Goal: Task Accomplishment & Management: Use online tool/utility

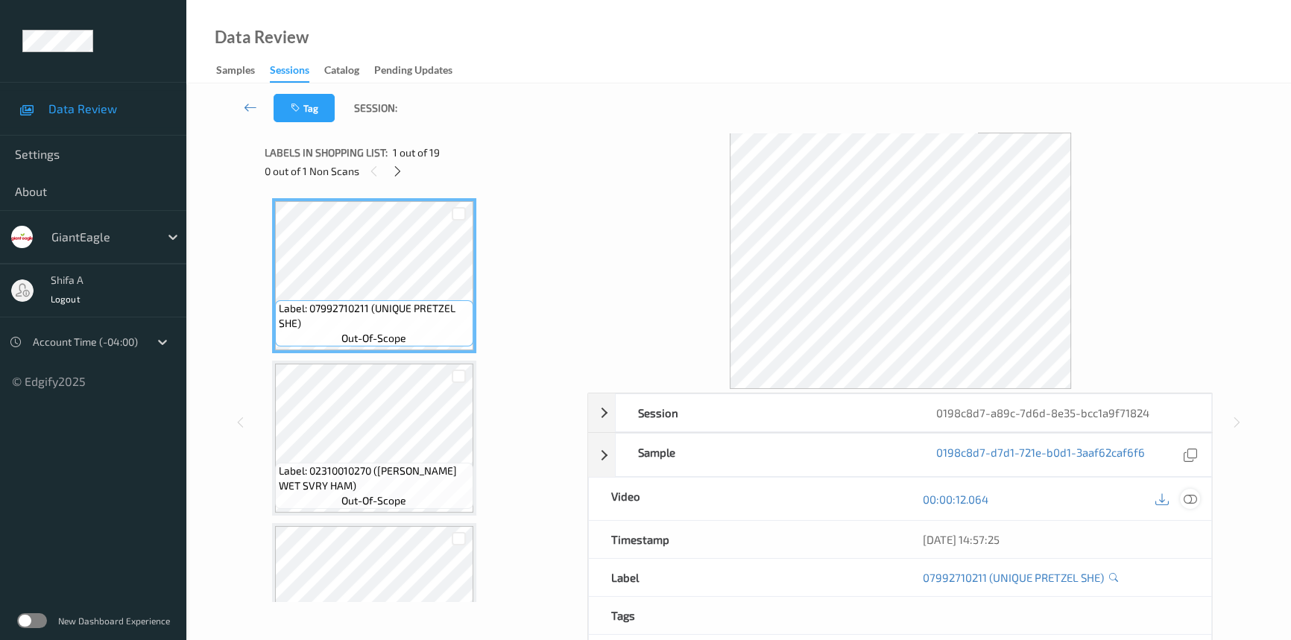
drag, startPoint x: 1189, startPoint y: 495, endPoint x: 622, endPoint y: 269, distance: 610.7
click at [1191, 494] on icon at bounding box center [1190, 499] width 13 height 13
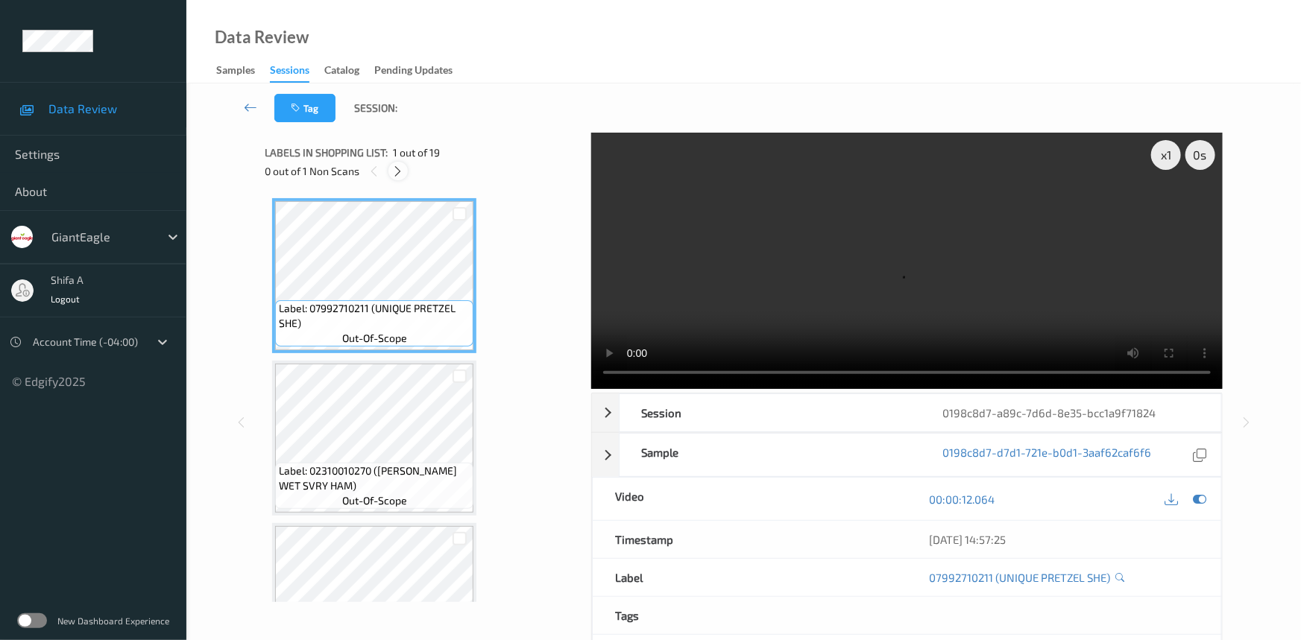
click at [398, 174] on icon at bounding box center [398, 171] width 13 height 13
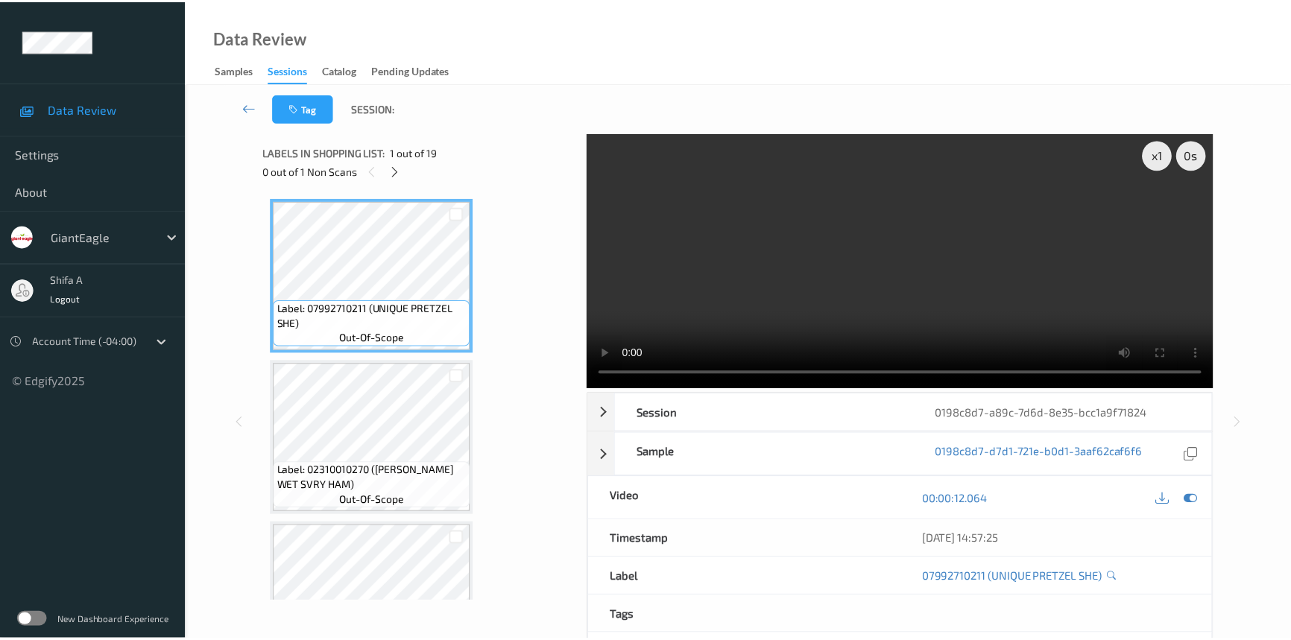
scroll to position [2437, 0]
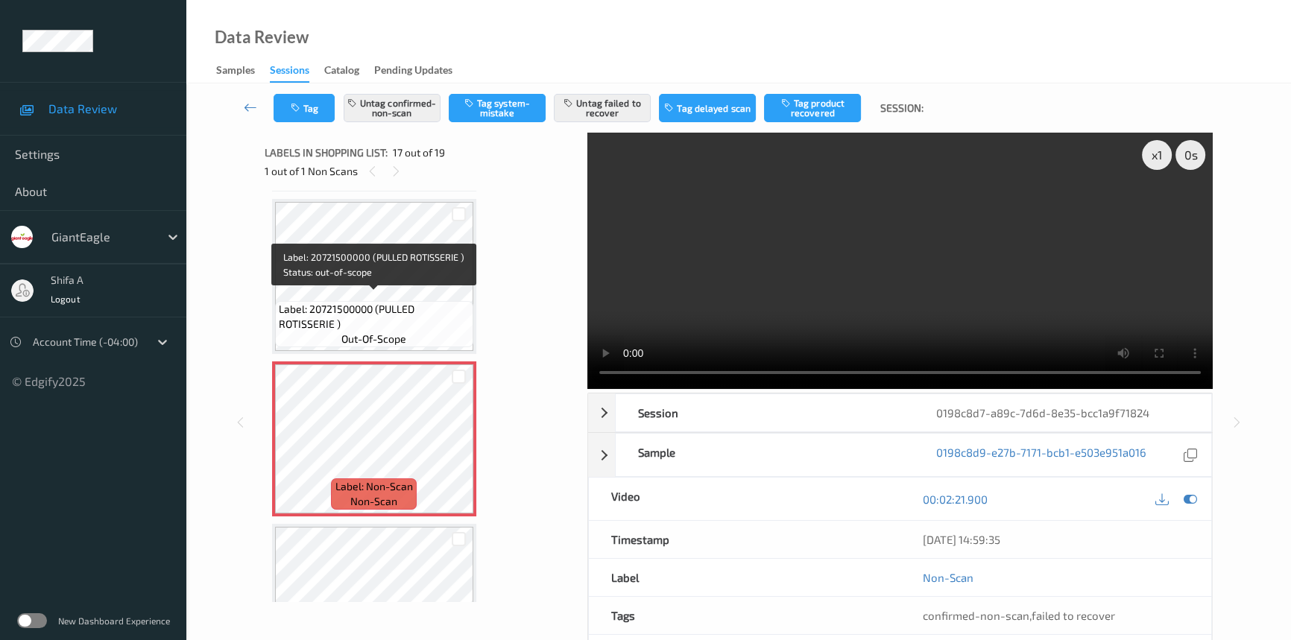
click at [409, 302] on span "Label: 20721500000 (PULLED ROTISSERIE )" at bounding box center [374, 317] width 191 height 30
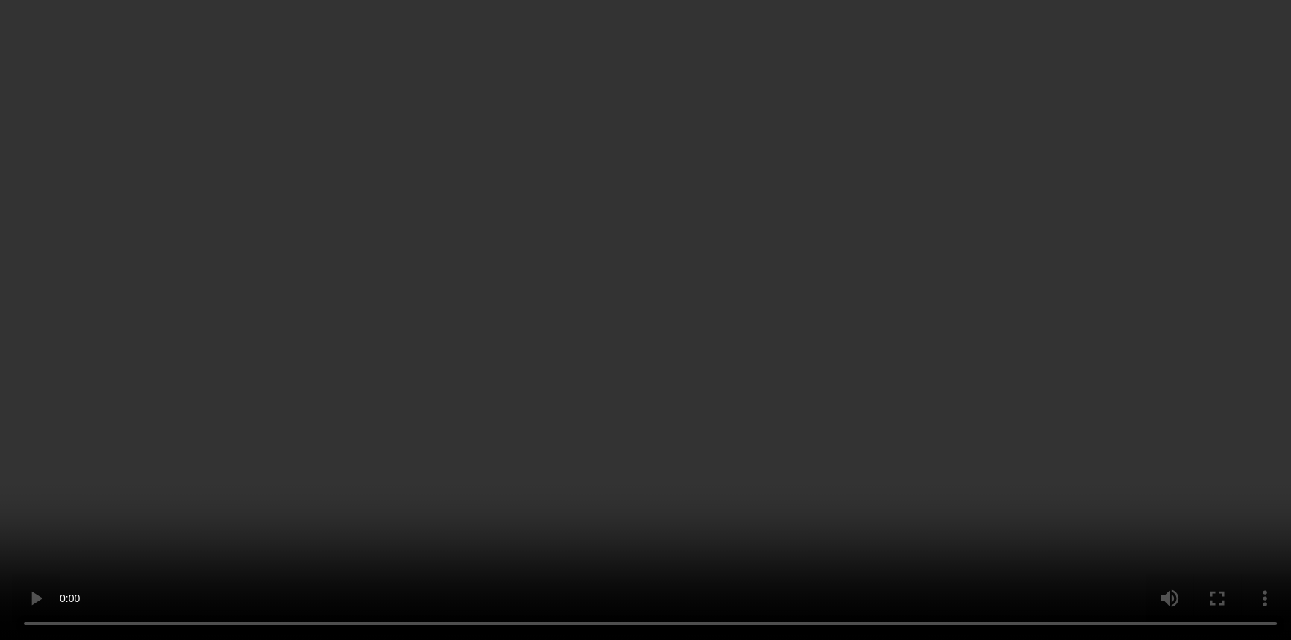
scroll to position [2674, 0]
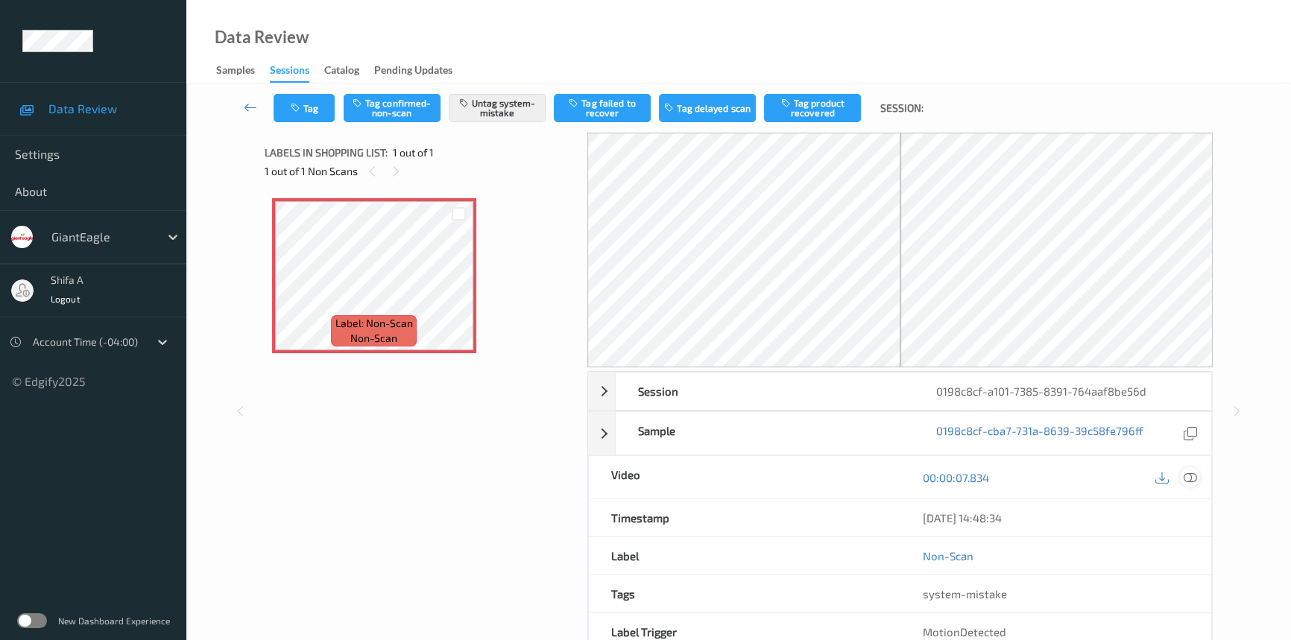
click at [1188, 473] on icon at bounding box center [1190, 477] width 13 height 13
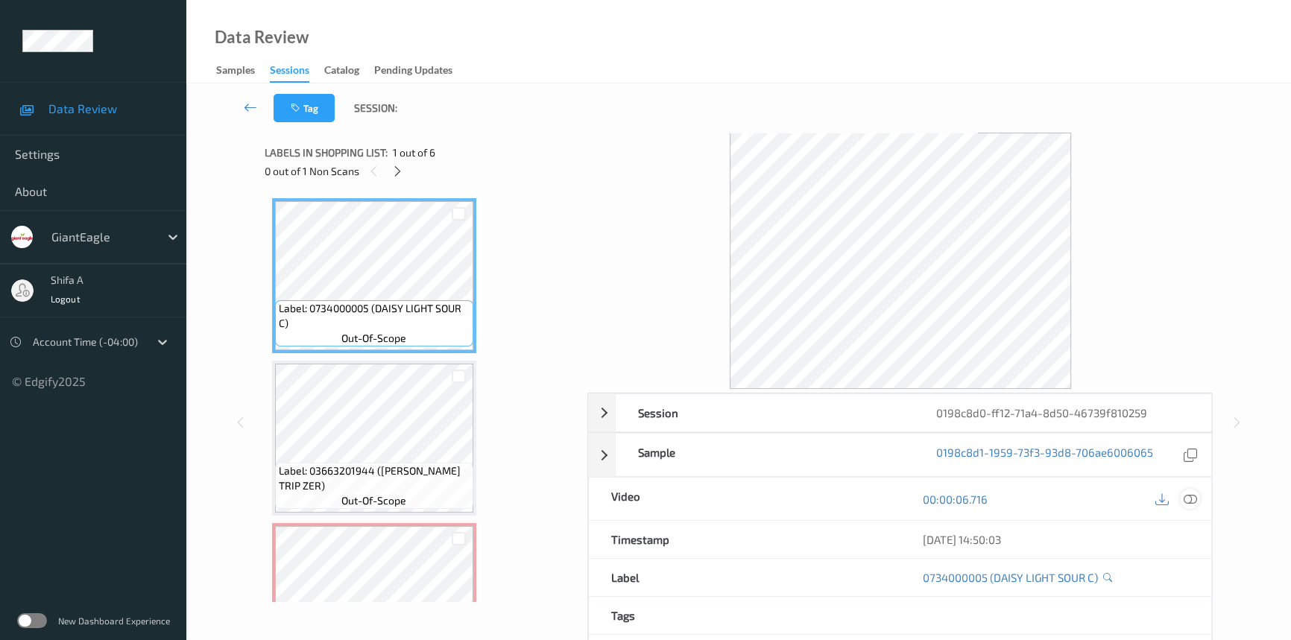
click at [1193, 497] on icon at bounding box center [1190, 499] width 13 height 13
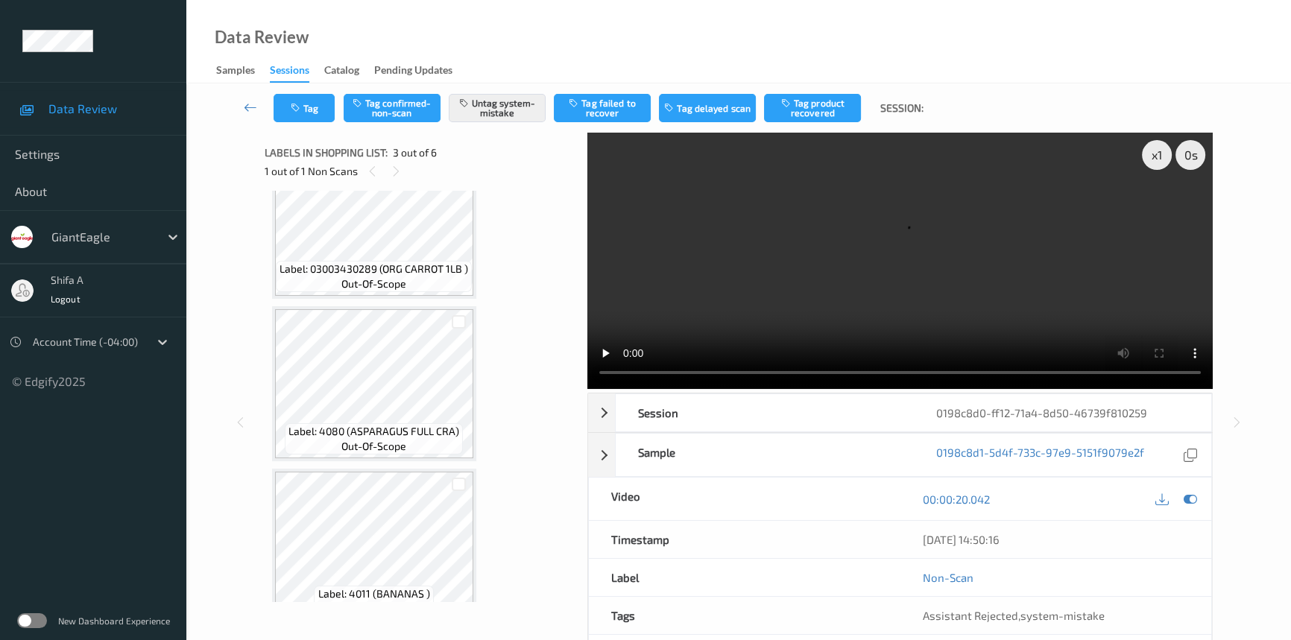
scroll to position [271, 0]
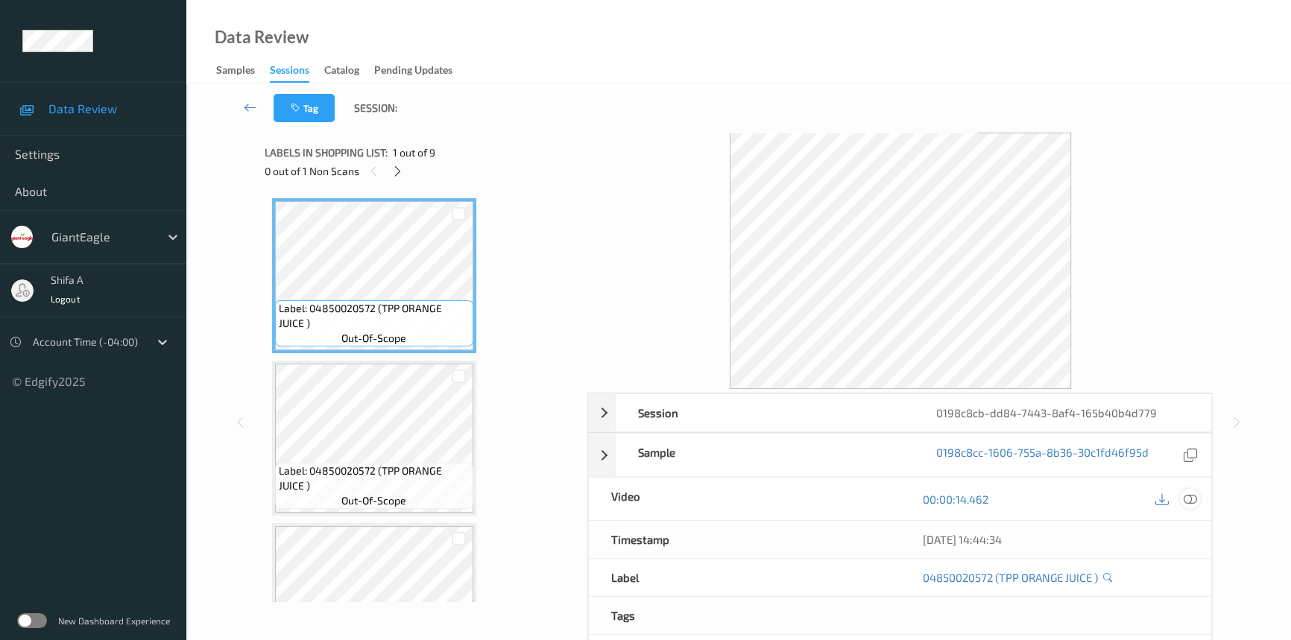
click at [1194, 494] on icon at bounding box center [1190, 499] width 13 height 13
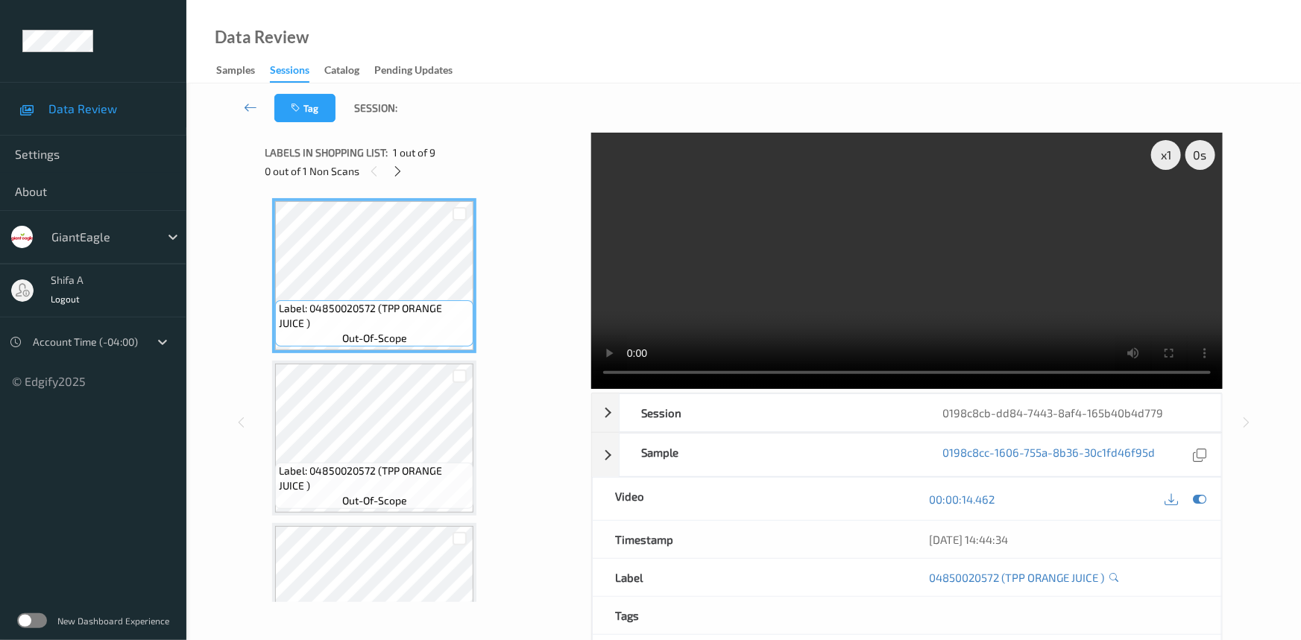
click at [409, 168] on div "0 out of 1 Non Scans" at bounding box center [423, 171] width 316 height 19
click at [403, 168] on icon at bounding box center [398, 171] width 13 height 13
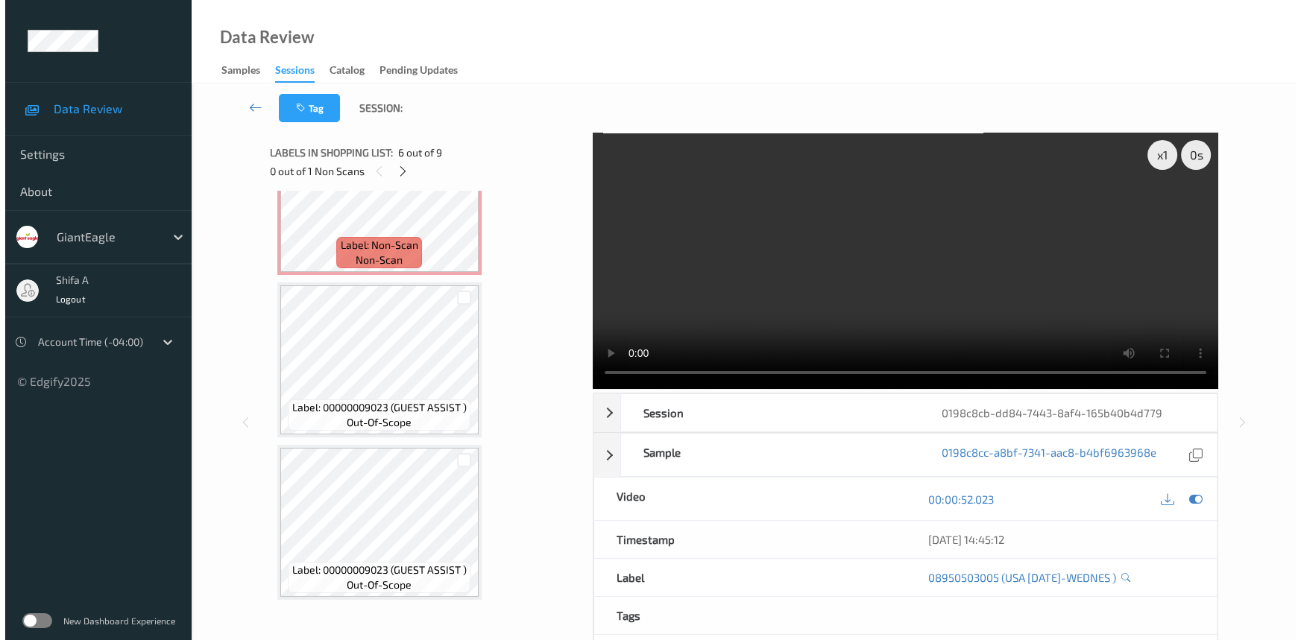
scroll to position [783, 0]
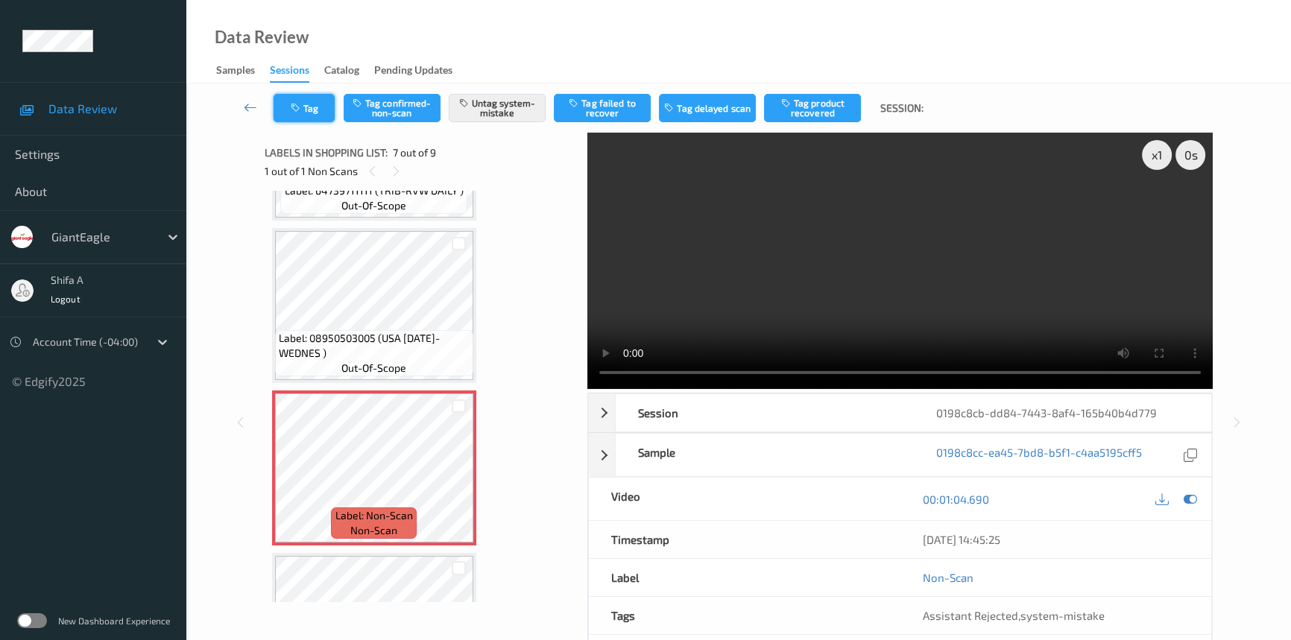
click at [325, 108] on button "Tag" at bounding box center [304, 108] width 61 height 28
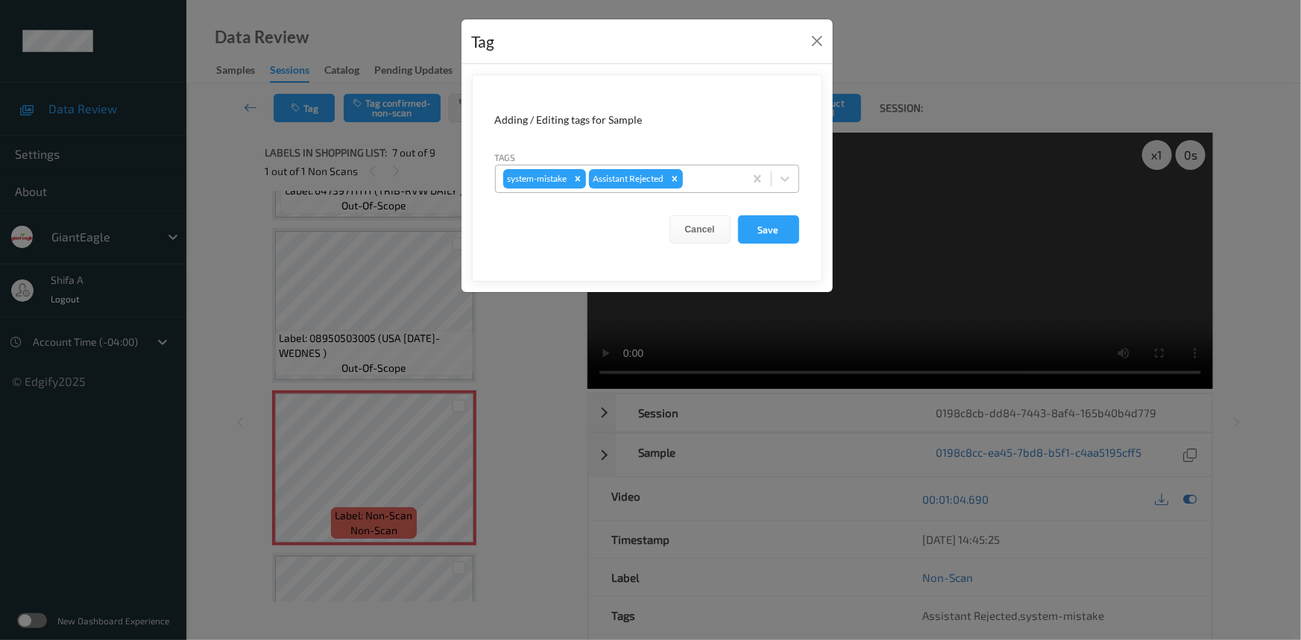
click at [713, 166] on div "system-mistake Assistant Rejected" at bounding box center [620, 178] width 248 height 25
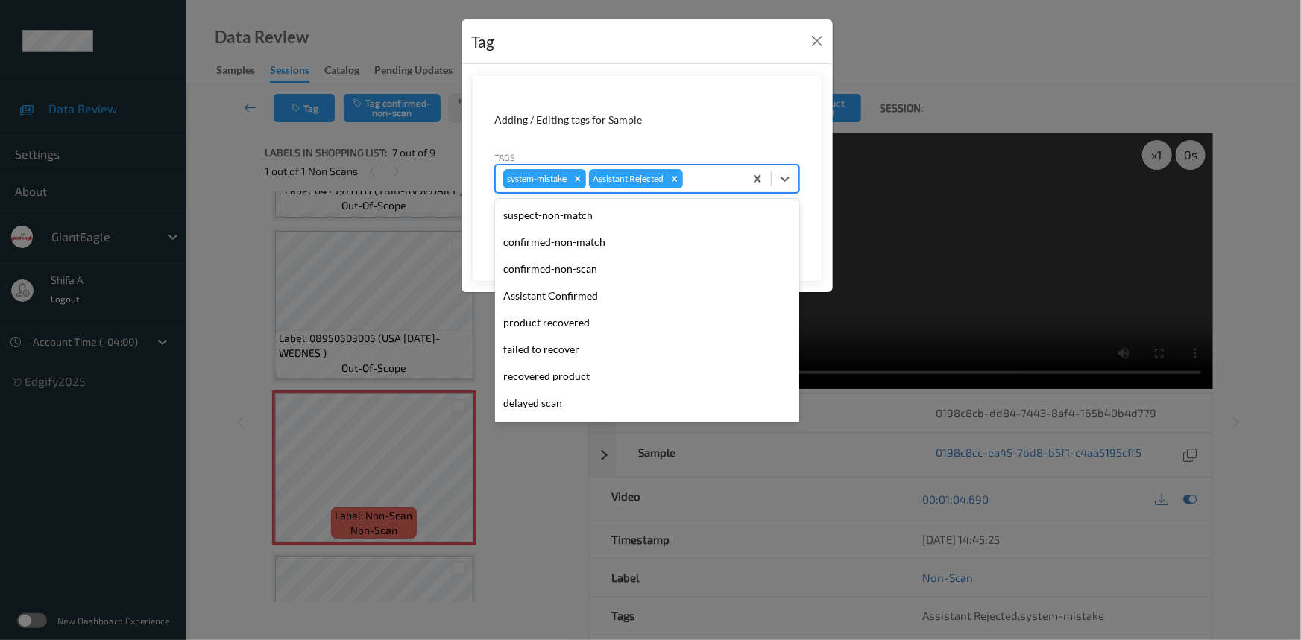
scroll to position [131, 0]
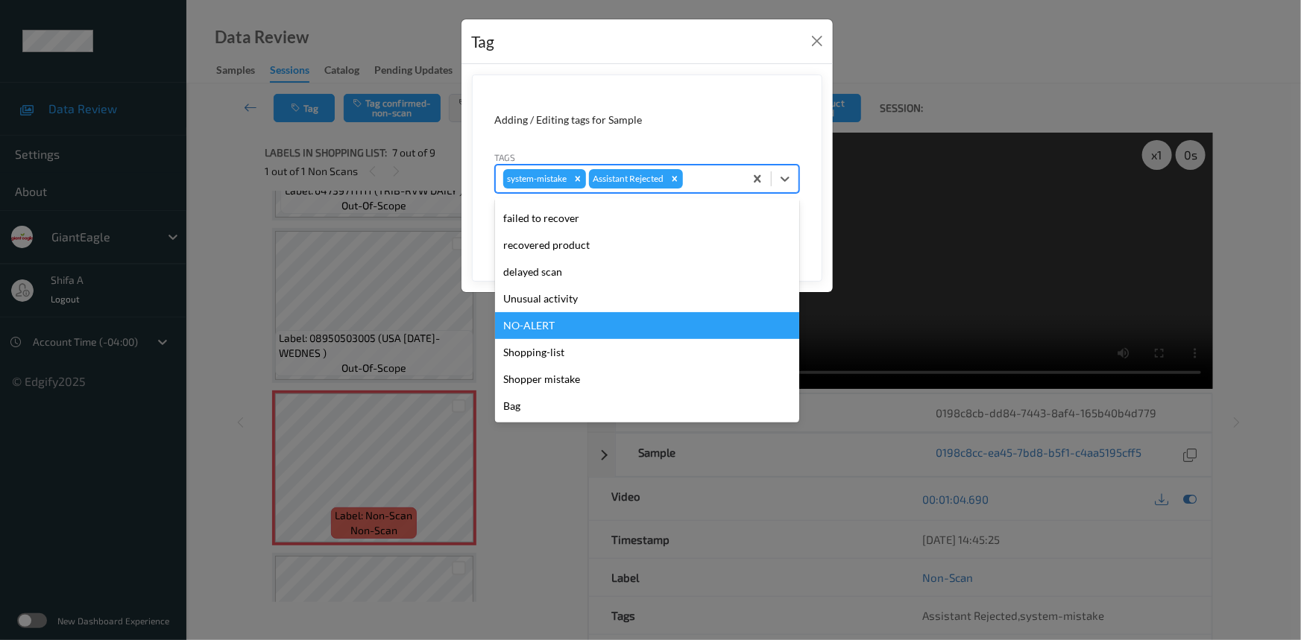
click at [574, 300] on div "Unusual activity" at bounding box center [647, 299] width 304 height 27
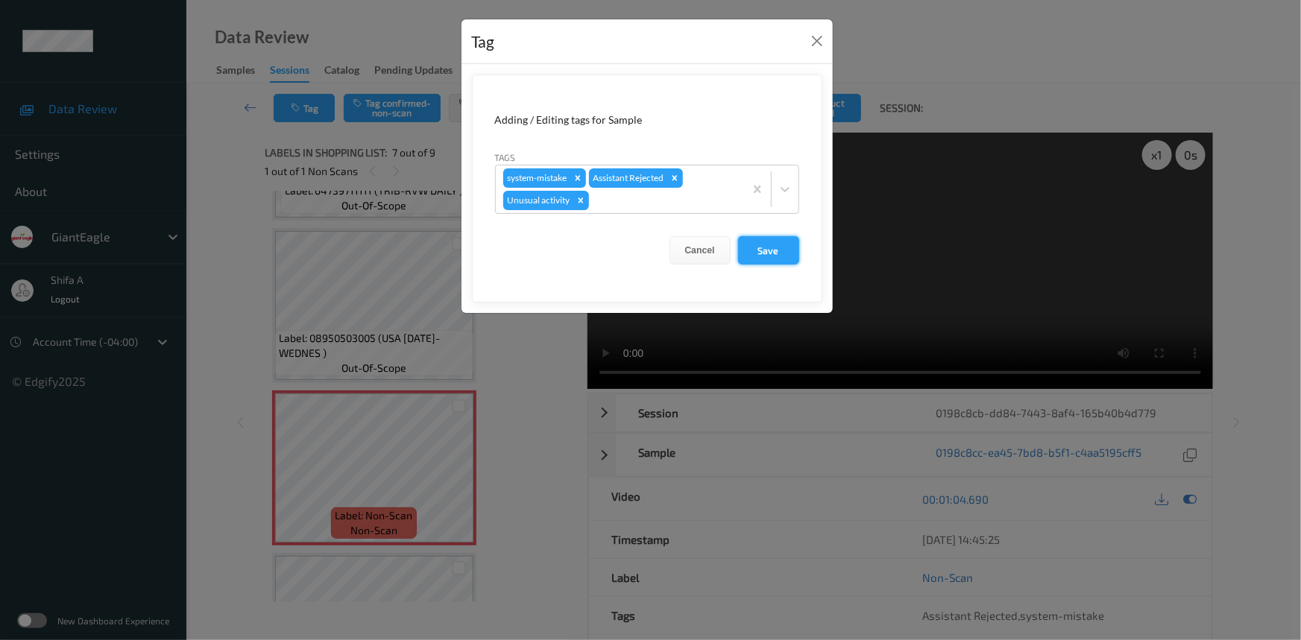
click at [781, 239] on button "Save" at bounding box center [768, 250] width 61 height 28
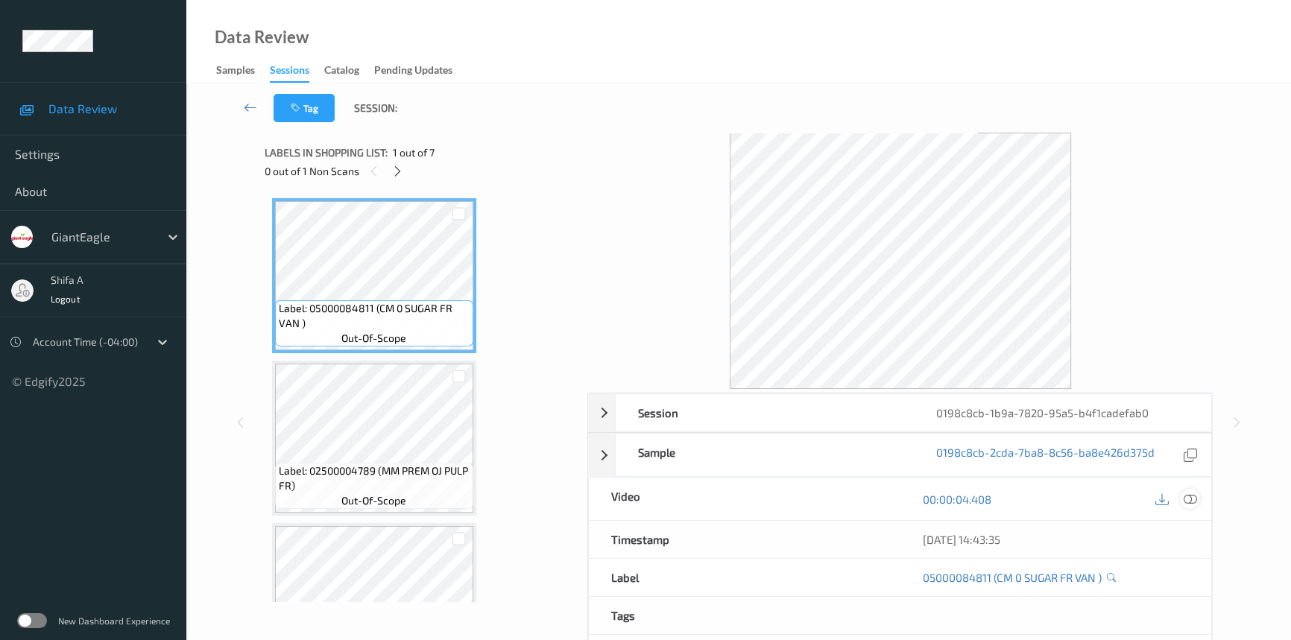
click at [1193, 502] on icon at bounding box center [1190, 499] width 13 height 13
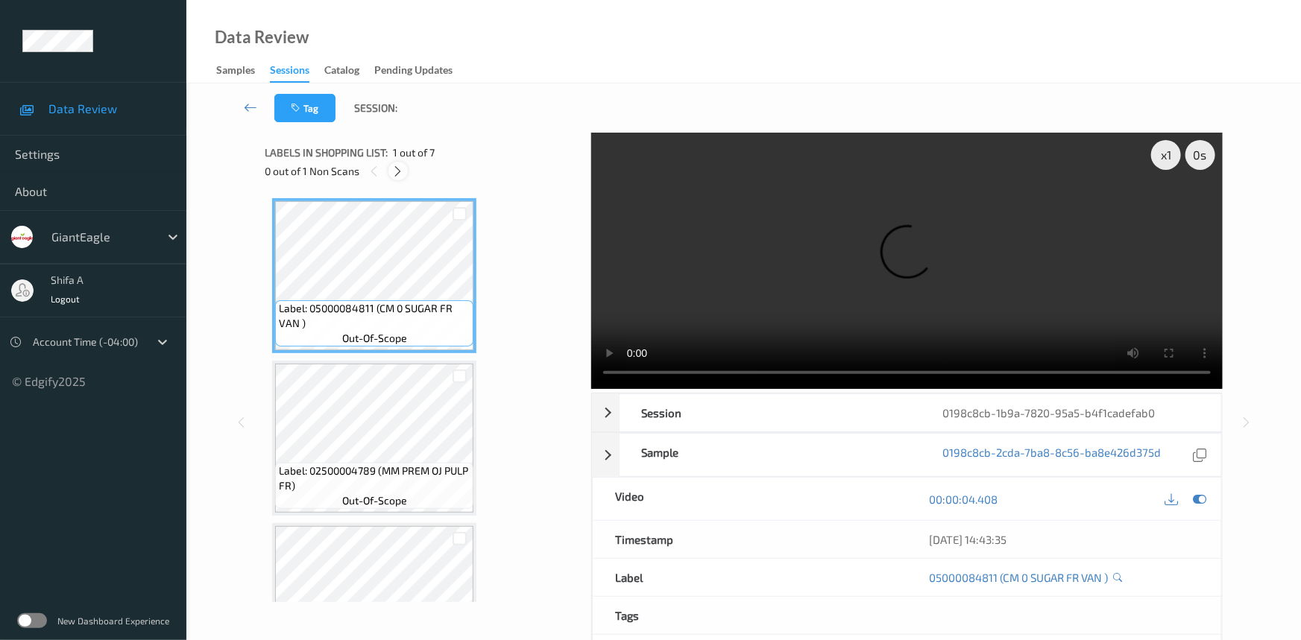
drag, startPoint x: 397, startPoint y: 168, endPoint x: 403, endPoint y: 176, distance: 9.1
click at [397, 168] on icon at bounding box center [398, 171] width 13 height 13
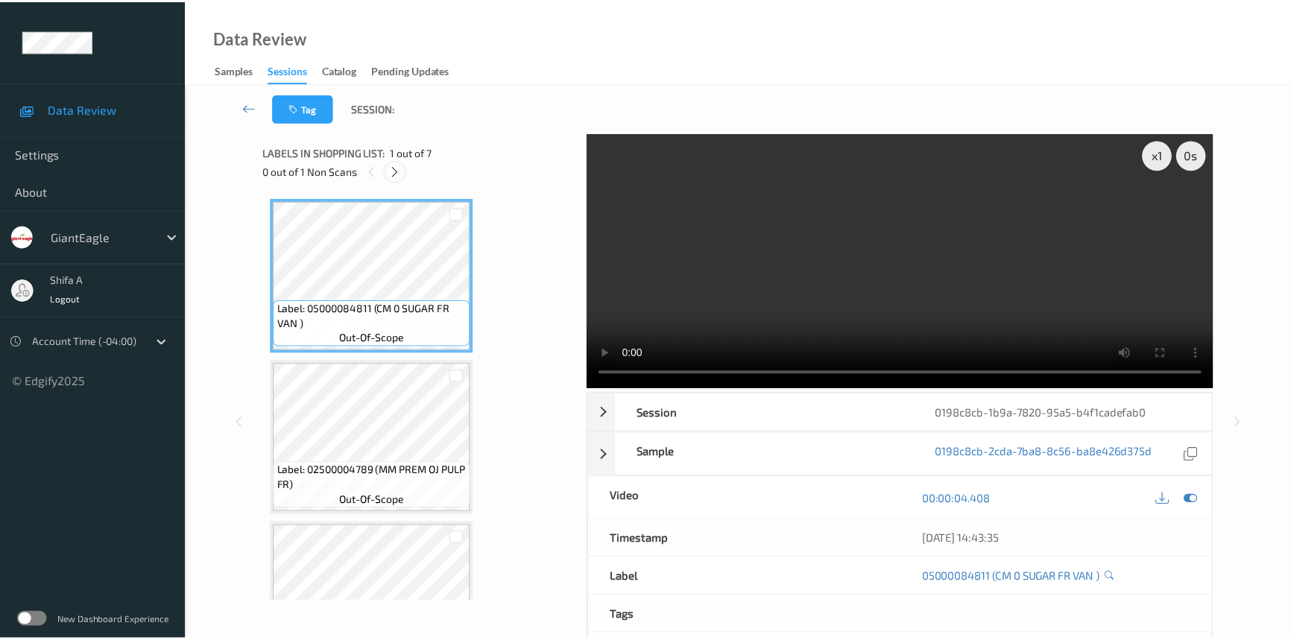
scroll to position [655, 0]
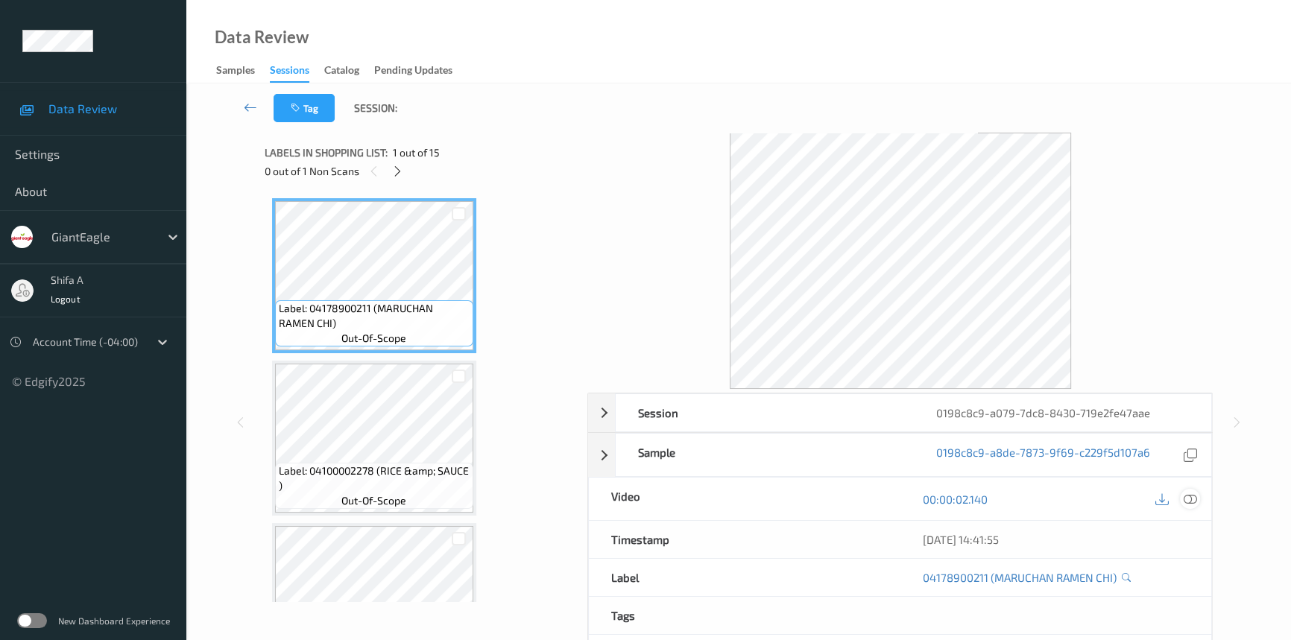
click at [1188, 495] on icon at bounding box center [1190, 499] width 13 height 13
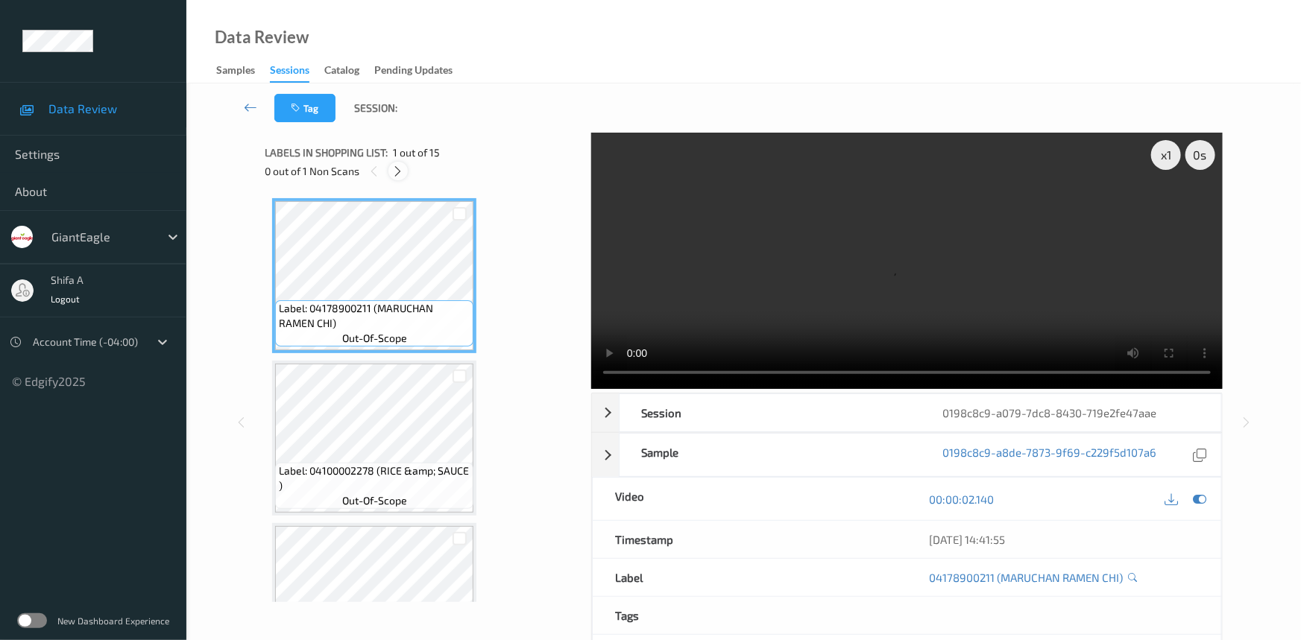
click at [403, 172] on icon at bounding box center [398, 171] width 13 height 13
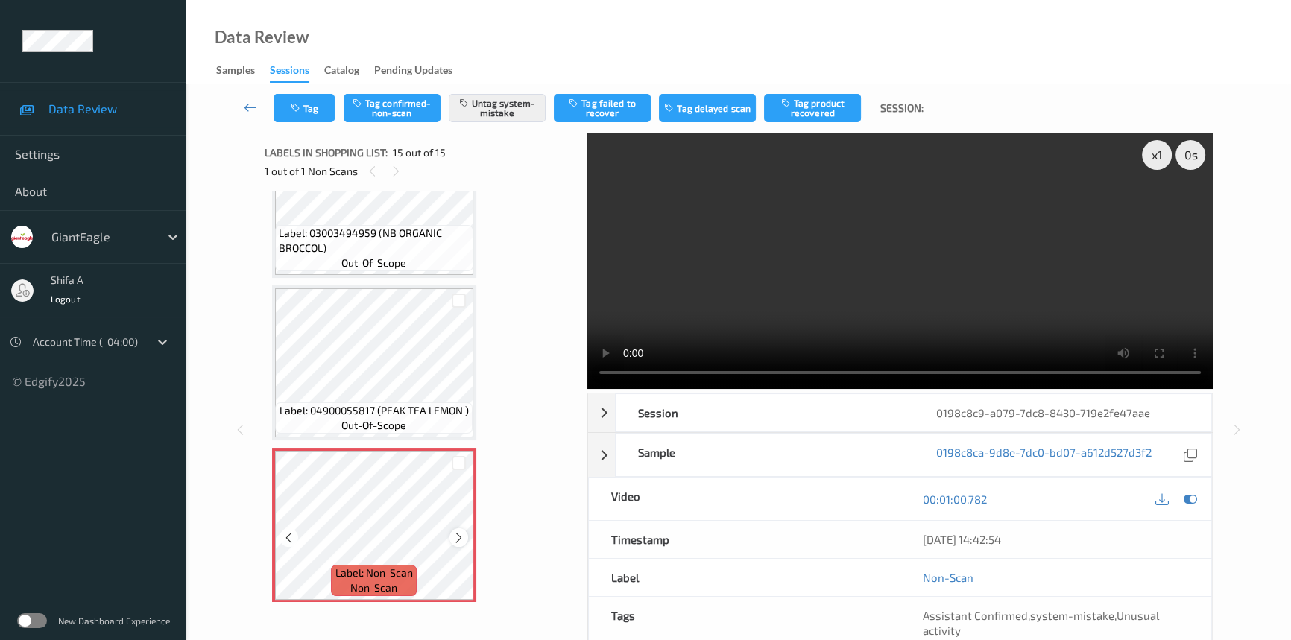
click at [456, 535] on icon at bounding box center [459, 538] width 13 height 13
click at [886, 216] on video at bounding box center [900, 261] width 626 height 256
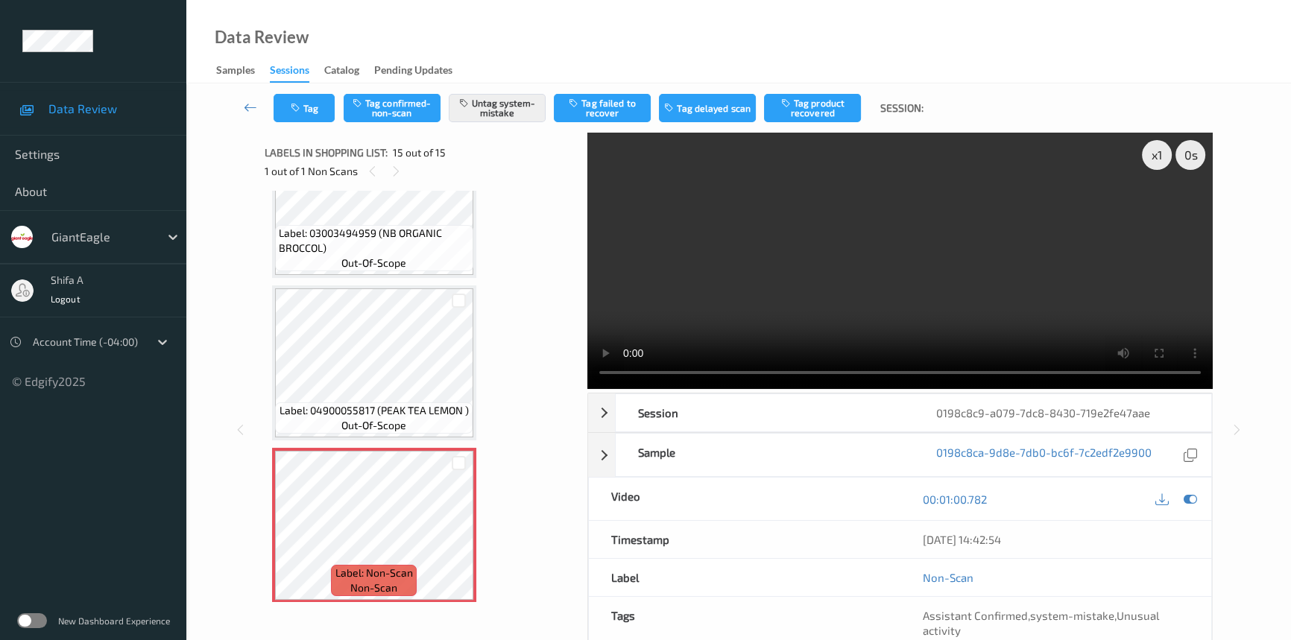
click at [886, 216] on video at bounding box center [900, 261] width 626 height 256
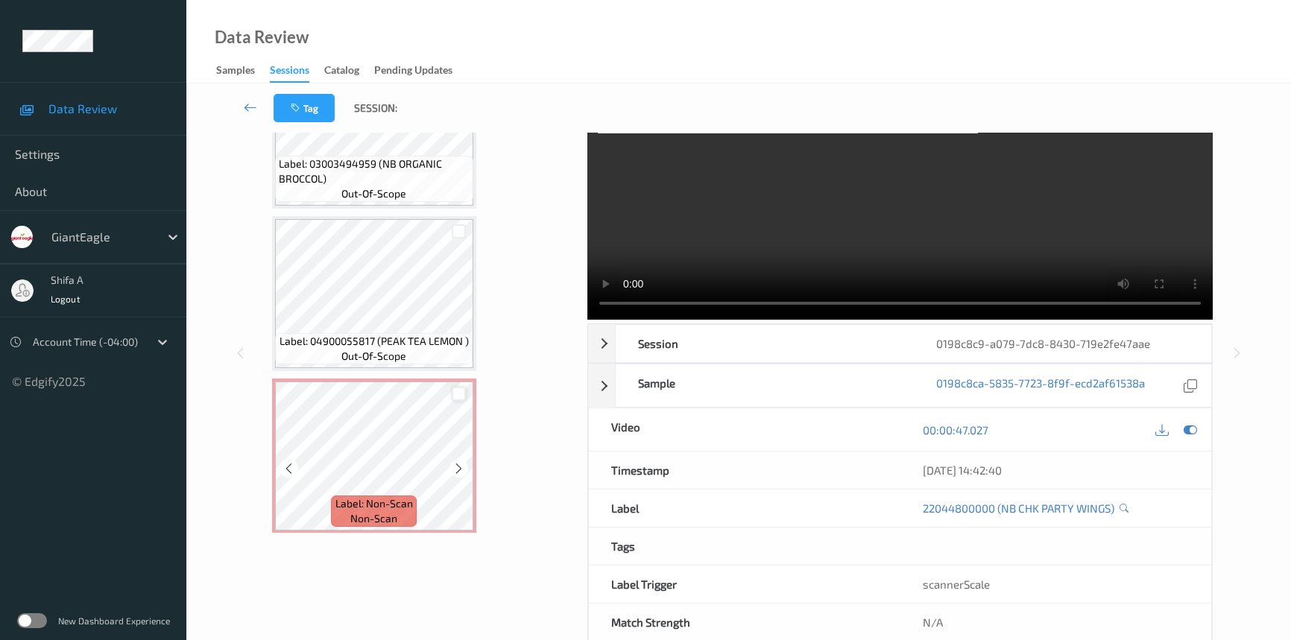
scroll to position [101, 0]
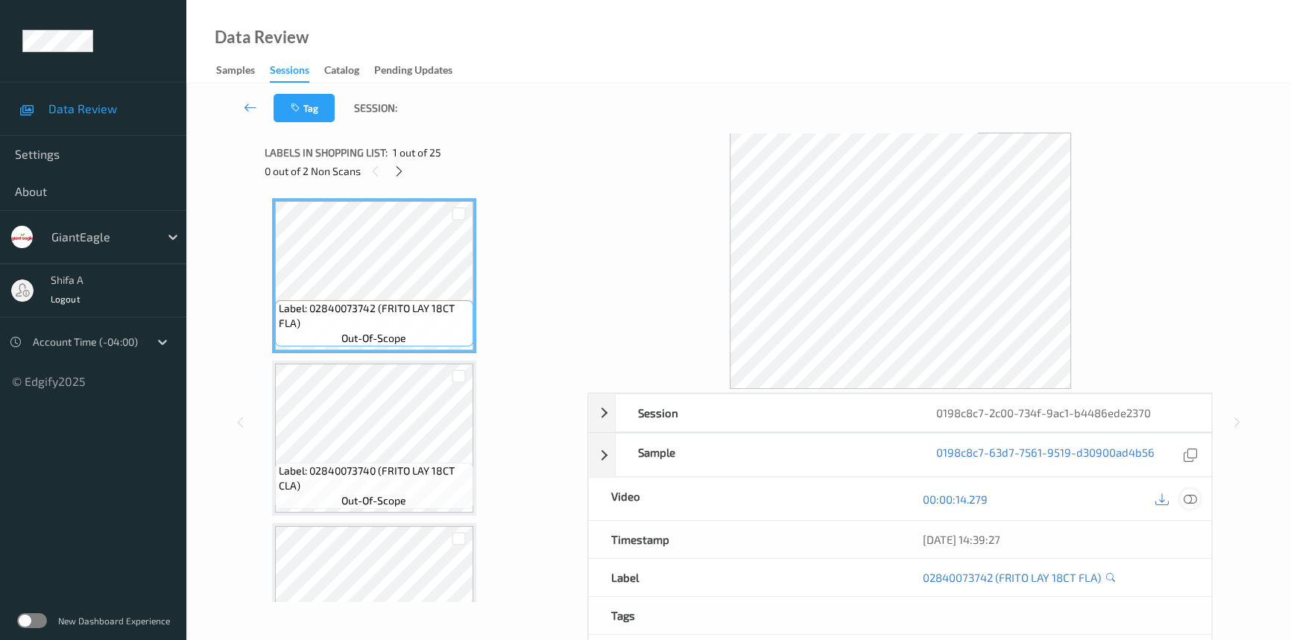
click at [1193, 500] on icon at bounding box center [1190, 499] width 13 height 13
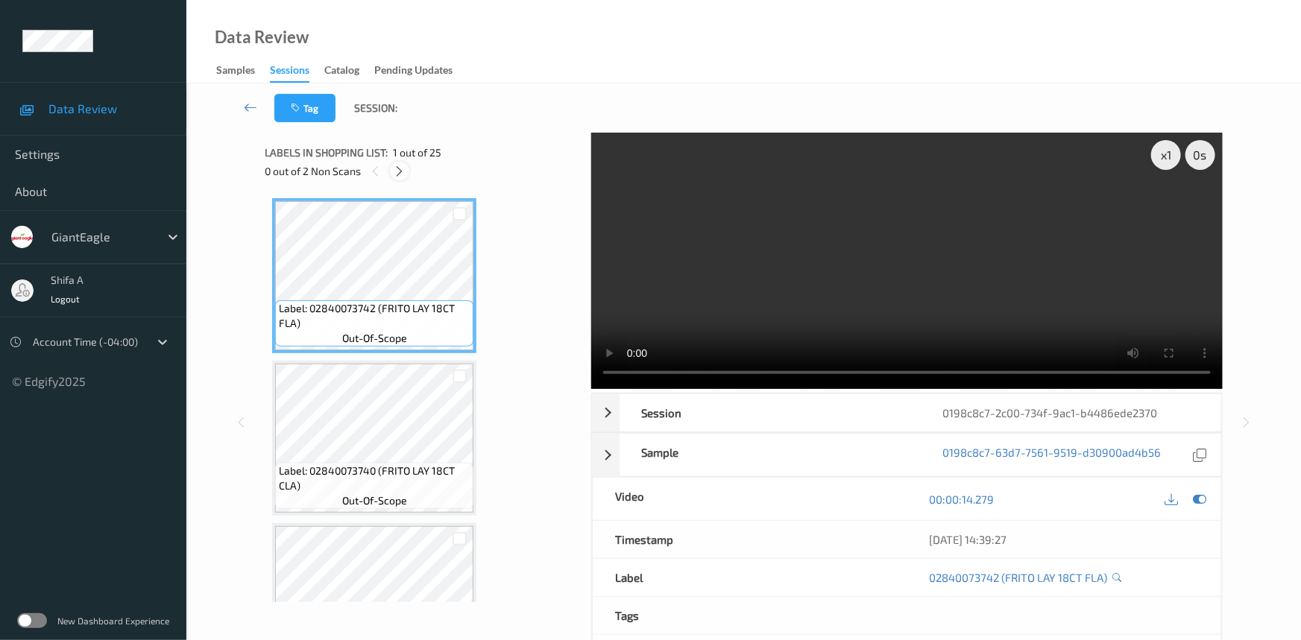
click at [392, 172] on div at bounding box center [399, 171] width 19 height 19
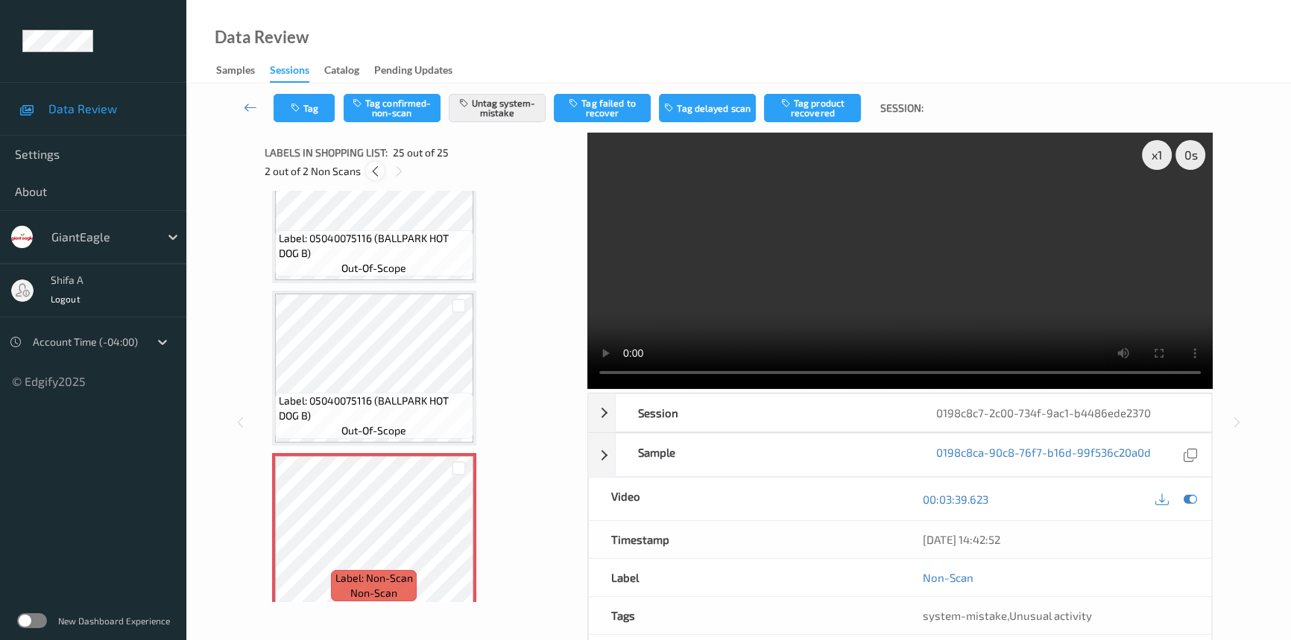
click at [374, 168] on icon at bounding box center [375, 171] width 13 height 13
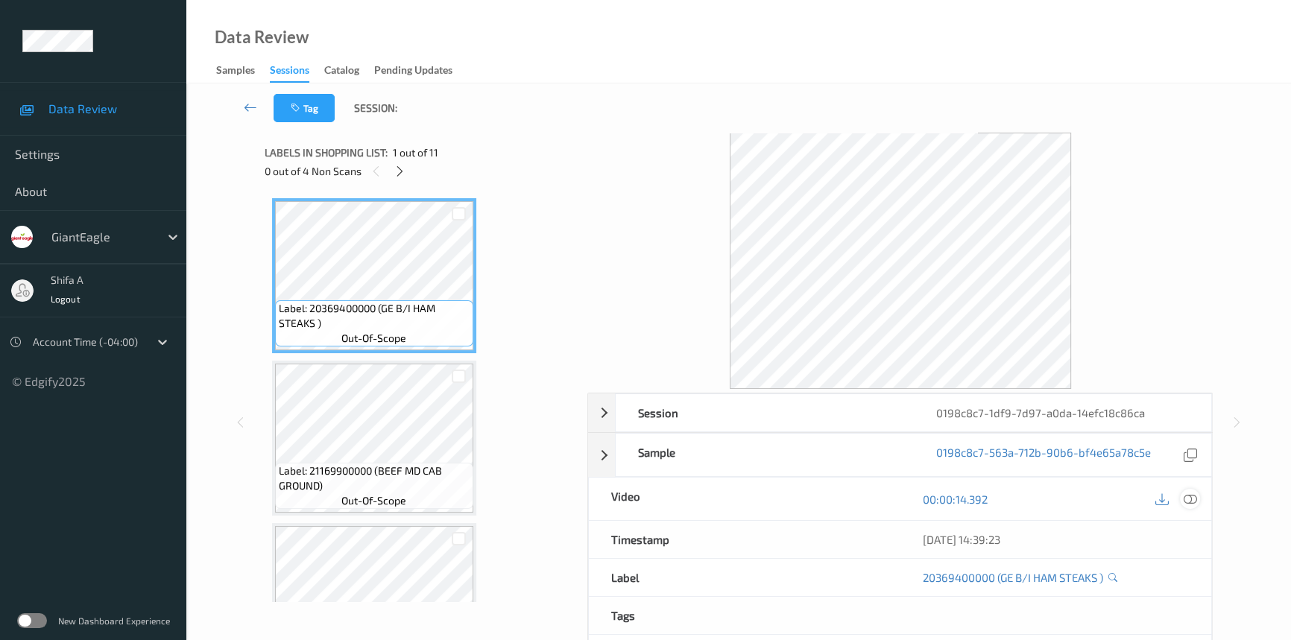
click at [1196, 498] on icon at bounding box center [1190, 499] width 13 height 13
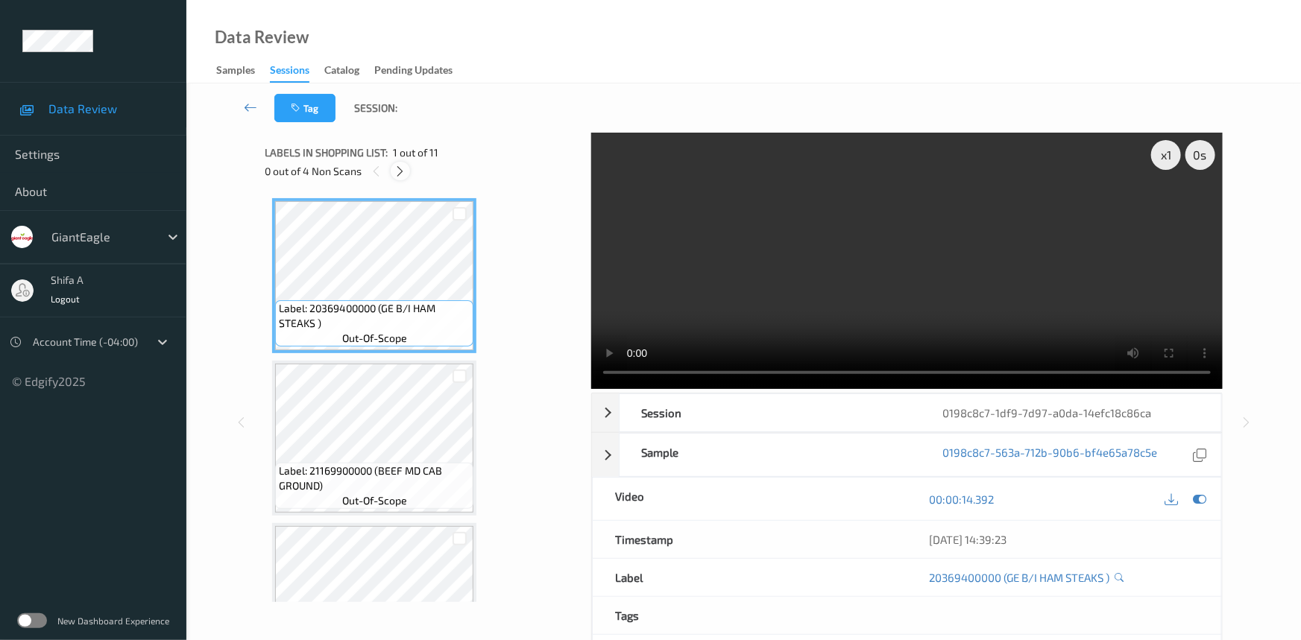
click at [402, 168] on icon at bounding box center [400, 171] width 13 height 13
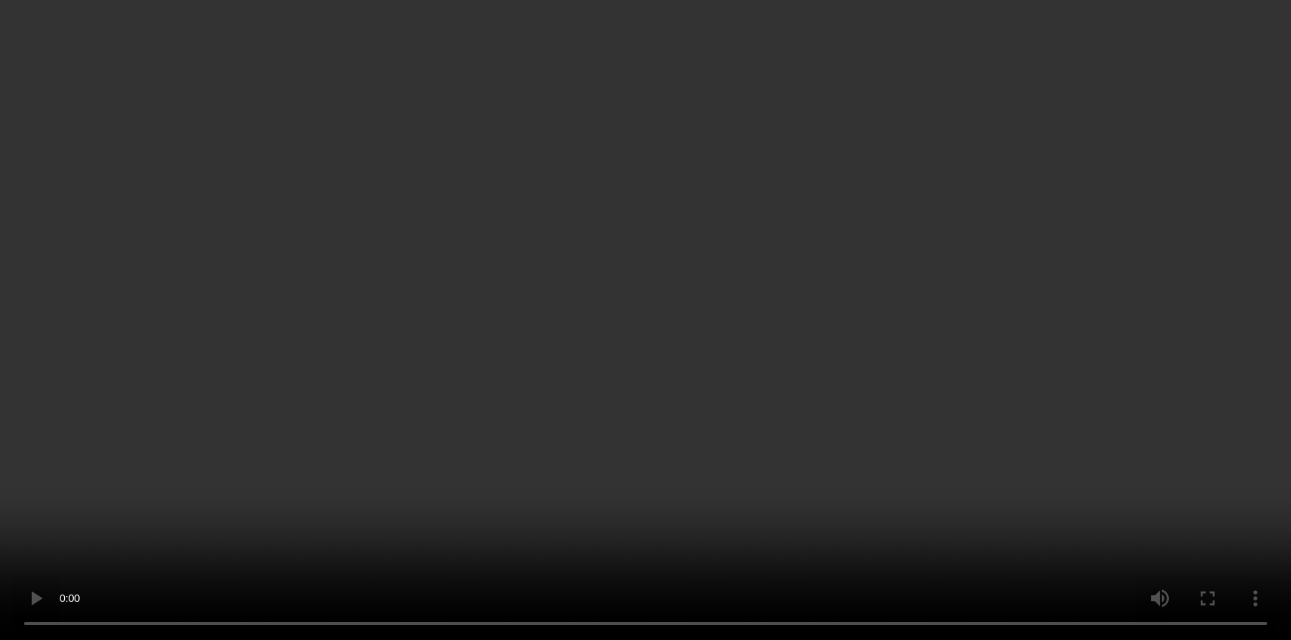
scroll to position [655, 0]
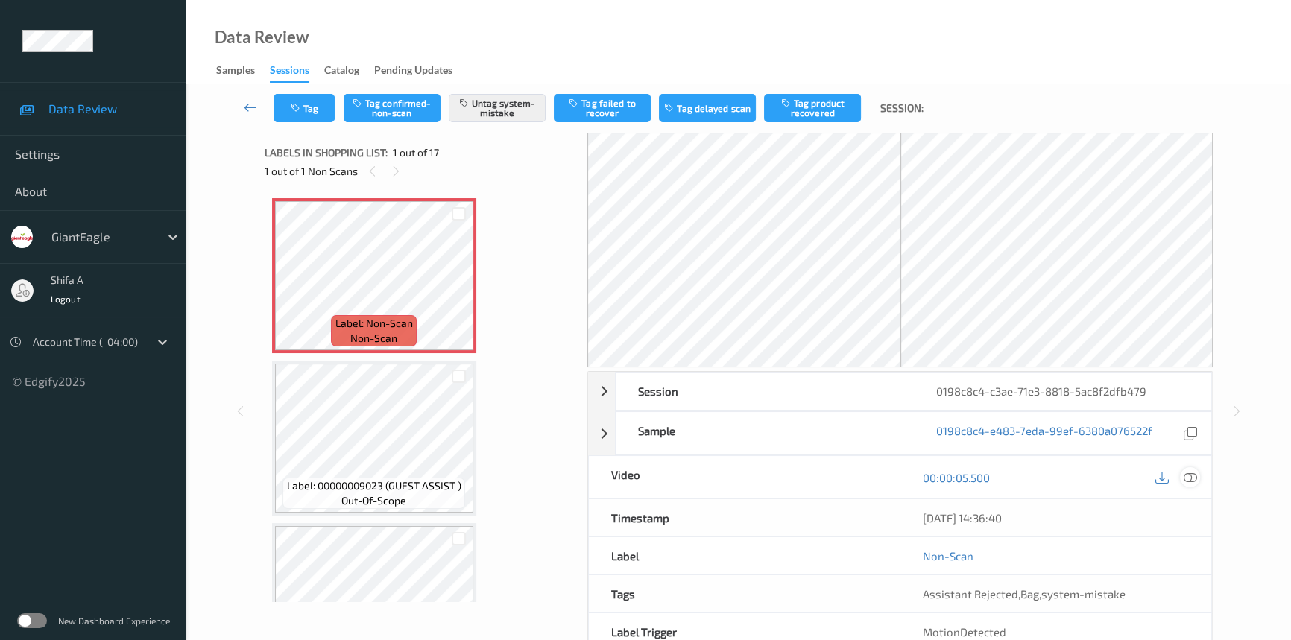
click at [1187, 478] on icon at bounding box center [1190, 477] width 13 height 13
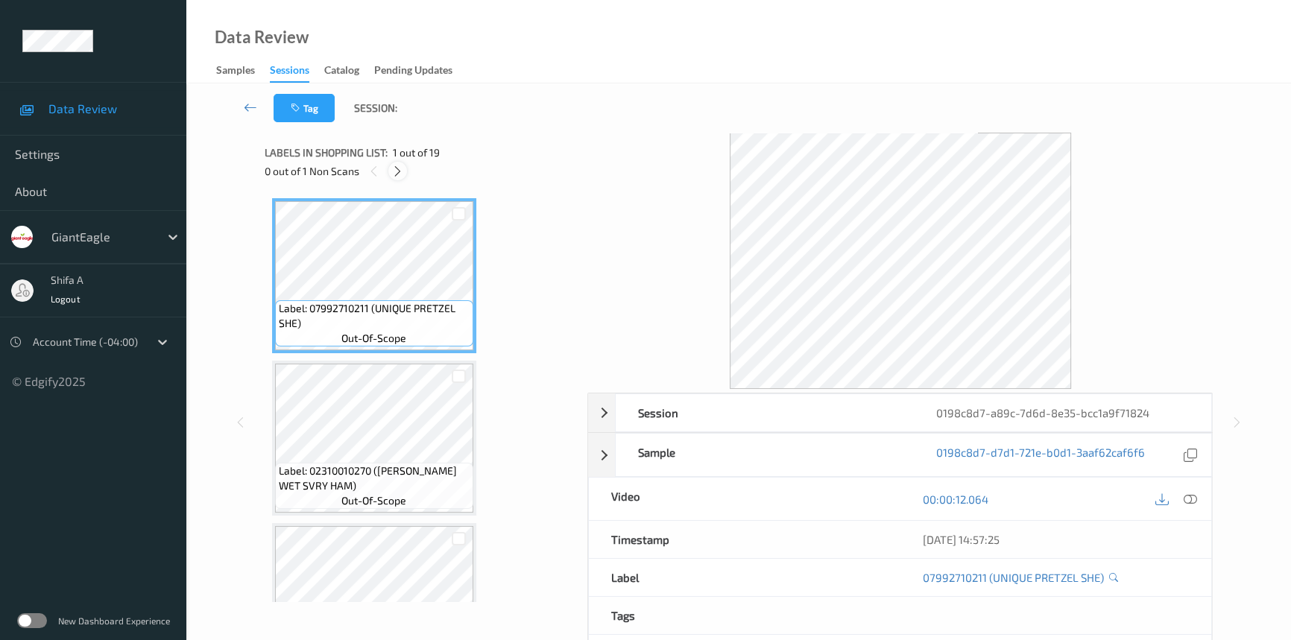
click at [398, 171] on icon at bounding box center [397, 171] width 13 height 13
click at [1190, 497] on icon at bounding box center [1190, 499] width 13 height 13
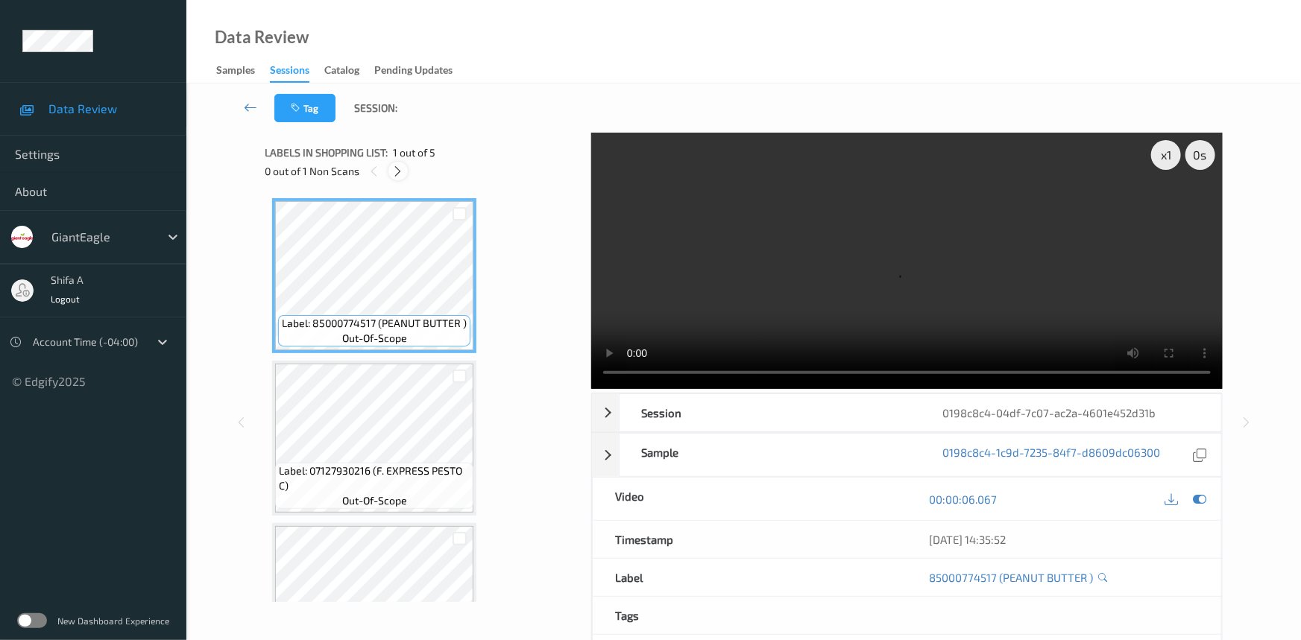
click at [400, 169] on icon at bounding box center [398, 171] width 13 height 13
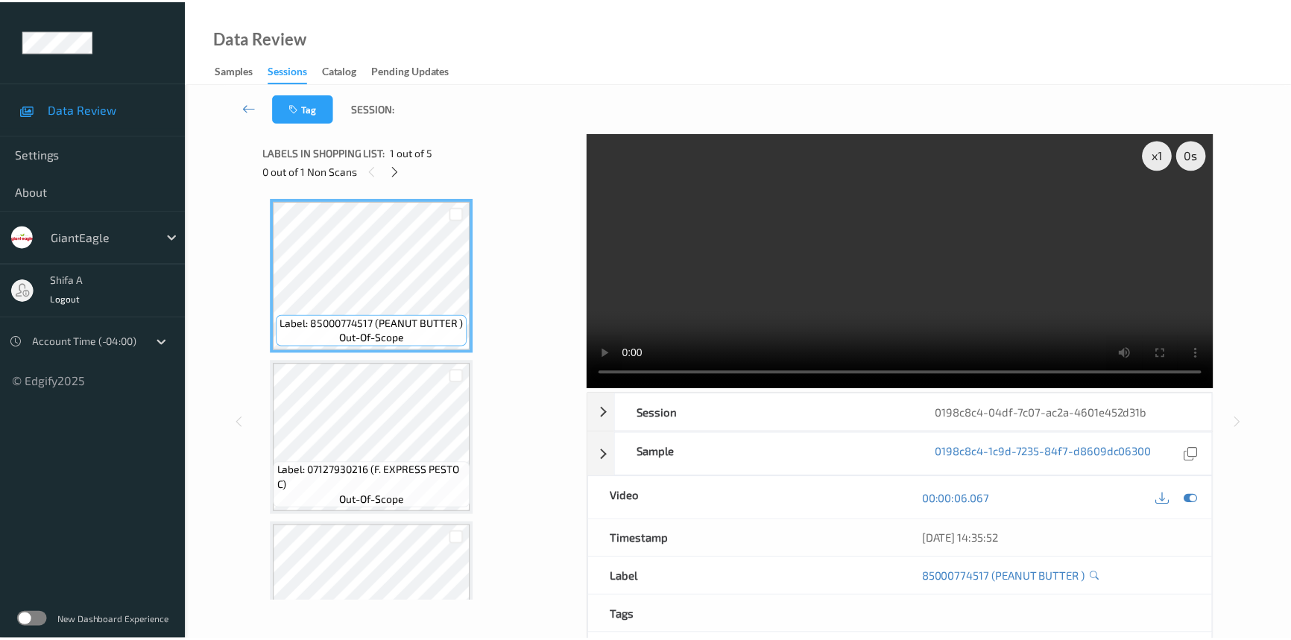
scroll to position [406, 0]
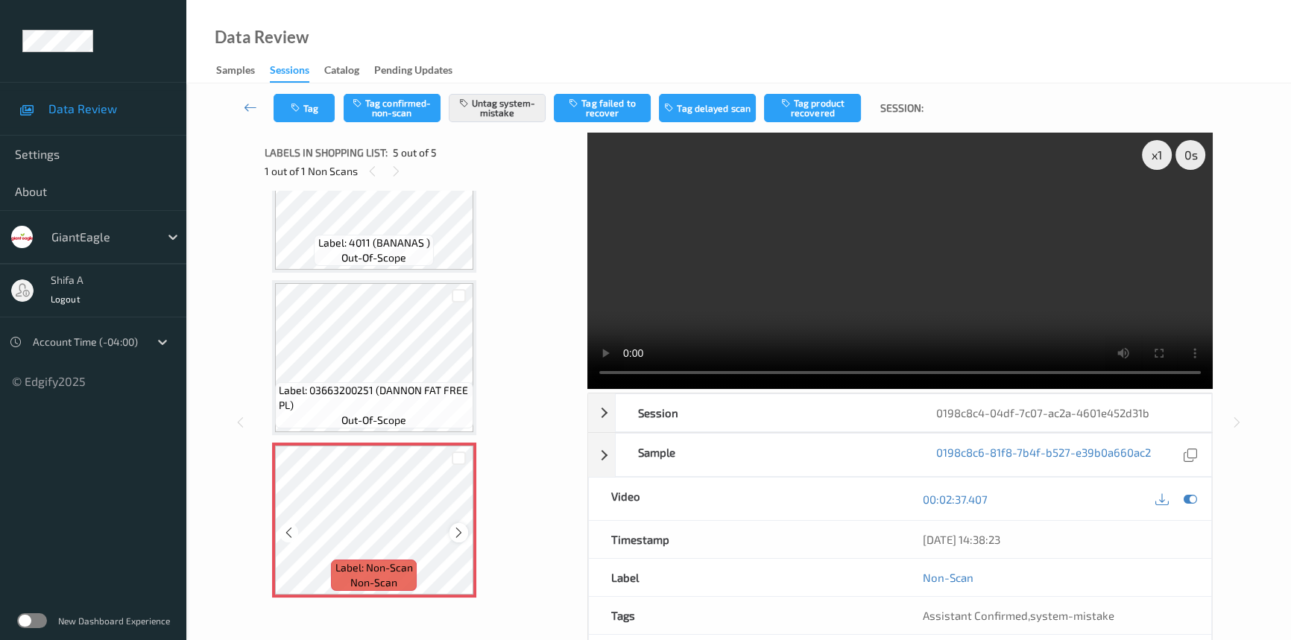
click at [460, 527] on icon at bounding box center [459, 532] width 13 height 13
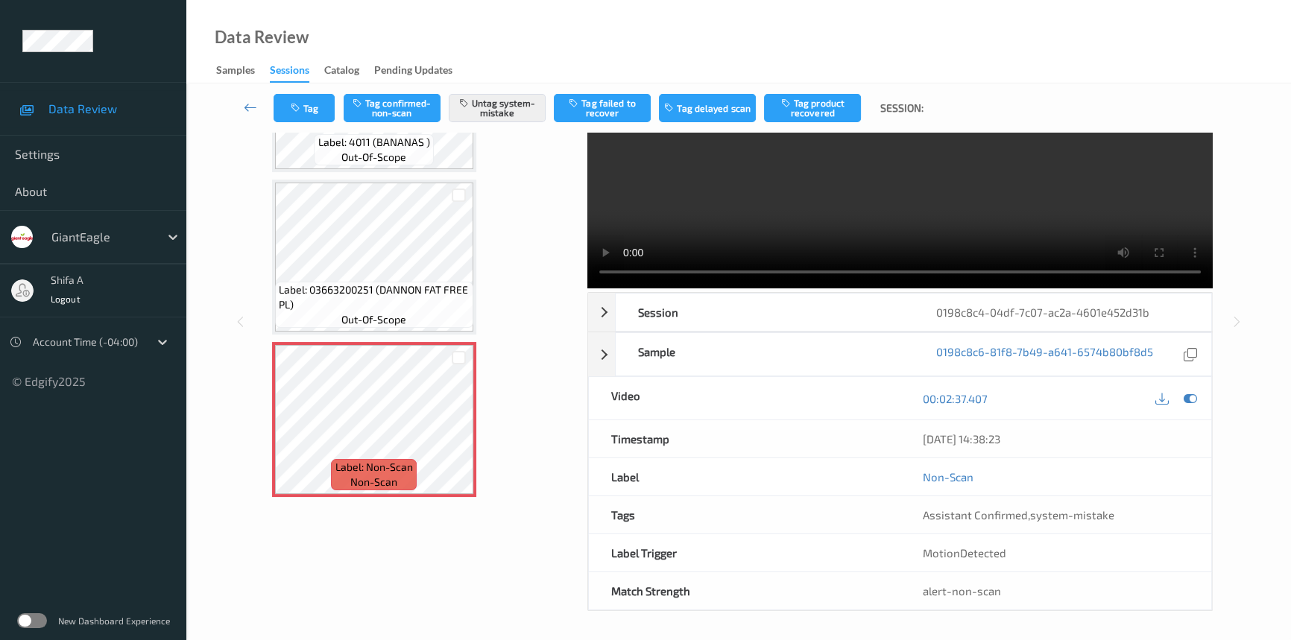
scroll to position [0, 0]
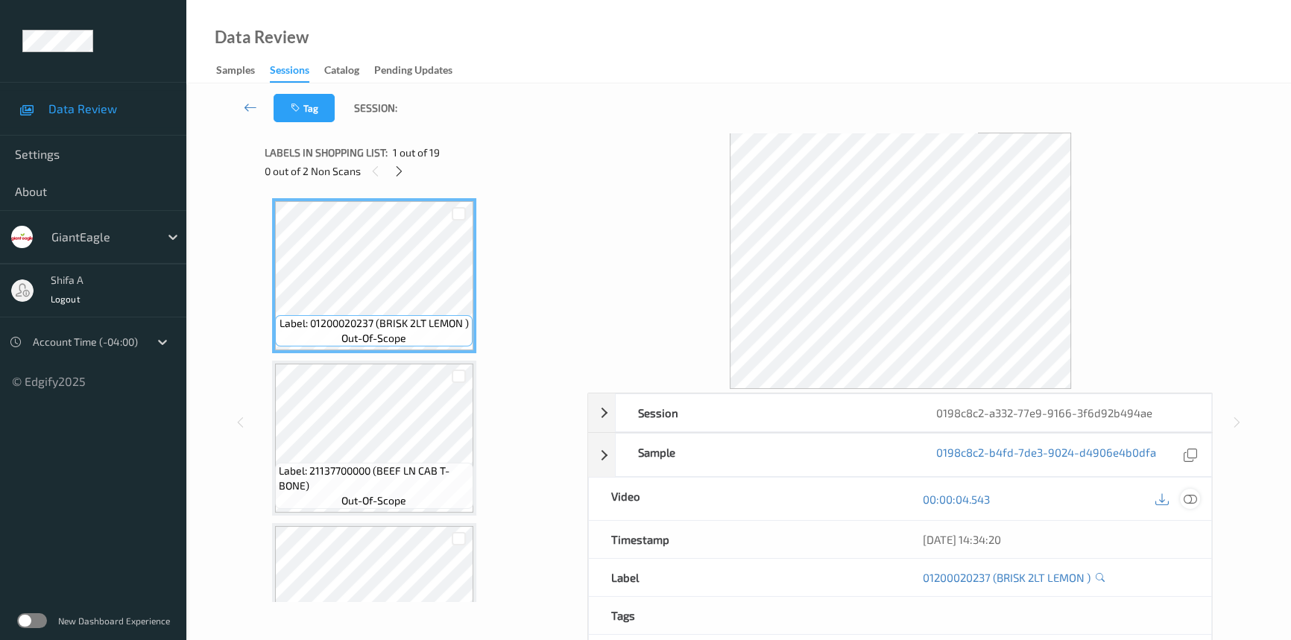
click at [1194, 498] on icon at bounding box center [1190, 499] width 13 height 13
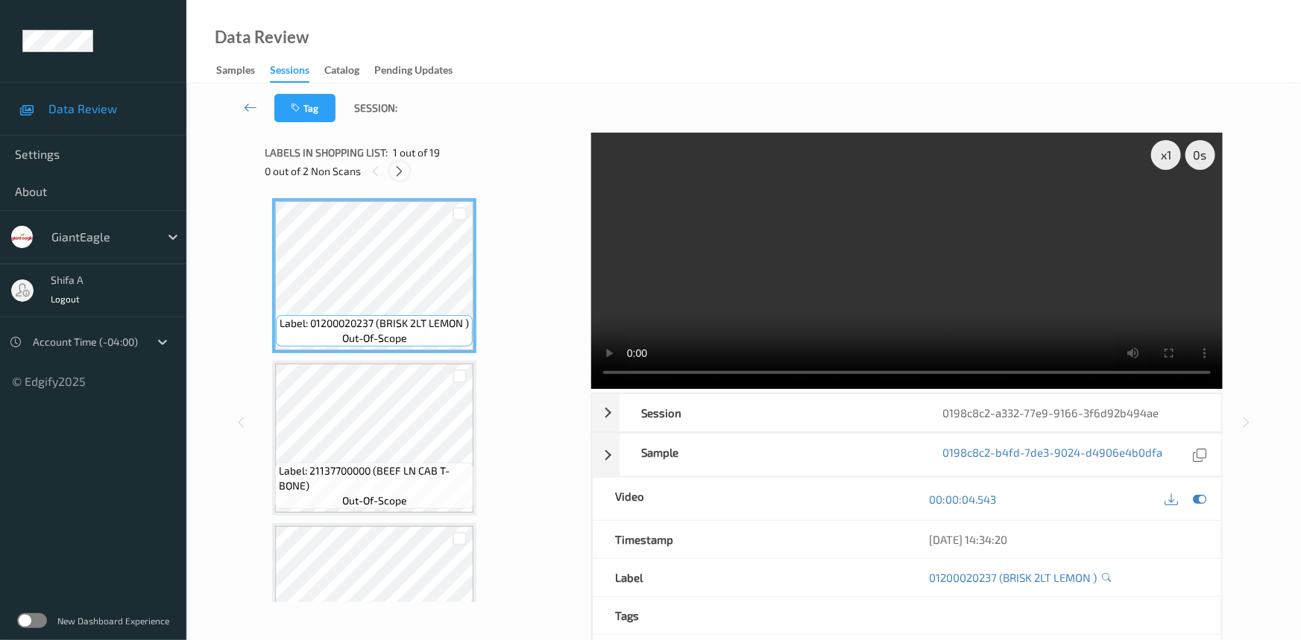
click at [397, 177] on icon at bounding box center [400, 171] width 13 height 13
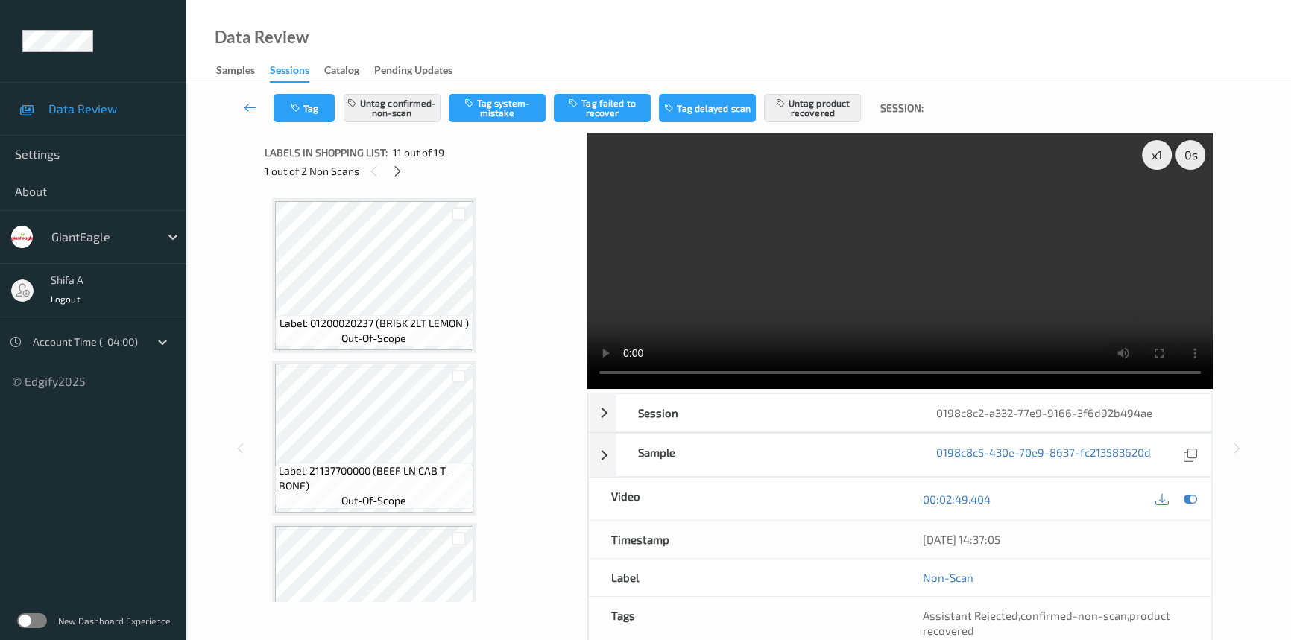
scroll to position [1465, 0]
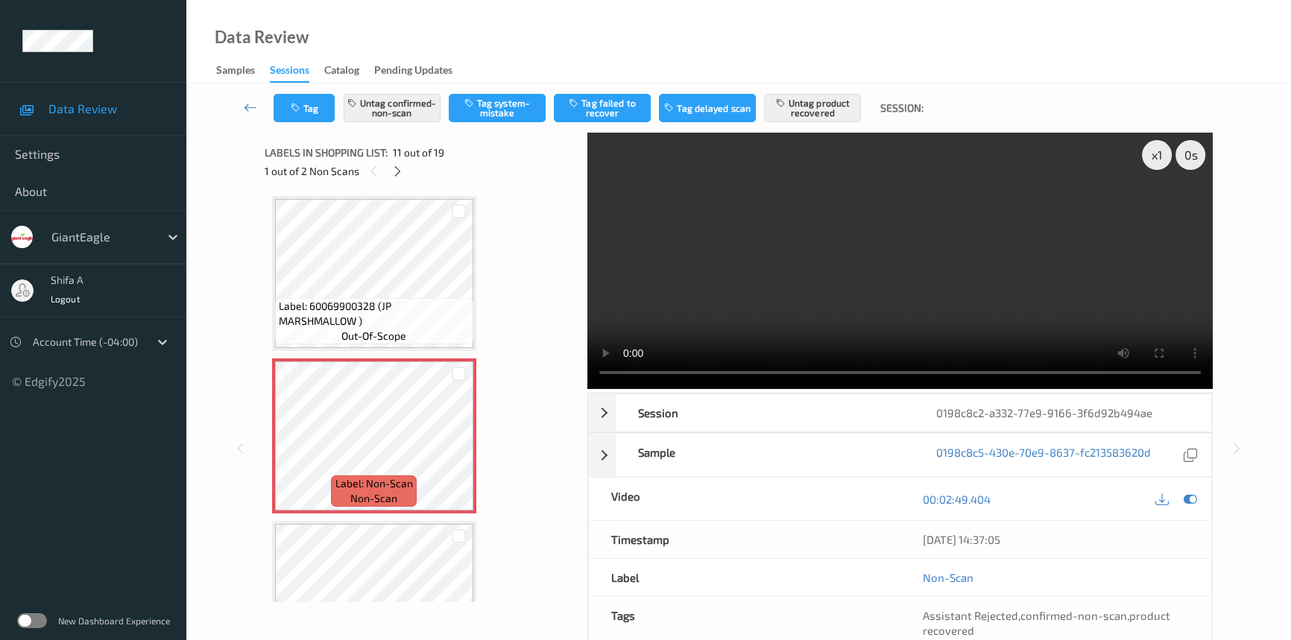
click at [410, 324] on div "Label: 60069900328 (JP MARSHMALLOW ) out-of-scope" at bounding box center [374, 321] width 198 height 46
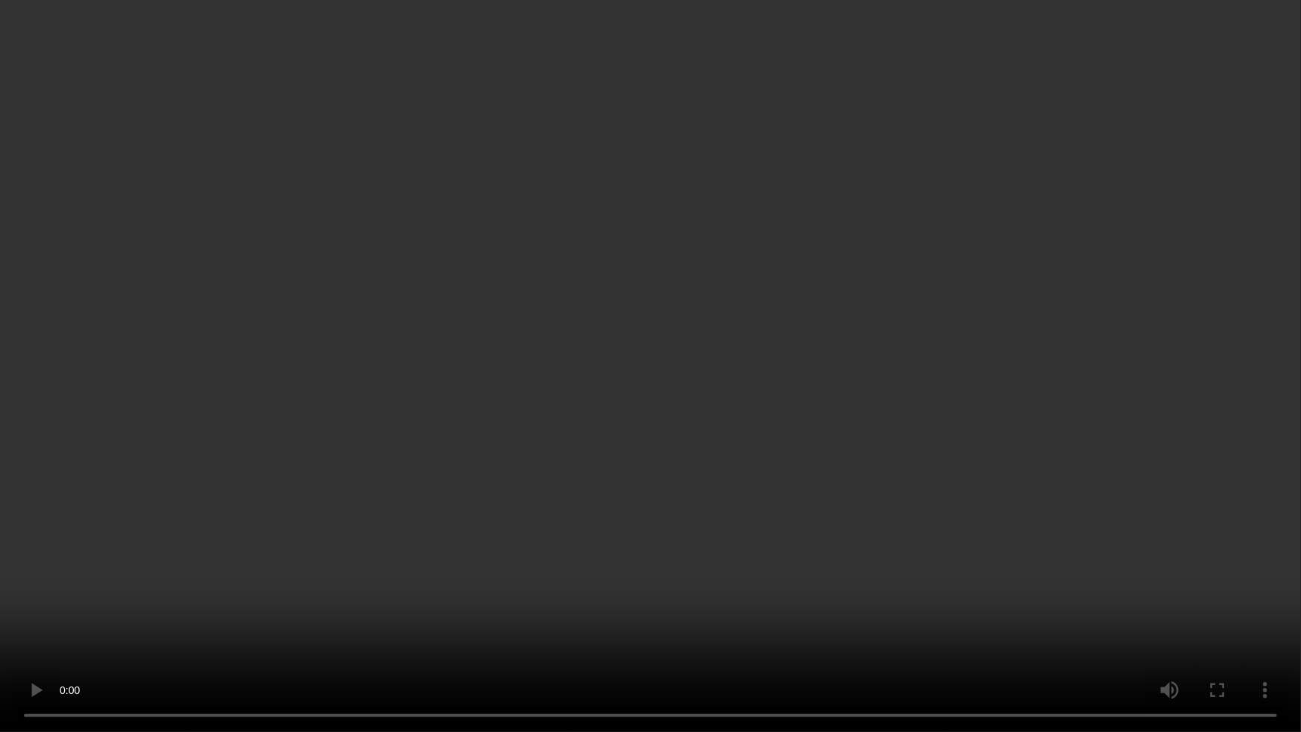
click at [683, 315] on video at bounding box center [650, 366] width 1301 height 732
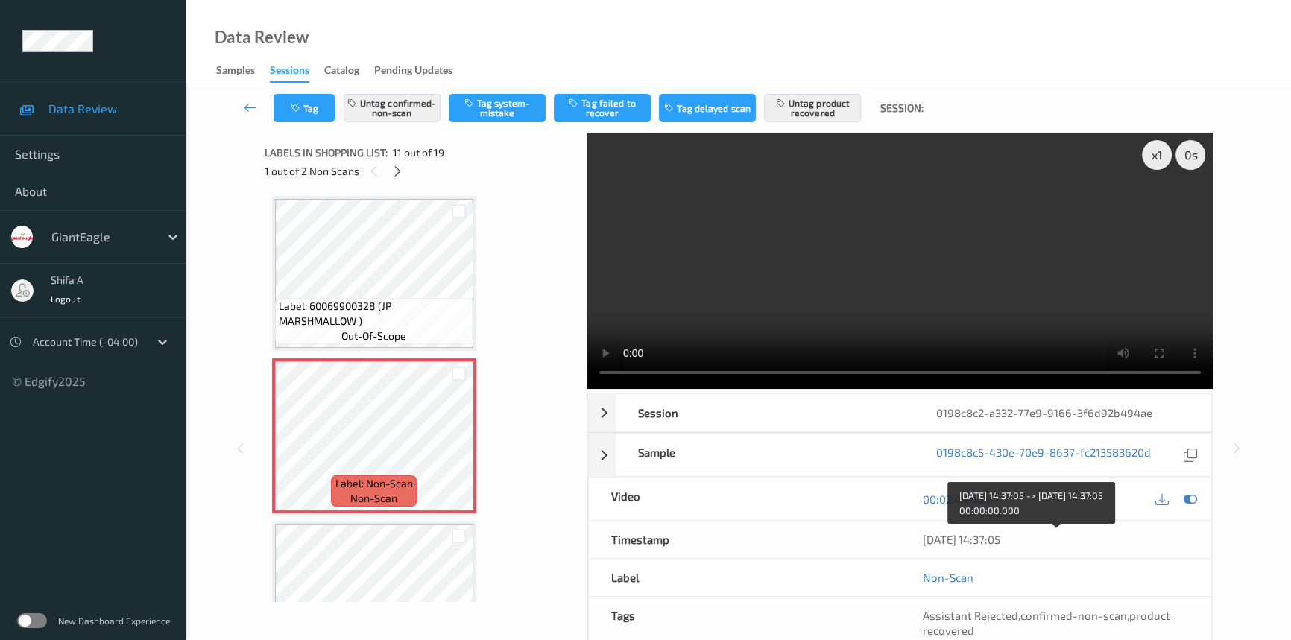
scroll to position [154, 0]
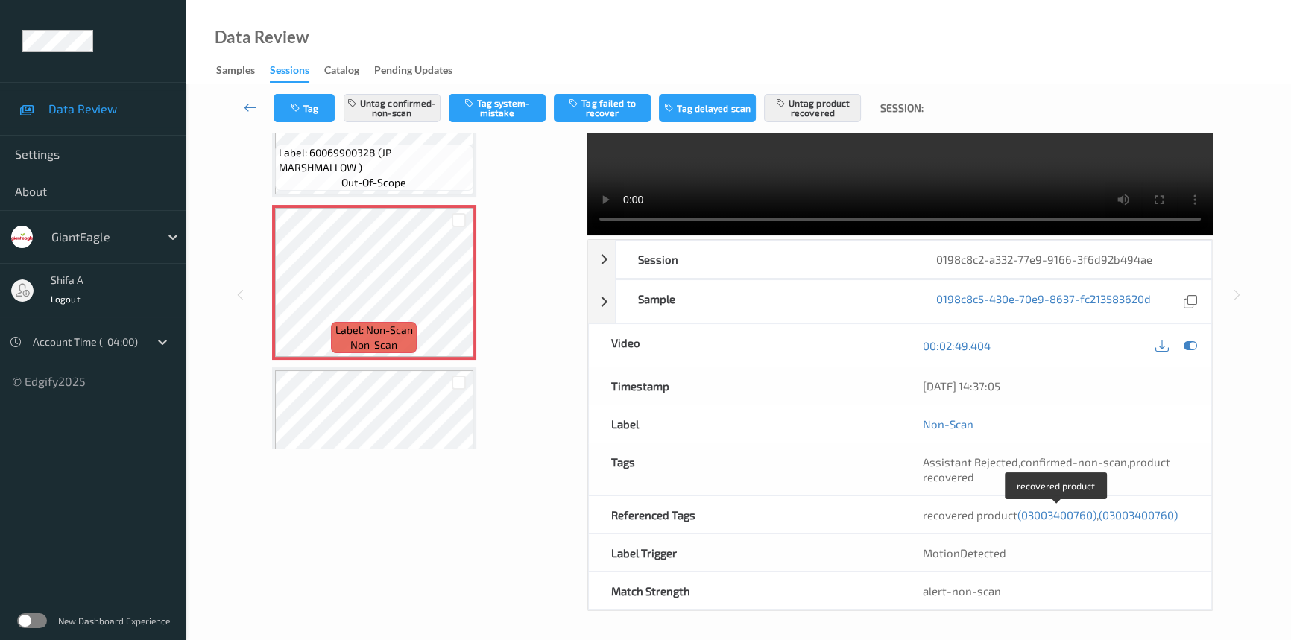
click at [1063, 514] on span "(03003400760)" at bounding box center [1057, 514] width 79 height 13
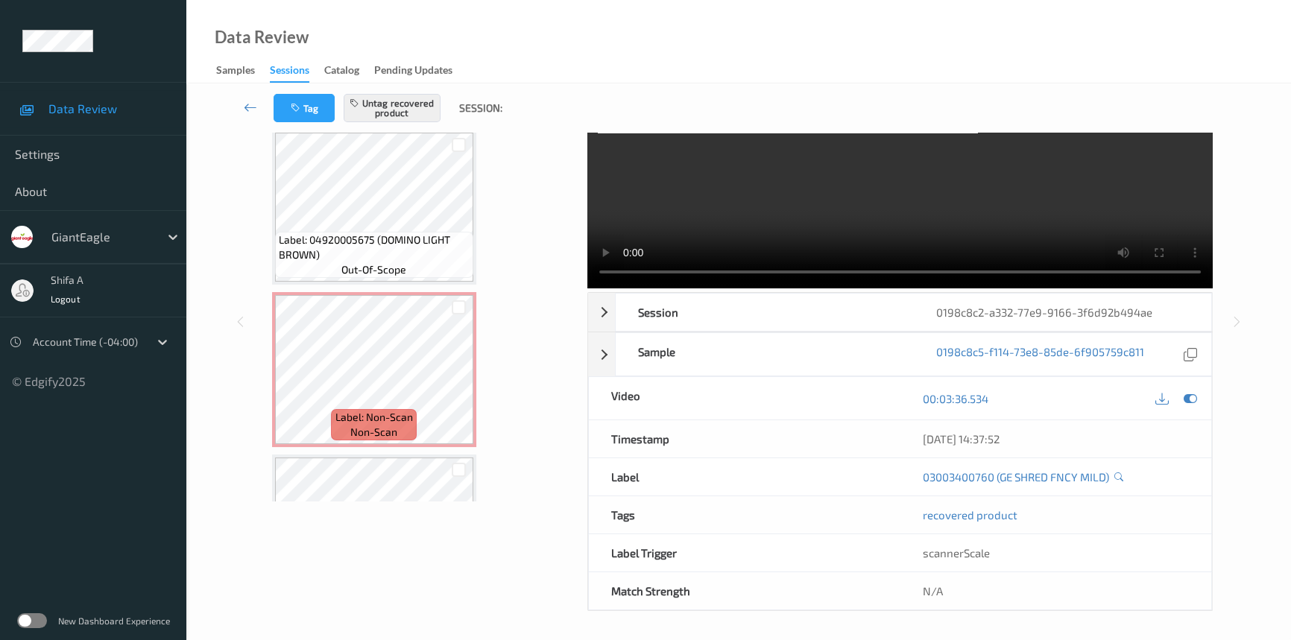
scroll to position [1570, 0]
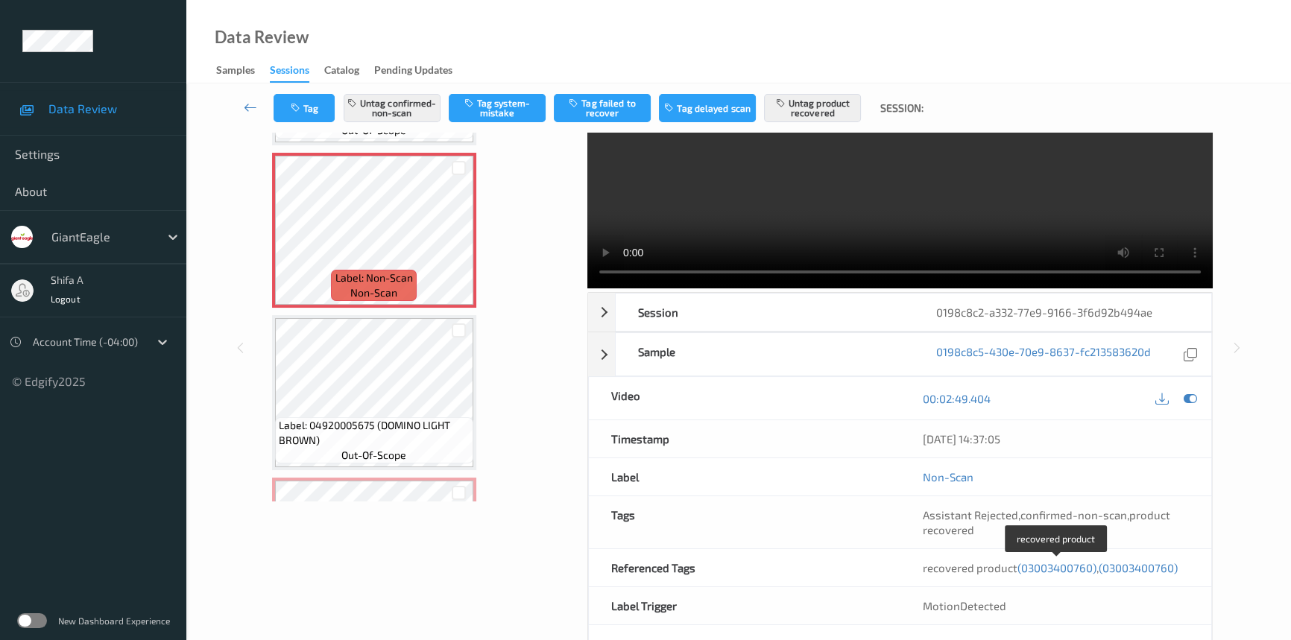
click at [1153, 568] on span "(03003400760)" at bounding box center [1138, 567] width 79 height 13
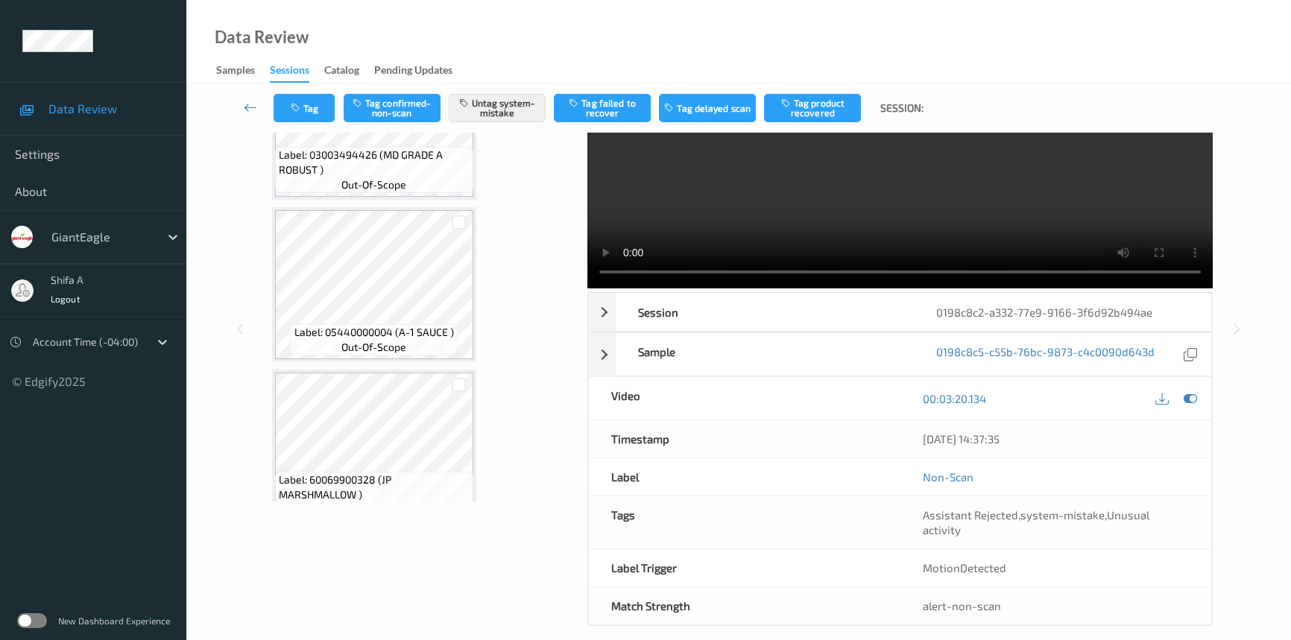
scroll to position [1461, 0]
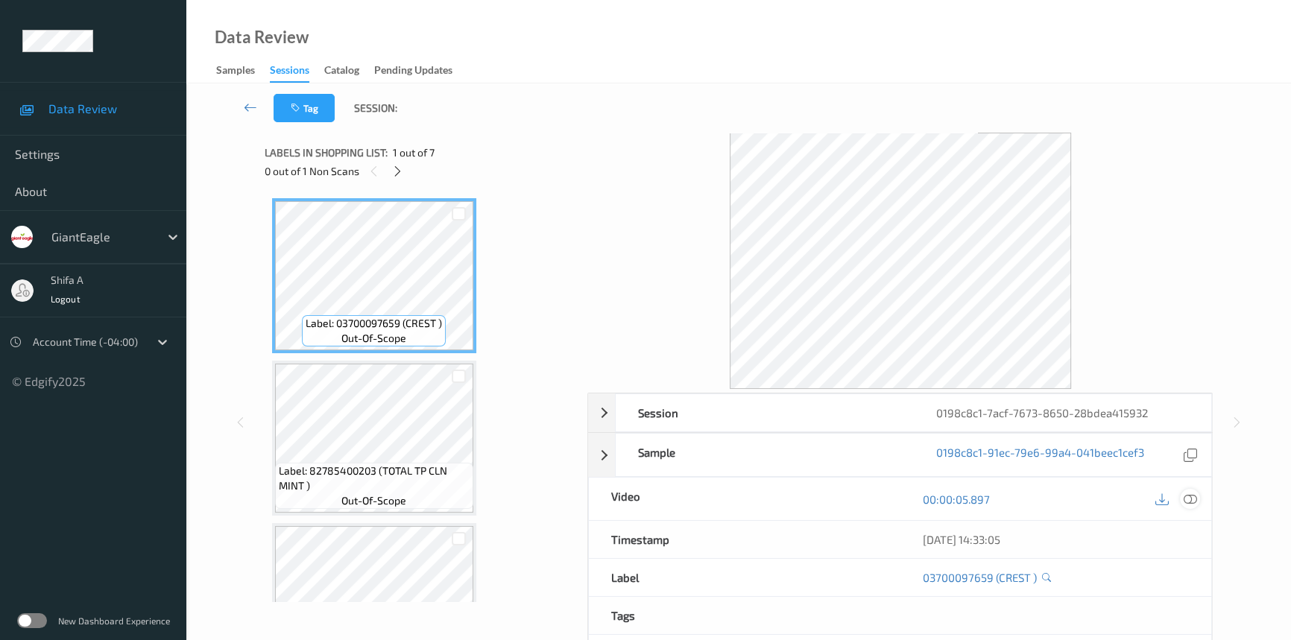
click at [1189, 499] on icon at bounding box center [1190, 499] width 13 height 13
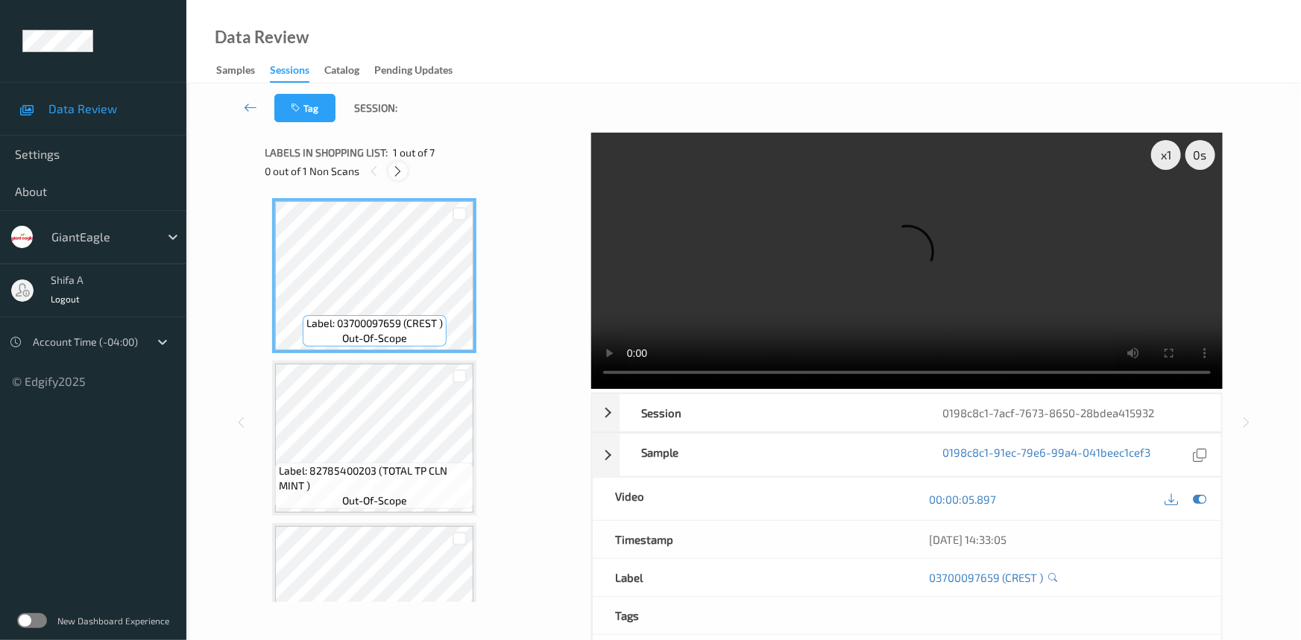
click at [394, 178] on div at bounding box center [397, 171] width 19 height 19
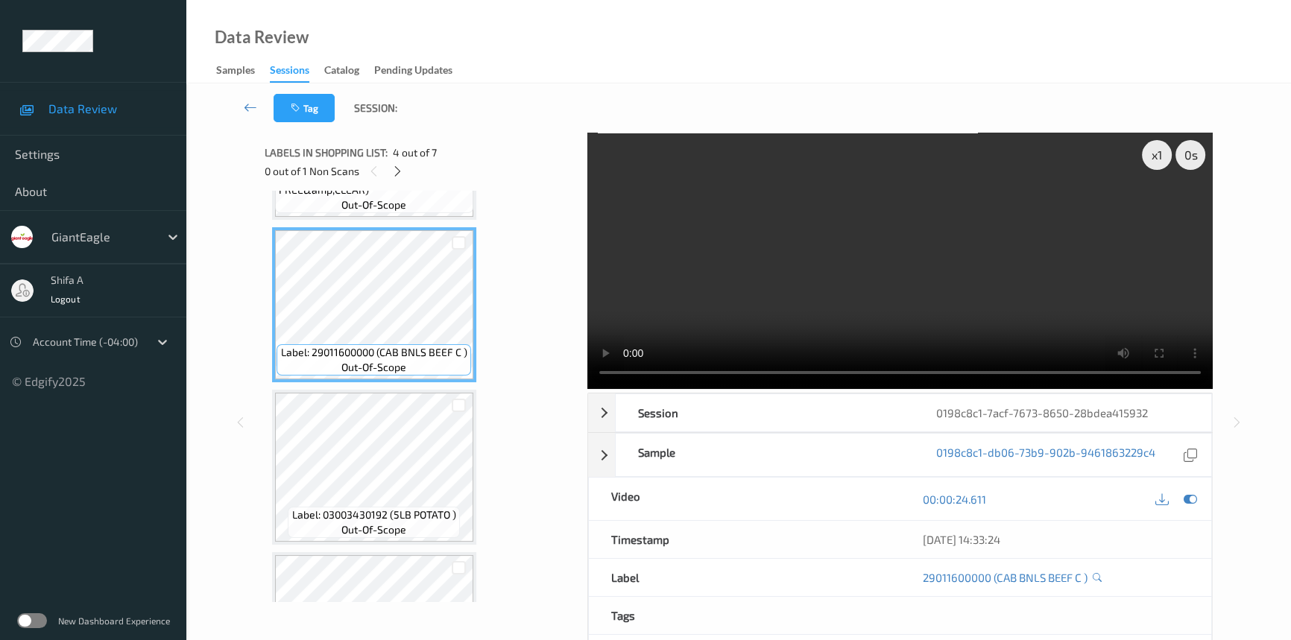
scroll to position [730, 0]
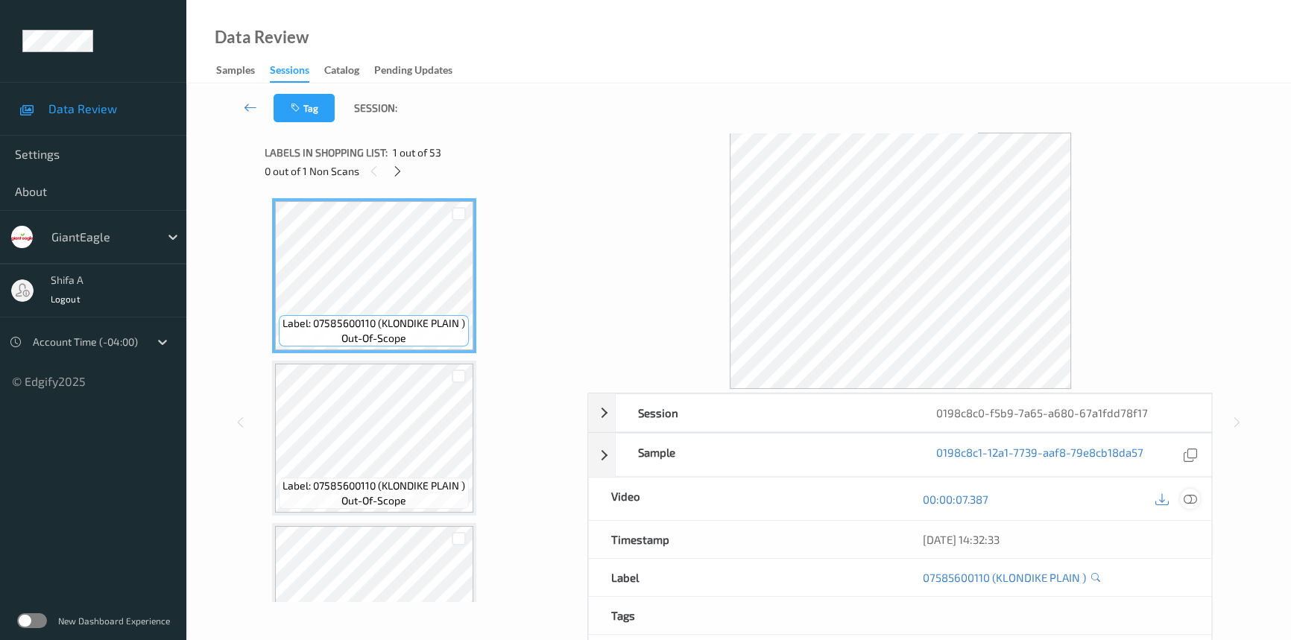
click at [1191, 500] on icon at bounding box center [1190, 499] width 13 height 13
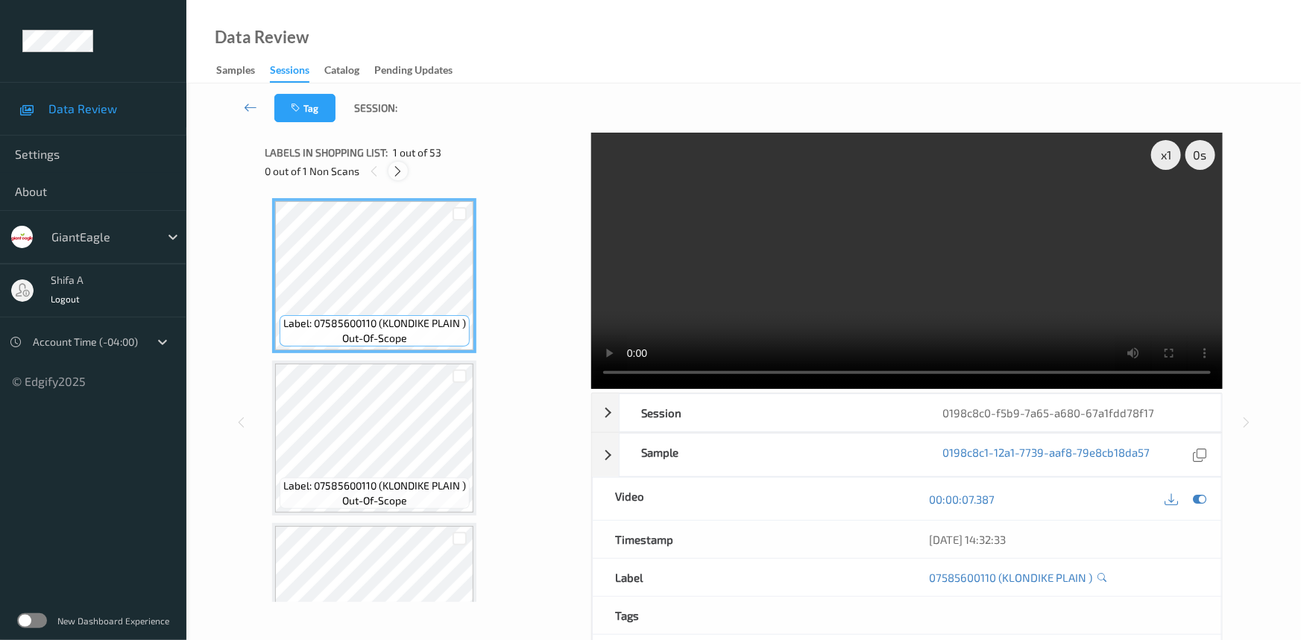
click at [395, 168] on icon at bounding box center [398, 171] width 13 height 13
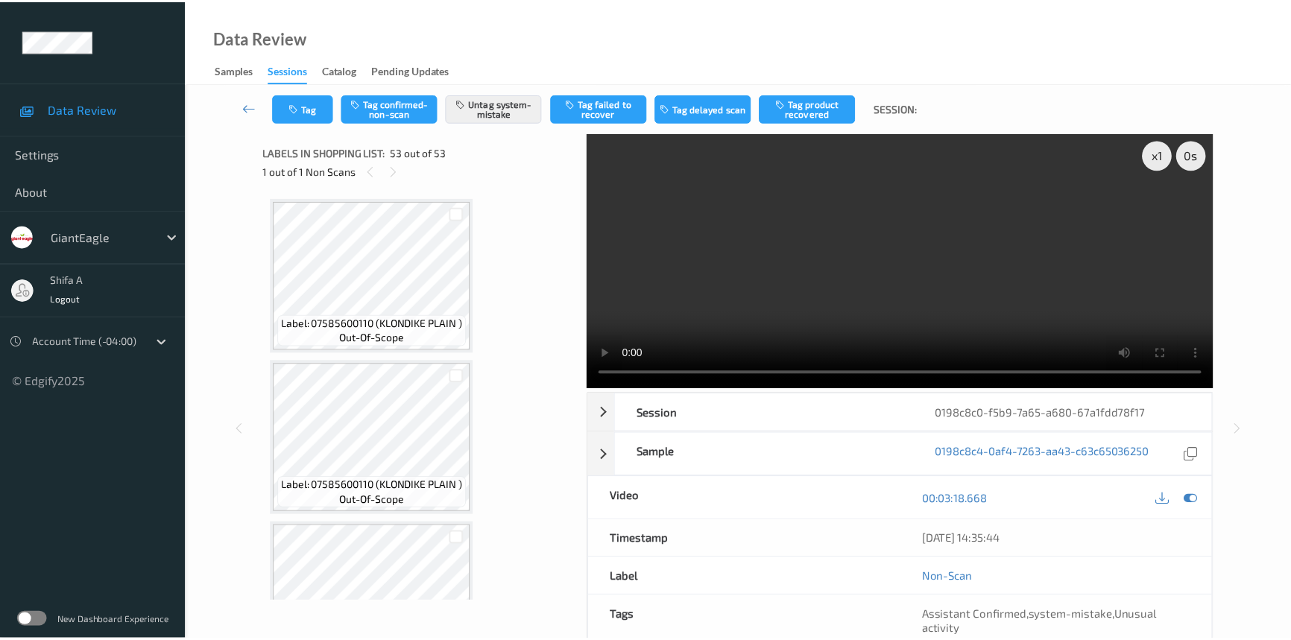
scroll to position [8180, 0]
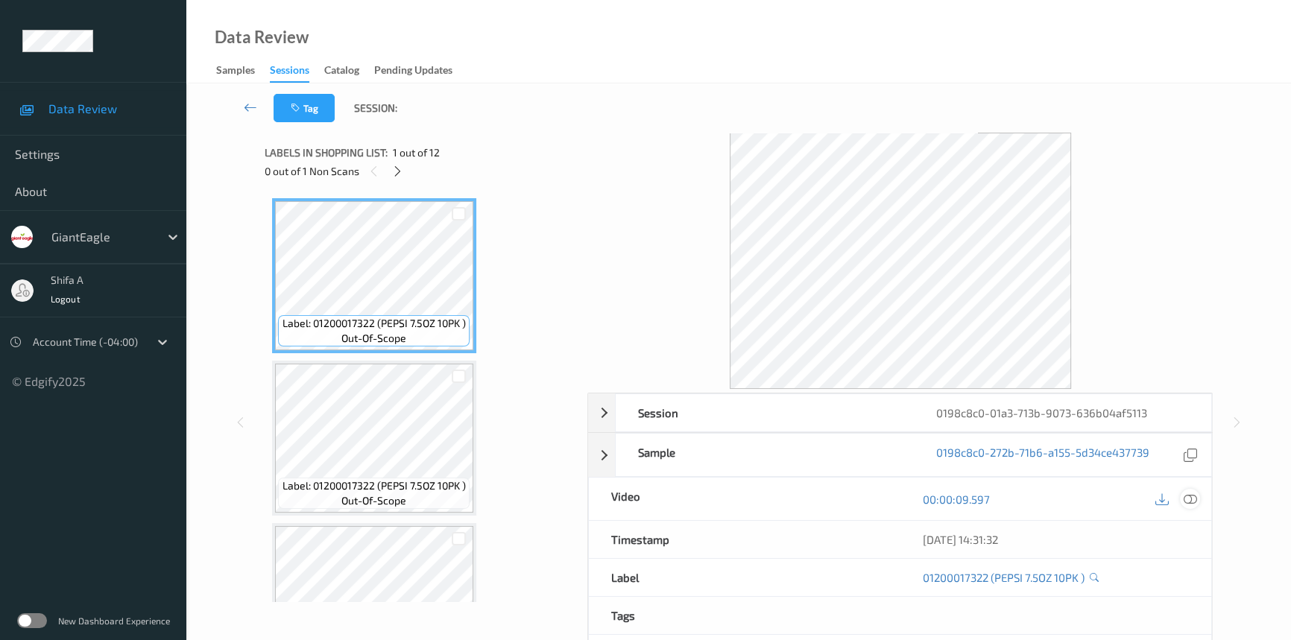
click at [1192, 500] on icon at bounding box center [1190, 499] width 13 height 13
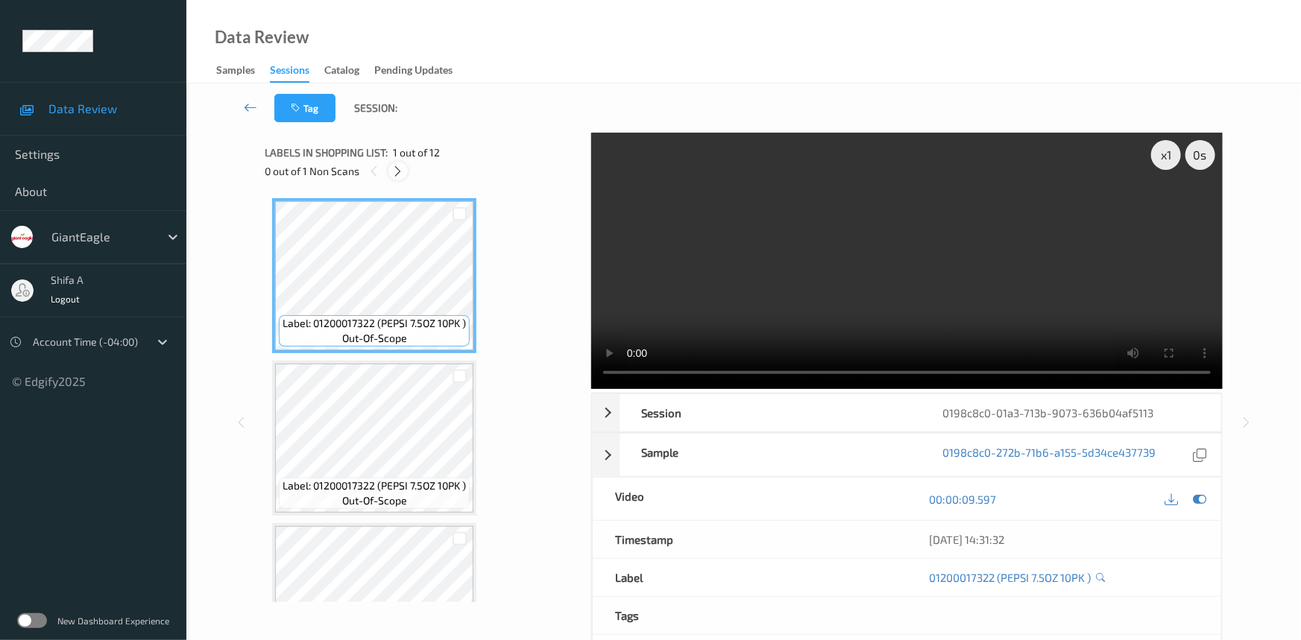
click at [403, 172] on icon at bounding box center [398, 171] width 13 height 13
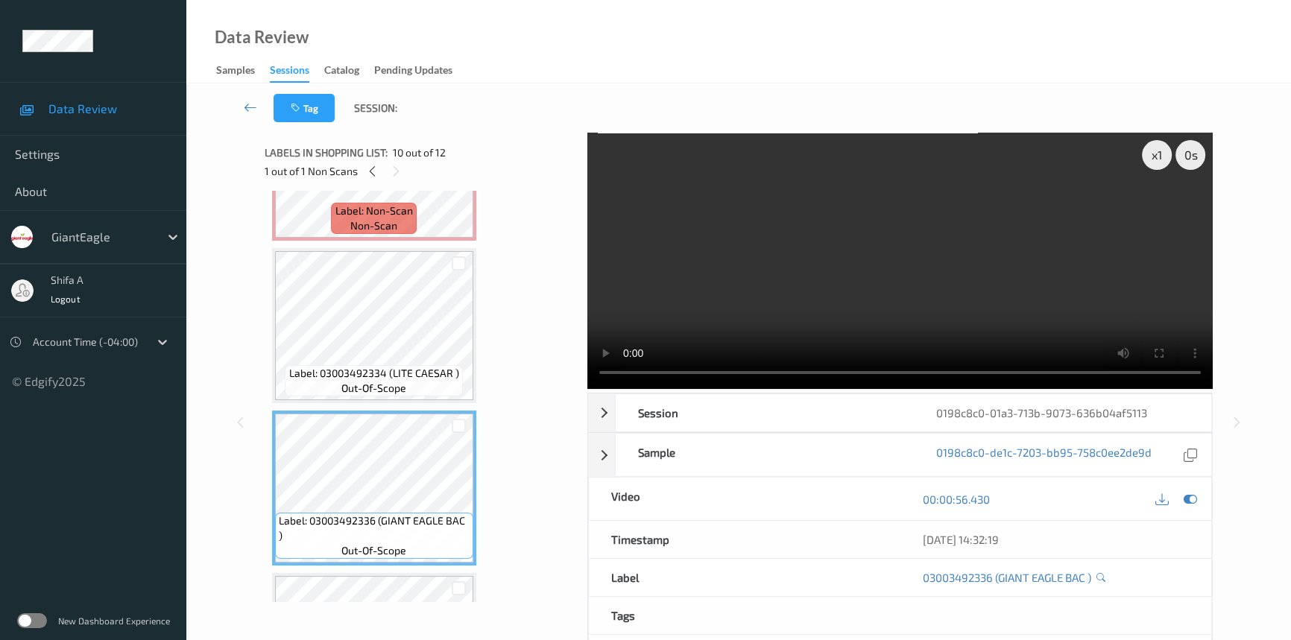
scroll to position [979, 0]
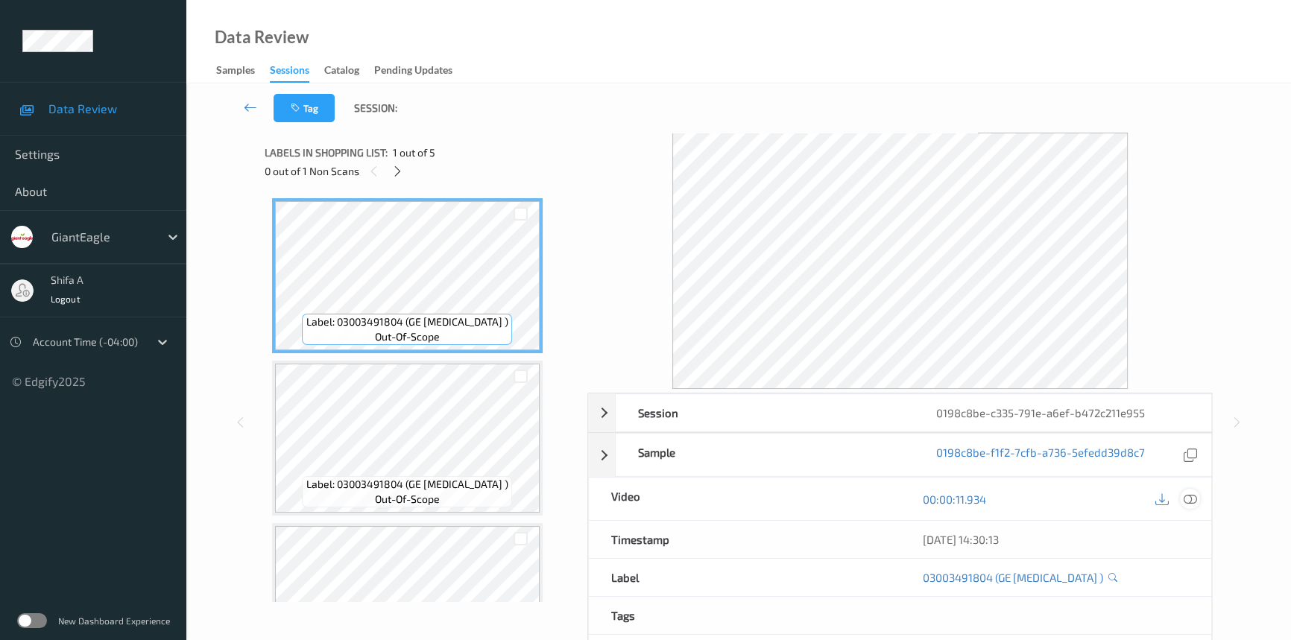
click at [1185, 500] on icon at bounding box center [1190, 499] width 13 height 13
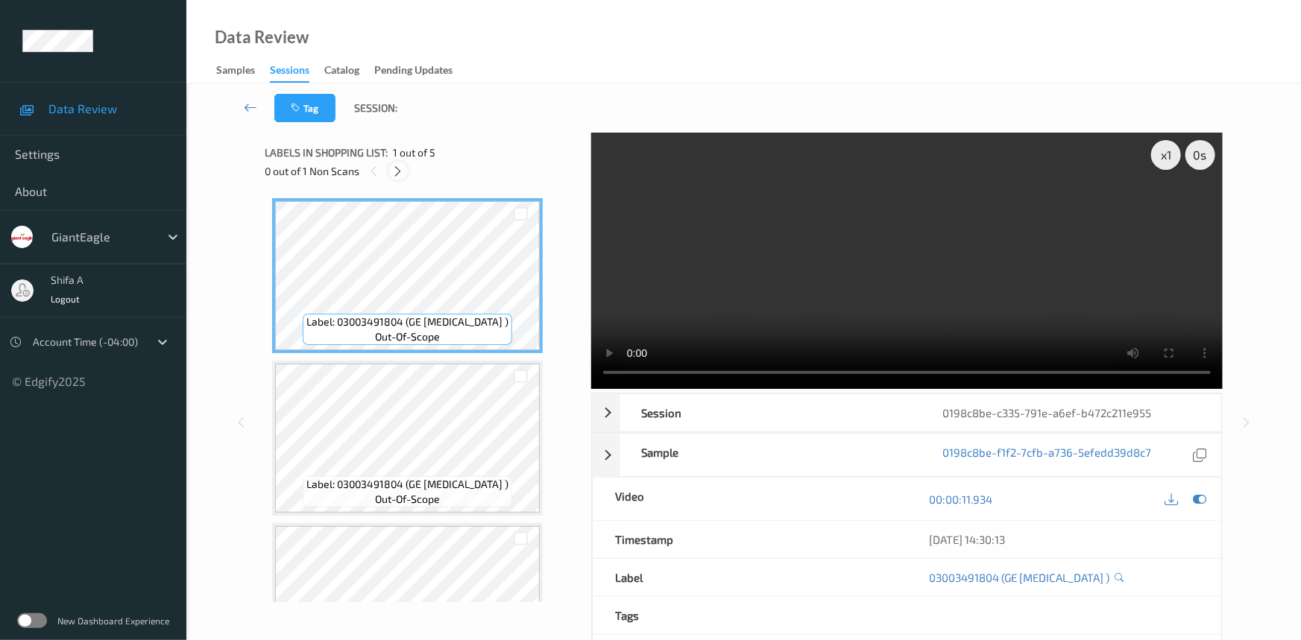
click at [401, 179] on div at bounding box center [397, 171] width 19 height 19
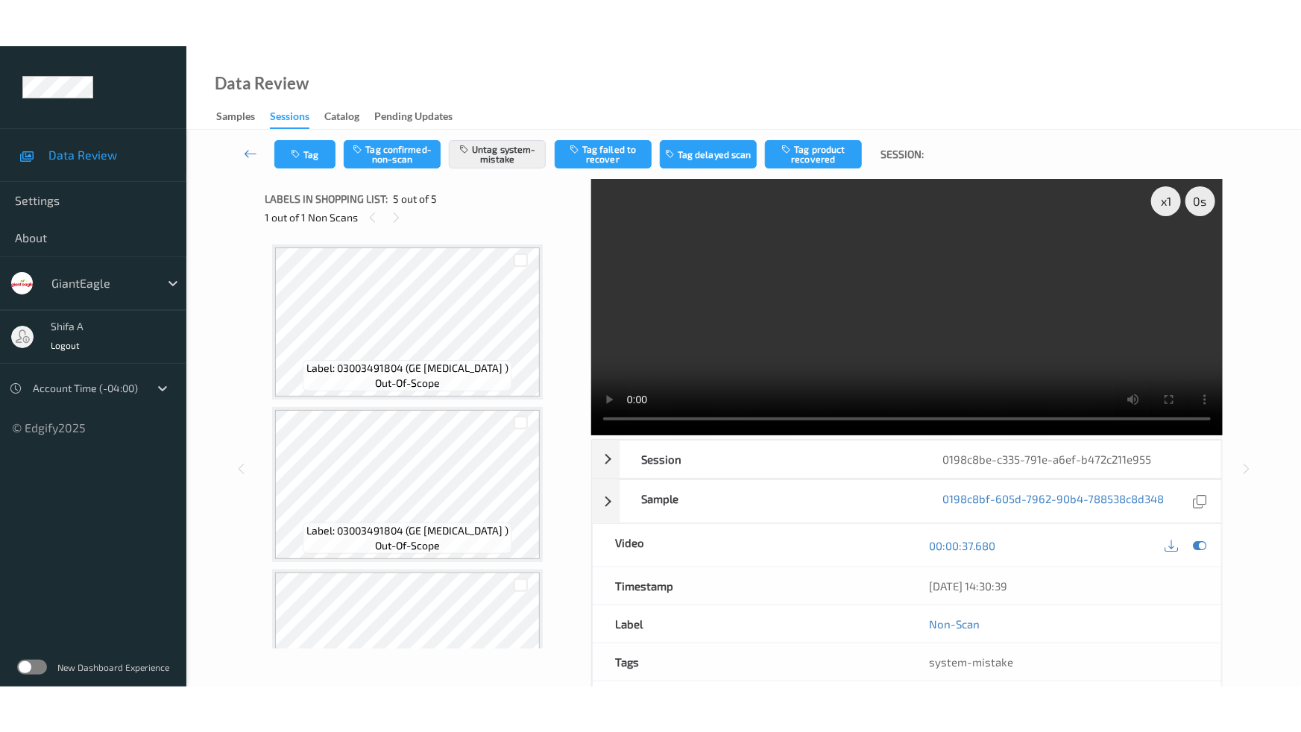
scroll to position [406, 0]
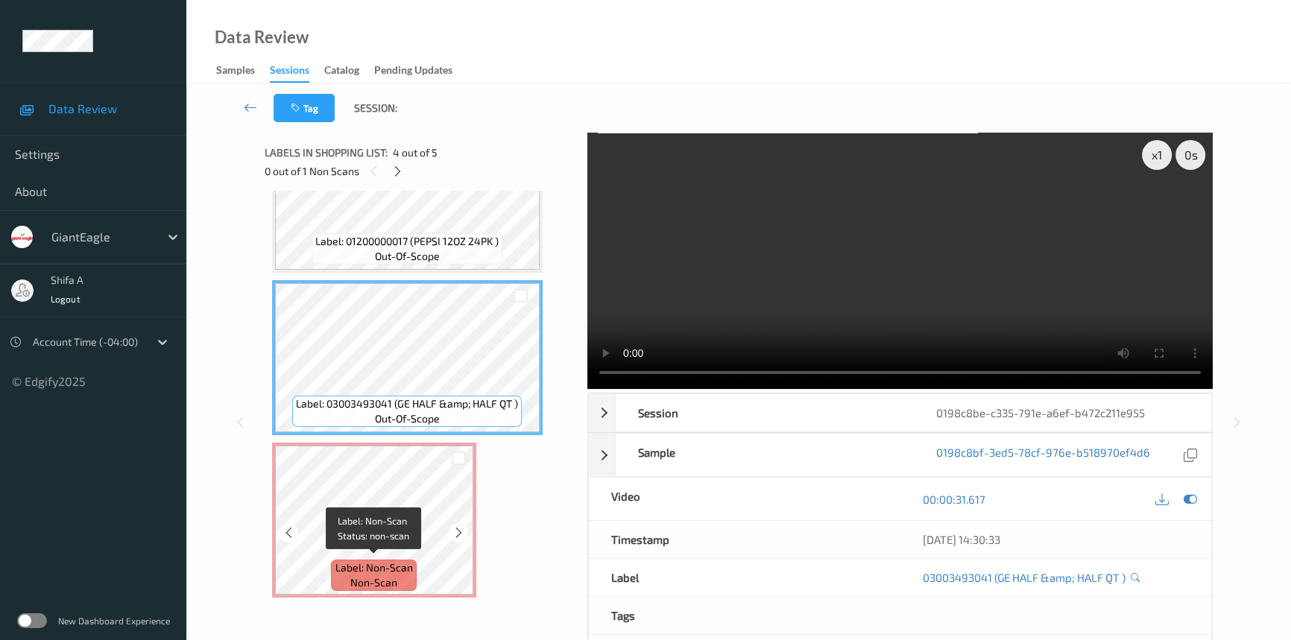
click at [373, 567] on span "Label: Non-Scan" at bounding box center [374, 568] width 78 height 15
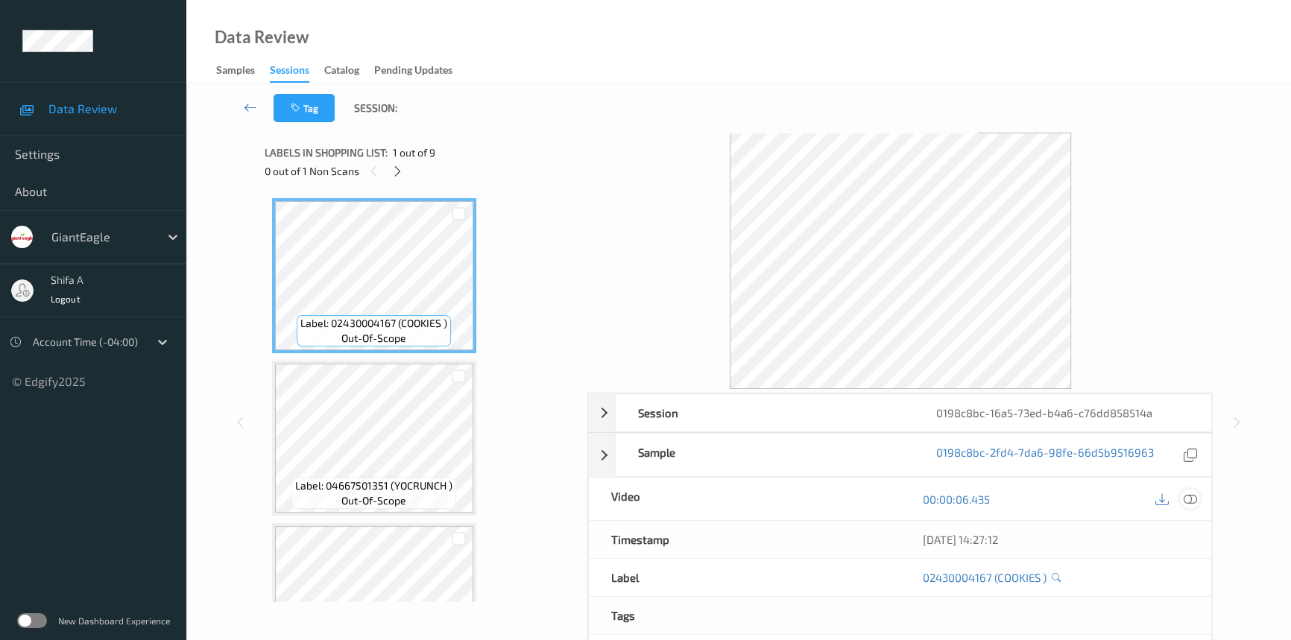
click at [1194, 502] on icon at bounding box center [1190, 499] width 13 height 13
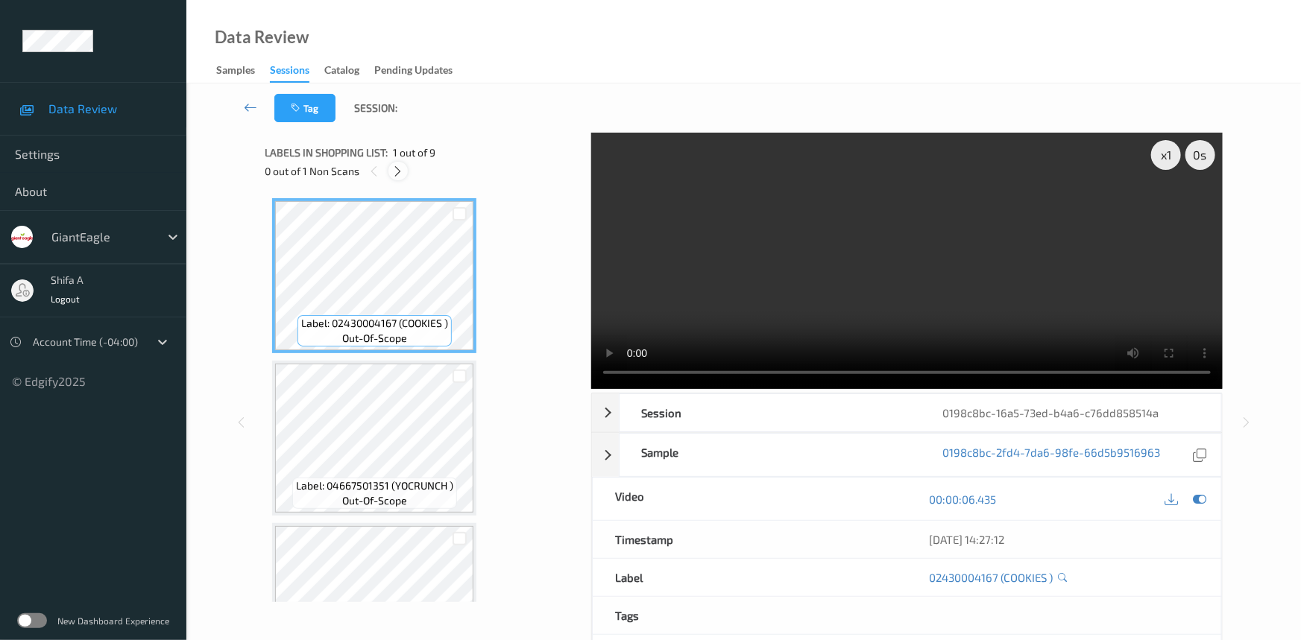
click at [400, 171] on icon at bounding box center [398, 171] width 13 height 13
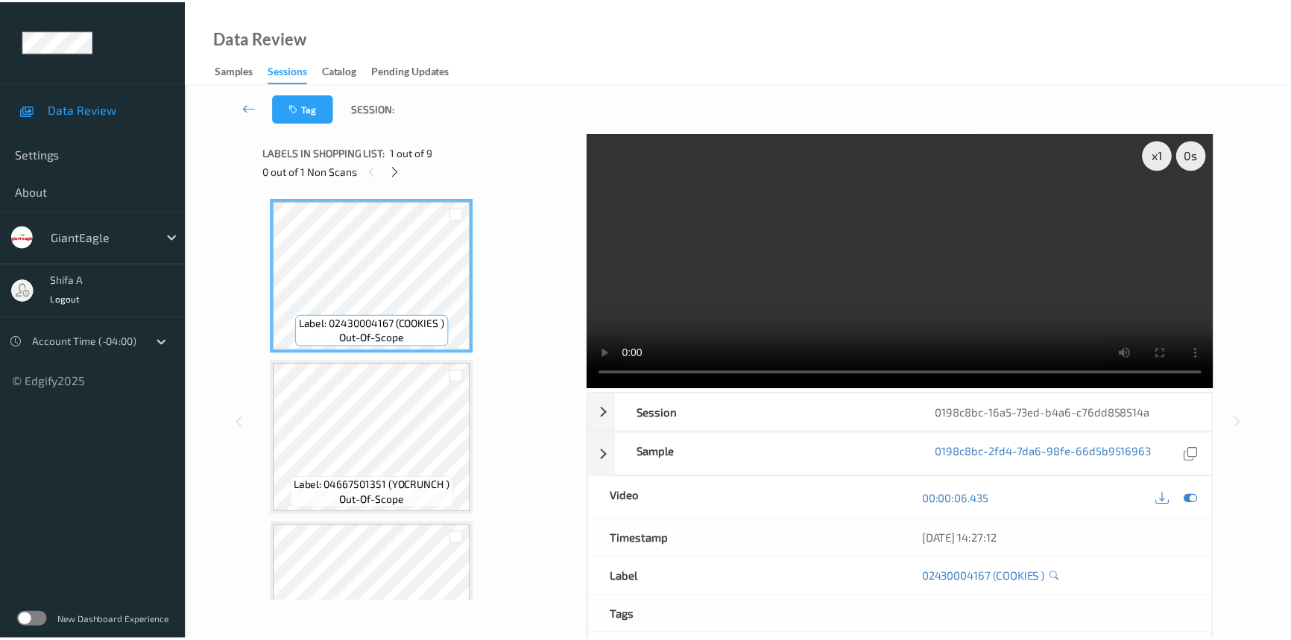
scroll to position [655, 0]
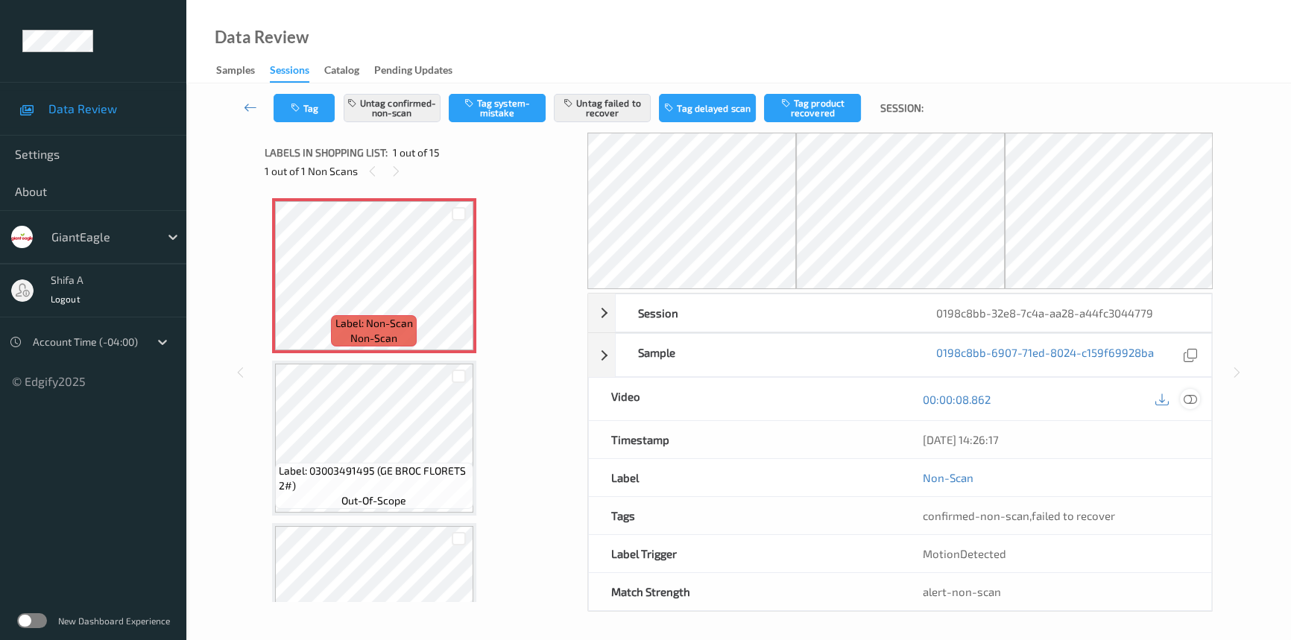
click at [1192, 397] on icon at bounding box center [1190, 399] width 13 height 13
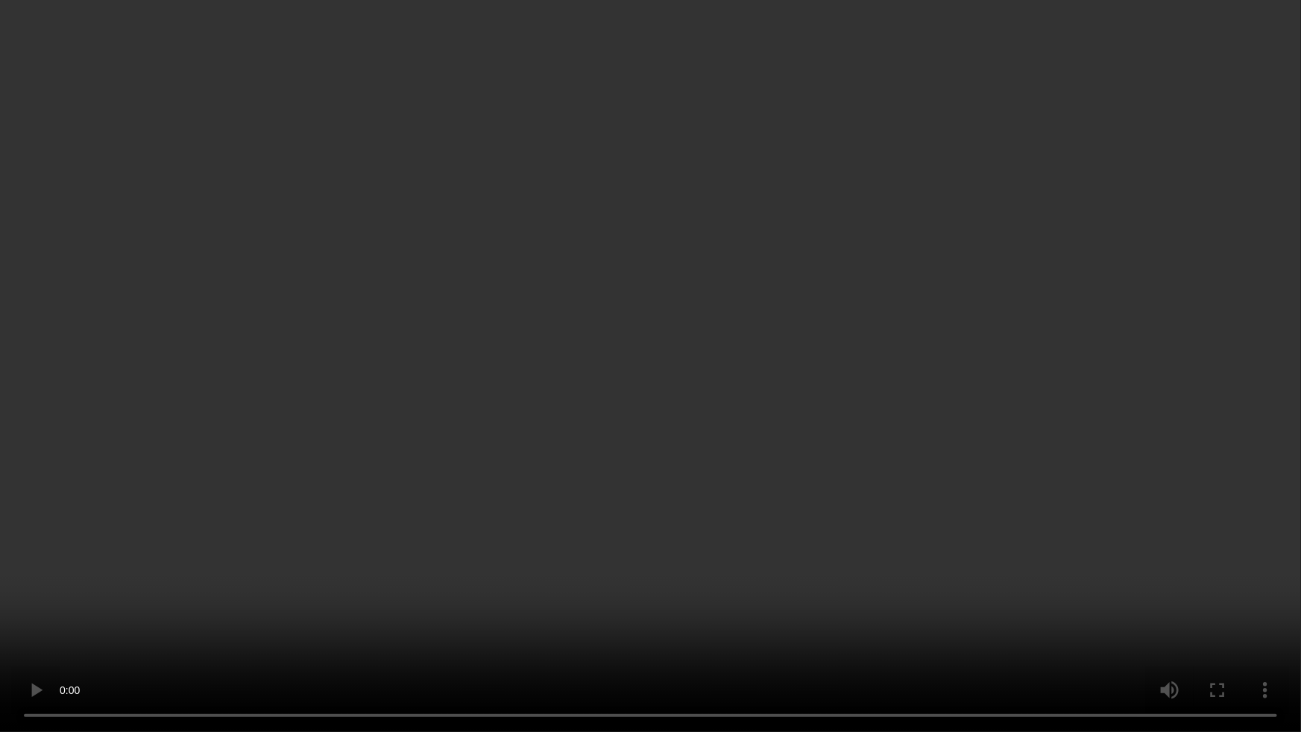
click at [970, 405] on video at bounding box center [650, 366] width 1301 height 732
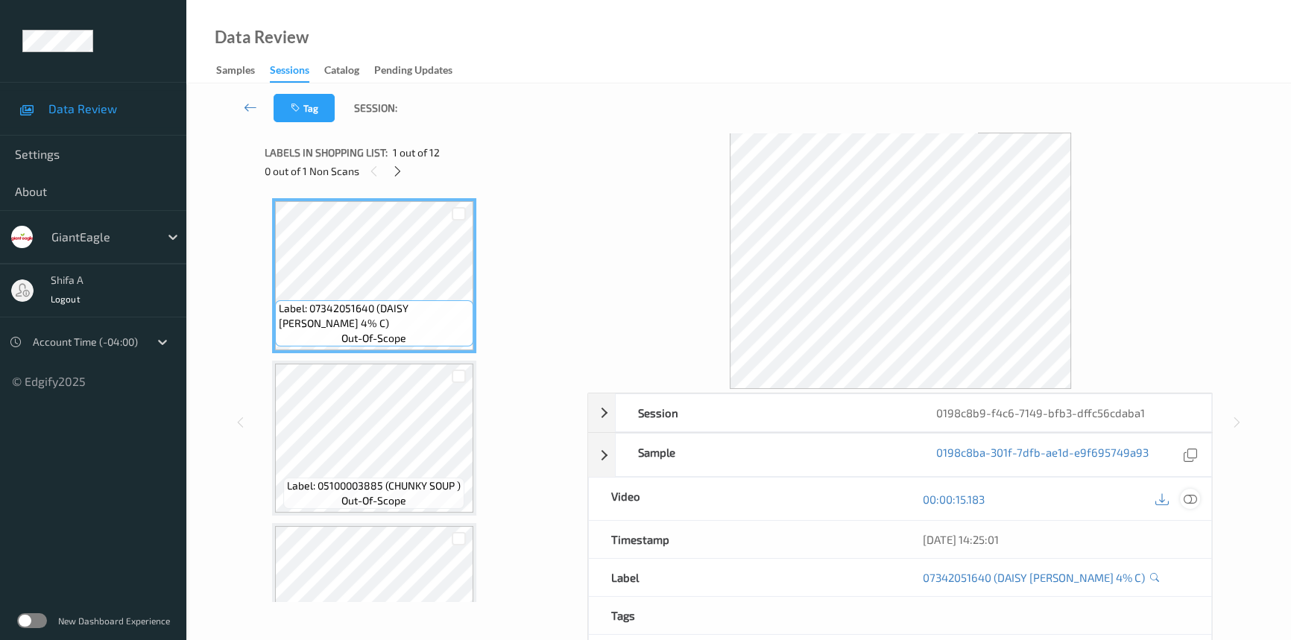
click at [1193, 498] on icon at bounding box center [1190, 499] width 13 height 13
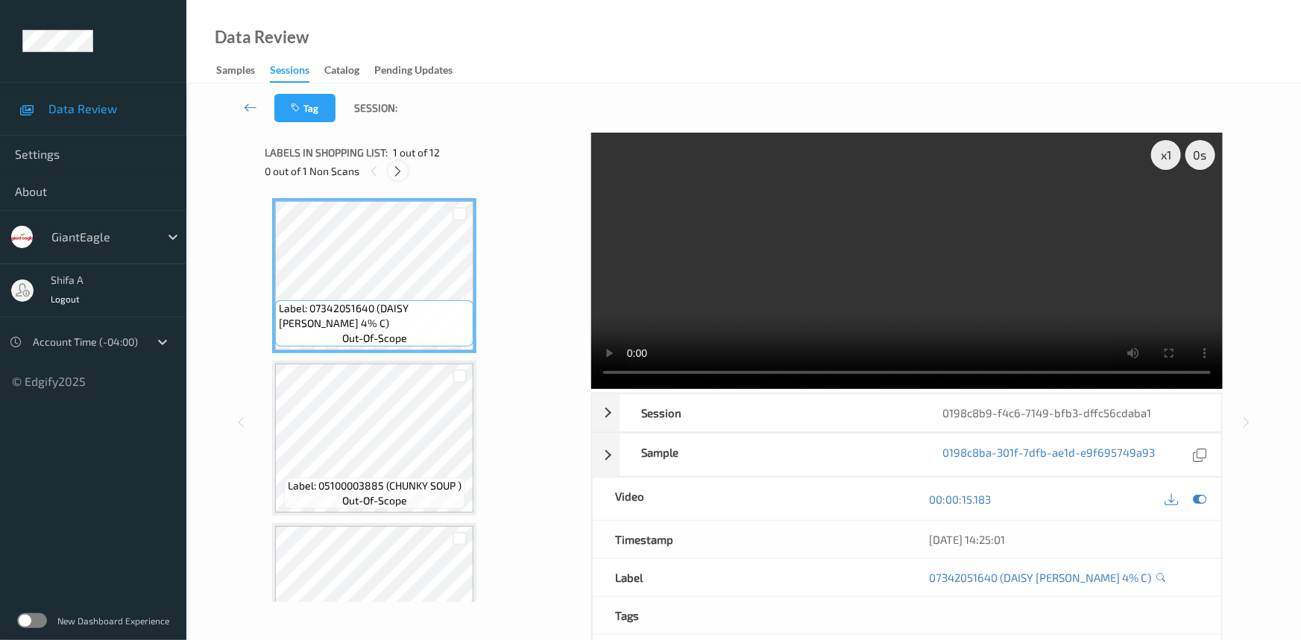
click at [395, 171] on icon at bounding box center [398, 171] width 13 height 13
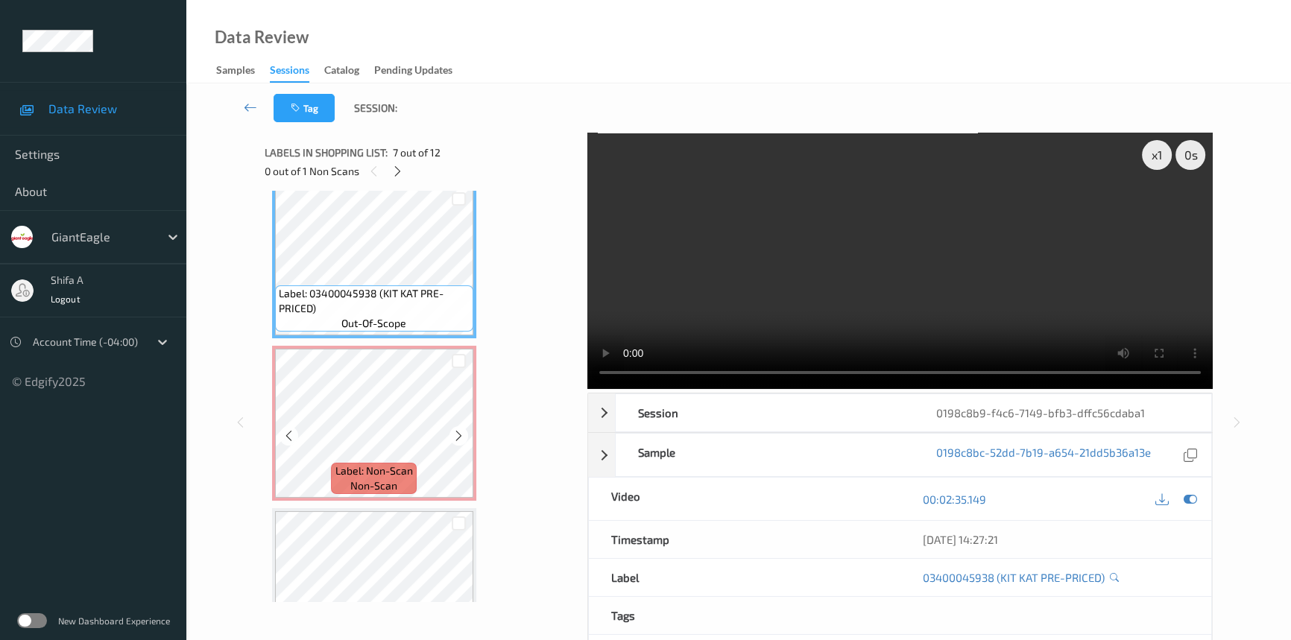
scroll to position [979, 0]
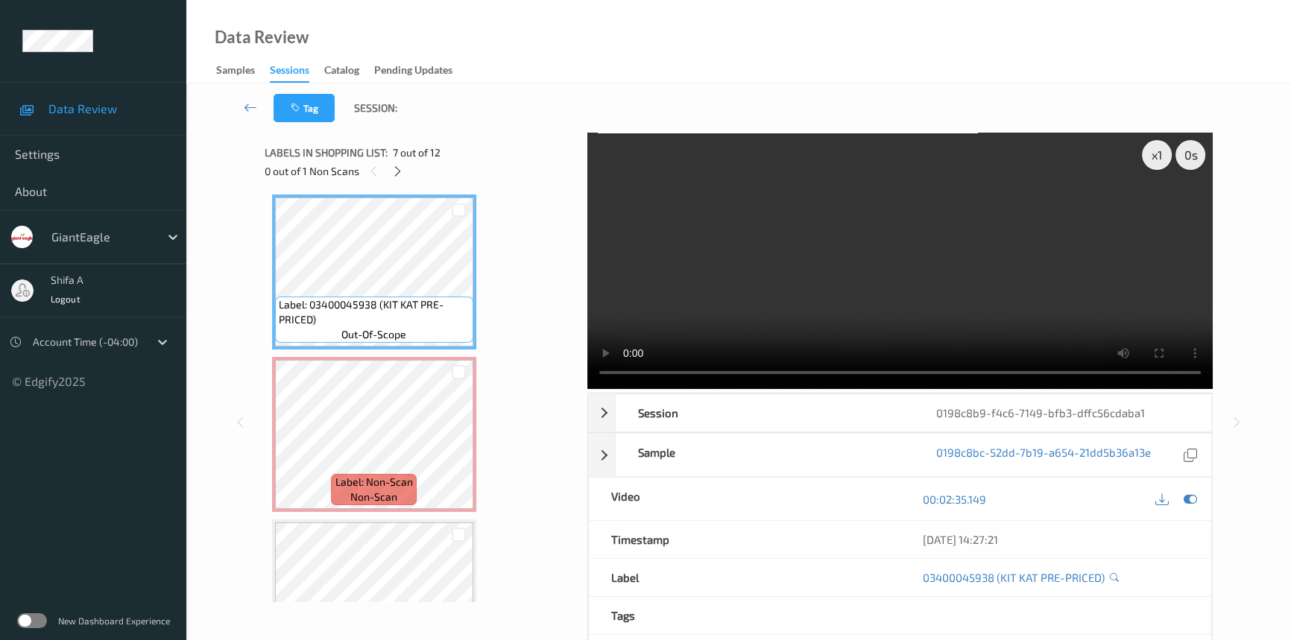
click at [1108, 222] on video at bounding box center [900, 261] width 626 height 256
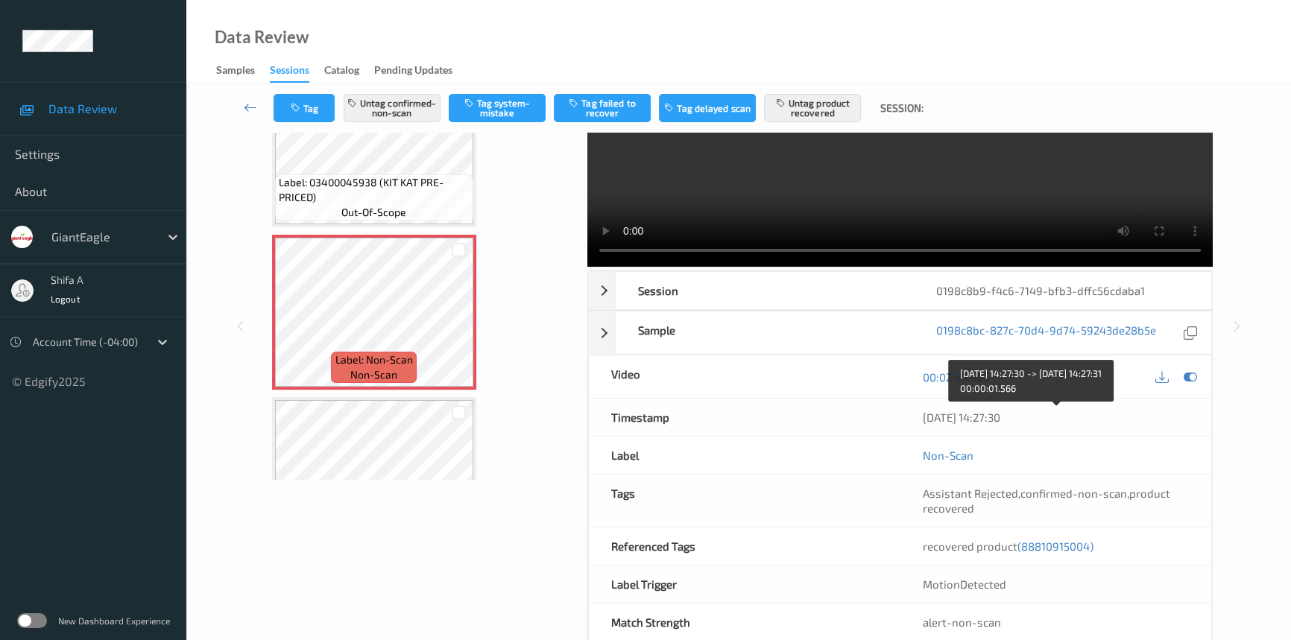
scroll to position [154, 0]
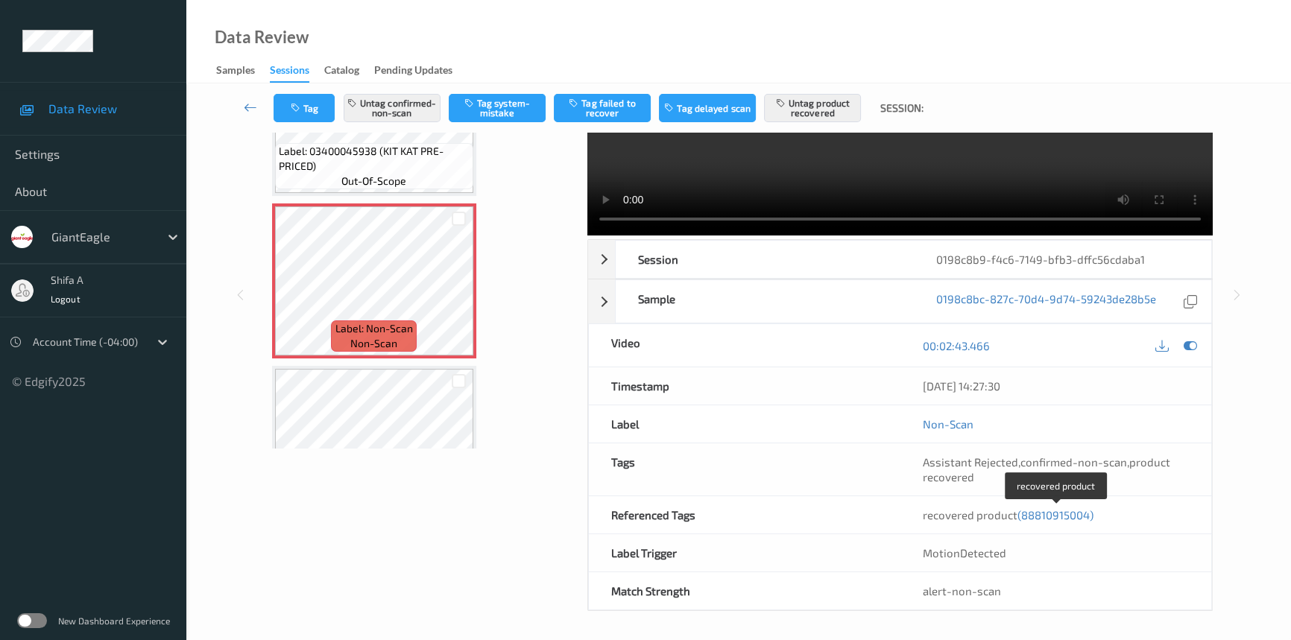
click at [1059, 521] on div "recovered product (88810915004)" at bounding box center [1056, 515] width 267 height 15
click at [1058, 514] on span "(88810915004)" at bounding box center [1056, 514] width 76 height 13
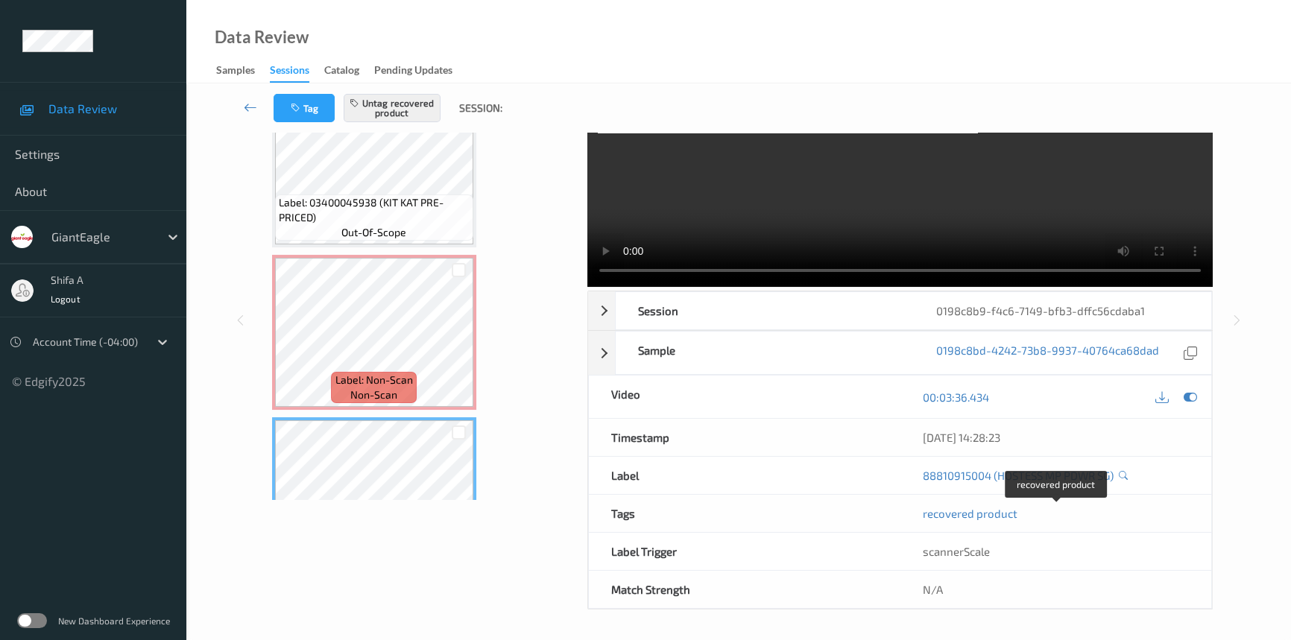
scroll to position [101, 0]
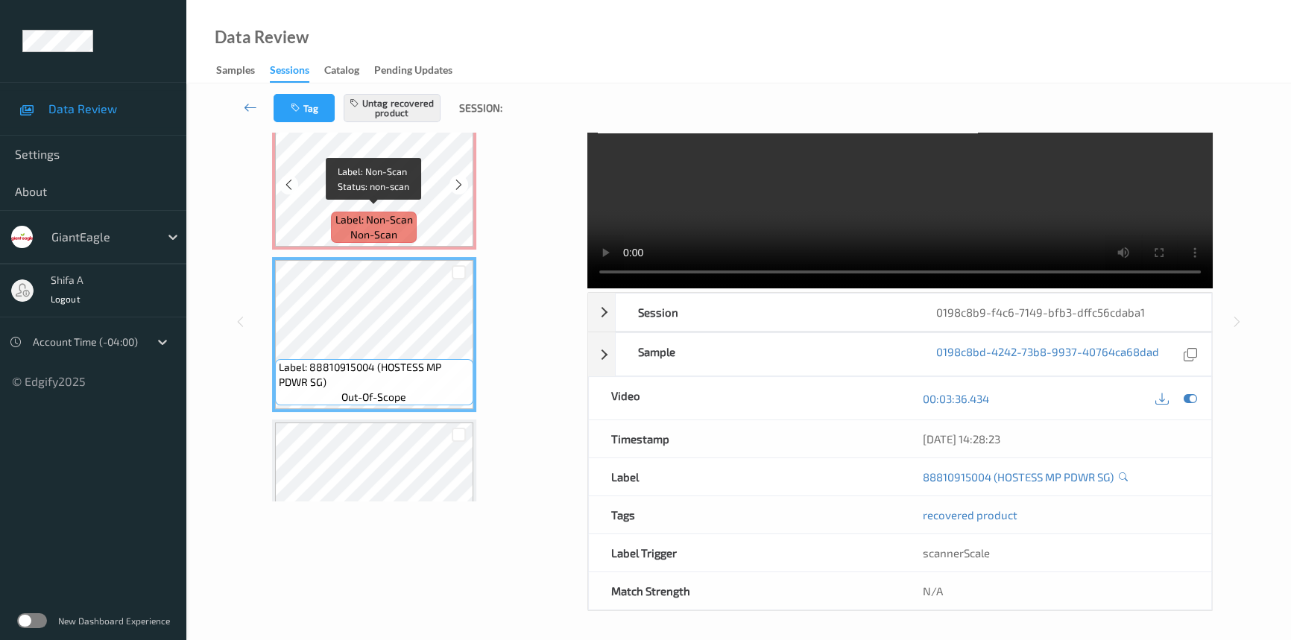
click at [415, 214] on div "Label: Non-Scan non-scan" at bounding box center [373, 227] width 85 height 31
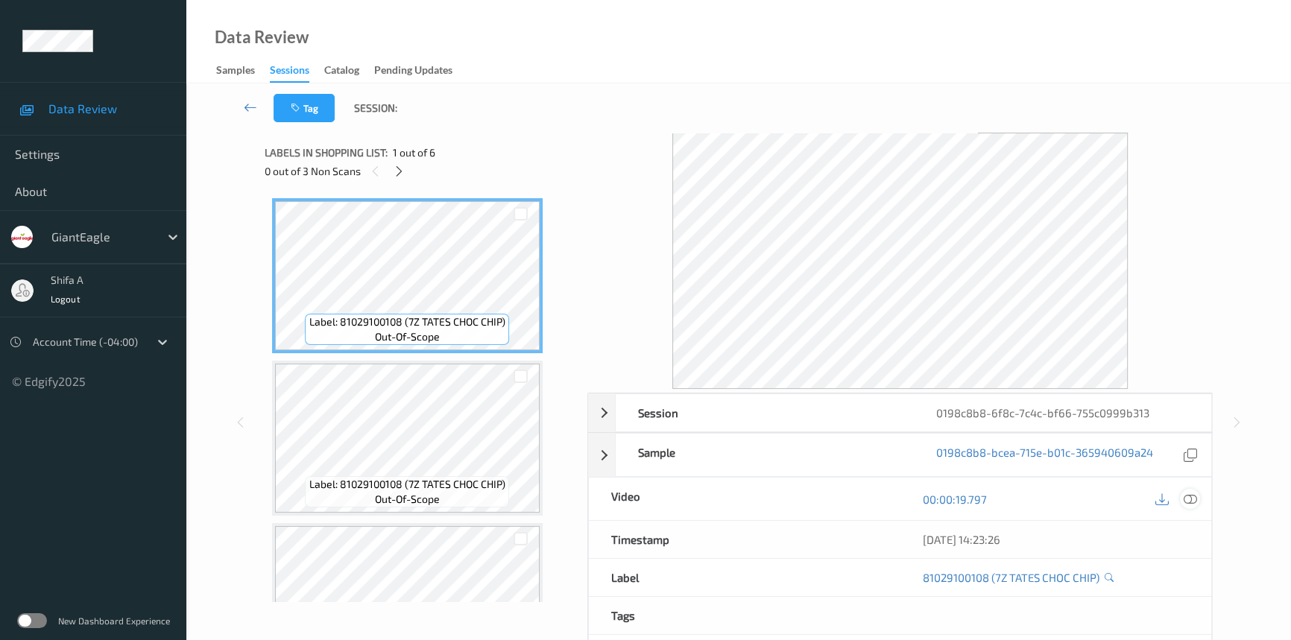
click at [1195, 495] on icon at bounding box center [1190, 499] width 13 height 13
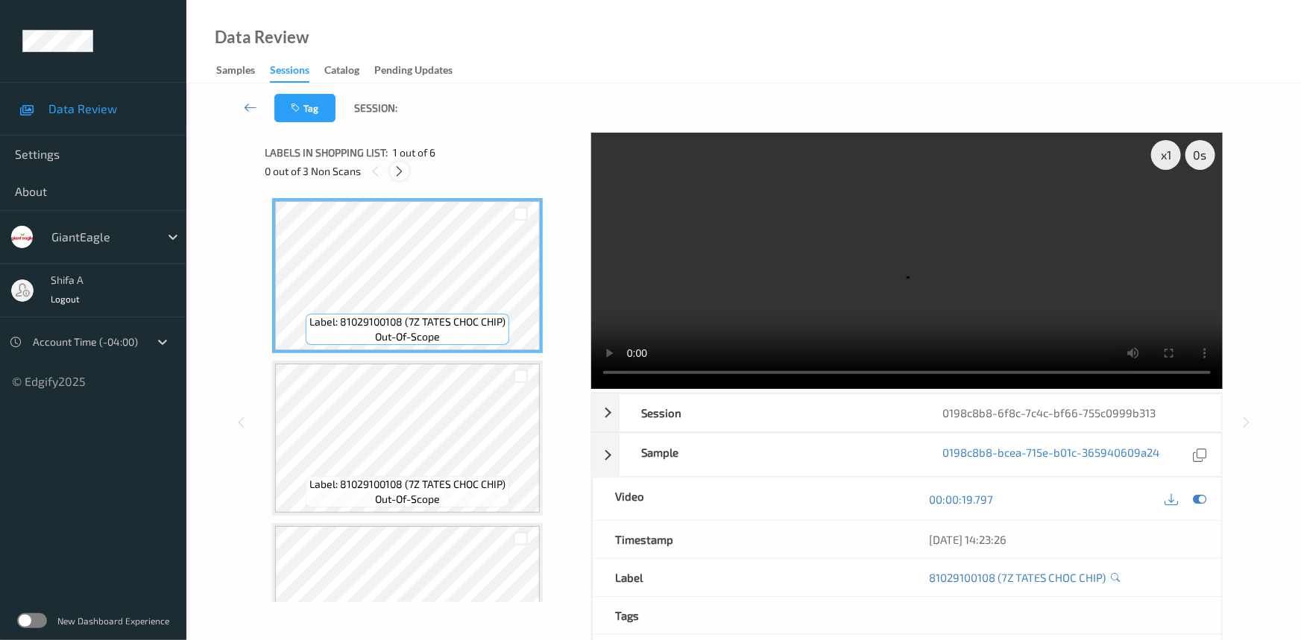
click at [394, 170] on icon at bounding box center [400, 171] width 13 height 13
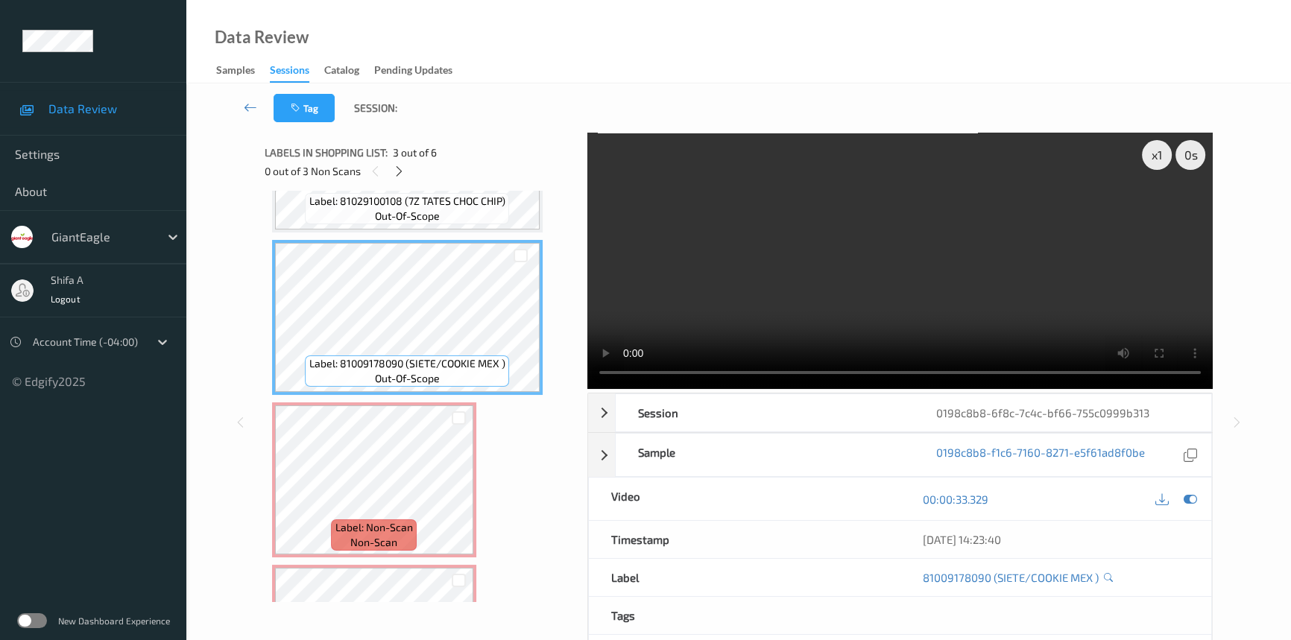
scroll to position [25, 0]
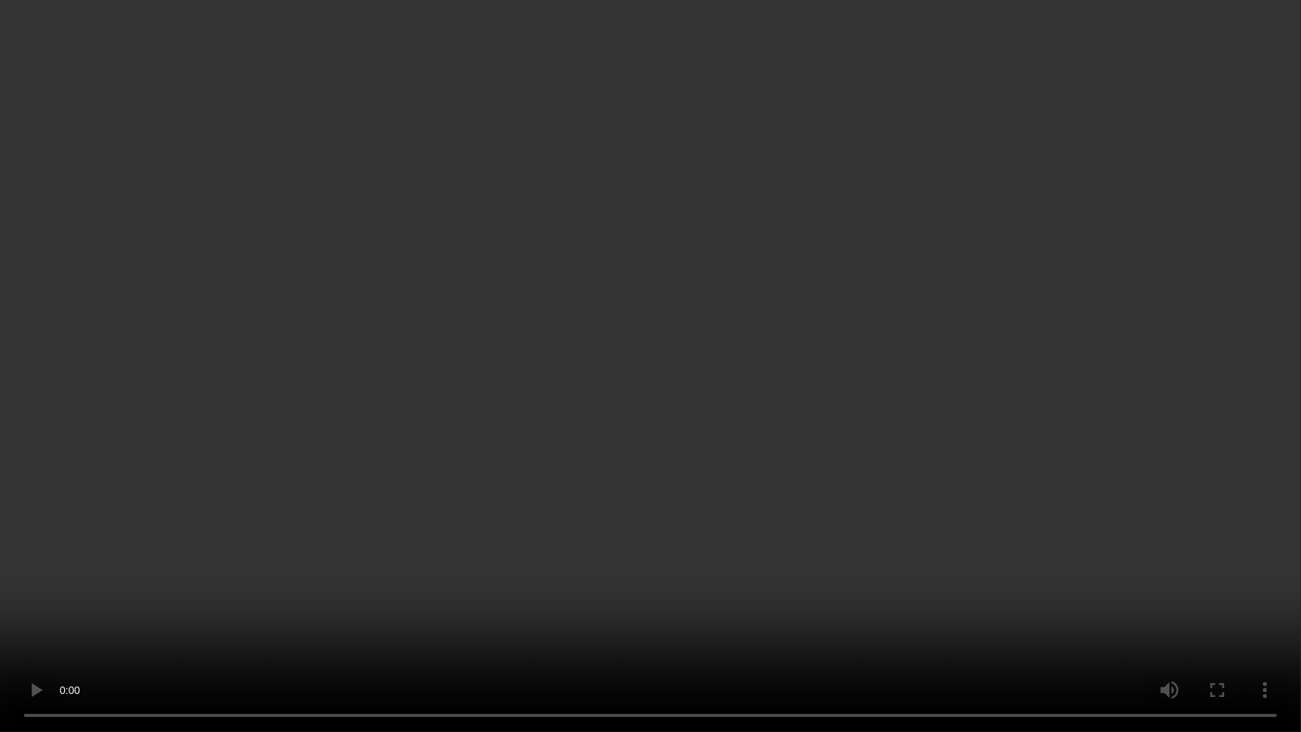
click at [947, 411] on video at bounding box center [650, 366] width 1301 height 732
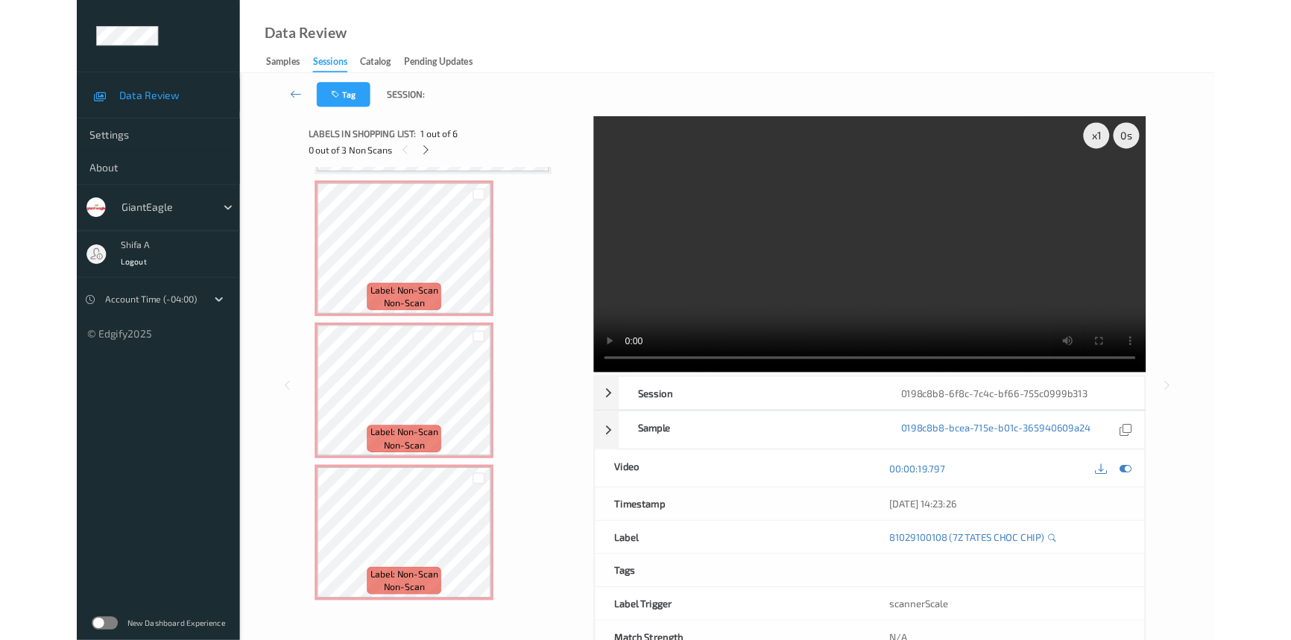
scroll to position [476, 0]
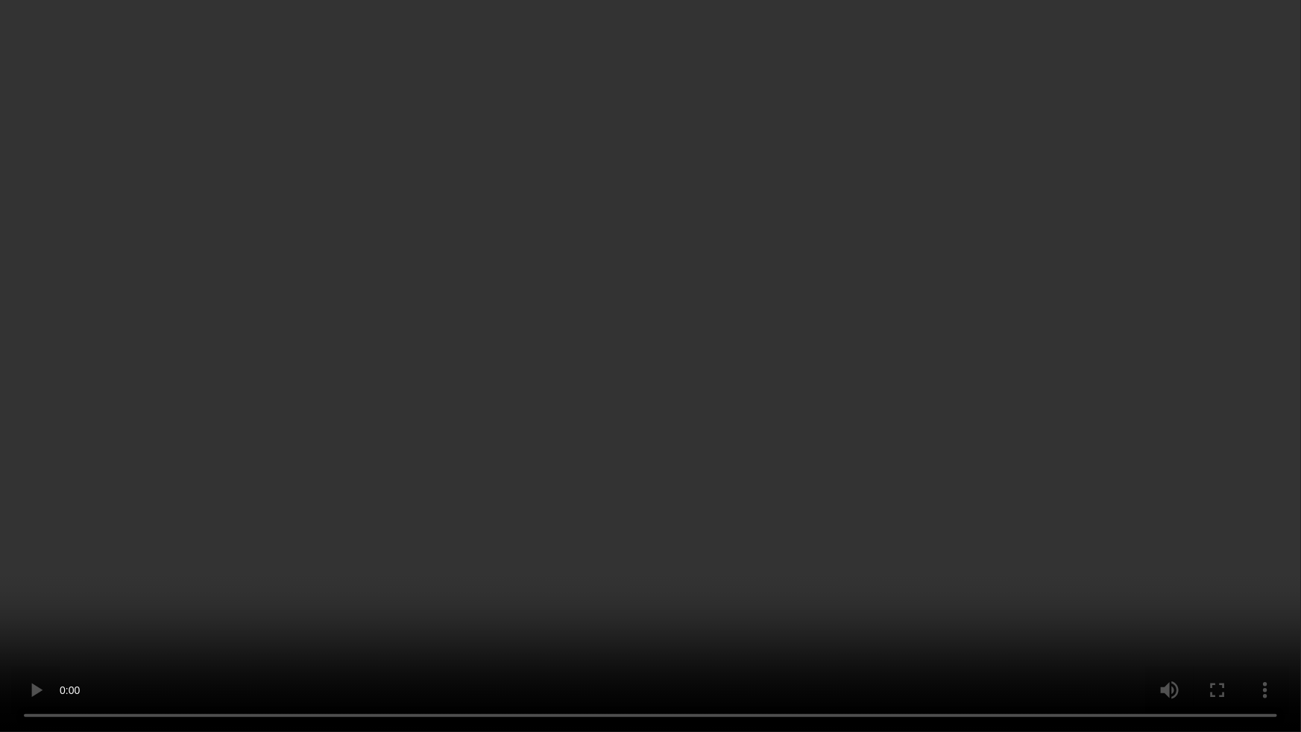
click at [1098, 402] on video at bounding box center [650, 366] width 1301 height 732
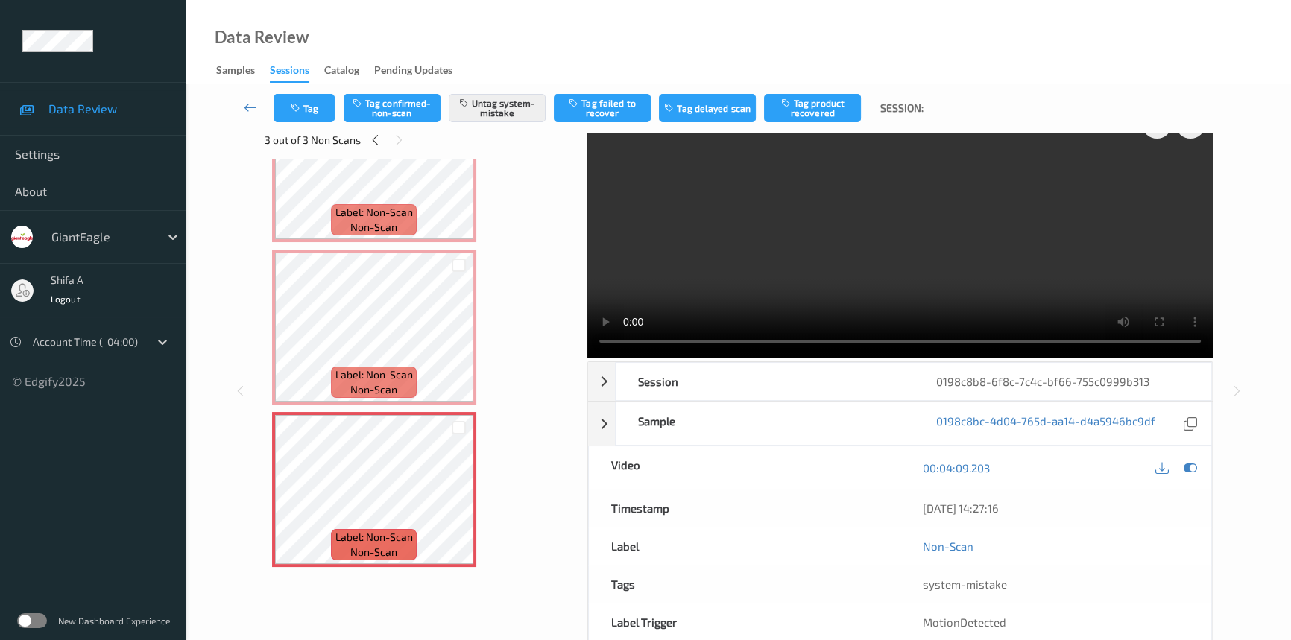
scroll to position [0, 0]
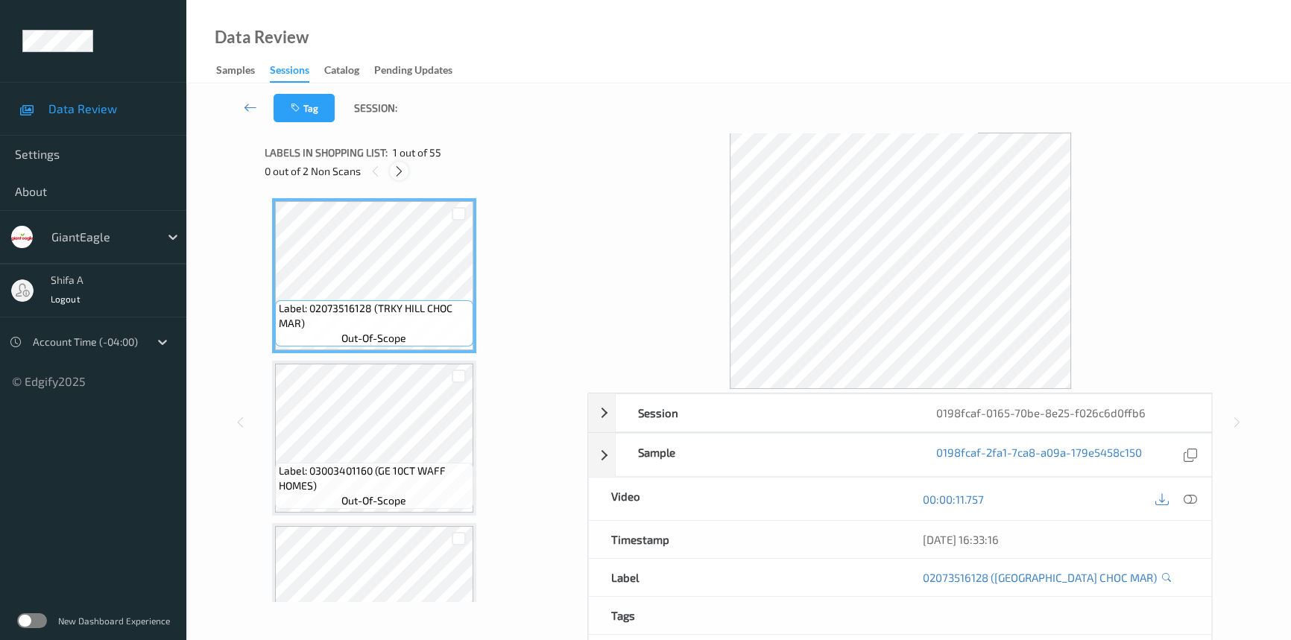
click at [404, 172] on icon at bounding box center [399, 171] width 13 height 13
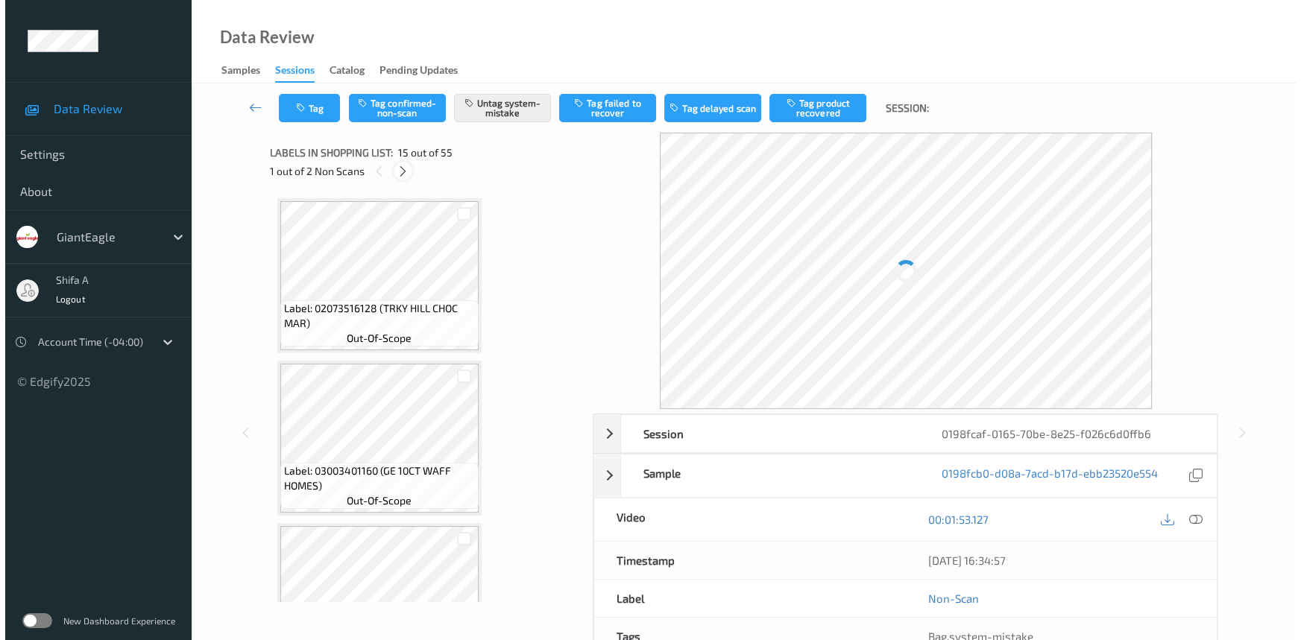
scroll to position [2112, 0]
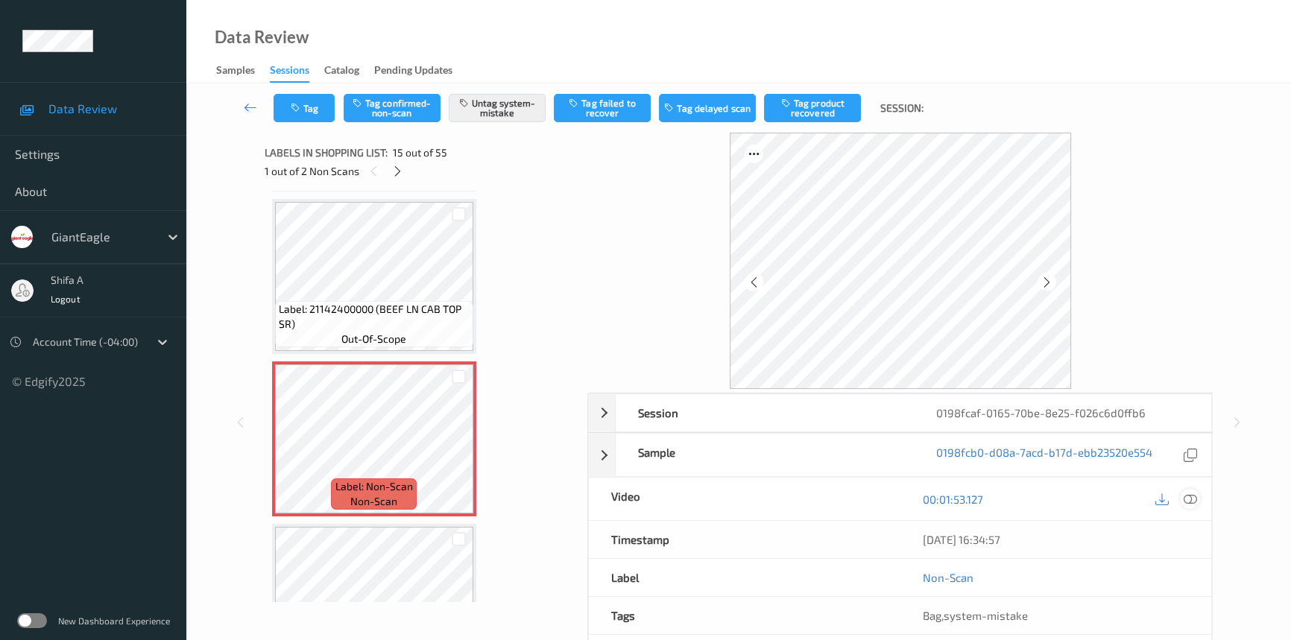
click at [1193, 497] on icon at bounding box center [1190, 499] width 13 height 13
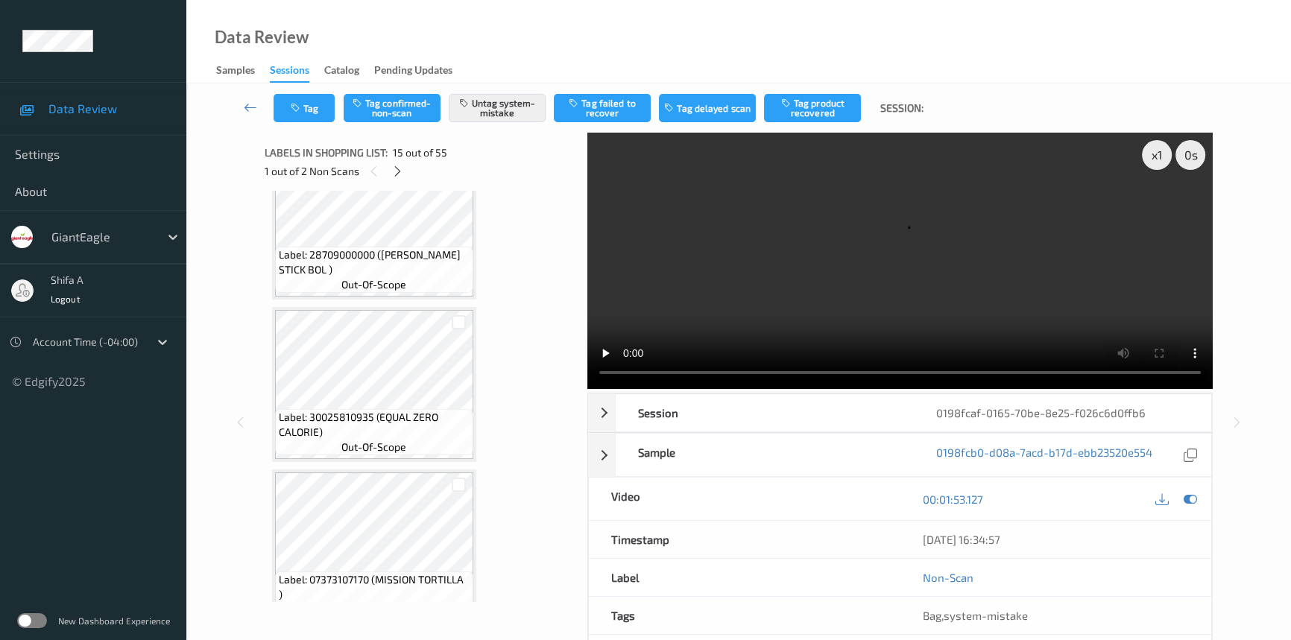
scroll to position [2384, 0]
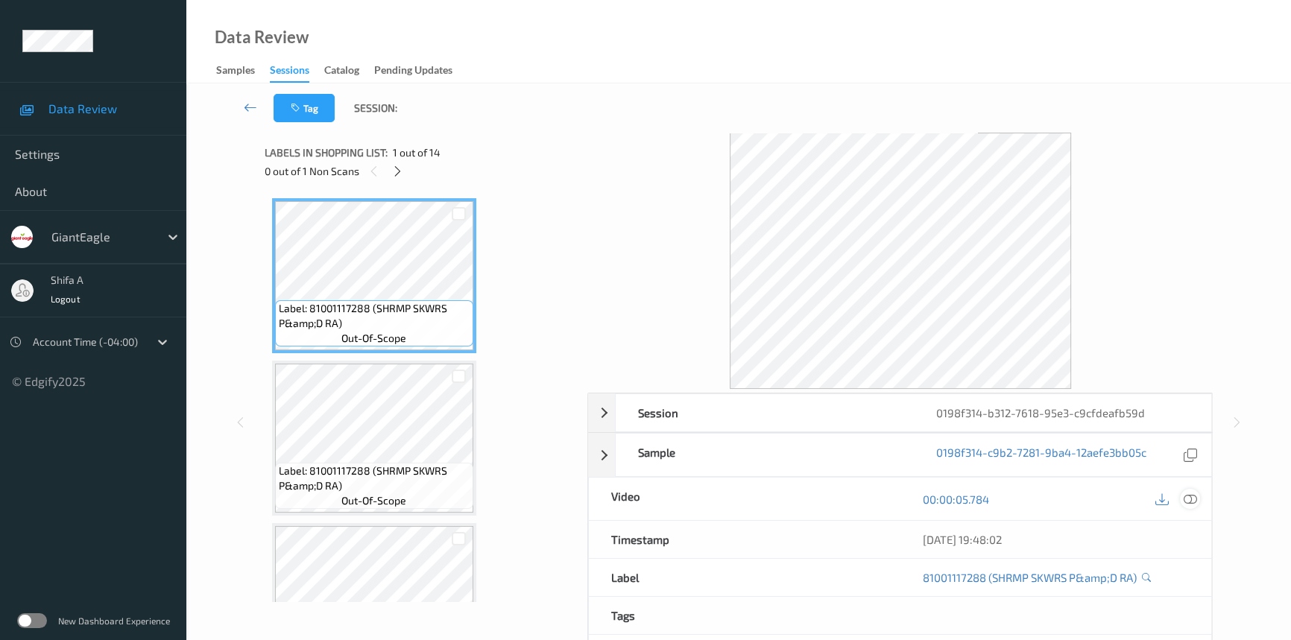
click at [1185, 495] on icon at bounding box center [1190, 499] width 13 height 13
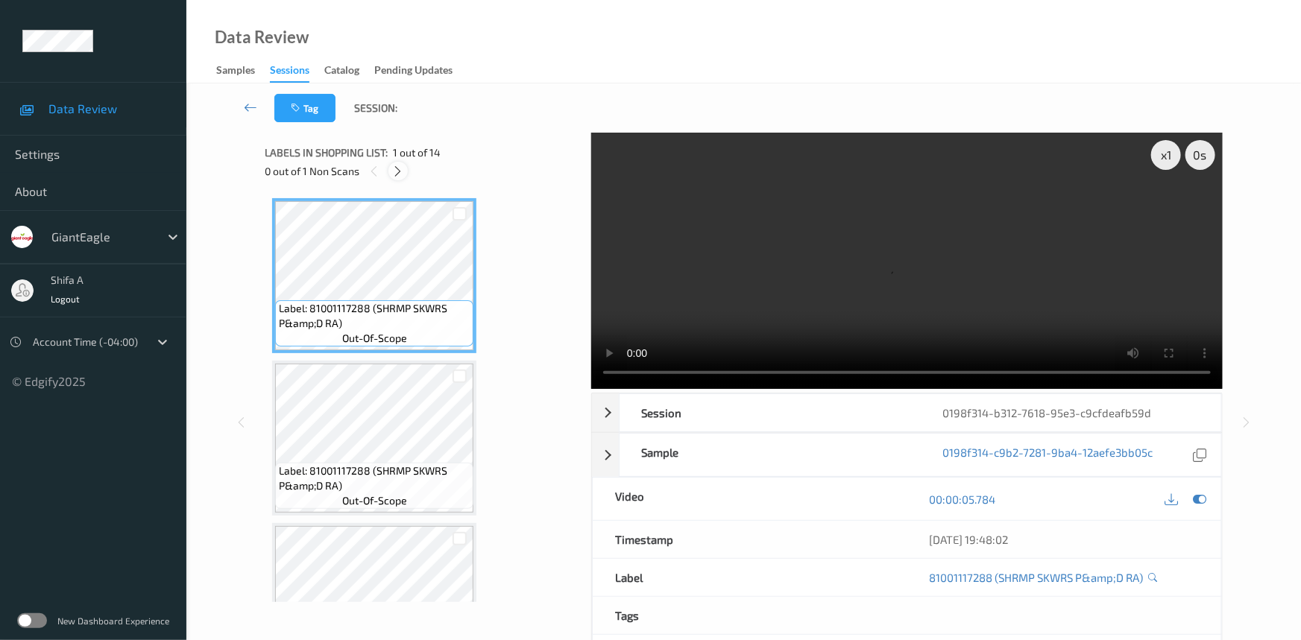
click at [406, 176] on div at bounding box center [397, 171] width 19 height 19
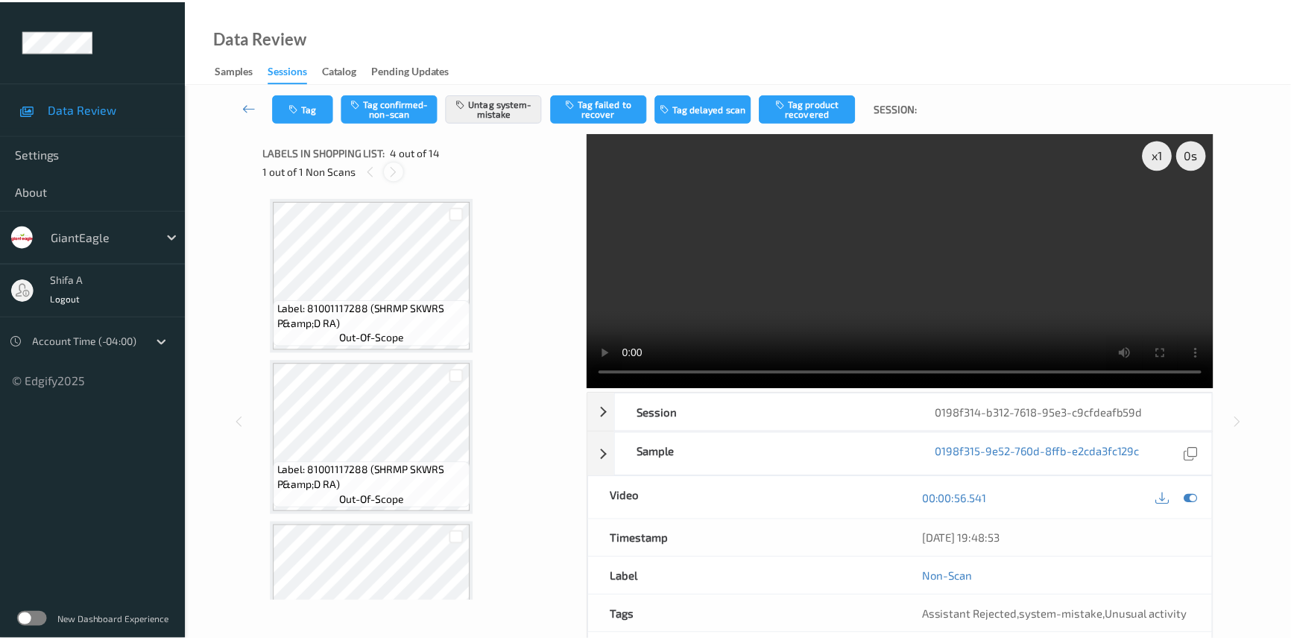
scroll to position [332, 0]
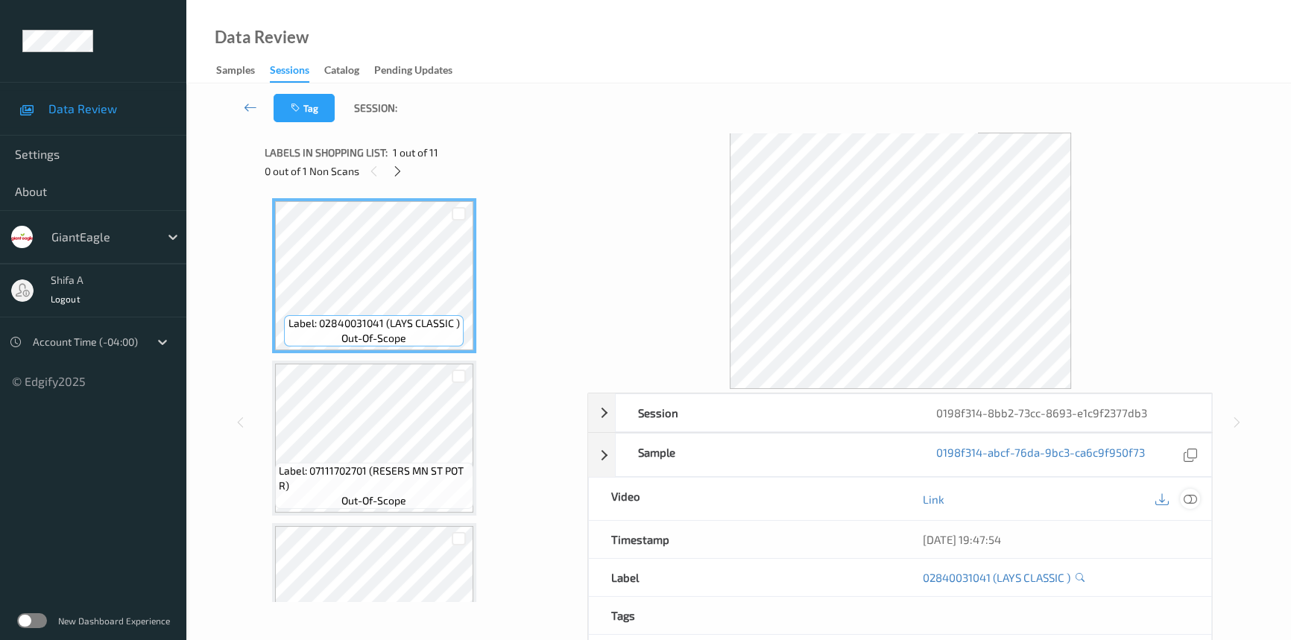
click at [1197, 501] on icon at bounding box center [1190, 499] width 13 height 13
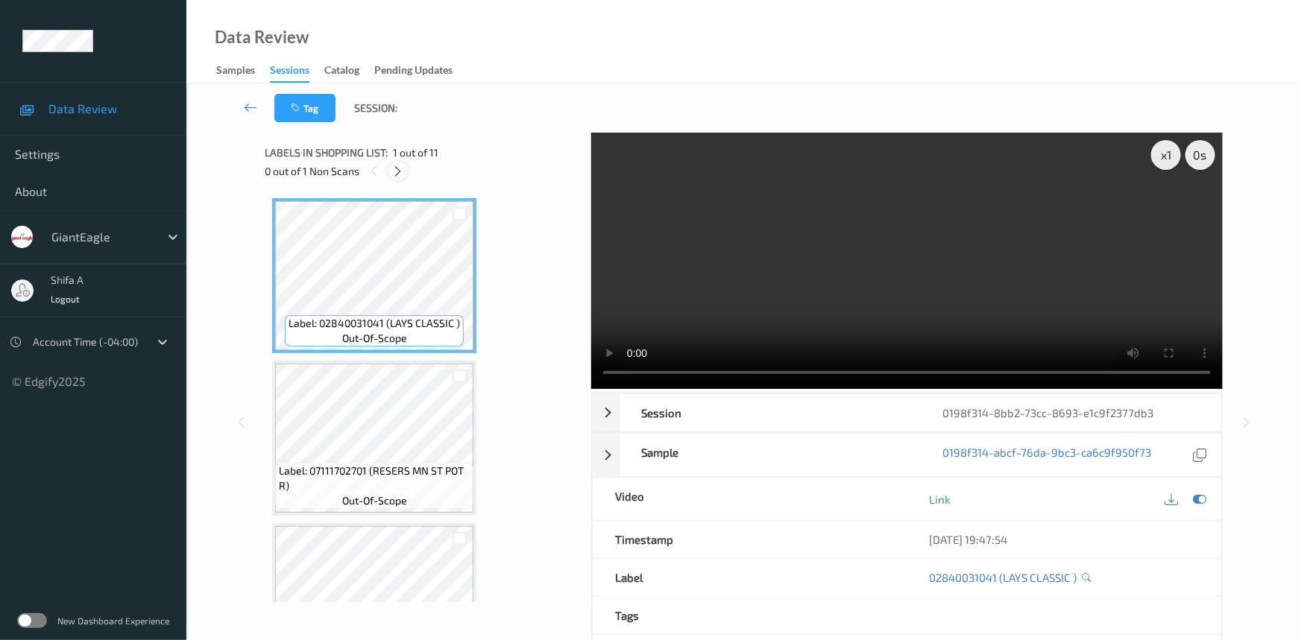
click at [402, 172] on icon at bounding box center [398, 171] width 13 height 13
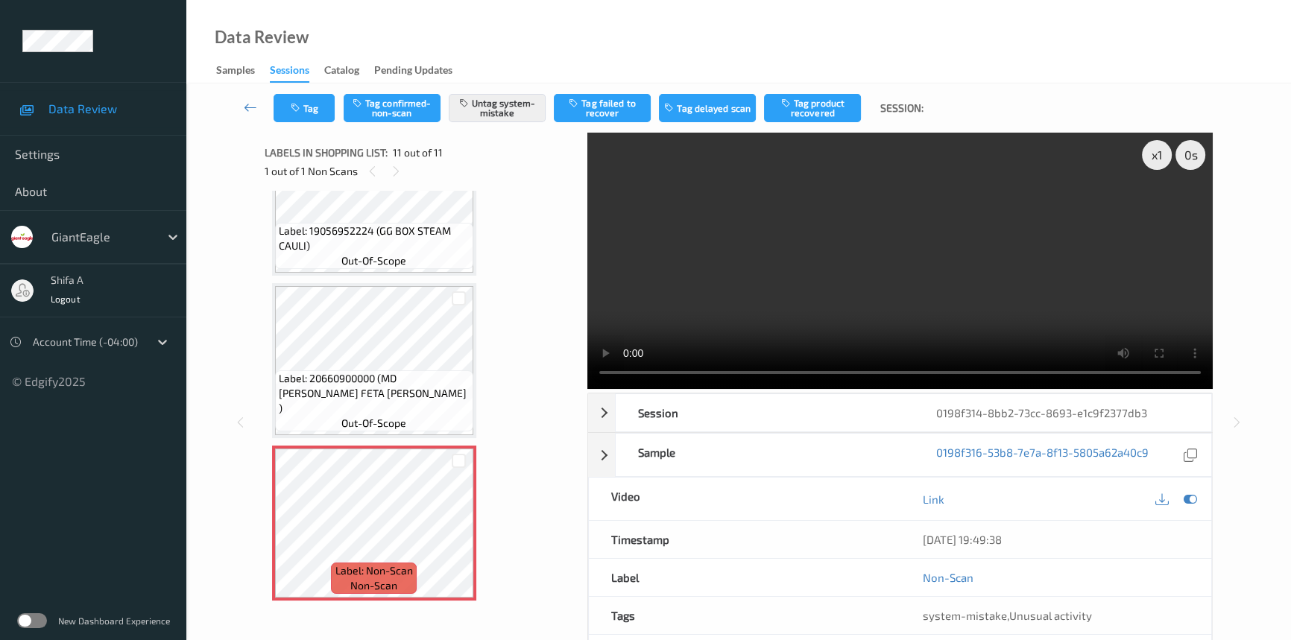
scroll to position [1286, 0]
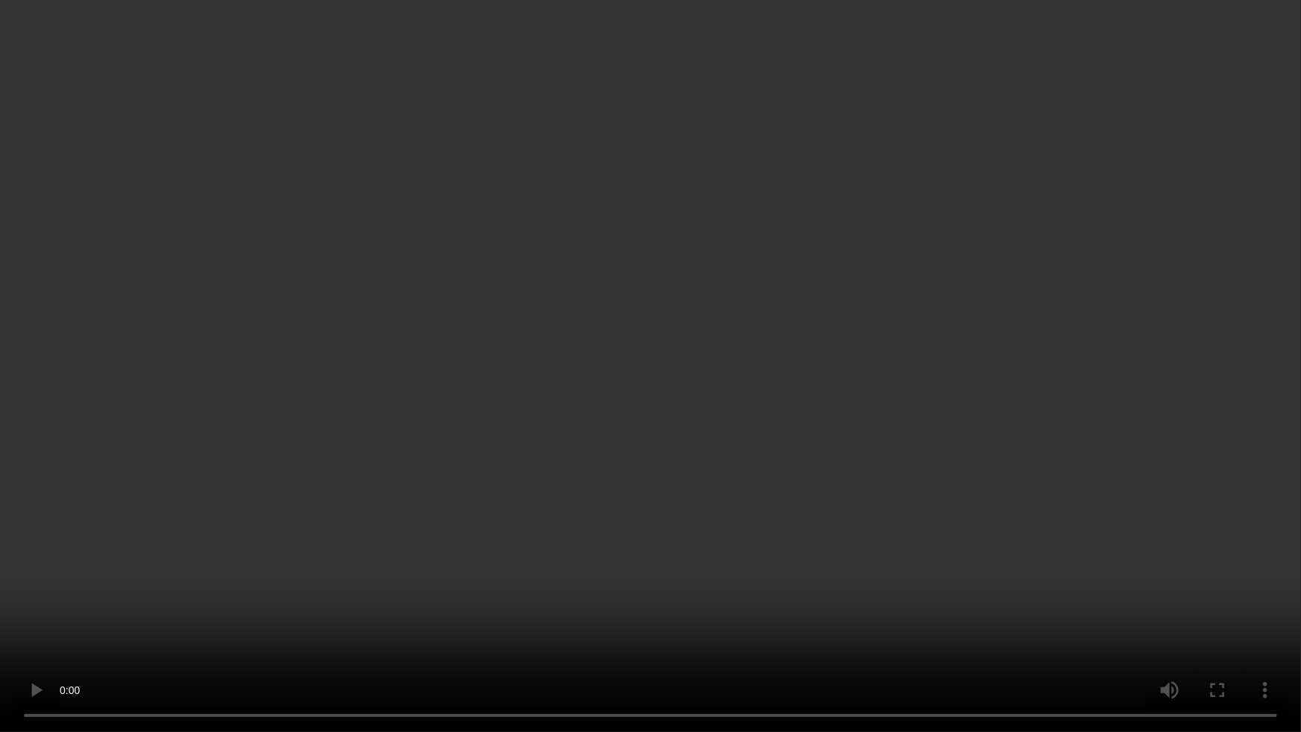
click at [1109, 628] on video at bounding box center [650, 366] width 1301 height 732
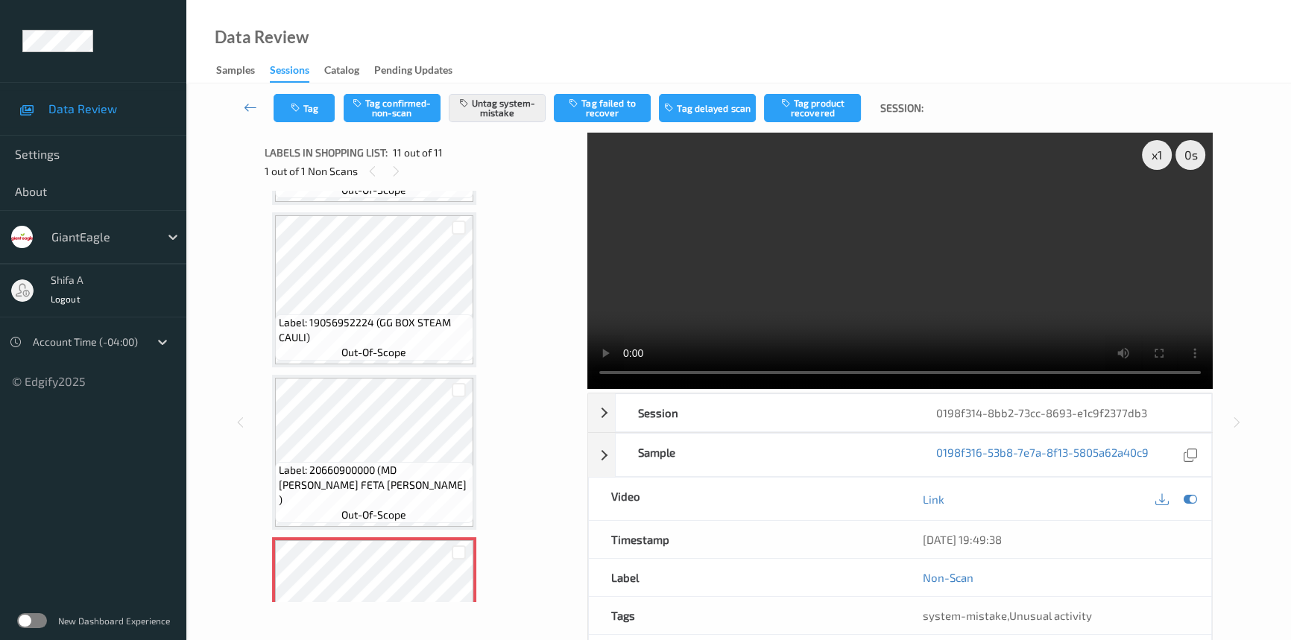
click at [914, 279] on video at bounding box center [900, 261] width 626 height 256
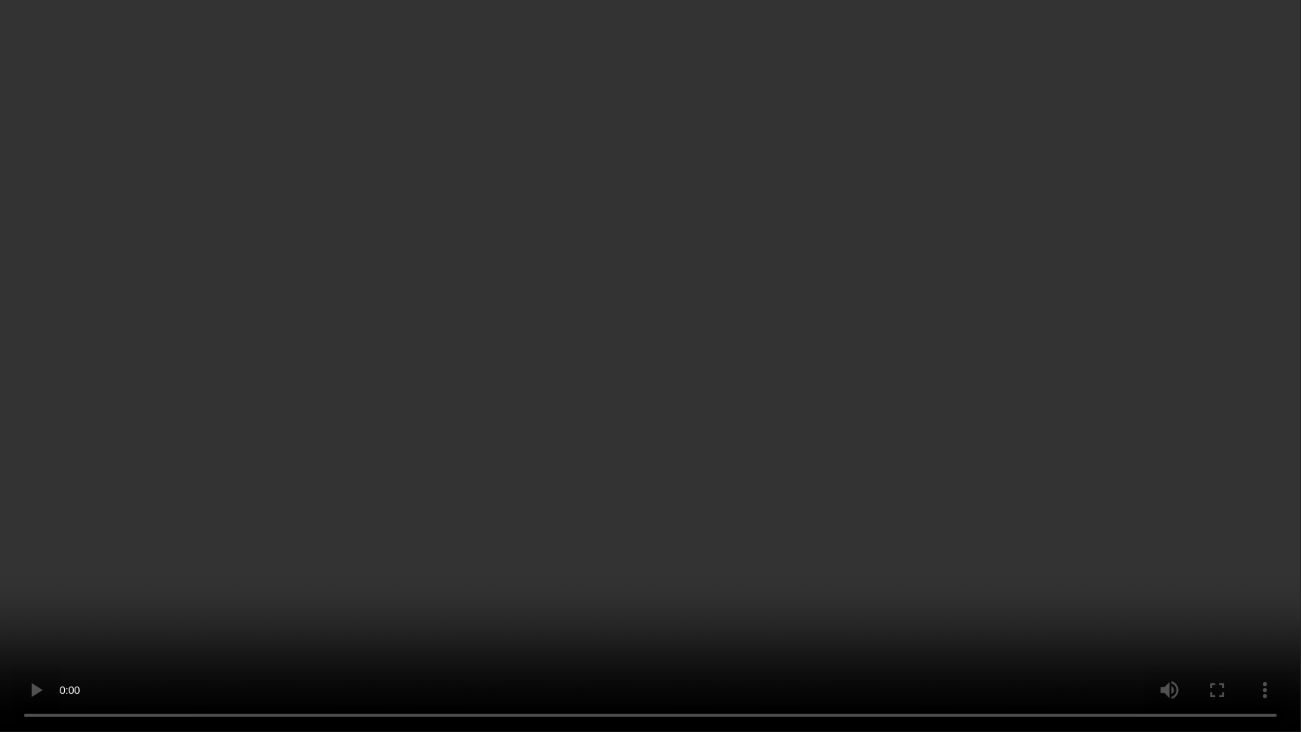
click at [1043, 406] on video at bounding box center [650, 366] width 1301 height 732
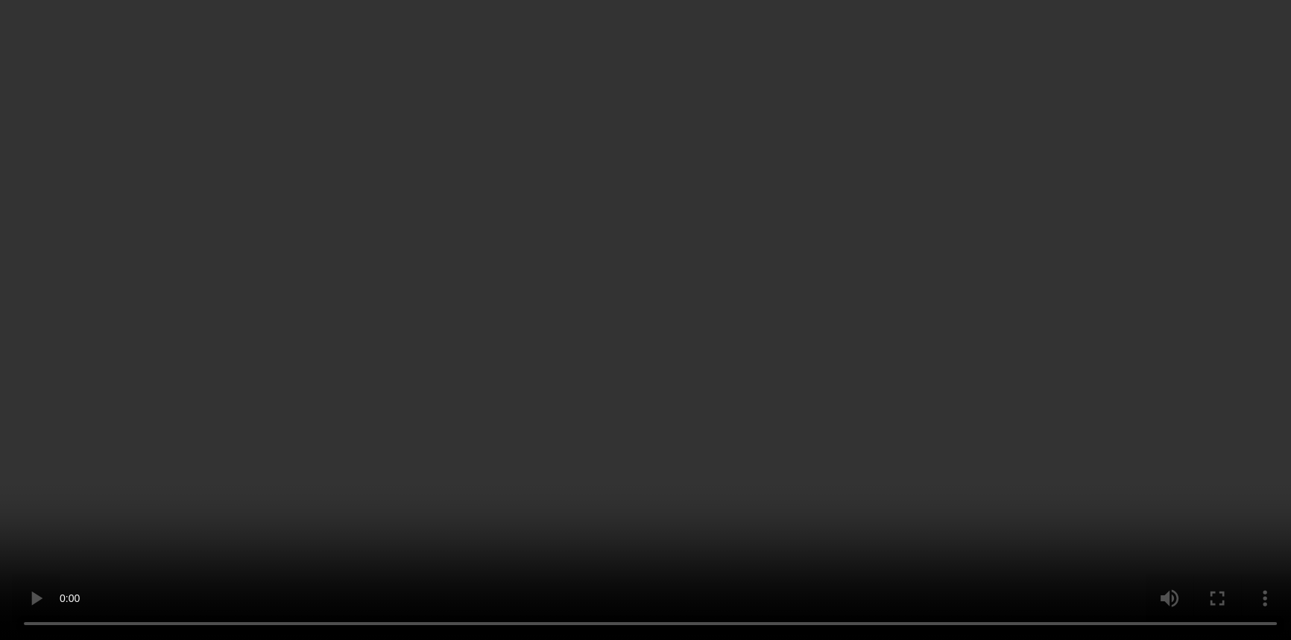
scroll to position [1378, 0]
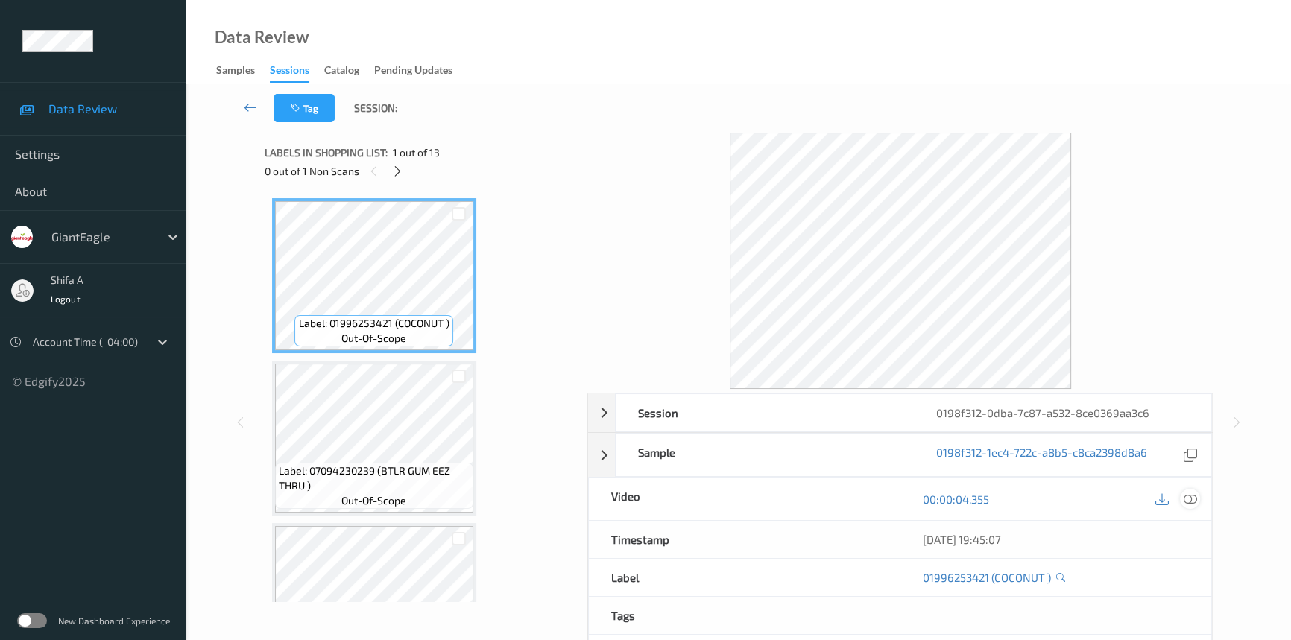
click at [1185, 496] on icon at bounding box center [1190, 499] width 13 height 13
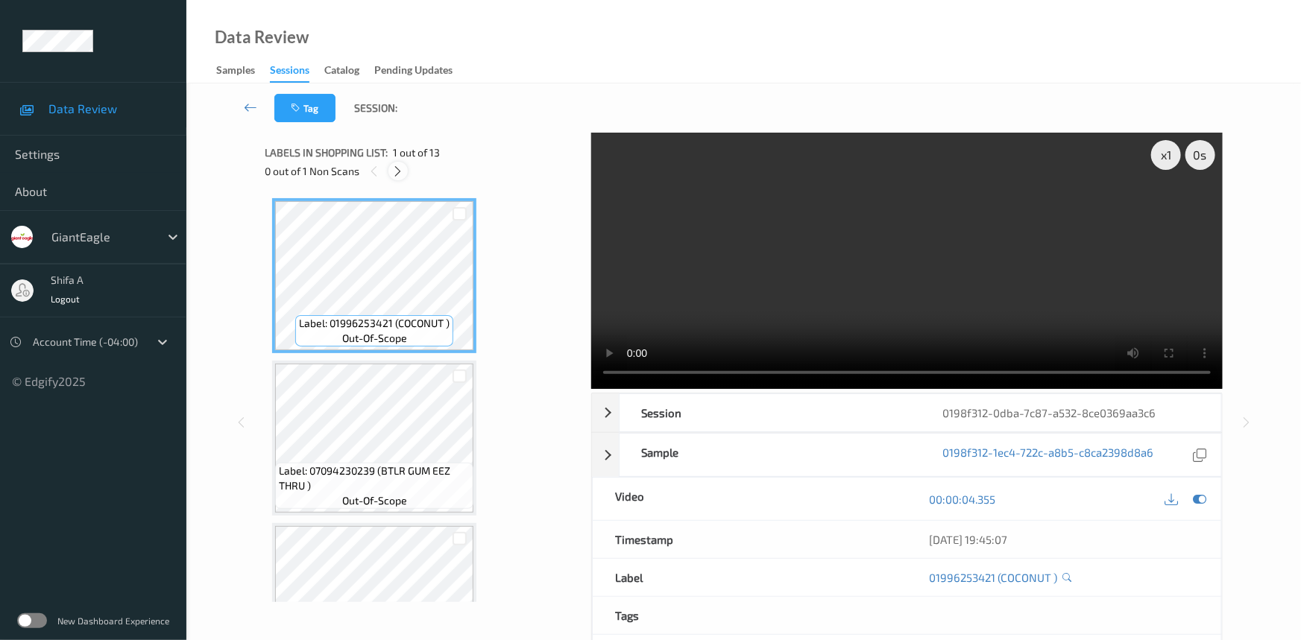
click at [397, 176] on icon at bounding box center [398, 171] width 13 height 13
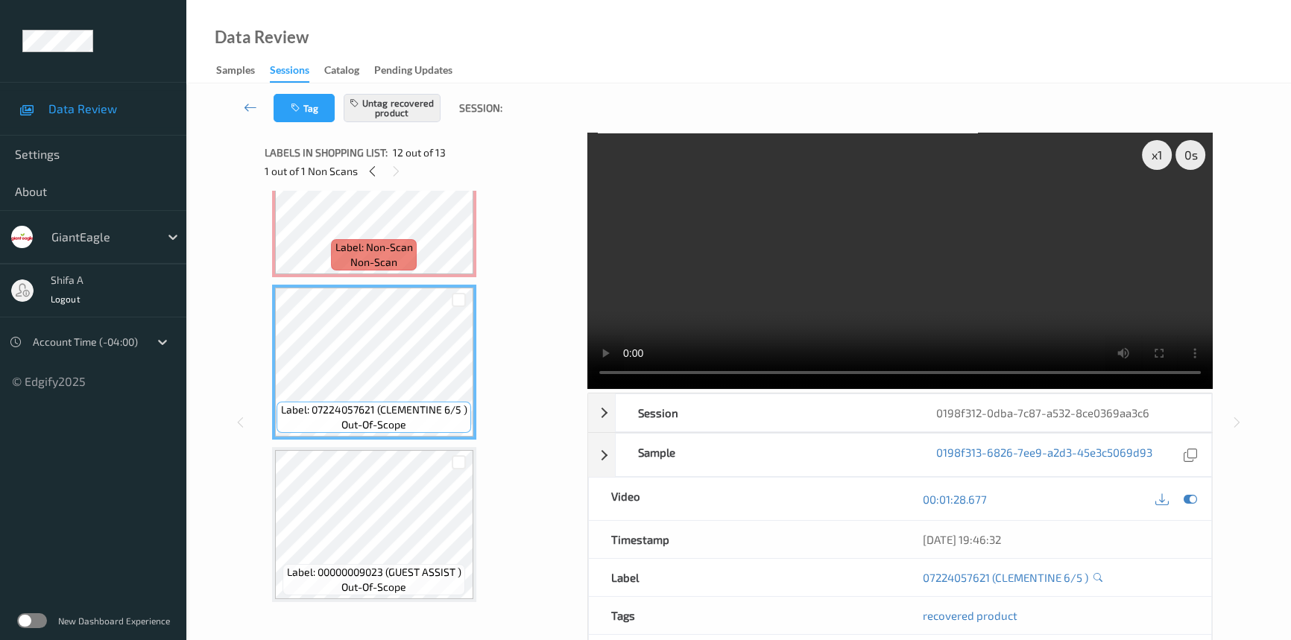
scroll to position [1431, 0]
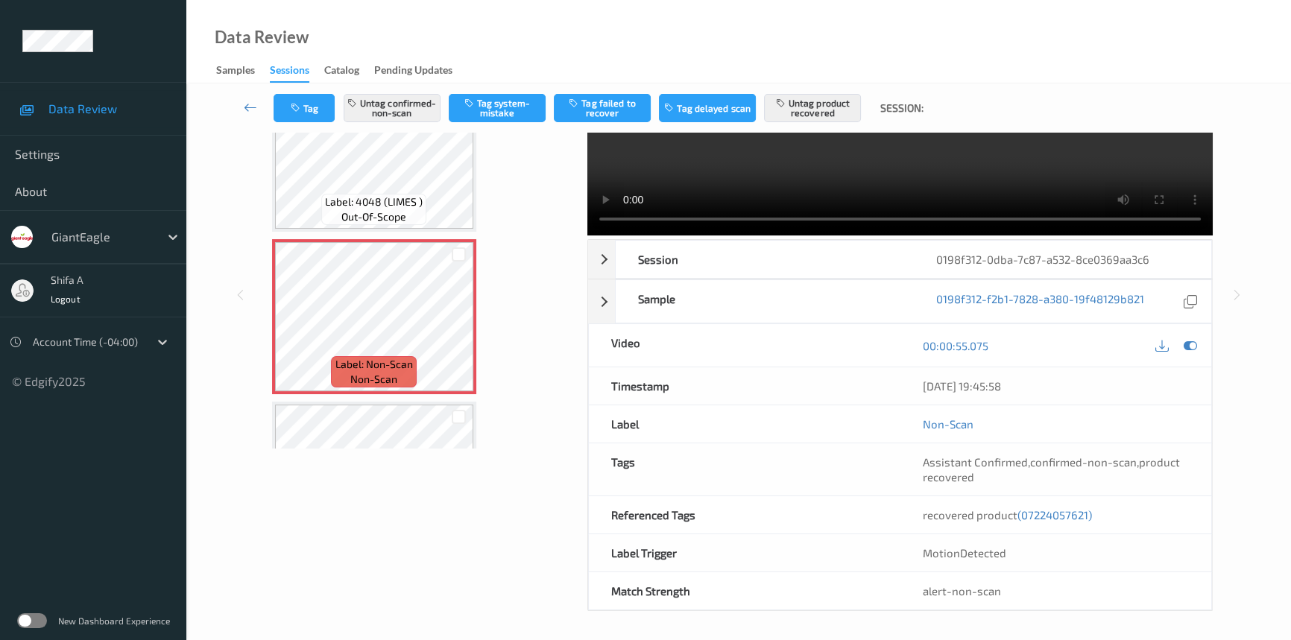
click at [1066, 513] on span "(07224057621)" at bounding box center [1055, 514] width 75 height 13
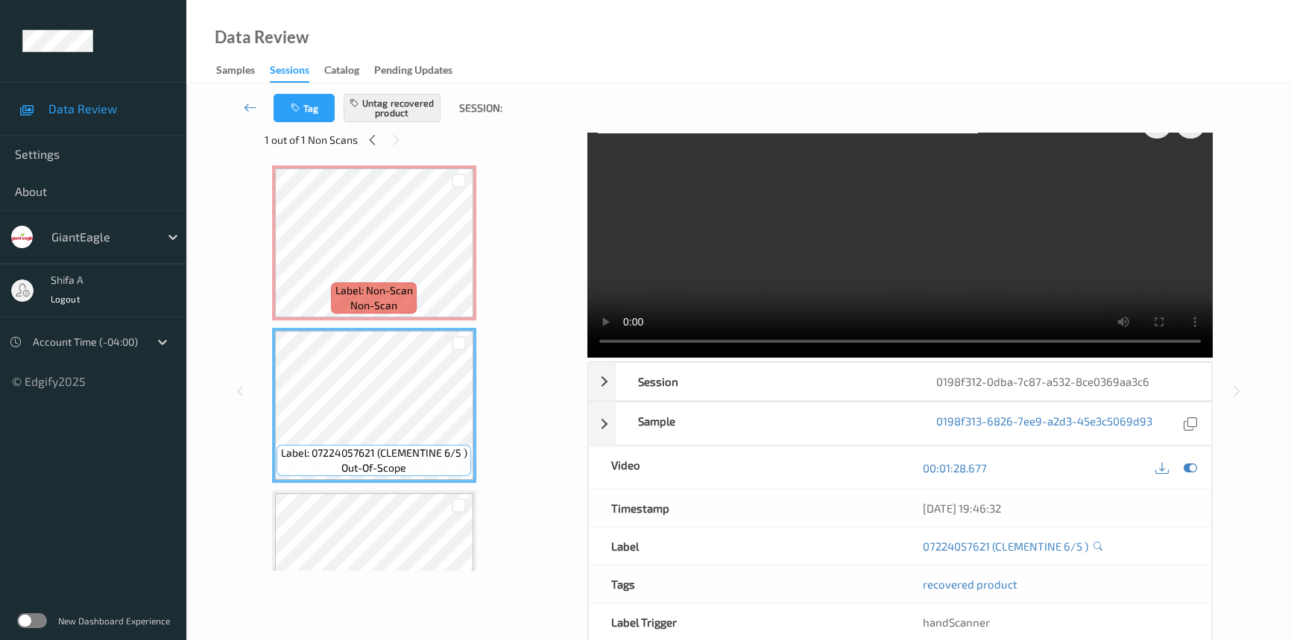
scroll to position [0, 0]
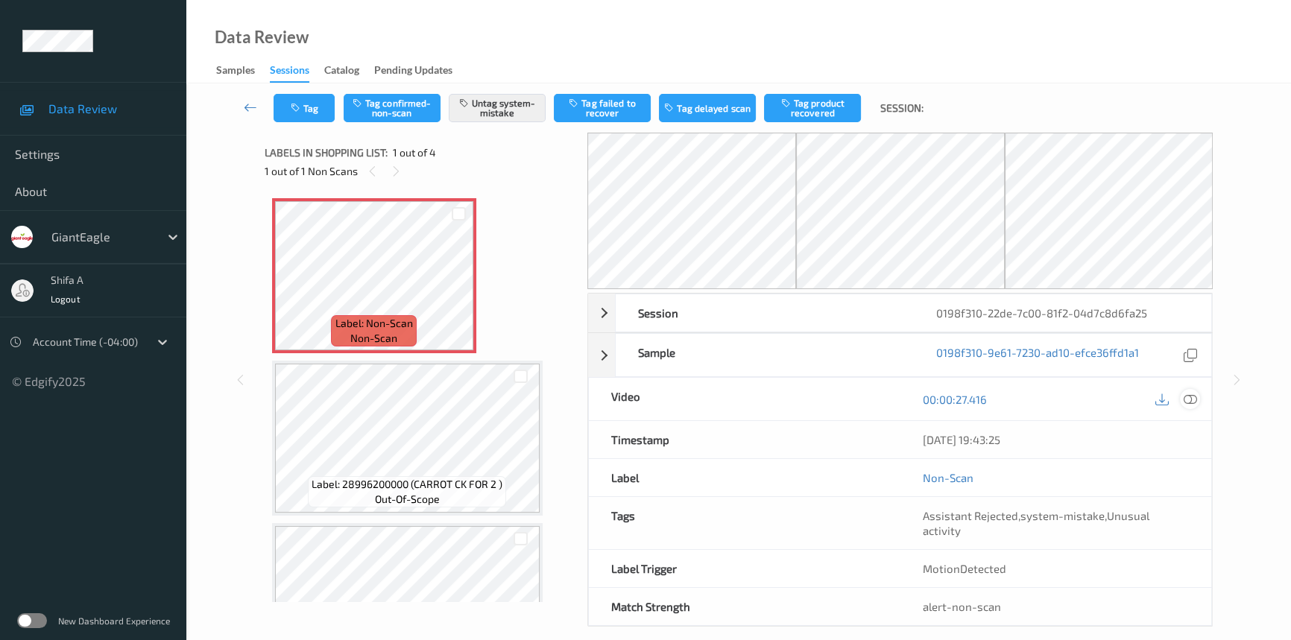
click at [1190, 400] on icon at bounding box center [1190, 399] width 13 height 13
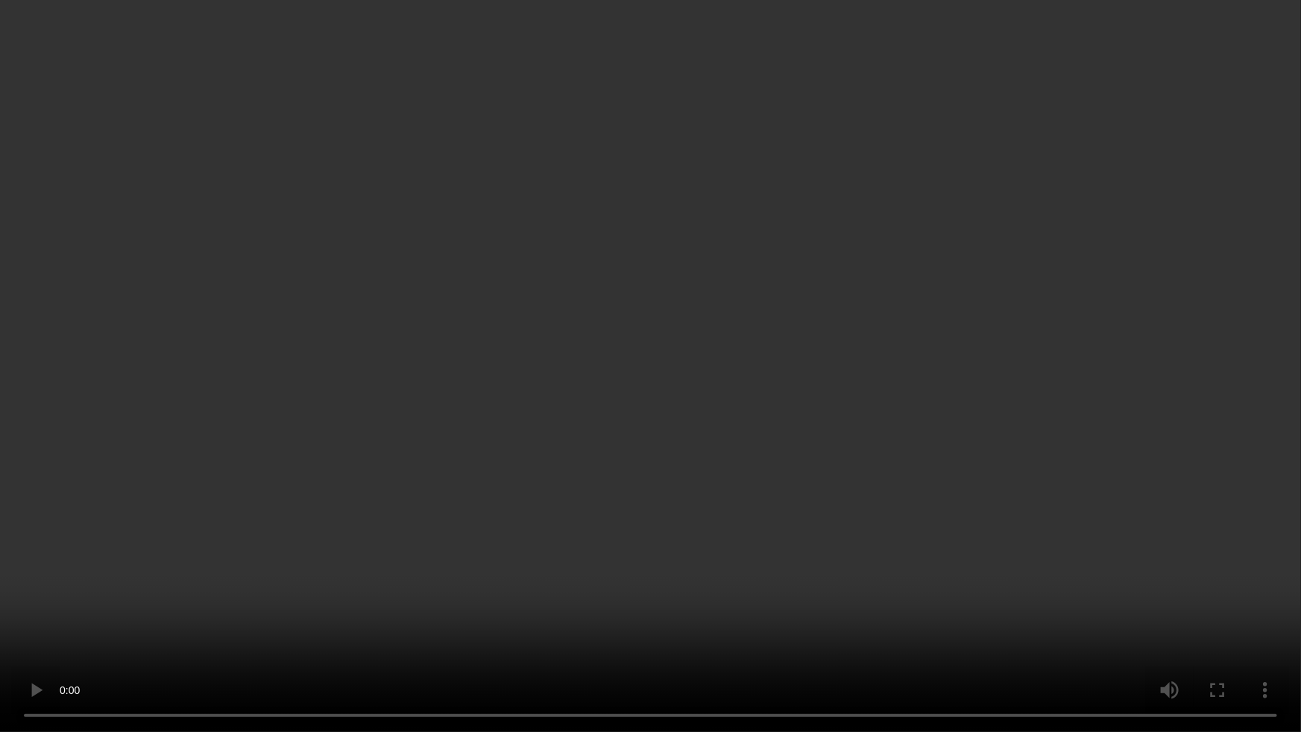
click at [1163, 500] on video at bounding box center [650, 366] width 1301 height 732
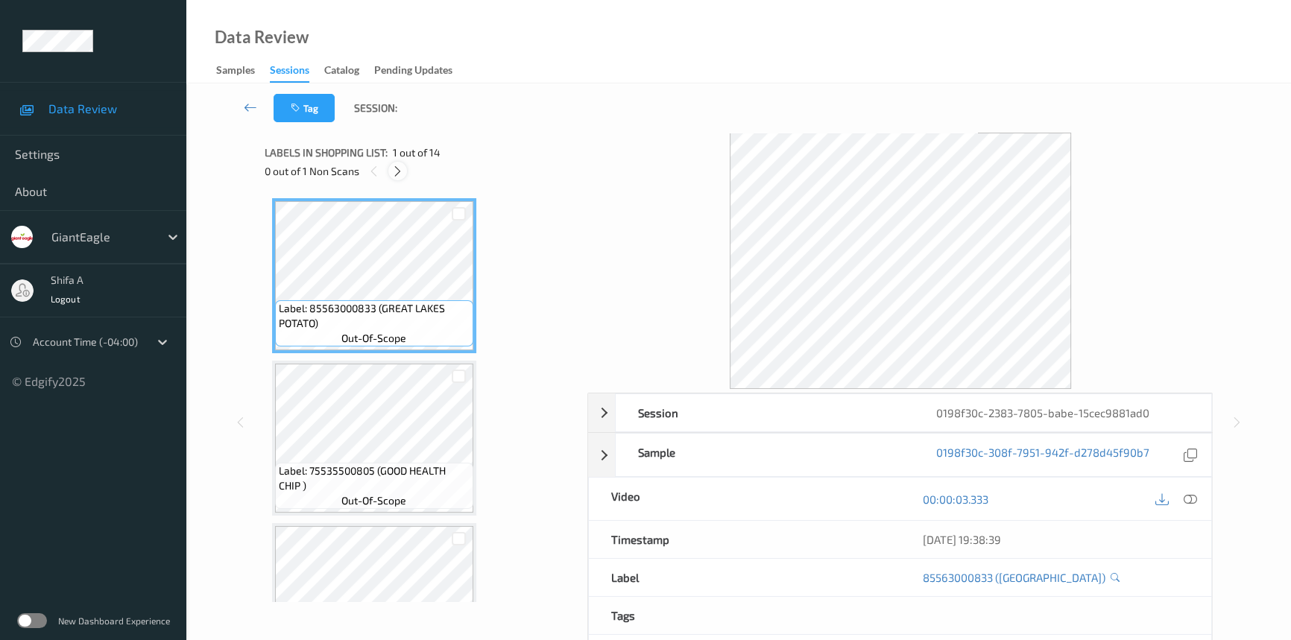
click at [397, 179] on div at bounding box center [397, 171] width 19 height 19
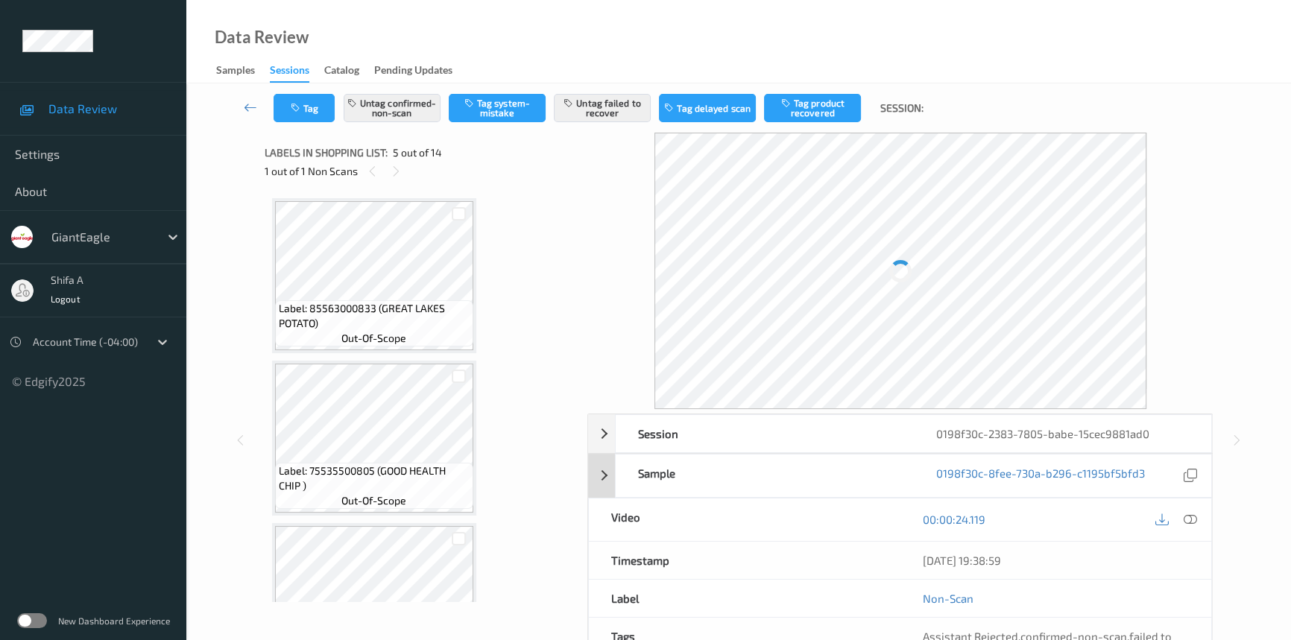
scroll to position [493, 0]
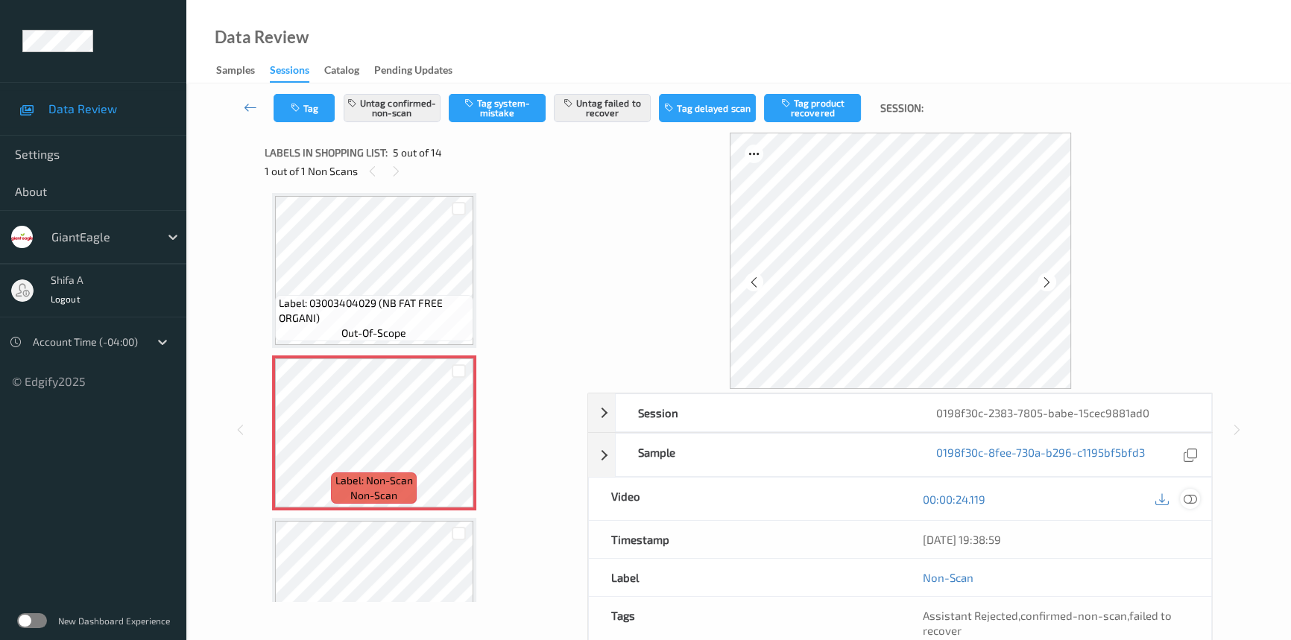
drag, startPoint x: 1185, startPoint y: 504, endPoint x: 1191, endPoint y: 491, distance: 14.4
click at [1185, 503] on icon at bounding box center [1190, 499] width 13 height 13
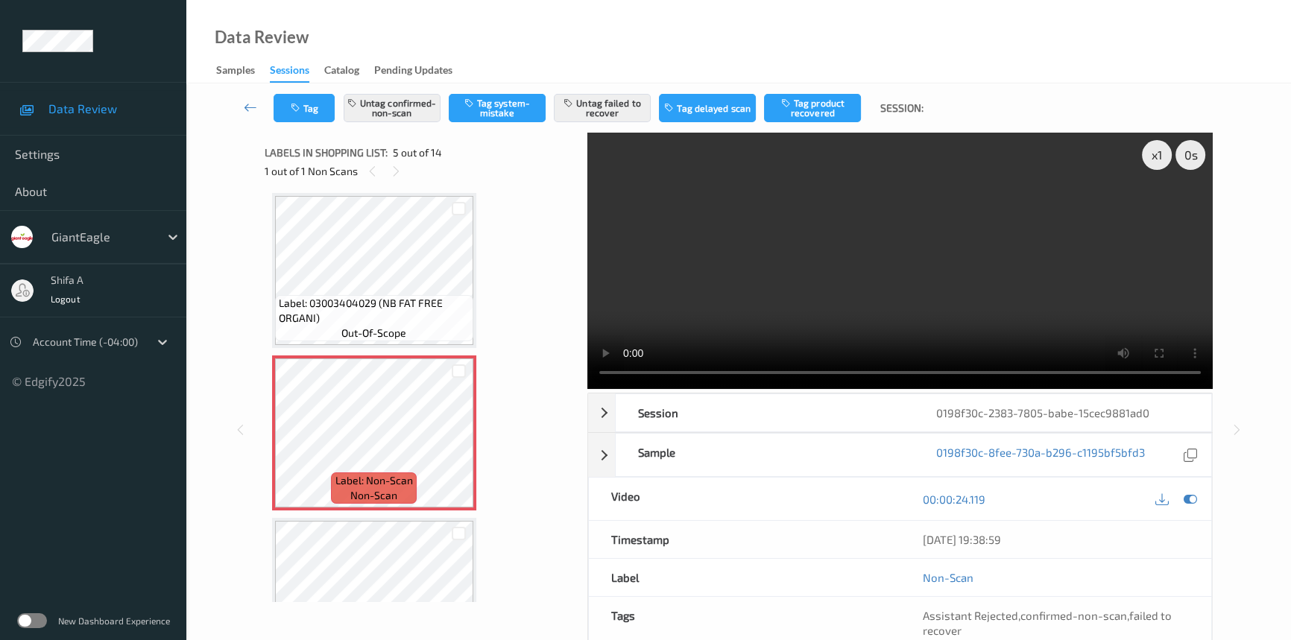
click at [966, 333] on video at bounding box center [900, 261] width 626 height 256
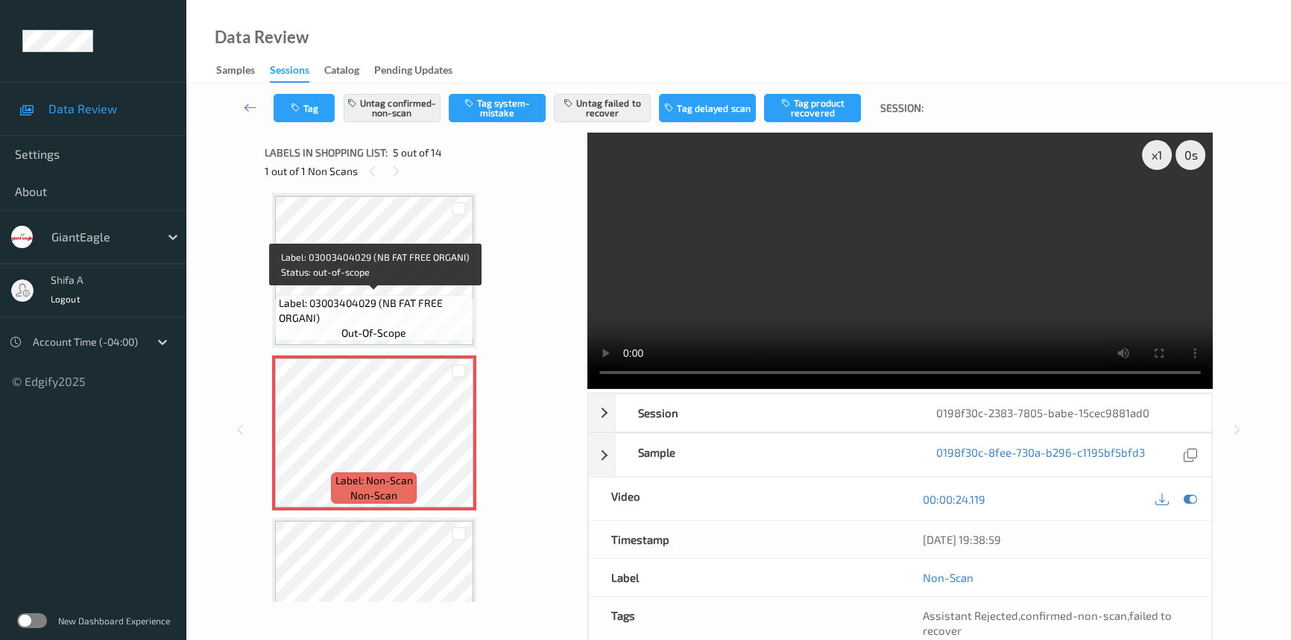
click at [370, 330] on span "out-of-scope" at bounding box center [373, 333] width 65 height 15
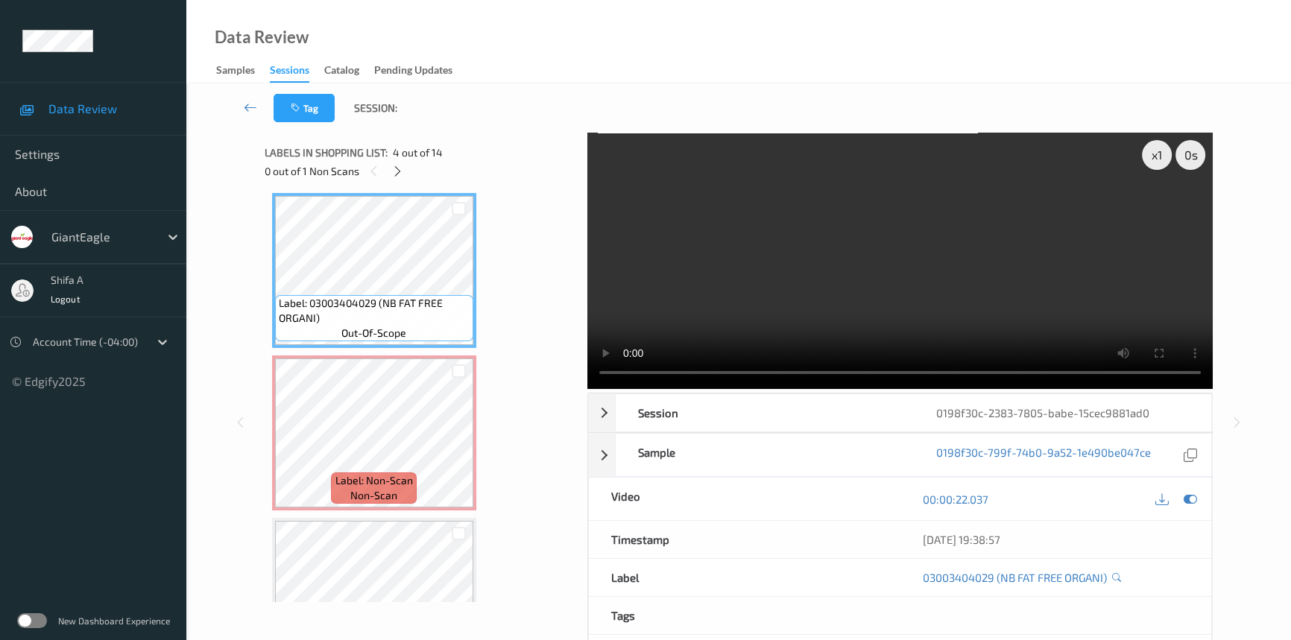
click at [951, 212] on video at bounding box center [900, 261] width 626 height 256
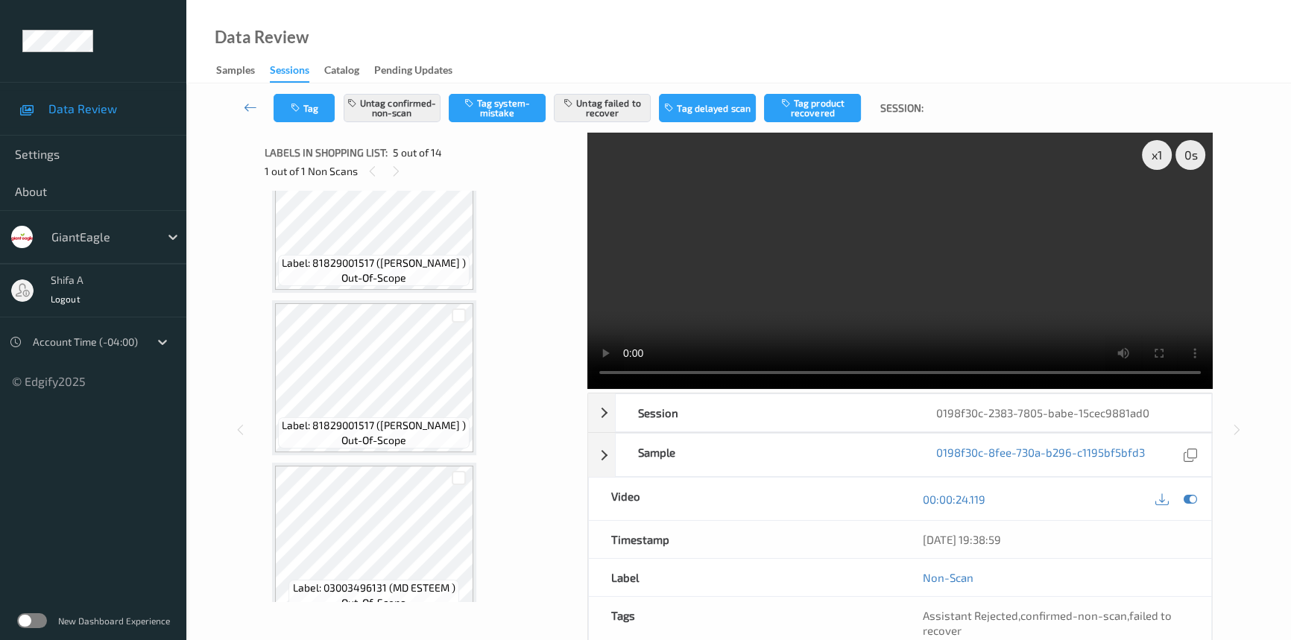
scroll to position [764, 0]
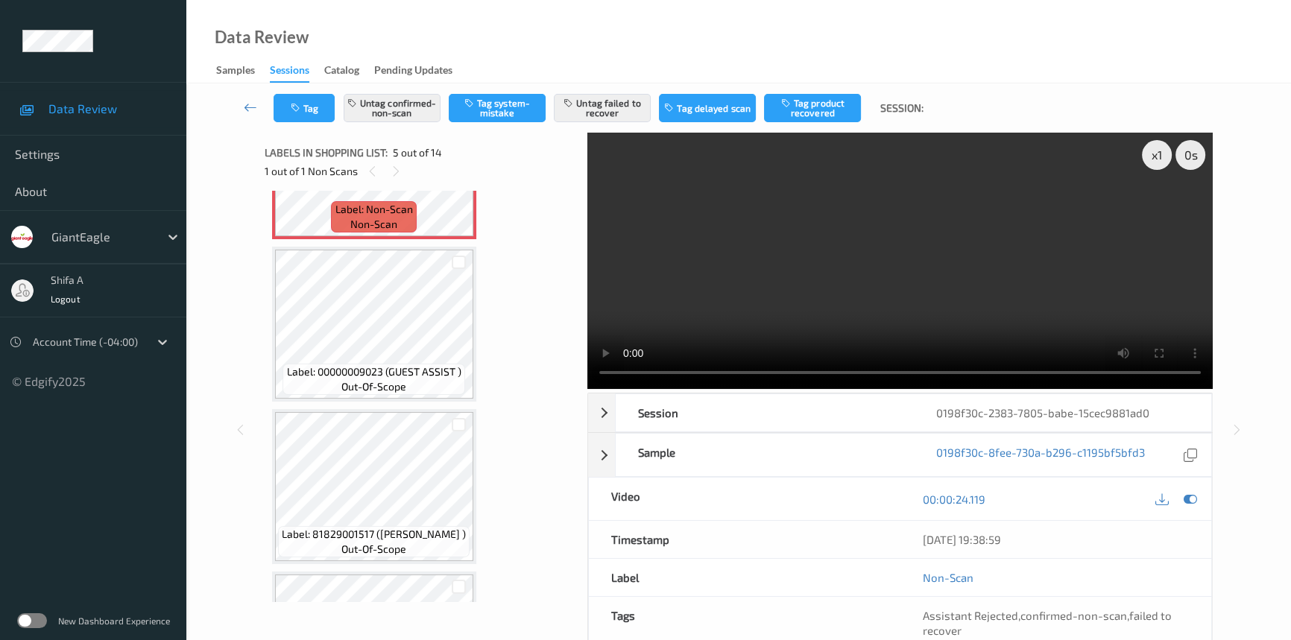
click at [1079, 283] on video at bounding box center [900, 261] width 626 height 256
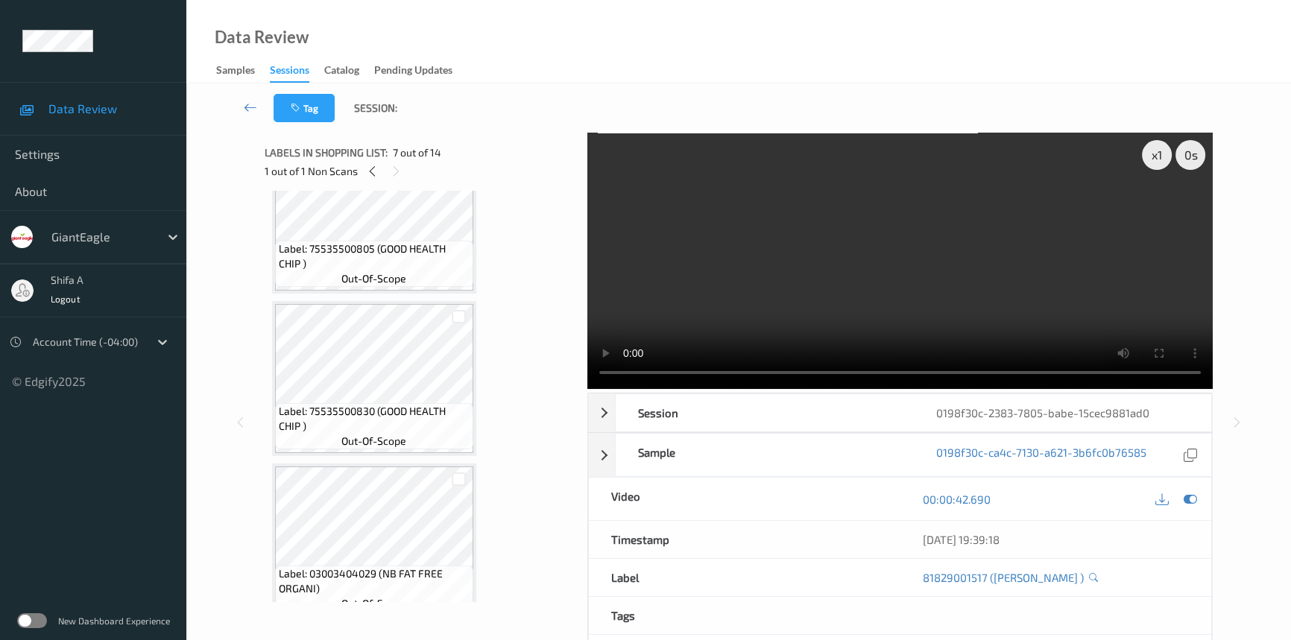
scroll to position [493, 0]
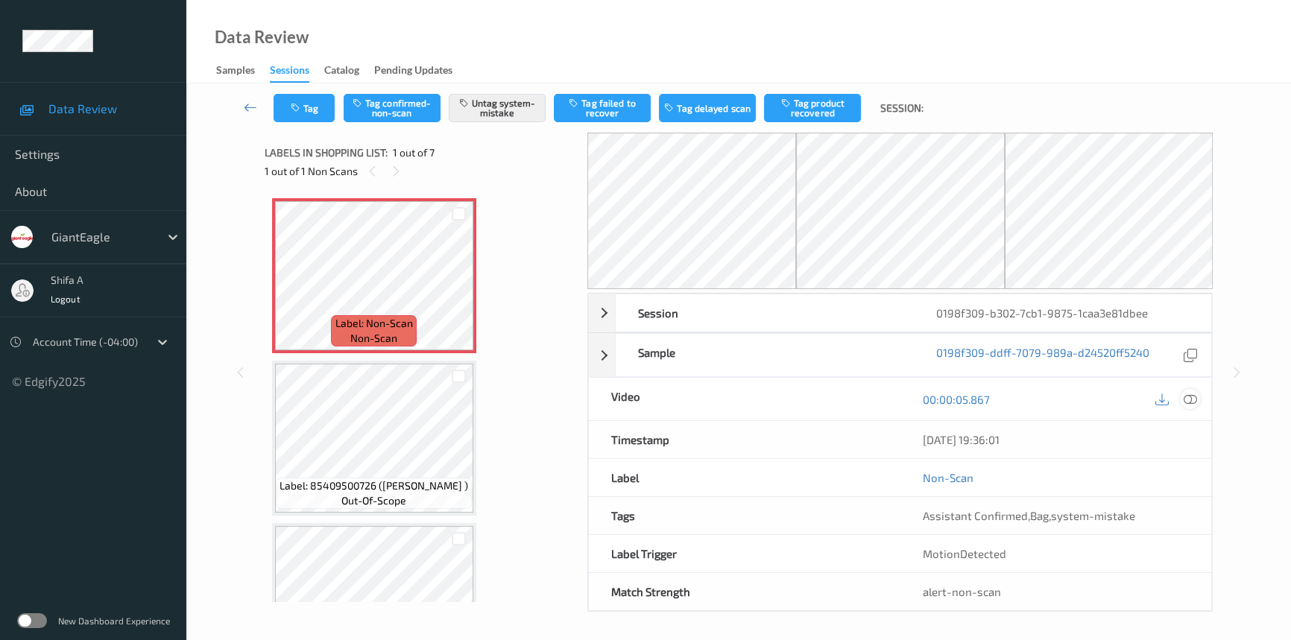
drag, startPoint x: 1194, startPoint y: 401, endPoint x: 1177, endPoint y: 325, distance: 78.0
click at [1194, 400] on icon at bounding box center [1190, 399] width 13 height 13
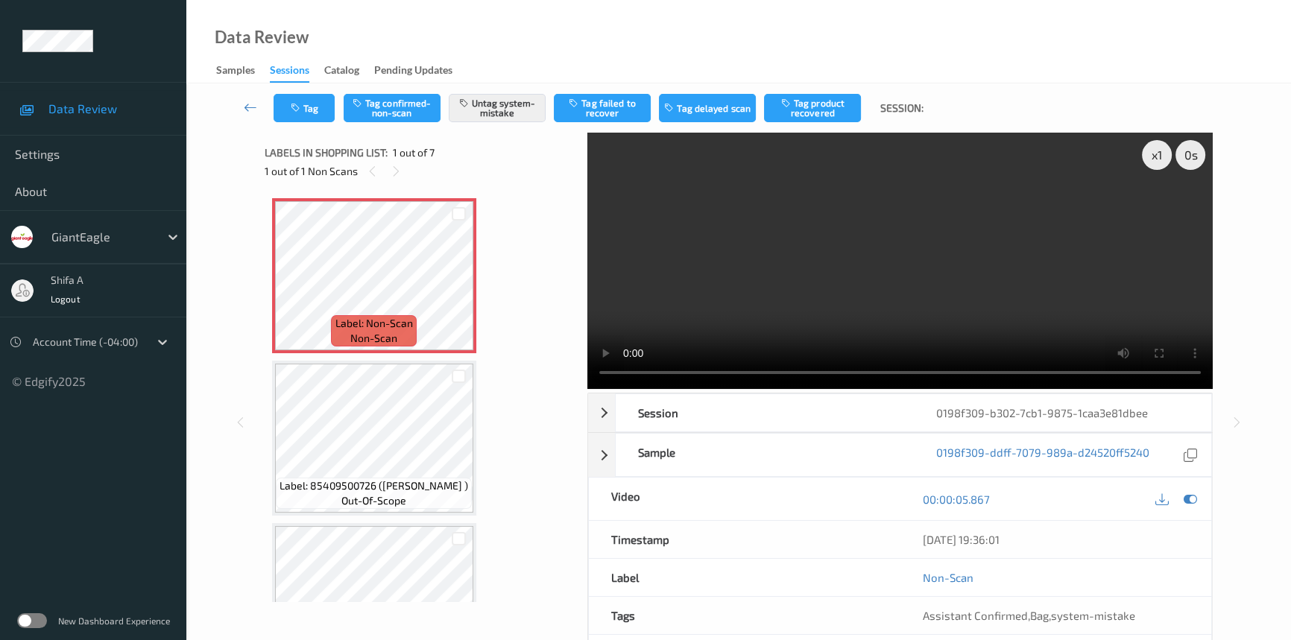
click at [935, 248] on video at bounding box center [900, 261] width 626 height 256
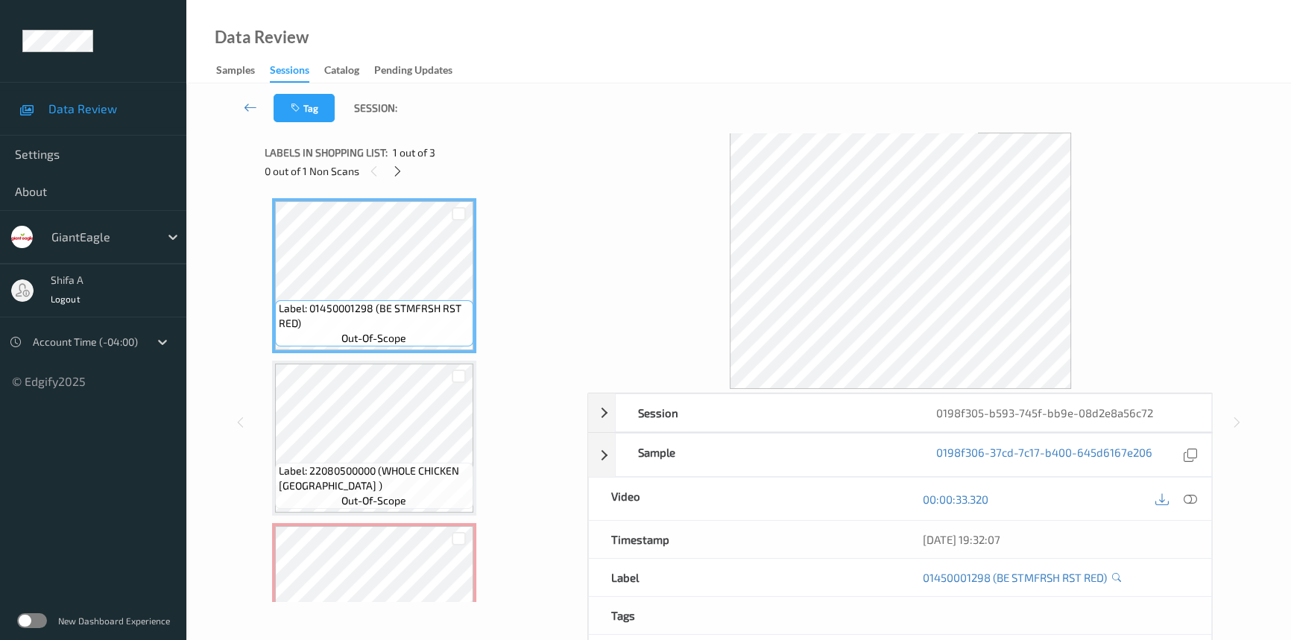
drag, startPoint x: 1188, startPoint y: 500, endPoint x: 656, endPoint y: 529, distance: 533.2
click at [1188, 498] on icon at bounding box center [1190, 499] width 13 height 13
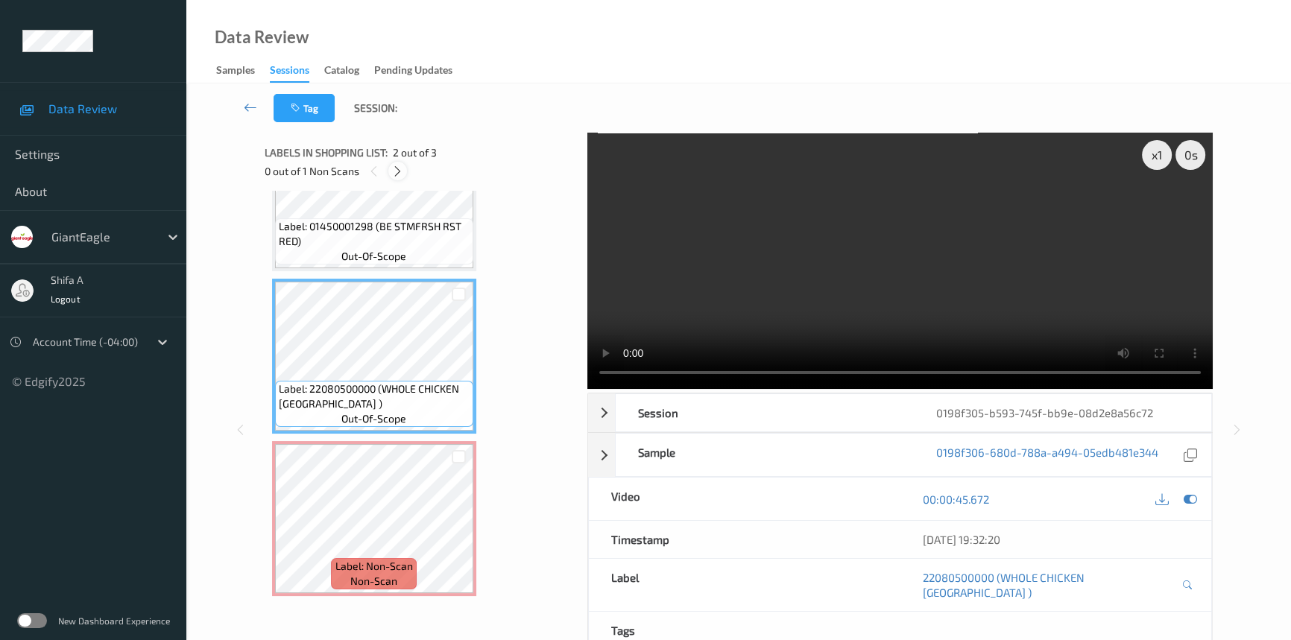
click at [401, 165] on icon at bounding box center [397, 171] width 13 height 13
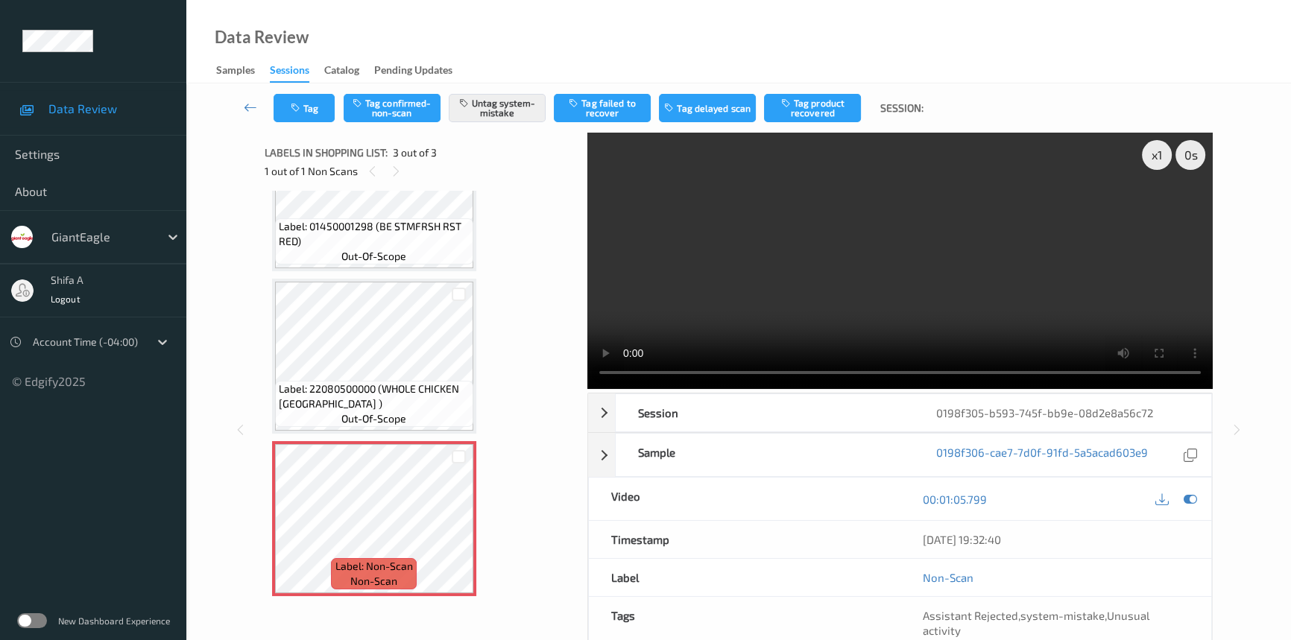
click at [403, 405] on span "Label: 22080500000 (WHOLE CHICKEN USA )" at bounding box center [374, 397] width 191 height 30
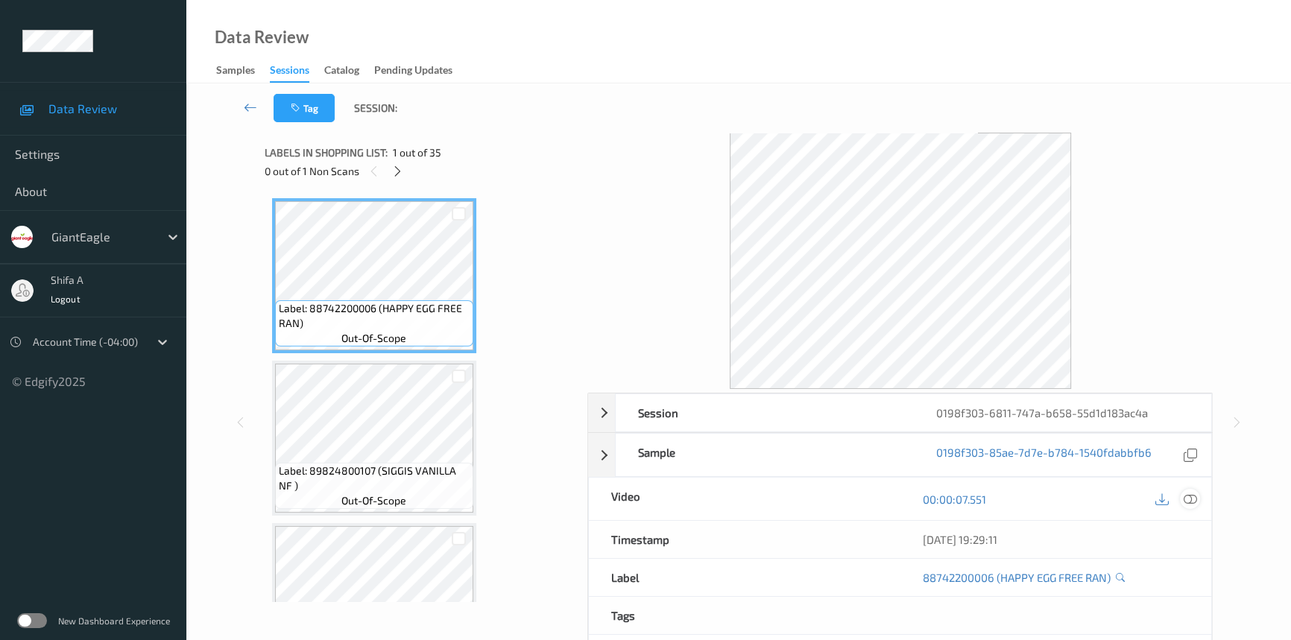
click at [1192, 495] on icon at bounding box center [1190, 499] width 13 height 13
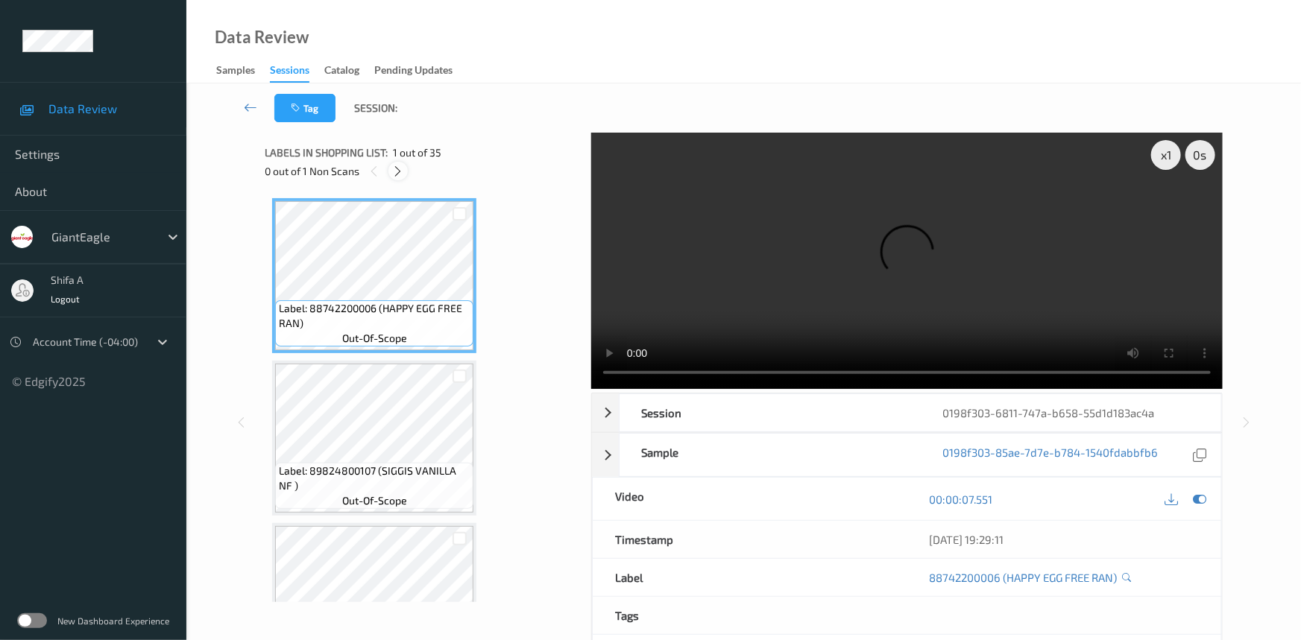
drag, startPoint x: 395, startPoint y: 173, endPoint x: 705, endPoint y: 33, distance: 339.7
click at [398, 173] on icon at bounding box center [398, 171] width 13 height 13
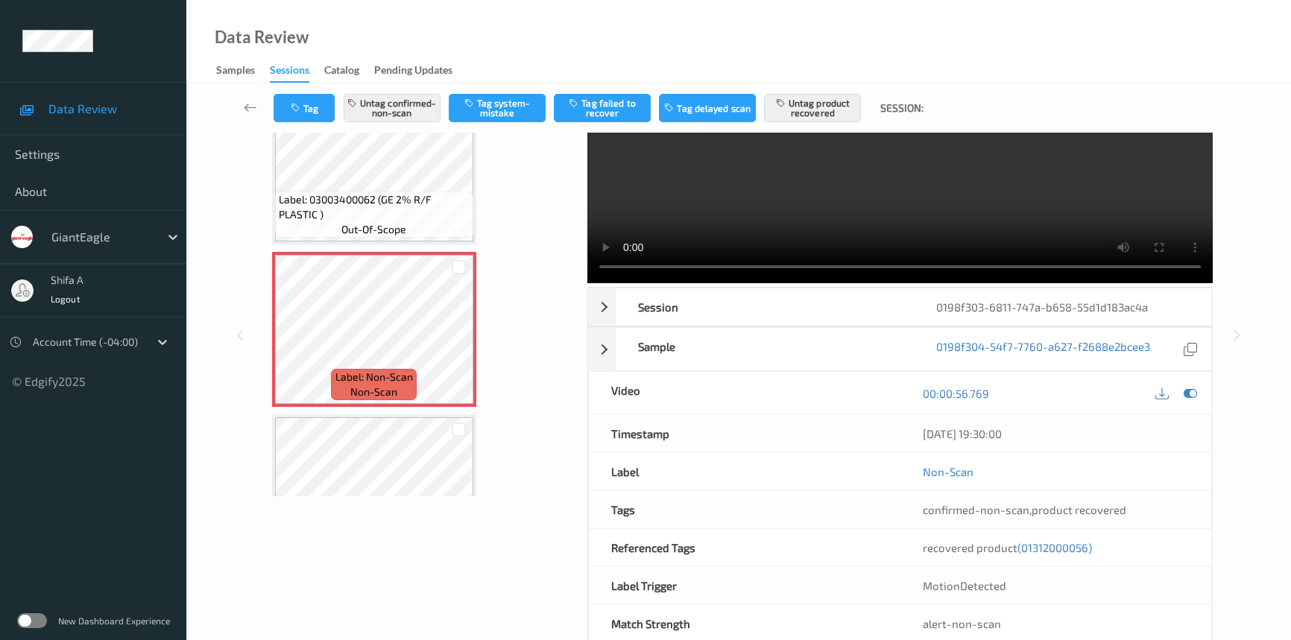
scroll to position [139, 0]
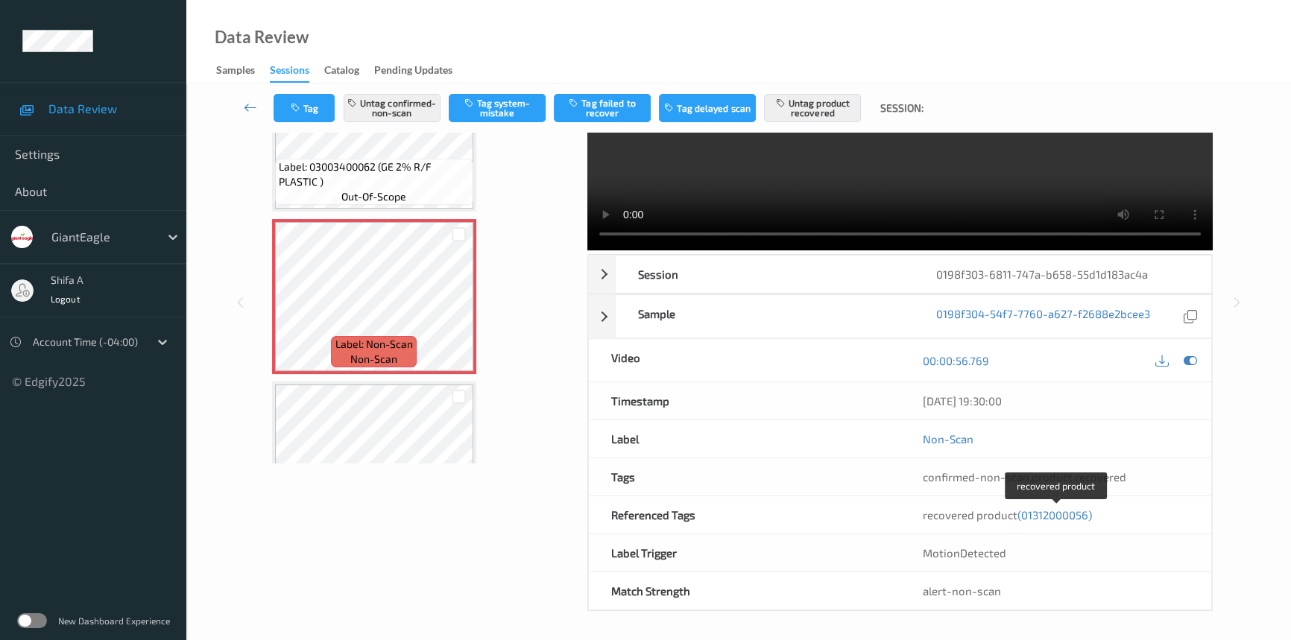
click at [1054, 520] on div "recovered product (01312000056)" at bounding box center [1056, 515] width 267 height 15
click at [1054, 517] on span "(01312000056)" at bounding box center [1055, 514] width 75 height 13
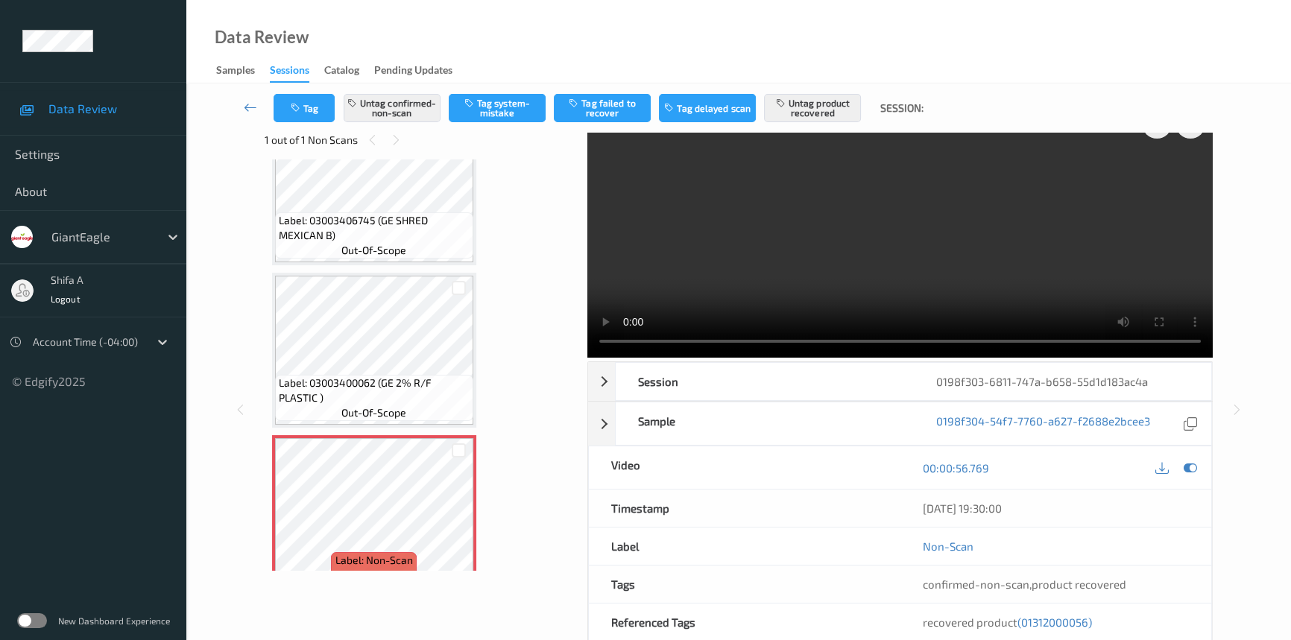
scroll to position [0, 0]
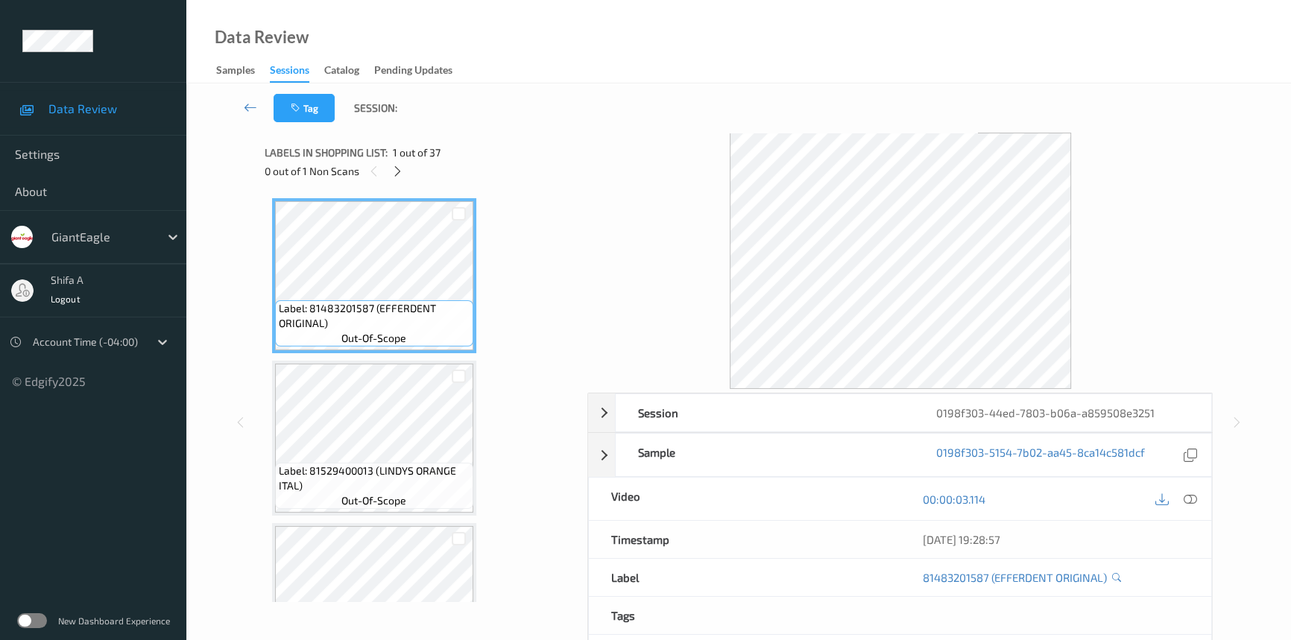
click at [1188, 500] on icon at bounding box center [1190, 499] width 13 height 13
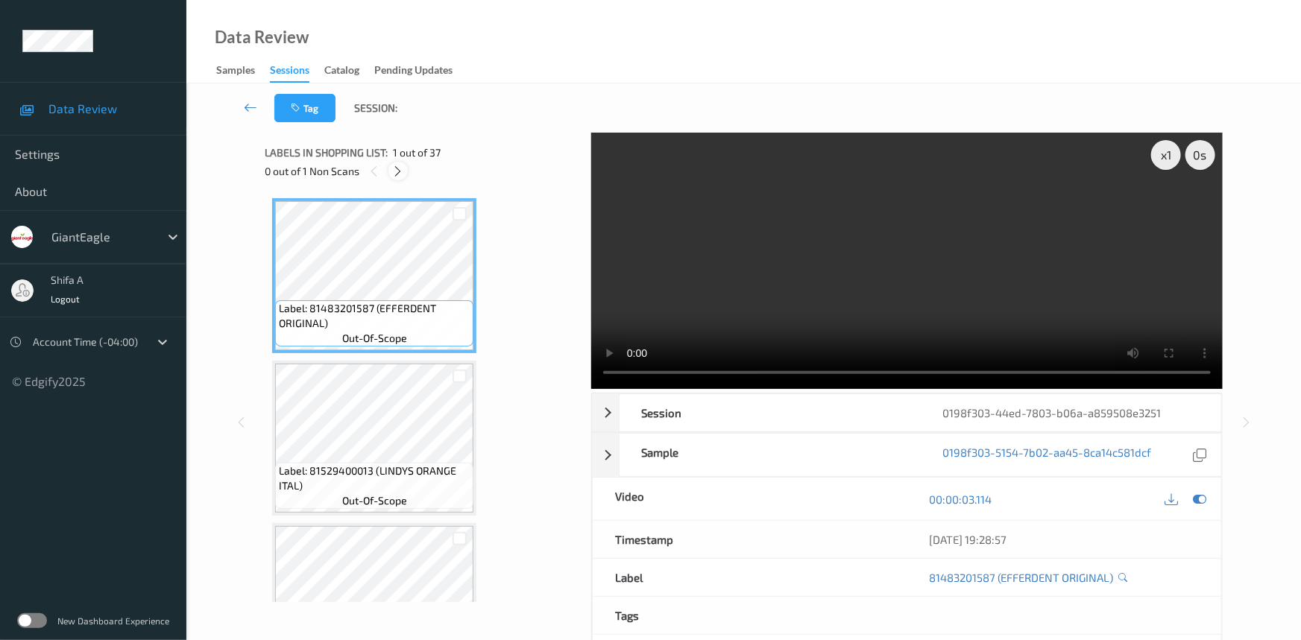
click at [397, 168] on icon at bounding box center [398, 171] width 13 height 13
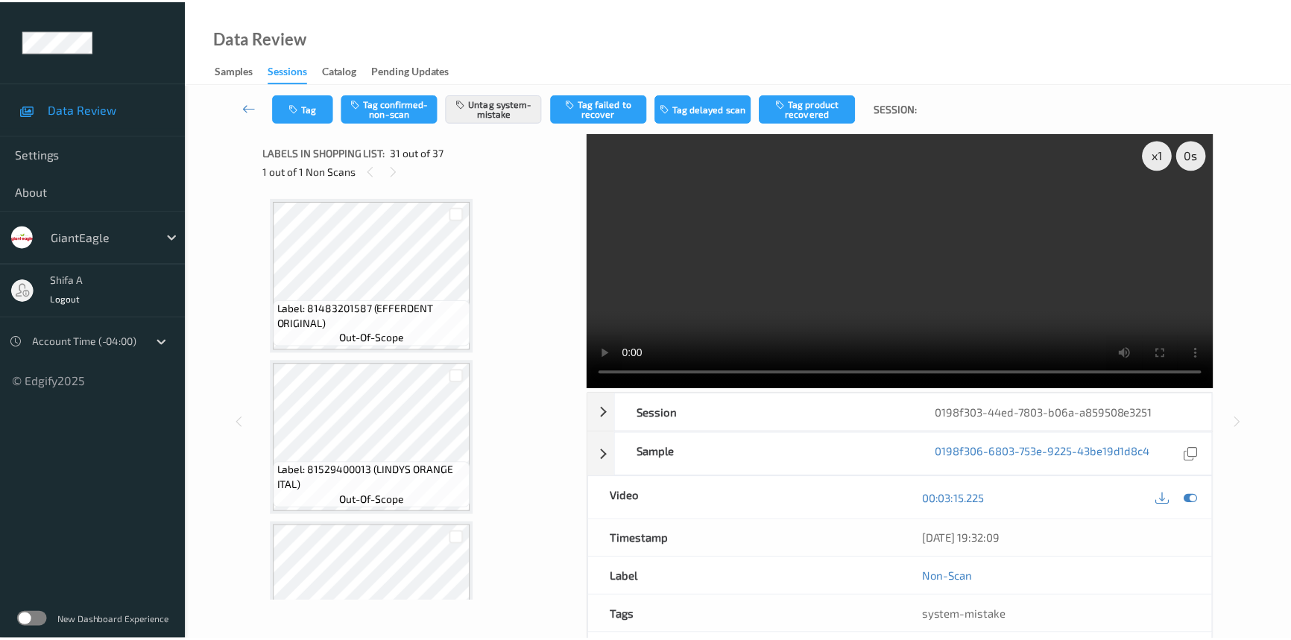
scroll to position [4704, 0]
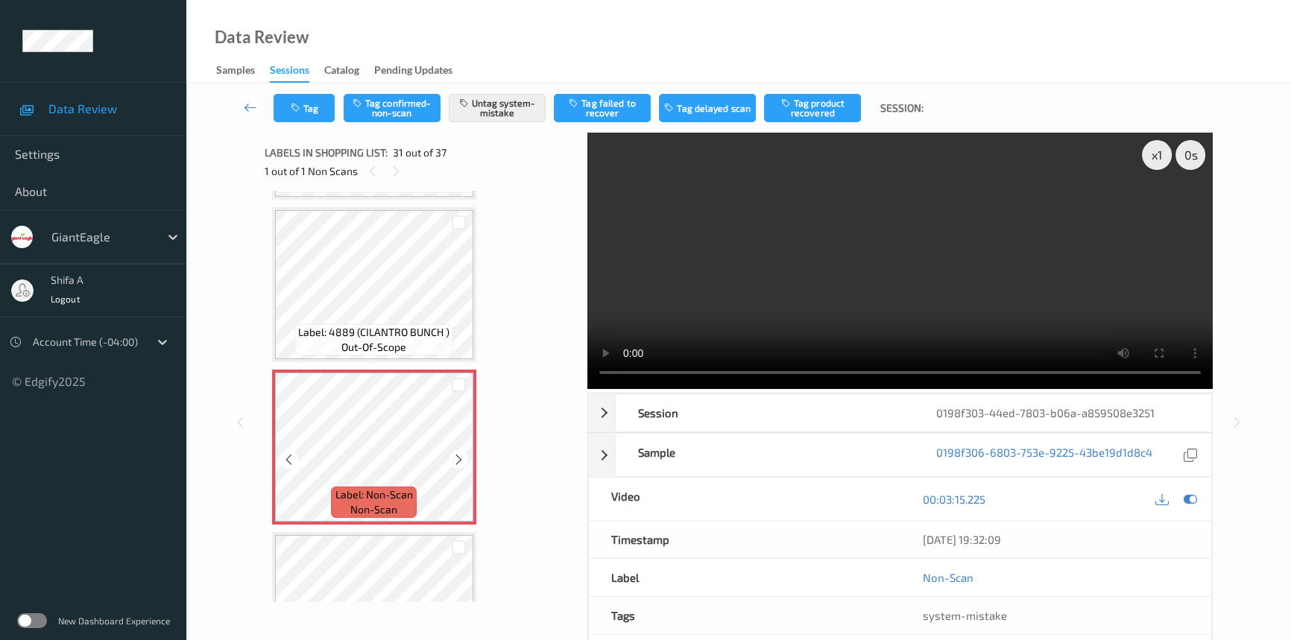
click at [419, 327] on div "Label: 4889 (CILANTRO BUNCH ) out-of-scope" at bounding box center [373, 339] width 159 height 31
click at [384, 325] on span "Label: 4889 (CILANTRO BUNCH )" at bounding box center [373, 332] width 151 height 15
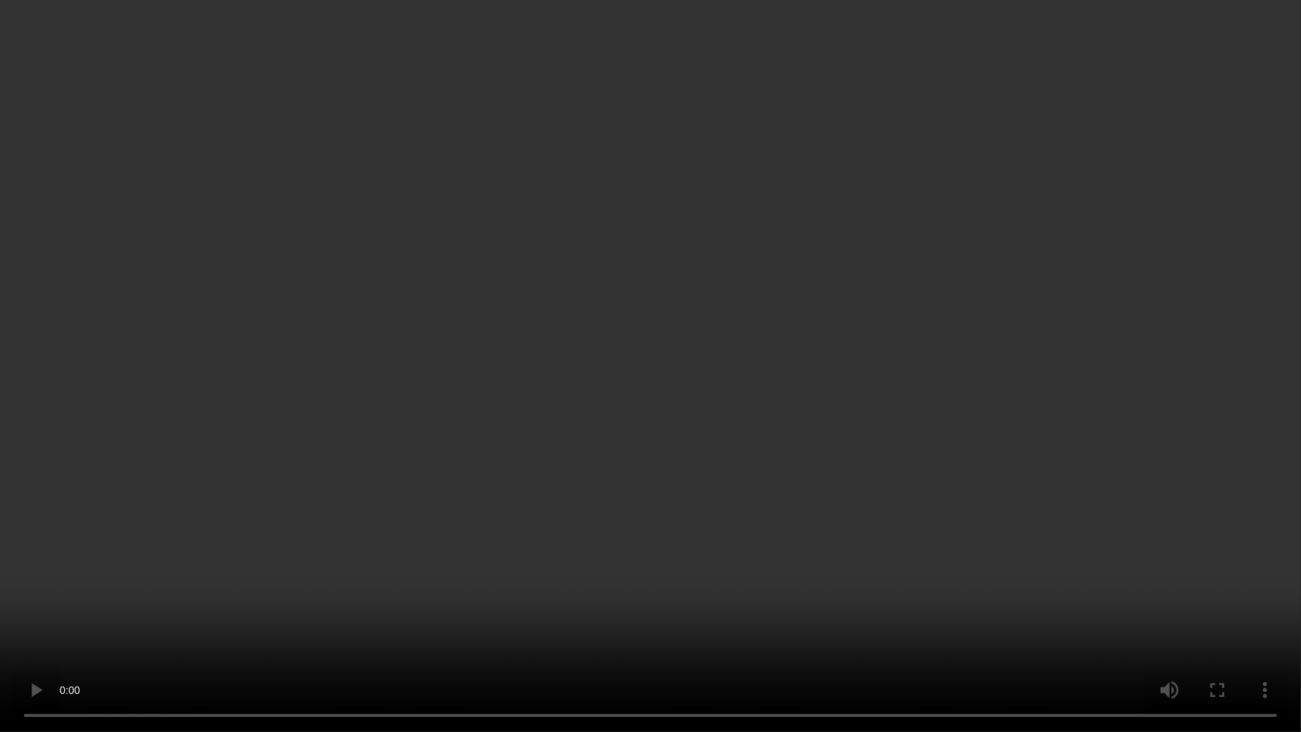
drag, startPoint x: 1027, startPoint y: 440, endPoint x: 1137, endPoint y: 578, distance: 176.6
click at [1026, 440] on video at bounding box center [650, 366] width 1301 height 732
click at [804, 589] on video at bounding box center [650, 366] width 1301 height 732
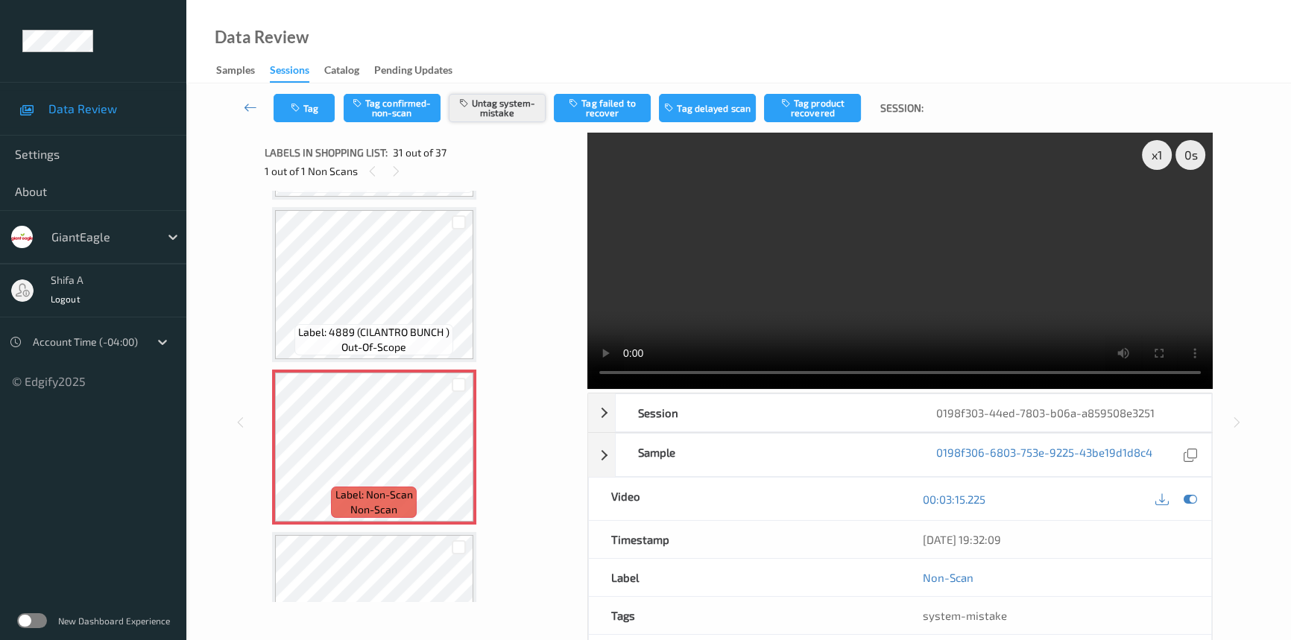
click at [505, 110] on button "Untag system-mistake" at bounding box center [497, 108] width 97 height 28
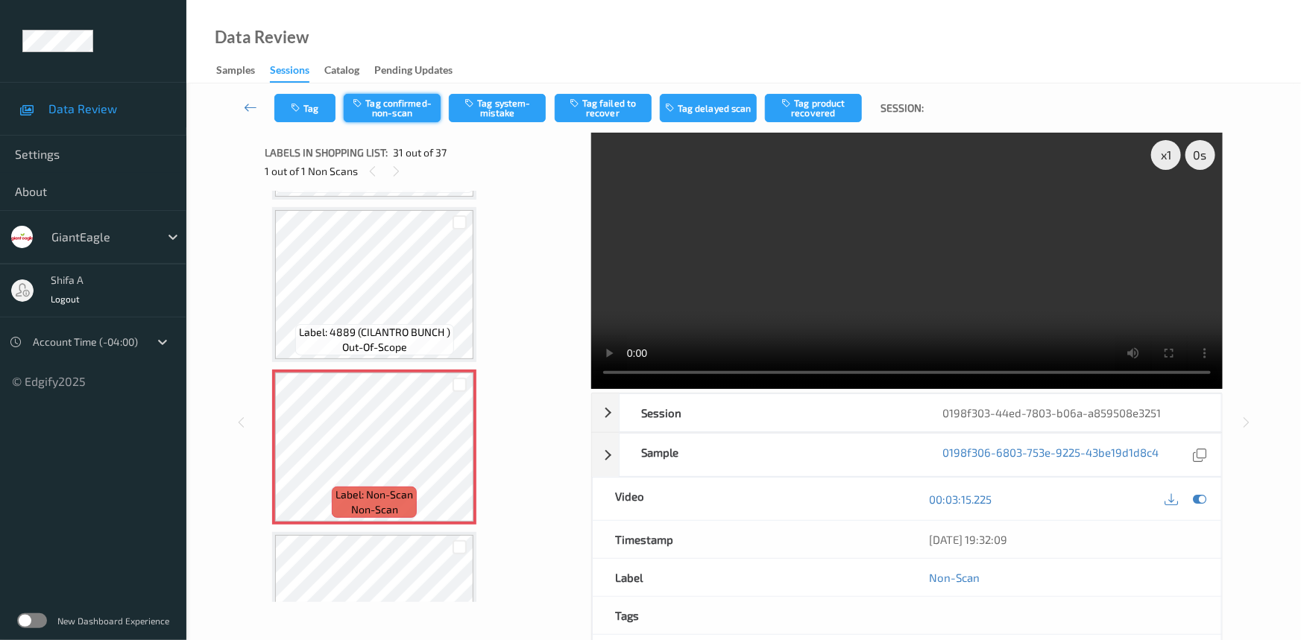
click at [415, 112] on button "Tag confirmed-non-scan" at bounding box center [392, 108] width 97 height 28
click at [626, 112] on button "Tag failed to recover" at bounding box center [603, 108] width 97 height 28
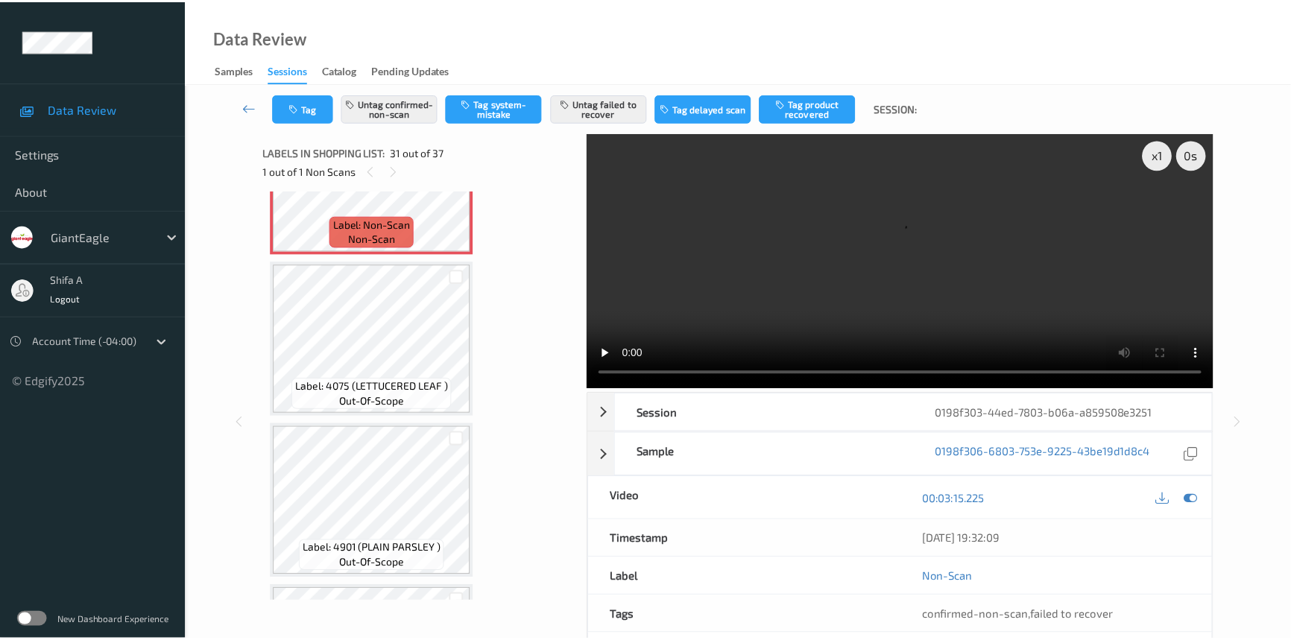
scroll to position [5246, 0]
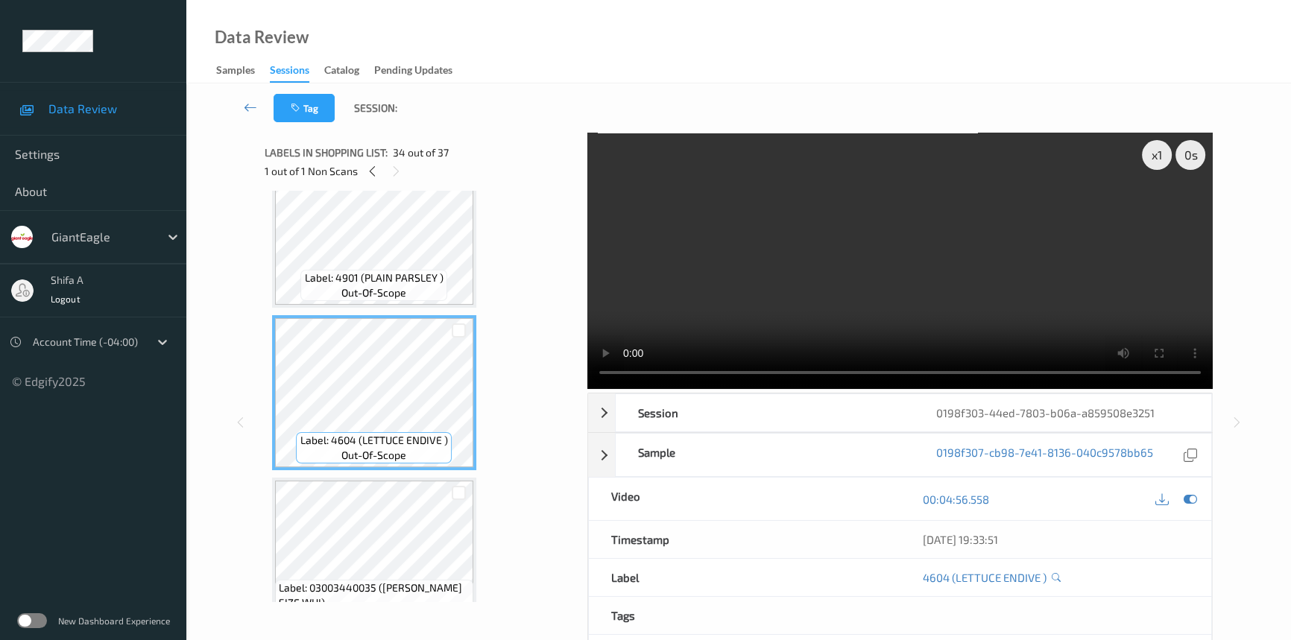
click at [974, 238] on video at bounding box center [900, 261] width 626 height 256
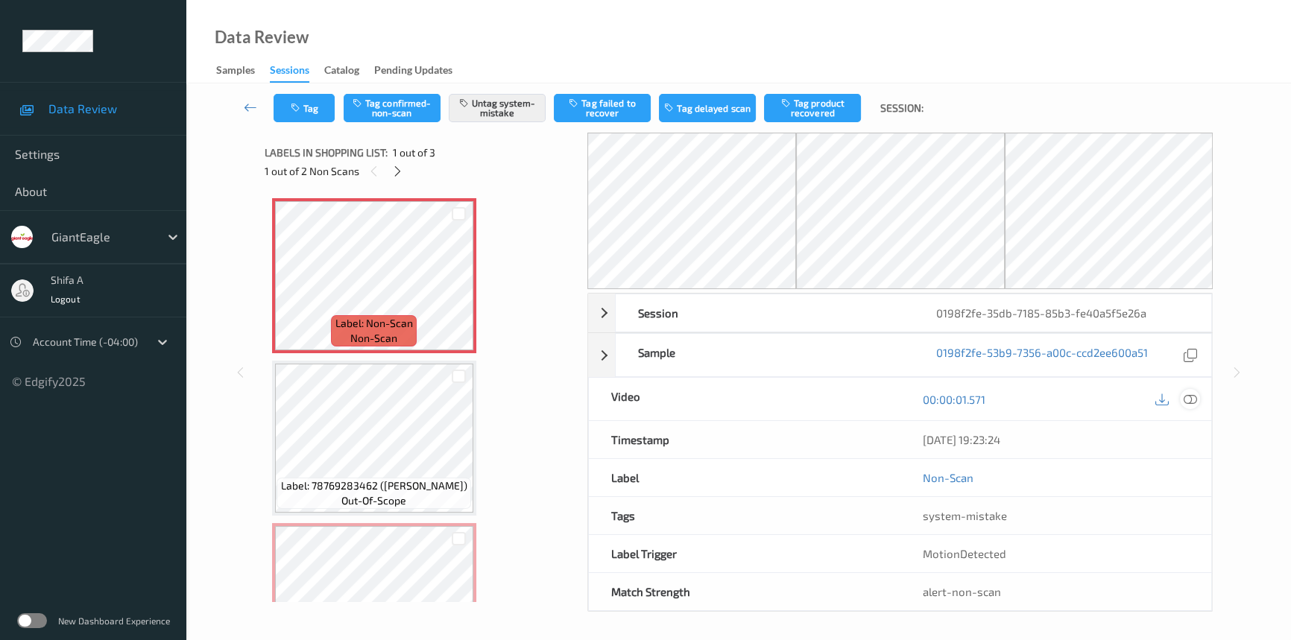
click at [1193, 393] on icon at bounding box center [1190, 399] width 13 height 13
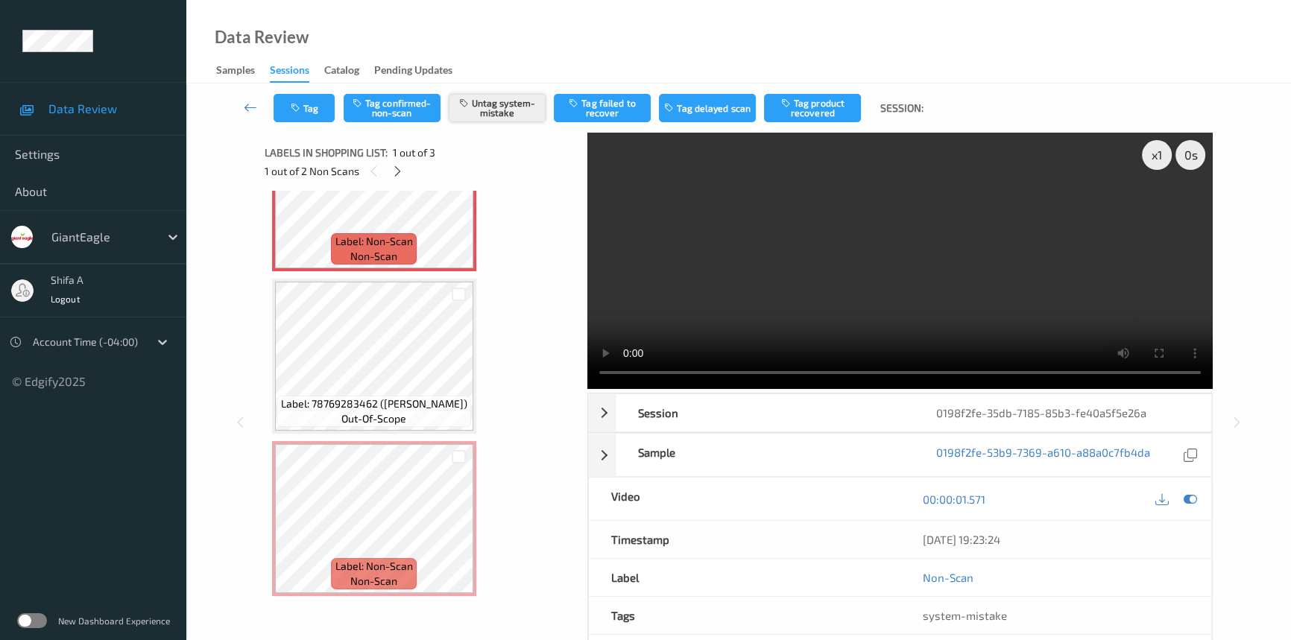
click at [498, 114] on button "Untag system-mistake" at bounding box center [497, 108] width 97 height 28
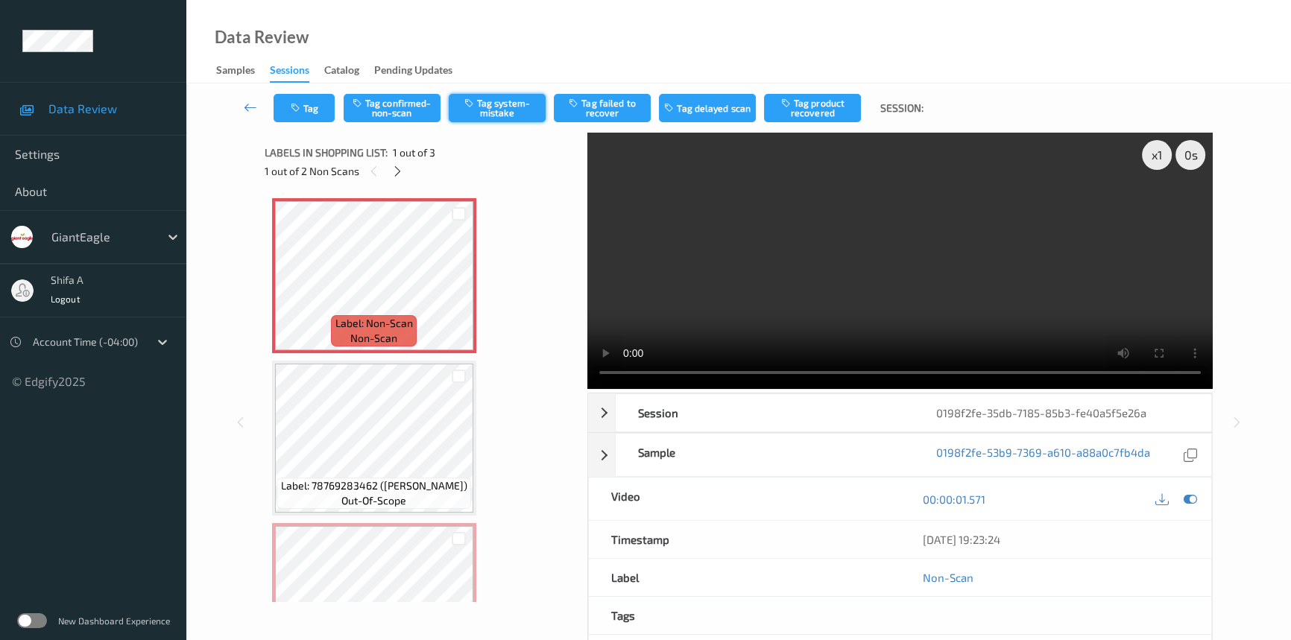
click at [500, 107] on button "Tag system-mistake" at bounding box center [497, 108] width 97 height 28
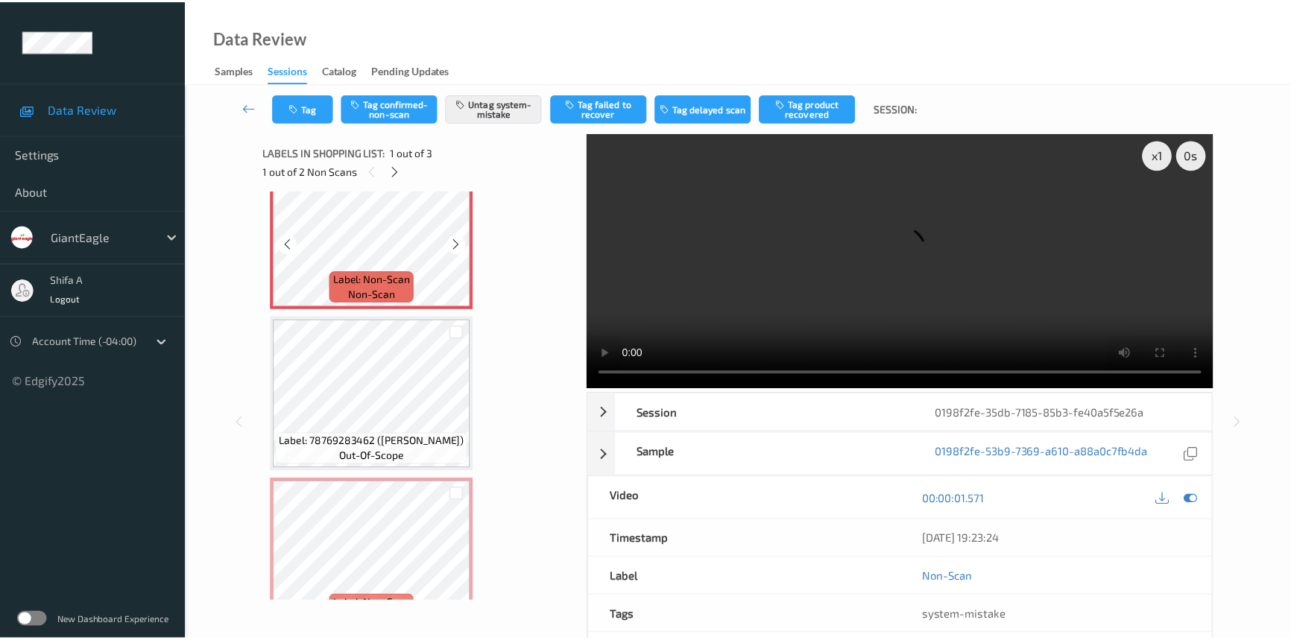
scroll to position [82, 0]
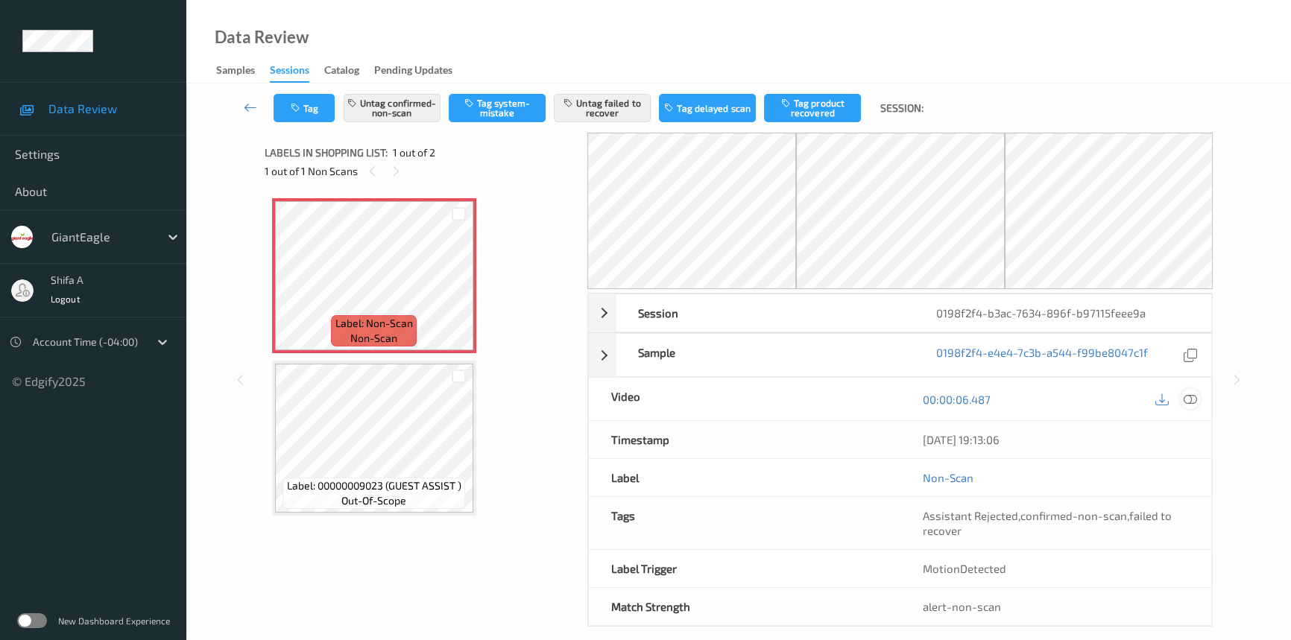
click at [1188, 395] on icon at bounding box center [1190, 399] width 13 height 13
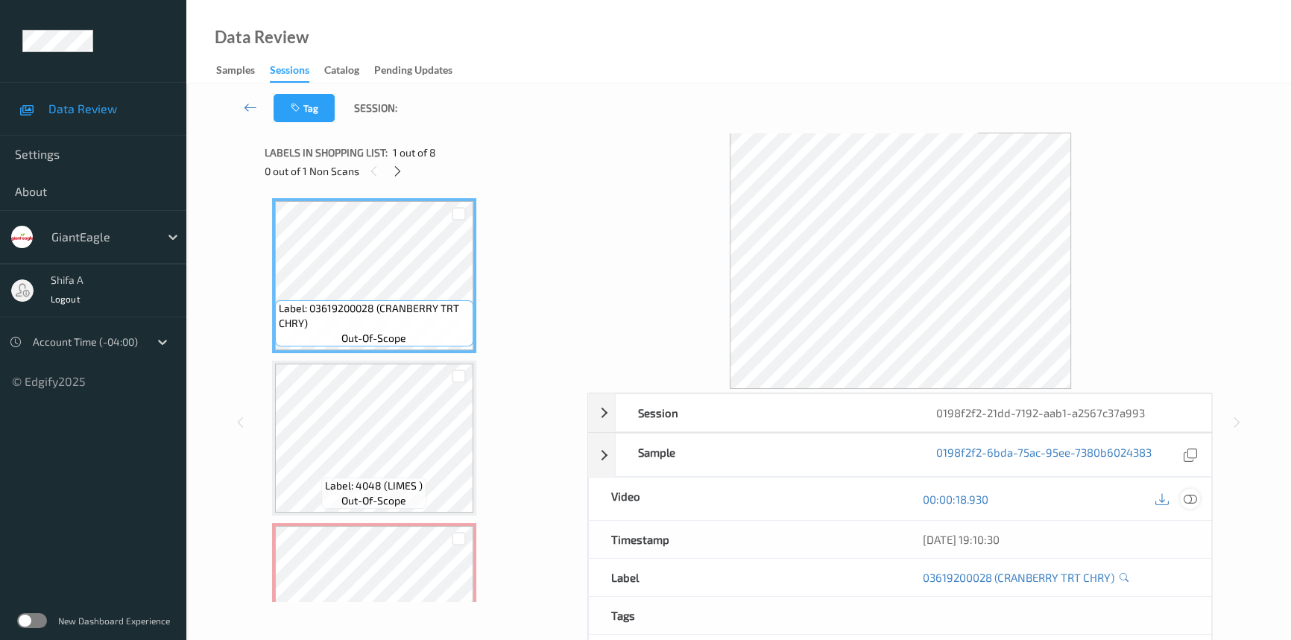
click at [1193, 500] on icon at bounding box center [1190, 499] width 13 height 13
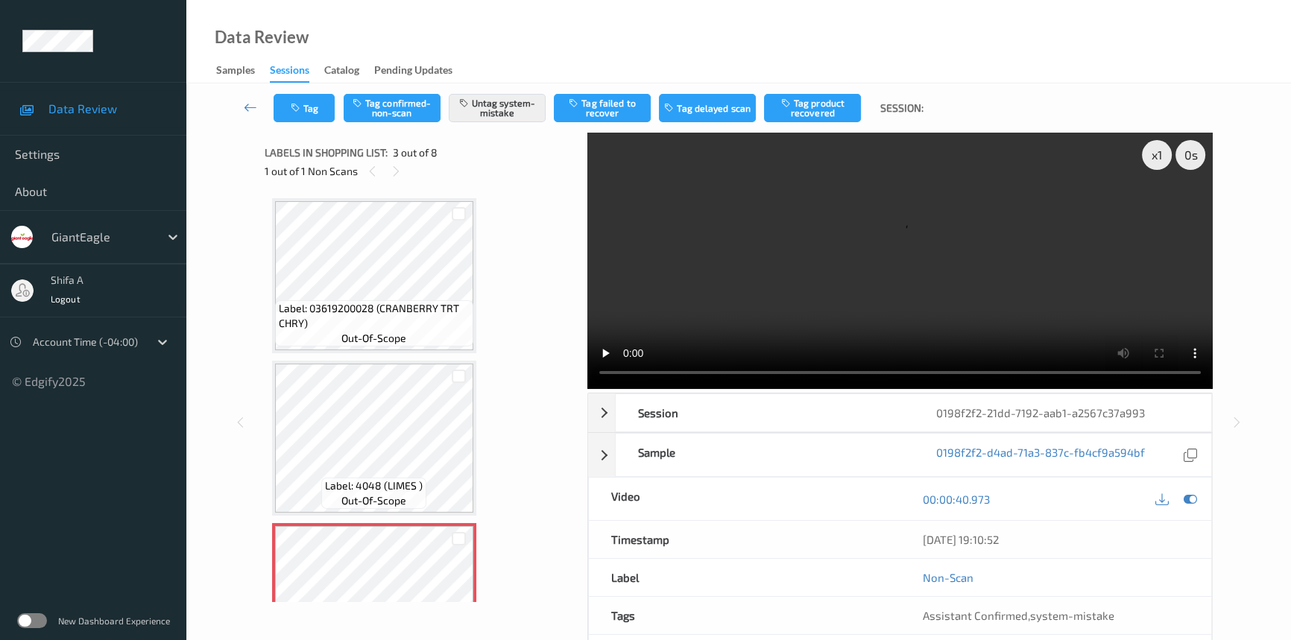
scroll to position [271, 0]
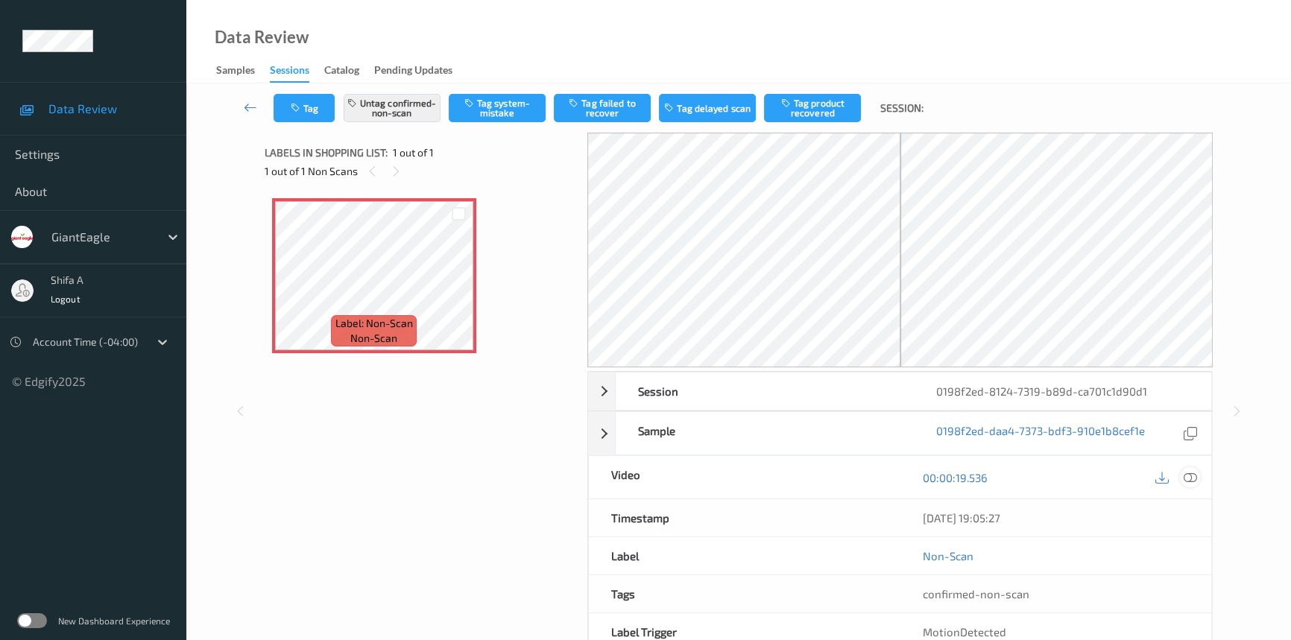
click at [1191, 475] on icon at bounding box center [1190, 477] width 13 height 13
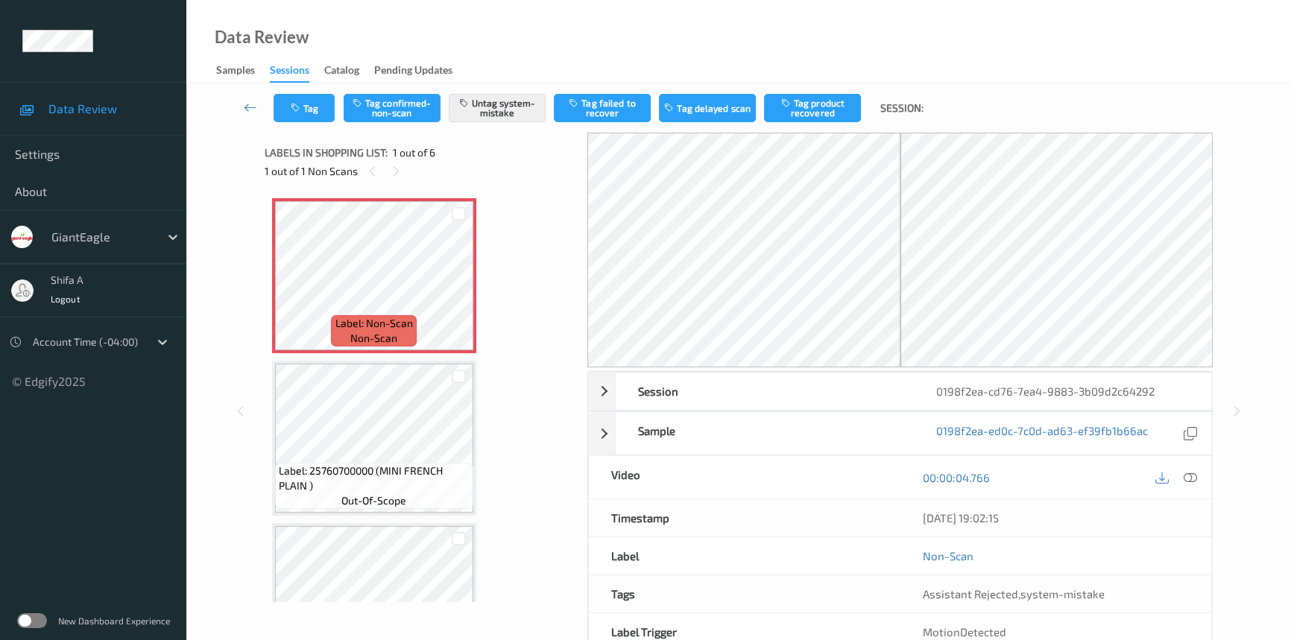
click at [1191, 469] on div at bounding box center [1190, 477] width 20 height 20
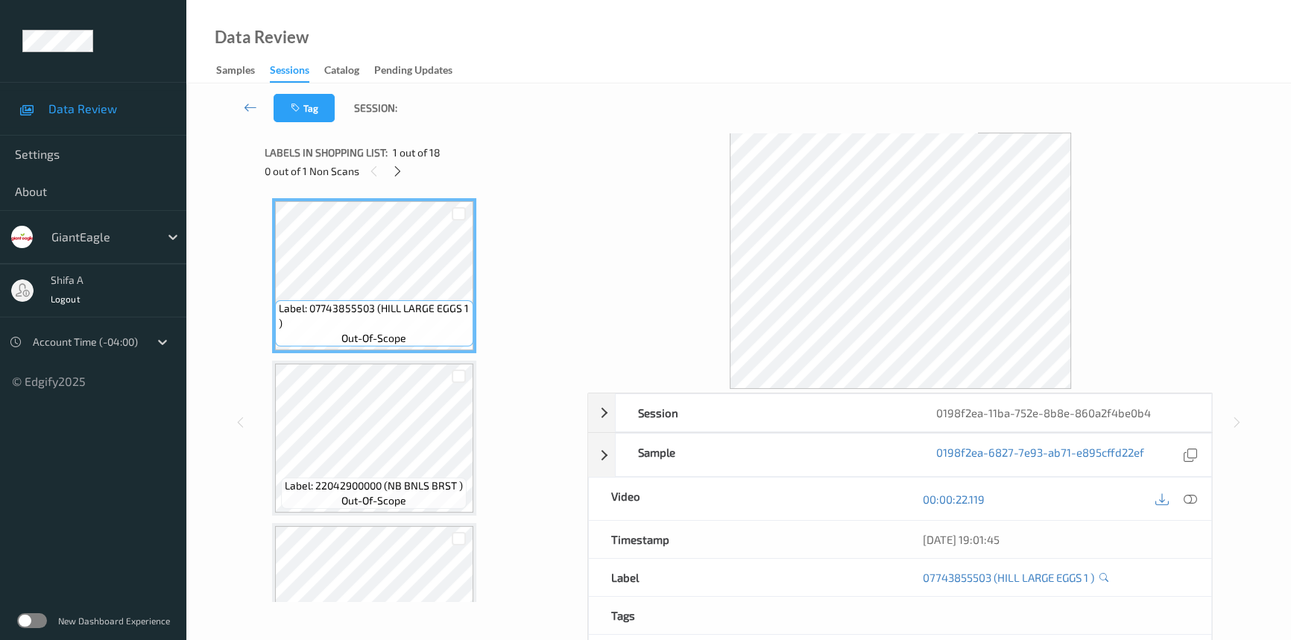
click at [1191, 500] on icon at bounding box center [1190, 499] width 13 height 13
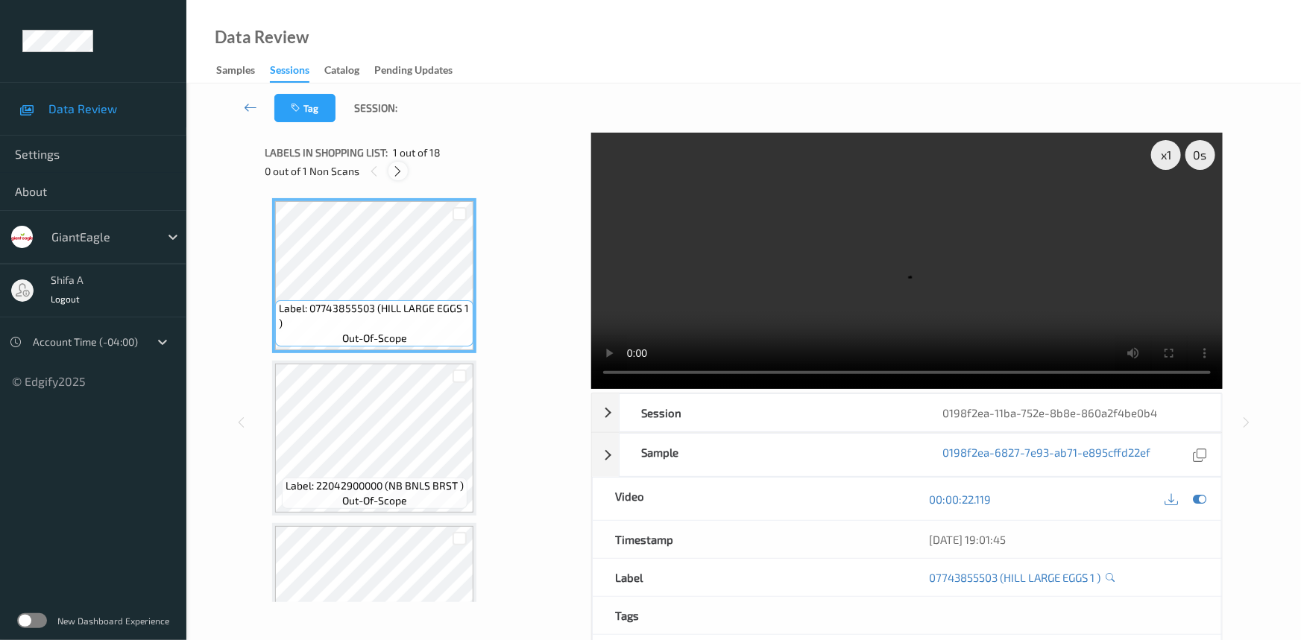
click at [397, 163] on div at bounding box center [397, 171] width 19 height 19
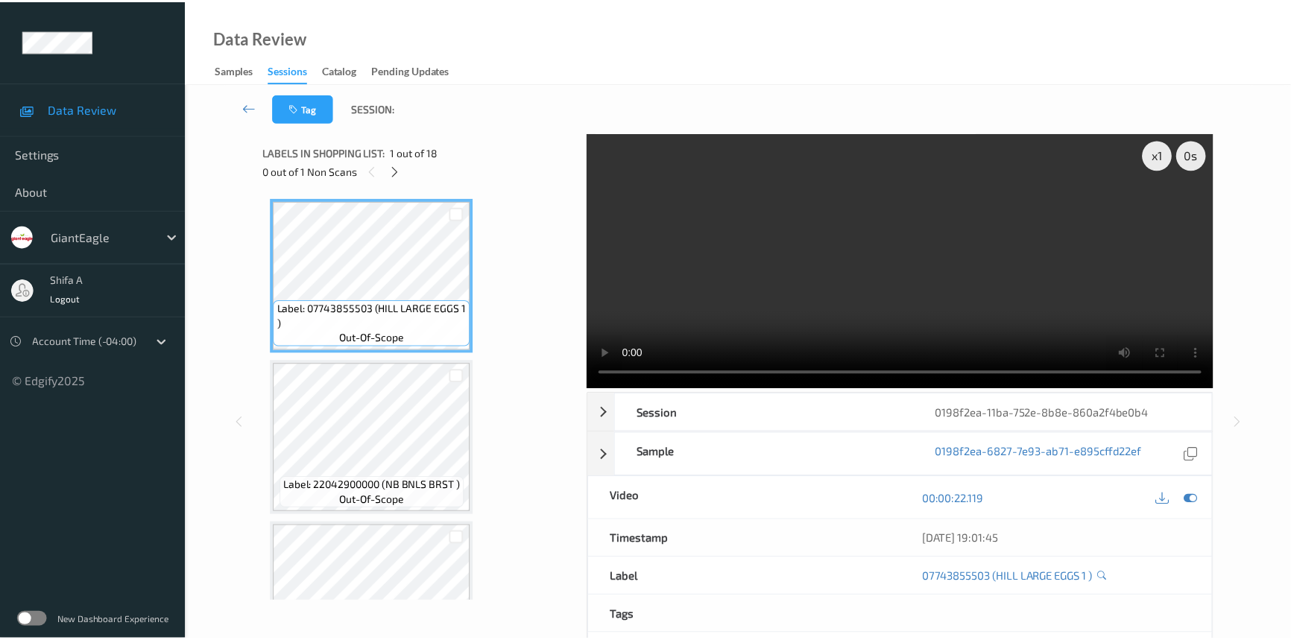
scroll to position [2275, 0]
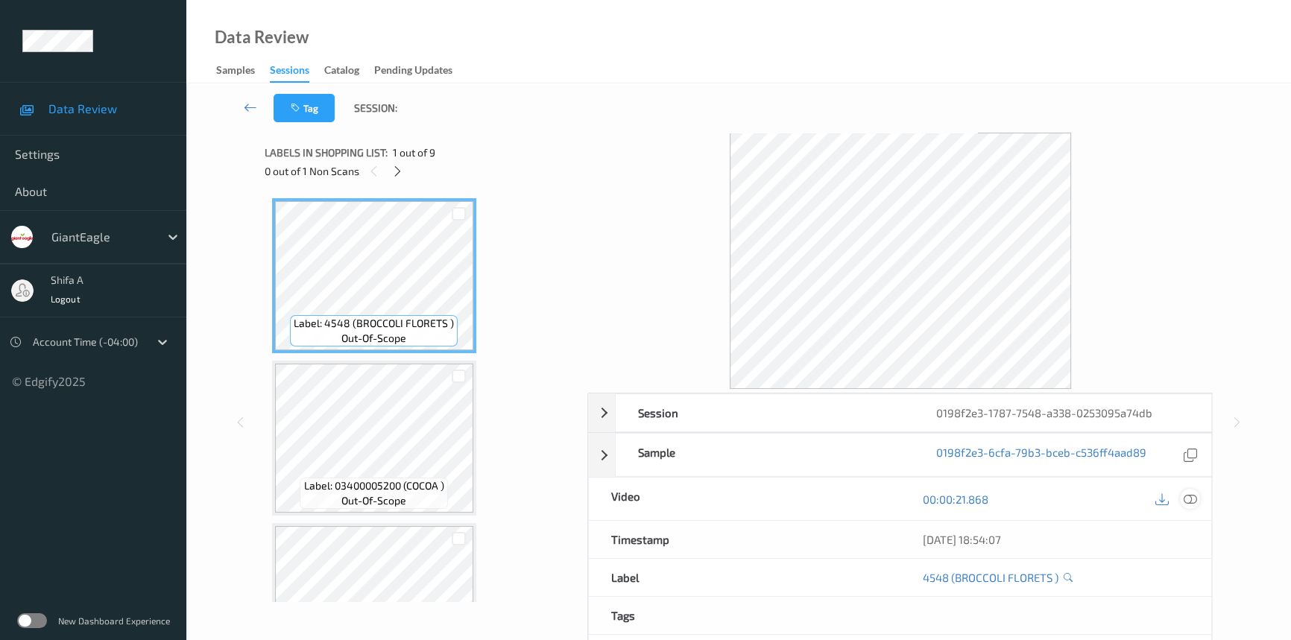
click at [1185, 498] on icon at bounding box center [1190, 499] width 13 height 13
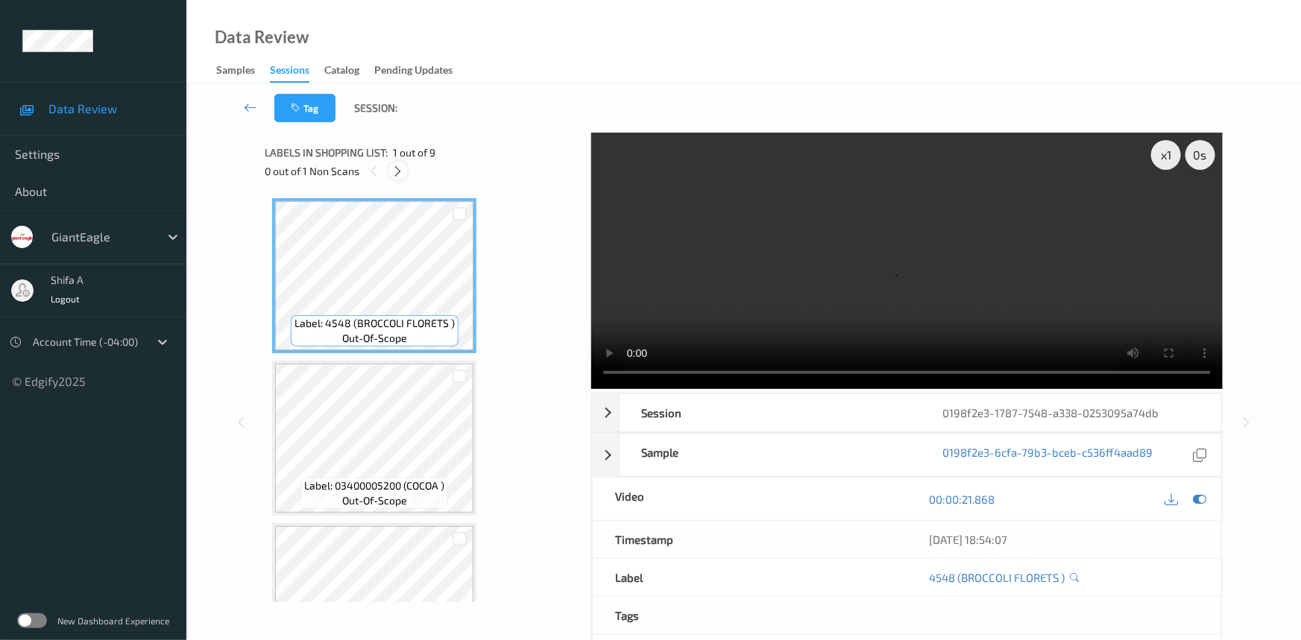
click at [403, 171] on icon at bounding box center [398, 171] width 13 height 13
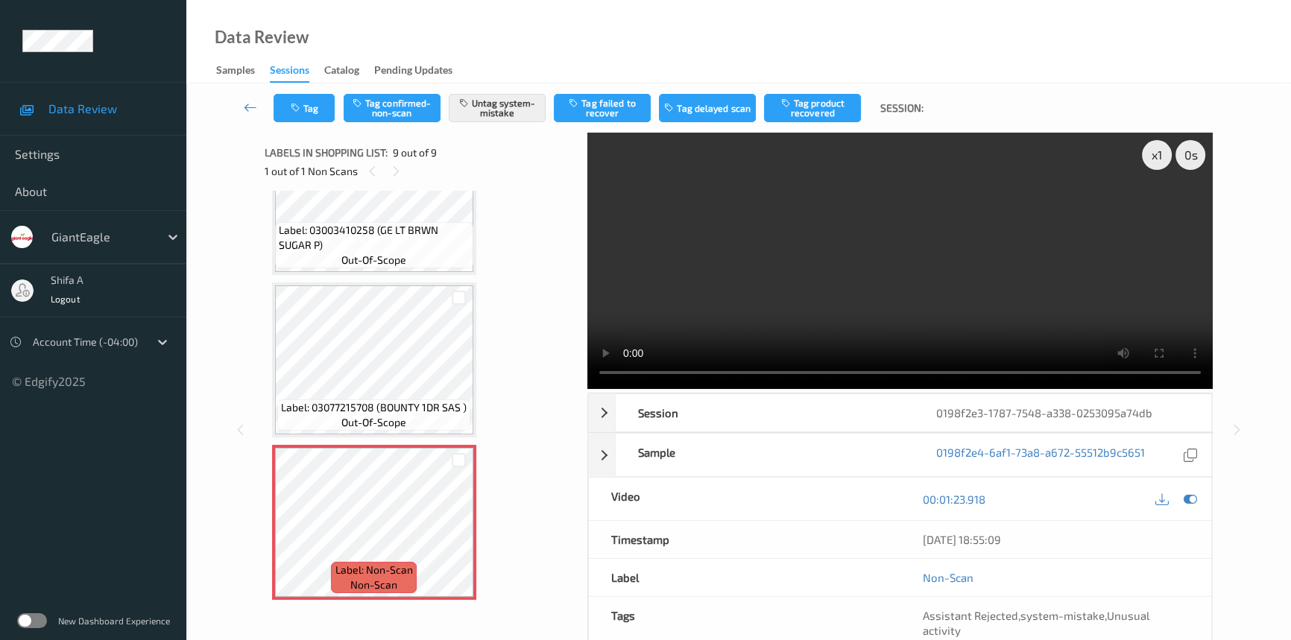
scroll to position [962, 0]
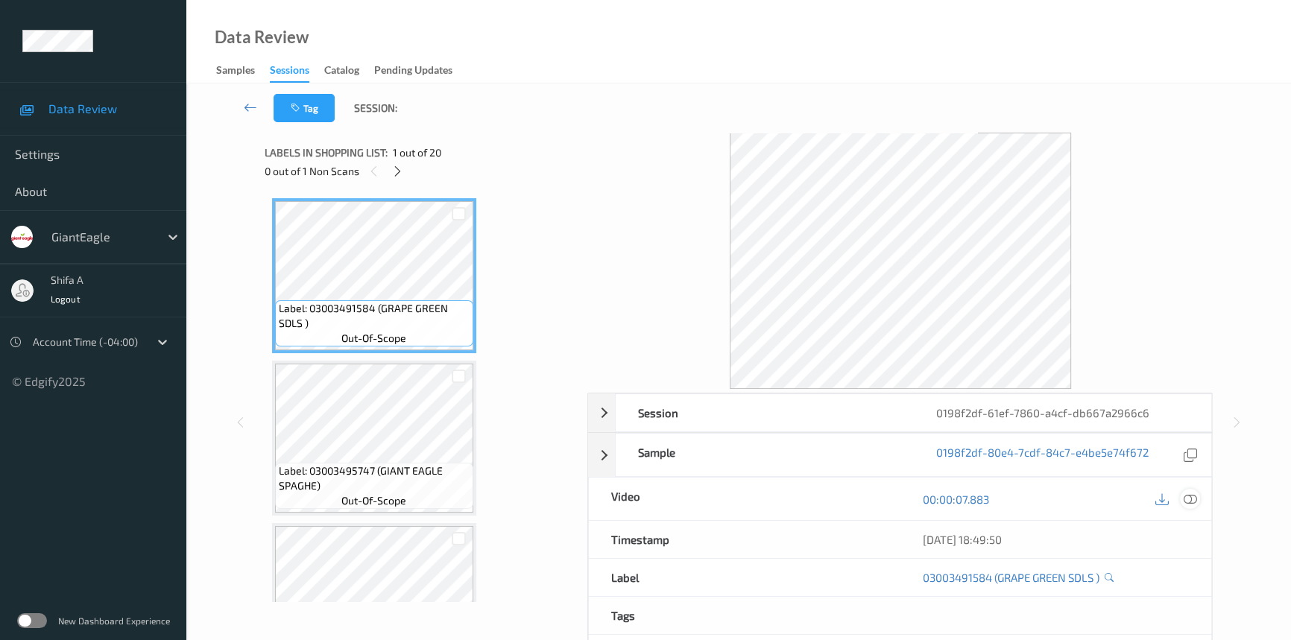
click at [1181, 501] on div at bounding box center [1190, 499] width 20 height 20
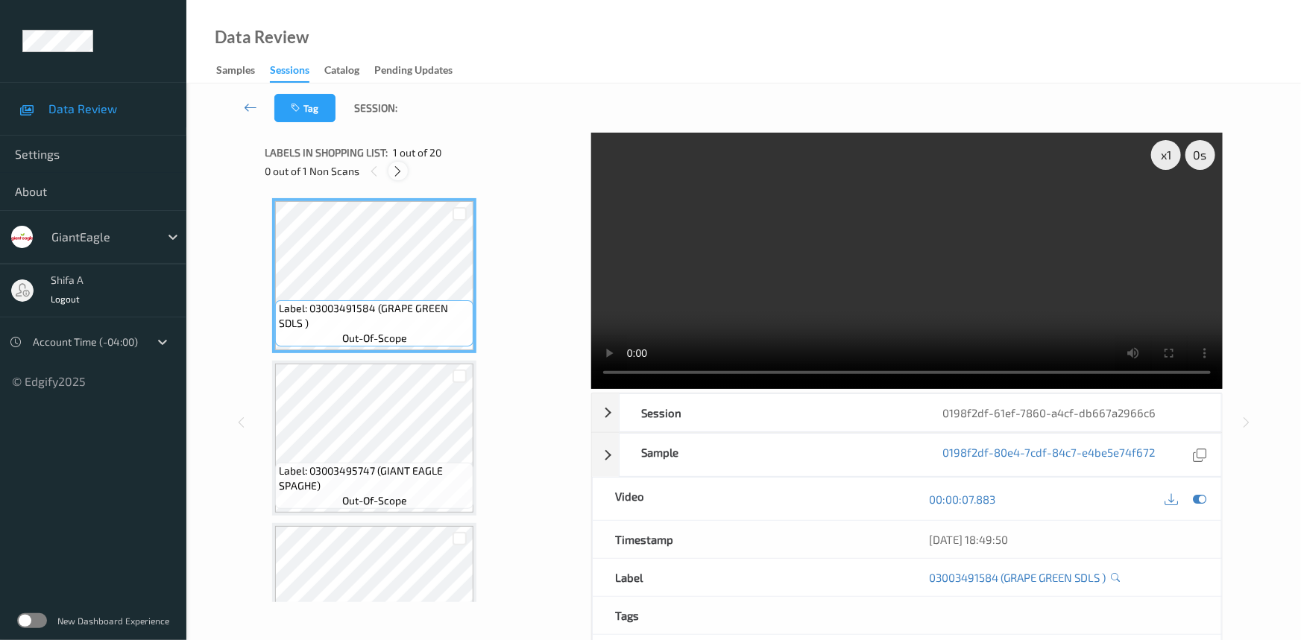
click at [401, 174] on icon at bounding box center [398, 171] width 13 height 13
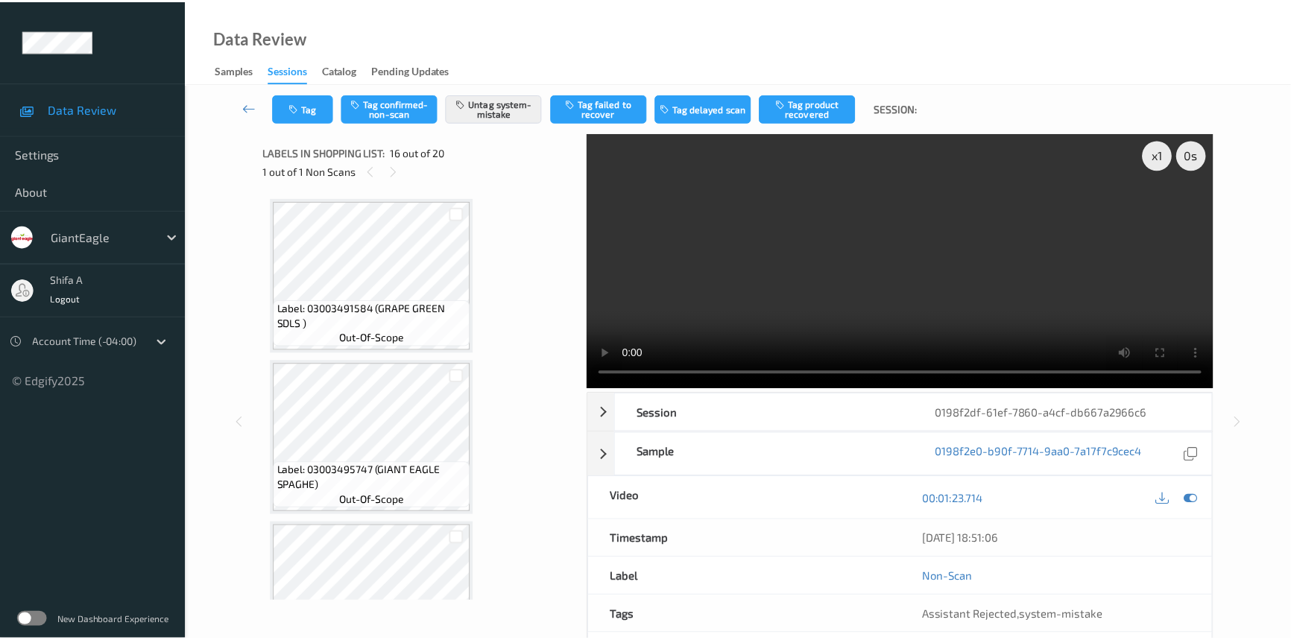
scroll to position [2275, 0]
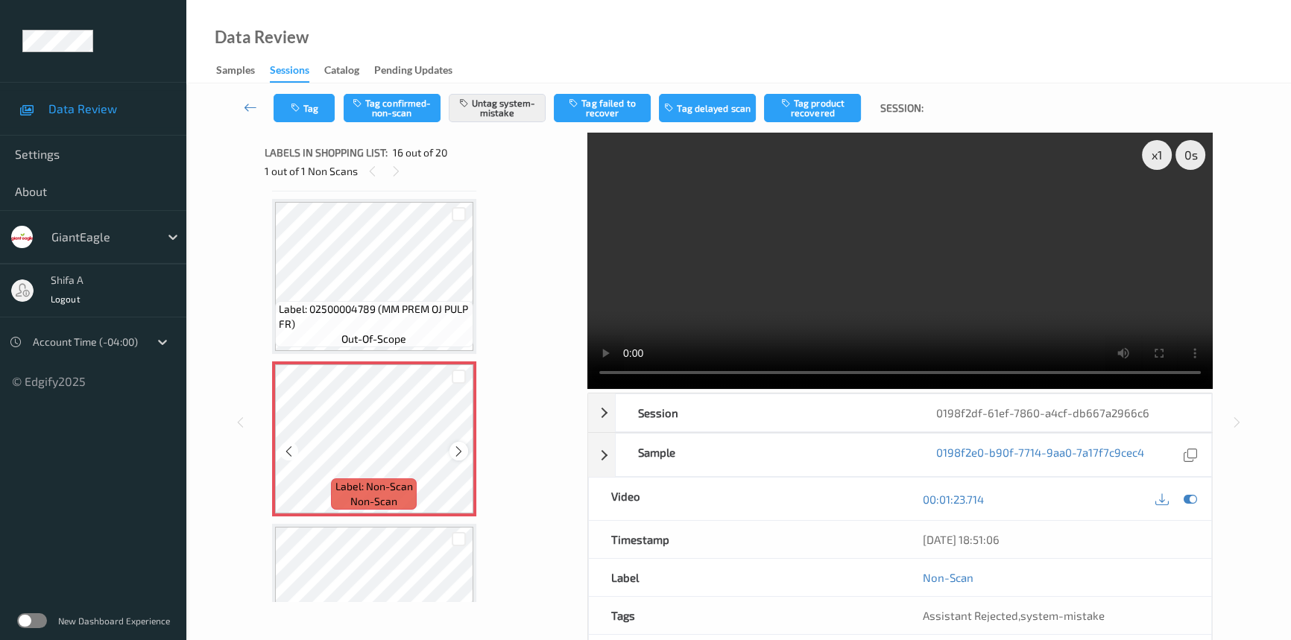
click at [458, 445] on icon at bounding box center [459, 451] width 13 height 13
click at [287, 109] on button "Tag" at bounding box center [304, 108] width 61 height 28
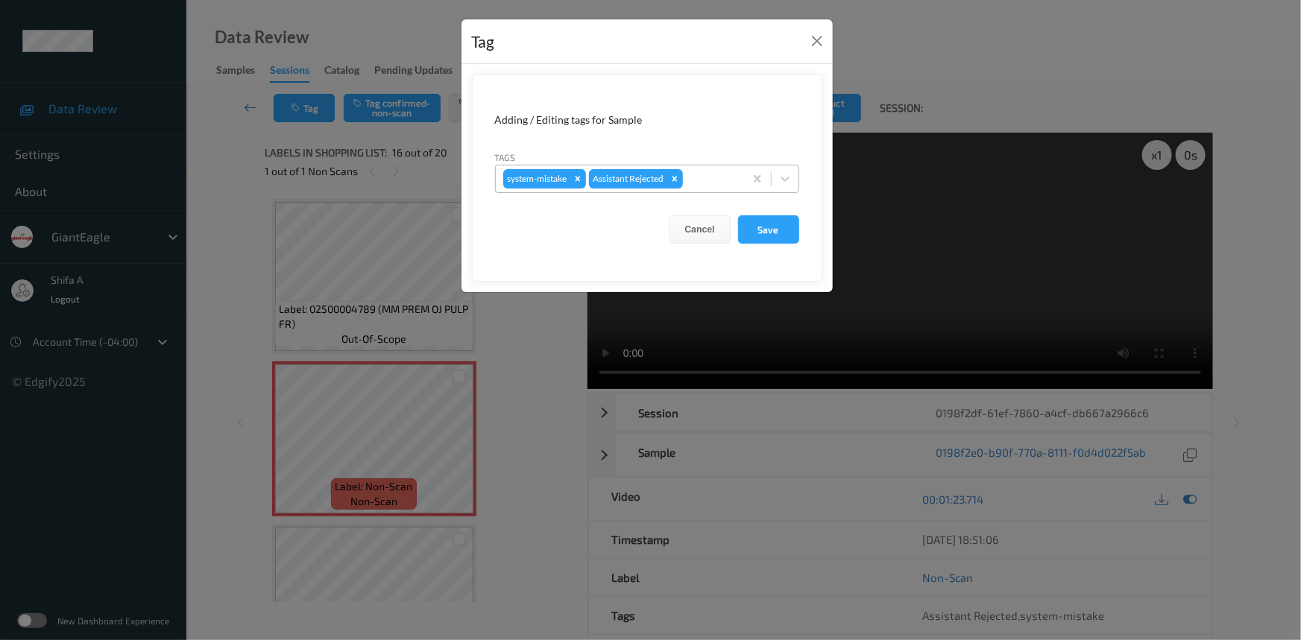
click at [709, 180] on div at bounding box center [711, 179] width 51 height 18
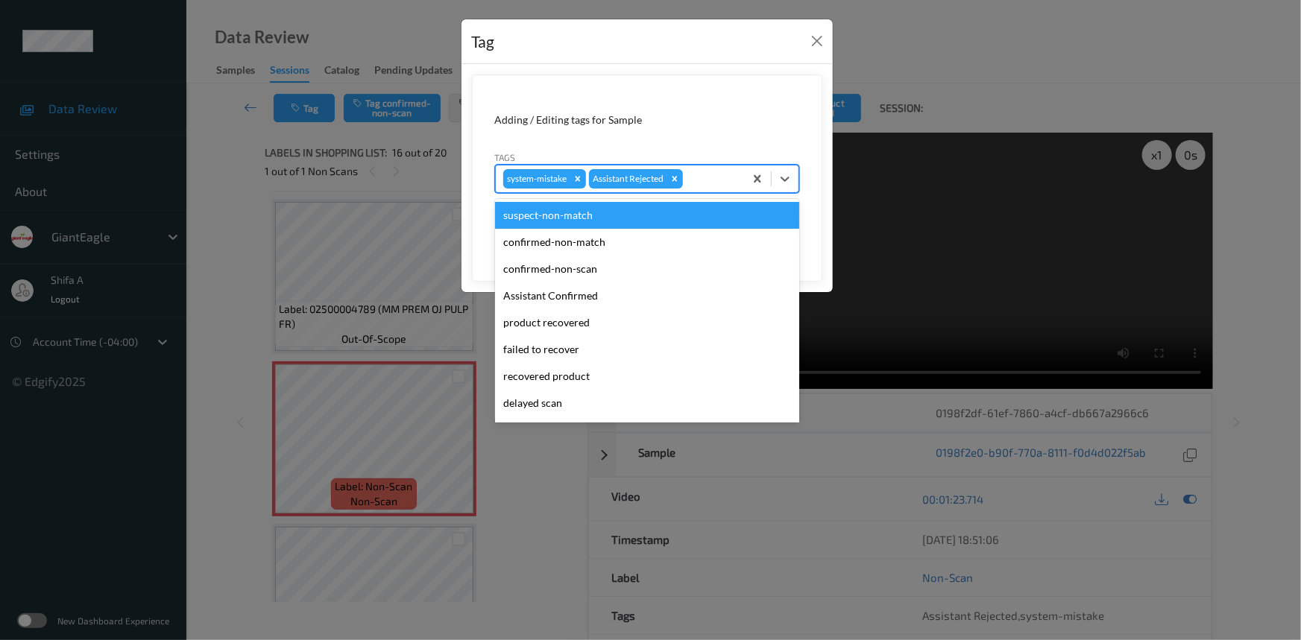
scroll to position [131, 0]
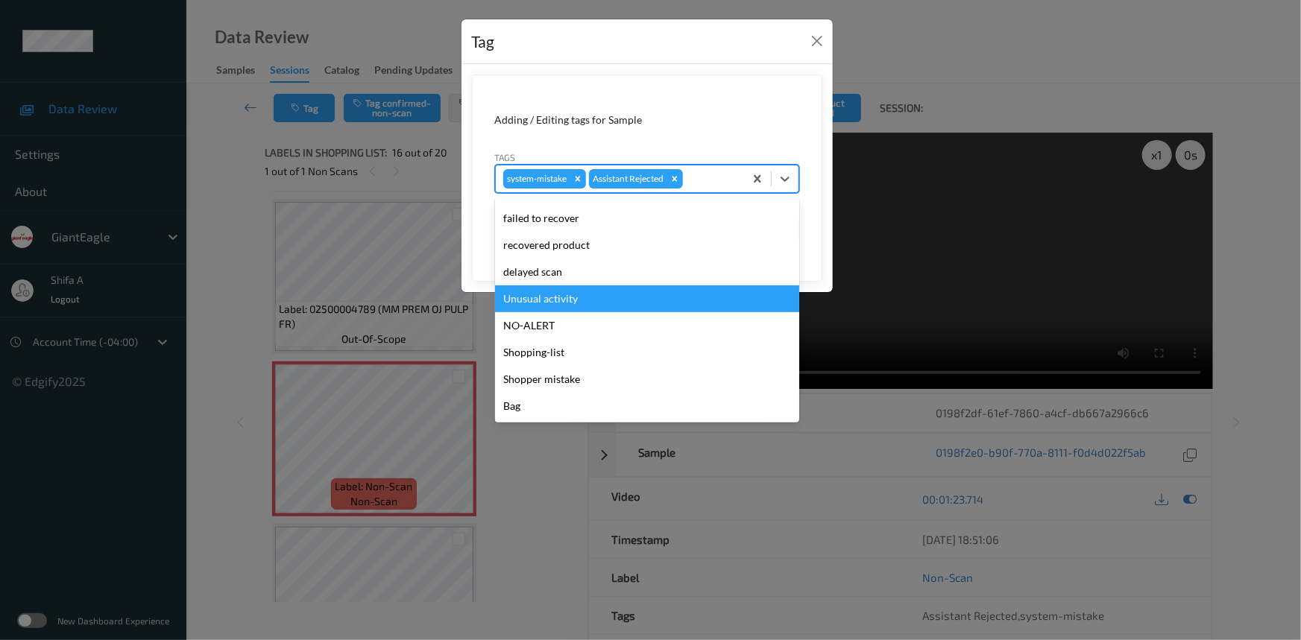
click at [593, 296] on div "Unusual activity" at bounding box center [647, 299] width 304 height 27
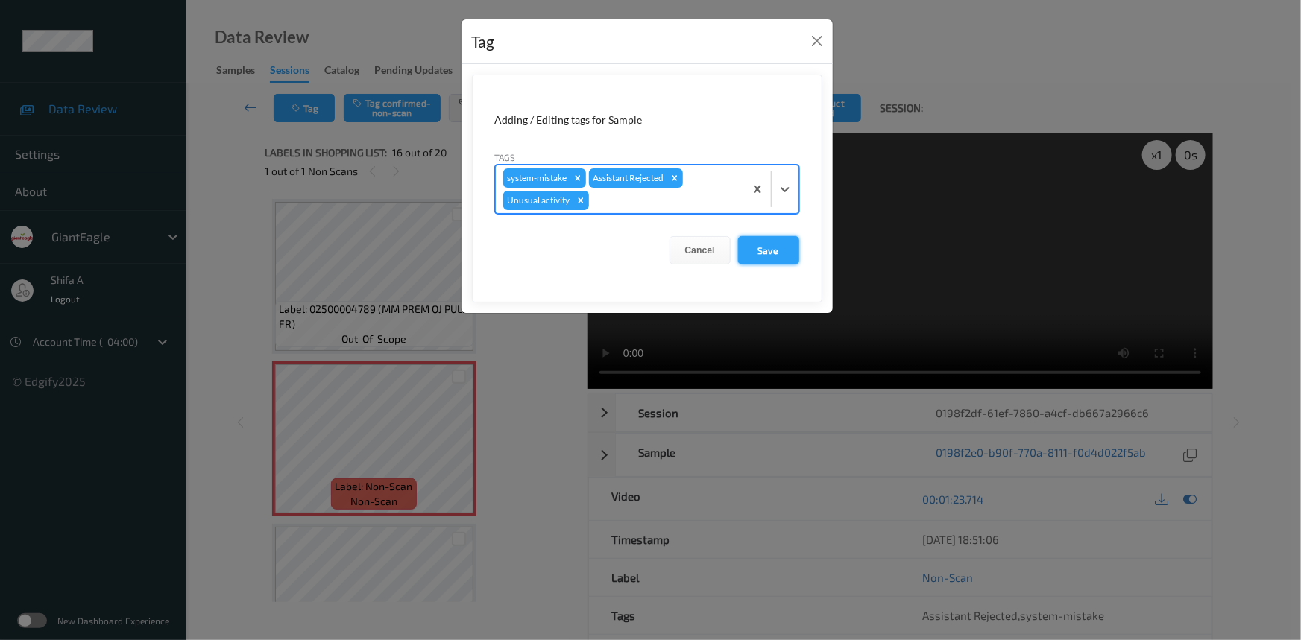
click at [770, 242] on button "Save" at bounding box center [768, 250] width 61 height 28
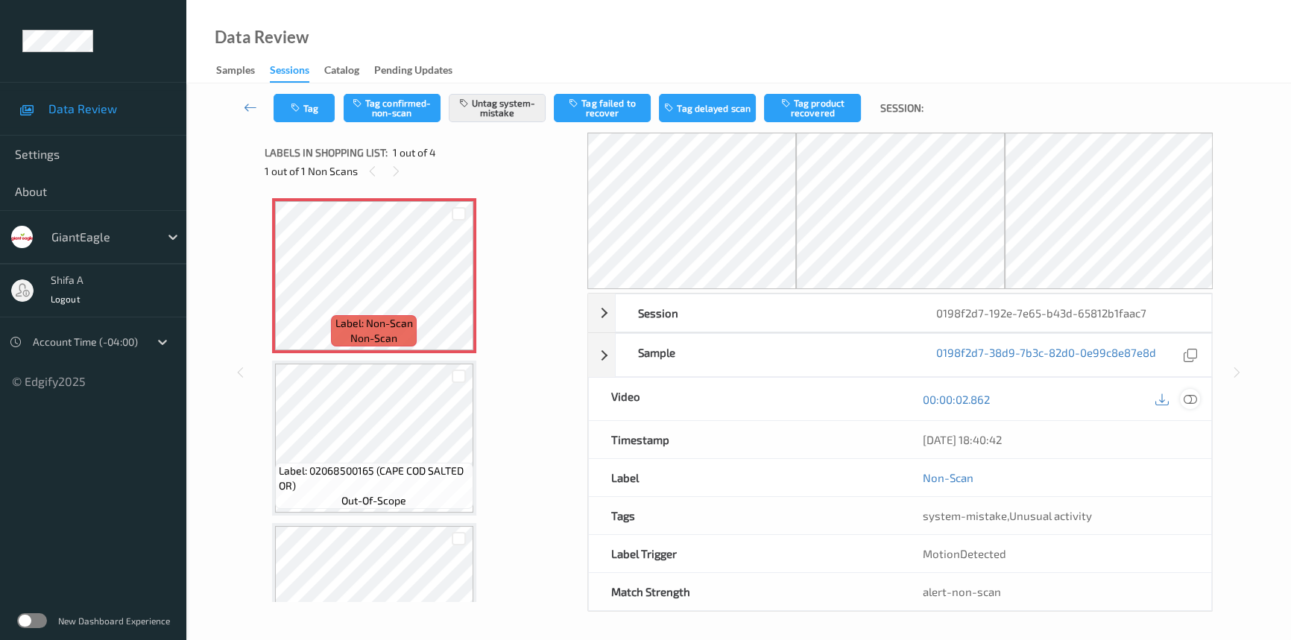
click at [1188, 400] on icon at bounding box center [1190, 399] width 13 height 13
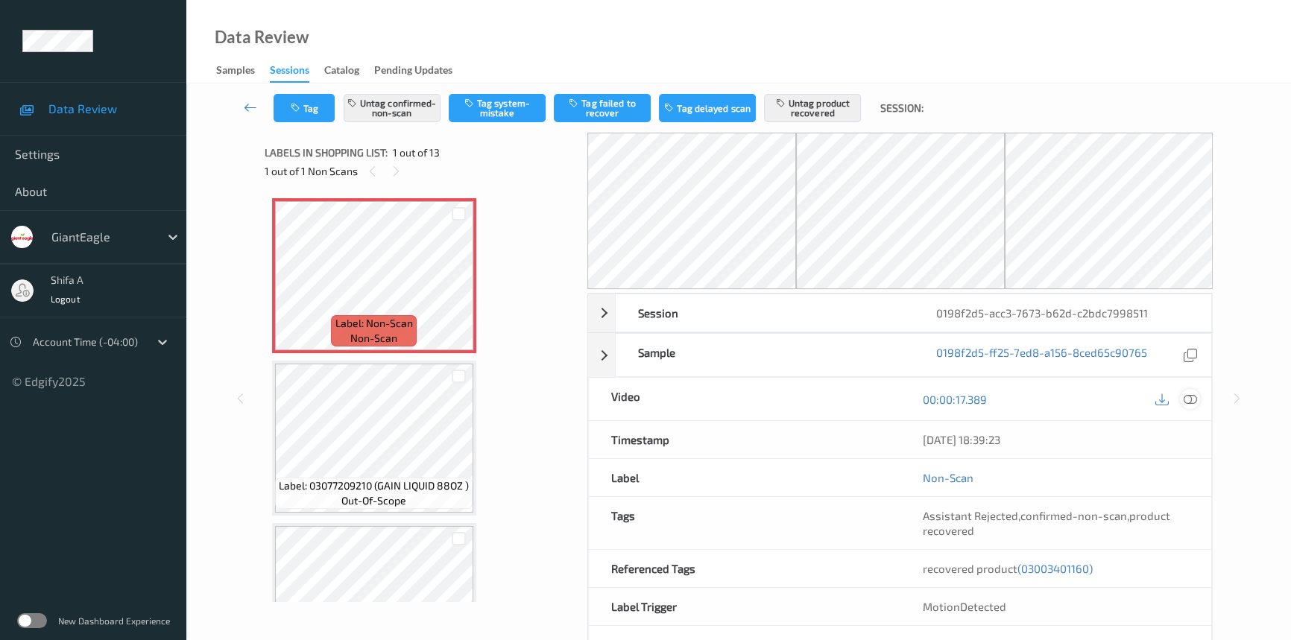
click at [1190, 403] on icon at bounding box center [1190, 399] width 13 height 13
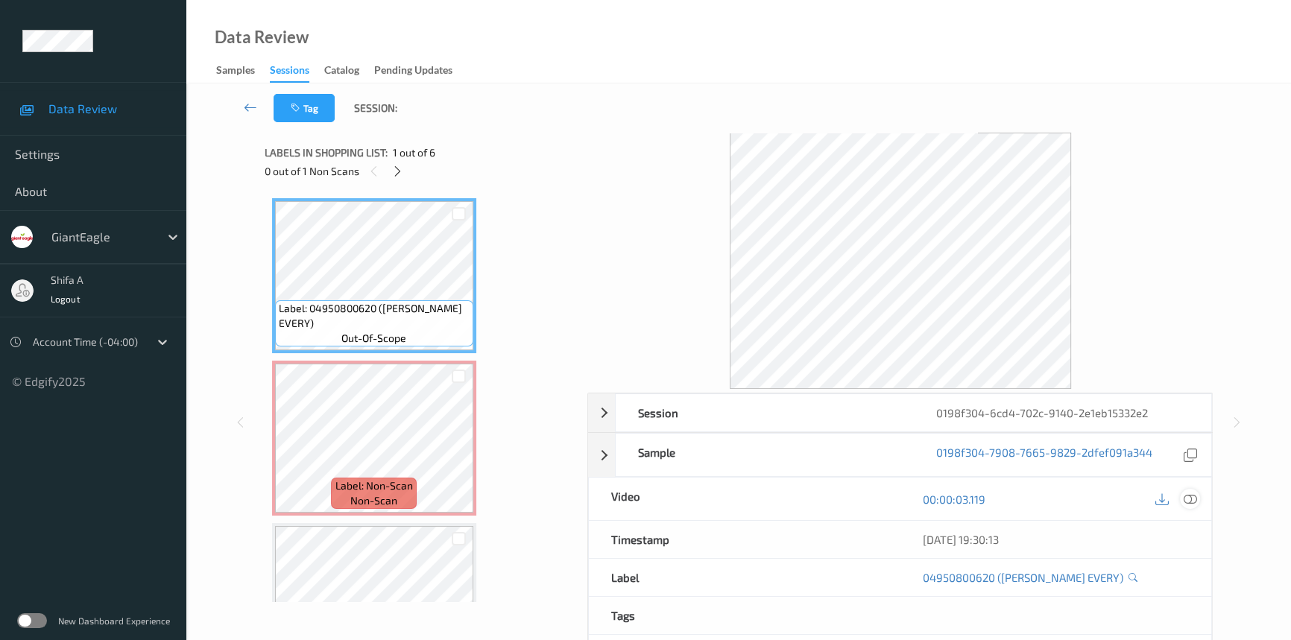
click at [1193, 491] on div at bounding box center [1190, 499] width 20 height 20
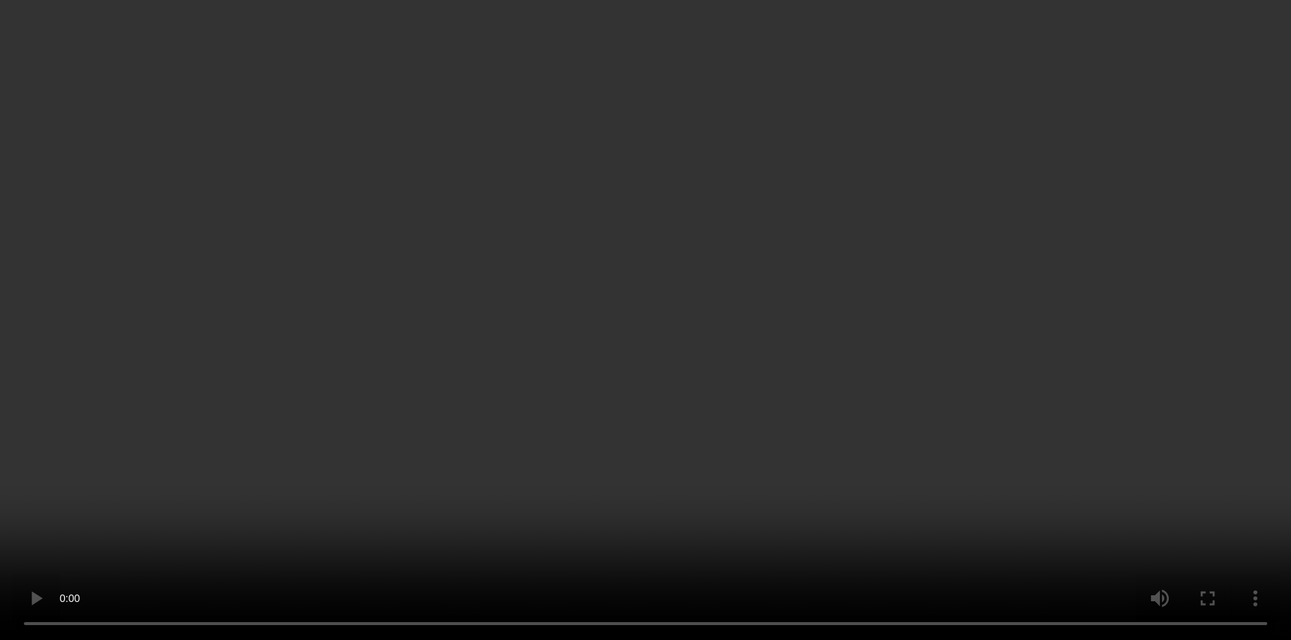
scroll to position [154, 0]
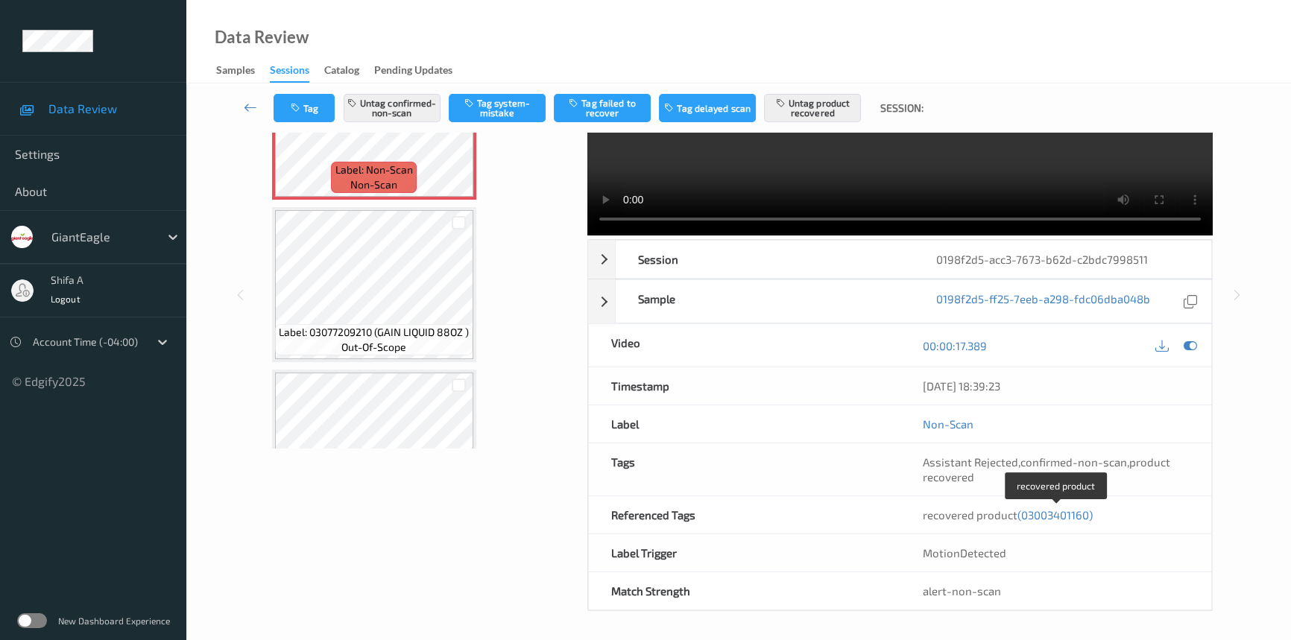
click at [1046, 515] on span "(03003401160)" at bounding box center [1055, 514] width 75 height 13
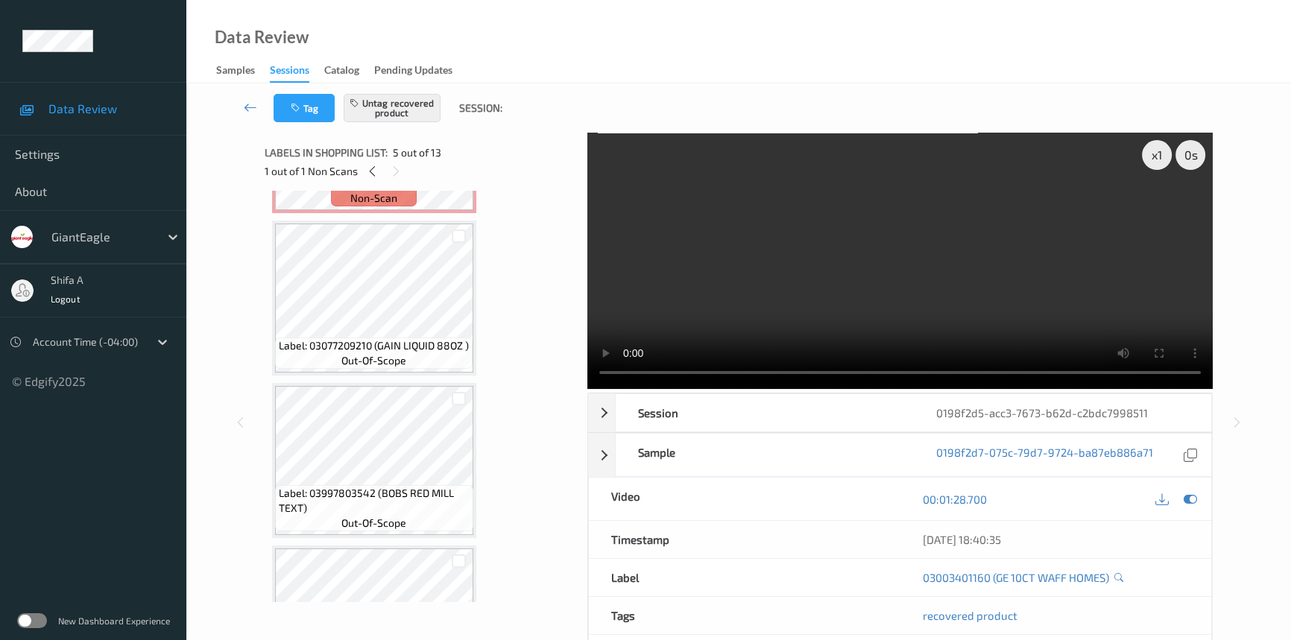
scroll to position [0, 0]
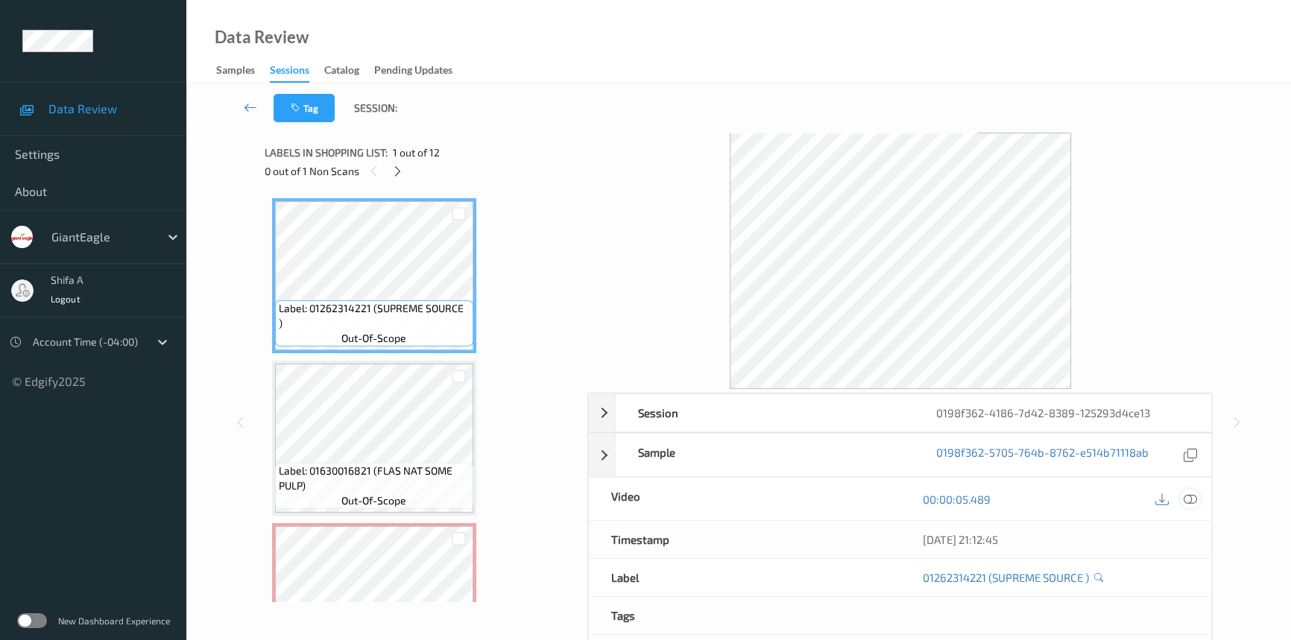
click at [1193, 496] on icon at bounding box center [1190, 499] width 13 height 13
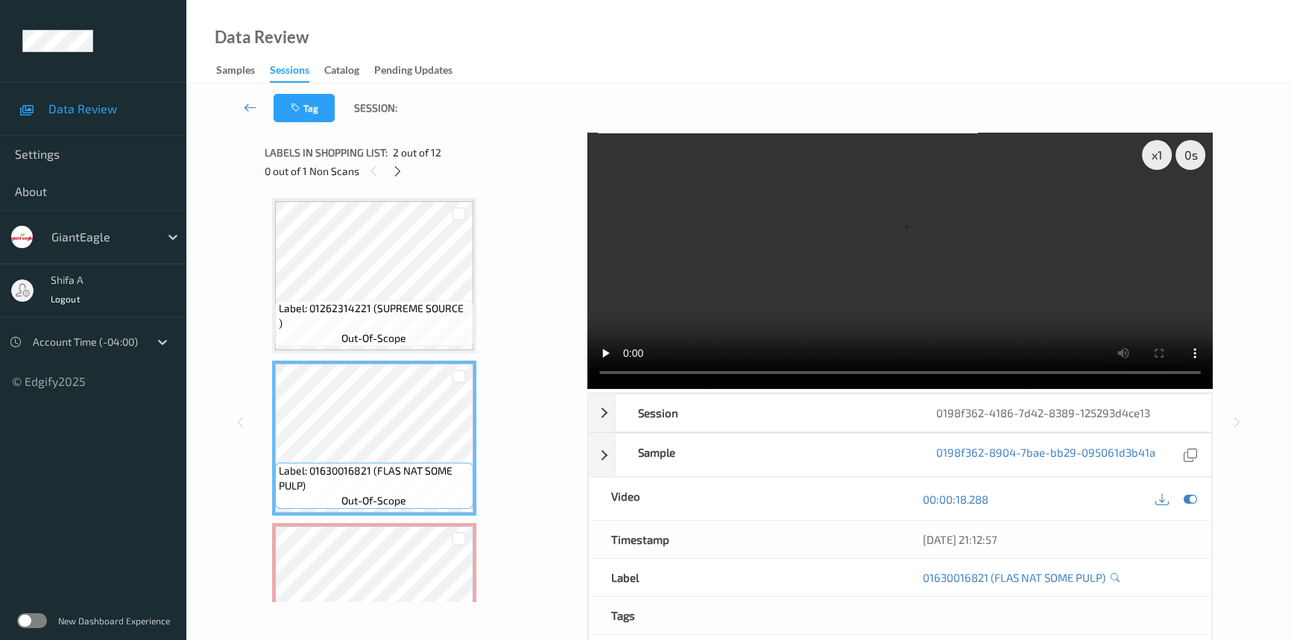
scroll to position [271, 0]
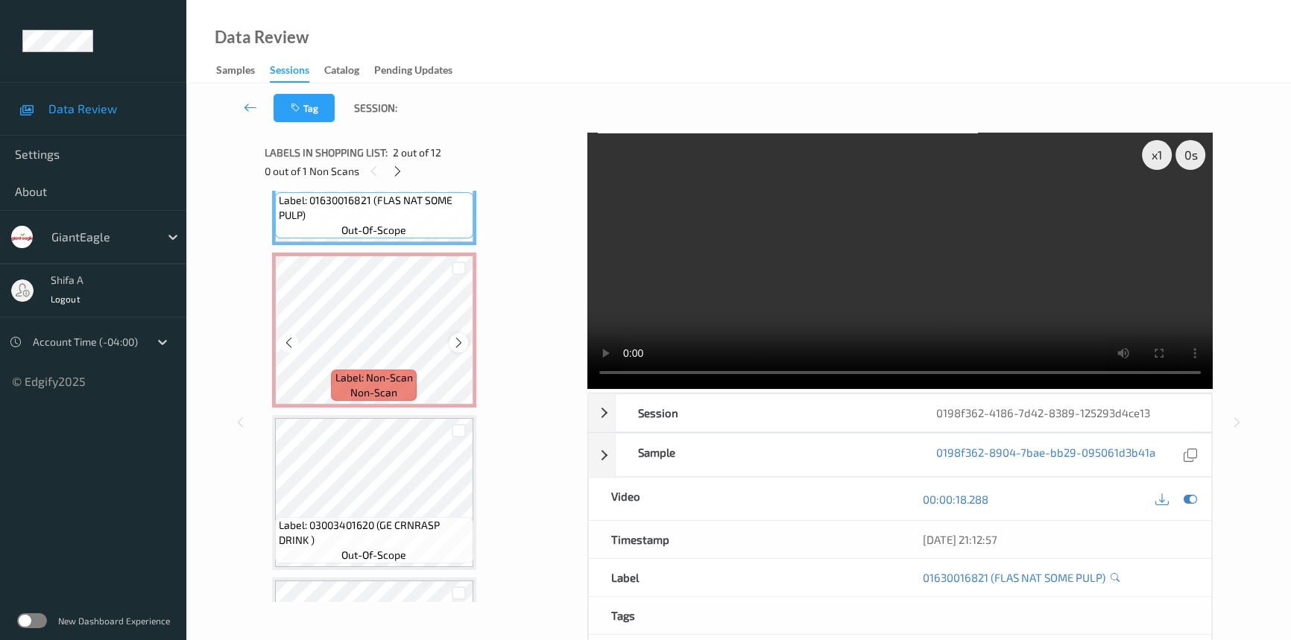
click at [462, 341] on icon at bounding box center [459, 342] width 13 height 13
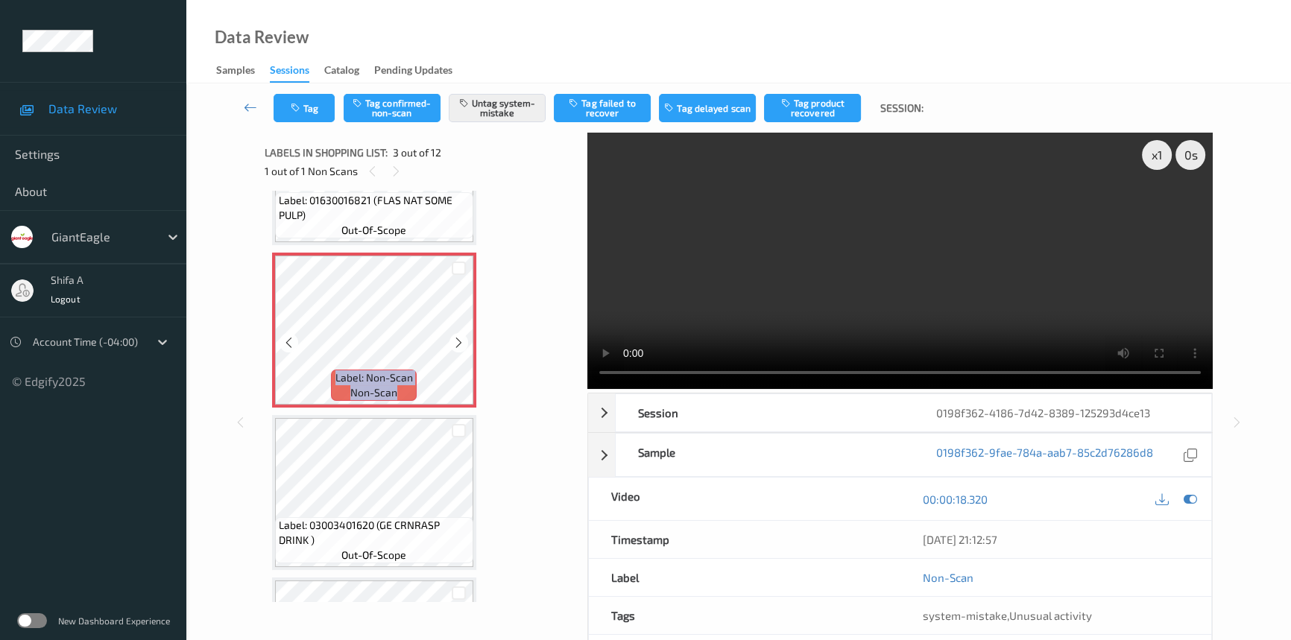
click at [462, 341] on icon at bounding box center [459, 342] width 13 height 13
drag, startPoint x: 978, startPoint y: 291, endPoint x: 645, endPoint y: 290, distance: 333.3
click at [977, 290] on video at bounding box center [900, 261] width 626 height 256
click at [328, 107] on button "Tag" at bounding box center [304, 108] width 61 height 28
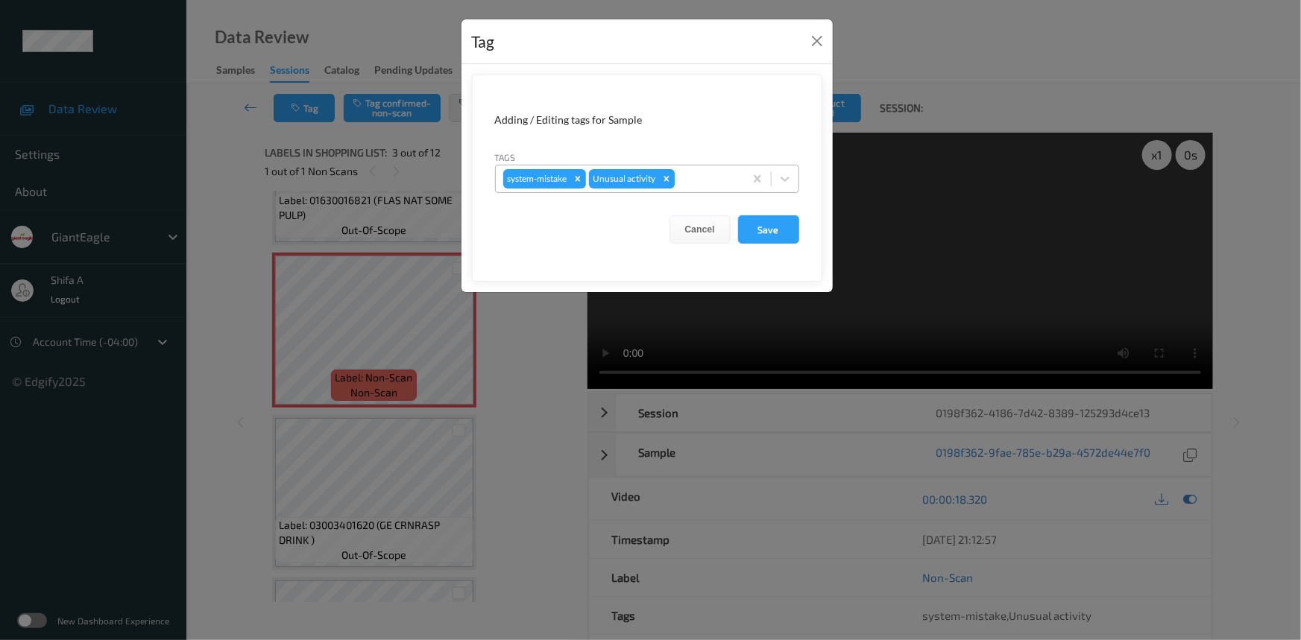
click at [662, 178] on icon "Remove Unusual activity" at bounding box center [666, 179] width 10 height 10
click at [582, 177] on icon "Remove system-mistake" at bounding box center [578, 179] width 10 height 10
click at [763, 233] on button "Save" at bounding box center [768, 229] width 61 height 28
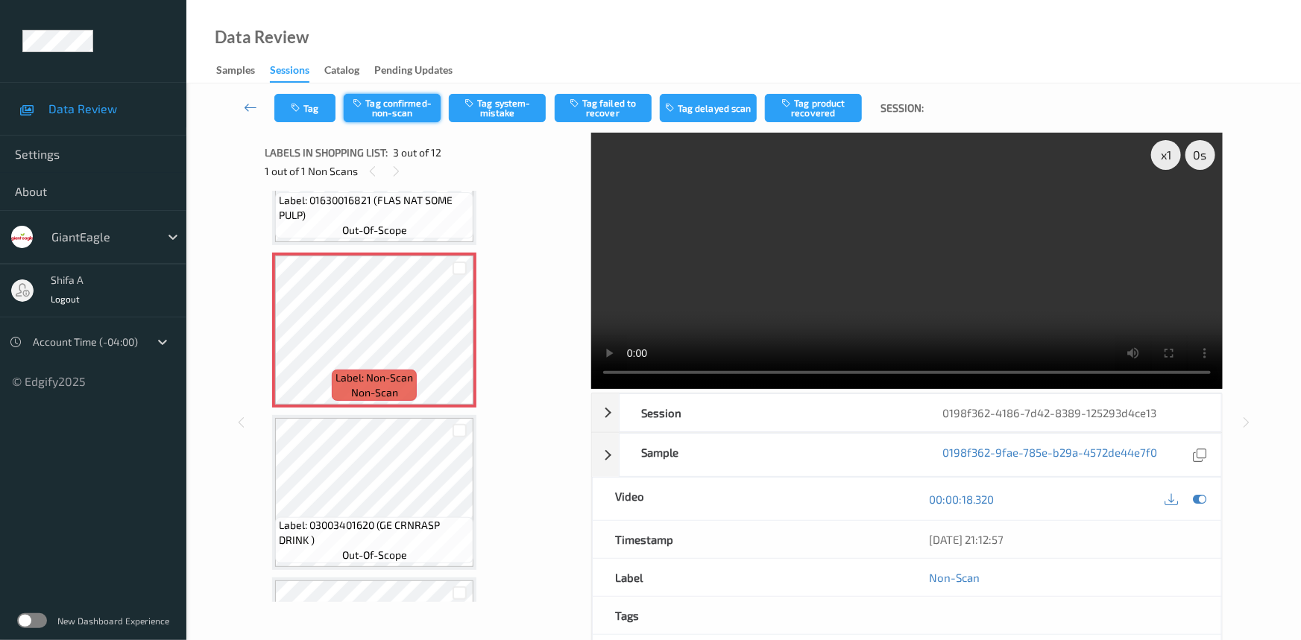
click at [404, 104] on button "Tag confirmed-non-scan" at bounding box center [392, 108] width 97 height 28
click at [605, 117] on button "Tag failed to recover" at bounding box center [603, 108] width 97 height 28
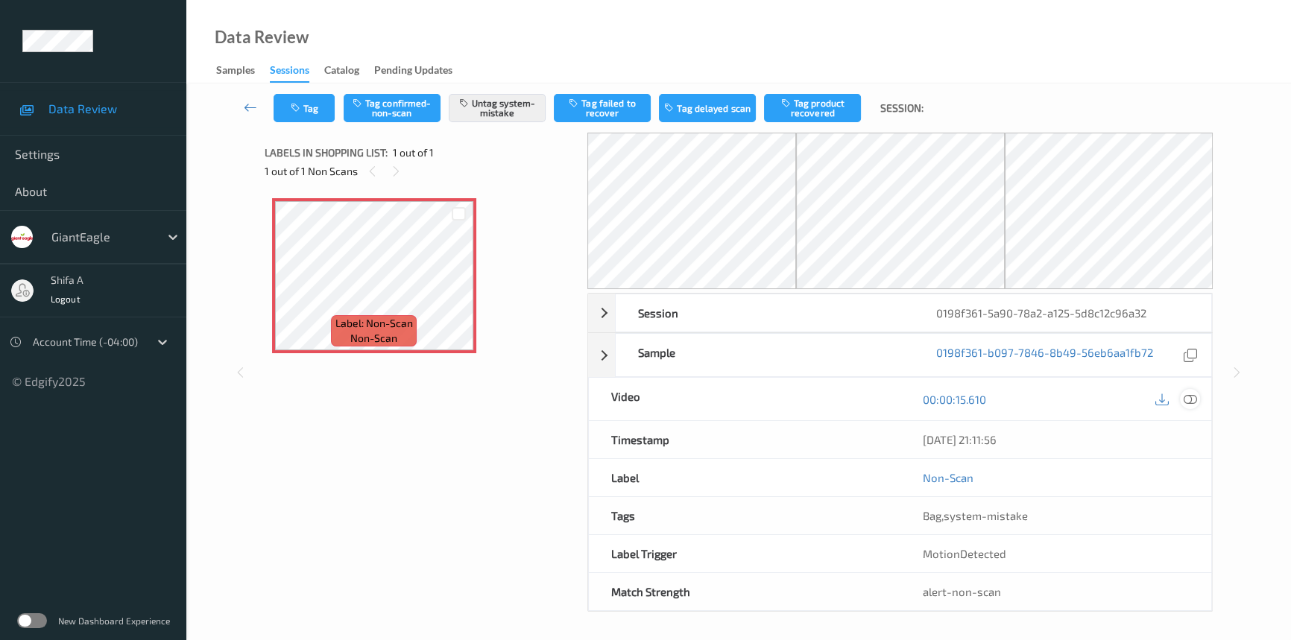
click at [1189, 397] on icon at bounding box center [1190, 399] width 13 height 13
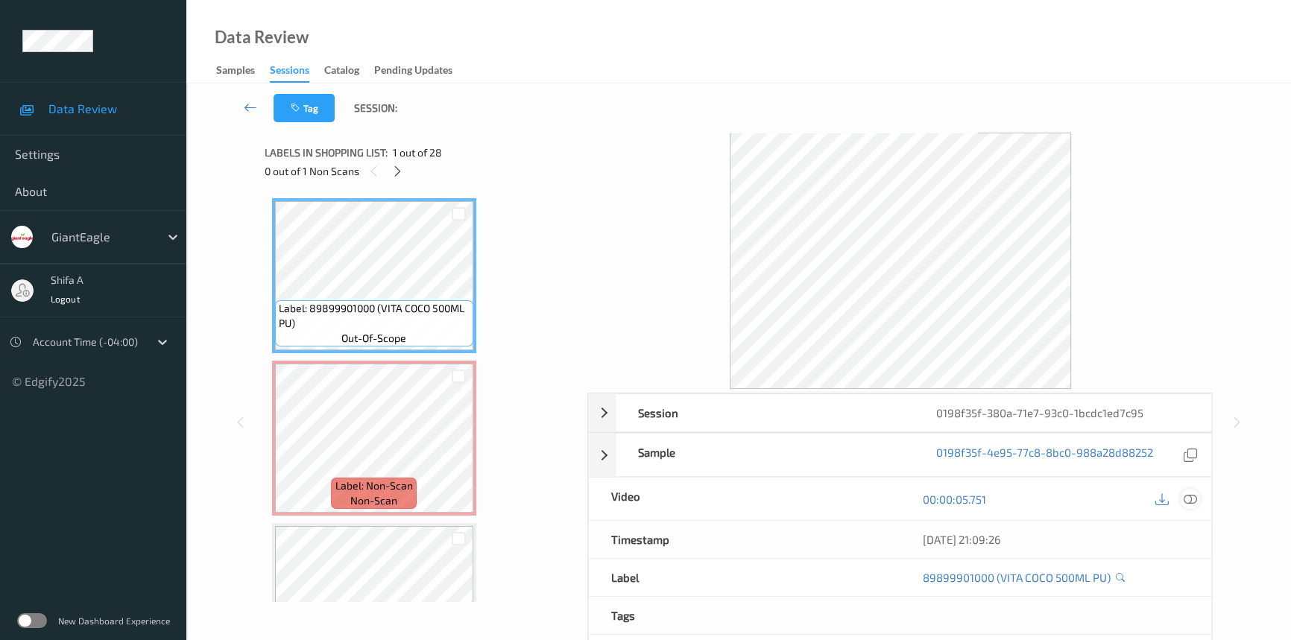
click at [1194, 500] on icon at bounding box center [1190, 499] width 13 height 13
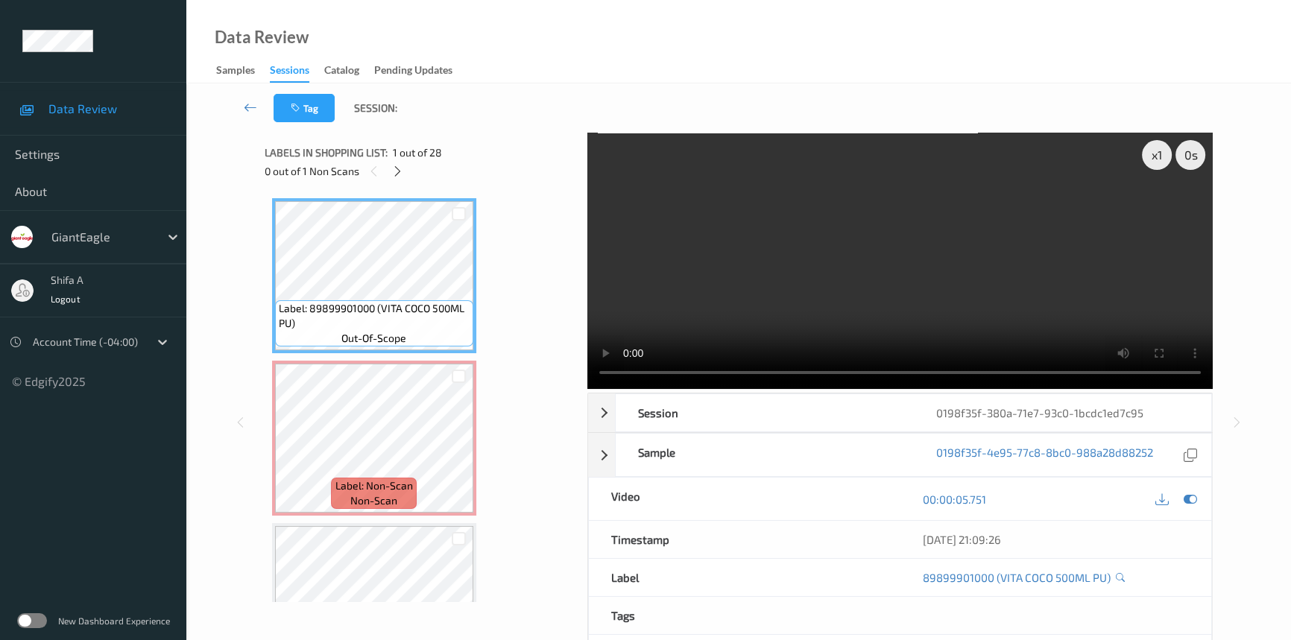
click at [1084, 286] on video at bounding box center [900, 261] width 626 height 256
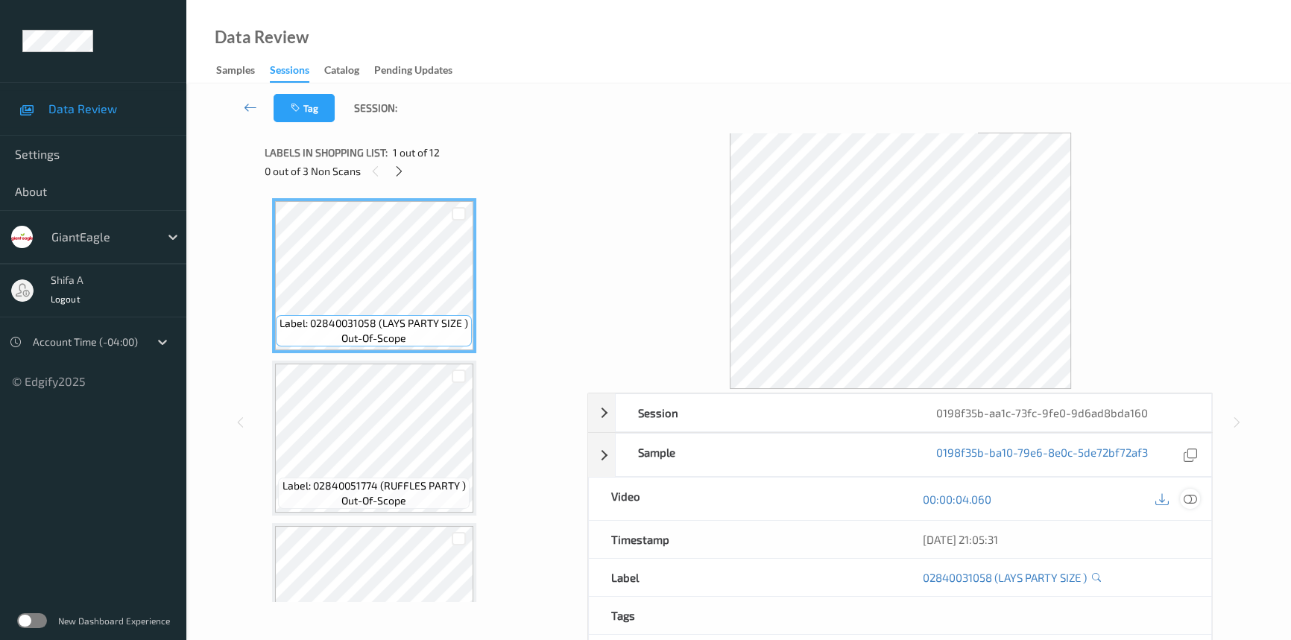
click at [1191, 500] on icon at bounding box center [1190, 499] width 13 height 13
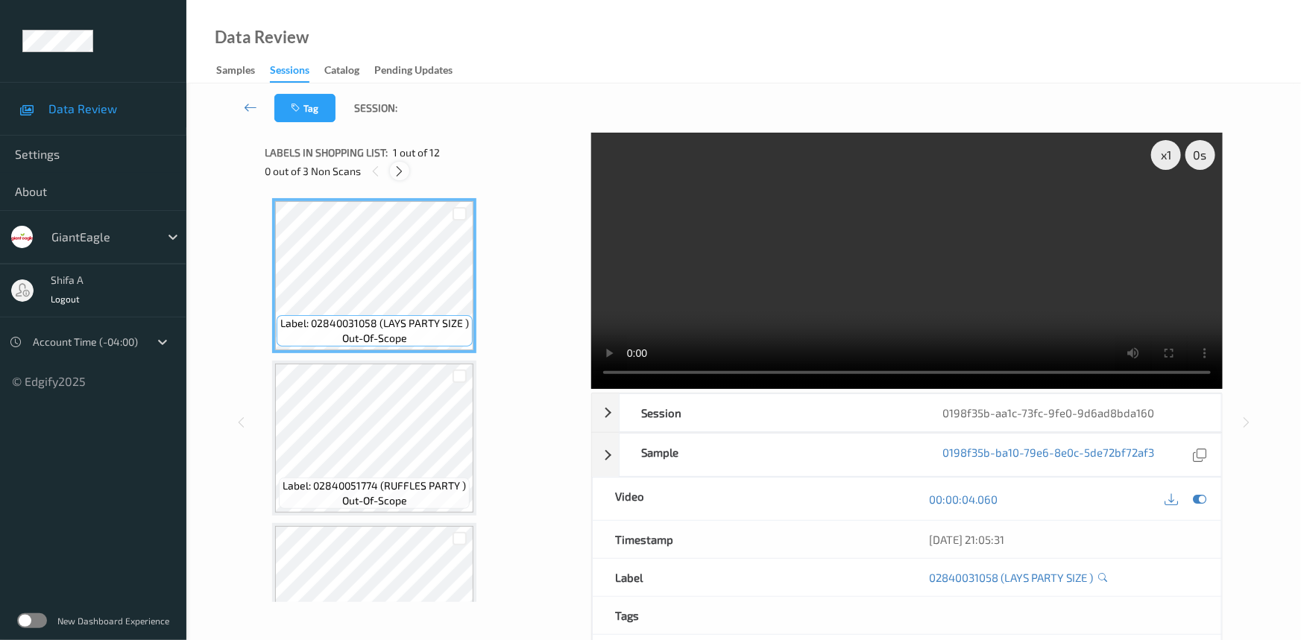
click at [402, 171] on icon at bounding box center [400, 171] width 13 height 13
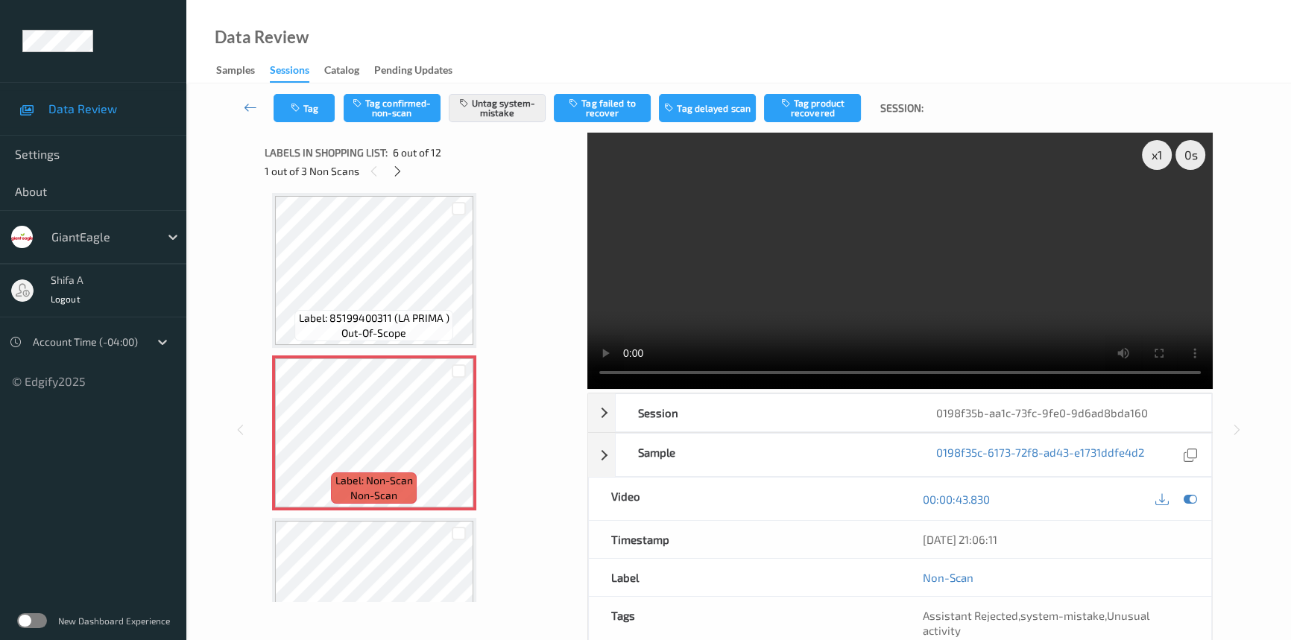
scroll to position [926, 0]
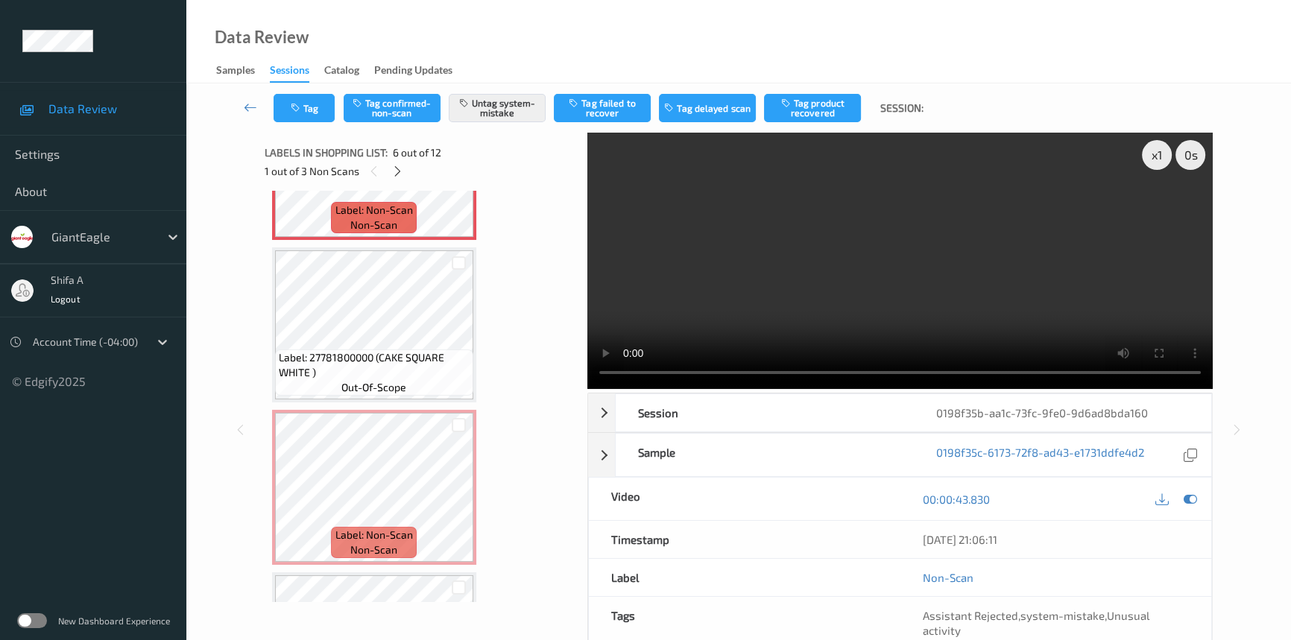
click at [1080, 273] on video at bounding box center [900, 261] width 626 height 256
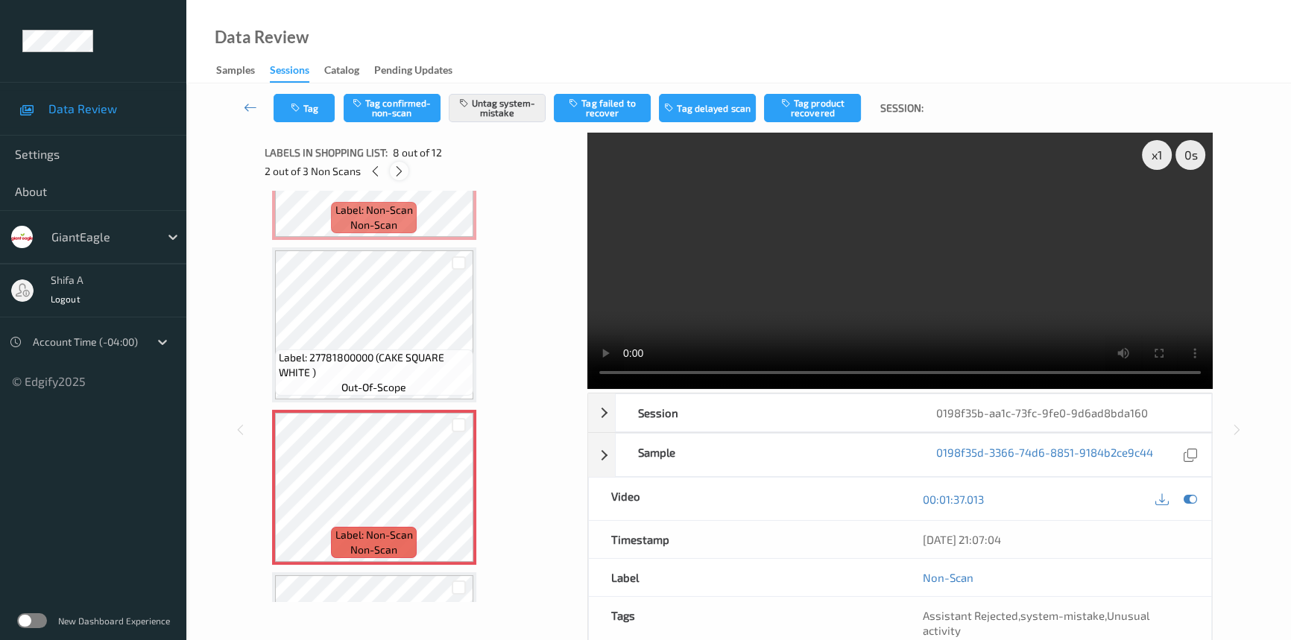
click at [403, 170] on icon at bounding box center [399, 171] width 13 height 13
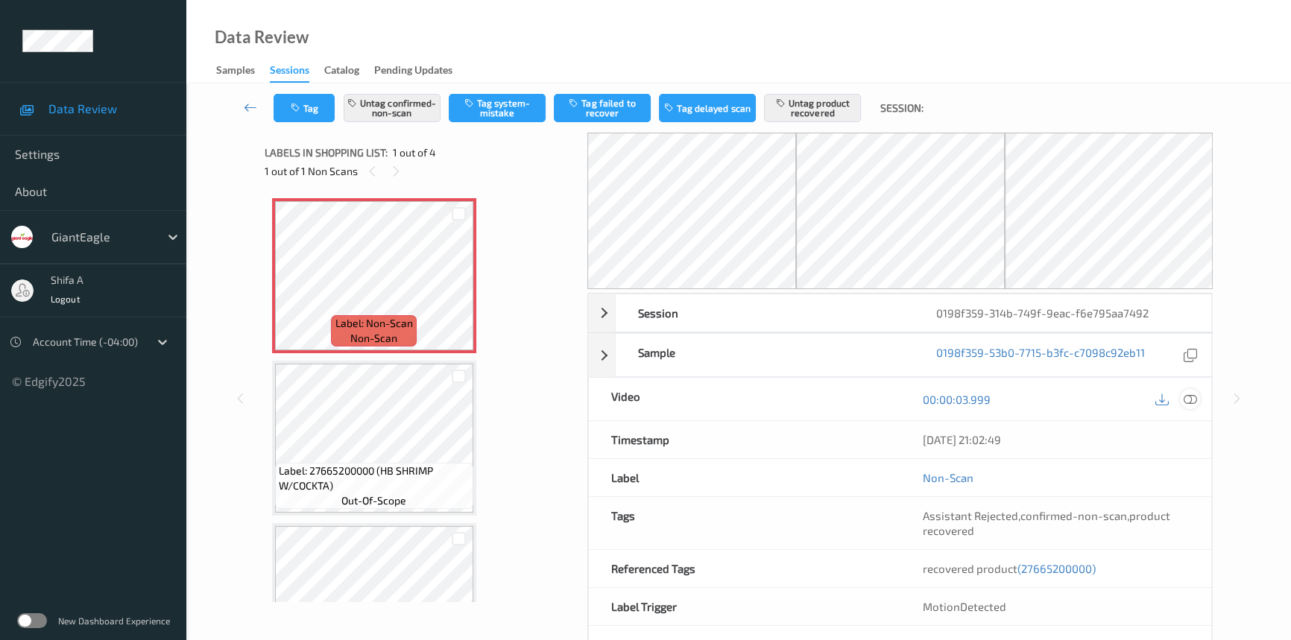
click at [1193, 397] on icon at bounding box center [1190, 399] width 13 height 13
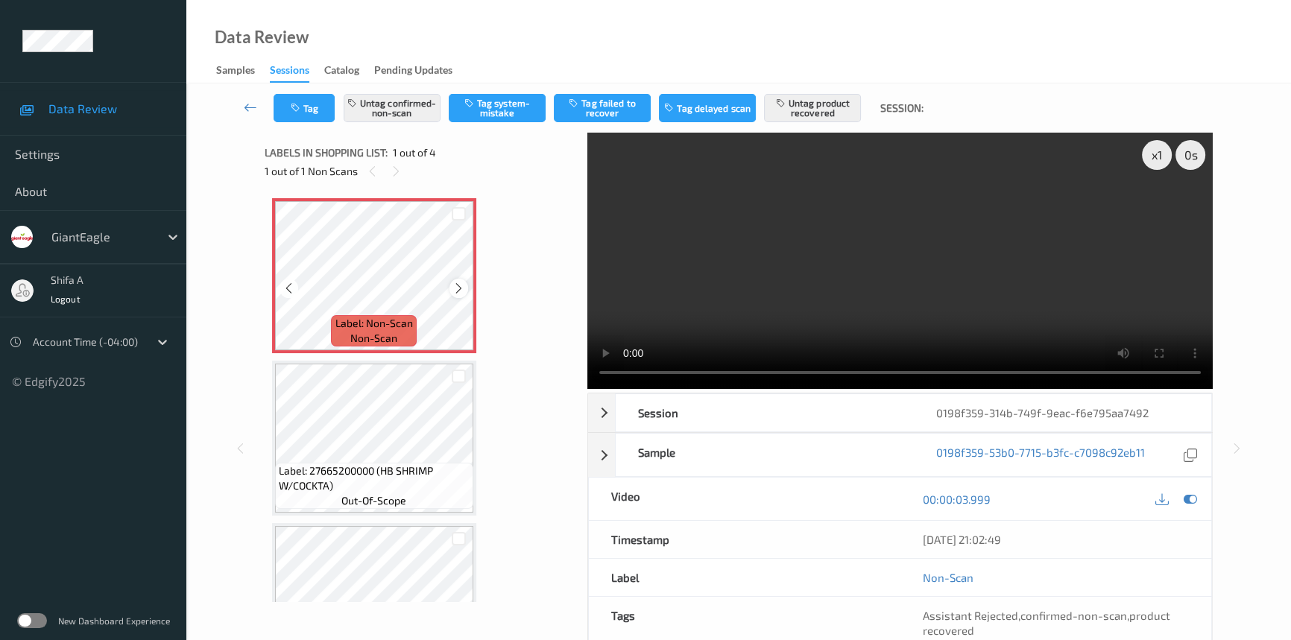
click at [459, 286] on icon at bounding box center [459, 288] width 13 height 13
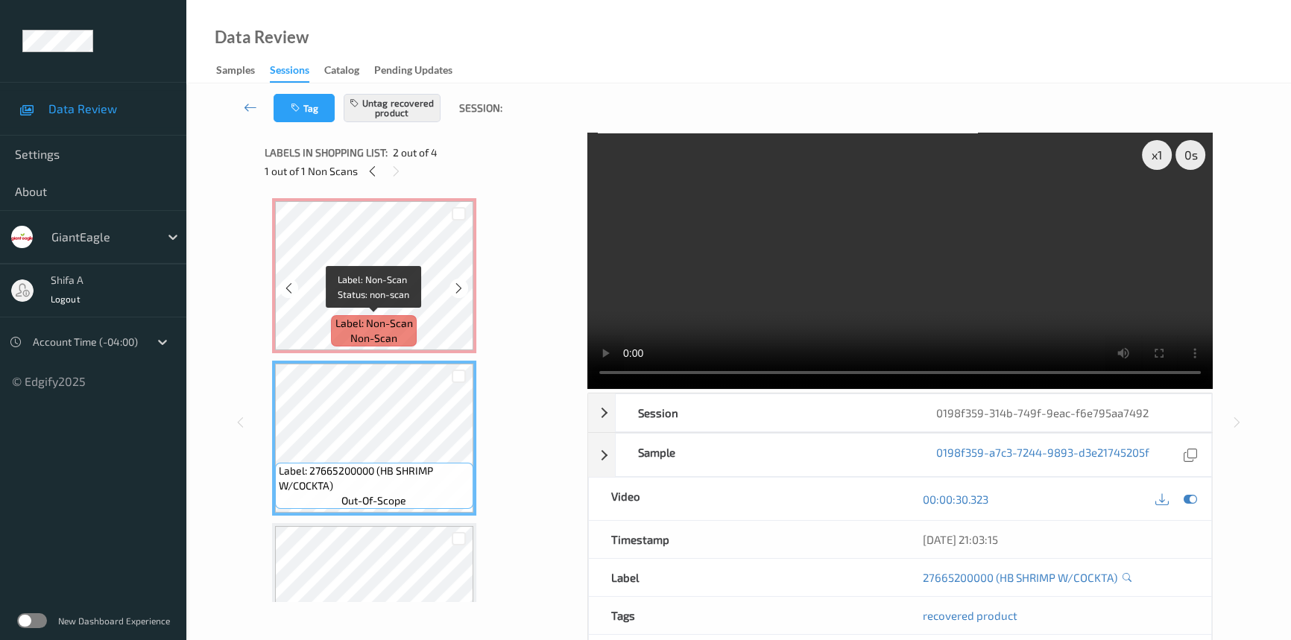
click at [379, 324] on span "Label: Non-Scan" at bounding box center [374, 323] width 78 height 15
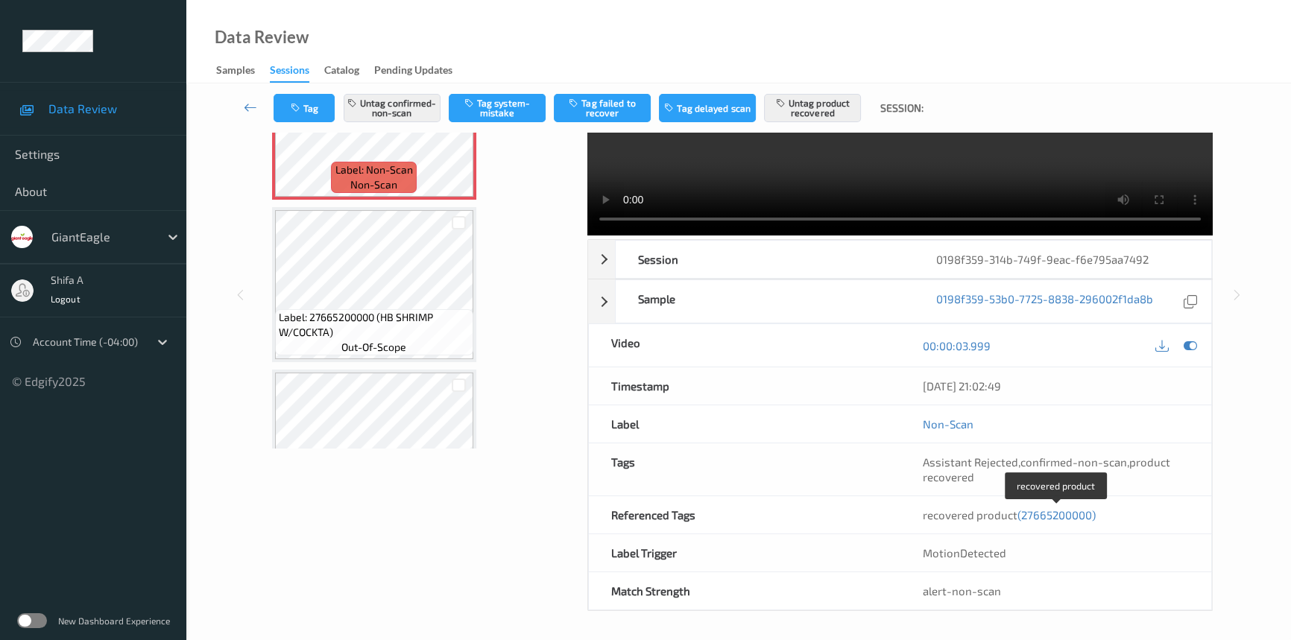
click at [1068, 514] on span "(27665200000)" at bounding box center [1057, 514] width 78 height 13
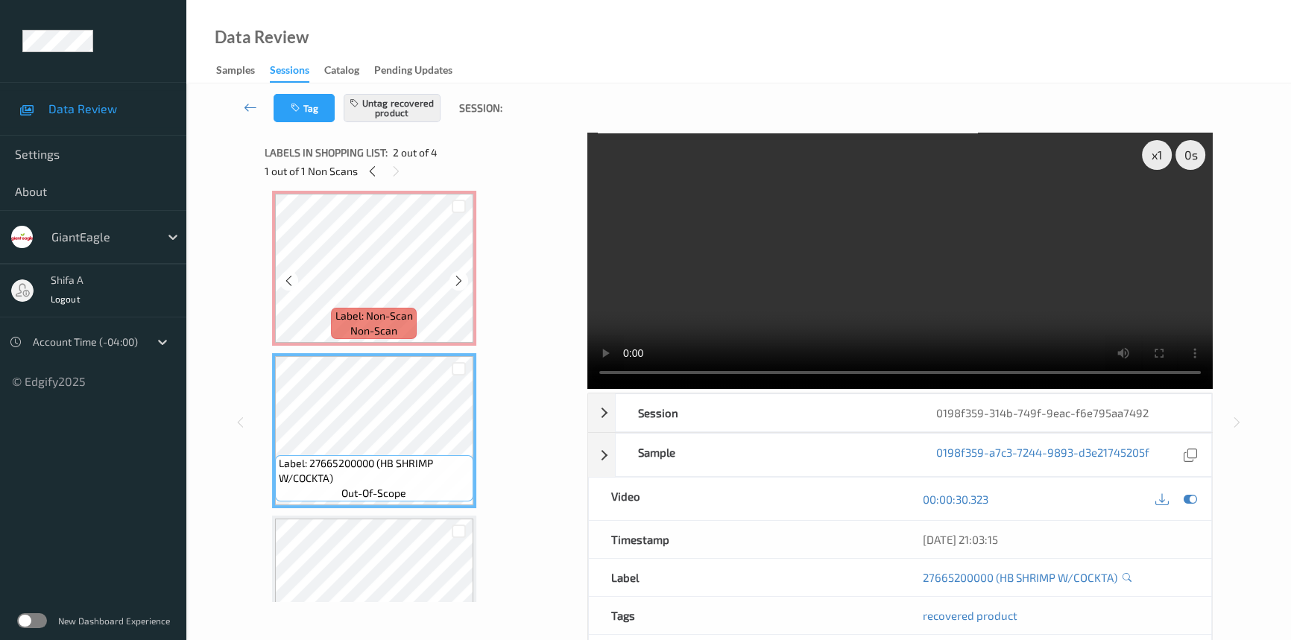
click at [454, 283] on icon at bounding box center [459, 280] width 13 height 13
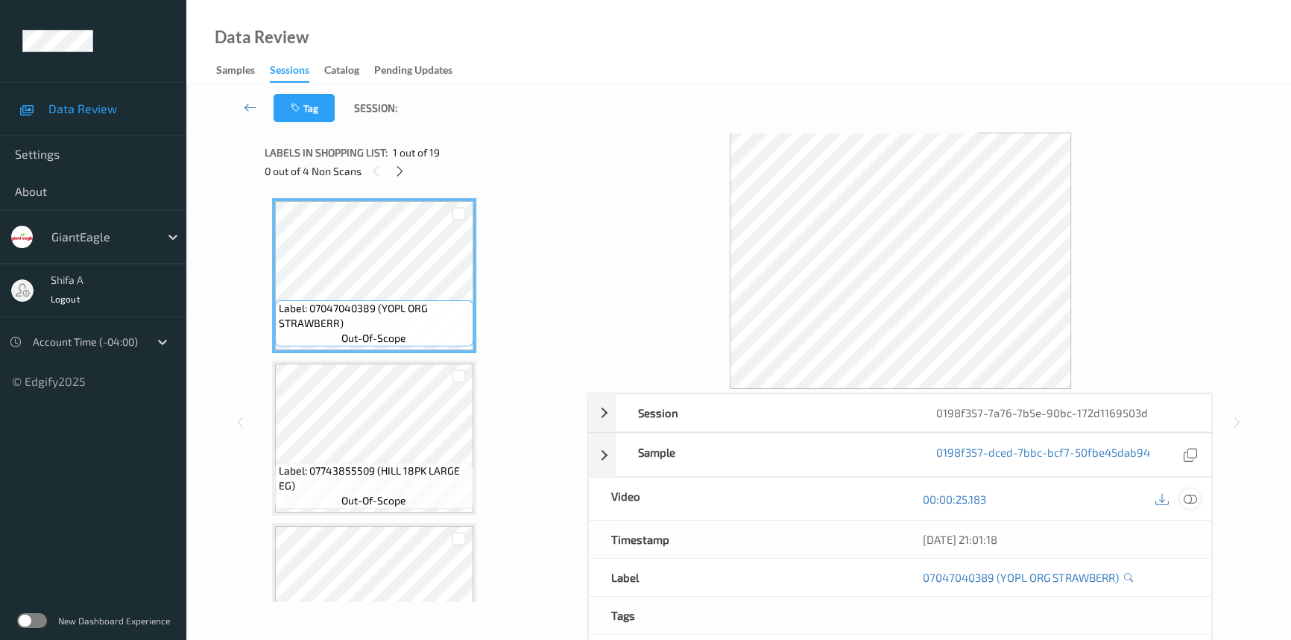
click at [1187, 497] on icon at bounding box center [1190, 499] width 13 height 13
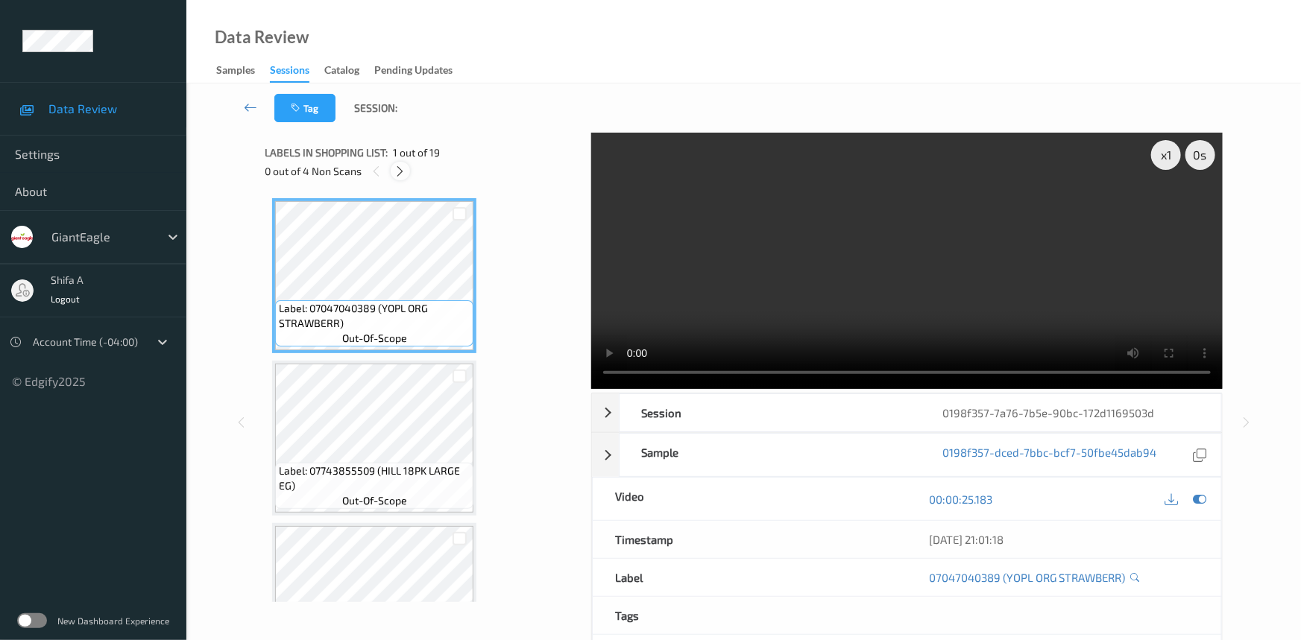
click at [397, 171] on icon at bounding box center [400, 171] width 13 height 13
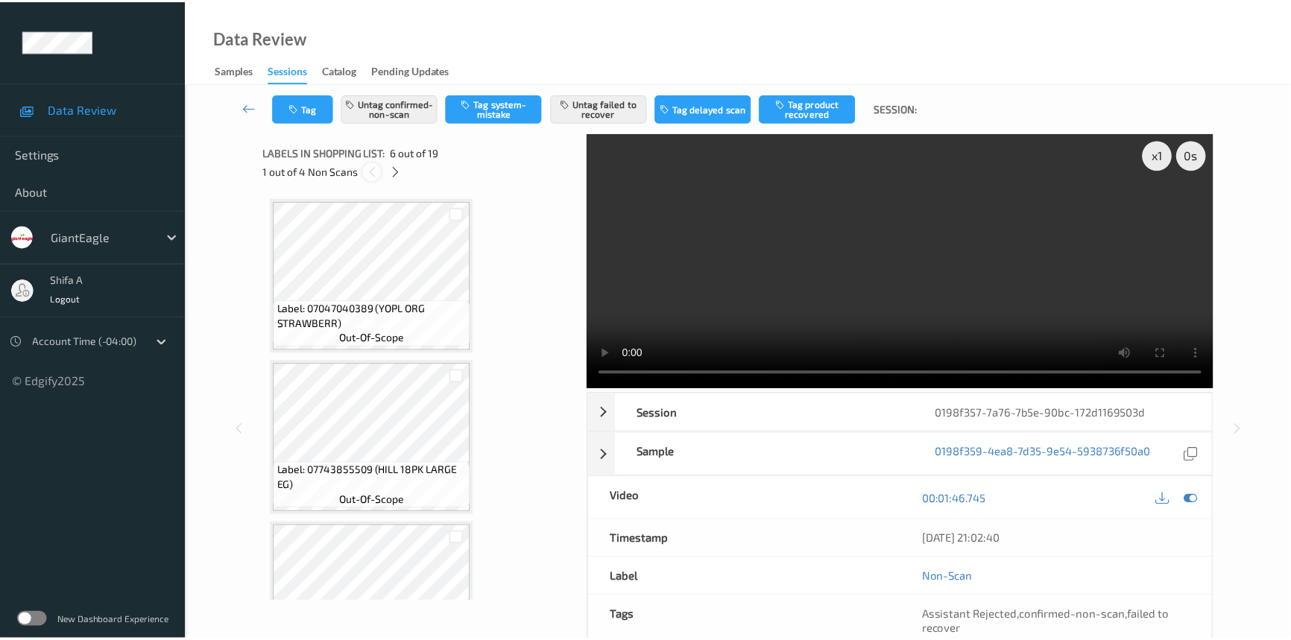
scroll to position [655, 0]
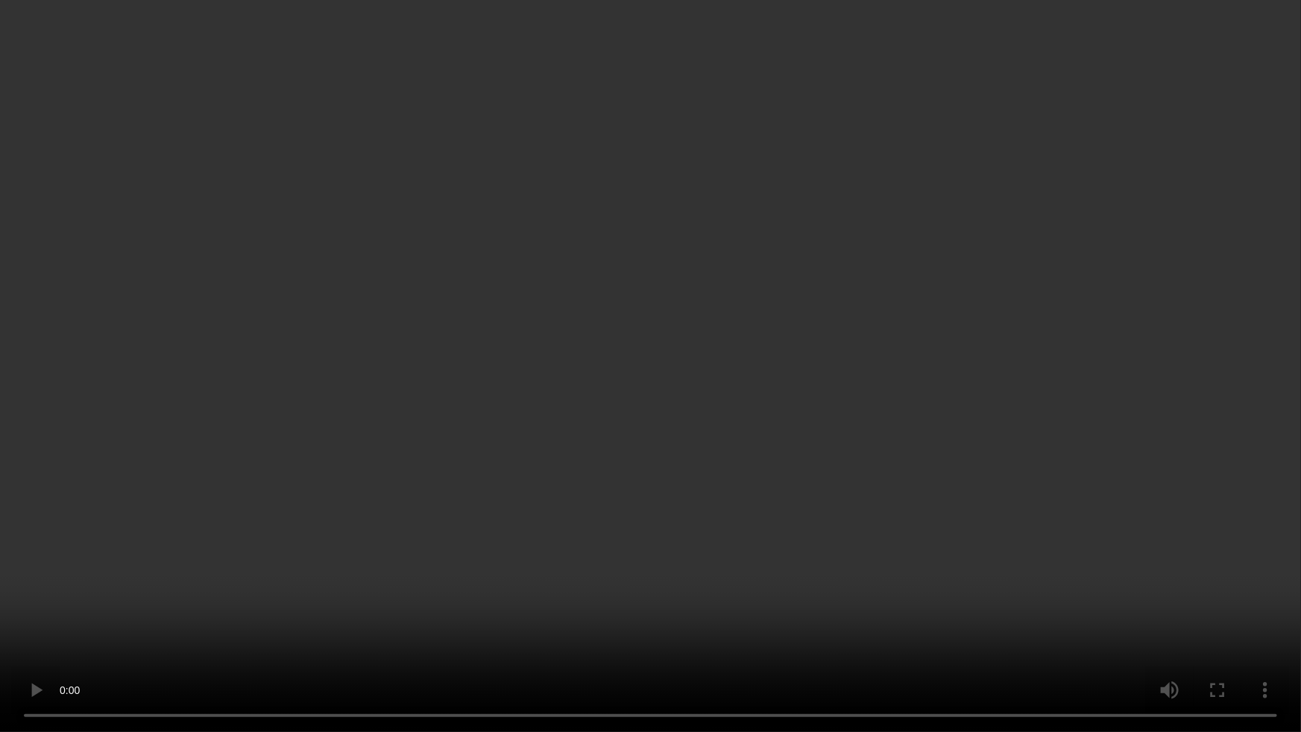
click at [1138, 410] on video at bounding box center [650, 366] width 1301 height 732
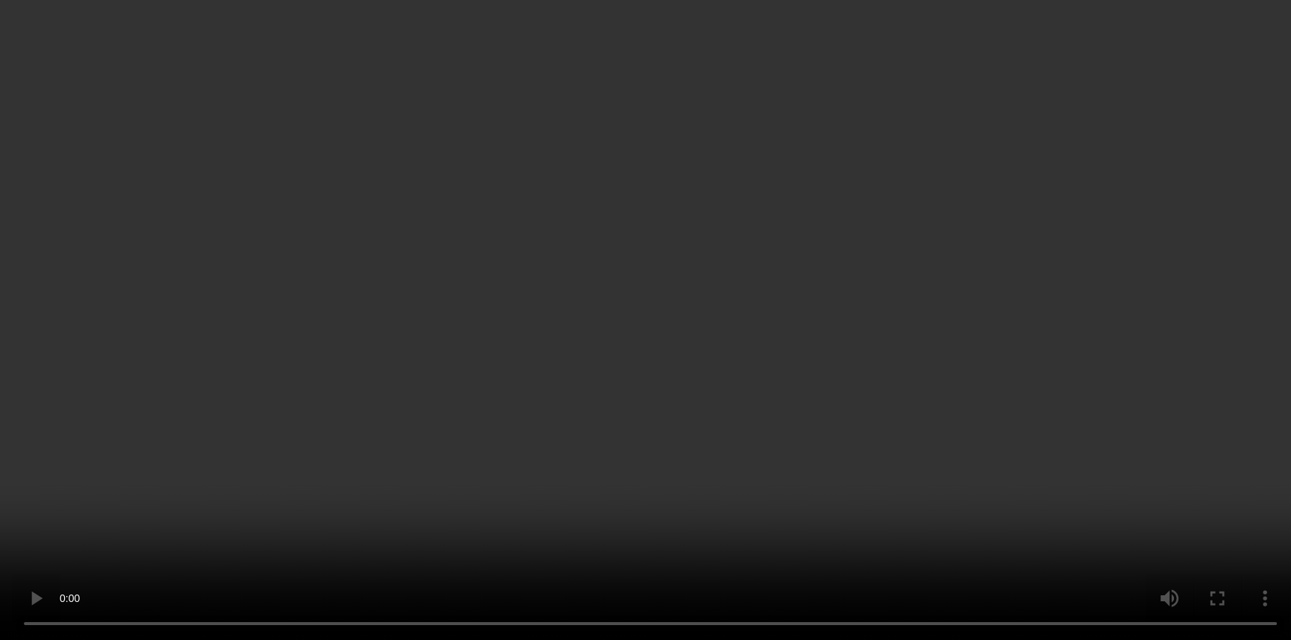
scroll to position [926, 0]
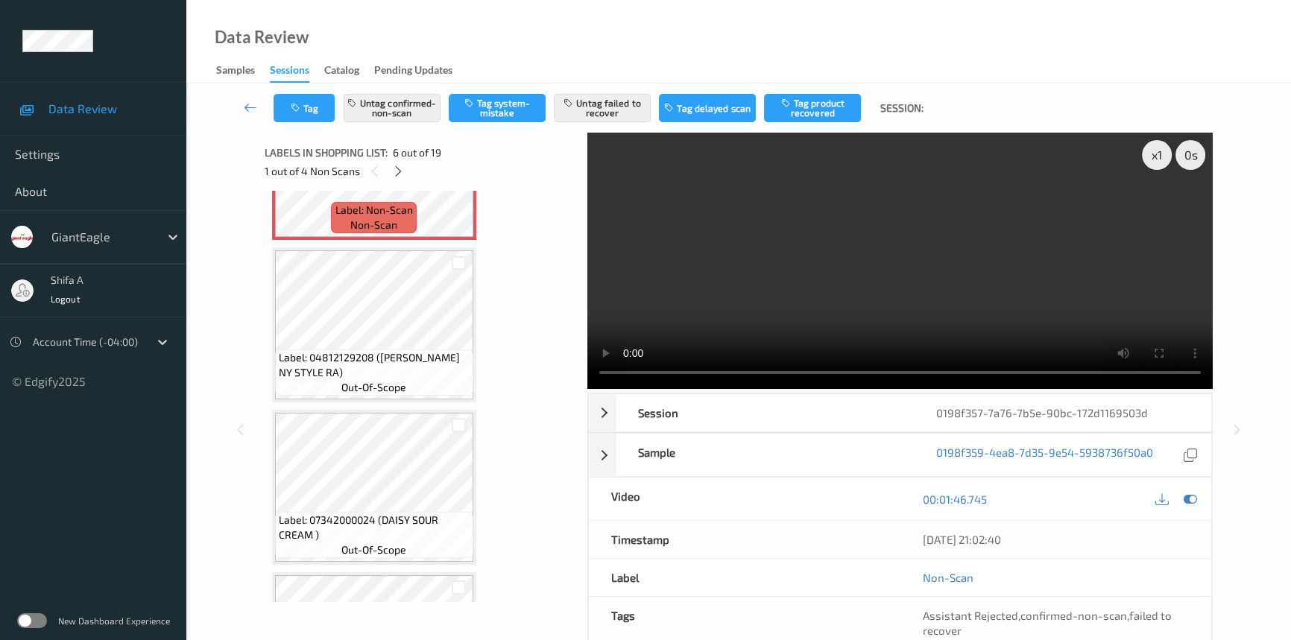
click at [1008, 315] on video at bounding box center [900, 261] width 626 height 256
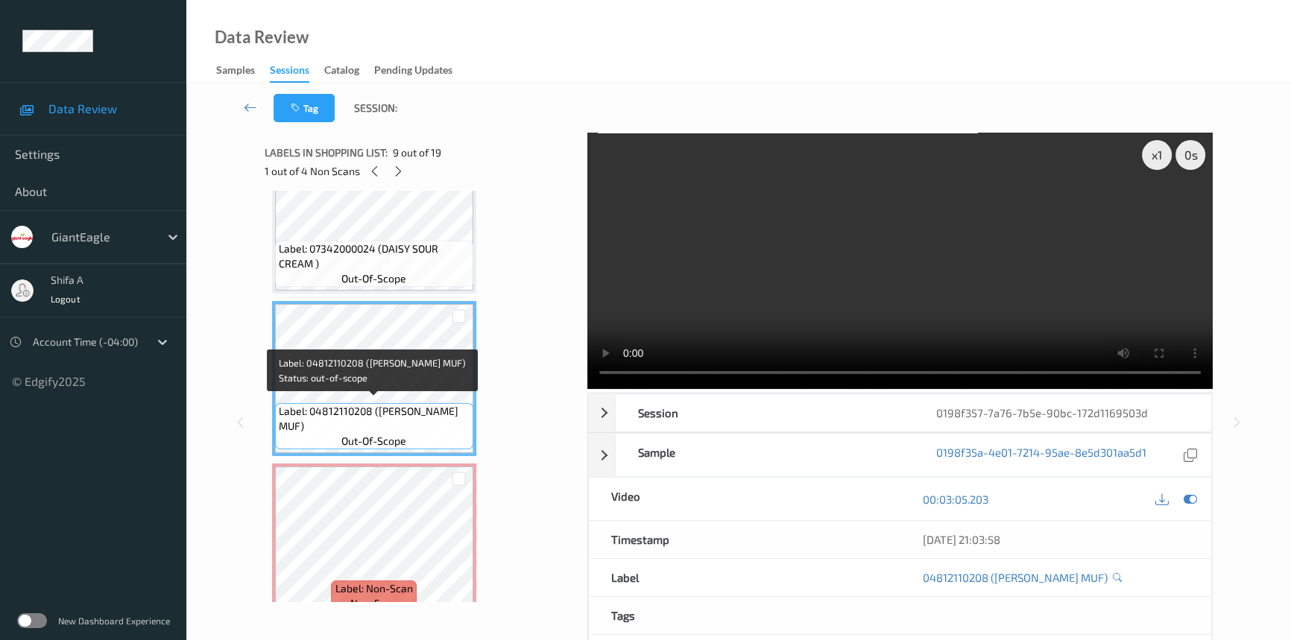
scroll to position [1469, 0]
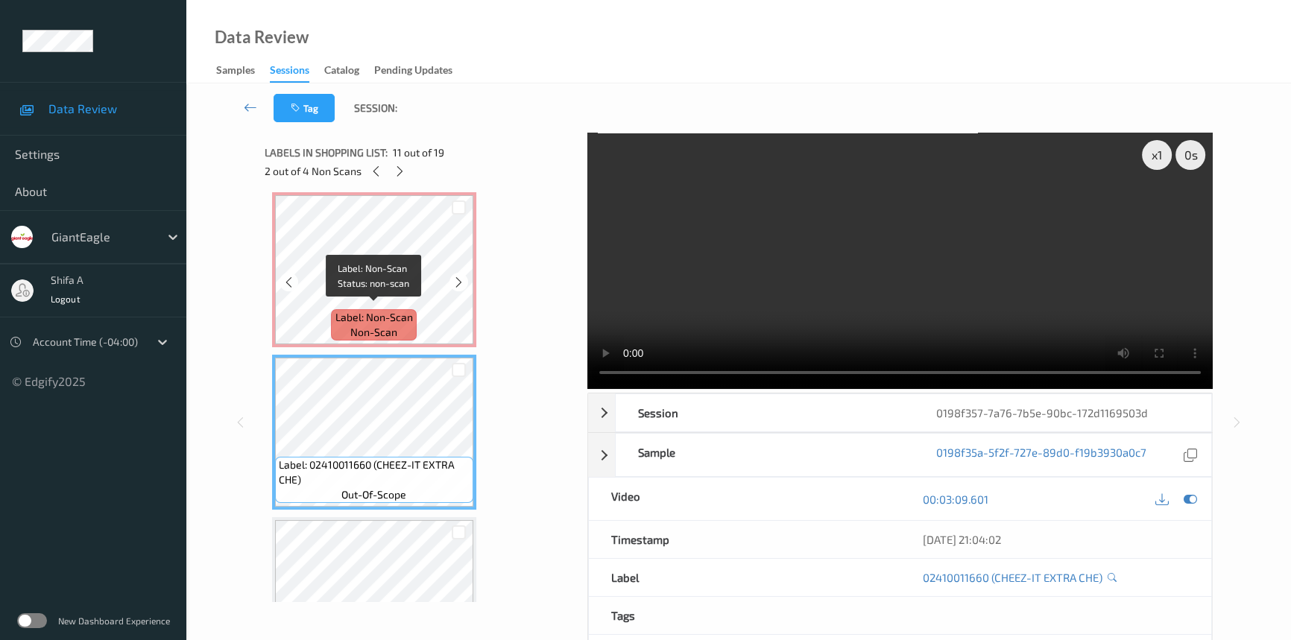
click at [382, 310] on span "Label: Non-Scan" at bounding box center [374, 317] width 78 height 15
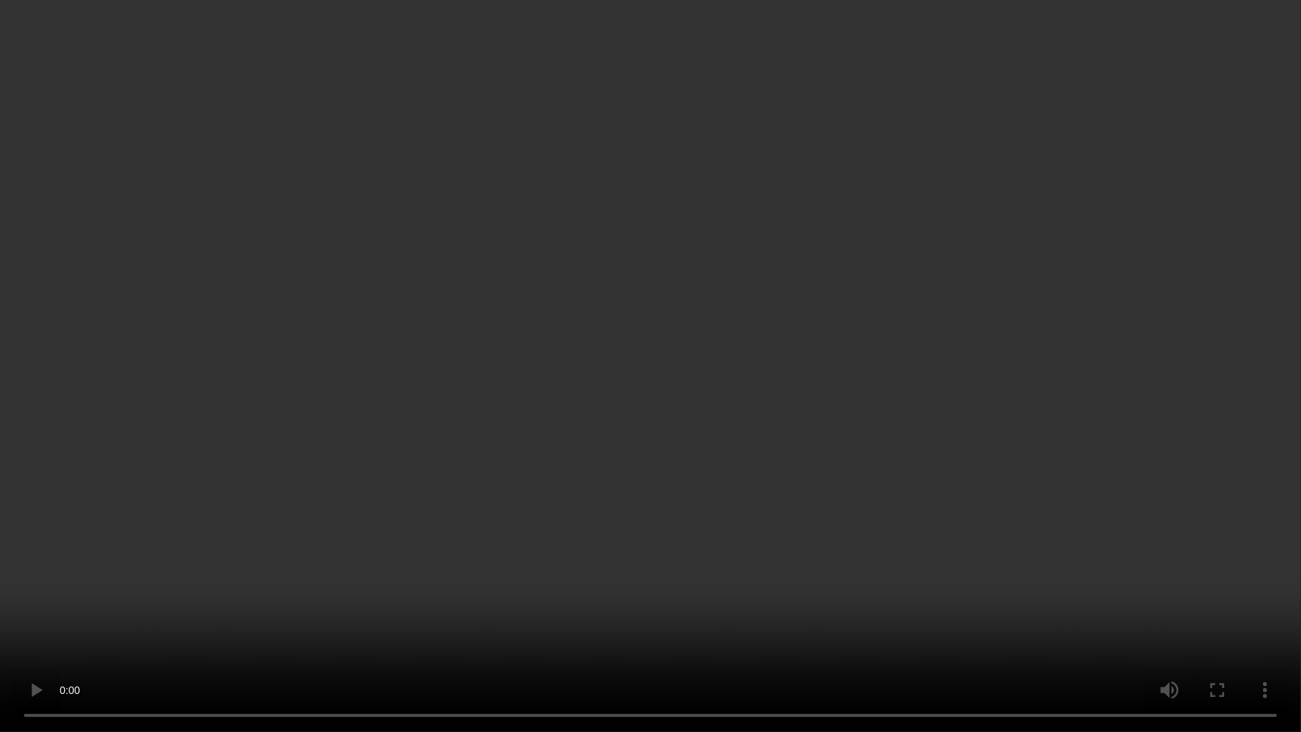
click at [1124, 410] on video at bounding box center [650, 366] width 1301 height 732
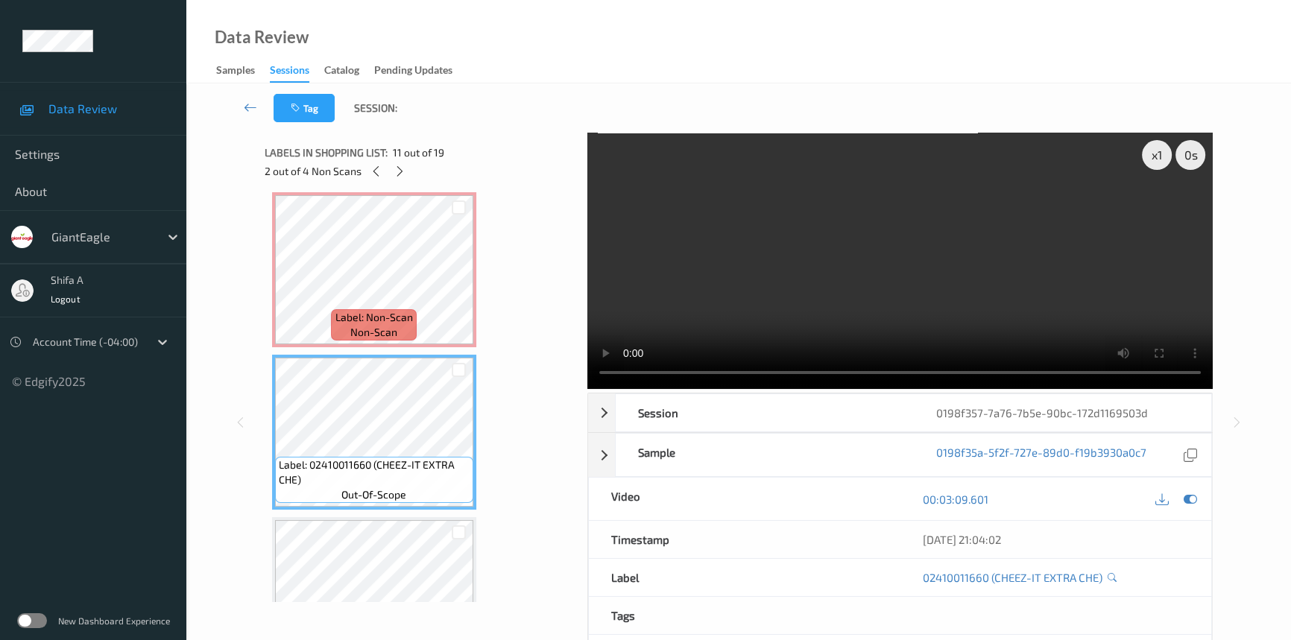
click at [1019, 246] on video at bounding box center [900, 261] width 626 height 256
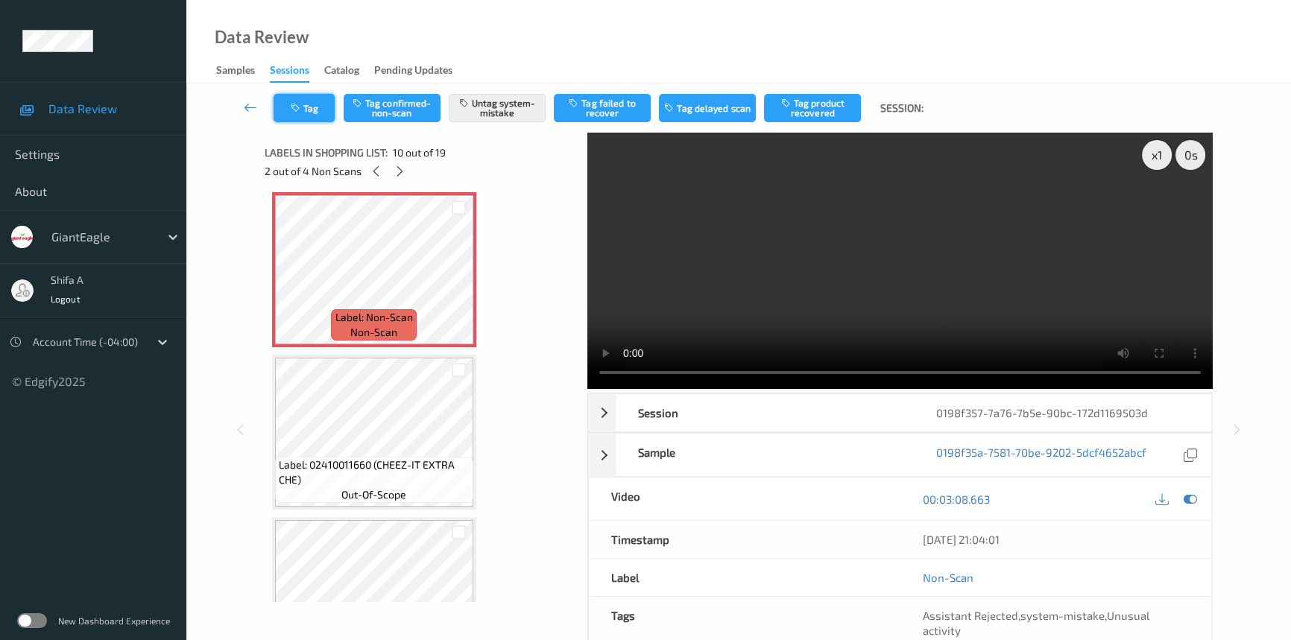
click at [282, 102] on button "Tag" at bounding box center [304, 108] width 61 height 28
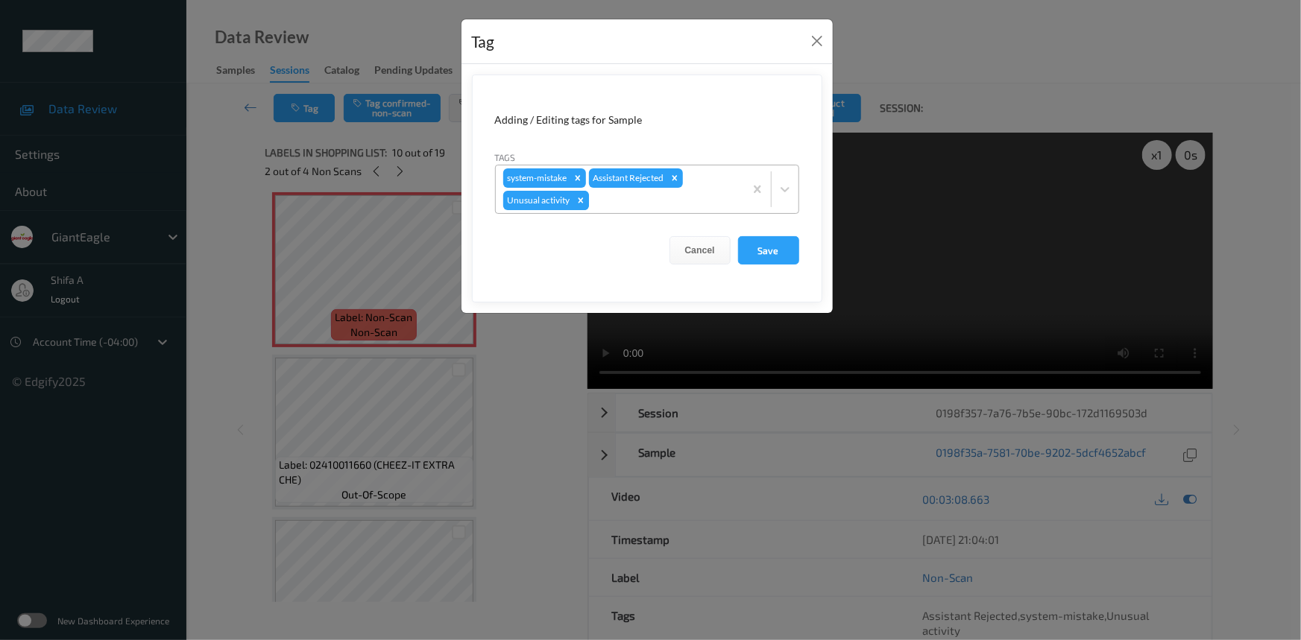
click at [583, 204] on icon "Remove Unusual activity" at bounding box center [581, 200] width 10 height 10
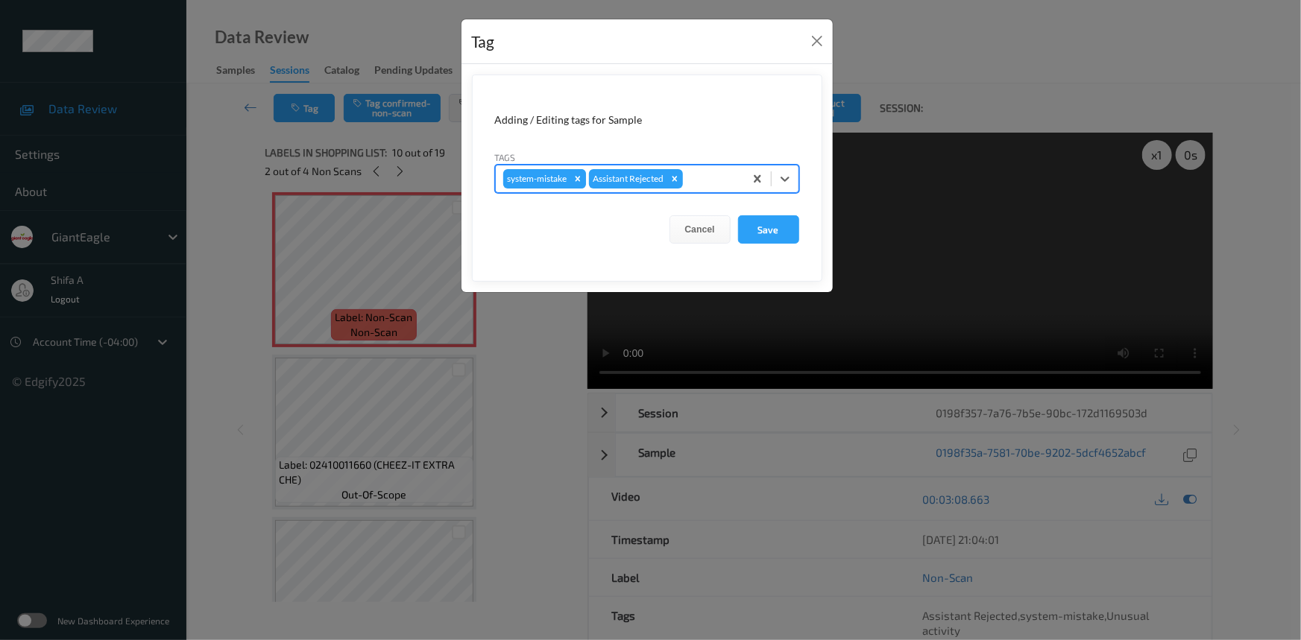
click at [571, 180] on div "Remove system-mistake" at bounding box center [578, 178] width 16 height 19
click at [762, 230] on button "Save" at bounding box center [768, 229] width 61 height 28
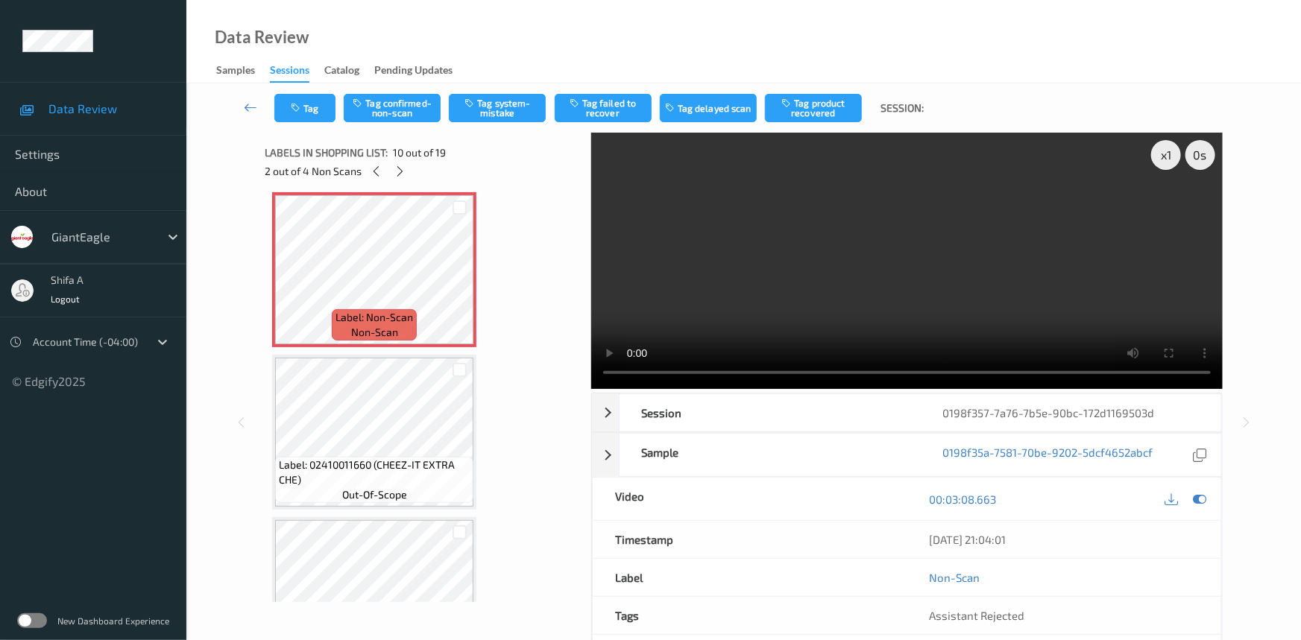
click at [405, 135] on div "Labels in shopping list: 10 out of 19 2 out of 4 Non Scans" at bounding box center [423, 162] width 316 height 58
click at [417, 118] on button "Tag confirmed-non-scan" at bounding box center [392, 108] width 97 height 28
click at [603, 113] on button "Tag failed to recover" at bounding box center [603, 108] width 97 height 28
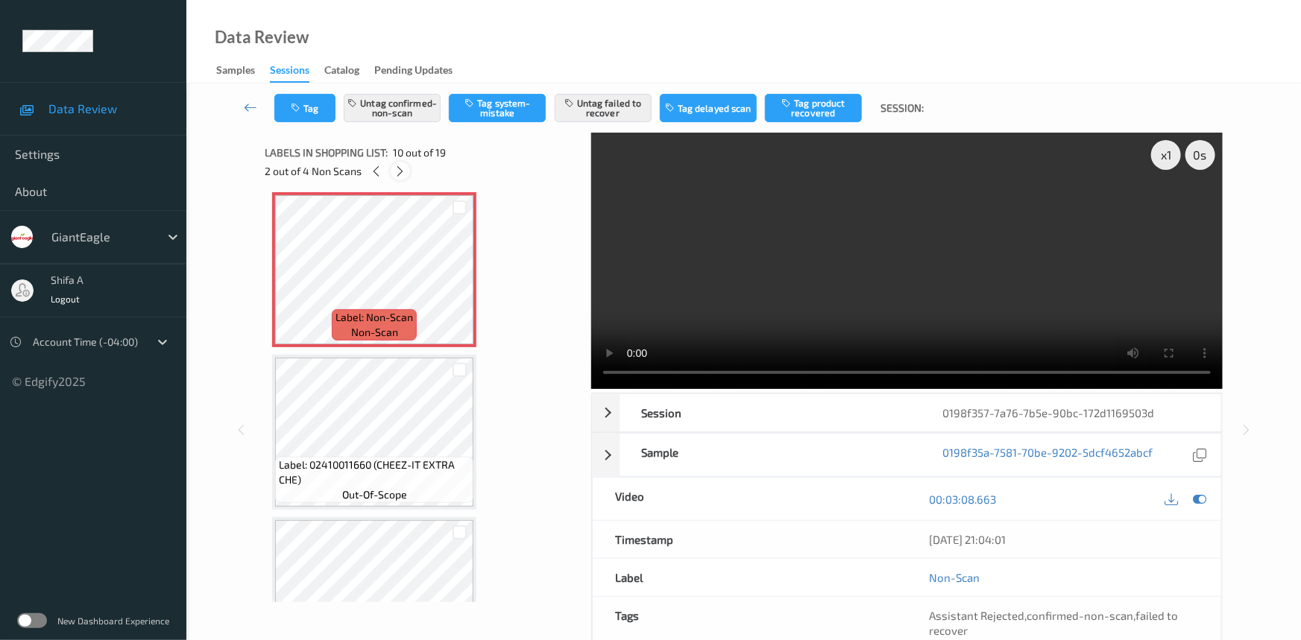
click at [403, 172] on icon at bounding box center [400, 171] width 13 height 13
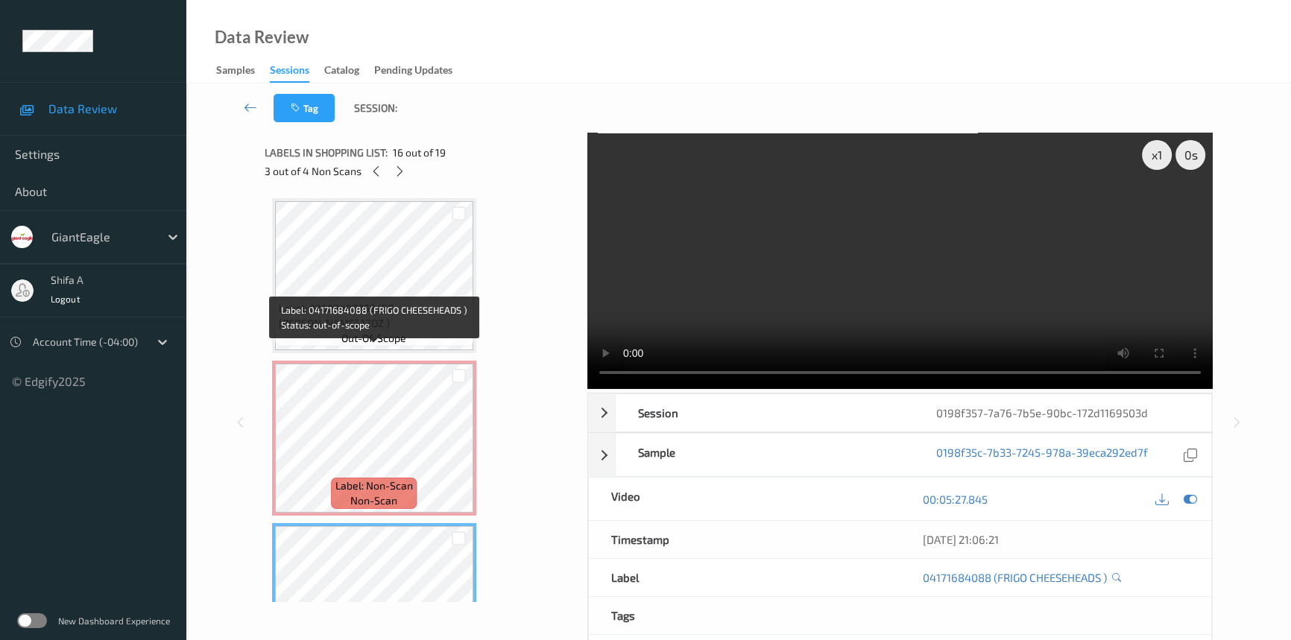
scroll to position [2112, 0]
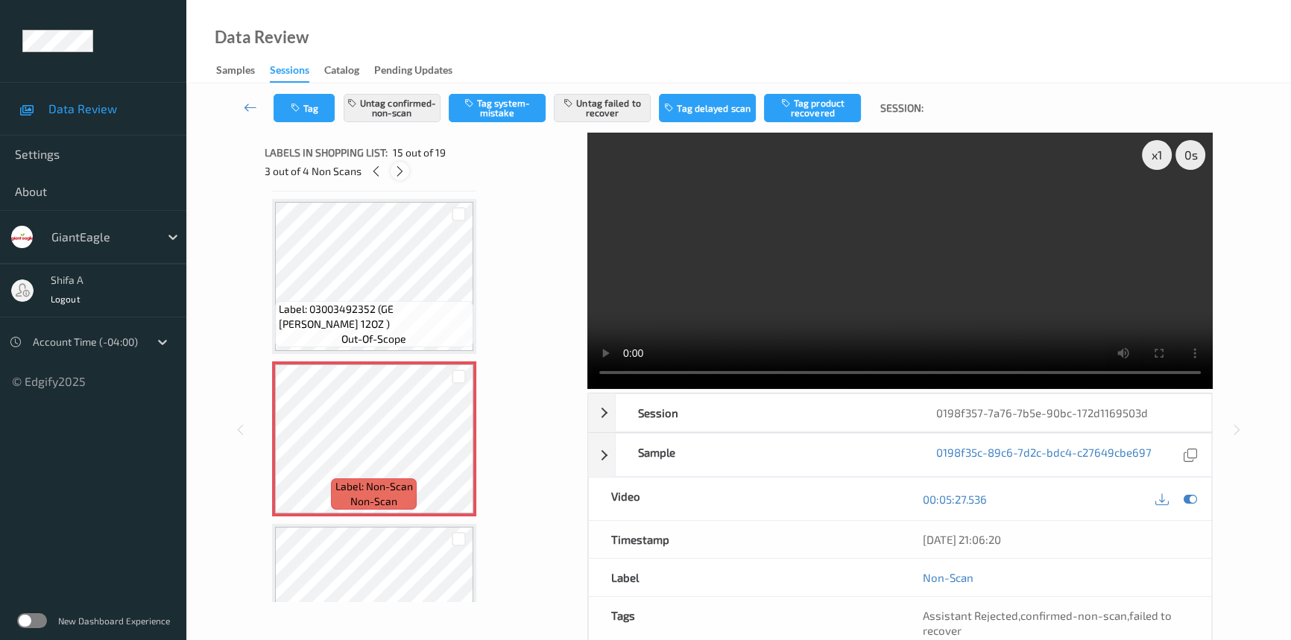
click at [404, 173] on icon at bounding box center [400, 171] width 13 height 13
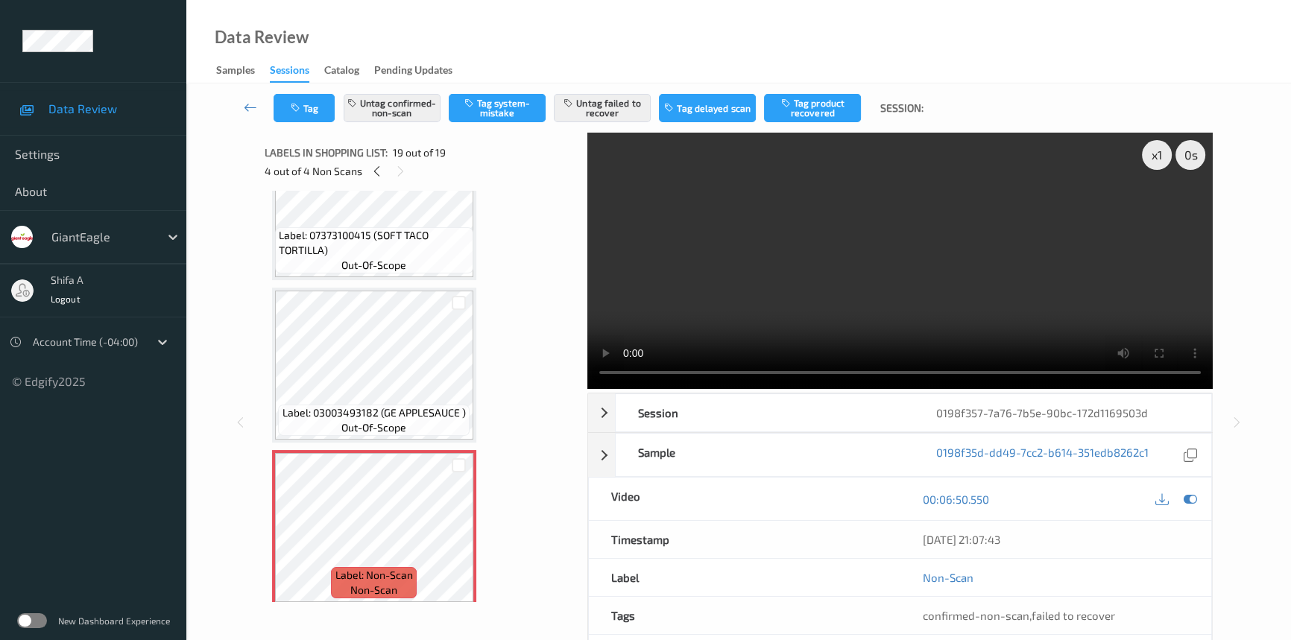
scroll to position [2582, 0]
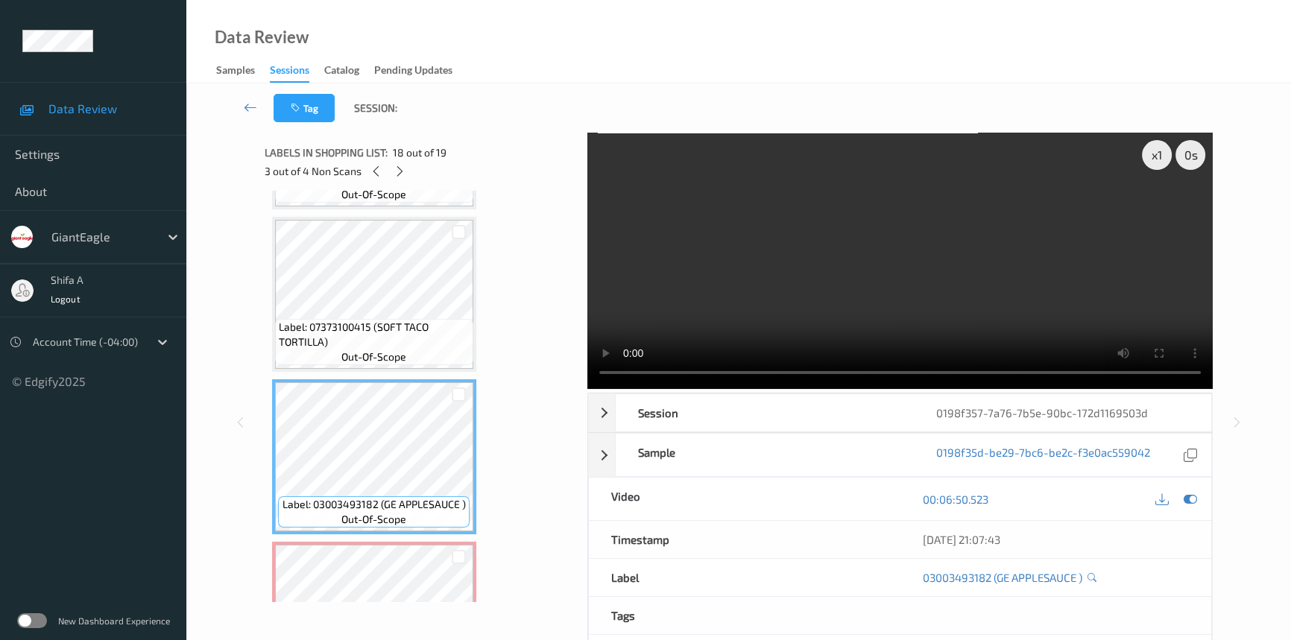
click at [1030, 288] on video at bounding box center [900, 261] width 626 height 256
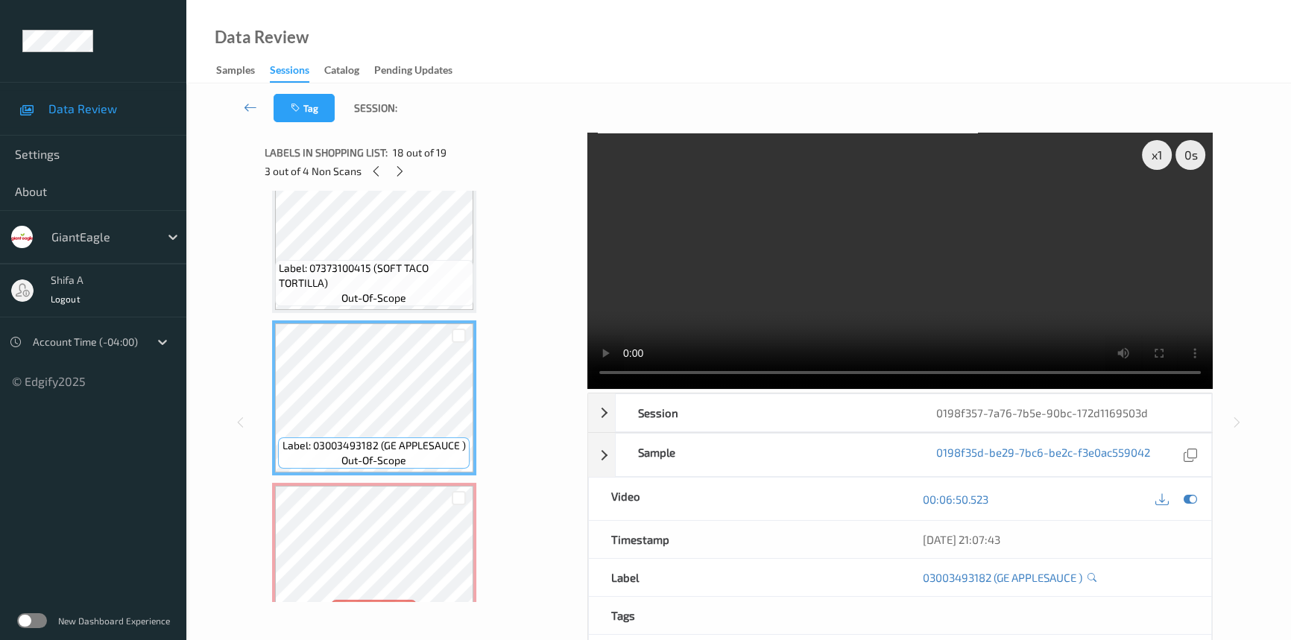
scroll to position [2674, 0]
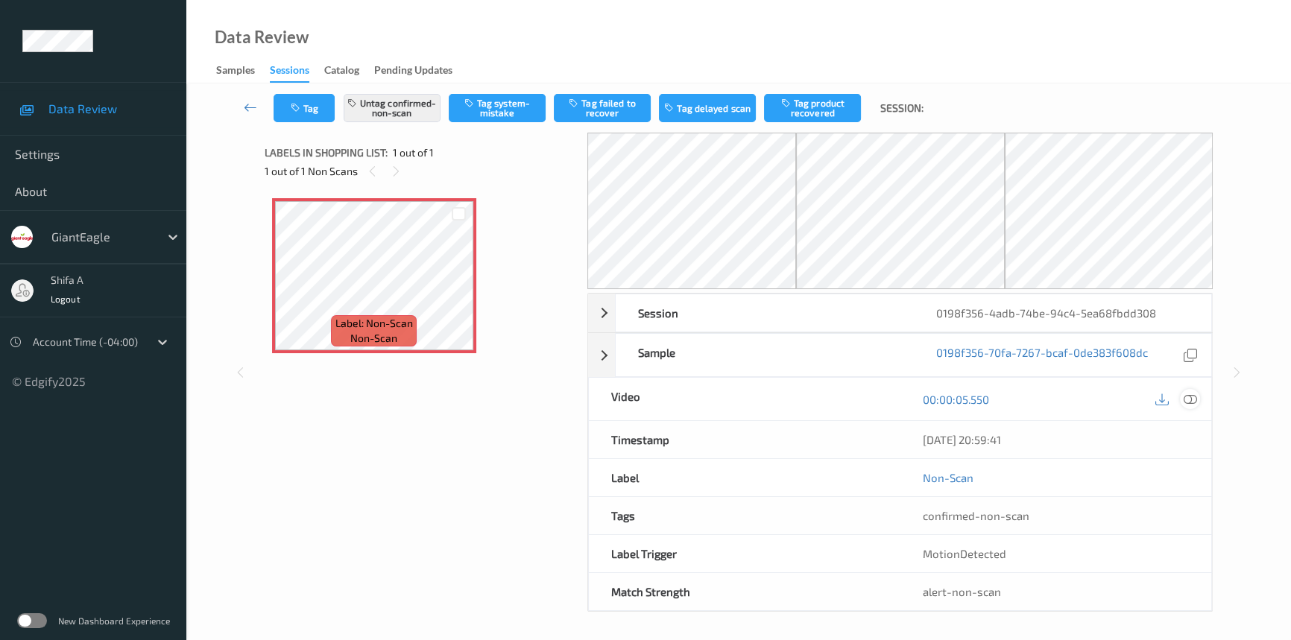
click at [1187, 393] on icon at bounding box center [1190, 399] width 13 height 13
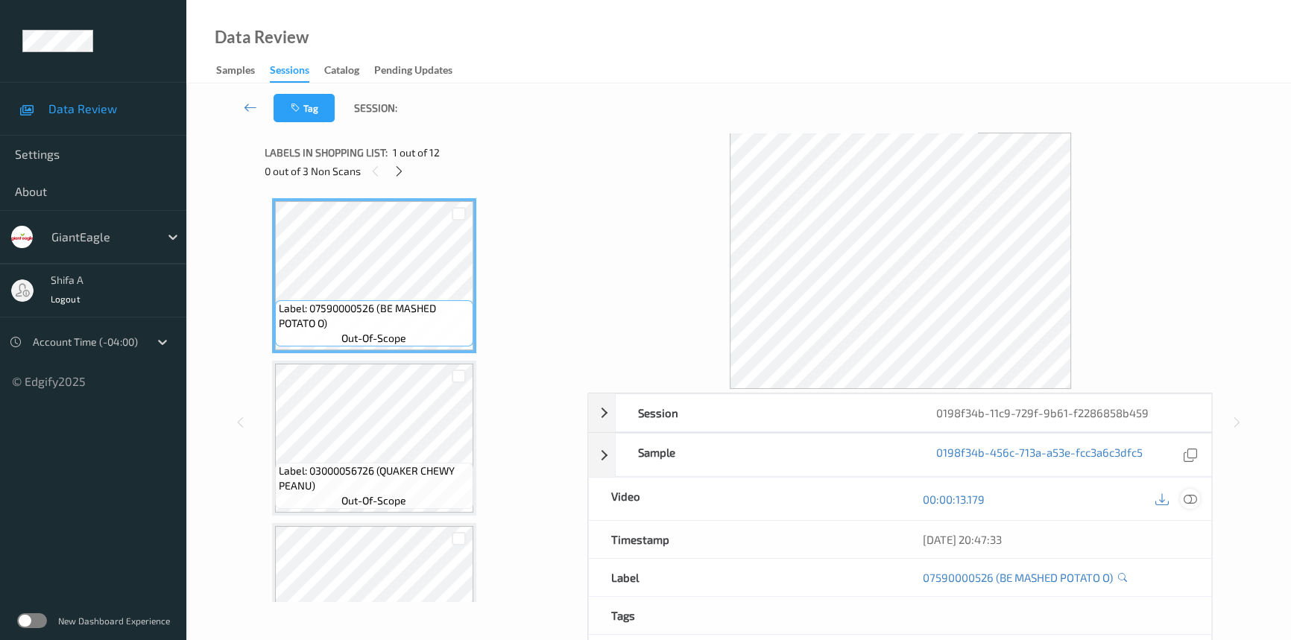
click at [1185, 502] on icon at bounding box center [1190, 499] width 13 height 13
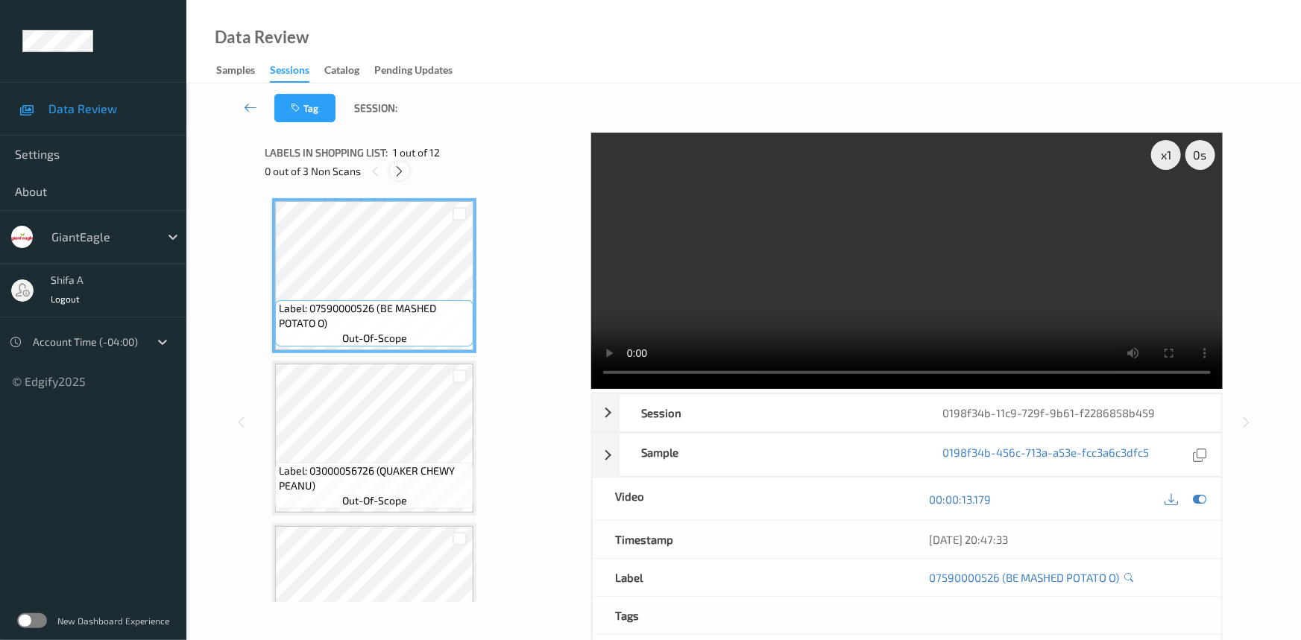
click at [401, 167] on icon at bounding box center [400, 171] width 13 height 13
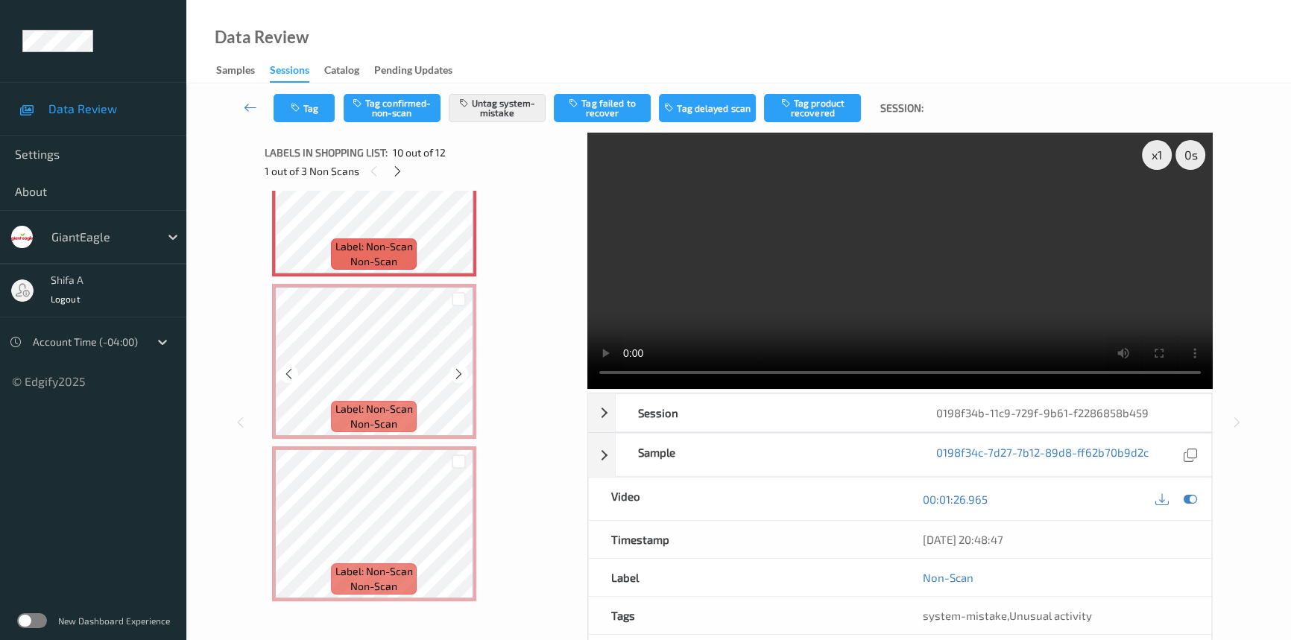
scroll to position [1268, 0]
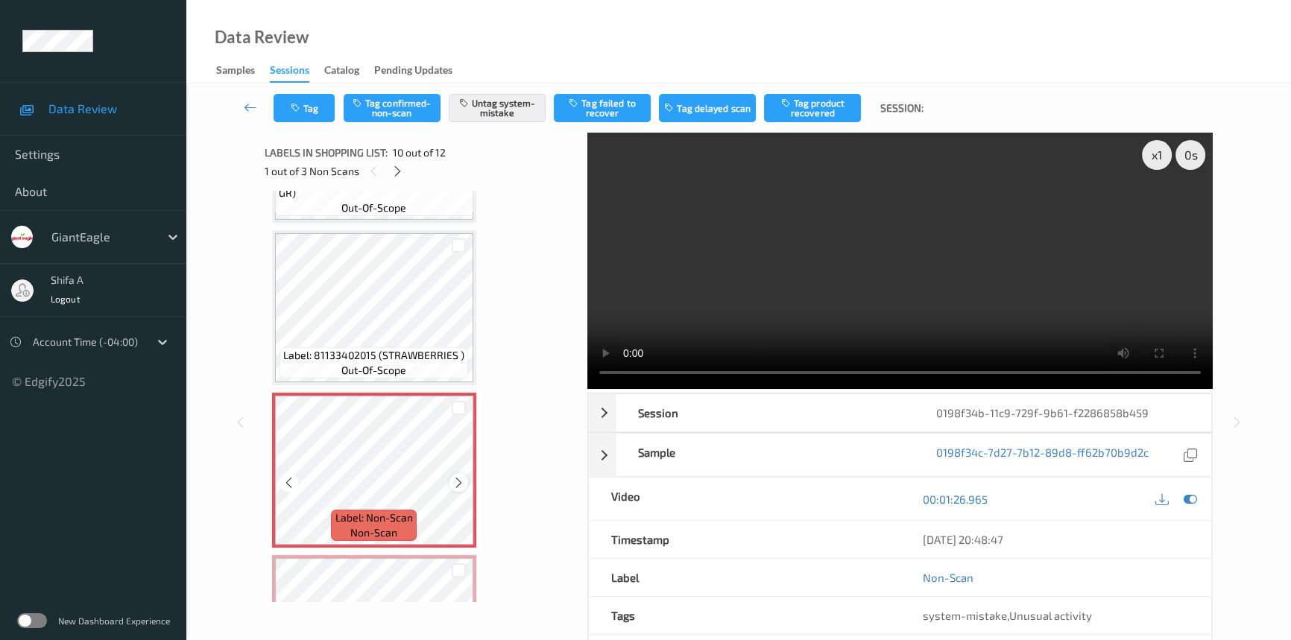
click at [459, 480] on icon at bounding box center [459, 482] width 13 height 13
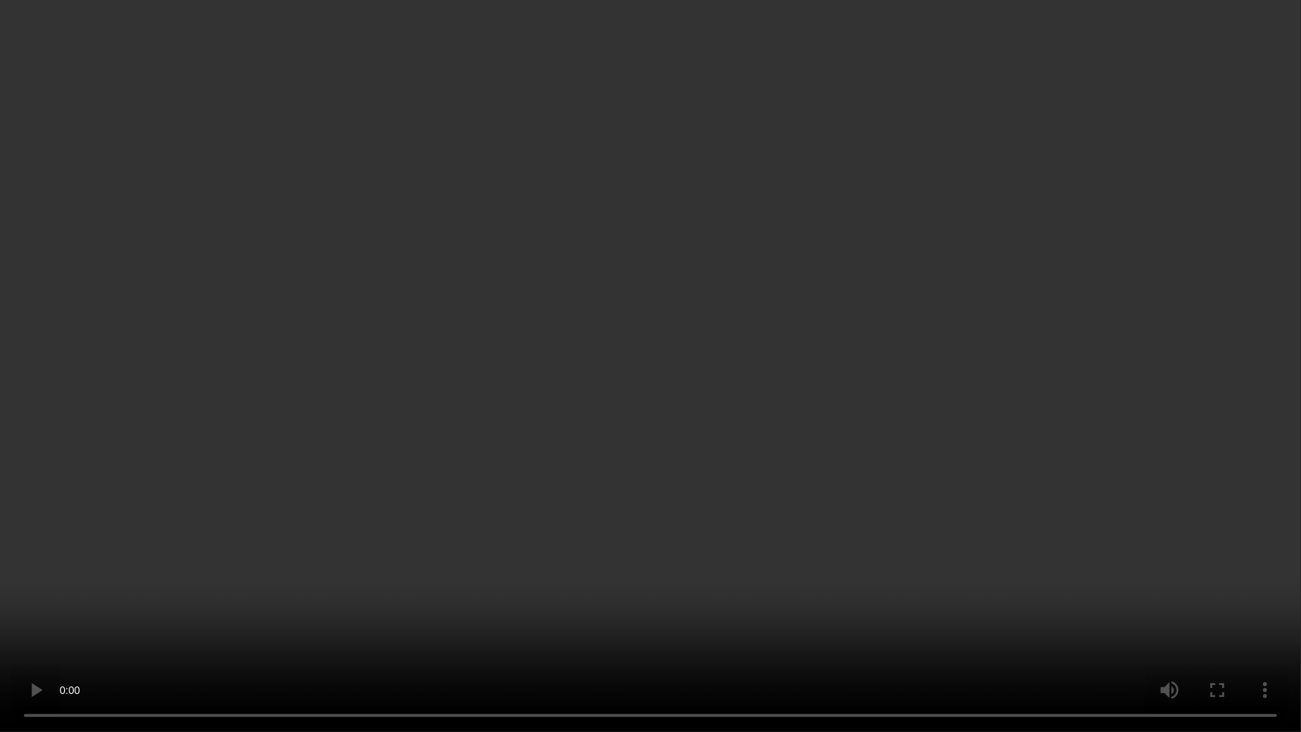
click at [1084, 423] on video at bounding box center [650, 366] width 1301 height 732
click at [599, 631] on video at bounding box center [650, 366] width 1301 height 732
click at [603, 534] on video at bounding box center [650, 366] width 1301 height 732
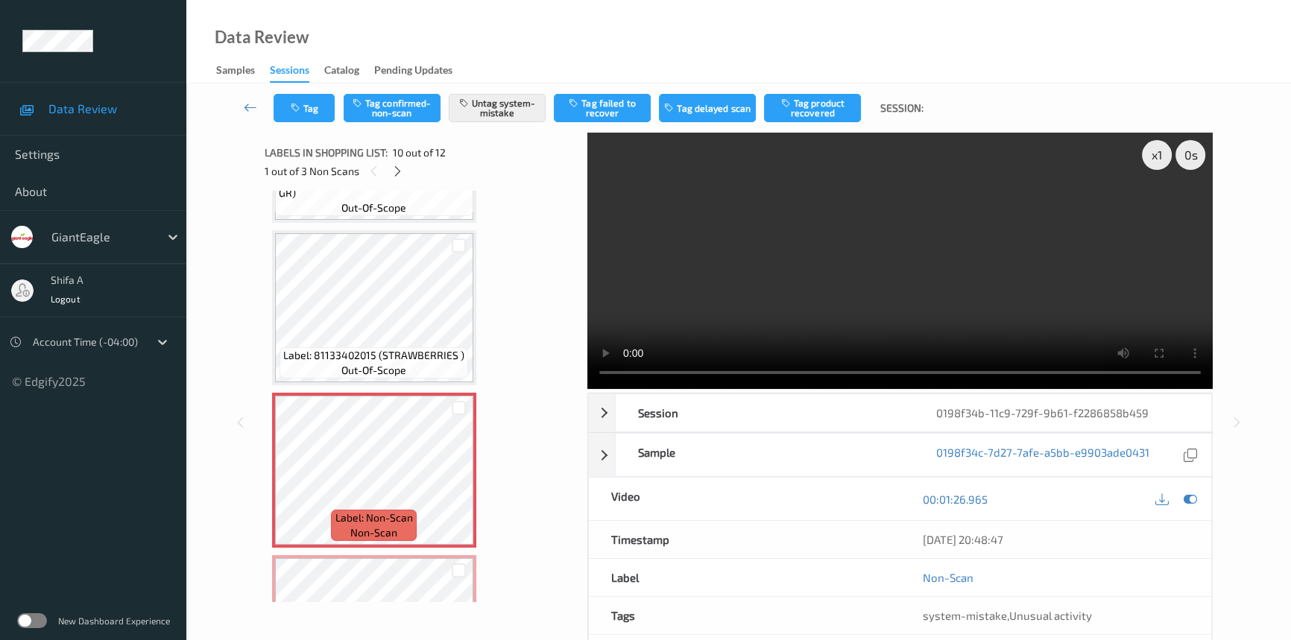
click at [998, 318] on video at bounding box center [900, 261] width 626 height 256
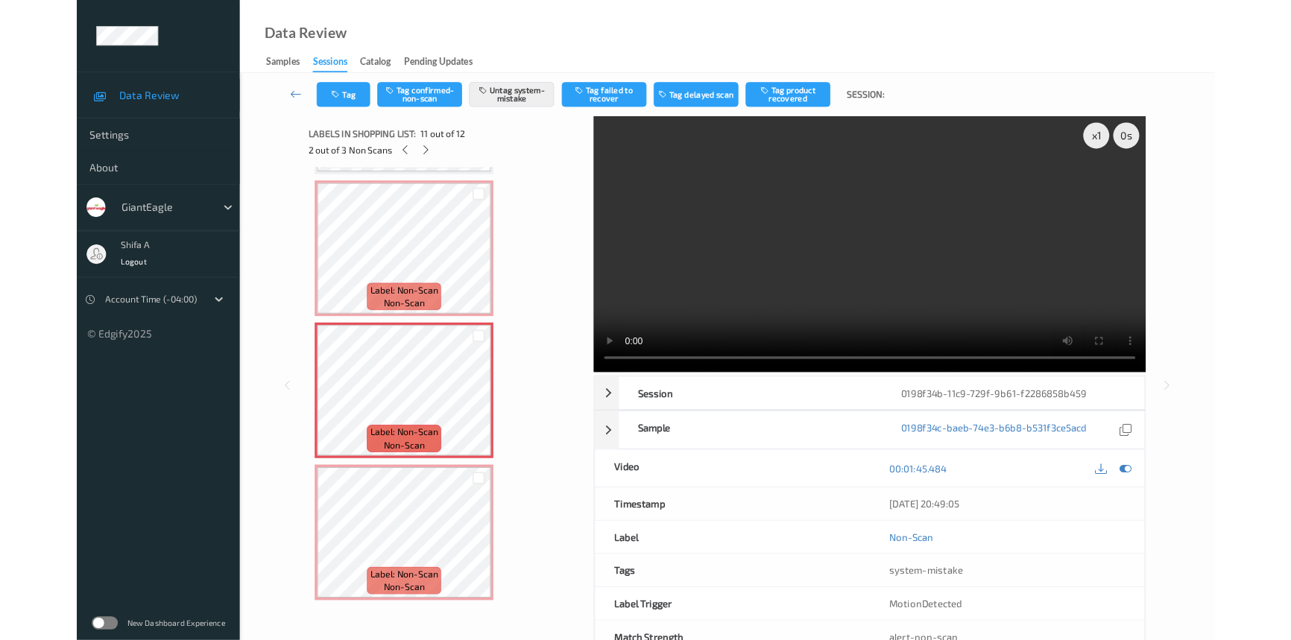
scroll to position [1448, 0]
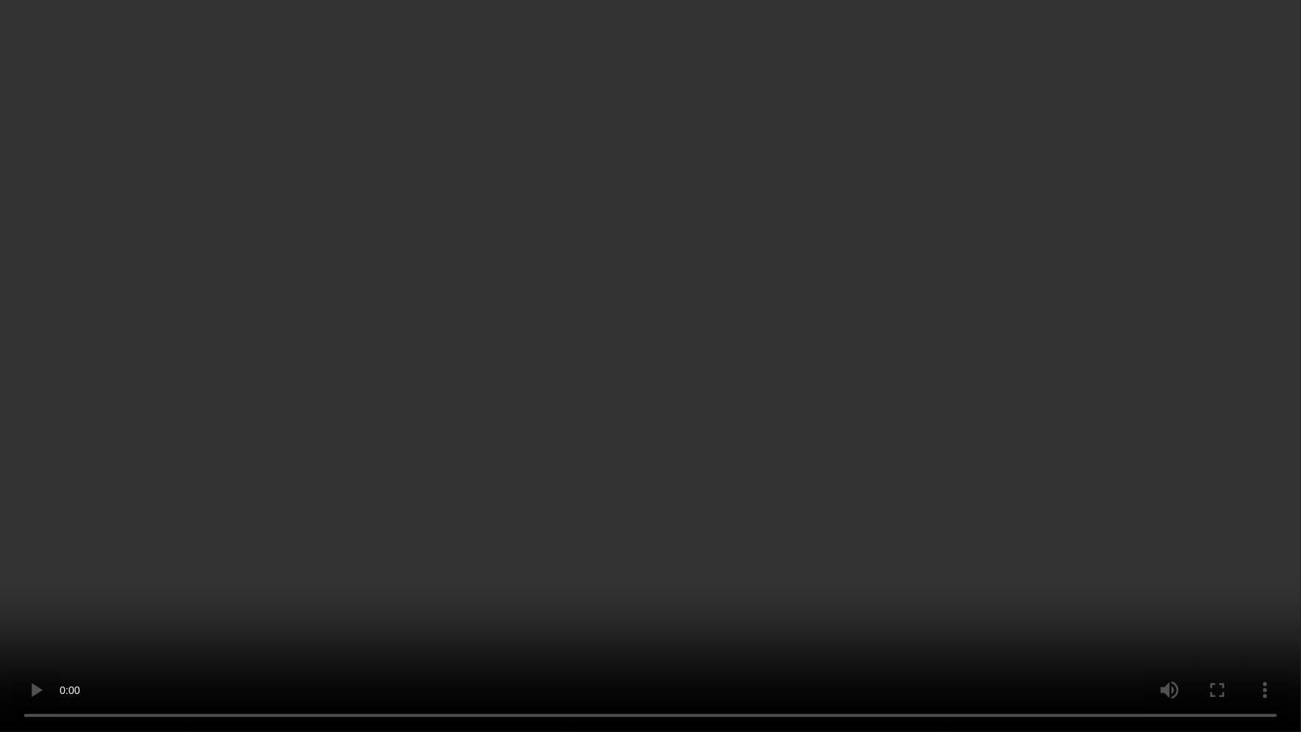
click at [747, 506] on video at bounding box center [650, 366] width 1301 height 732
click at [655, 470] on video at bounding box center [650, 366] width 1301 height 732
click at [655, 473] on video at bounding box center [650, 366] width 1301 height 732
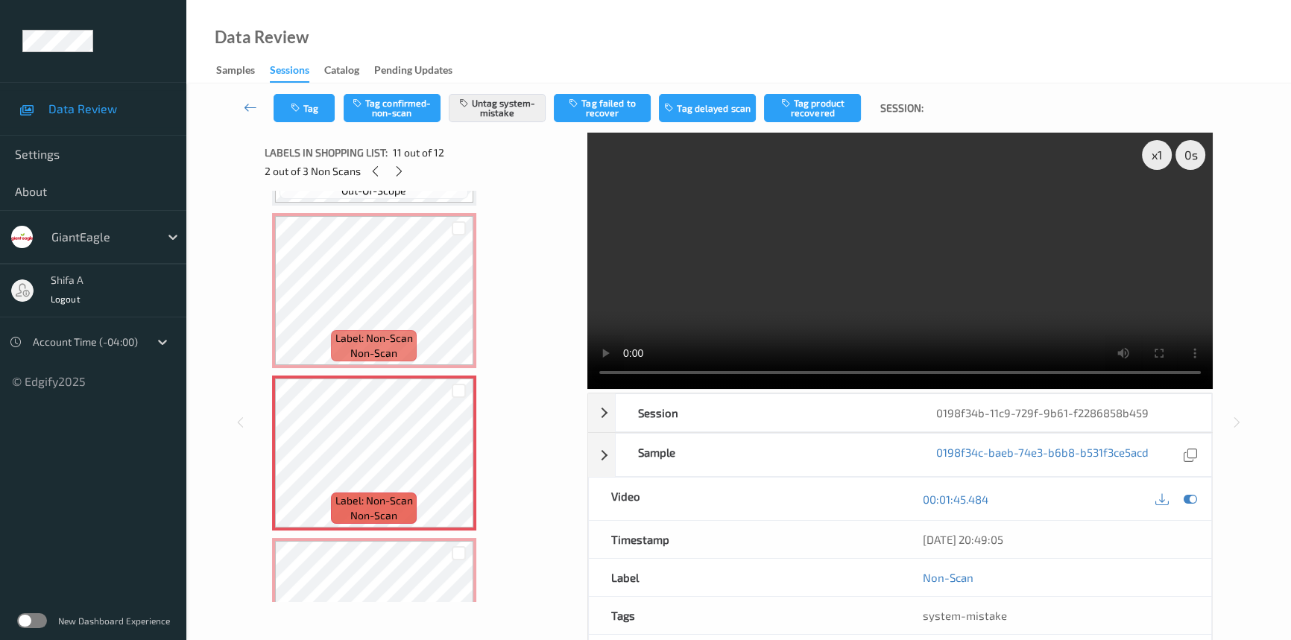
drag, startPoint x: 1062, startPoint y: 263, endPoint x: 643, endPoint y: 359, distance: 429.7
click at [1062, 262] on video at bounding box center [900, 261] width 626 height 256
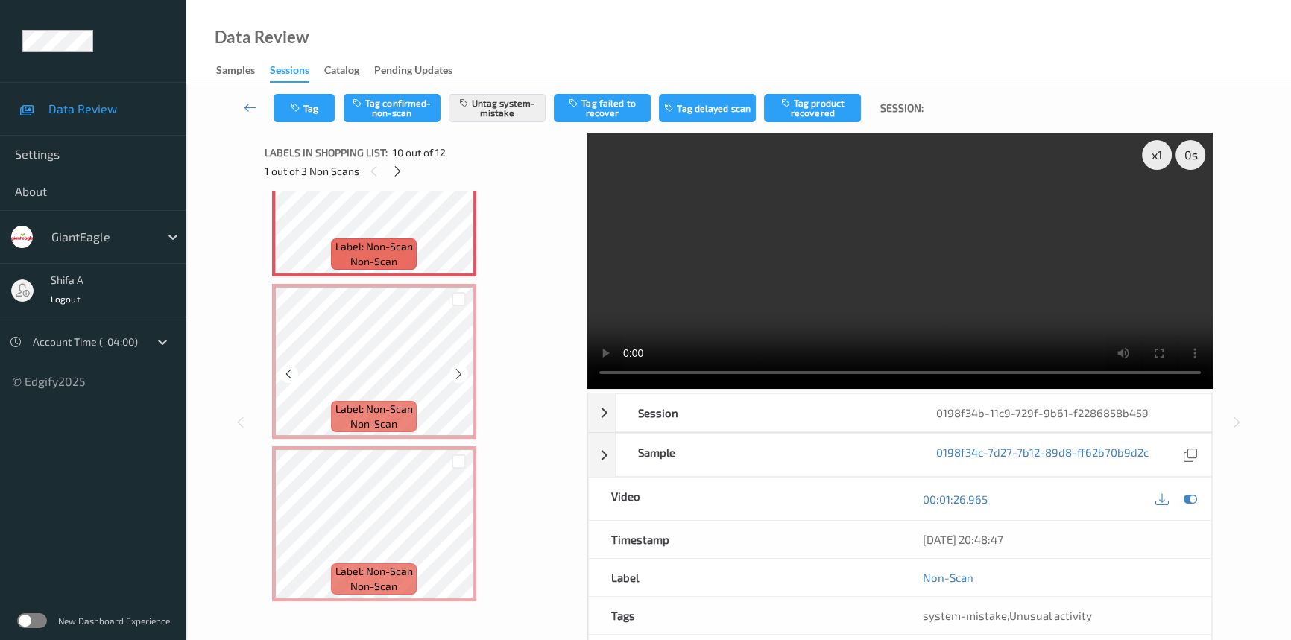
scroll to position [1268, 0]
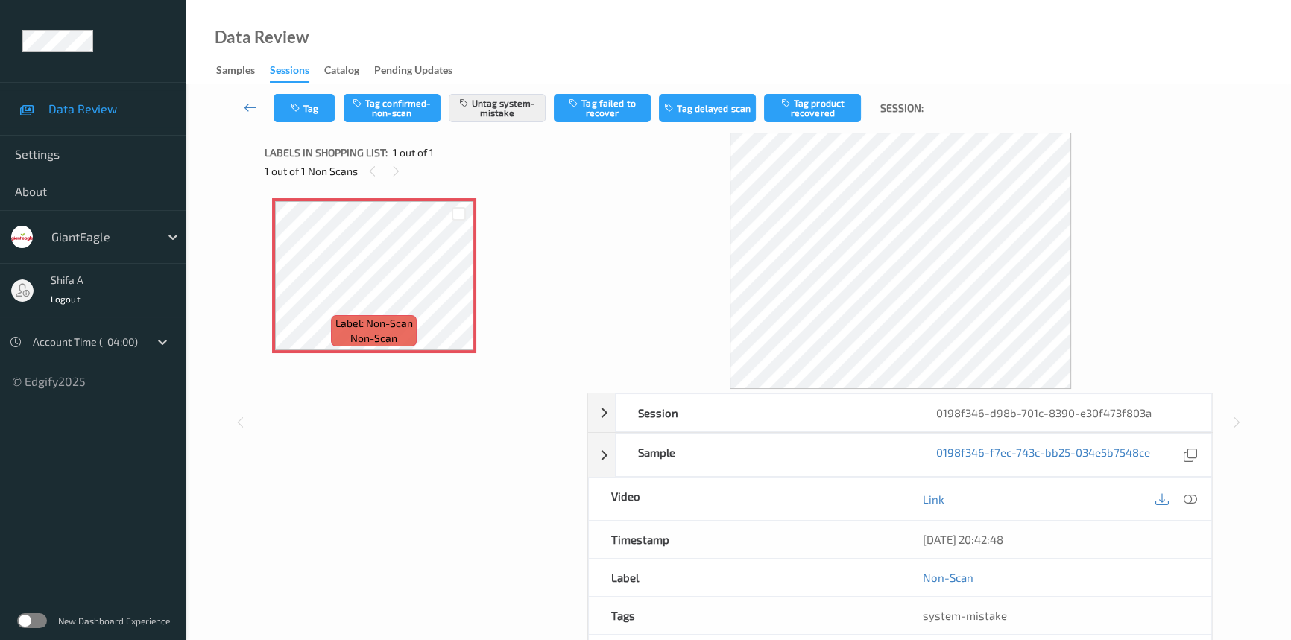
drag, startPoint x: 1194, startPoint y: 497, endPoint x: 903, endPoint y: 245, distance: 384.8
click at [1193, 497] on icon at bounding box center [1190, 499] width 13 height 13
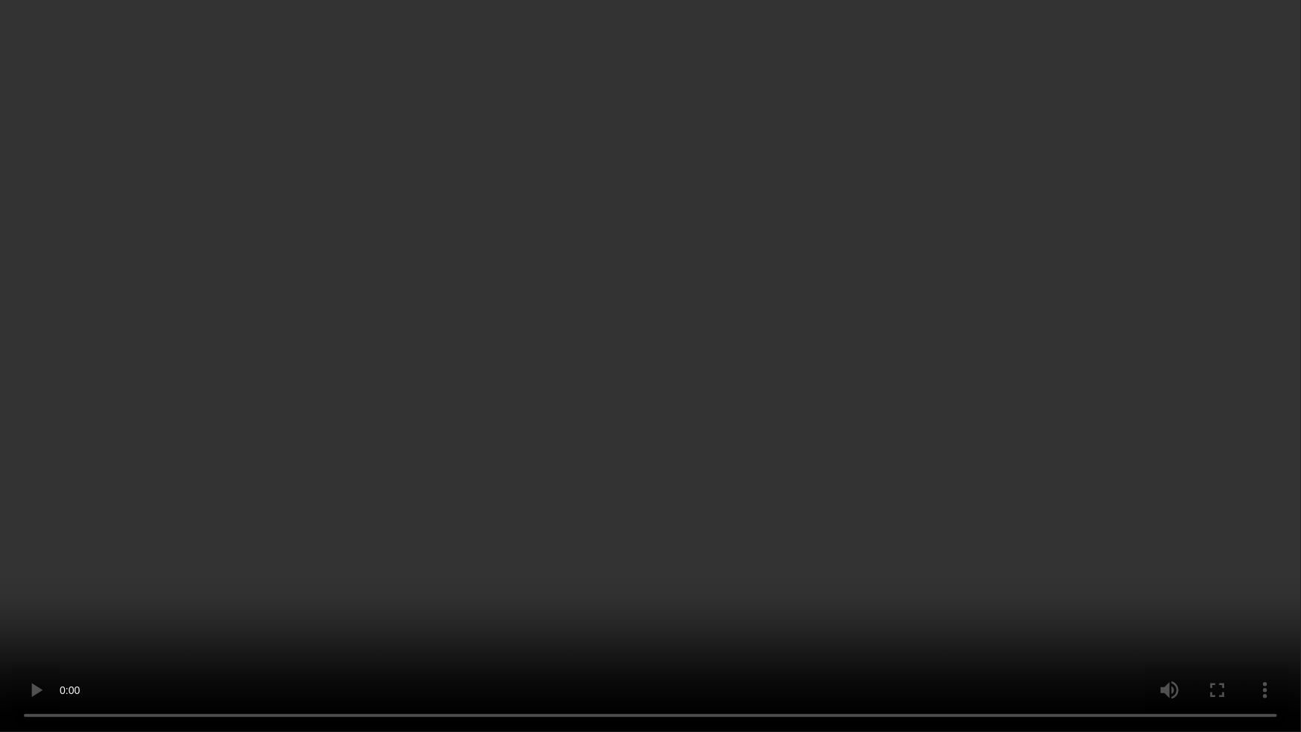
click at [803, 435] on video at bounding box center [650, 366] width 1301 height 732
click at [880, 471] on video at bounding box center [650, 366] width 1301 height 732
click at [869, 455] on video at bounding box center [650, 366] width 1301 height 732
click at [1232, 611] on video at bounding box center [650, 366] width 1301 height 732
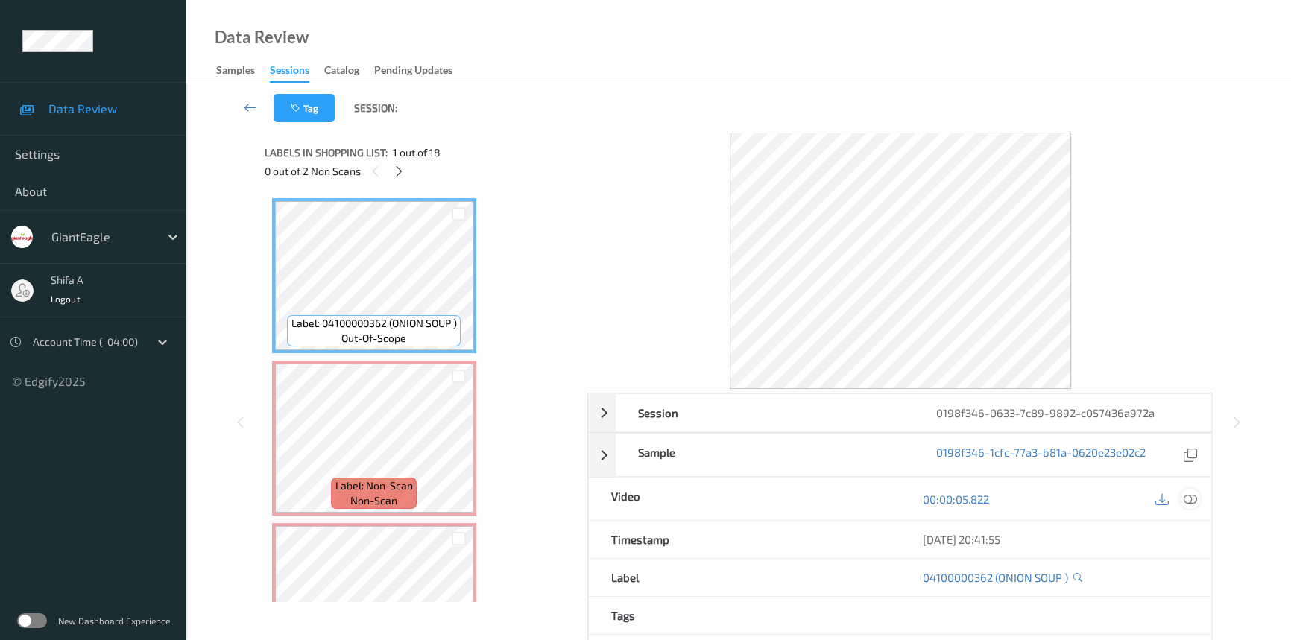
click at [1187, 499] on icon at bounding box center [1190, 499] width 13 height 13
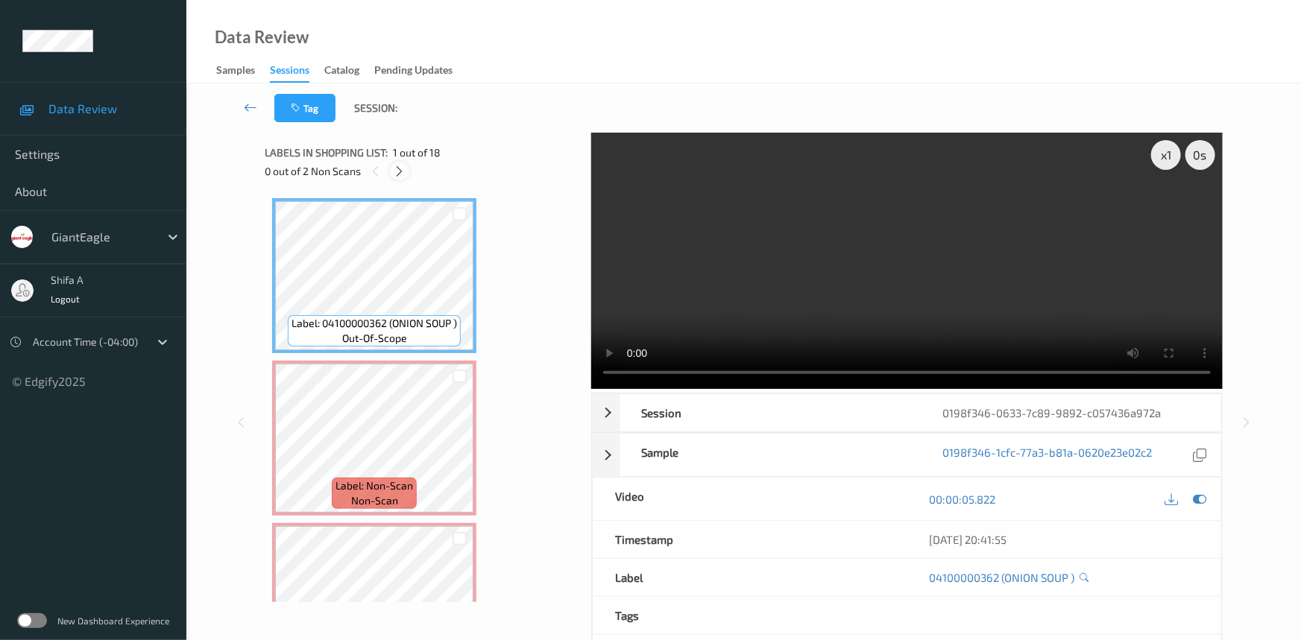
click at [399, 166] on icon at bounding box center [400, 171] width 13 height 13
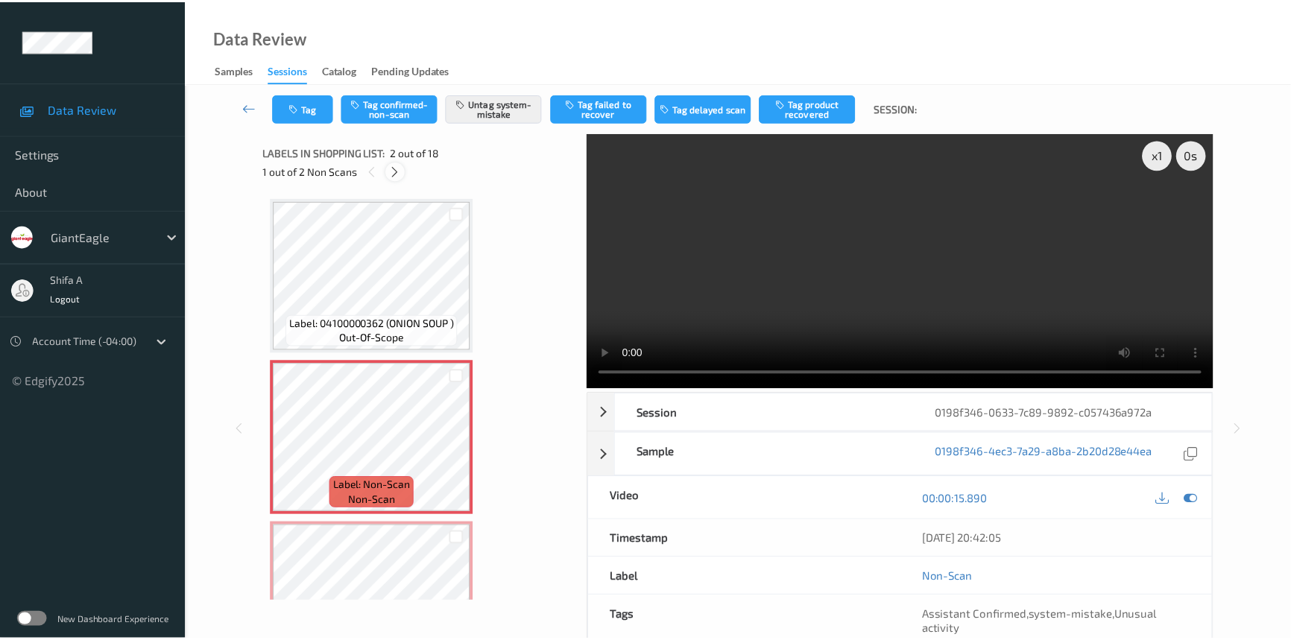
scroll to position [7, 0]
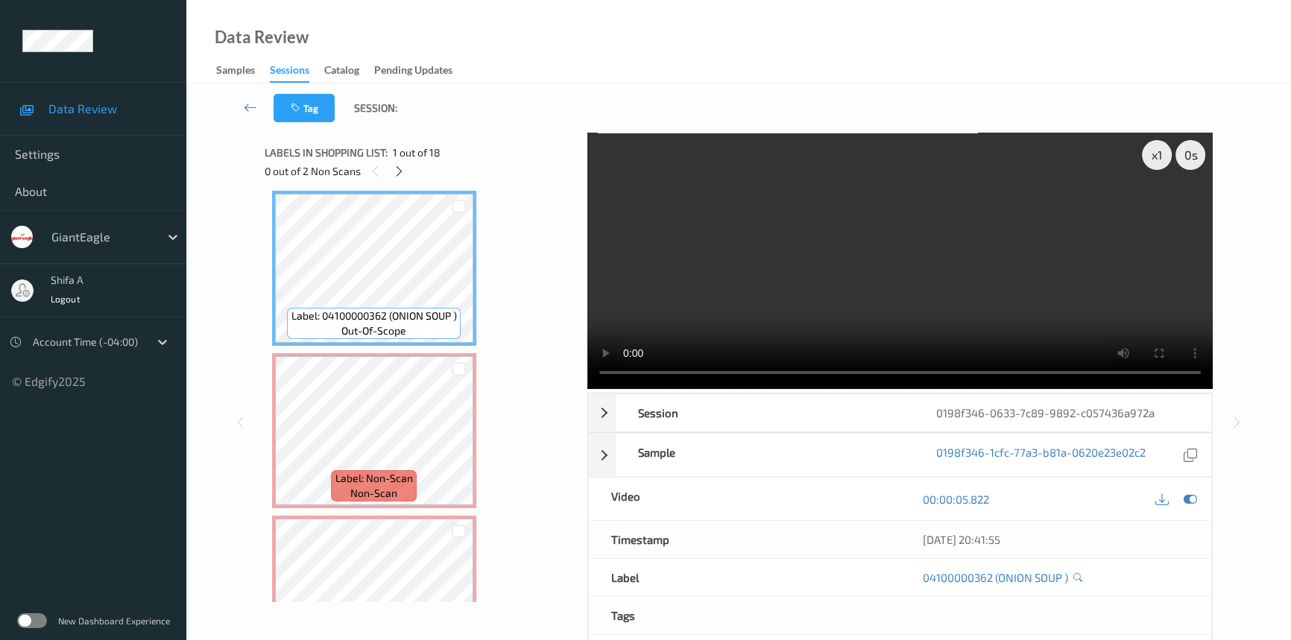
click at [1014, 248] on video at bounding box center [900, 261] width 626 height 256
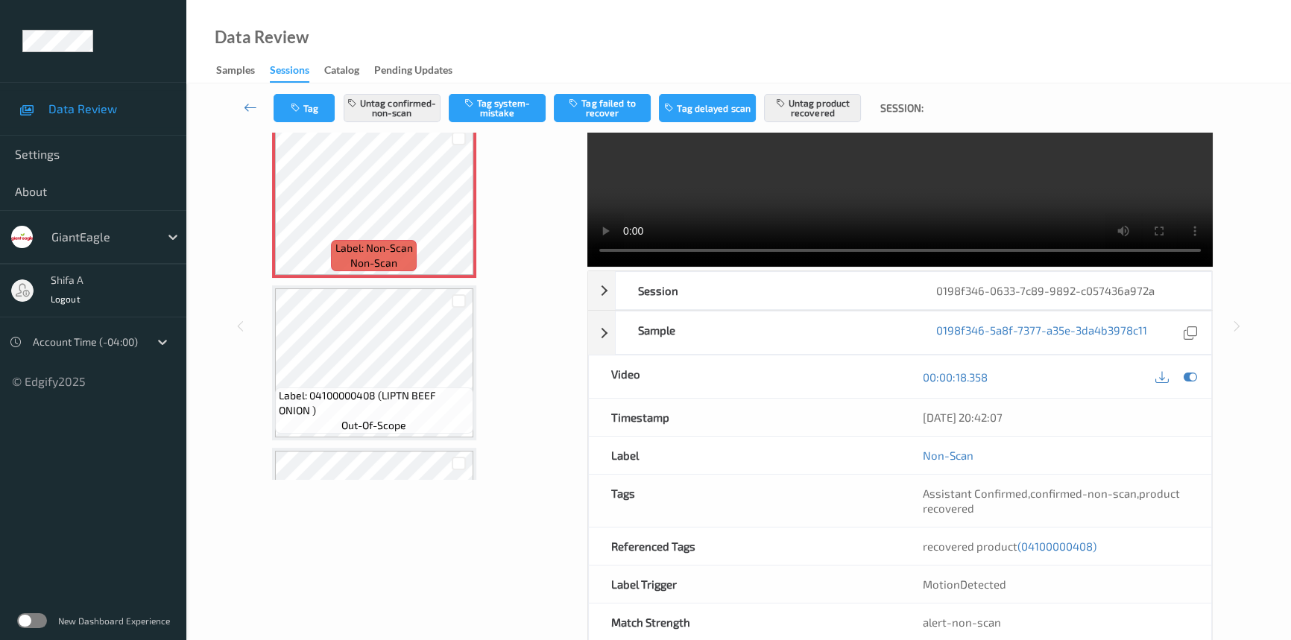
scroll to position [154, 0]
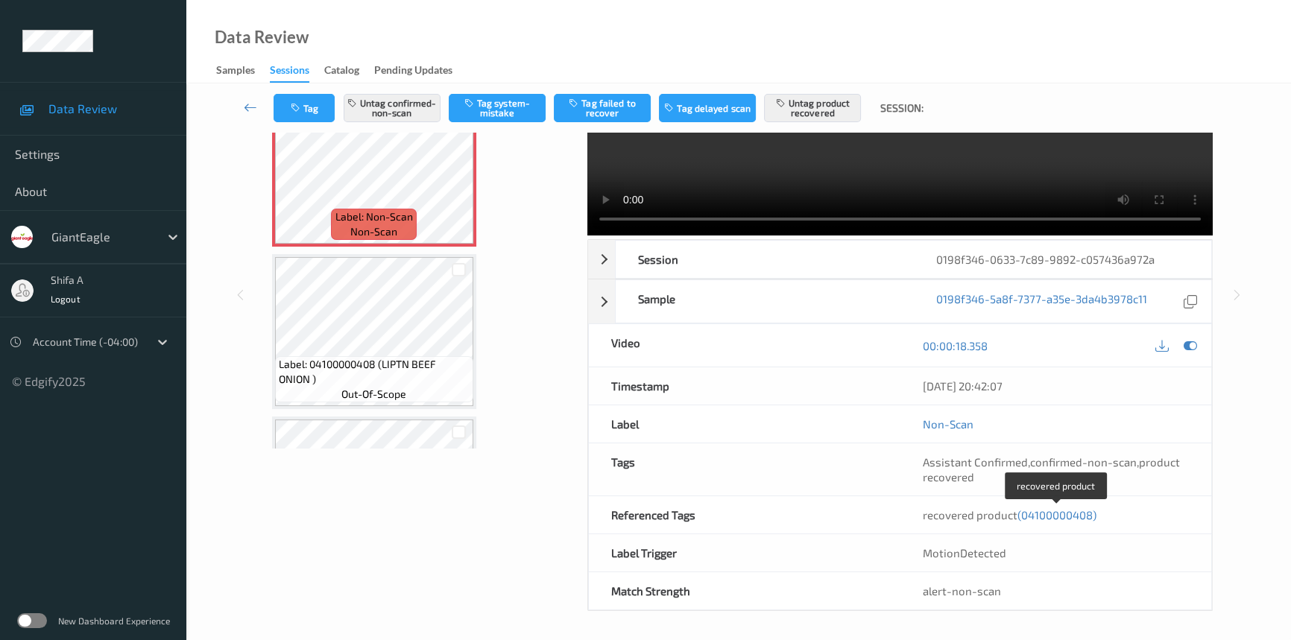
click at [1077, 518] on span "(04100000408)" at bounding box center [1057, 514] width 79 height 13
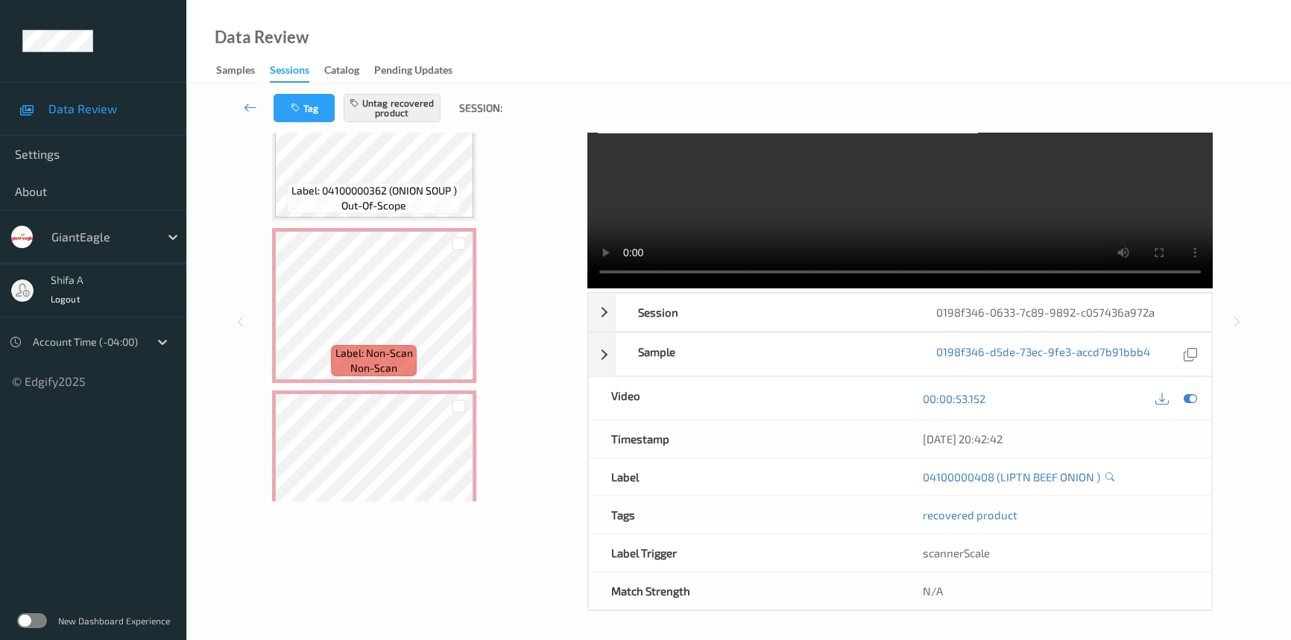
scroll to position [0, 0]
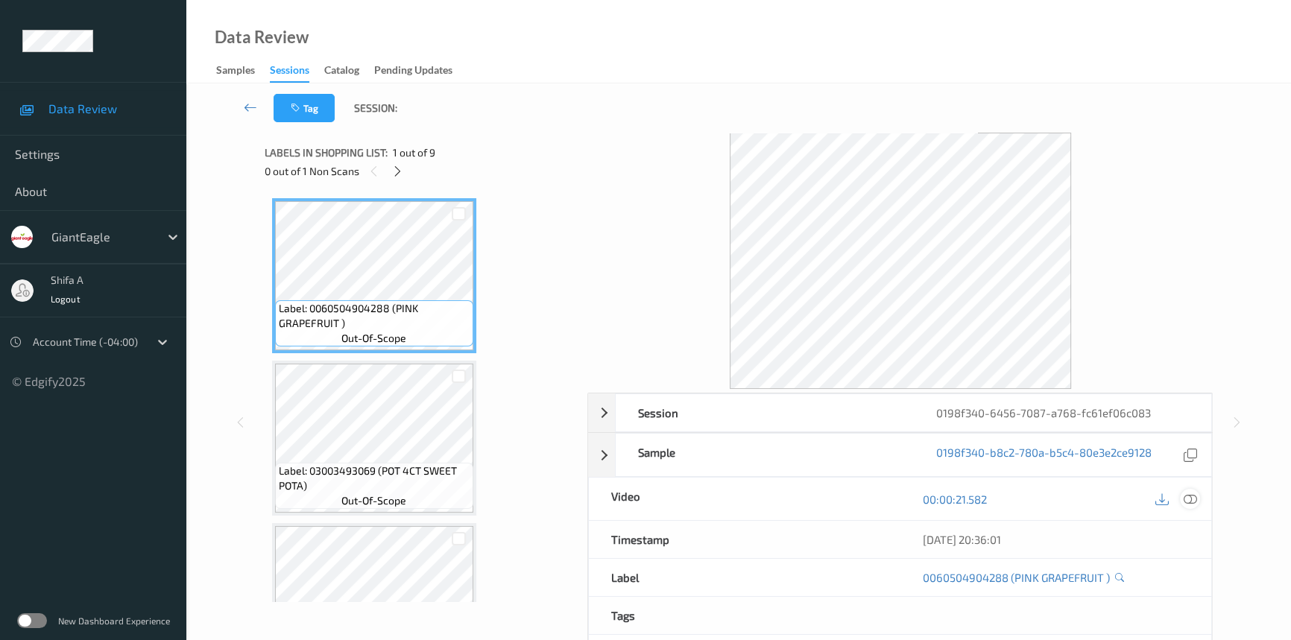
click at [1188, 501] on icon at bounding box center [1190, 499] width 13 height 13
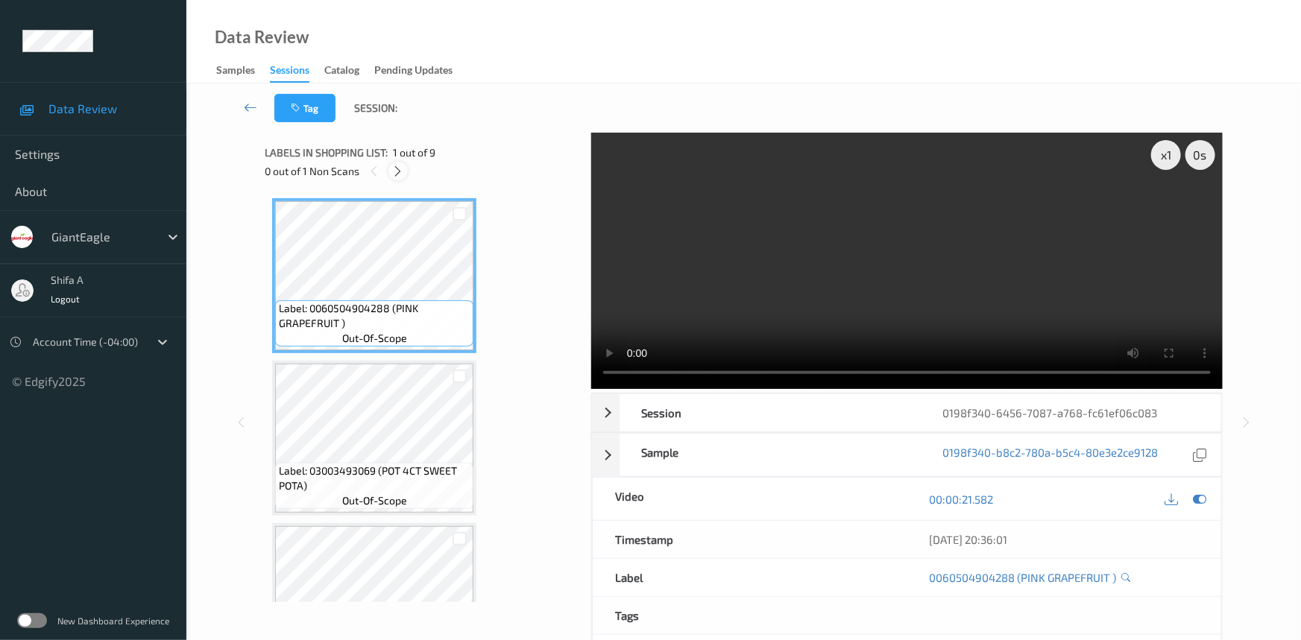
click at [401, 178] on div at bounding box center [397, 171] width 19 height 19
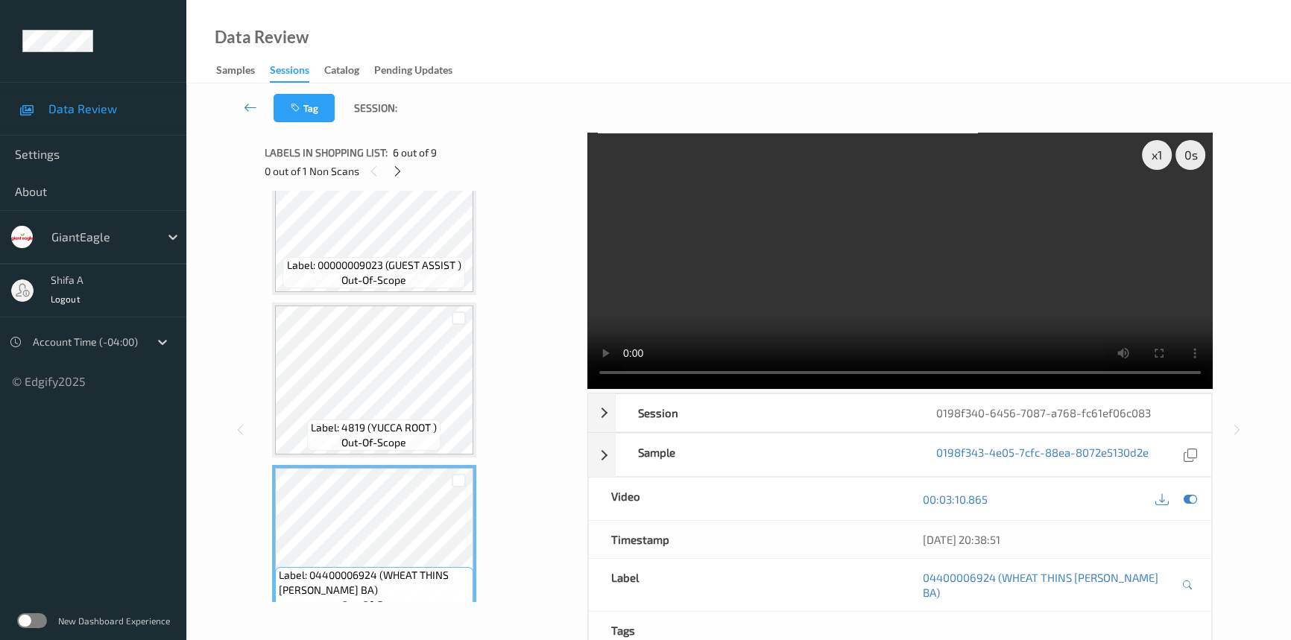
scroll to position [817, 0]
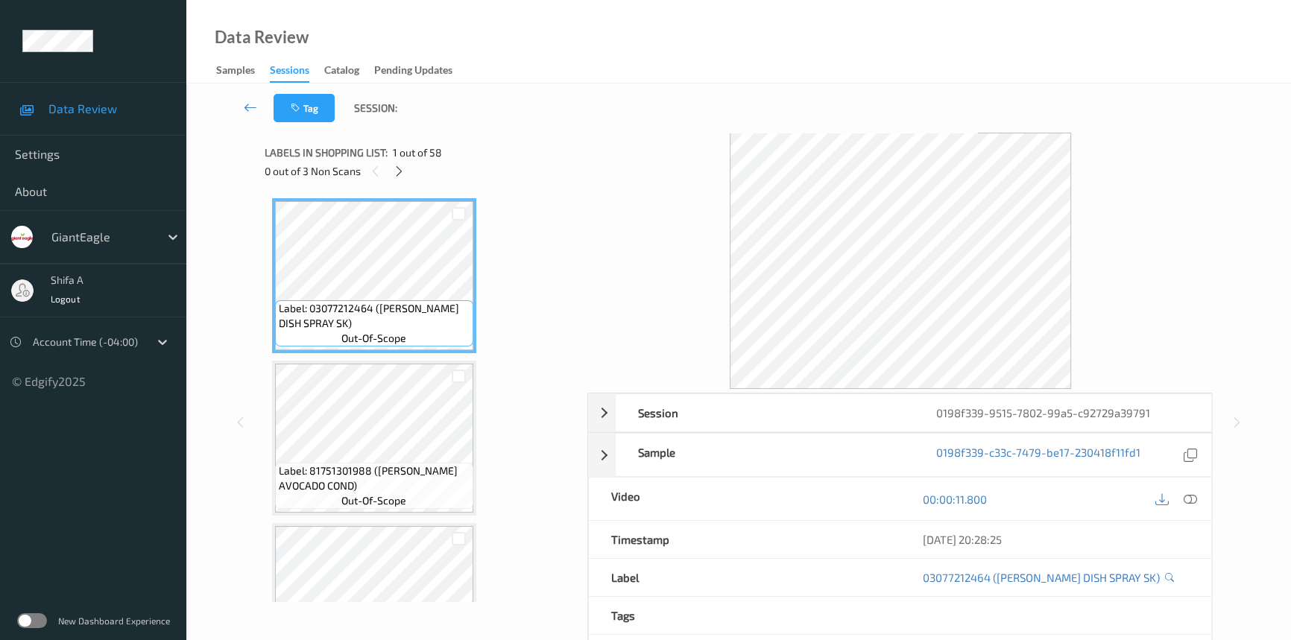
drag, startPoint x: 1195, startPoint y: 500, endPoint x: 532, endPoint y: 333, distance: 684.2
click at [1191, 493] on icon at bounding box center [1190, 499] width 13 height 13
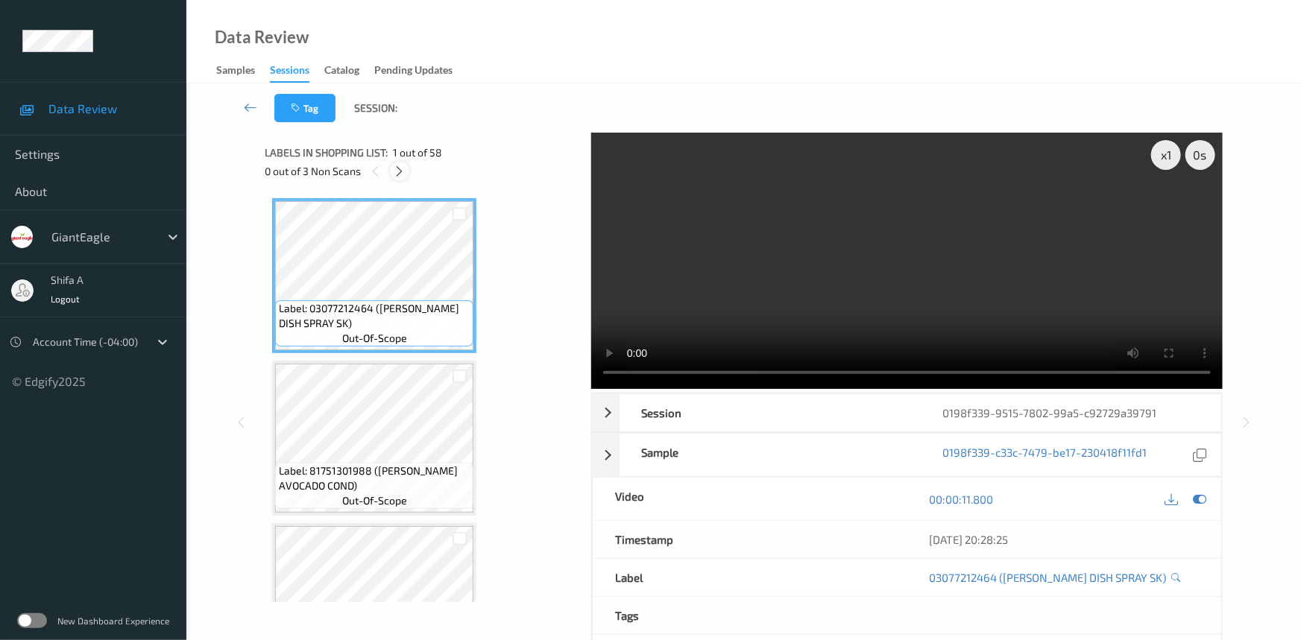
click at [400, 167] on icon at bounding box center [400, 171] width 13 height 13
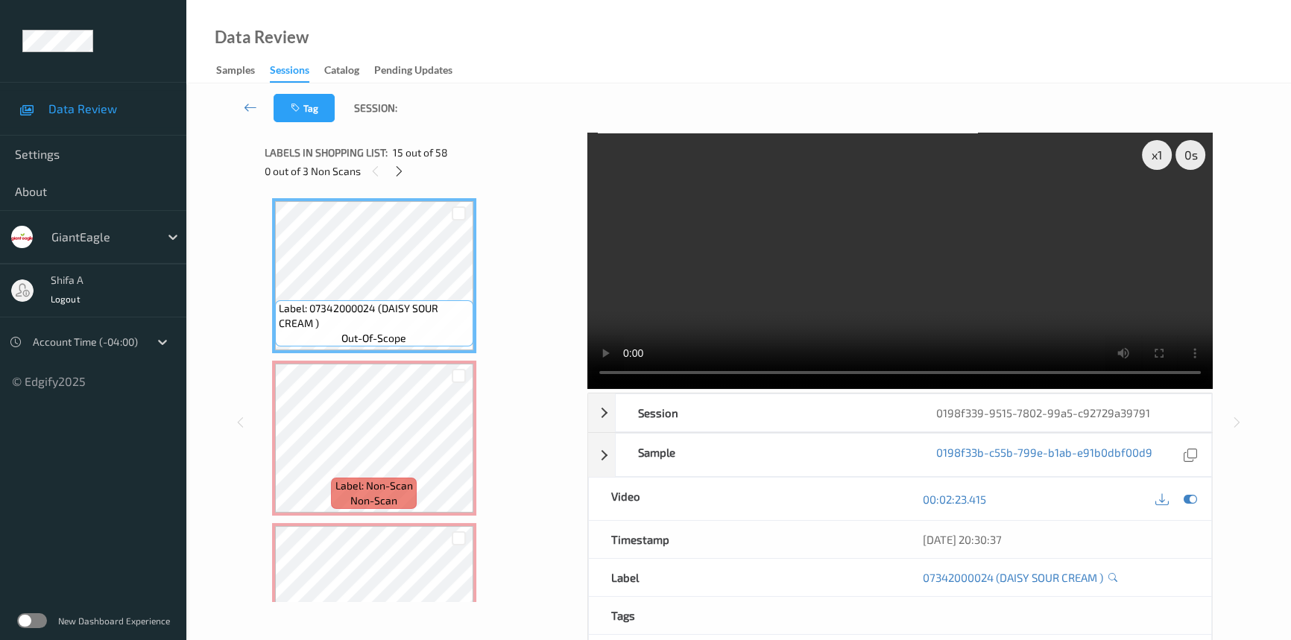
scroll to position [2275, 0]
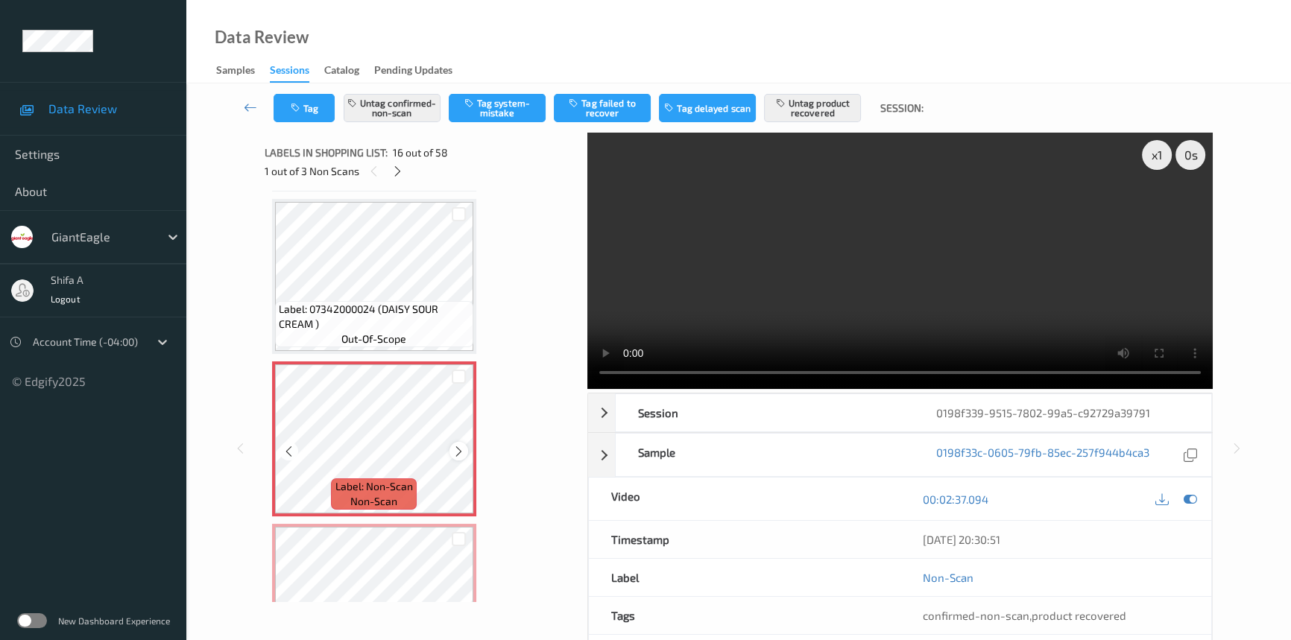
click at [454, 447] on icon at bounding box center [459, 451] width 13 height 13
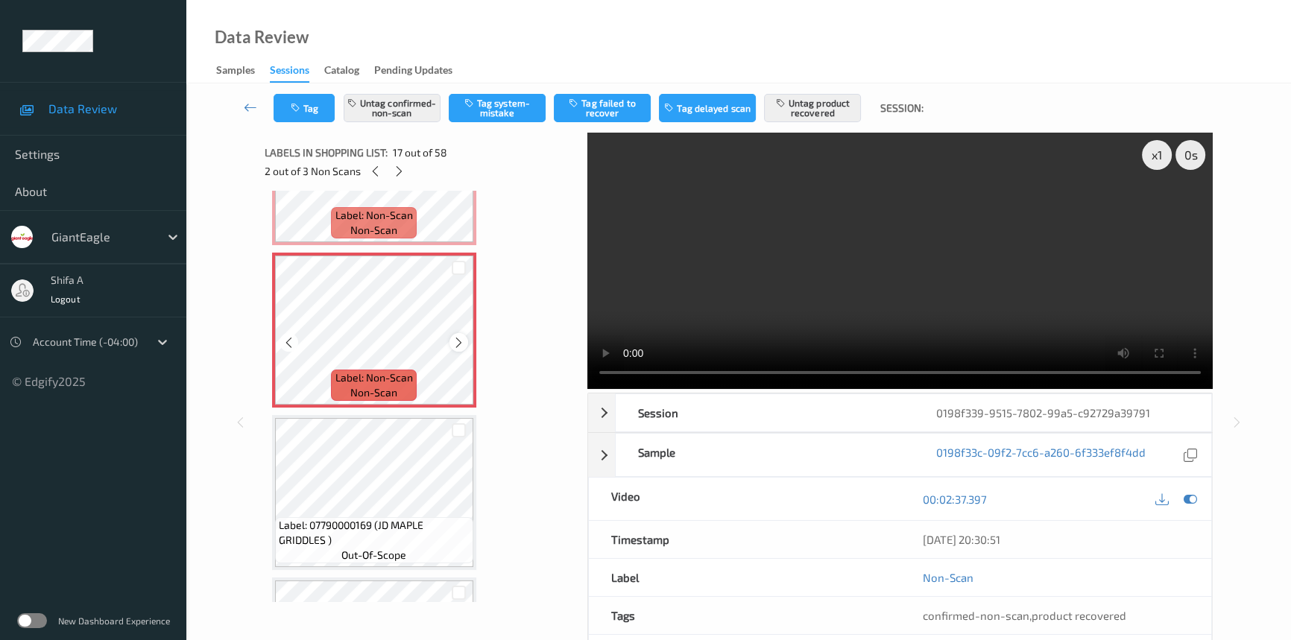
click at [450, 335] on div at bounding box center [459, 342] width 19 height 19
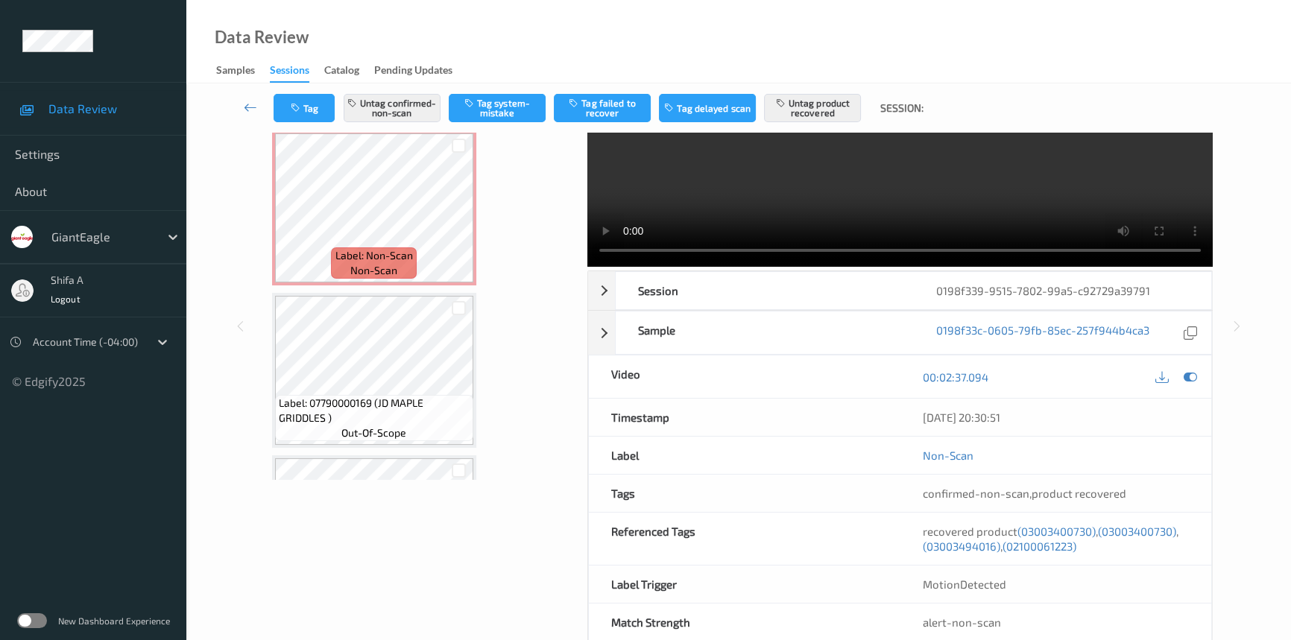
scroll to position [154, 0]
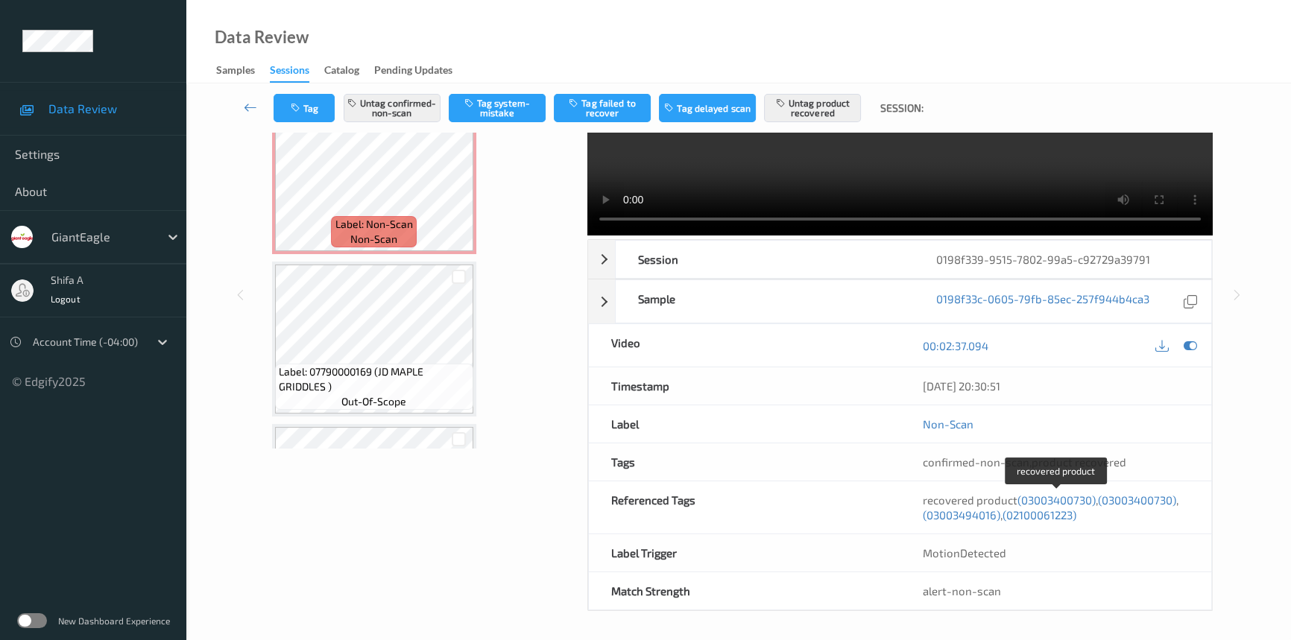
click at [1073, 500] on span "(03003400730)" at bounding box center [1057, 500] width 78 height 13
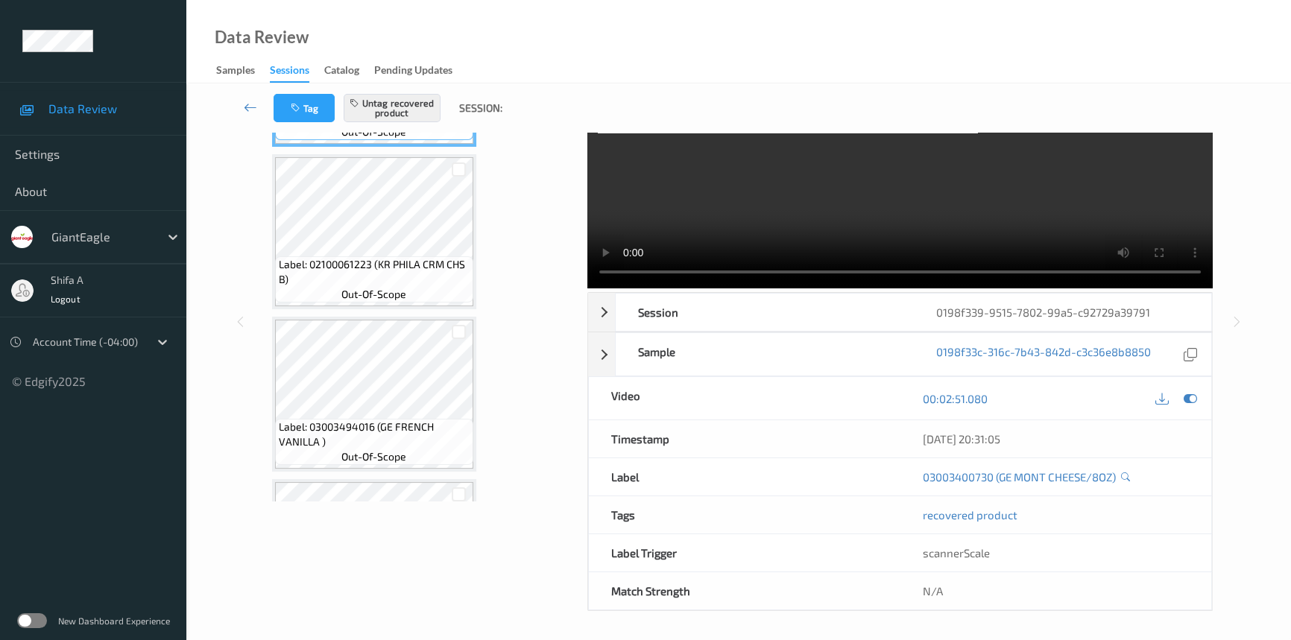
scroll to position [2923, 0]
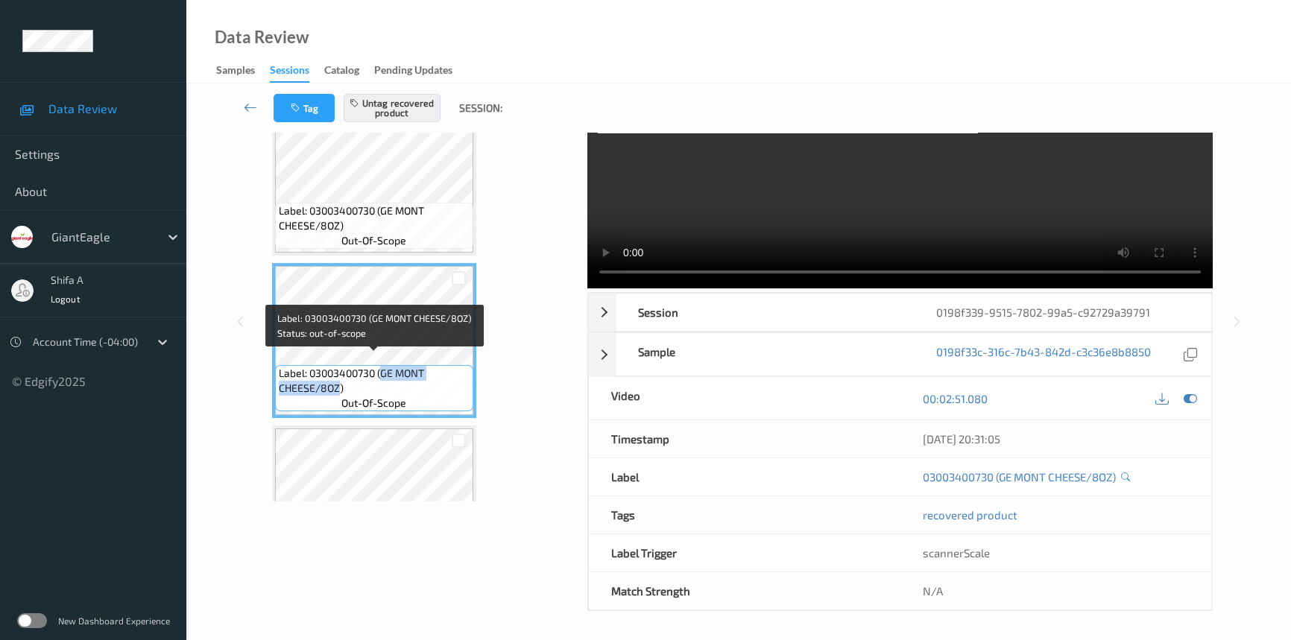
drag, startPoint x: 384, startPoint y: 362, endPoint x: 340, endPoint y: 374, distance: 45.4
click at [340, 374] on span "Label: 03003400730 (GE MONT CHEESE/8OZ)" at bounding box center [374, 381] width 191 height 30
copy span "GE MONT CHEESE/8OZ"
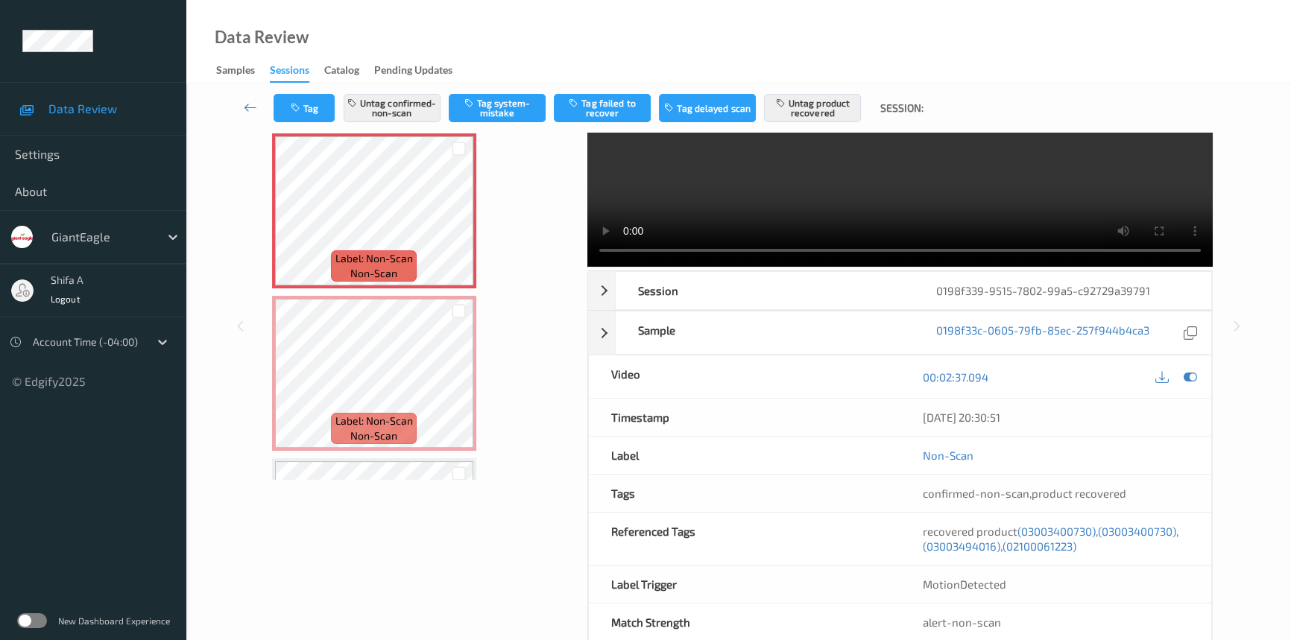
scroll to position [154, 0]
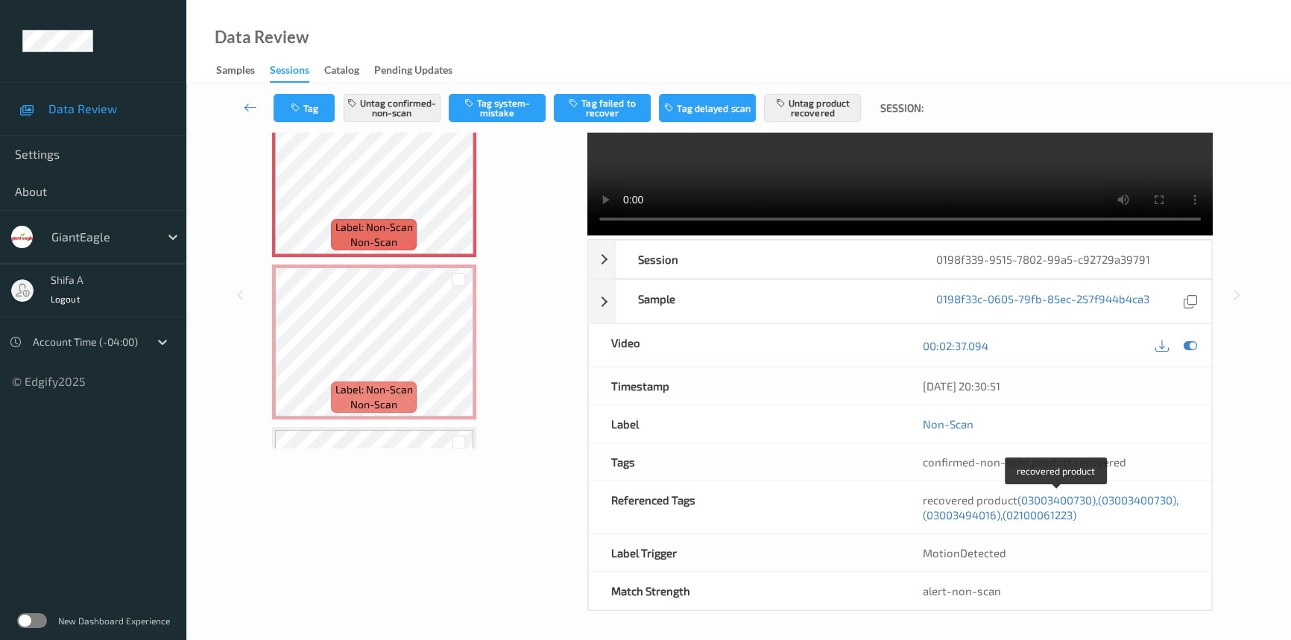
click at [1133, 506] on div "recovered product (03003400730) , (03003400730) , (03003494016) , (02100061223)" at bounding box center [1056, 508] width 267 height 30
click at [1133, 499] on span "(03003400730)" at bounding box center [1137, 500] width 78 height 13
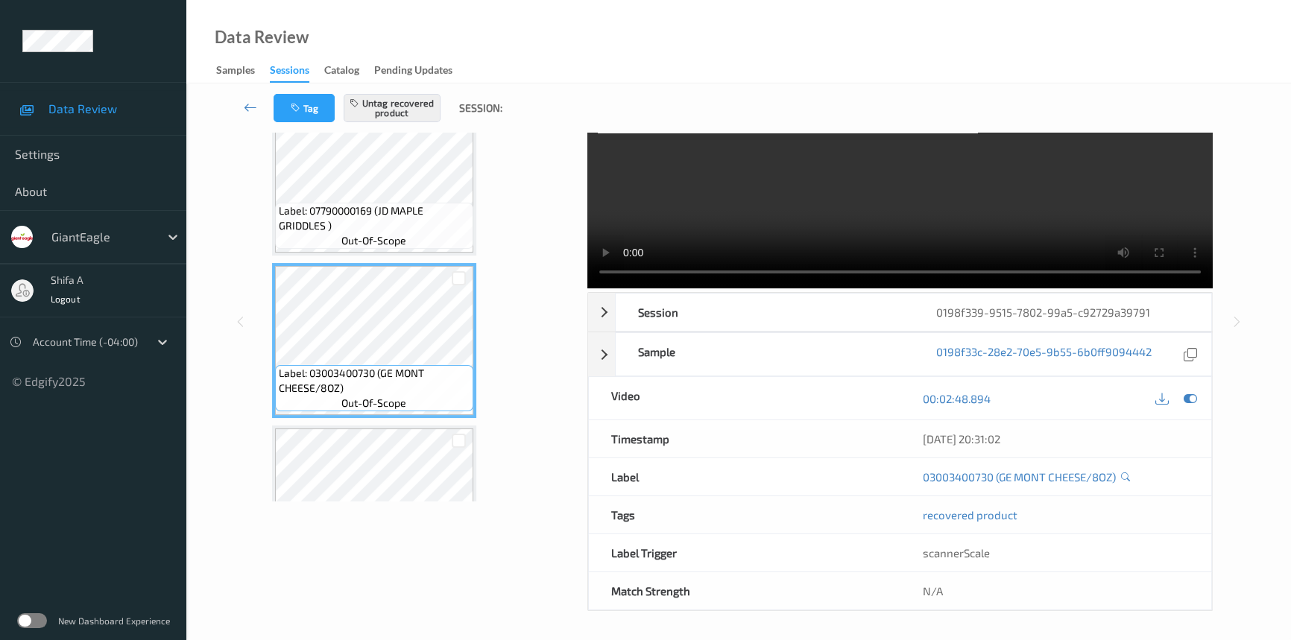
scroll to position [2489, 0]
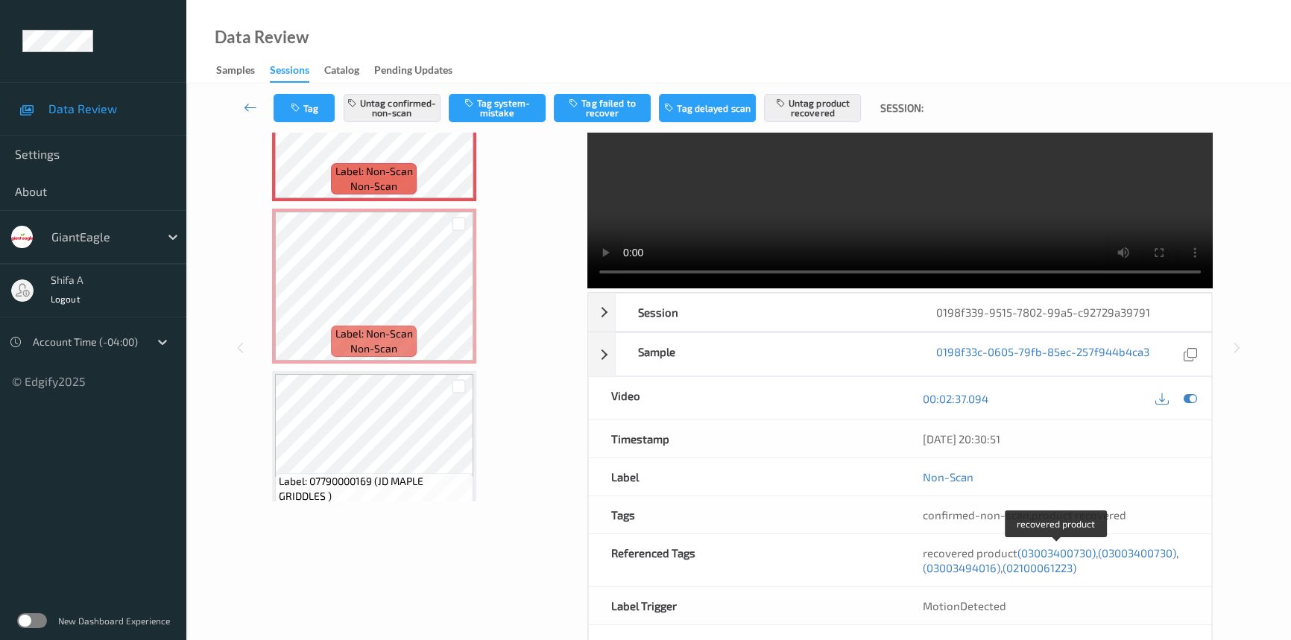
click at [960, 562] on span "(03003494016)" at bounding box center [962, 567] width 78 height 13
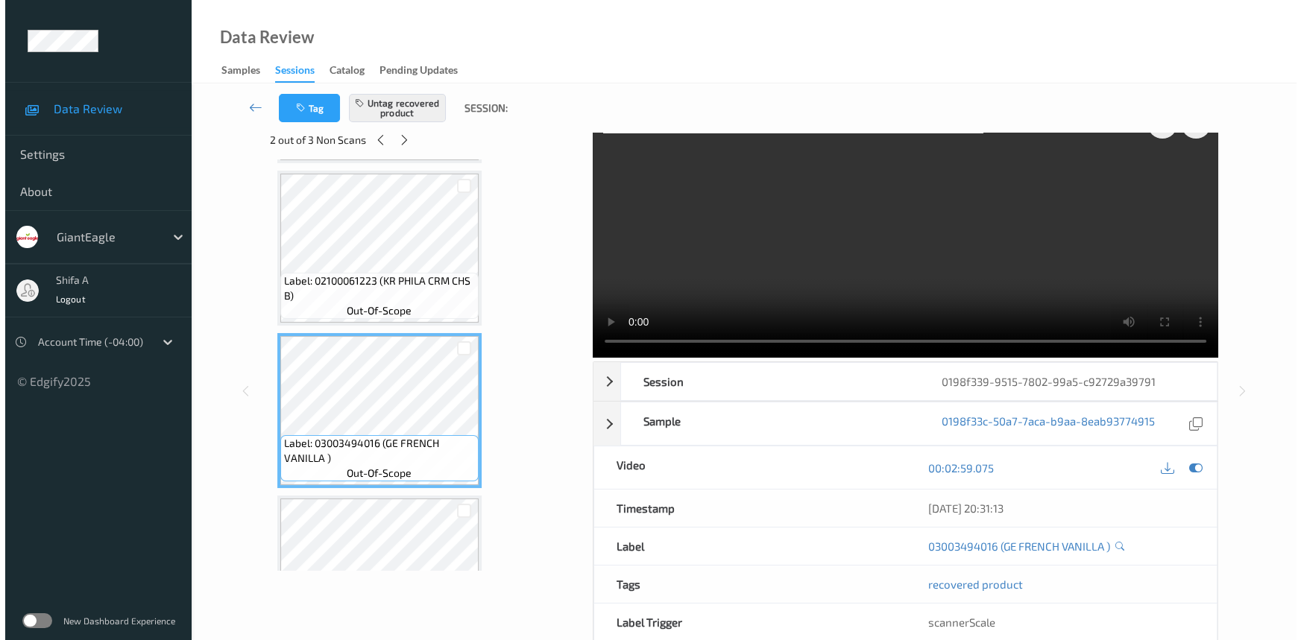
scroll to position [0, 0]
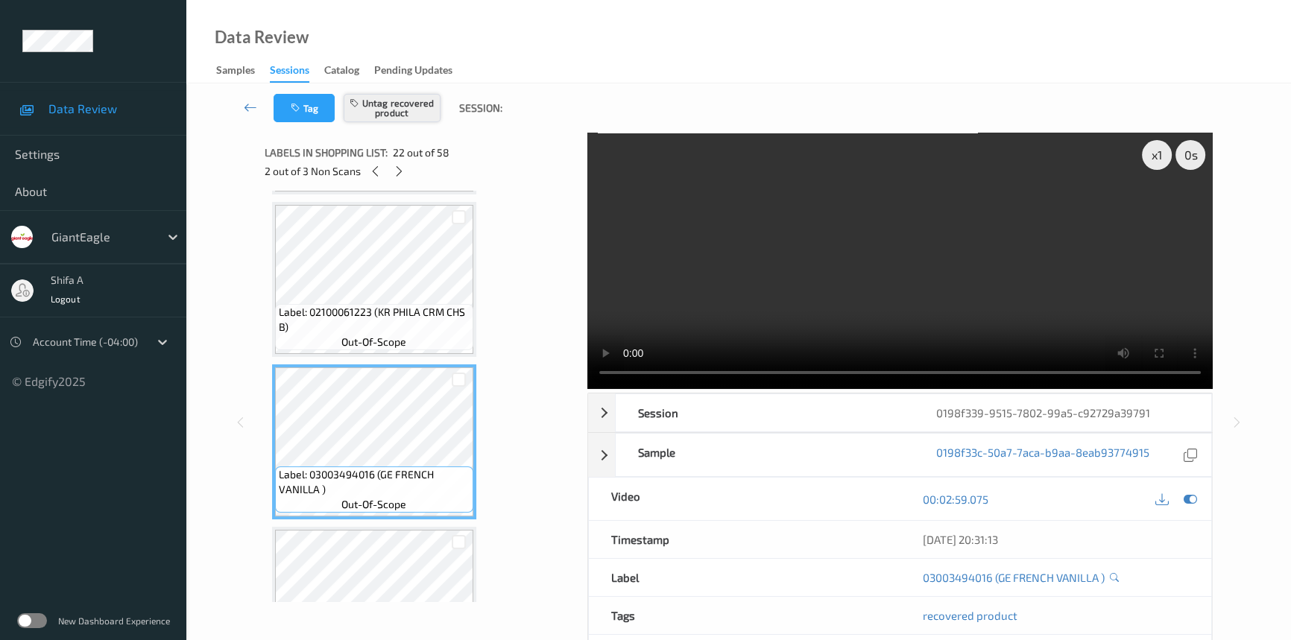
click at [382, 103] on button "Untag recovered product" at bounding box center [392, 108] width 97 height 28
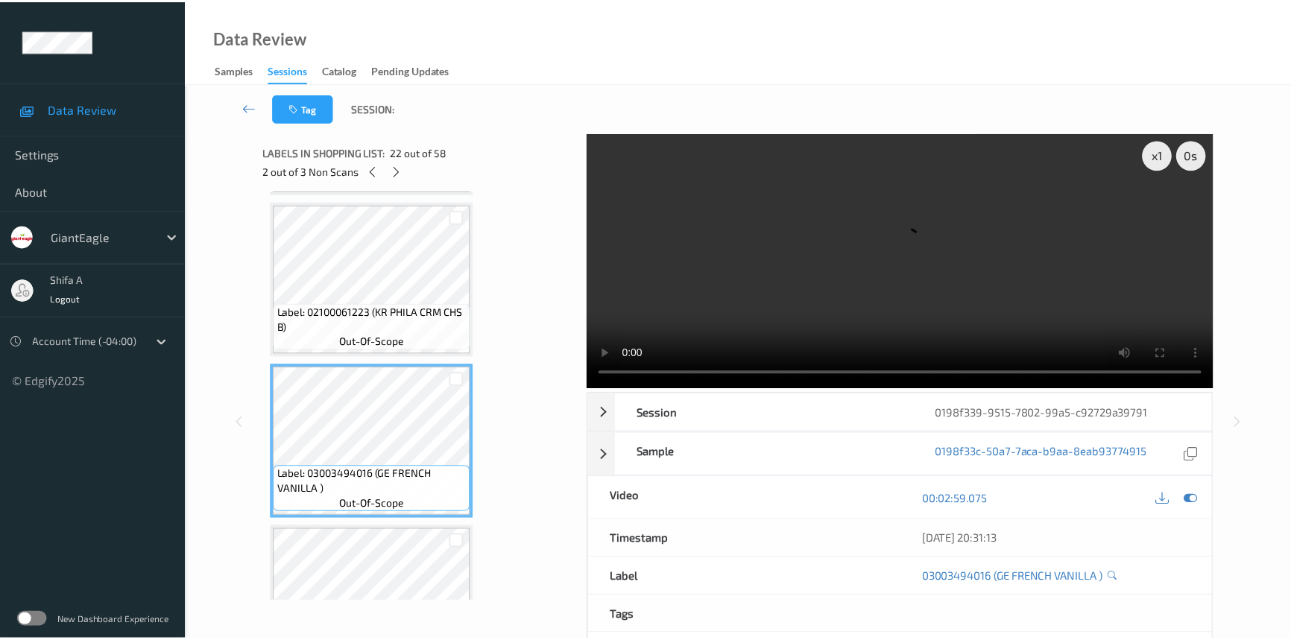
scroll to position [2975, 0]
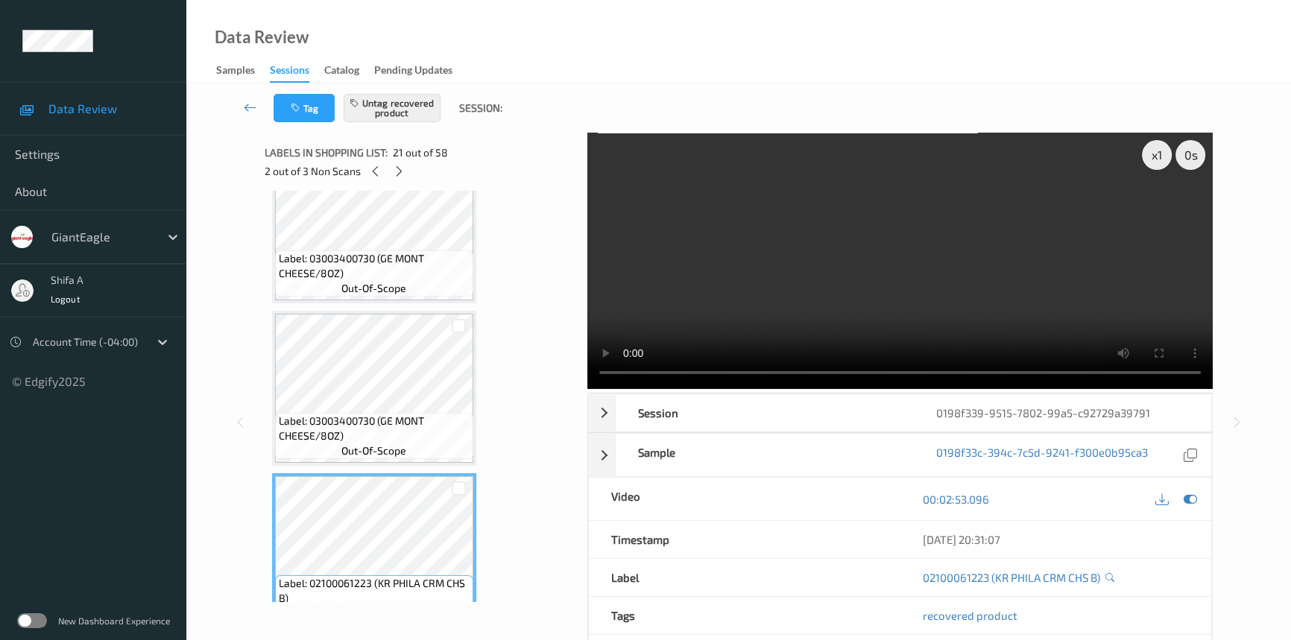
click at [475, 388] on div "Label: 03003400730 (GE MONT CHEESE/8OZ) out-of-scope" at bounding box center [374, 388] width 204 height 155
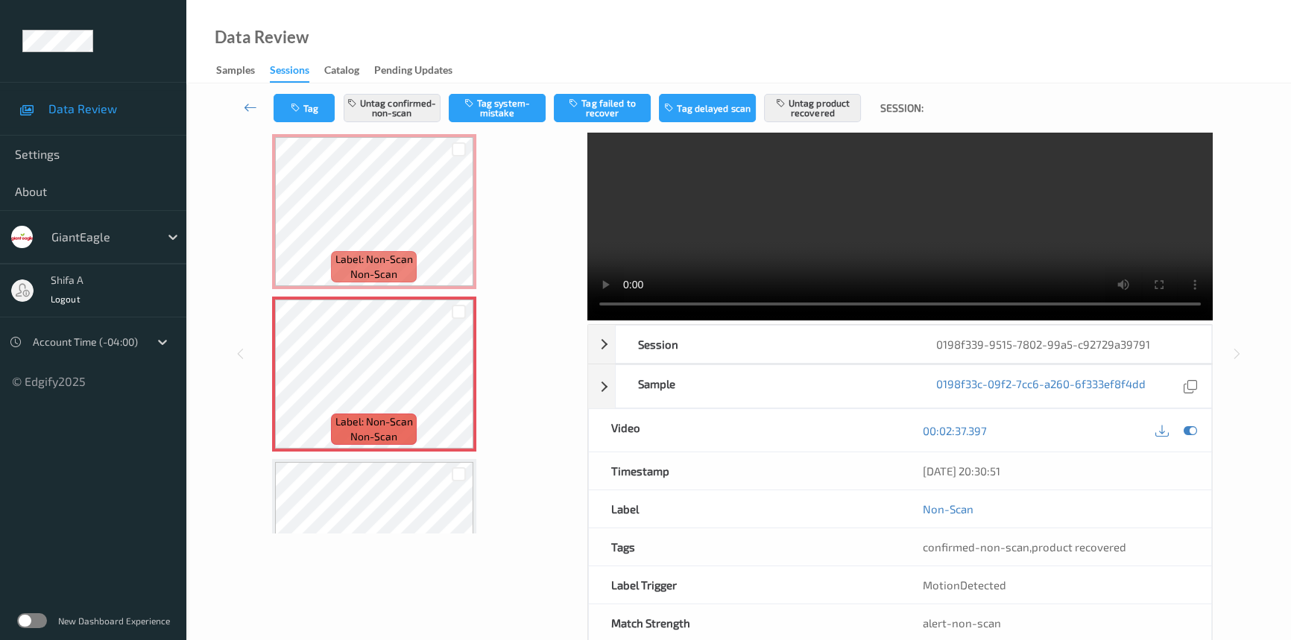
scroll to position [101, 0]
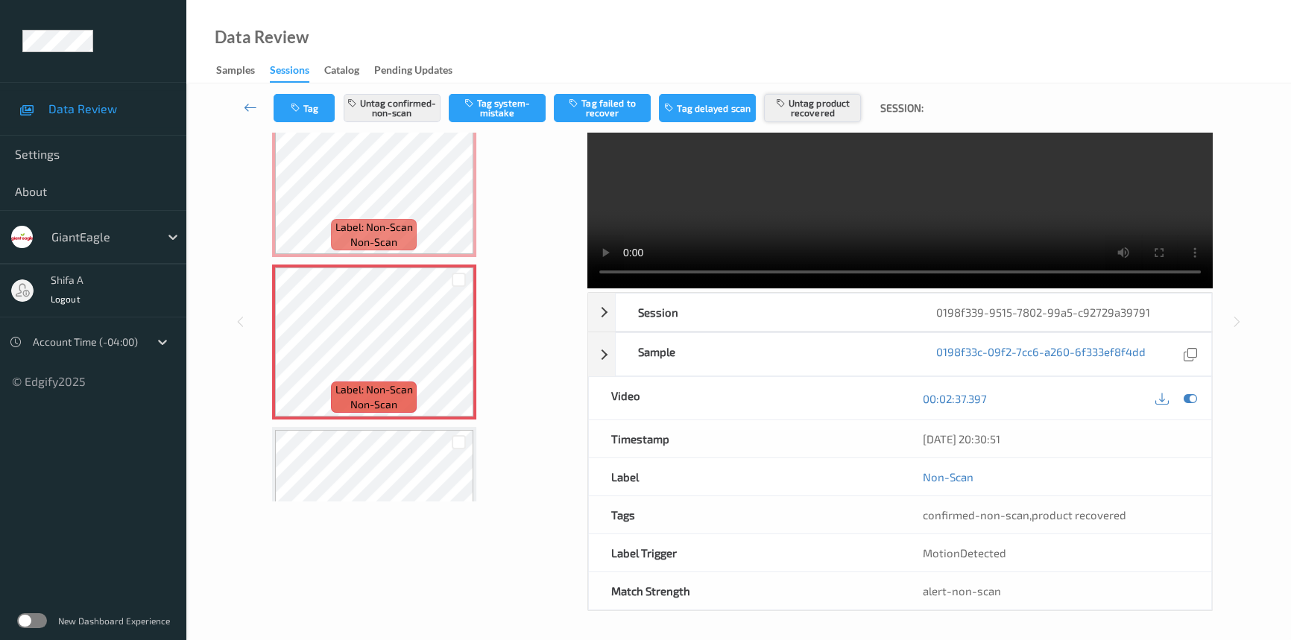
click at [806, 112] on button "Untag product recovered" at bounding box center [812, 108] width 97 height 28
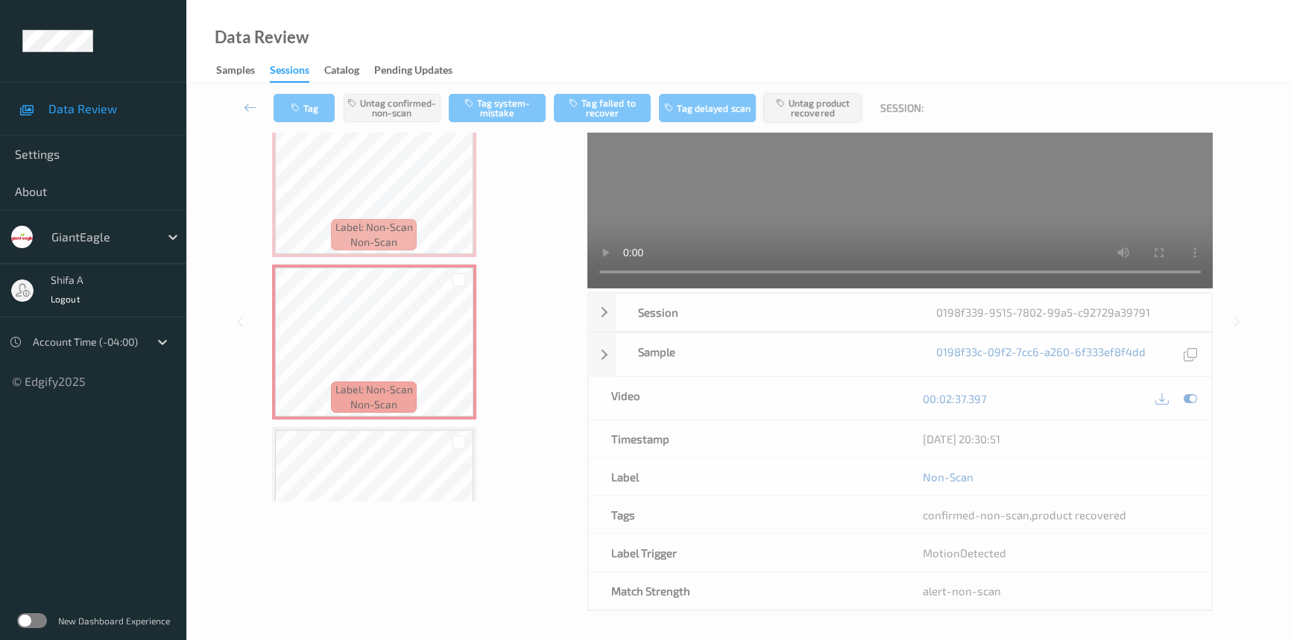
scroll to position [0, 0]
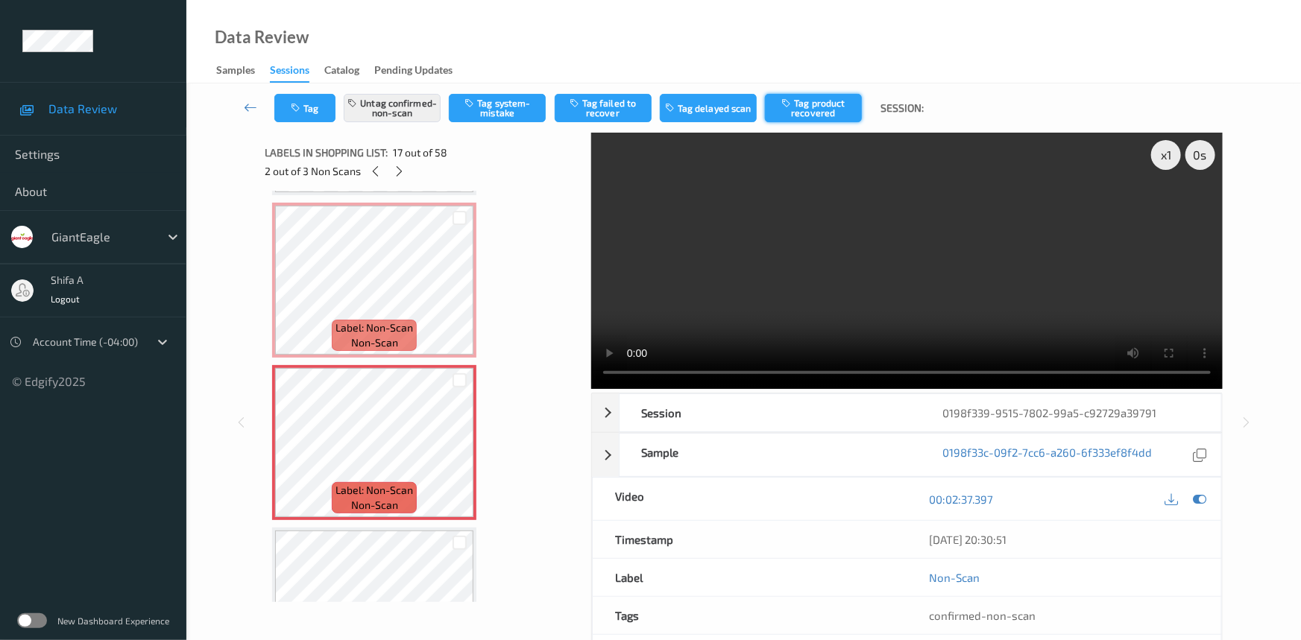
click at [806, 112] on button "Tag product recovered" at bounding box center [813, 108] width 97 height 28
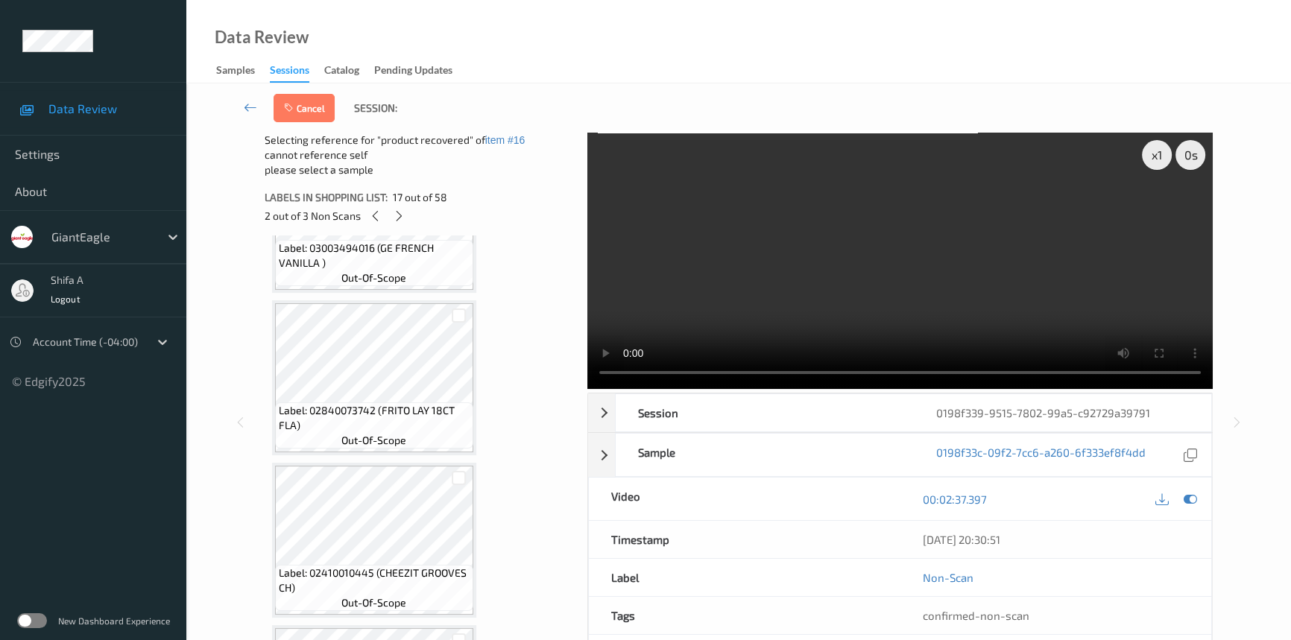
scroll to position [3247, 0]
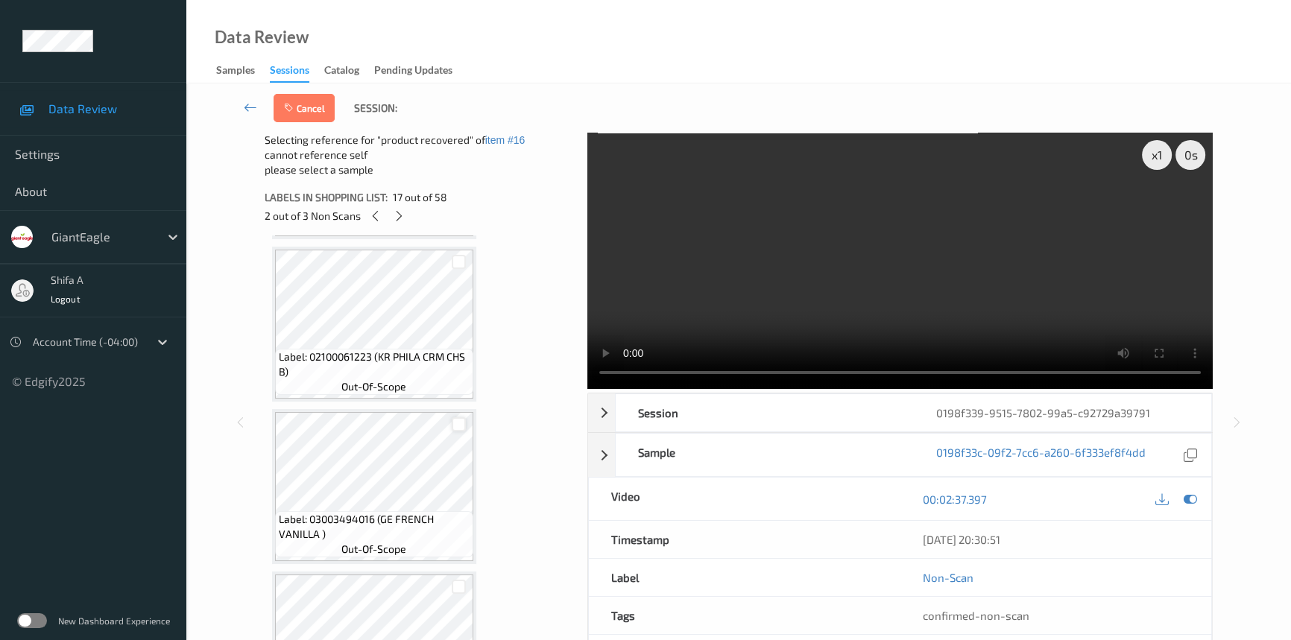
click at [457, 418] on div at bounding box center [459, 425] width 14 height 14
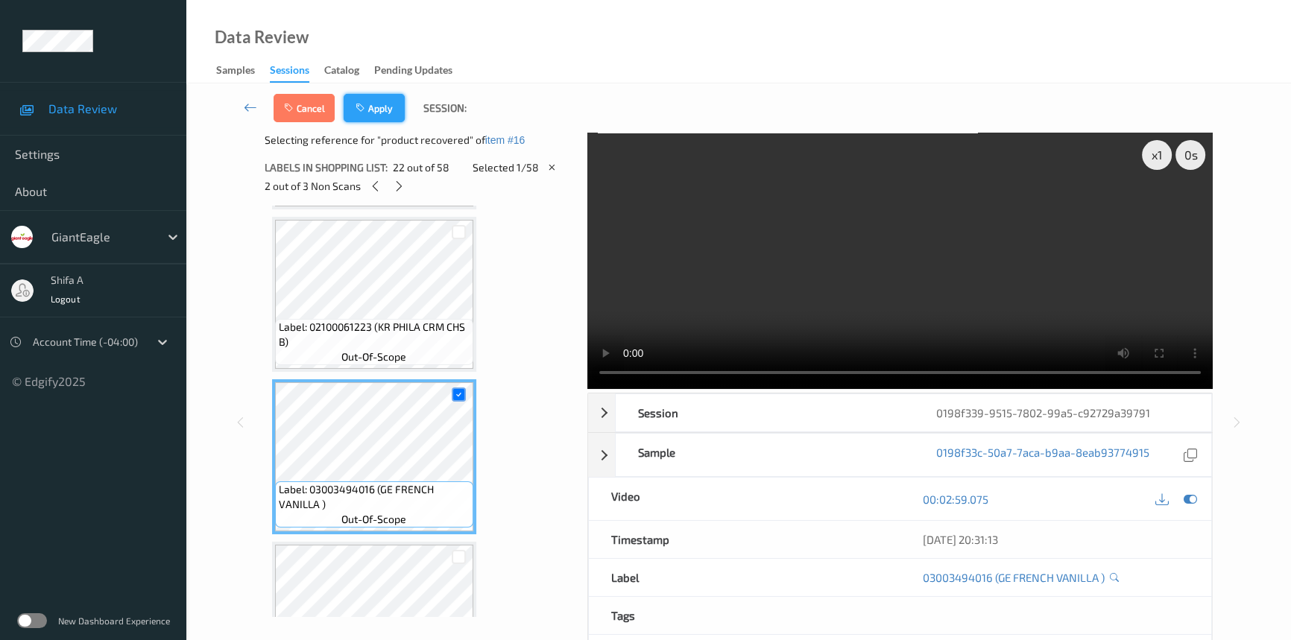
click at [377, 110] on button "Apply" at bounding box center [374, 108] width 61 height 28
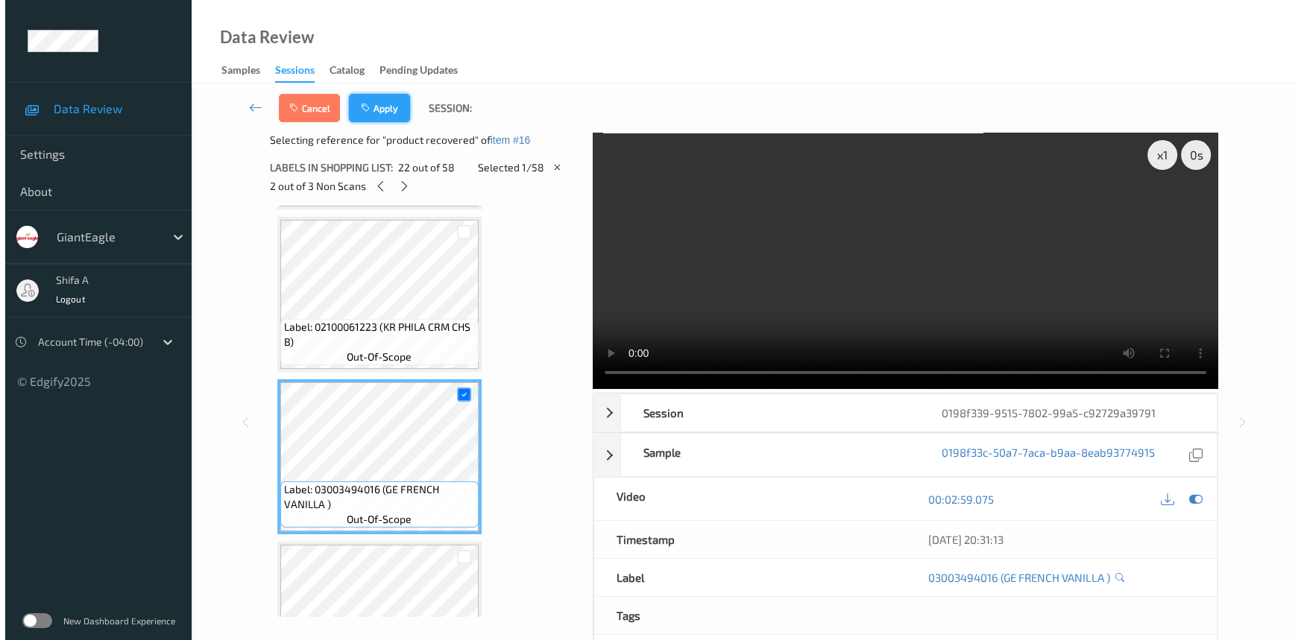
scroll to position [2437, 0]
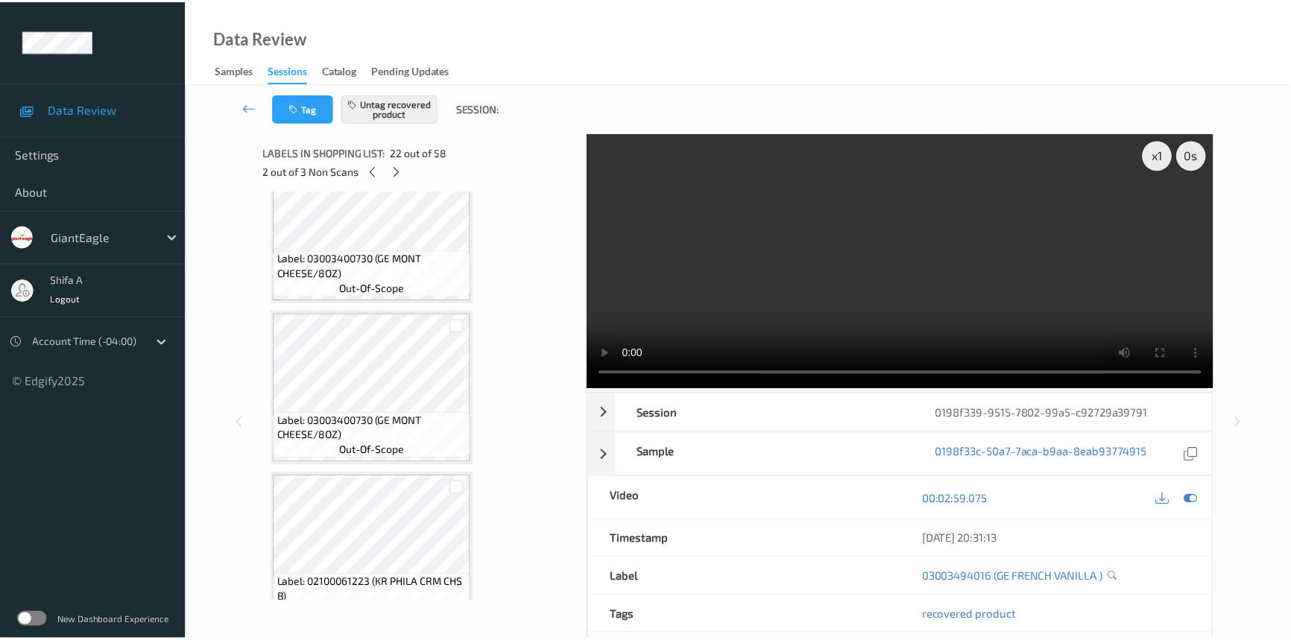
scroll to position [2433, 0]
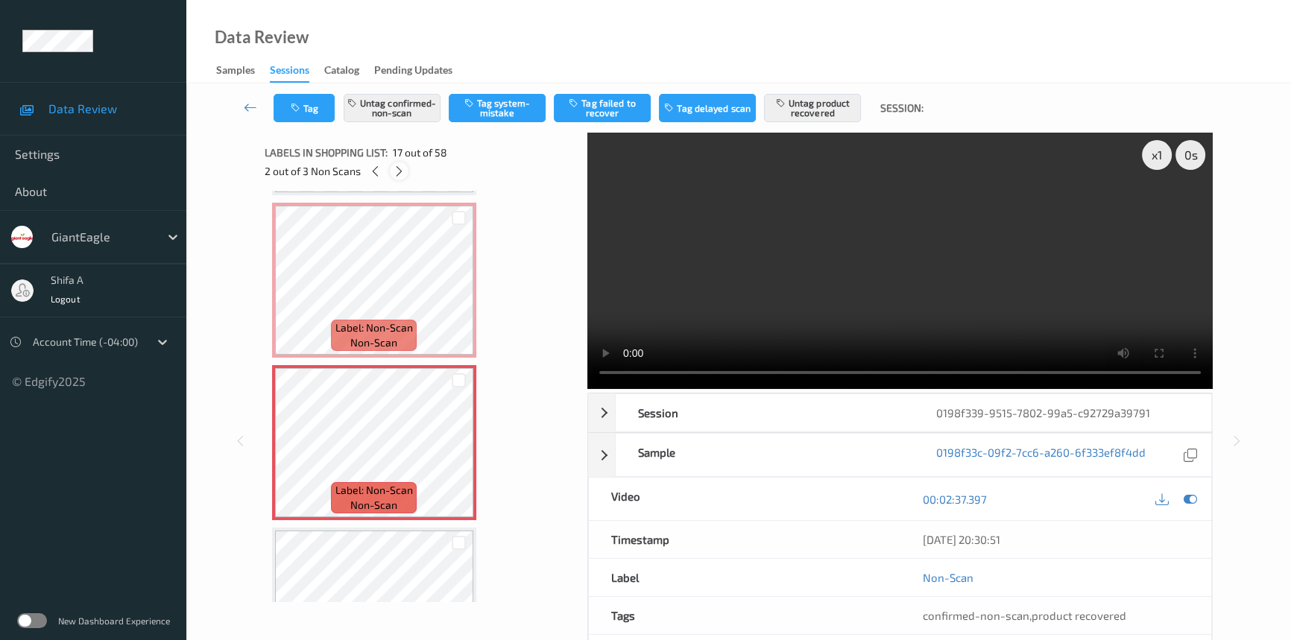
click at [398, 173] on icon at bounding box center [399, 171] width 13 height 13
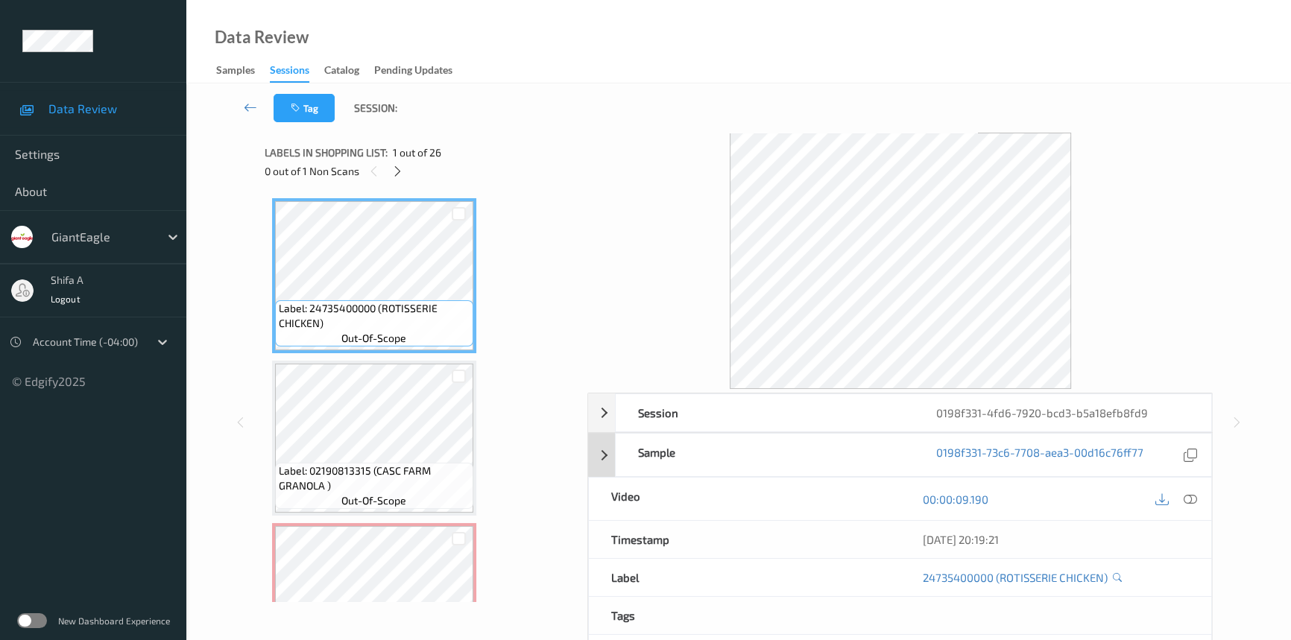
drag, startPoint x: 1194, startPoint y: 504, endPoint x: 690, endPoint y: 328, distance: 533.8
click at [1194, 500] on icon at bounding box center [1190, 499] width 13 height 13
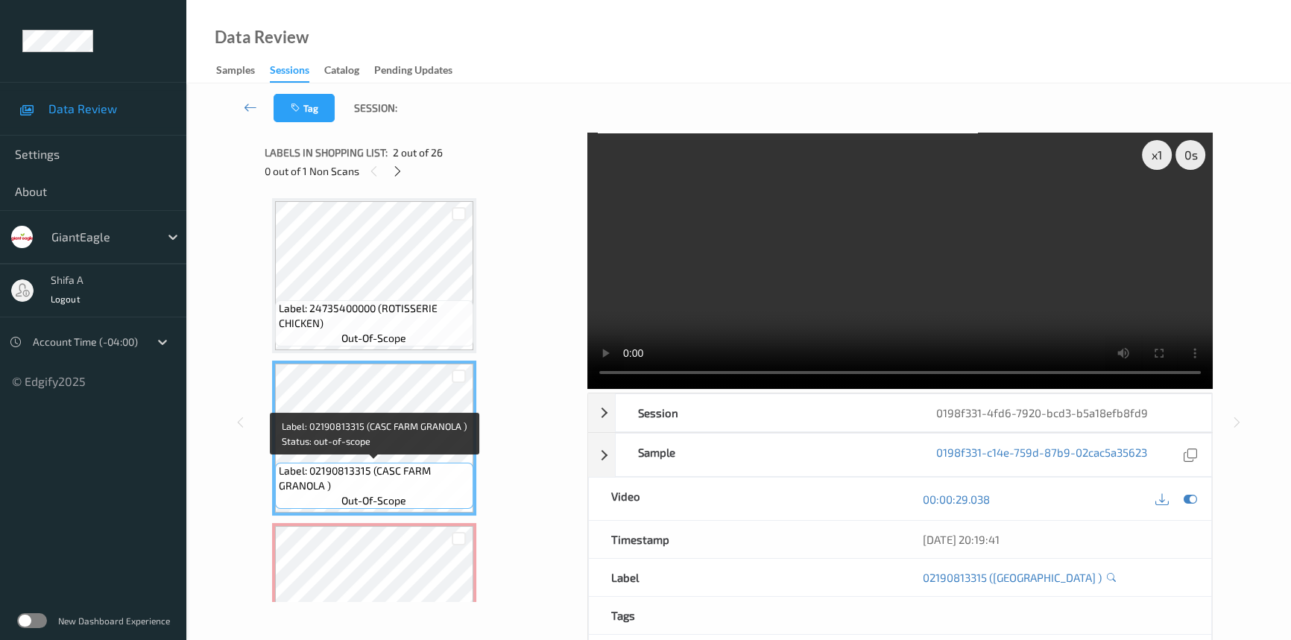
scroll to position [271, 0]
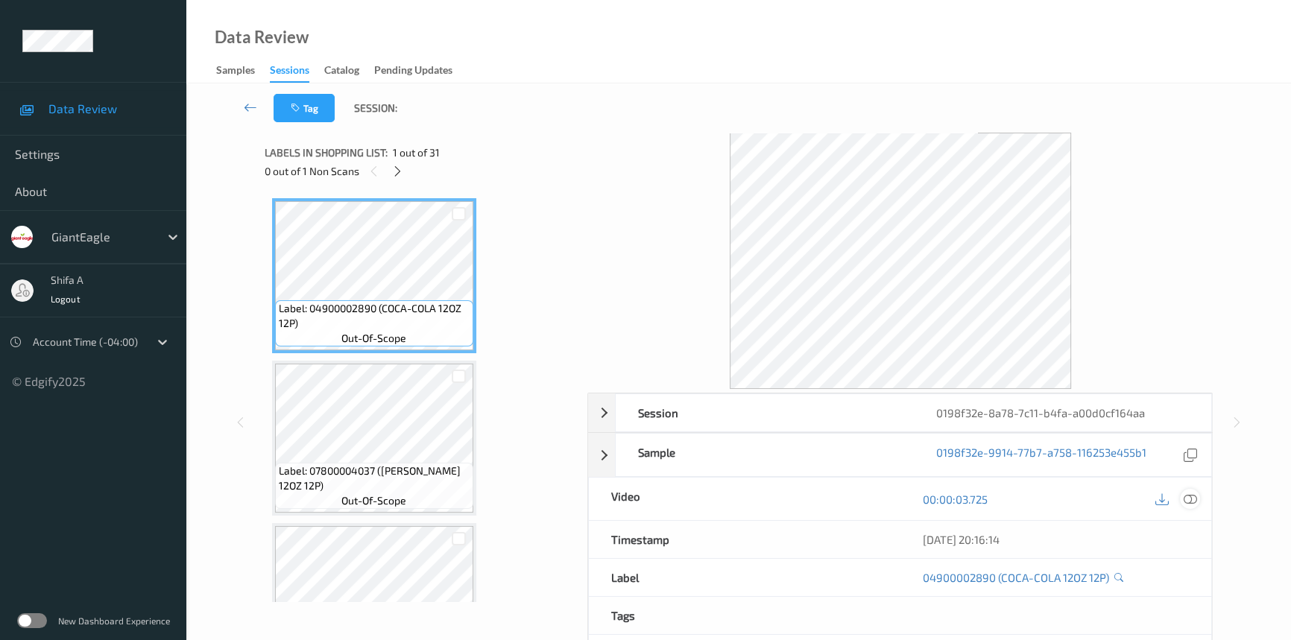
click at [1192, 499] on icon at bounding box center [1190, 499] width 13 height 13
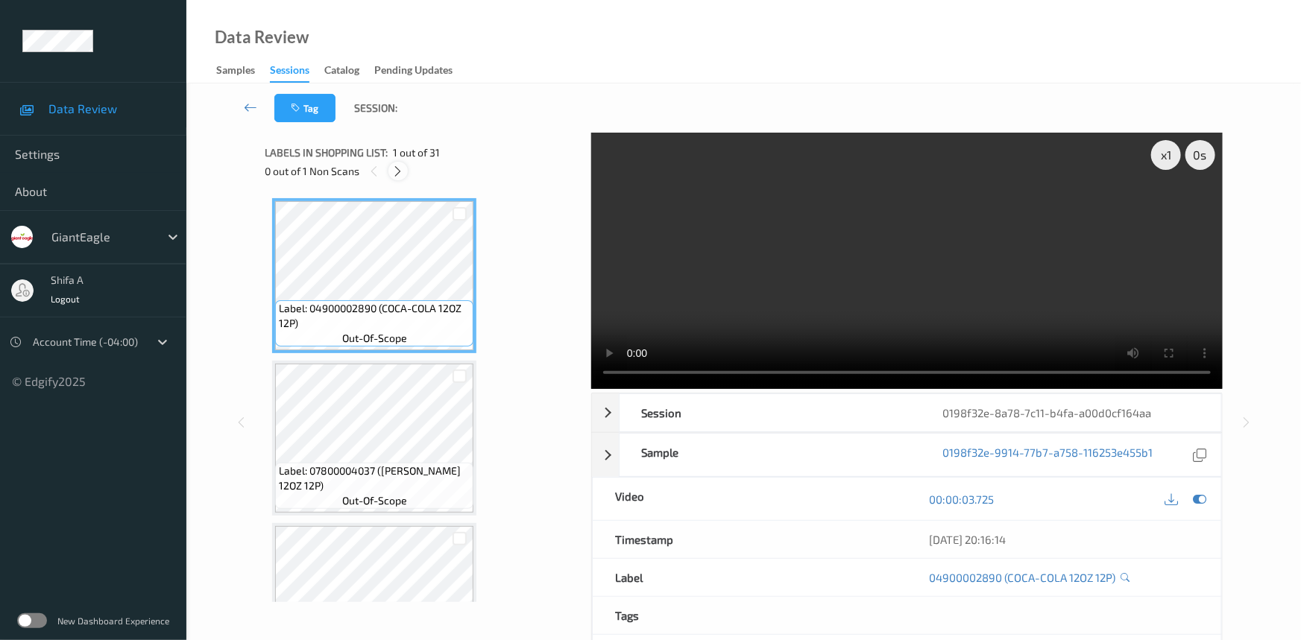
click at [400, 171] on icon at bounding box center [398, 171] width 13 height 13
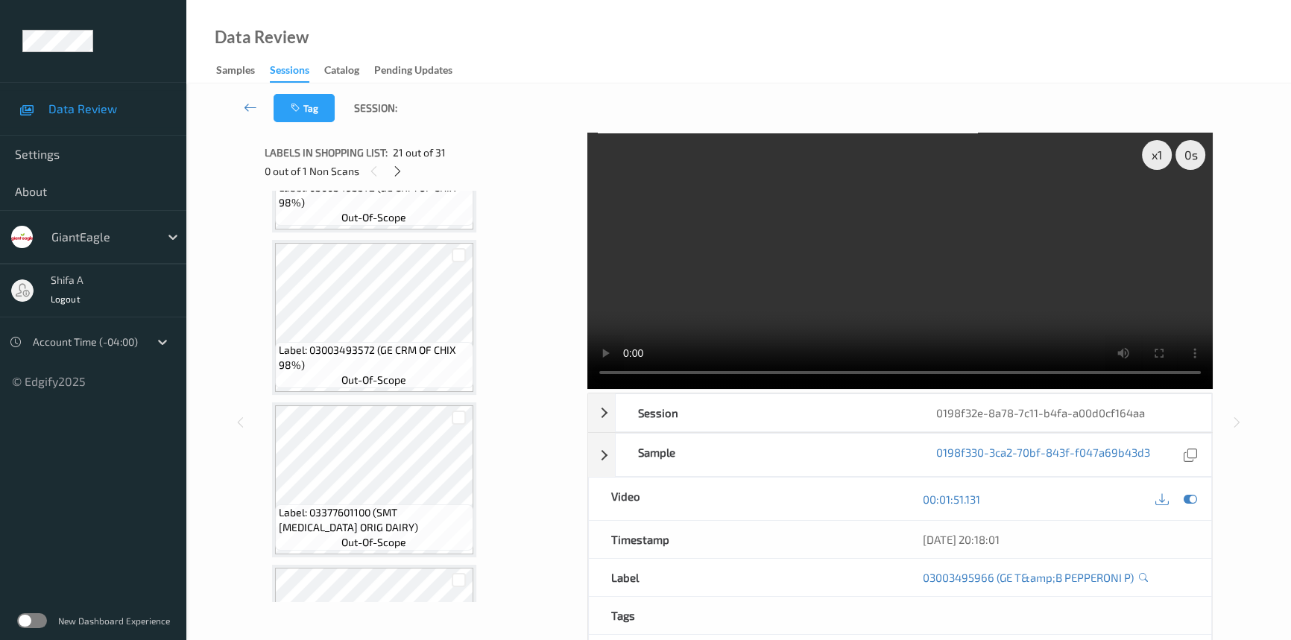
scroll to position [4617, 0]
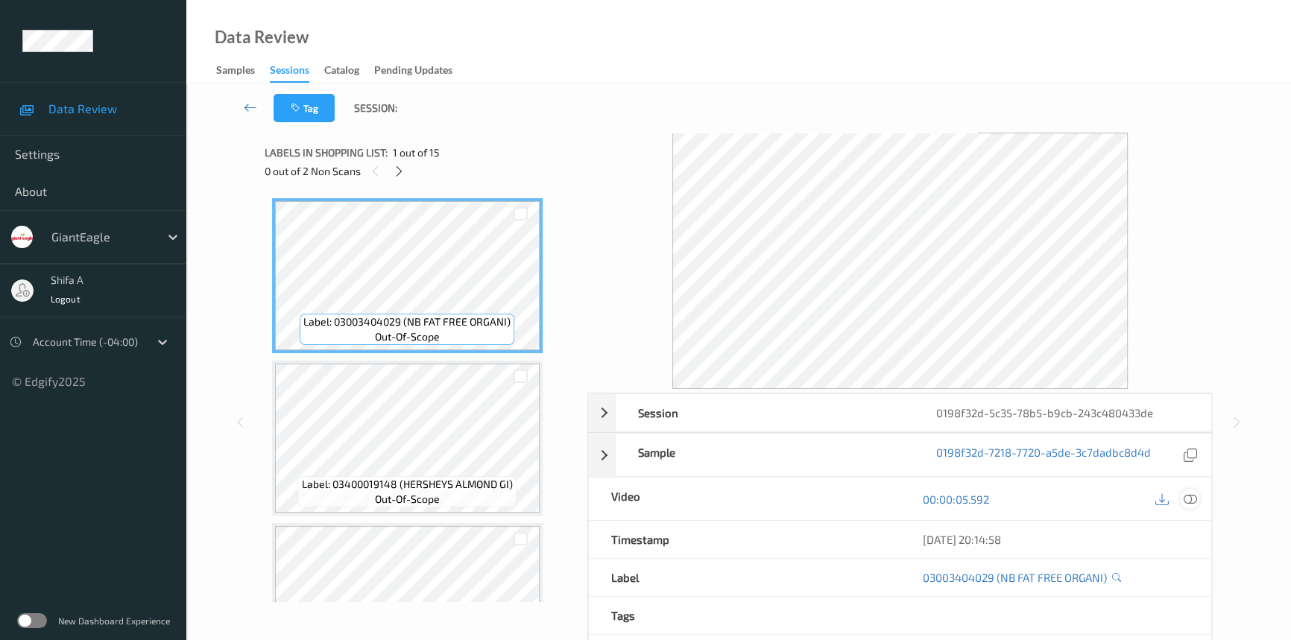
click at [1193, 493] on icon at bounding box center [1190, 499] width 13 height 13
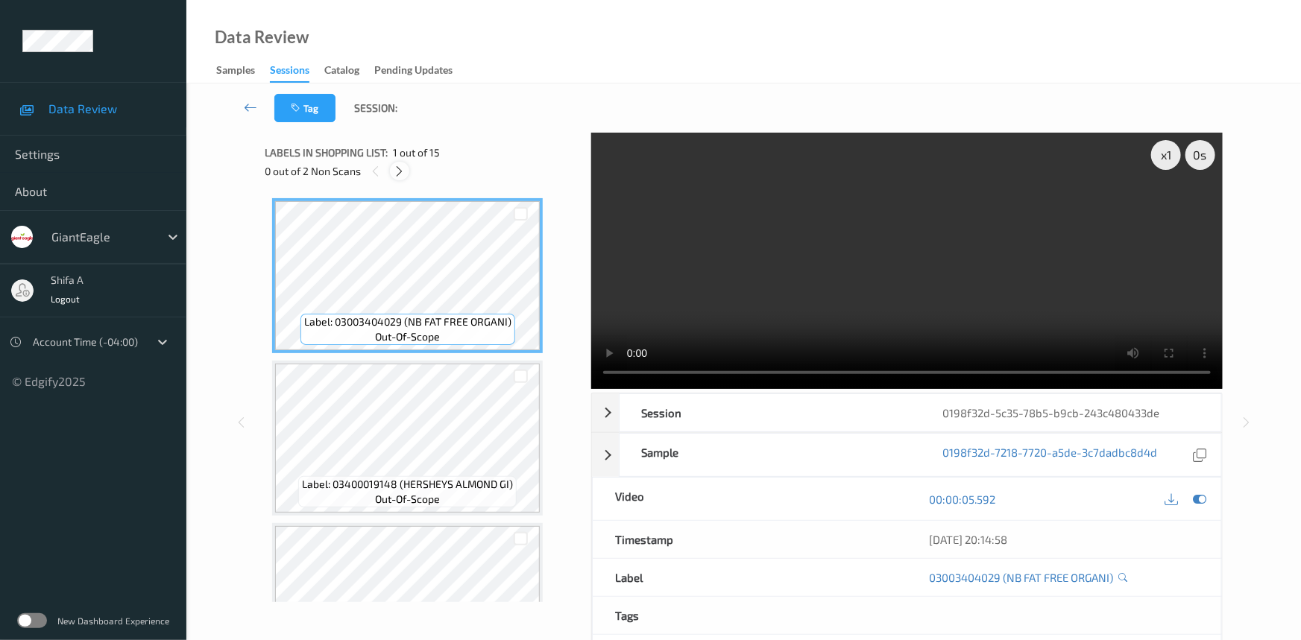
click at [403, 168] on icon at bounding box center [400, 171] width 13 height 13
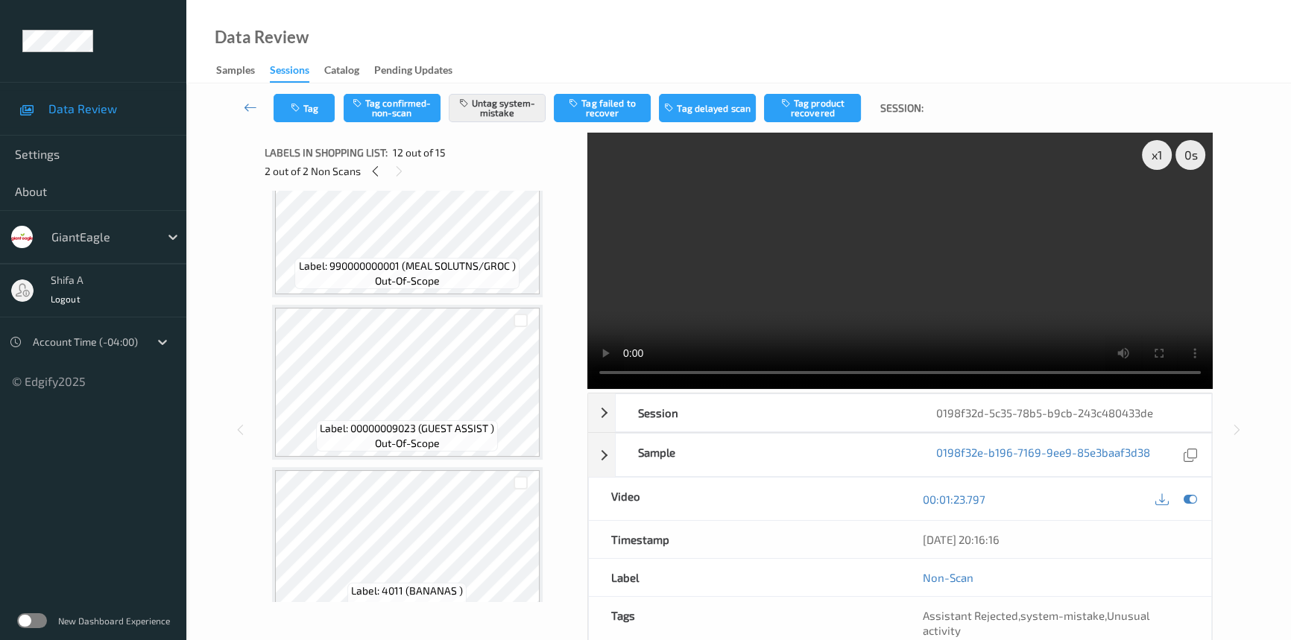
scroll to position [2007, 0]
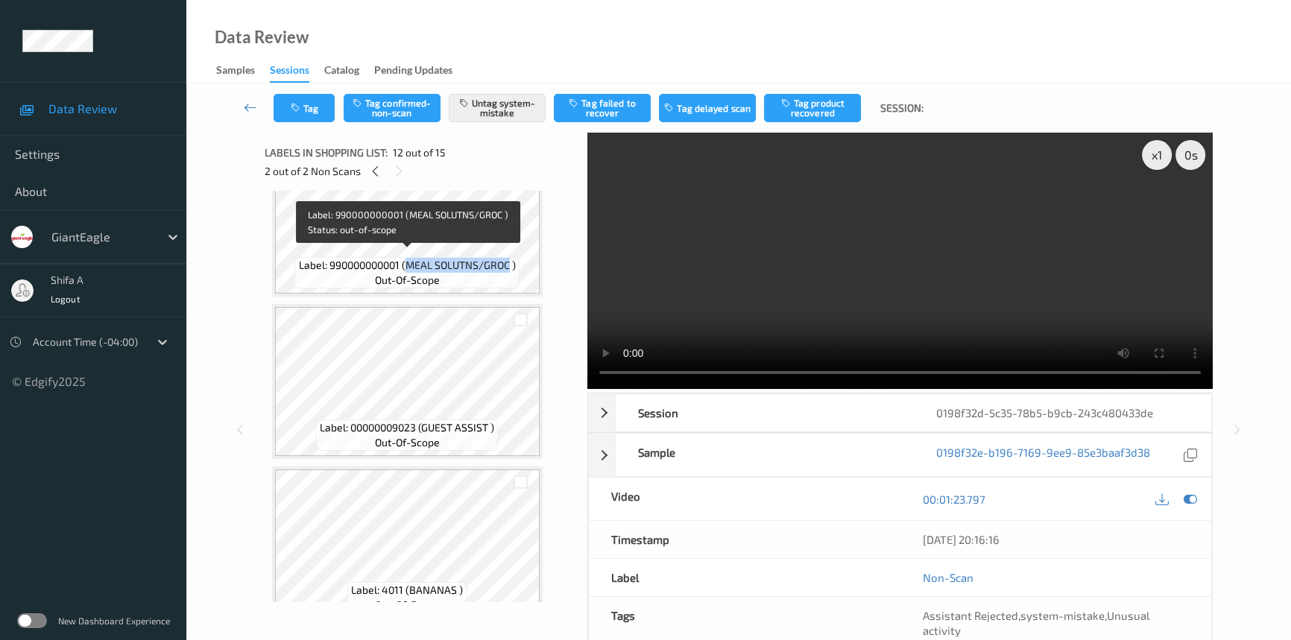
drag, startPoint x: 409, startPoint y: 259, endPoint x: 508, endPoint y: 259, distance: 99.2
click at [508, 259] on span "Label: 990000000001 (MEAL SOLUTNS/GROC )" at bounding box center [407, 265] width 217 height 15
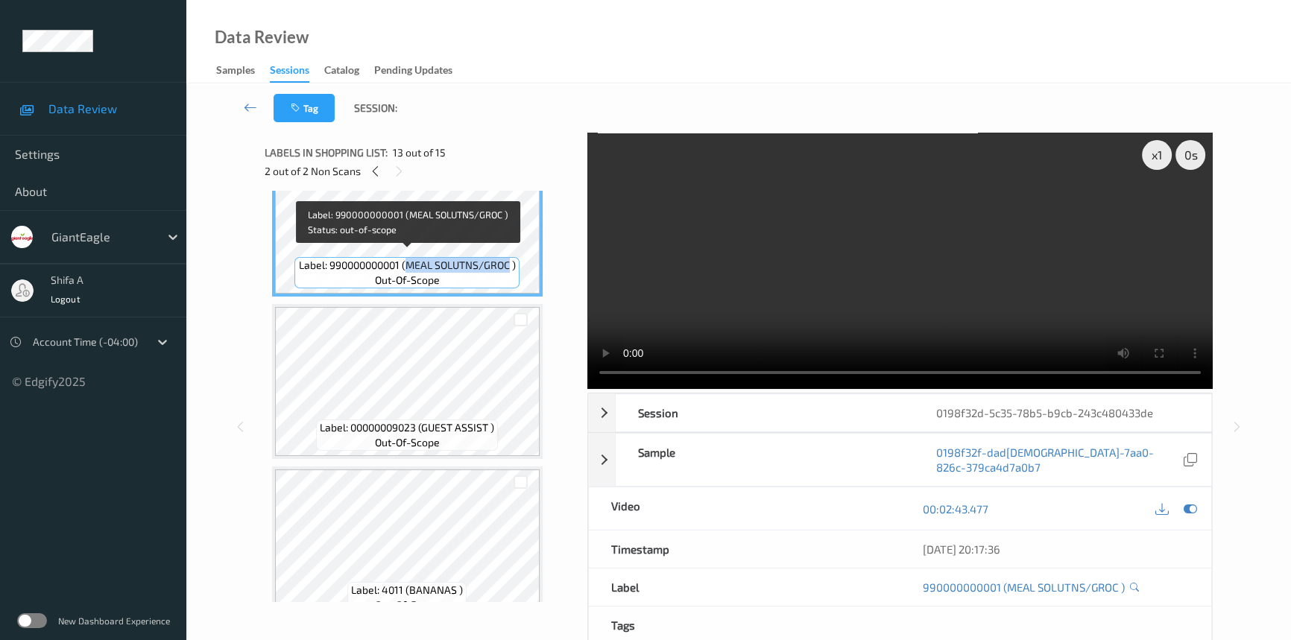
copy span "MEAL SOLUTNS/GROC"
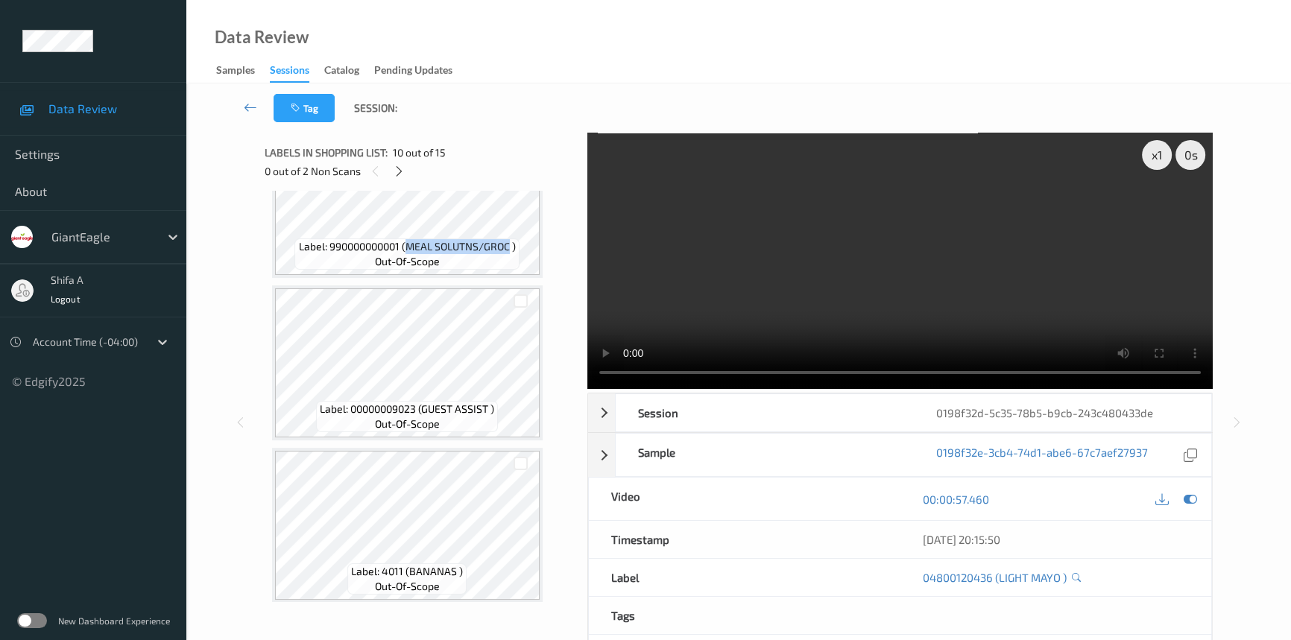
scroll to position [1754, 0]
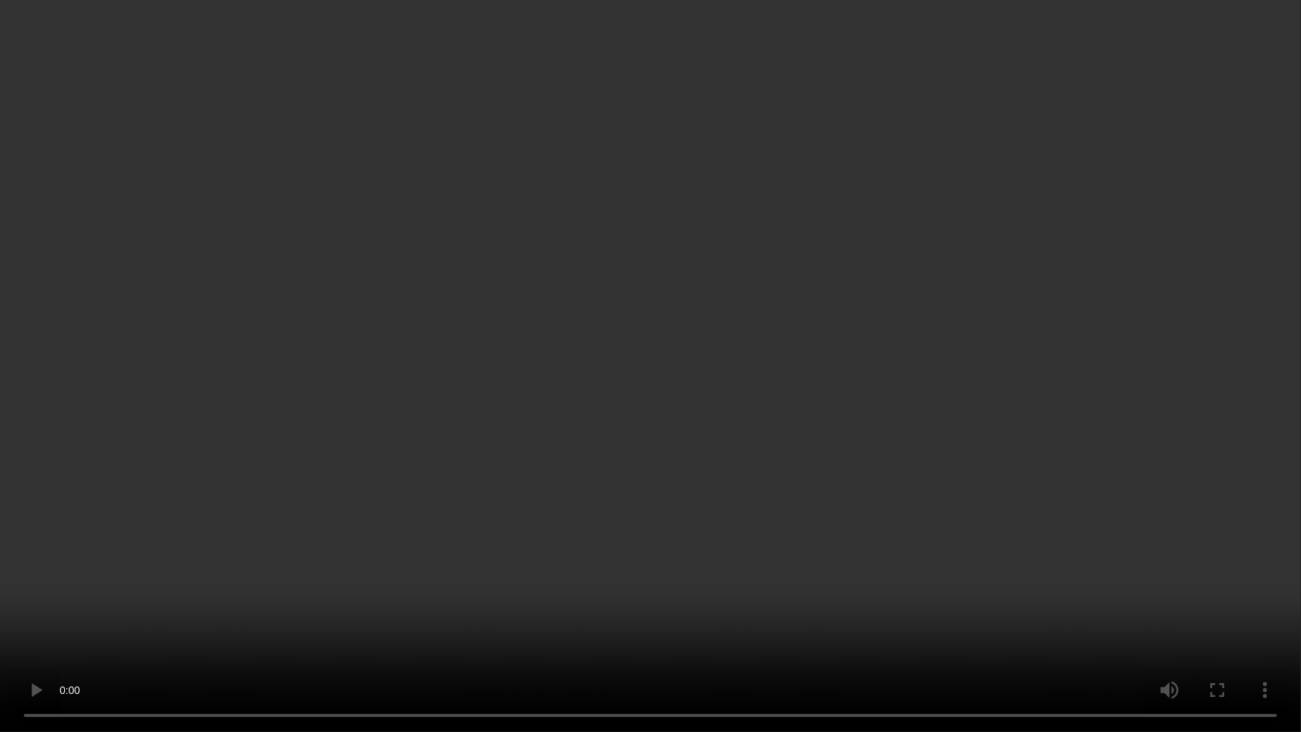
click at [1061, 408] on video at bounding box center [650, 366] width 1301 height 732
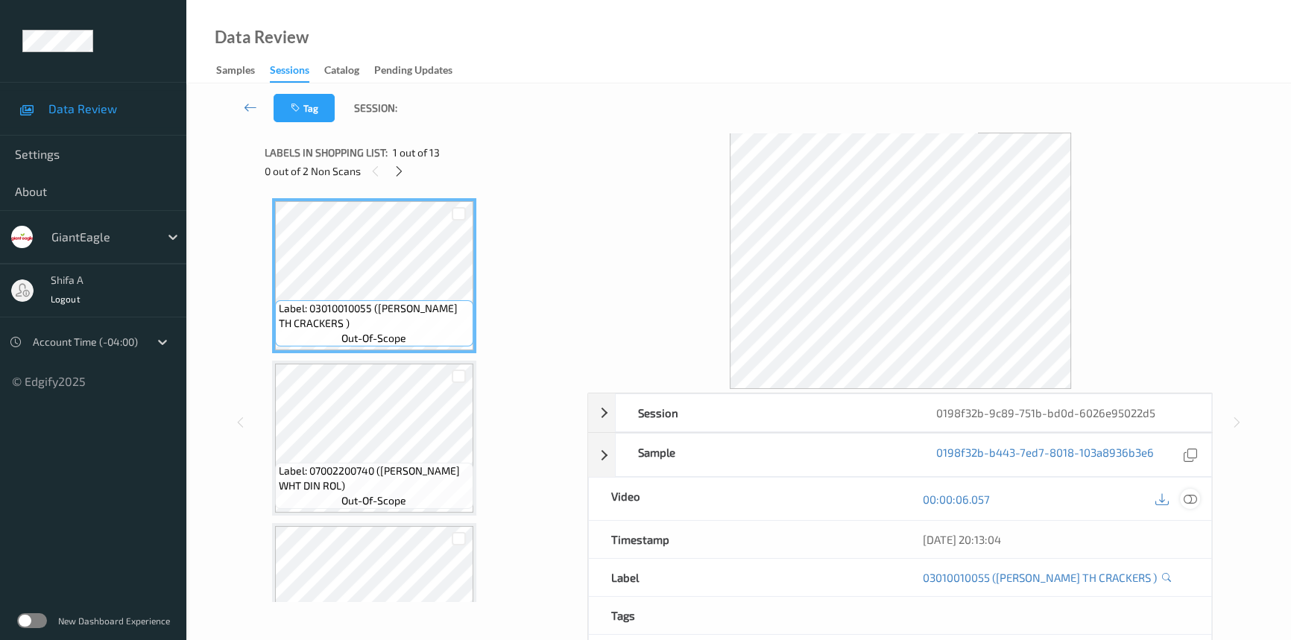
click at [1193, 497] on icon at bounding box center [1190, 499] width 13 height 13
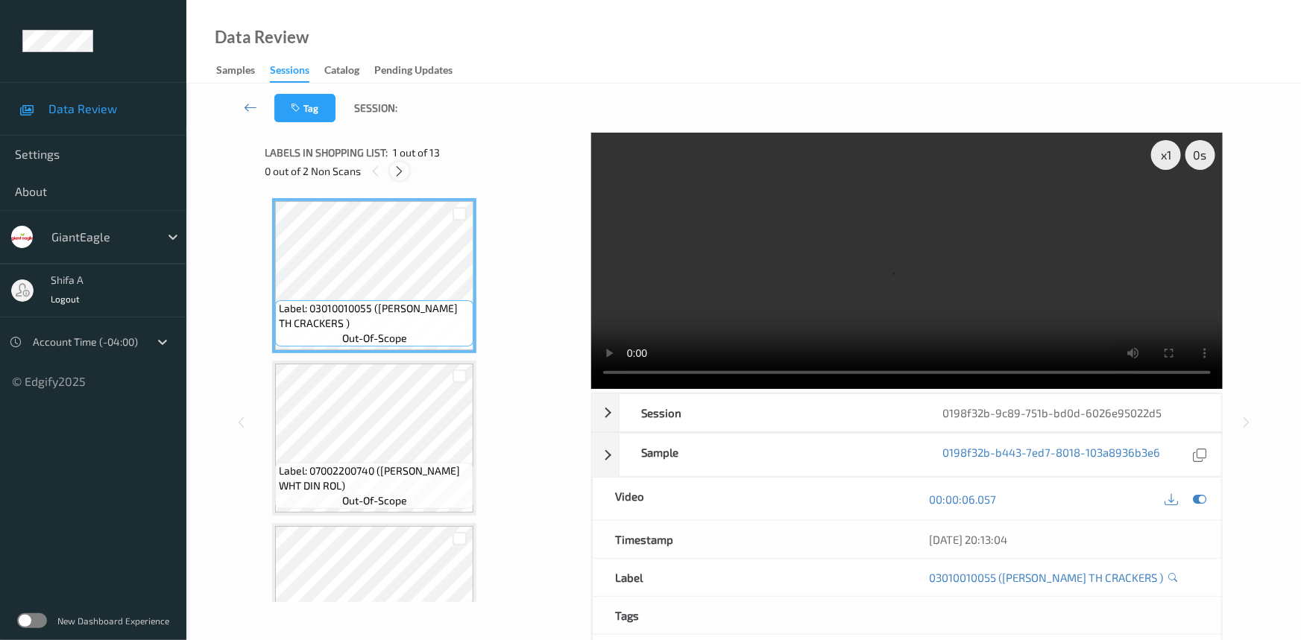
click at [403, 174] on icon at bounding box center [400, 171] width 13 height 13
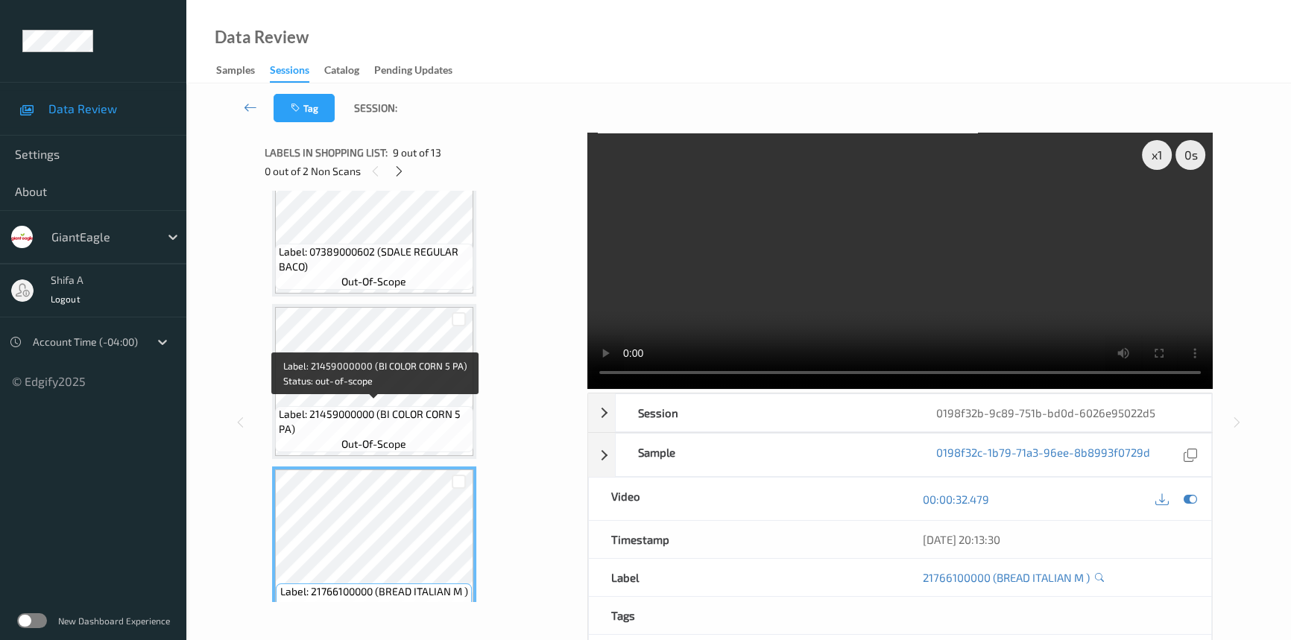
scroll to position [1303, 0]
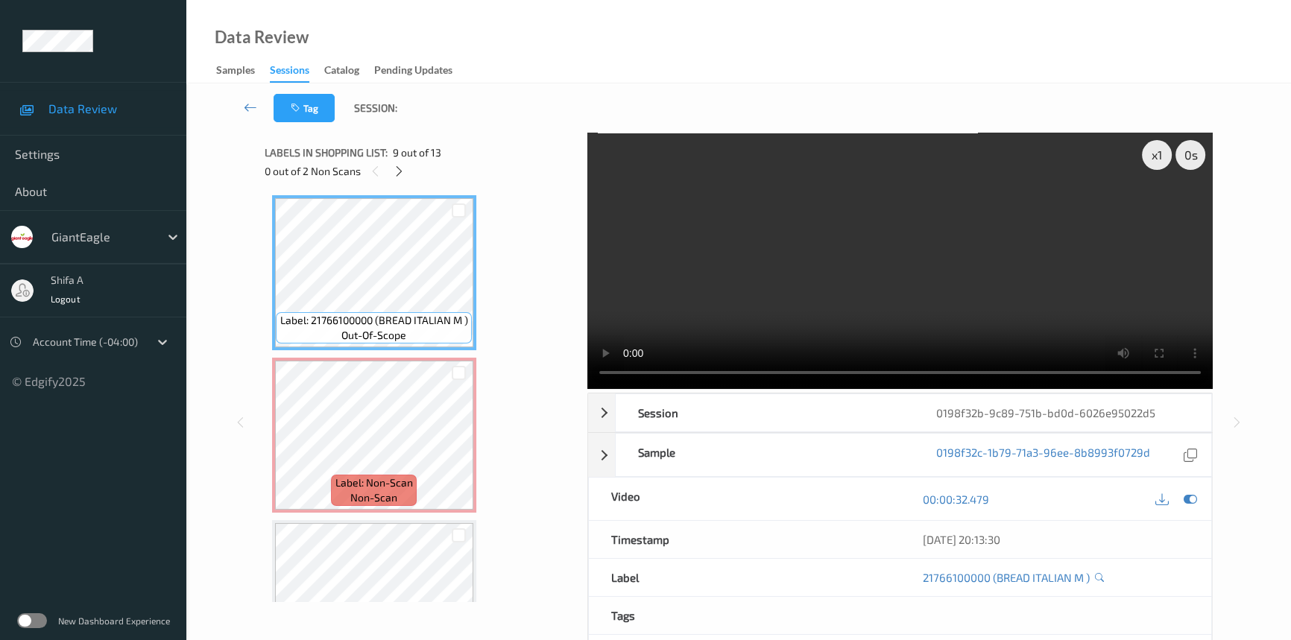
click at [898, 296] on video at bounding box center [900, 261] width 626 height 256
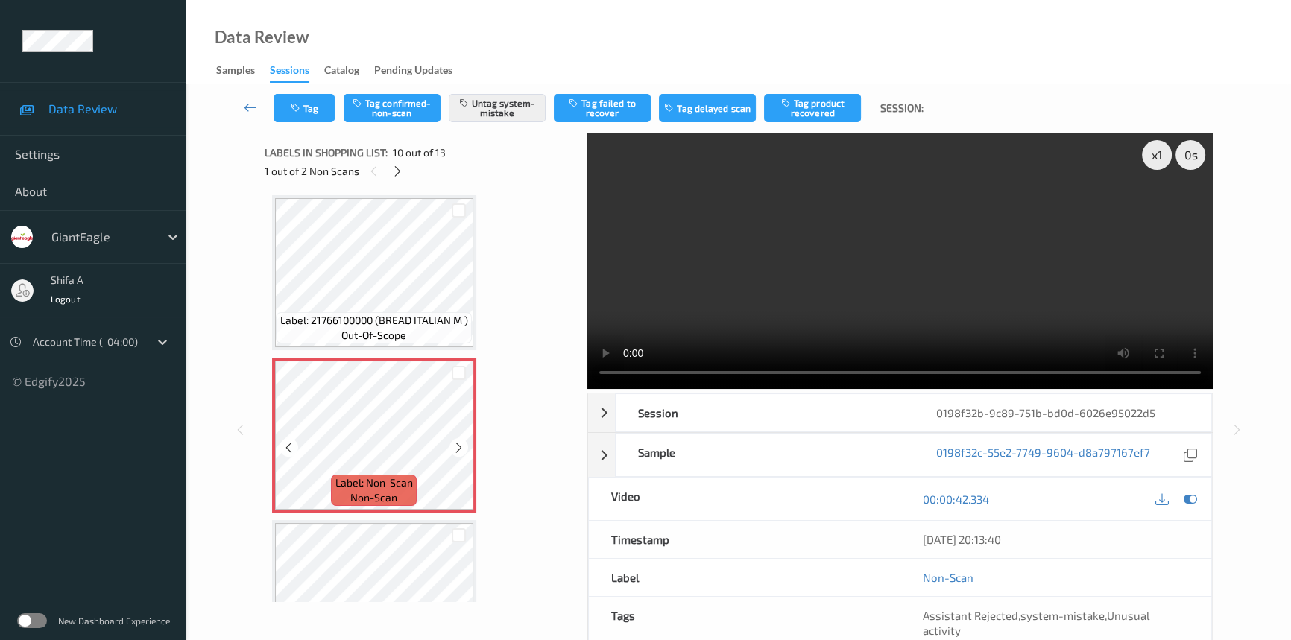
scroll to position [1574, 0]
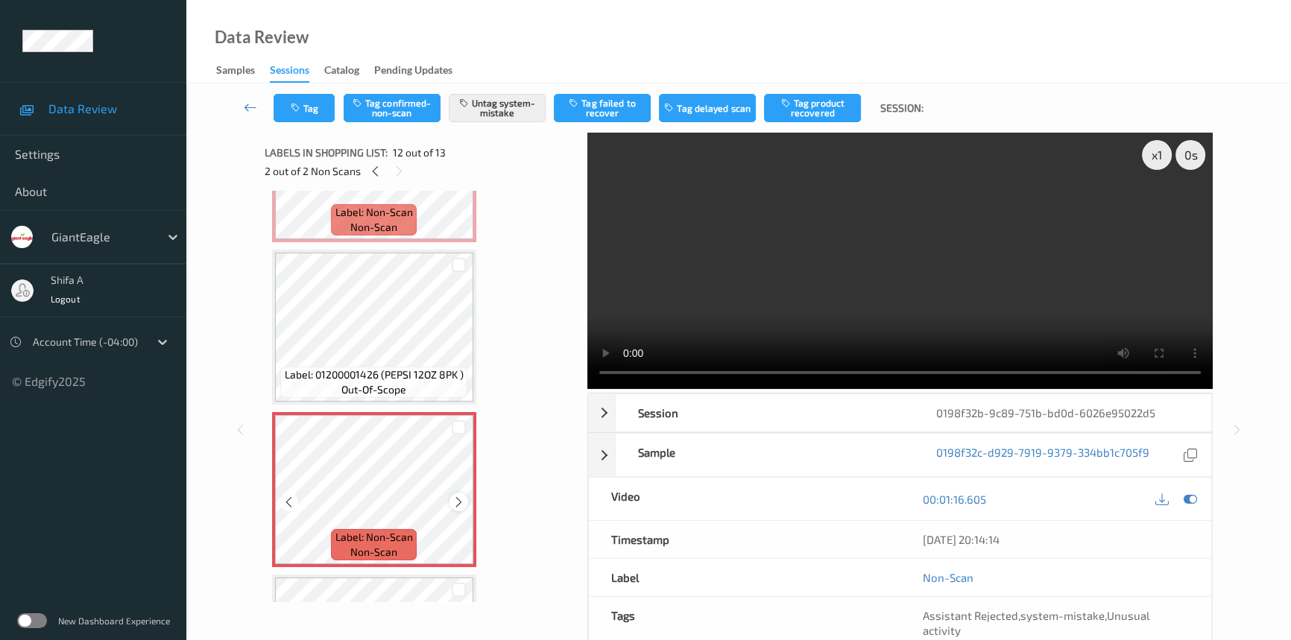
click at [459, 497] on icon at bounding box center [459, 502] width 13 height 13
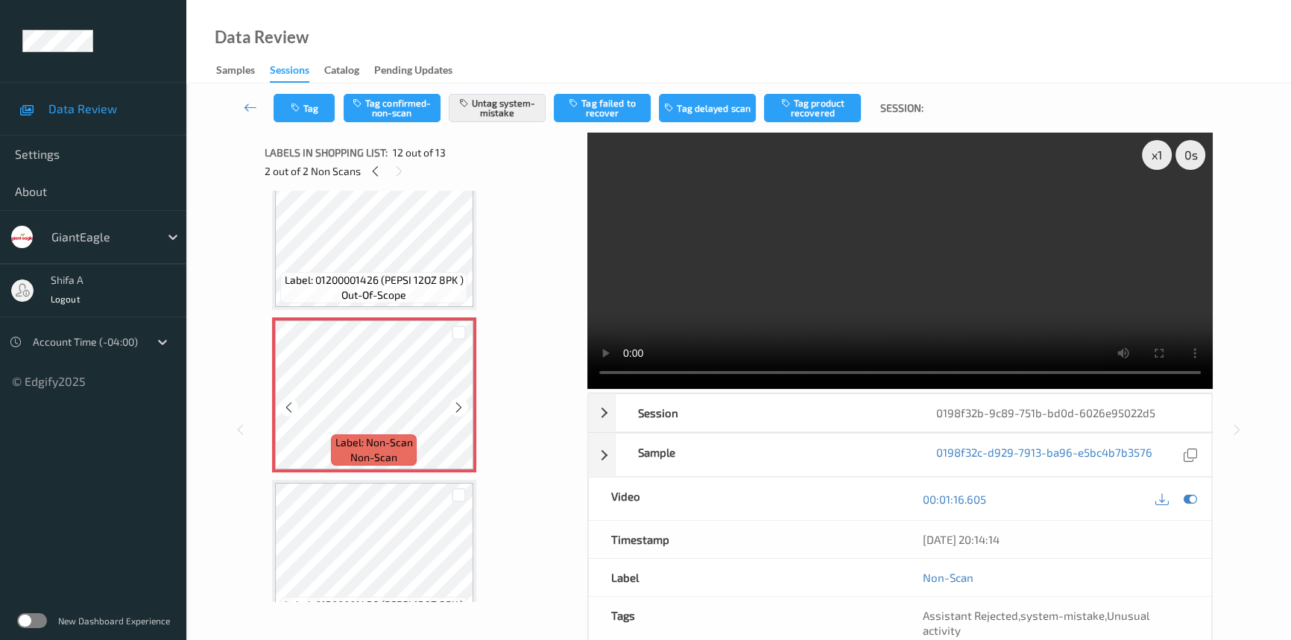
scroll to position [1701, 0]
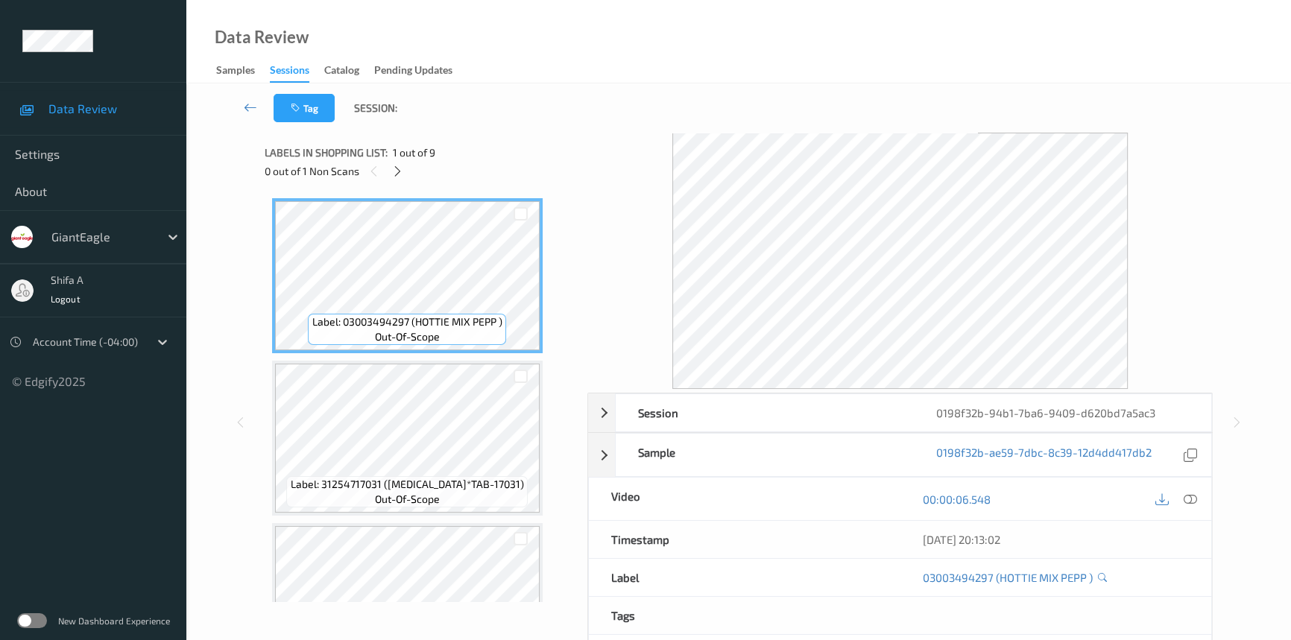
click at [1187, 500] on icon at bounding box center [1190, 499] width 13 height 13
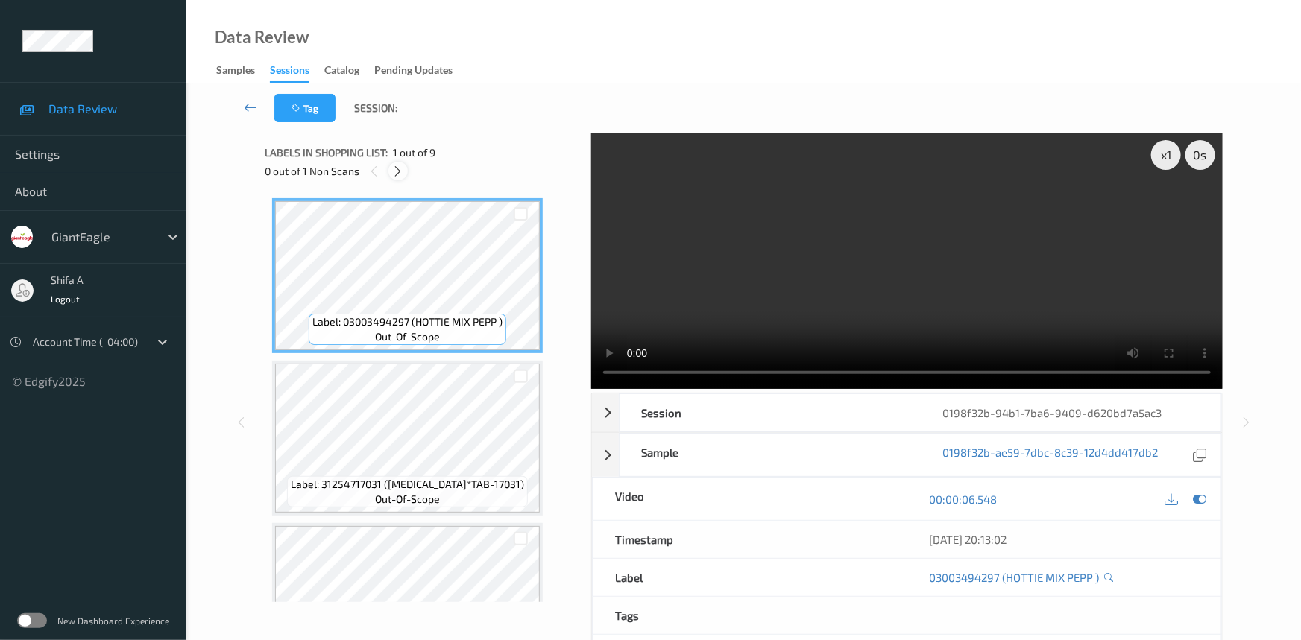
click at [393, 168] on icon at bounding box center [398, 171] width 13 height 13
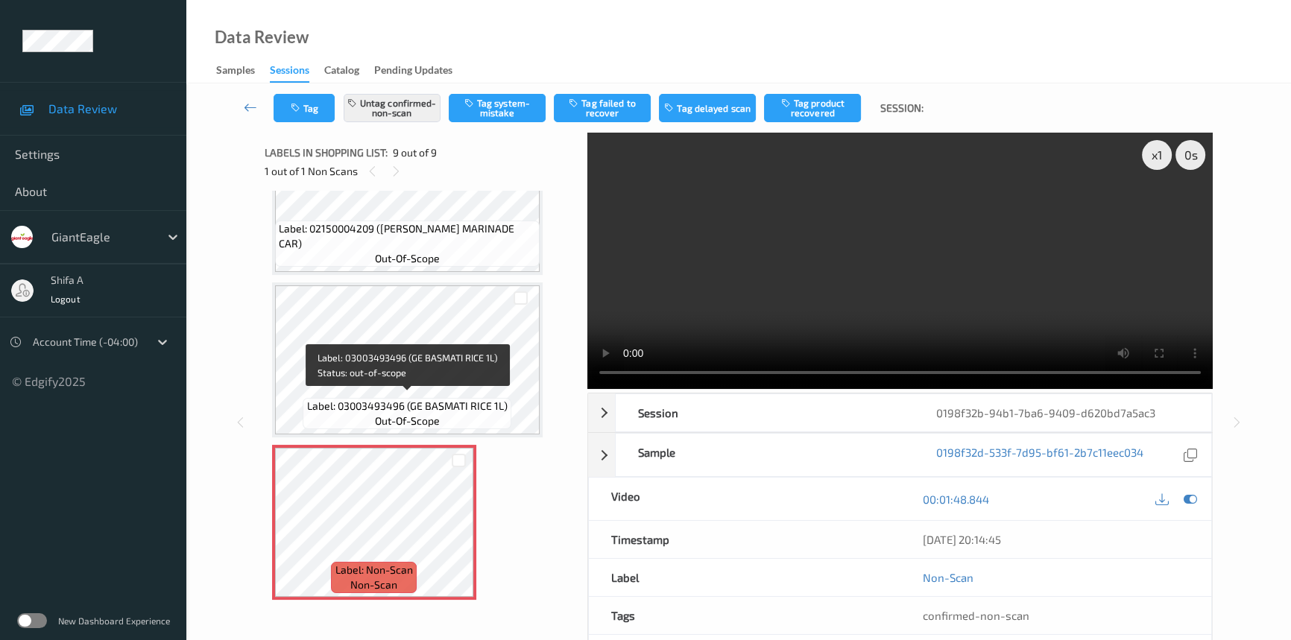
scroll to position [783, 0]
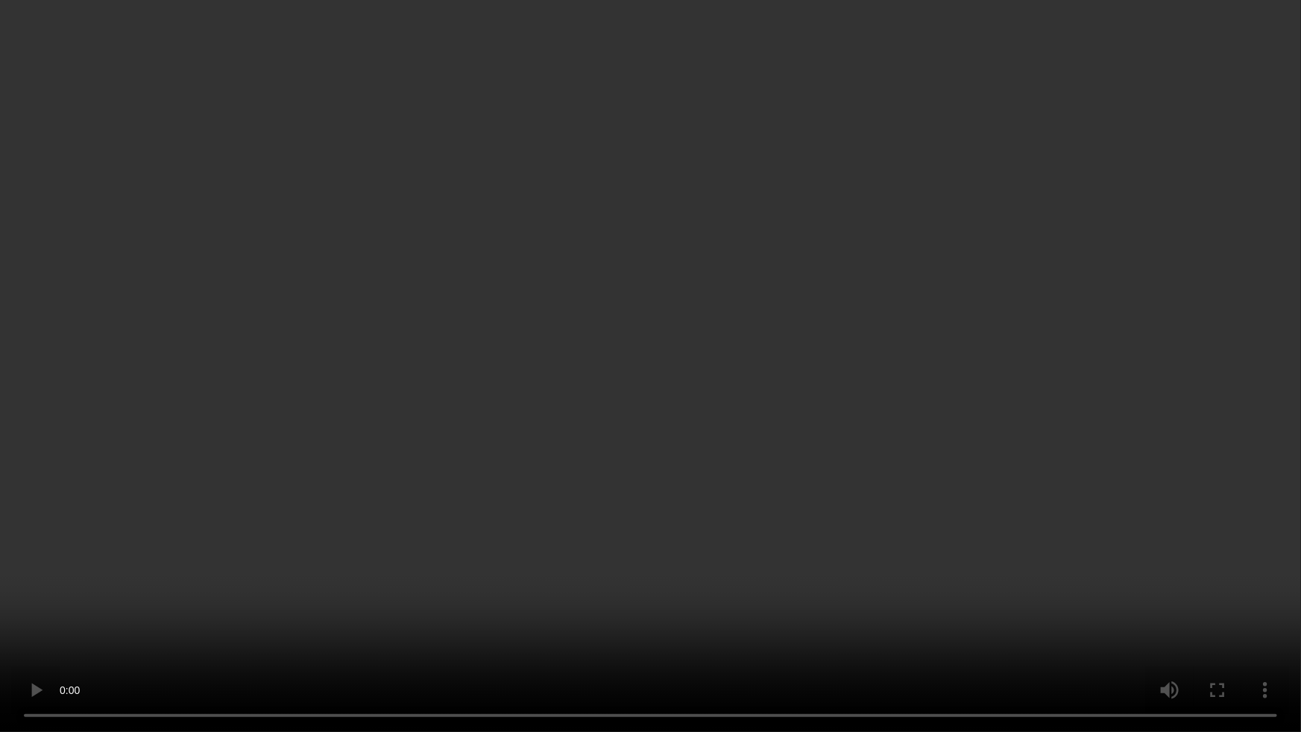
click at [1075, 414] on video at bounding box center [650, 366] width 1301 height 732
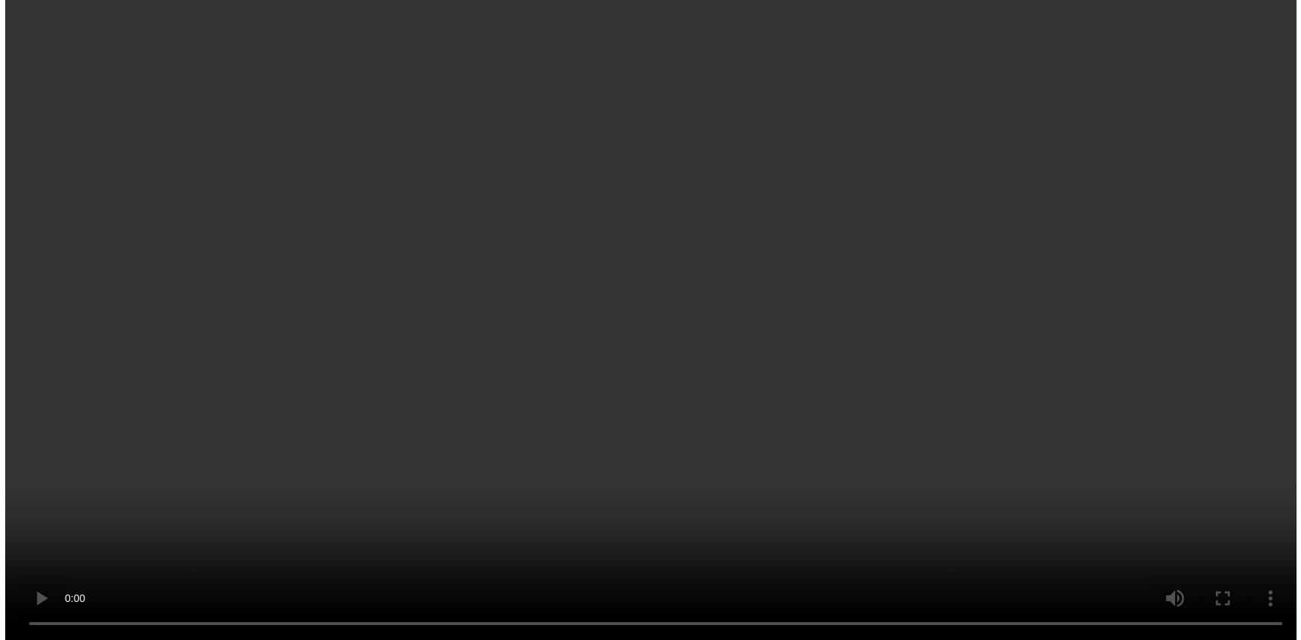
scroll to position [1053, 0]
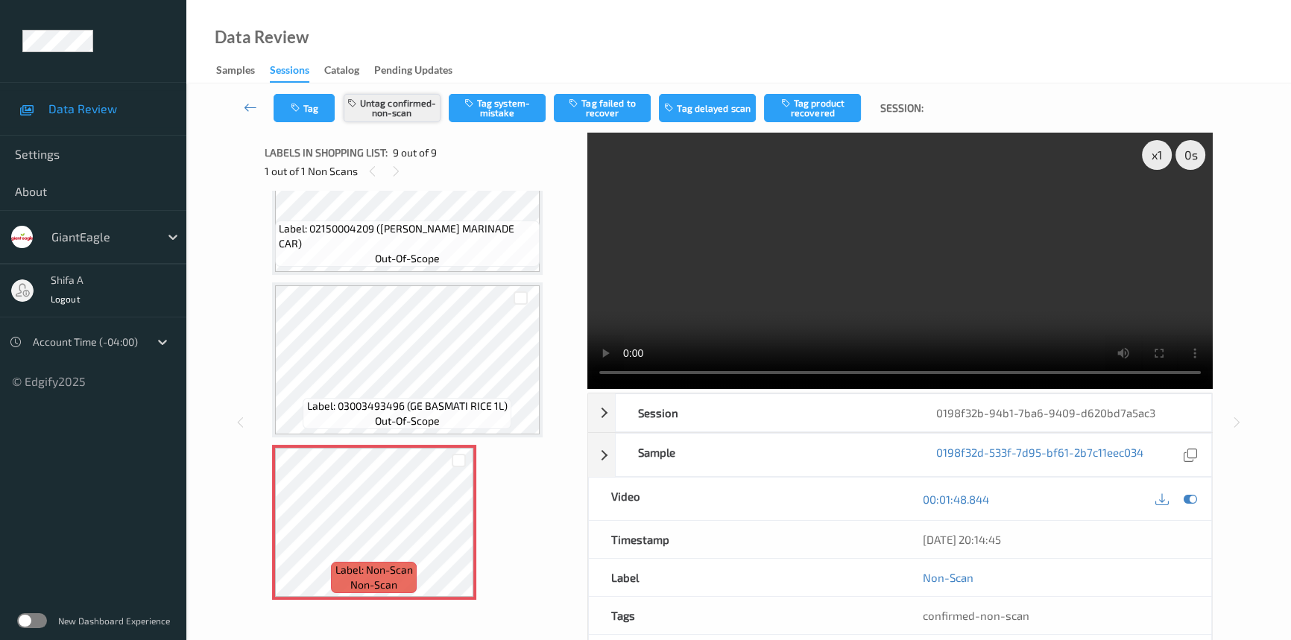
click at [377, 102] on button "Untag confirmed-non-scan" at bounding box center [392, 108] width 97 height 28
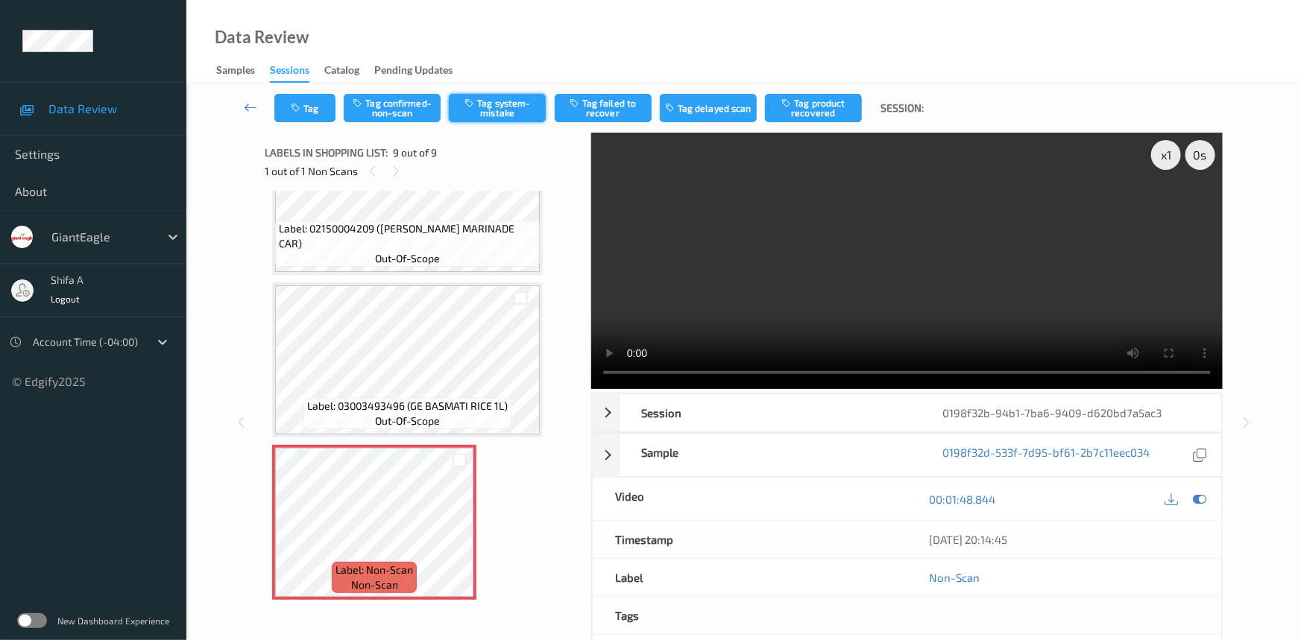
click at [497, 101] on button "Tag system-mistake" at bounding box center [497, 108] width 97 height 28
click at [300, 109] on icon "button" at bounding box center [297, 108] width 13 height 10
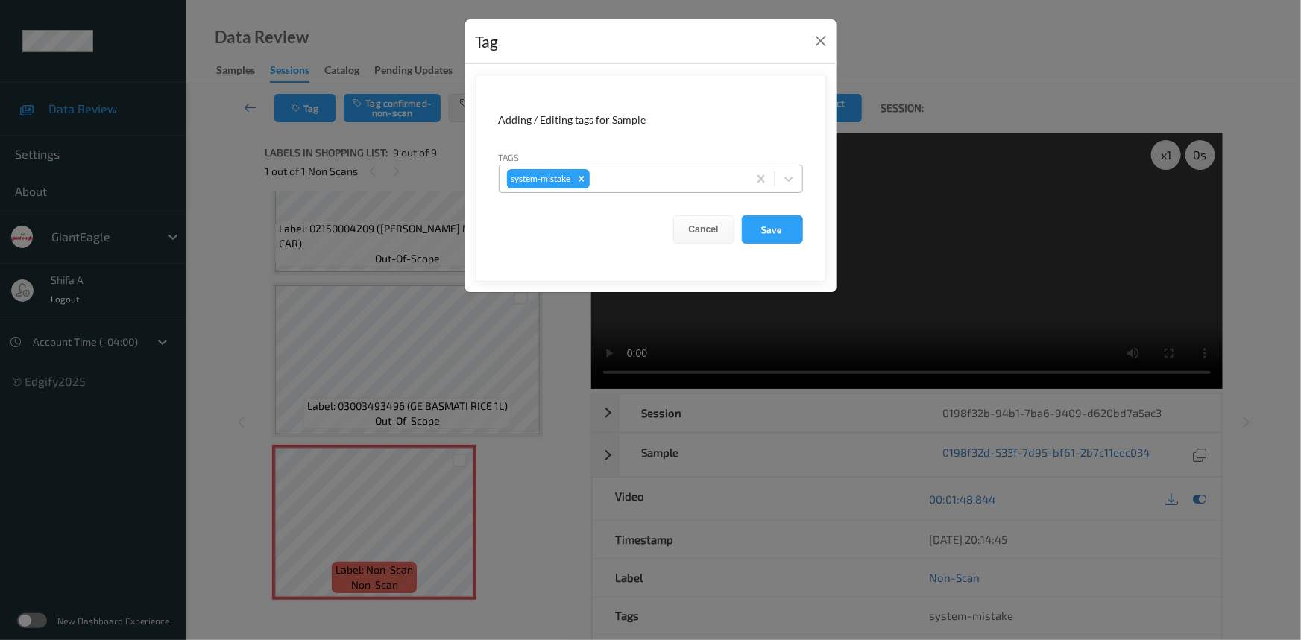
click at [678, 189] on div "system-mistake" at bounding box center [624, 178] width 248 height 25
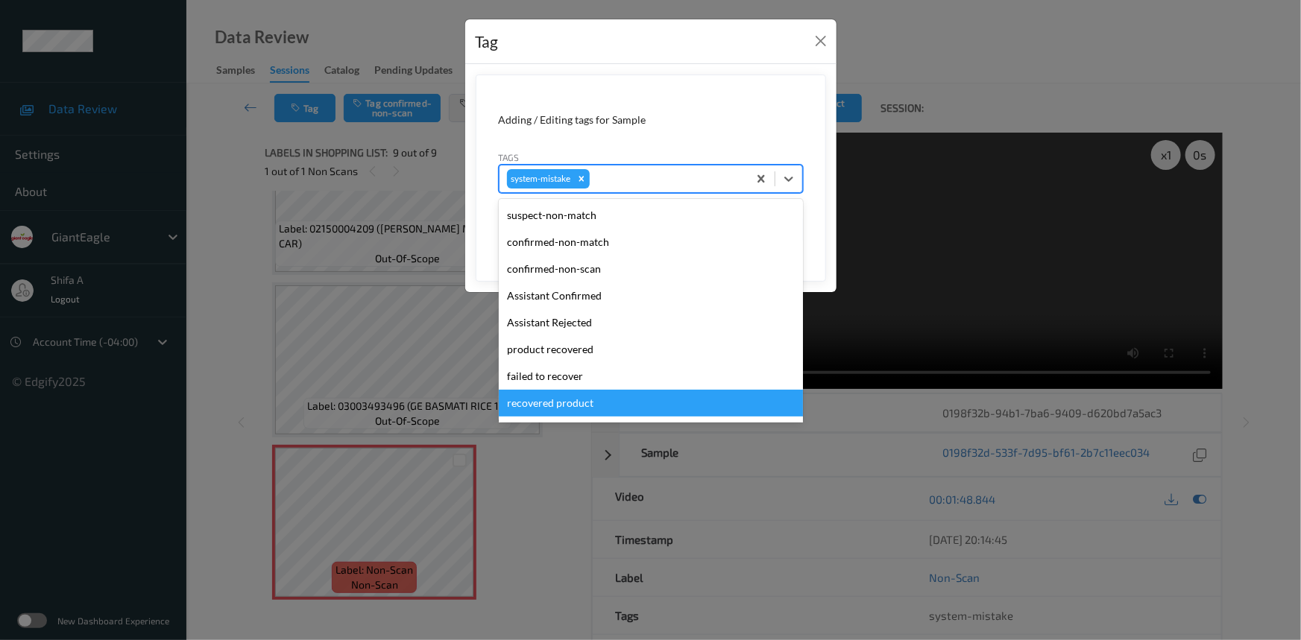
scroll to position [157, 0]
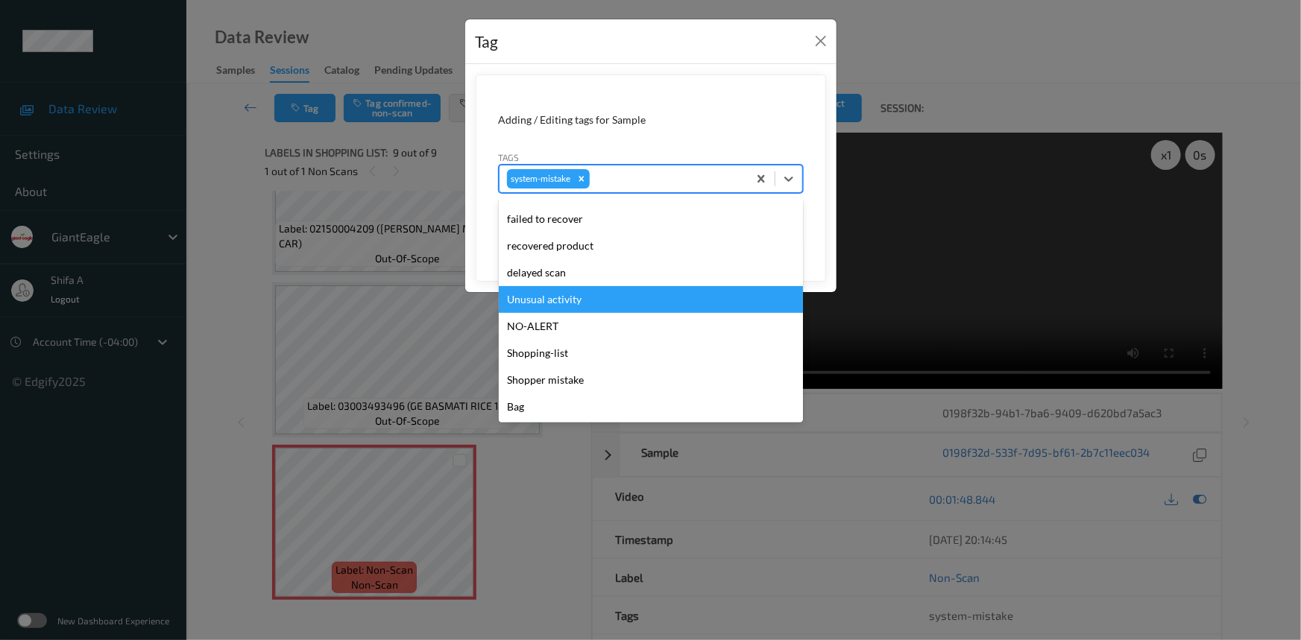
click at [584, 305] on div "Unusual activity" at bounding box center [651, 299] width 304 height 27
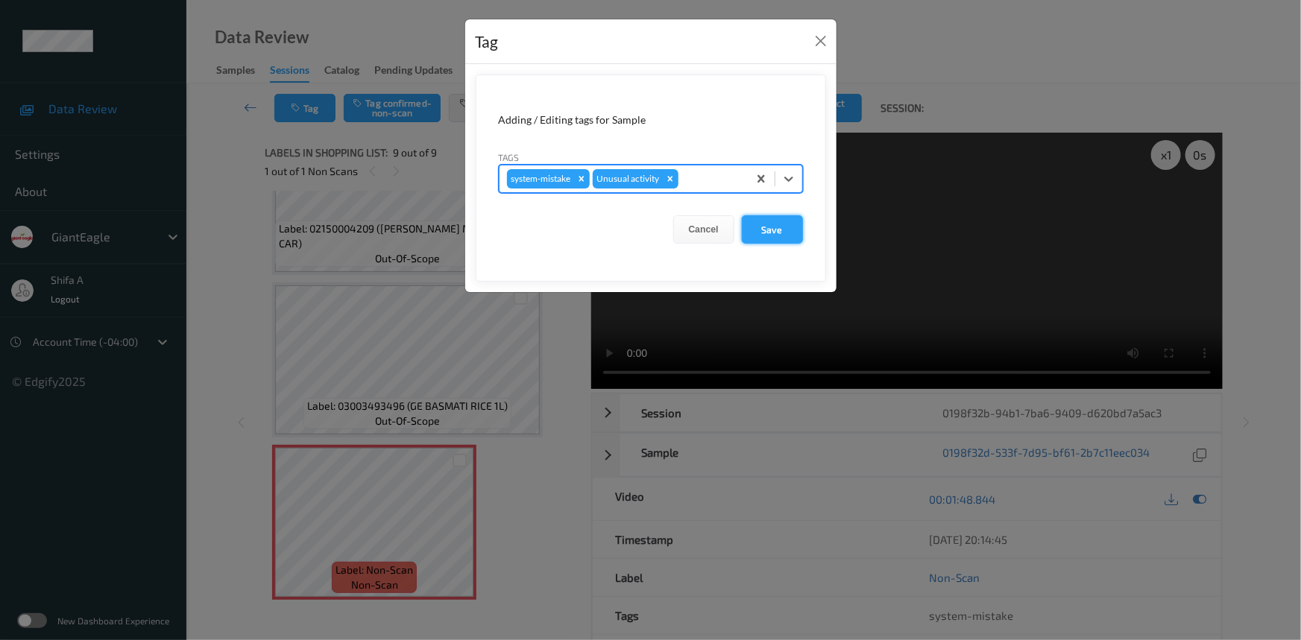
click at [760, 234] on button "Save" at bounding box center [772, 229] width 61 height 28
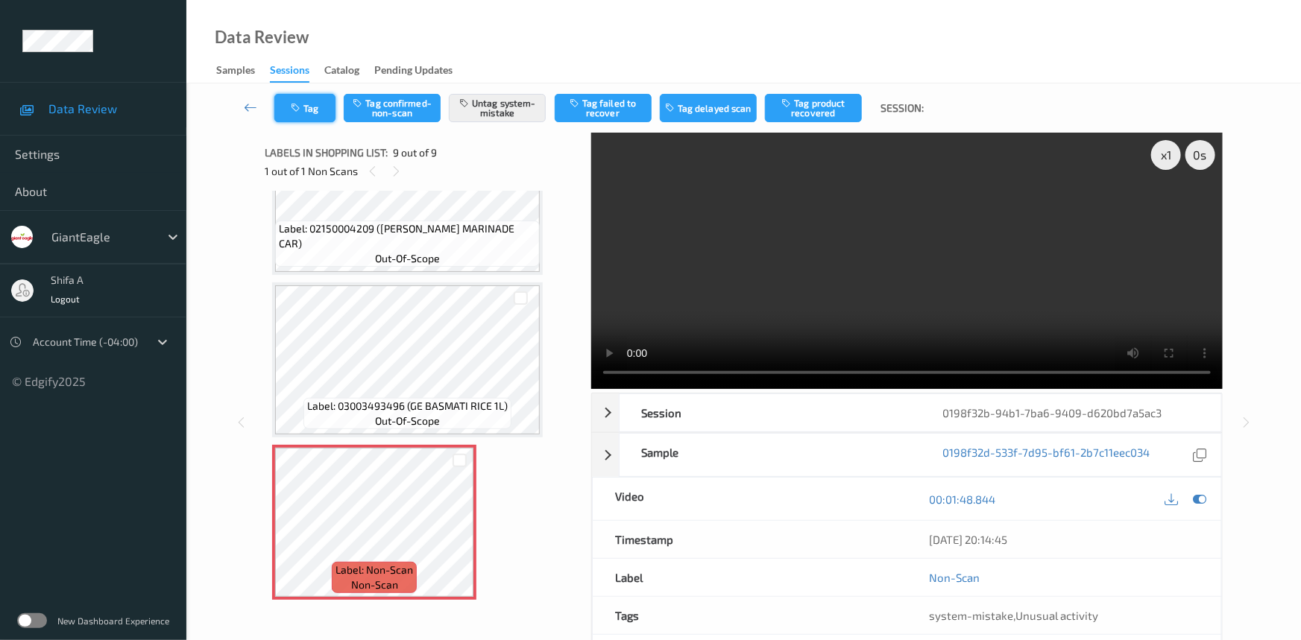
click at [297, 120] on button "Tag" at bounding box center [304, 108] width 61 height 28
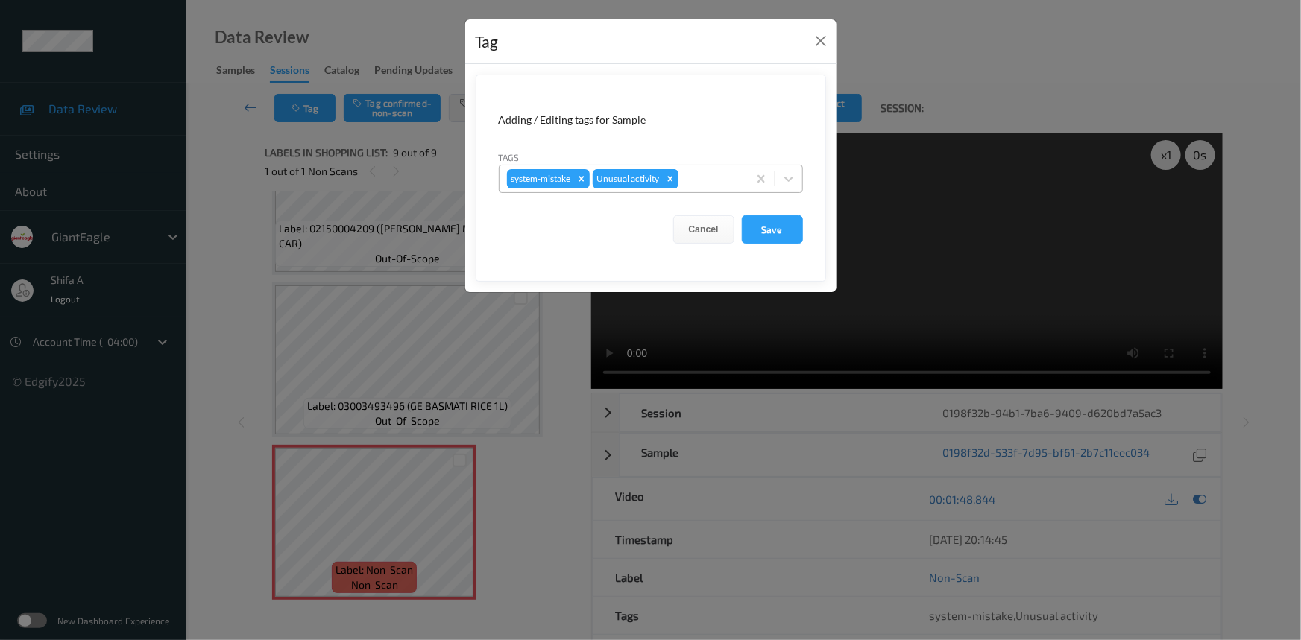
click at [665, 178] on icon "Remove Unusual activity" at bounding box center [670, 179] width 10 height 10
click at [585, 176] on icon "Remove system-mistake" at bounding box center [581, 179] width 10 height 10
click at [800, 218] on button "Save" at bounding box center [772, 229] width 61 height 28
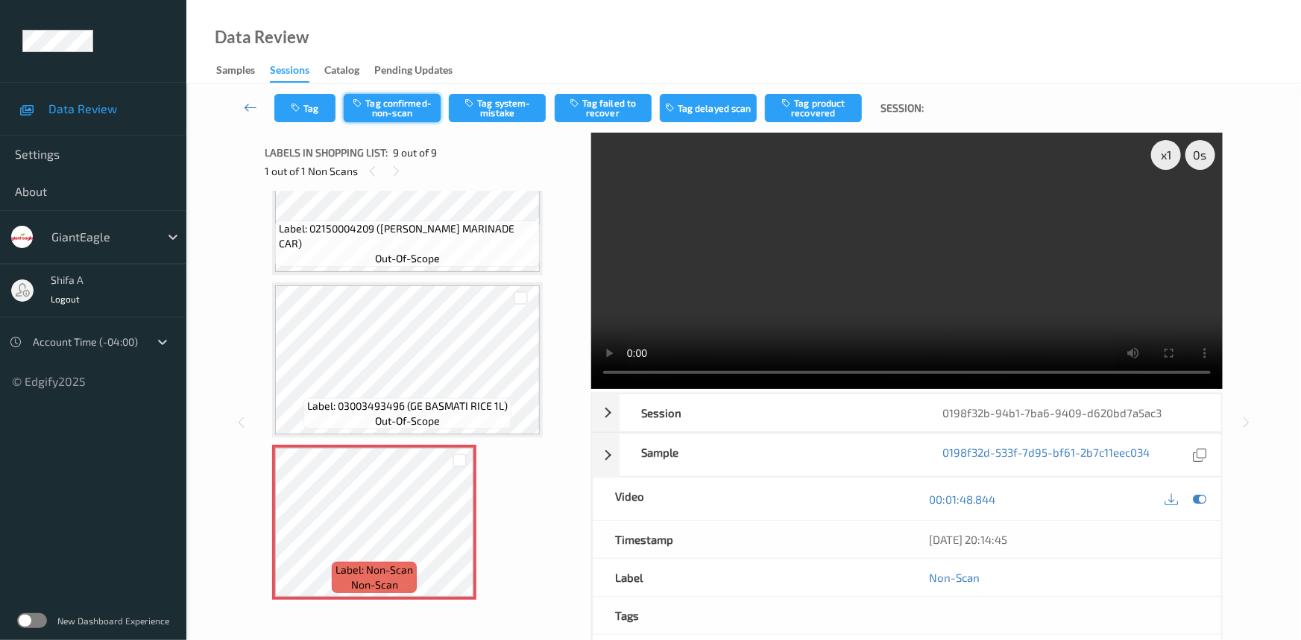
click at [409, 103] on button "Tag confirmed-non-scan" at bounding box center [392, 108] width 97 height 28
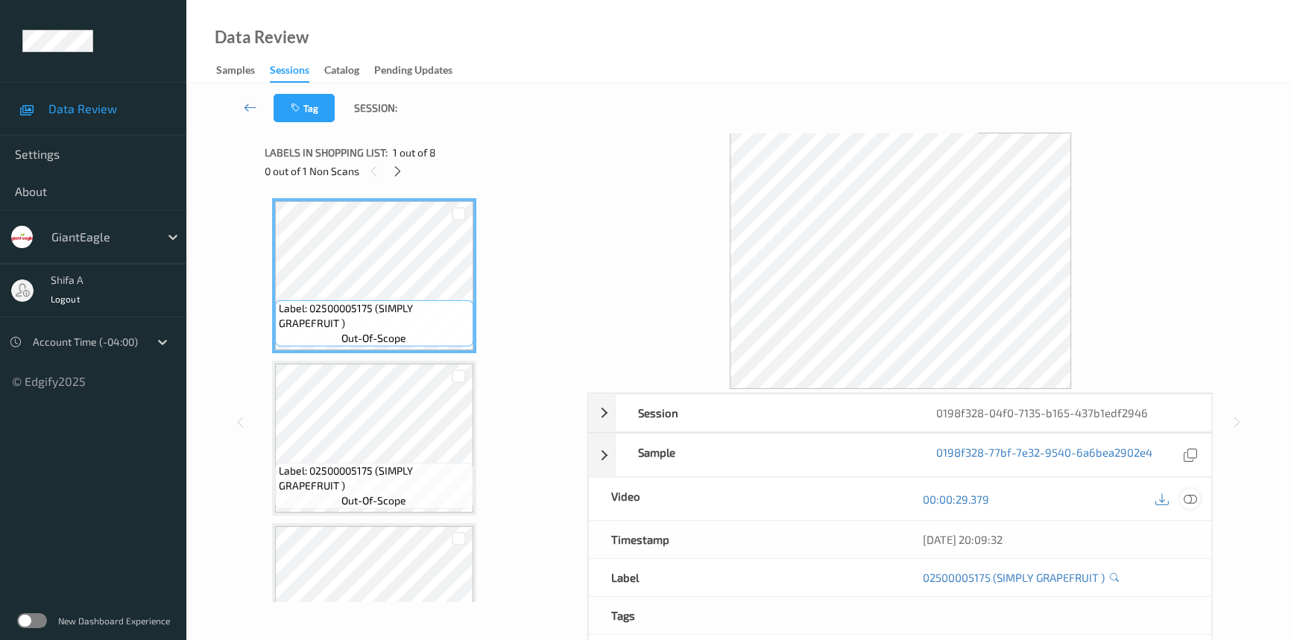
click at [1198, 495] on div at bounding box center [1190, 499] width 20 height 20
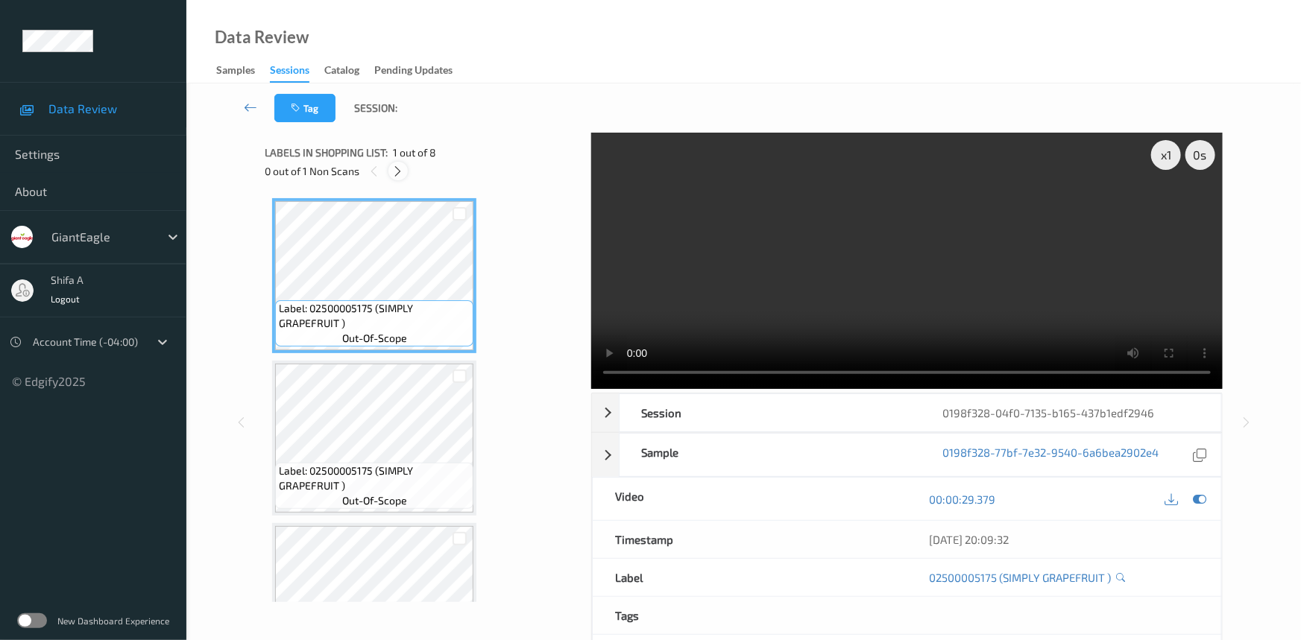
click at [394, 167] on icon at bounding box center [398, 171] width 13 height 13
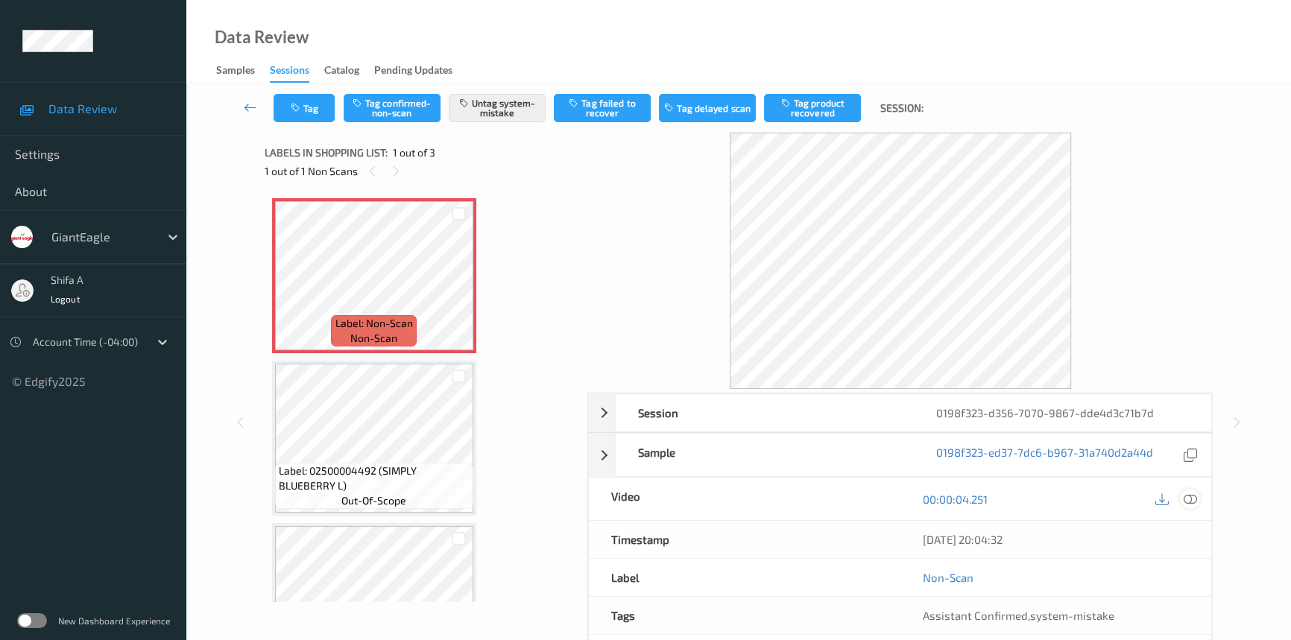
click at [1190, 500] on icon at bounding box center [1190, 499] width 13 height 13
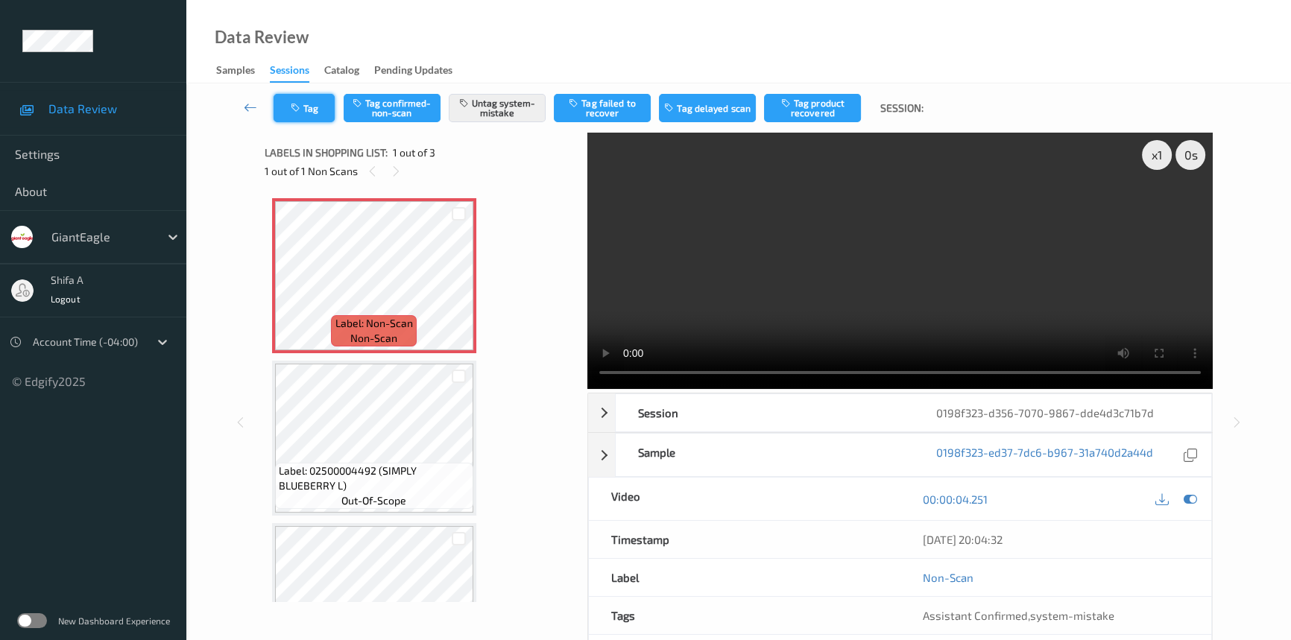
click at [320, 101] on button "Tag" at bounding box center [304, 108] width 61 height 28
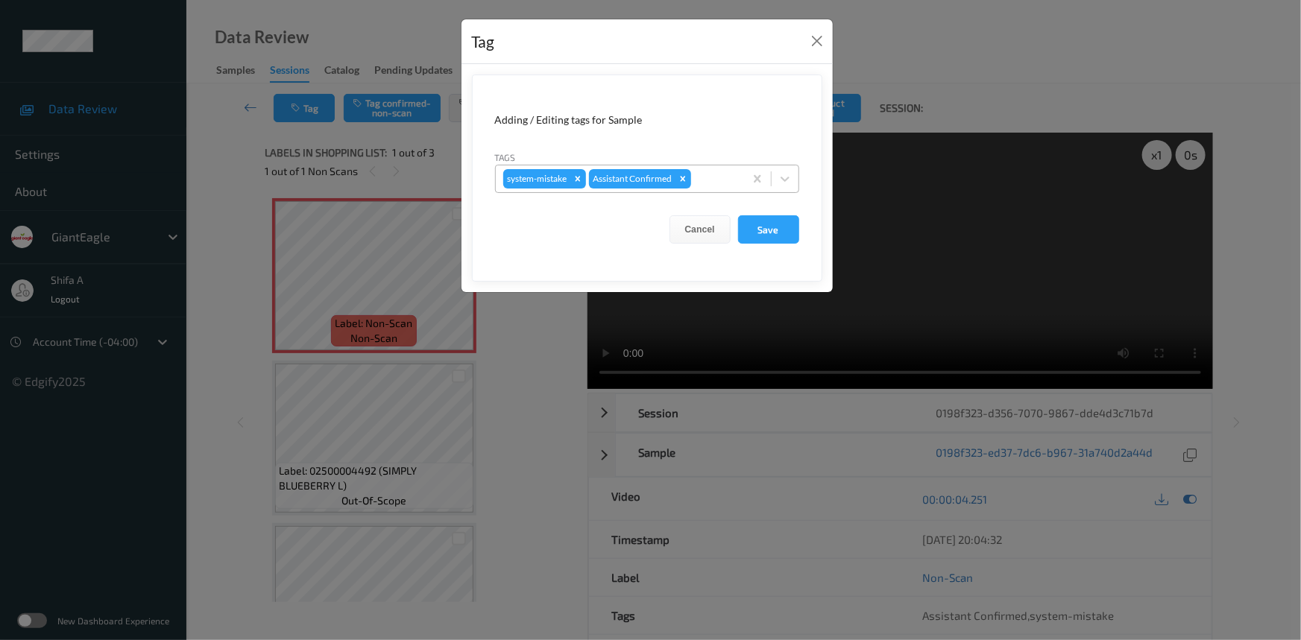
click at [707, 177] on div at bounding box center [715, 179] width 42 height 18
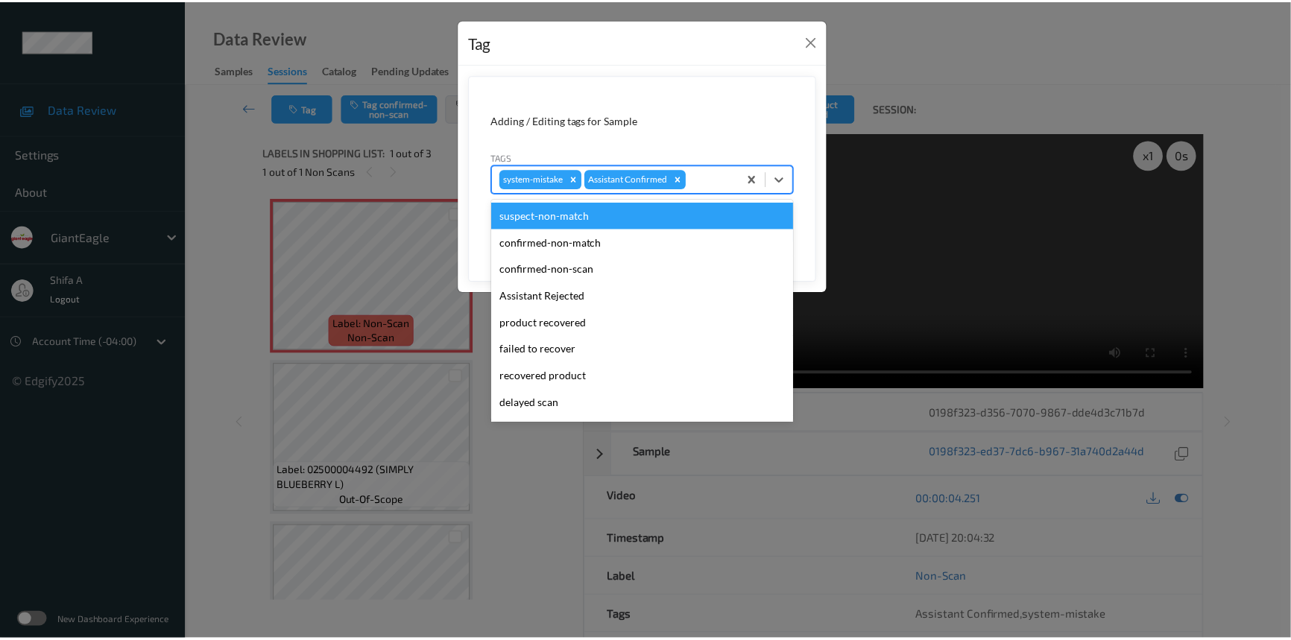
scroll to position [131, 0]
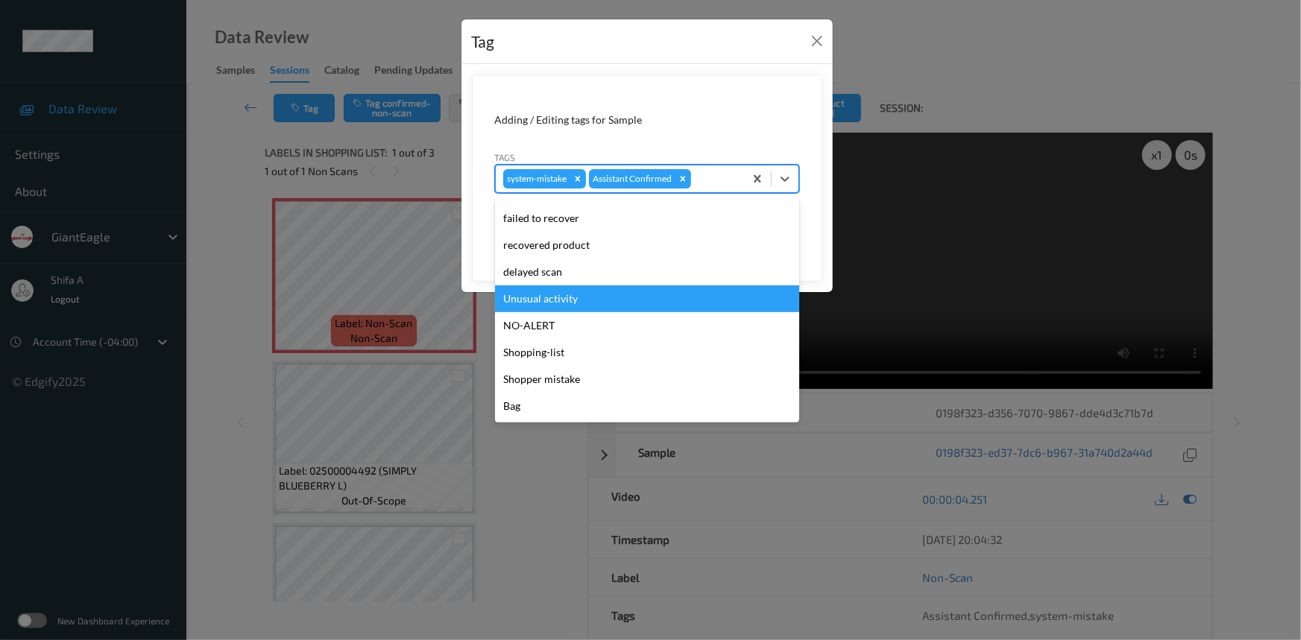
click at [559, 301] on div "Unusual activity" at bounding box center [647, 299] width 304 height 27
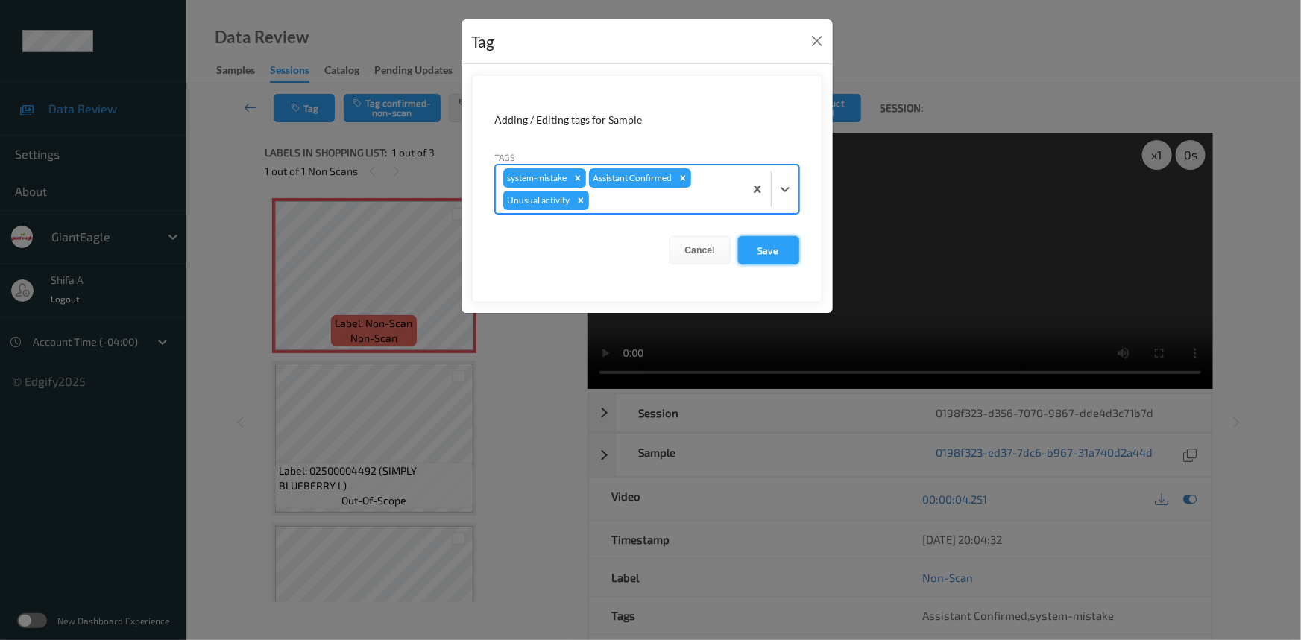
click at [791, 252] on button "Save" at bounding box center [768, 250] width 61 height 28
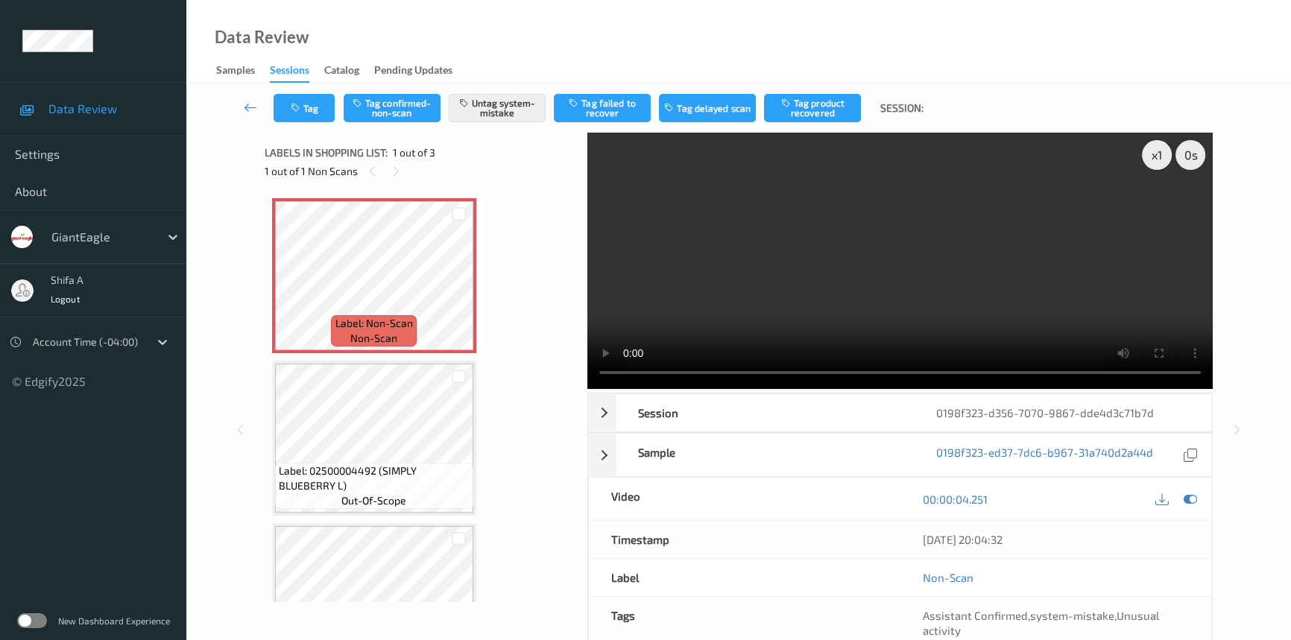
click at [995, 305] on video at bounding box center [900, 261] width 626 height 256
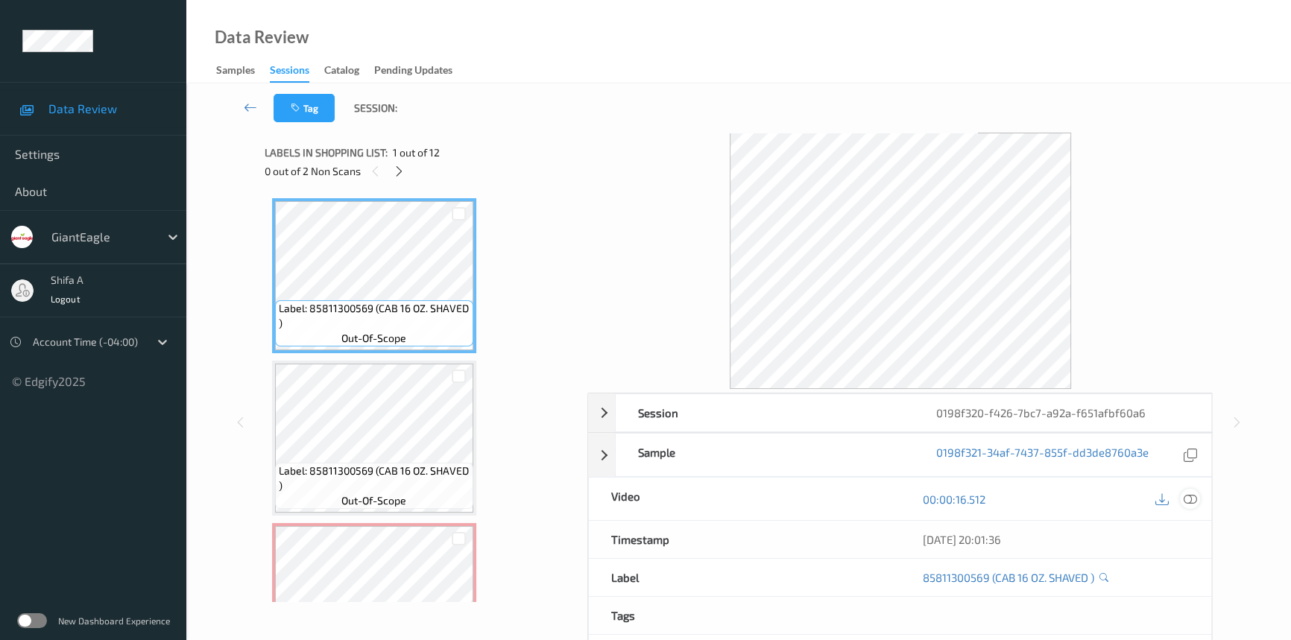
click at [1193, 505] on icon at bounding box center [1190, 499] width 13 height 13
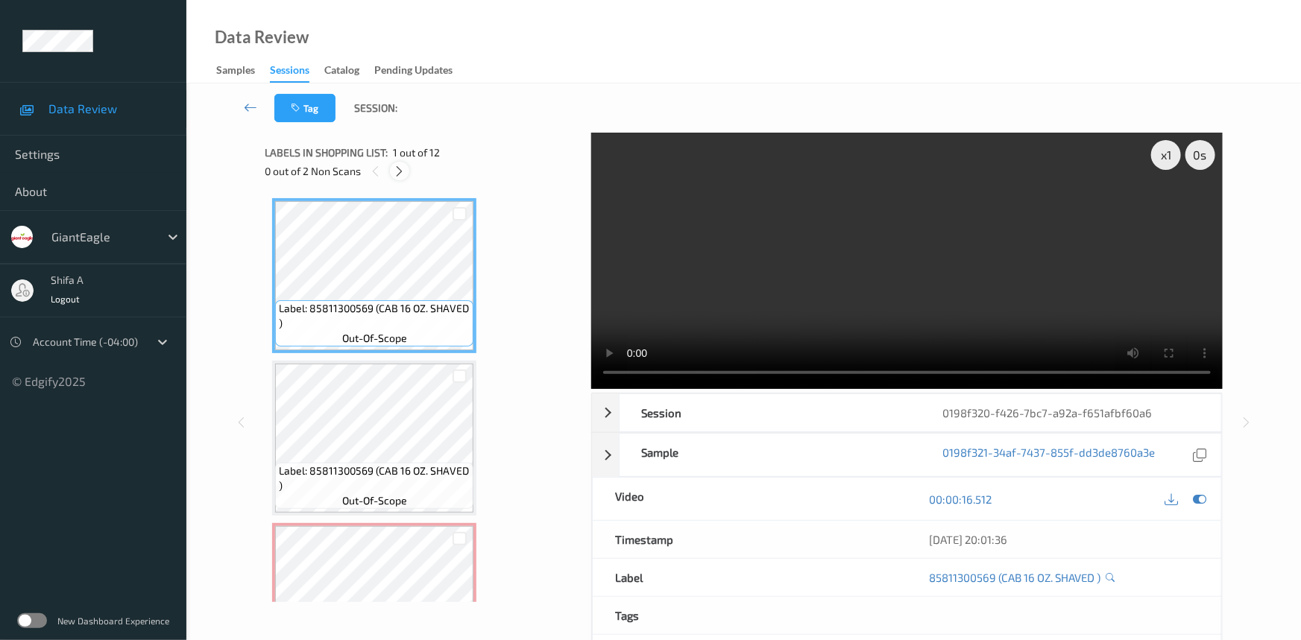
click at [403, 171] on icon at bounding box center [400, 171] width 13 height 13
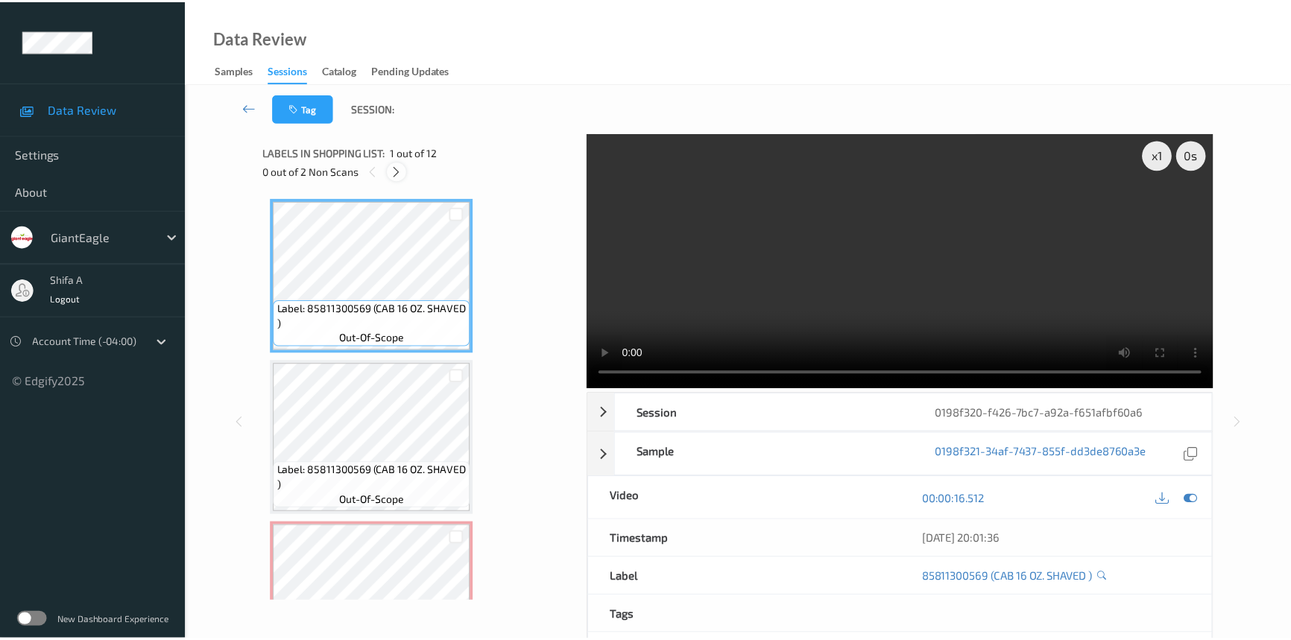
scroll to position [169, 0]
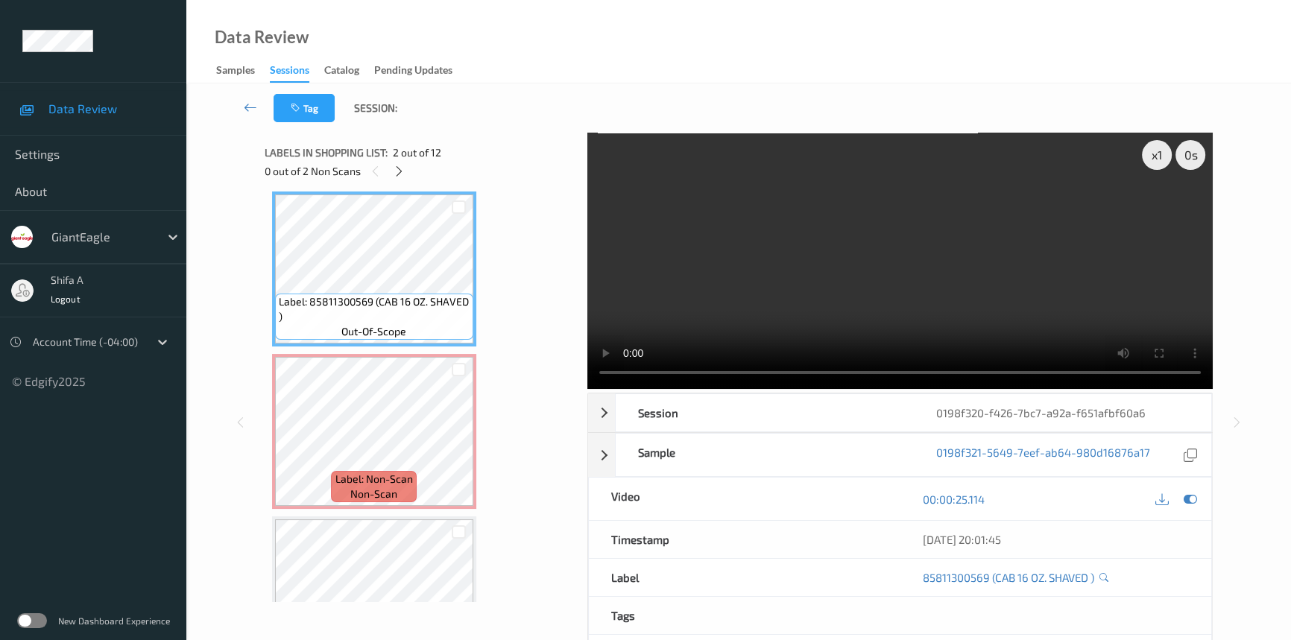
click at [934, 251] on video at bounding box center [900, 261] width 626 height 256
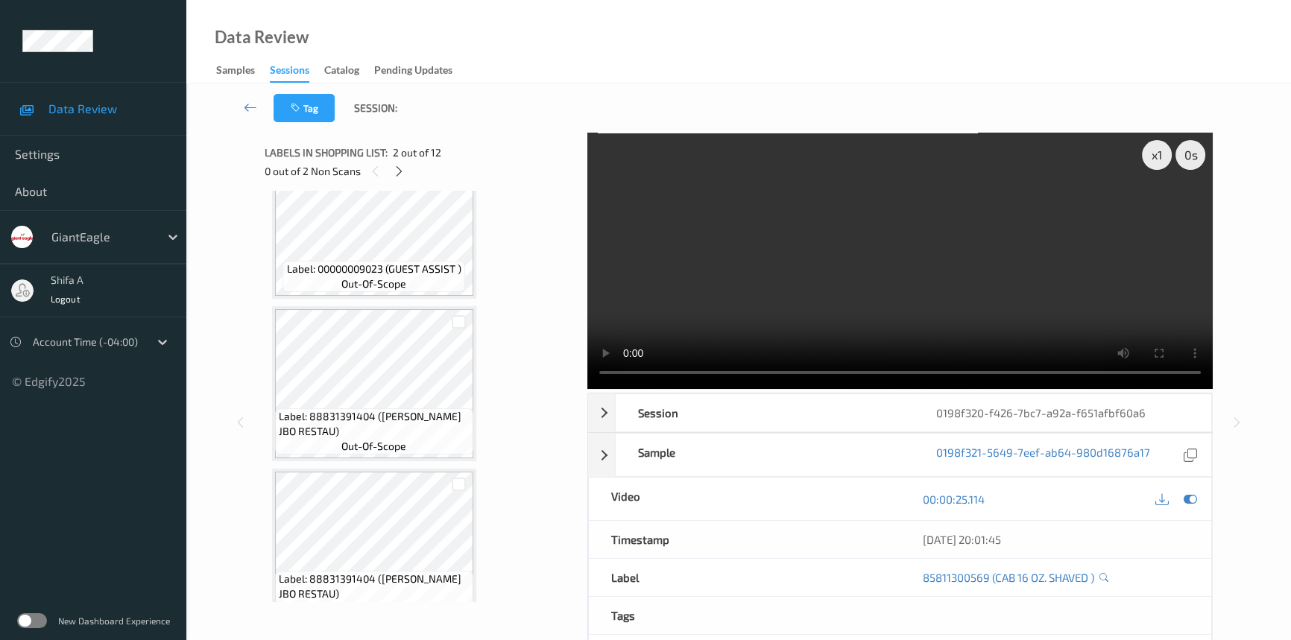
scroll to position [271, 0]
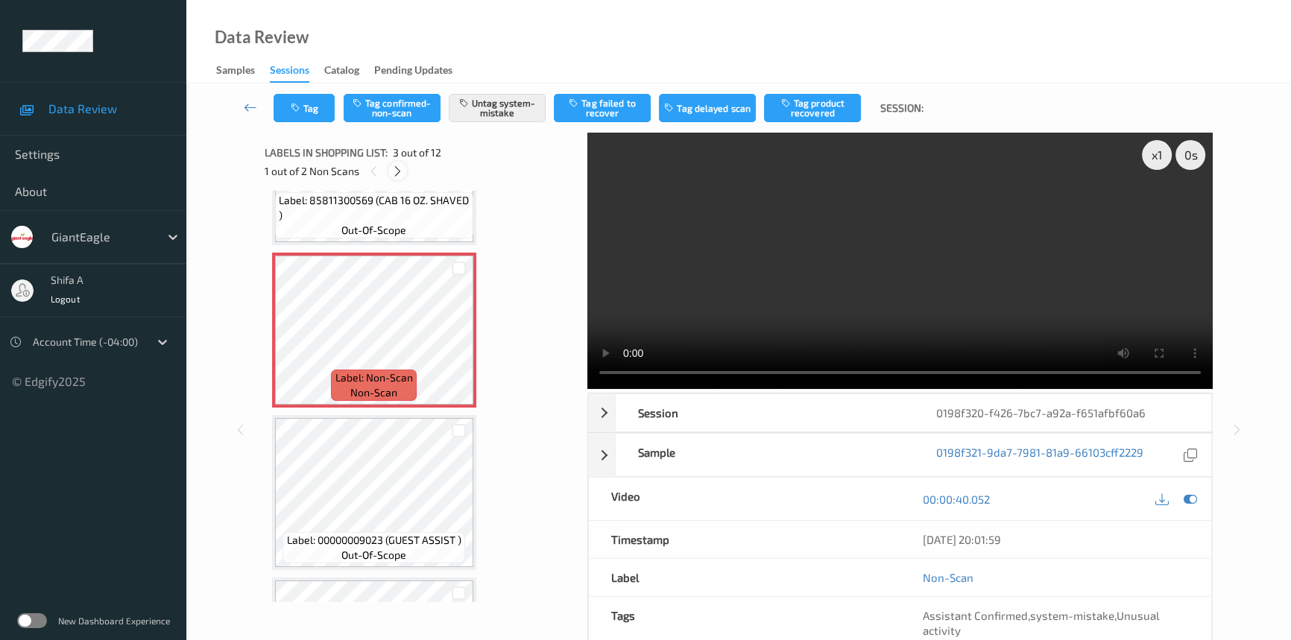
click at [396, 169] on icon at bounding box center [397, 171] width 13 height 13
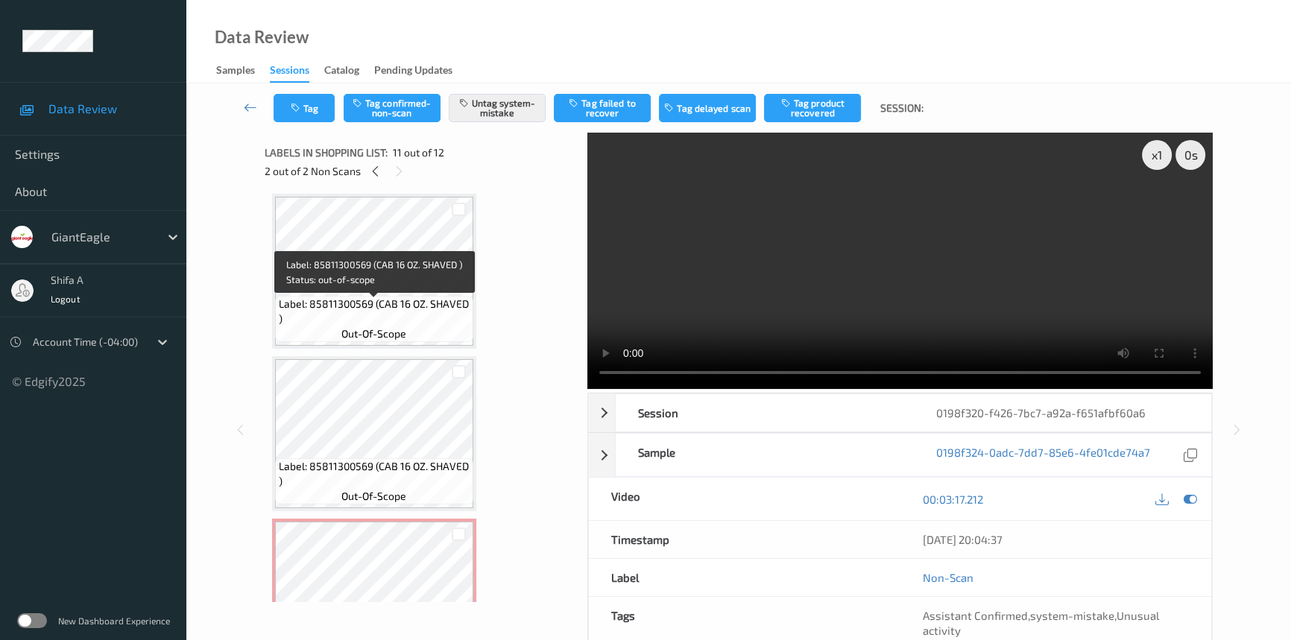
scroll to position [0, 0]
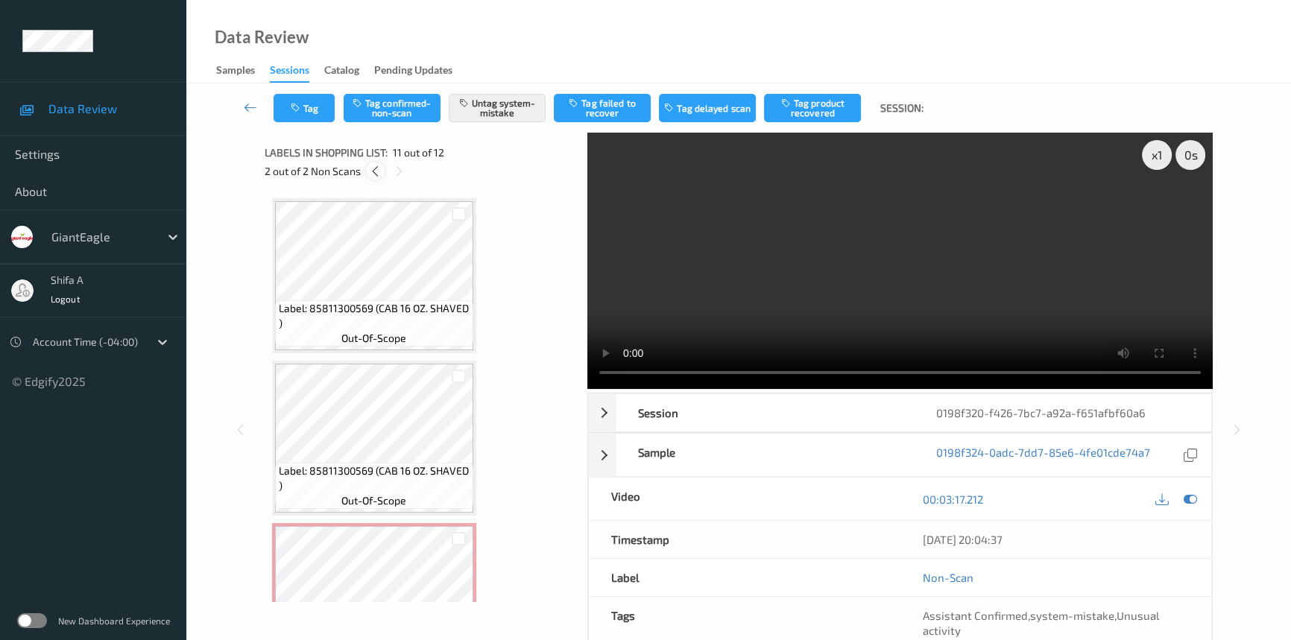
click at [374, 162] on div at bounding box center [375, 171] width 19 height 19
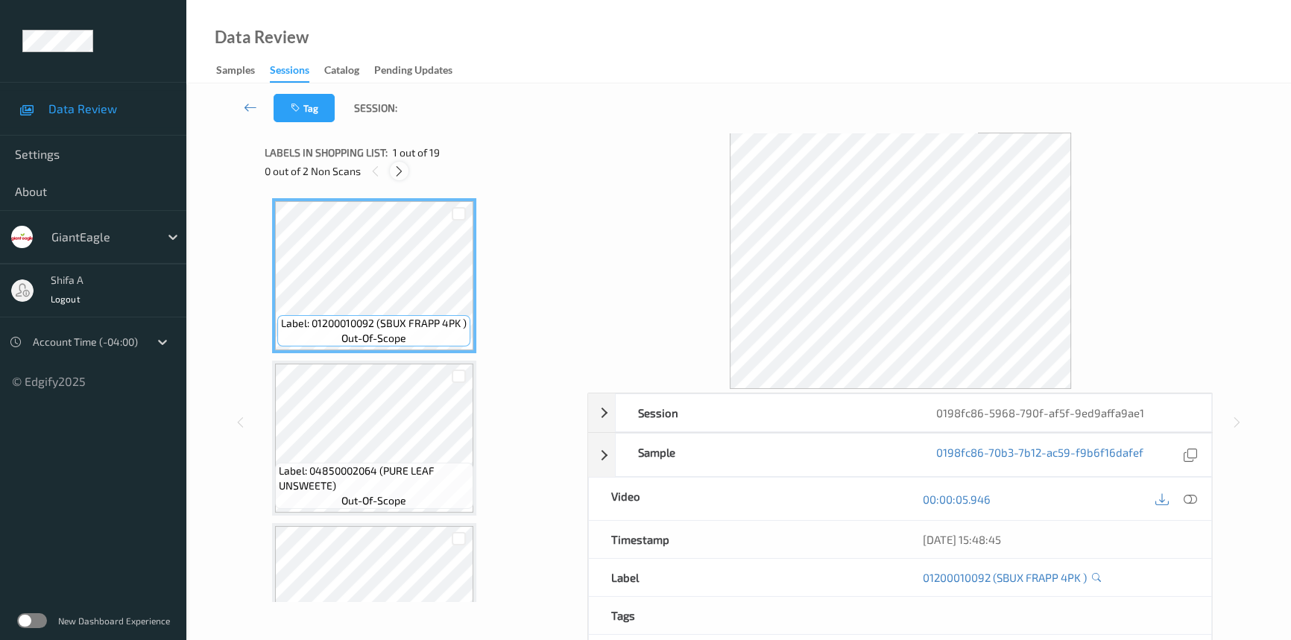
click at [403, 177] on icon at bounding box center [399, 171] width 13 height 13
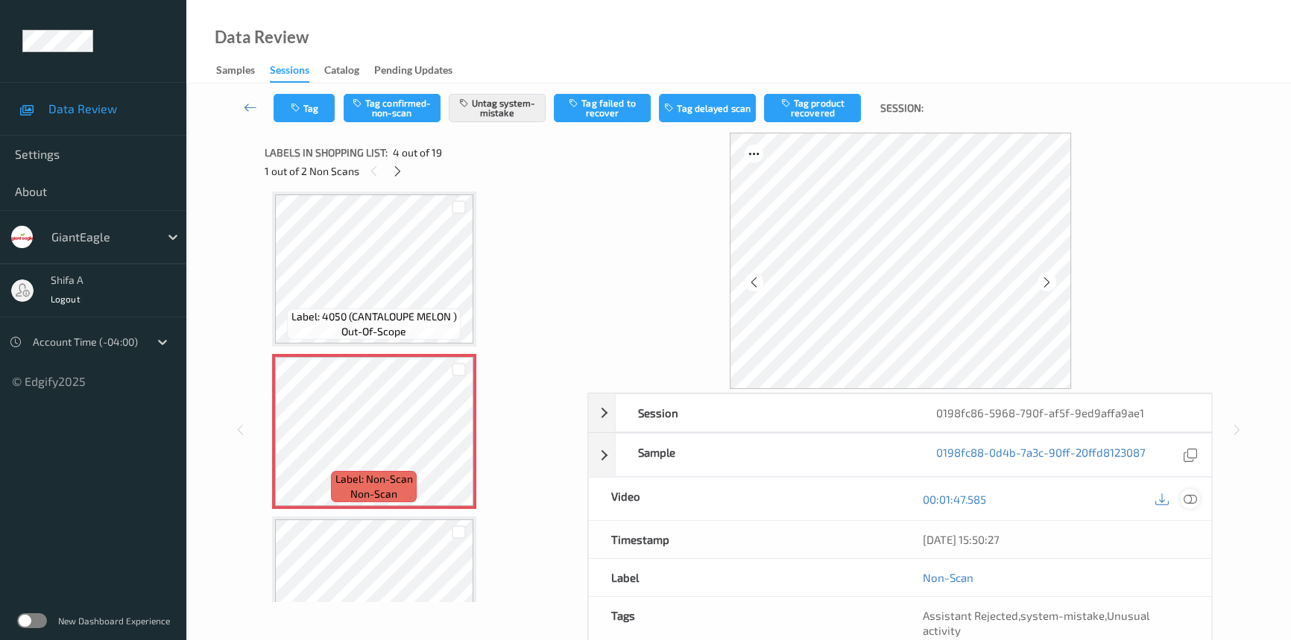
click at [1198, 502] on div at bounding box center [1190, 499] width 20 height 20
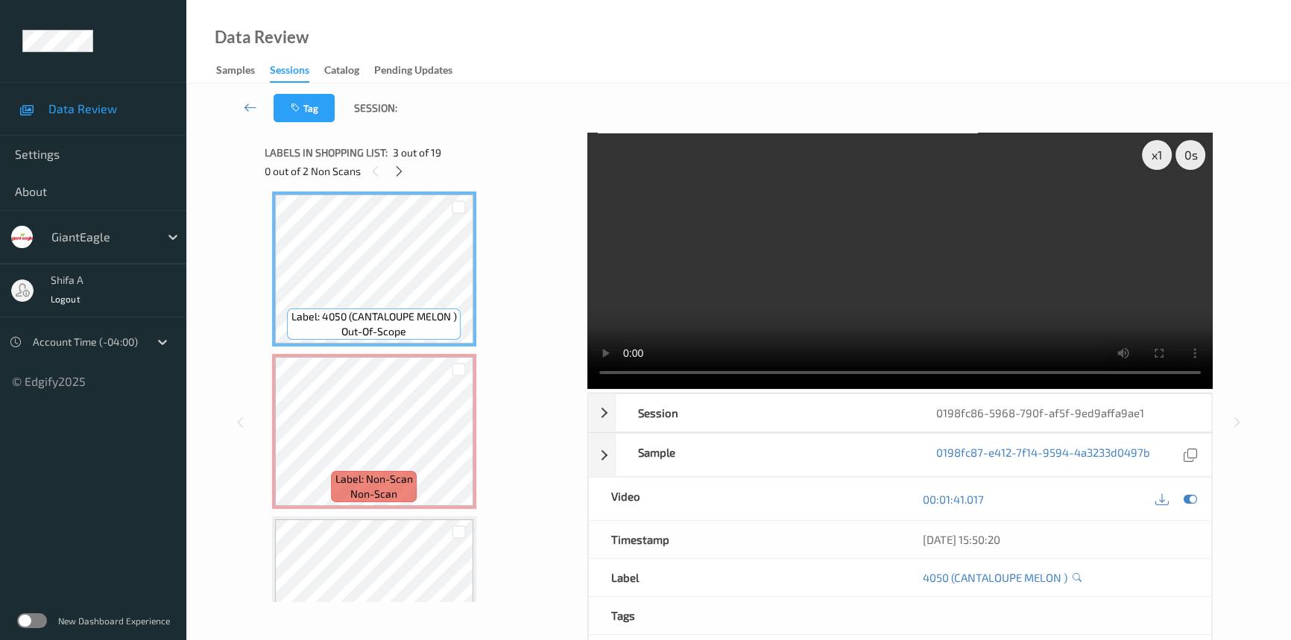
click at [1014, 247] on video at bounding box center [900, 261] width 626 height 256
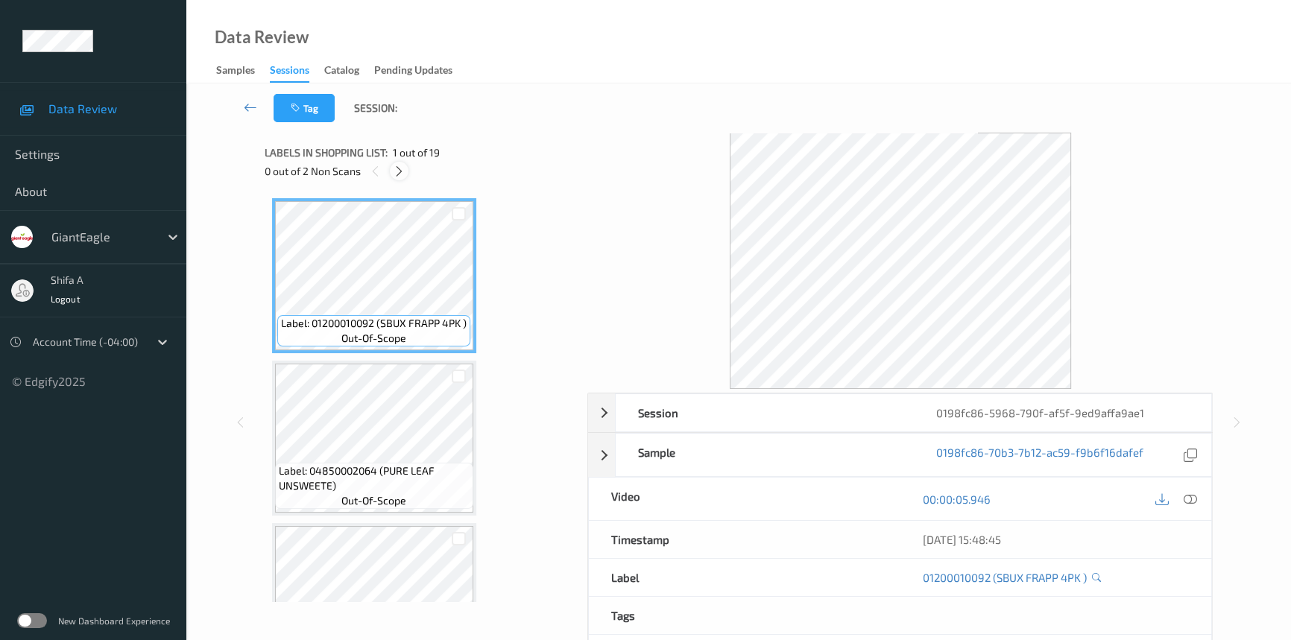
click at [400, 174] on icon at bounding box center [399, 171] width 13 height 13
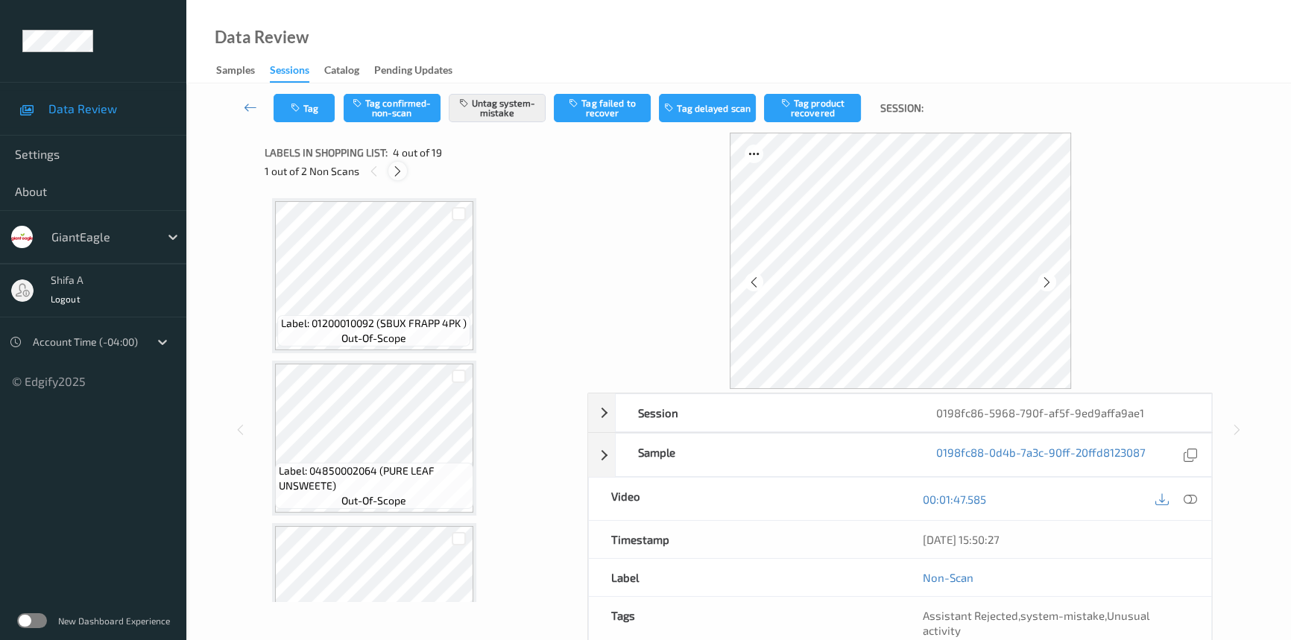
scroll to position [332, 0]
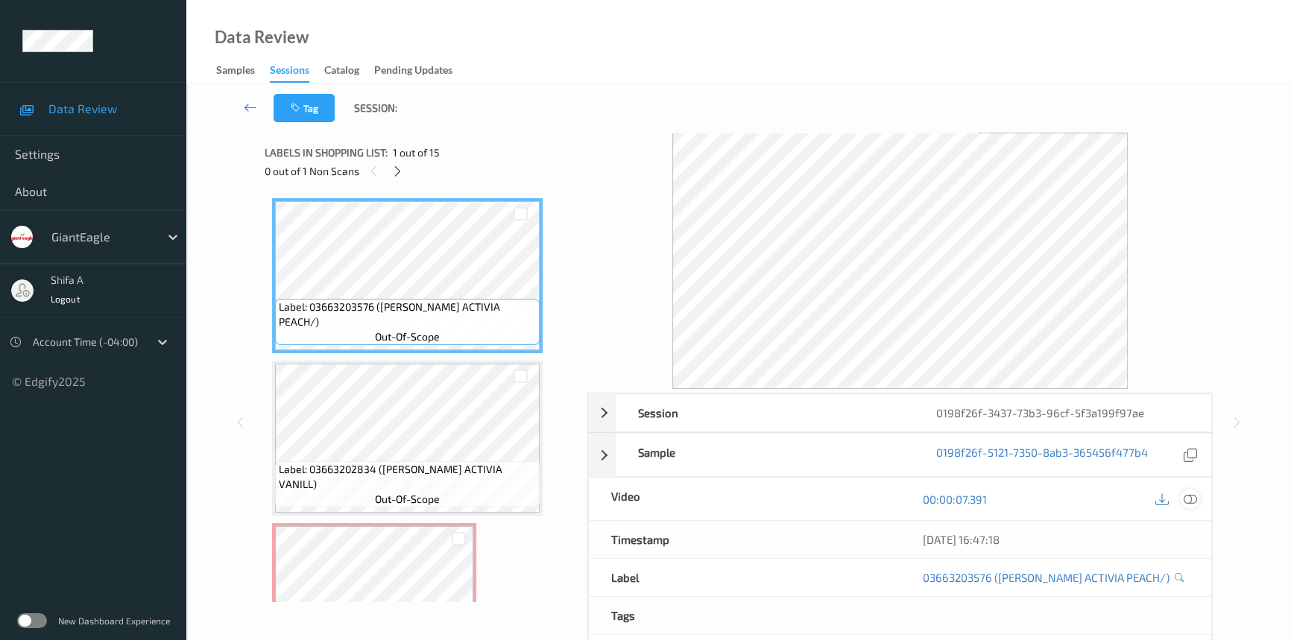
click at [1184, 497] on icon at bounding box center [1190, 499] width 13 height 13
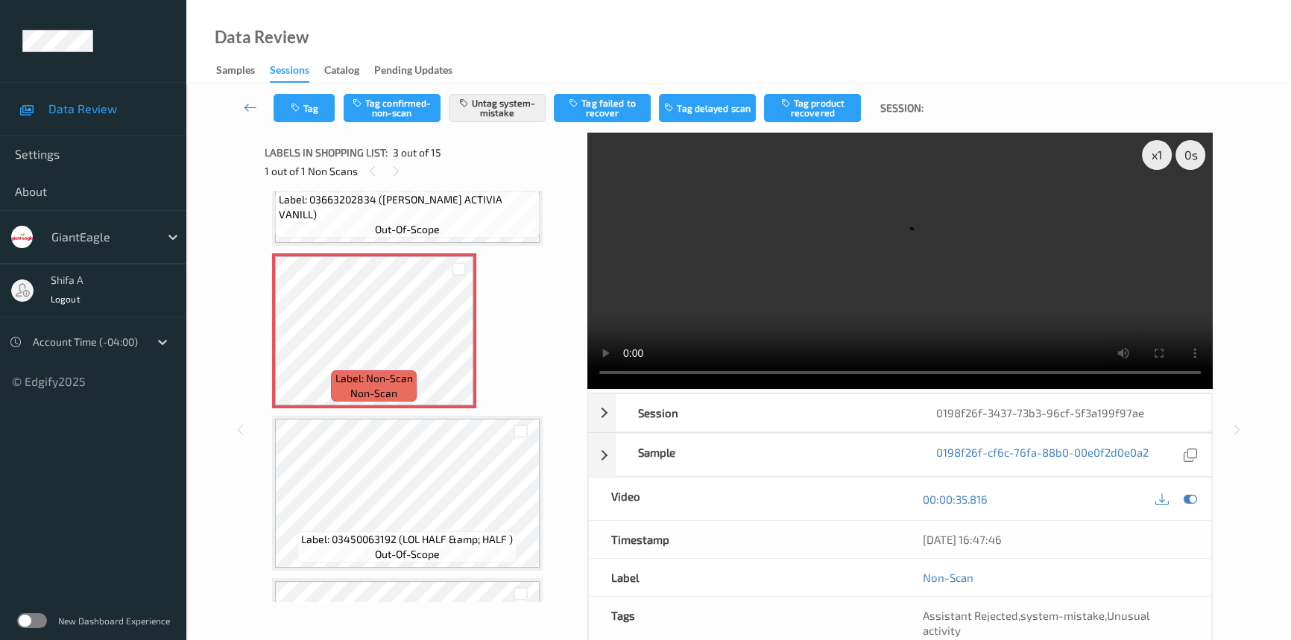
scroll to position [271, 0]
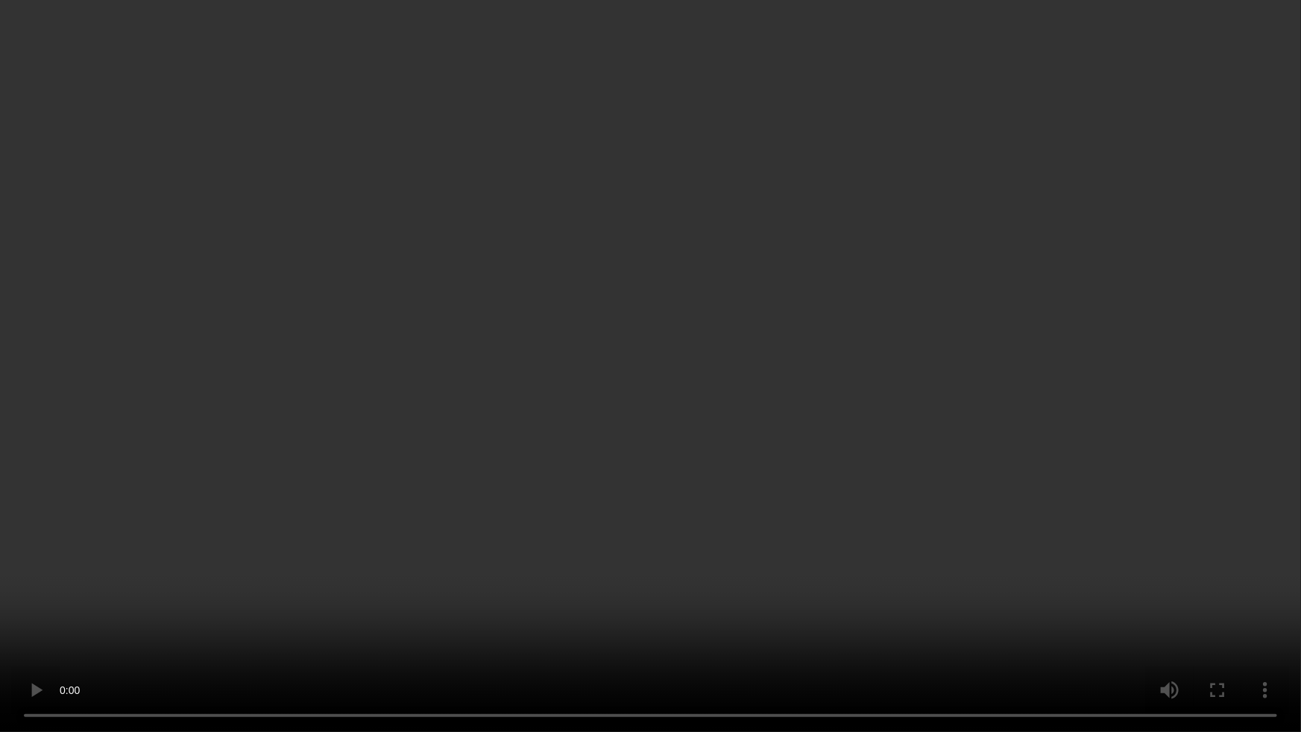
click at [1021, 412] on video at bounding box center [650, 366] width 1301 height 732
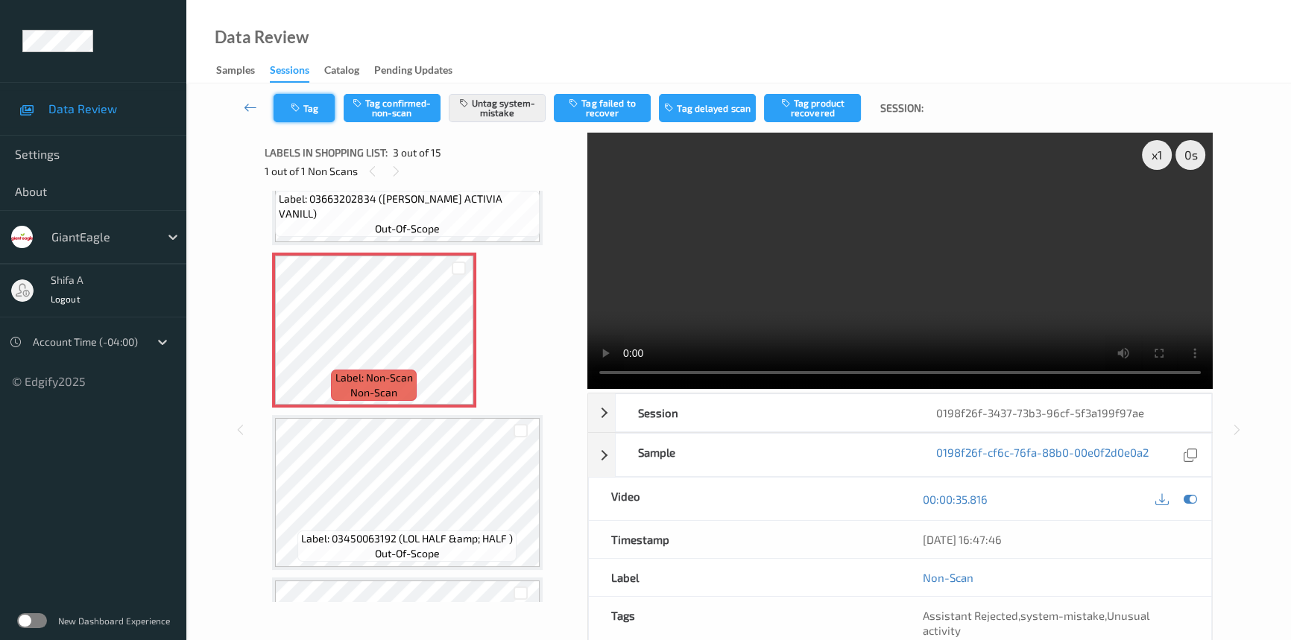
click at [300, 107] on icon "button" at bounding box center [297, 108] width 13 height 10
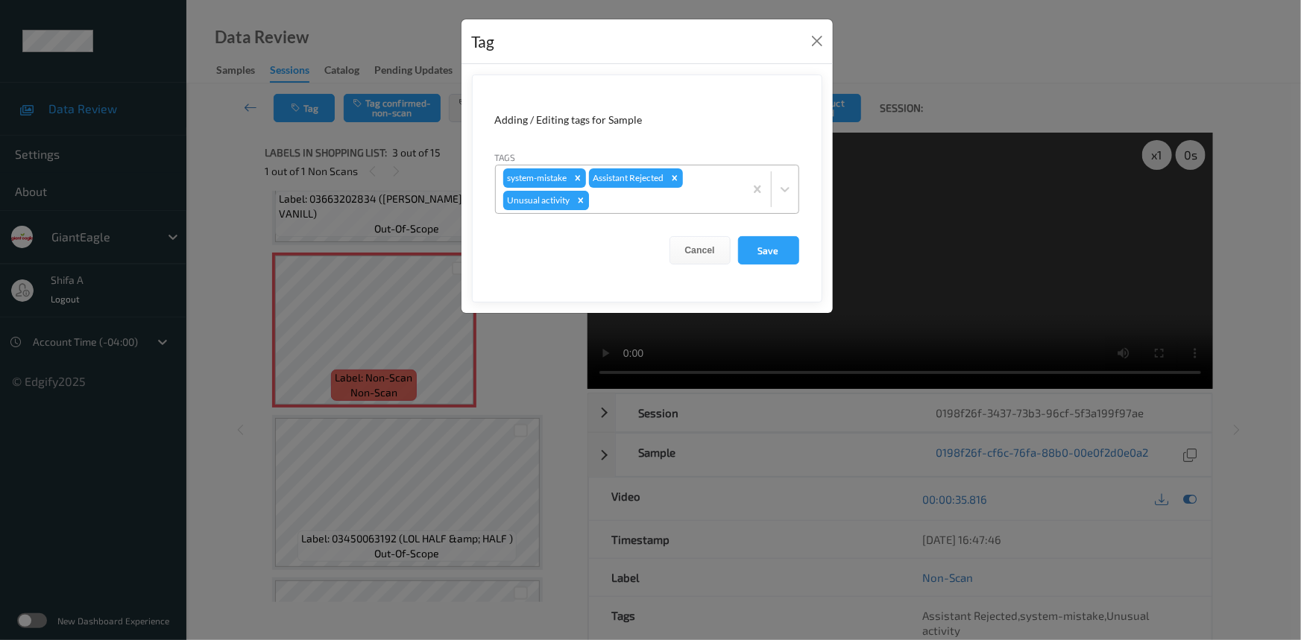
click at [582, 201] on icon "Remove Unusual activity" at bounding box center [581, 200] width 10 height 10
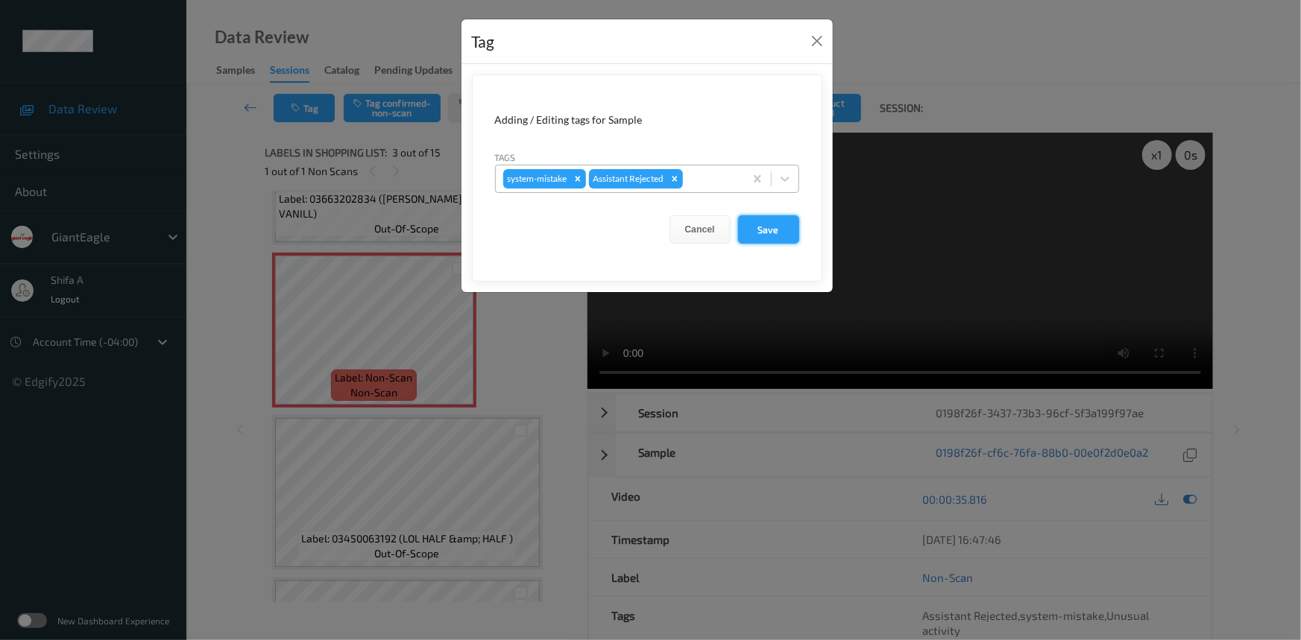
click at [766, 231] on button "Save" at bounding box center [768, 229] width 61 height 28
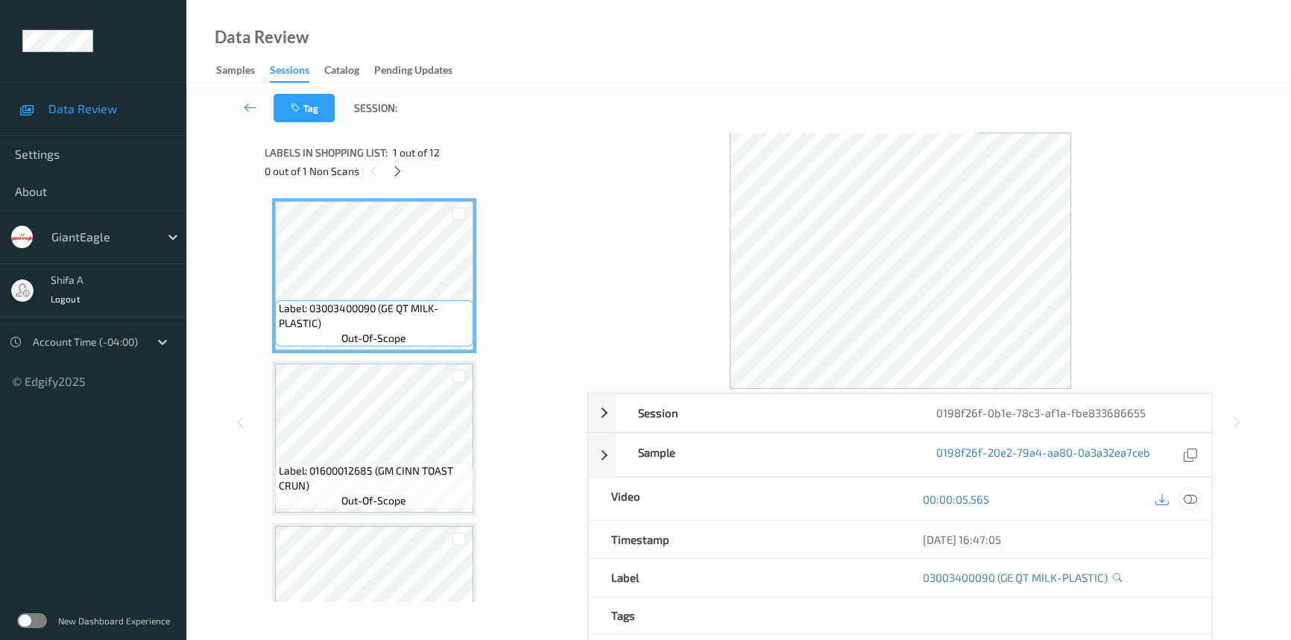
click at [1185, 497] on icon at bounding box center [1190, 499] width 13 height 13
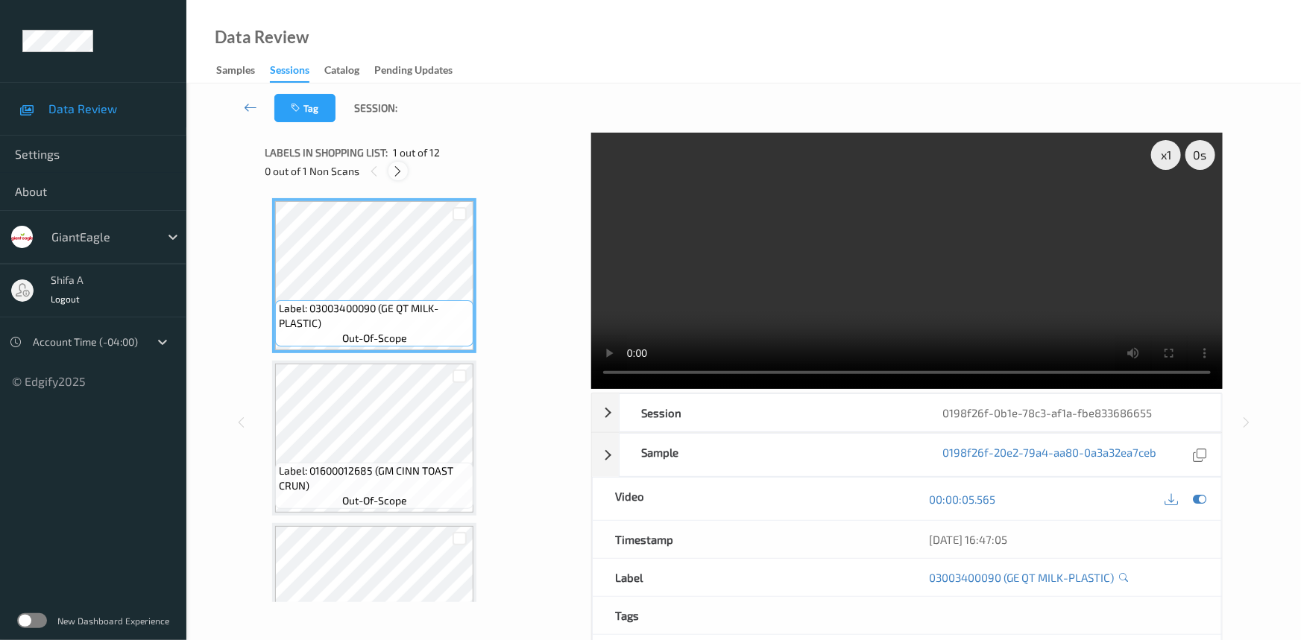
click at [397, 171] on icon at bounding box center [398, 171] width 13 height 13
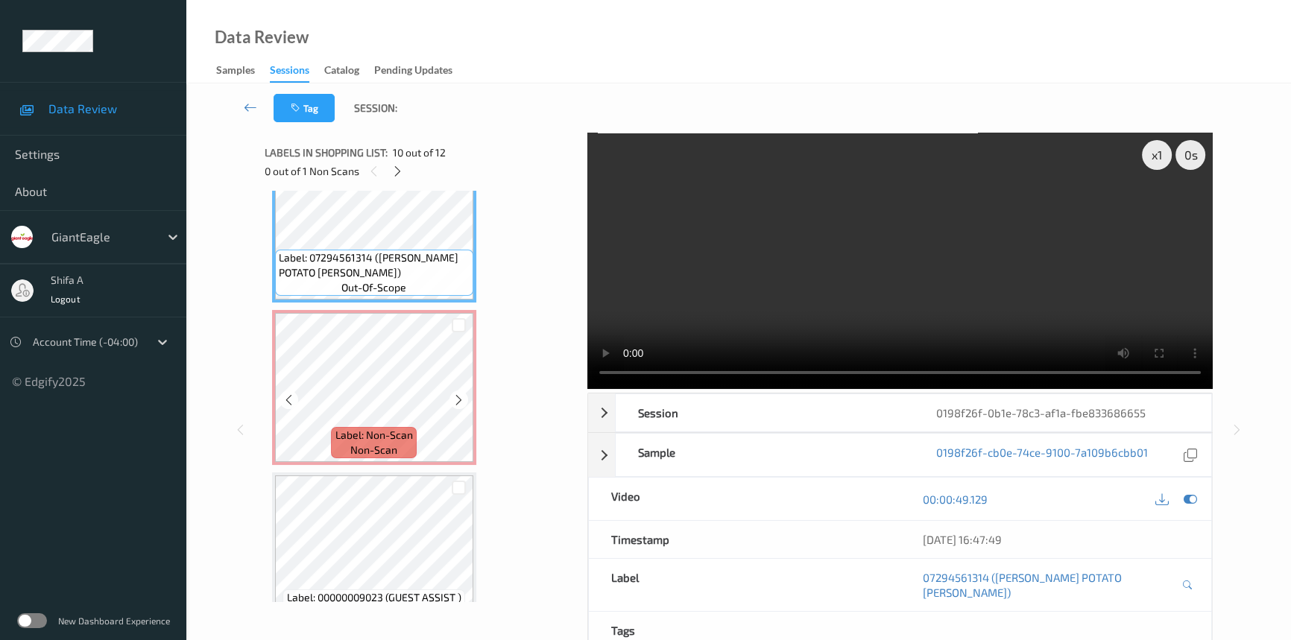
scroll to position [1540, 0]
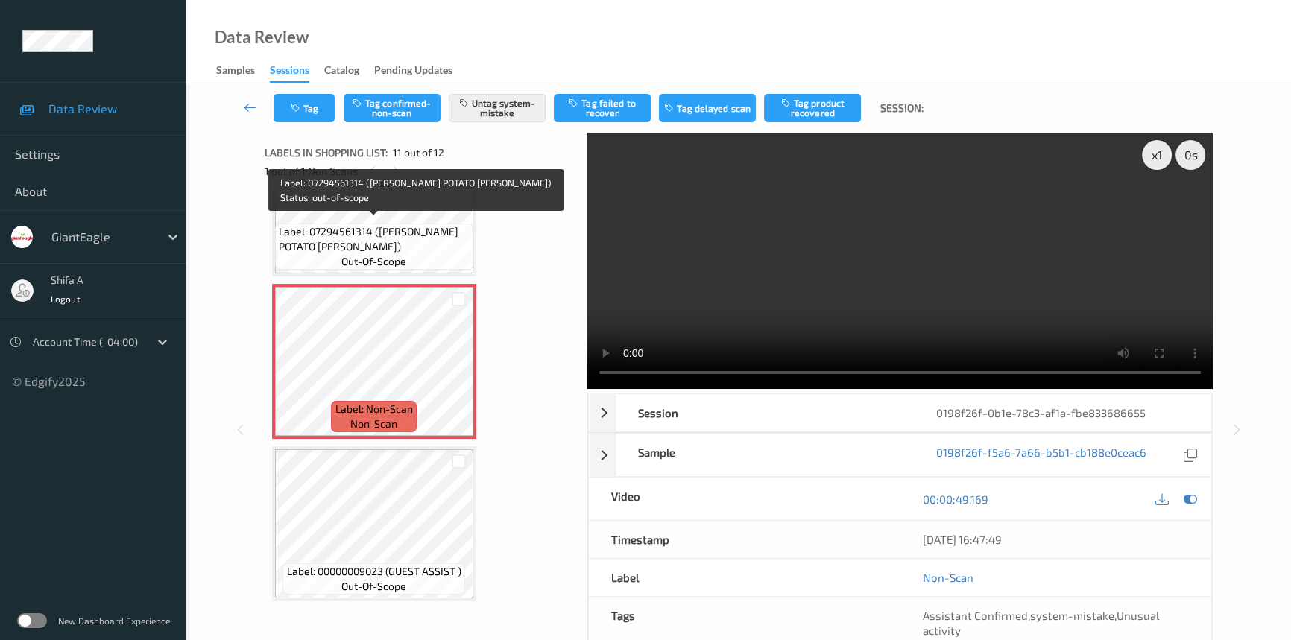
click at [381, 254] on span "out-of-scope" at bounding box center [373, 261] width 65 height 15
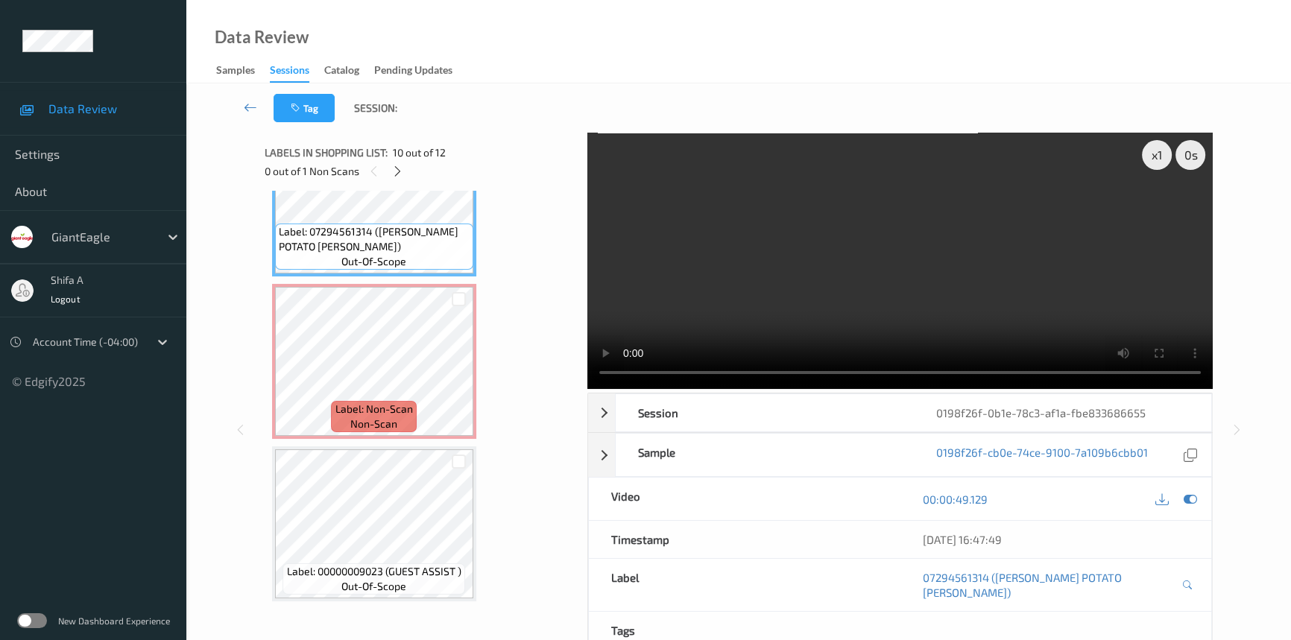
click at [999, 299] on video at bounding box center [900, 261] width 626 height 256
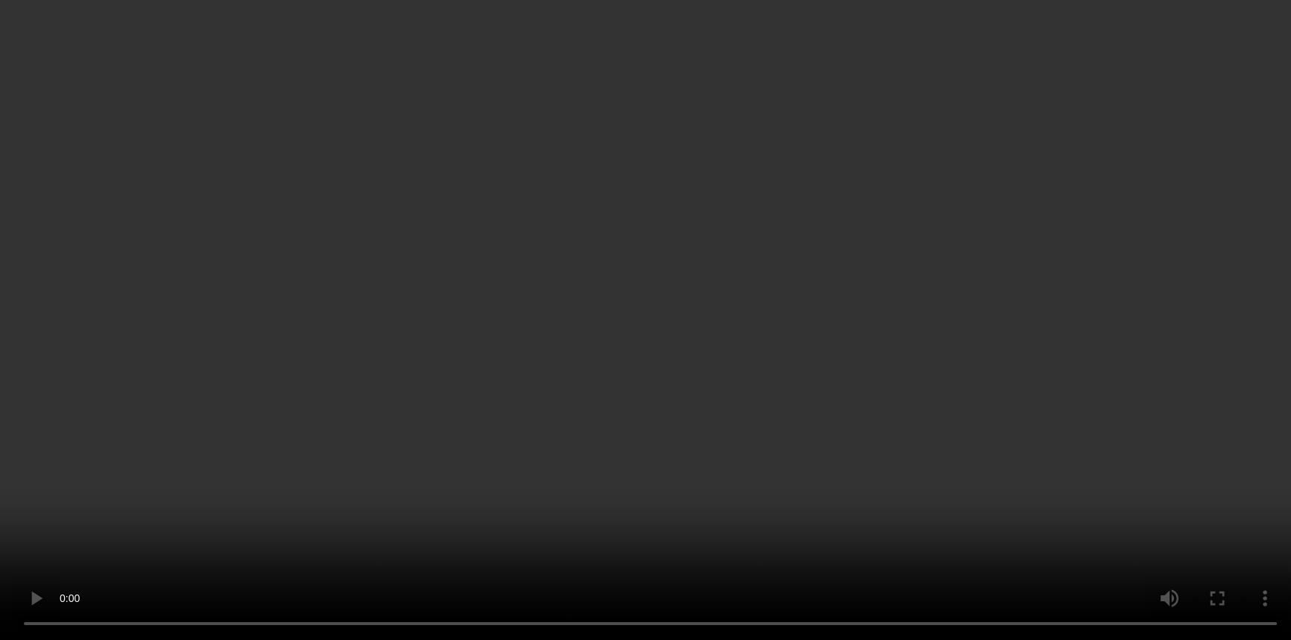
scroll to position [0, 0]
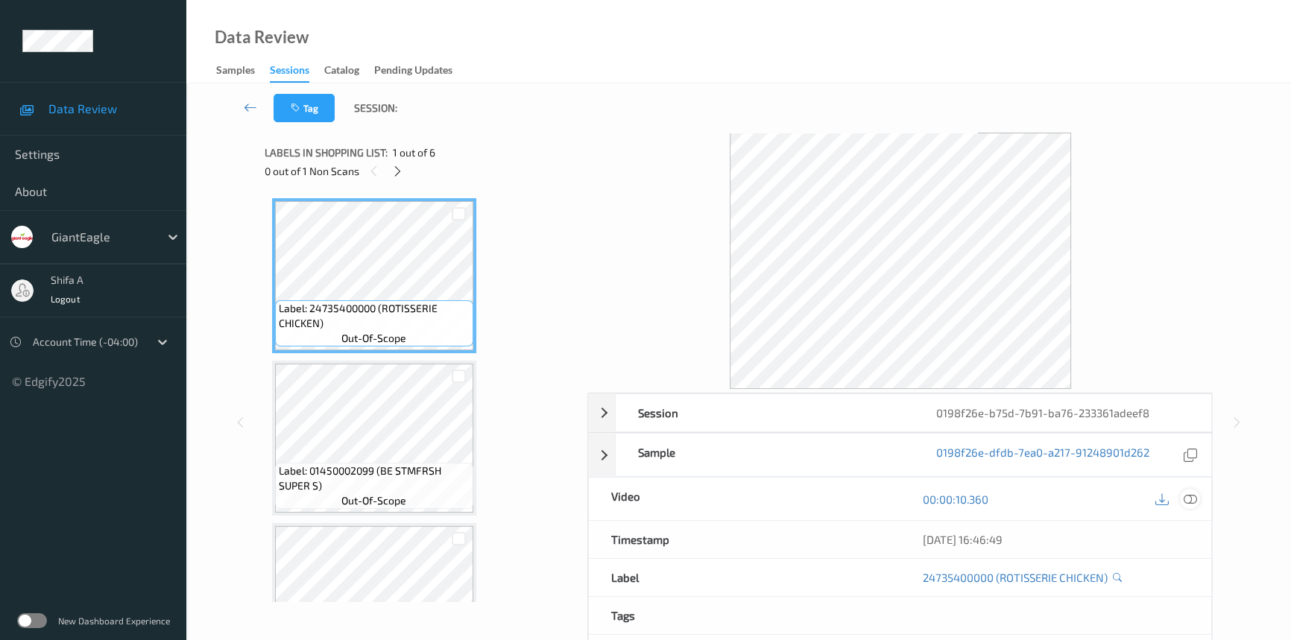
click at [1191, 499] on icon at bounding box center [1190, 499] width 13 height 13
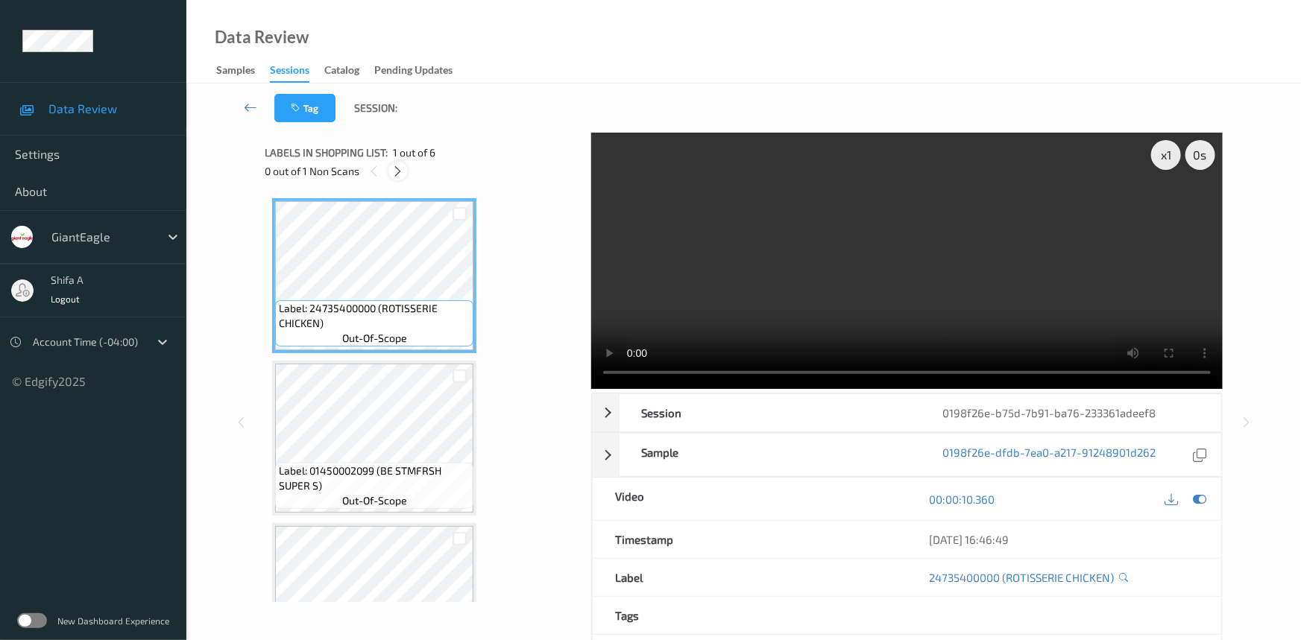
click at [395, 171] on icon at bounding box center [398, 171] width 13 height 13
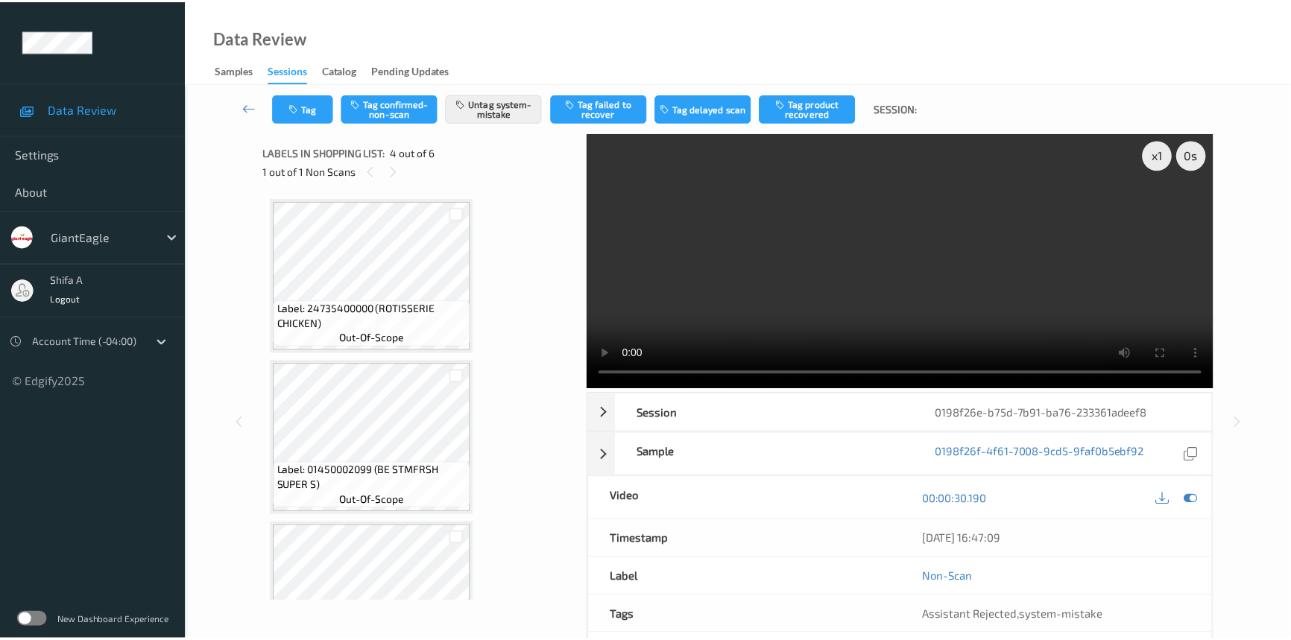
scroll to position [332, 0]
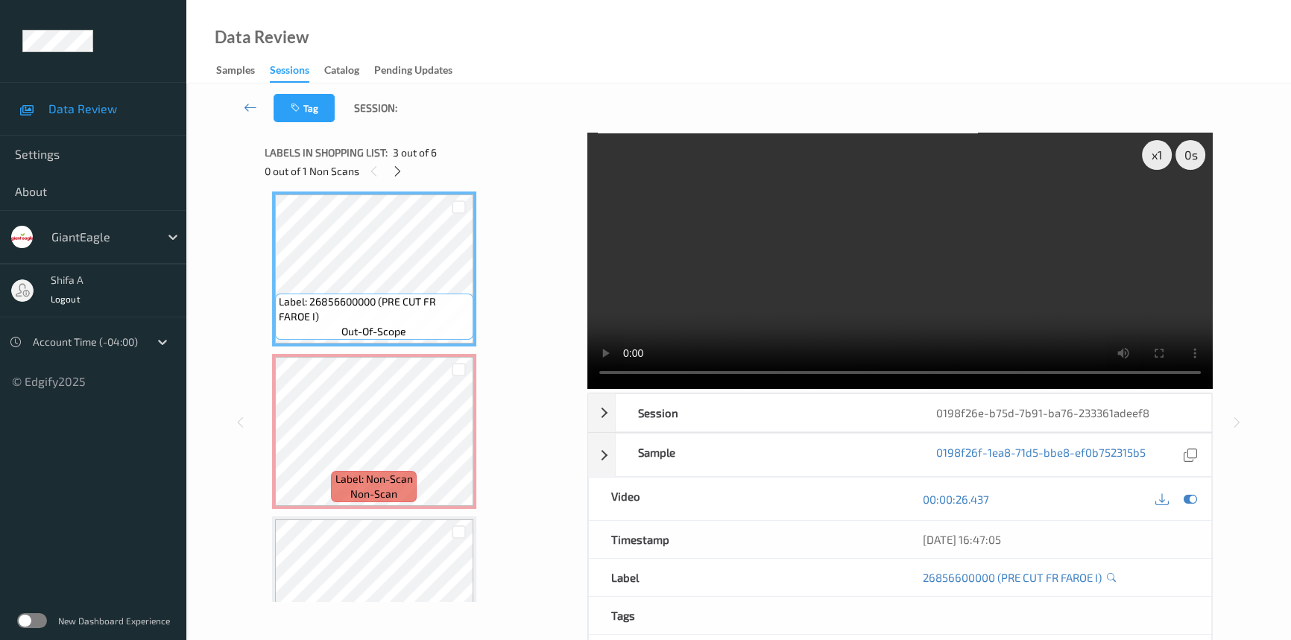
click at [476, 403] on div "Label: 24735400000 (ROTISSERIE CHICKEN) out-of-scope Label: 01450002099 (BE STM…" at bounding box center [421, 351] width 298 height 968
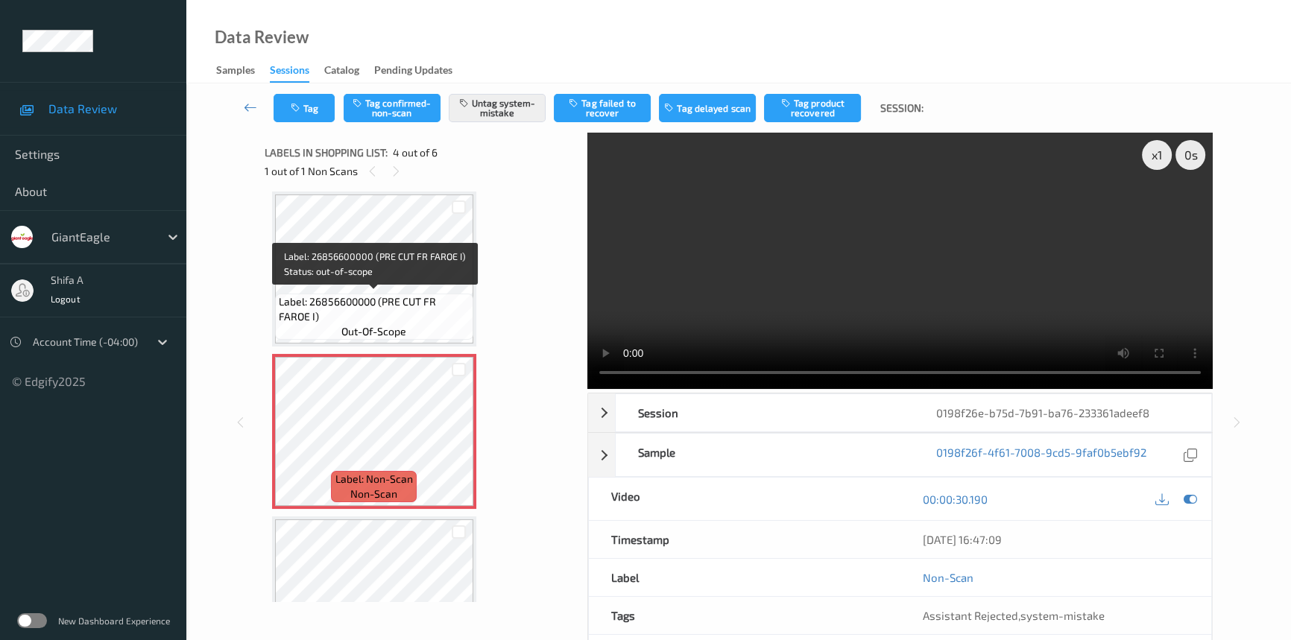
click at [416, 298] on span "Label: 26856600000 (PRE CUT FR FAROE I)" at bounding box center [374, 309] width 191 height 30
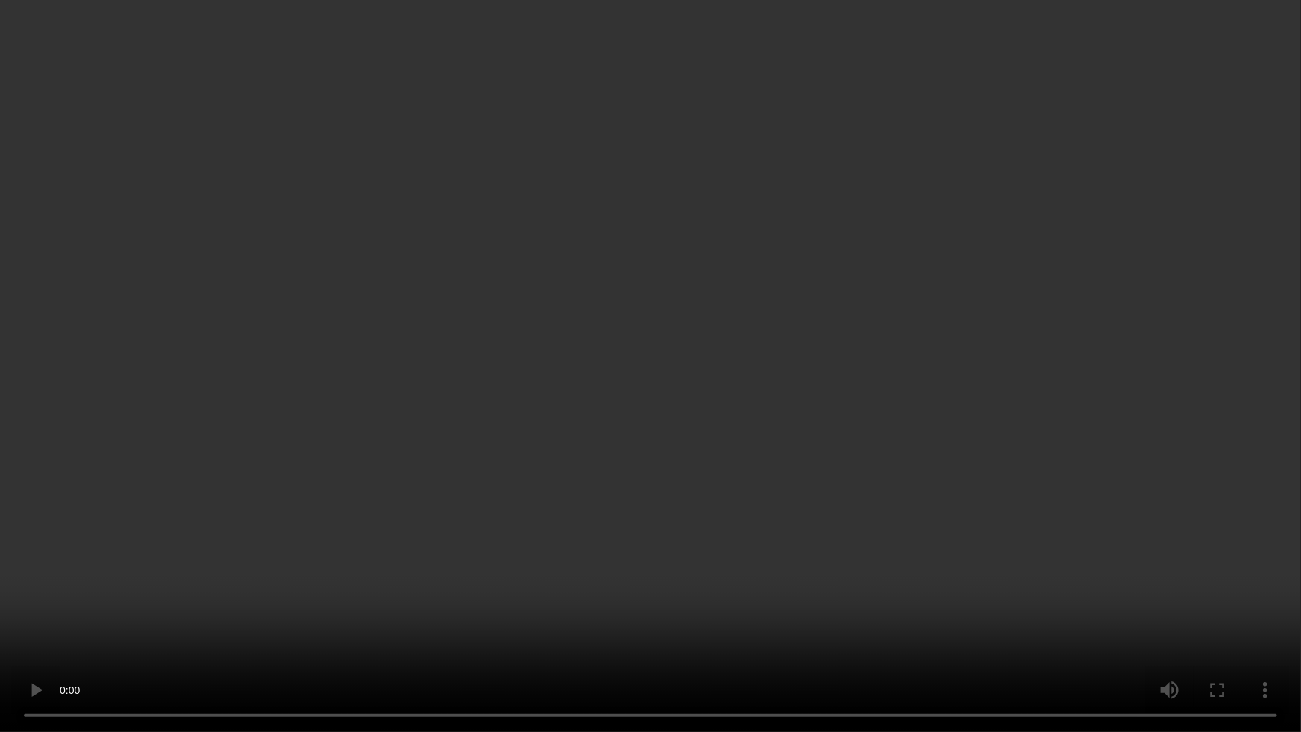
click at [810, 617] on video at bounding box center [650, 366] width 1301 height 732
click at [901, 395] on video at bounding box center [650, 366] width 1301 height 732
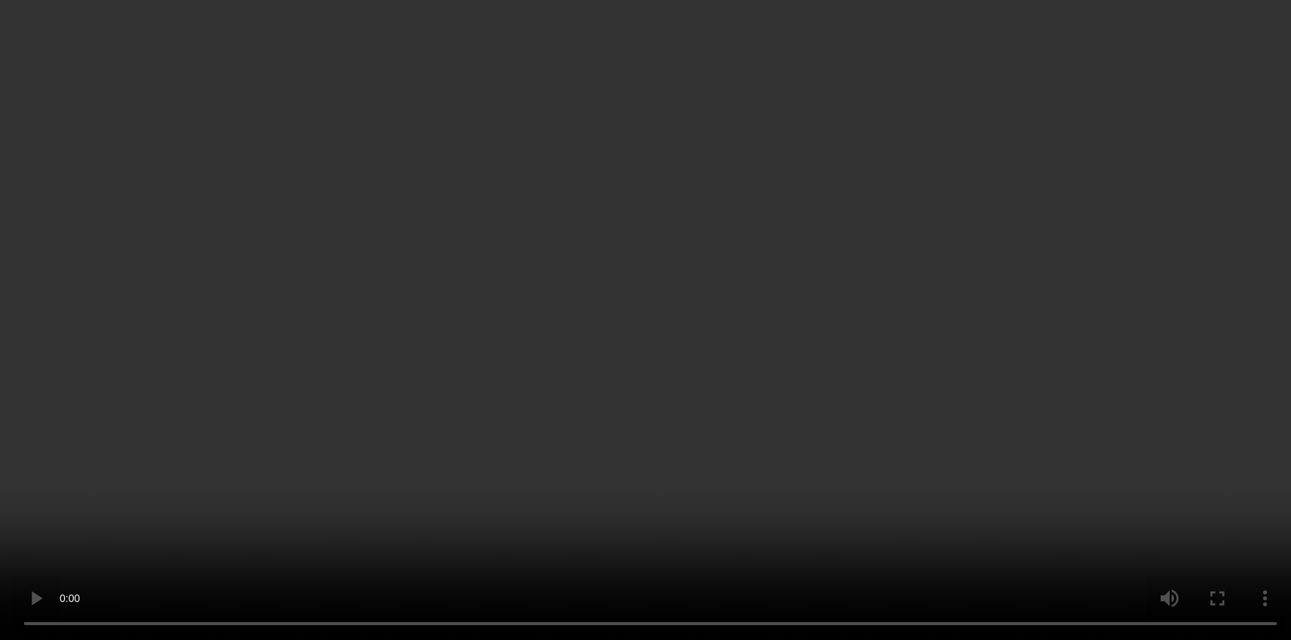
scroll to position [567, 0]
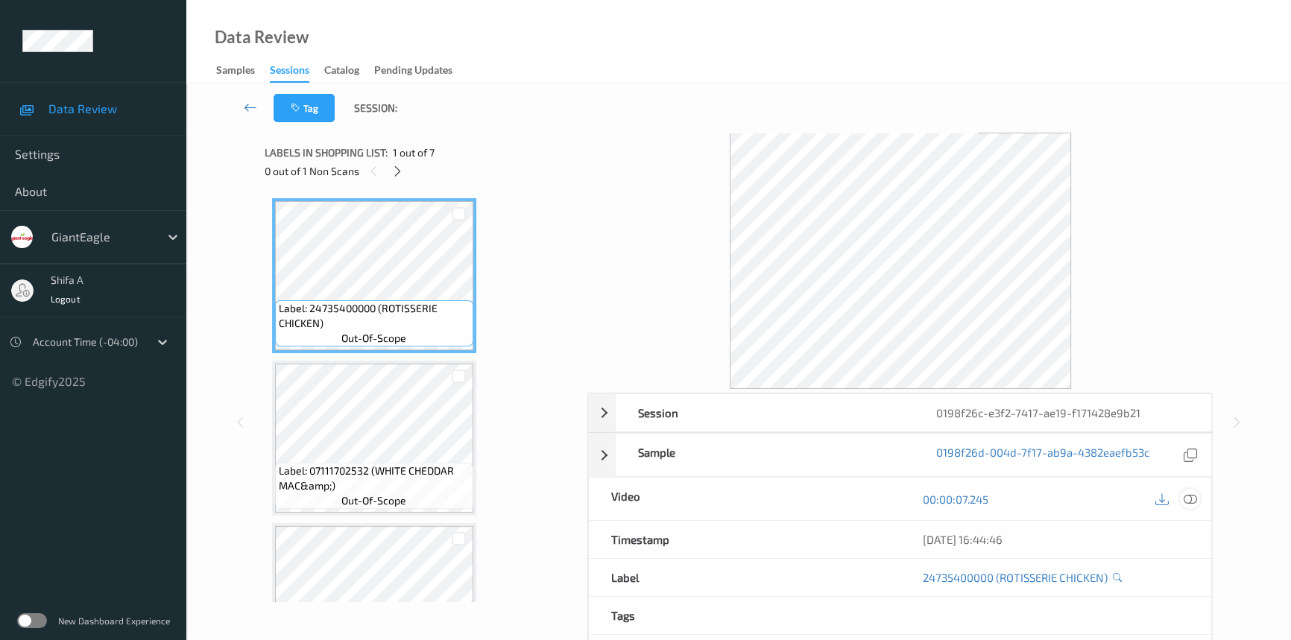
click at [1191, 502] on icon at bounding box center [1190, 499] width 13 height 13
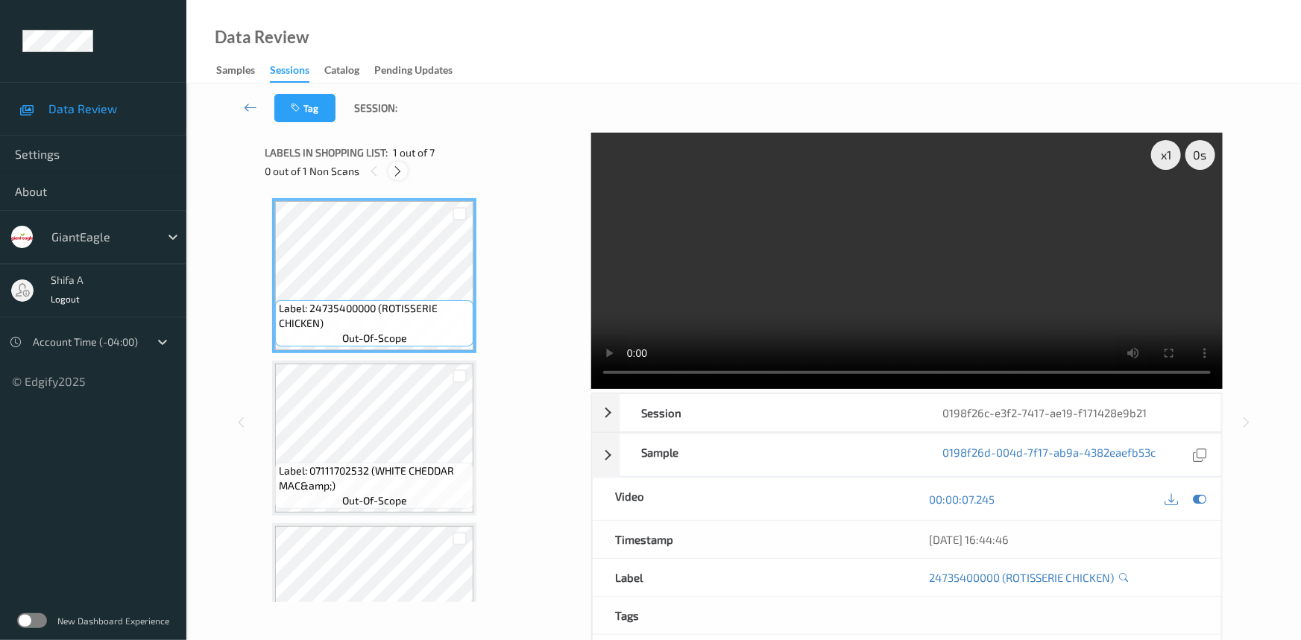
click at [397, 171] on icon at bounding box center [398, 171] width 13 height 13
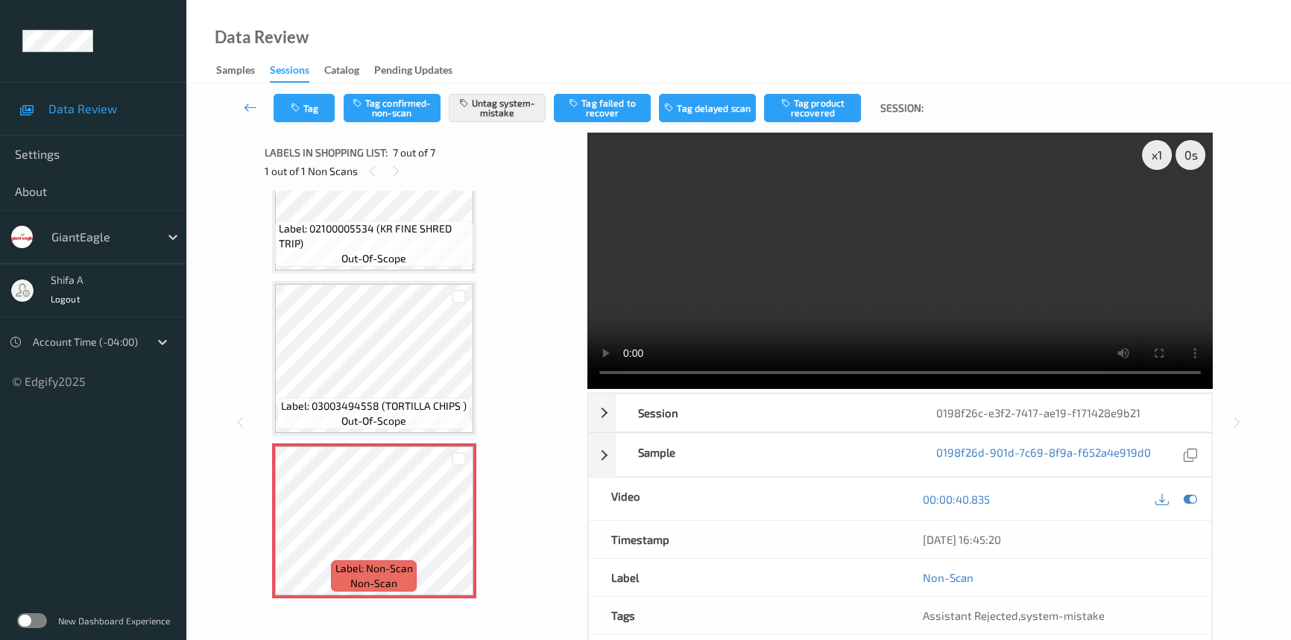
click at [769, 268] on video at bounding box center [900, 261] width 626 height 256
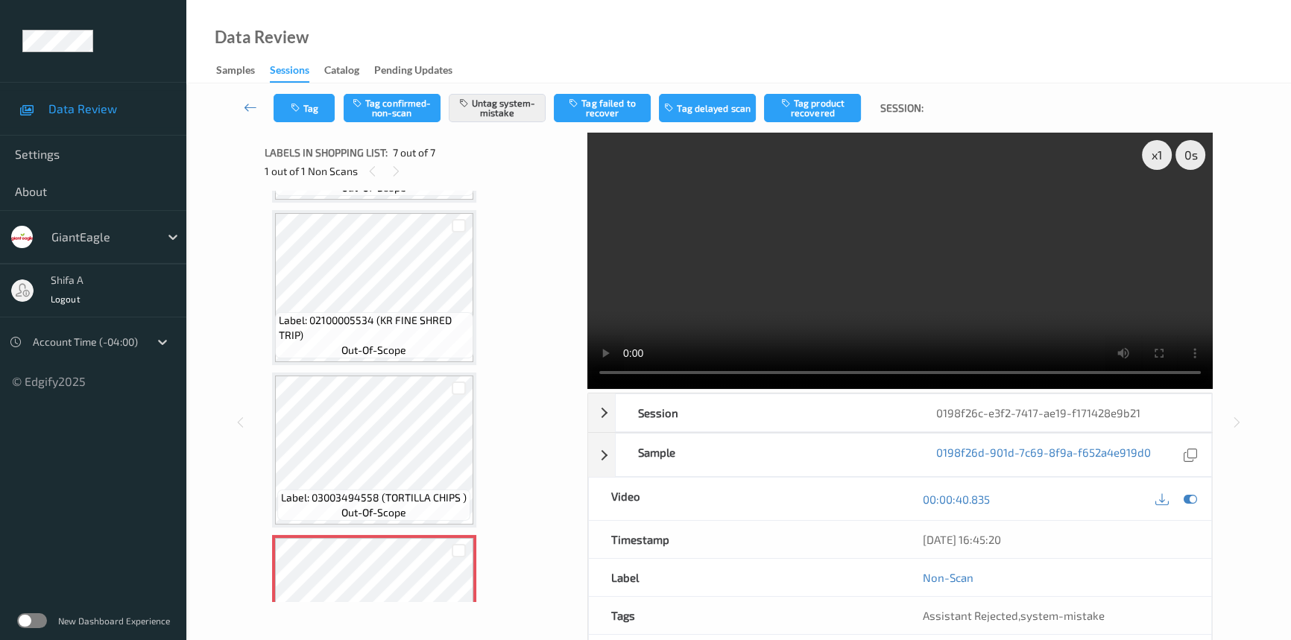
click at [911, 254] on video at bounding box center [900, 261] width 626 height 256
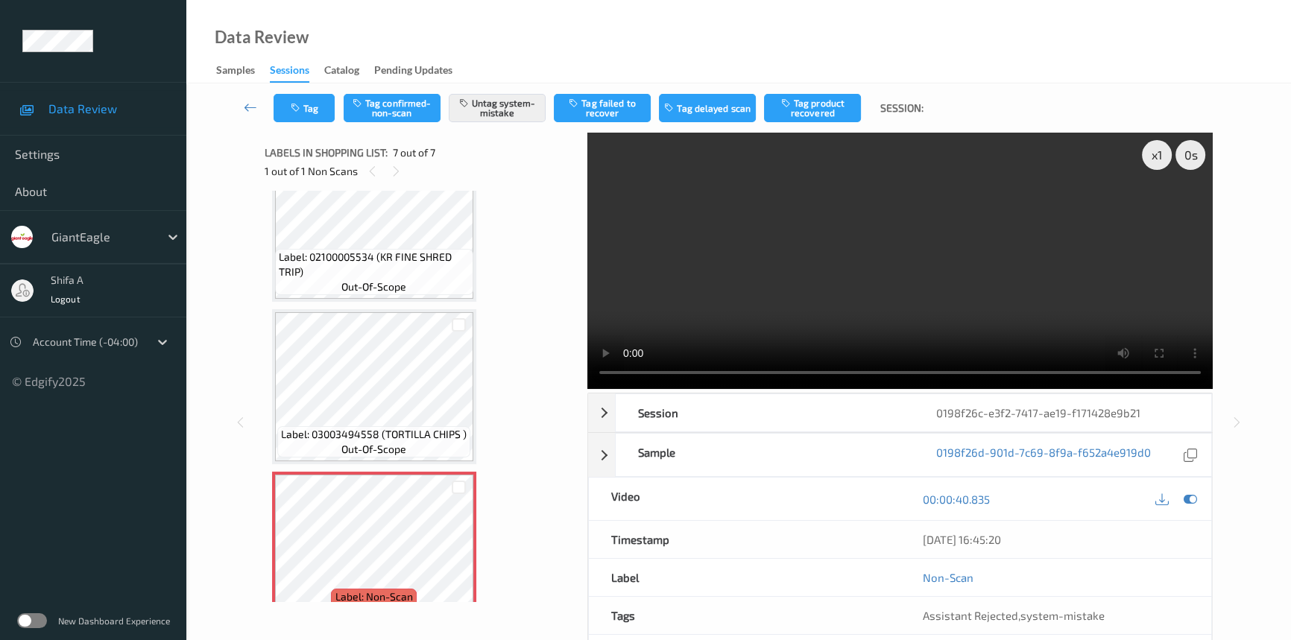
scroll to position [730, 0]
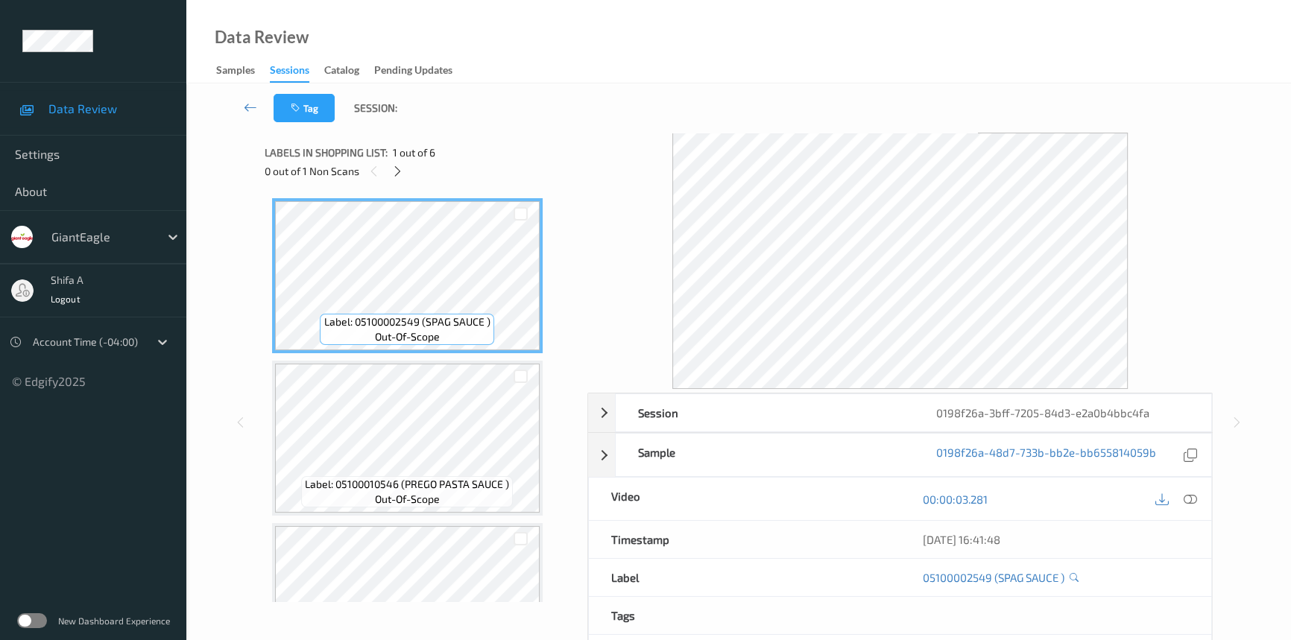
drag, startPoint x: 1195, startPoint y: 502, endPoint x: 978, endPoint y: 418, distance: 233.0
click at [1190, 497] on icon at bounding box center [1190, 499] width 13 height 13
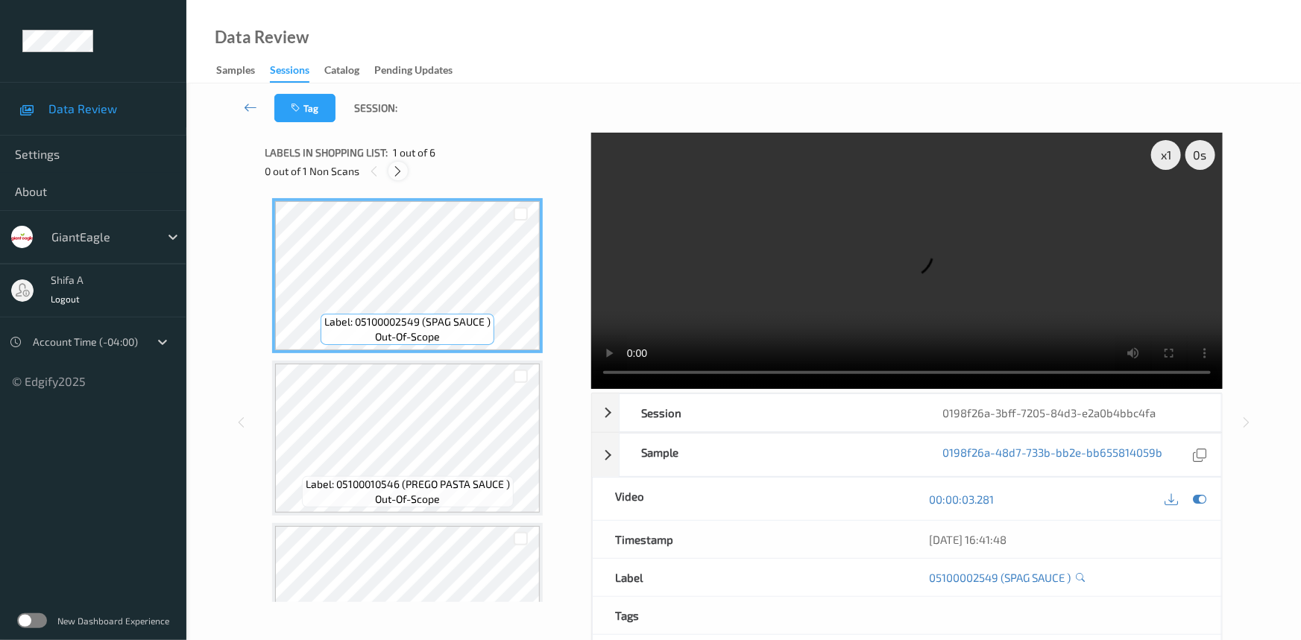
click at [395, 177] on icon at bounding box center [398, 171] width 13 height 13
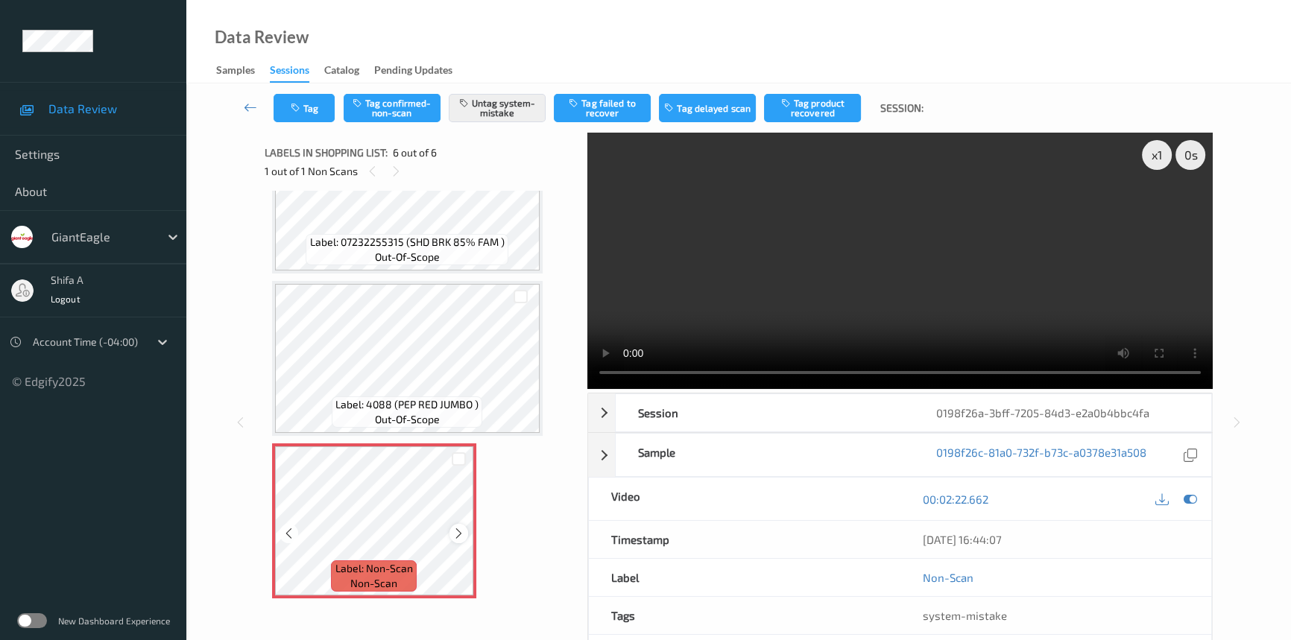
click at [455, 530] on icon at bounding box center [459, 533] width 13 height 13
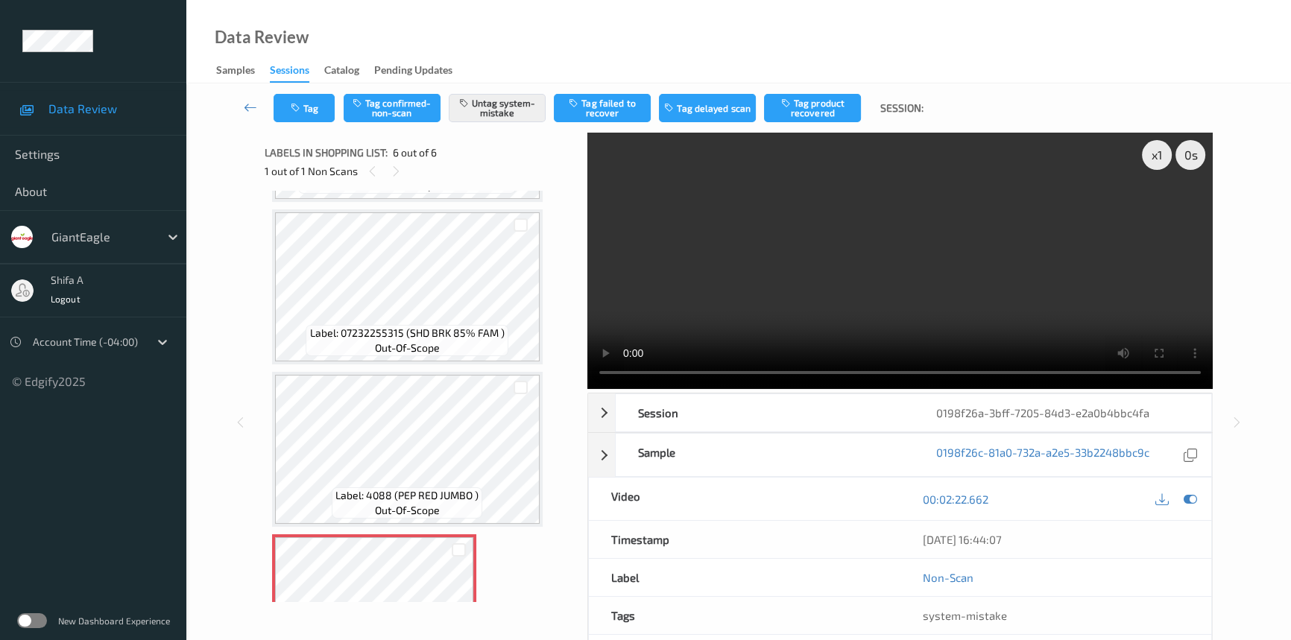
click at [969, 229] on video at bounding box center [900, 261] width 626 height 256
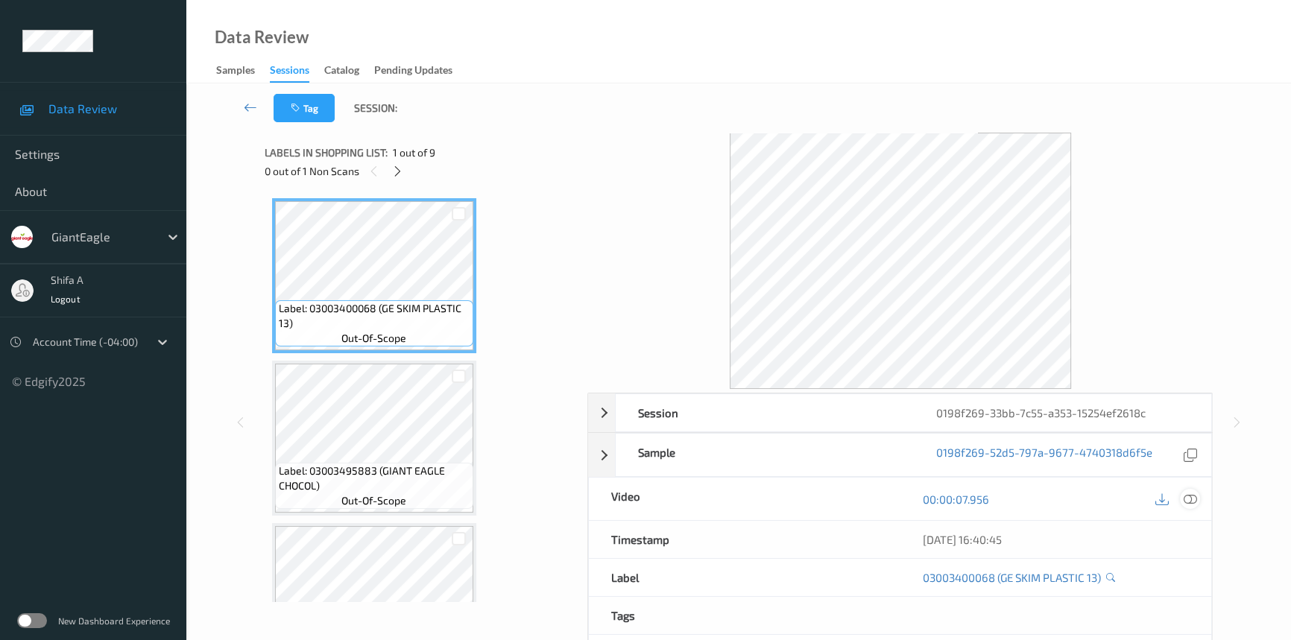
click at [1193, 502] on icon at bounding box center [1190, 499] width 13 height 13
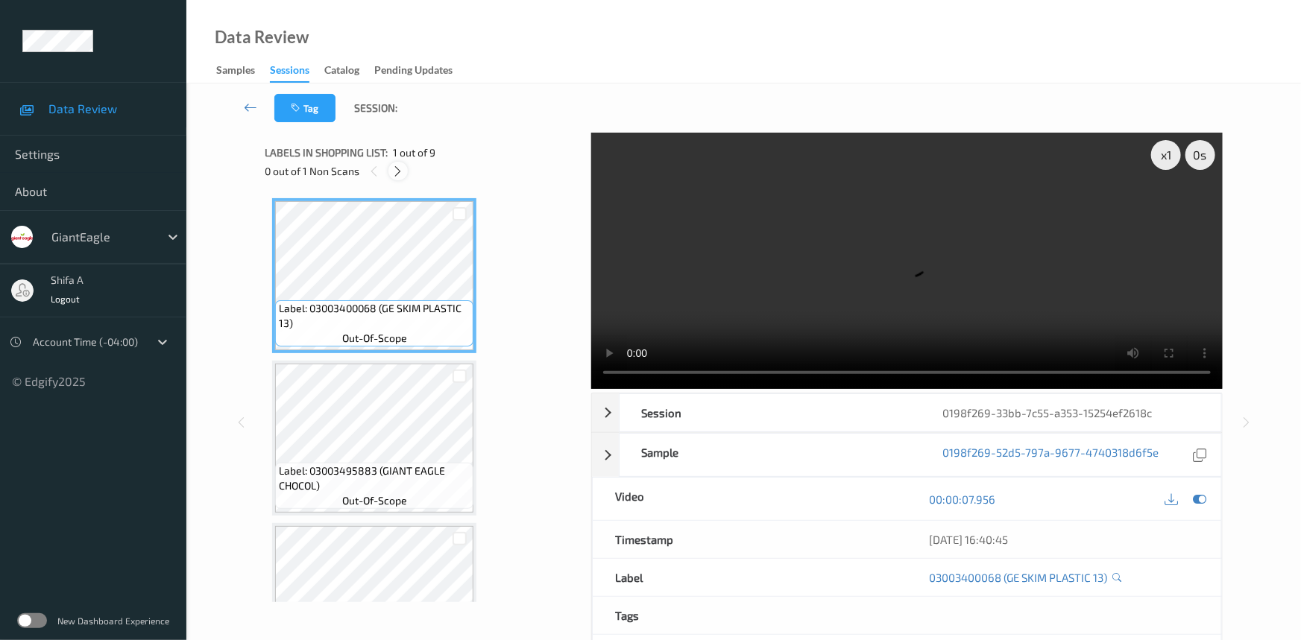
click at [397, 171] on icon at bounding box center [398, 171] width 13 height 13
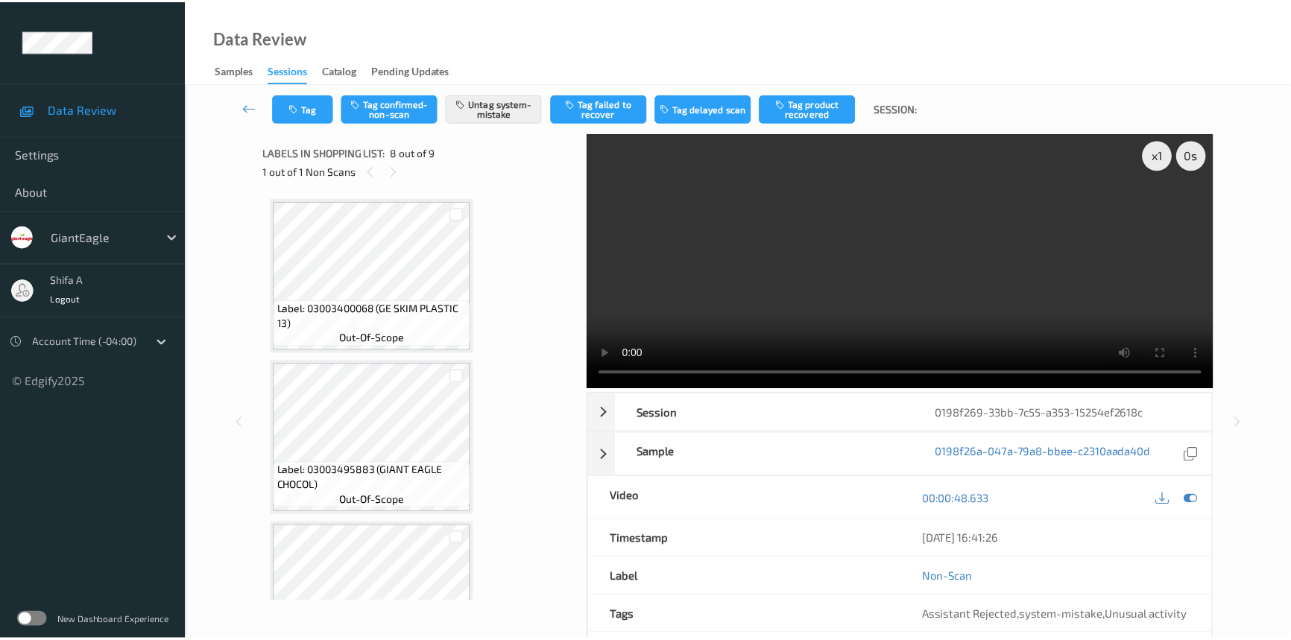
scroll to position [979, 0]
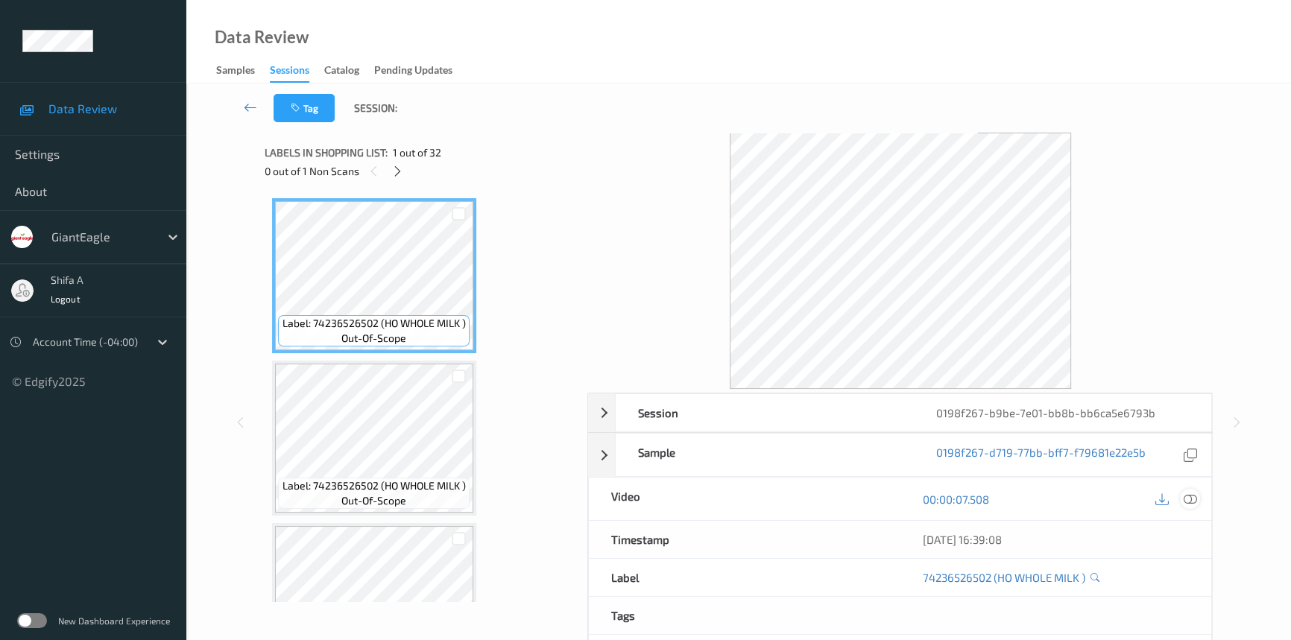
click at [1194, 494] on icon at bounding box center [1190, 499] width 13 height 13
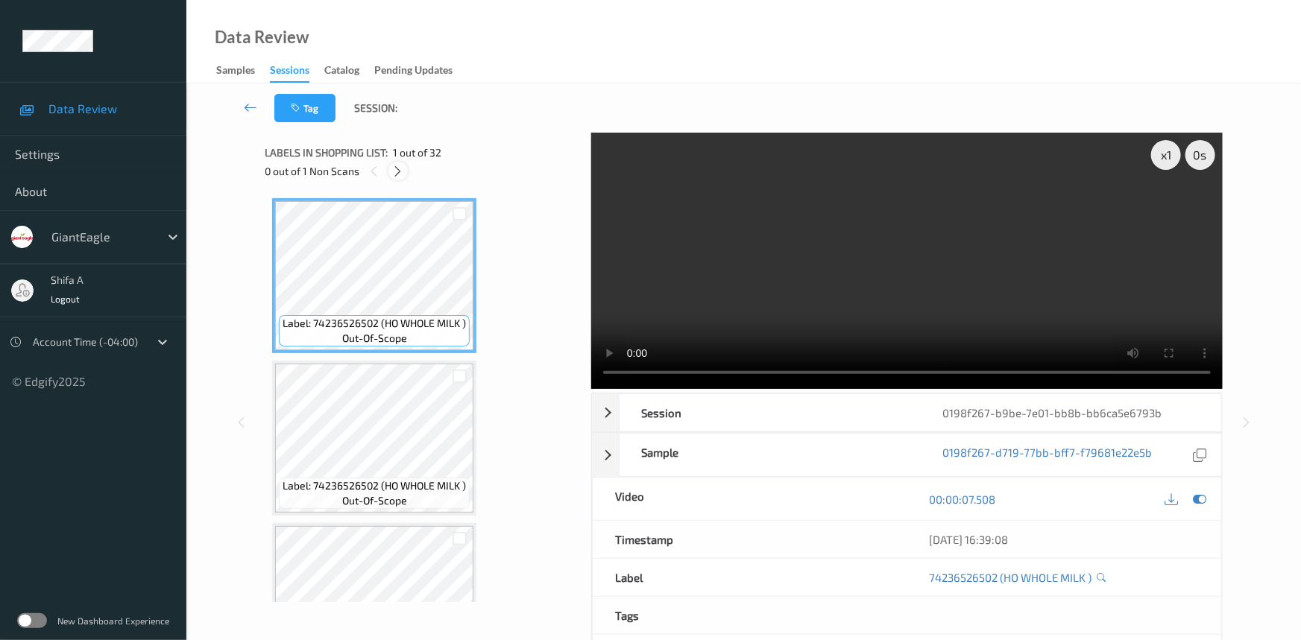
click at [401, 163] on div at bounding box center [397, 171] width 19 height 19
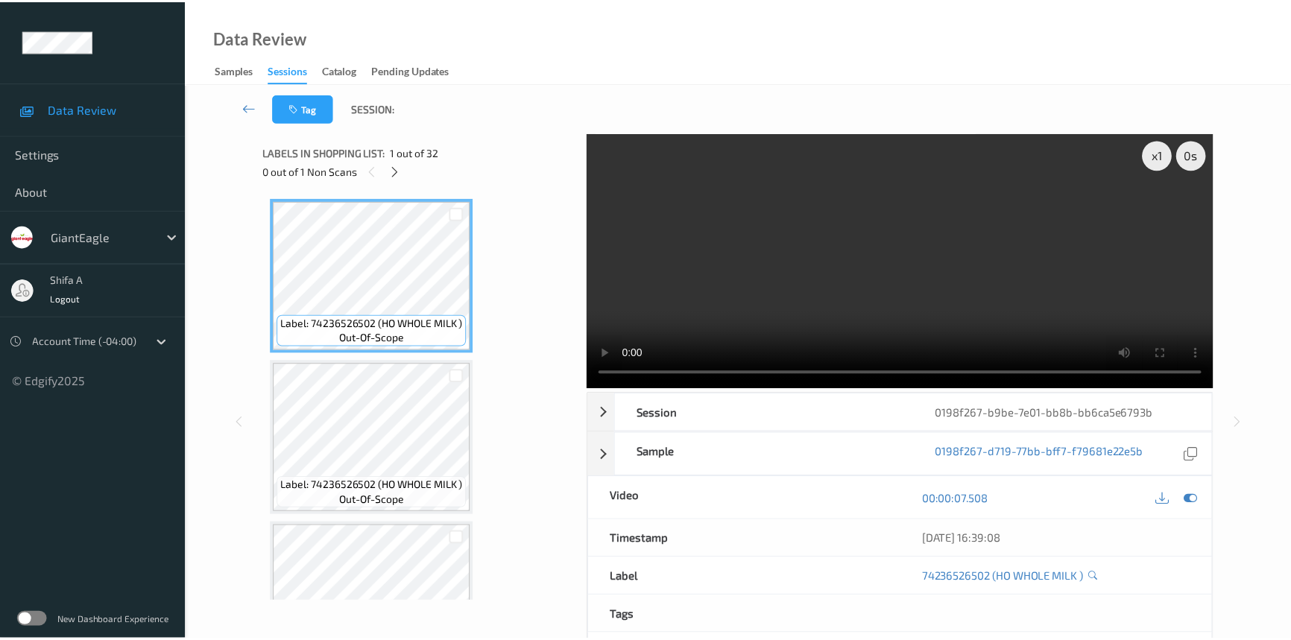
scroll to position [4704, 0]
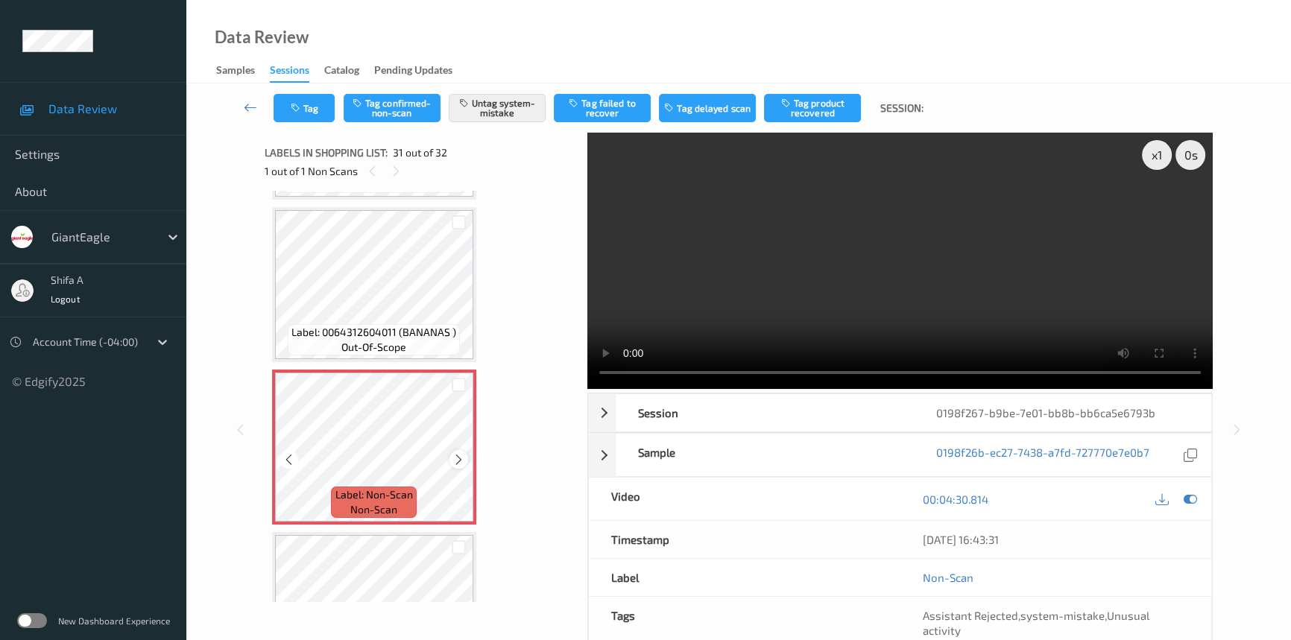
click at [455, 453] on icon at bounding box center [459, 459] width 13 height 13
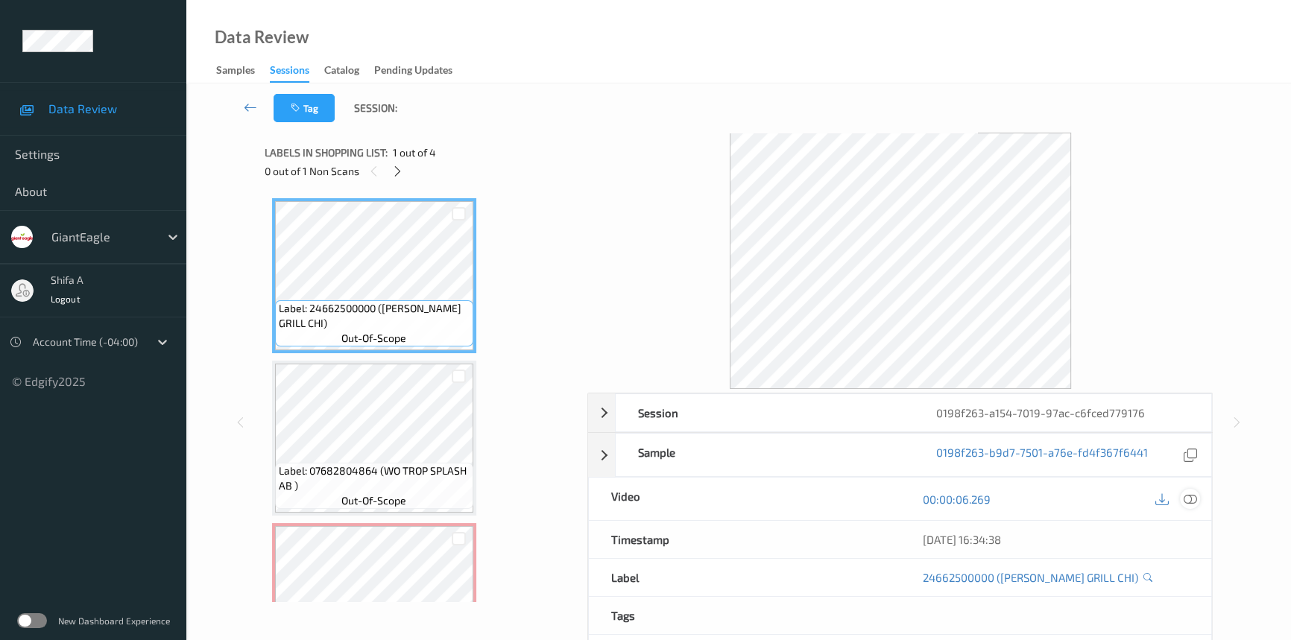
click at [1194, 496] on icon at bounding box center [1190, 499] width 13 height 13
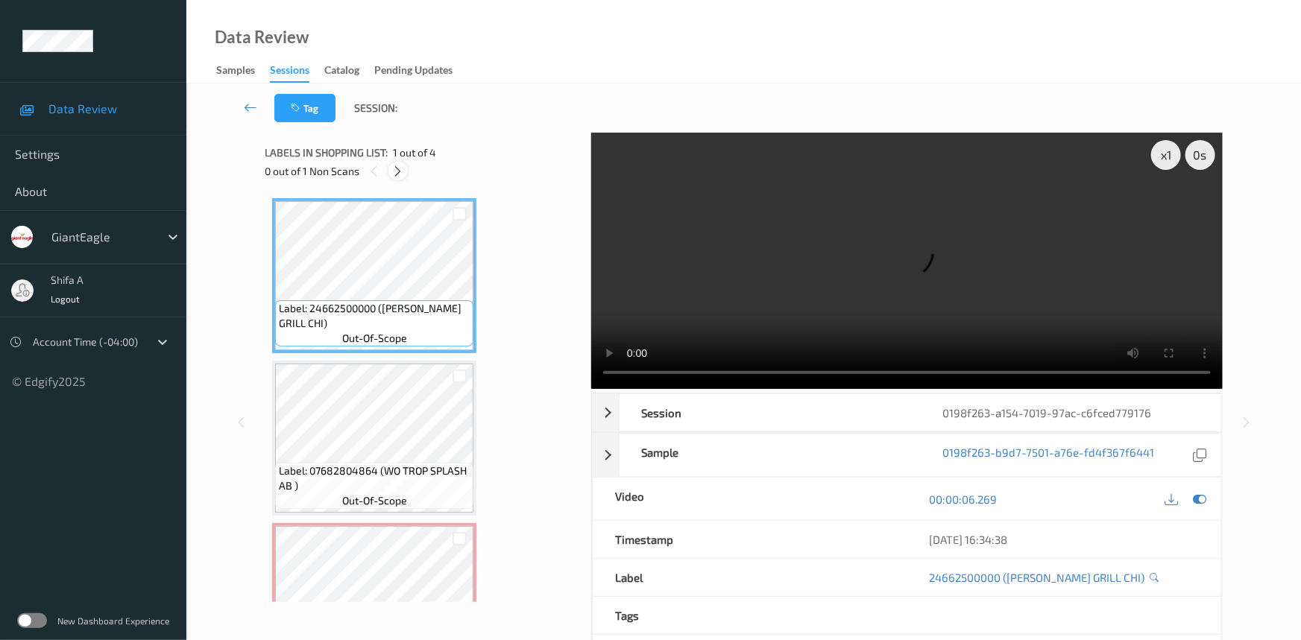
click at [395, 165] on icon at bounding box center [398, 171] width 13 height 13
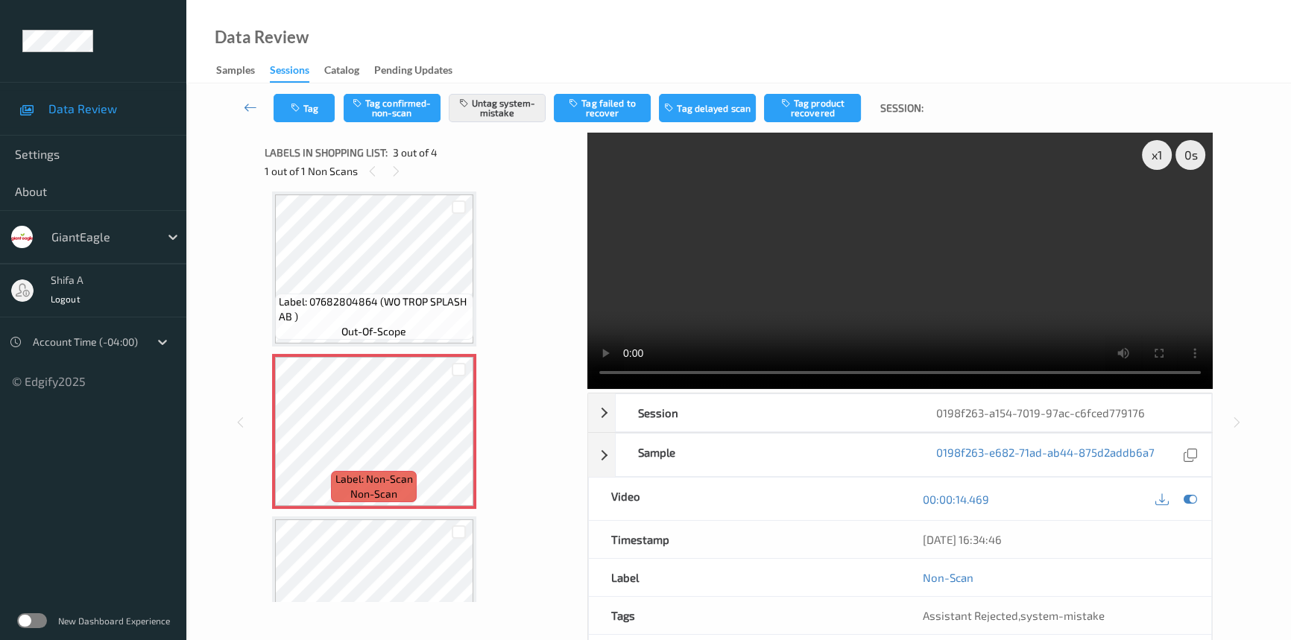
scroll to position [152, 0]
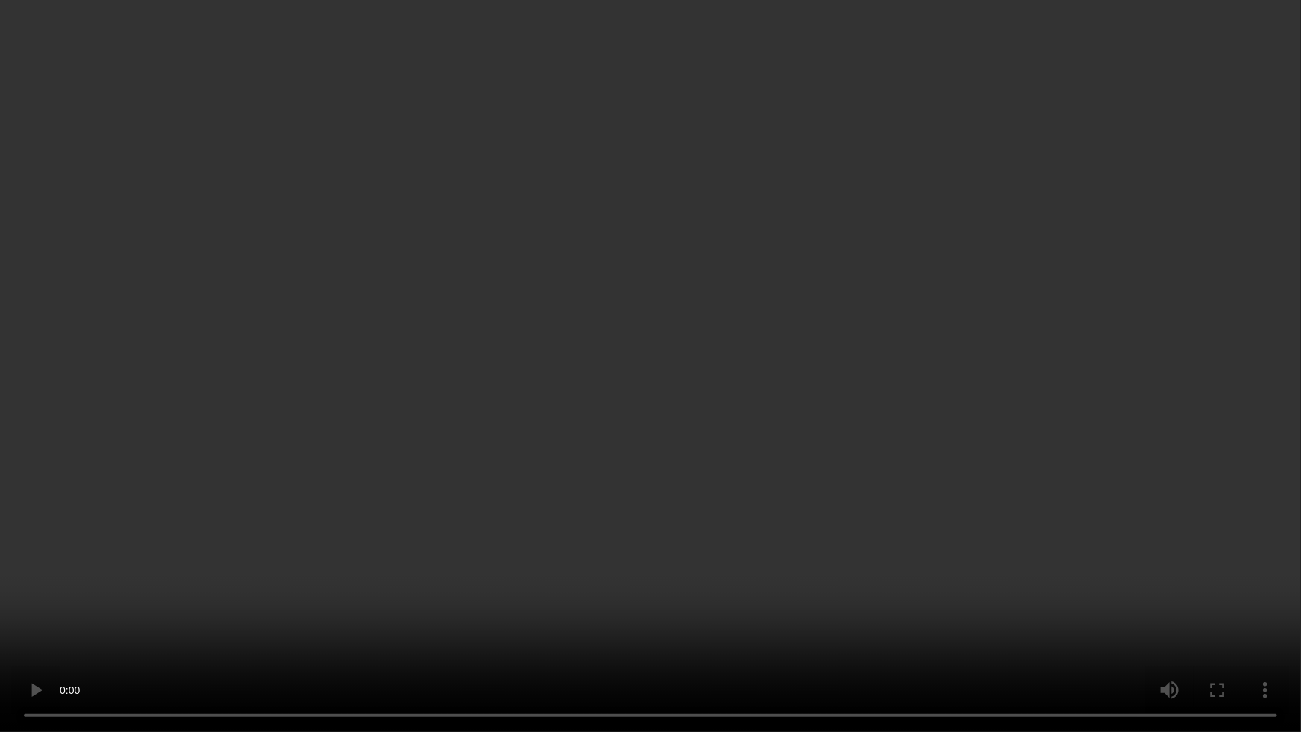
click at [1090, 410] on video at bounding box center [650, 366] width 1301 height 732
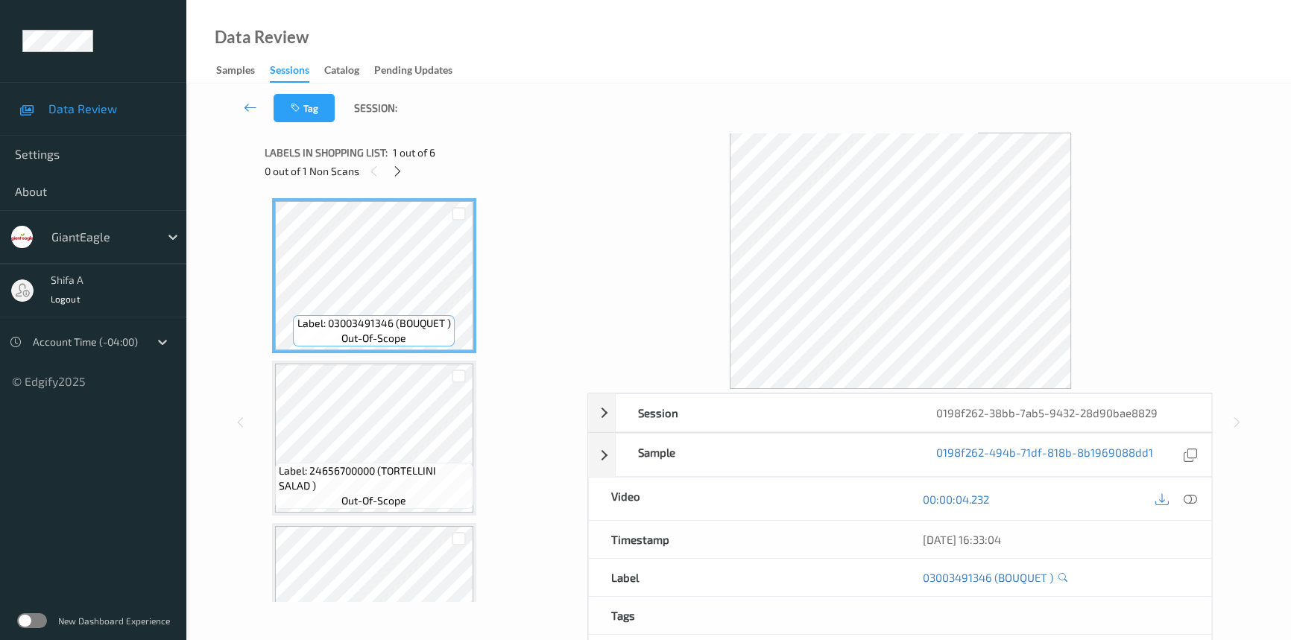
drag, startPoint x: 1189, startPoint y: 497, endPoint x: 660, endPoint y: 379, distance: 542.4
click at [1190, 497] on icon at bounding box center [1190, 499] width 13 height 13
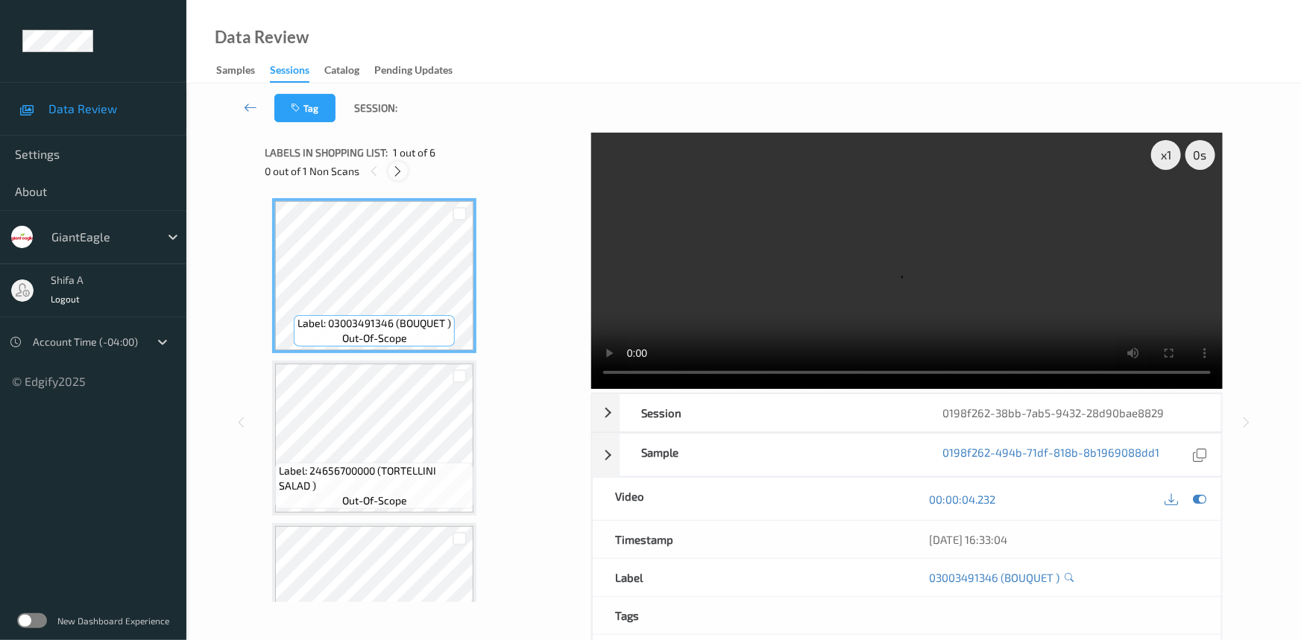
click at [397, 166] on icon at bounding box center [398, 171] width 13 height 13
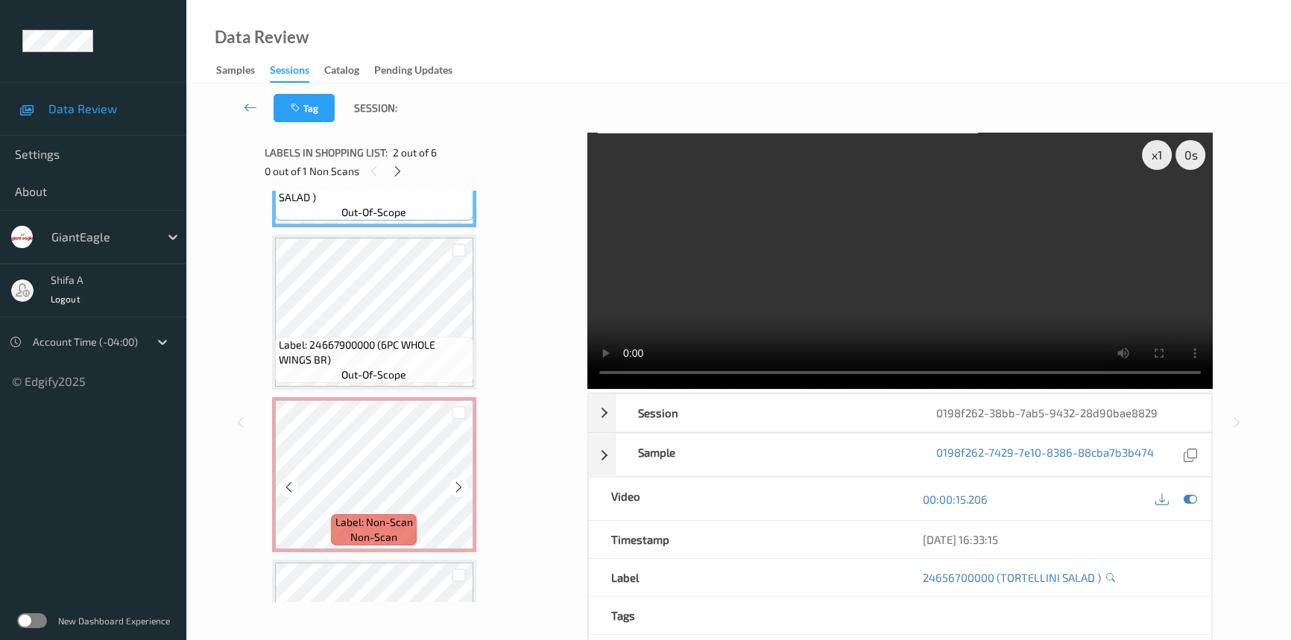
scroll to position [297, 0]
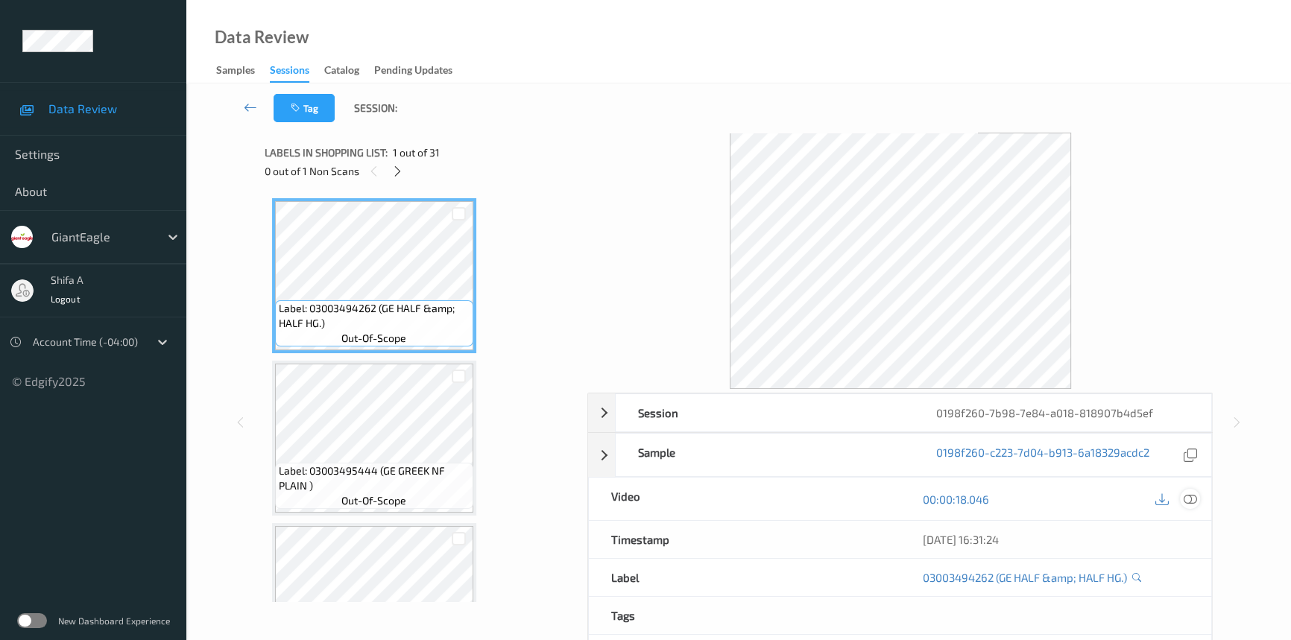
click at [1189, 494] on icon at bounding box center [1190, 499] width 13 height 13
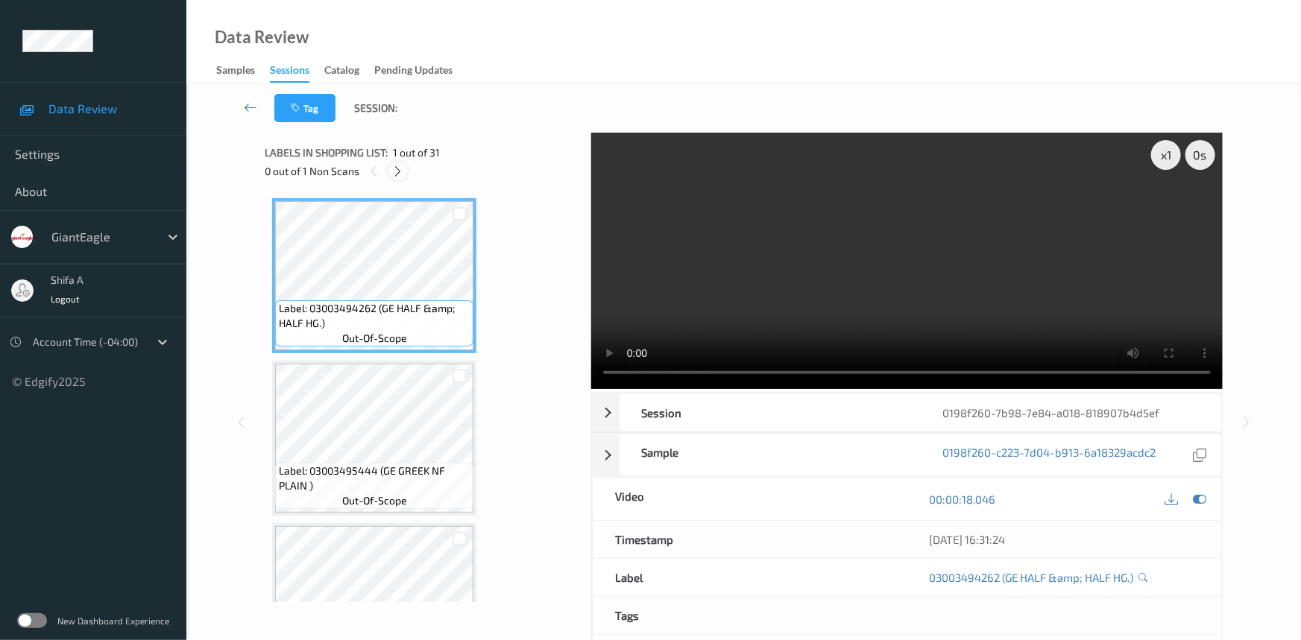
click at [401, 171] on icon at bounding box center [398, 171] width 13 height 13
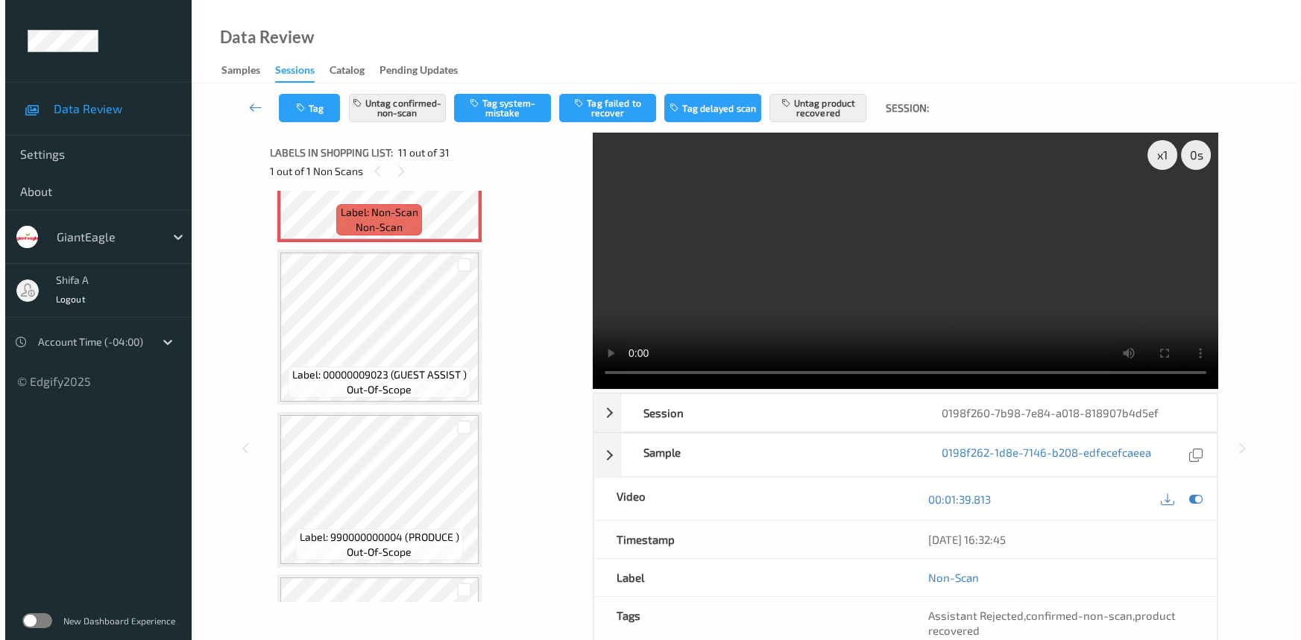
scroll to position [1465, 0]
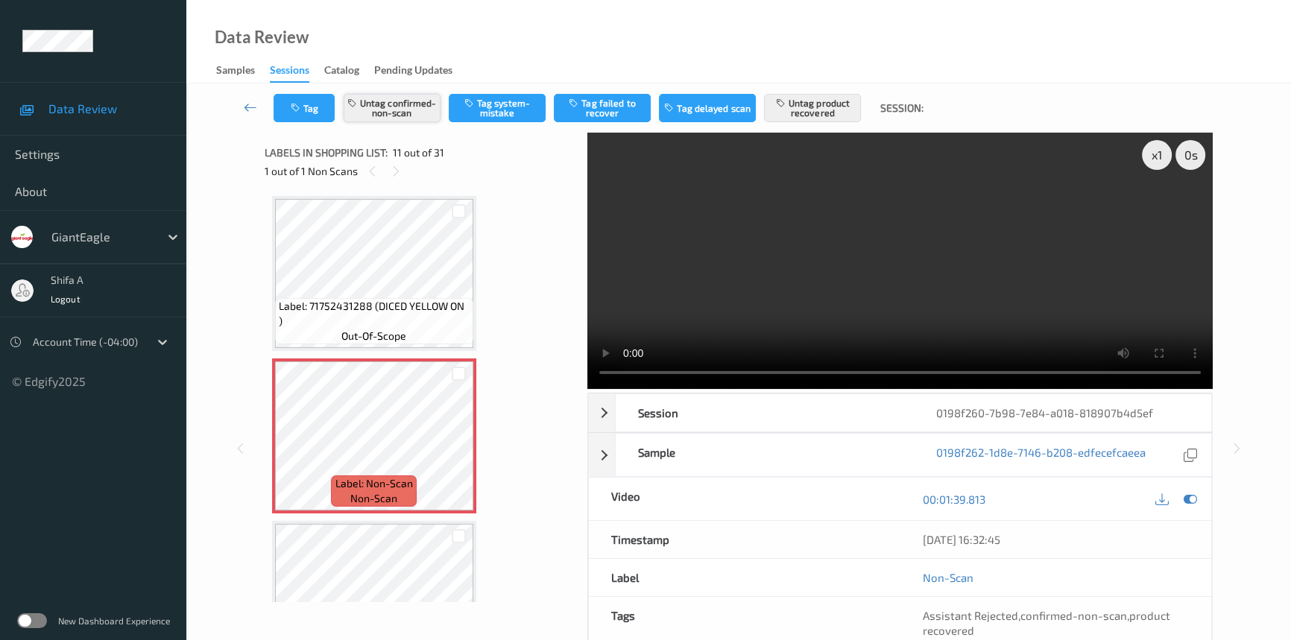
click at [418, 103] on button "Untag confirmed-non-scan" at bounding box center [392, 108] width 97 height 28
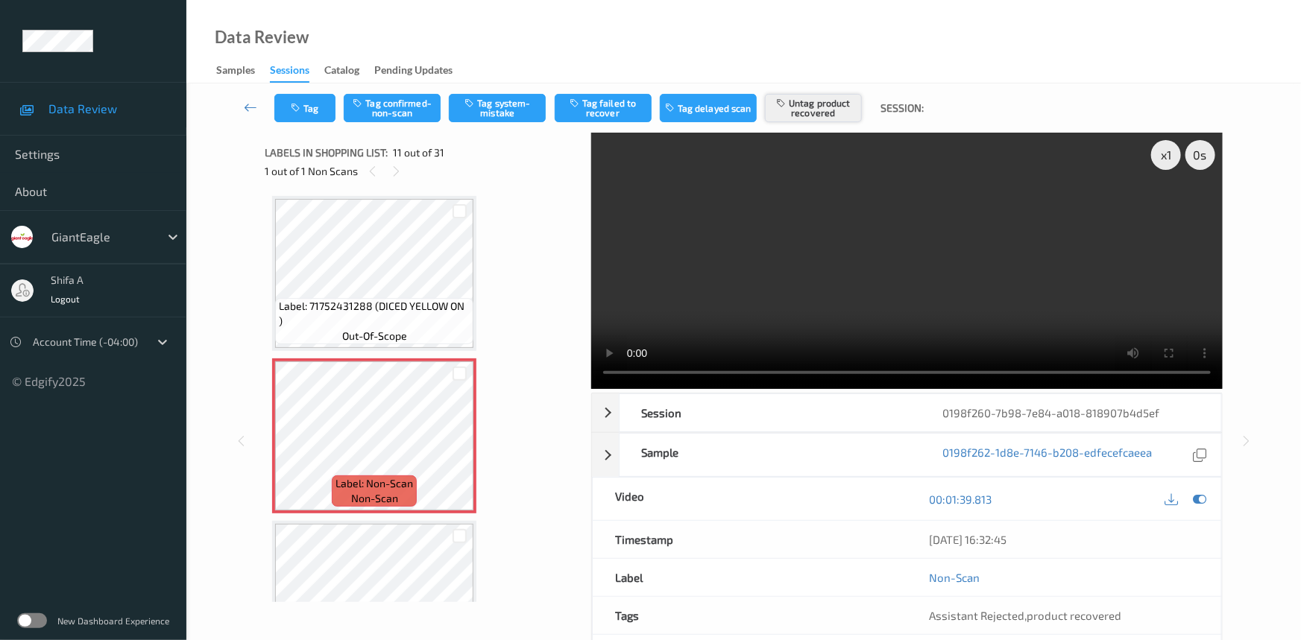
click at [831, 114] on button "Untag product recovered" at bounding box center [813, 108] width 97 height 28
click at [514, 110] on button "Tag system-mistake" at bounding box center [497, 108] width 97 height 28
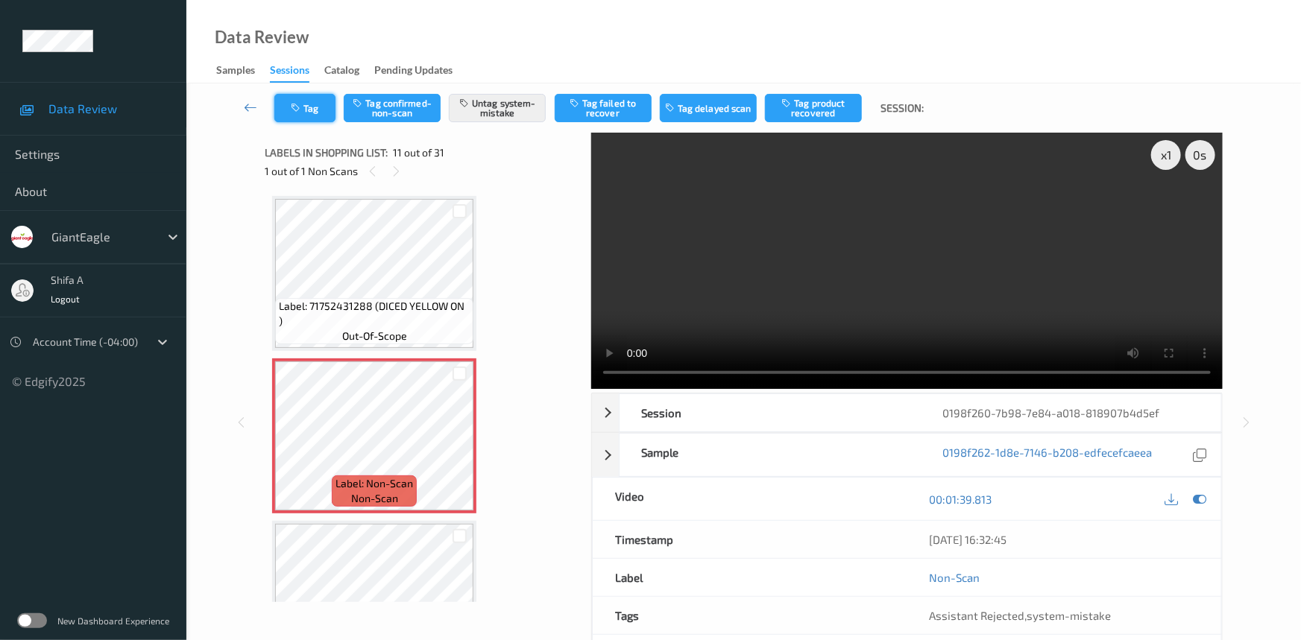
click at [305, 114] on button "Tag" at bounding box center [304, 108] width 61 height 28
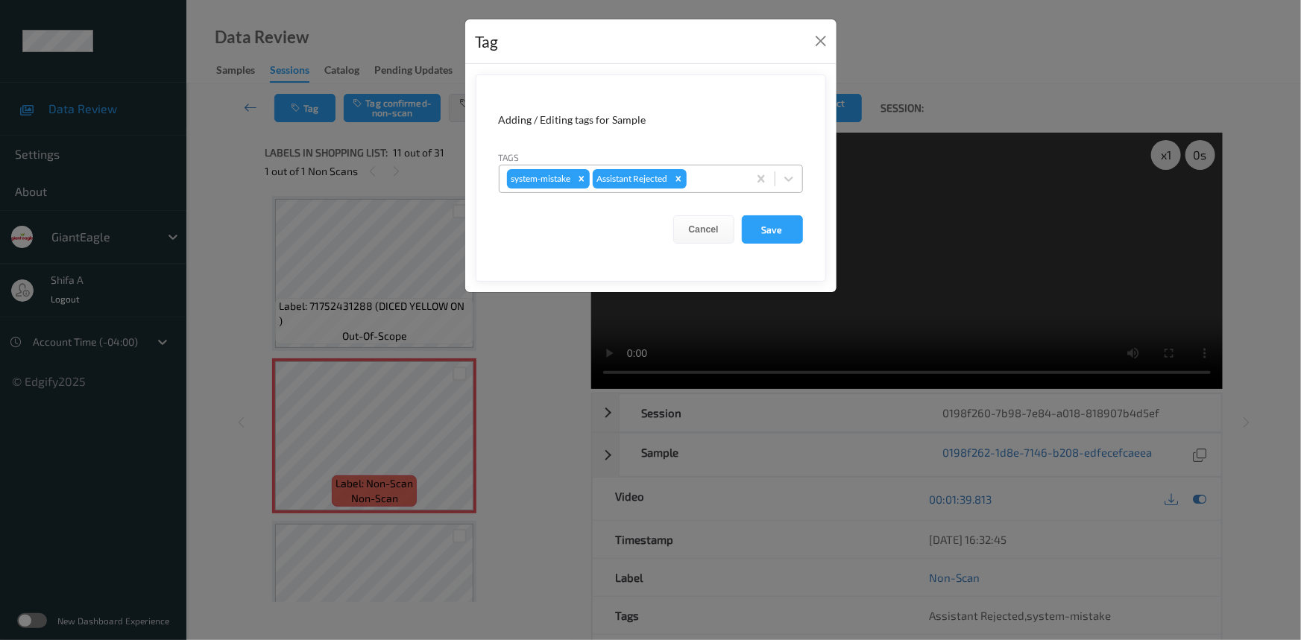
click at [722, 177] on div at bounding box center [715, 179] width 51 height 18
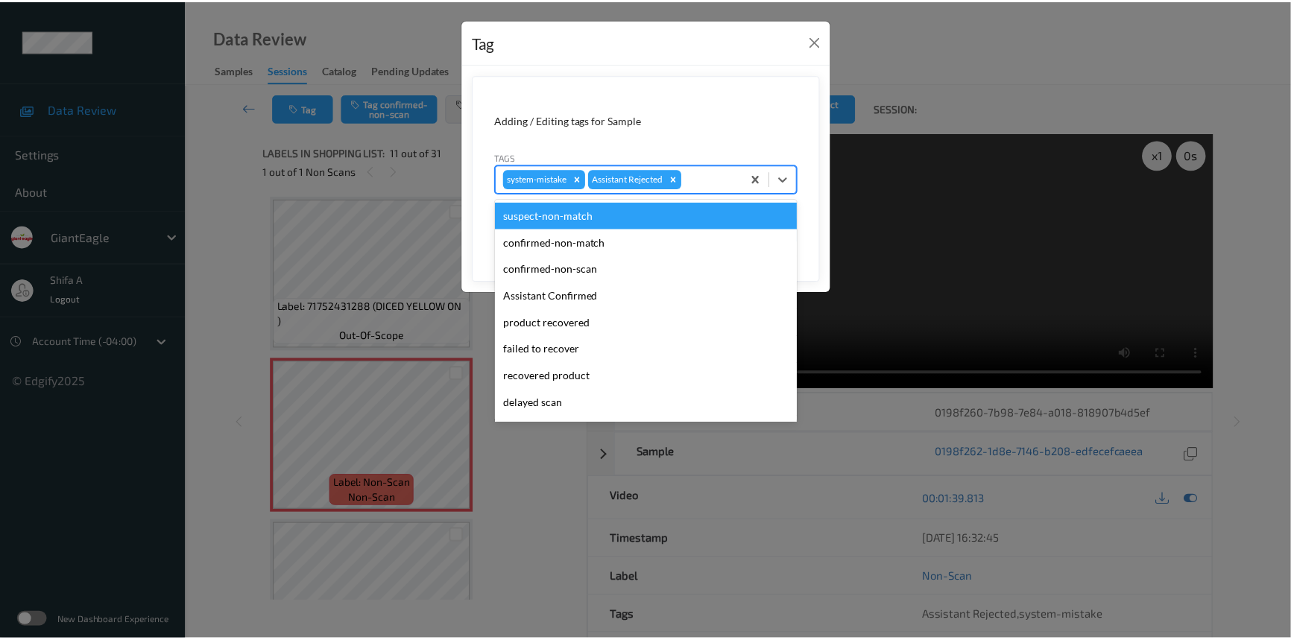
scroll to position [131, 0]
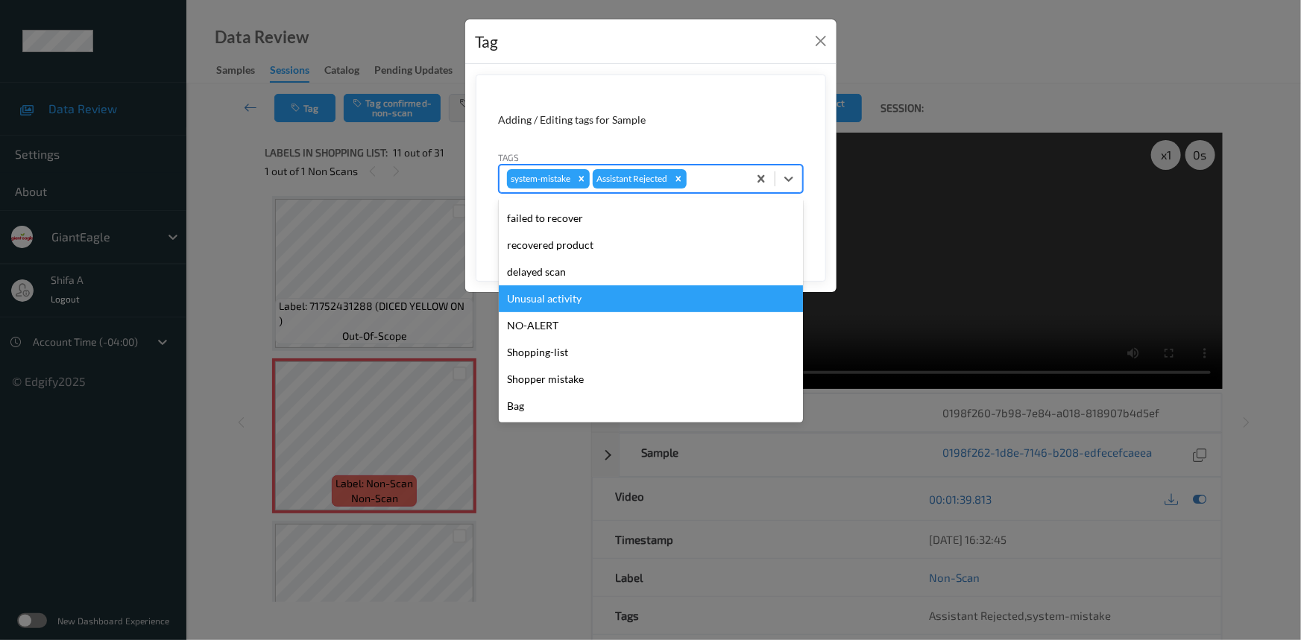
click at [574, 303] on div "Unusual activity" at bounding box center [651, 299] width 304 height 27
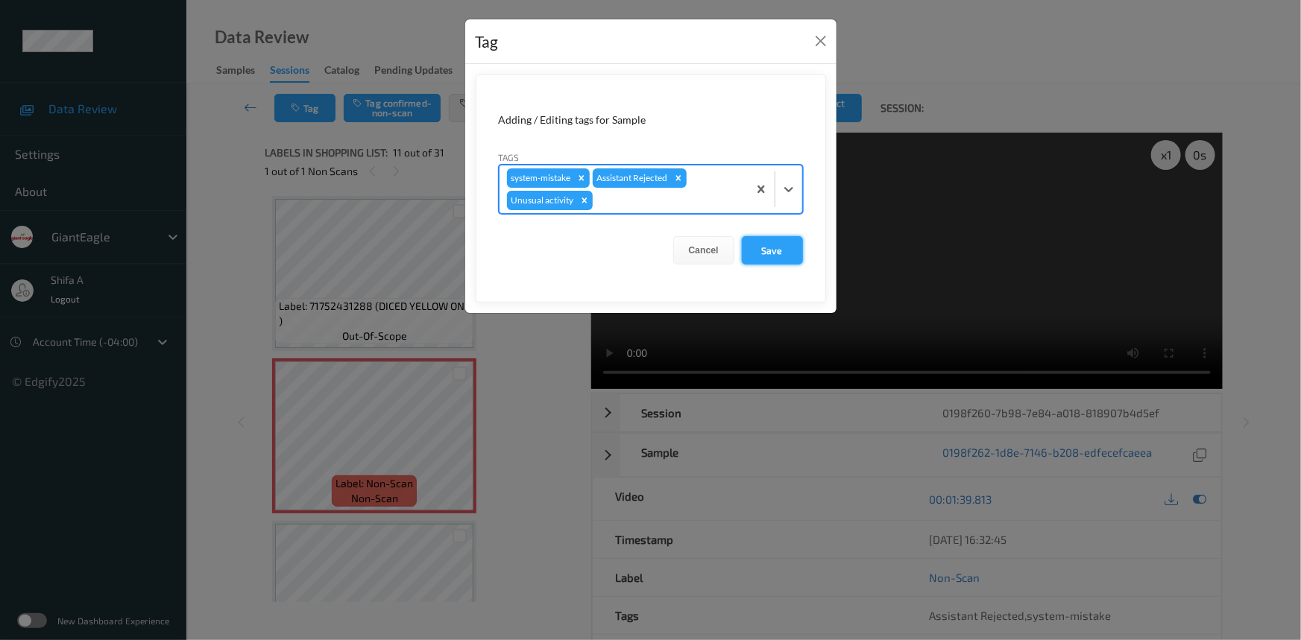
click at [766, 239] on button "Save" at bounding box center [772, 250] width 61 height 28
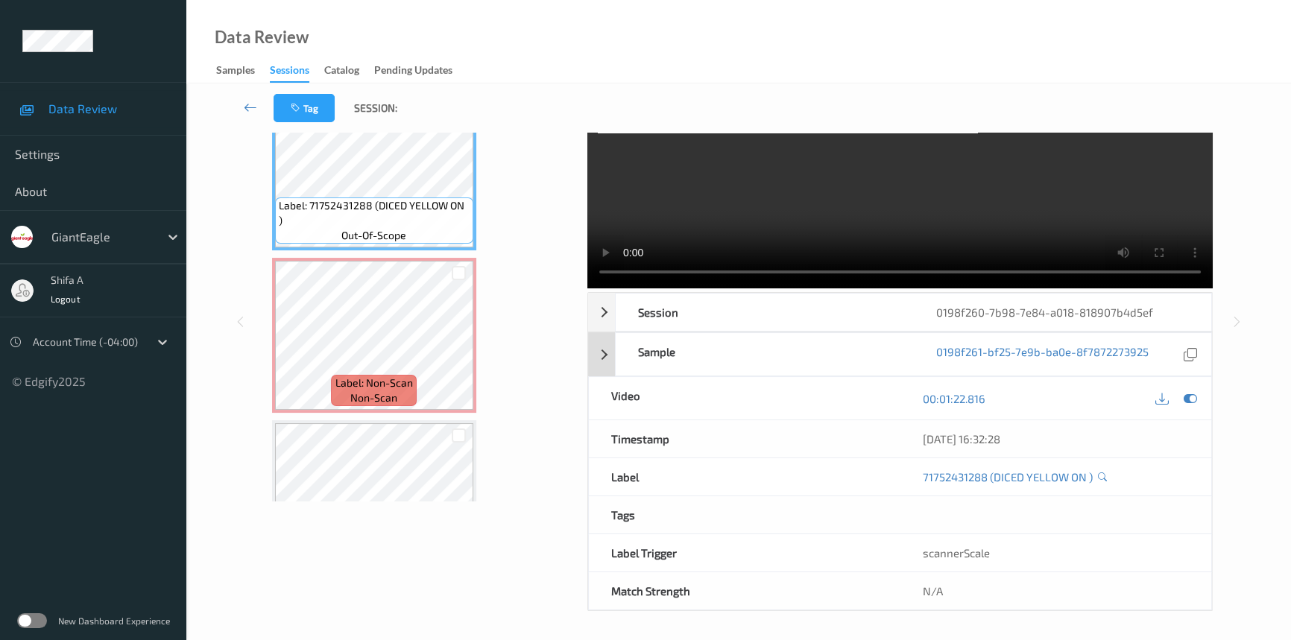
scroll to position [0, 0]
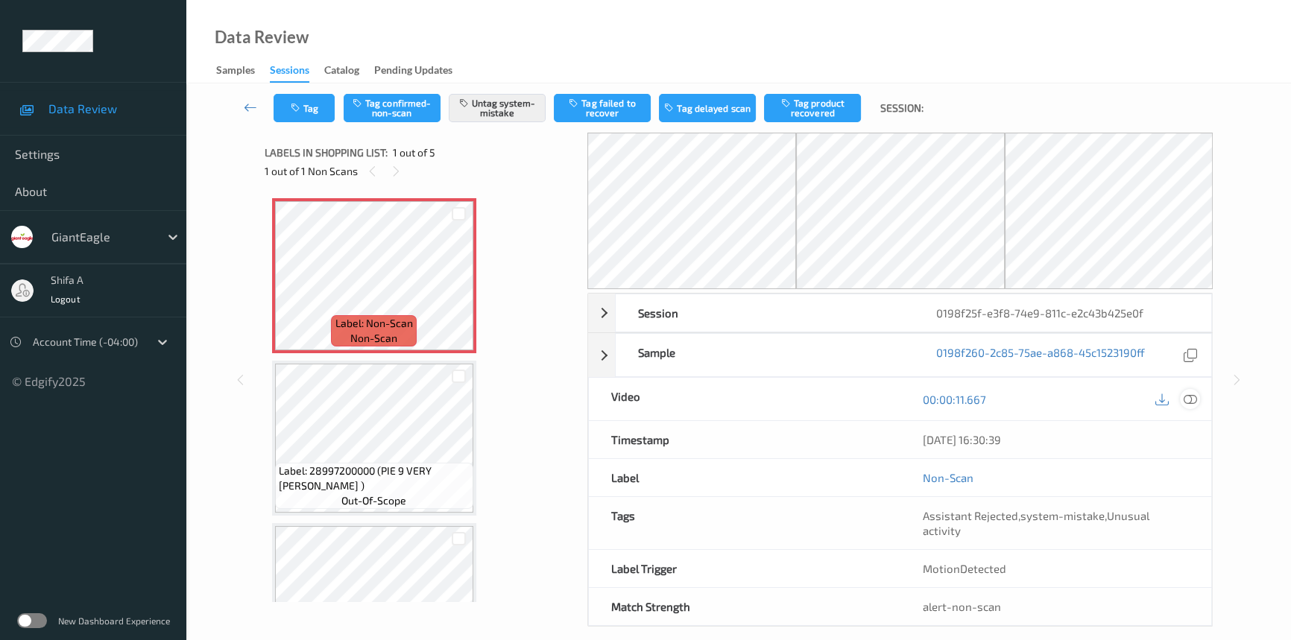
click at [1193, 395] on icon at bounding box center [1190, 399] width 13 height 13
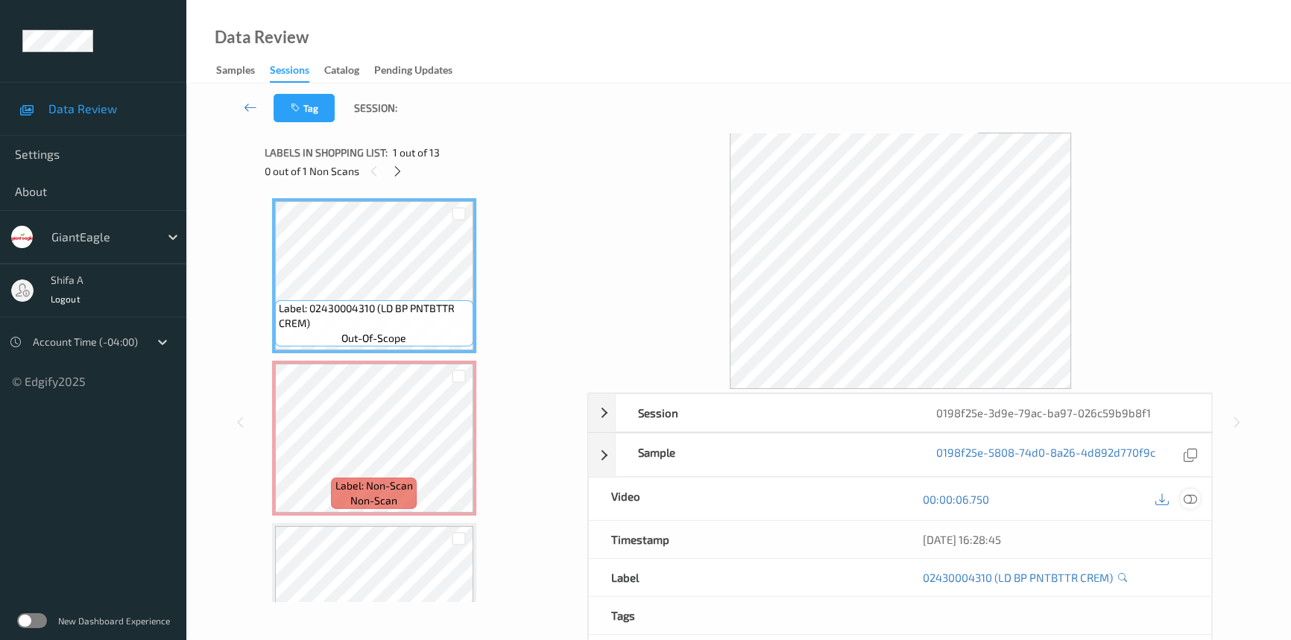
click at [1193, 498] on icon at bounding box center [1190, 499] width 13 height 13
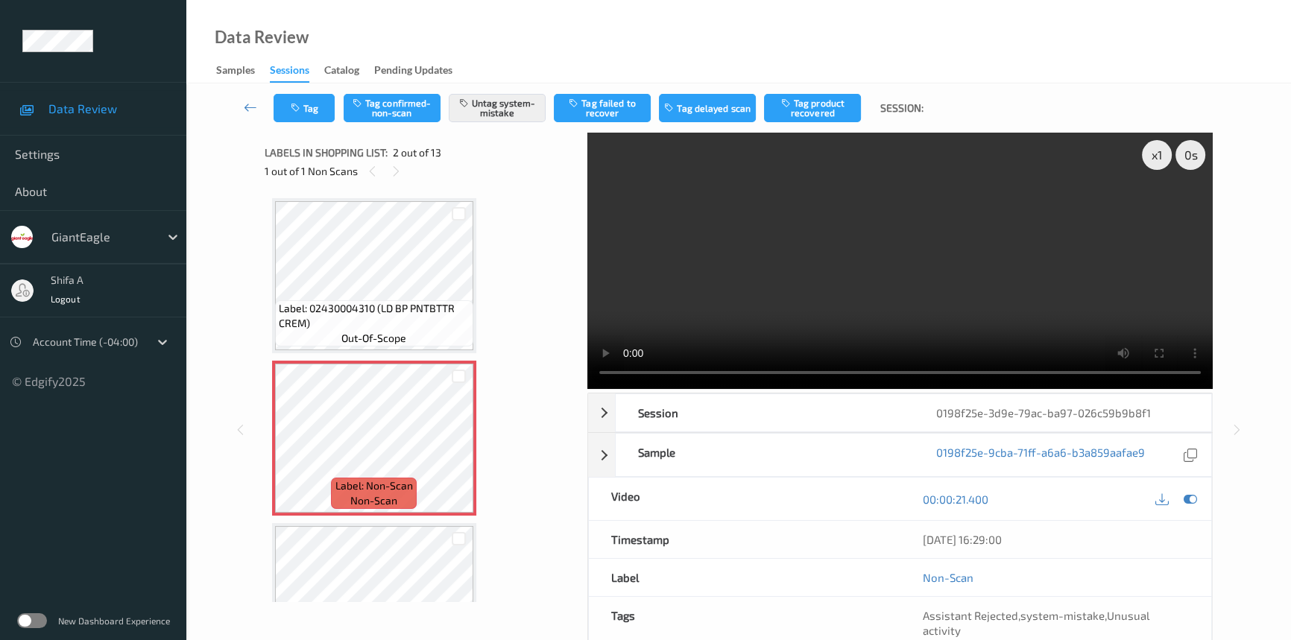
click at [407, 318] on span "Label: 02430004310 (LD BP PNTBTTR CREM)" at bounding box center [374, 316] width 191 height 30
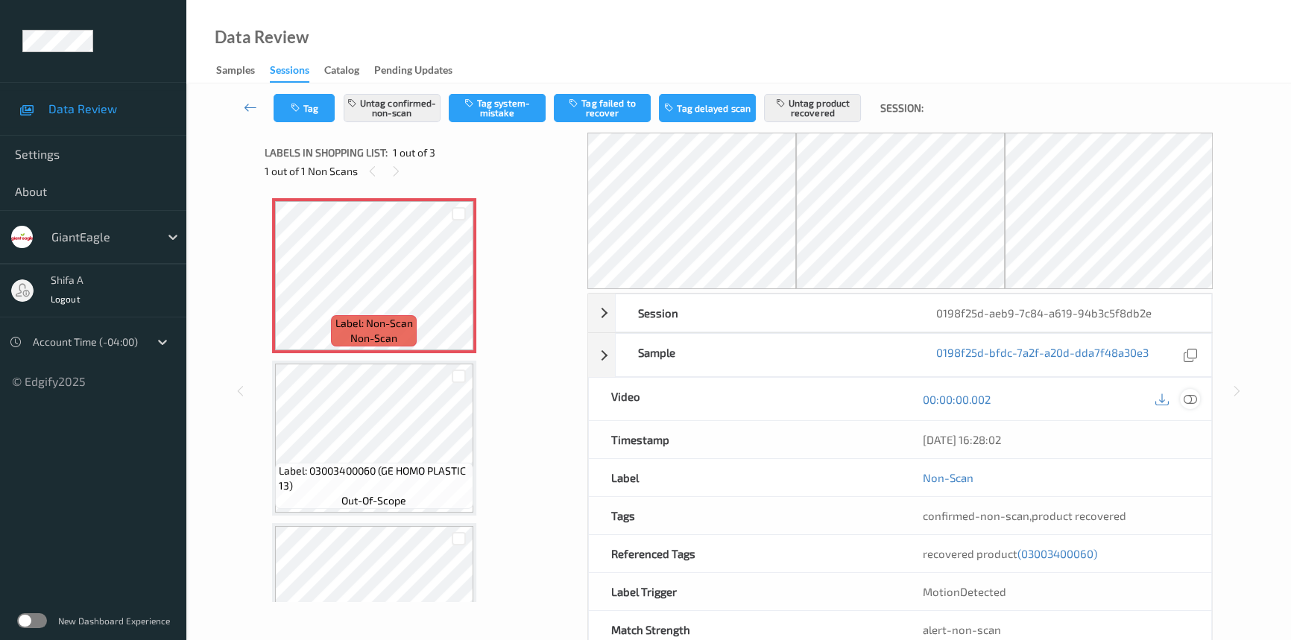
click at [1198, 399] on div at bounding box center [1190, 399] width 20 height 20
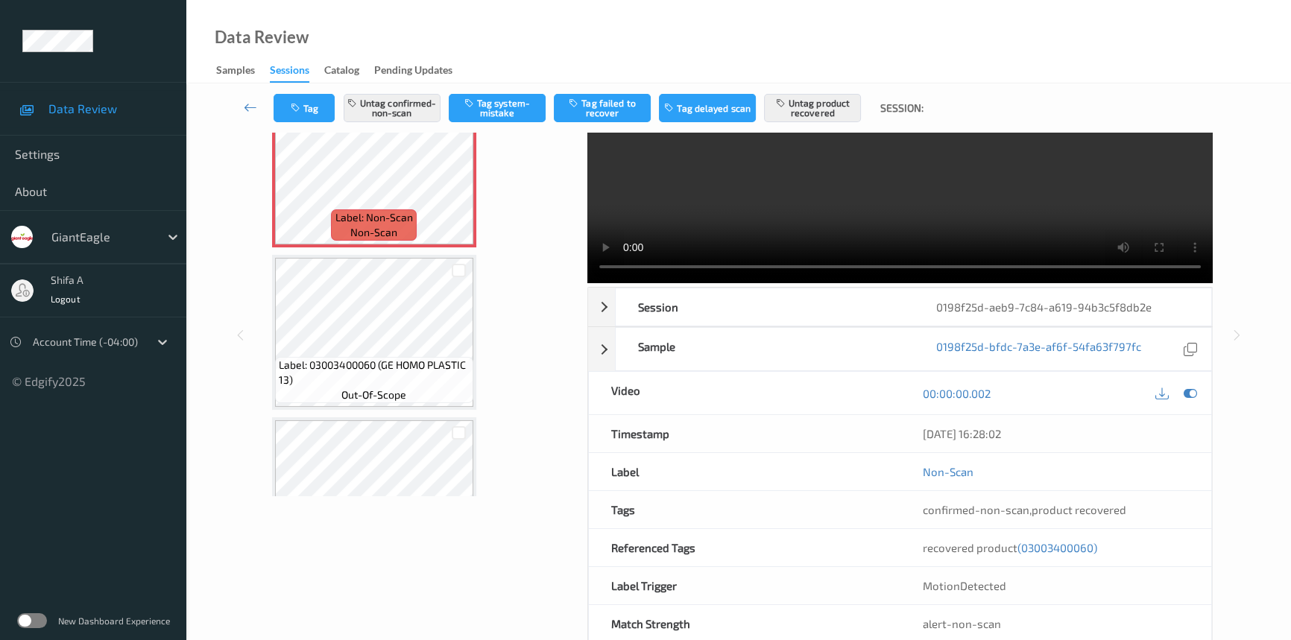
scroll to position [139, 0]
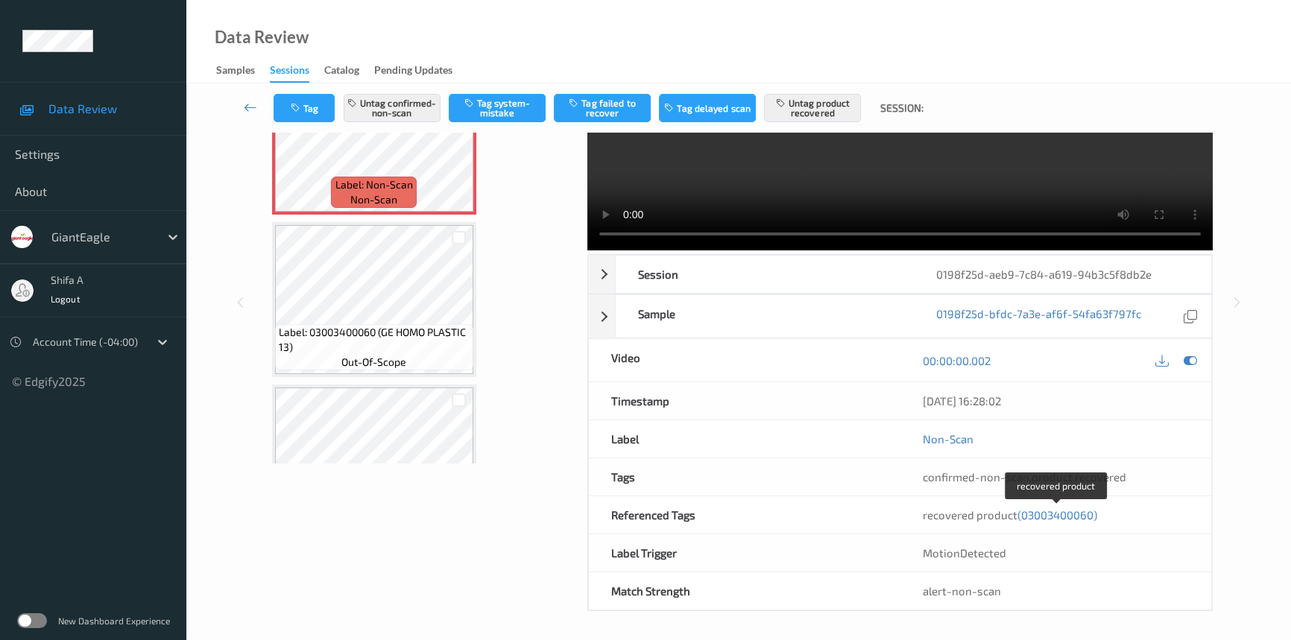
click at [1084, 514] on span "(03003400060)" at bounding box center [1058, 514] width 80 height 13
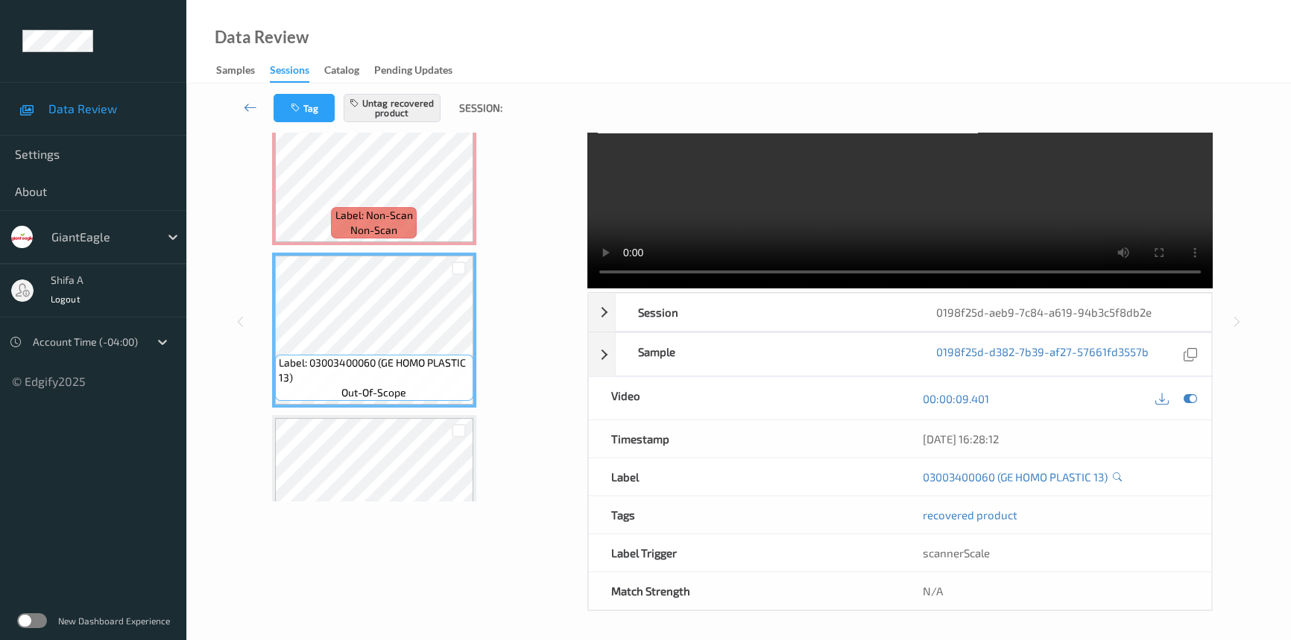
scroll to position [0, 0]
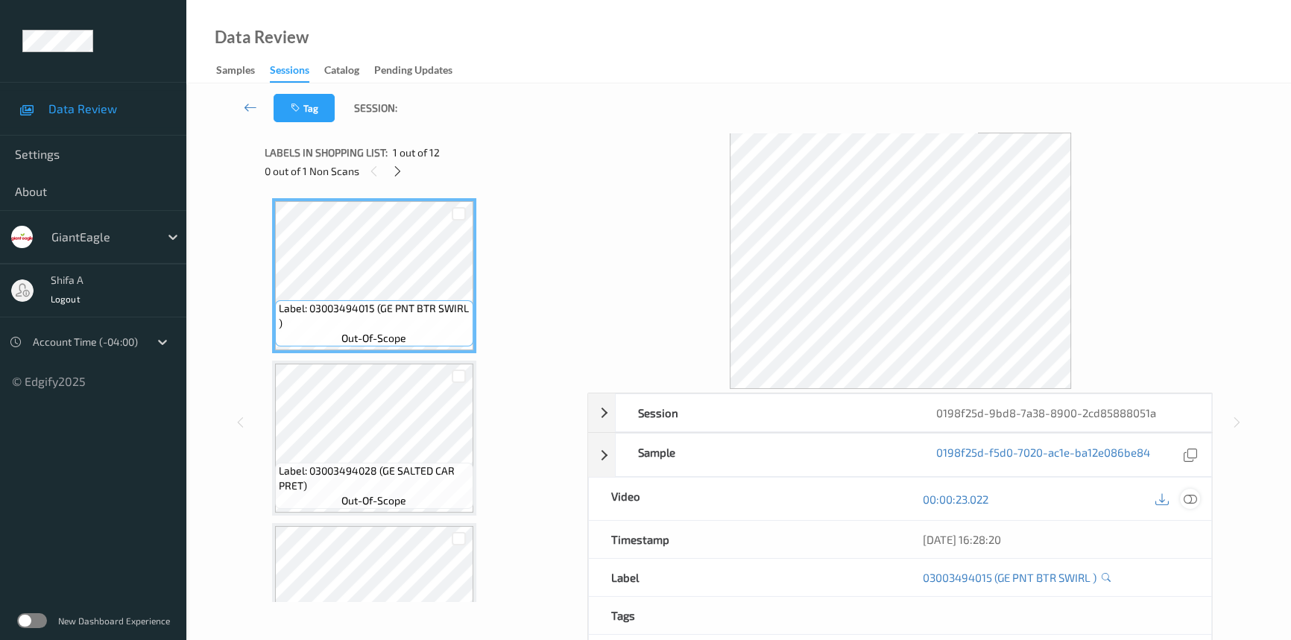
click at [1186, 502] on icon at bounding box center [1190, 499] width 13 height 13
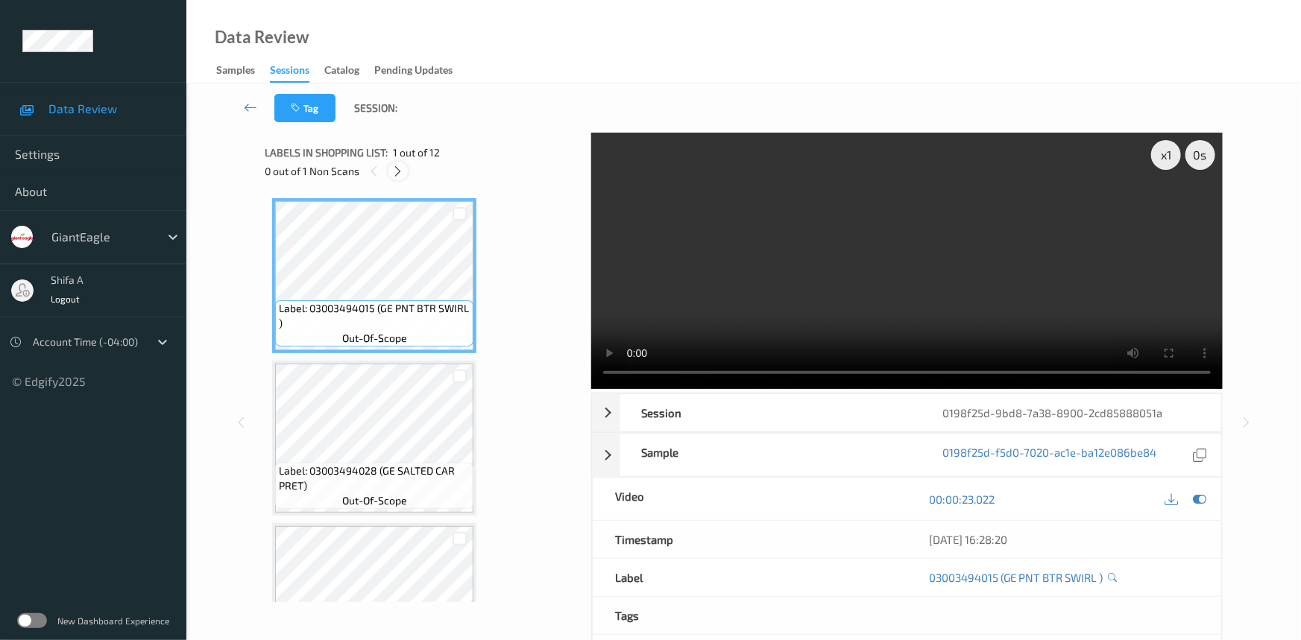
click at [394, 171] on icon at bounding box center [398, 171] width 13 height 13
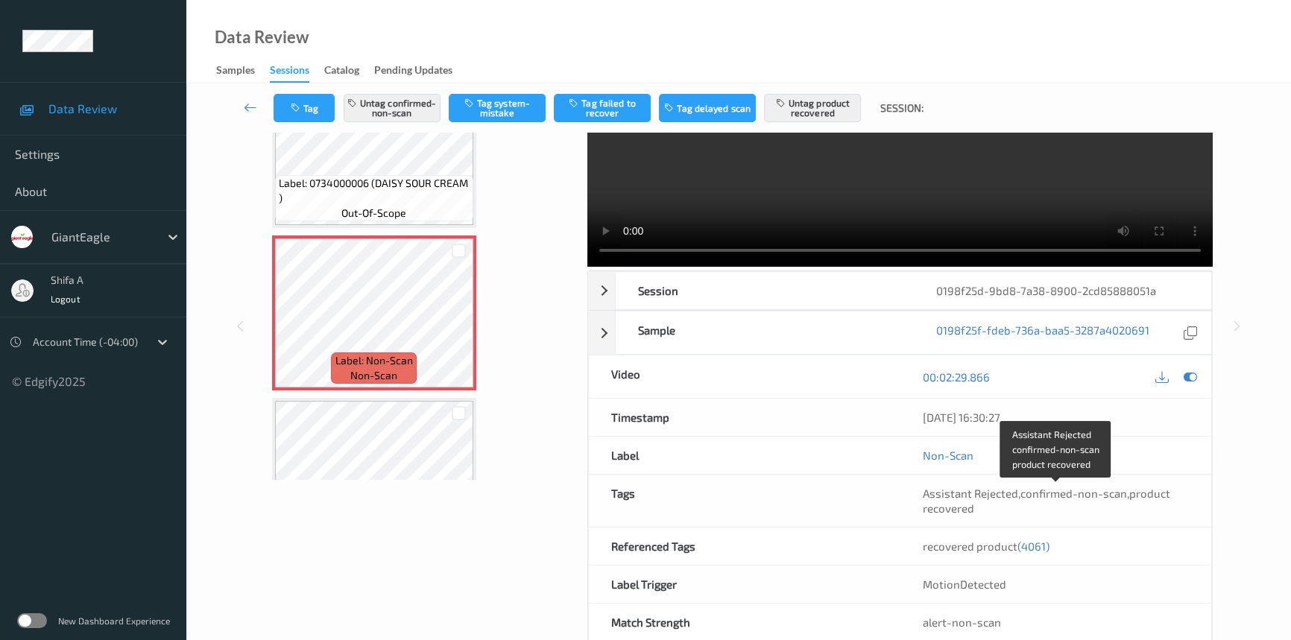
scroll to position [154, 0]
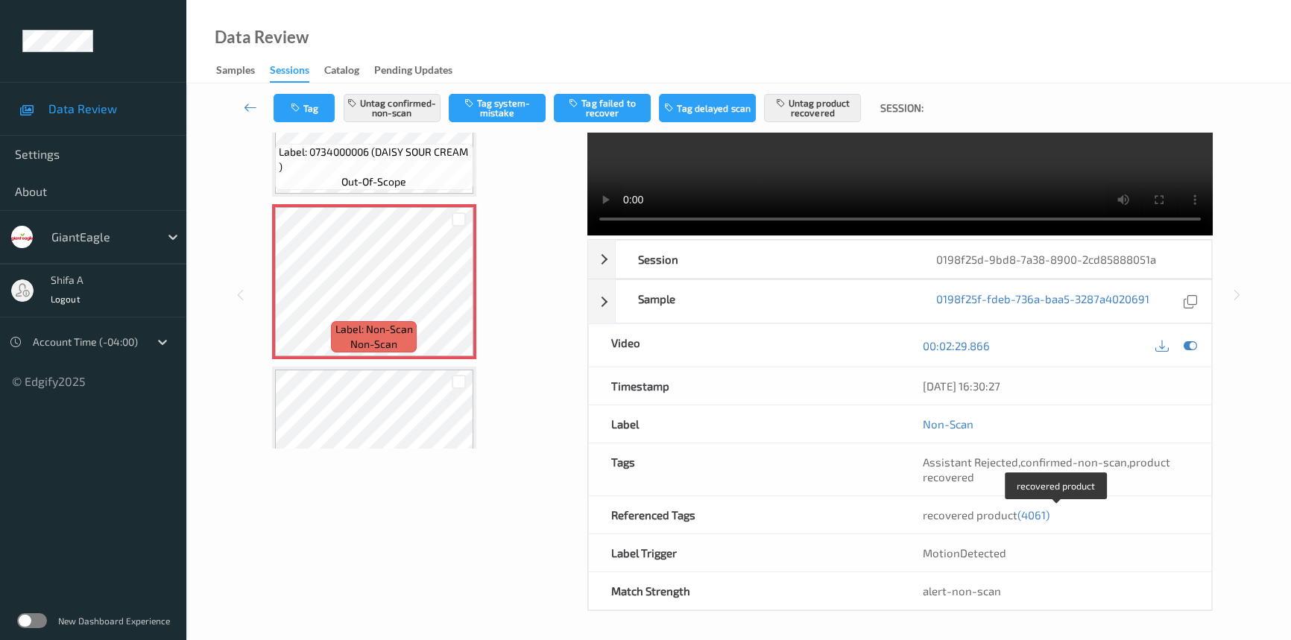
click at [1035, 514] on span "(4061)" at bounding box center [1034, 514] width 32 height 13
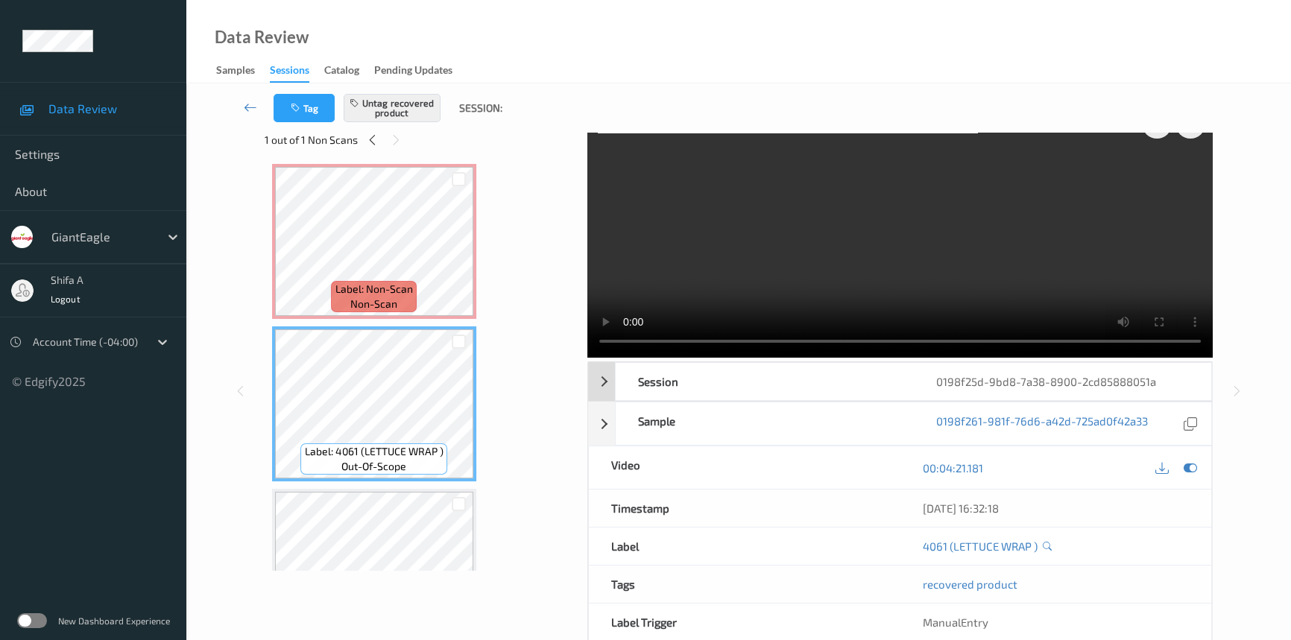
scroll to position [0, 0]
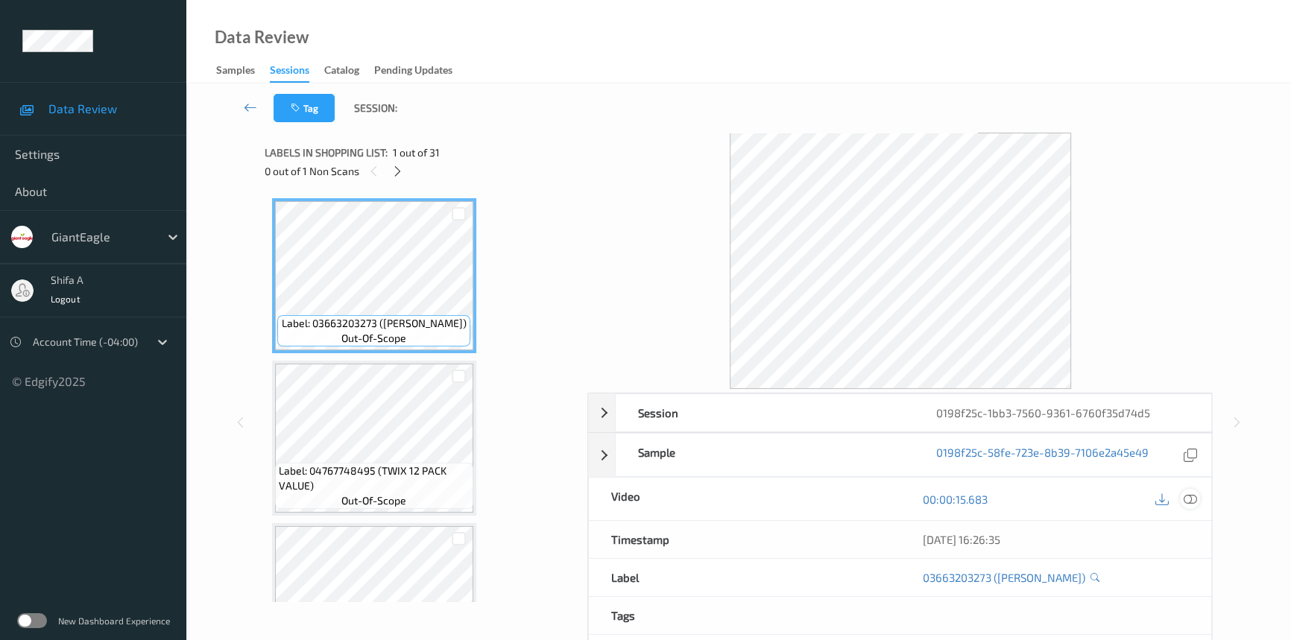
click at [1193, 503] on icon at bounding box center [1190, 499] width 13 height 13
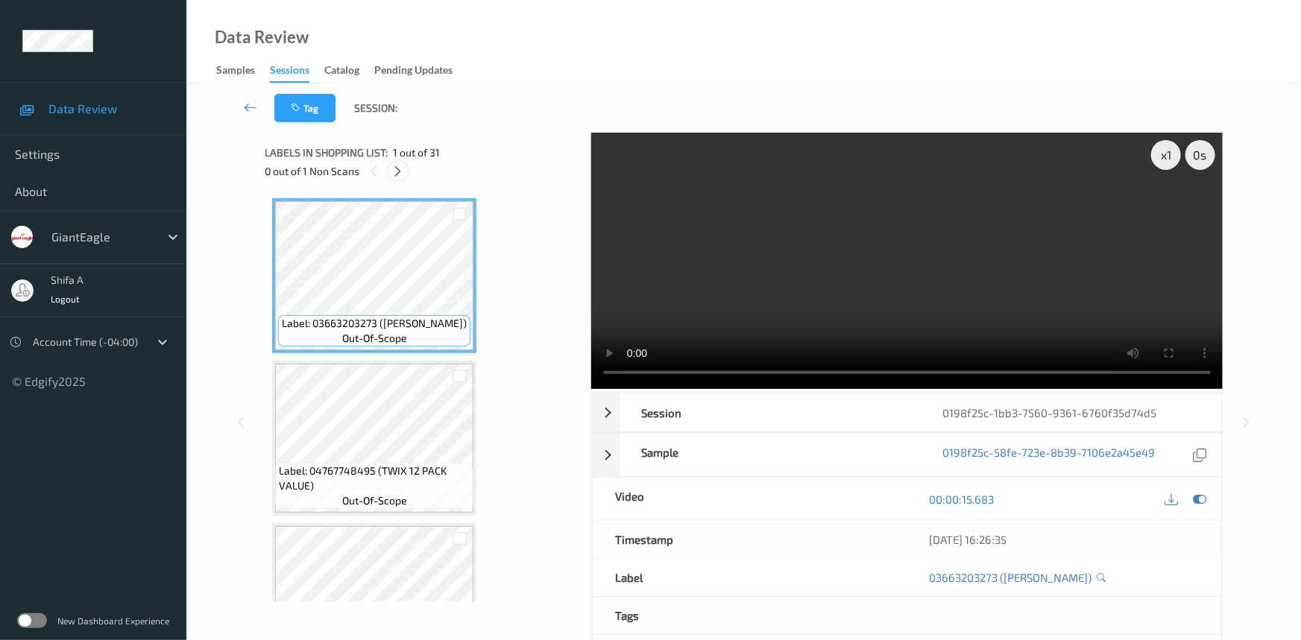
click at [401, 174] on icon at bounding box center [398, 171] width 13 height 13
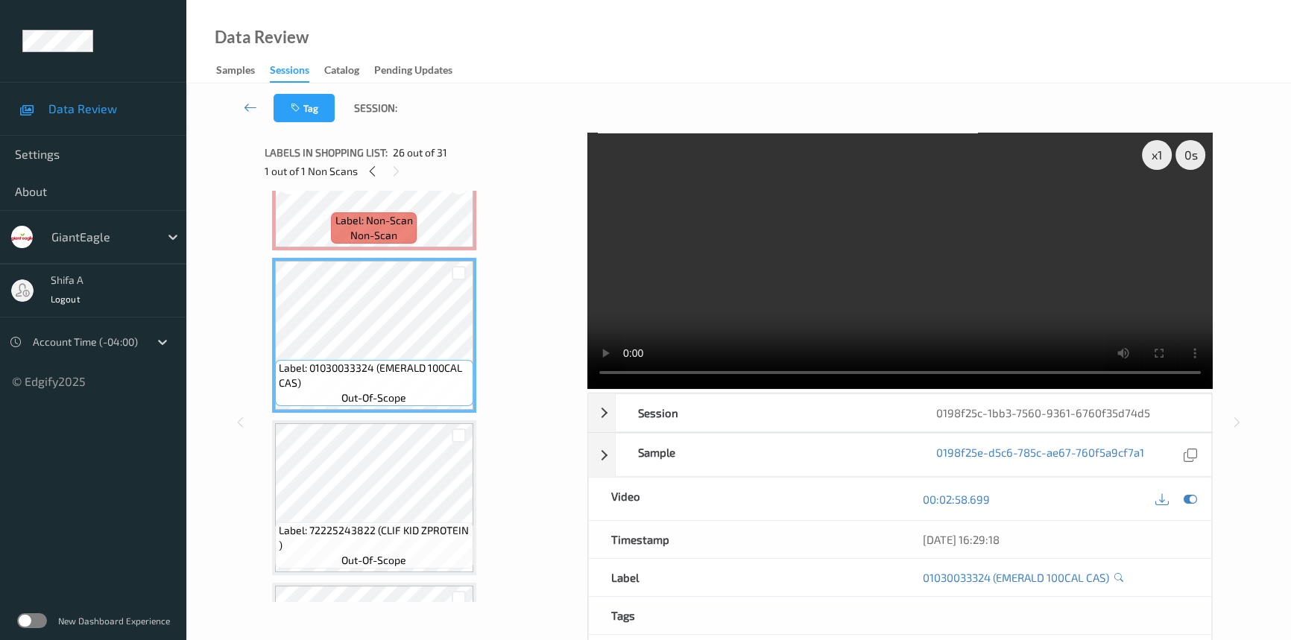
scroll to position [4004, 0]
click at [1020, 265] on video at bounding box center [900, 261] width 626 height 256
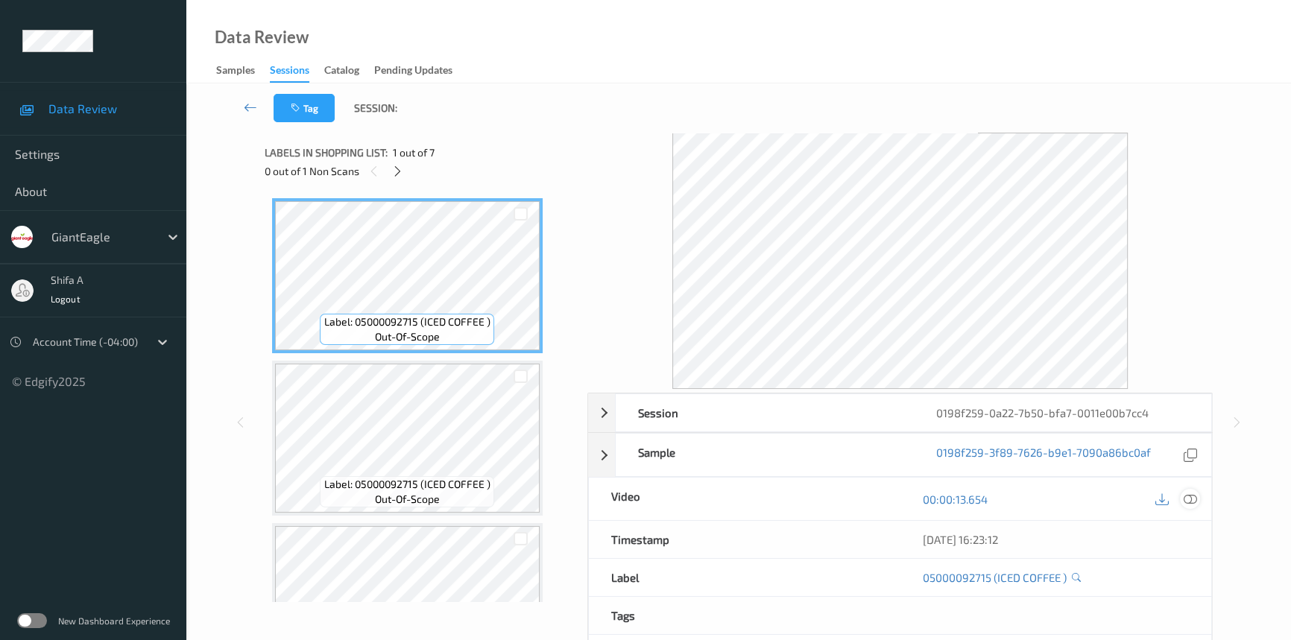
click at [1186, 497] on icon at bounding box center [1190, 499] width 13 height 13
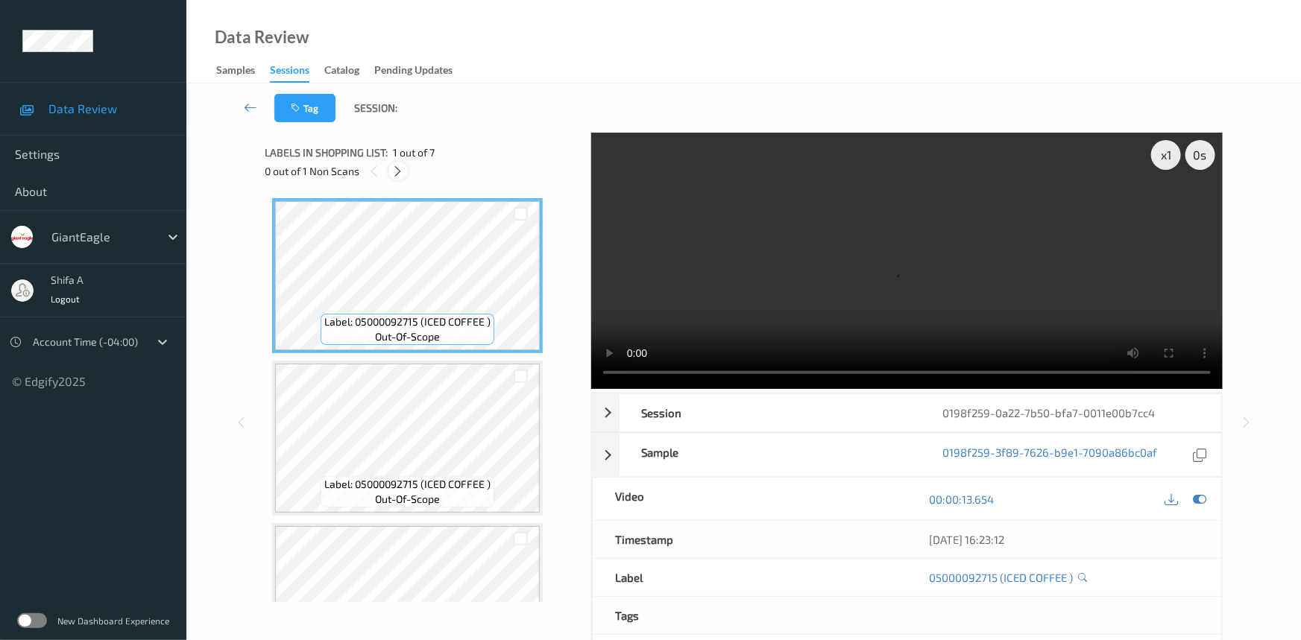
click at [403, 168] on icon at bounding box center [398, 171] width 13 height 13
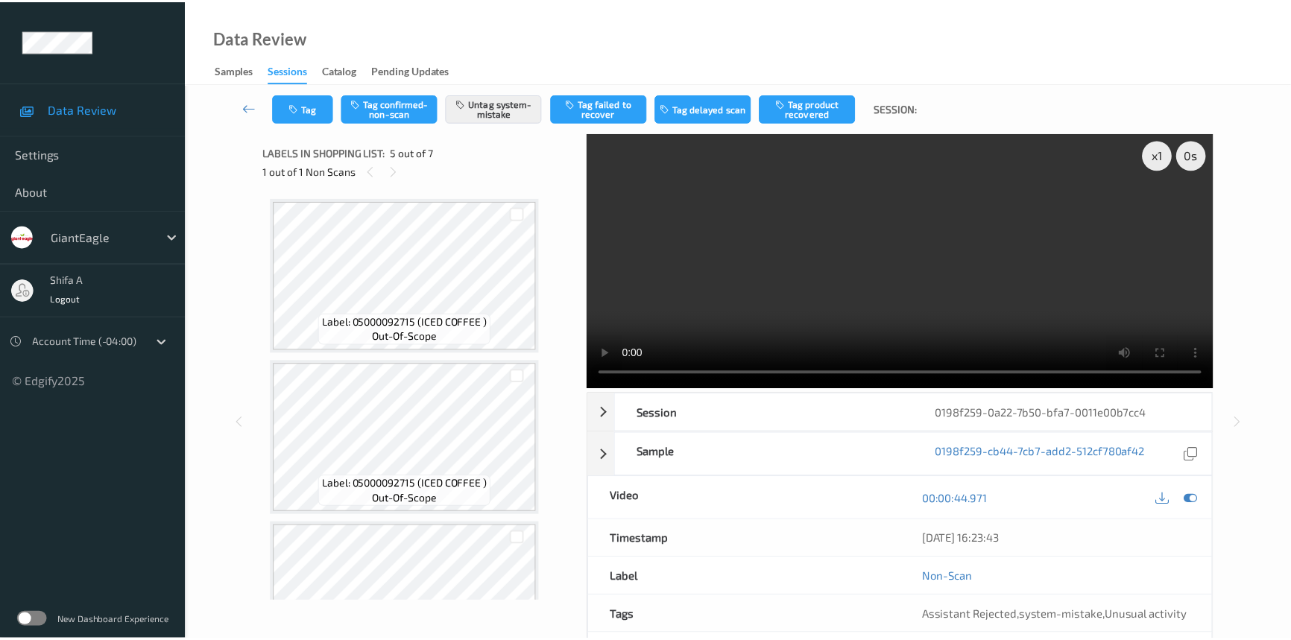
scroll to position [493, 0]
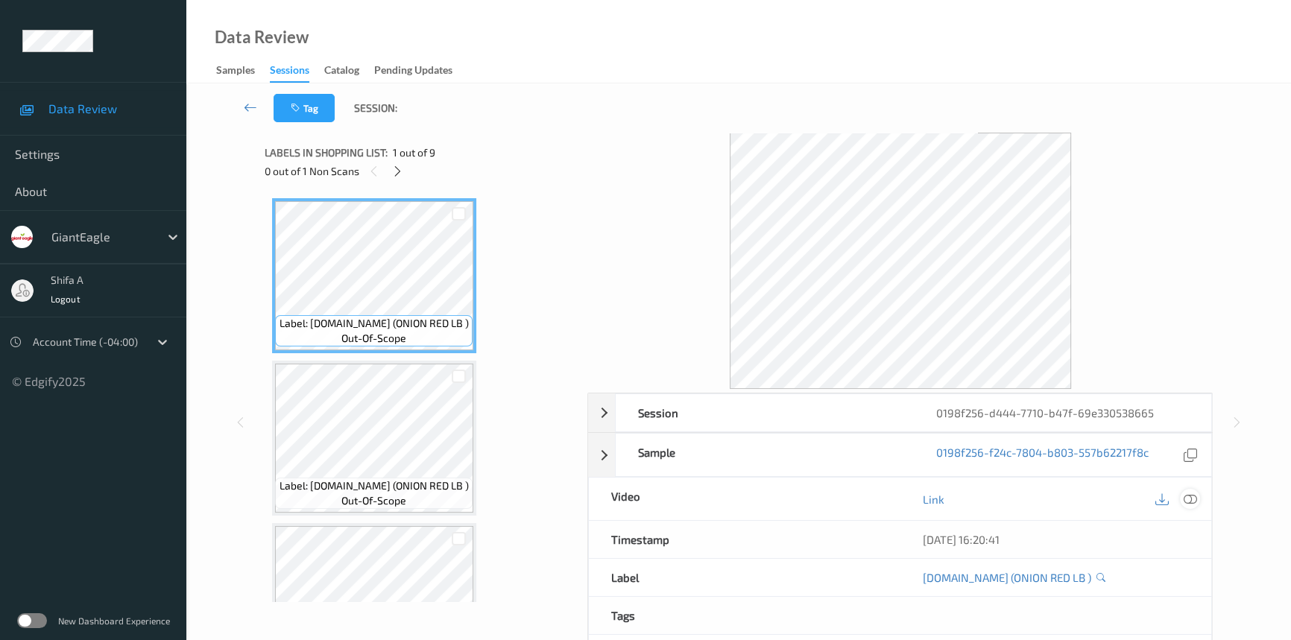
click at [1192, 498] on icon at bounding box center [1190, 499] width 13 height 13
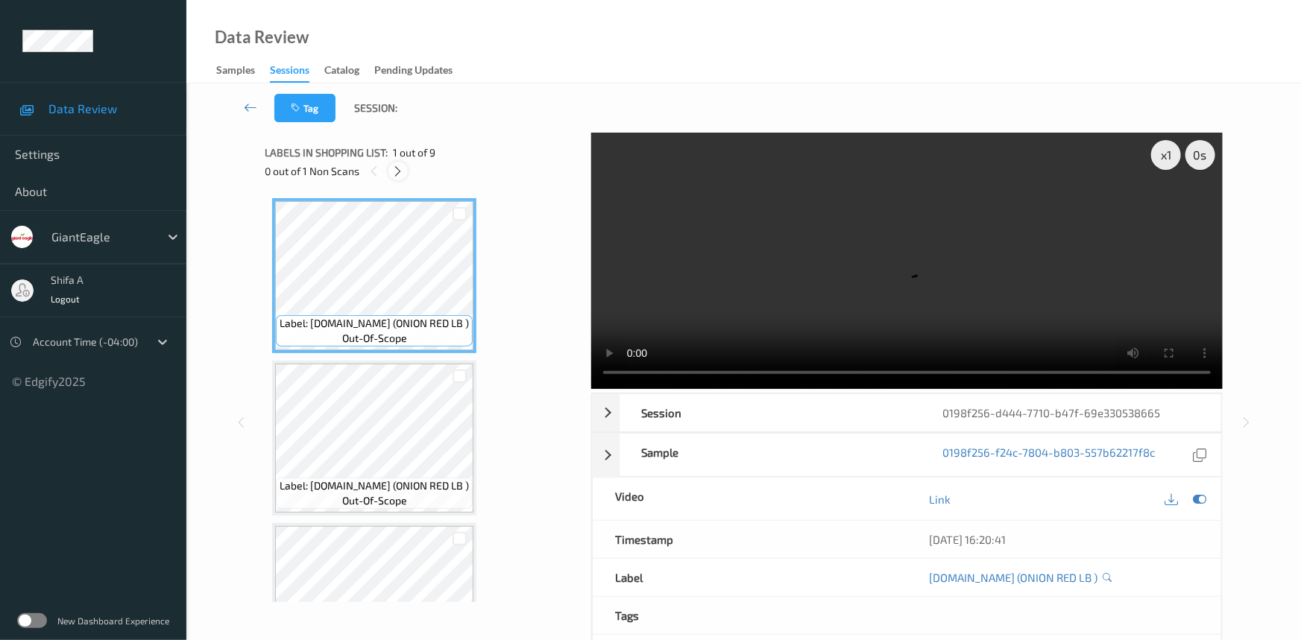
click at [400, 180] on div at bounding box center [397, 171] width 19 height 19
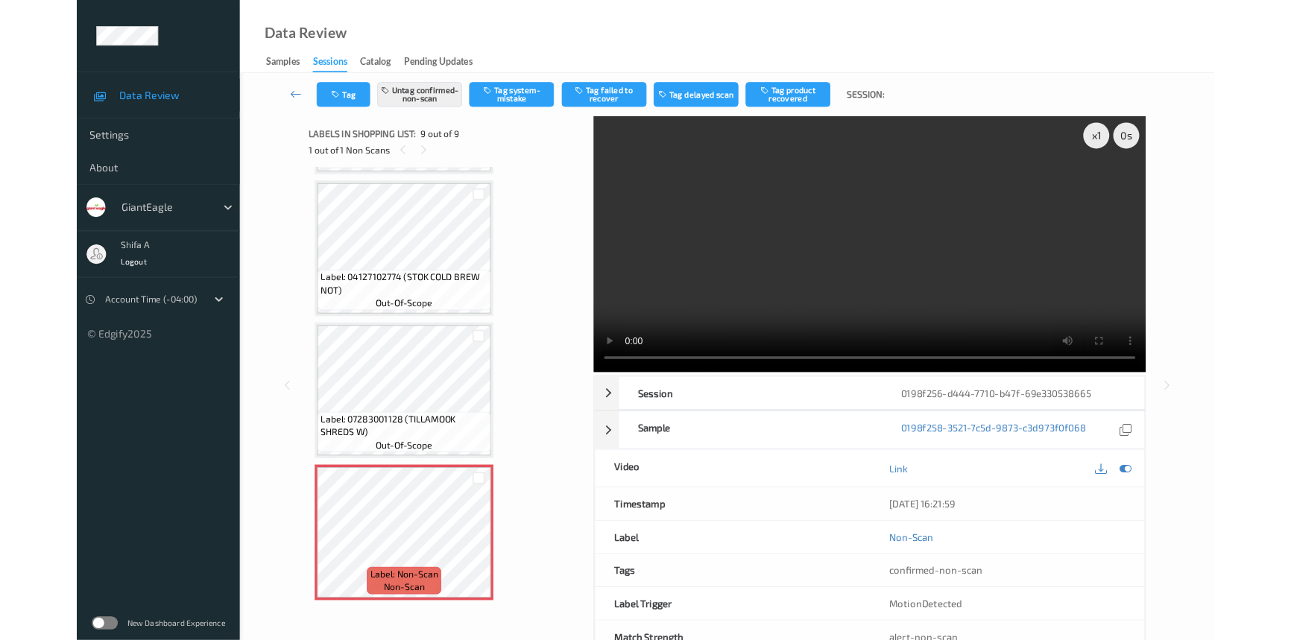
scroll to position [962, 0]
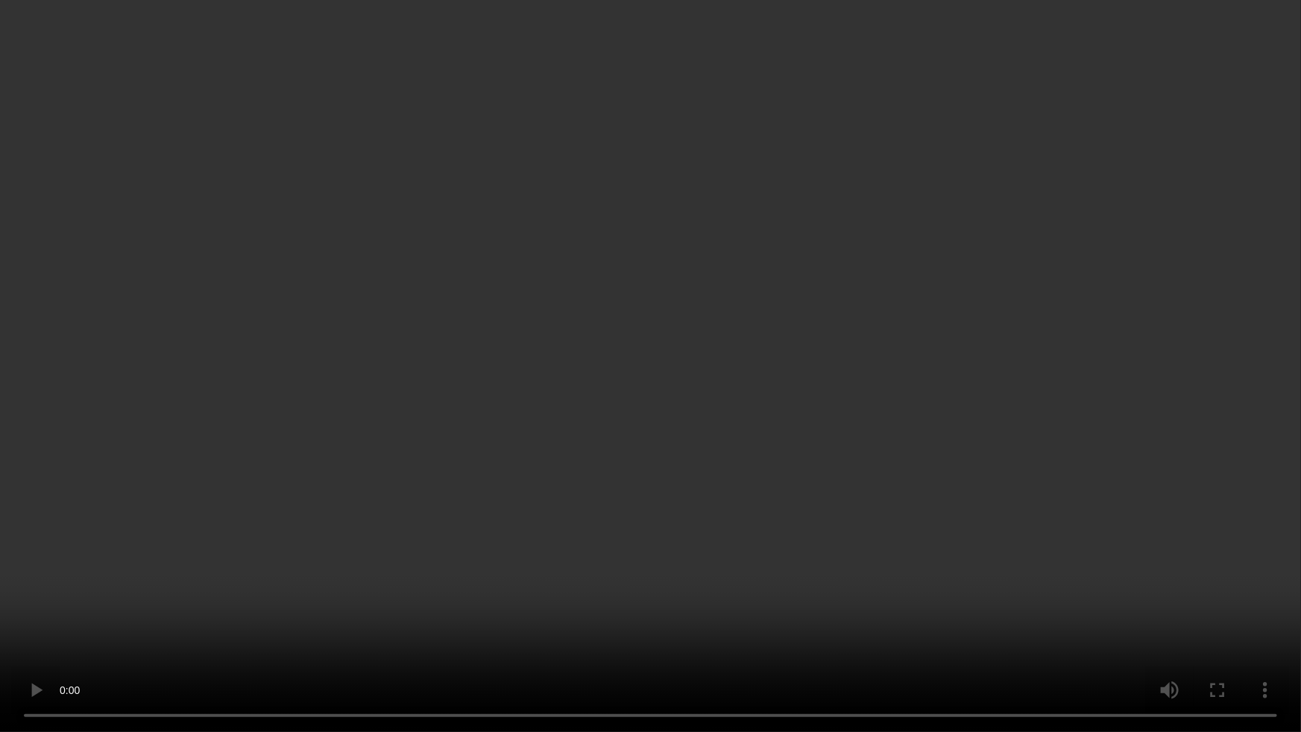
click at [1081, 640] on video at bounding box center [650, 366] width 1301 height 732
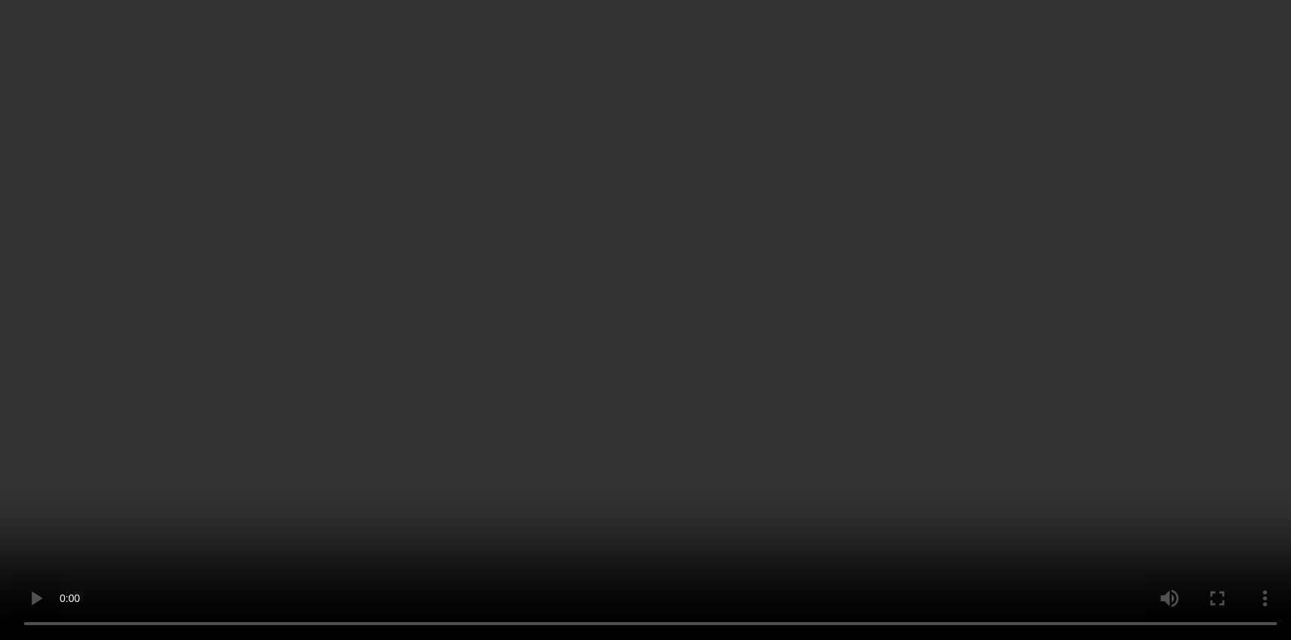
scroll to position [1053, 0]
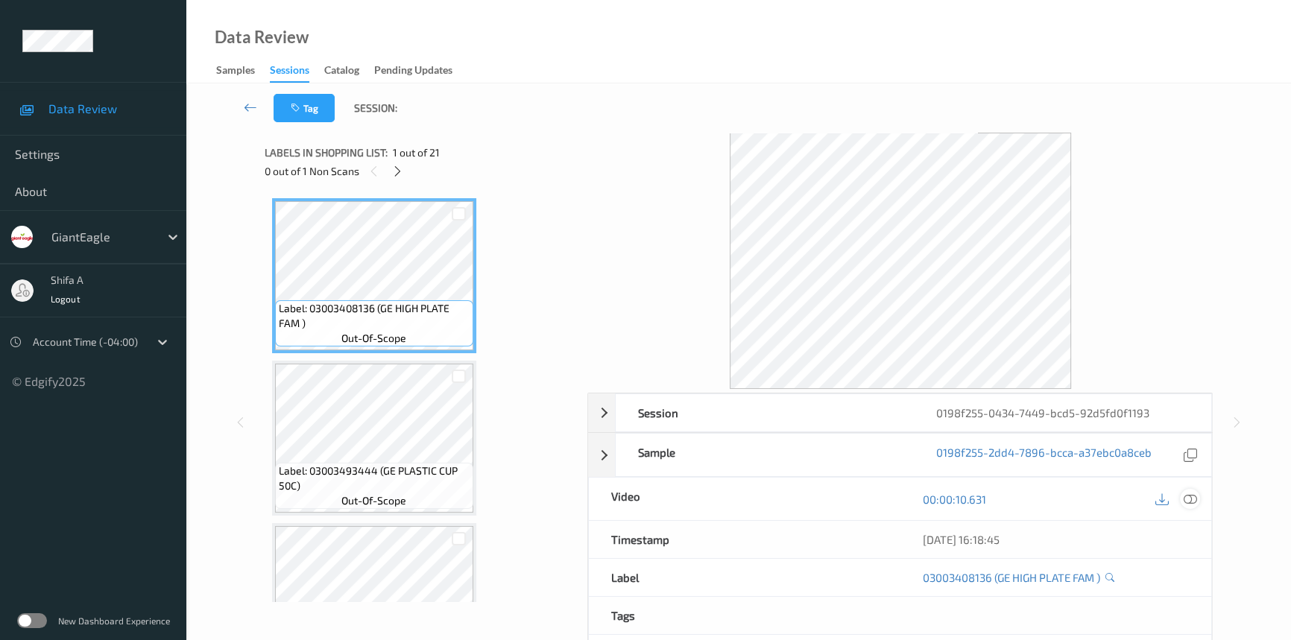
click at [1191, 498] on icon at bounding box center [1190, 499] width 13 height 13
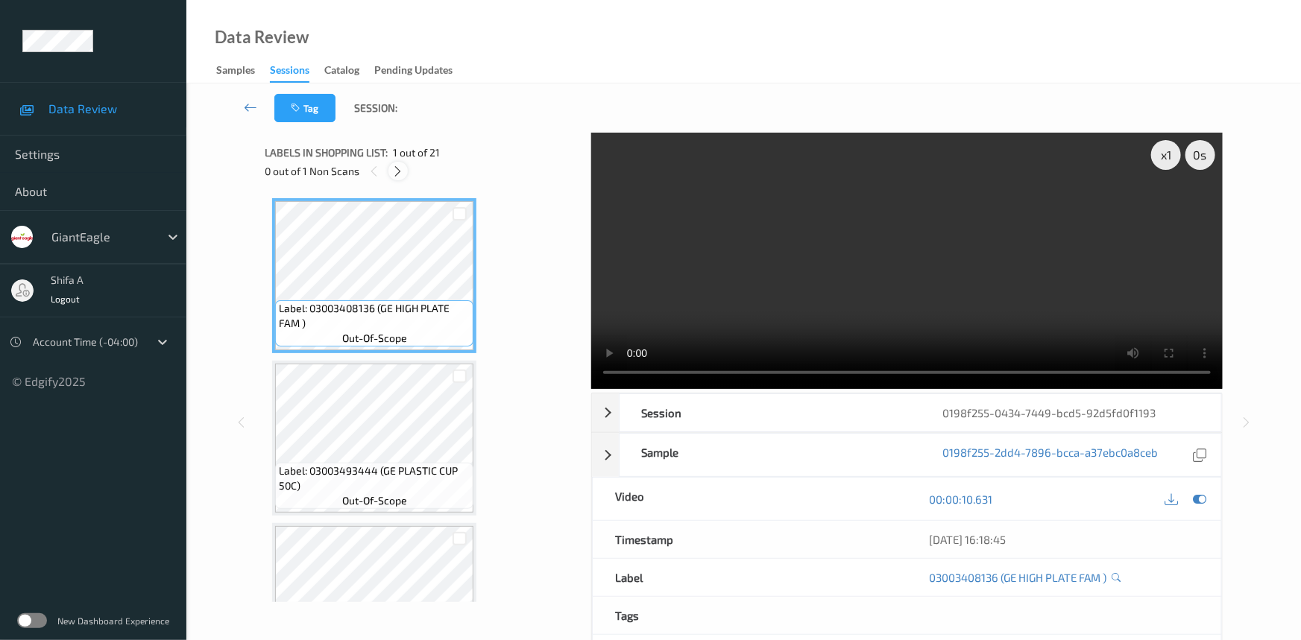
click at [399, 171] on icon at bounding box center [398, 171] width 13 height 13
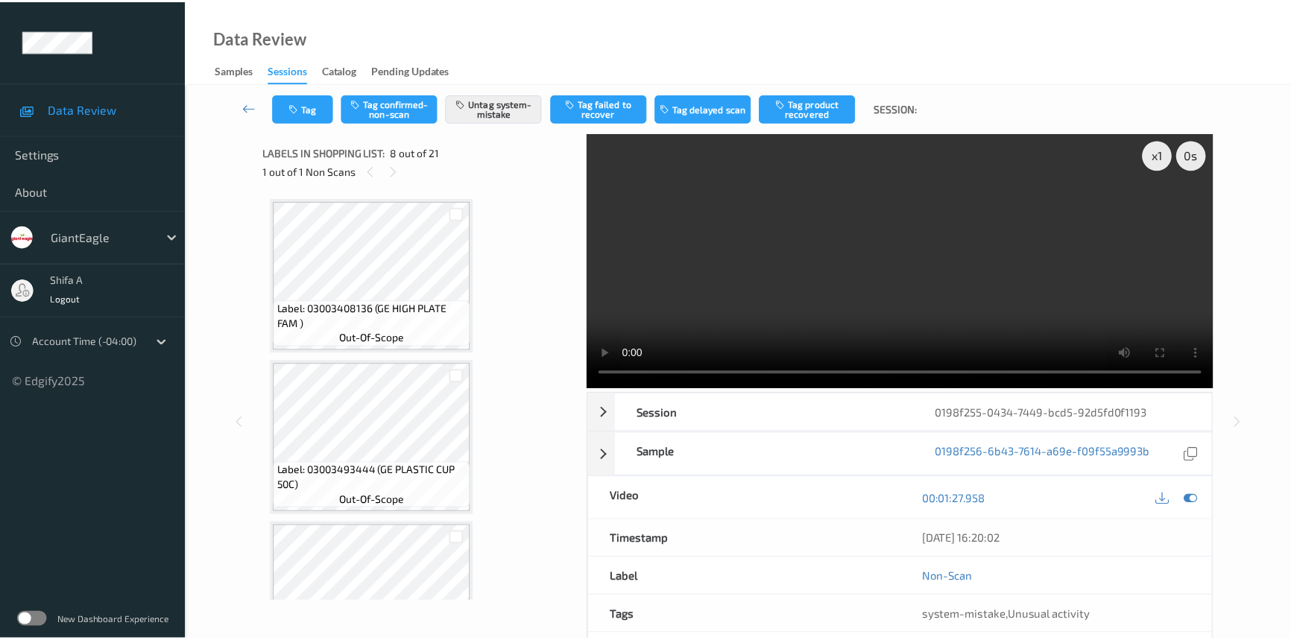
scroll to position [979, 0]
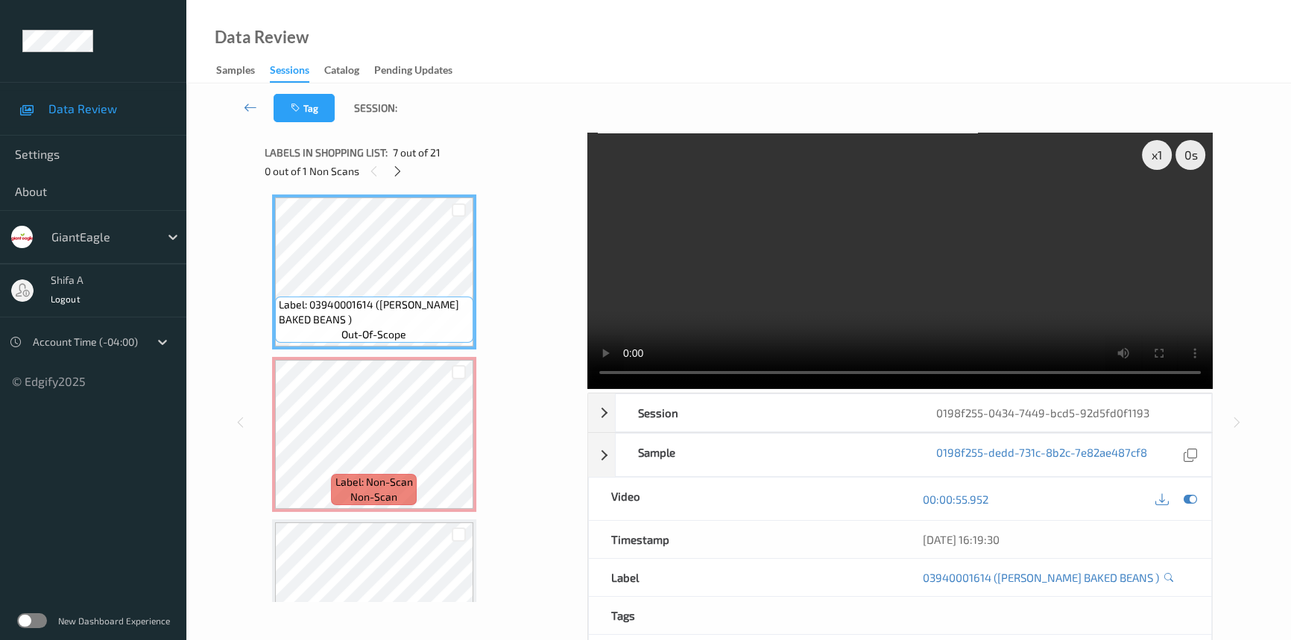
click at [1054, 302] on video at bounding box center [900, 261] width 626 height 256
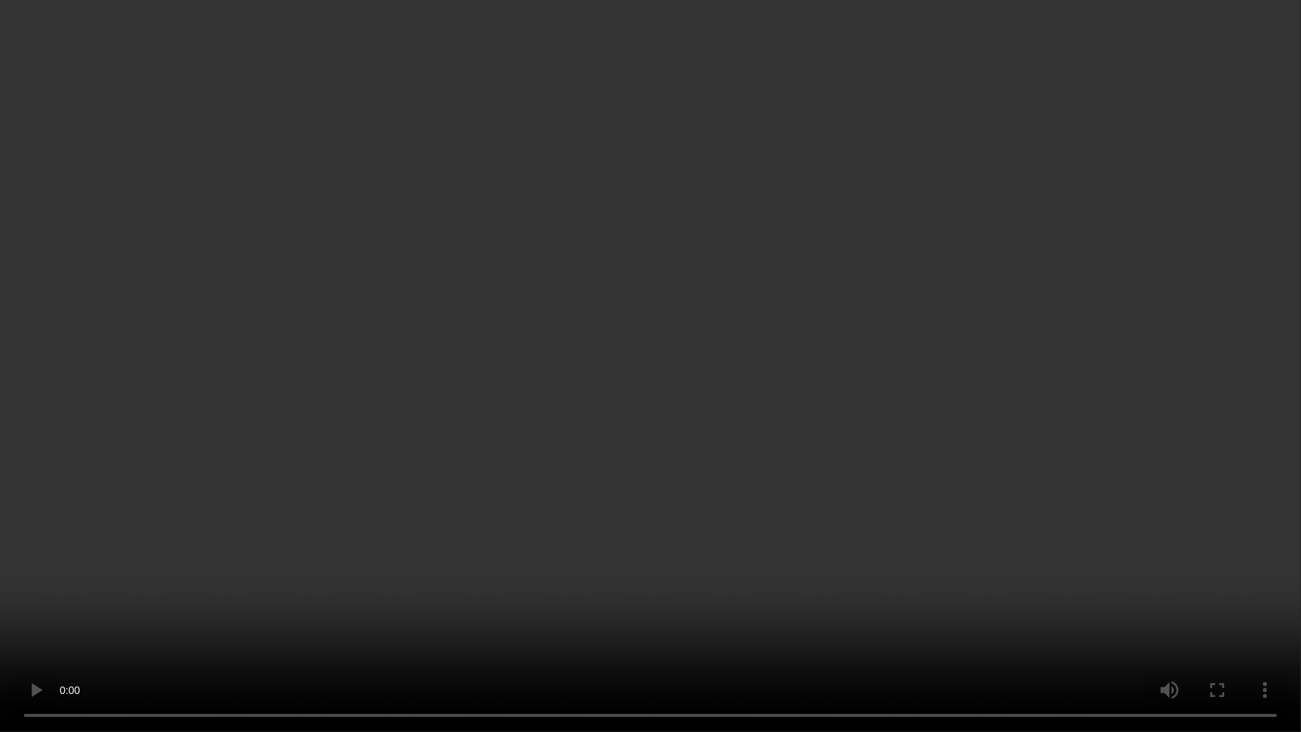
click at [879, 389] on video at bounding box center [650, 366] width 1301 height 732
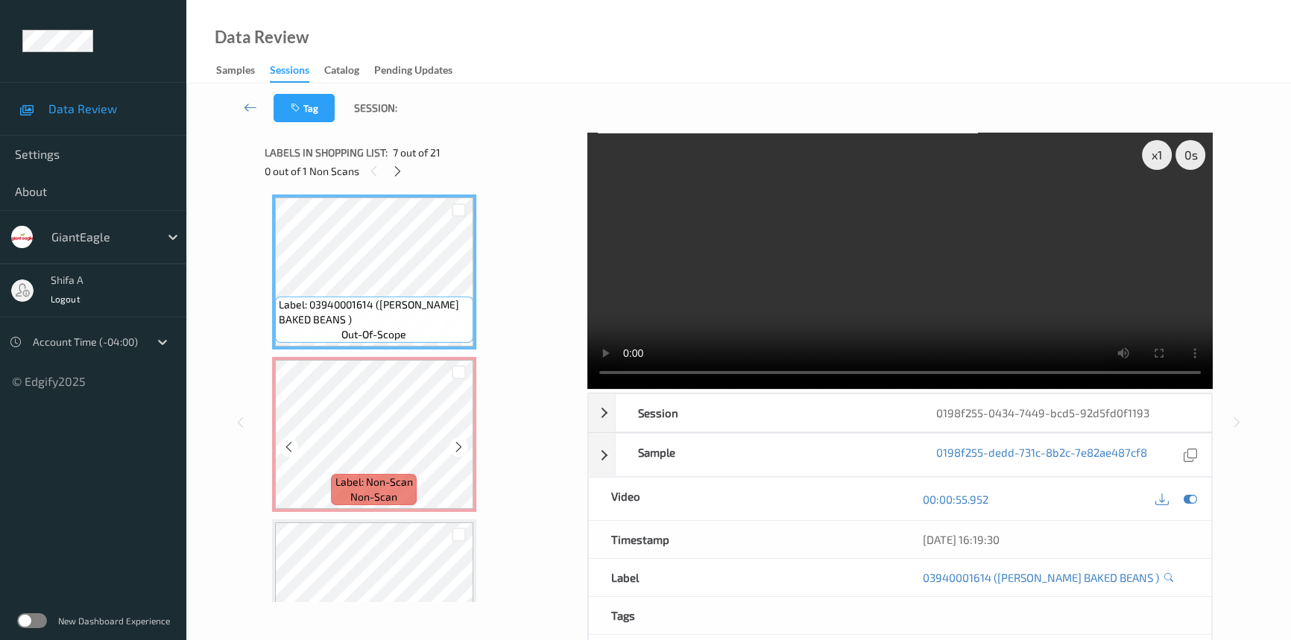
click at [269, 444] on div "Label: 03003408136 (GE HIGH PLATE FAM ) out-of-scope Label: 03003493444 (GE PLA…" at bounding box center [421, 397] width 313 height 412
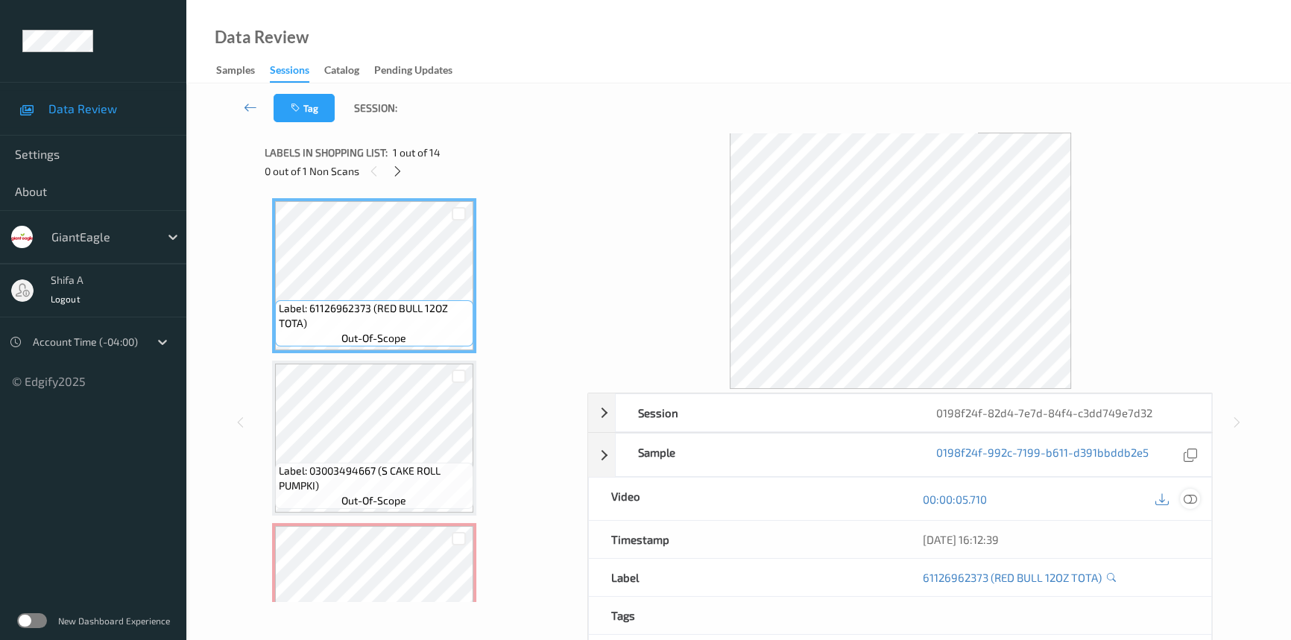
click at [1190, 498] on icon at bounding box center [1190, 499] width 13 height 13
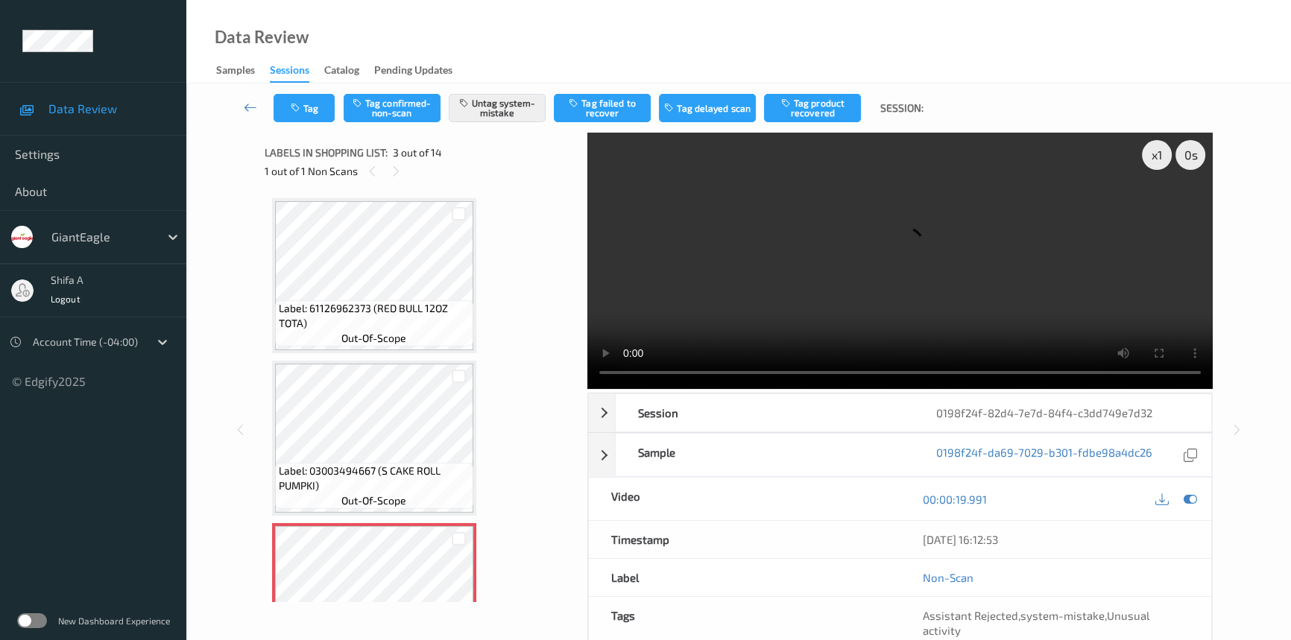
scroll to position [271, 0]
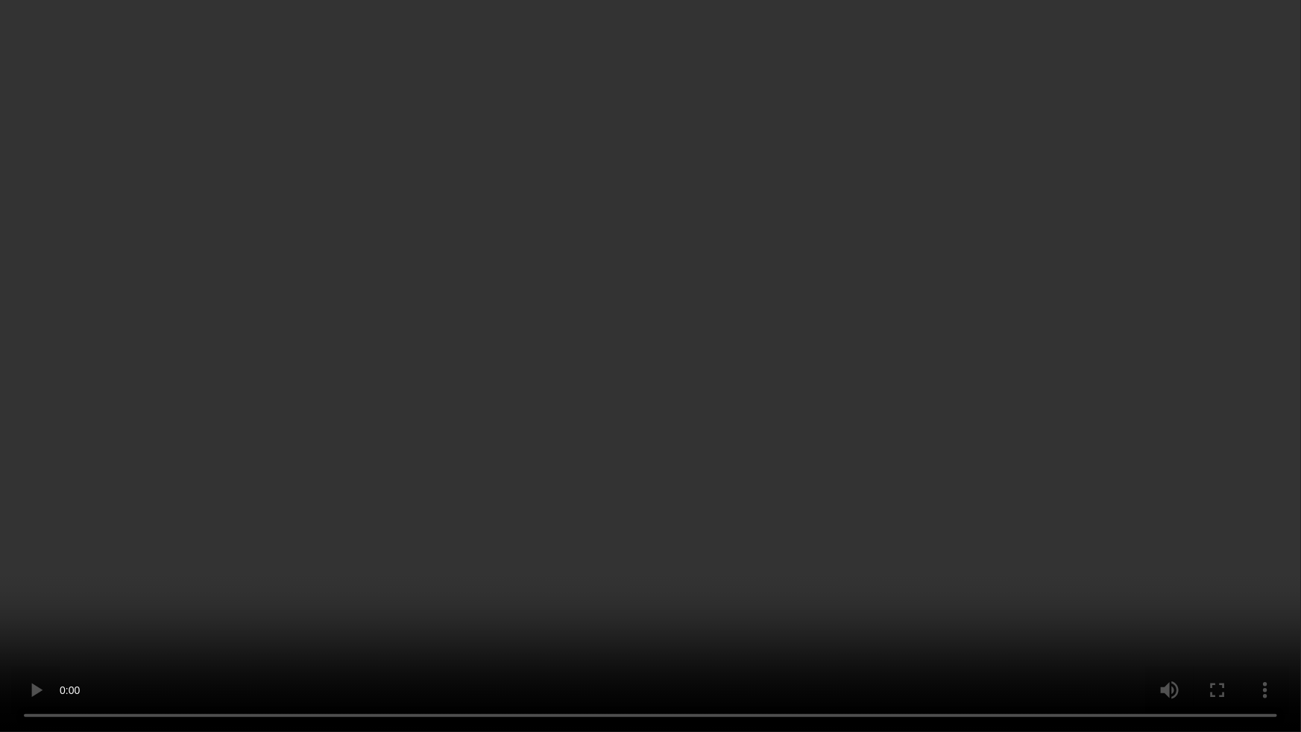
click at [1066, 428] on video at bounding box center [650, 366] width 1301 height 732
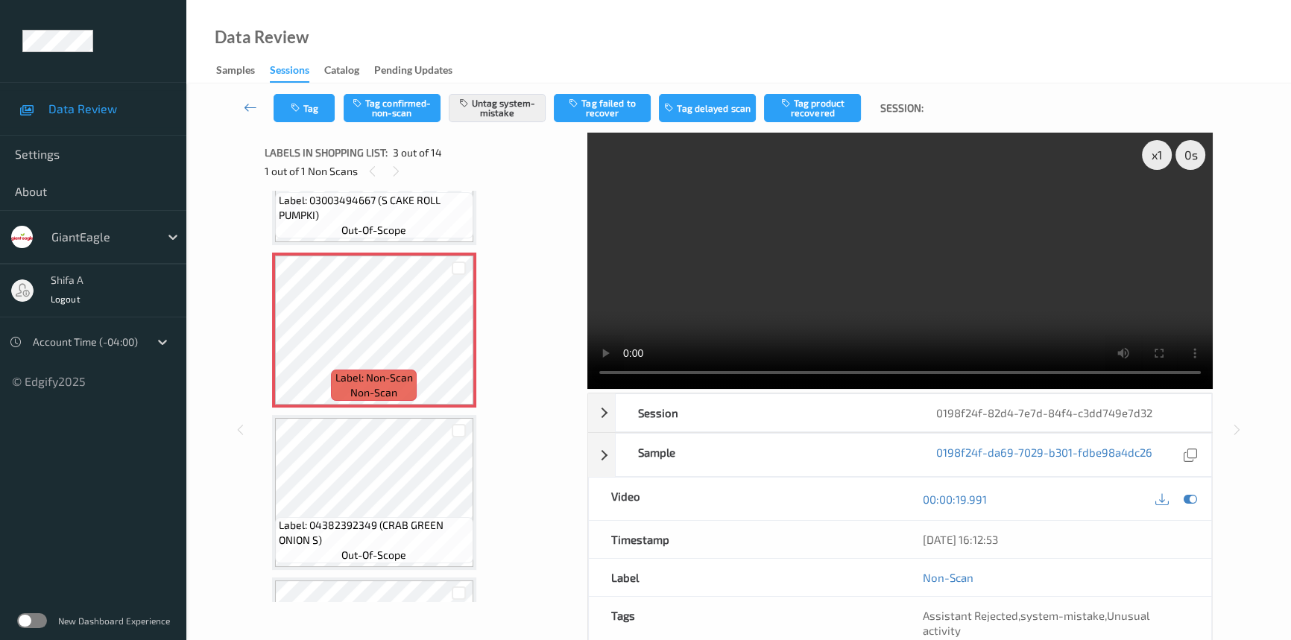
click at [1059, 264] on video at bounding box center [900, 261] width 626 height 256
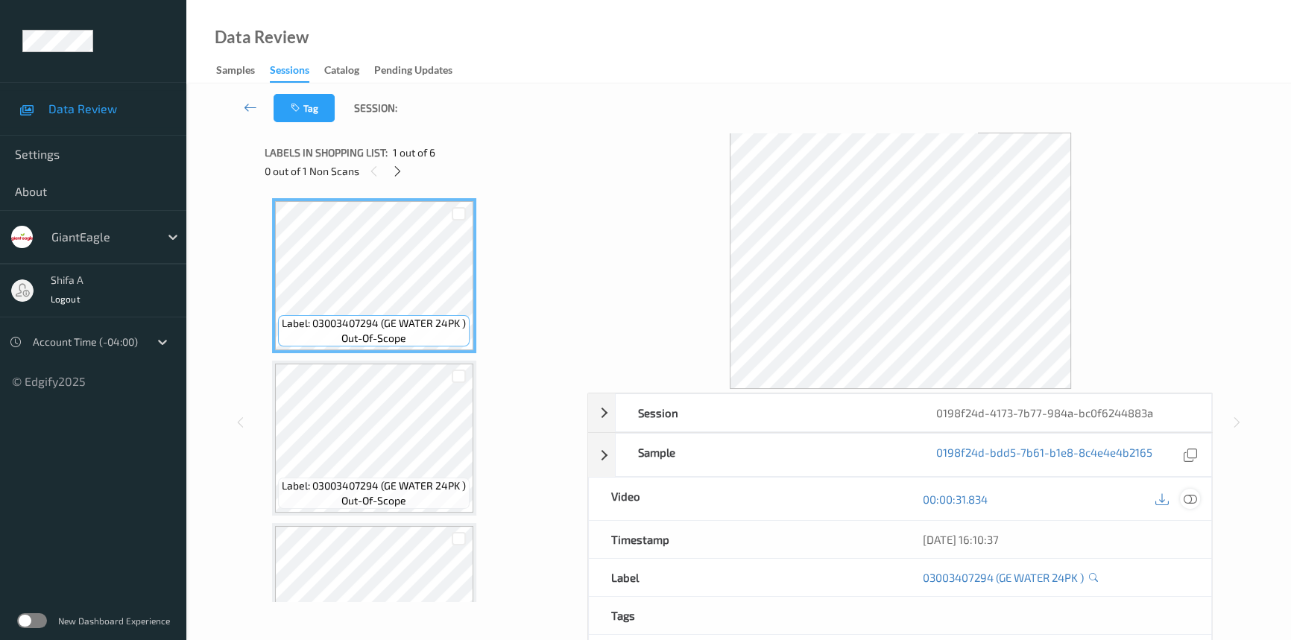
click at [1188, 501] on icon at bounding box center [1190, 499] width 13 height 13
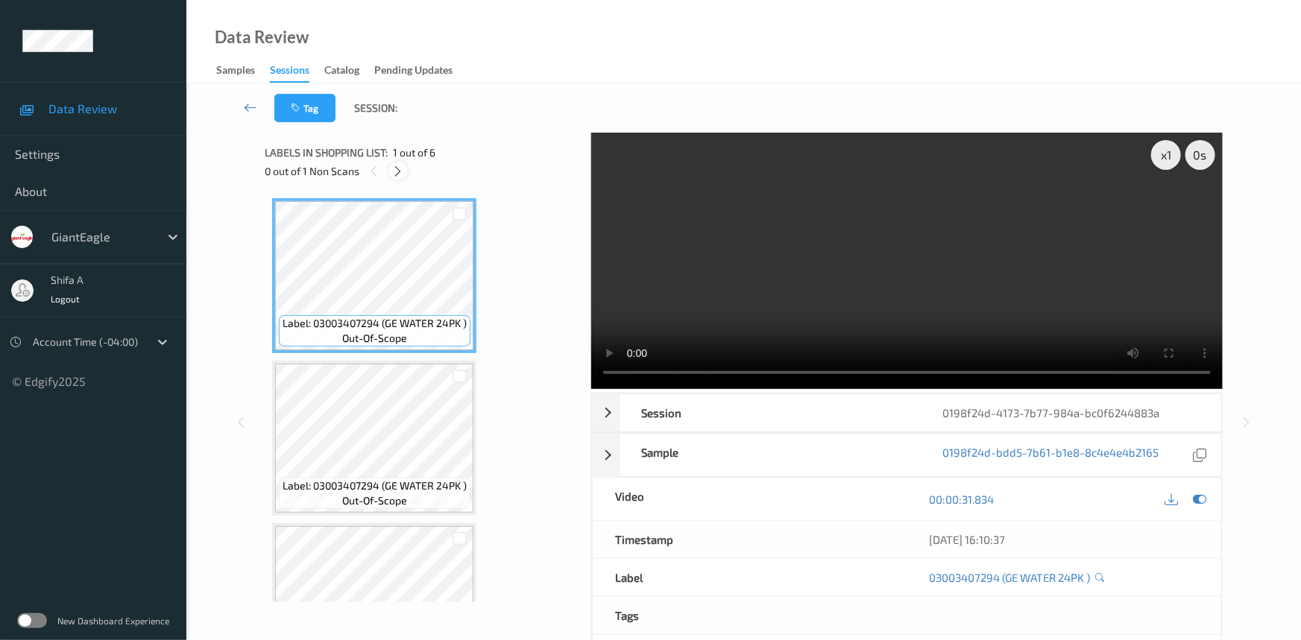
click at [403, 168] on icon at bounding box center [398, 171] width 13 height 13
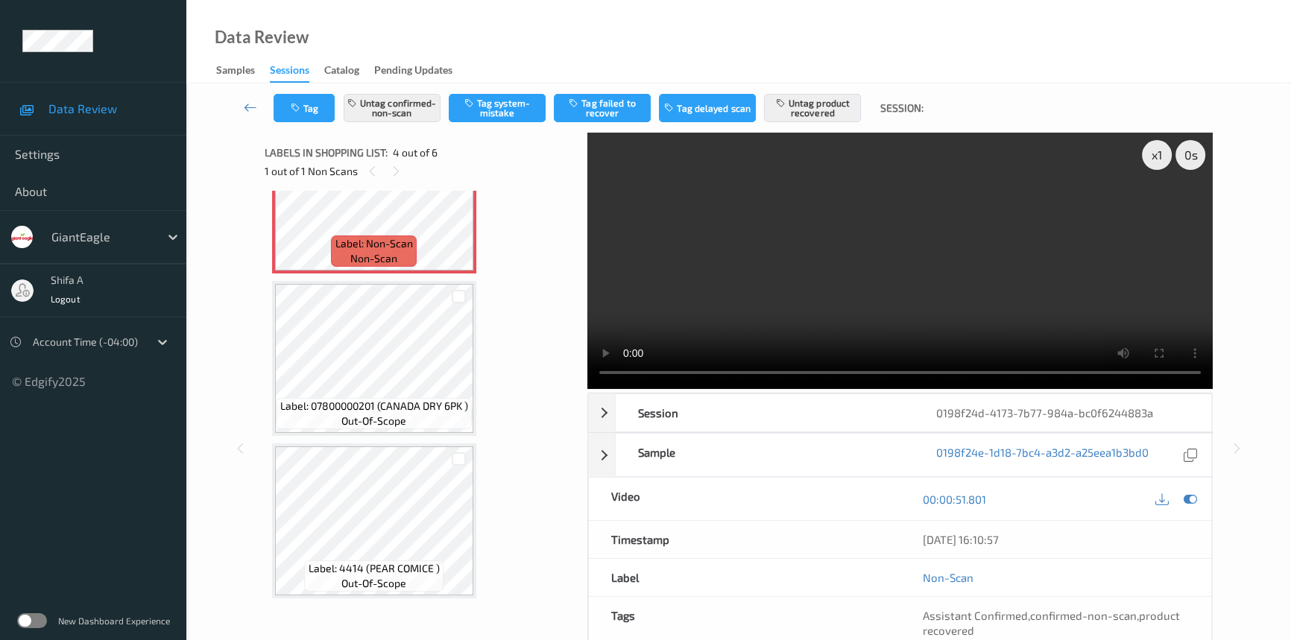
scroll to position [297, 0]
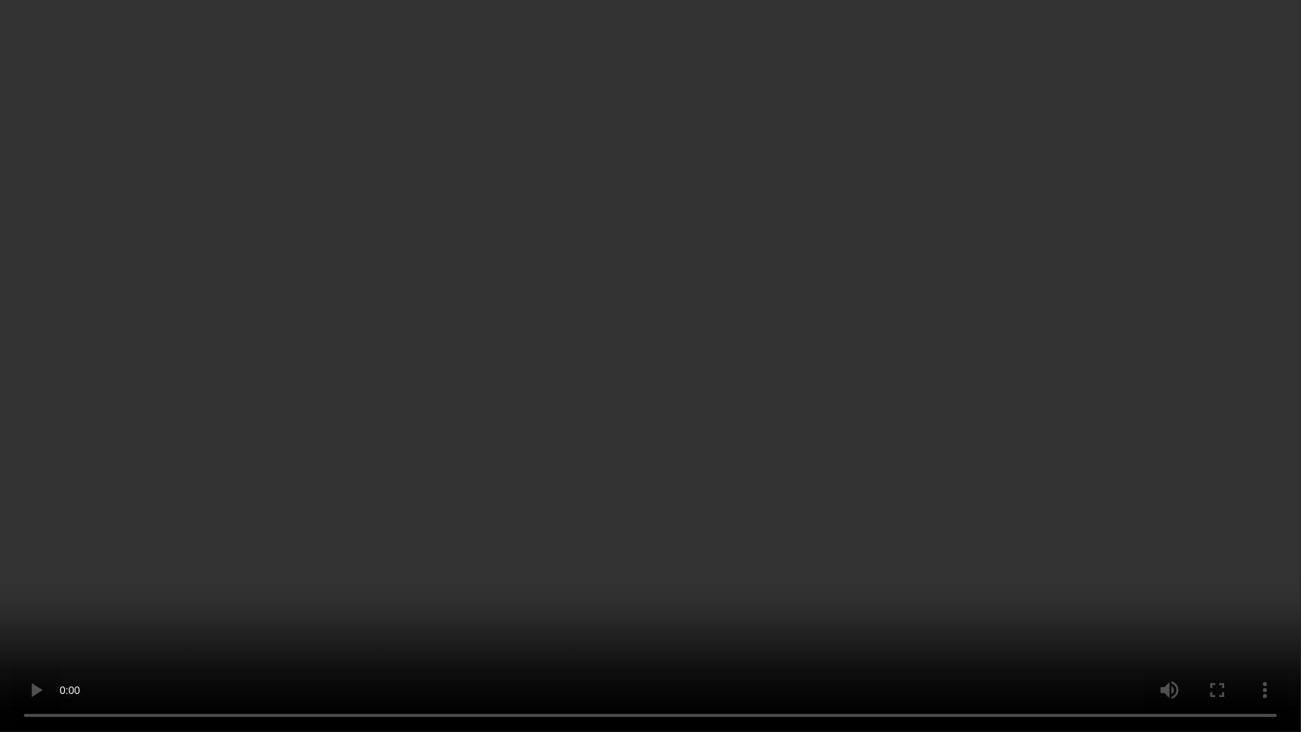
click at [1067, 416] on video at bounding box center [650, 366] width 1301 height 732
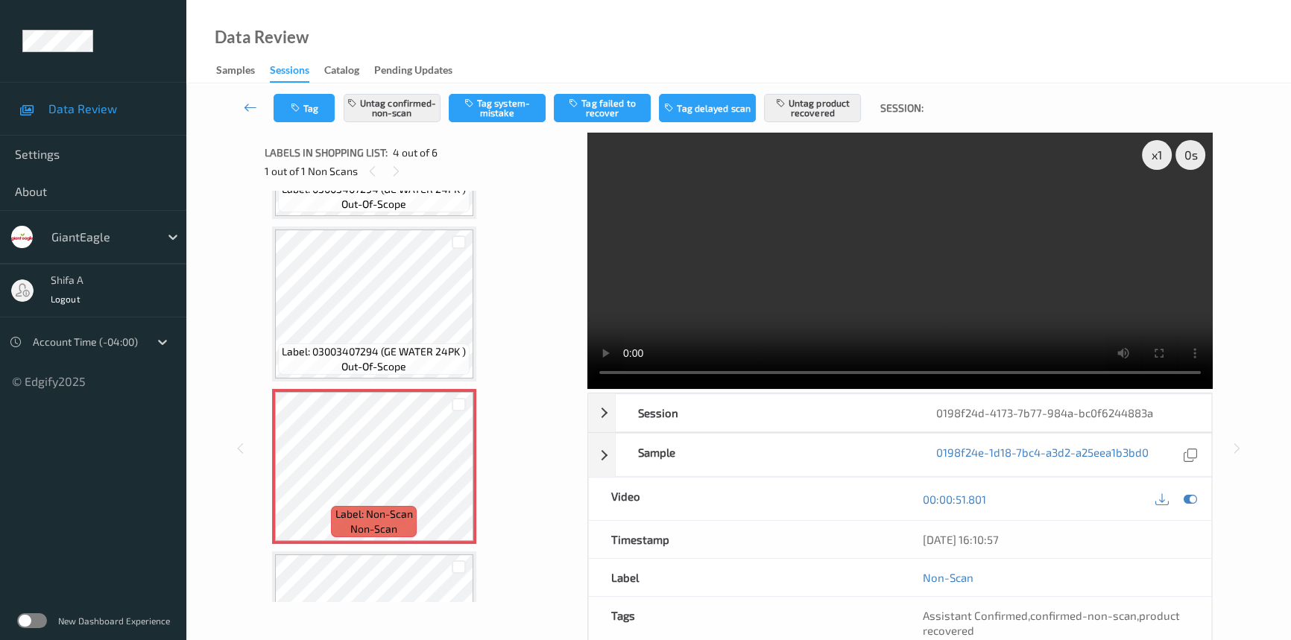
click at [931, 309] on video at bounding box center [900, 261] width 626 height 256
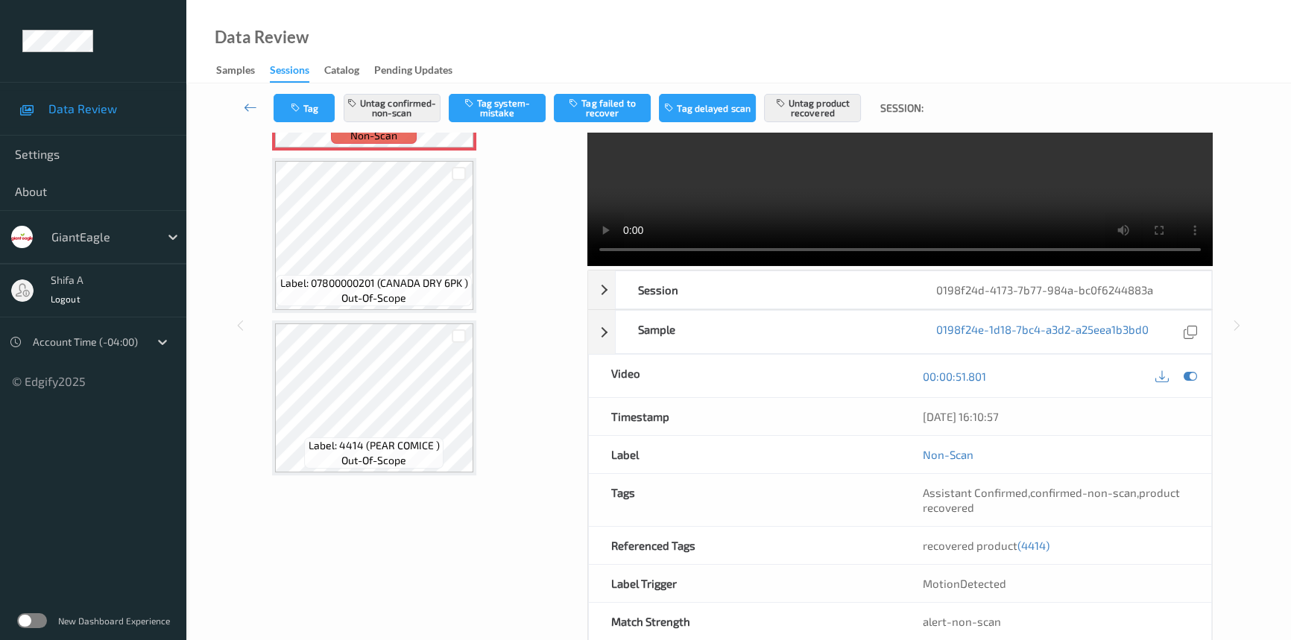
scroll to position [154, 0]
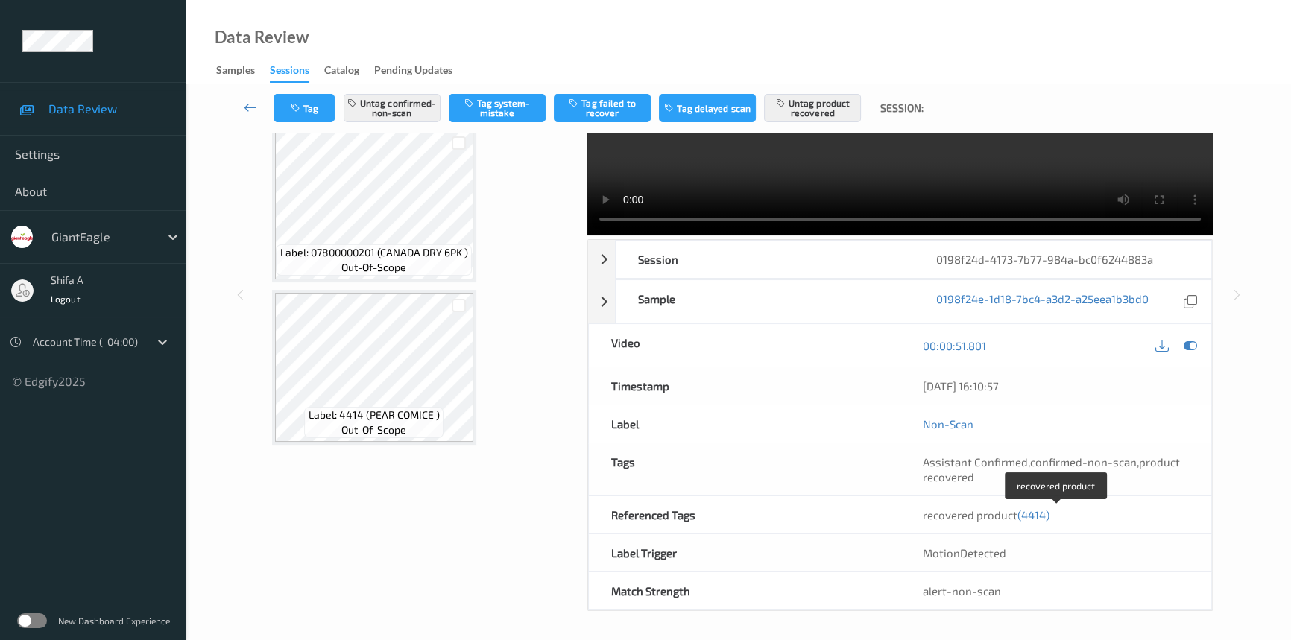
click at [1038, 512] on span "(4414)" at bounding box center [1034, 514] width 32 height 13
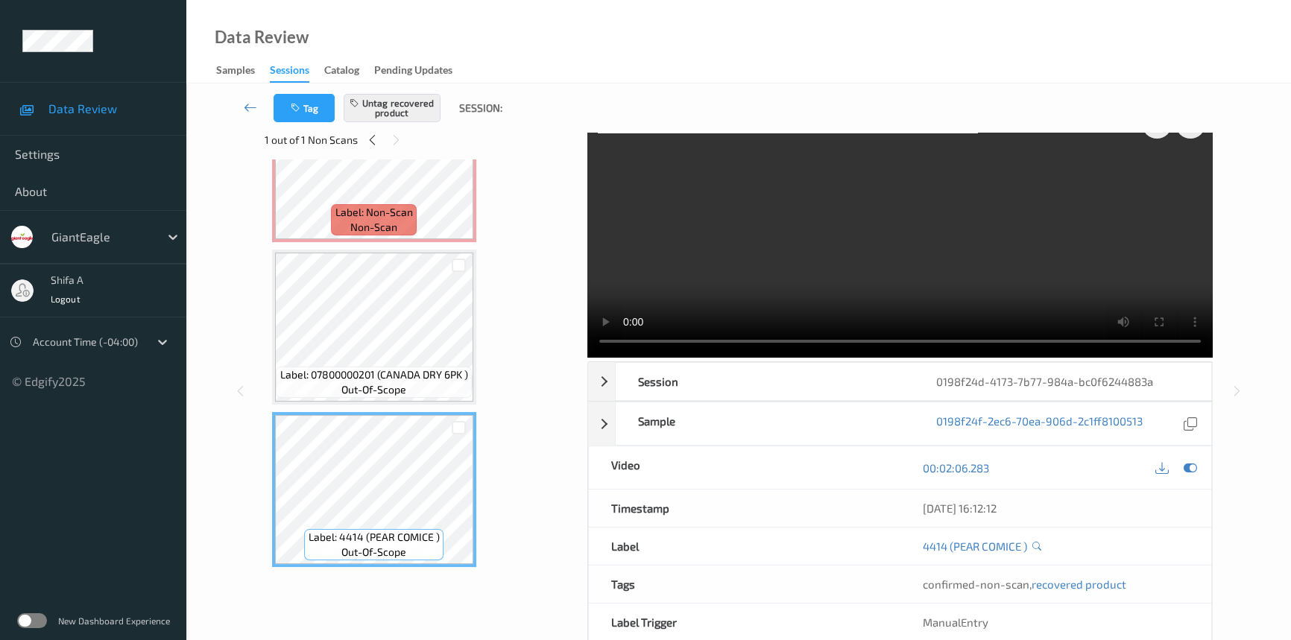
scroll to position [0, 0]
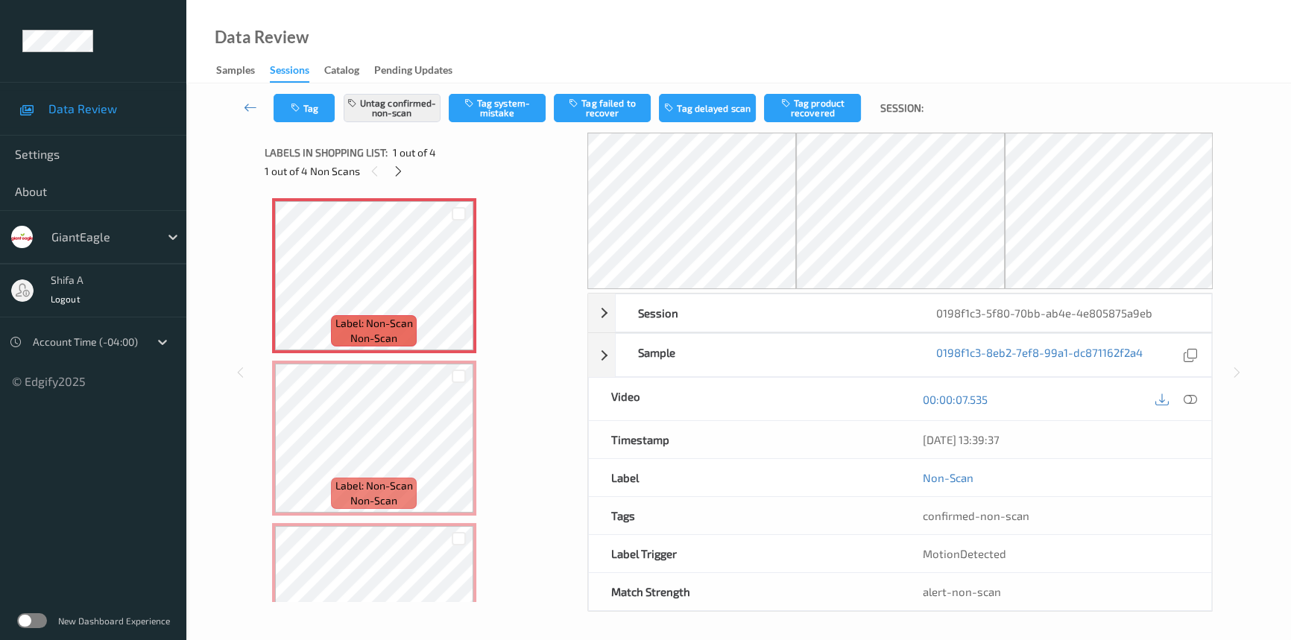
drag, startPoint x: 1194, startPoint y: 394, endPoint x: 1156, endPoint y: 374, distance: 43.7
click at [1194, 395] on icon at bounding box center [1190, 399] width 13 height 13
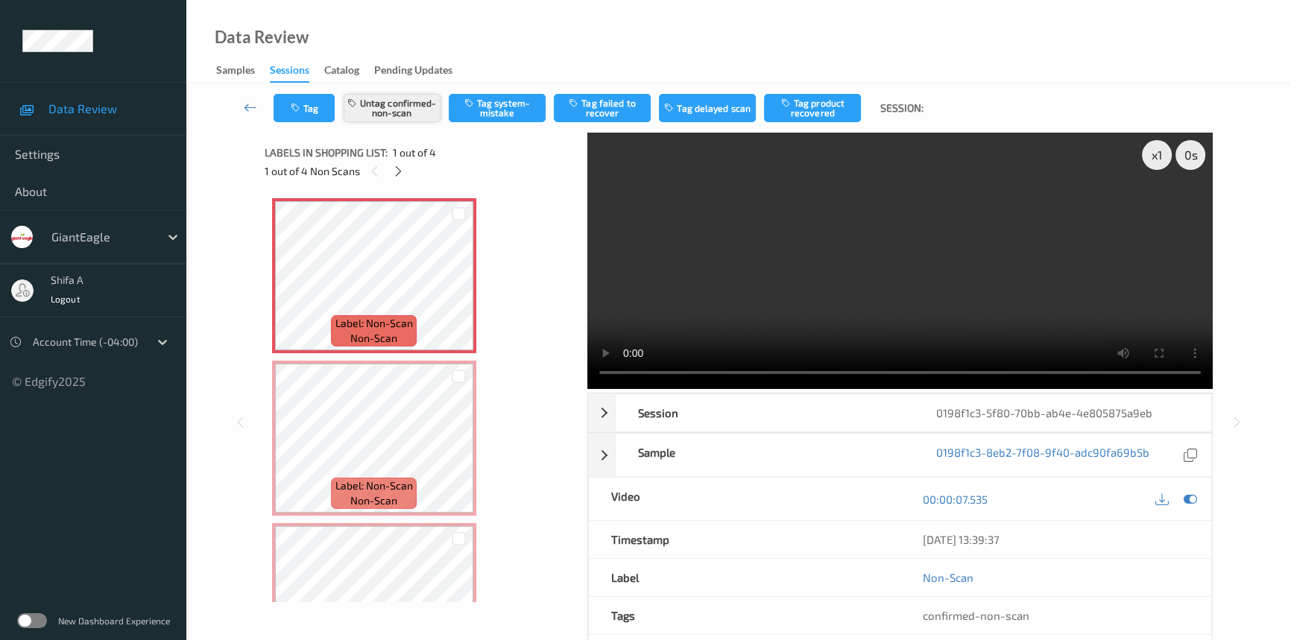
click at [411, 114] on button "Untag confirmed-non-scan" at bounding box center [392, 108] width 97 height 28
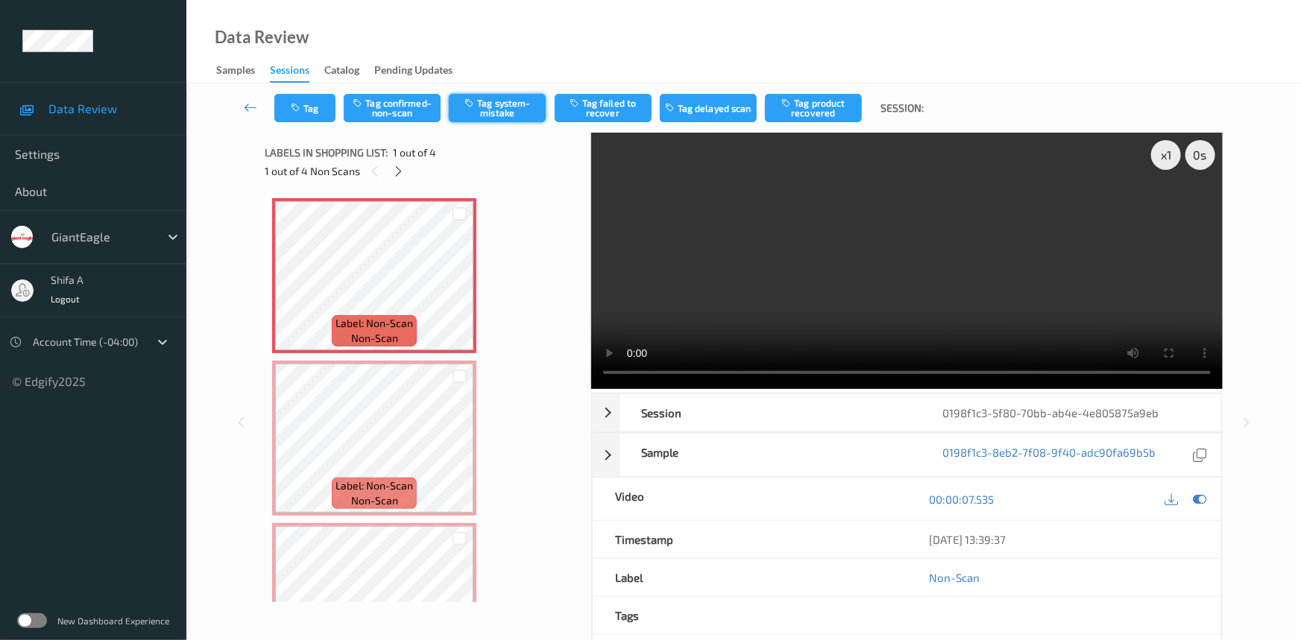
click at [494, 108] on button "Tag system-mistake" at bounding box center [497, 108] width 97 height 28
click at [300, 113] on button "Tag" at bounding box center [304, 108] width 61 height 28
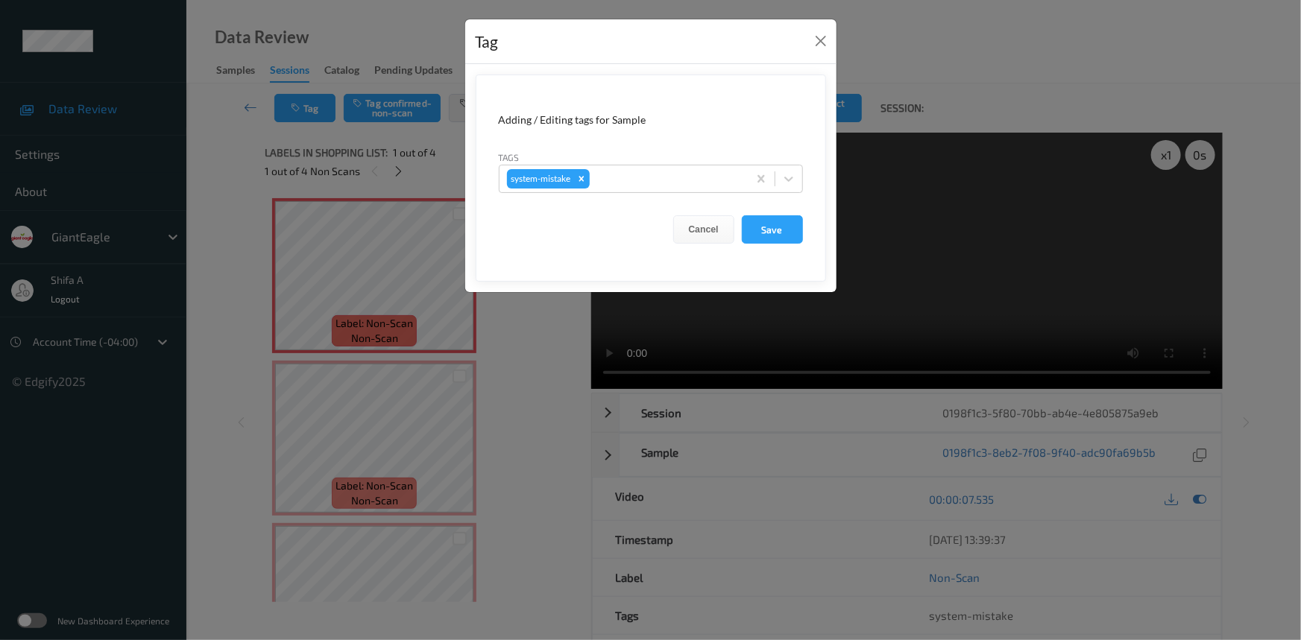
click at [678, 194] on form "Adding / Editing tags for Sample Tags system-mistake Cancel Save" at bounding box center [651, 178] width 350 height 207
click at [672, 174] on div at bounding box center [667, 179] width 148 height 18
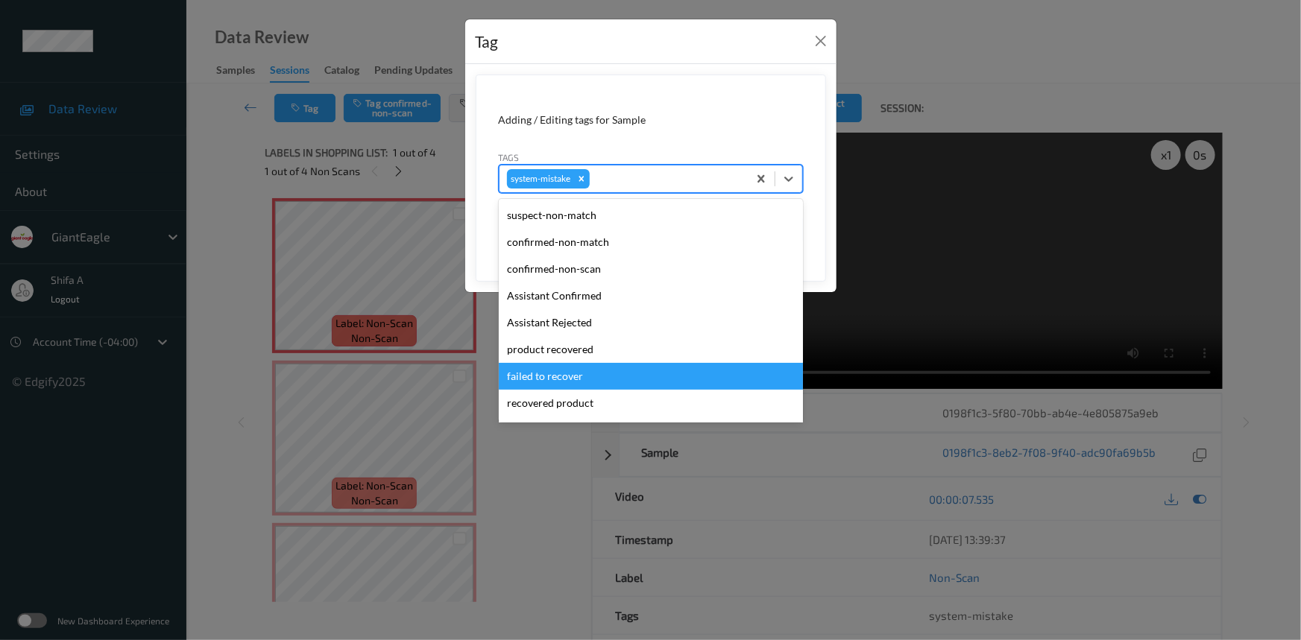
scroll to position [157, 0]
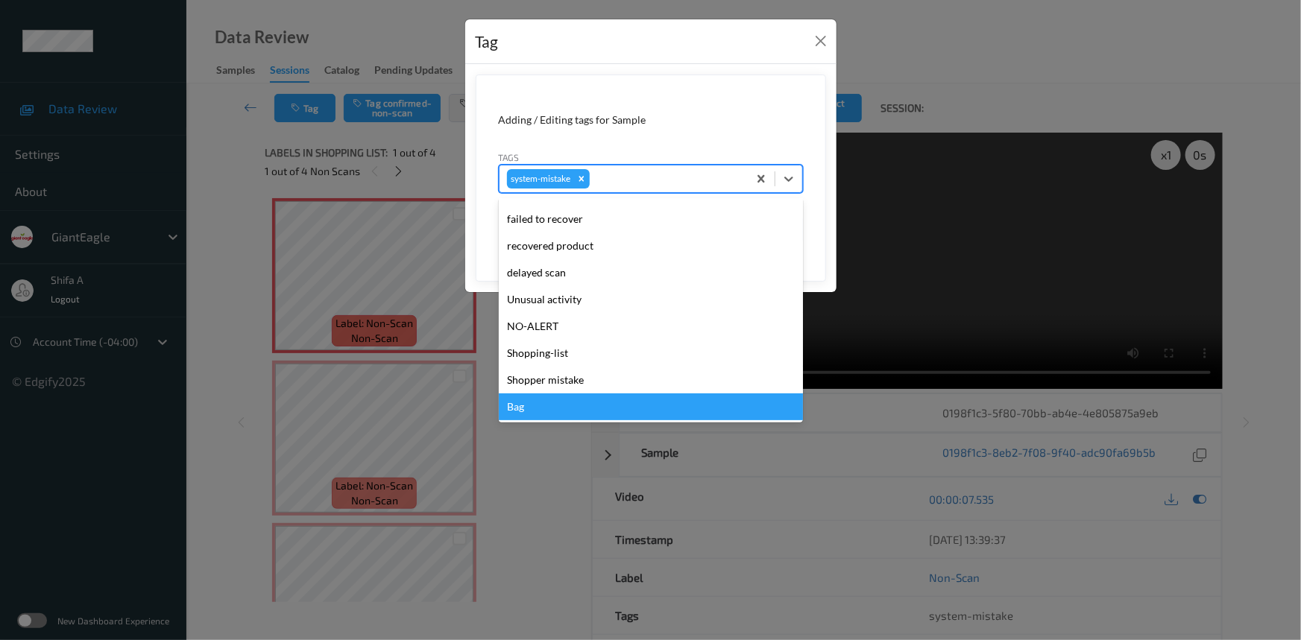
click at [545, 410] on div "Bag" at bounding box center [651, 407] width 304 height 27
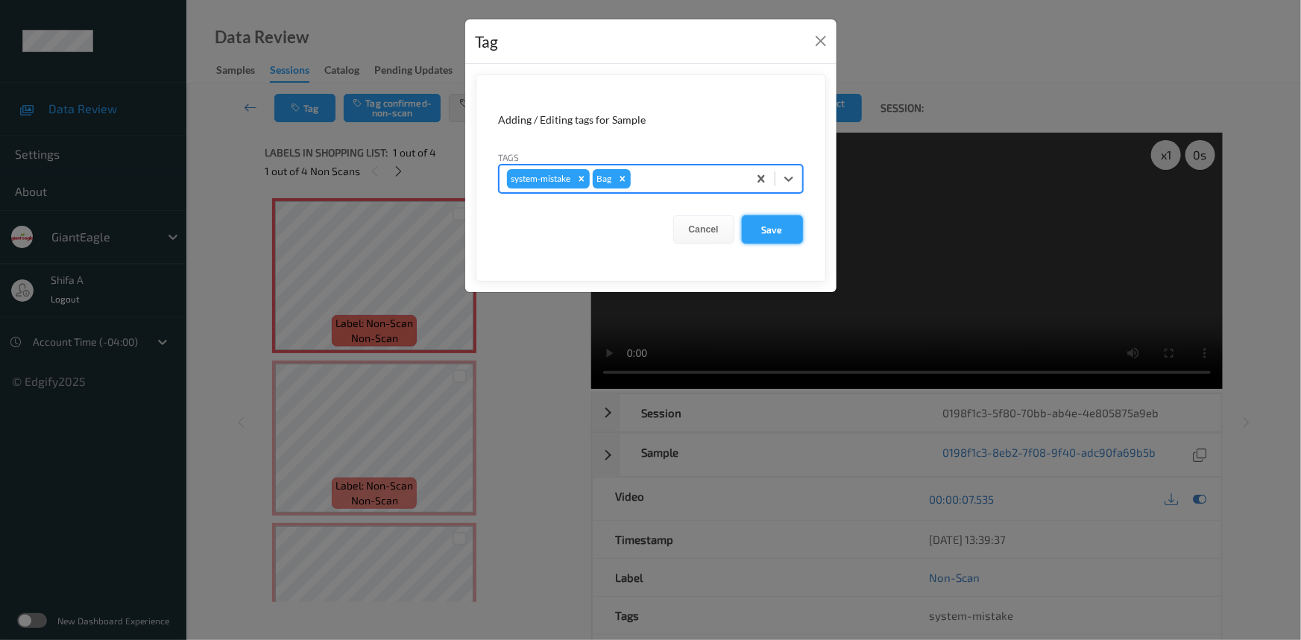
click at [783, 227] on button "Save" at bounding box center [772, 229] width 61 height 28
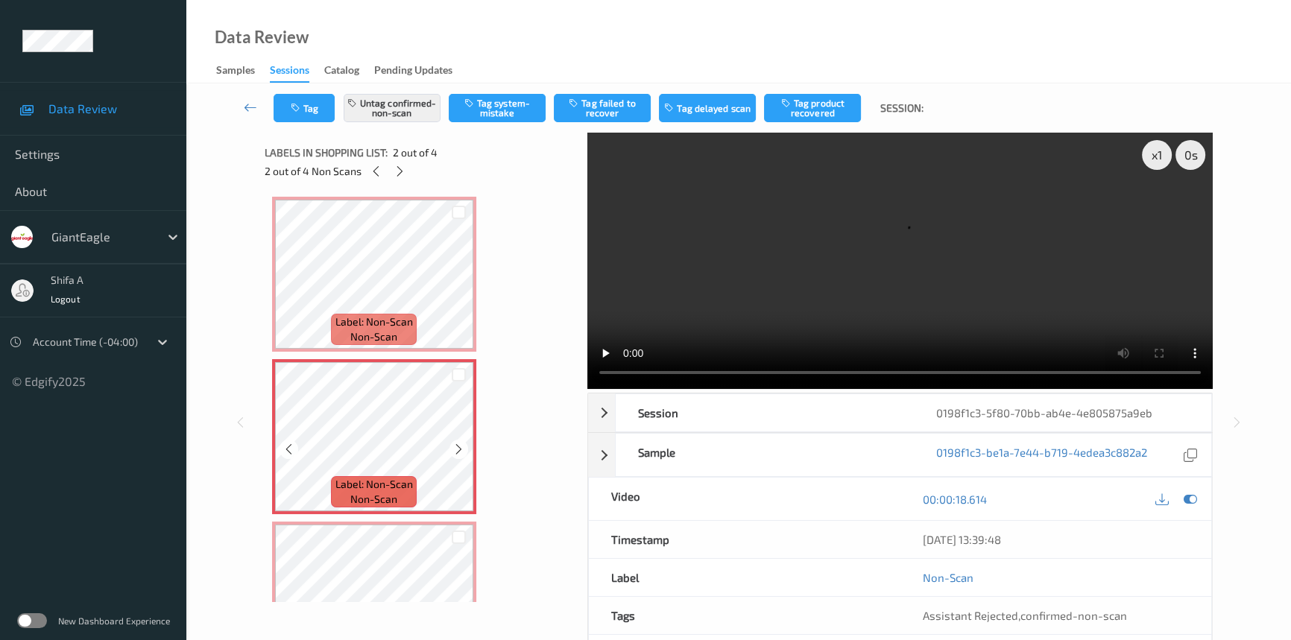
scroll to position [0, 0]
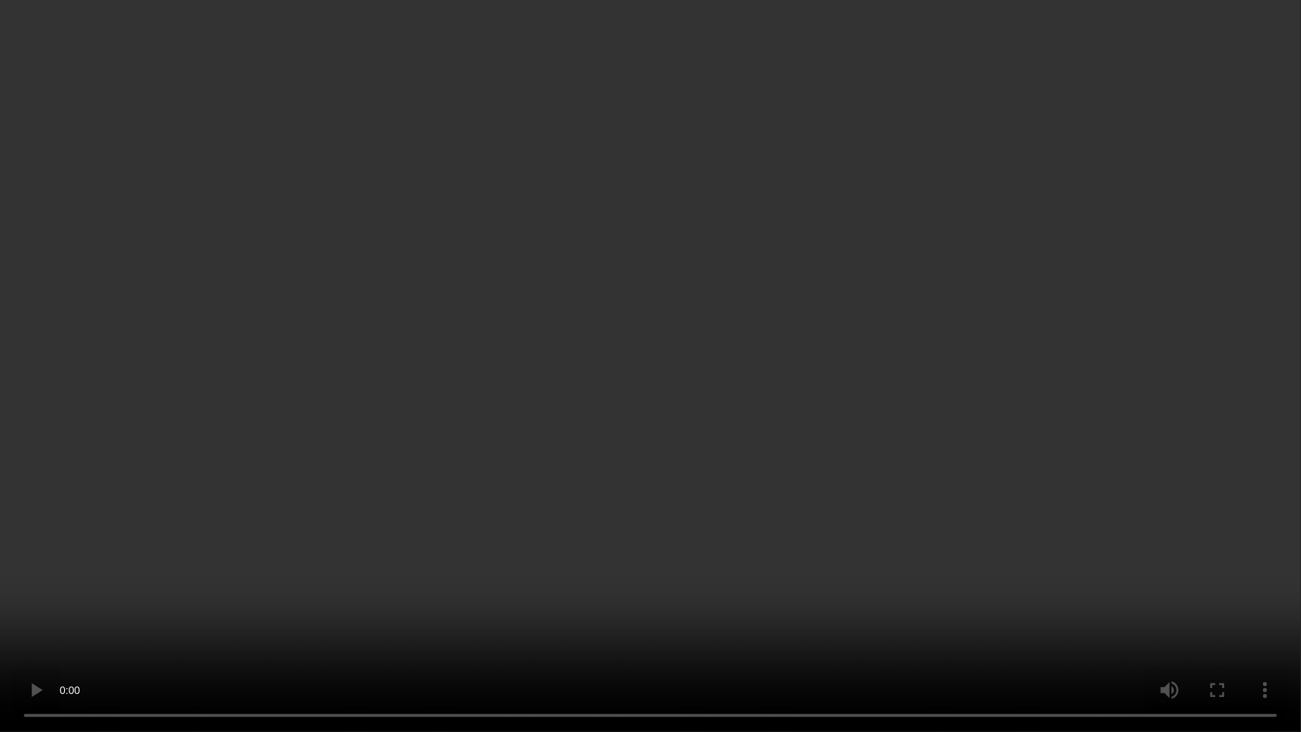
click at [638, 640] on video at bounding box center [650, 366] width 1301 height 732
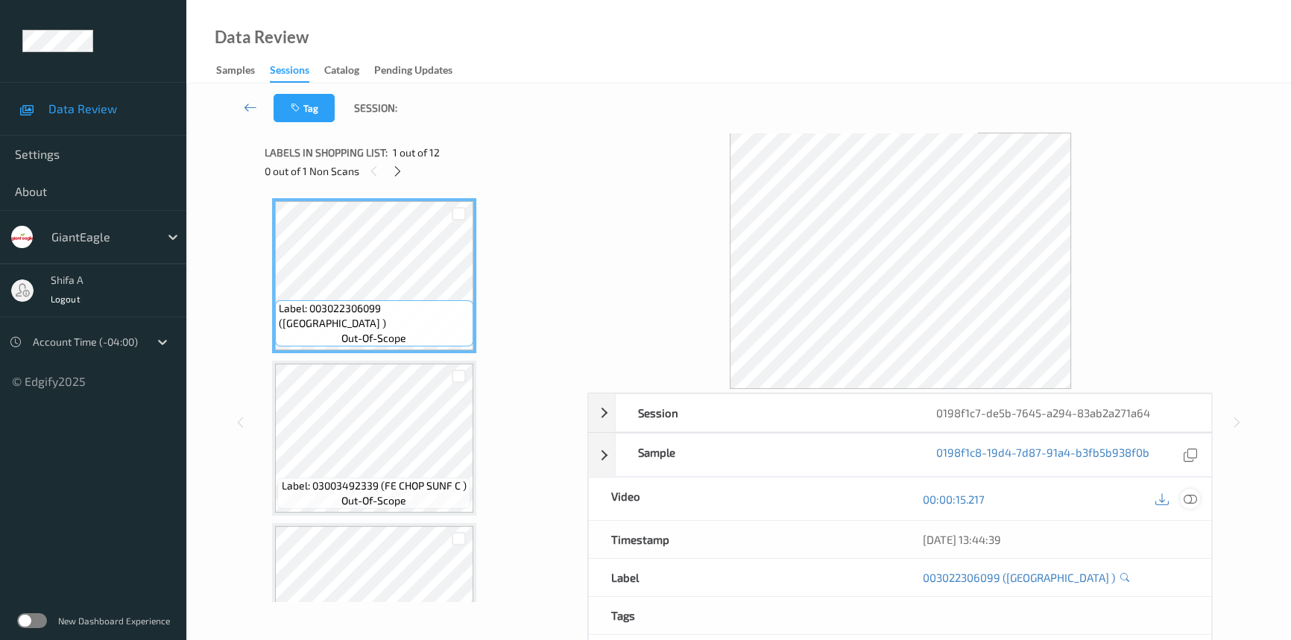
click at [1191, 500] on icon at bounding box center [1190, 499] width 13 height 13
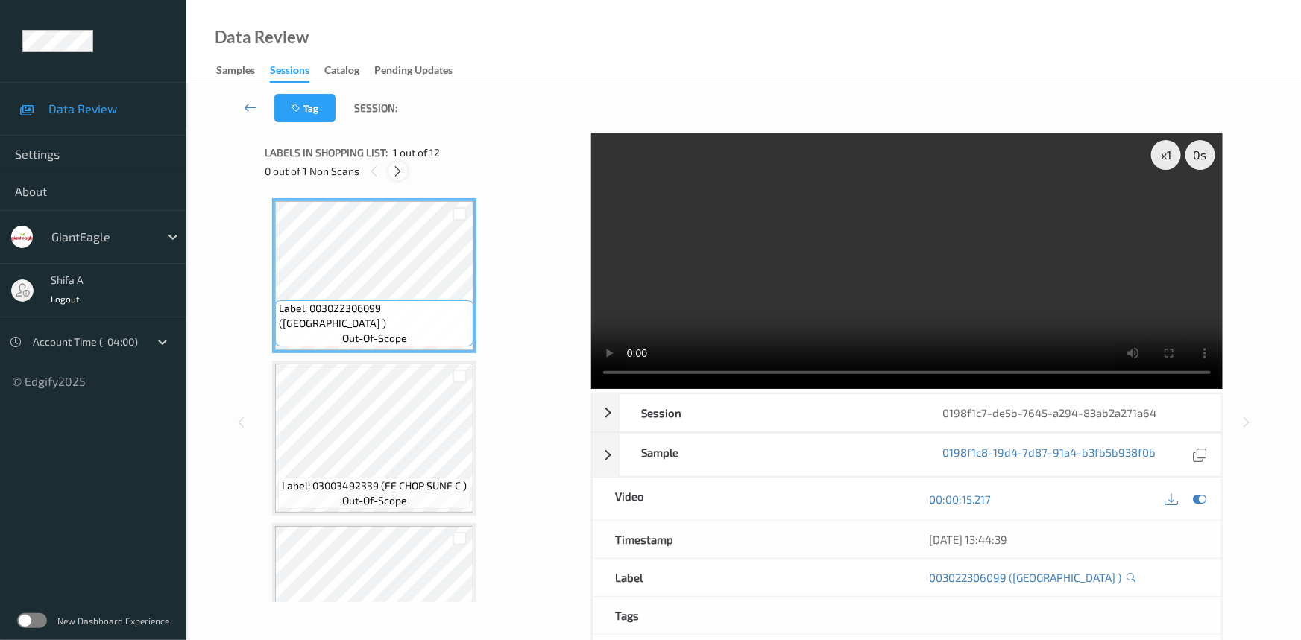
click at [403, 174] on icon at bounding box center [398, 171] width 13 height 13
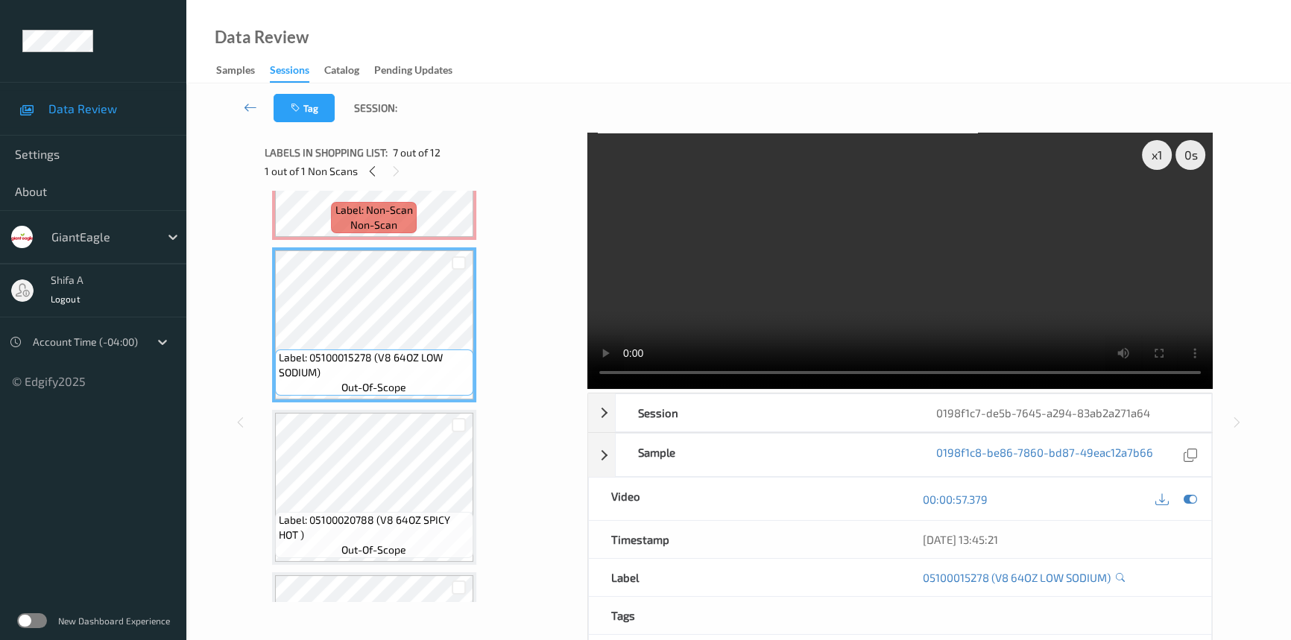
scroll to position [1197, 0]
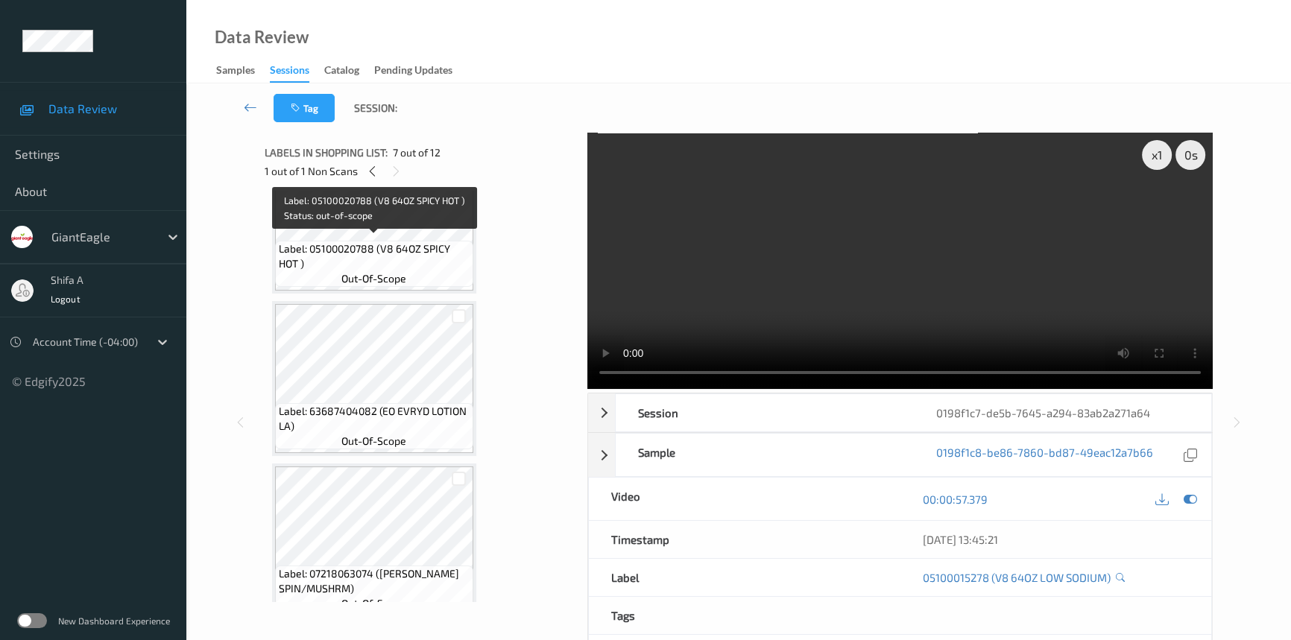
click at [437, 242] on span "Label: 05100020788 (V8 64OZ SPICY HOT )" at bounding box center [374, 257] width 191 height 30
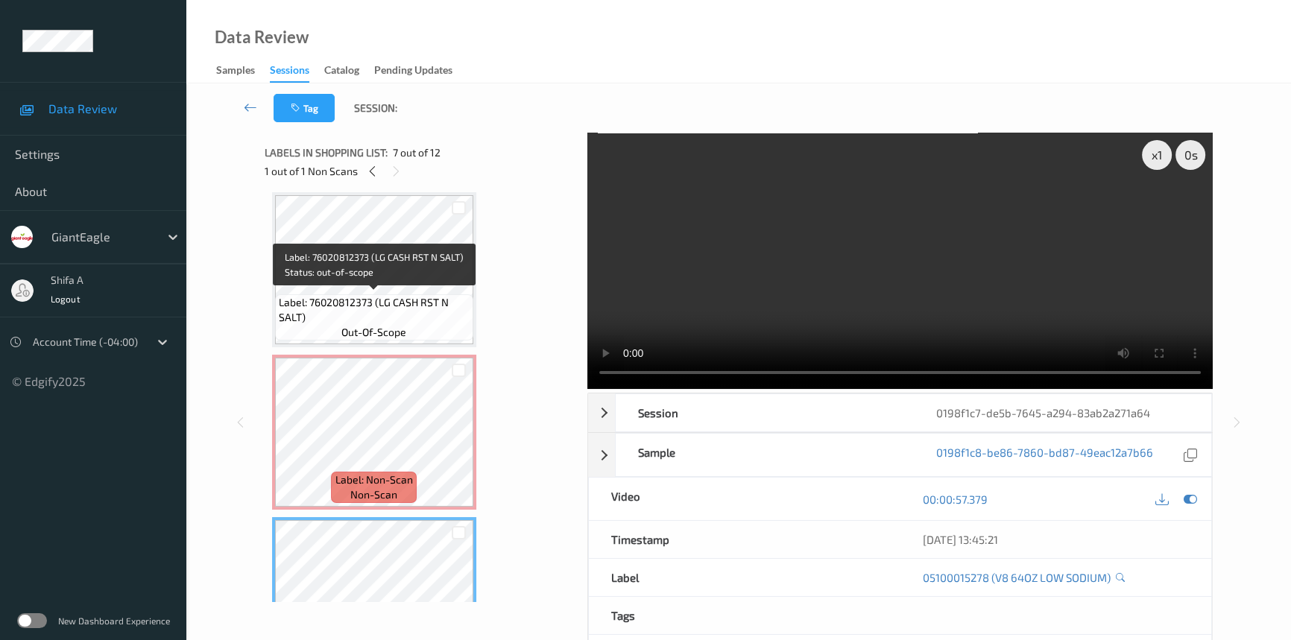
scroll to position [655, 0]
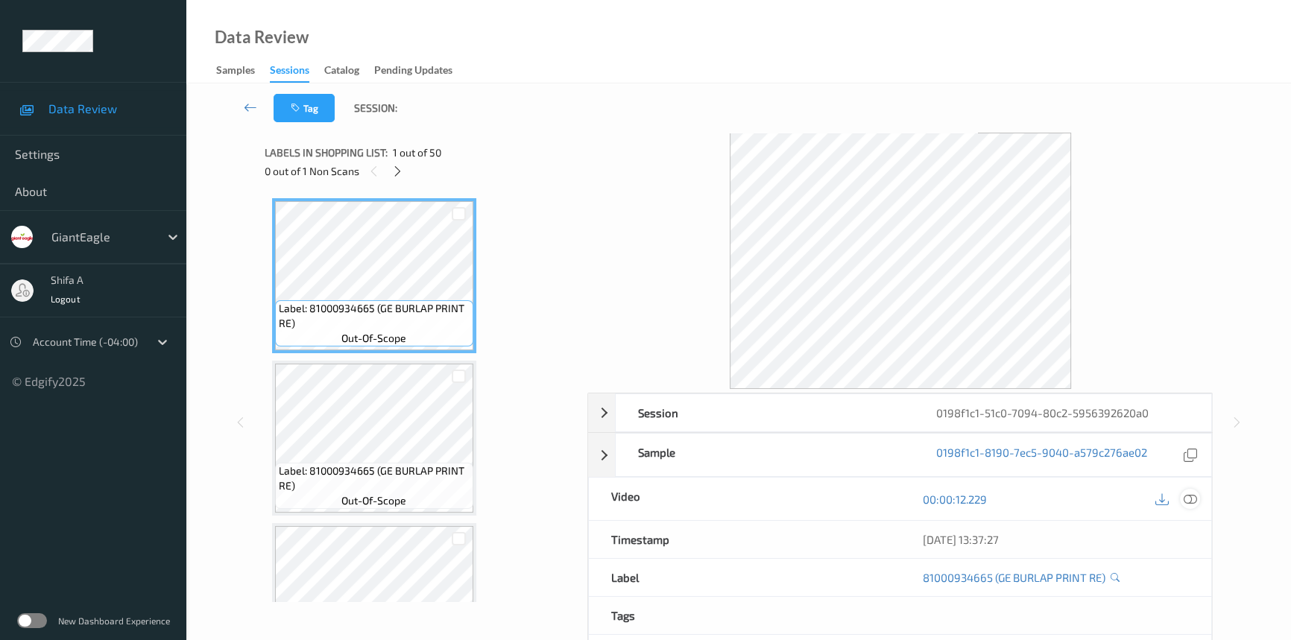
click at [1189, 496] on icon at bounding box center [1190, 499] width 13 height 13
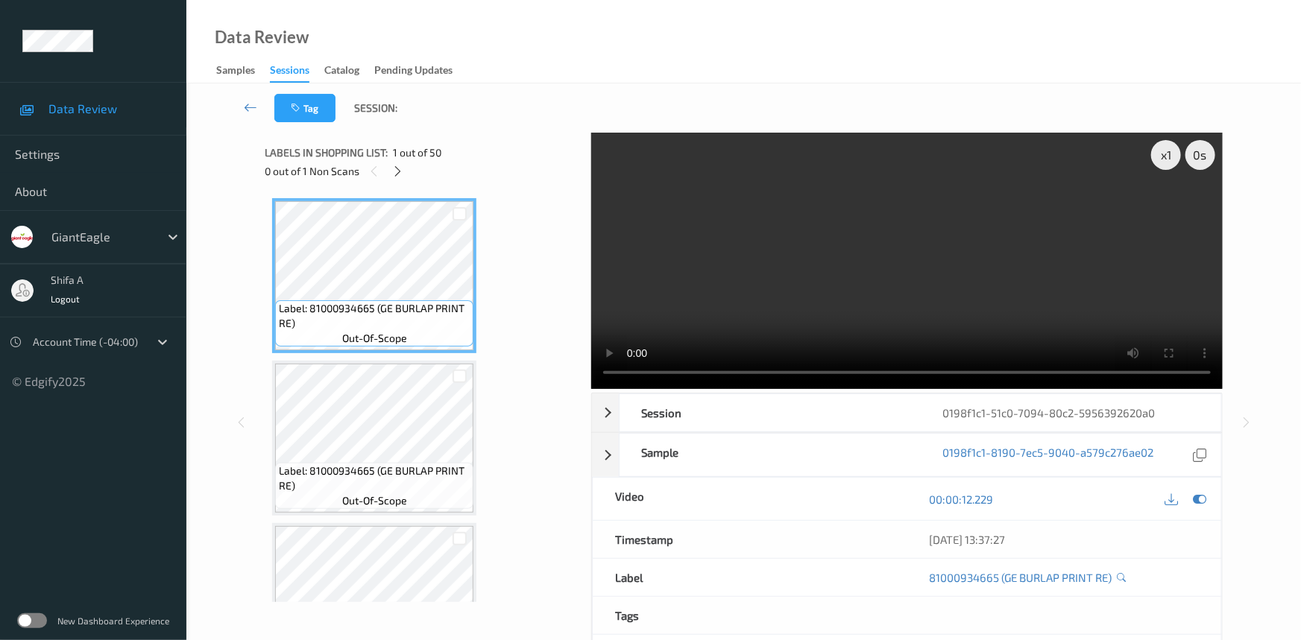
click at [388, 175] on div "0 out of 1 Non Scans" at bounding box center [423, 171] width 316 height 19
click at [403, 169] on icon at bounding box center [398, 171] width 13 height 13
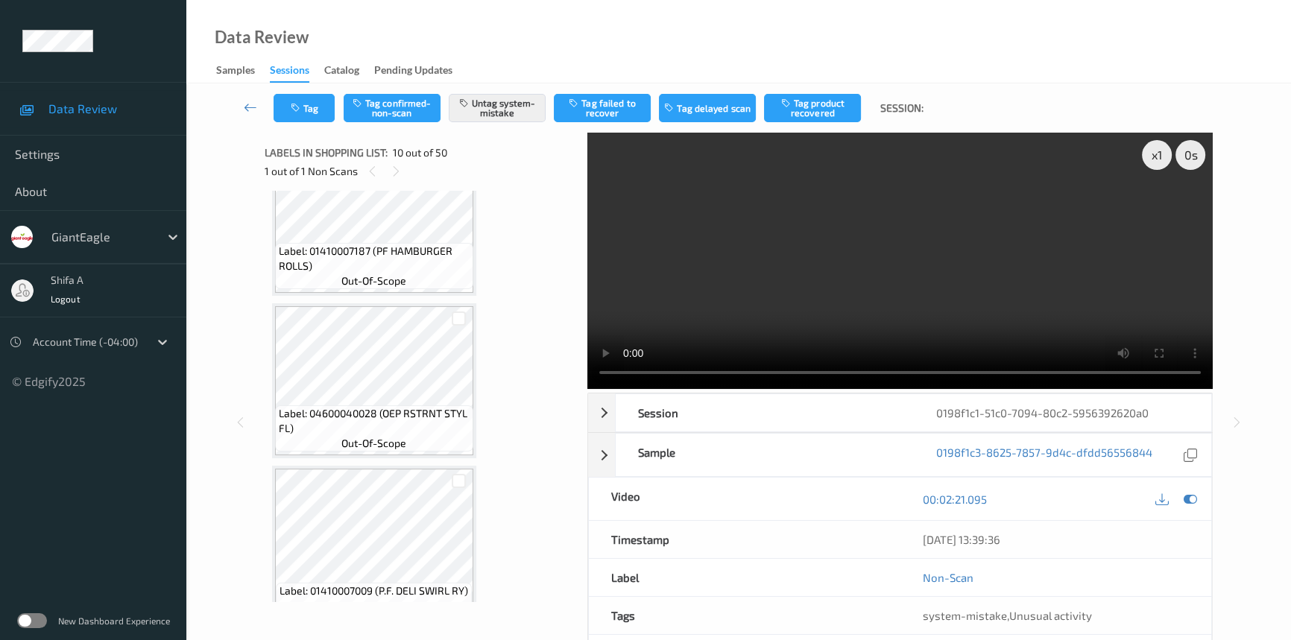
scroll to position [1574, 0]
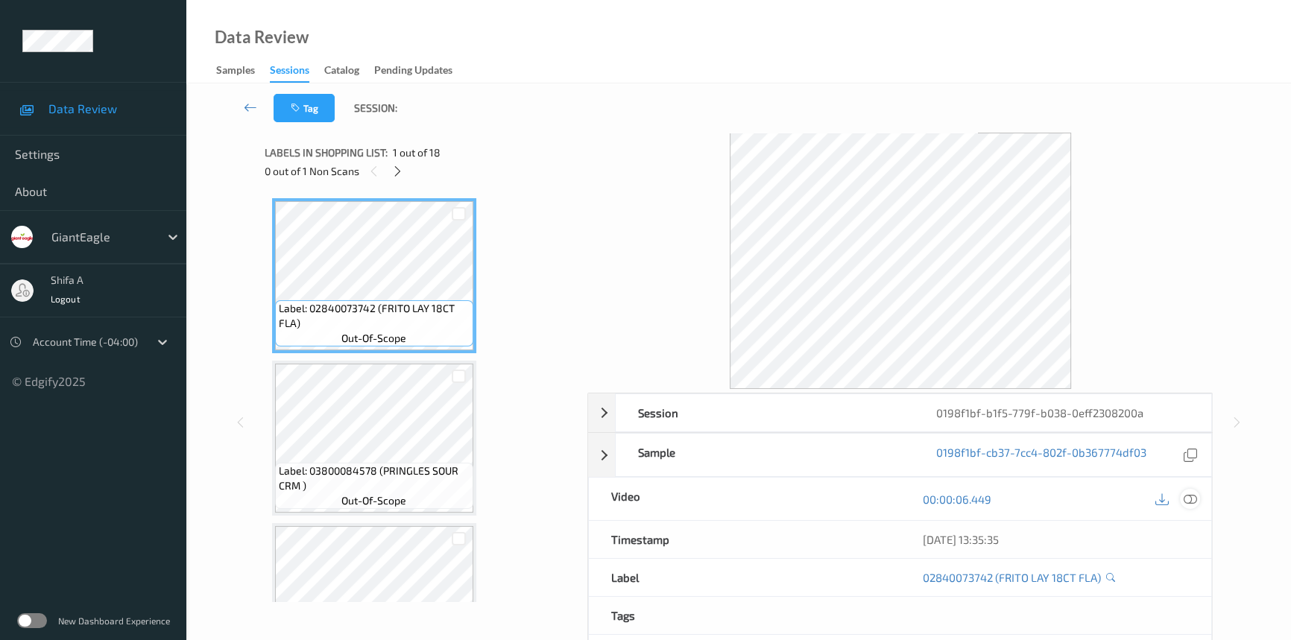
click at [1192, 493] on icon at bounding box center [1190, 499] width 13 height 13
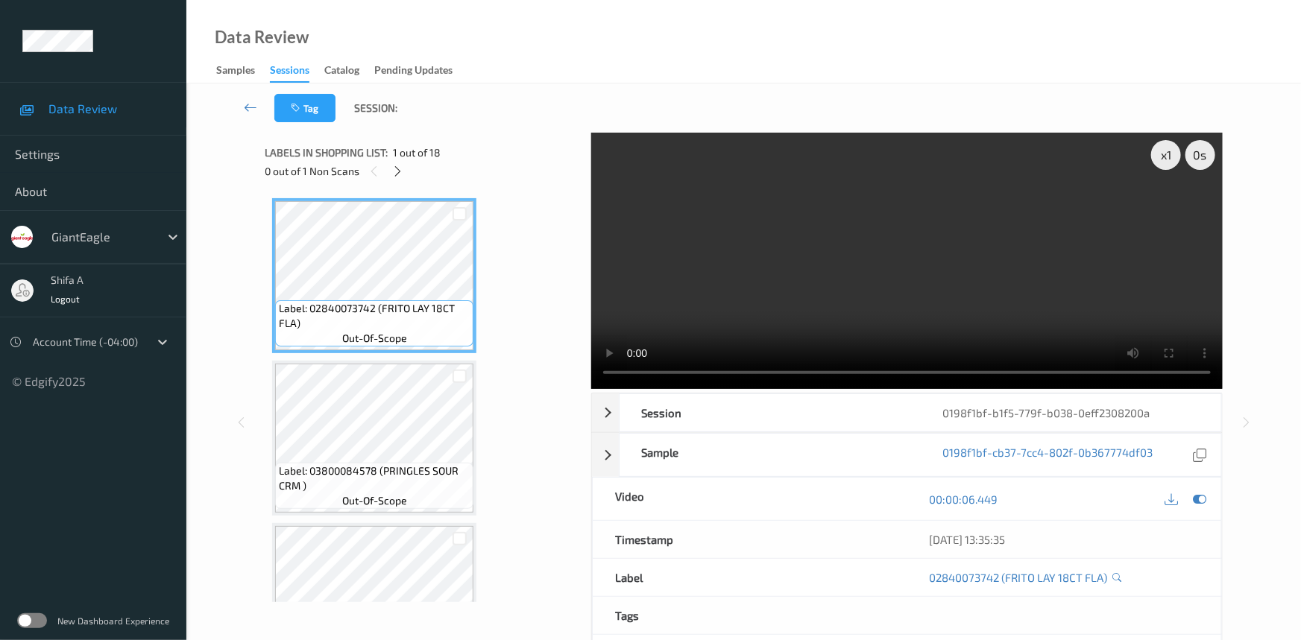
click at [388, 172] on div "0 out of 1 Non Scans" at bounding box center [423, 171] width 316 height 19
click at [395, 171] on icon at bounding box center [398, 171] width 13 height 13
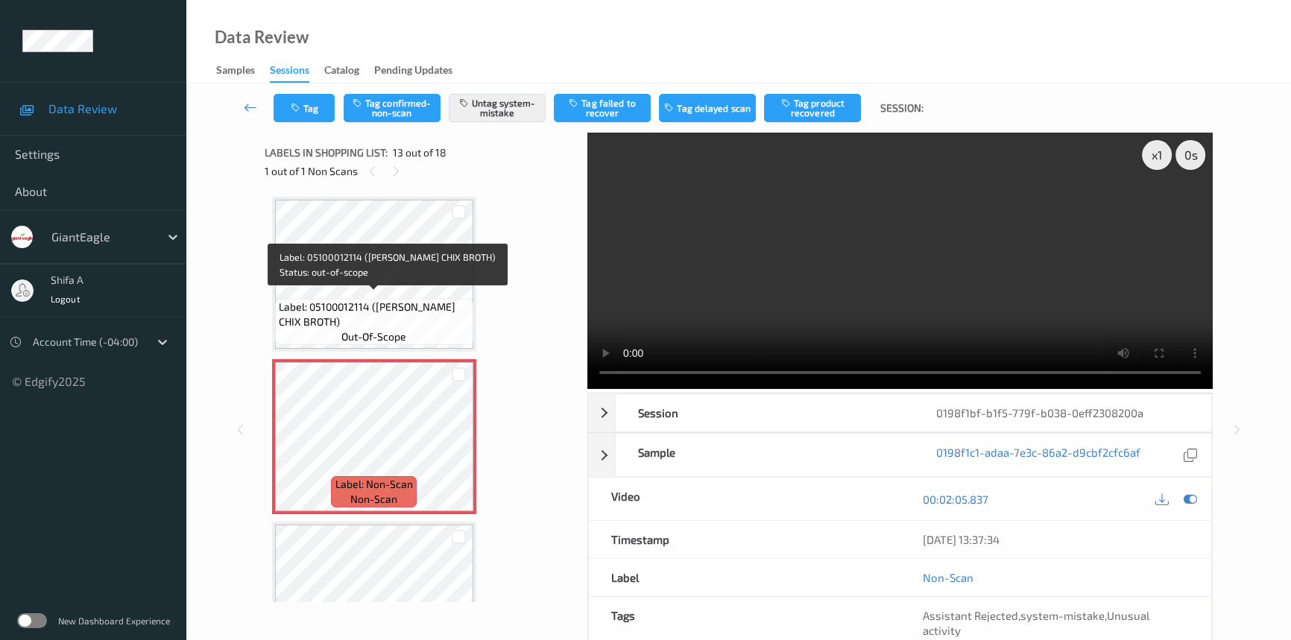
scroll to position [1518, 0]
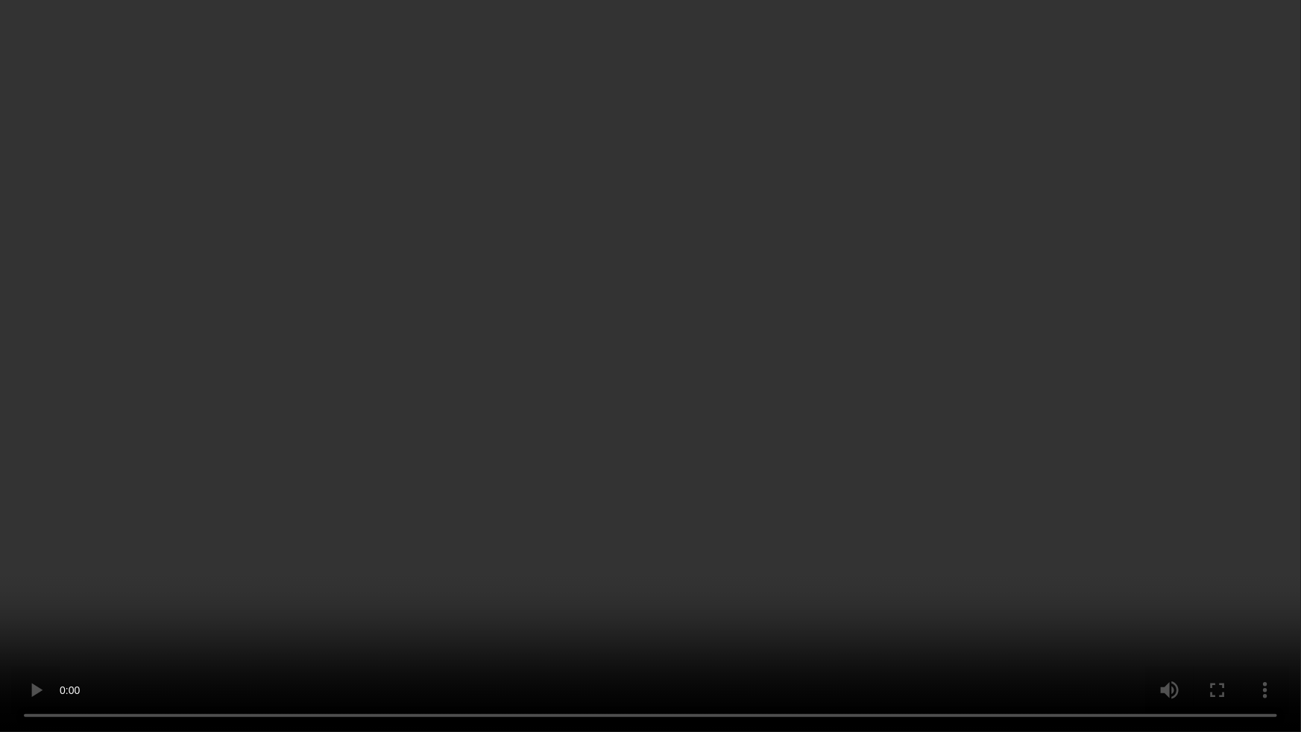
click at [613, 514] on video at bounding box center [650, 366] width 1301 height 732
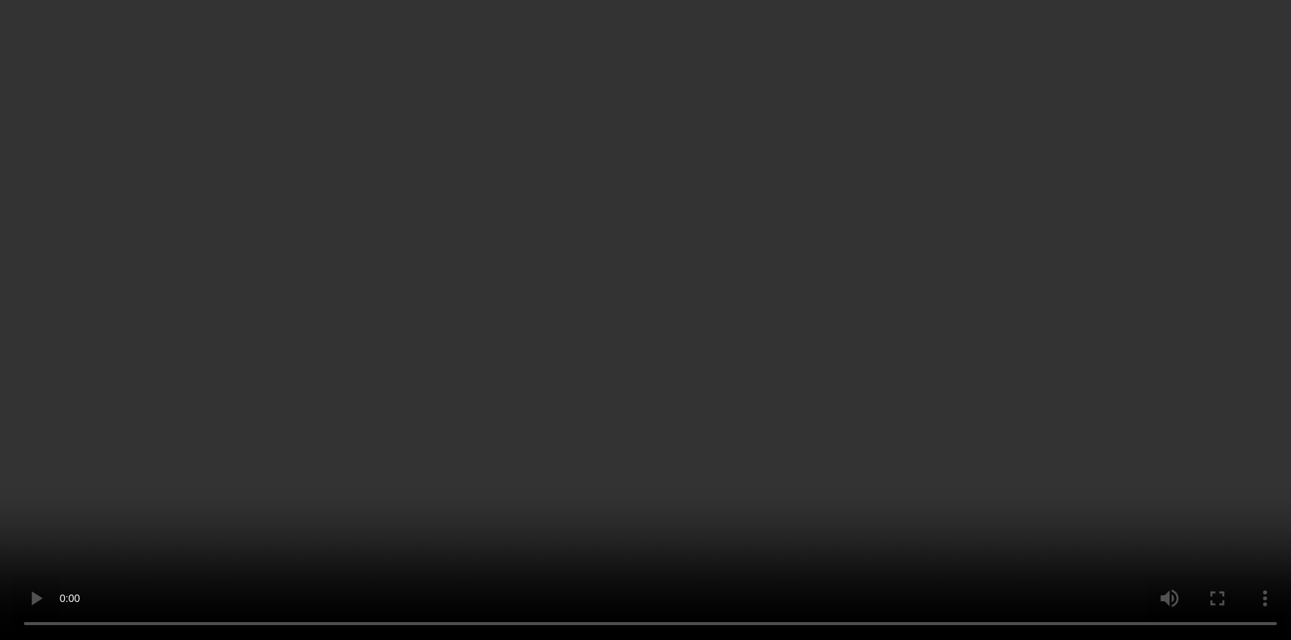
scroll to position [1789, 0]
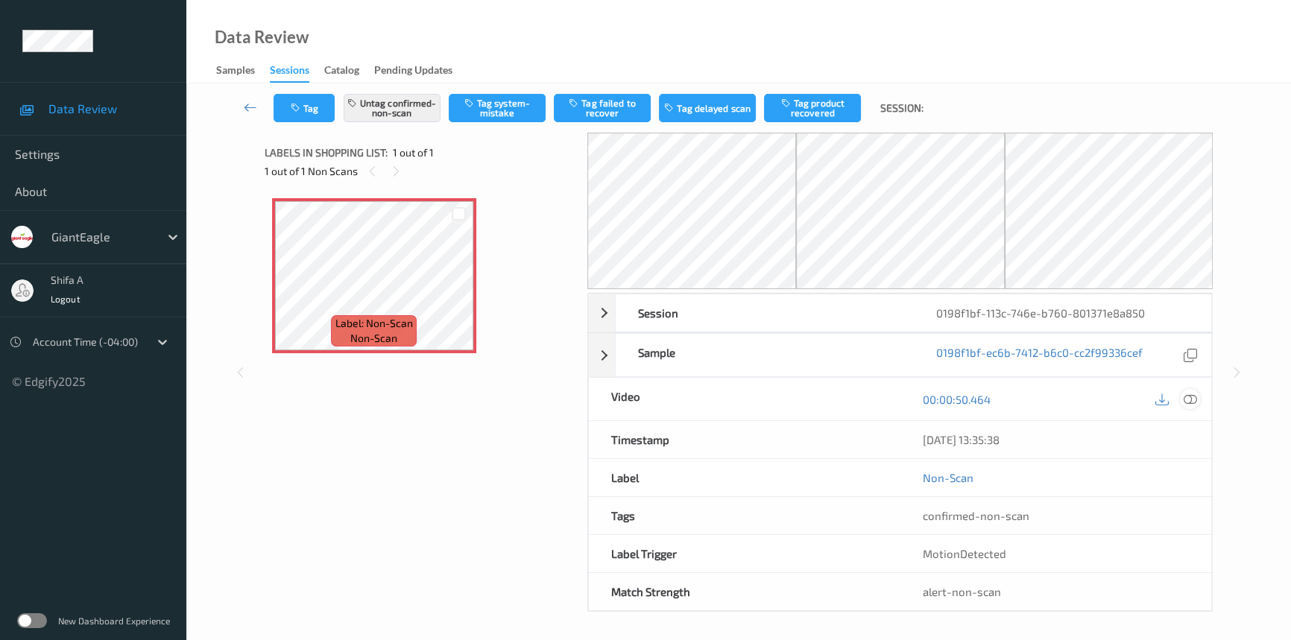
click at [1191, 393] on icon at bounding box center [1190, 399] width 13 height 13
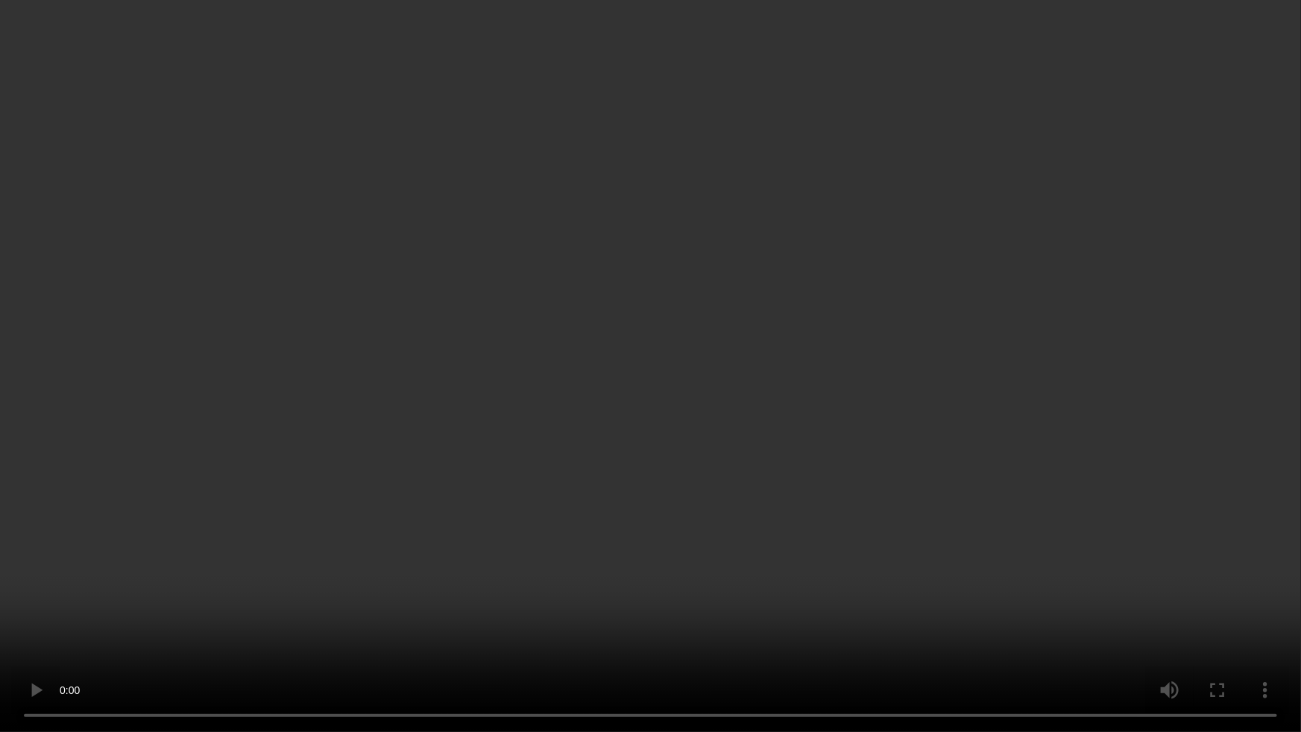
click at [617, 508] on video at bounding box center [650, 366] width 1301 height 732
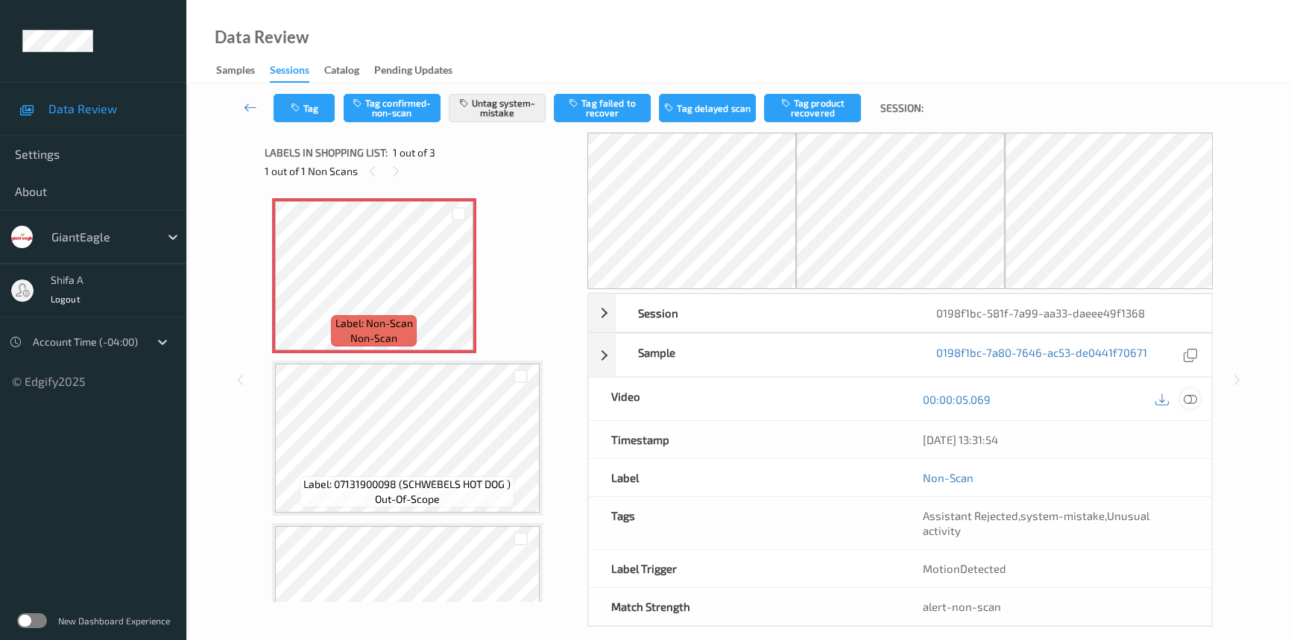
click at [1194, 403] on icon at bounding box center [1190, 399] width 13 height 13
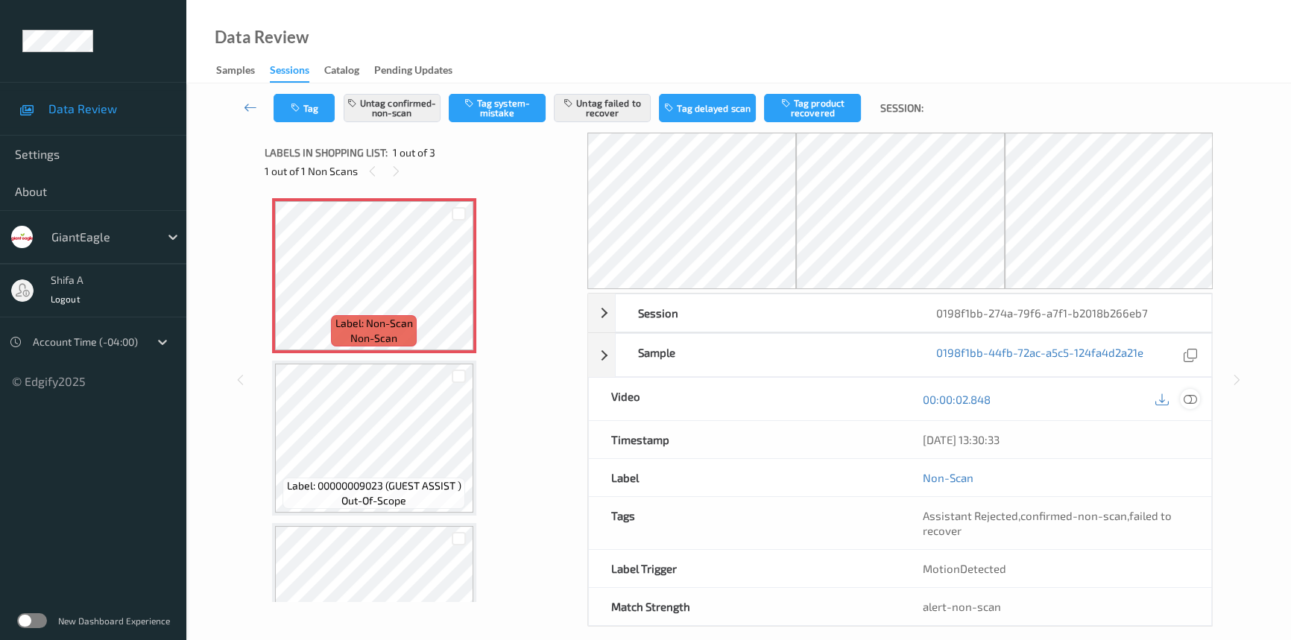
click at [1193, 395] on icon at bounding box center [1190, 399] width 13 height 13
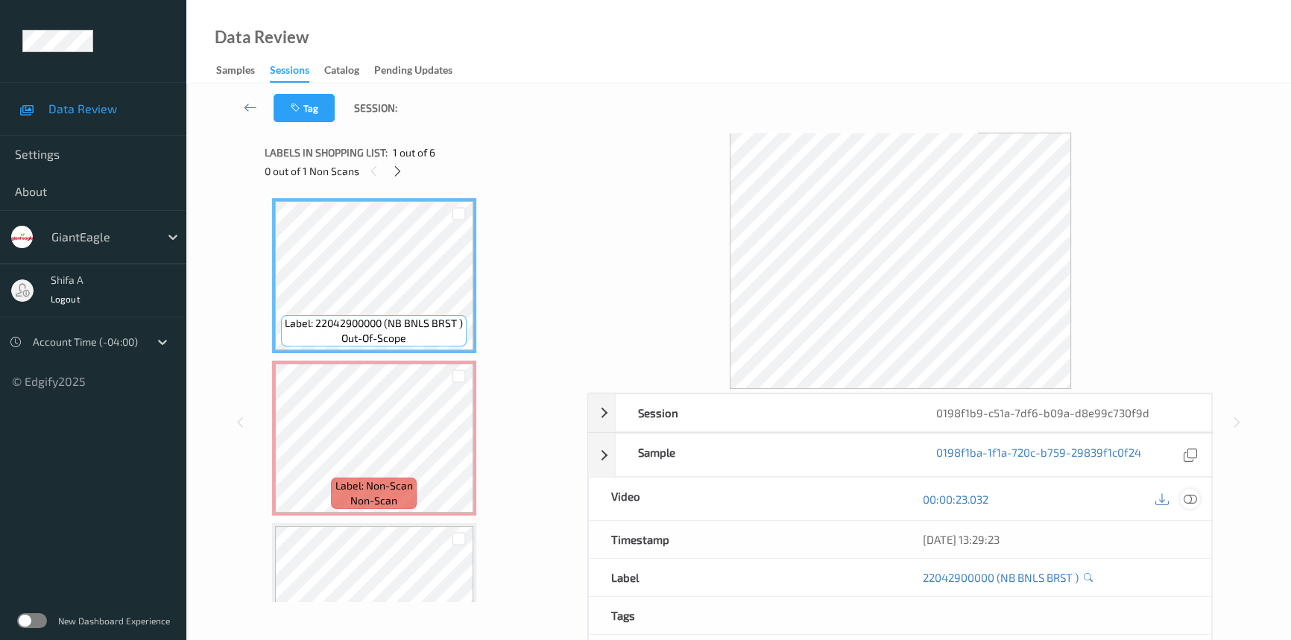
click at [1192, 493] on icon at bounding box center [1190, 499] width 13 height 13
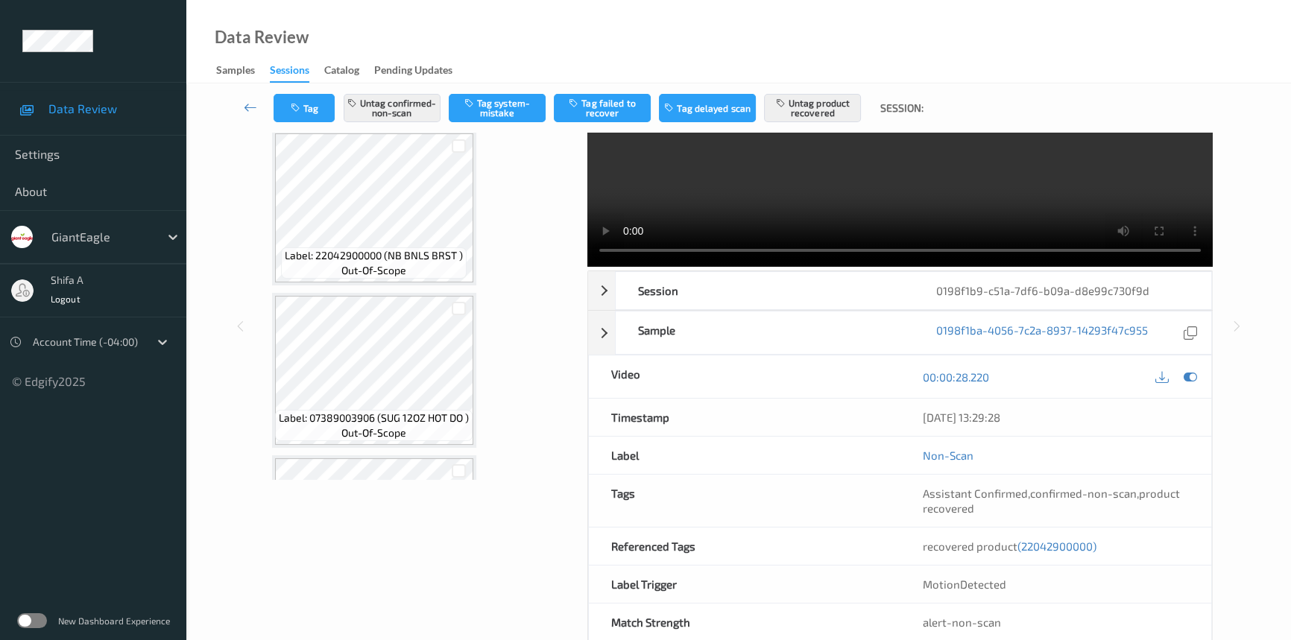
scroll to position [154, 0]
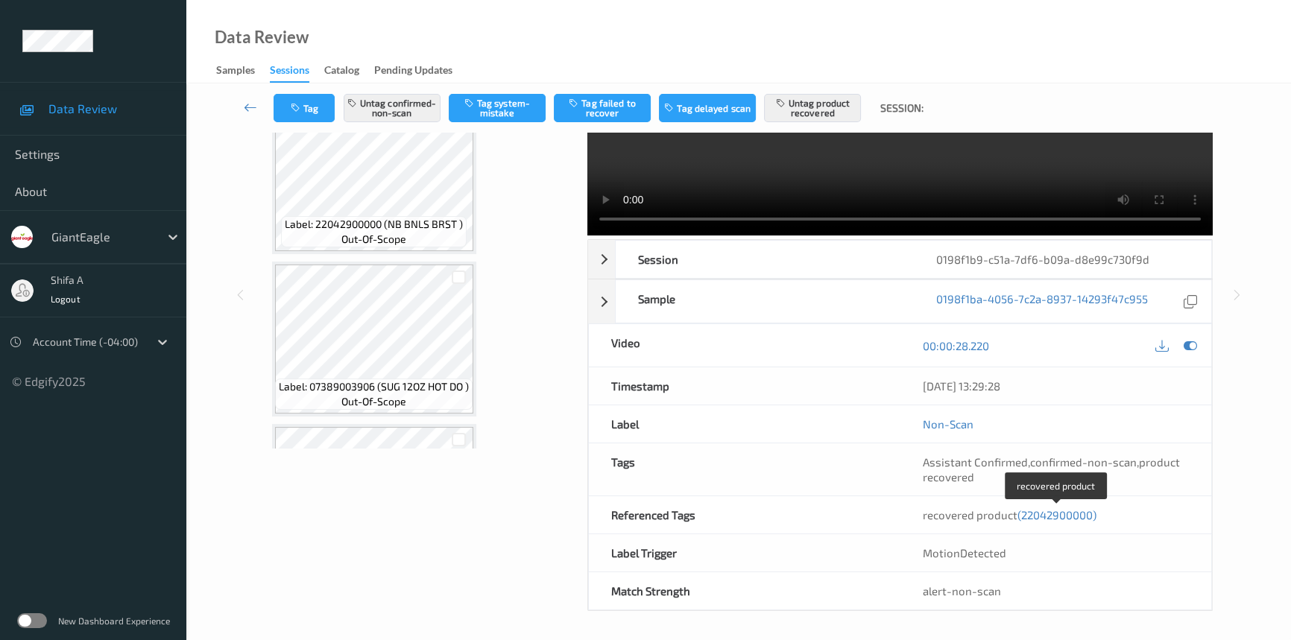
click at [1065, 520] on span "(22042900000)" at bounding box center [1057, 514] width 79 height 13
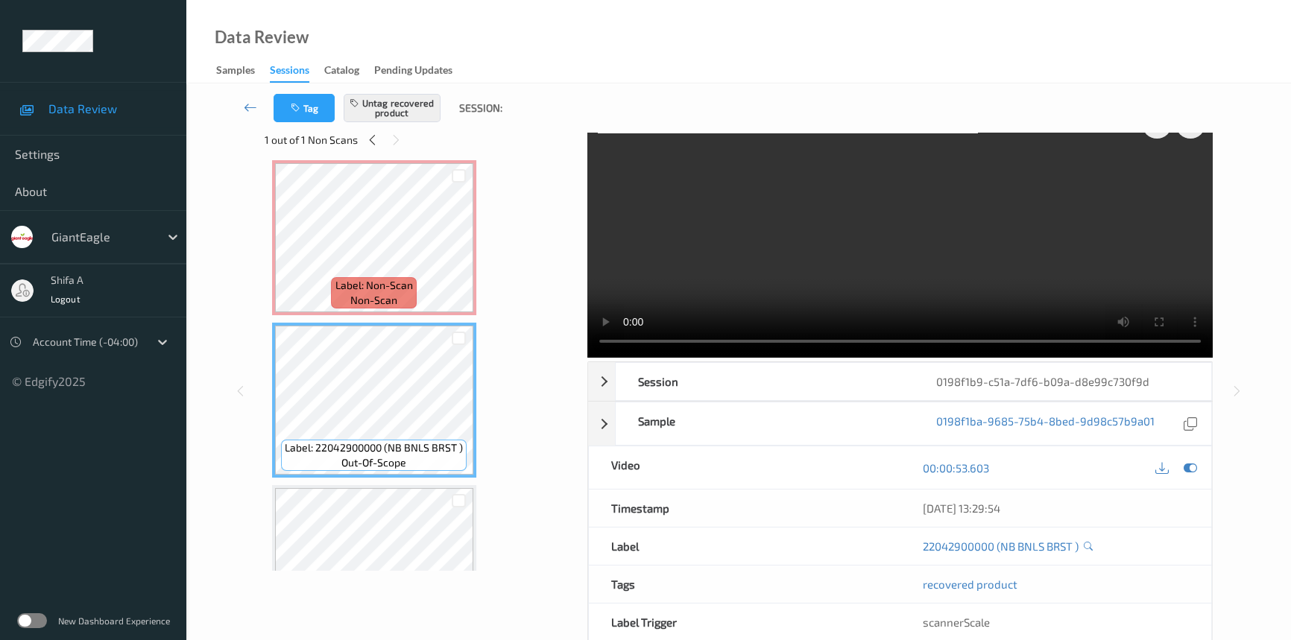
scroll to position [0, 0]
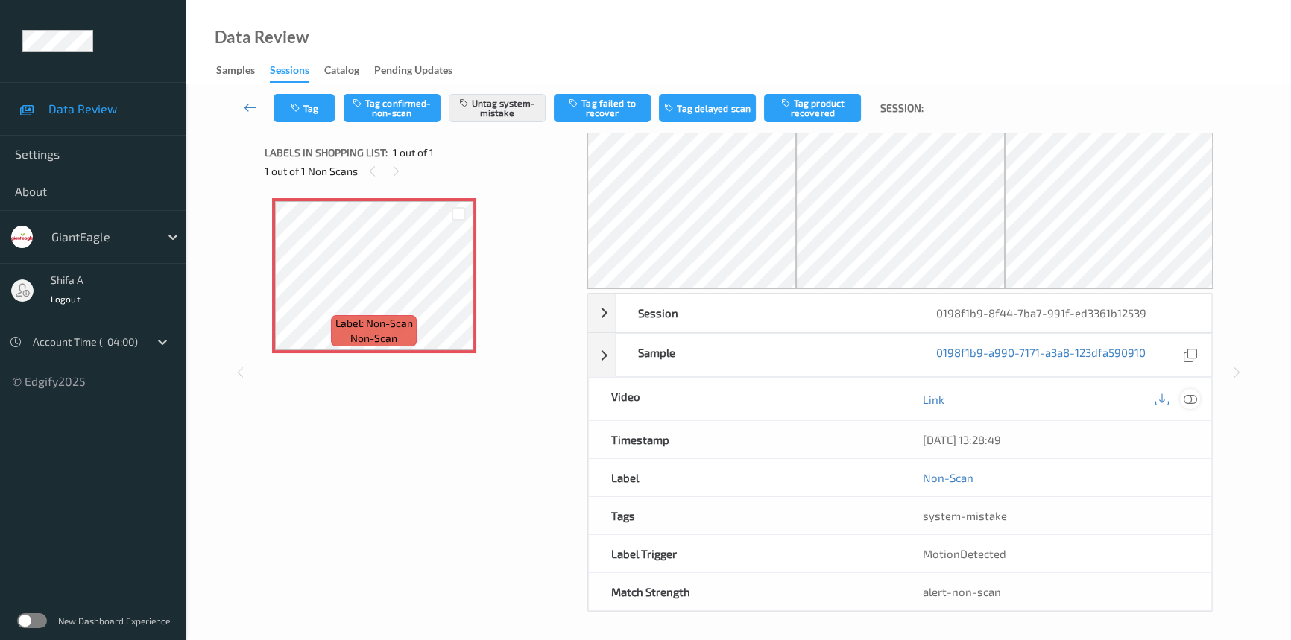
click at [1194, 400] on icon at bounding box center [1190, 399] width 13 height 13
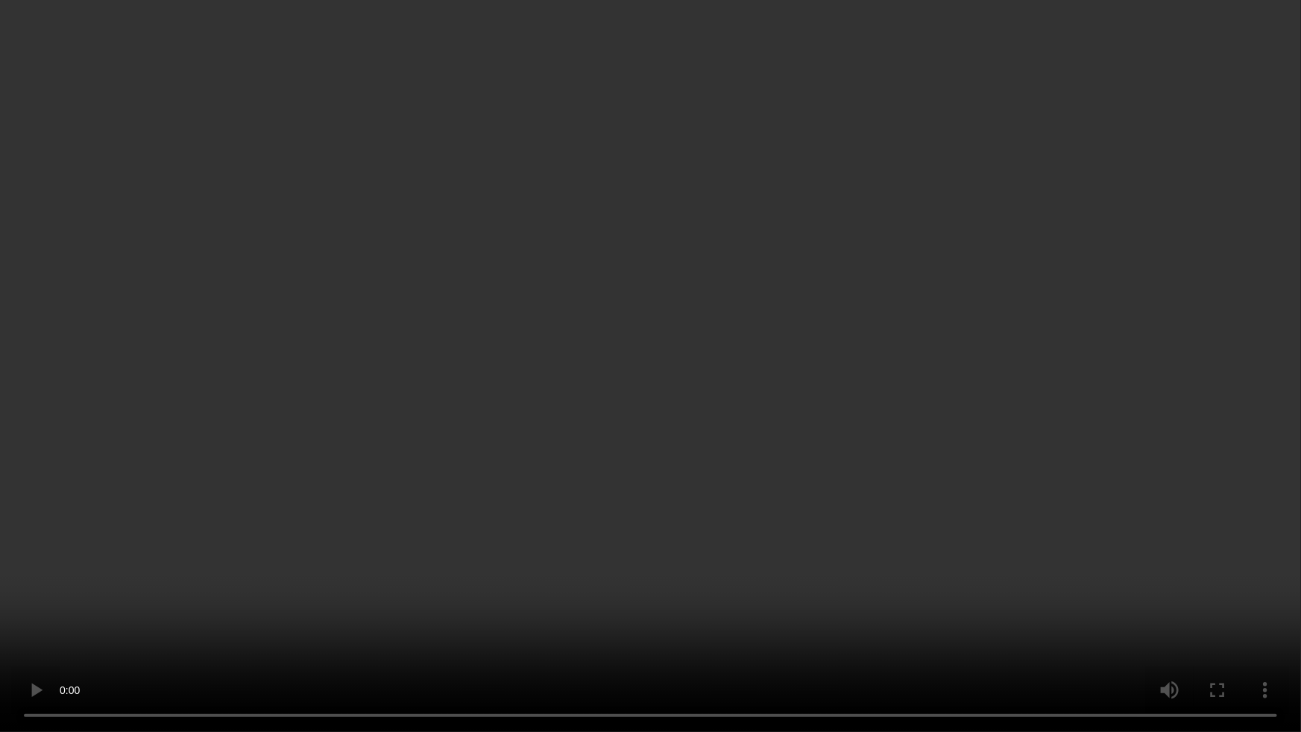
click at [734, 489] on video at bounding box center [650, 366] width 1301 height 732
click at [1260, 608] on video at bounding box center [650, 366] width 1301 height 732
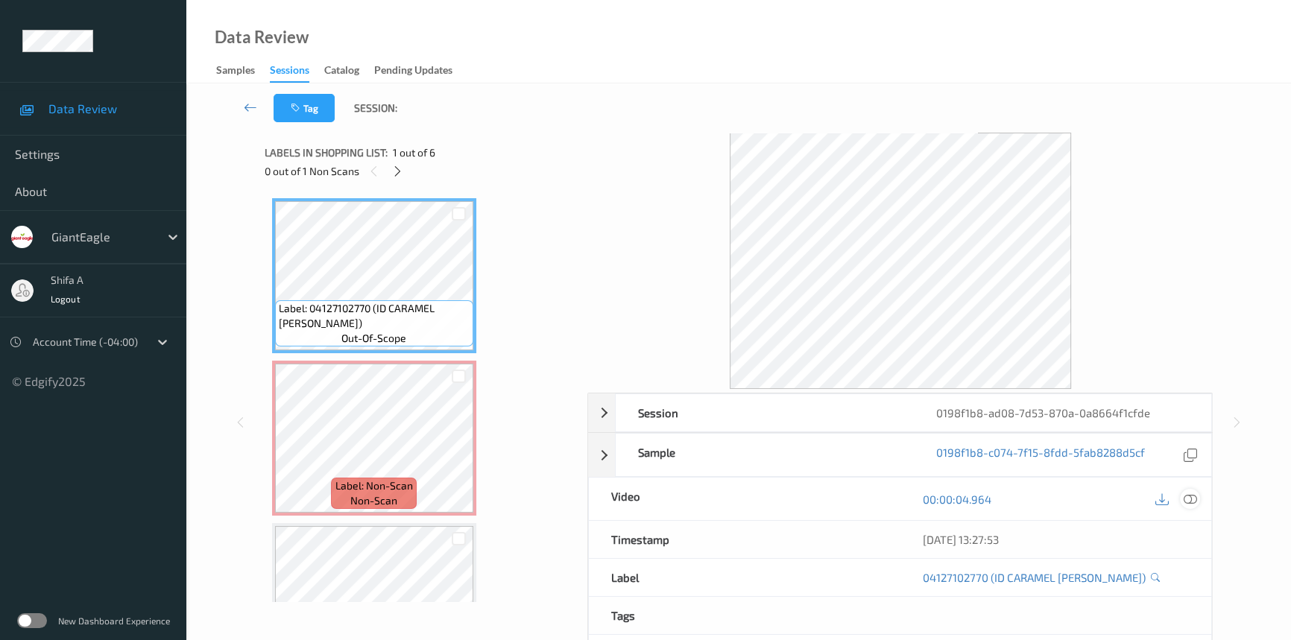
click at [1186, 500] on icon at bounding box center [1190, 499] width 13 height 13
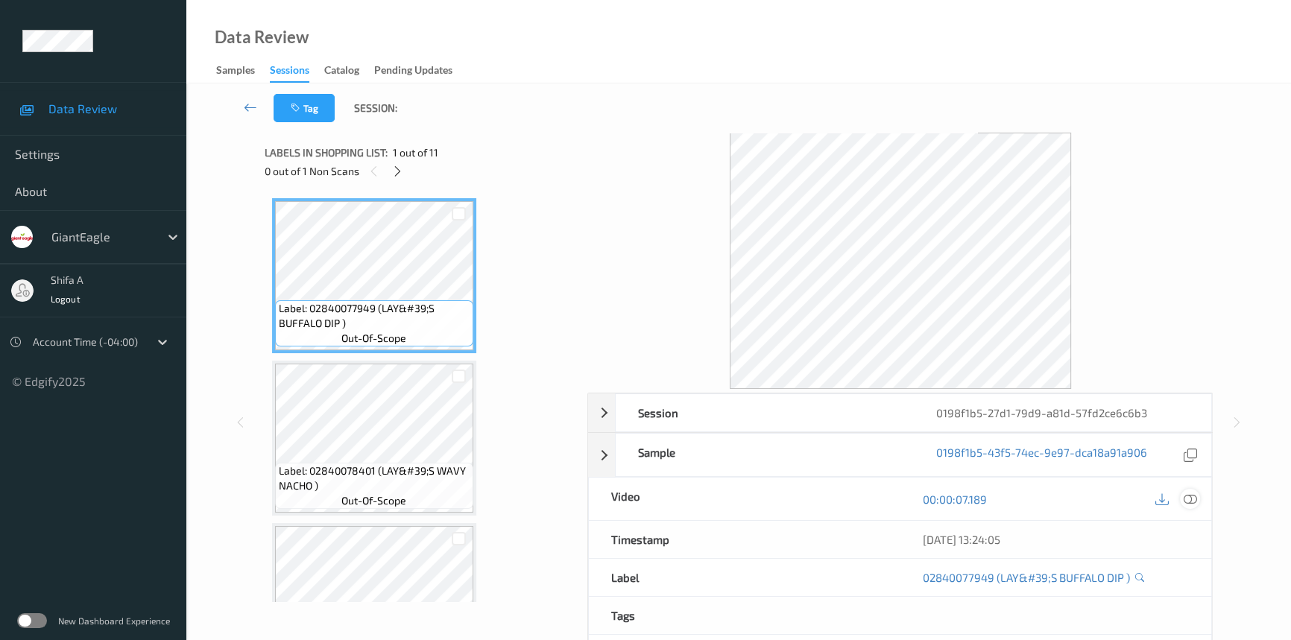
click at [1192, 497] on icon at bounding box center [1190, 499] width 13 height 13
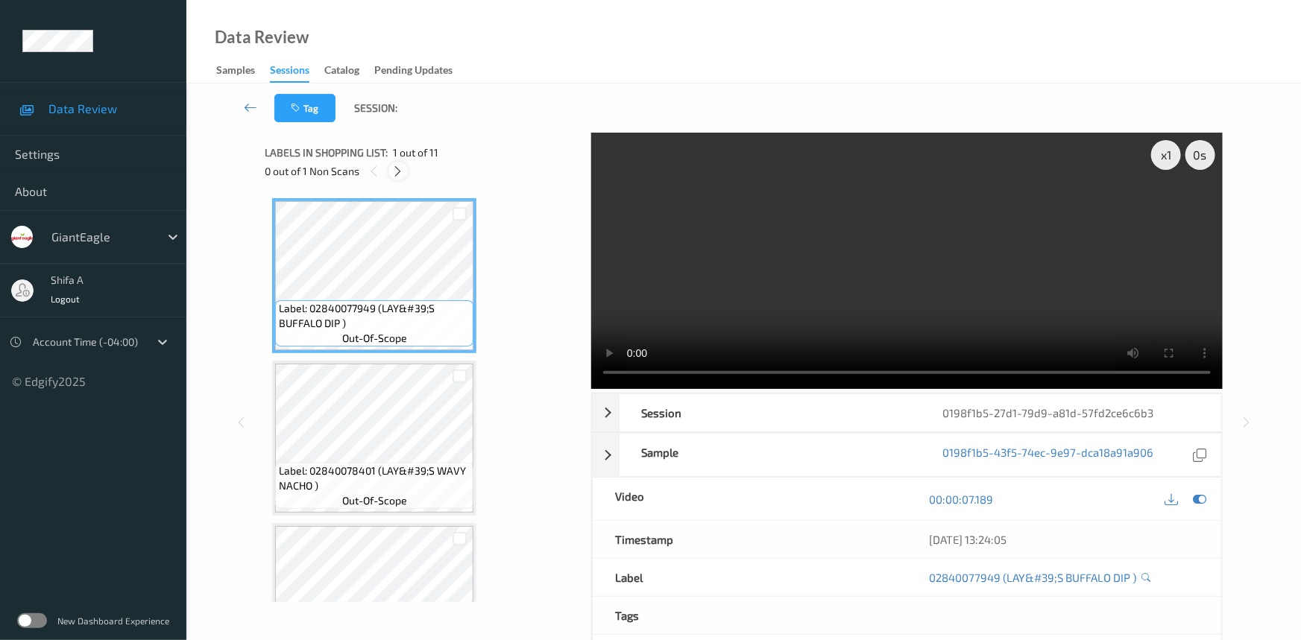
click at [403, 168] on icon at bounding box center [398, 171] width 13 height 13
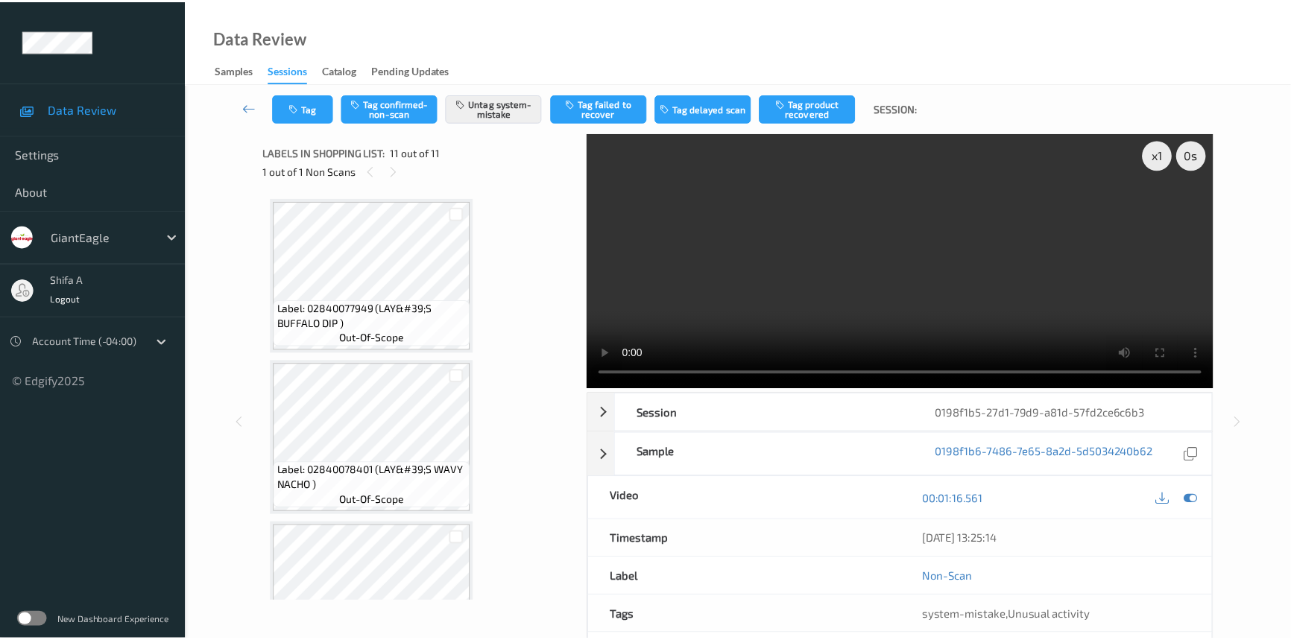
scroll to position [1378, 0]
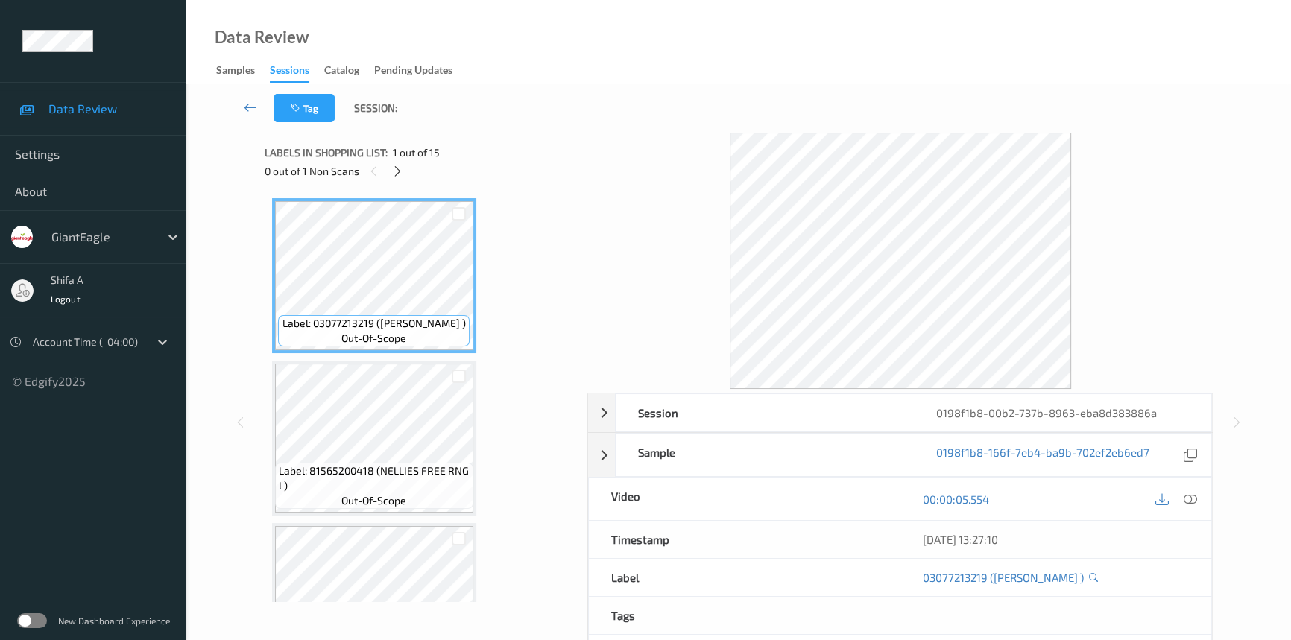
drag, startPoint x: 1191, startPoint y: 500, endPoint x: 836, endPoint y: 464, distance: 356.0
click at [1191, 498] on icon at bounding box center [1190, 499] width 13 height 13
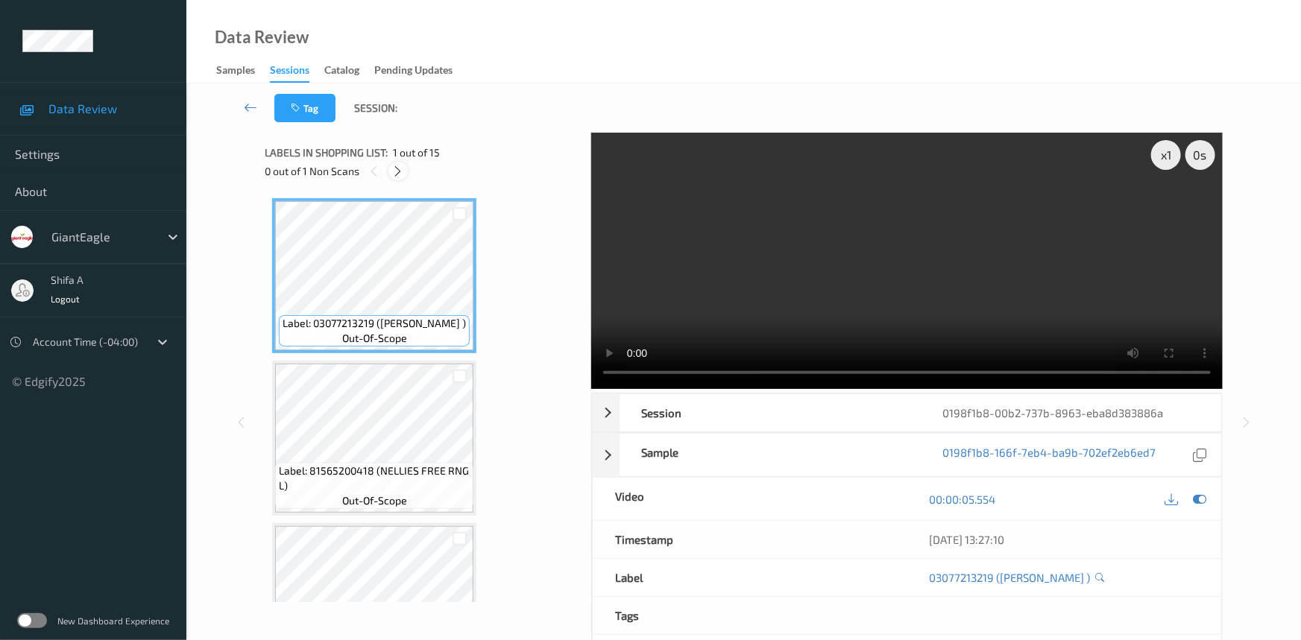
click at [403, 173] on icon at bounding box center [398, 171] width 13 height 13
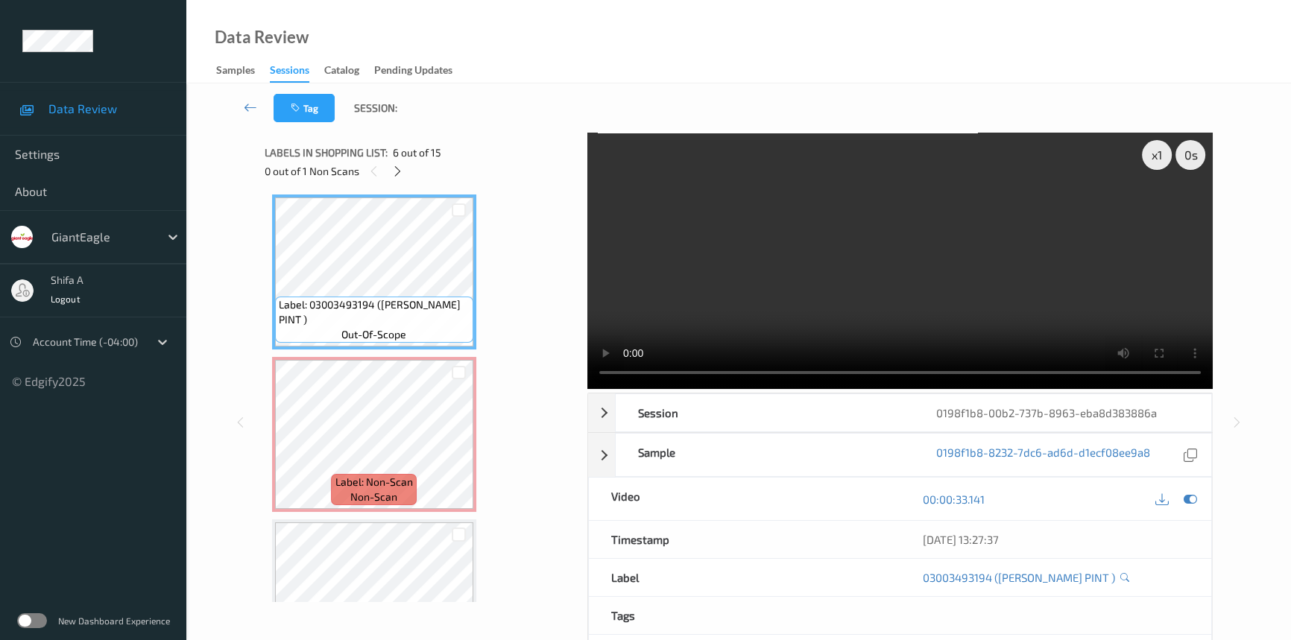
scroll to position [817, 0]
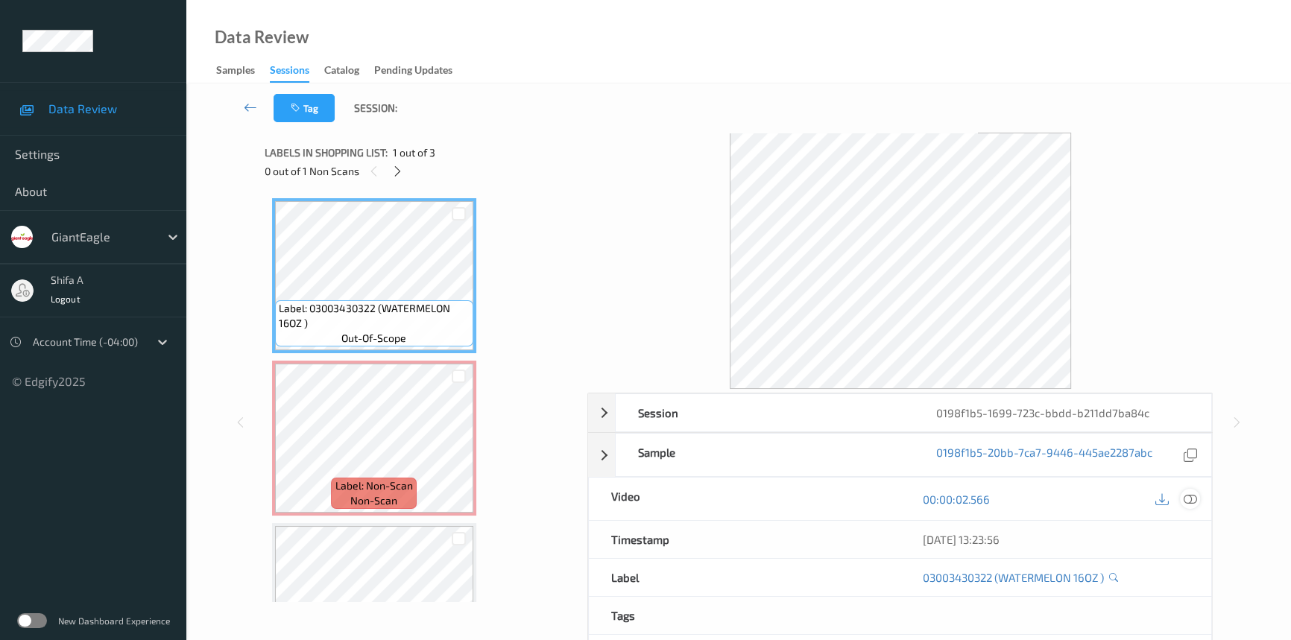
click at [1144, 498] on icon at bounding box center [1190, 499] width 13 height 13
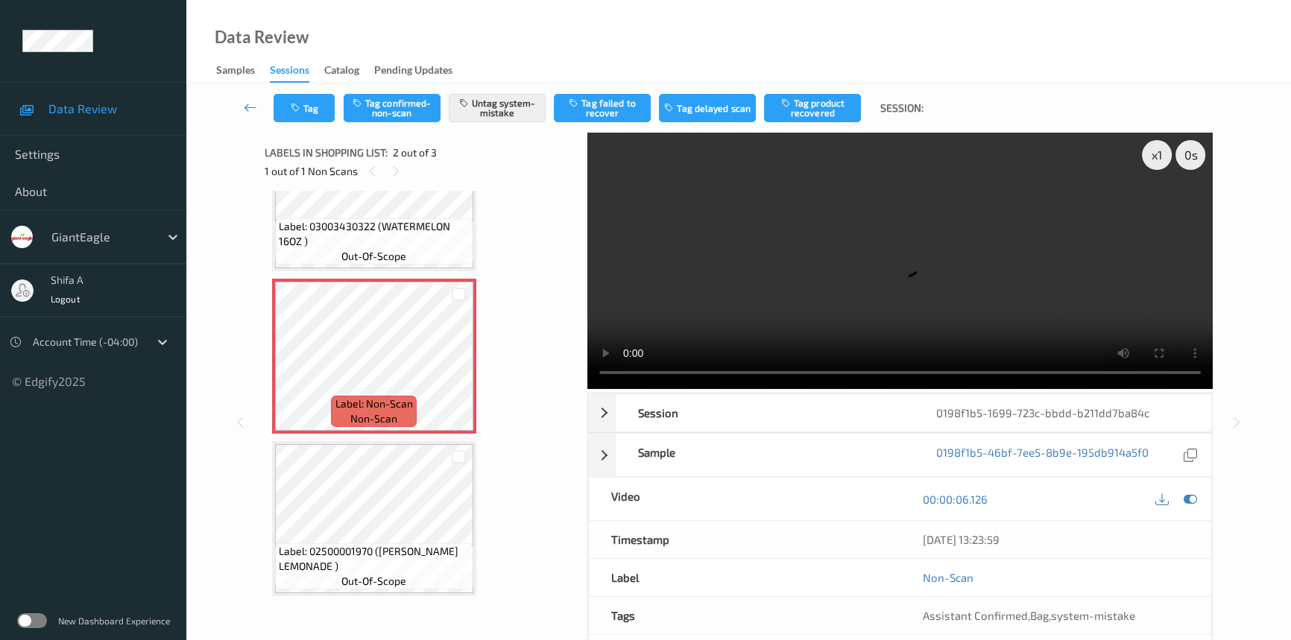
scroll to position [101, 0]
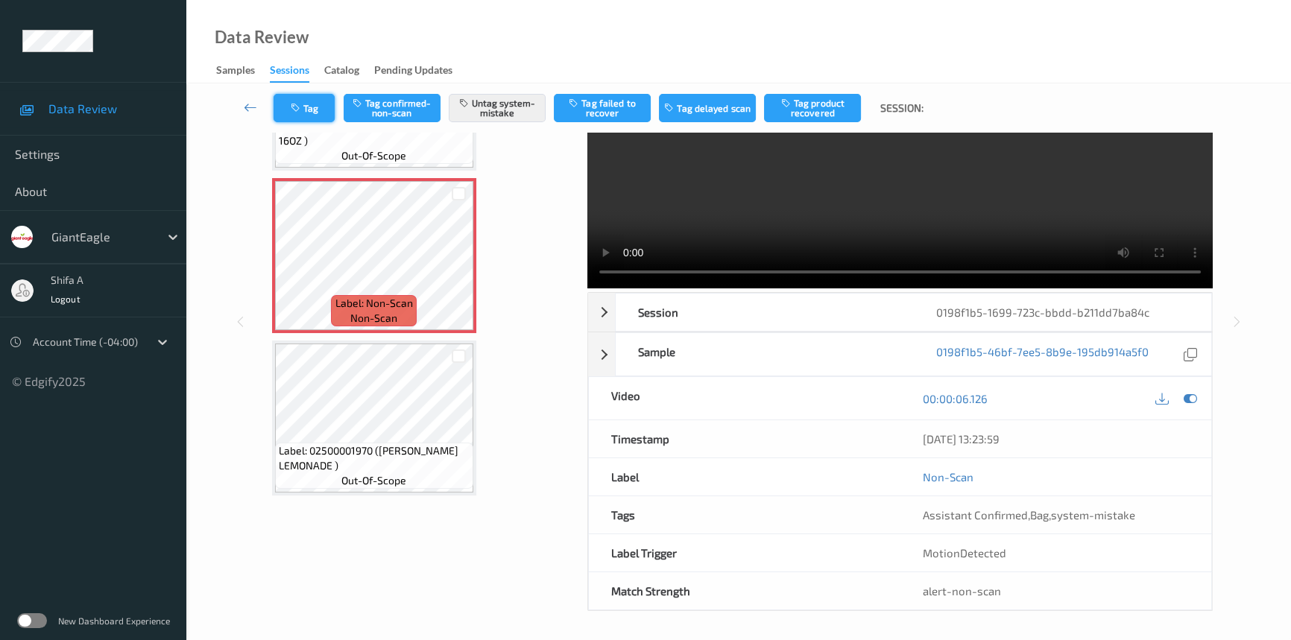
click at [302, 106] on icon "button" at bounding box center [297, 108] width 13 height 10
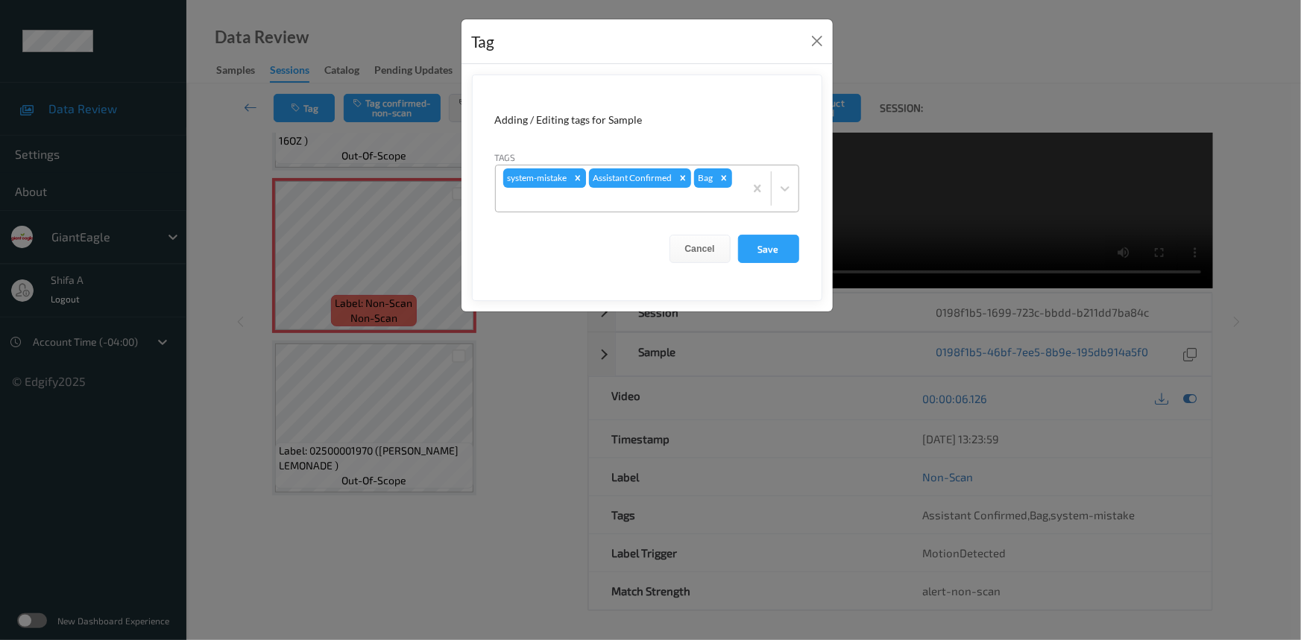
click at [581, 178] on icon "Remove system-mistake" at bounding box center [578, 178] width 10 height 10
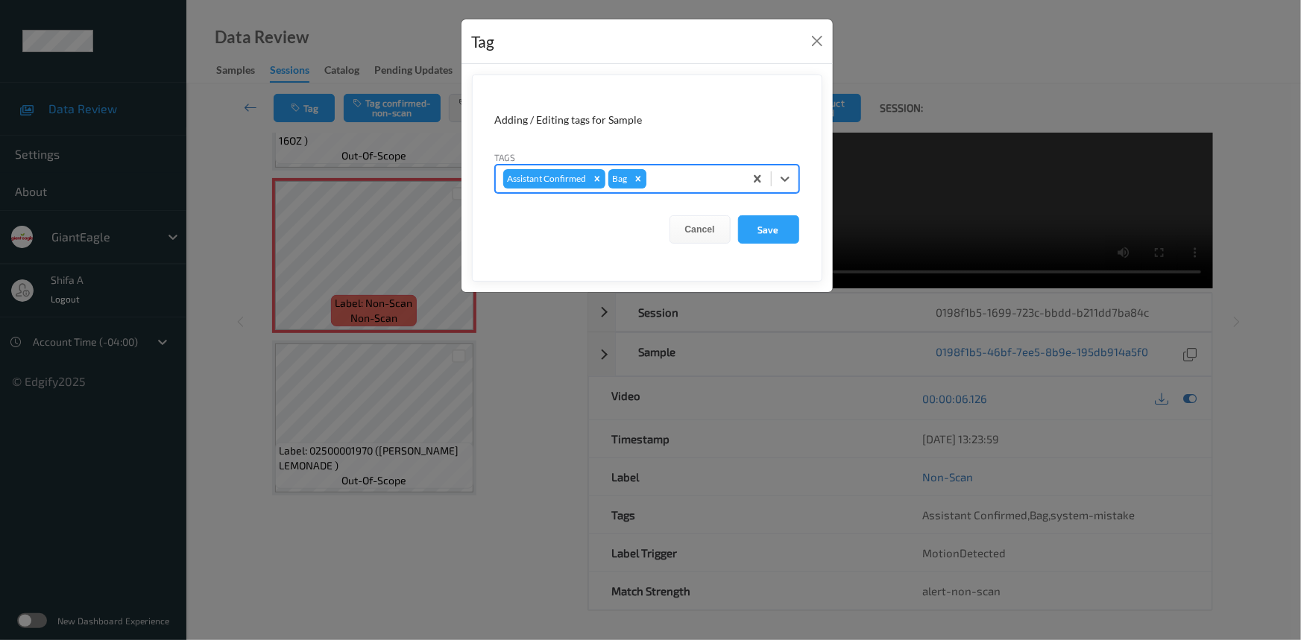
click at [636, 181] on icon "Remove Bag" at bounding box center [638, 179] width 10 height 10
click at [790, 248] on form "Adding / Editing tags for Sample Tags option Bag, deselected. Select is focused…" at bounding box center [647, 178] width 350 height 207
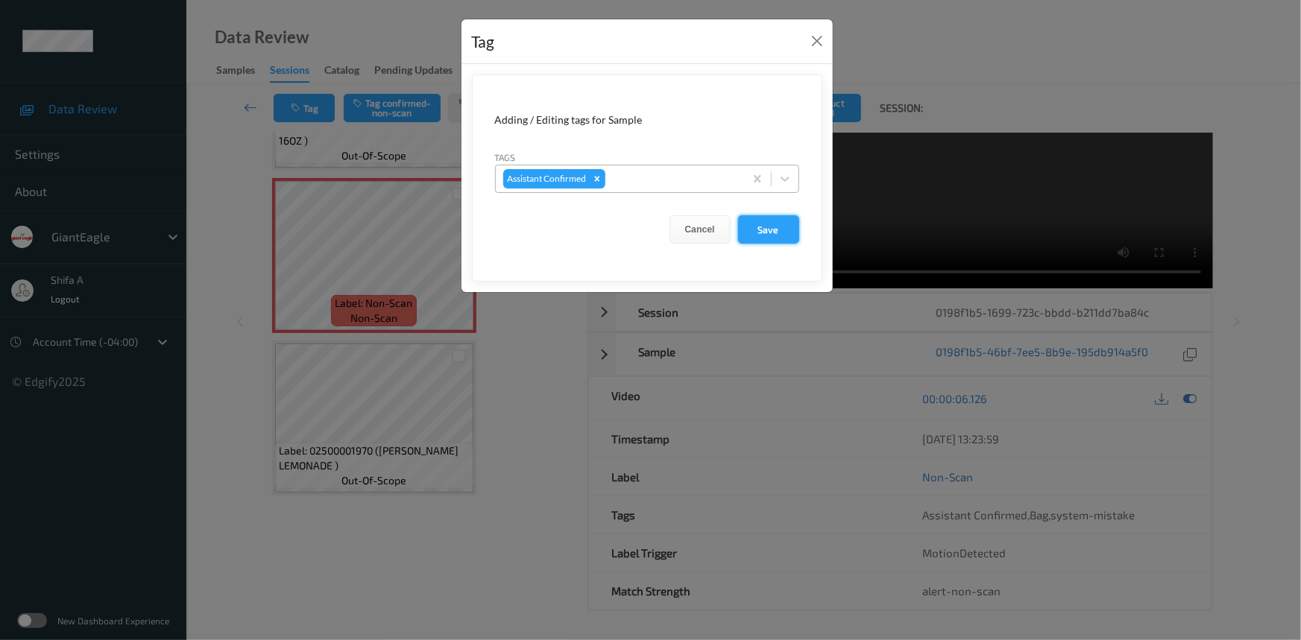
click at [777, 232] on button "Save" at bounding box center [768, 229] width 61 height 28
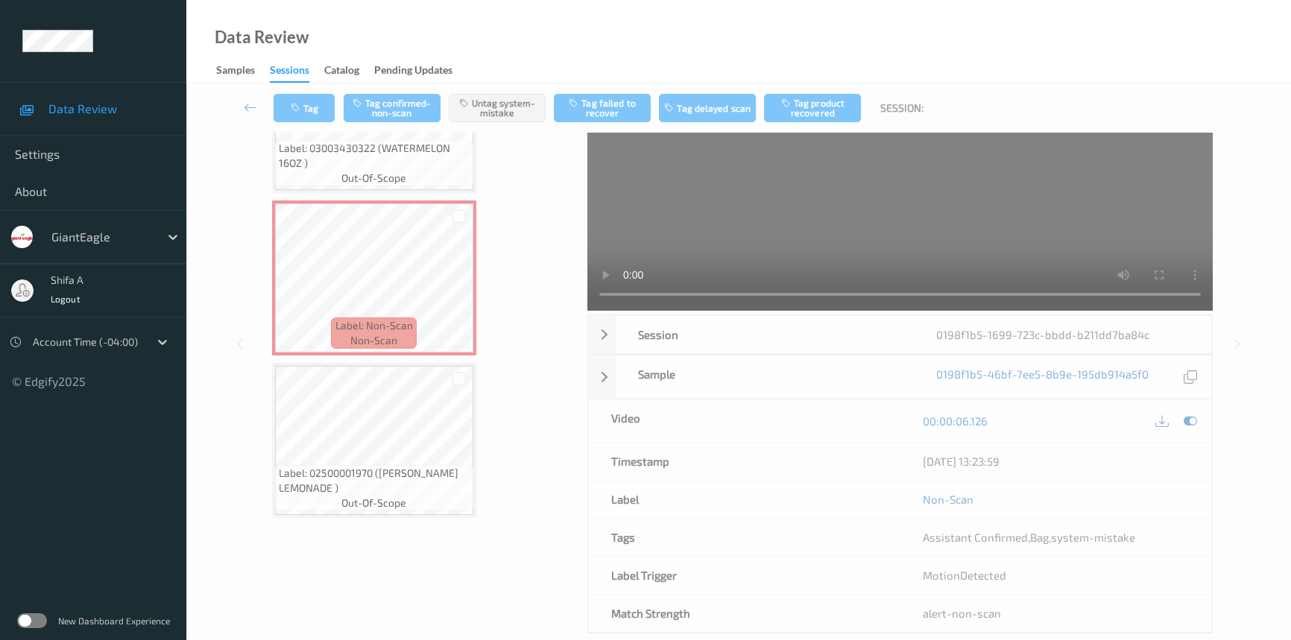
scroll to position [0, 0]
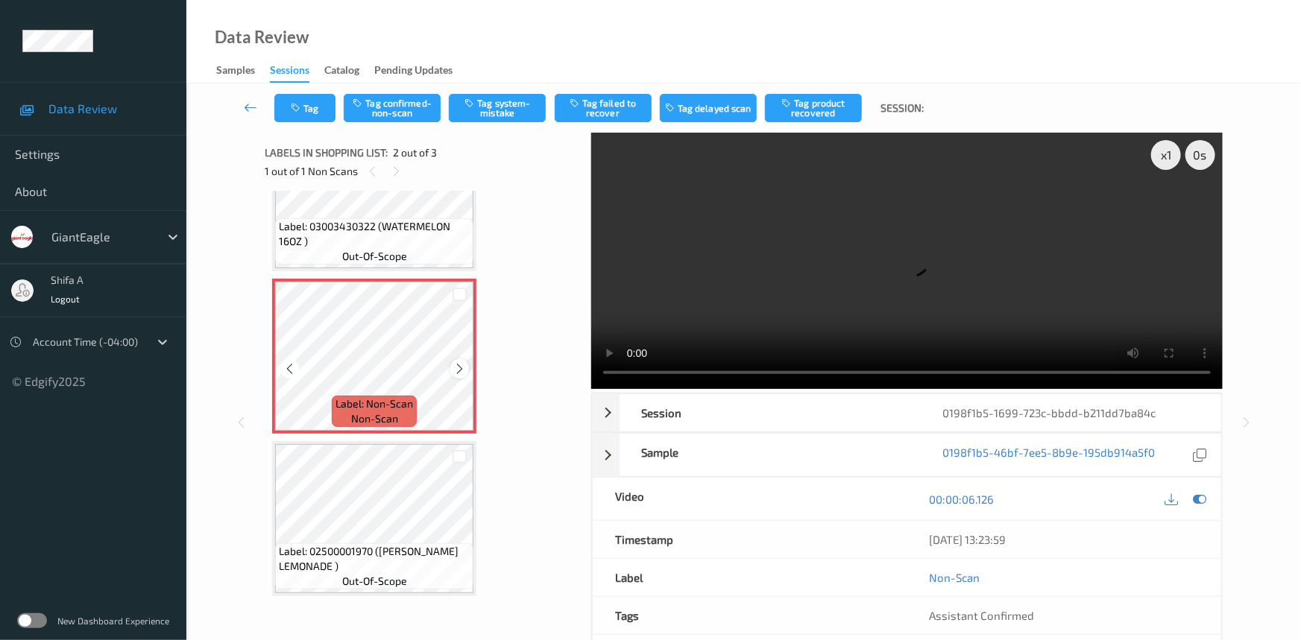
click at [455, 372] on icon at bounding box center [459, 368] width 13 height 13
click at [432, 119] on button "Tag confirmed-non-scan" at bounding box center [392, 108] width 97 height 28
click at [832, 115] on button "Tag product recovered" at bounding box center [813, 108] width 97 height 28
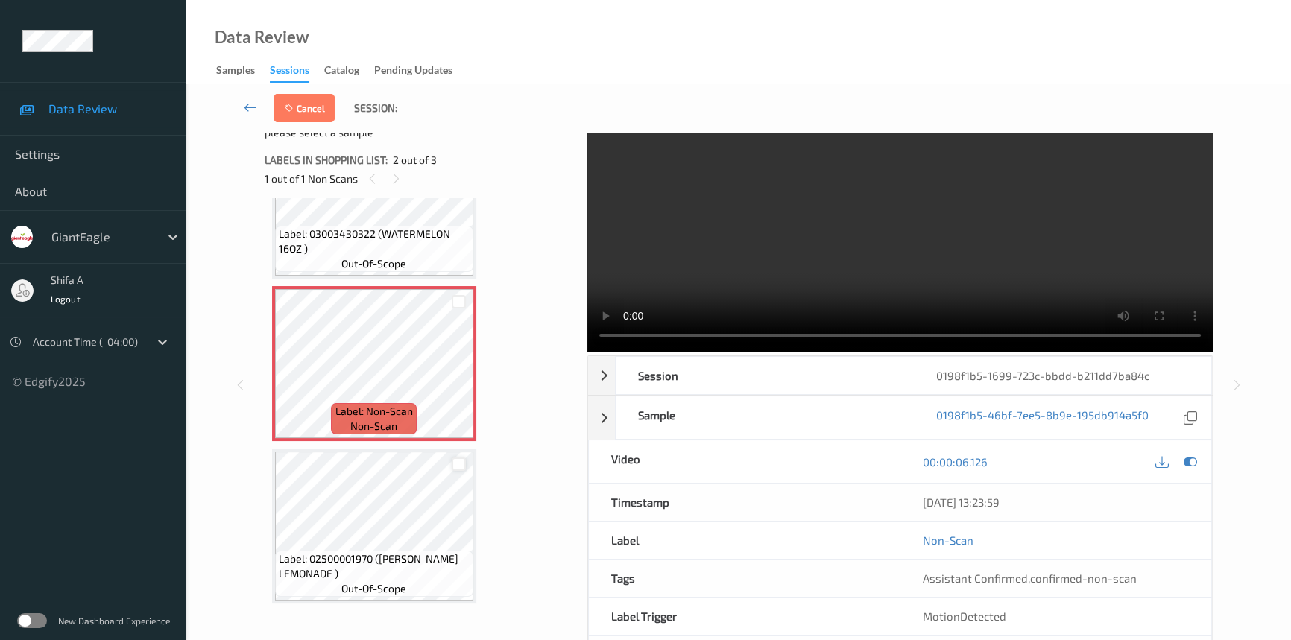
click at [464, 462] on div at bounding box center [459, 465] width 14 height 14
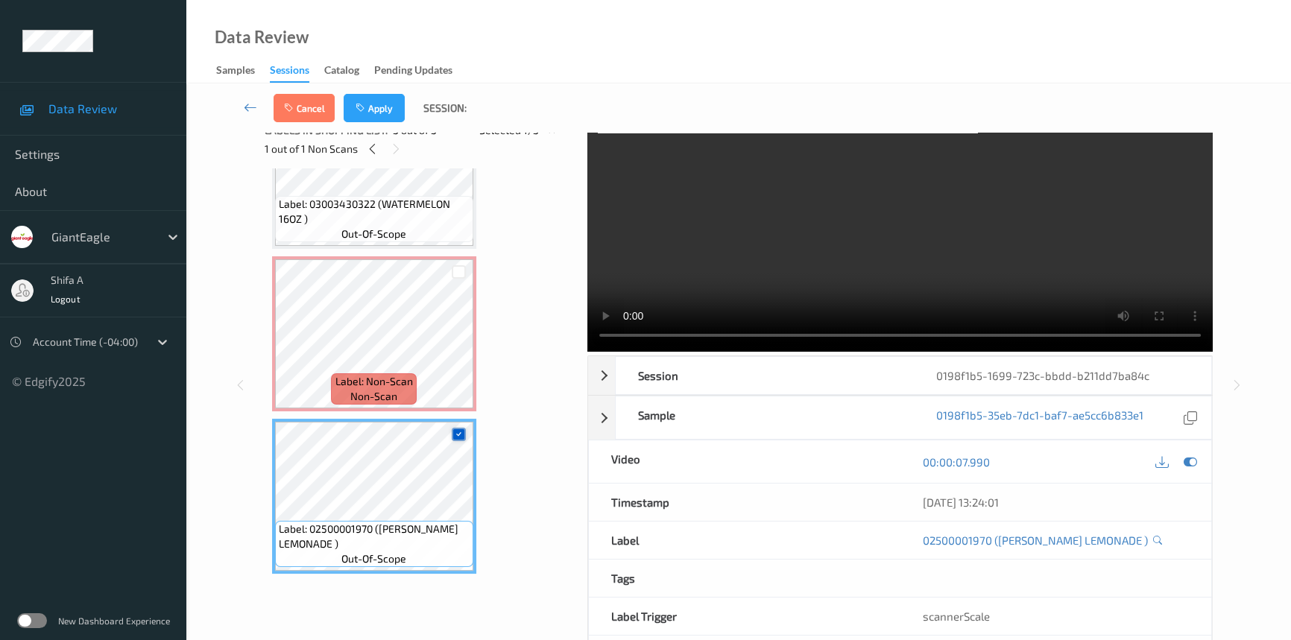
scroll to position [7, 0]
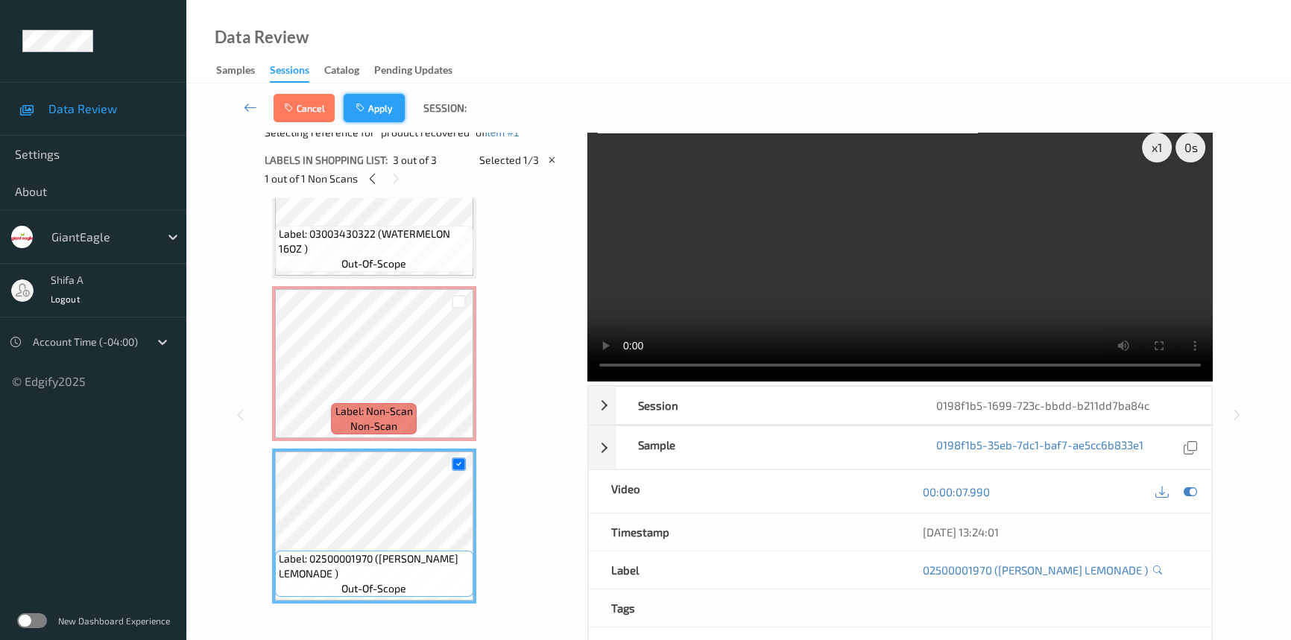
click at [383, 113] on button "Apply" at bounding box center [374, 108] width 61 height 28
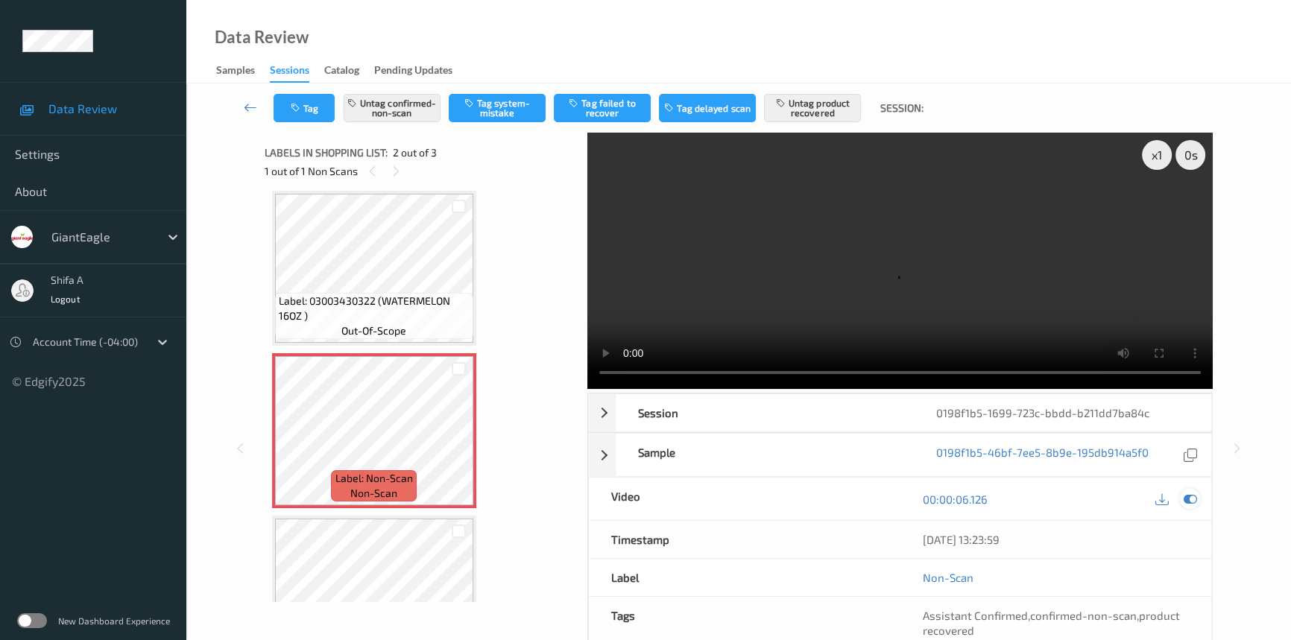
click at [1144, 493] on icon at bounding box center [1190, 499] width 13 height 13
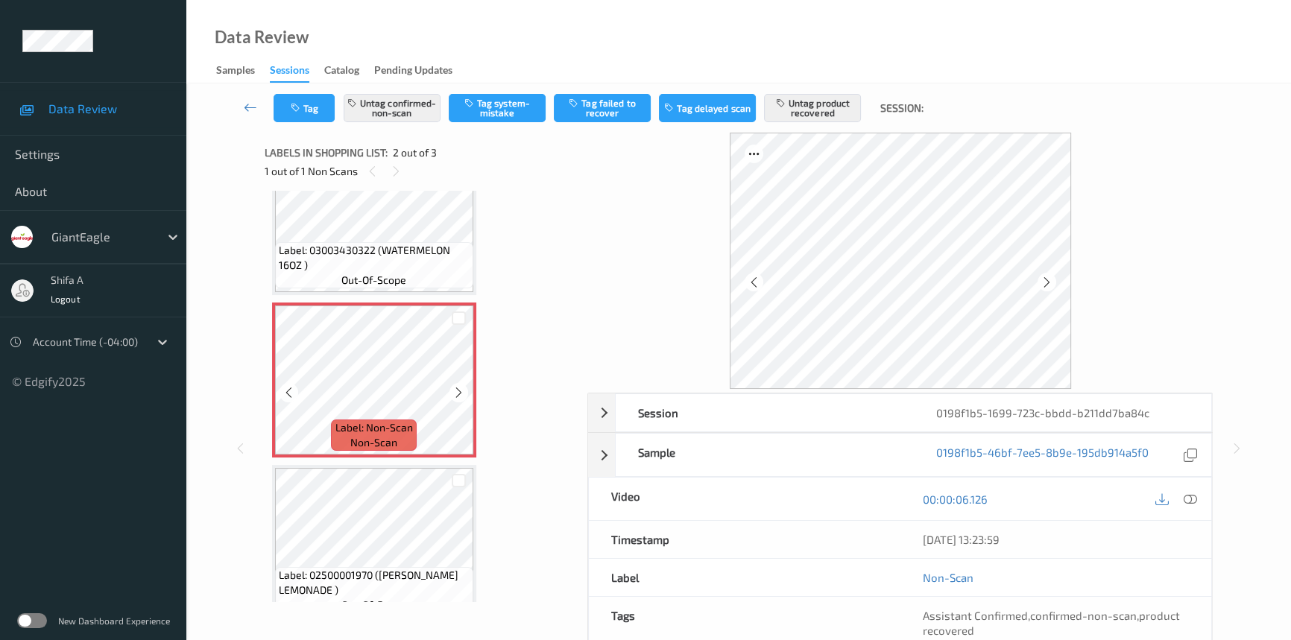
scroll to position [82, 0]
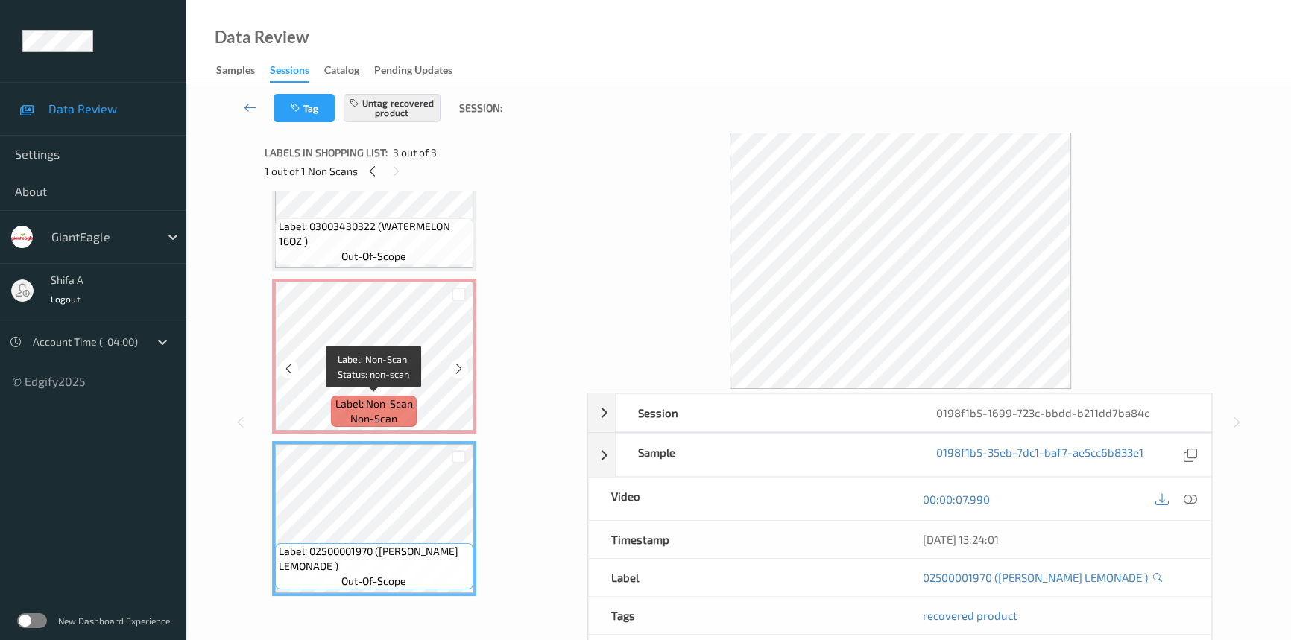
click at [397, 404] on span "Label: Non-Scan" at bounding box center [374, 404] width 78 height 15
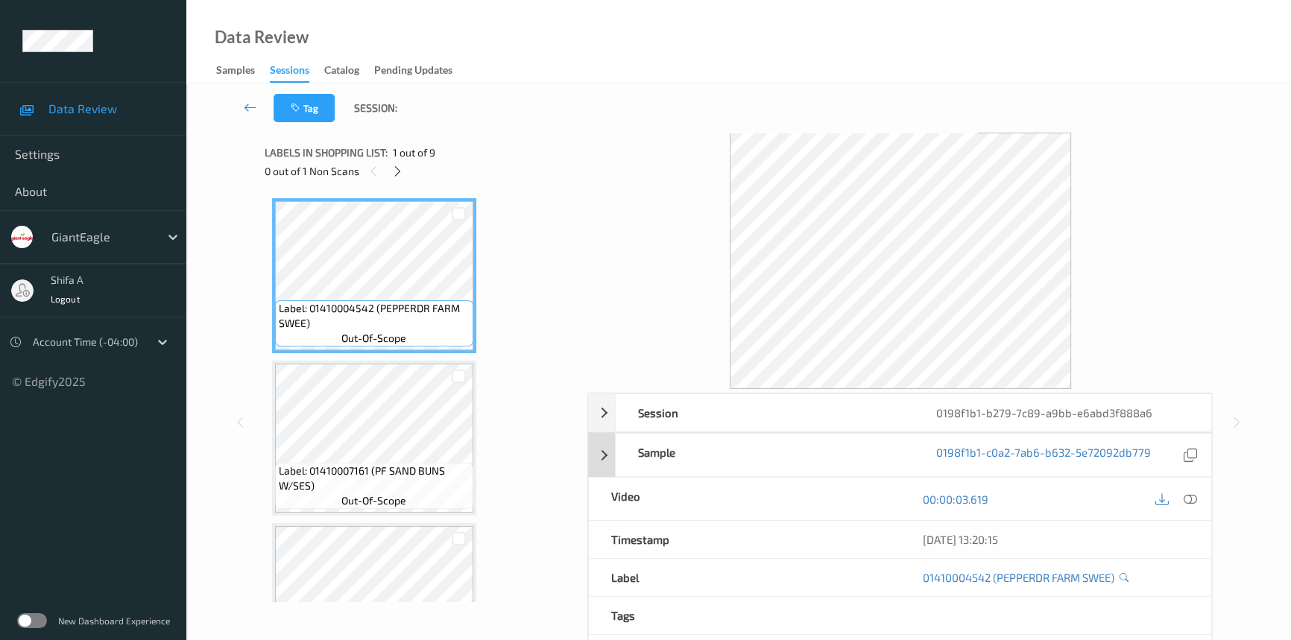
drag, startPoint x: 1196, startPoint y: 497, endPoint x: 652, endPoint y: 319, distance: 571.7
click at [1196, 495] on icon at bounding box center [1190, 499] width 13 height 13
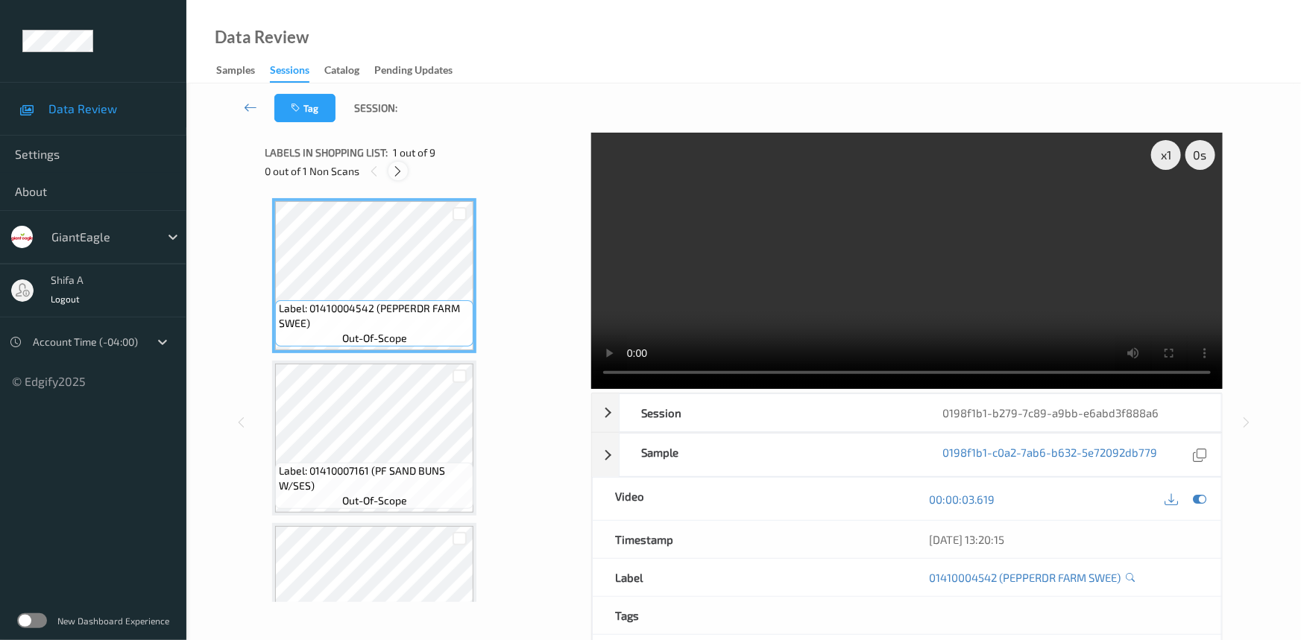
click at [403, 169] on icon at bounding box center [398, 171] width 13 height 13
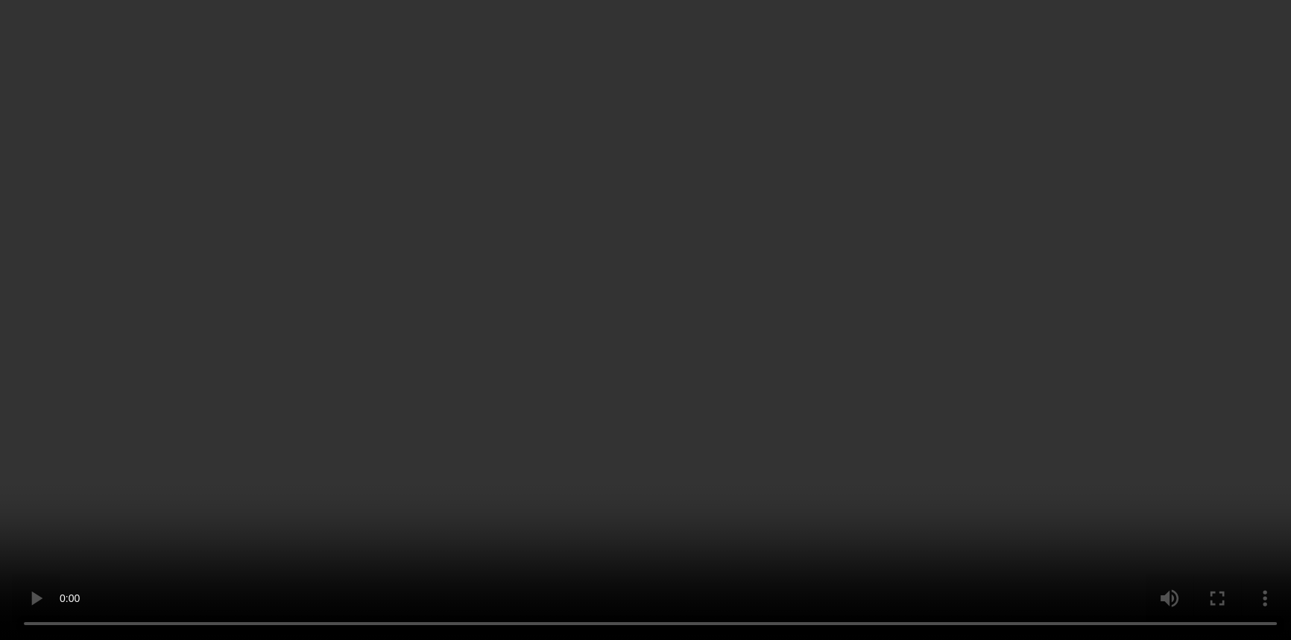
scroll to position [1053, 0]
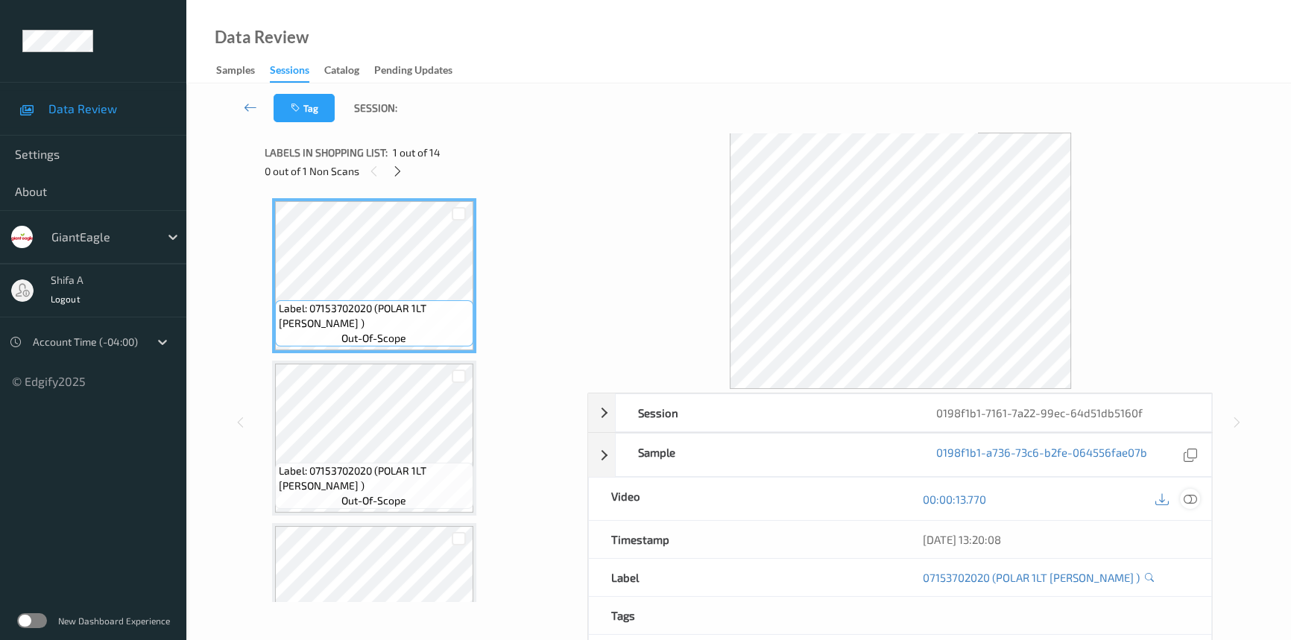
click at [1184, 497] on icon at bounding box center [1190, 499] width 13 height 13
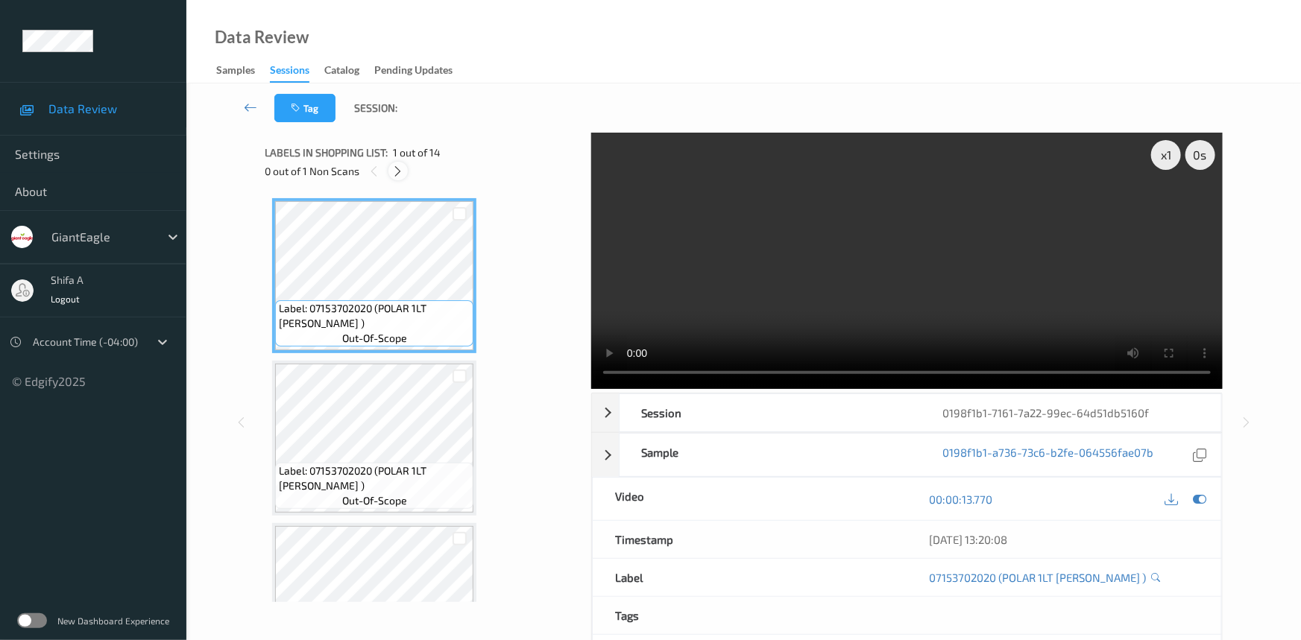
click at [397, 165] on icon at bounding box center [398, 171] width 13 height 13
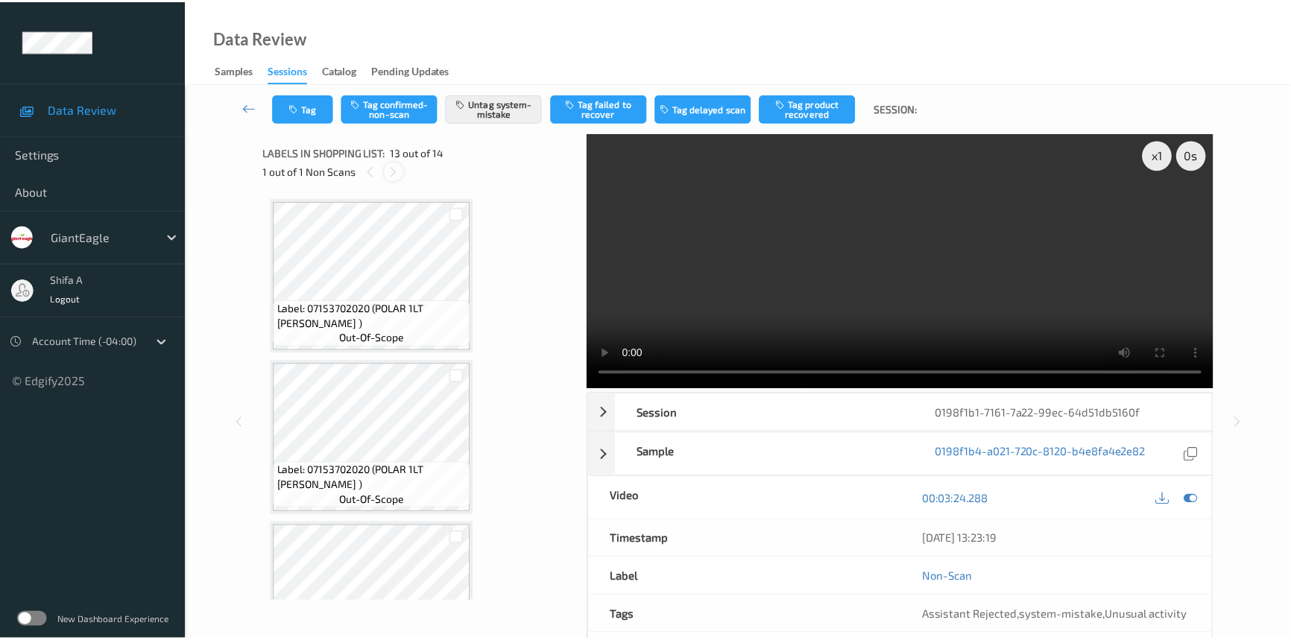
scroll to position [1789, 0]
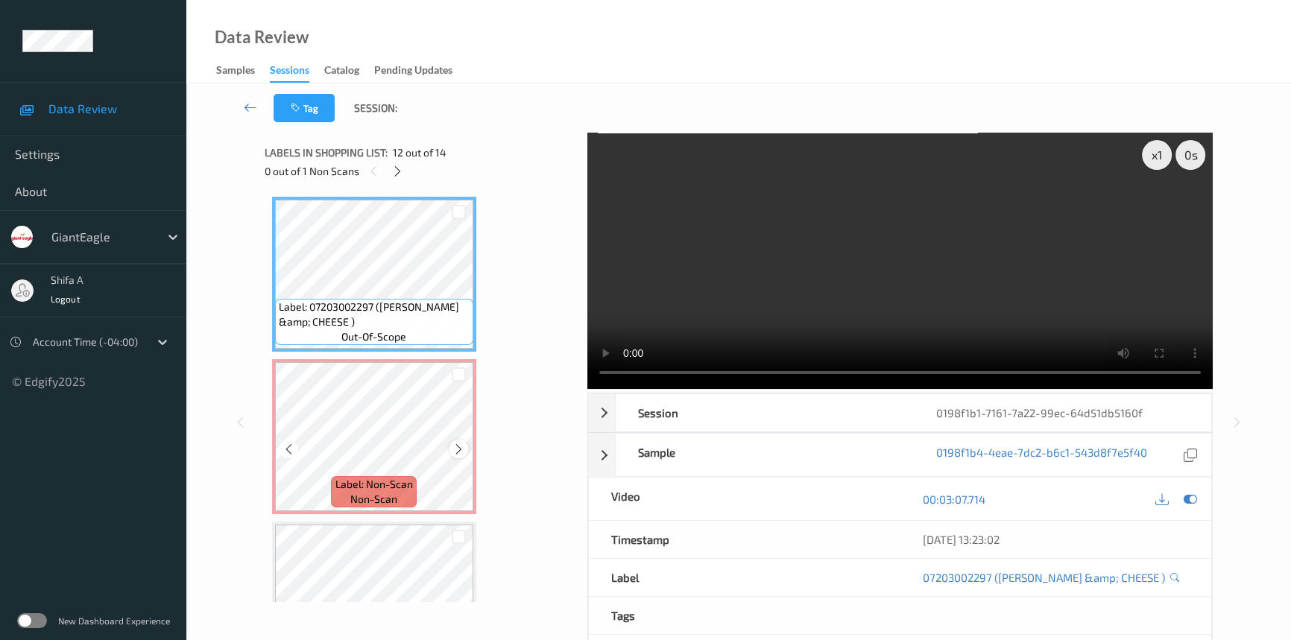
click at [461, 443] on icon at bounding box center [459, 449] width 13 height 13
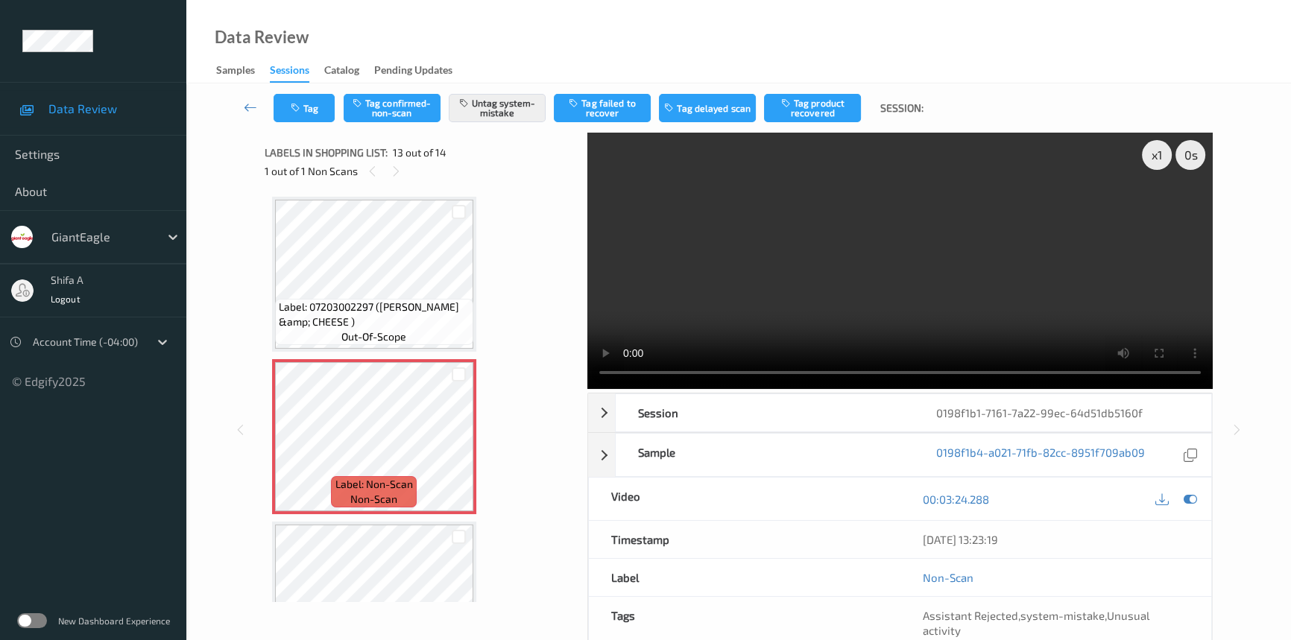
scroll to position [1864, 0]
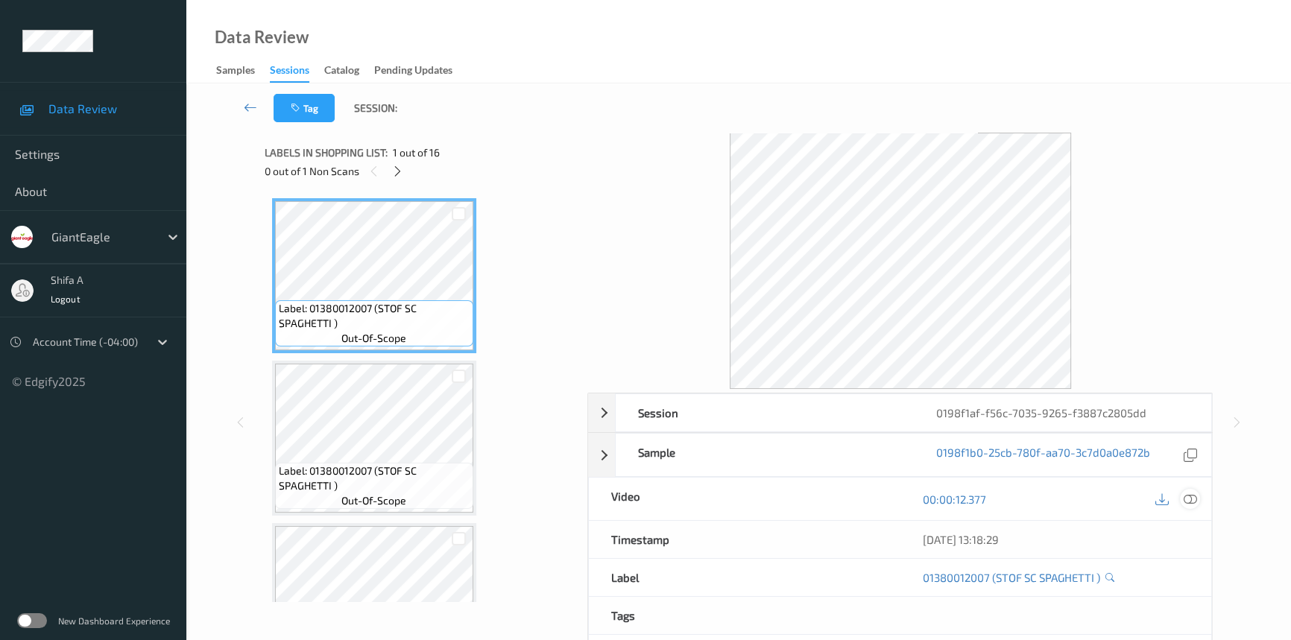
click at [1194, 493] on icon at bounding box center [1190, 499] width 13 height 13
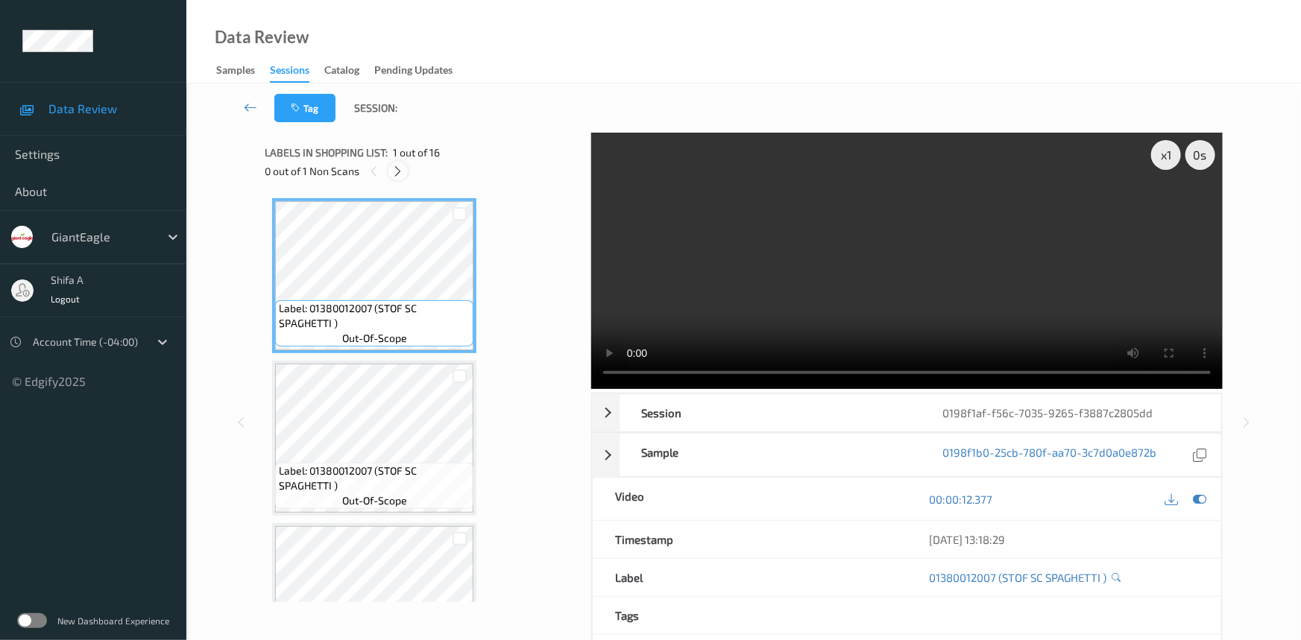
click at [397, 173] on icon at bounding box center [398, 171] width 13 height 13
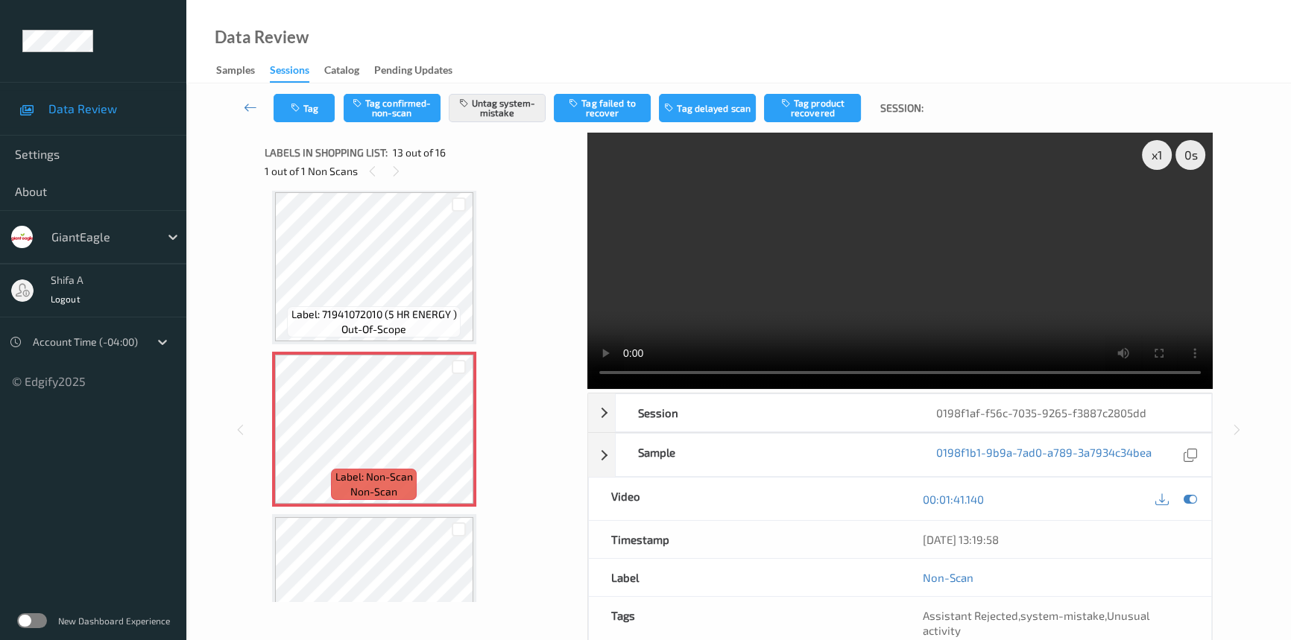
scroll to position [1789, 0]
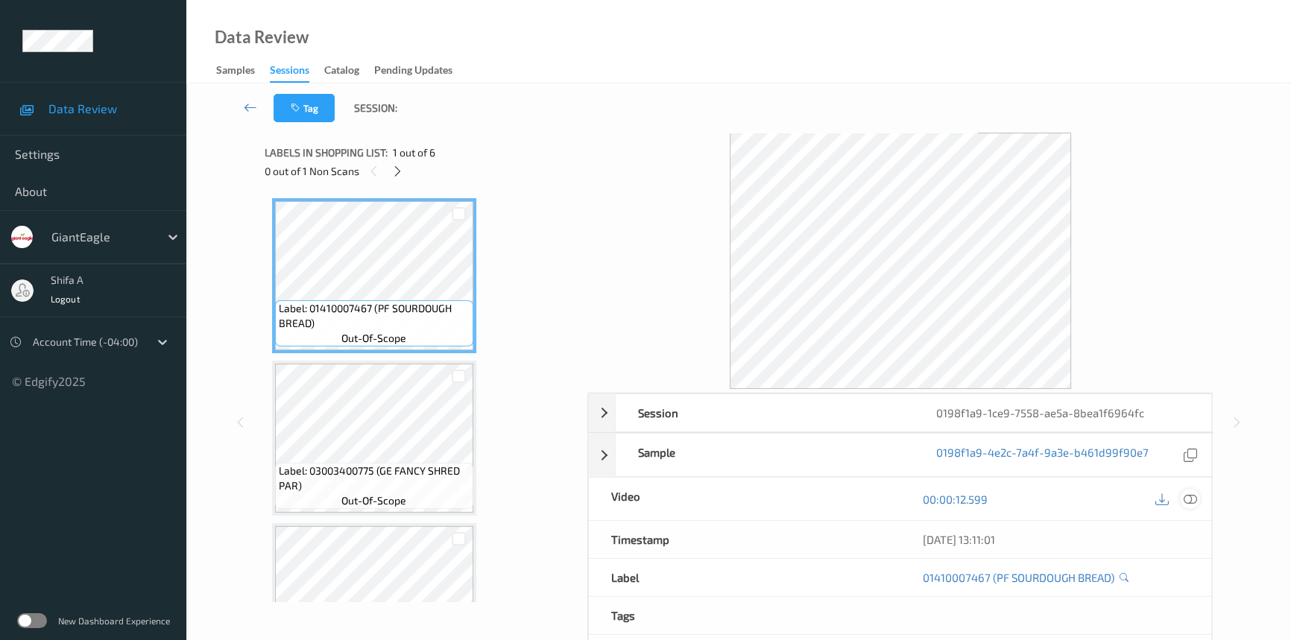
click at [1188, 502] on icon at bounding box center [1190, 499] width 13 height 13
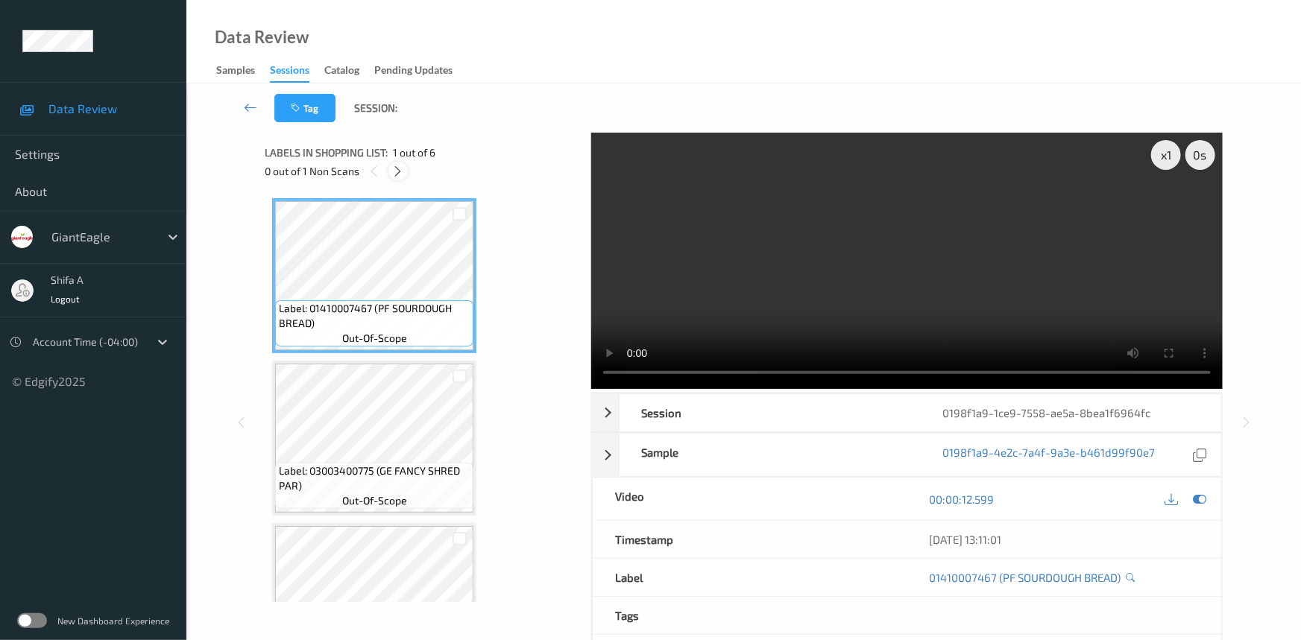
click at [402, 166] on icon at bounding box center [398, 171] width 13 height 13
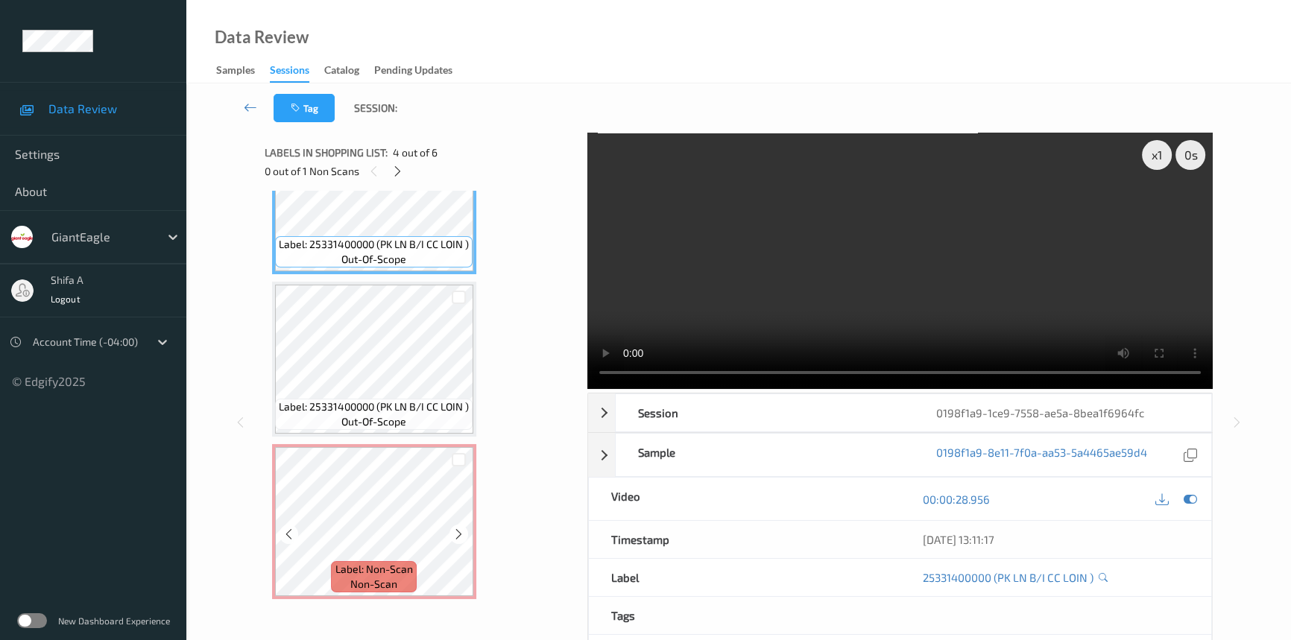
scroll to position [567, 0]
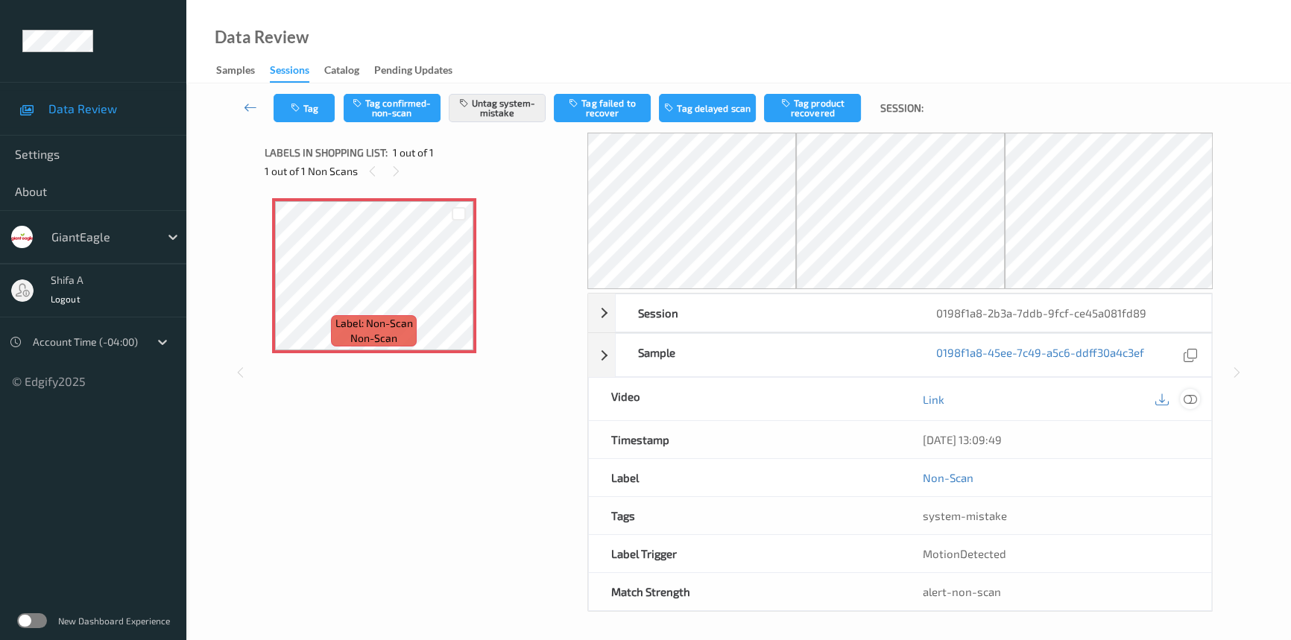
click at [1193, 398] on icon at bounding box center [1190, 399] width 13 height 13
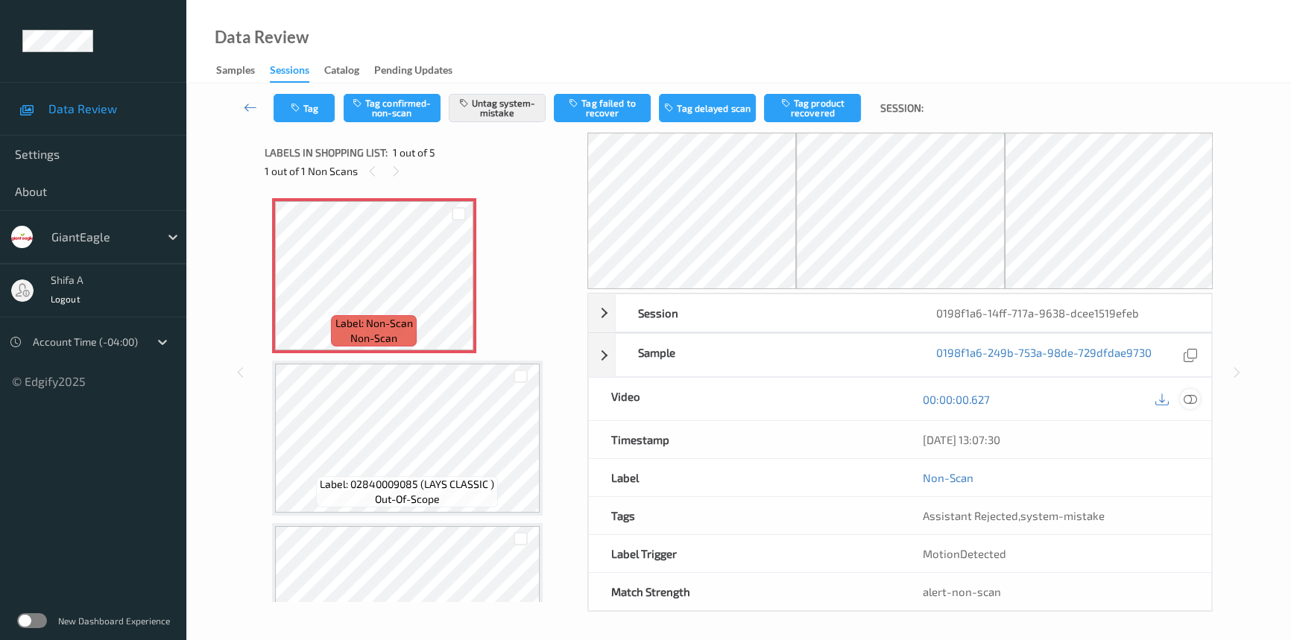
click at [1193, 394] on icon at bounding box center [1190, 399] width 13 height 13
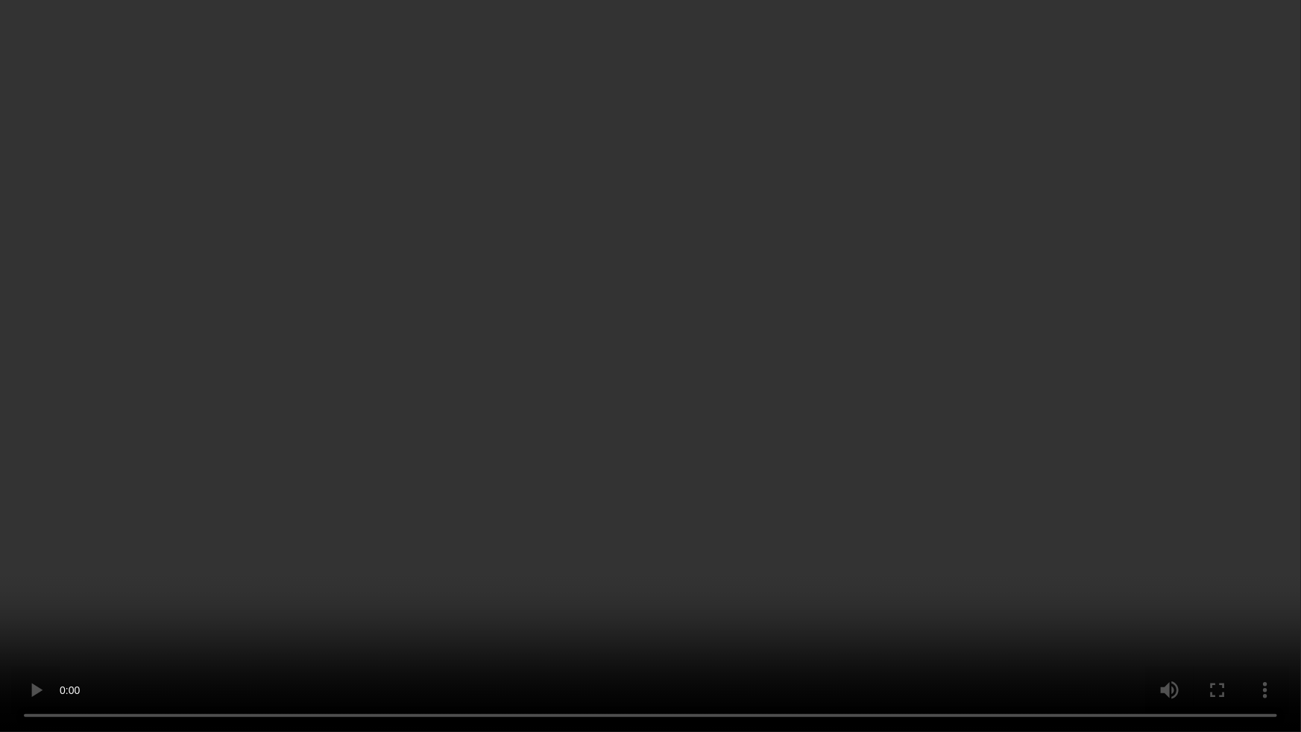
click at [980, 408] on video at bounding box center [650, 366] width 1301 height 732
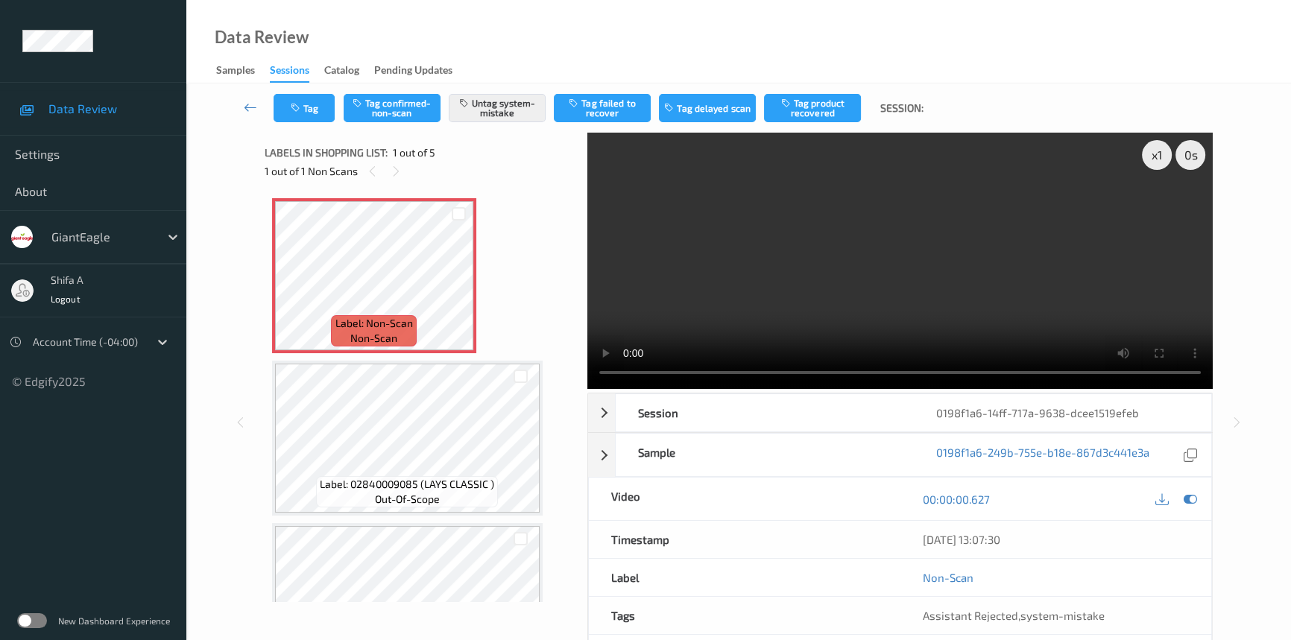
click at [839, 271] on video at bounding box center [900, 261] width 626 height 256
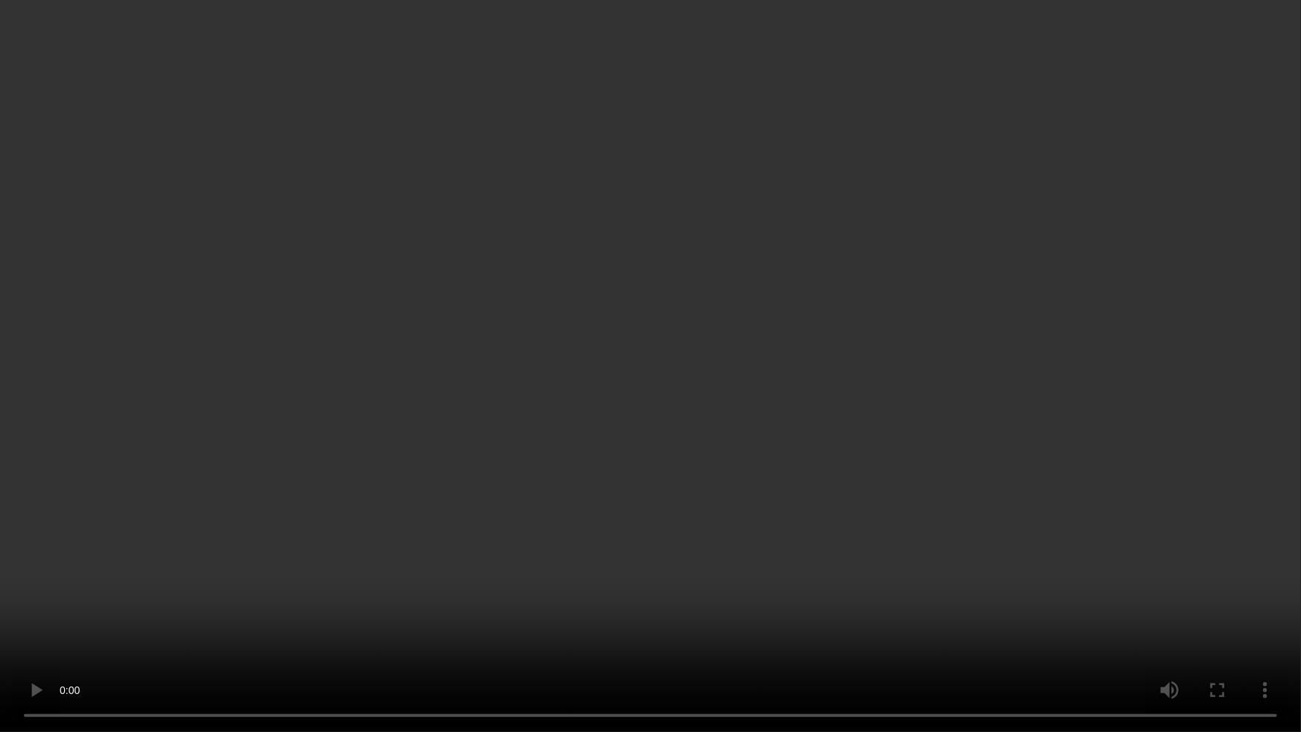
click at [198, 624] on video at bounding box center [650, 366] width 1301 height 732
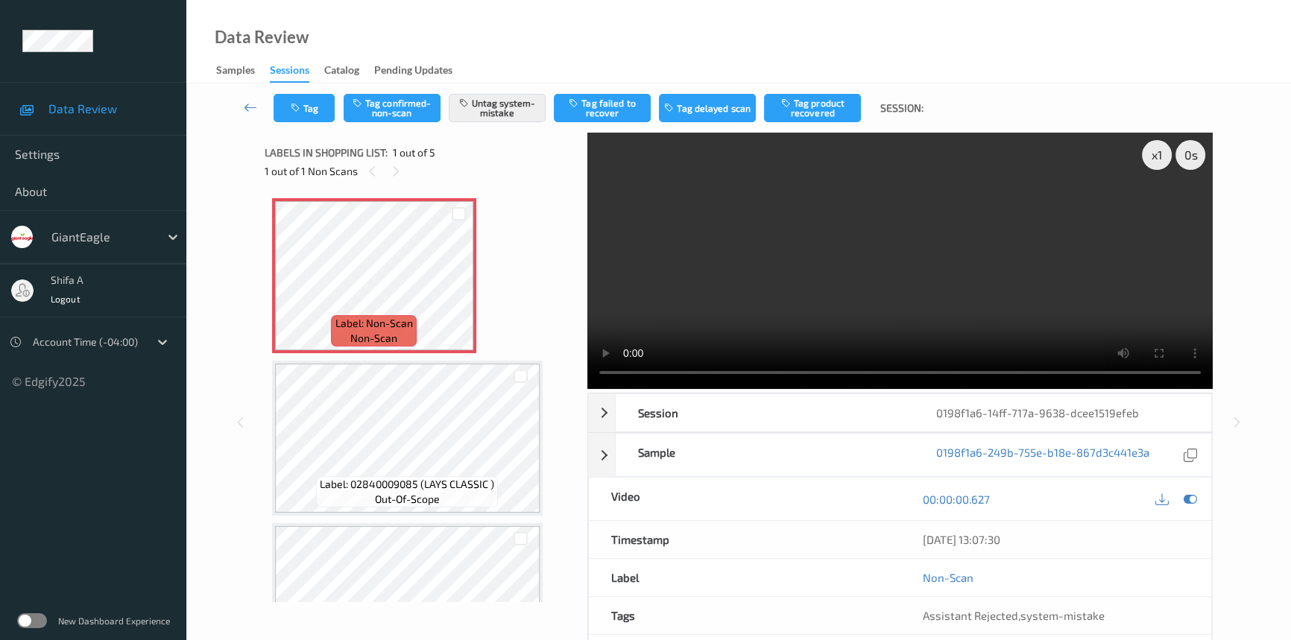
drag, startPoint x: 954, startPoint y: 300, endPoint x: 614, endPoint y: 316, distance: 339.6
click at [951, 299] on video at bounding box center [900, 261] width 626 height 256
click at [463, 284] on icon at bounding box center [459, 288] width 13 height 13
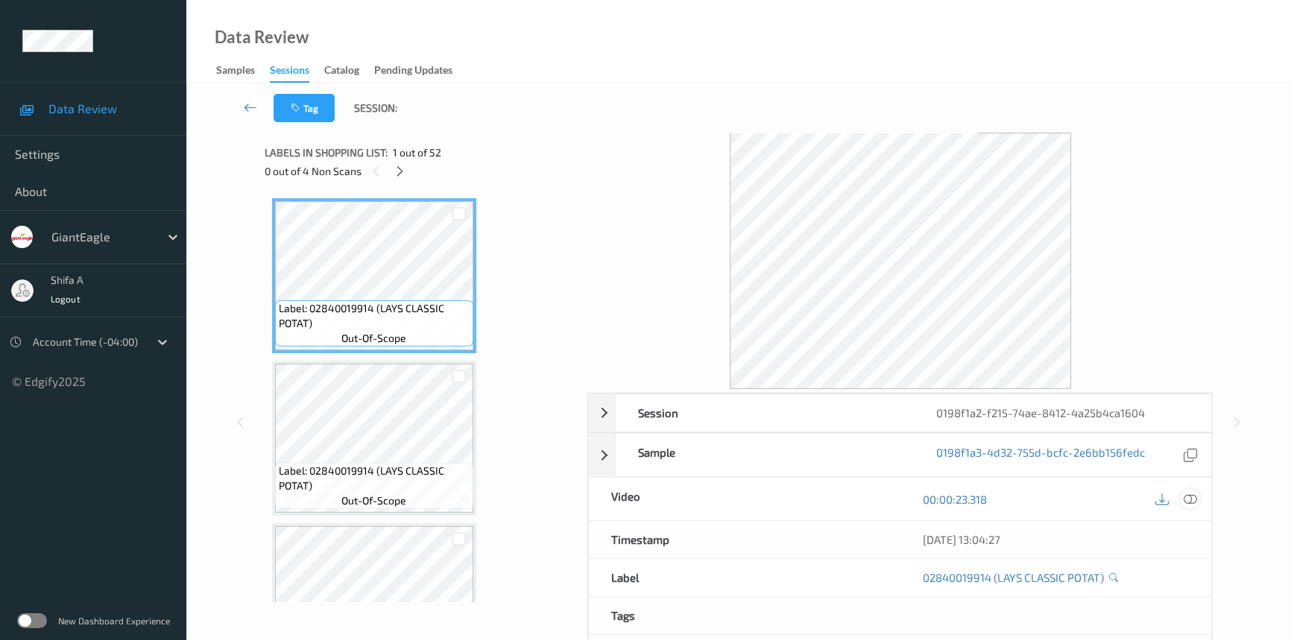
click at [1185, 505] on icon at bounding box center [1190, 499] width 13 height 13
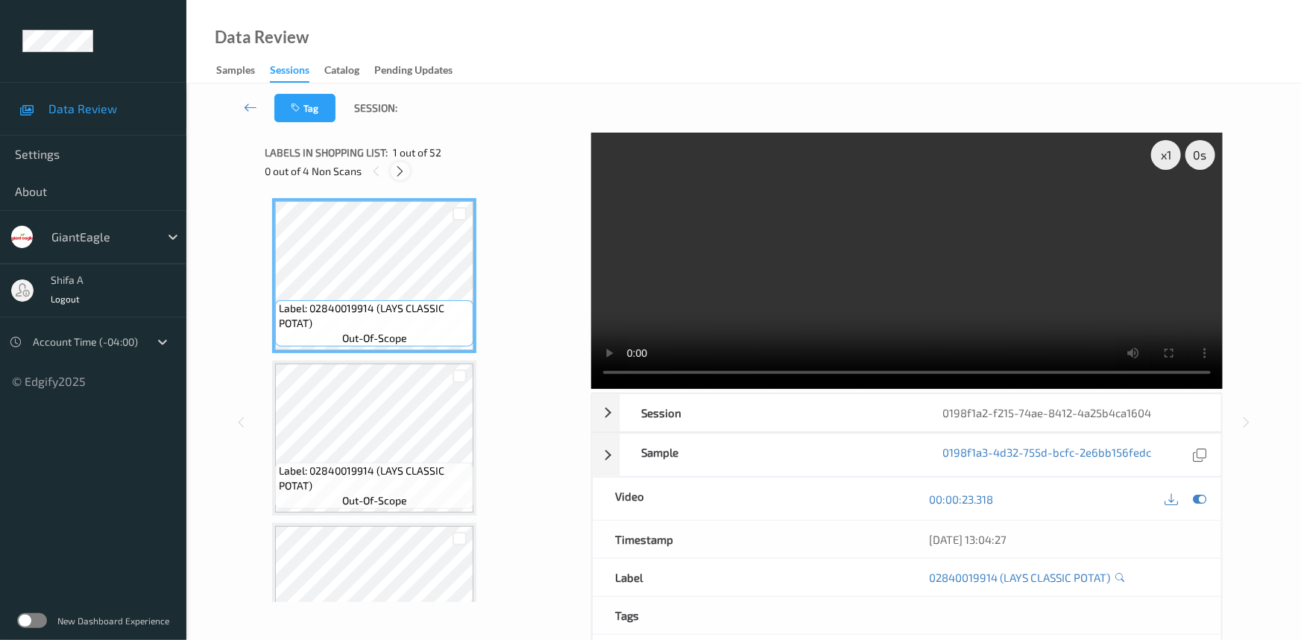
click at [397, 171] on icon at bounding box center [400, 171] width 13 height 13
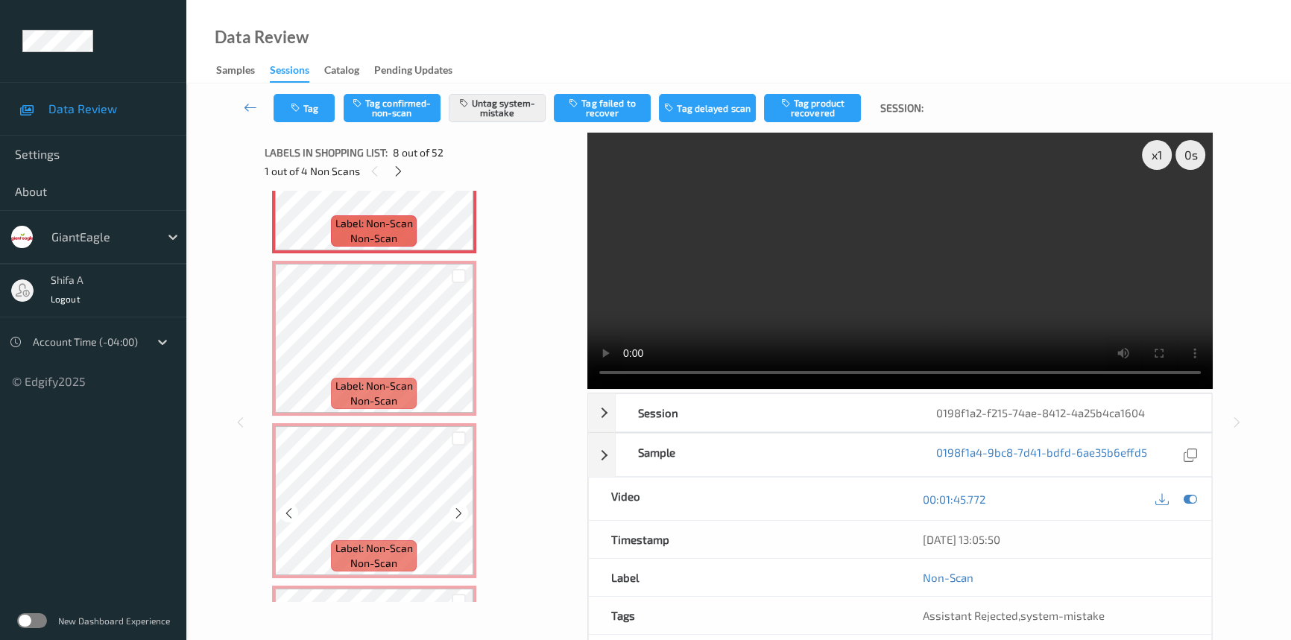
scroll to position [1250, 0]
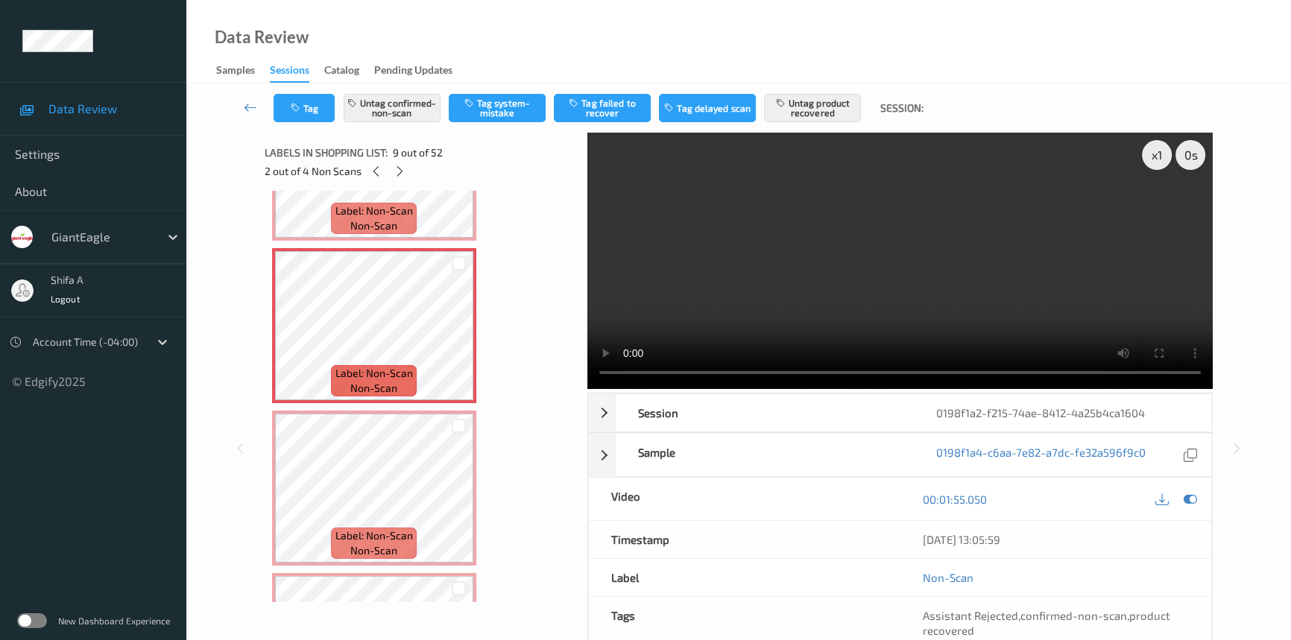
click at [1004, 301] on video at bounding box center [900, 261] width 626 height 256
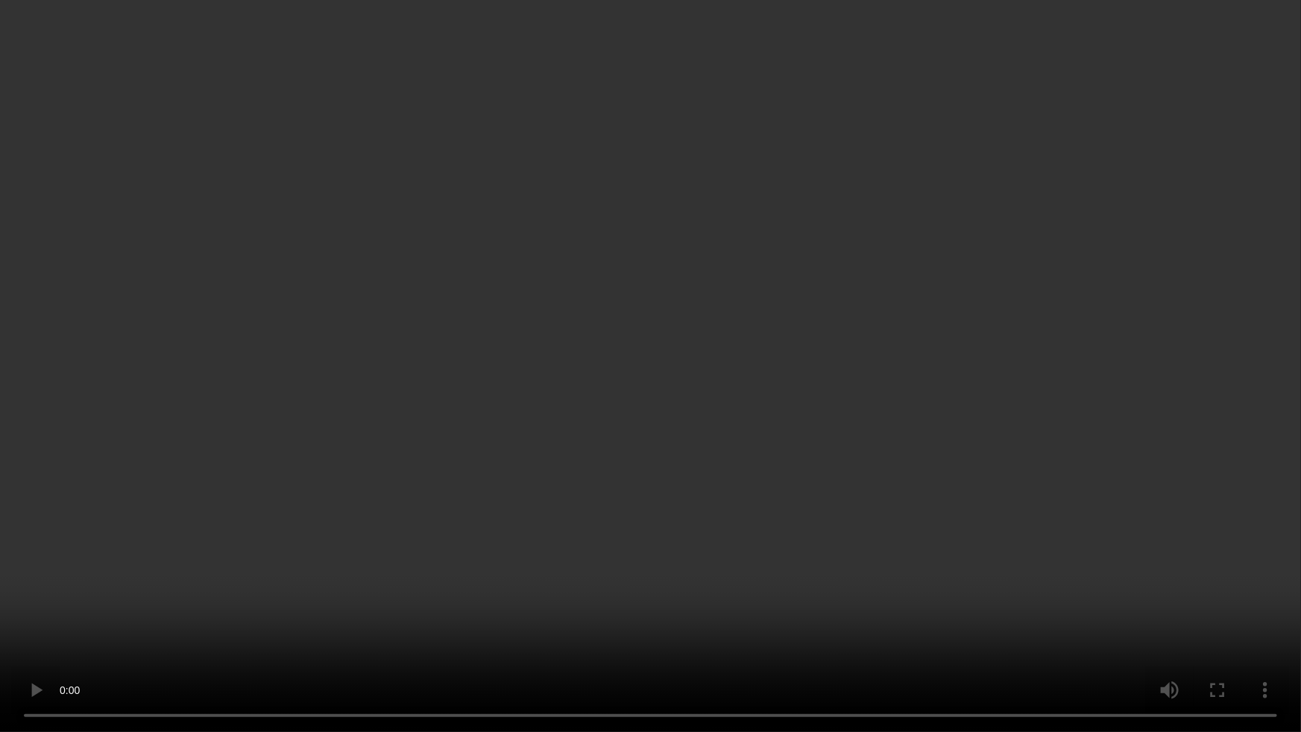
click at [693, 462] on video at bounding box center [650, 366] width 1301 height 732
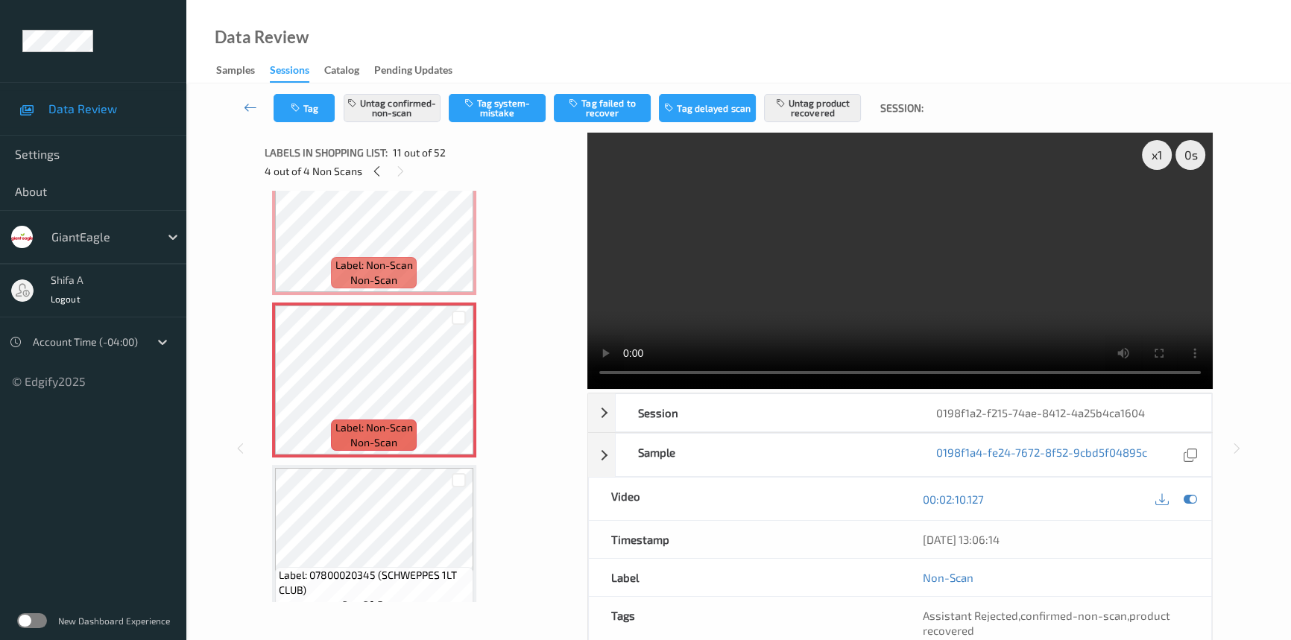
click at [879, 224] on video at bounding box center [900, 261] width 626 height 256
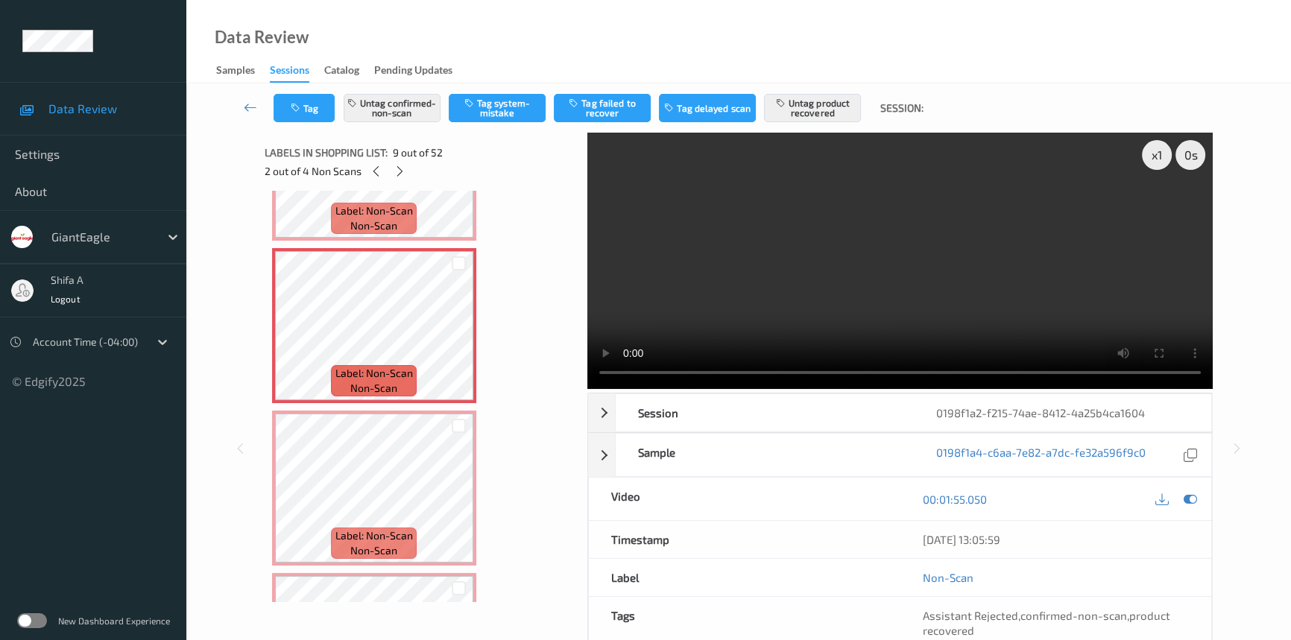
scroll to position [154, 0]
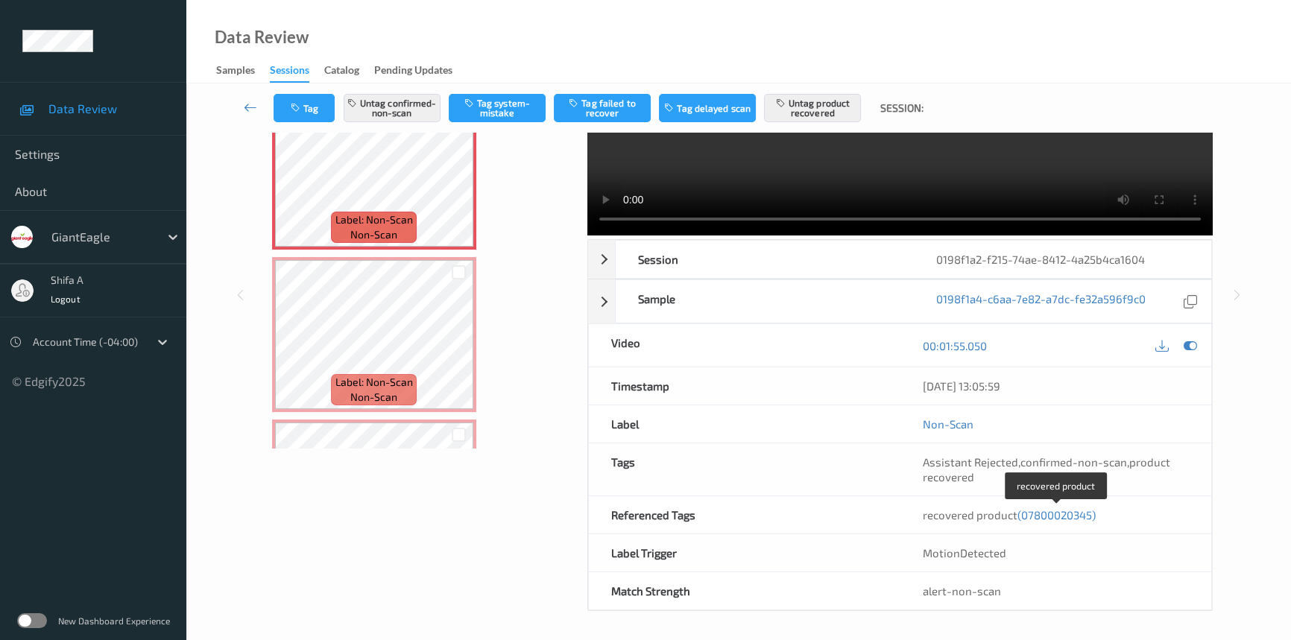
click at [1064, 514] on span "(07800020345)" at bounding box center [1057, 514] width 78 height 13
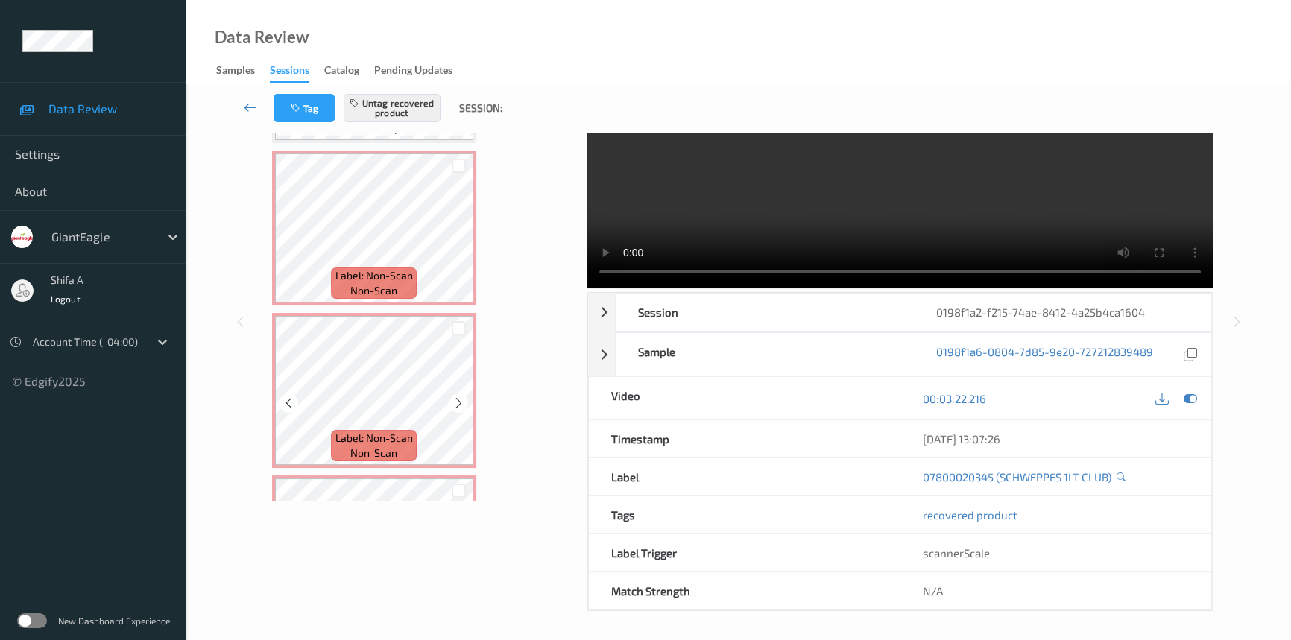
scroll to position [1356, 0]
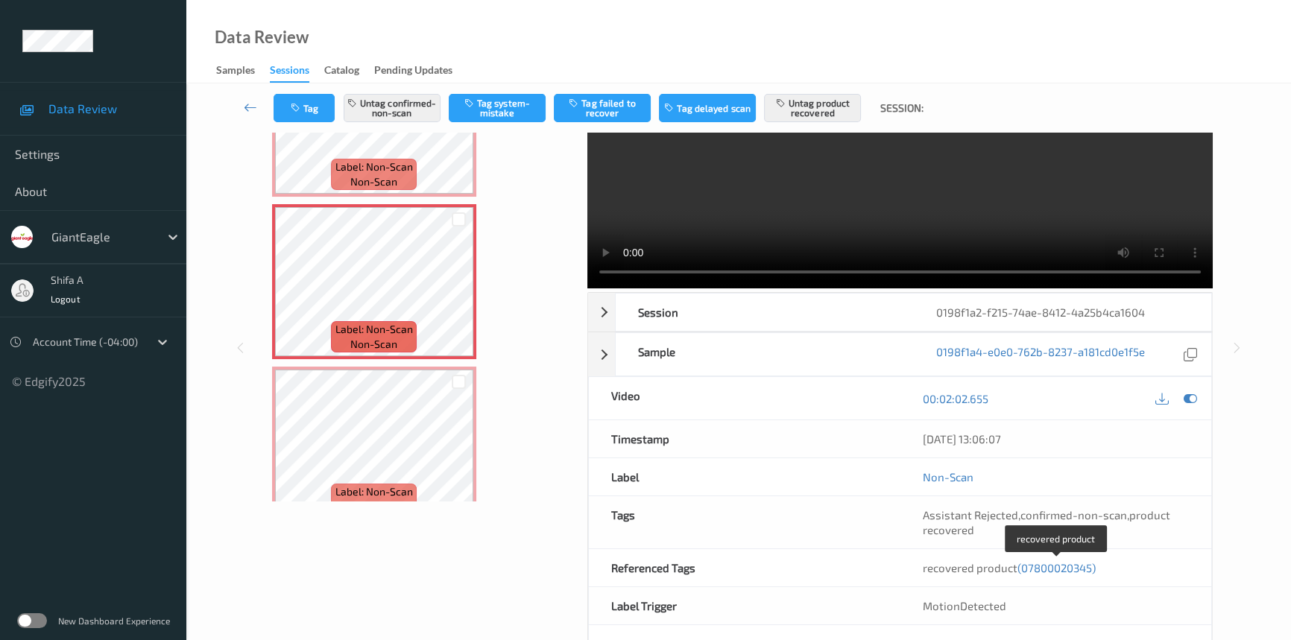
click at [1054, 564] on span "(07800020345)" at bounding box center [1057, 567] width 78 height 13
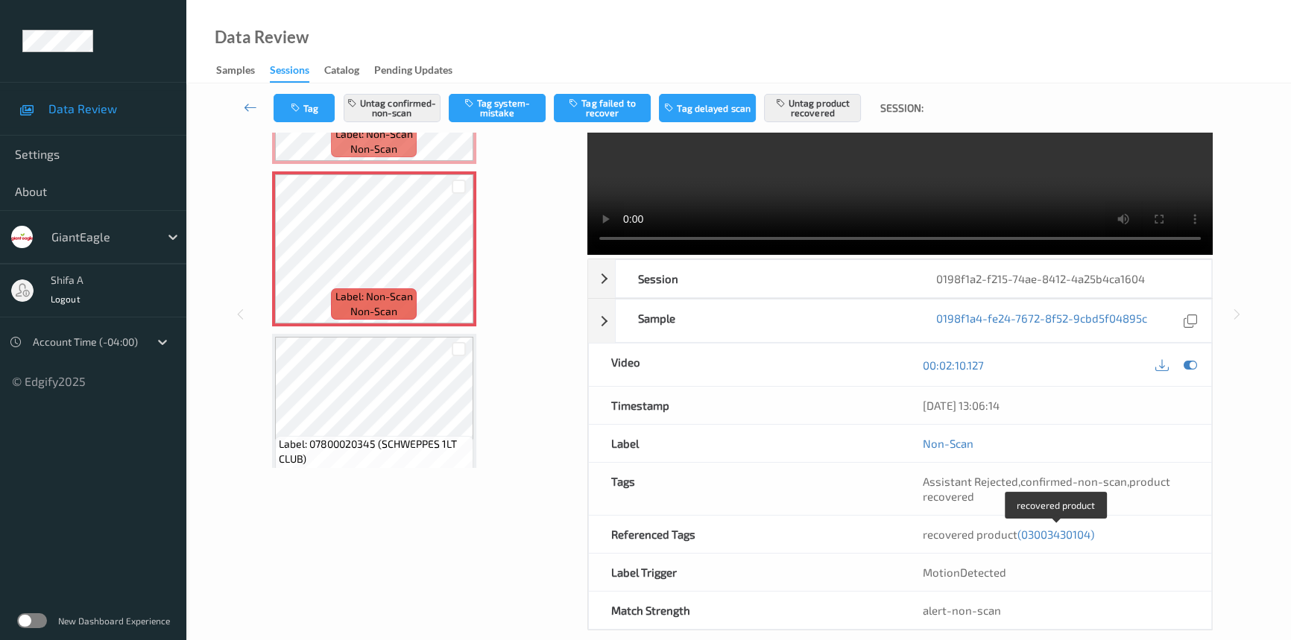
scroll to position [154, 0]
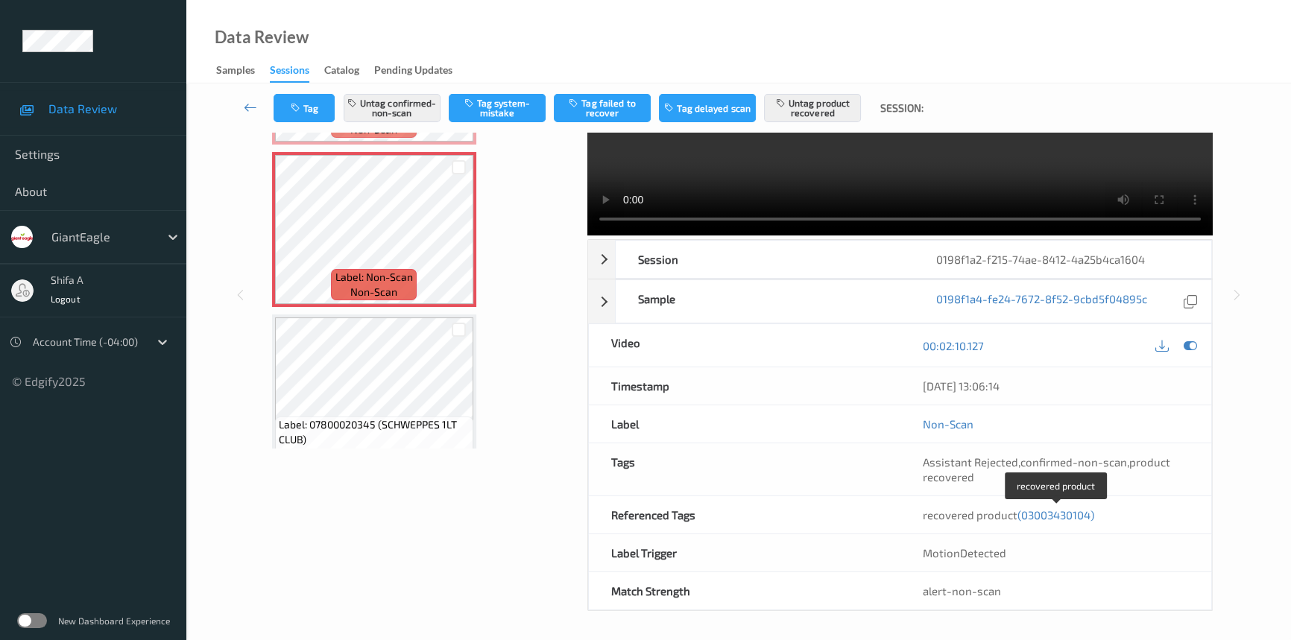
click at [1069, 509] on span "(03003430104)" at bounding box center [1056, 514] width 77 height 13
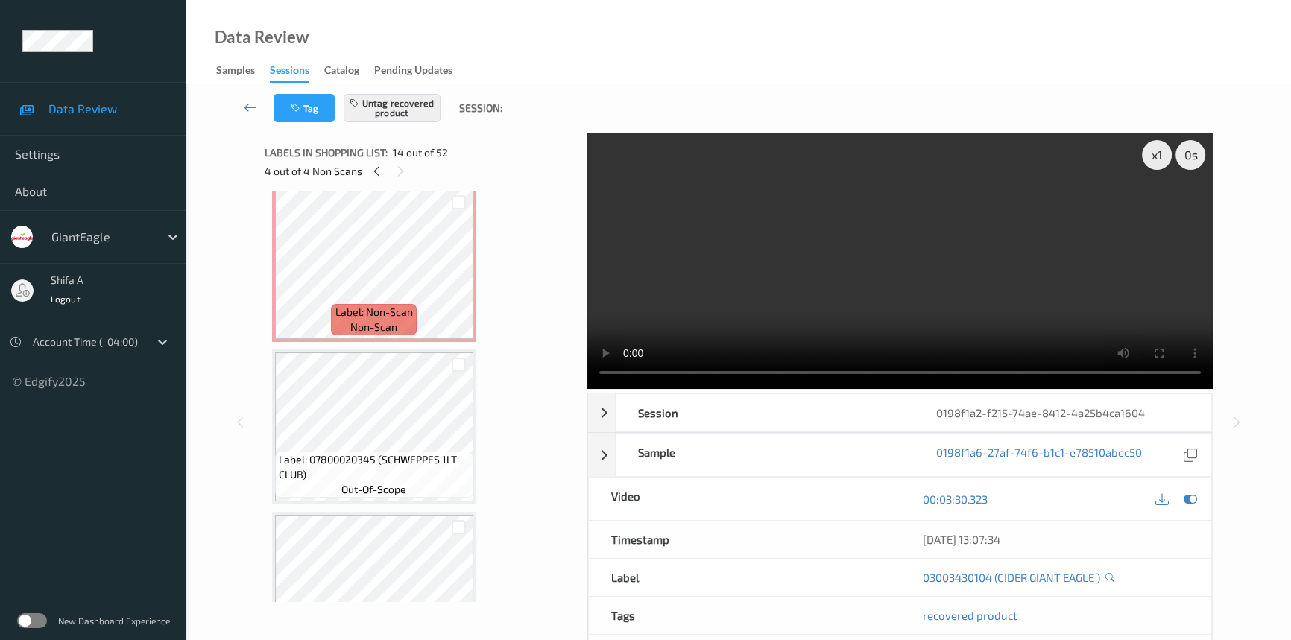
scroll to position [1409, 0]
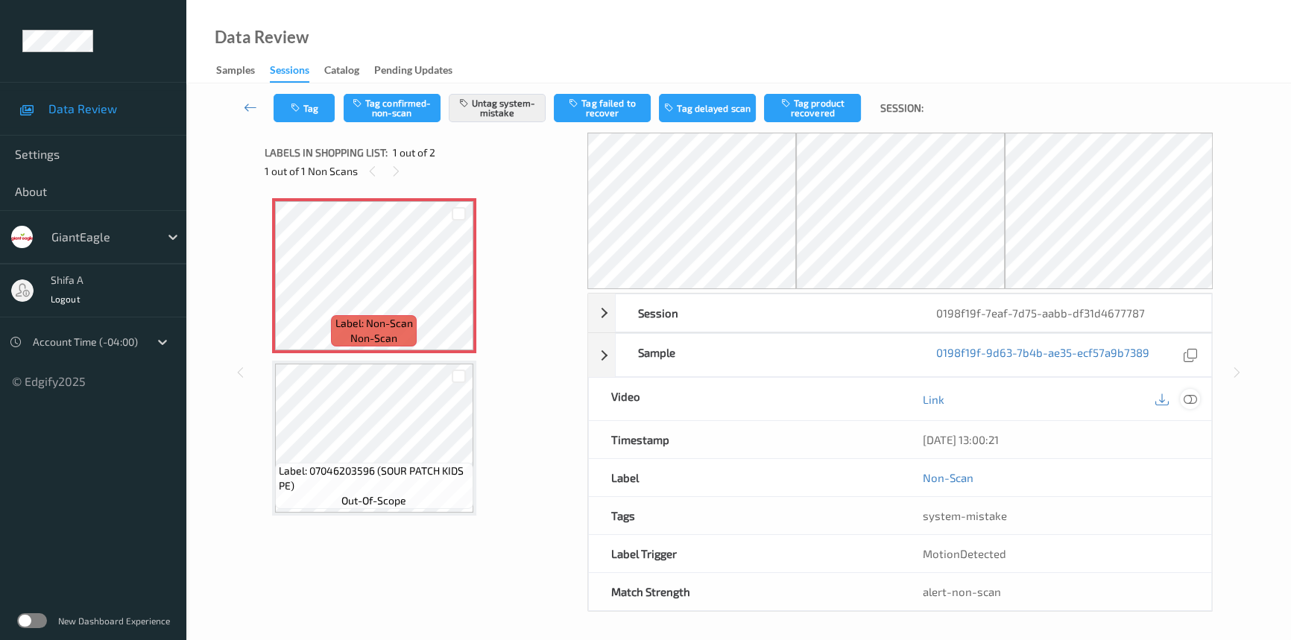
click at [1191, 395] on icon at bounding box center [1190, 399] width 13 height 13
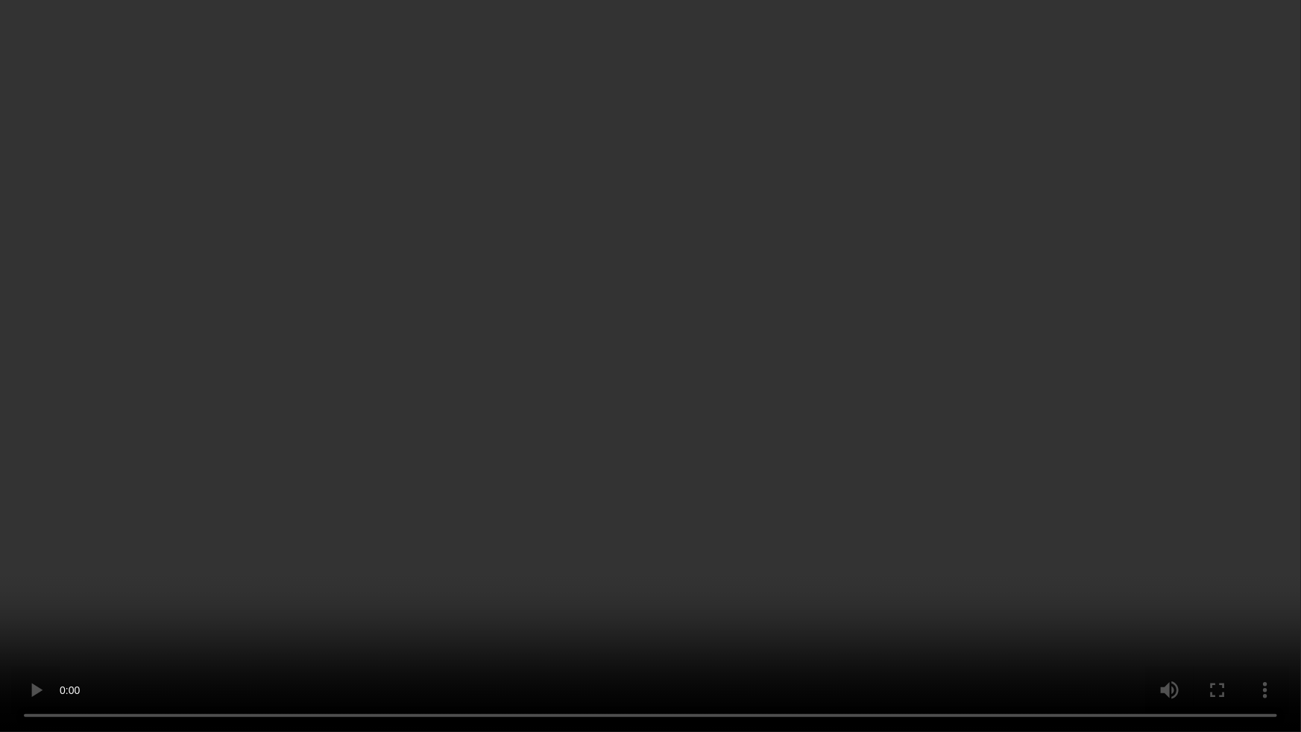
click at [787, 462] on video at bounding box center [650, 366] width 1301 height 732
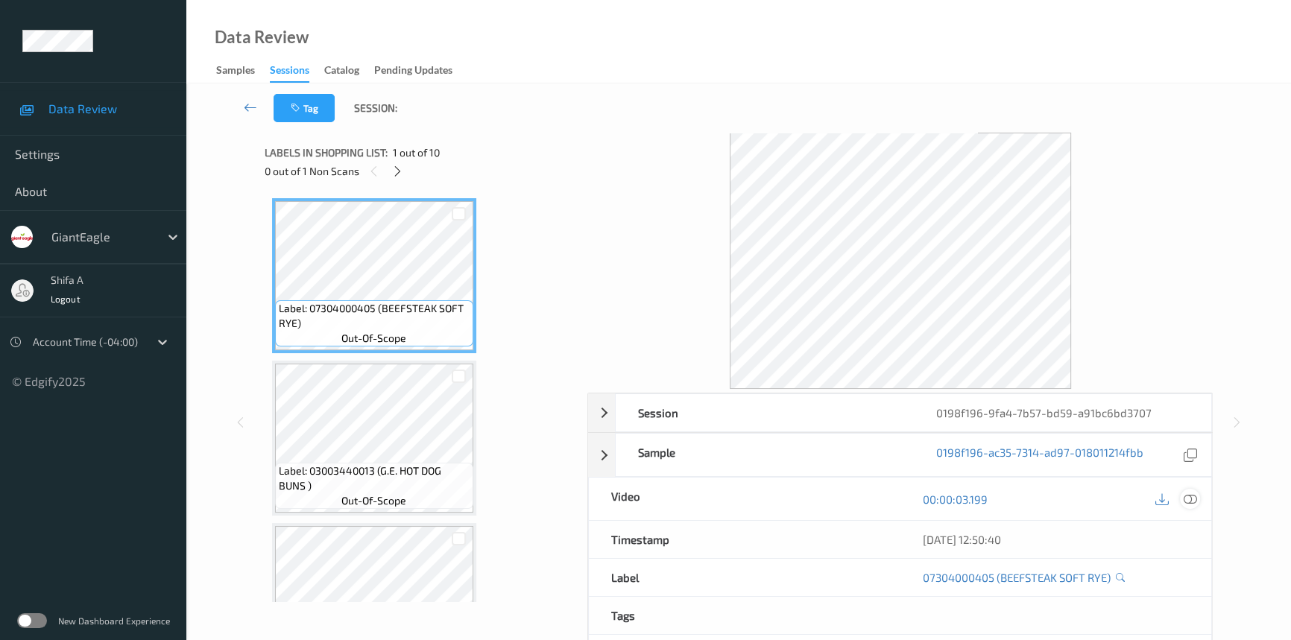
click at [1193, 500] on icon at bounding box center [1190, 499] width 13 height 13
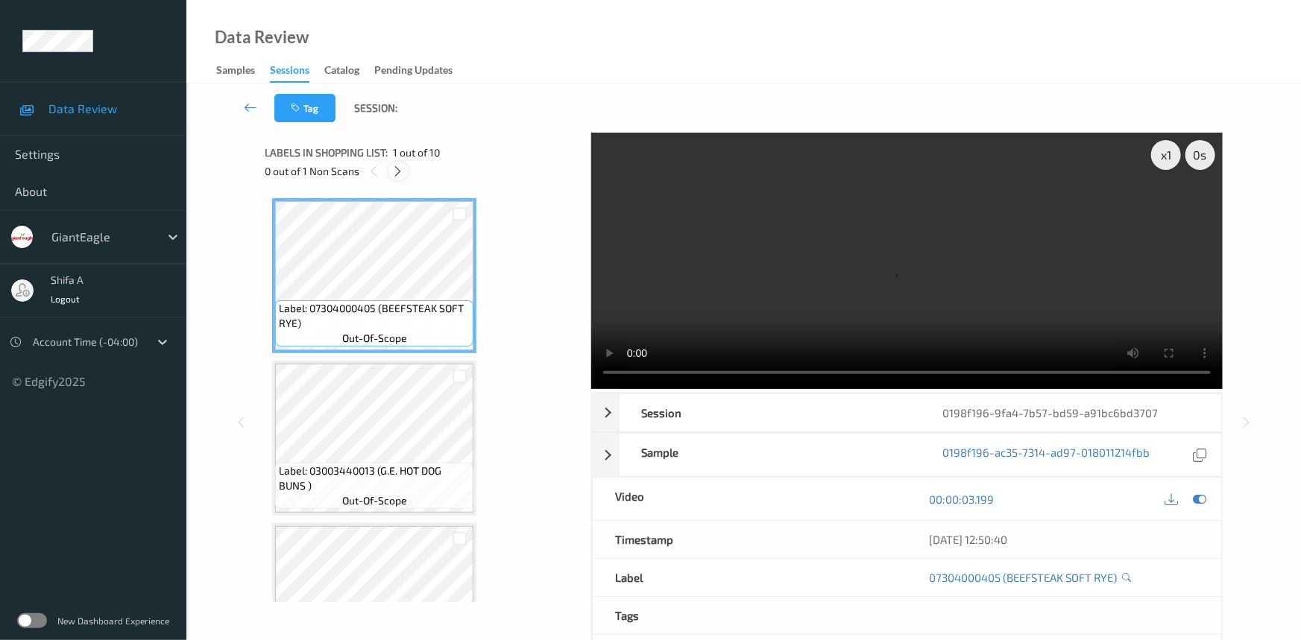
click at [400, 168] on icon at bounding box center [398, 171] width 13 height 13
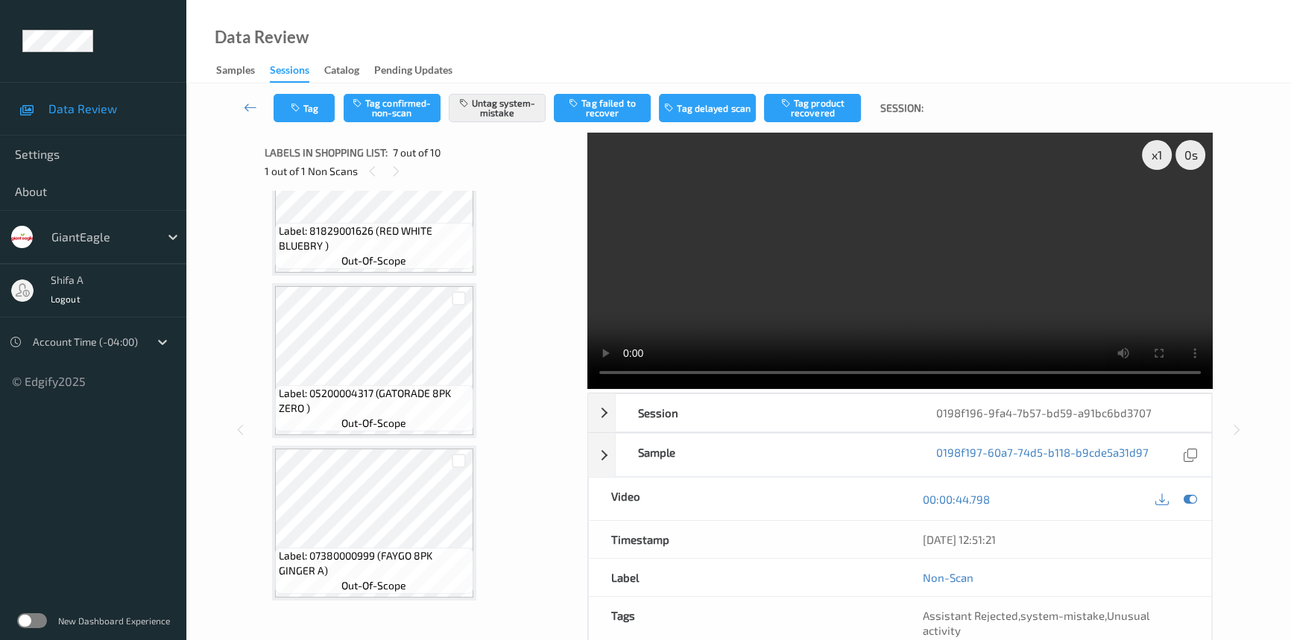
scroll to position [1124, 0]
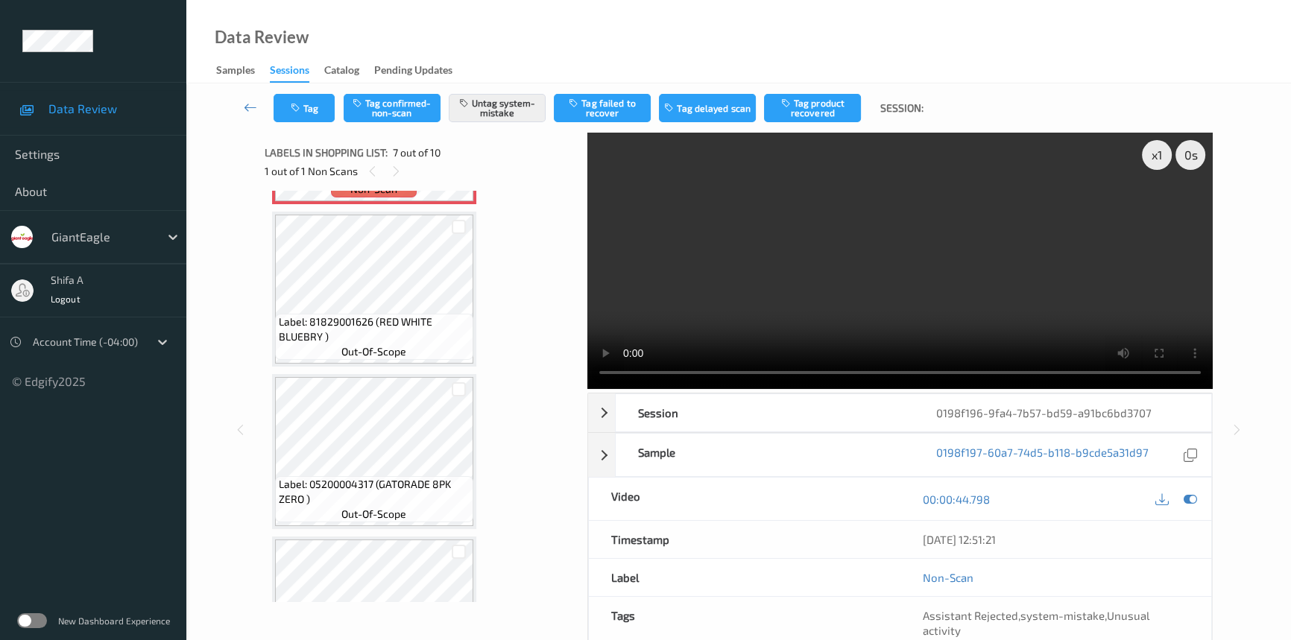
click at [998, 214] on video at bounding box center [900, 261] width 626 height 256
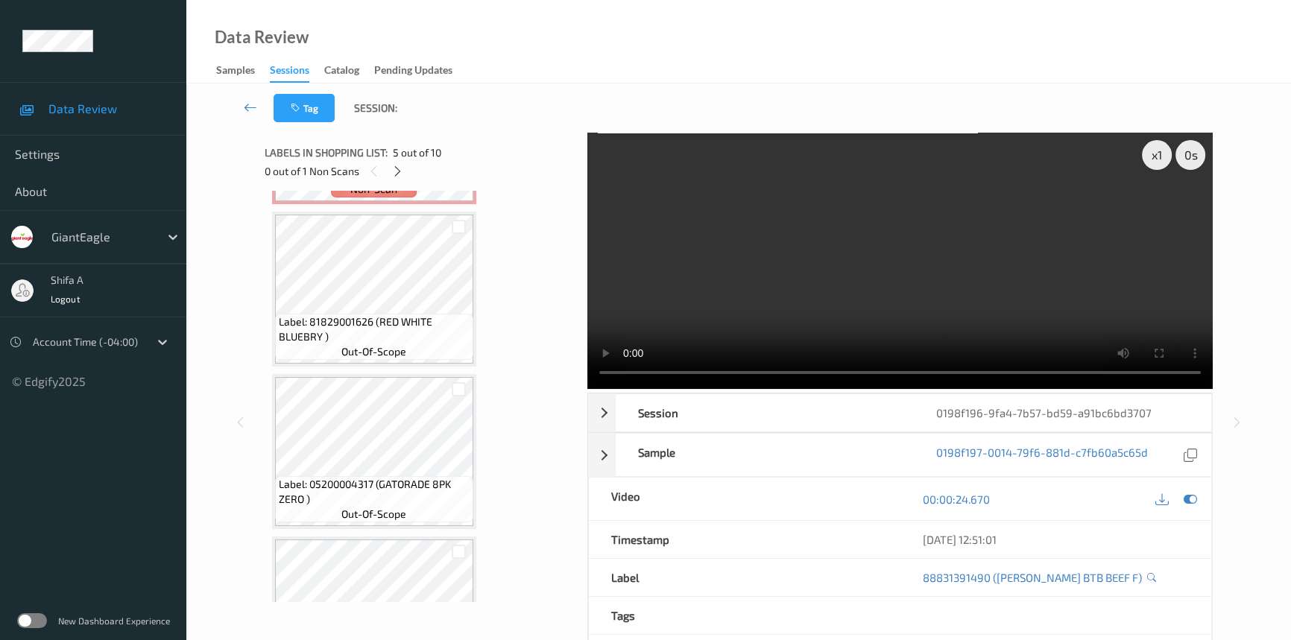
scroll to position [853, 0]
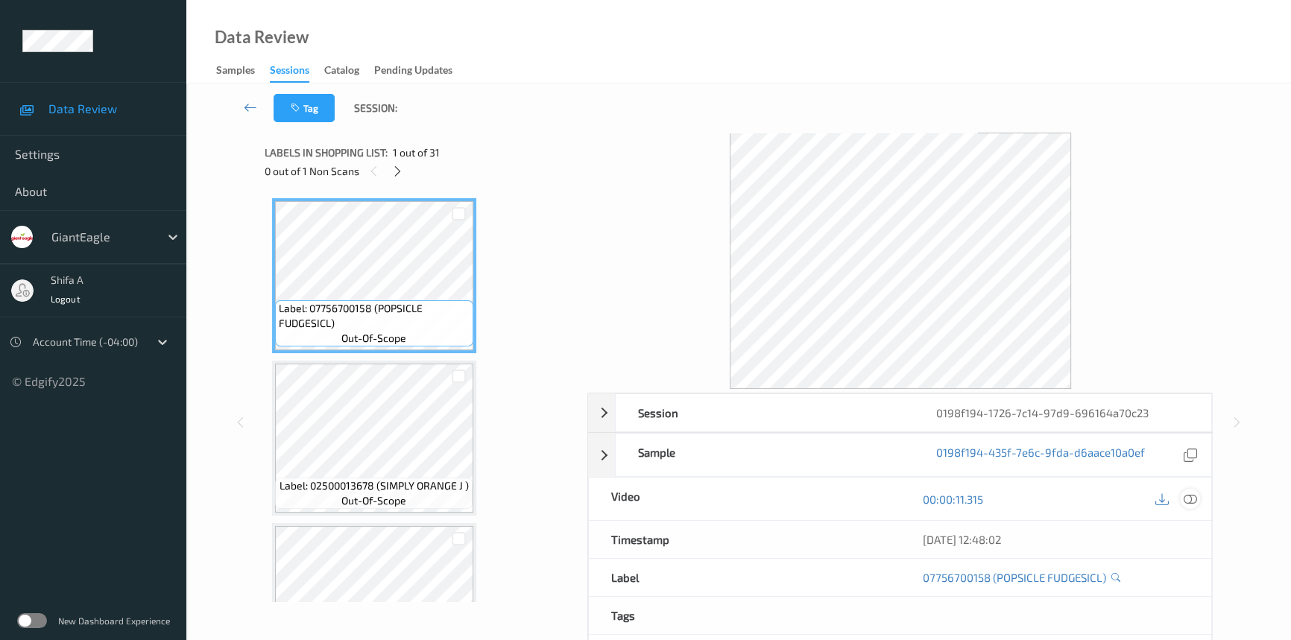
click at [1189, 497] on icon at bounding box center [1190, 499] width 13 height 13
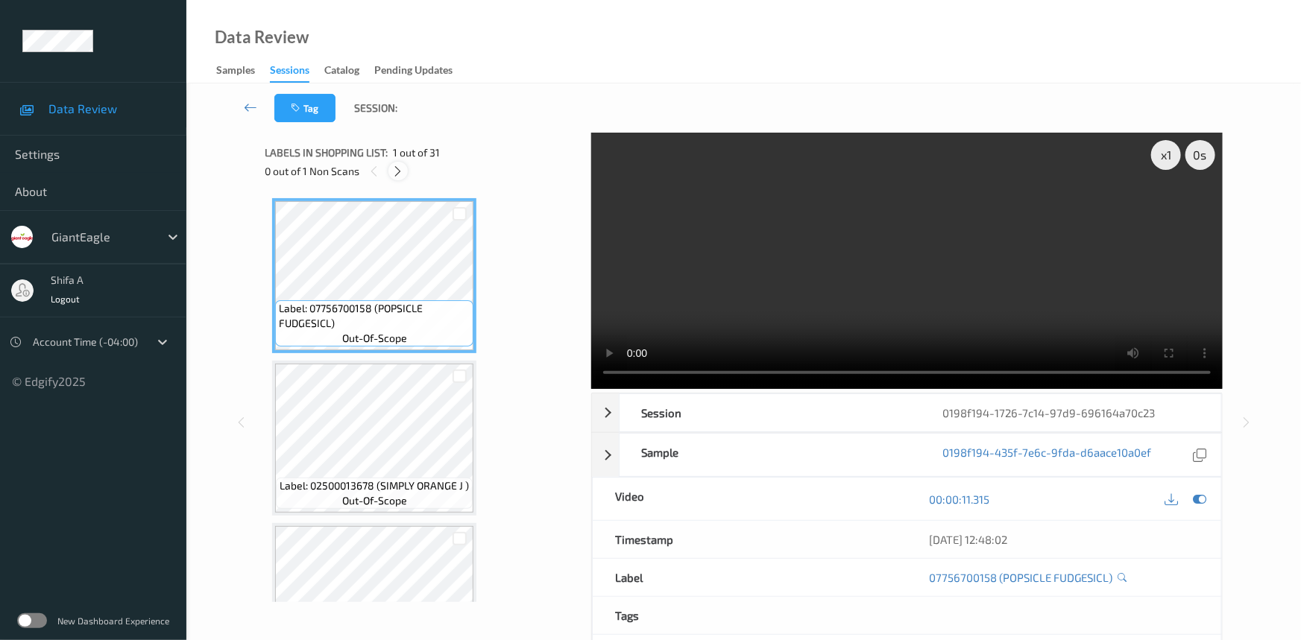
click at [397, 170] on icon at bounding box center [398, 171] width 13 height 13
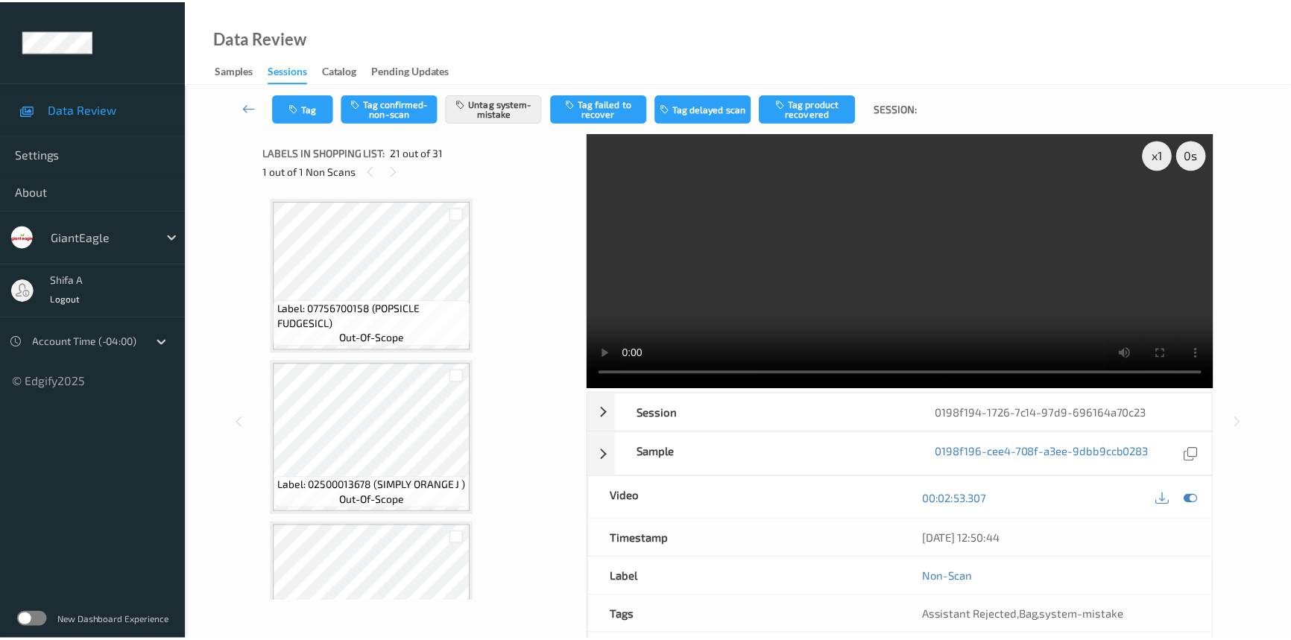
scroll to position [3085, 0]
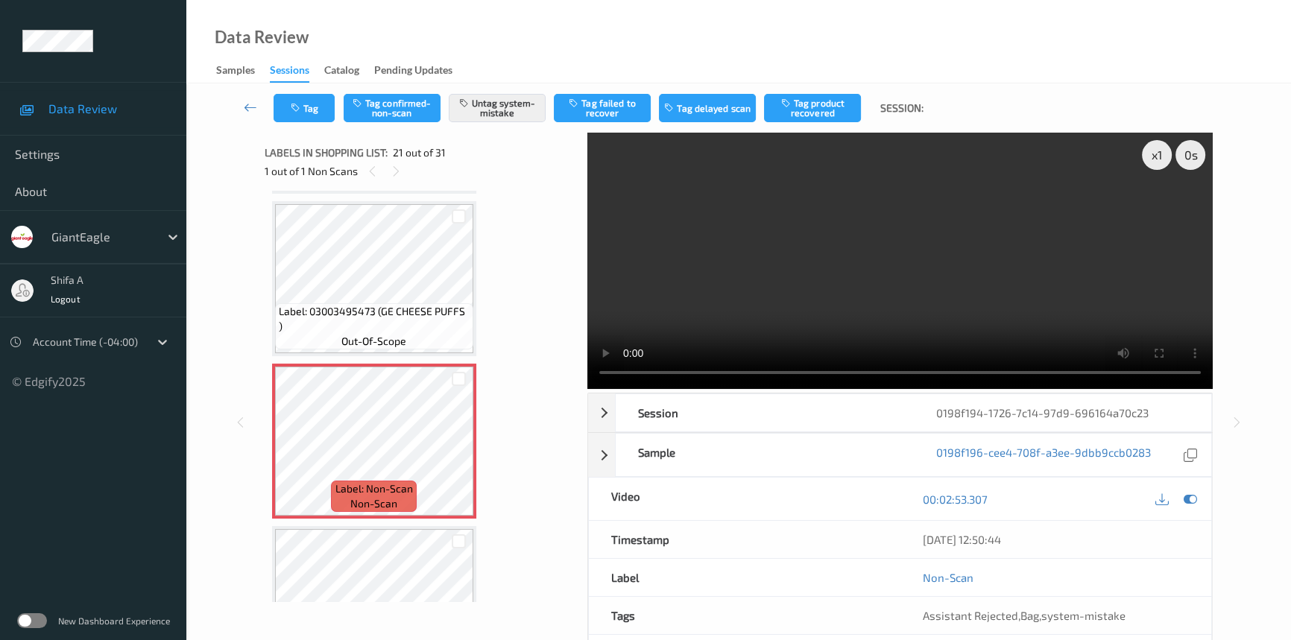
click at [900, 252] on video at bounding box center [900, 261] width 626 height 256
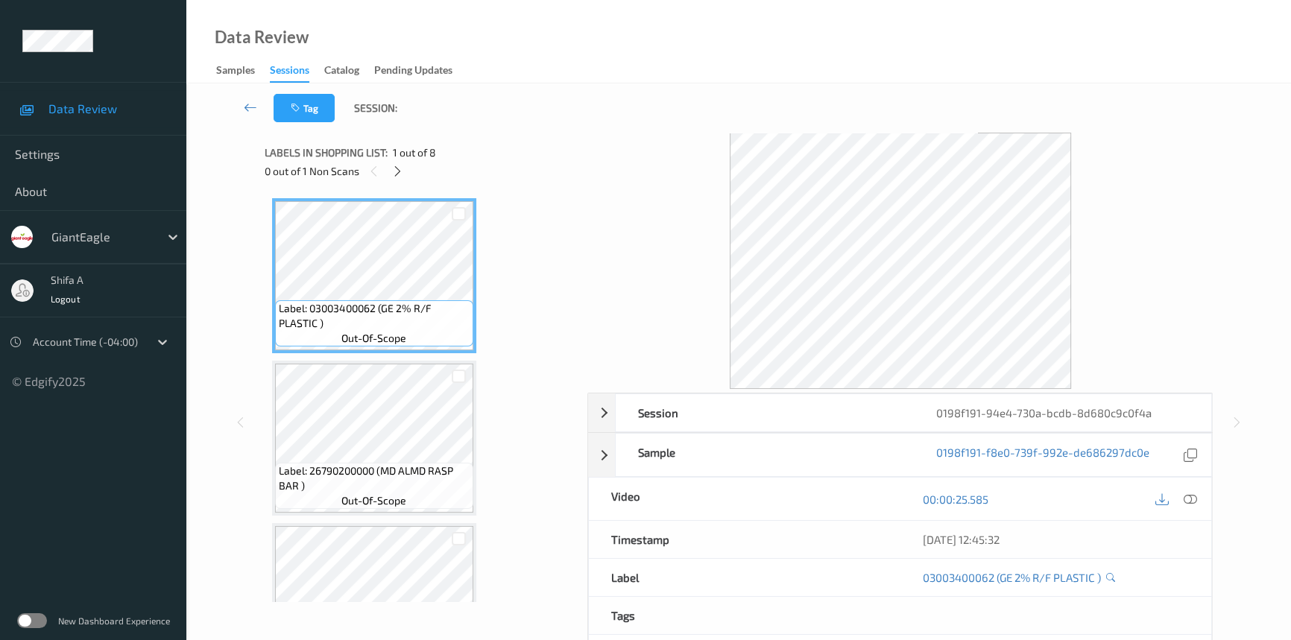
drag, startPoint x: 1194, startPoint y: 500, endPoint x: 508, endPoint y: 298, distance: 714.8
click at [1193, 500] on icon at bounding box center [1190, 499] width 13 height 13
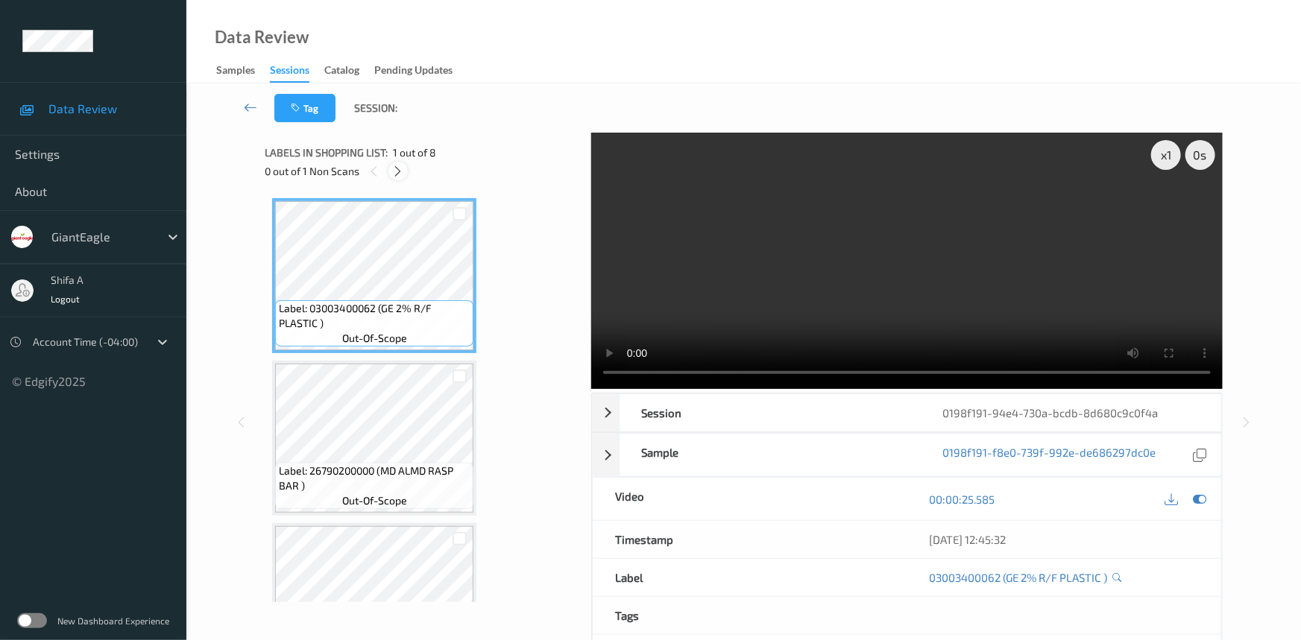
click at [396, 170] on icon at bounding box center [398, 171] width 13 height 13
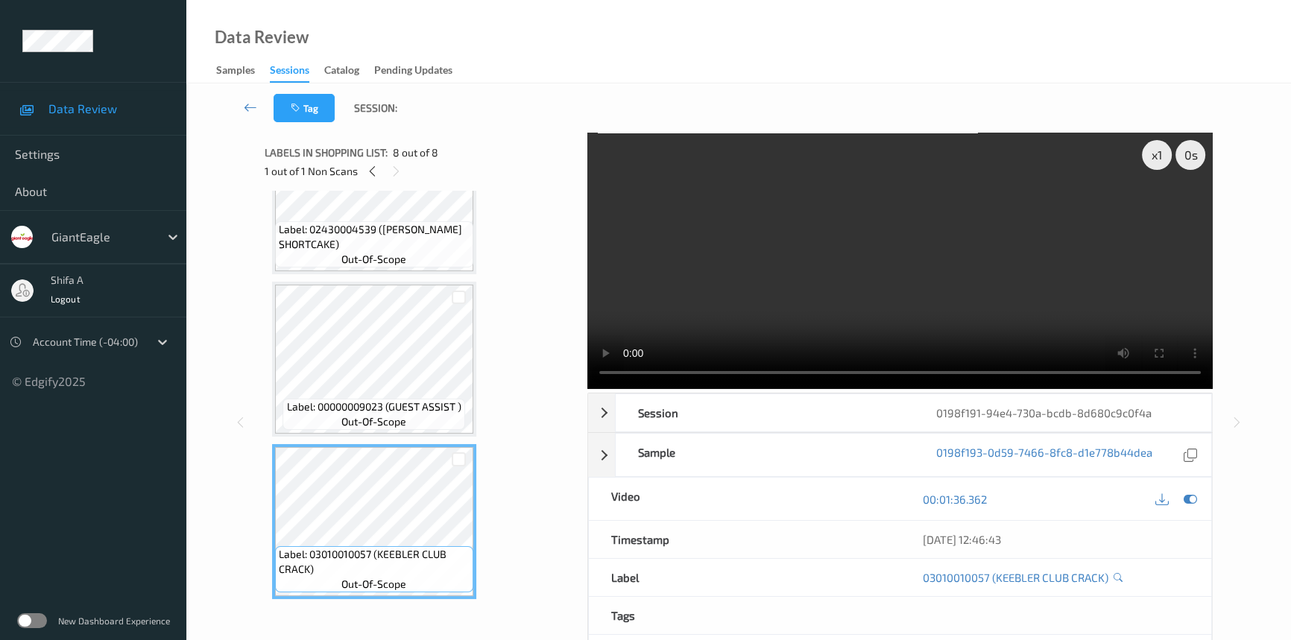
scroll to position [620, 0]
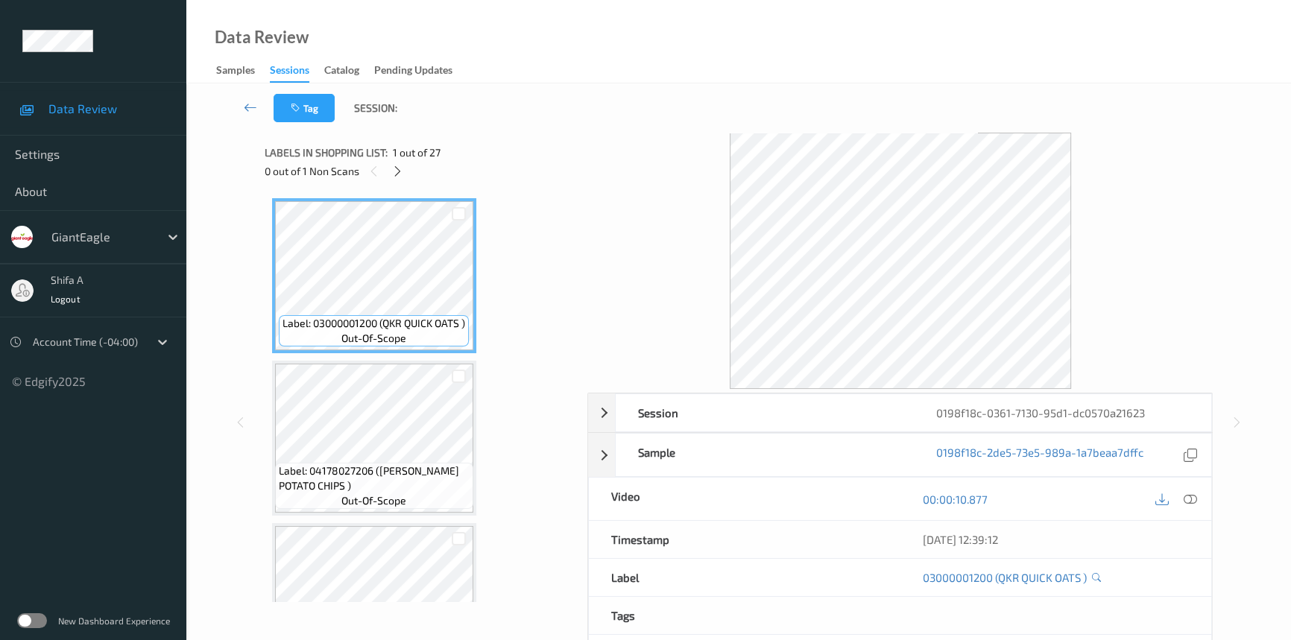
click at [1192, 500] on icon at bounding box center [1190, 499] width 13 height 13
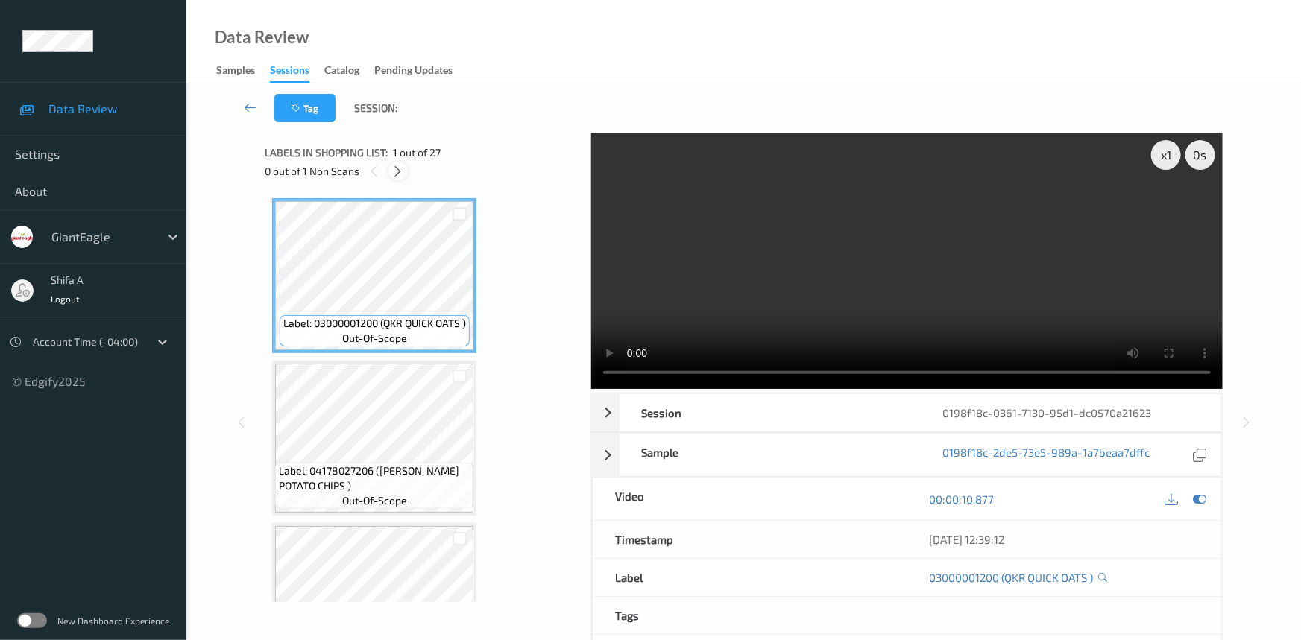
click at [392, 176] on icon at bounding box center [398, 171] width 13 height 13
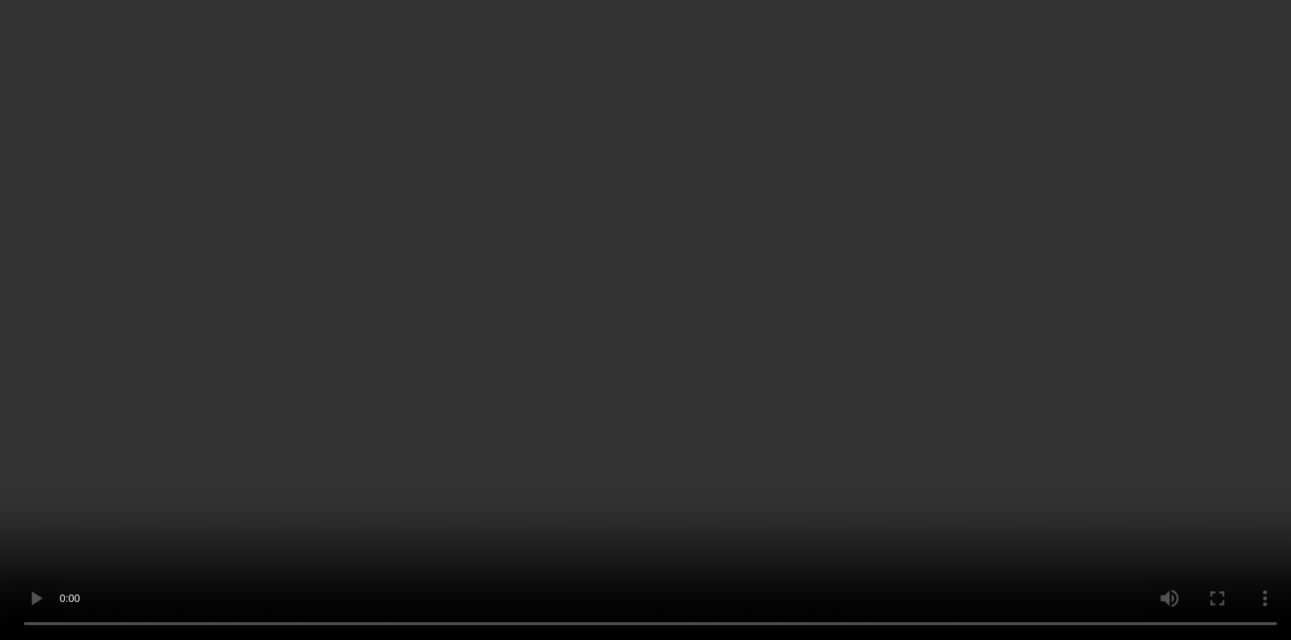
scroll to position [3969, 0]
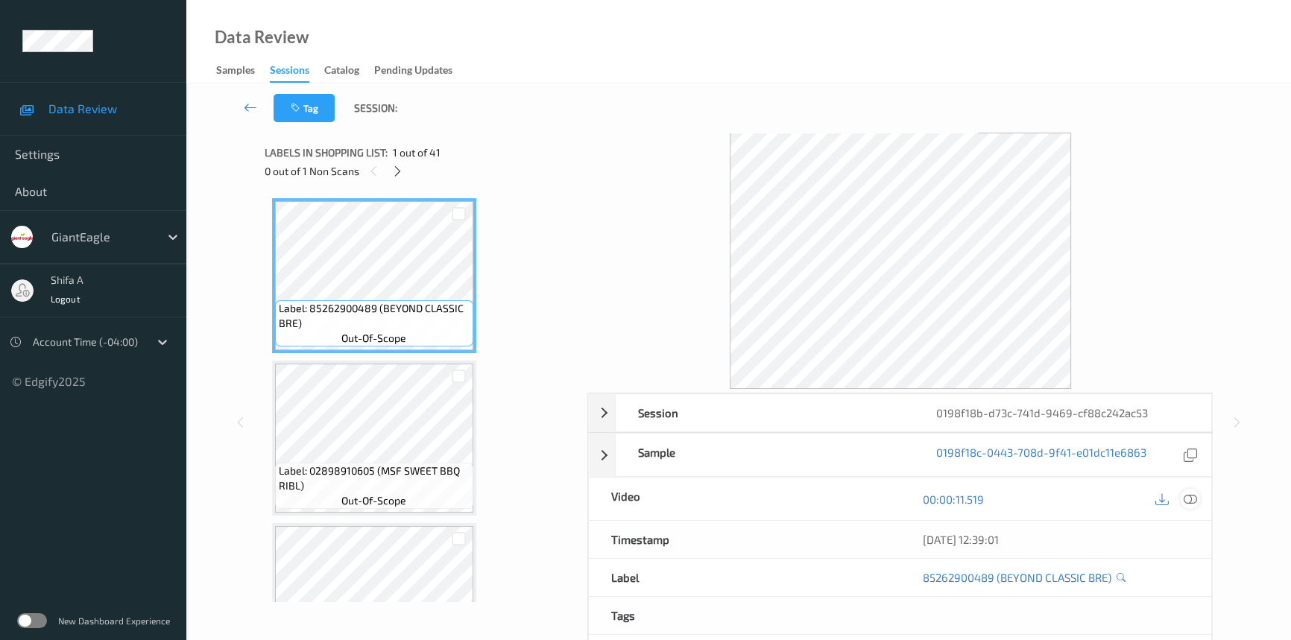
click at [1193, 493] on icon at bounding box center [1190, 499] width 13 height 13
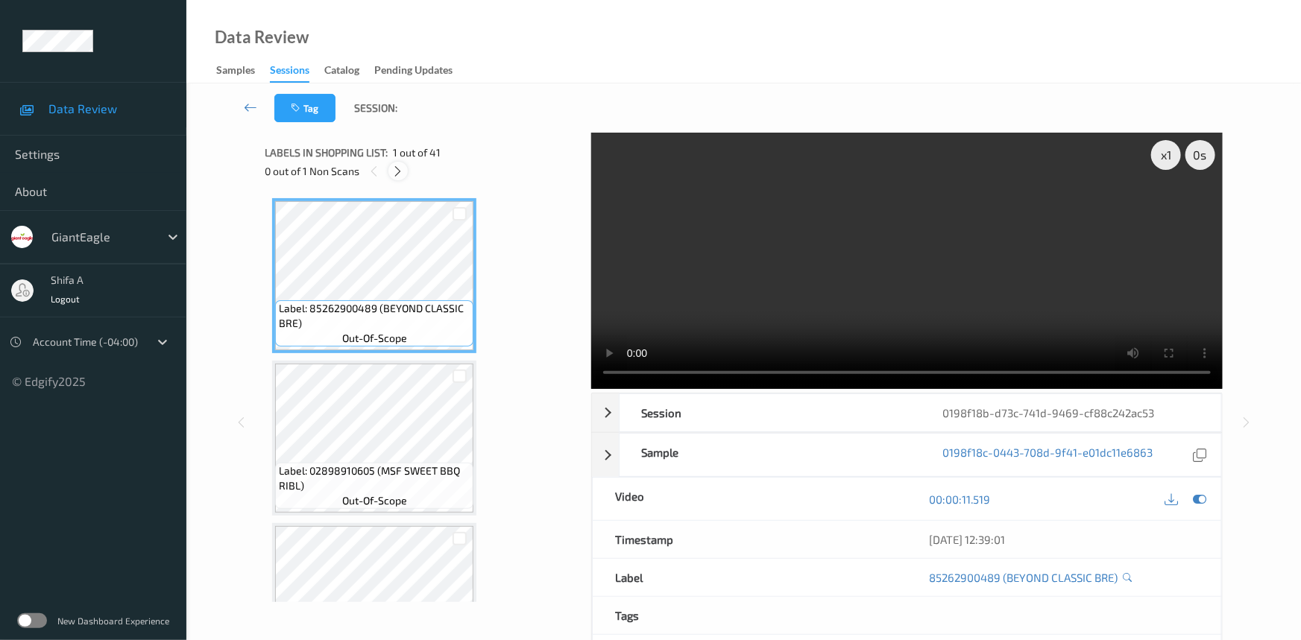
click at [403, 174] on icon at bounding box center [398, 171] width 13 height 13
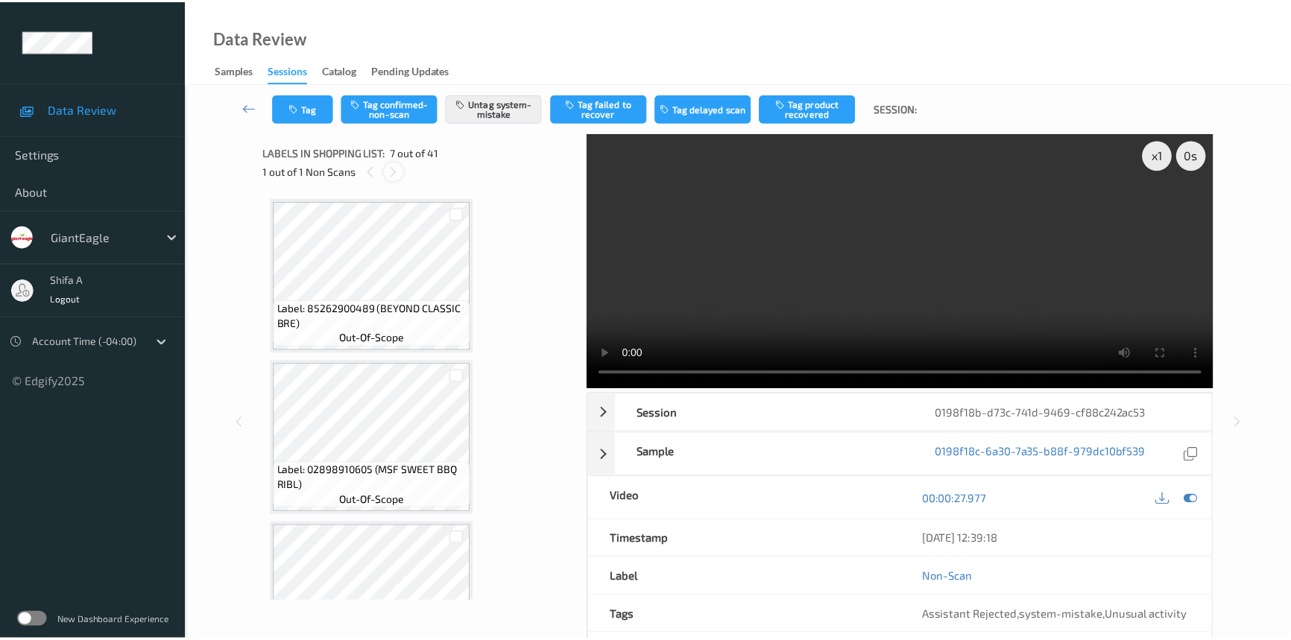
scroll to position [817, 0]
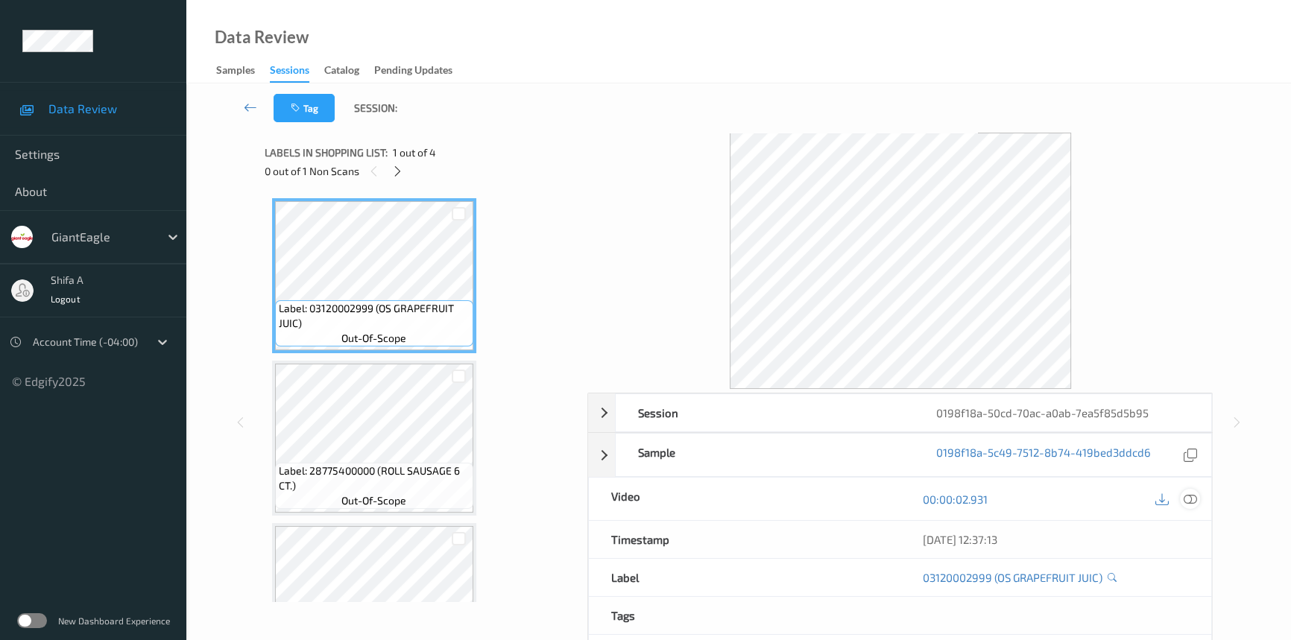
click at [1194, 499] on icon at bounding box center [1190, 499] width 13 height 13
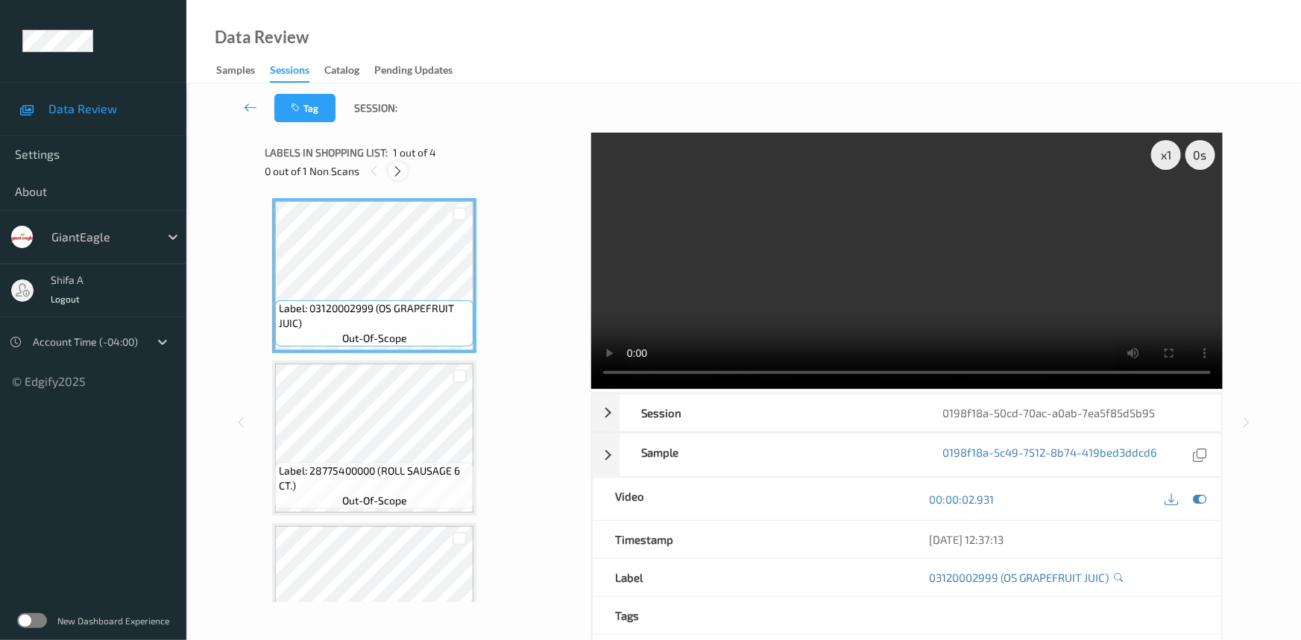
click at [403, 169] on icon at bounding box center [398, 171] width 13 height 13
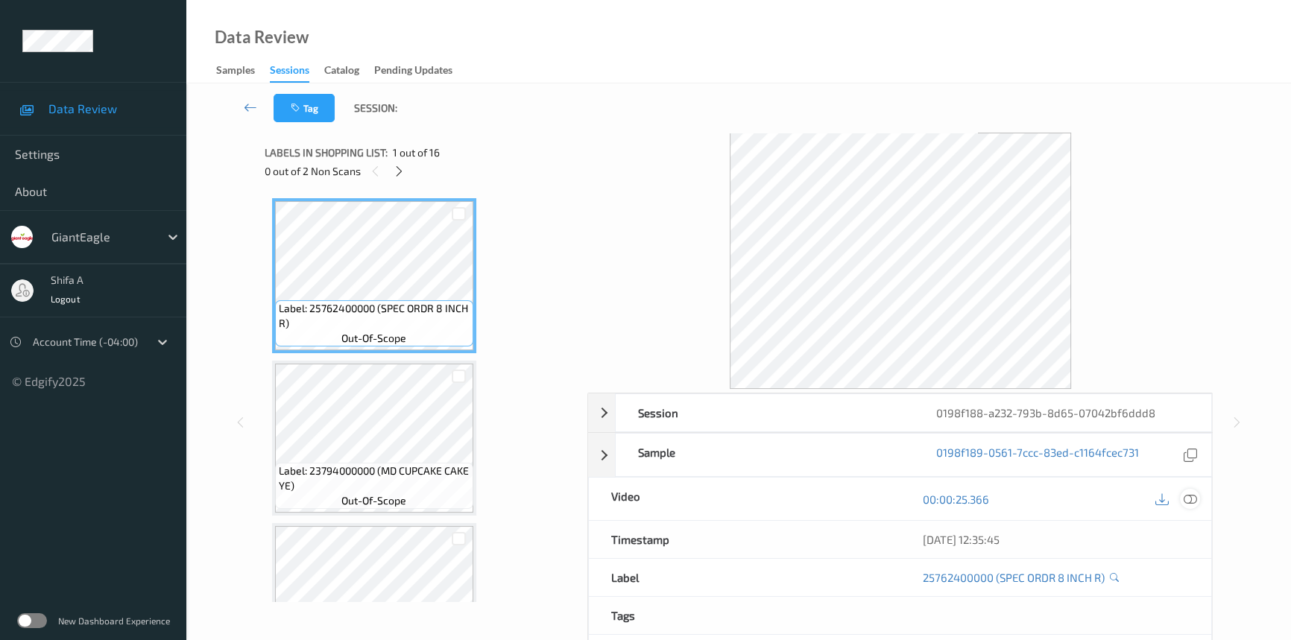
click at [1188, 504] on icon at bounding box center [1190, 499] width 13 height 13
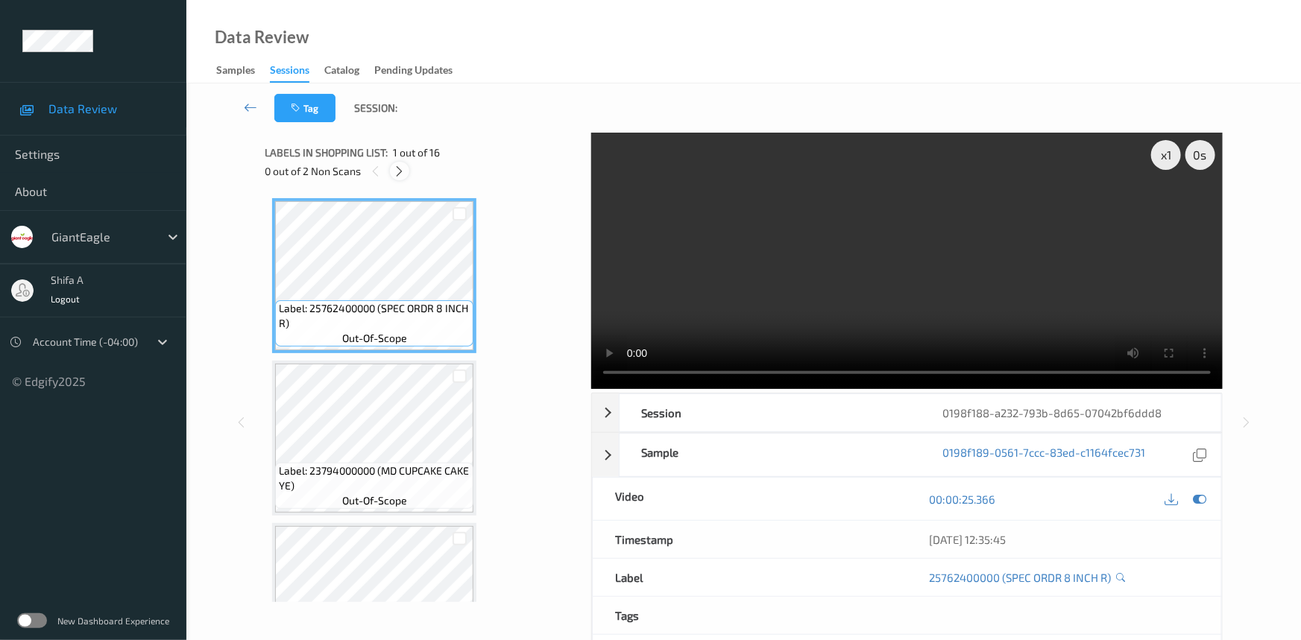
click at [395, 171] on icon at bounding box center [400, 171] width 13 height 13
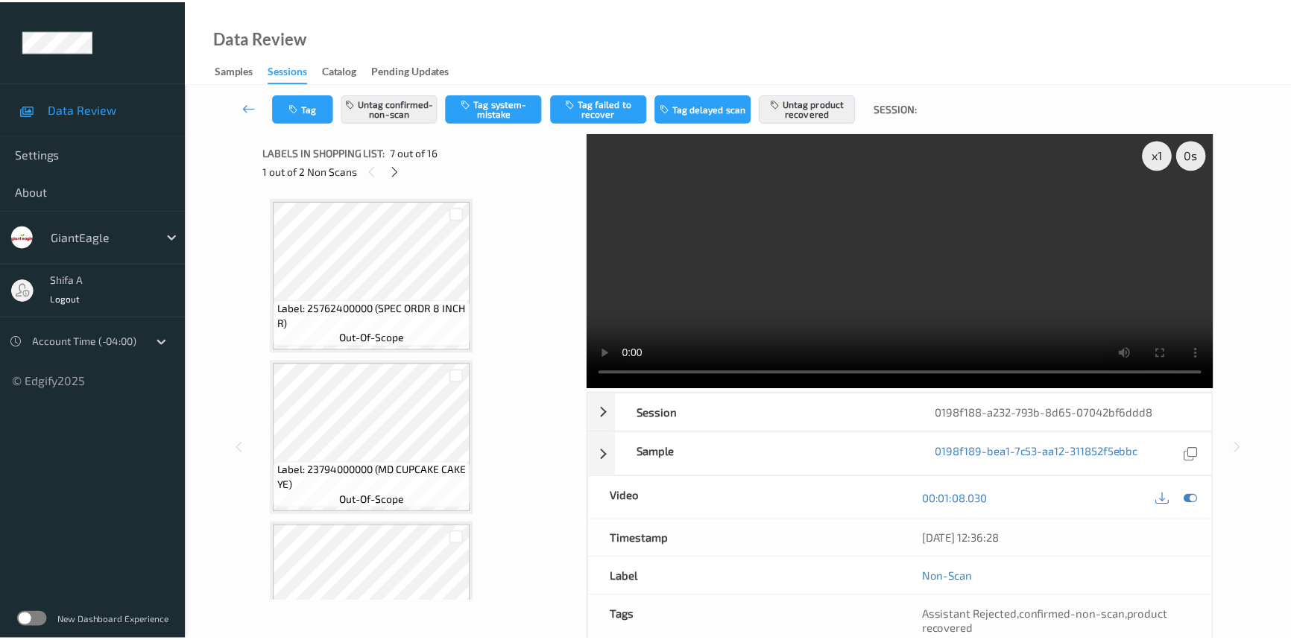
scroll to position [817, 0]
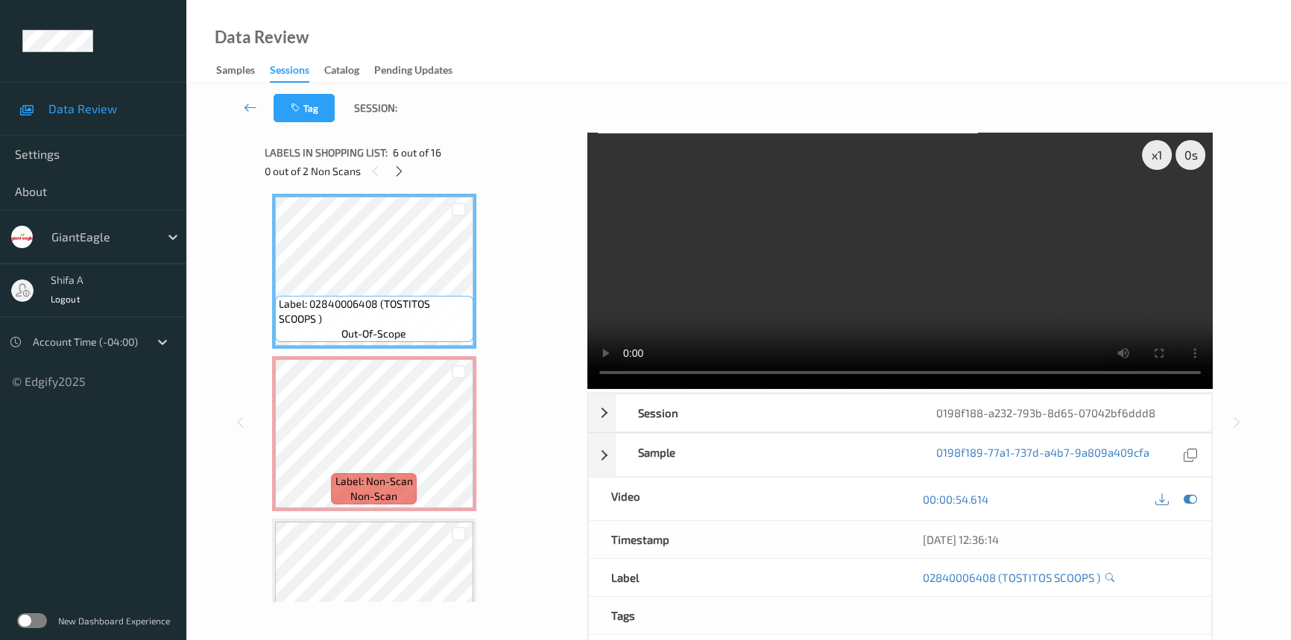
click at [985, 256] on video at bounding box center [900, 261] width 626 height 256
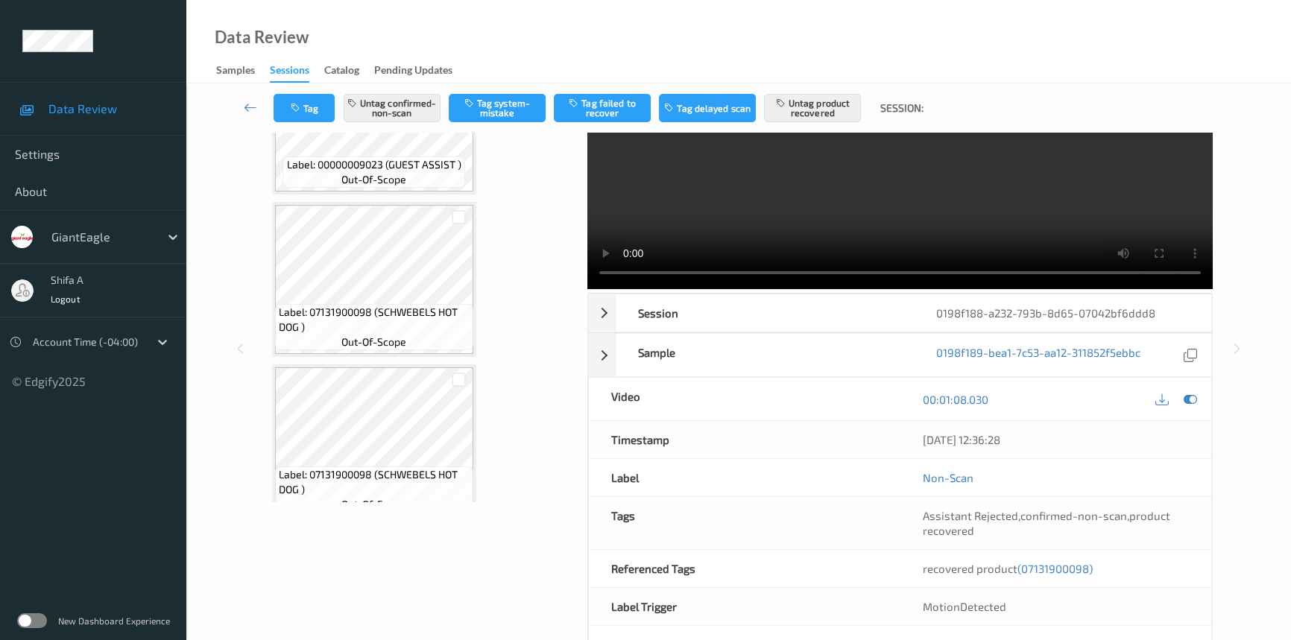
scroll to position [154, 0]
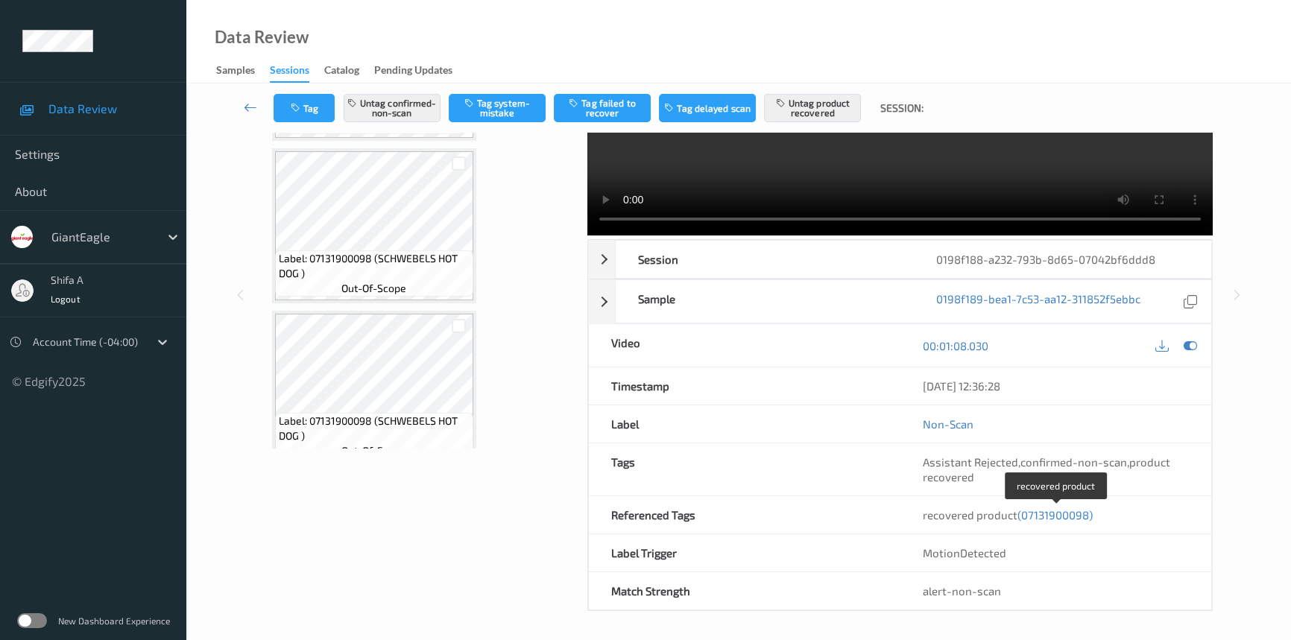
click at [1047, 512] on span "(07131900098)" at bounding box center [1055, 514] width 75 height 13
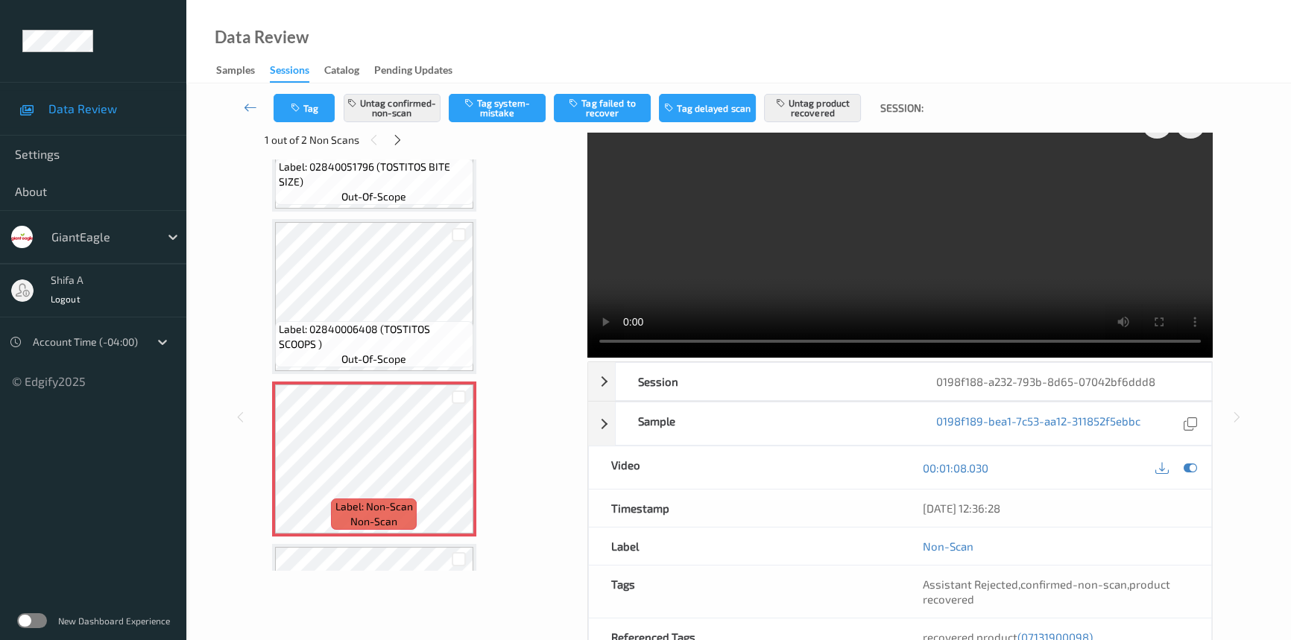
scroll to position [0, 0]
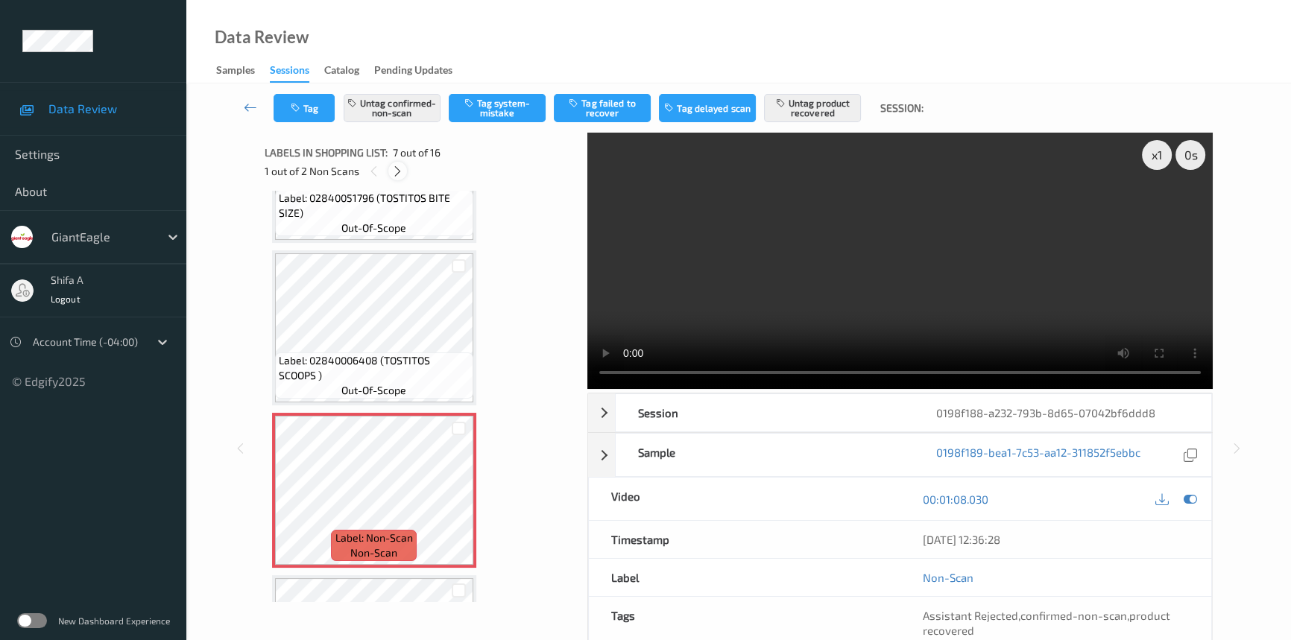
click at [393, 166] on icon at bounding box center [397, 171] width 13 height 13
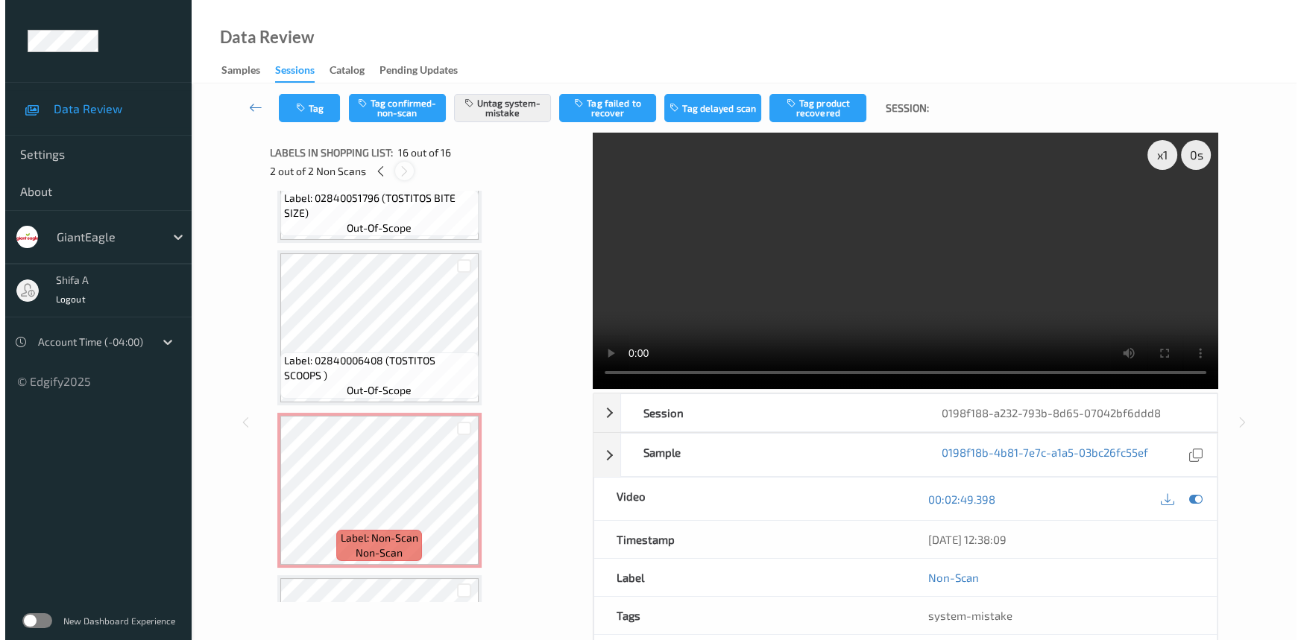
scroll to position [2187, 0]
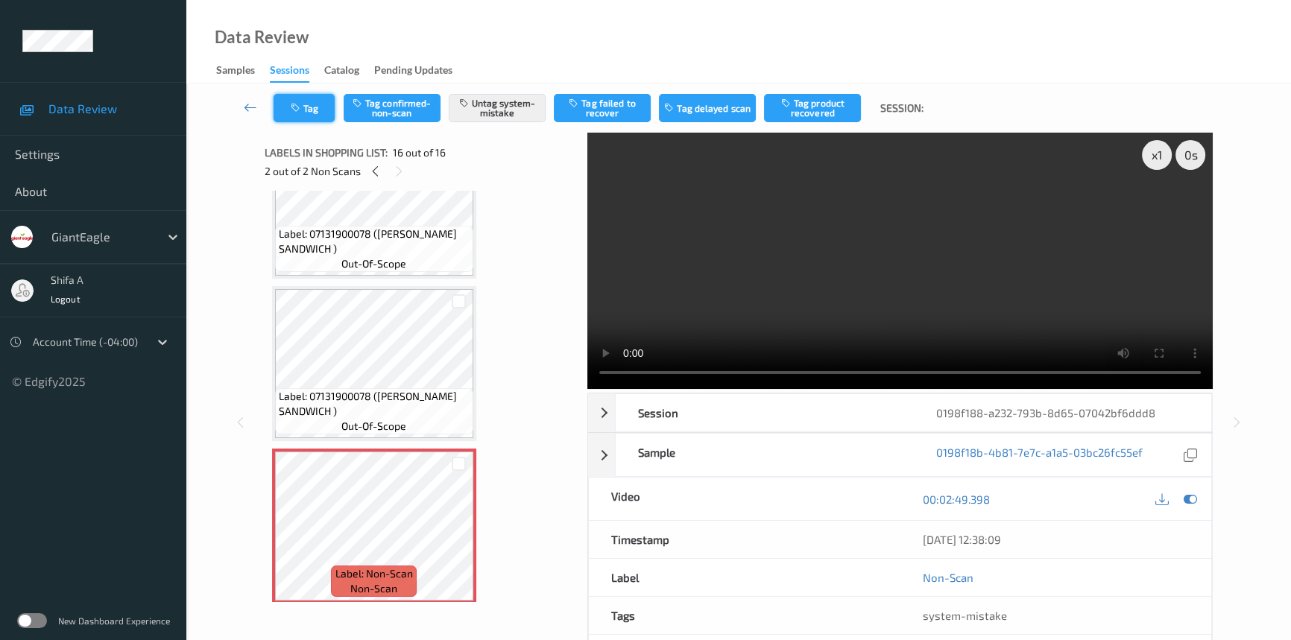
click at [310, 107] on button "Tag" at bounding box center [304, 108] width 61 height 28
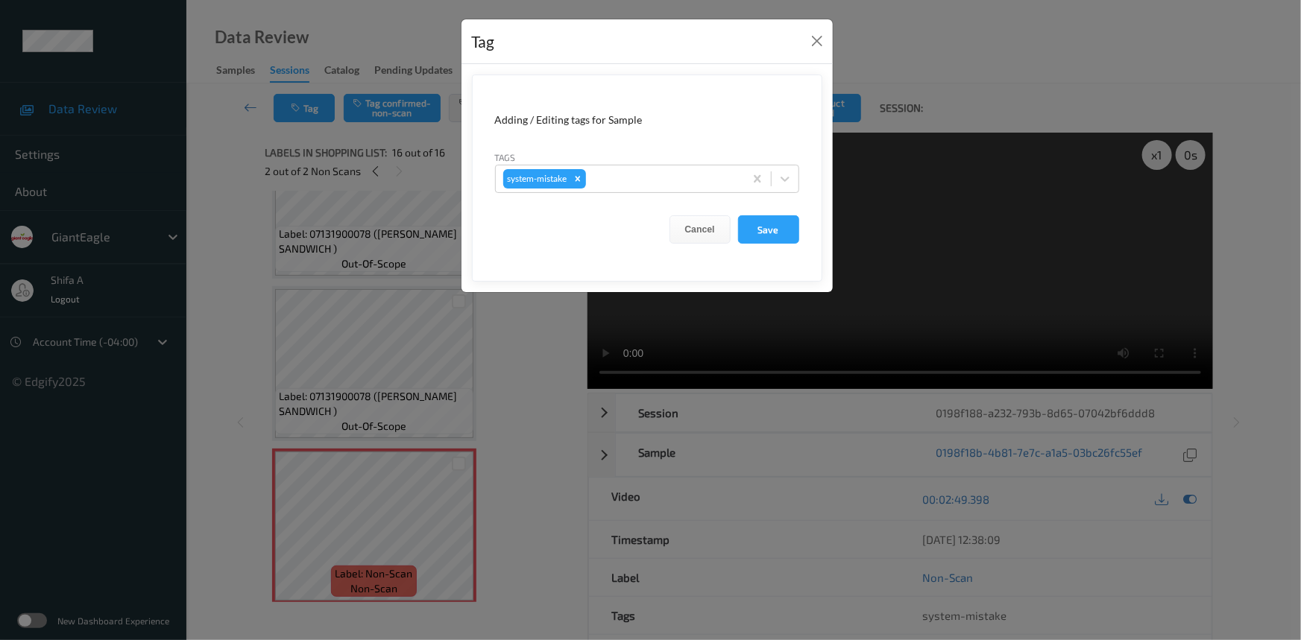
click at [675, 163] on div "Tags system-mistake" at bounding box center [647, 171] width 304 height 43
click at [667, 174] on div at bounding box center [663, 179] width 148 height 18
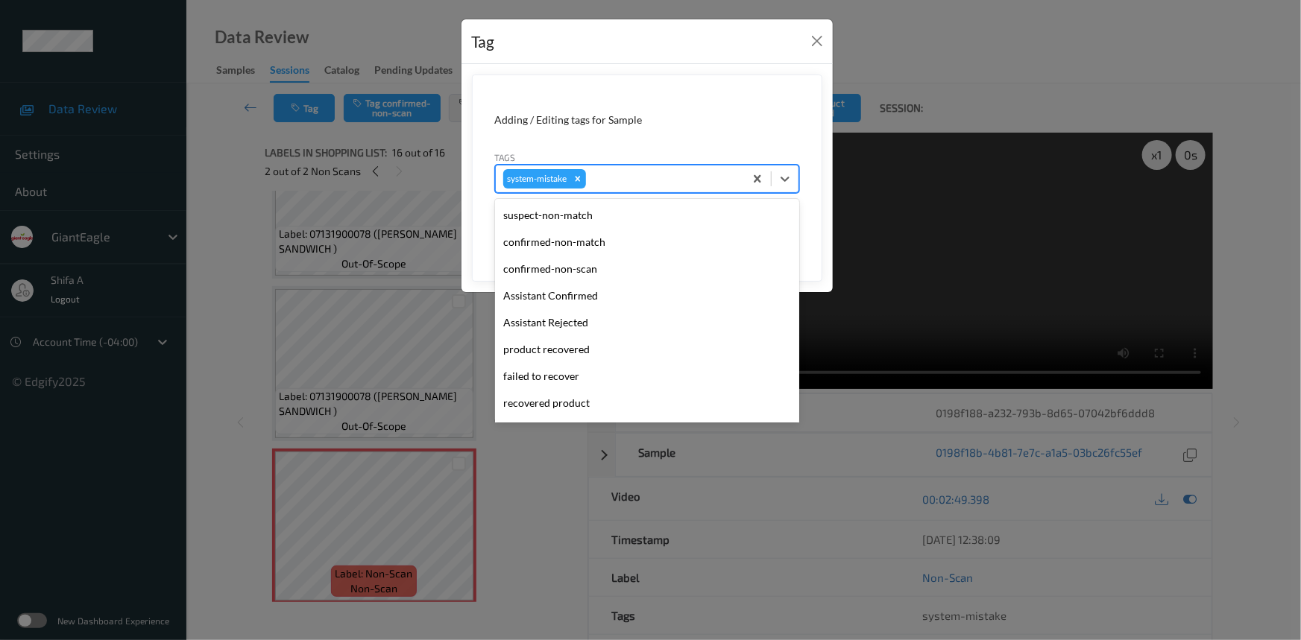
scroll to position [157, 0]
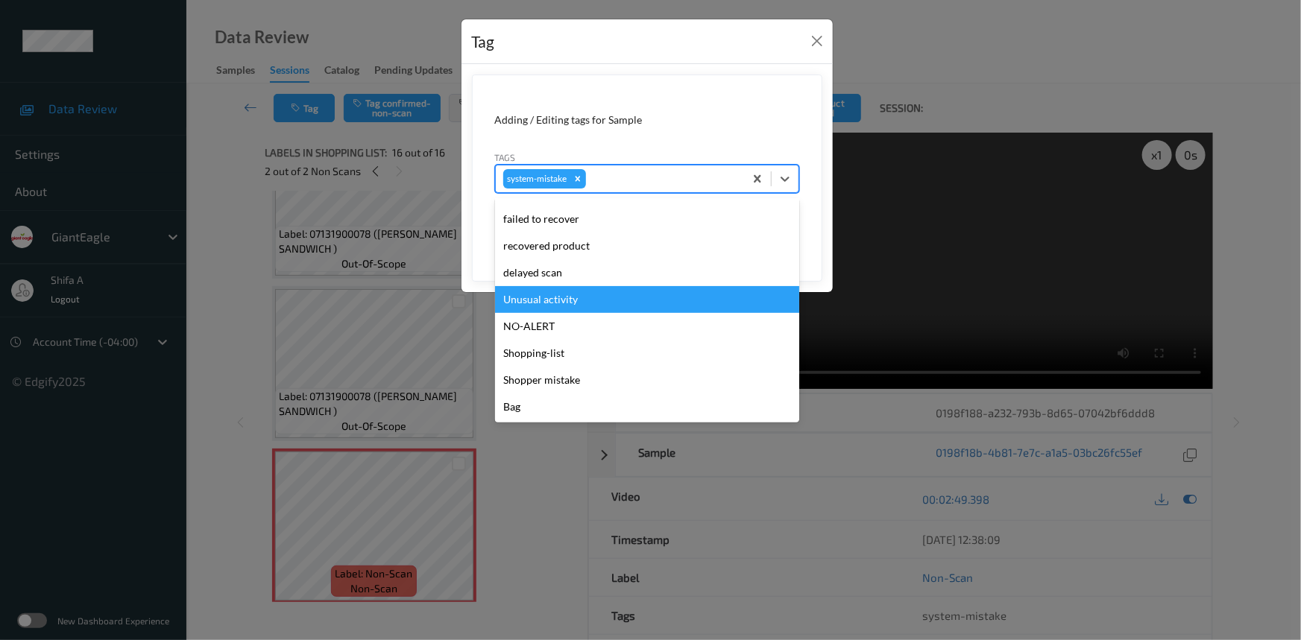
click at [561, 300] on div "Unusual activity" at bounding box center [647, 299] width 304 height 27
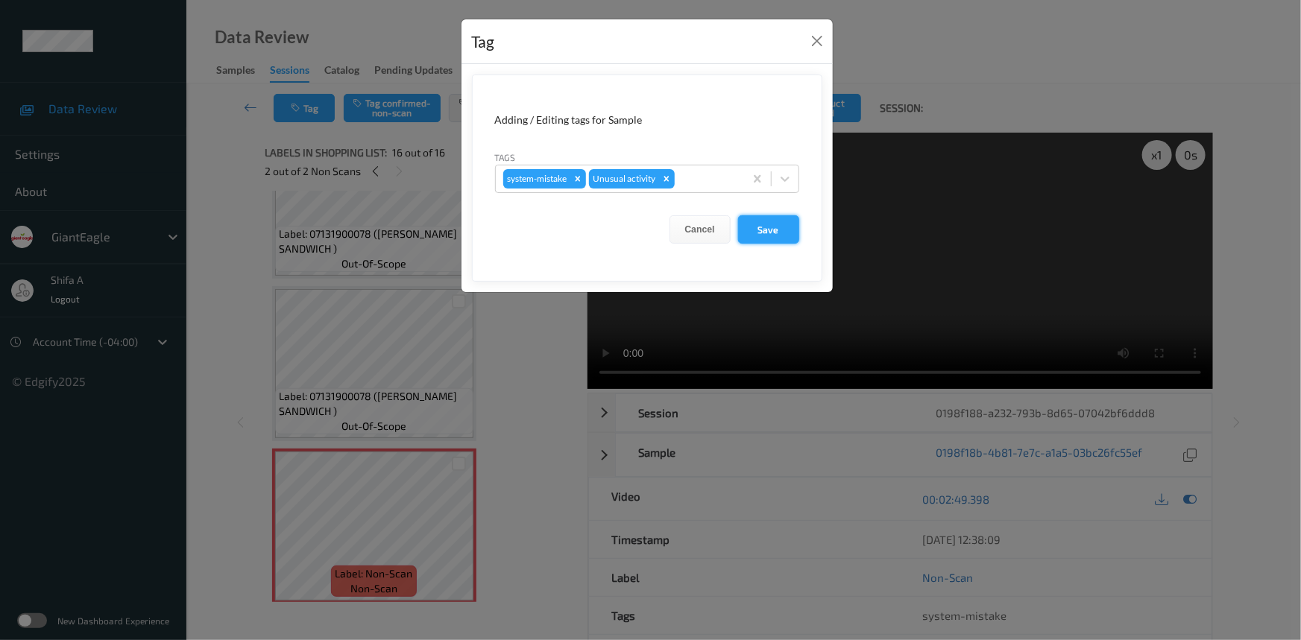
click at [771, 243] on button "Save" at bounding box center [768, 229] width 61 height 28
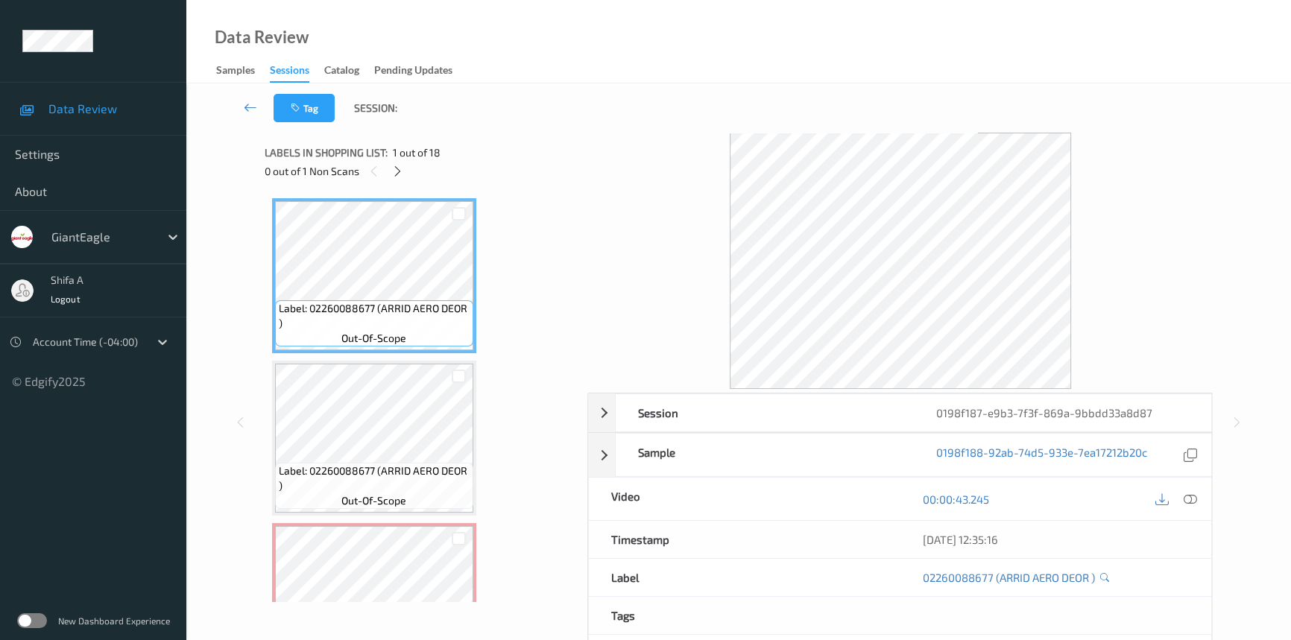
drag, startPoint x: 1188, startPoint y: 496, endPoint x: 795, endPoint y: 496, distance: 392.9
click at [1188, 497] on icon at bounding box center [1190, 499] width 13 height 13
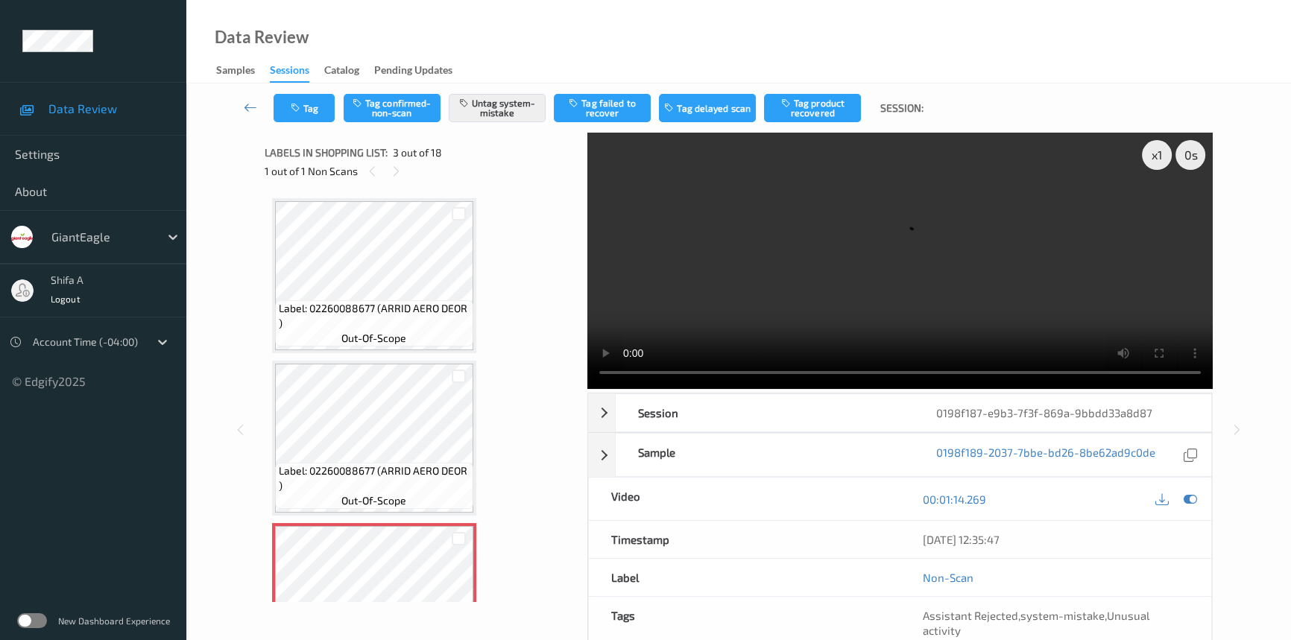
scroll to position [271, 0]
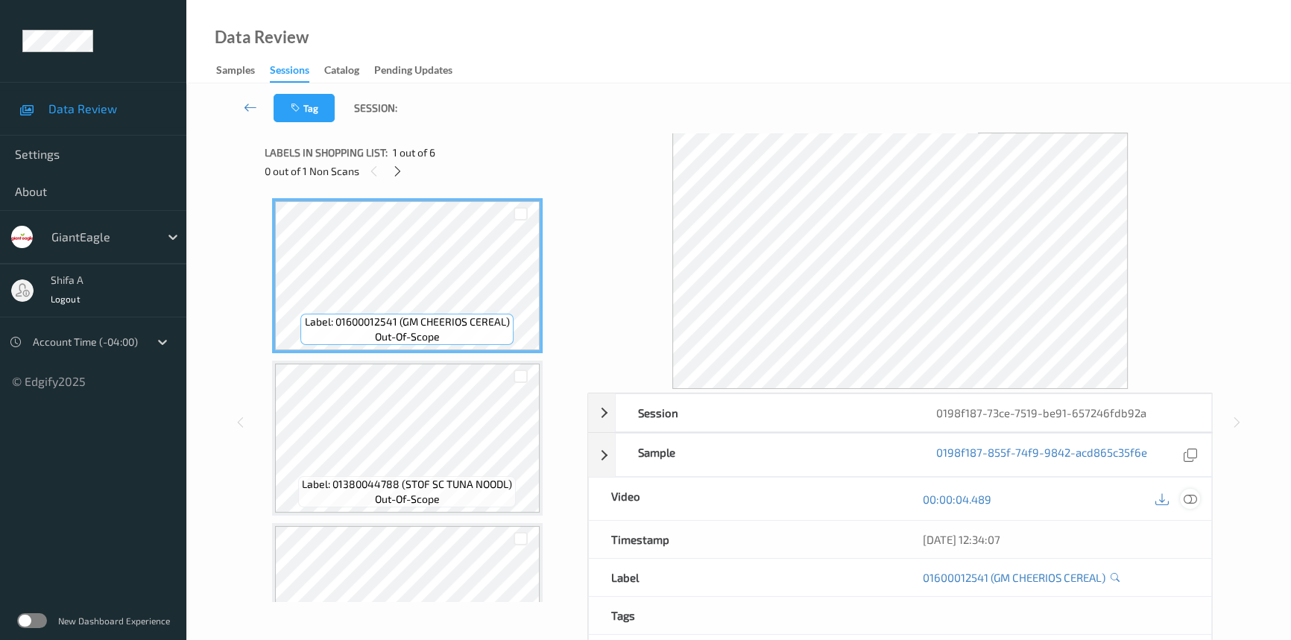
click at [1186, 497] on icon at bounding box center [1190, 499] width 13 height 13
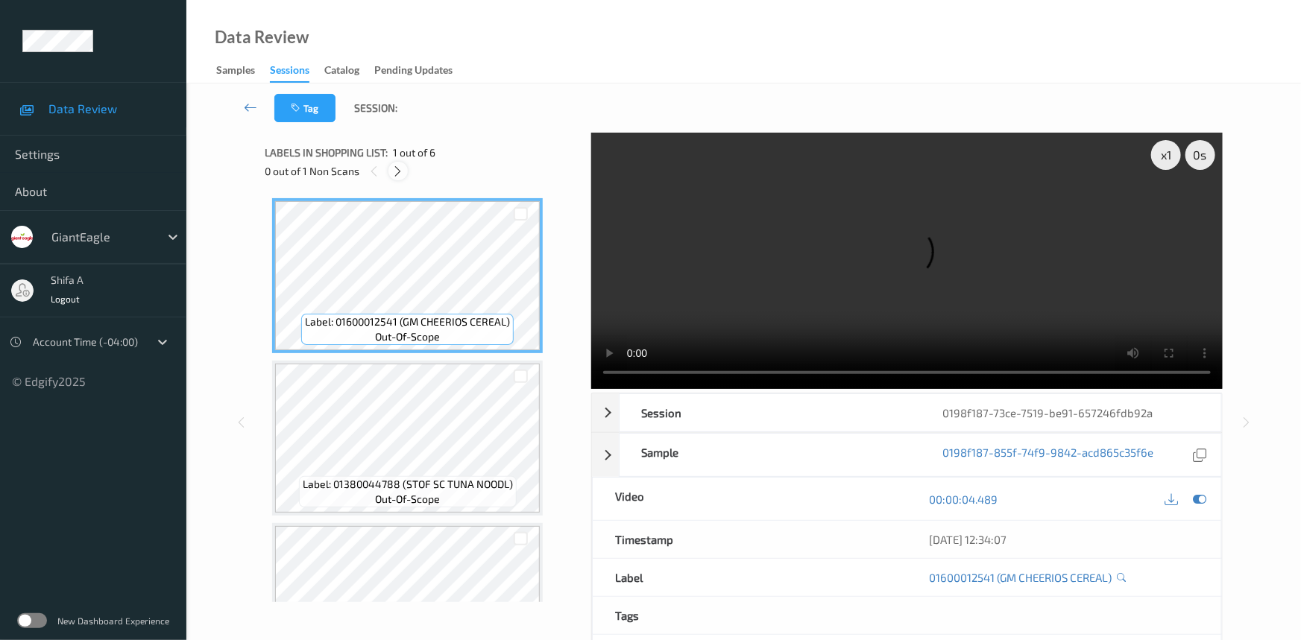
click at [400, 177] on icon at bounding box center [398, 171] width 13 height 13
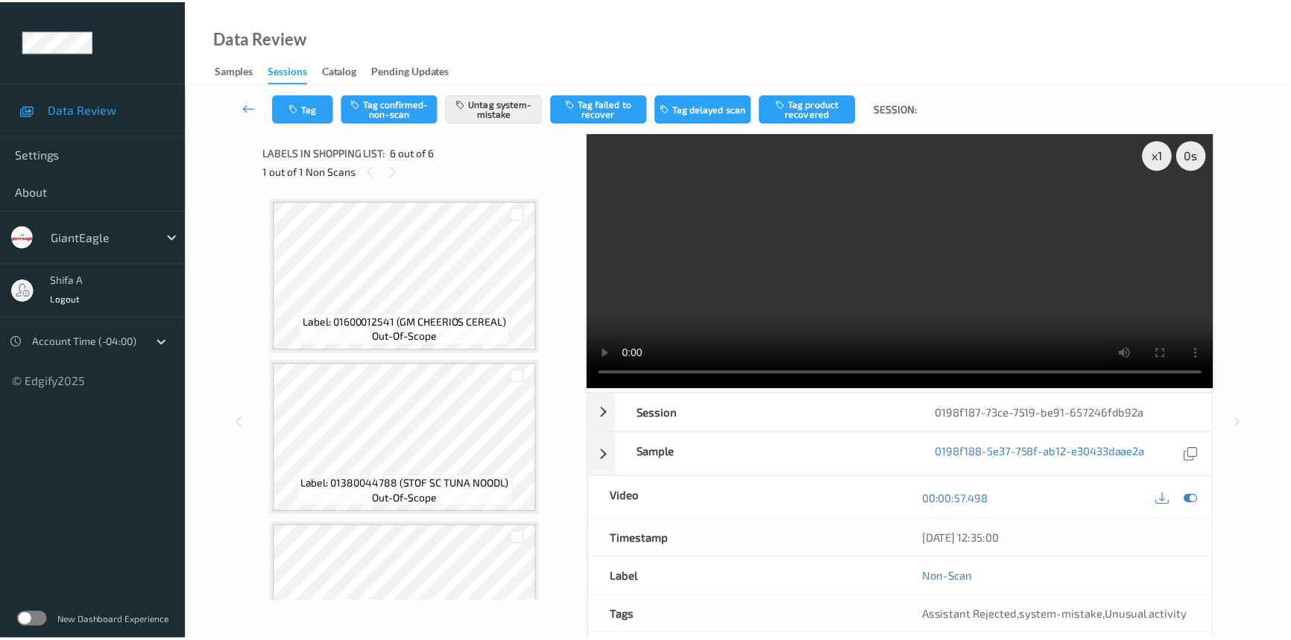
scroll to position [567, 0]
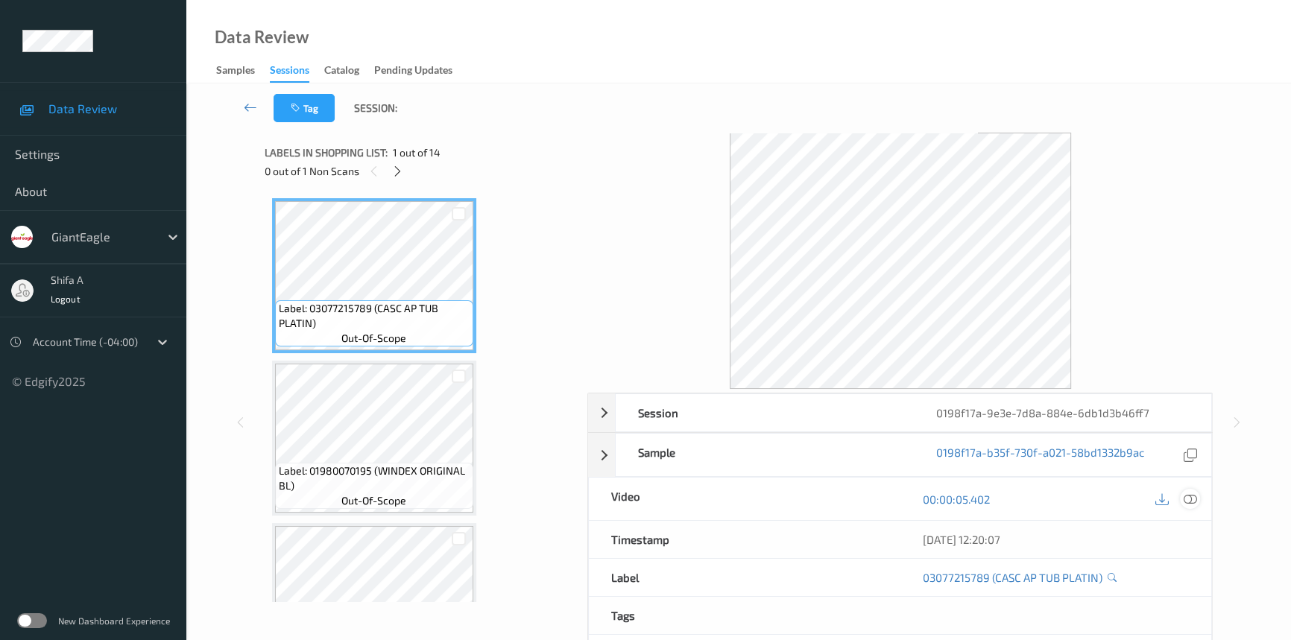
click at [1188, 497] on icon at bounding box center [1190, 499] width 13 height 13
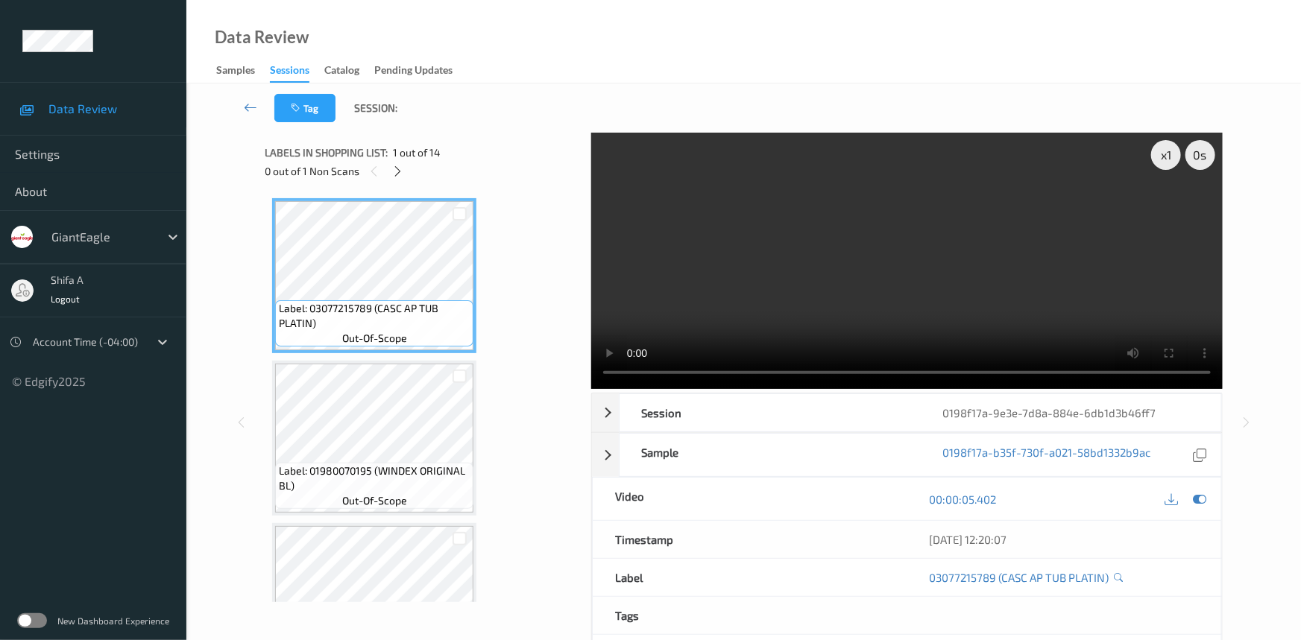
click at [395, 169] on icon at bounding box center [398, 171] width 13 height 13
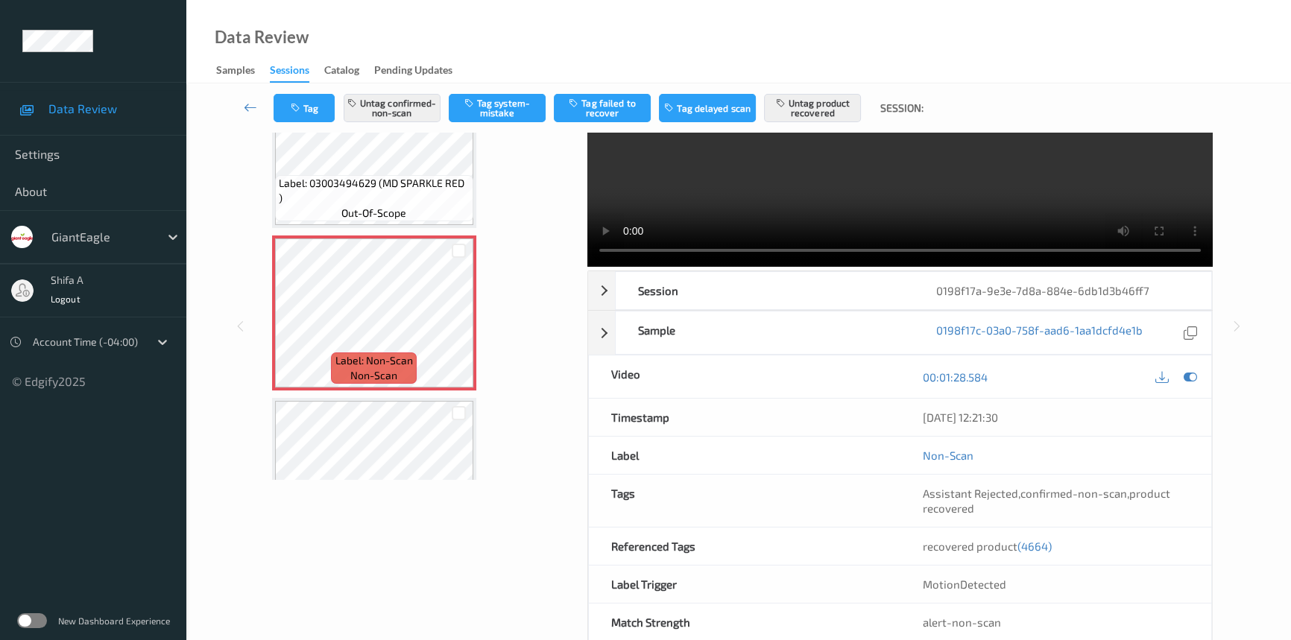
scroll to position [154, 0]
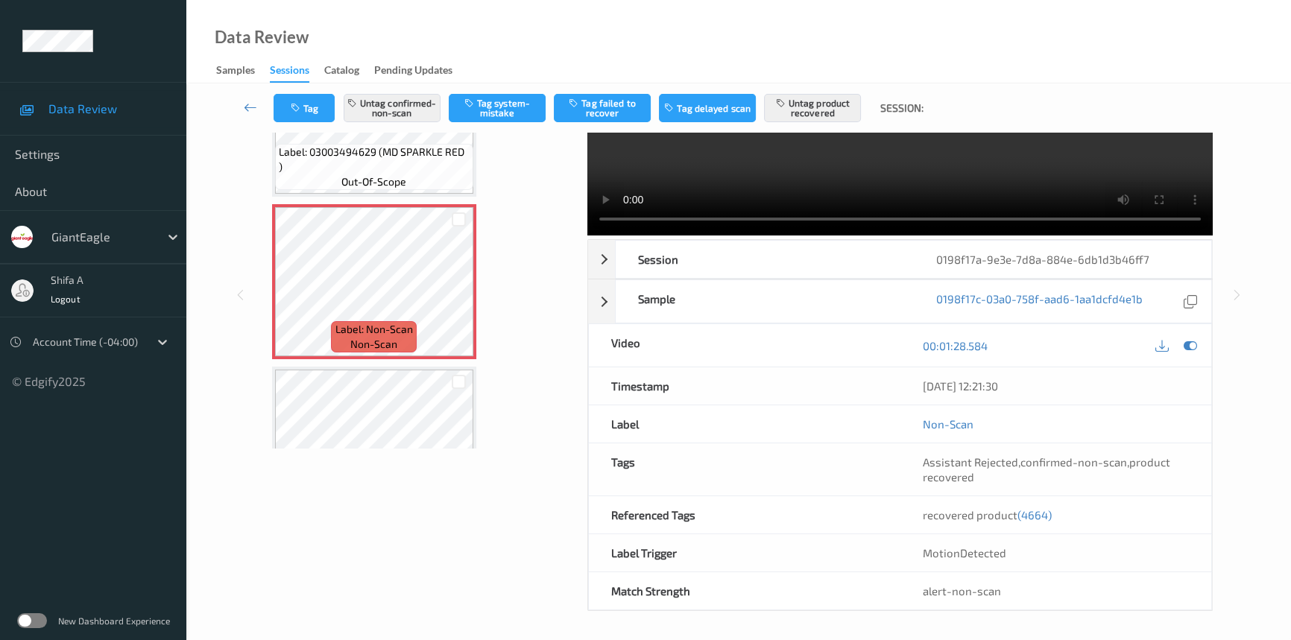
click at [1029, 508] on span "(4664)" at bounding box center [1035, 514] width 34 height 13
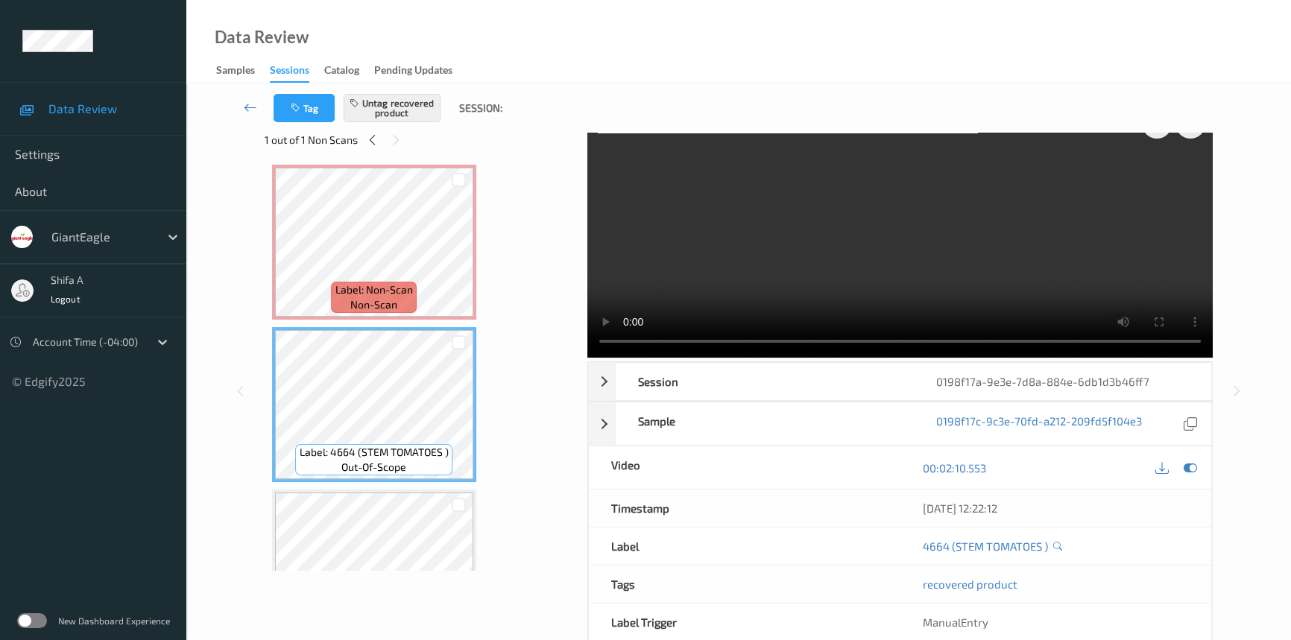
scroll to position [0, 0]
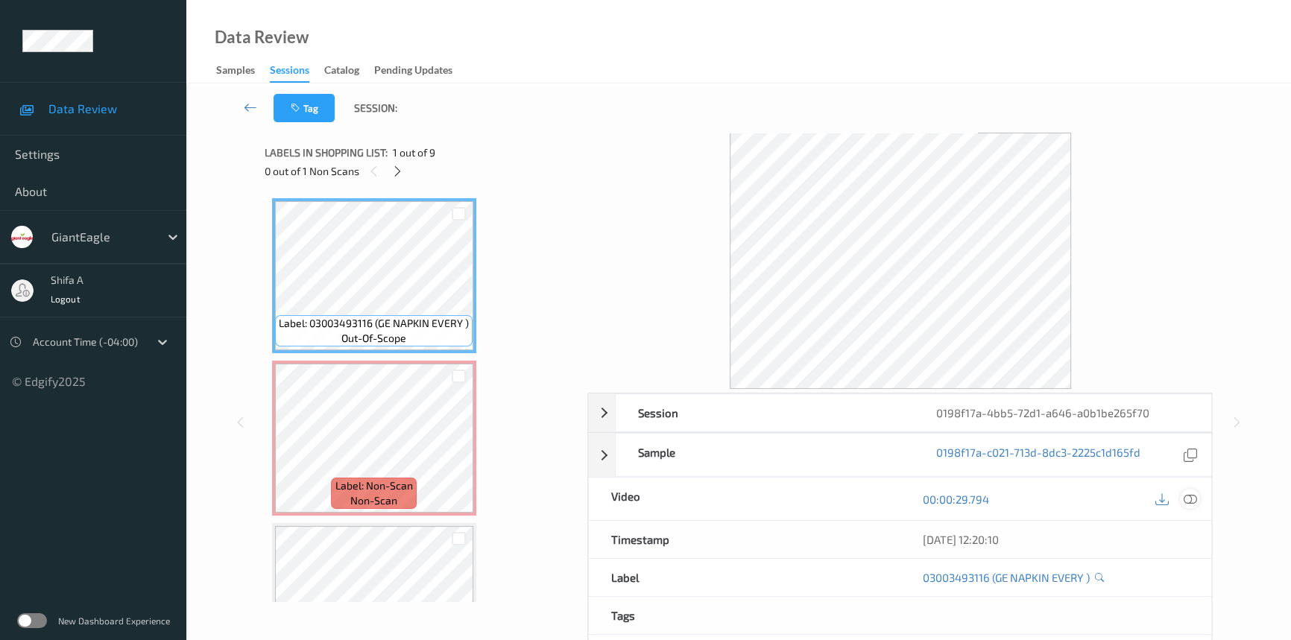
click at [1185, 497] on icon at bounding box center [1190, 499] width 13 height 13
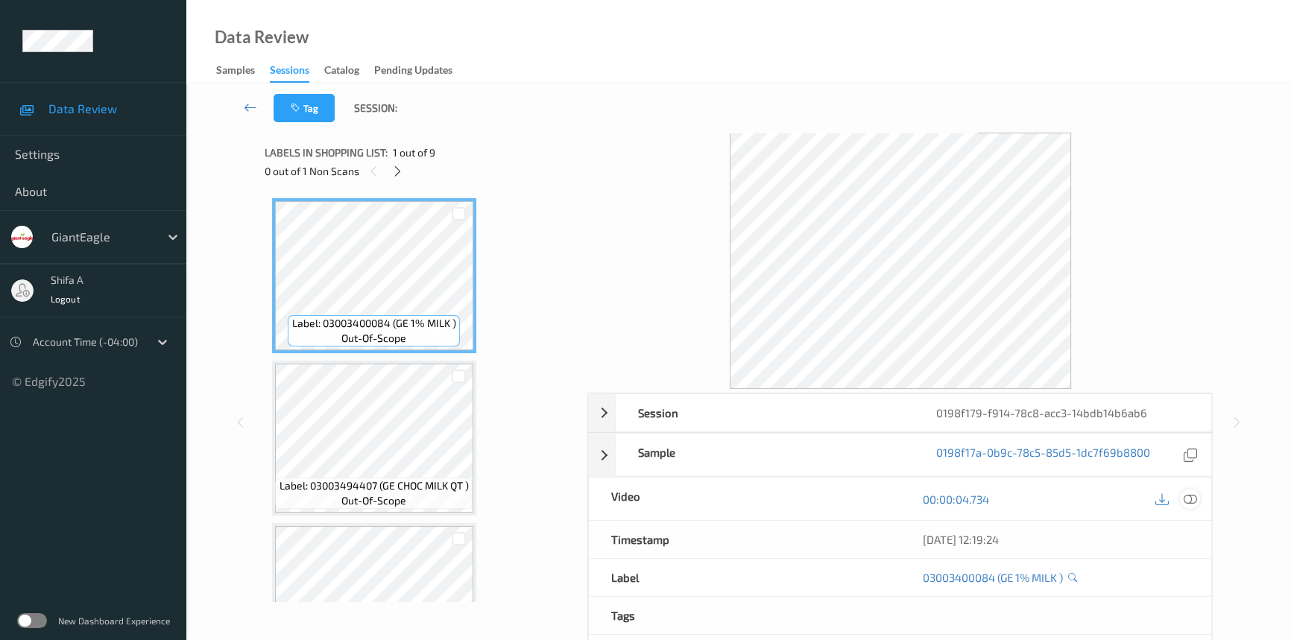
click at [1197, 498] on icon at bounding box center [1190, 499] width 13 height 13
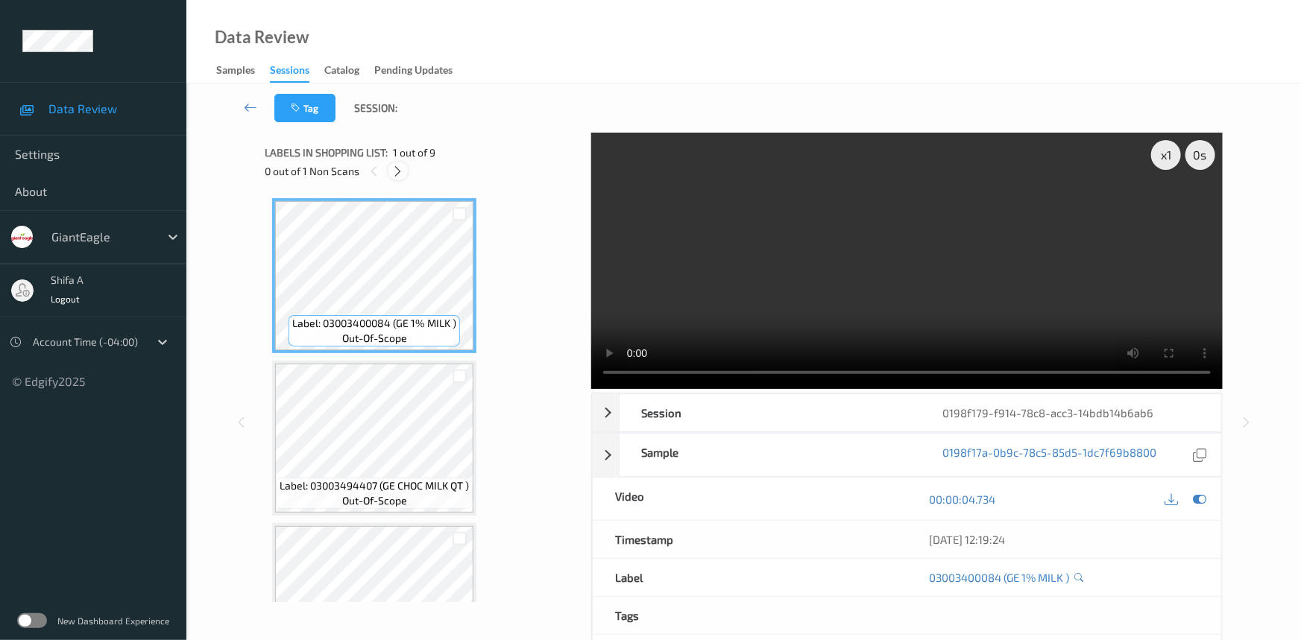
click at [403, 171] on icon at bounding box center [398, 171] width 13 height 13
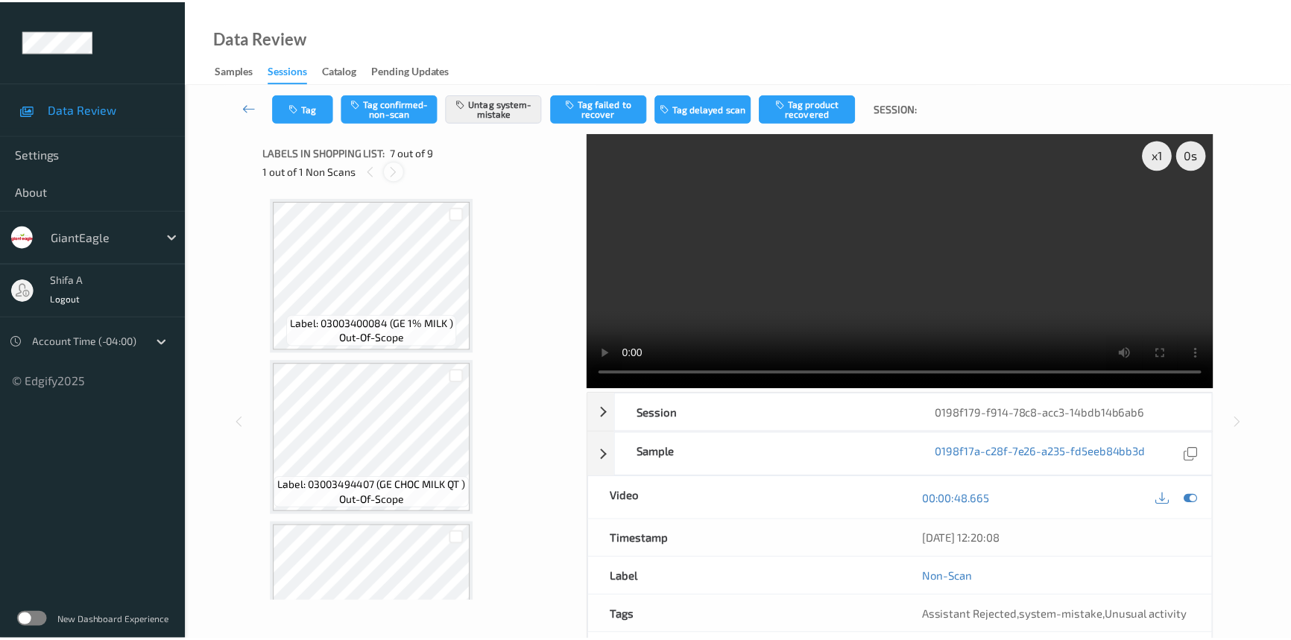
scroll to position [817, 0]
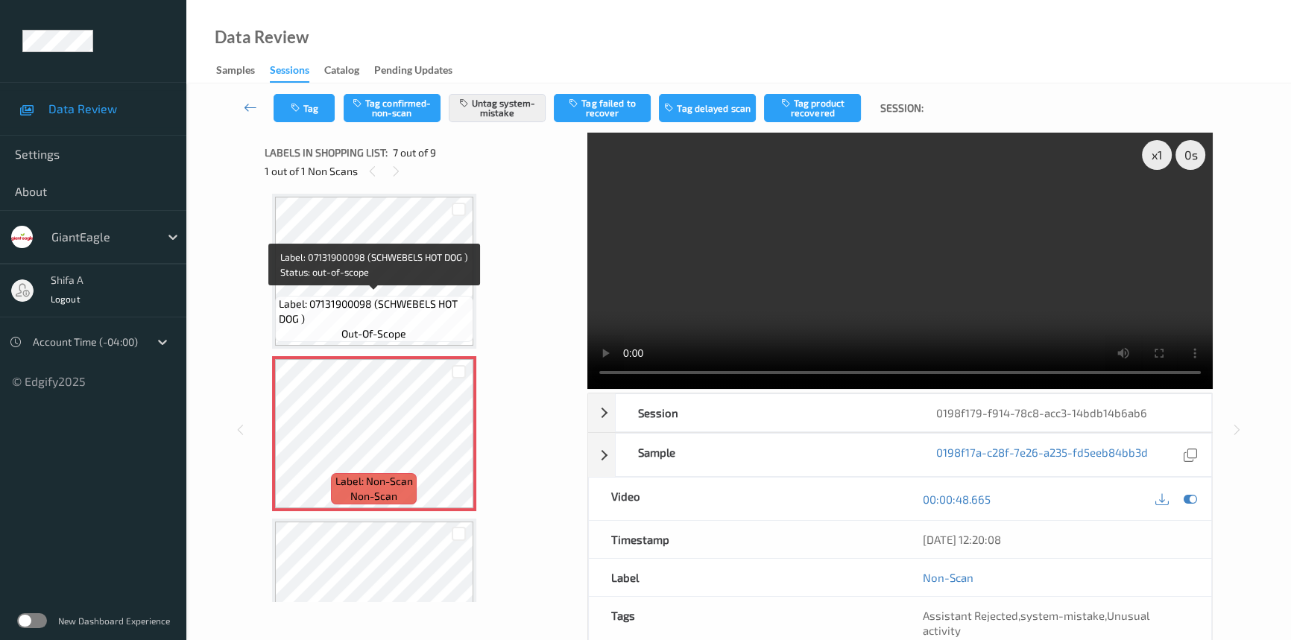
click at [424, 298] on span "Label: 07131900098 (SCHWEBELS HOT DOG )" at bounding box center [374, 312] width 191 height 30
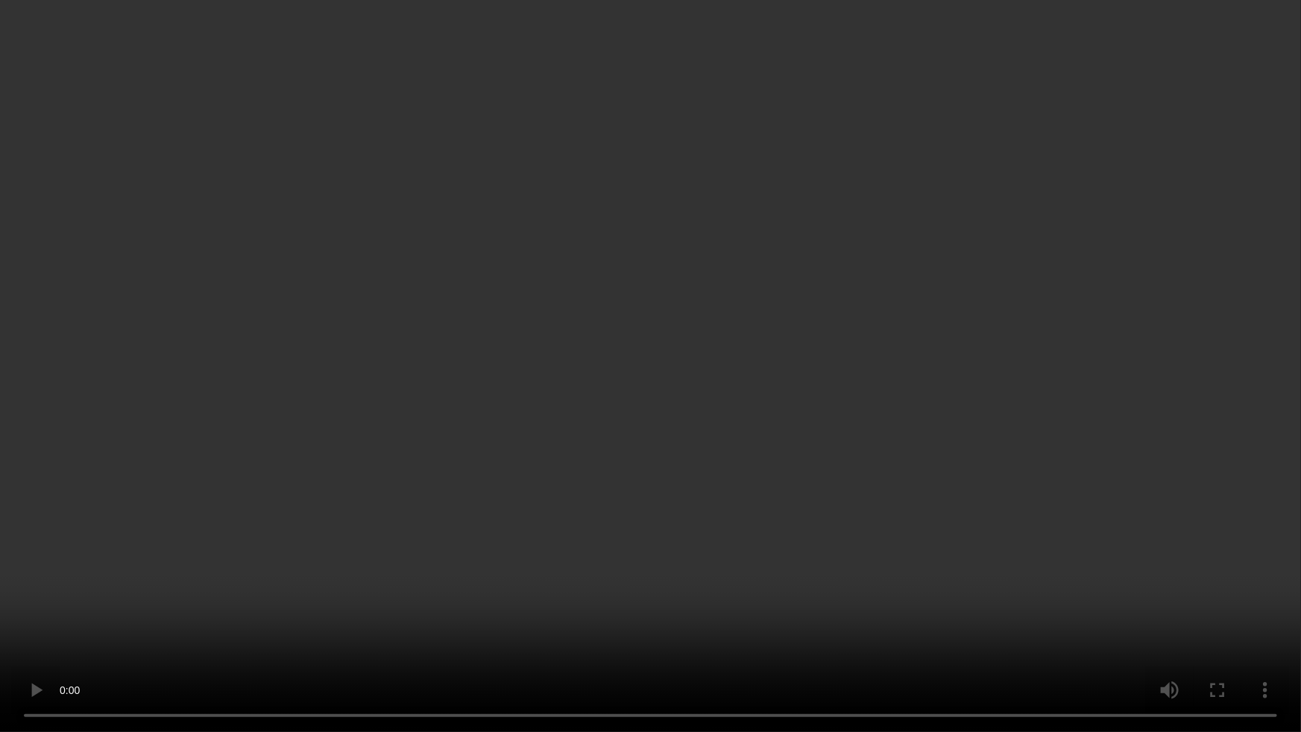
click at [876, 426] on video at bounding box center [650, 366] width 1301 height 732
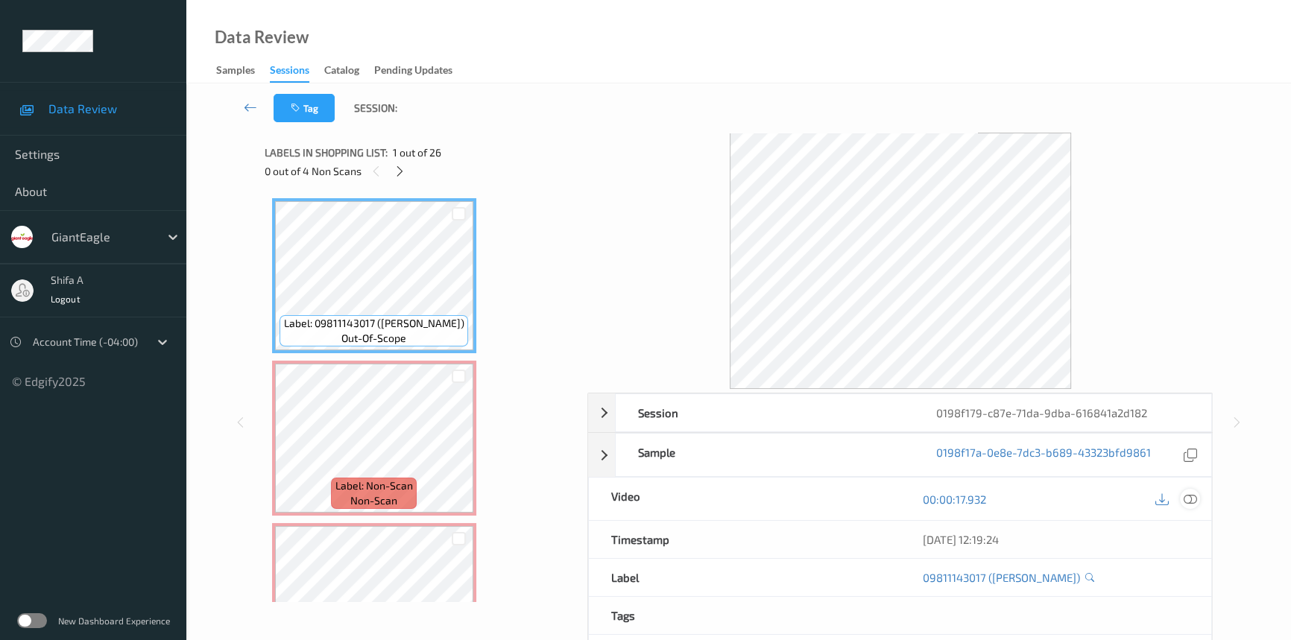
click at [1193, 499] on icon at bounding box center [1190, 499] width 13 height 13
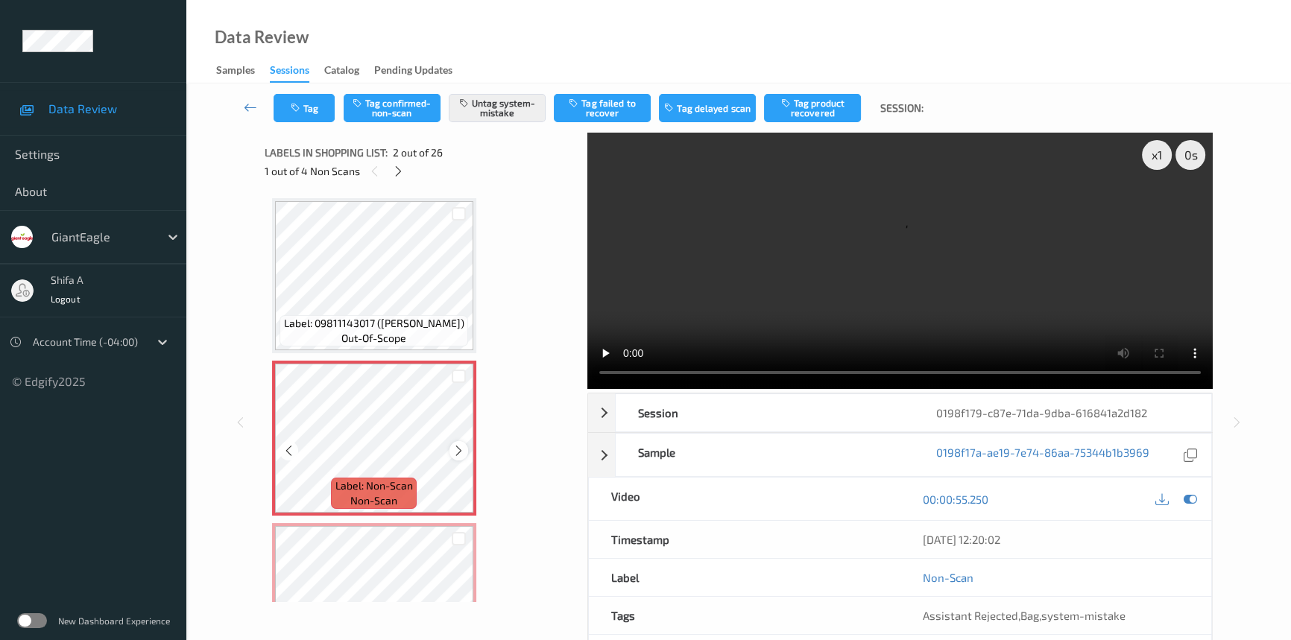
scroll to position [271, 0]
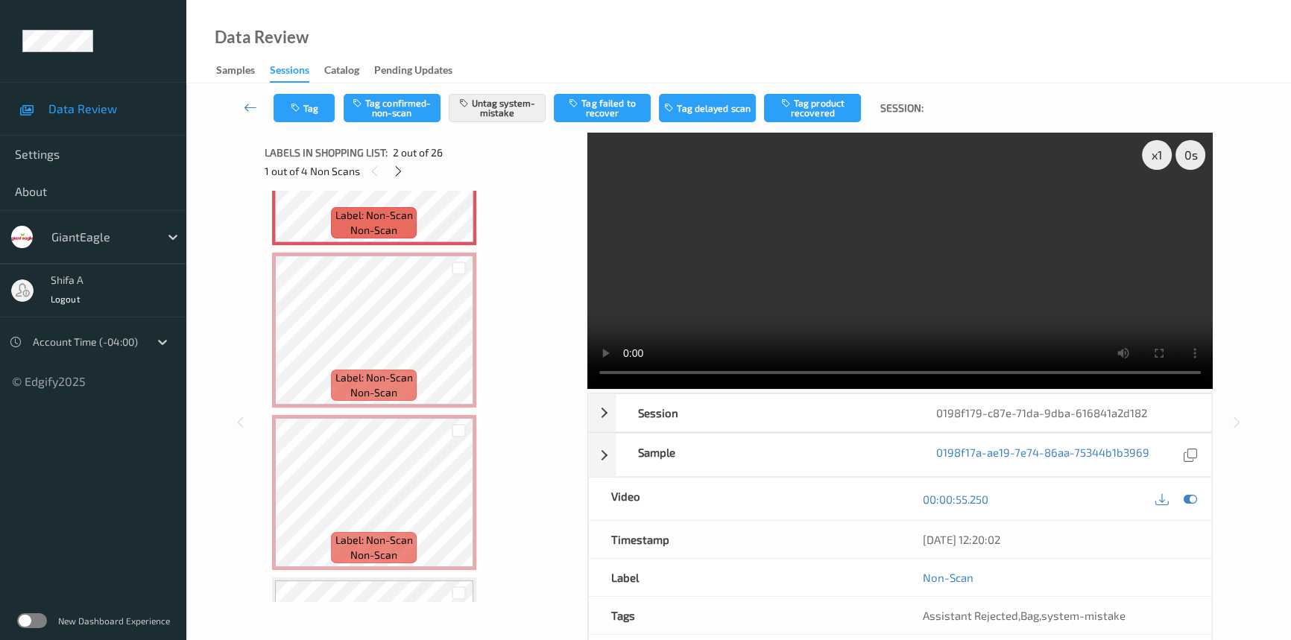
click at [954, 262] on video at bounding box center [900, 261] width 626 height 256
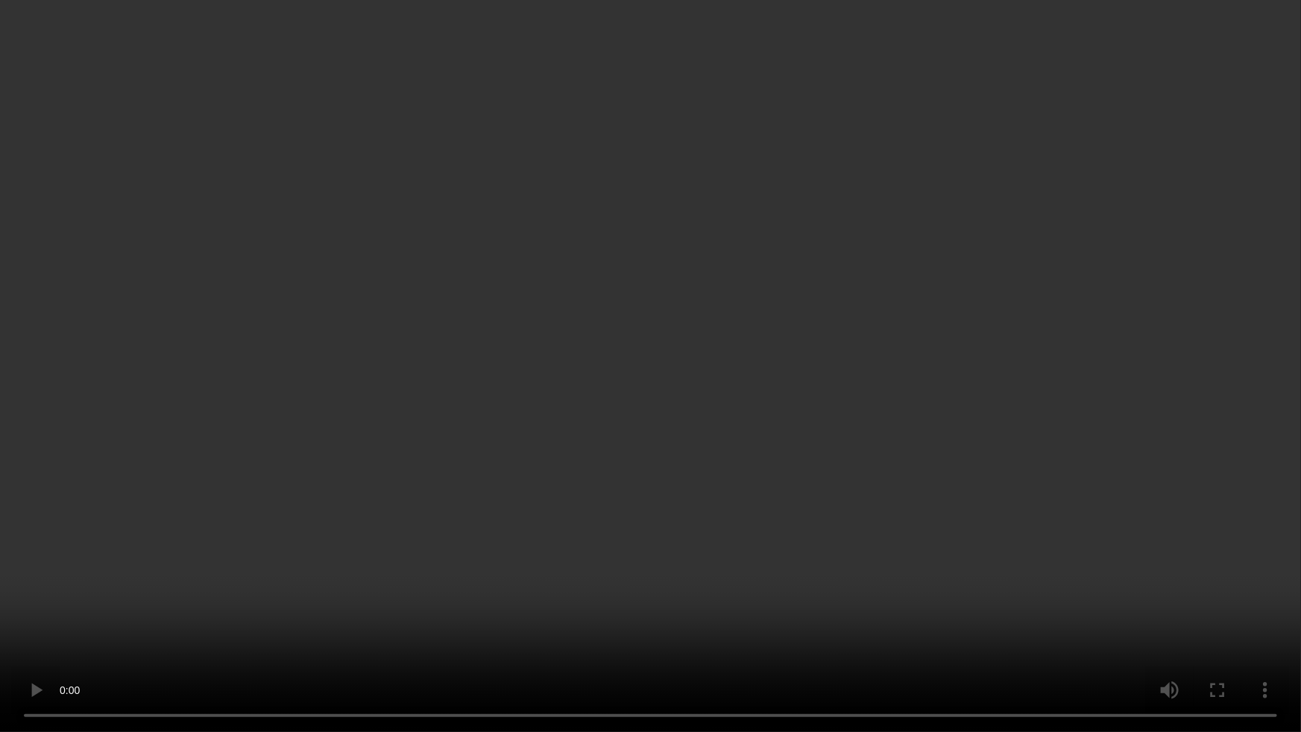
click at [1084, 447] on video at bounding box center [650, 366] width 1301 height 732
click at [1069, 514] on video at bounding box center [650, 366] width 1301 height 732
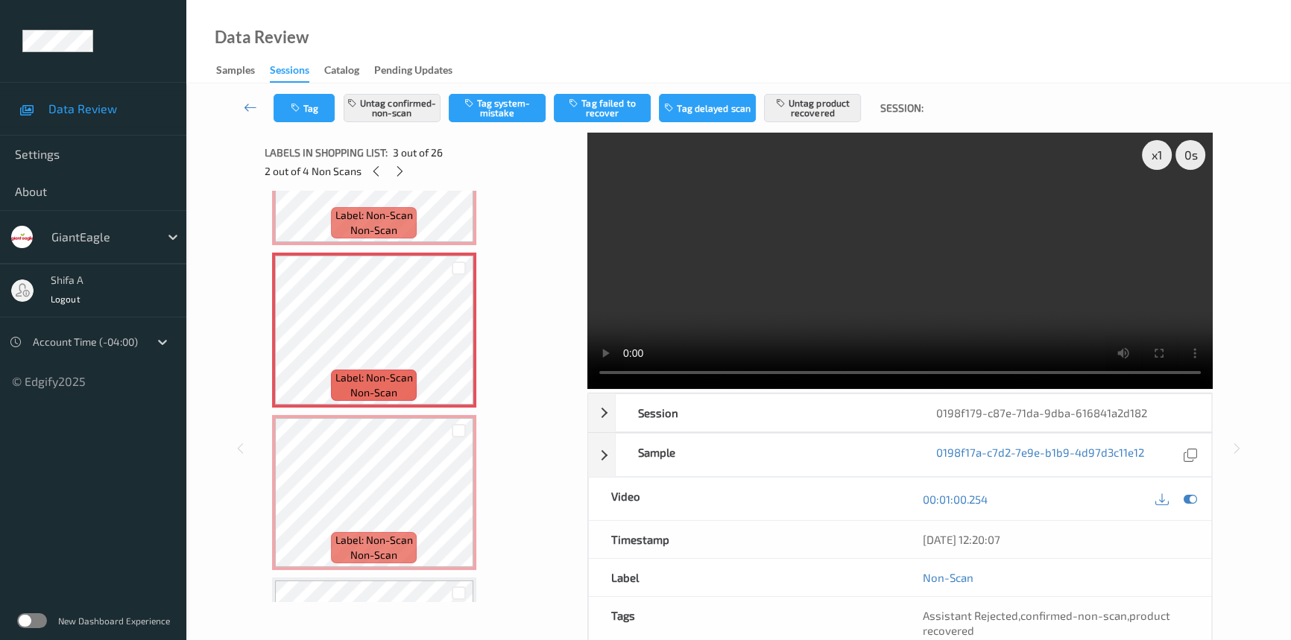
scroll to position [154, 0]
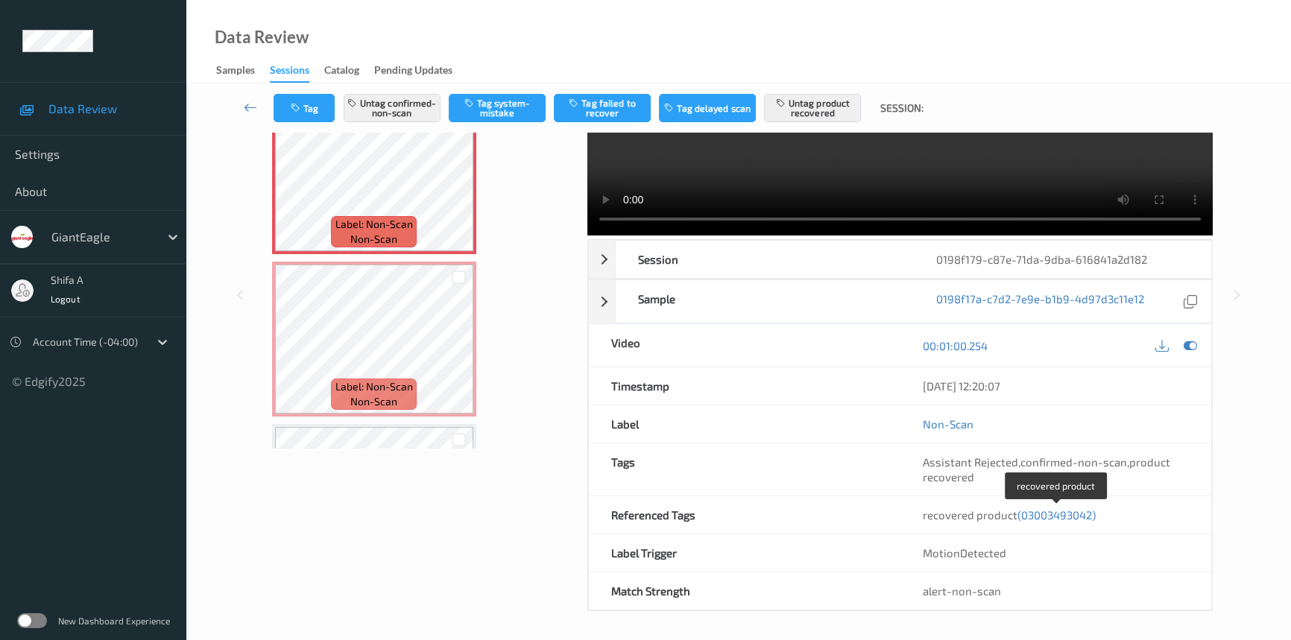
click at [1060, 511] on span "(03003493042)" at bounding box center [1057, 514] width 78 height 13
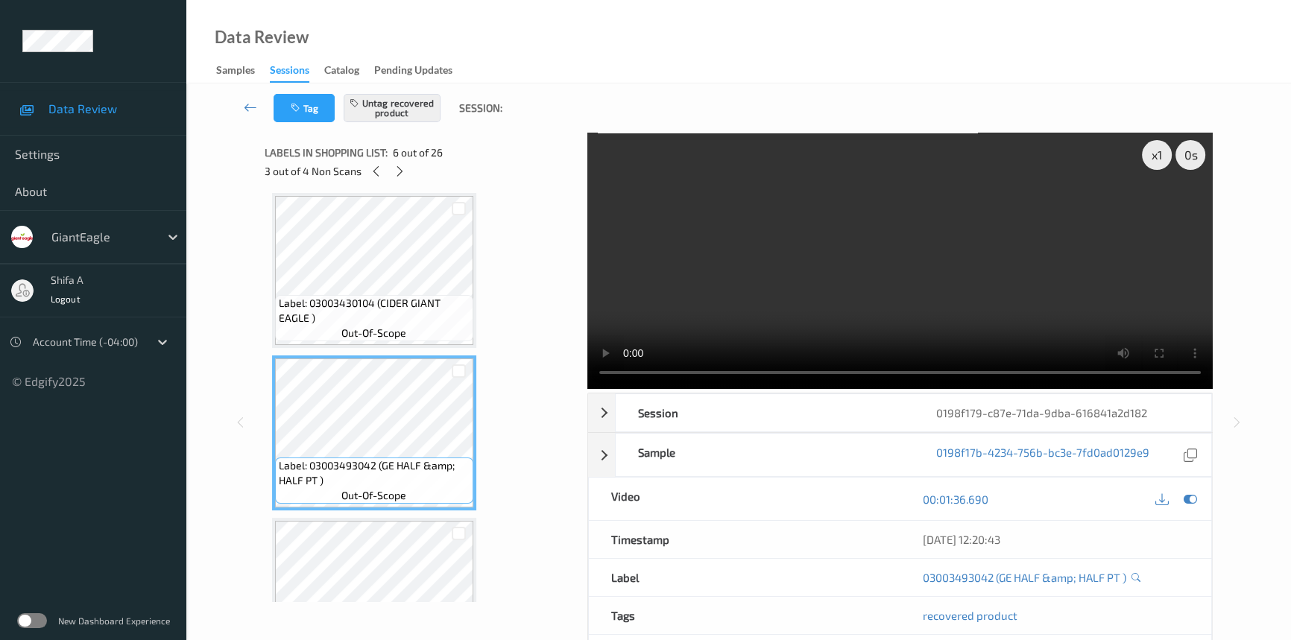
scroll to position [384, 0]
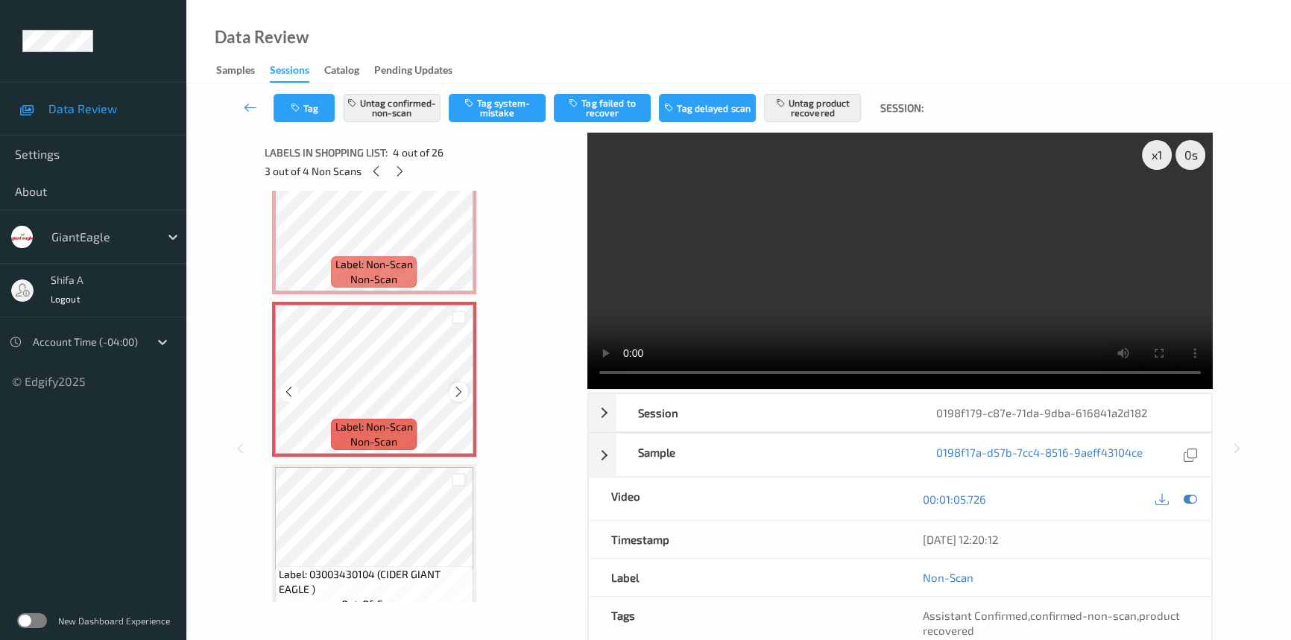
click at [455, 391] on icon at bounding box center [459, 391] width 13 height 13
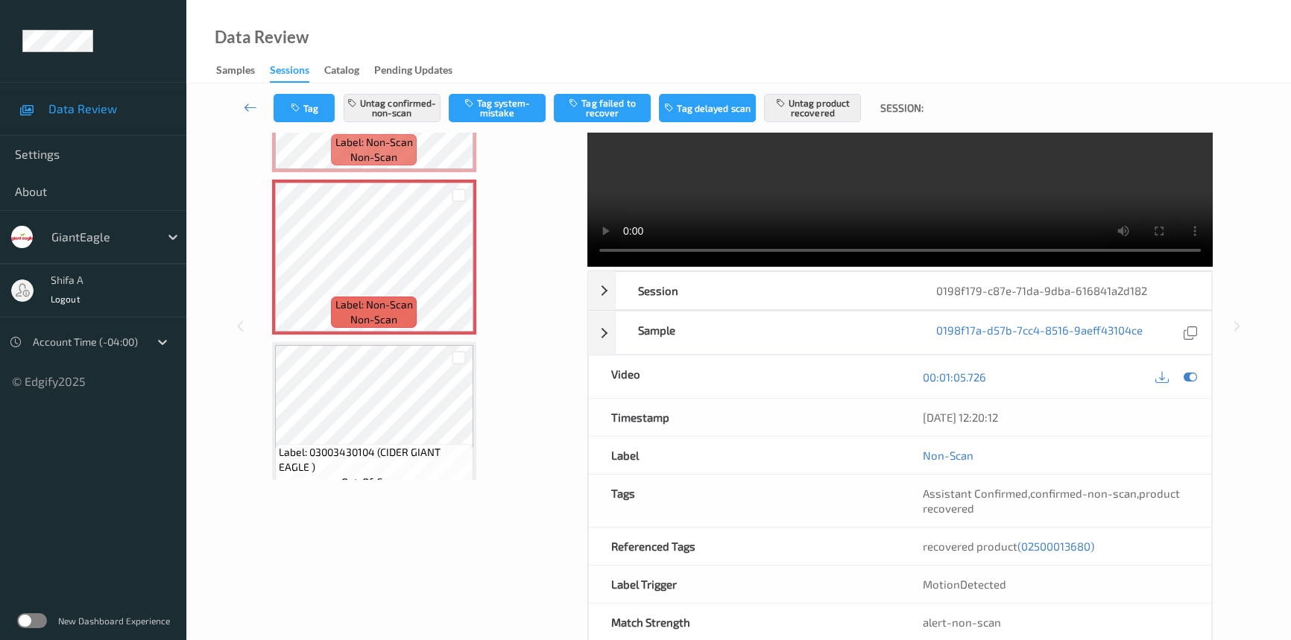
scroll to position [154, 0]
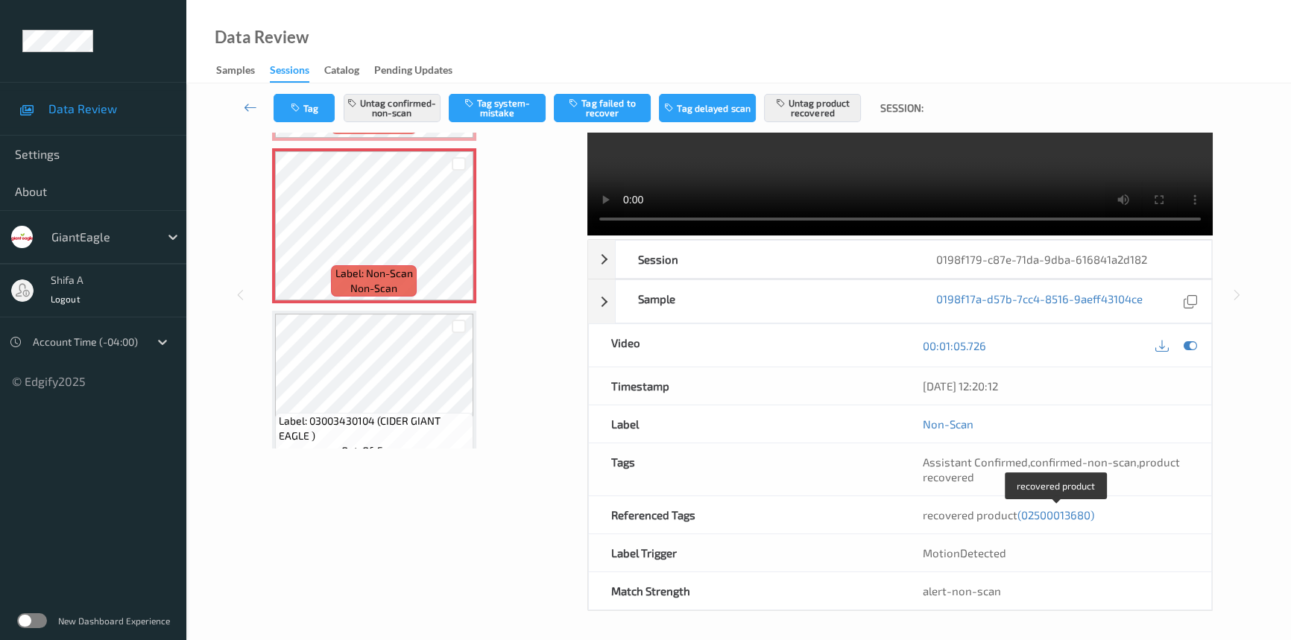
click at [1061, 514] on span "(02500013680)" at bounding box center [1056, 514] width 77 height 13
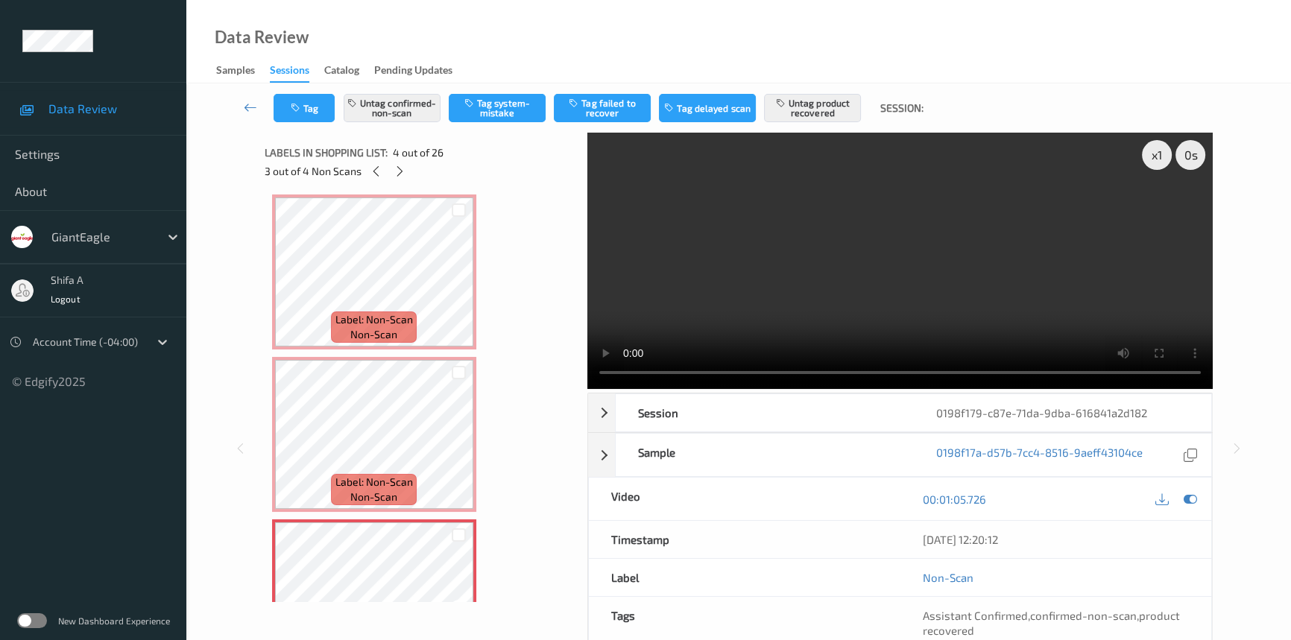
scroll to position [166, 0]
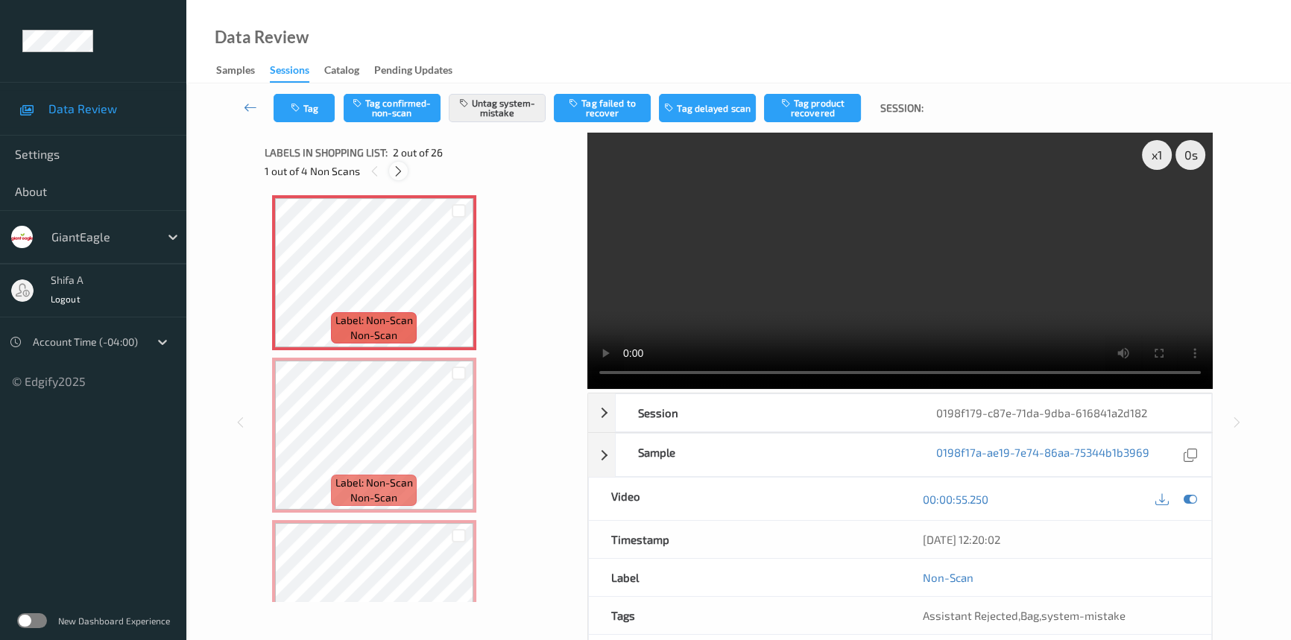
click at [398, 174] on icon at bounding box center [398, 171] width 13 height 13
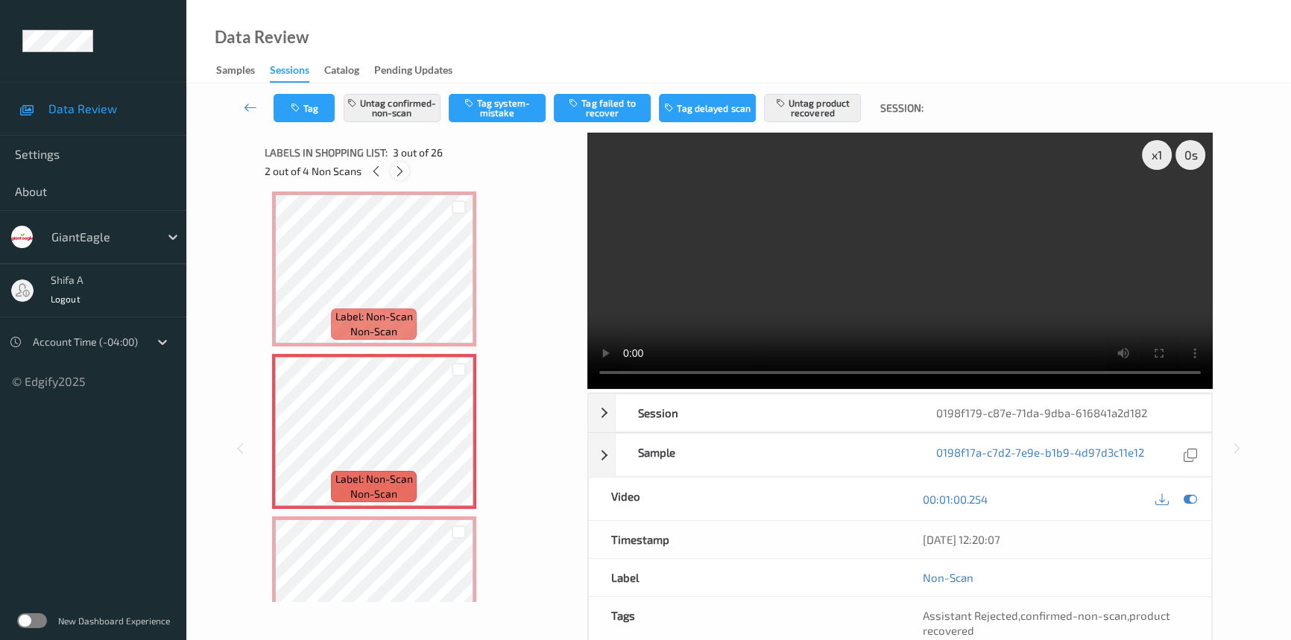
click at [398, 174] on icon at bounding box center [400, 171] width 13 height 13
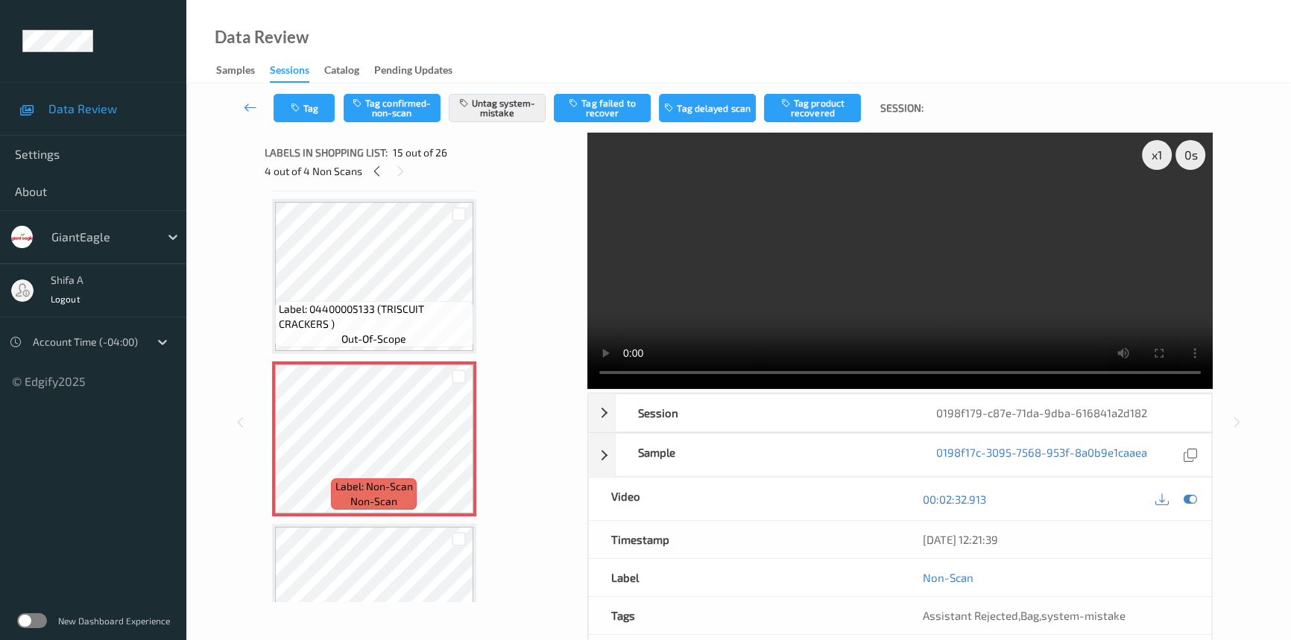
click at [880, 319] on video at bounding box center [900, 261] width 626 height 256
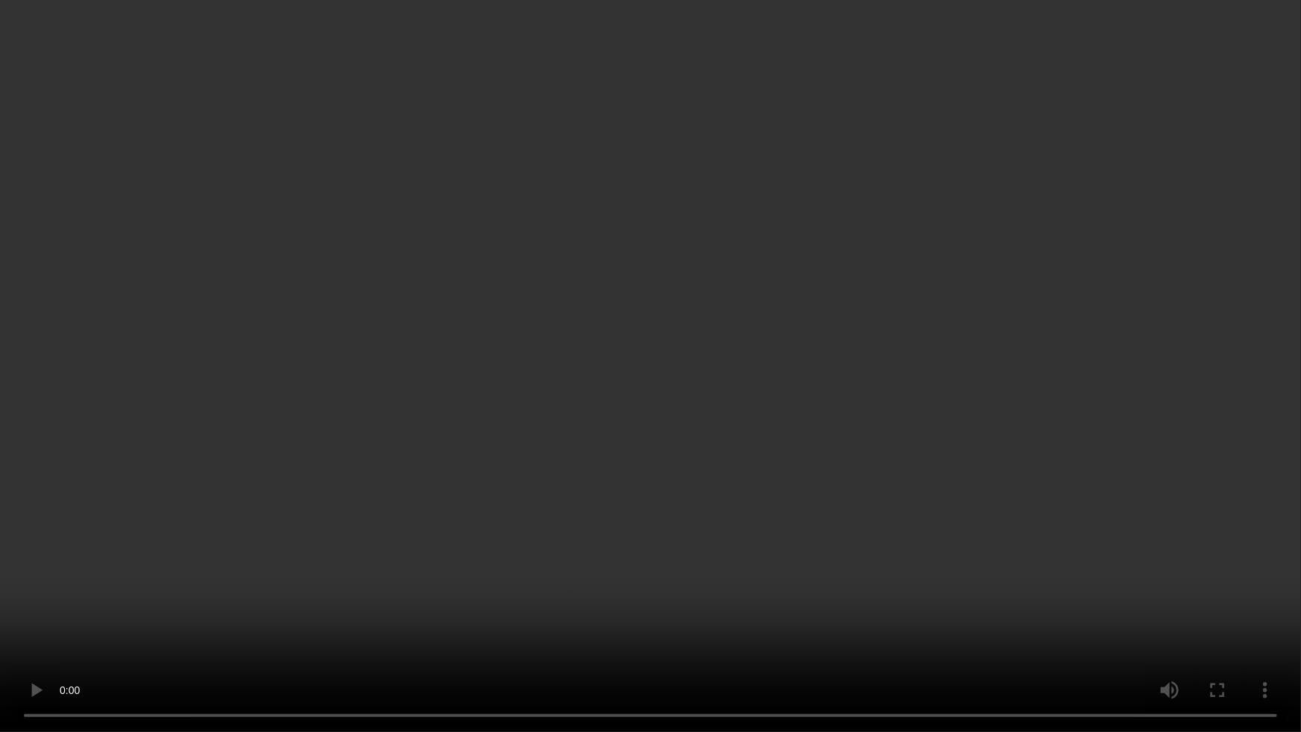
click at [878, 447] on video at bounding box center [650, 366] width 1301 height 732
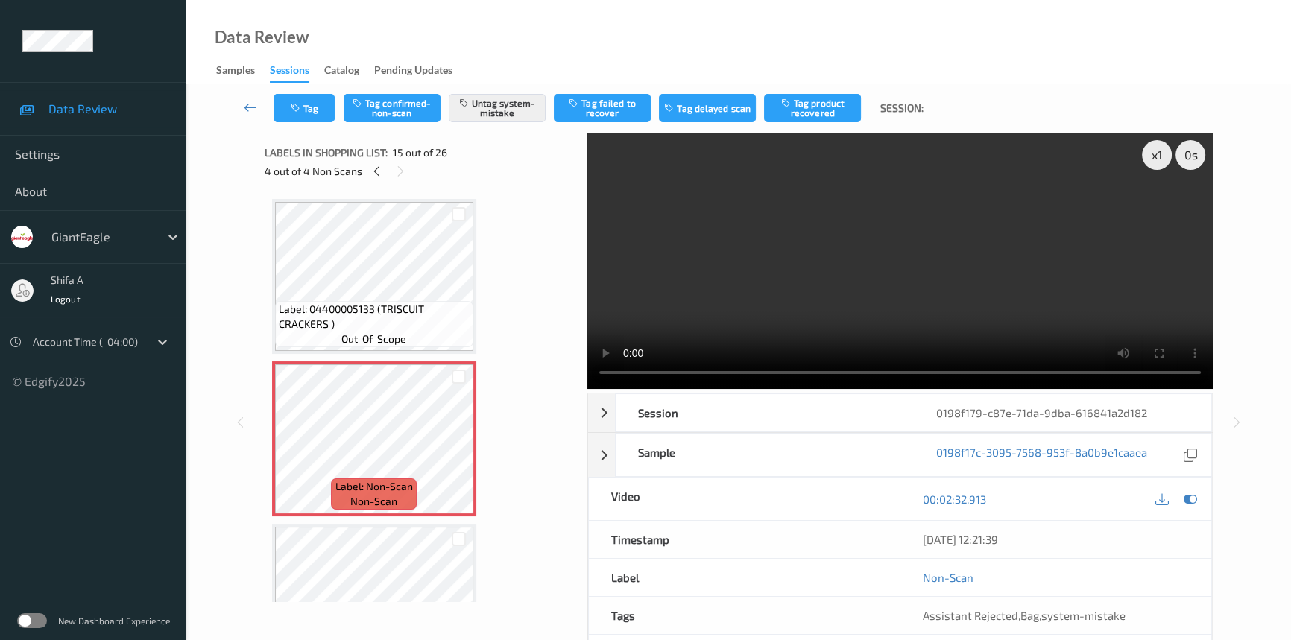
click at [984, 261] on video at bounding box center [900, 261] width 626 height 256
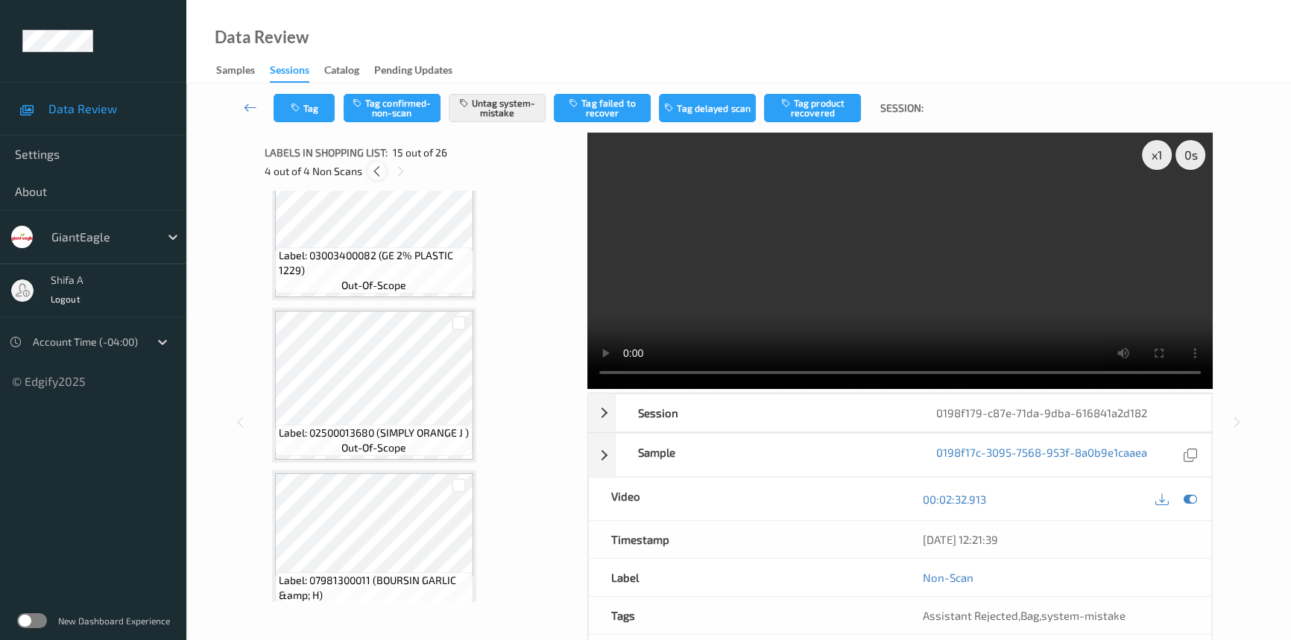
click at [382, 168] on div at bounding box center [377, 171] width 19 height 19
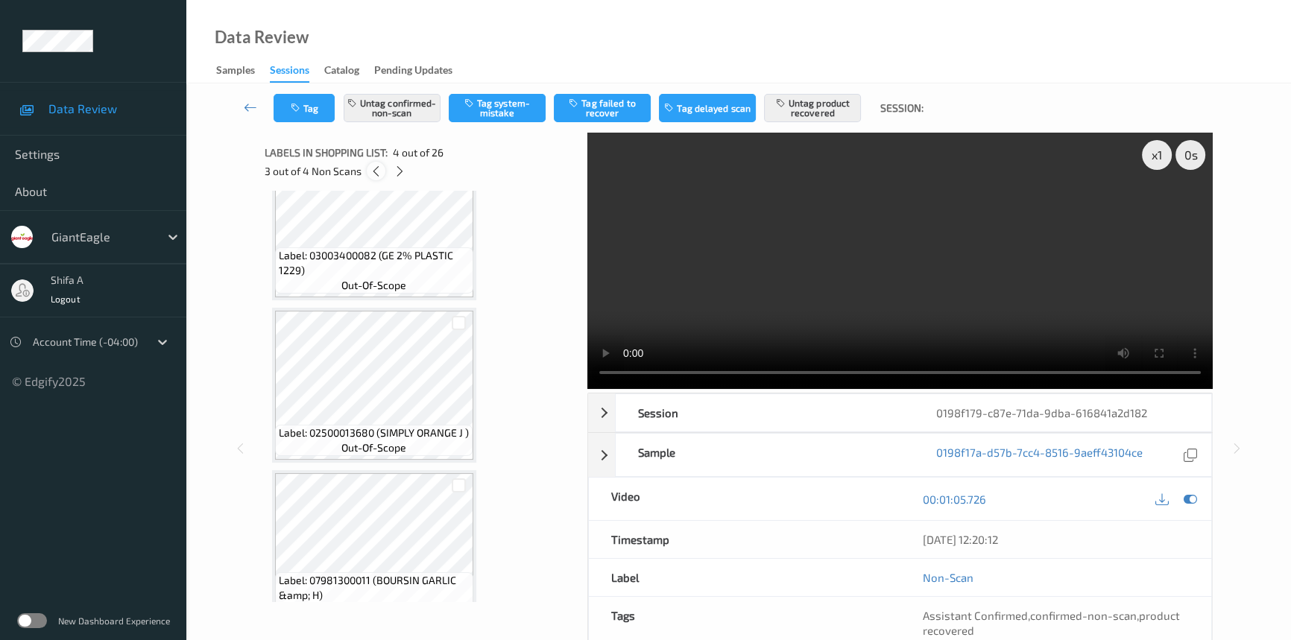
scroll to position [332, 0]
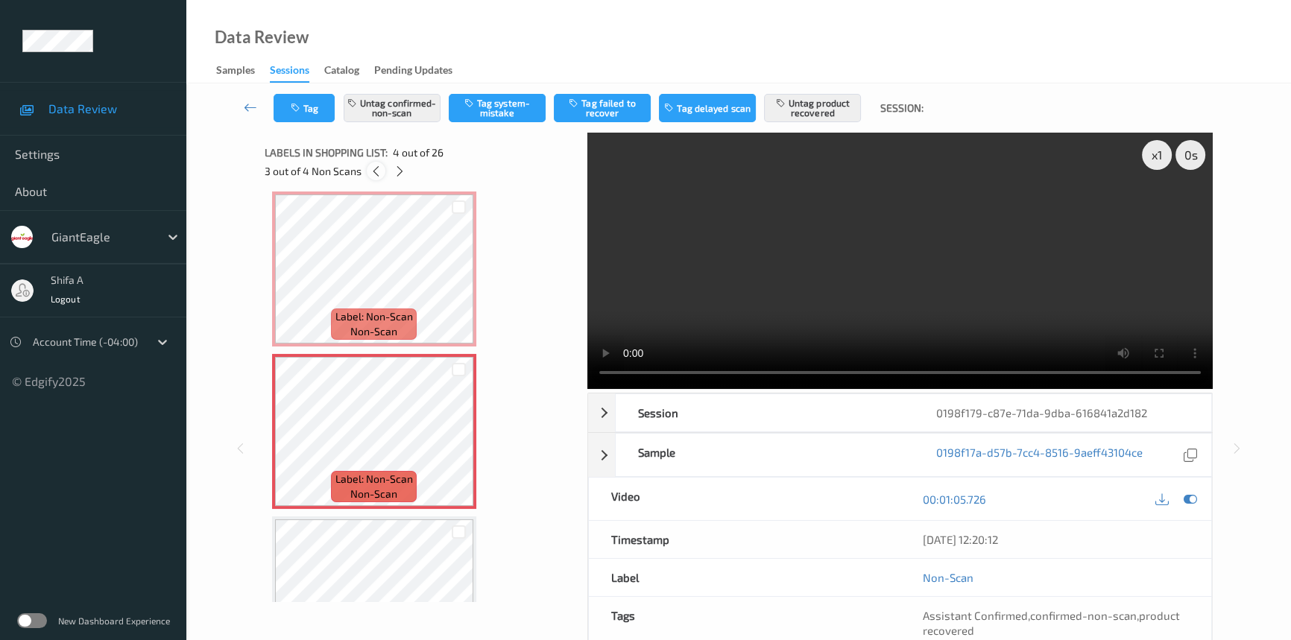
click at [382, 168] on div at bounding box center [376, 171] width 19 height 19
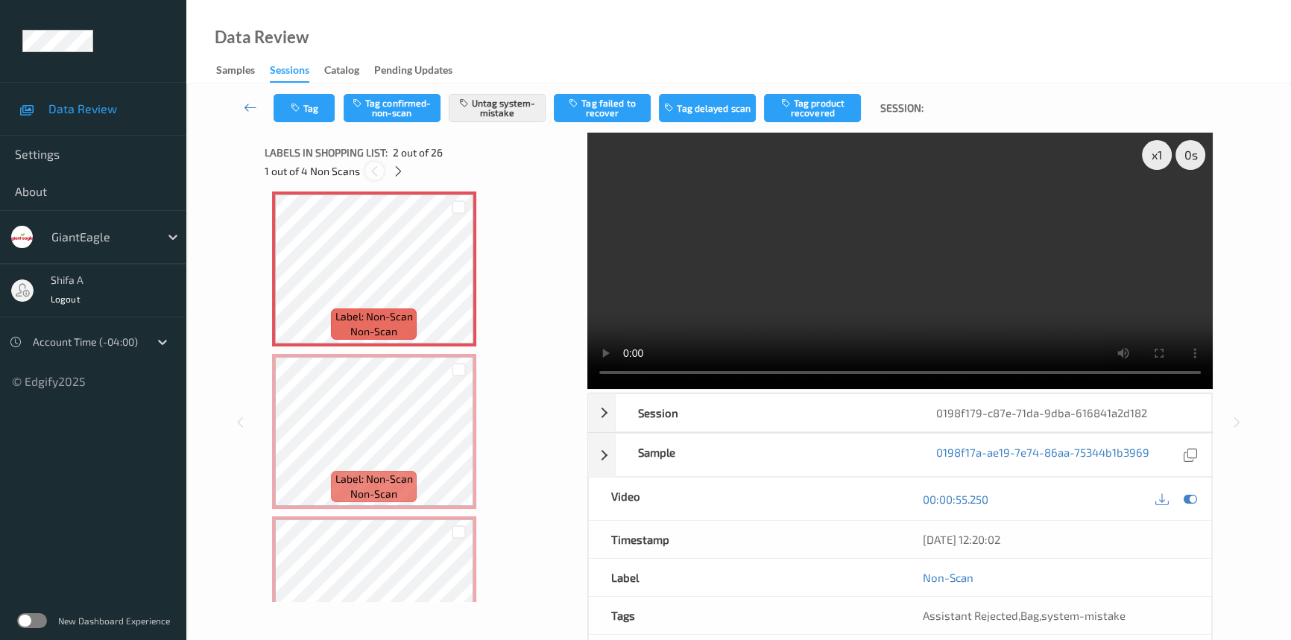
scroll to position [7, 0]
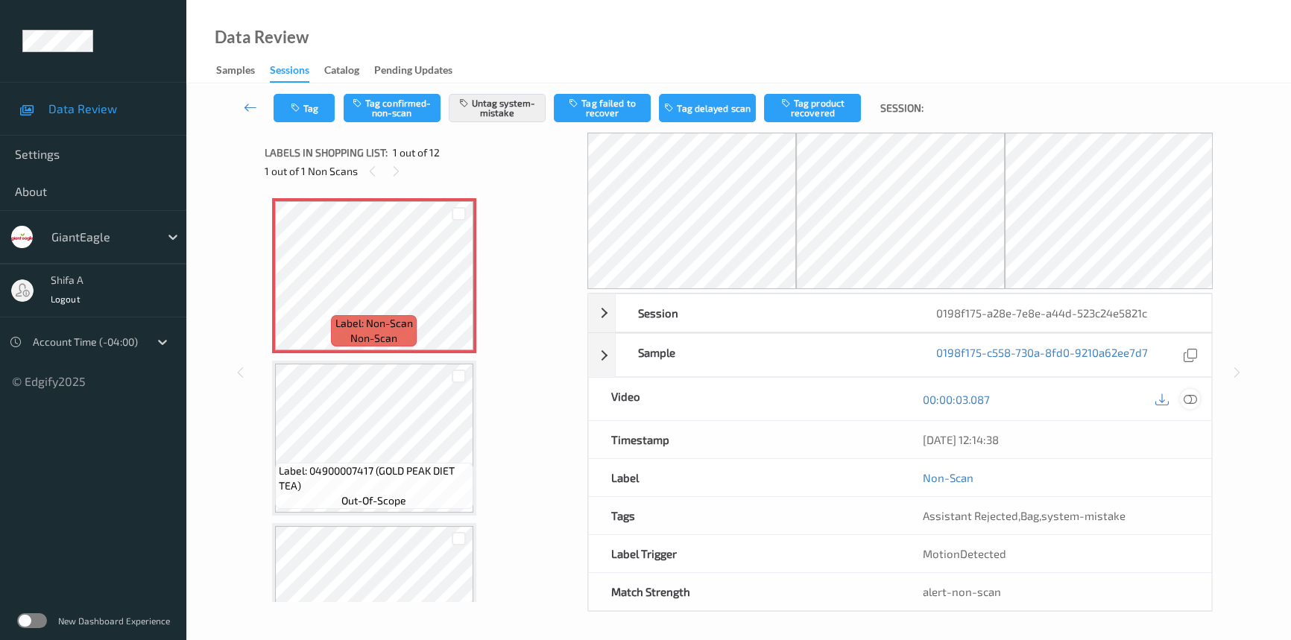
click at [1191, 400] on icon at bounding box center [1190, 399] width 13 height 13
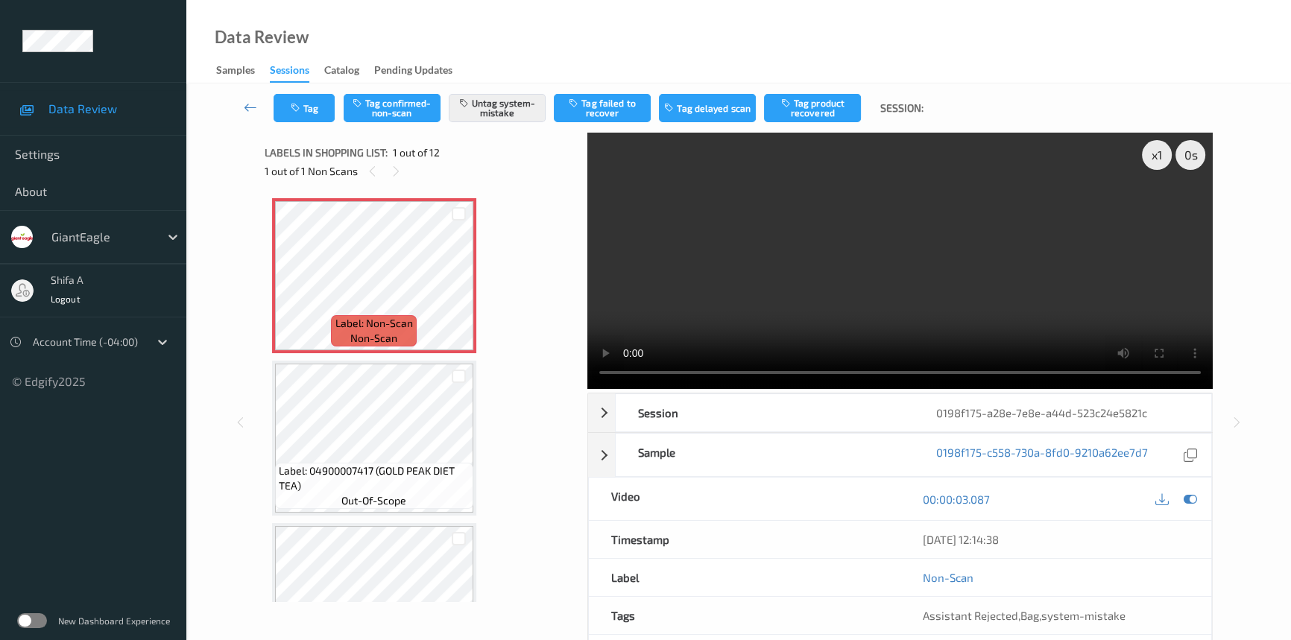
click at [948, 201] on video at bounding box center [900, 261] width 626 height 256
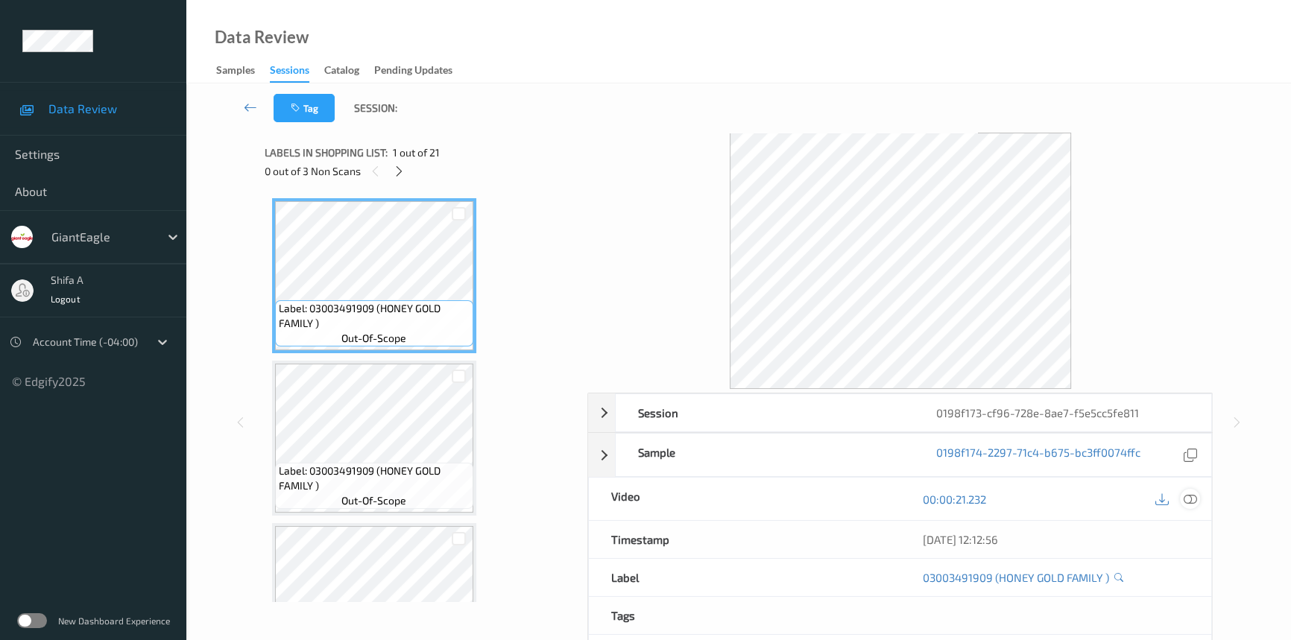
click at [1182, 502] on div at bounding box center [1190, 499] width 20 height 20
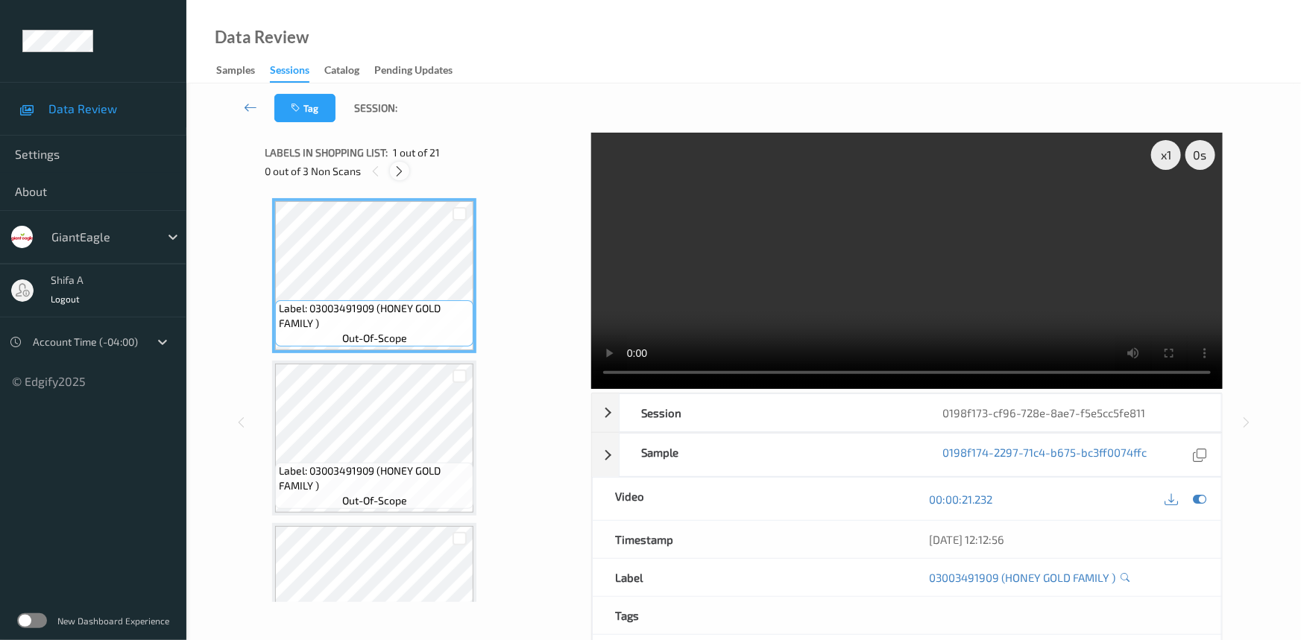
click at [402, 168] on icon at bounding box center [400, 171] width 13 height 13
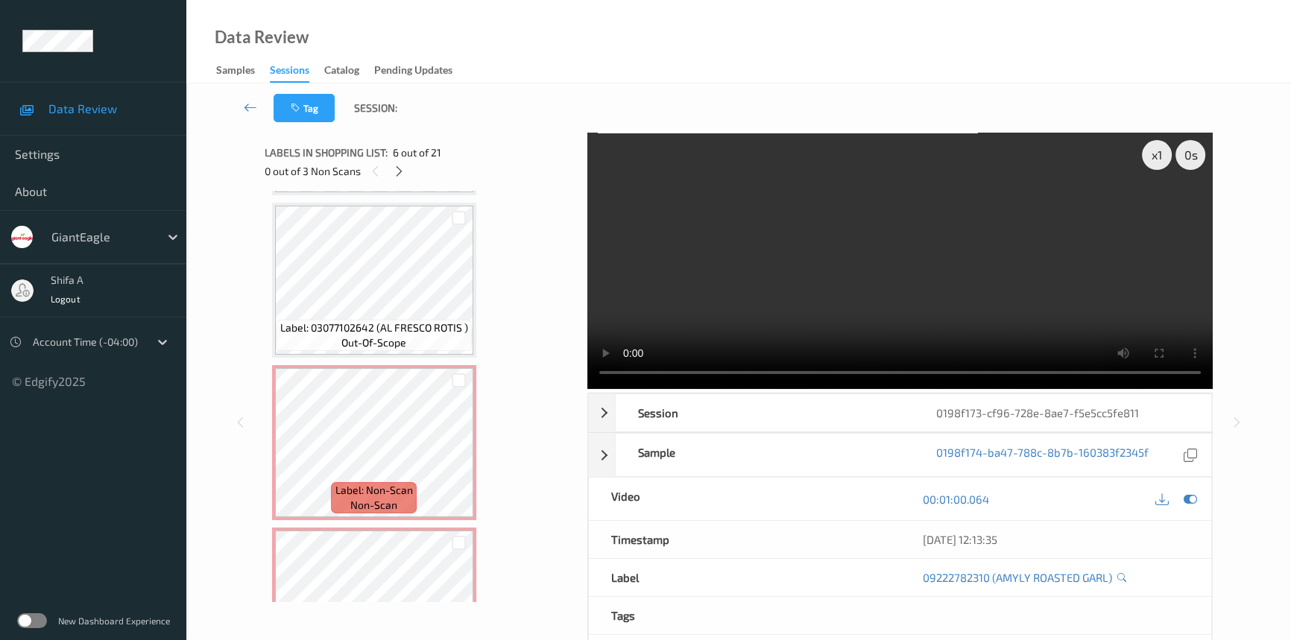
scroll to position [1626, 0]
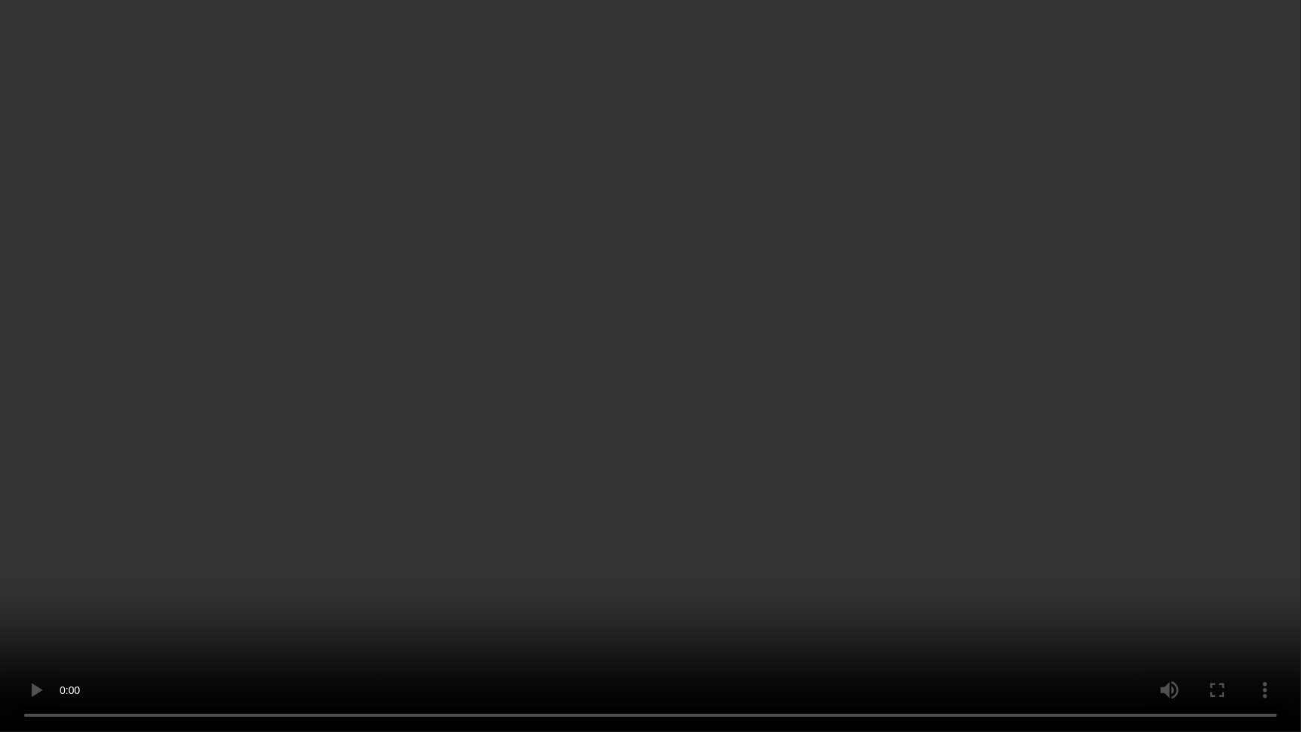
click at [883, 508] on video at bounding box center [650, 366] width 1301 height 732
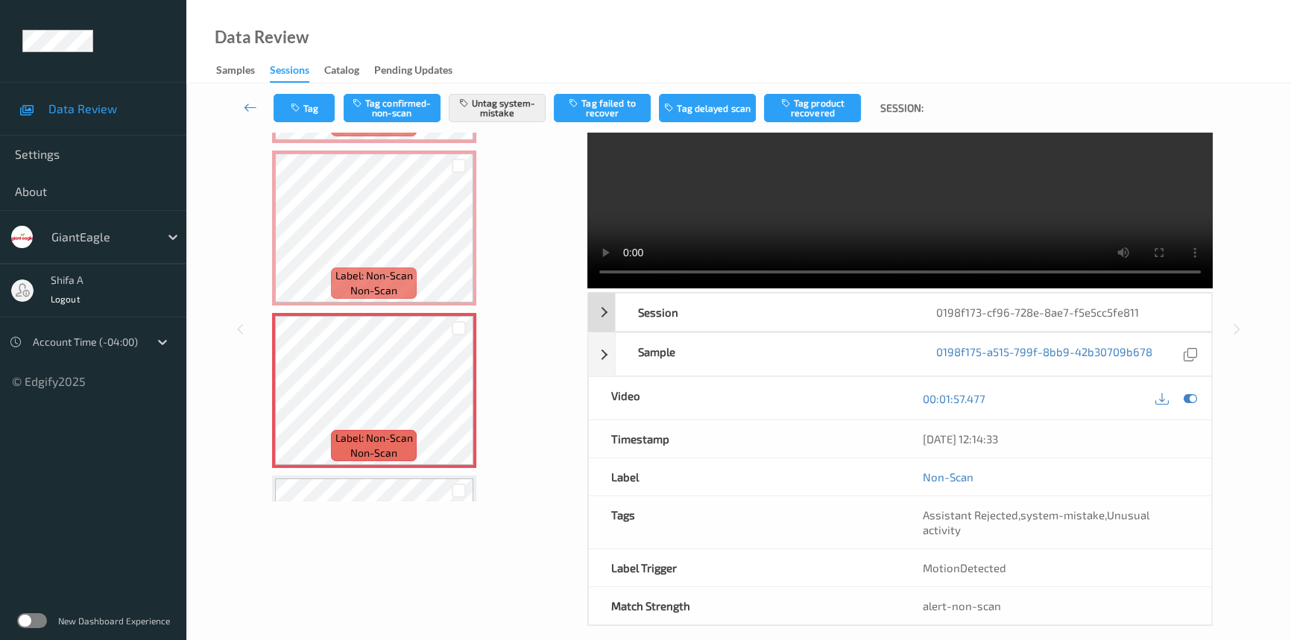
scroll to position [0, 0]
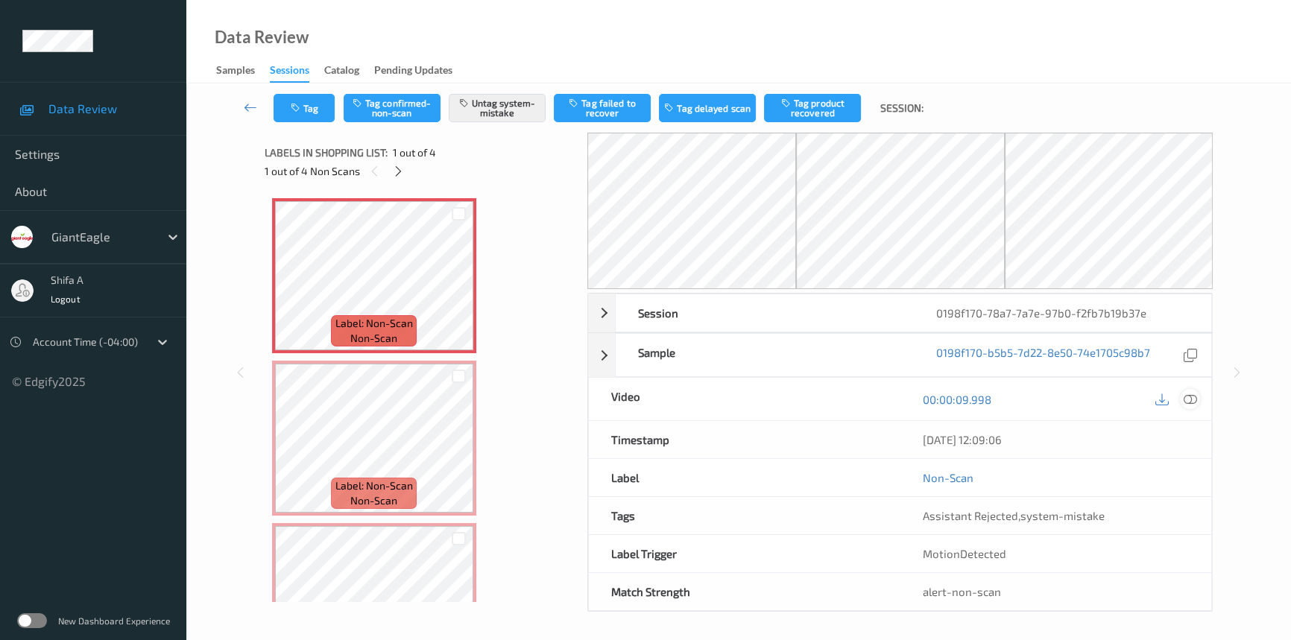
click at [1188, 400] on icon at bounding box center [1190, 399] width 13 height 13
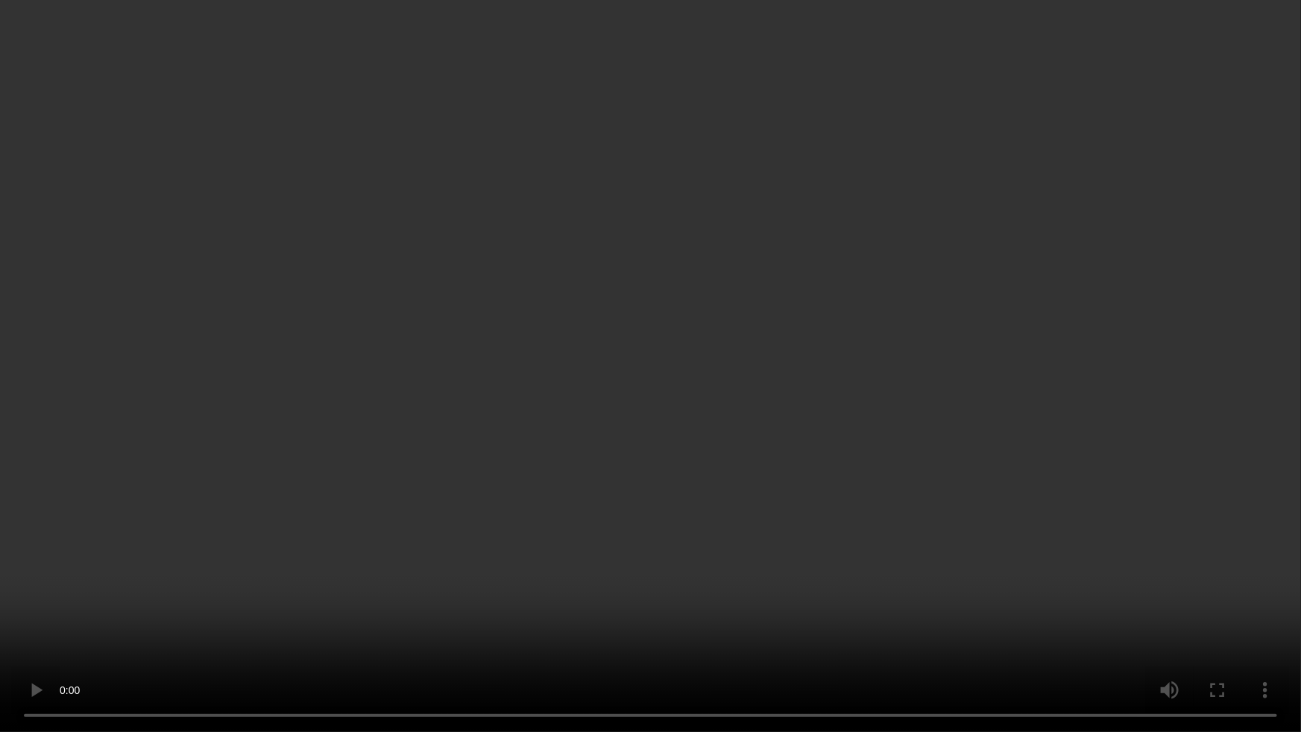
click at [798, 498] on video at bounding box center [650, 366] width 1301 height 732
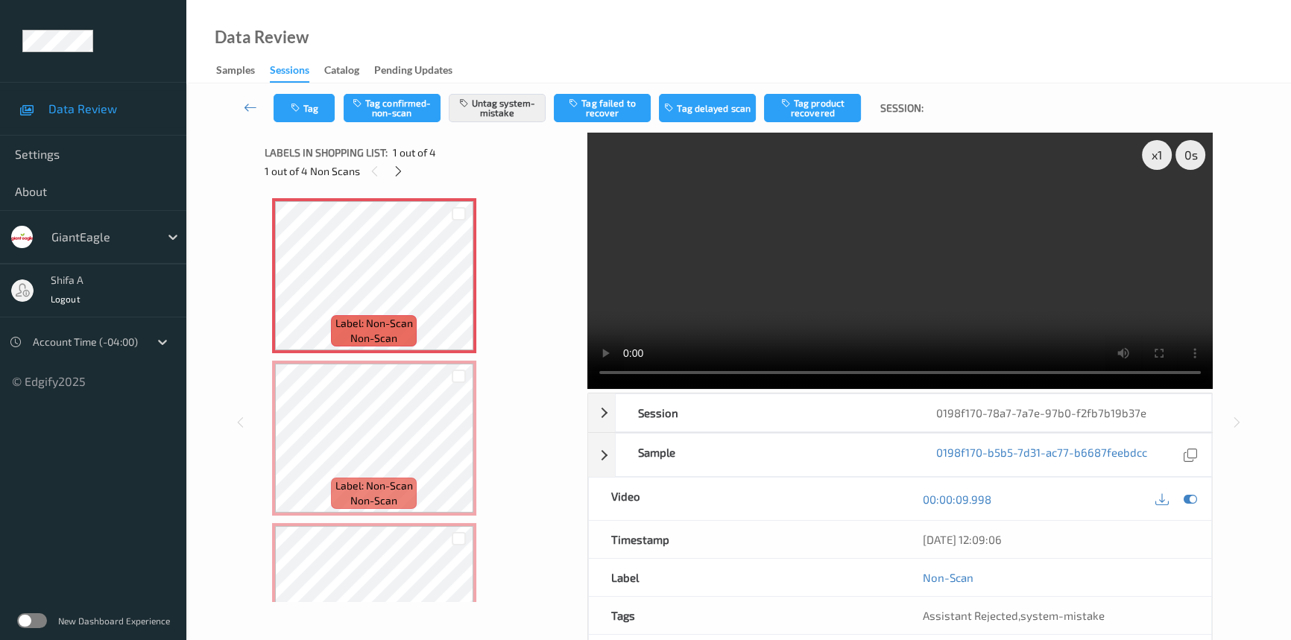
click at [950, 269] on video at bounding box center [900, 261] width 626 height 256
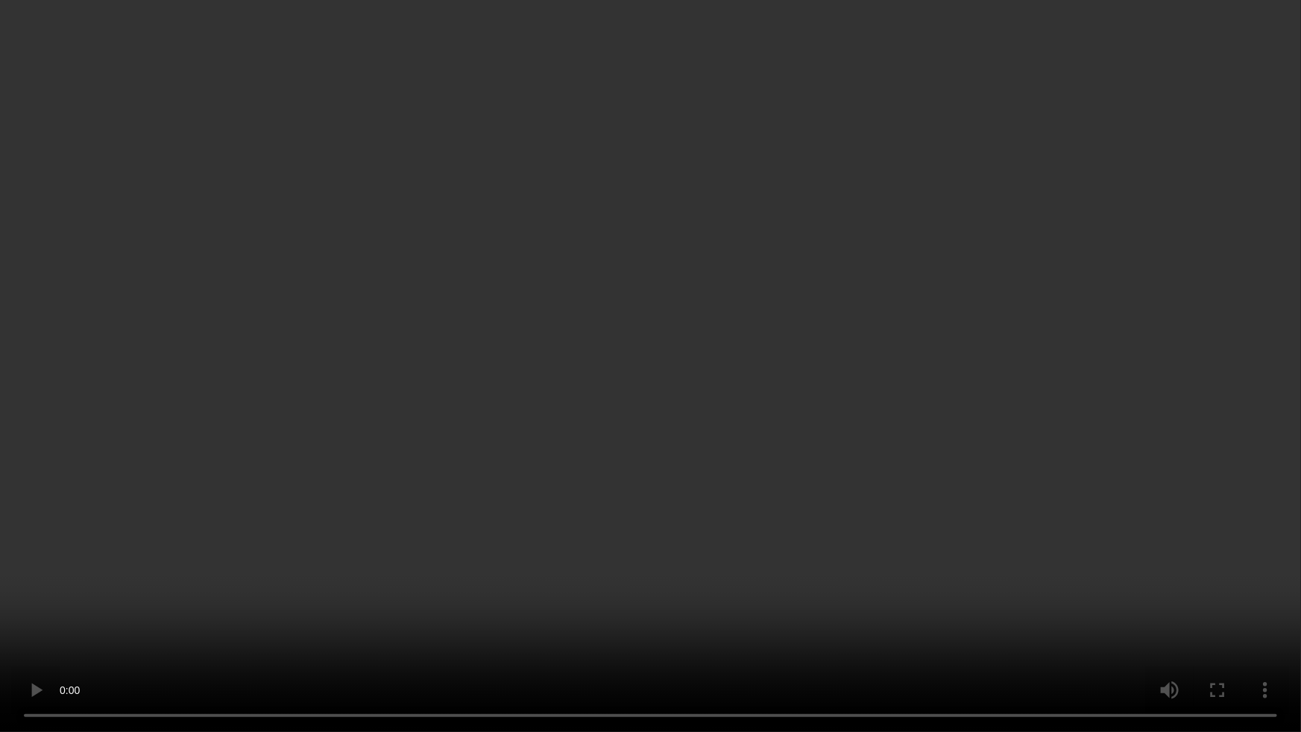
click at [848, 447] on video at bounding box center [650, 366] width 1301 height 732
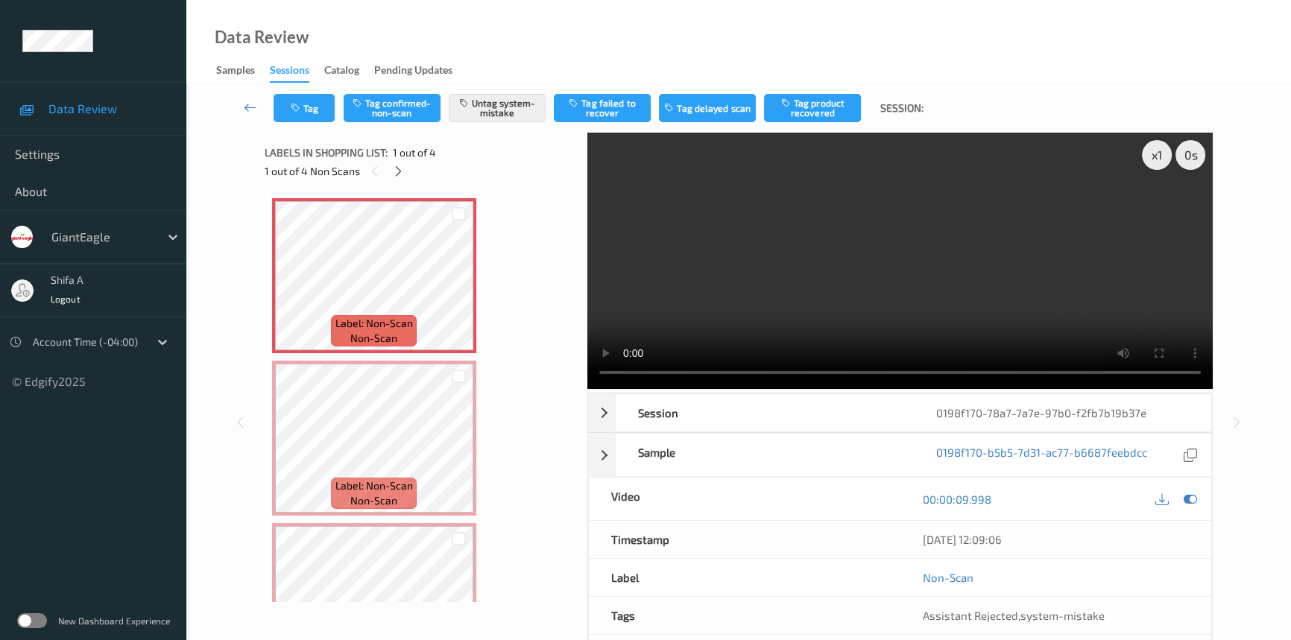
click at [944, 239] on video at bounding box center [900, 261] width 626 height 256
click at [461, 292] on icon at bounding box center [459, 288] width 13 height 13
click at [318, 119] on button "Tag" at bounding box center [304, 108] width 61 height 28
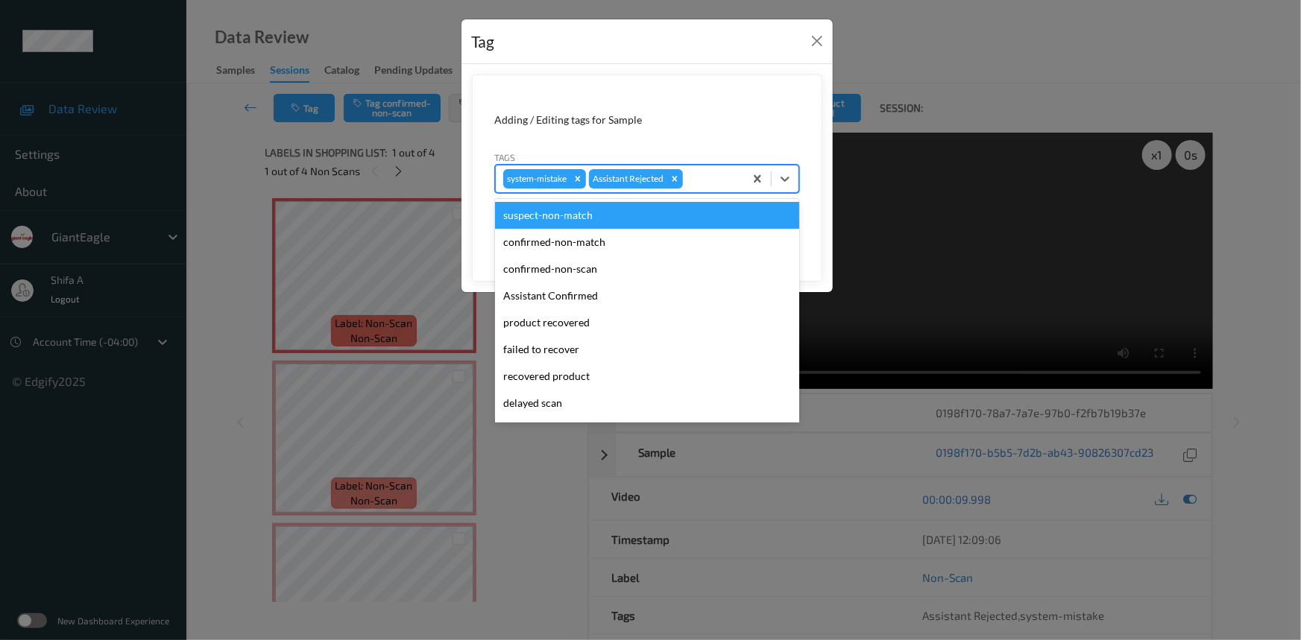
click at [713, 166] on div "system-mistake Assistant Rejected" at bounding box center [620, 178] width 248 height 25
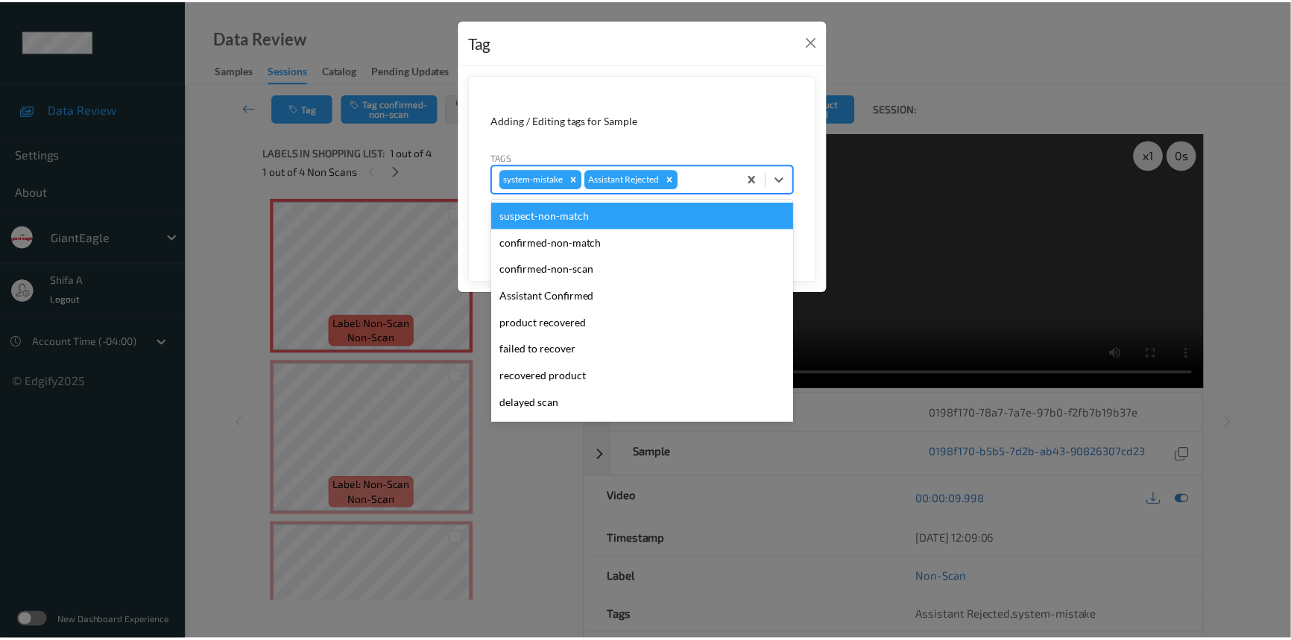
scroll to position [131, 0]
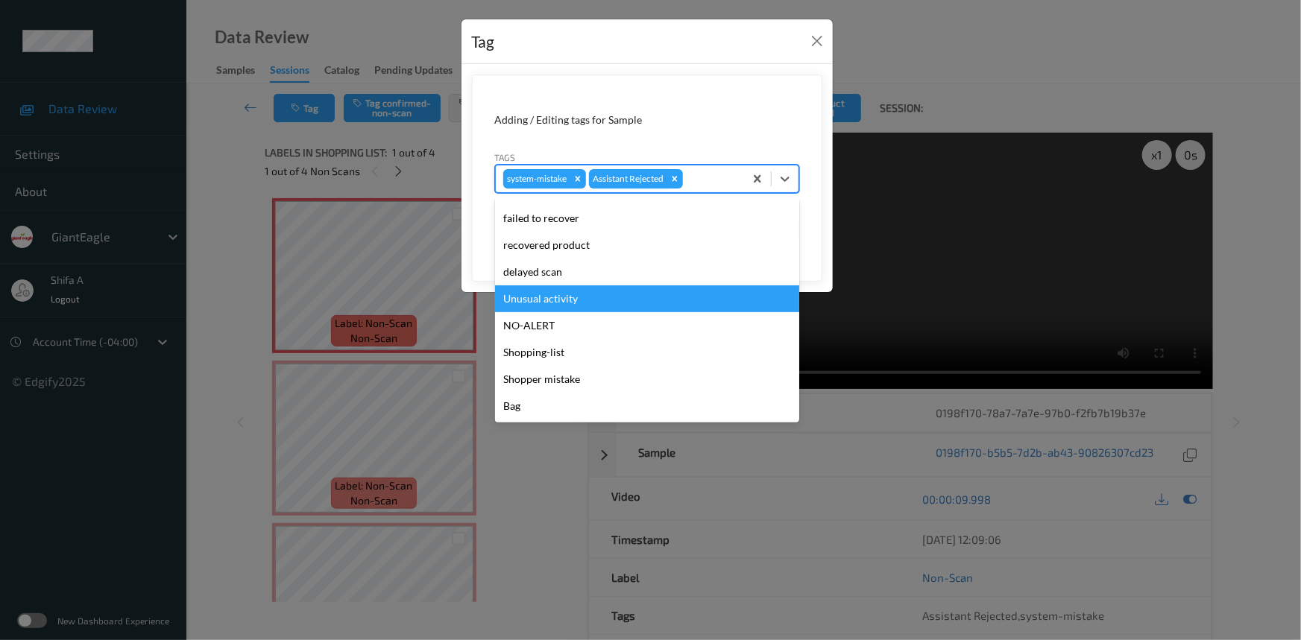
click at [570, 297] on div "Unusual activity" at bounding box center [647, 299] width 304 height 27
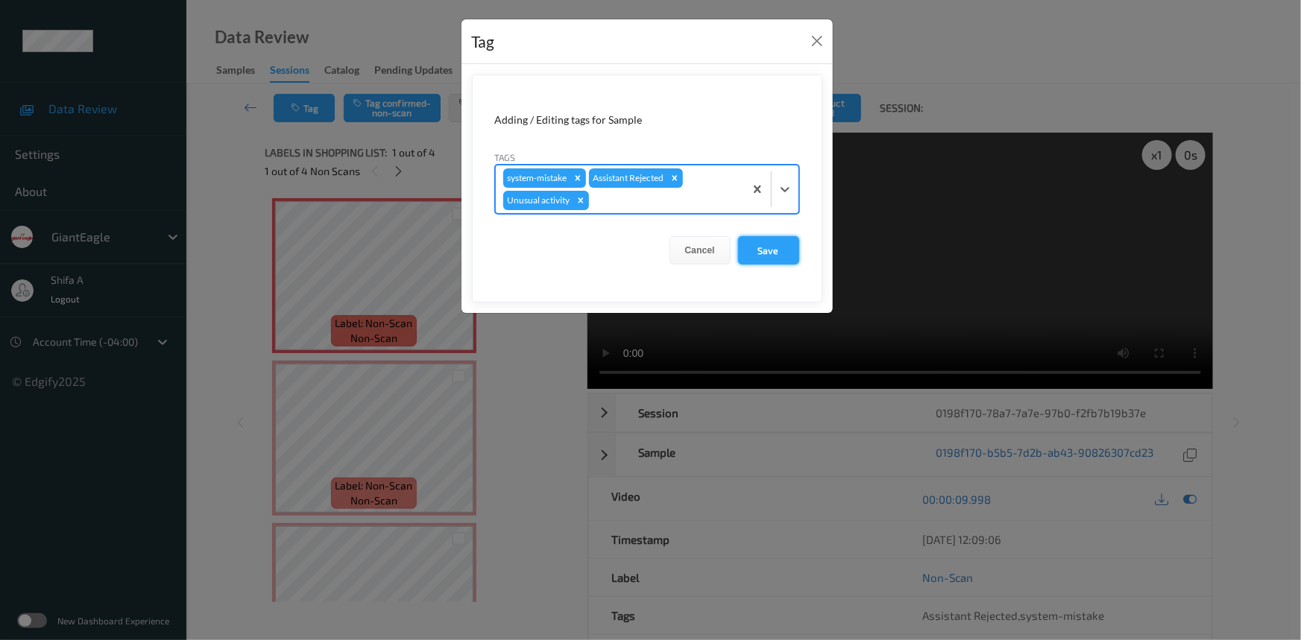
click at [761, 251] on button "Save" at bounding box center [768, 250] width 61 height 28
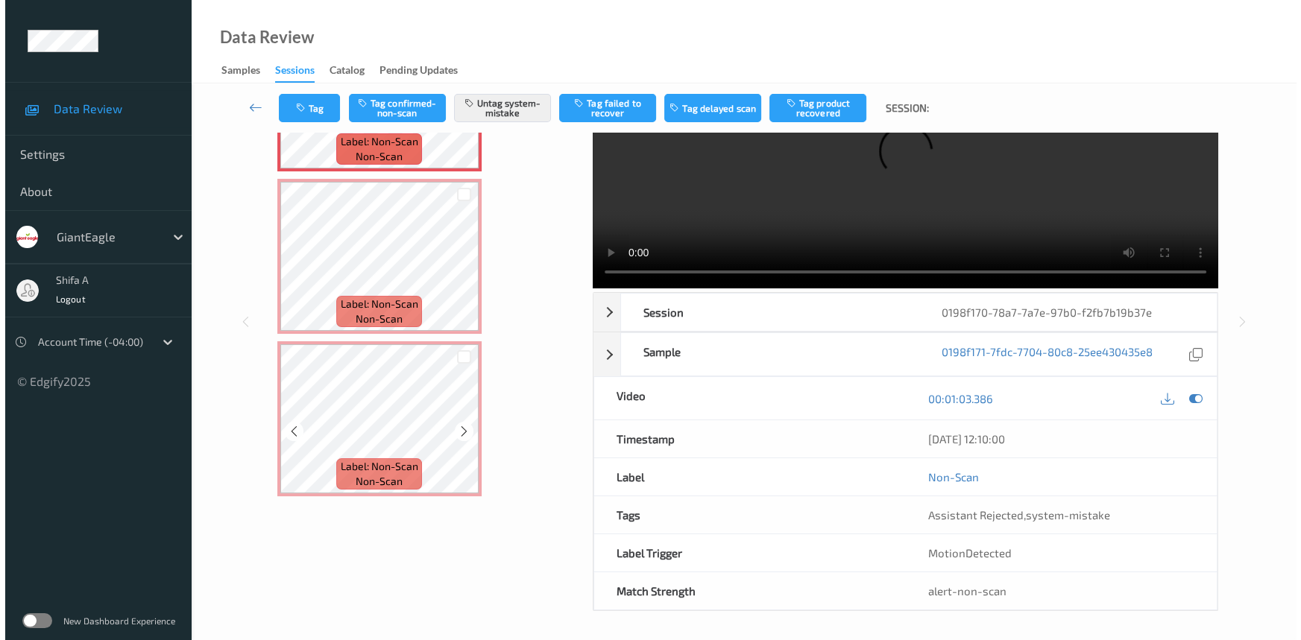
scroll to position [0, 0]
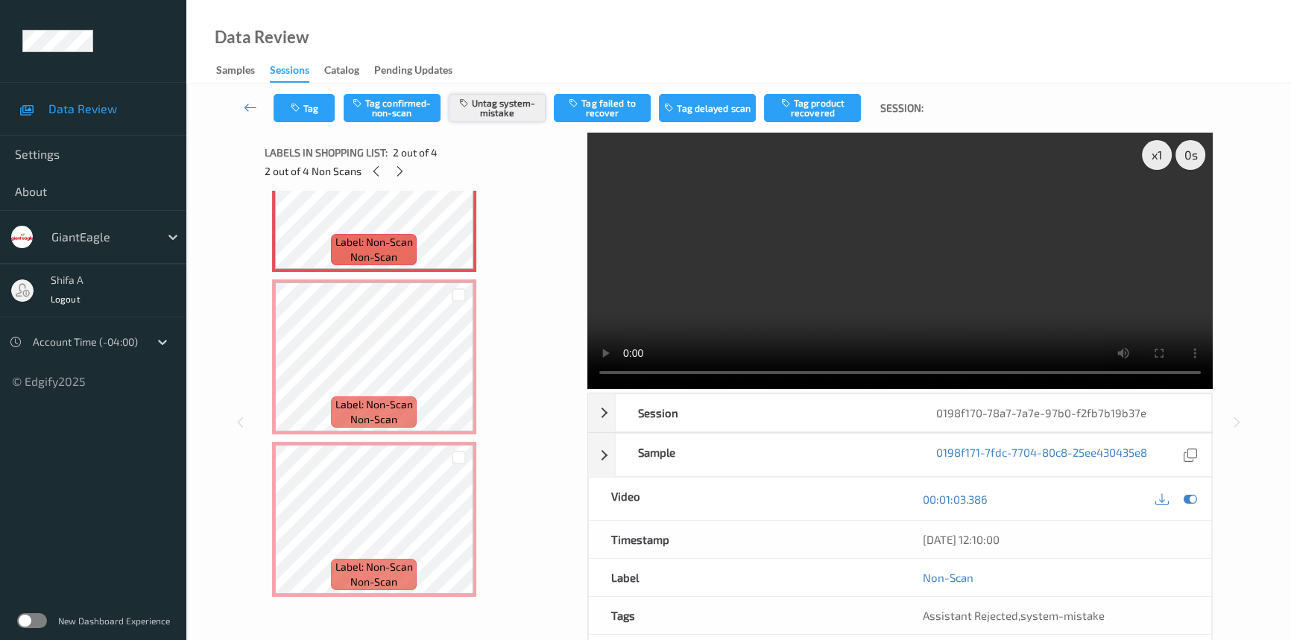
click at [467, 113] on button "Untag system-mistake" at bounding box center [497, 108] width 97 height 28
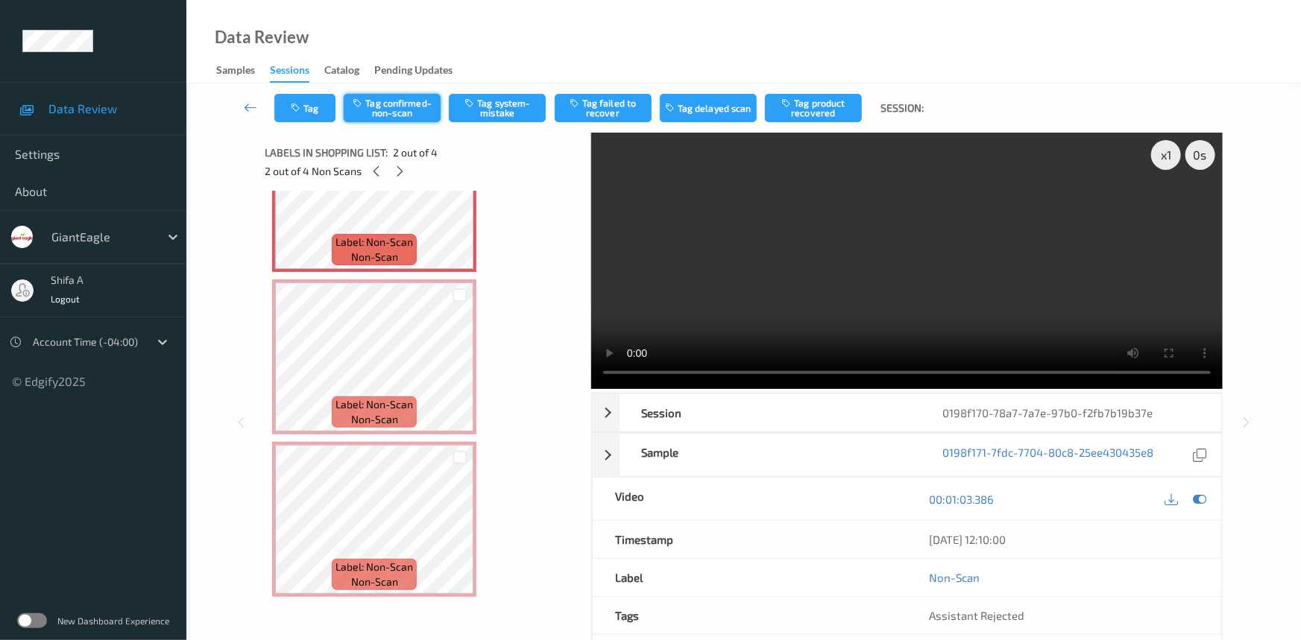
click at [402, 119] on button "Tag confirmed-non-scan" at bounding box center [392, 108] width 97 height 28
click at [619, 111] on button "Tag failed to recover" at bounding box center [603, 108] width 97 height 28
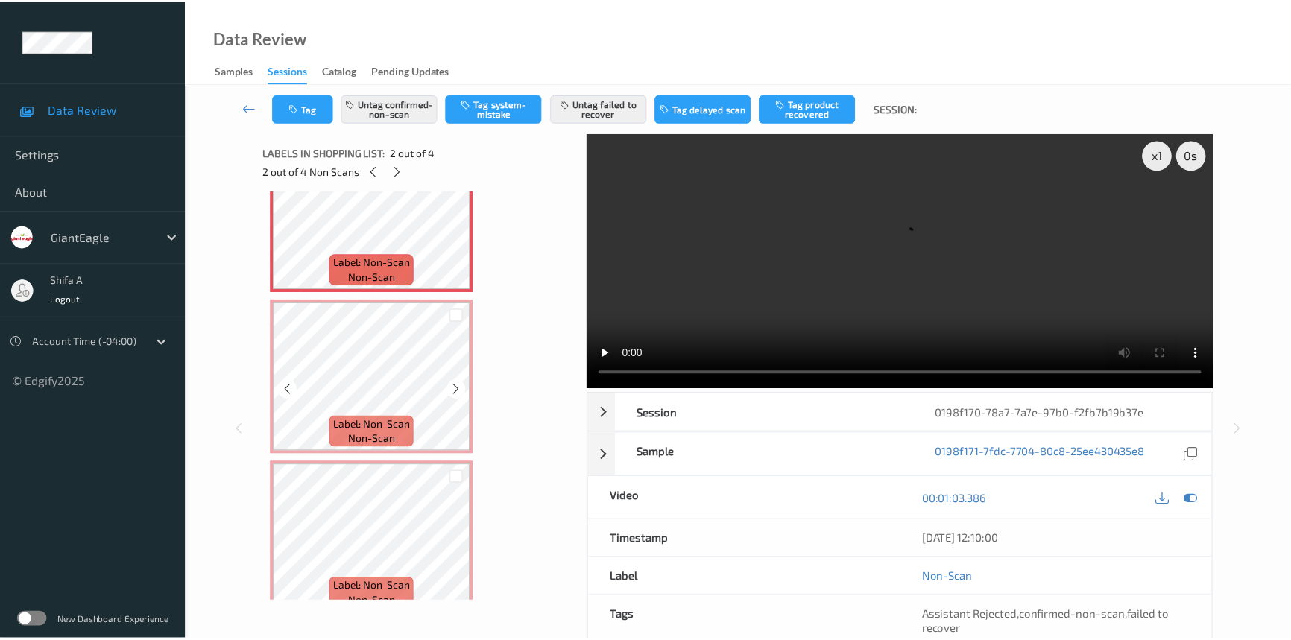
scroll to position [244, 0]
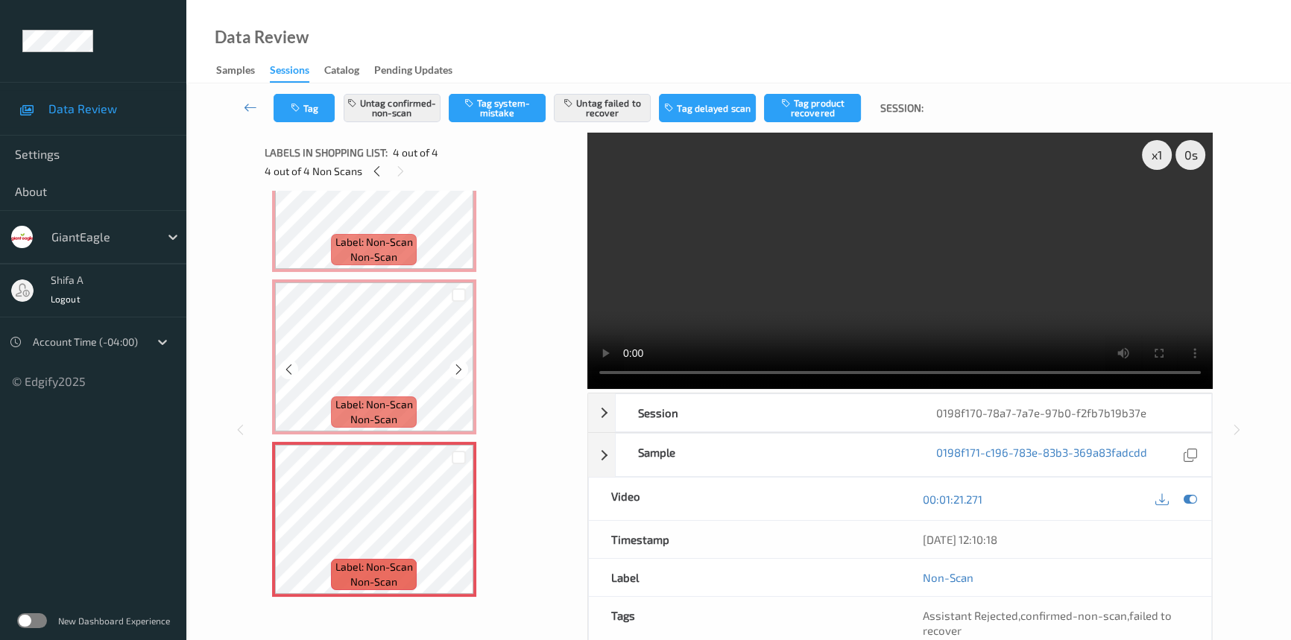
click at [398, 400] on span "Label: Non-Scan" at bounding box center [374, 404] width 78 height 15
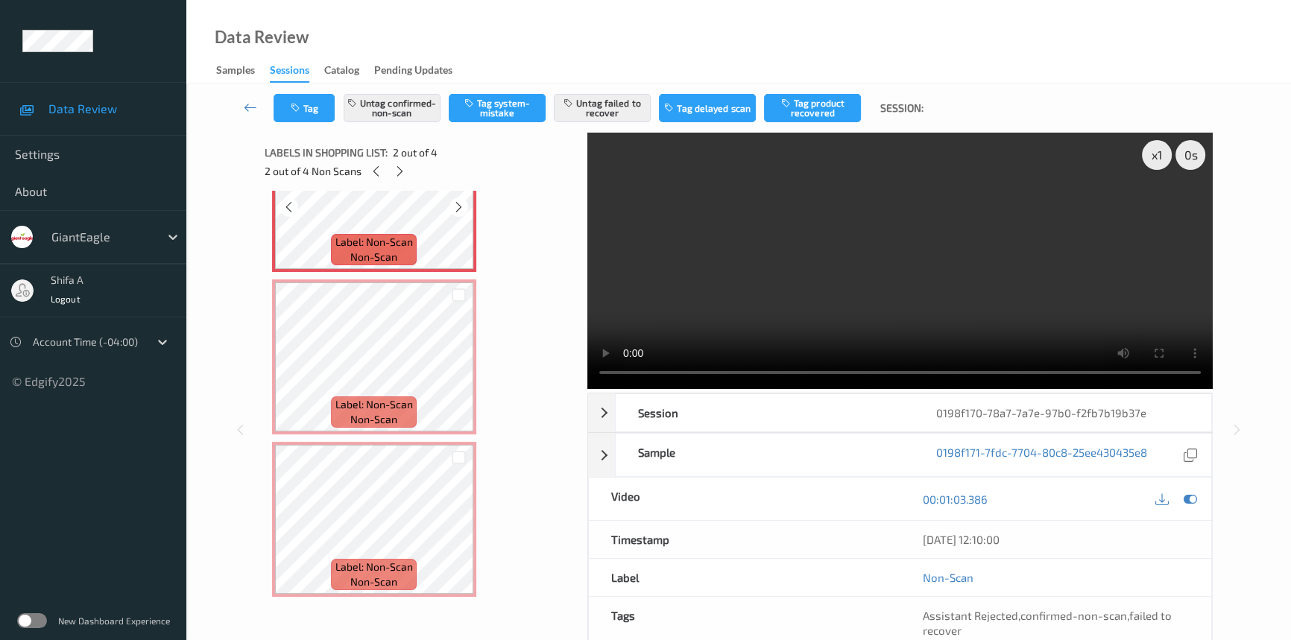
scroll to position [0, 0]
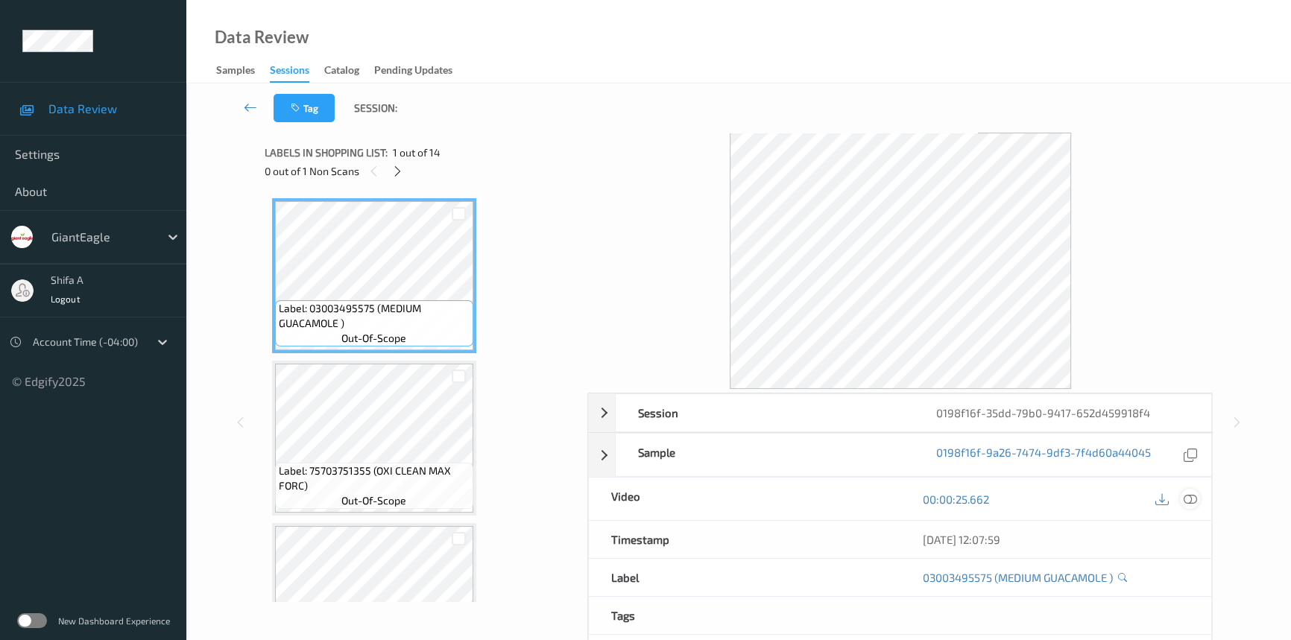
click at [1188, 500] on icon at bounding box center [1190, 499] width 13 height 13
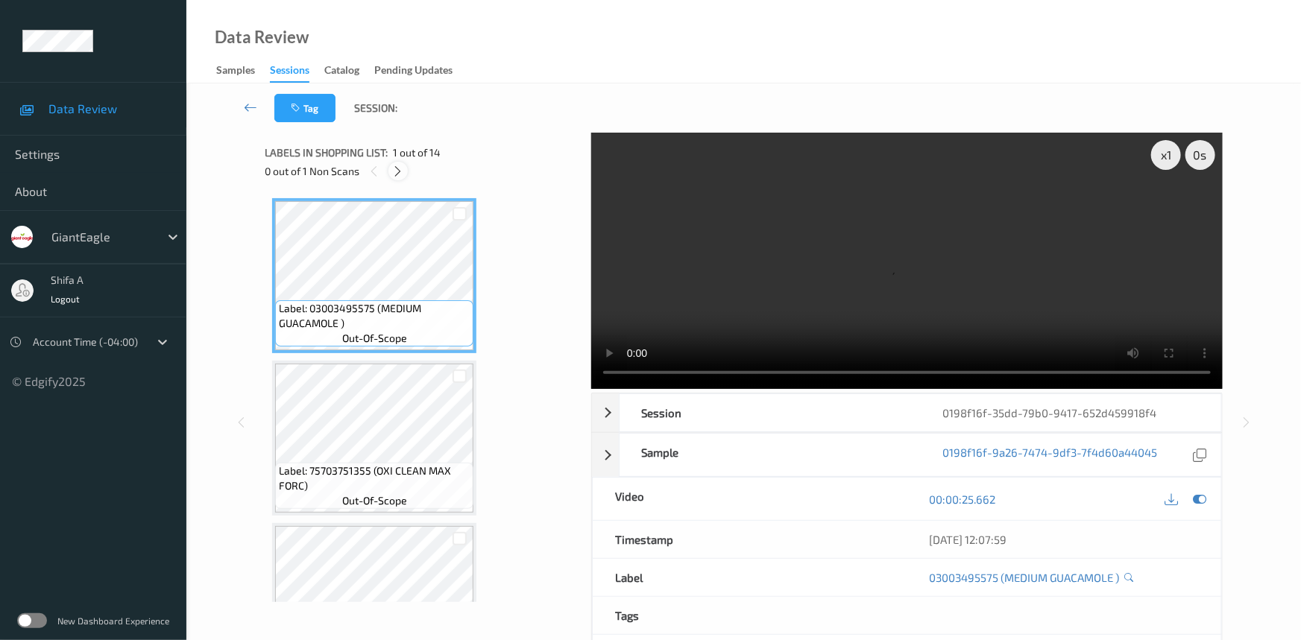
click at [395, 176] on icon at bounding box center [398, 171] width 13 height 13
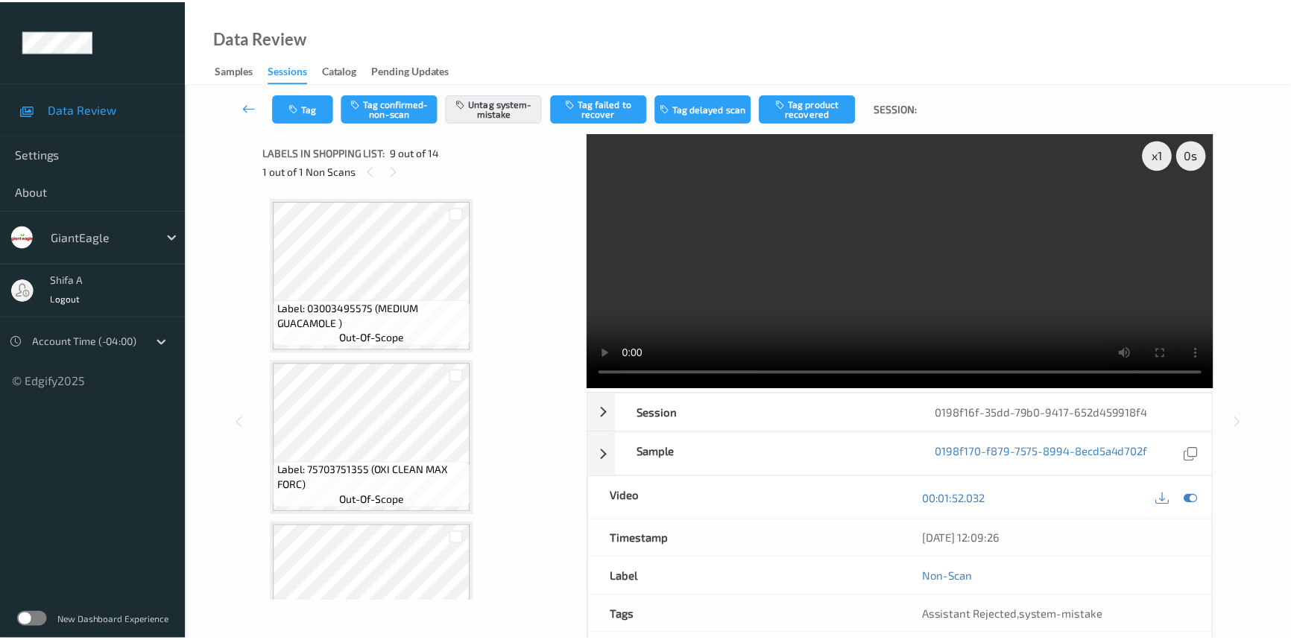
scroll to position [1141, 0]
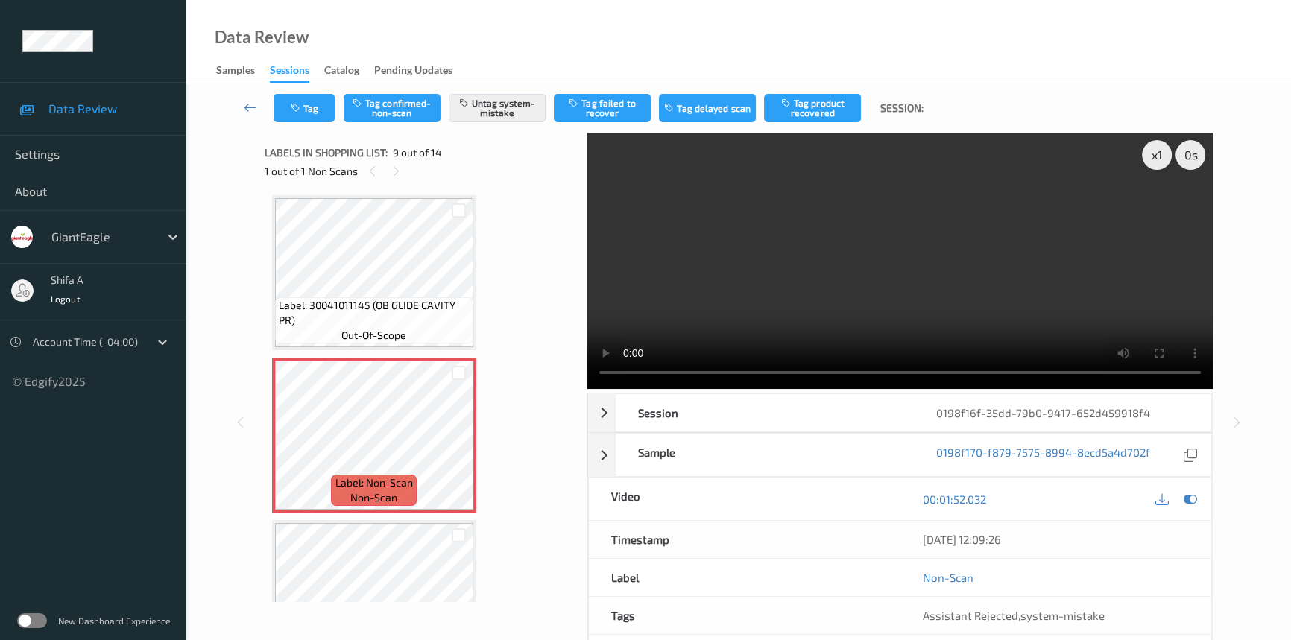
click at [417, 303] on span "Label: 30041011145 (OB GLIDE CAVITY PR)" at bounding box center [374, 313] width 191 height 30
click at [311, 107] on button "Tag" at bounding box center [304, 108] width 61 height 28
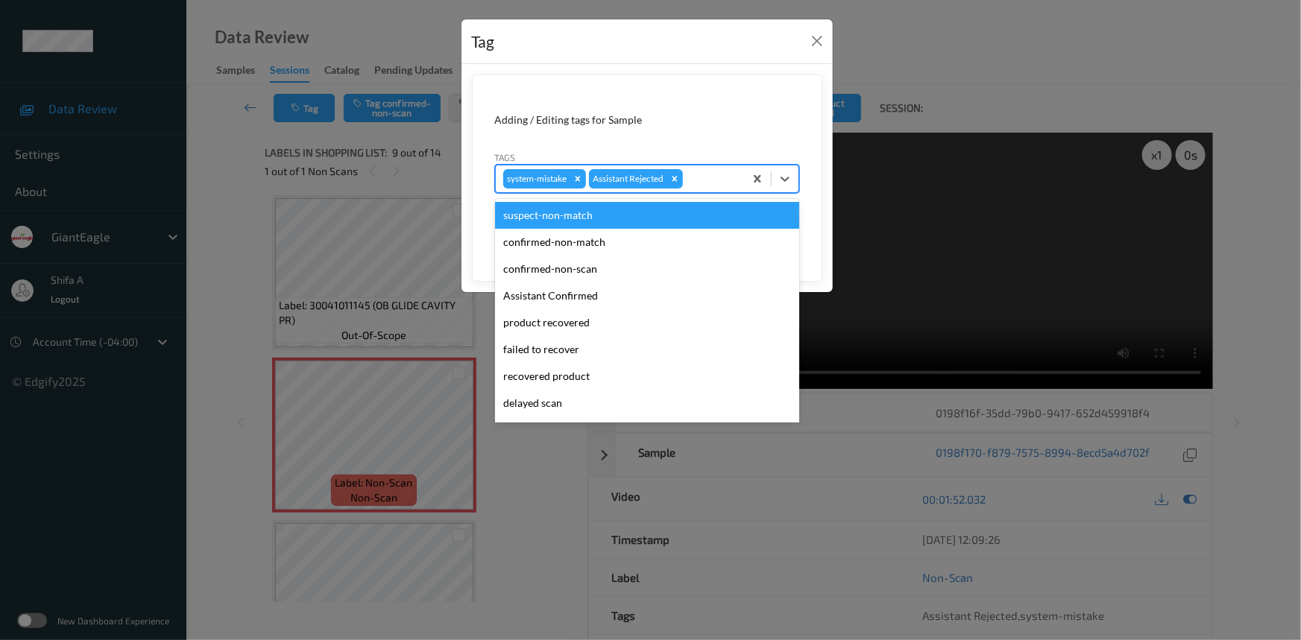
click at [714, 181] on div at bounding box center [711, 179] width 51 height 18
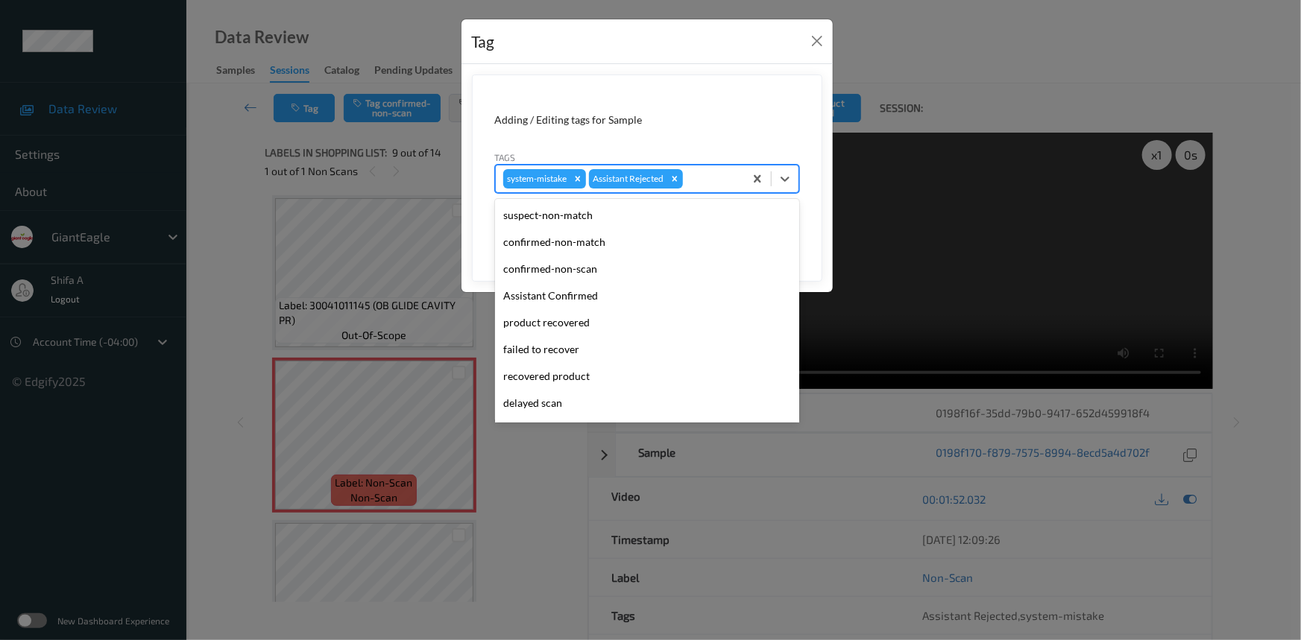
scroll to position [131, 0]
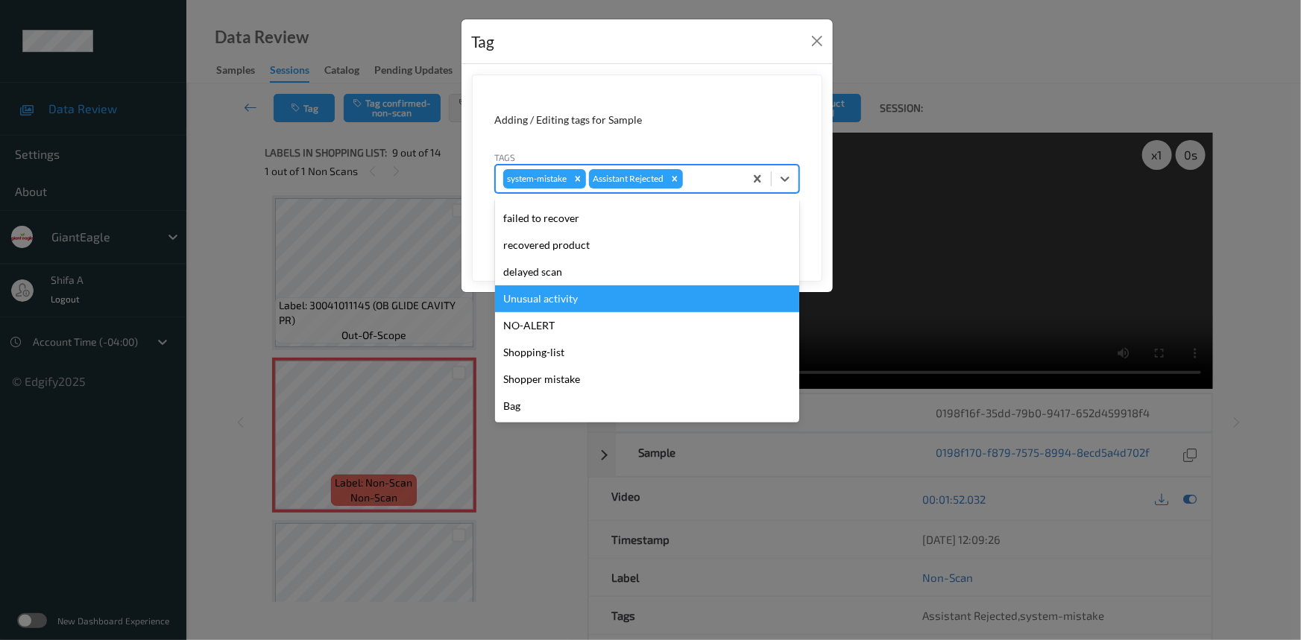
click at [570, 302] on div "Unusual activity" at bounding box center [647, 299] width 304 height 27
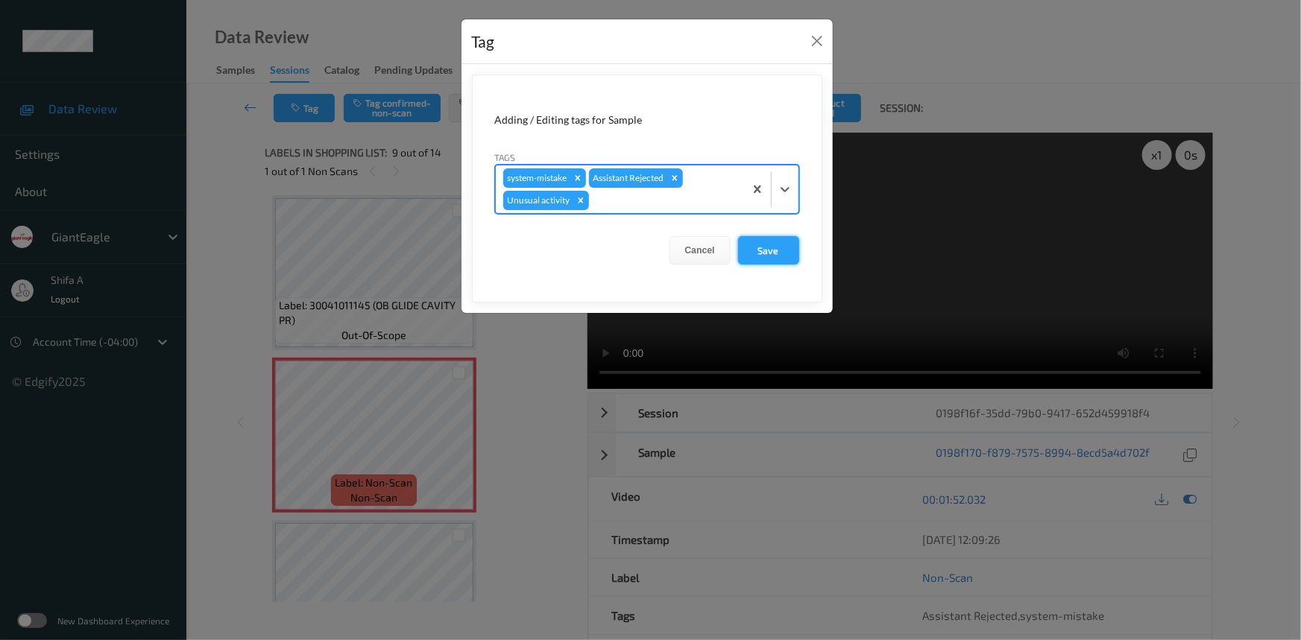
click at [763, 255] on button "Save" at bounding box center [768, 250] width 61 height 28
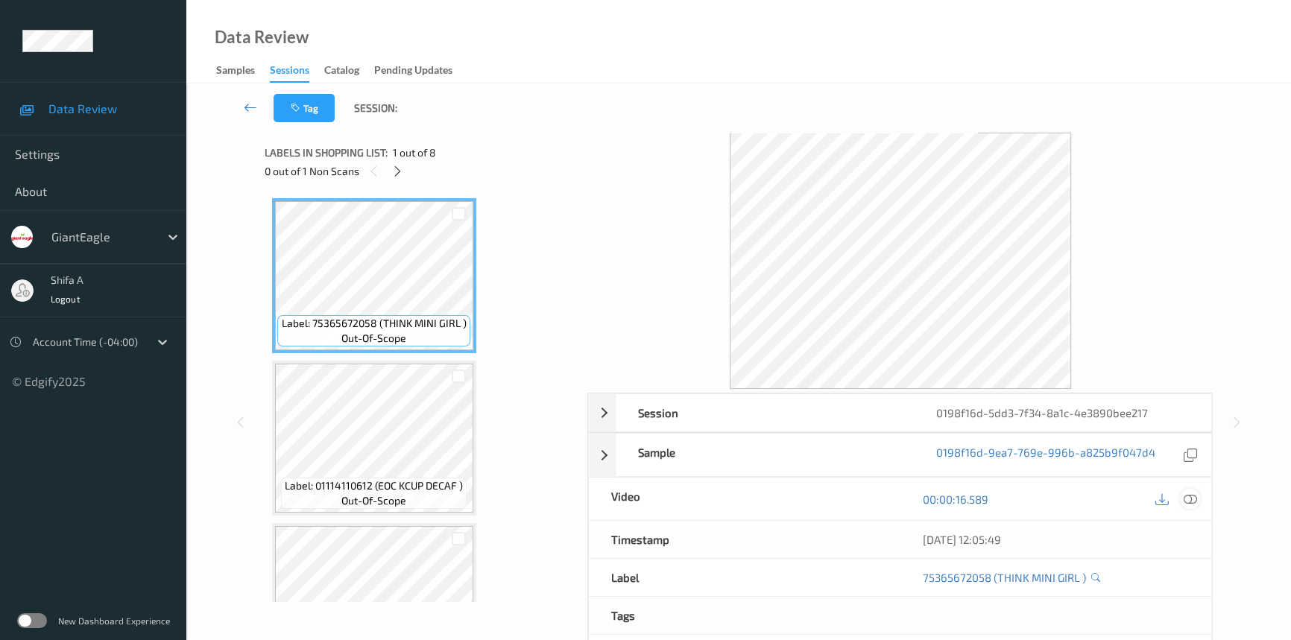
drag, startPoint x: 1192, startPoint y: 492, endPoint x: 1178, endPoint y: 504, distance: 18.5
click at [1189, 493] on icon at bounding box center [1190, 499] width 13 height 13
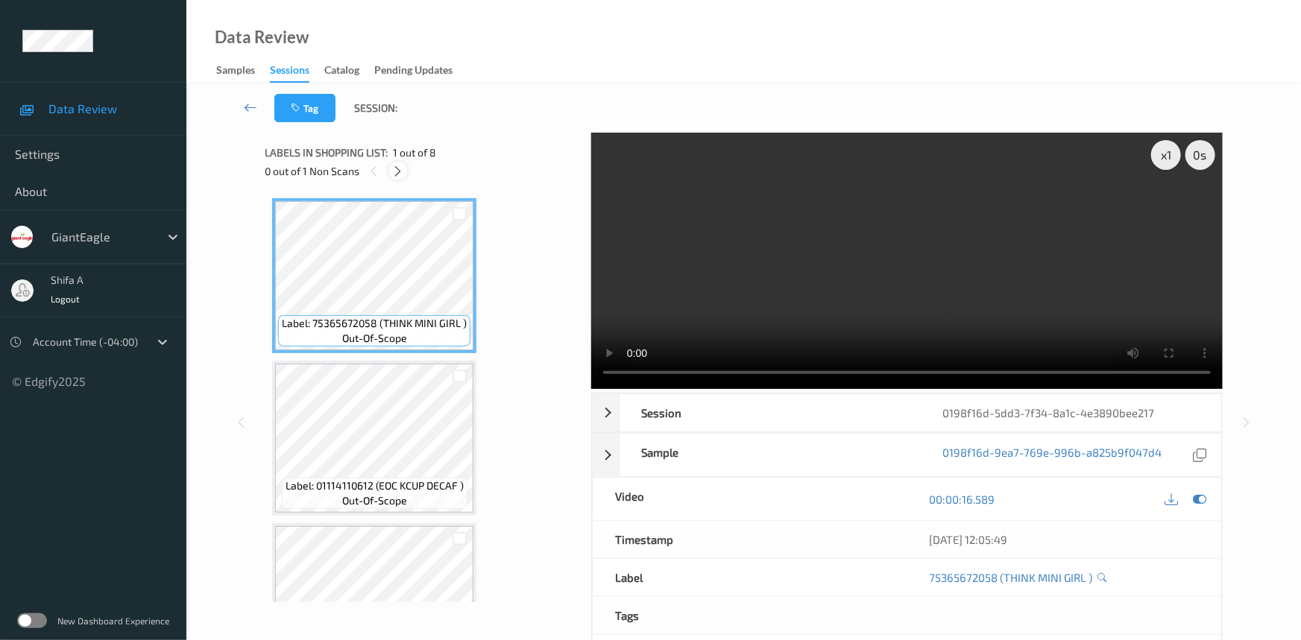
click at [389, 174] on div at bounding box center [397, 171] width 19 height 19
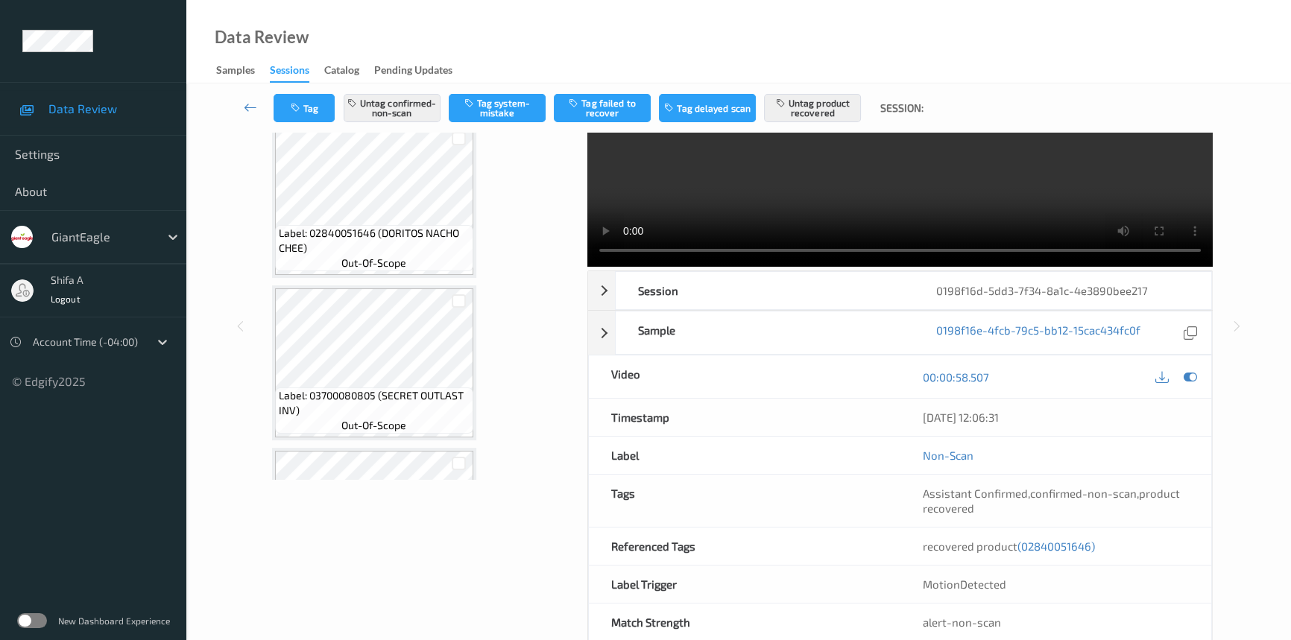
scroll to position [154, 0]
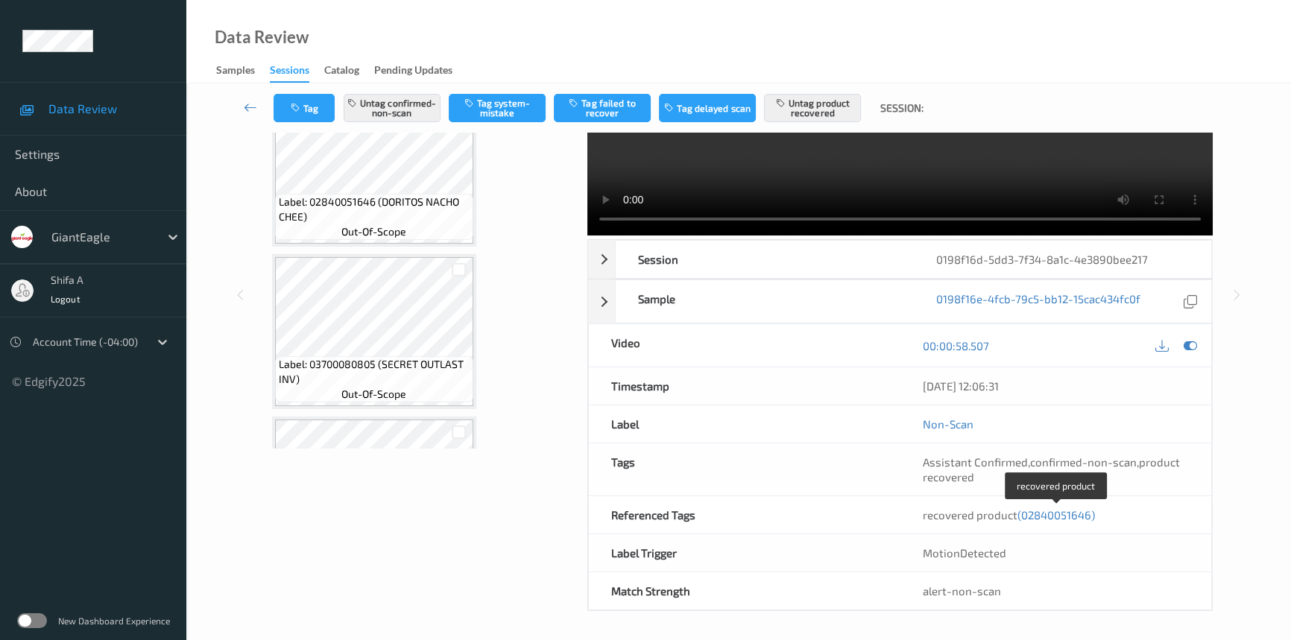
click at [1074, 517] on span "(02840051646)" at bounding box center [1057, 514] width 78 height 13
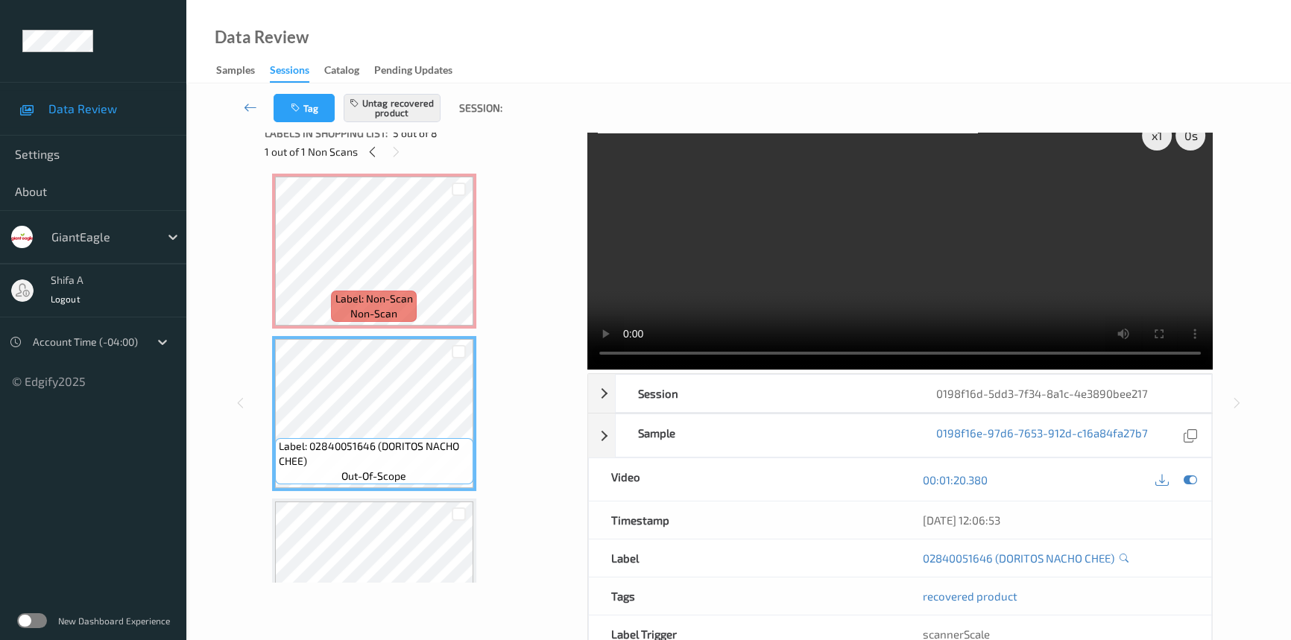
scroll to position [0, 0]
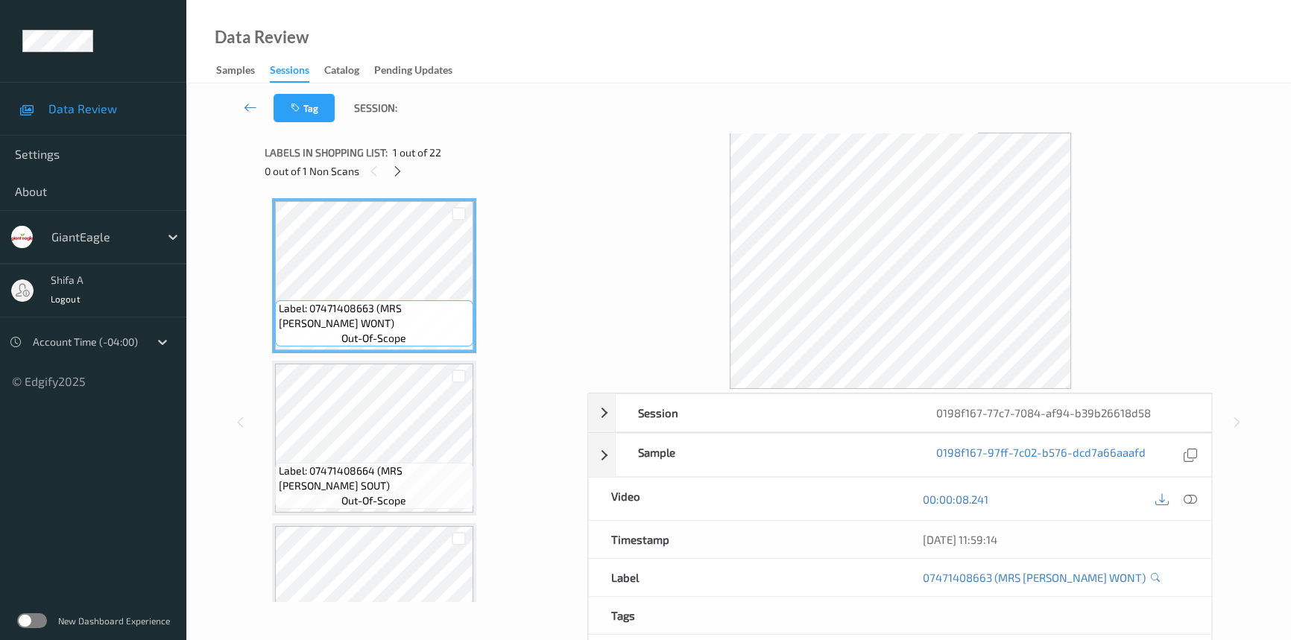
drag, startPoint x: 1195, startPoint y: 500, endPoint x: 1188, endPoint y: 491, distance: 11.1
click at [1193, 499] on icon at bounding box center [1190, 499] width 13 height 13
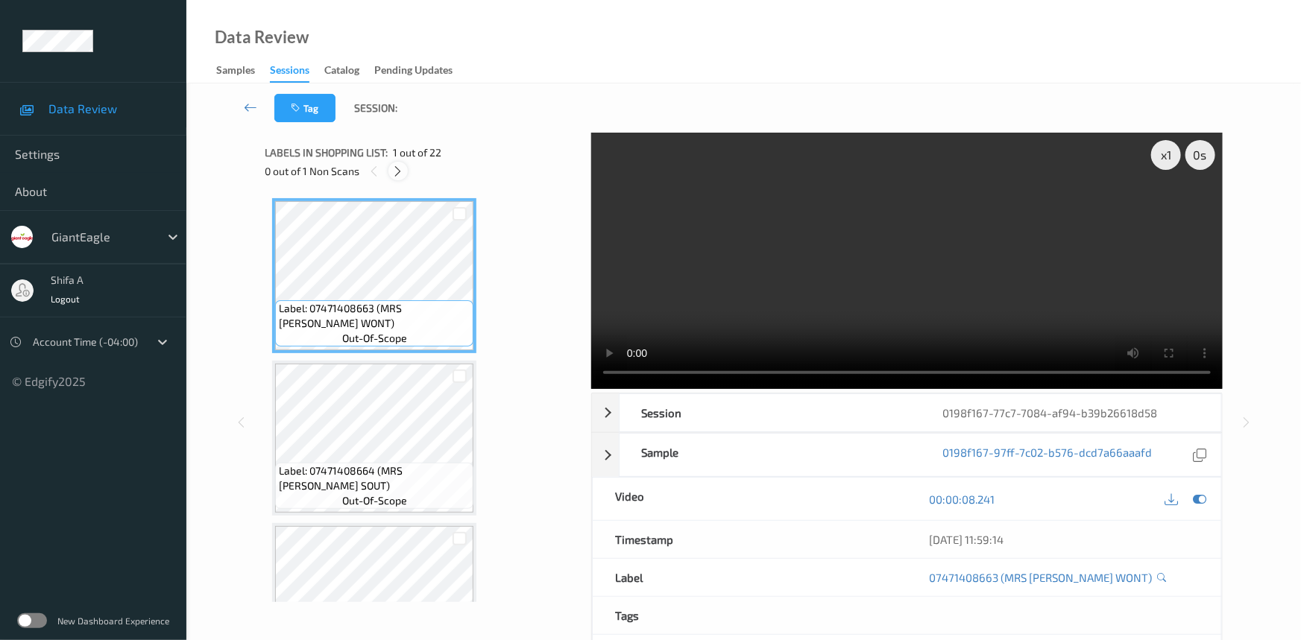
click at [392, 174] on icon at bounding box center [398, 171] width 13 height 13
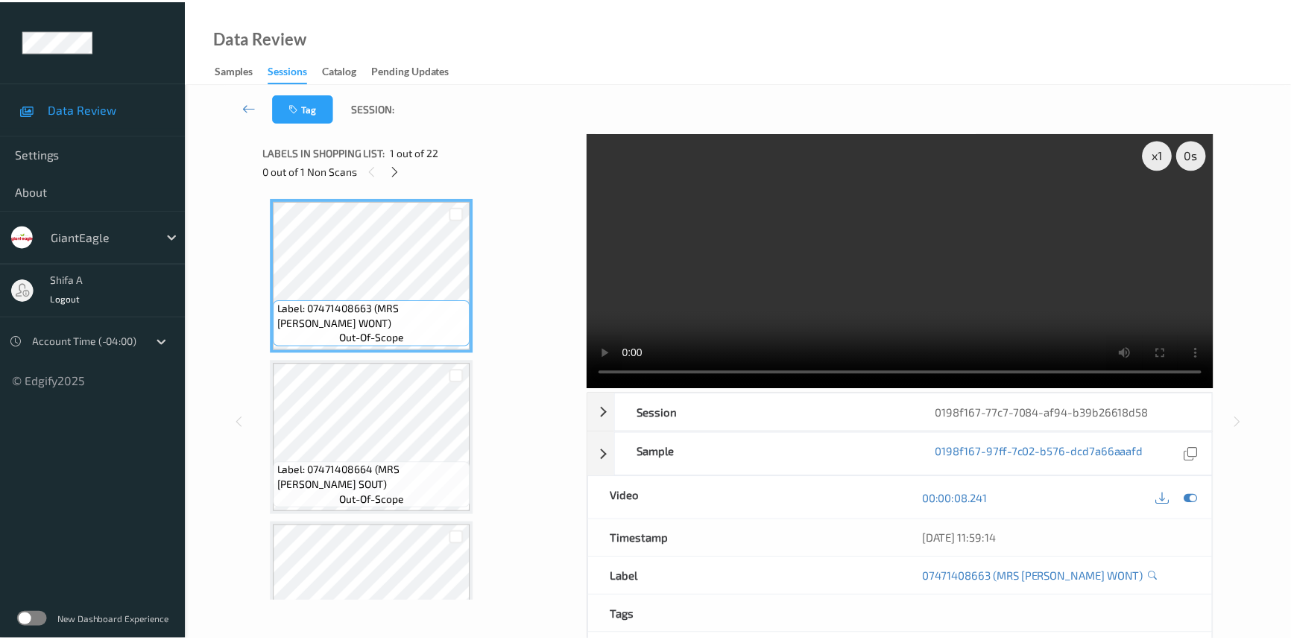
scroll to position [2760, 0]
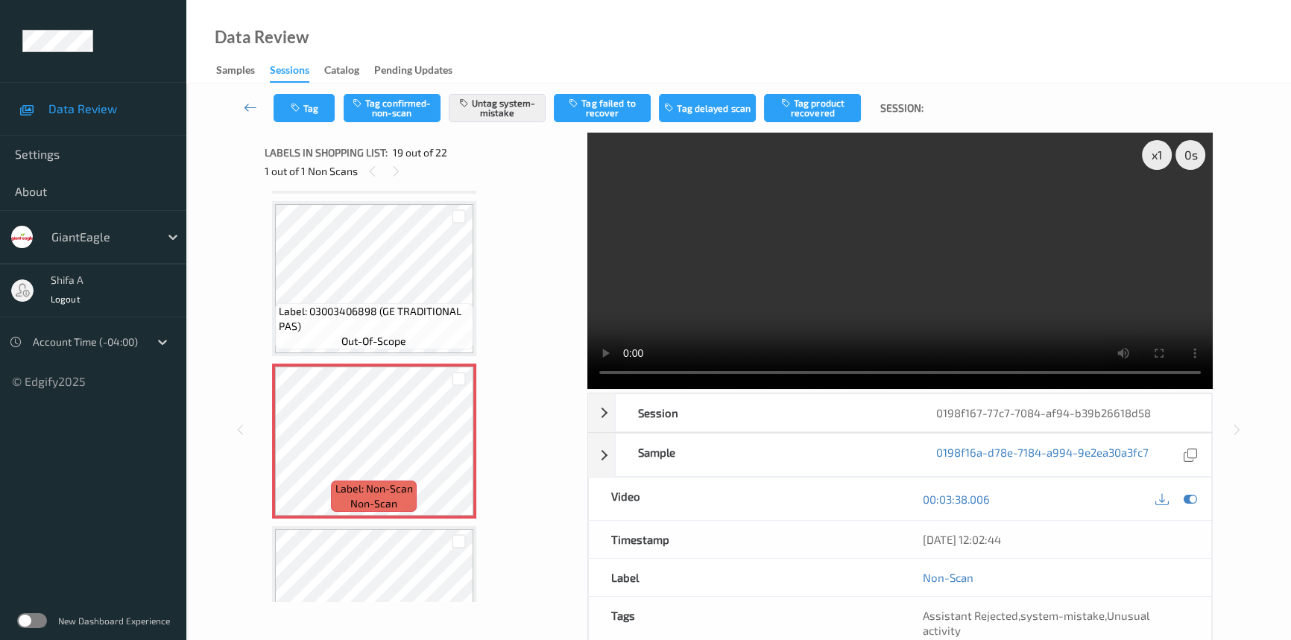
click at [414, 309] on span "Label: 03003406898 (GE TRADITIONAL PAS)" at bounding box center [374, 319] width 191 height 30
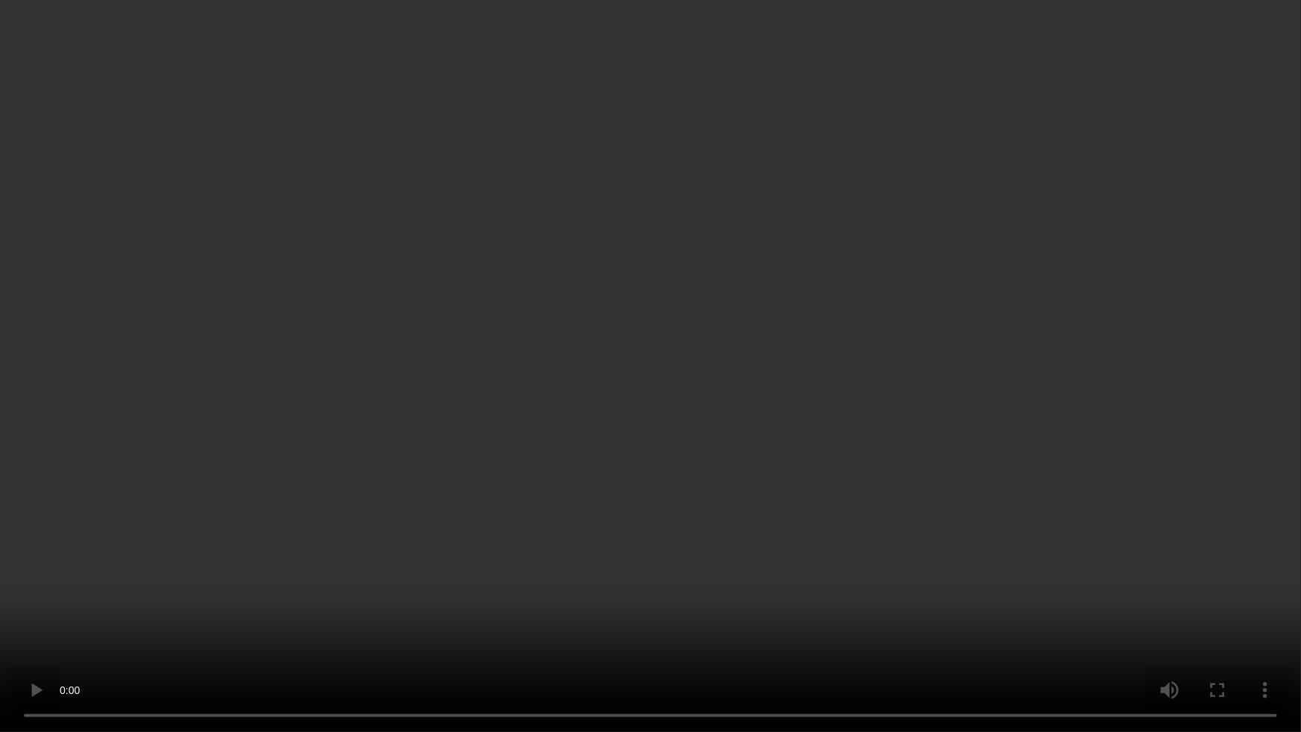
click at [987, 433] on video at bounding box center [650, 366] width 1301 height 732
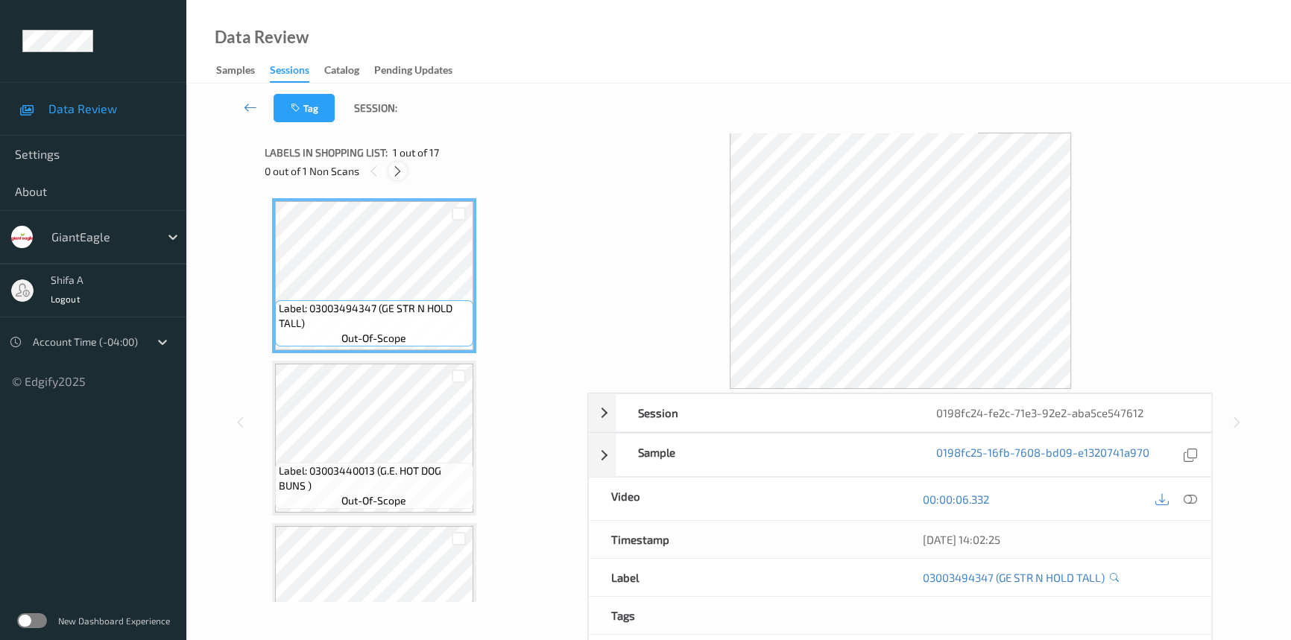
click at [397, 171] on icon at bounding box center [397, 171] width 13 height 13
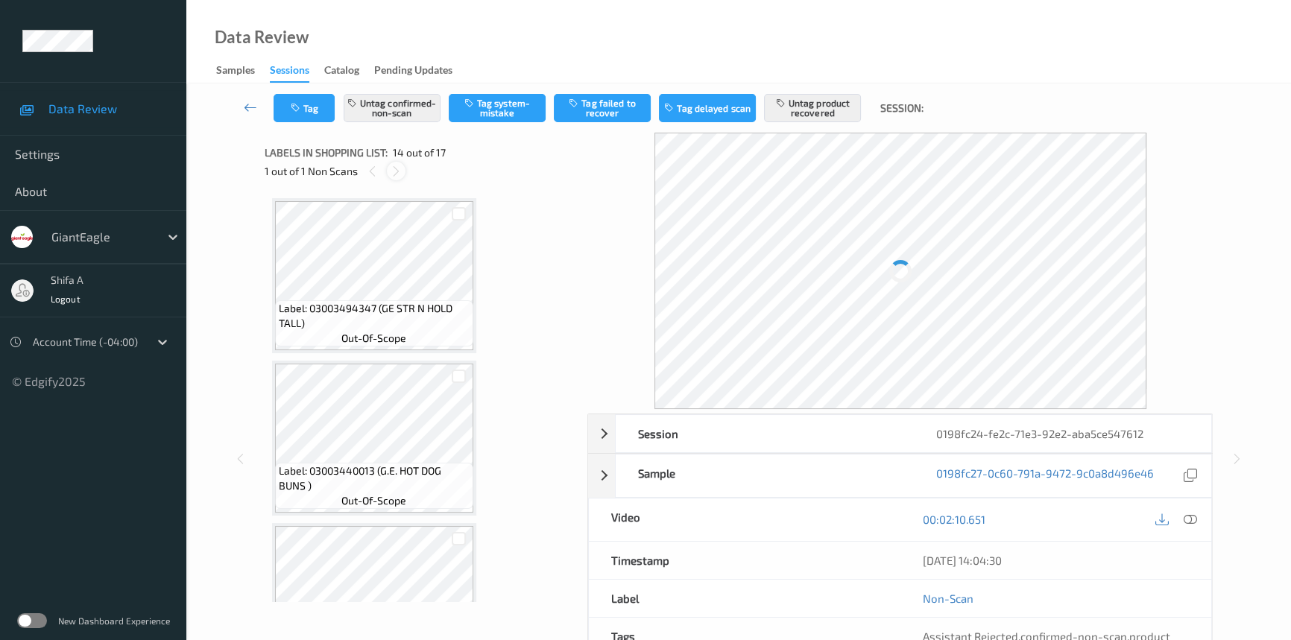
scroll to position [1951, 0]
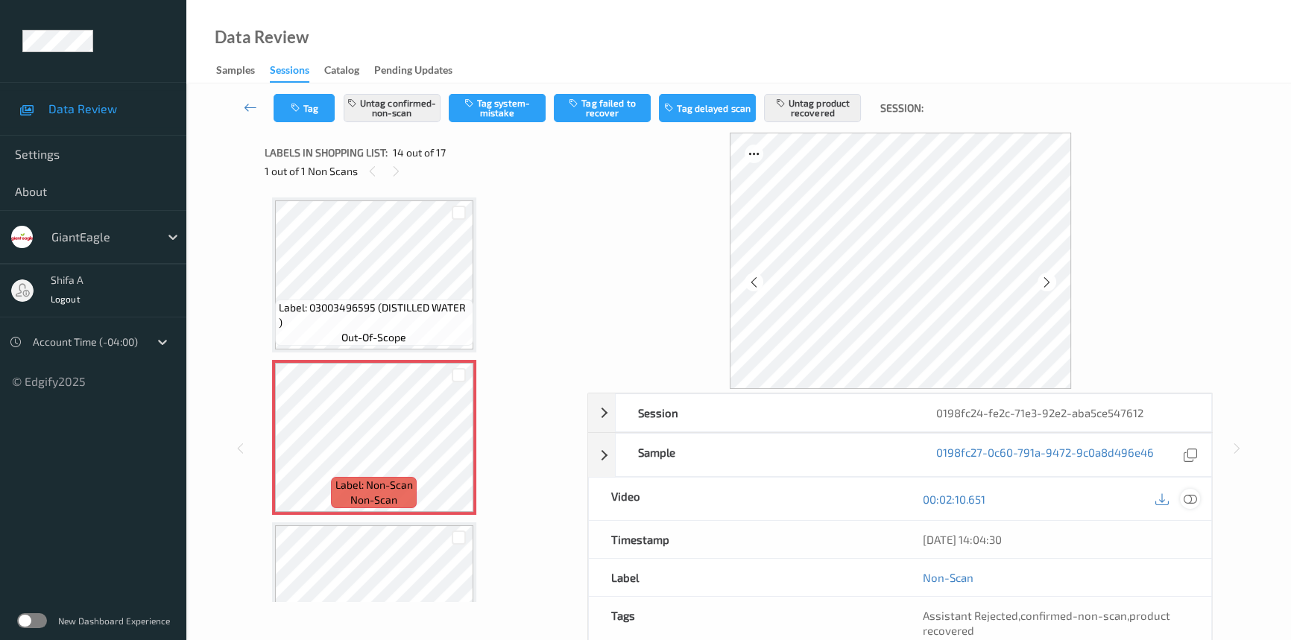
click at [1194, 501] on icon at bounding box center [1190, 499] width 13 height 13
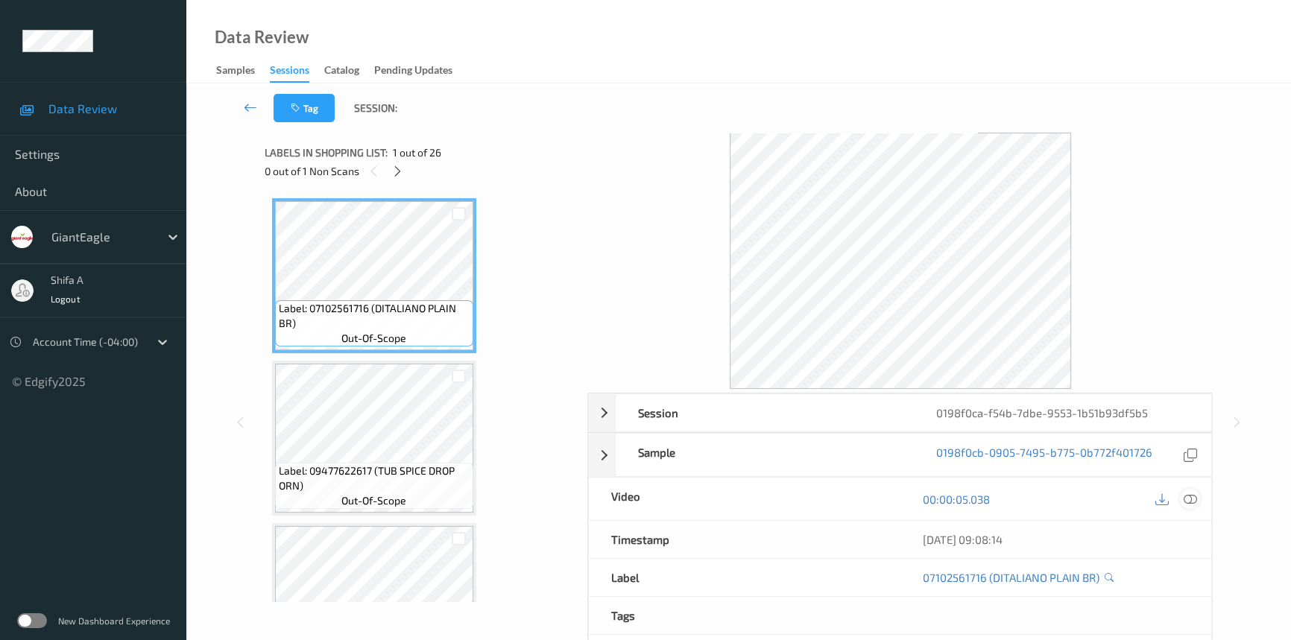
click at [1191, 500] on icon at bounding box center [1190, 499] width 13 height 13
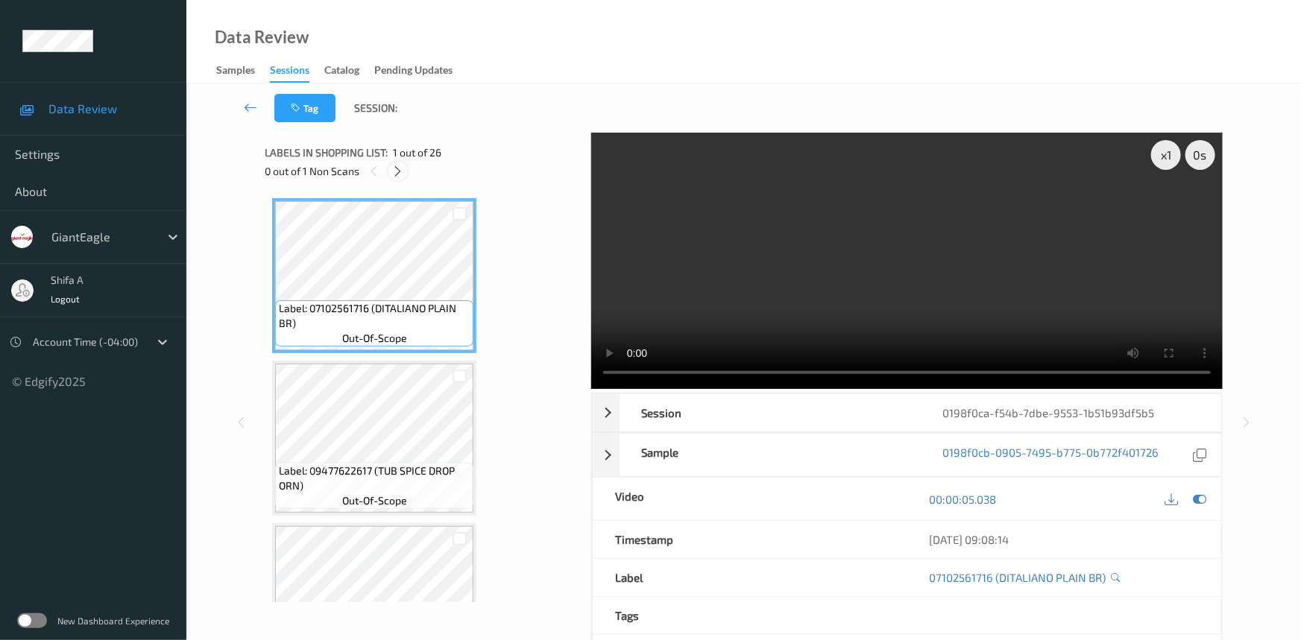
click at [400, 177] on icon at bounding box center [398, 171] width 13 height 13
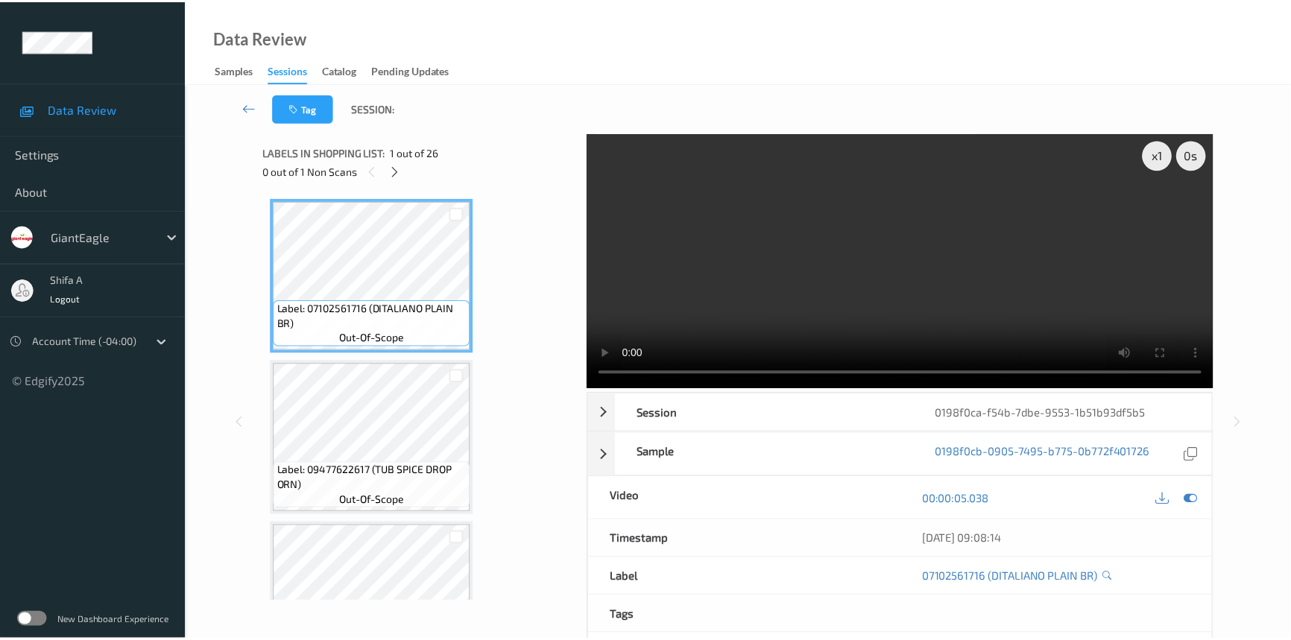
scroll to position [2437, 0]
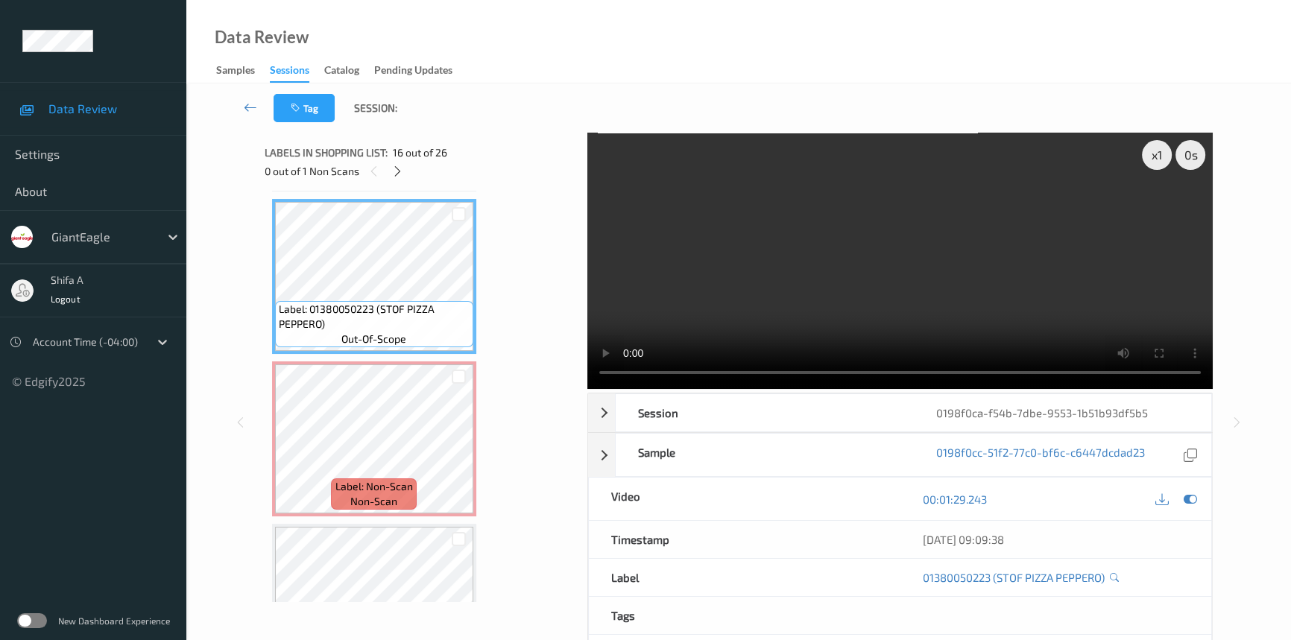
click at [962, 274] on video at bounding box center [900, 261] width 626 height 256
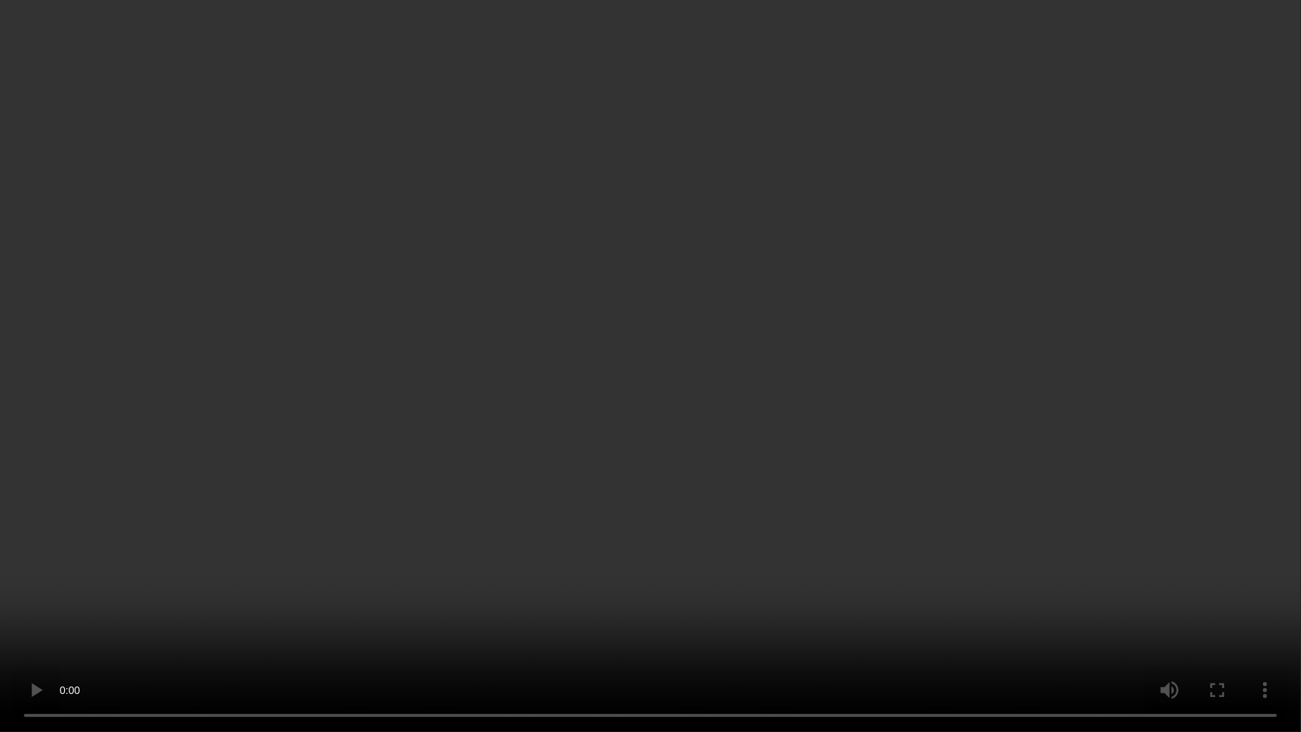
click at [1124, 396] on video at bounding box center [650, 366] width 1301 height 732
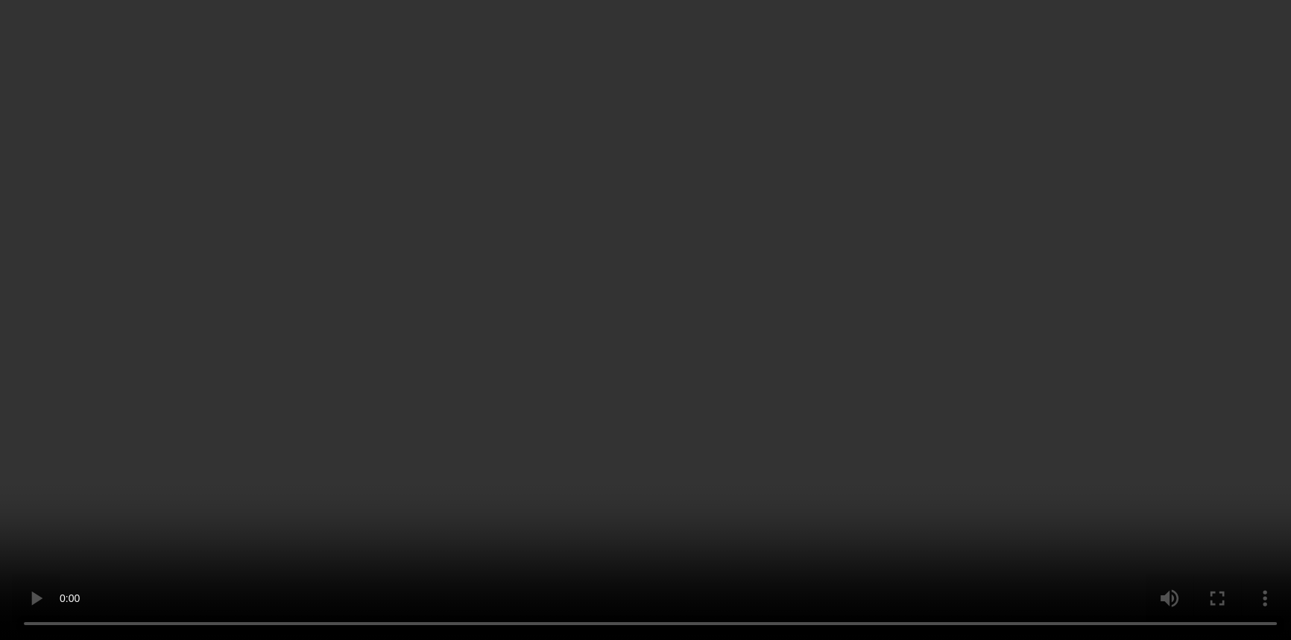
scroll to position [2437, 0]
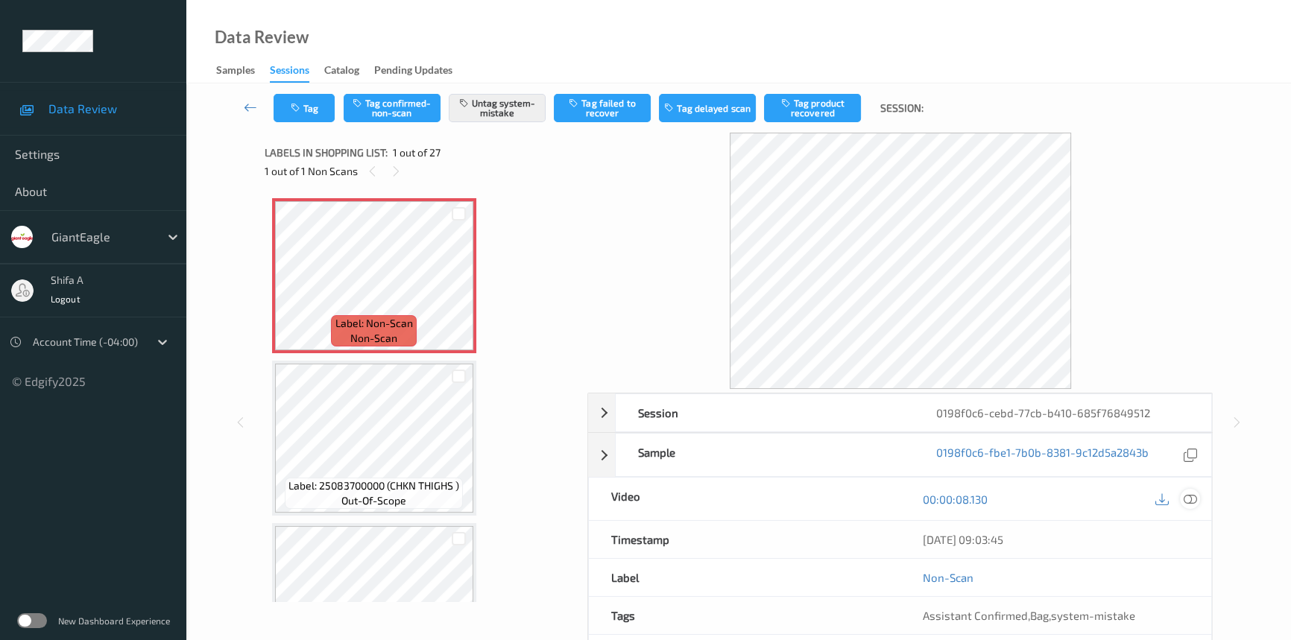
click at [1190, 493] on icon at bounding box center [1190, 499] width 13 height 13
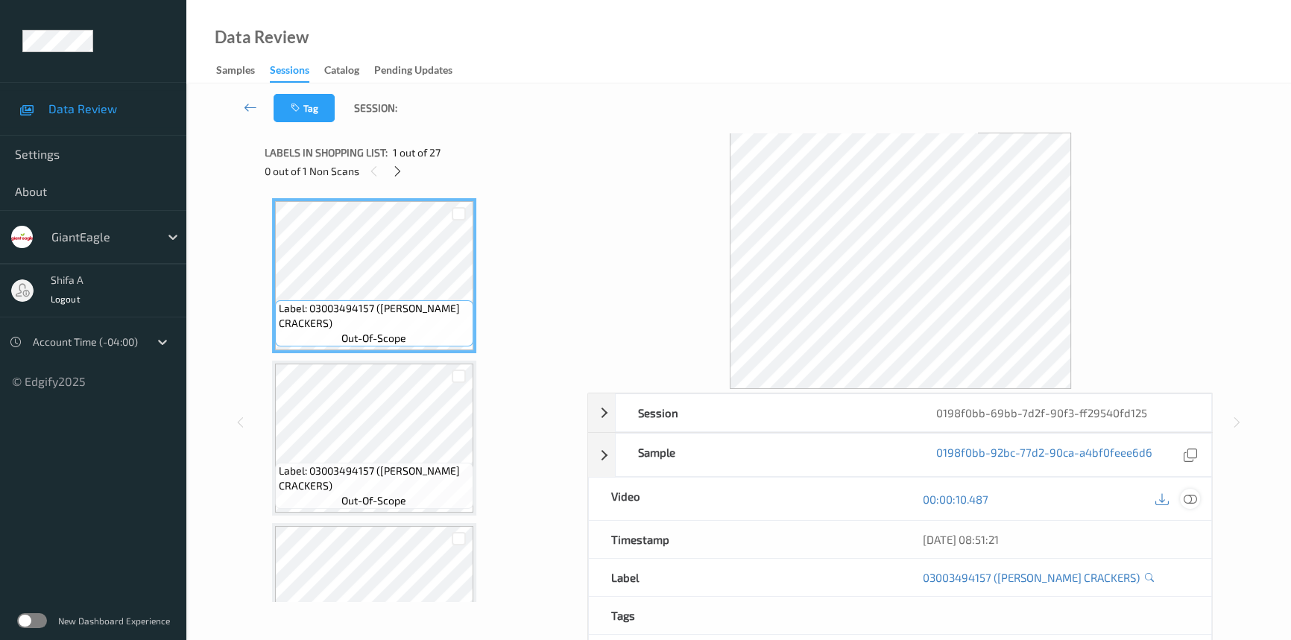
click at [1195, 497] on icon at bounding box center [1190, 499] width 13 height 13
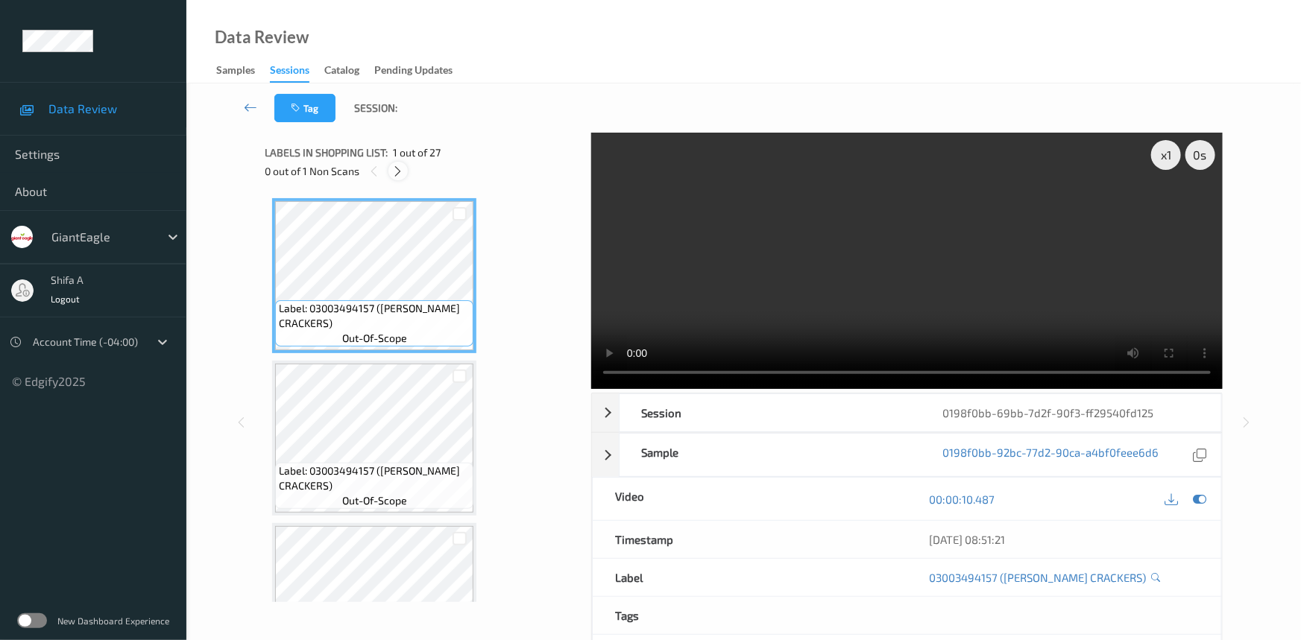
click at [400, 165] on icon at bounding box center [398, 171] width 13 height 13
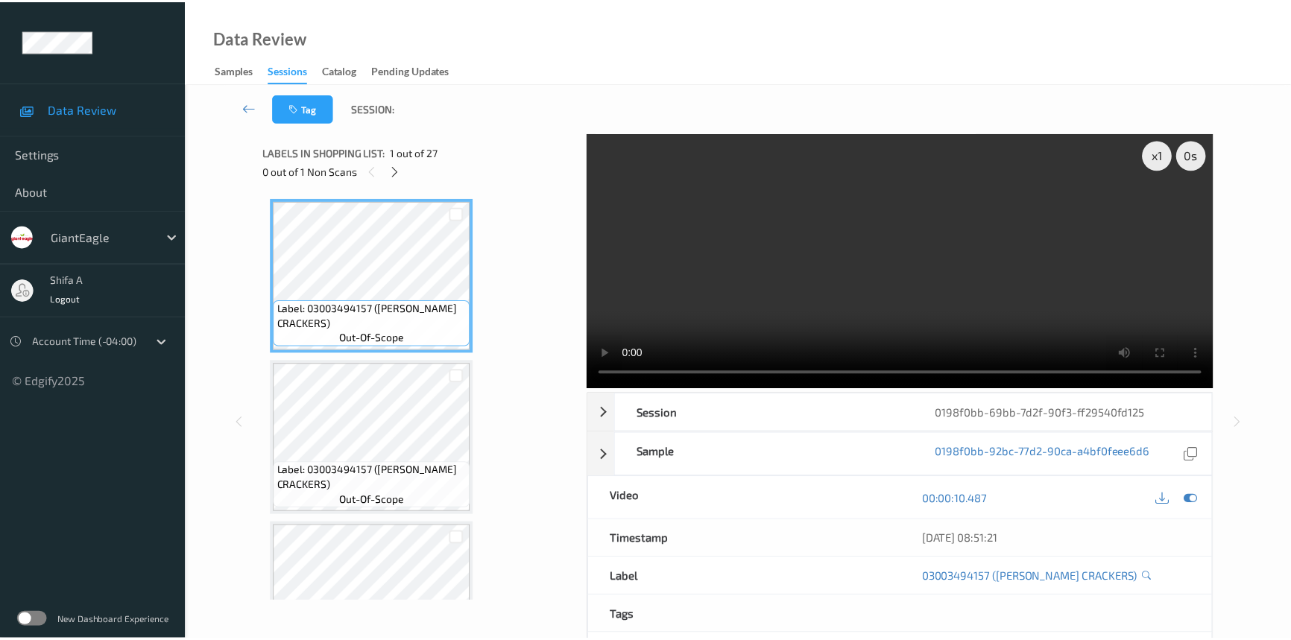
scroll to position [2437, 0]
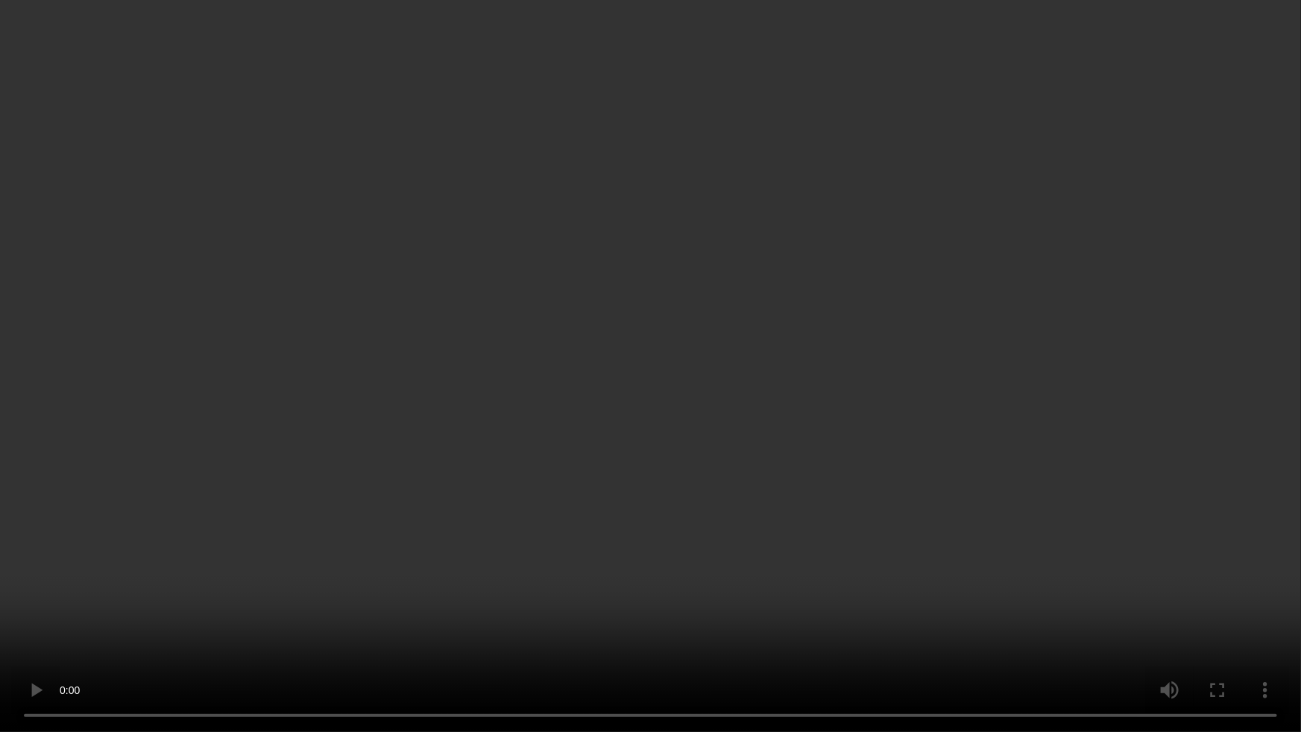
click at [857, 458] on video at bounding box center [650, 366] width 1301 height 732
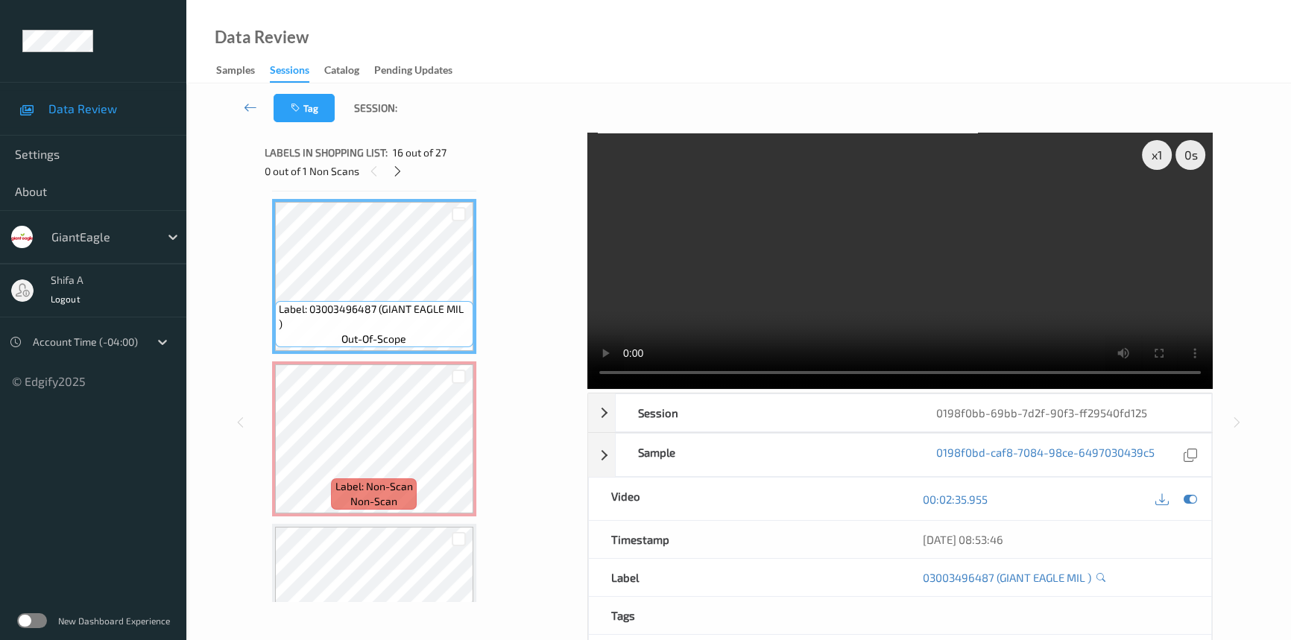
click at [1036, 267] on video at bounding box center [900, 261] width 626 height 256
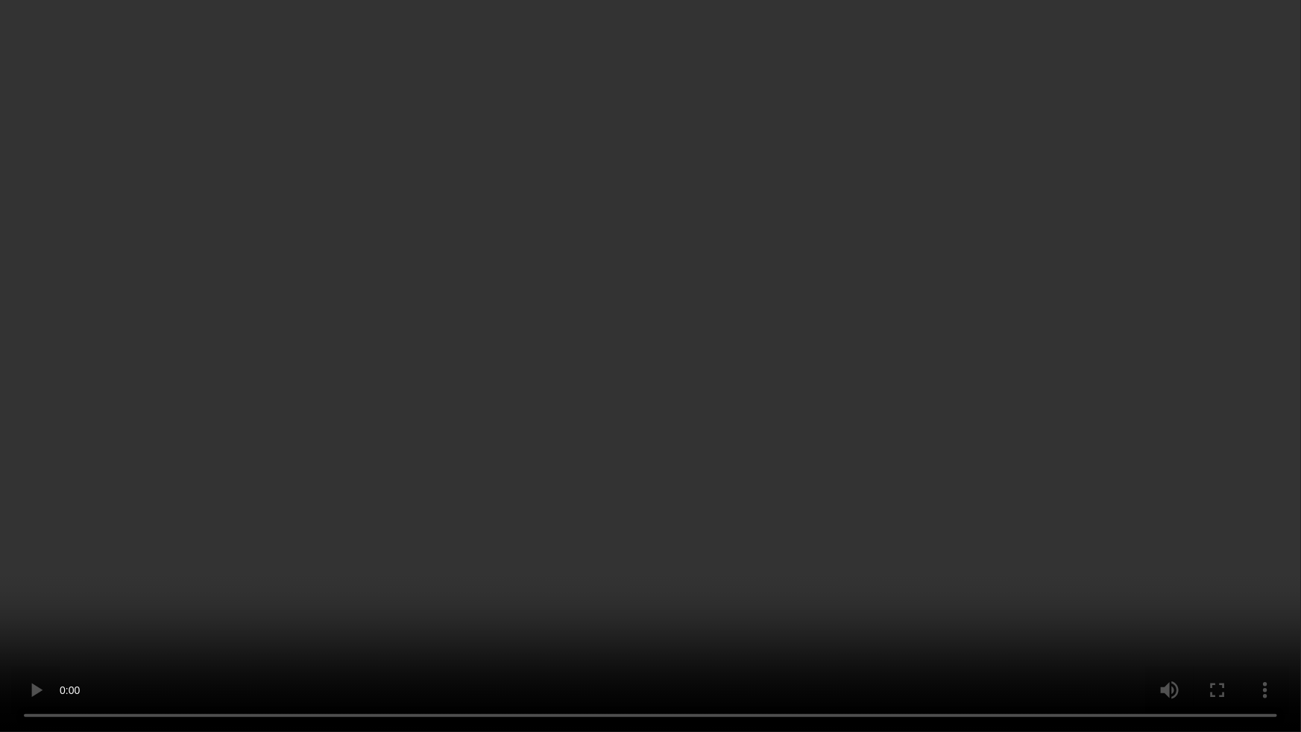
click at [1011, 413] on video at bounding box center [650, 366] width 1301 height 732
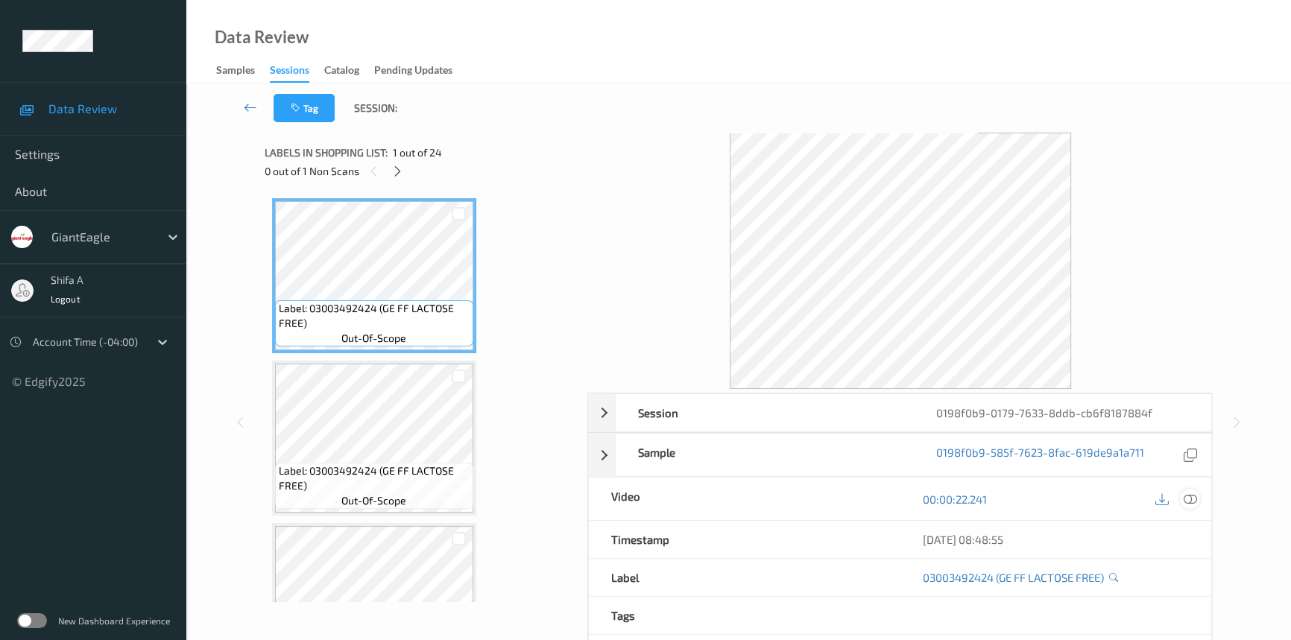
click at [1194, 497] on icon at bounding box center [1190, 499] width 13 height 13
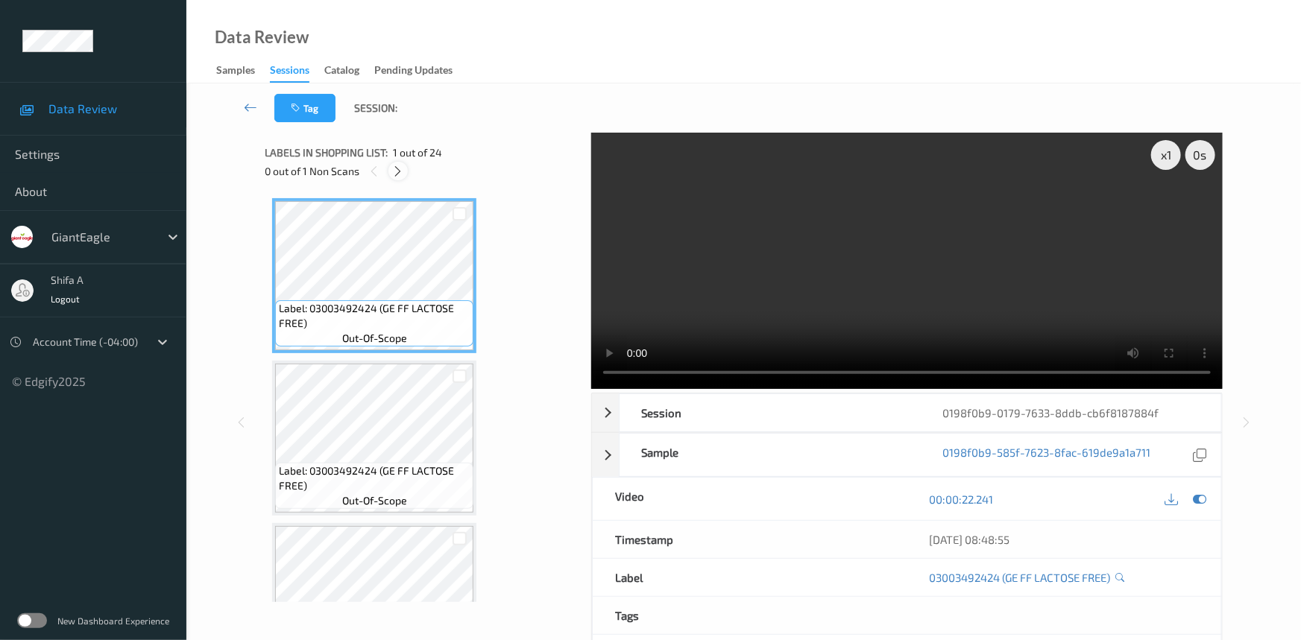
click at [402, 168] on icon at bounding box center [398, 171] width 13 height 13
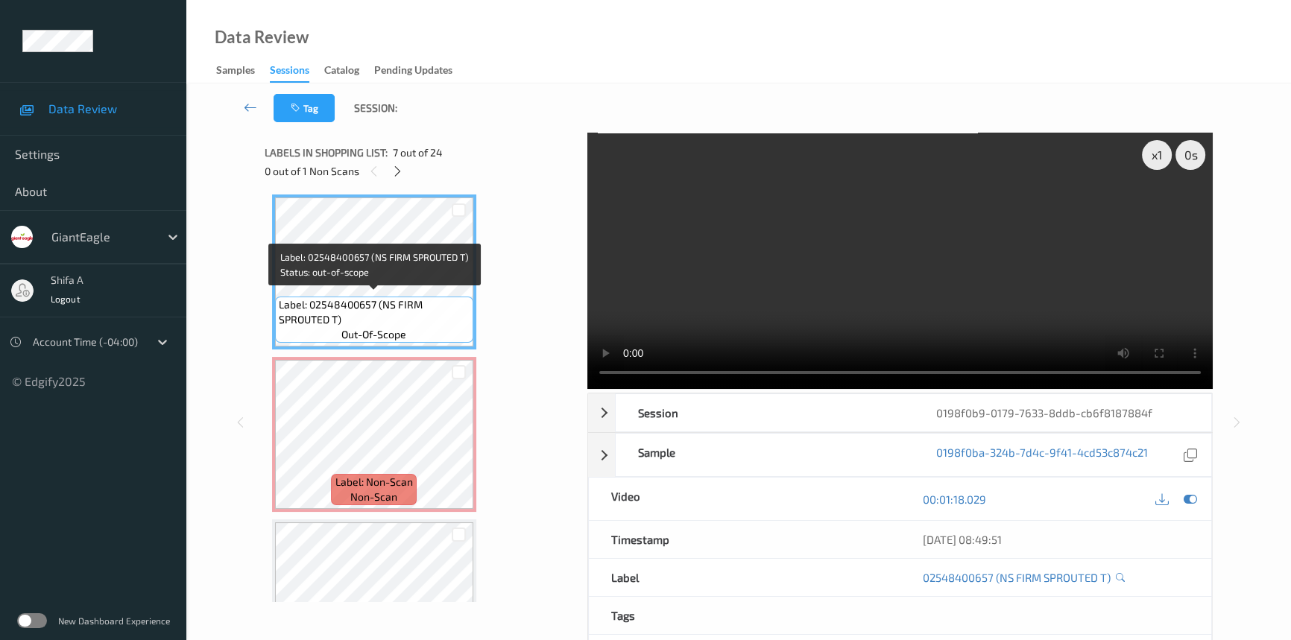
scroll to position [708, 0]
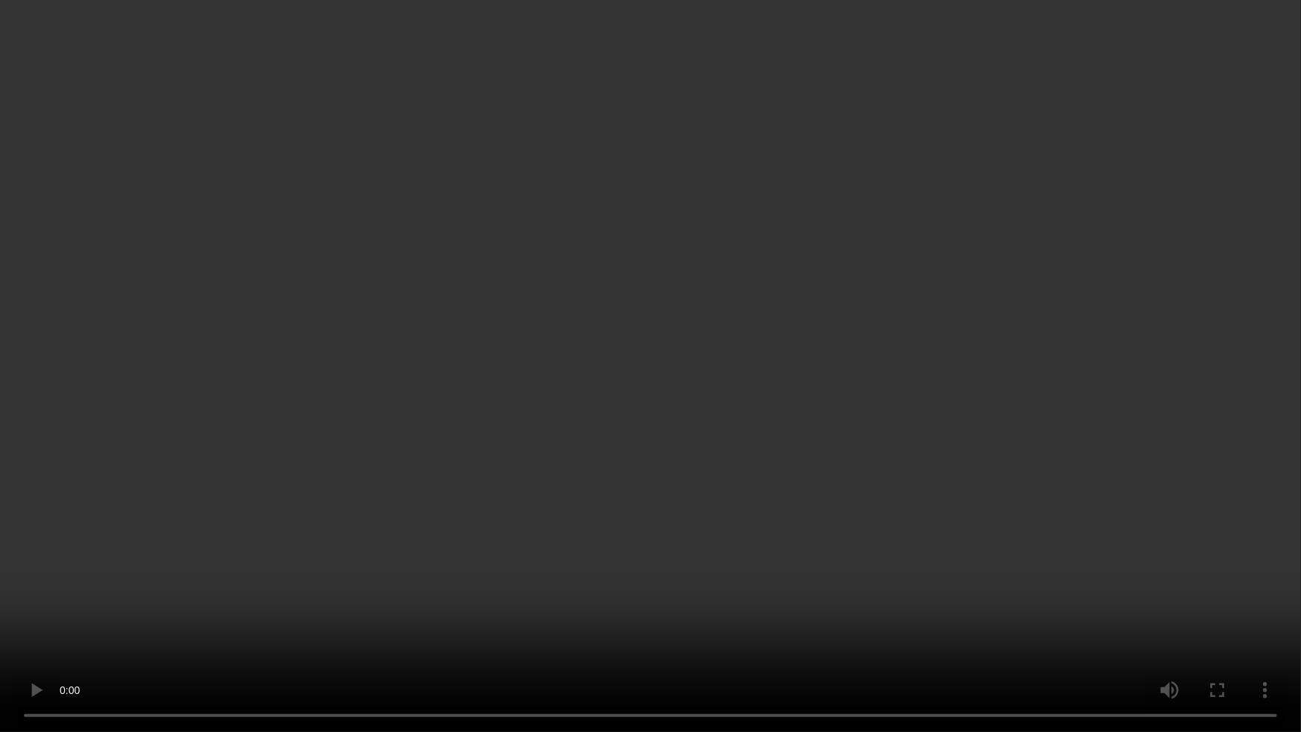
click at [1078, 413] on video at bounding box center [650, 366] width 1301 height 732
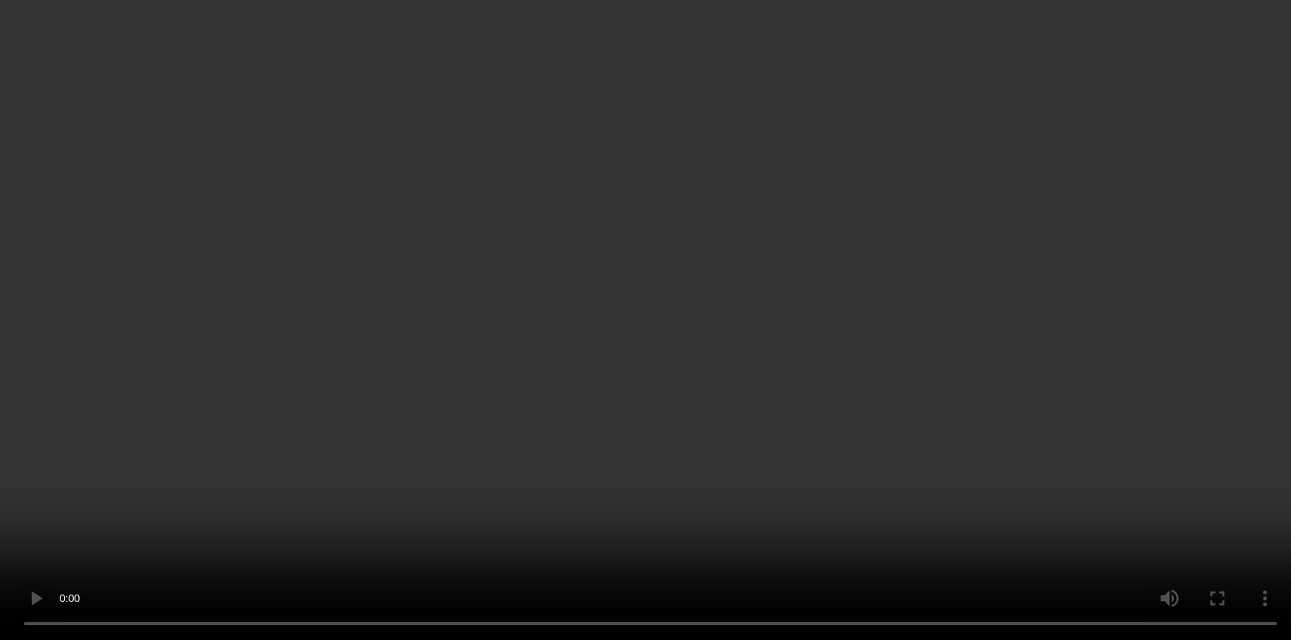
scroll to position [1250, 0]
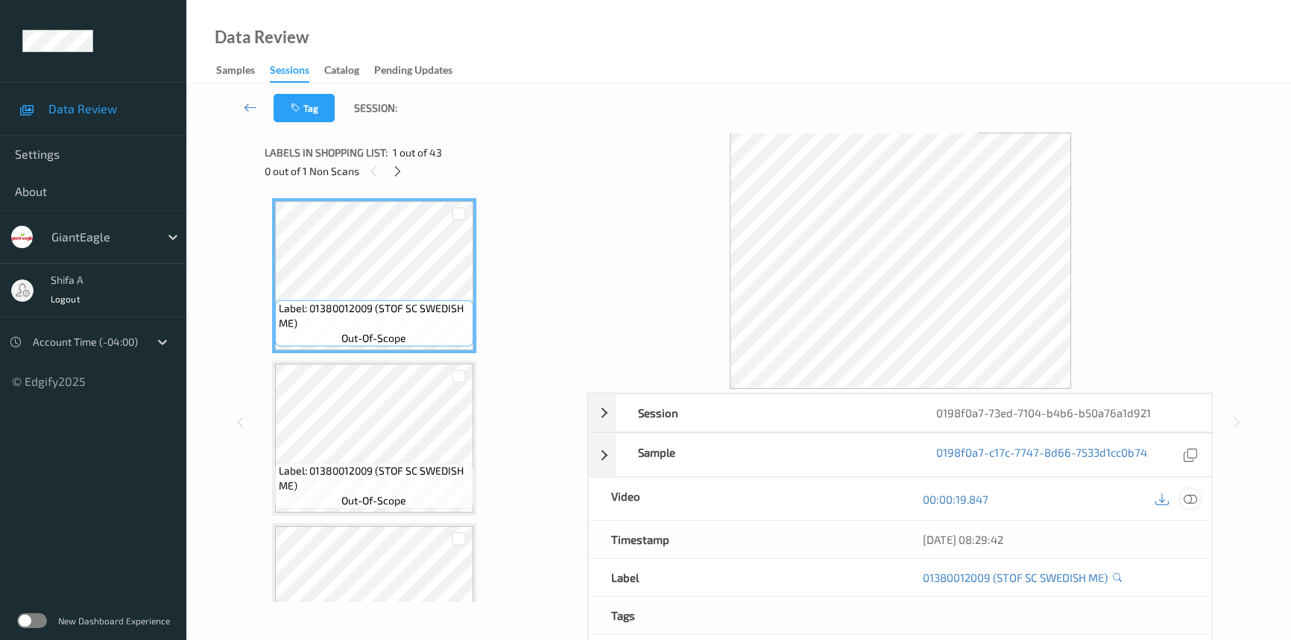
click at [1189, 500] on icon at bounding box center [1190, 499] width 13 height 13
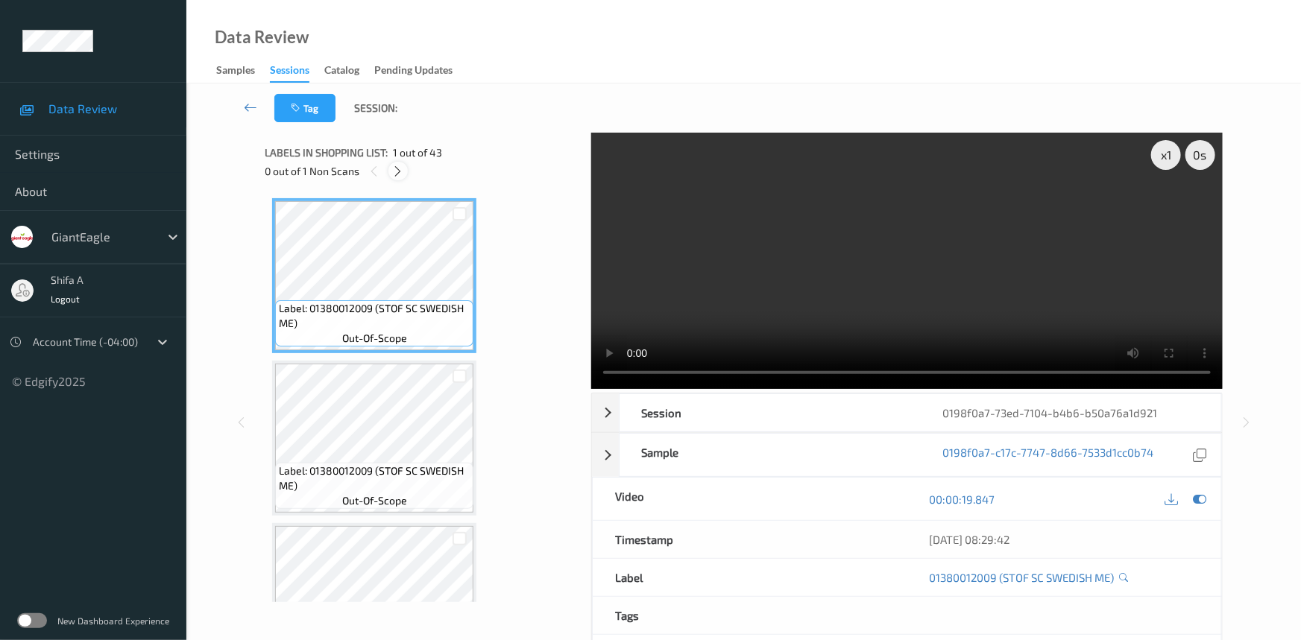
click at [394, 169] on icon at bounding box center [398, 171] width 13 height 13
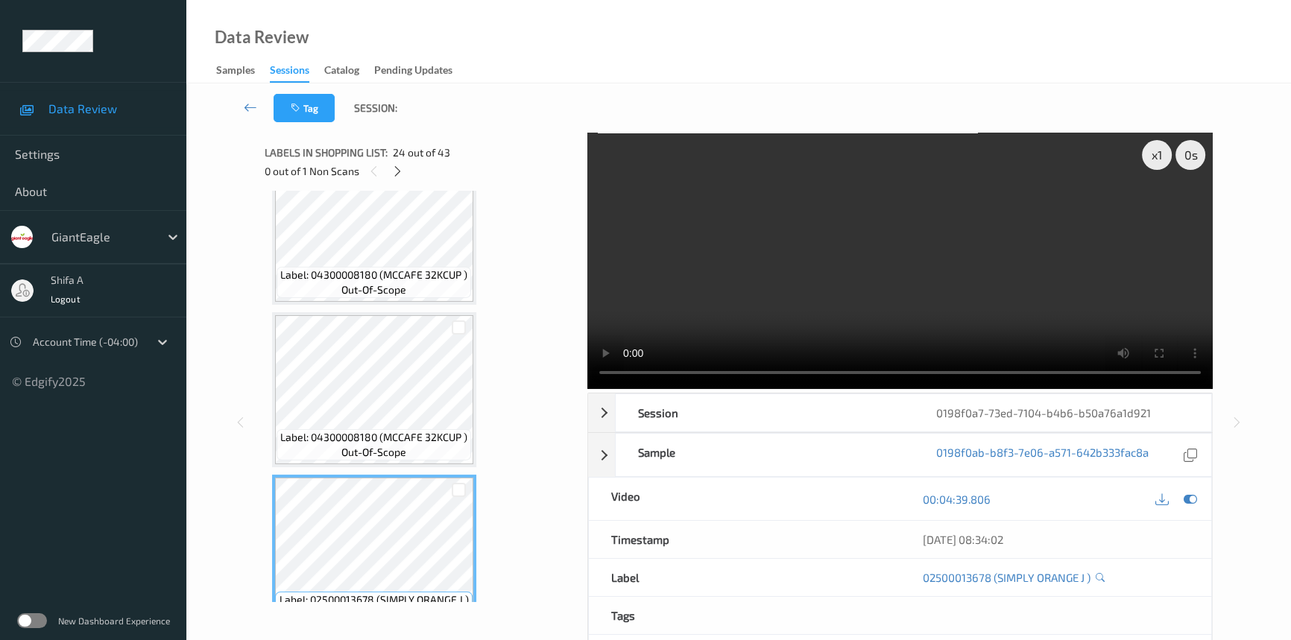
scroll to position [3733, 0]
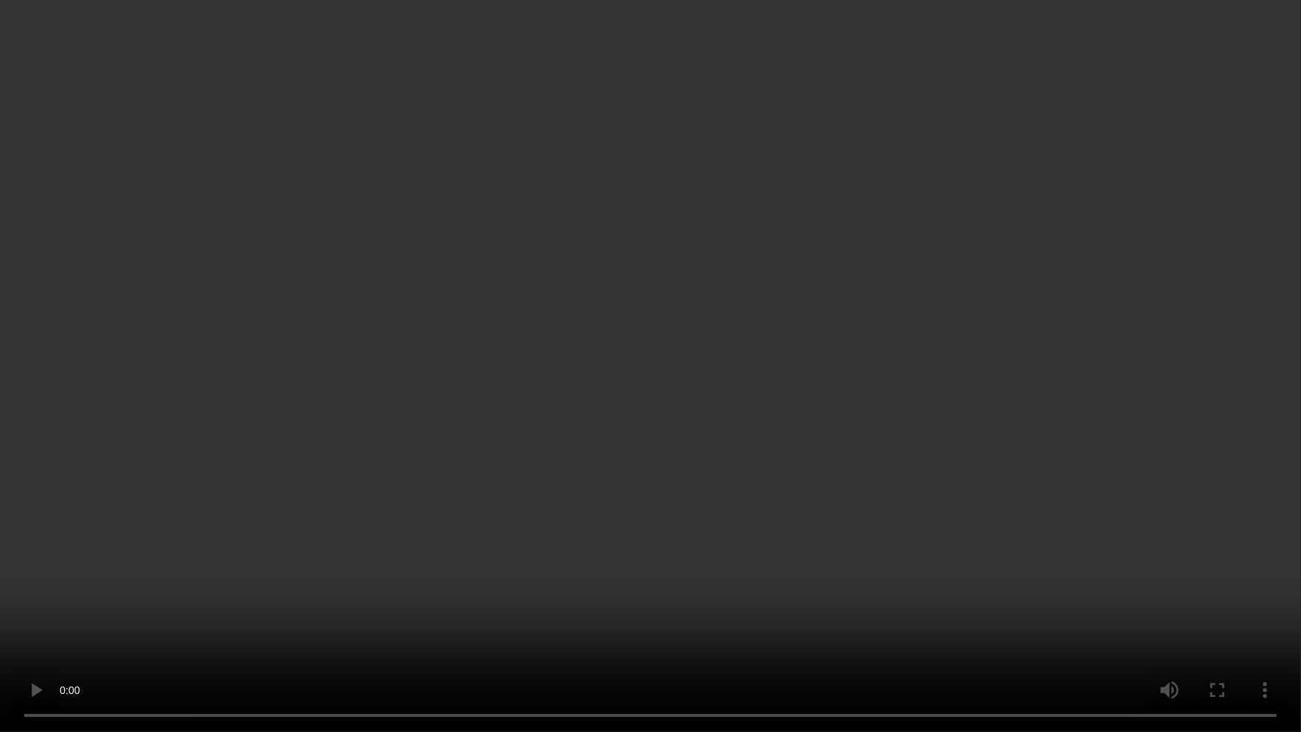
click at [1030, 429] on video at bounding box center [650, 366] width 1301 height 732
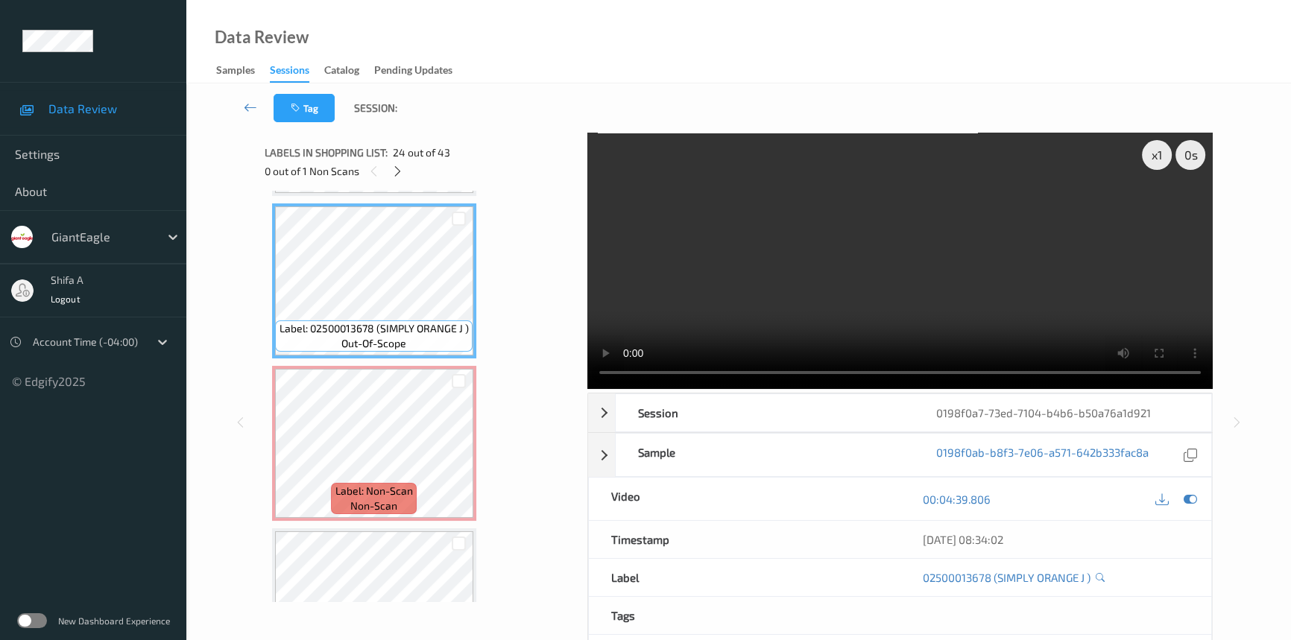
click at [1048, 281] on video at bounding box center [900, 261] width 626 height 256
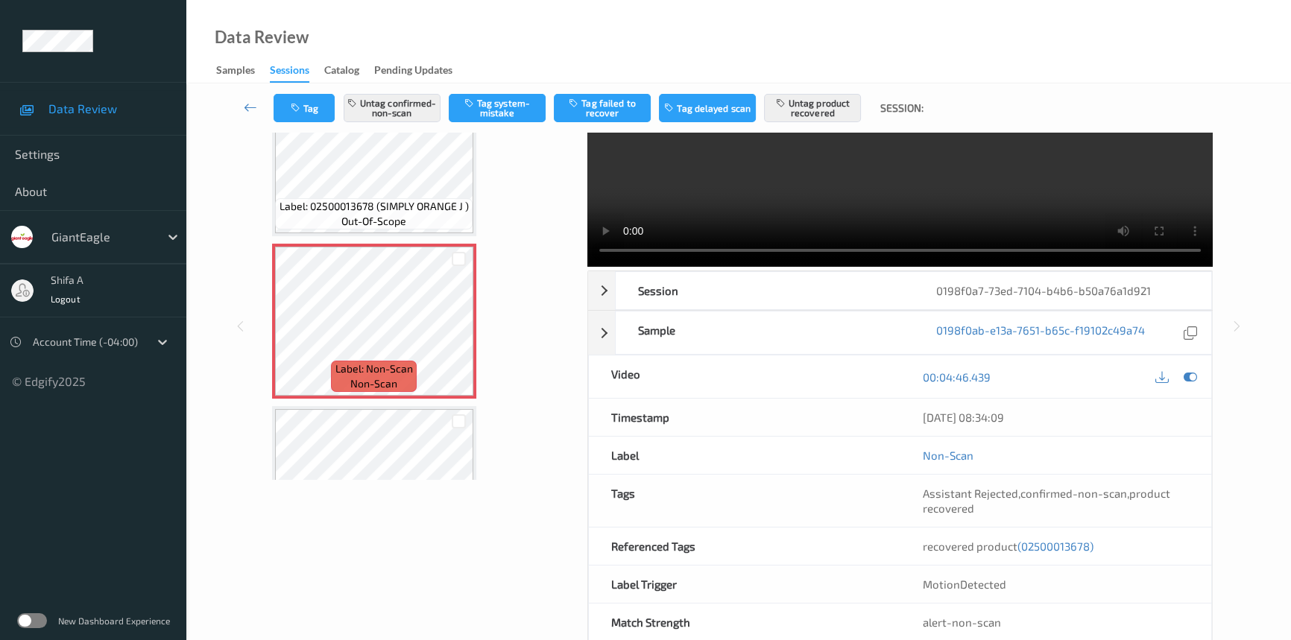
scroll to position [154, 0]
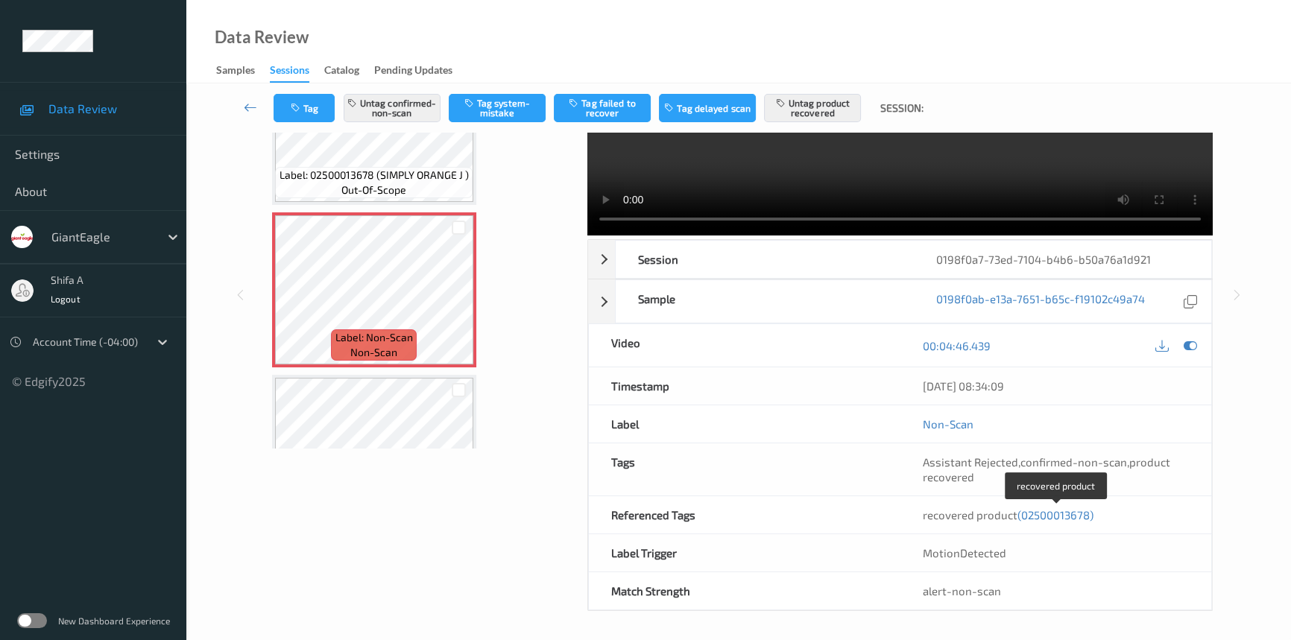
click at [1053, 516] on span "(02500013678)" at bounding box center [1056, 514] width 76 height 13
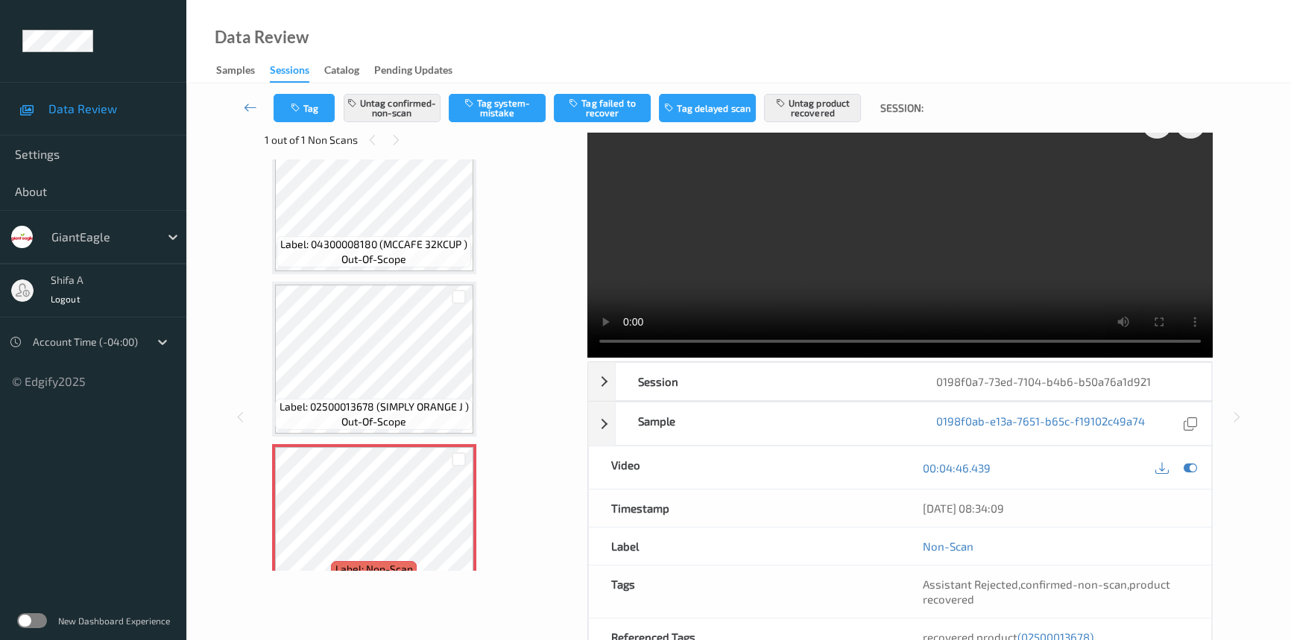
scroll to position [0, 0]
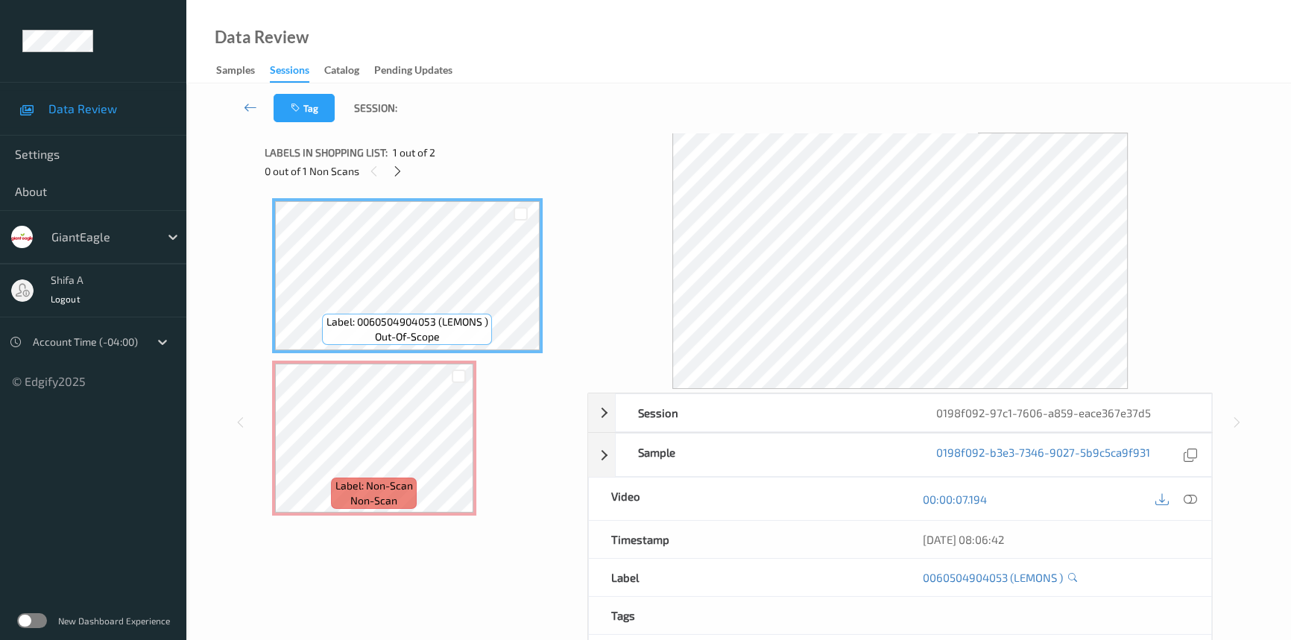
drag, startPoint x: 1193, startPoint y: 505, endPoint x: 475, endPoint y: 428, distance: 722.1
click at [1152, 485] on div "00:00:07.194" at bounding box center [1057, 499] width 312 height 42
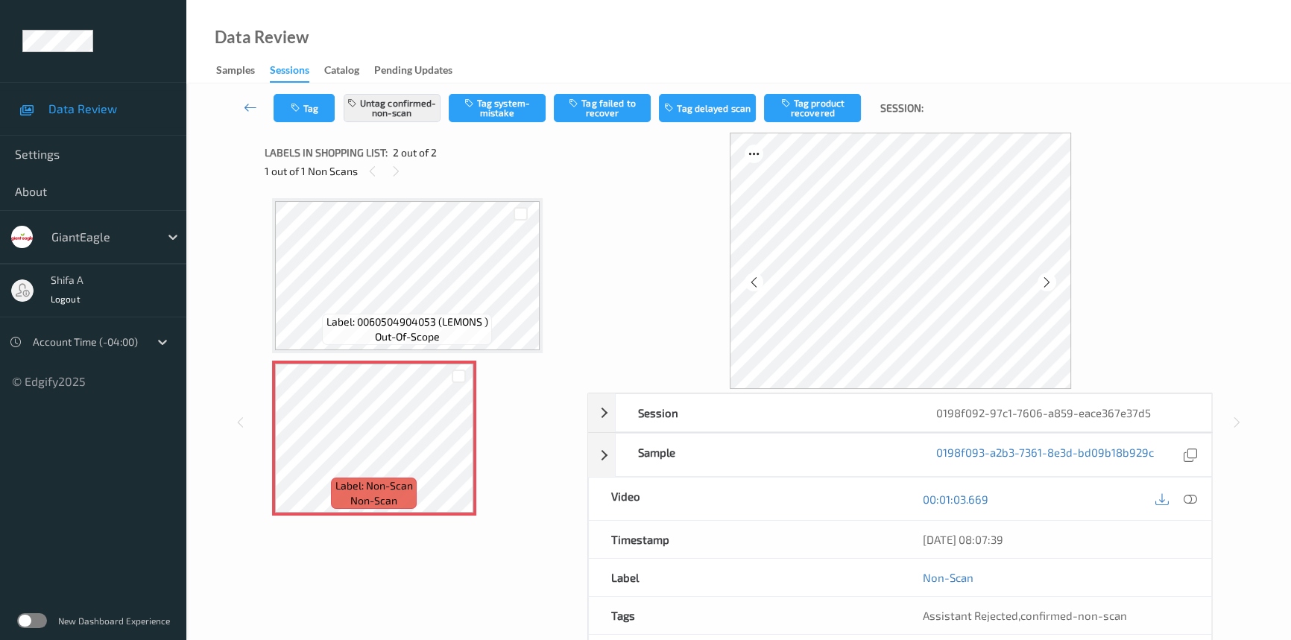
drag, startPoint x: 1197, startPoint y: 502, endPoint x: 1171, endPoint y: 529, distance: 38.0
click at [1197, 500] on div at bounding box center [1190, 499] width 20 height 20
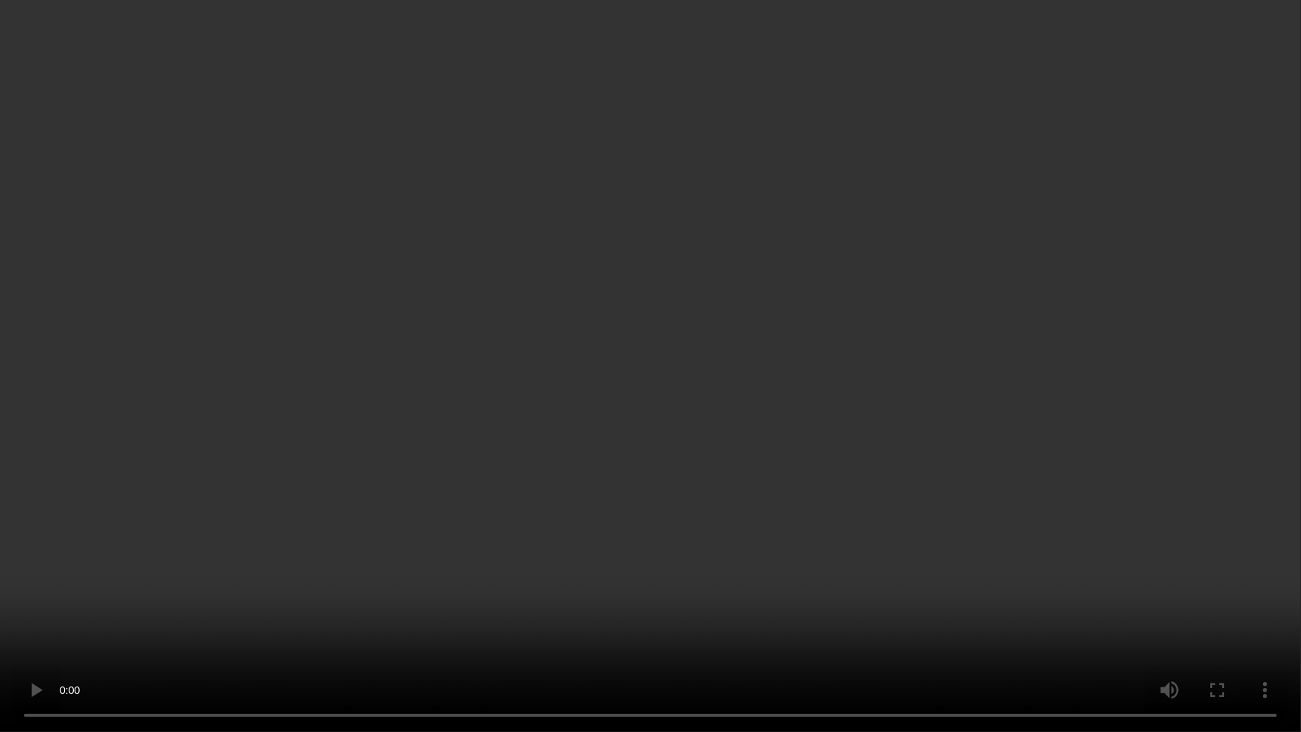
click at [378, 640] on video at bounding box center [650, 366] width 1301 height 732
click at [1051, 507] on video at bounding box center [650, 366] width 1301 height 732
click at [974, 485] on video at bounding box center [650, 366] width 1301 height 732
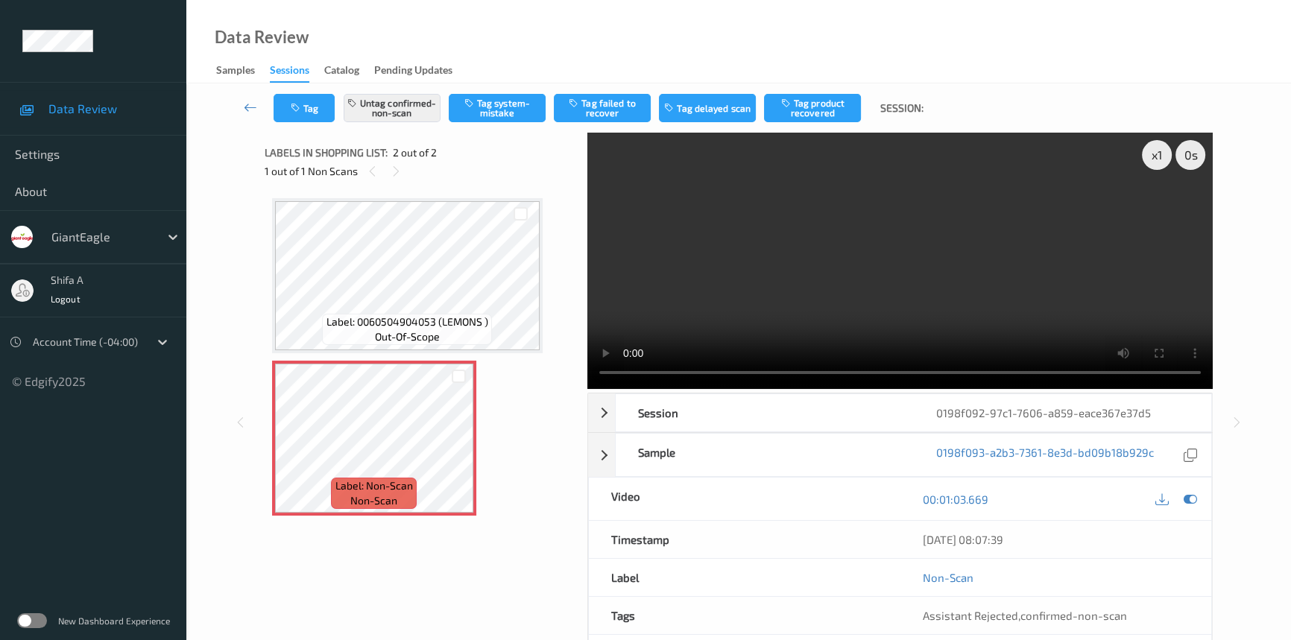
click at [984, 294] on video at bounding box center [900, 261] width 626 height 256
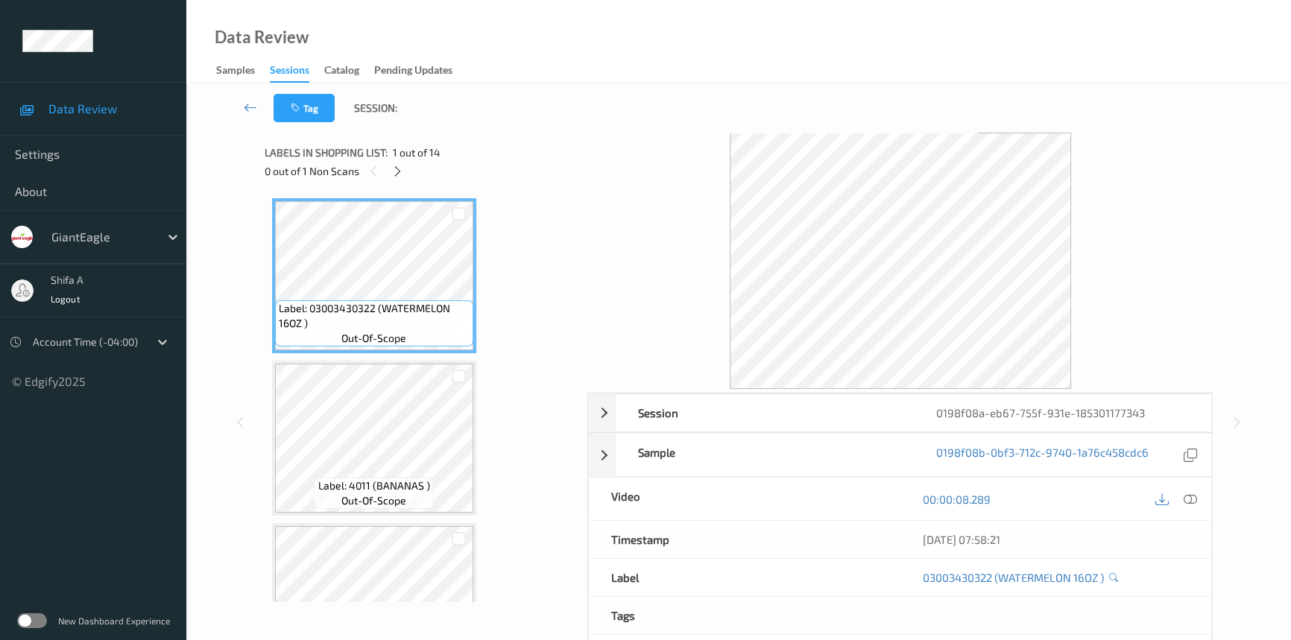
click at [1198, 500] on div at bounding box center [1190, 499] width 20 height 20
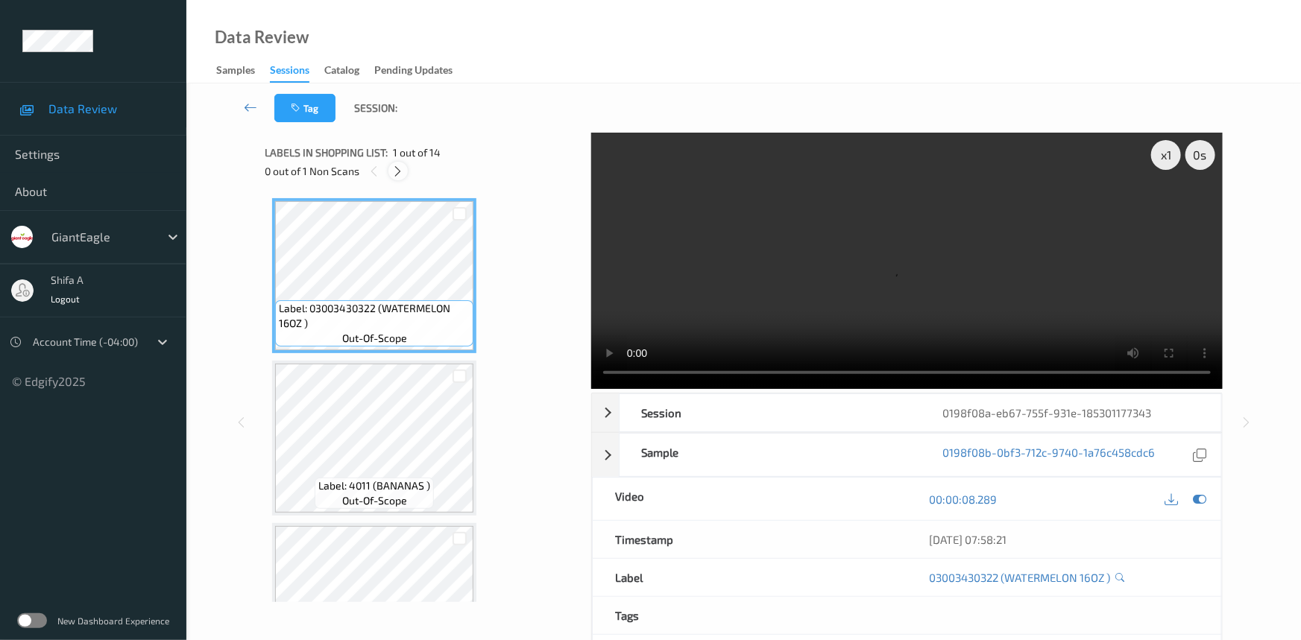
click at [400, 168] on icon at bounding box center [398, 171] width 13 height 13
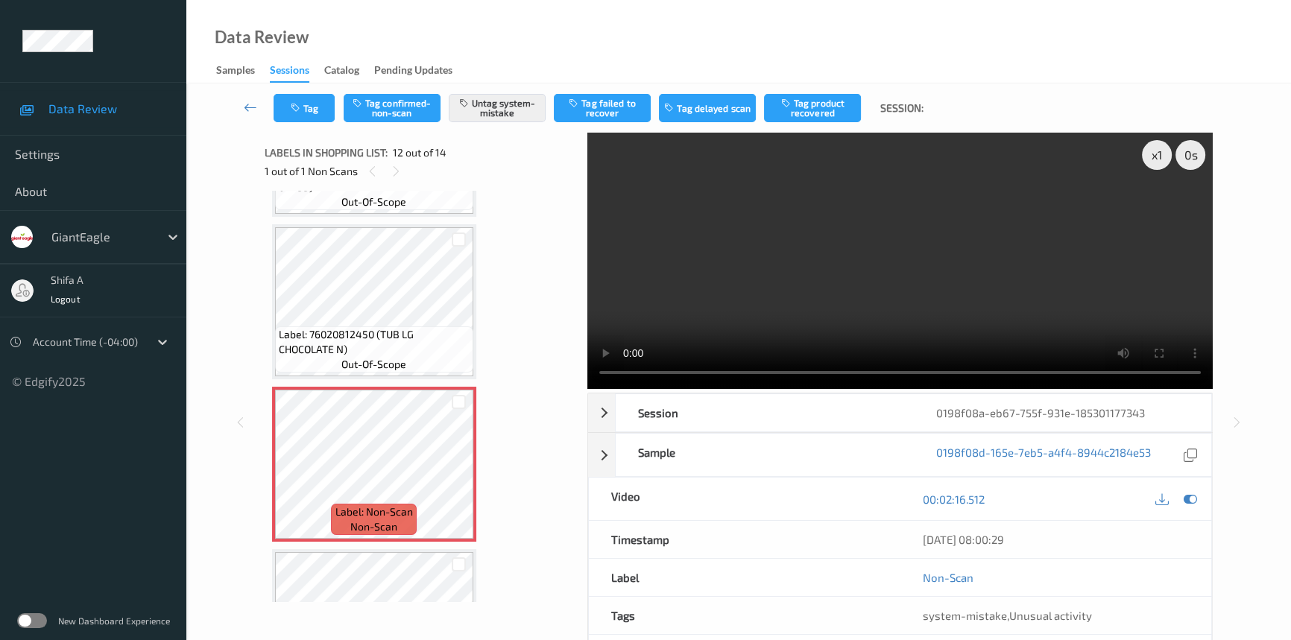
scroll to position [1592, 0]
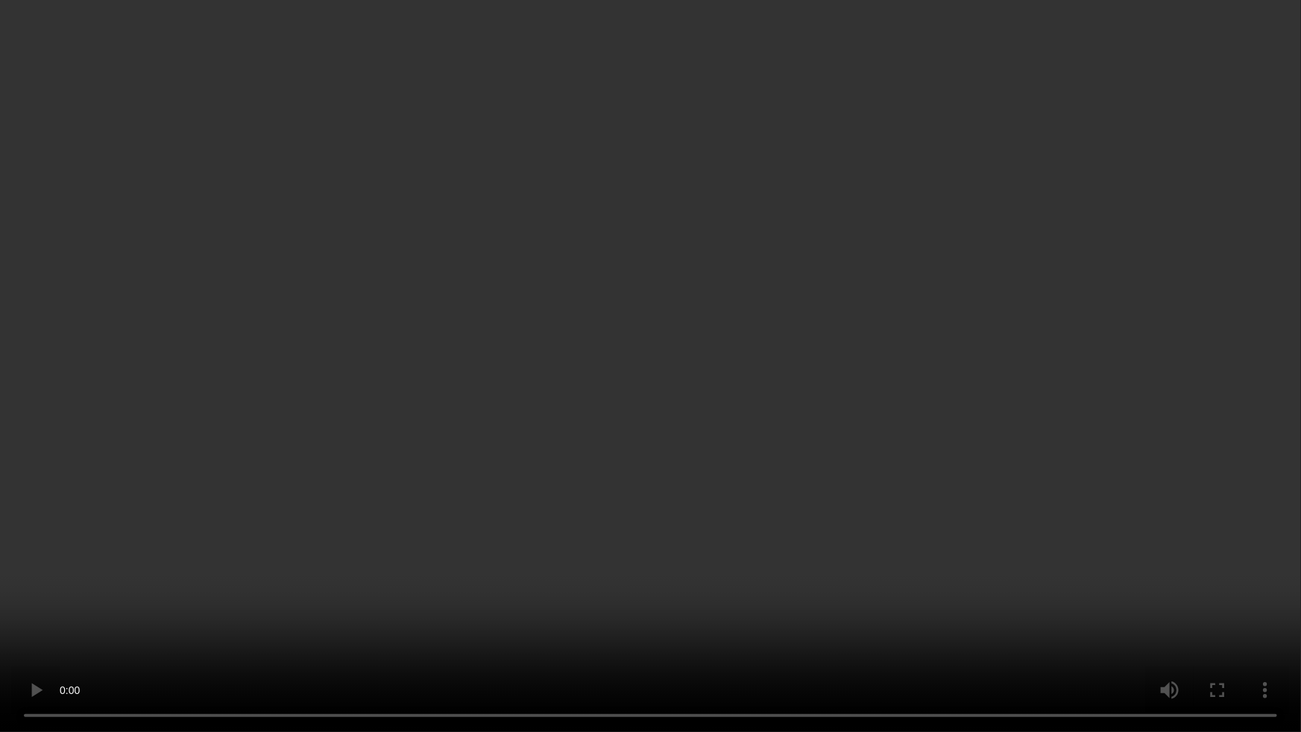
click at [1129, 585] on video at bounding box center [650, 366] width 1301 height 732
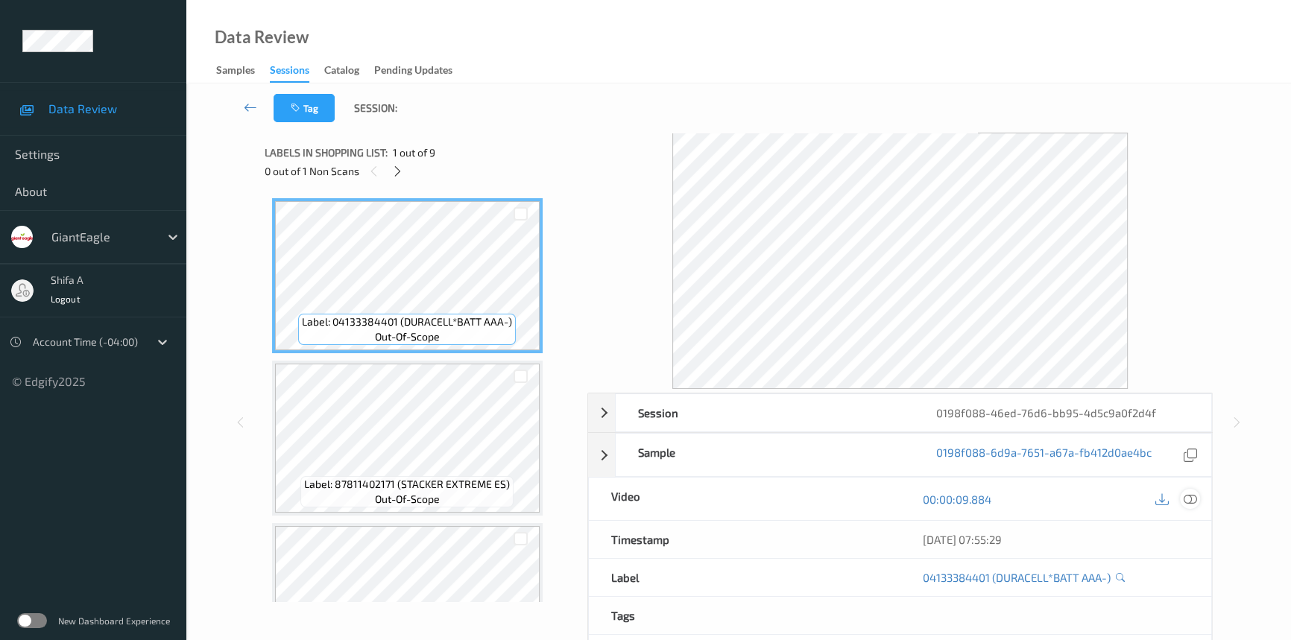
click at [1194, 500] on icon at bounding box center [1190, 499] width 13 height 13
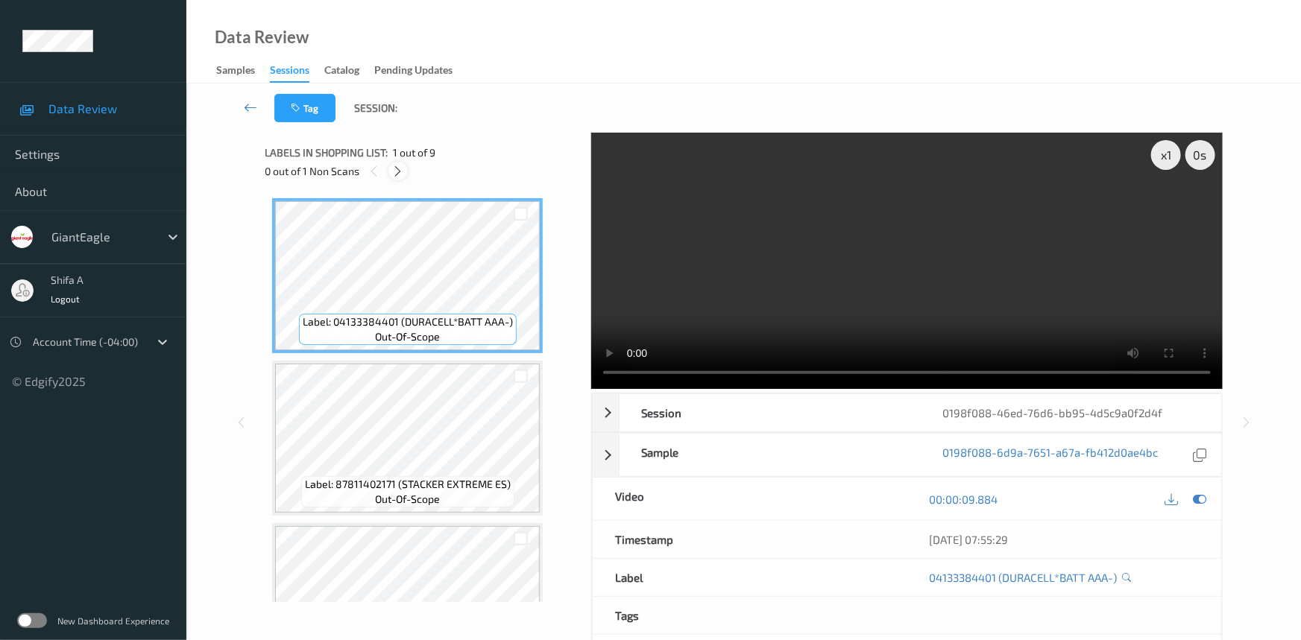
click at [396, 175] on icon at bounding box center [398, 171] width 13 height 13
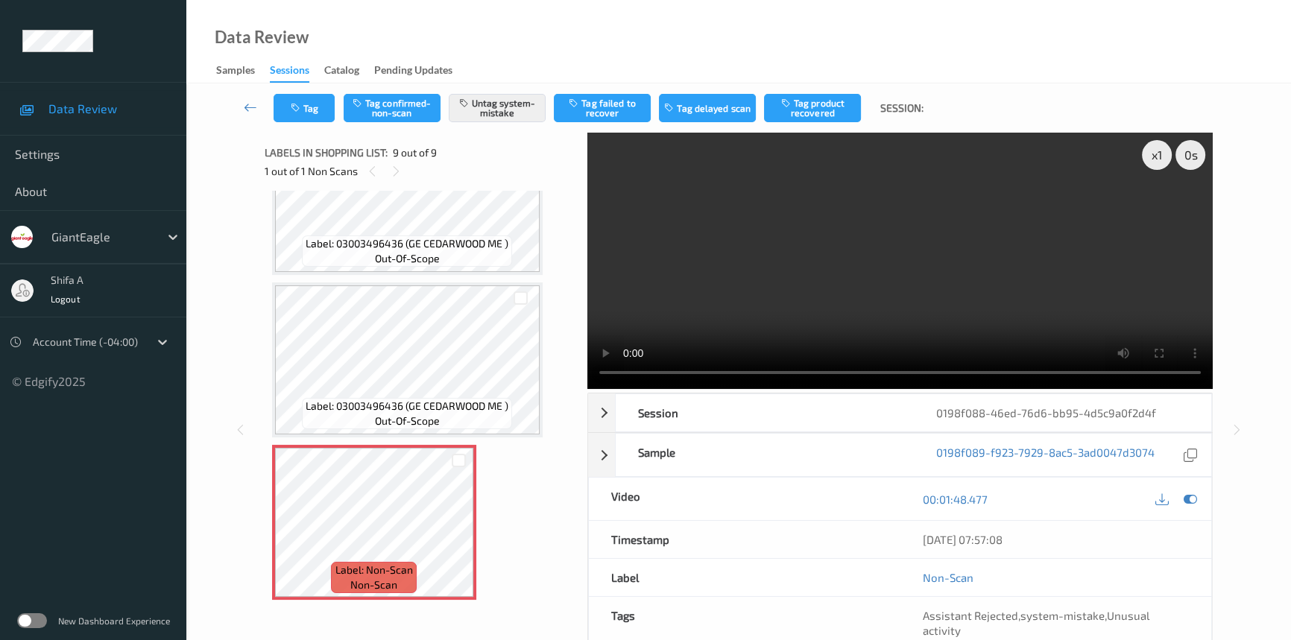
scroll to position [962, 0]
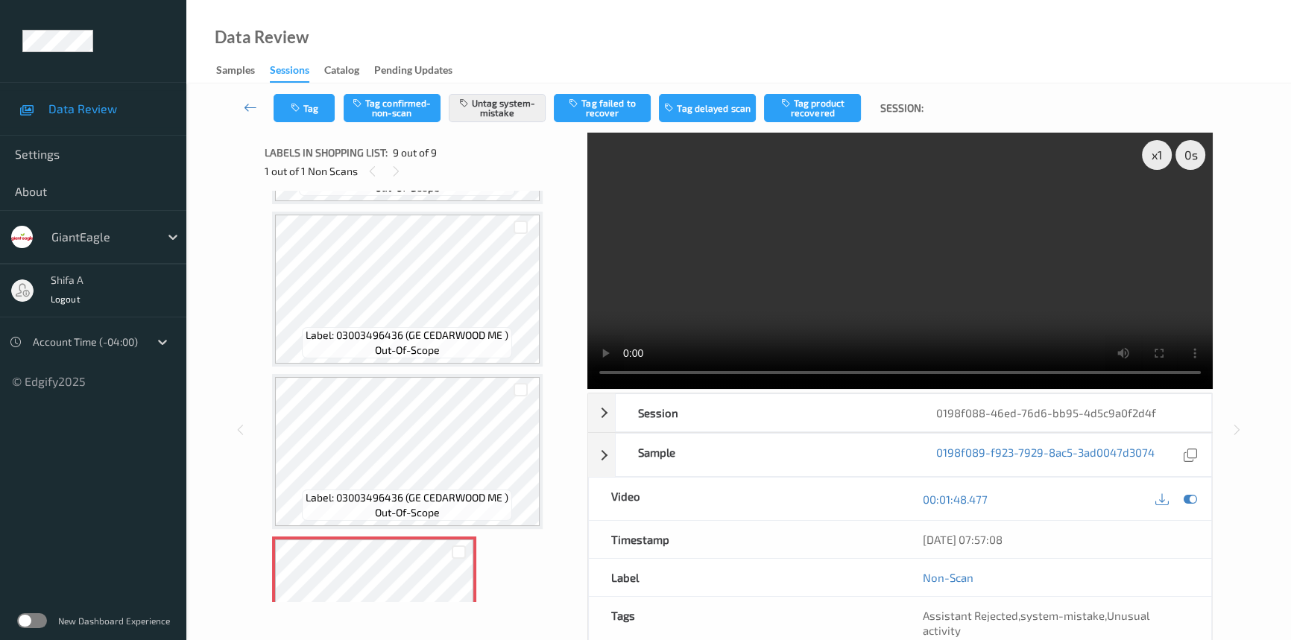
click at [1056, 316] on video at bounding box center [900, 261] width 626 height 256
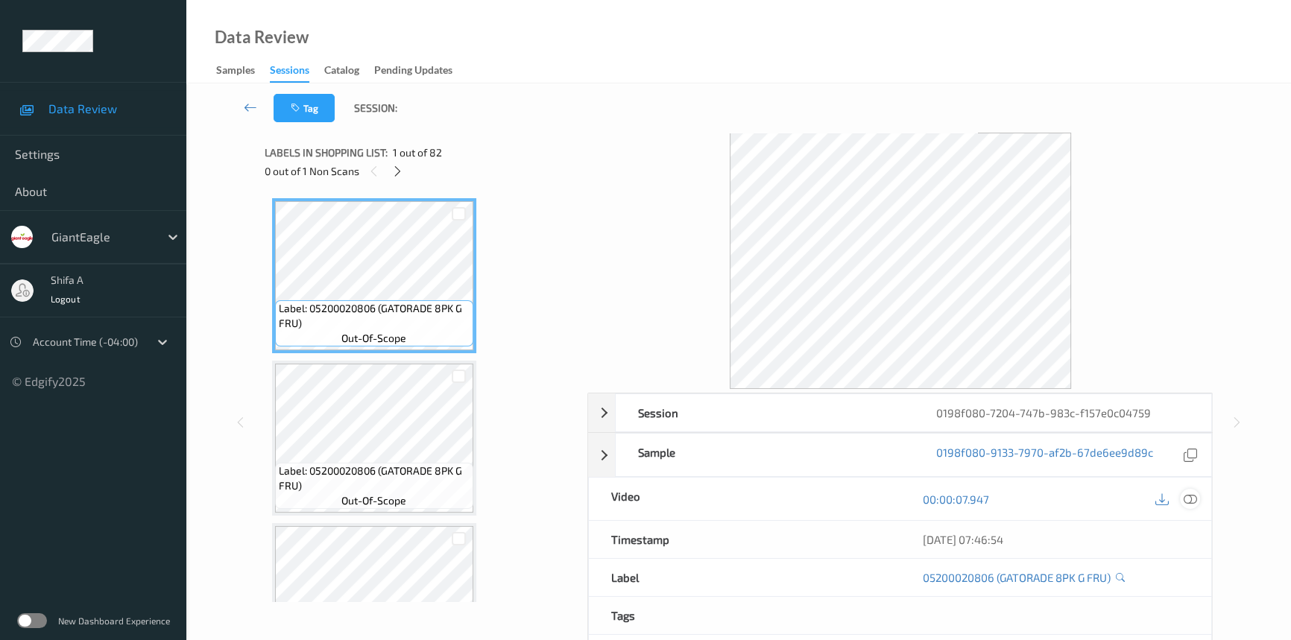
click at [1193, 499] on icon at bounding box center [1190, 499] width 13 height 13
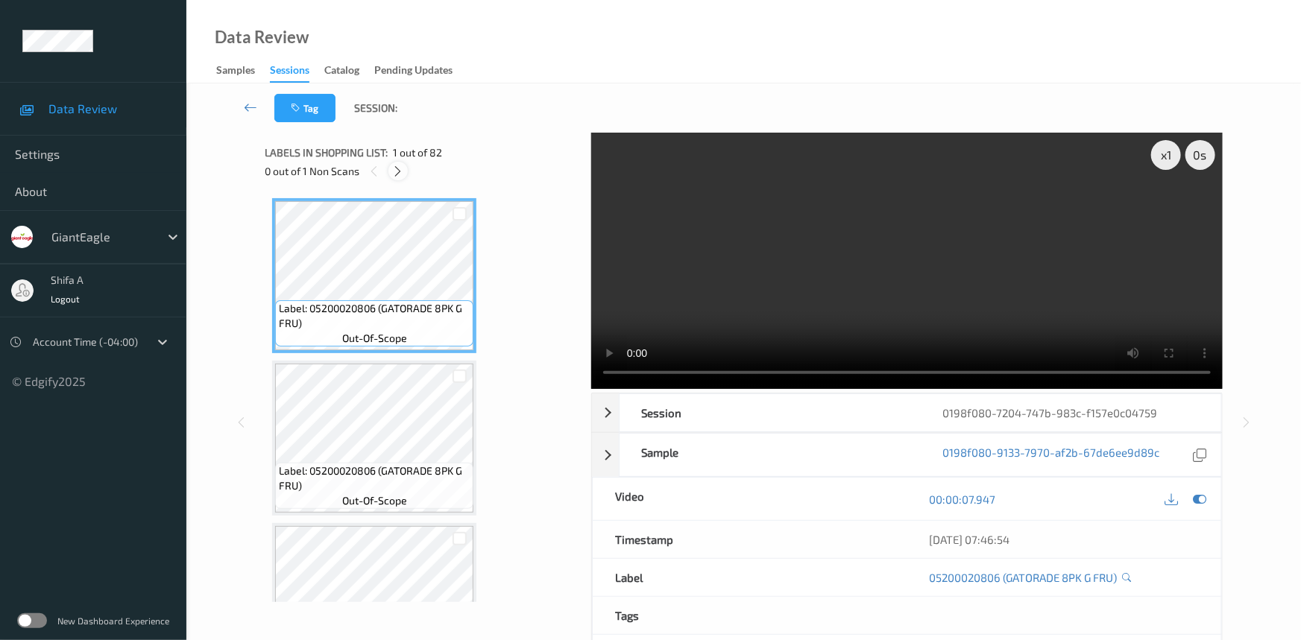
click at [397, 165] on icon at bounding box center [398, 171] width 13 height 13
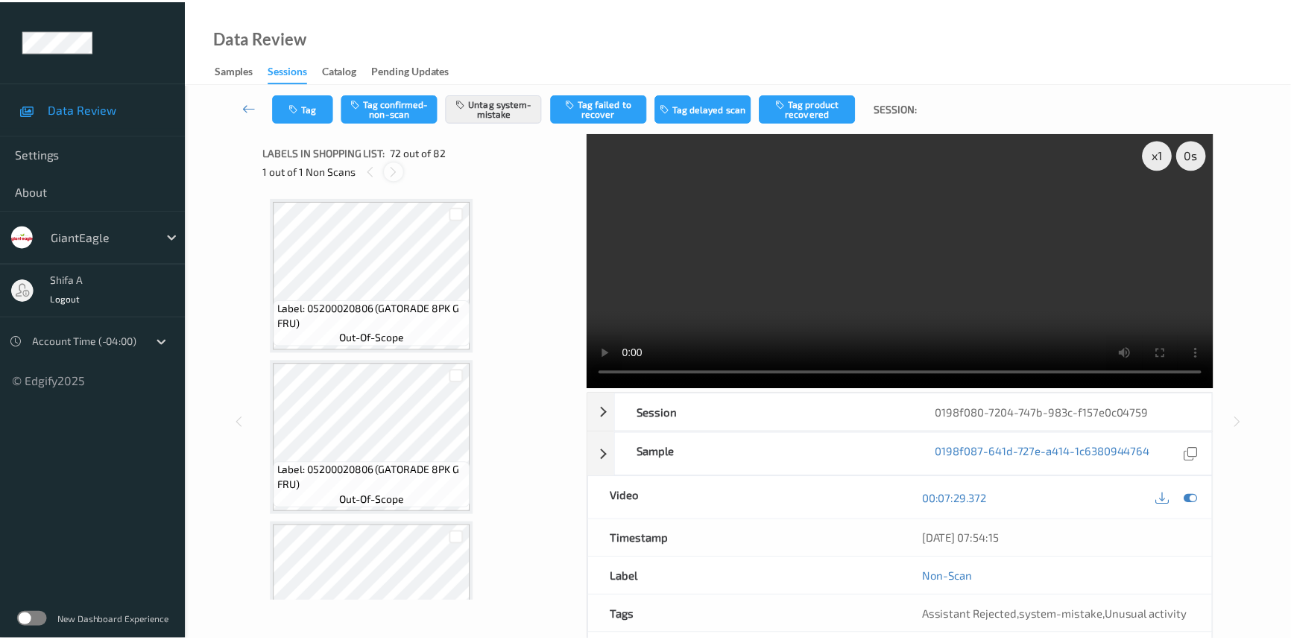
scroll to position [11346, 0]
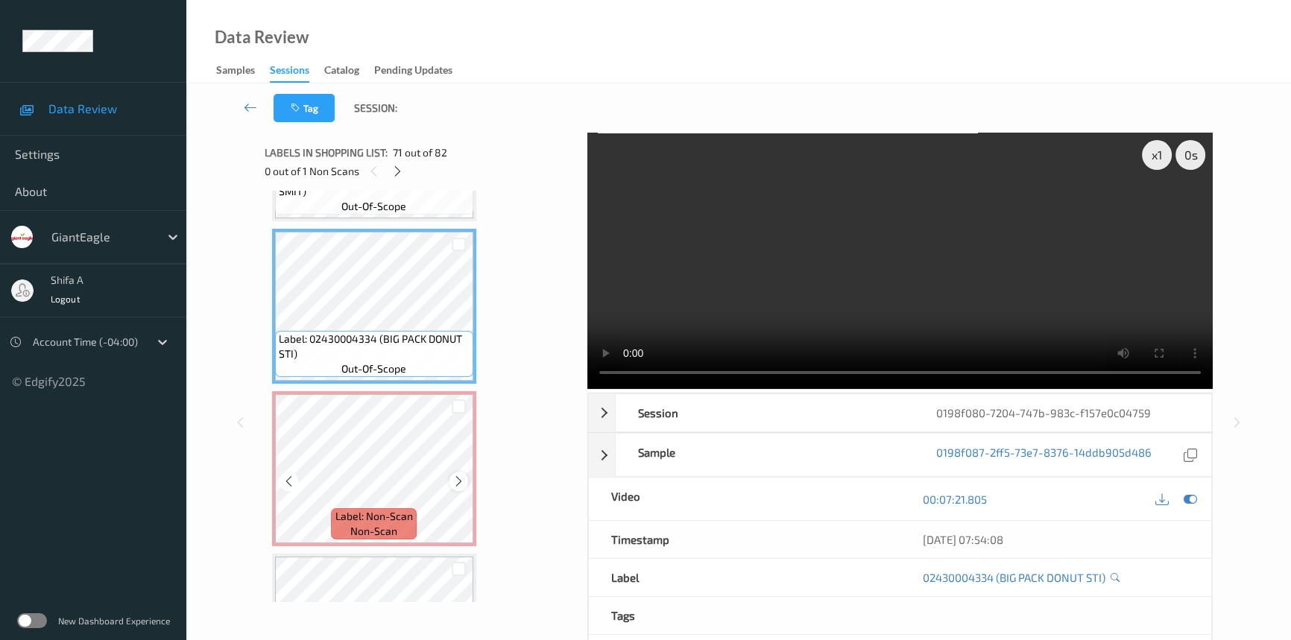
click at [461, 475] on icon at bounding box center [459, 481] width 13 height 13
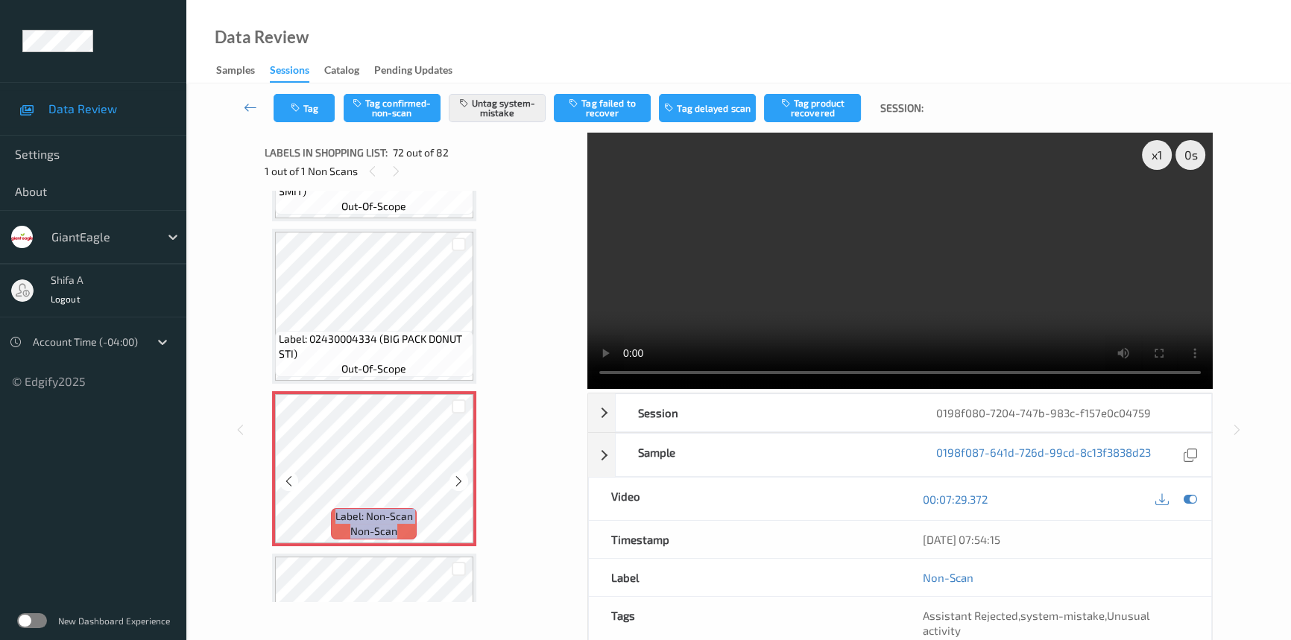
click at [461, 475] on icon at bounding box center [459, 481] width 13 height 13
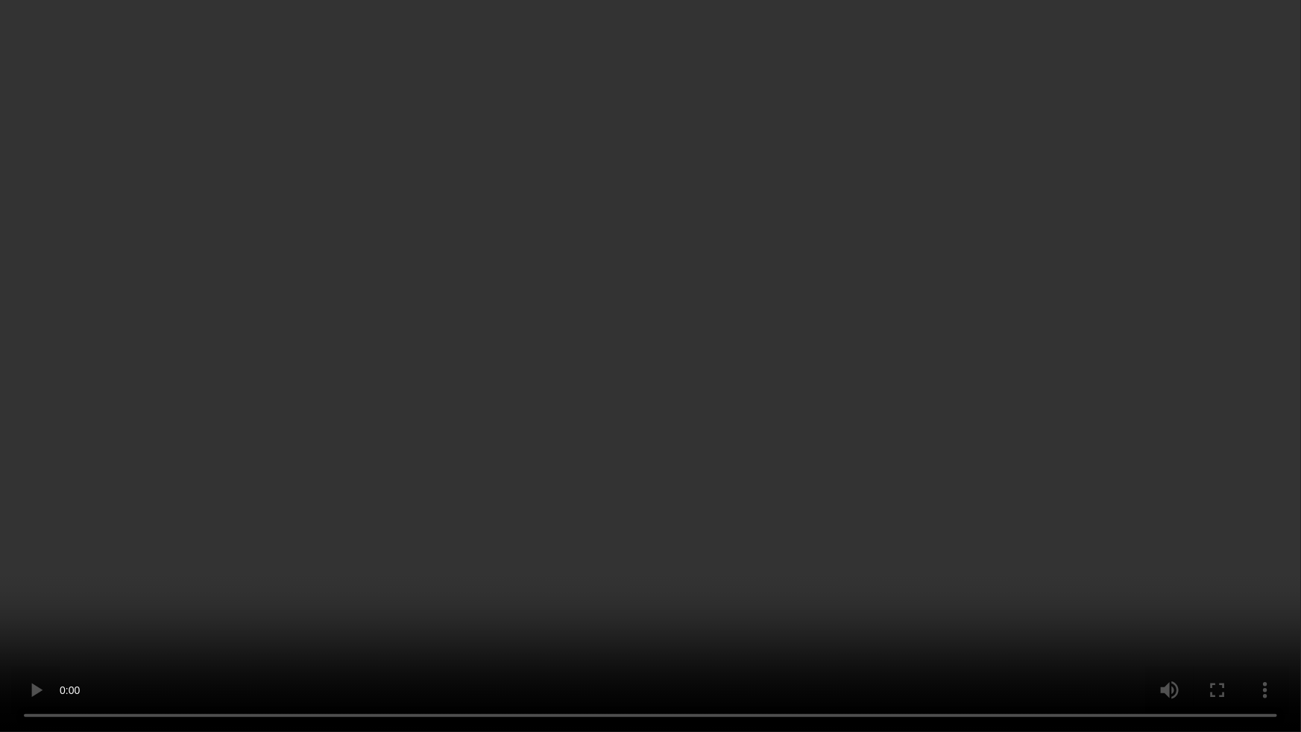
click at [1042, 422] on video at bounding box center [650, 366] width 1301 height 732
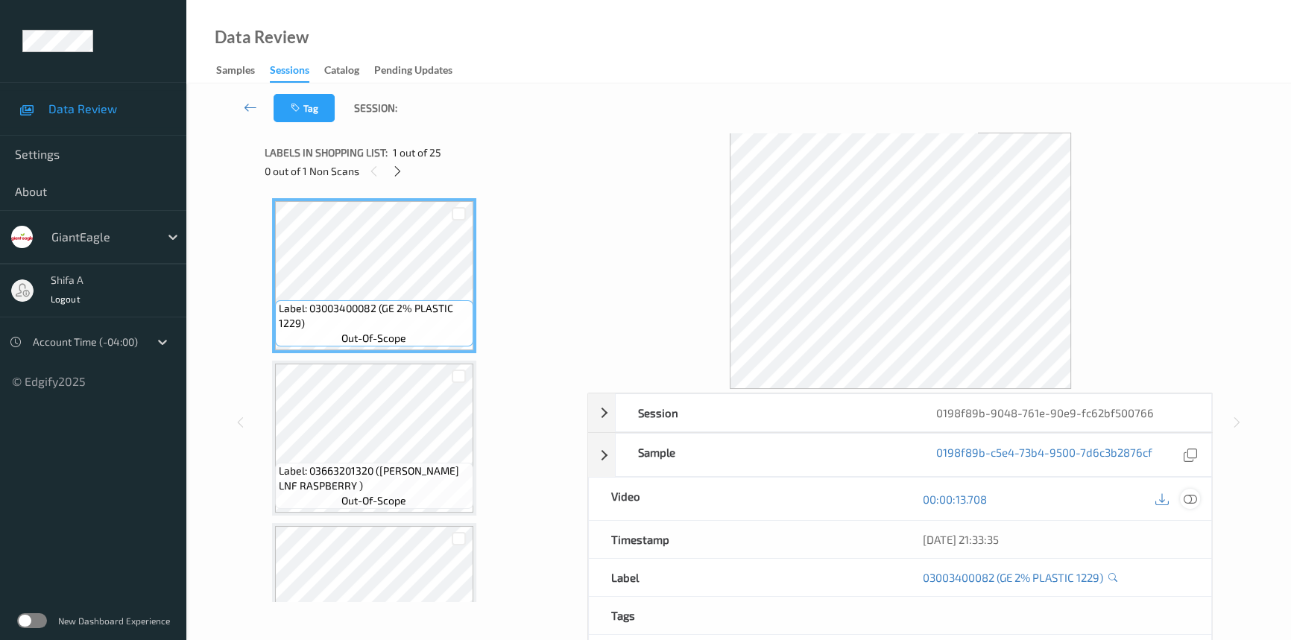
click at [1195, 500] on icon at bounding box center [1190, 499] width 13 height 13
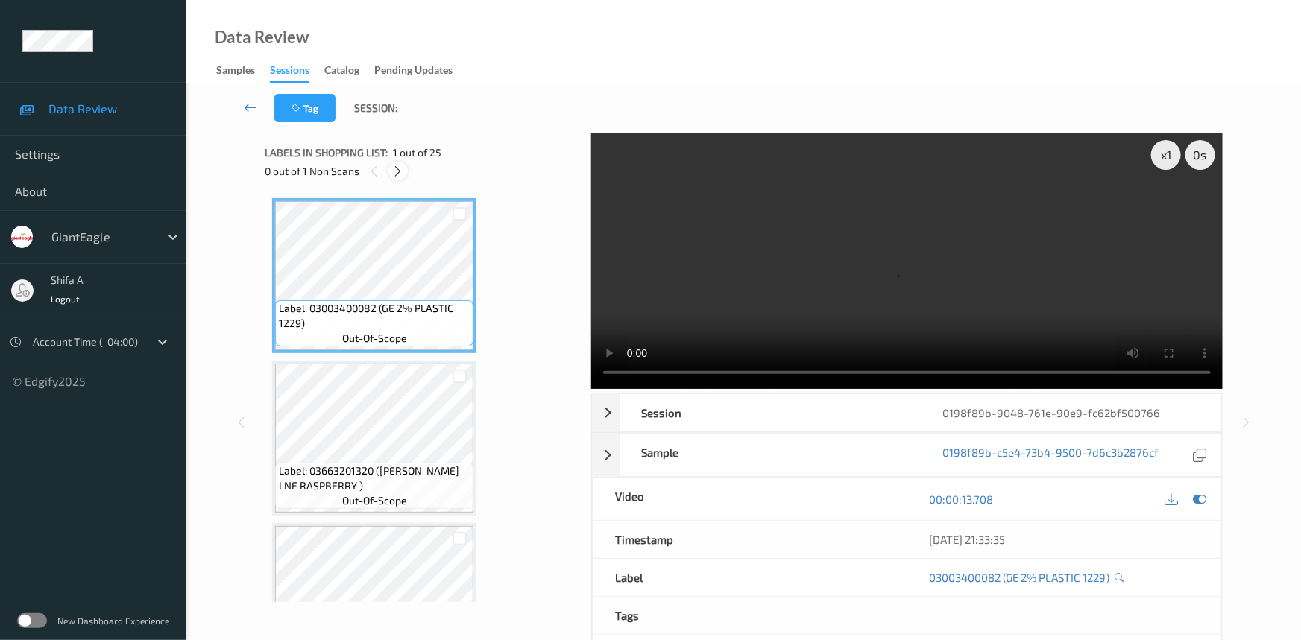
click at [394, 180] on div at bounding box center [397, 171] width 19 height 19
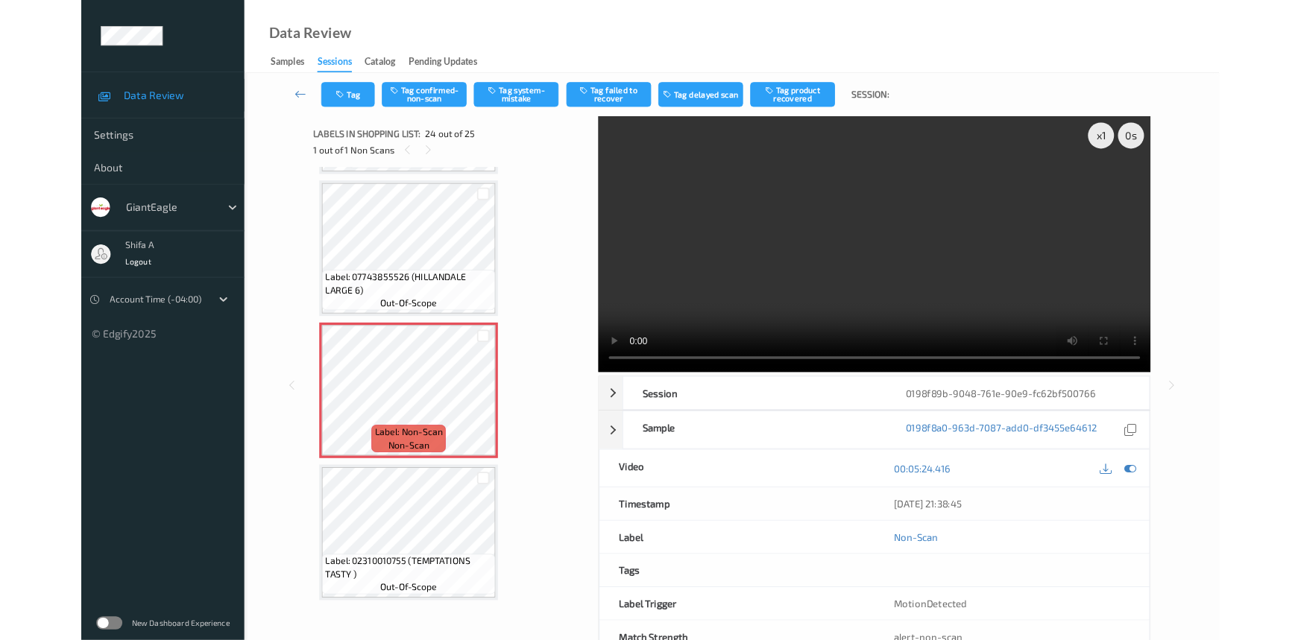
scroll to position [3554, 0]
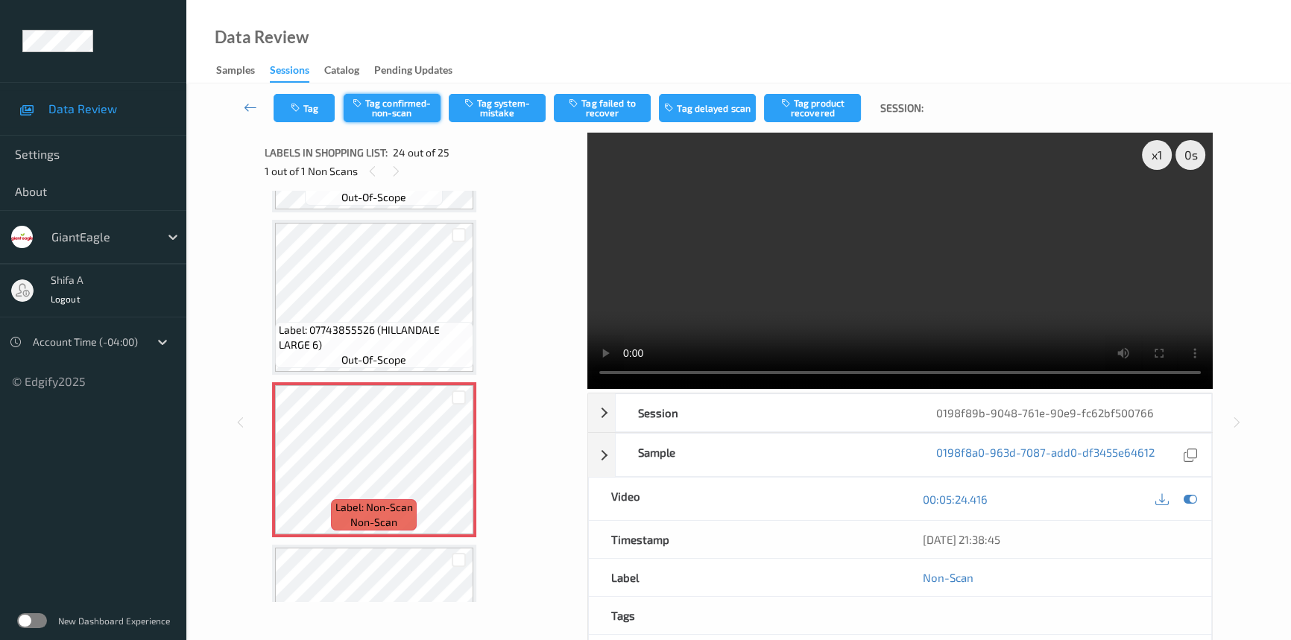
click at [409, 113] on button "Tag confirmed-non-scan" at bounding box center [392, 108] width 97 height 28
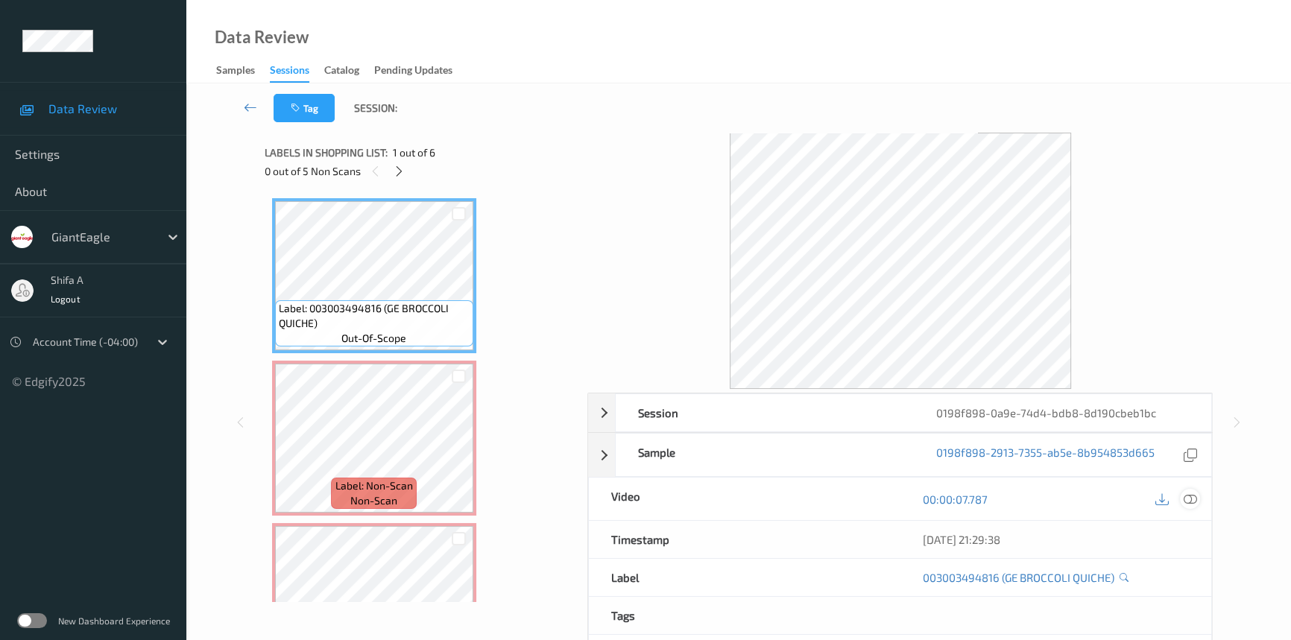
click at [1189, 495] on icon at bounding box center [1190, 499] width 13 height 13
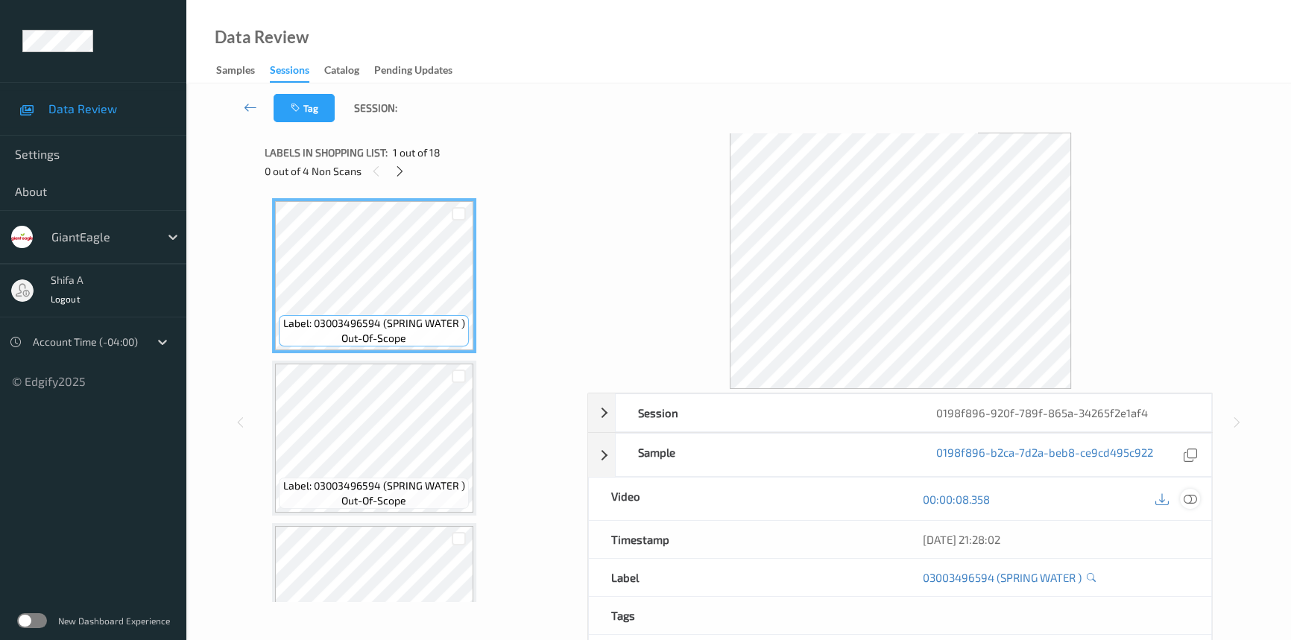
click at [1194, 501] on icon at bounding box center [1190, 499] width 13 height 13
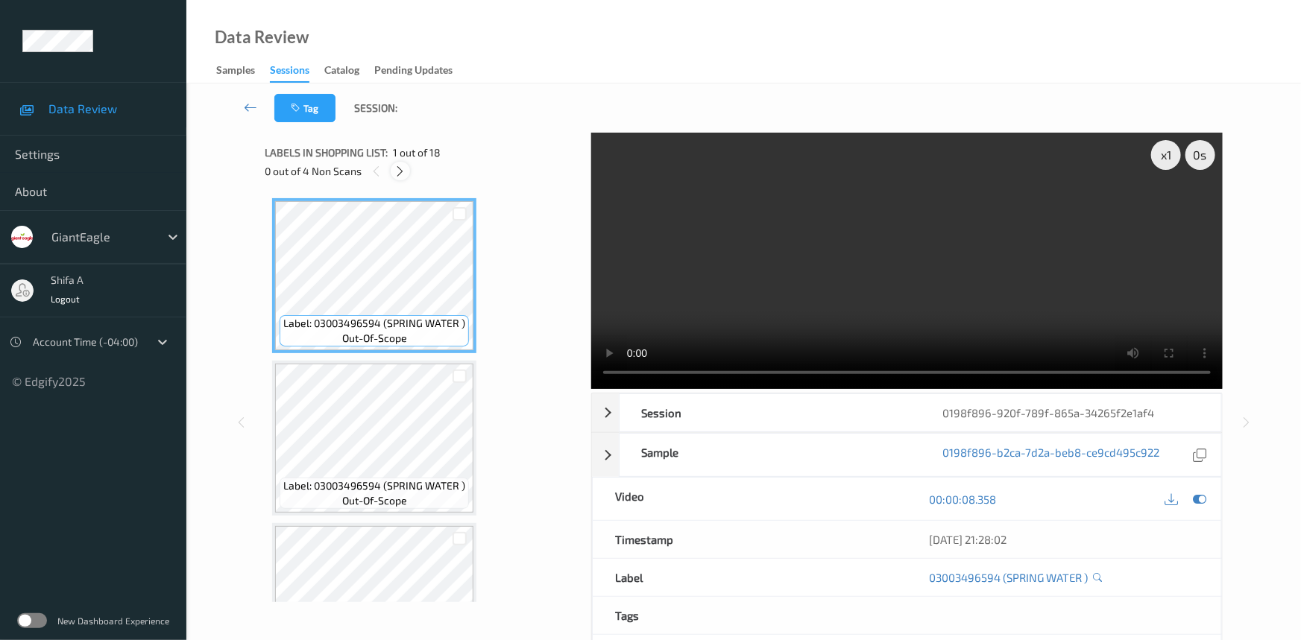
click at [400, 174] on icon at bounding box center [400, 171] width 13 height 13
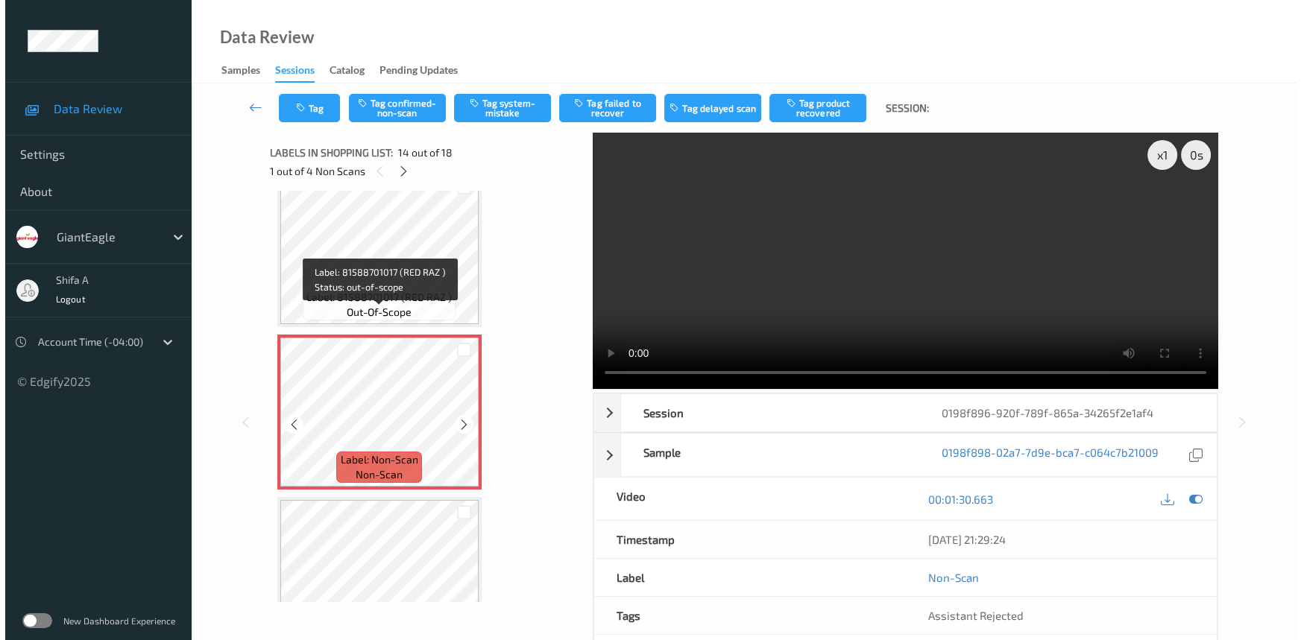
scroll to position [1951, 0]
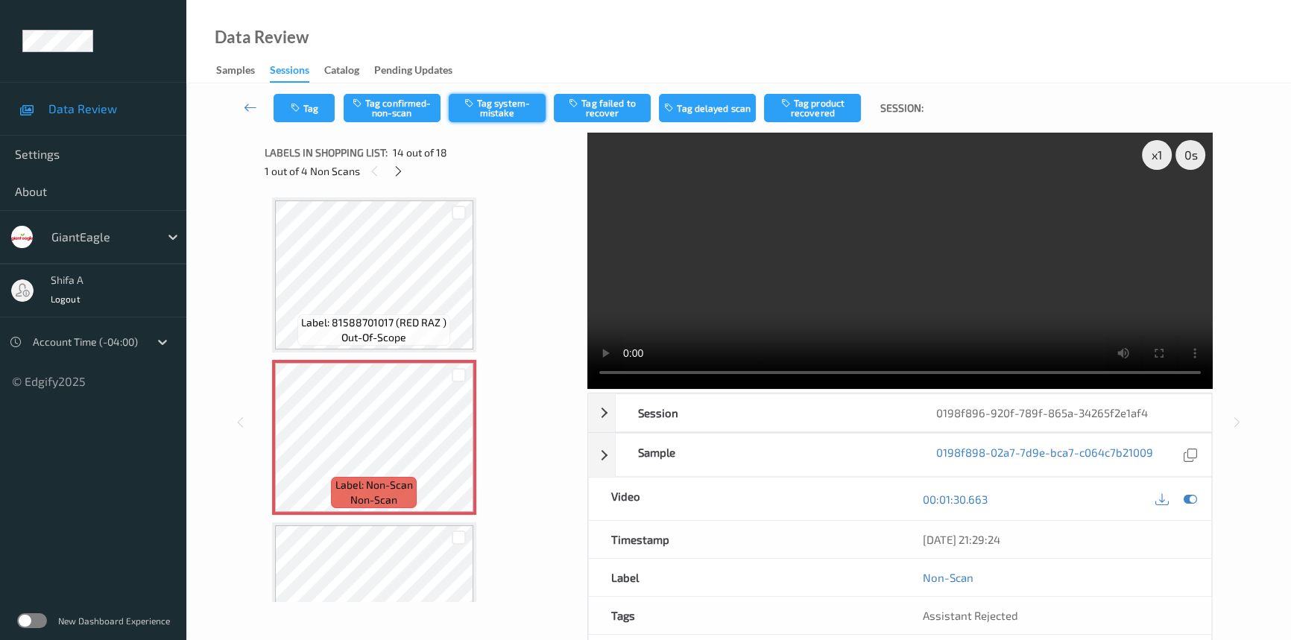
click at [488, 98] on button "Tag system-mistake" at bounding box center [497, 108] width 97 height 28
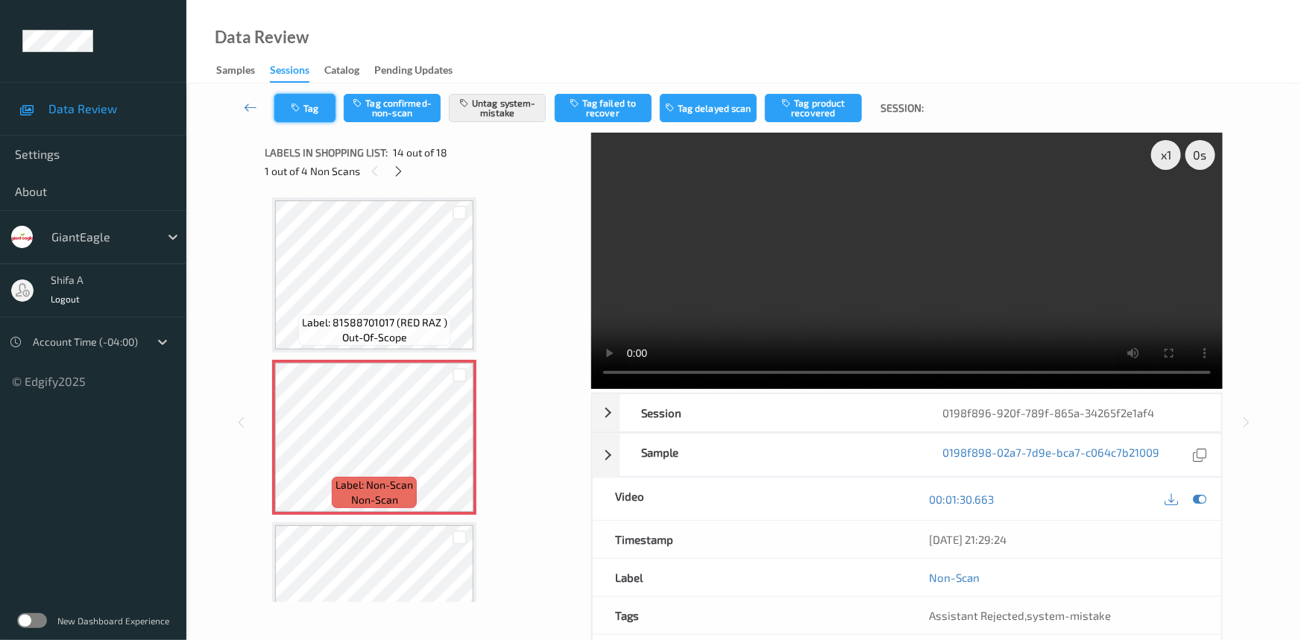
click at [317, 119] on button "Tag" at bounding box center [304, 108] width 61 height 28
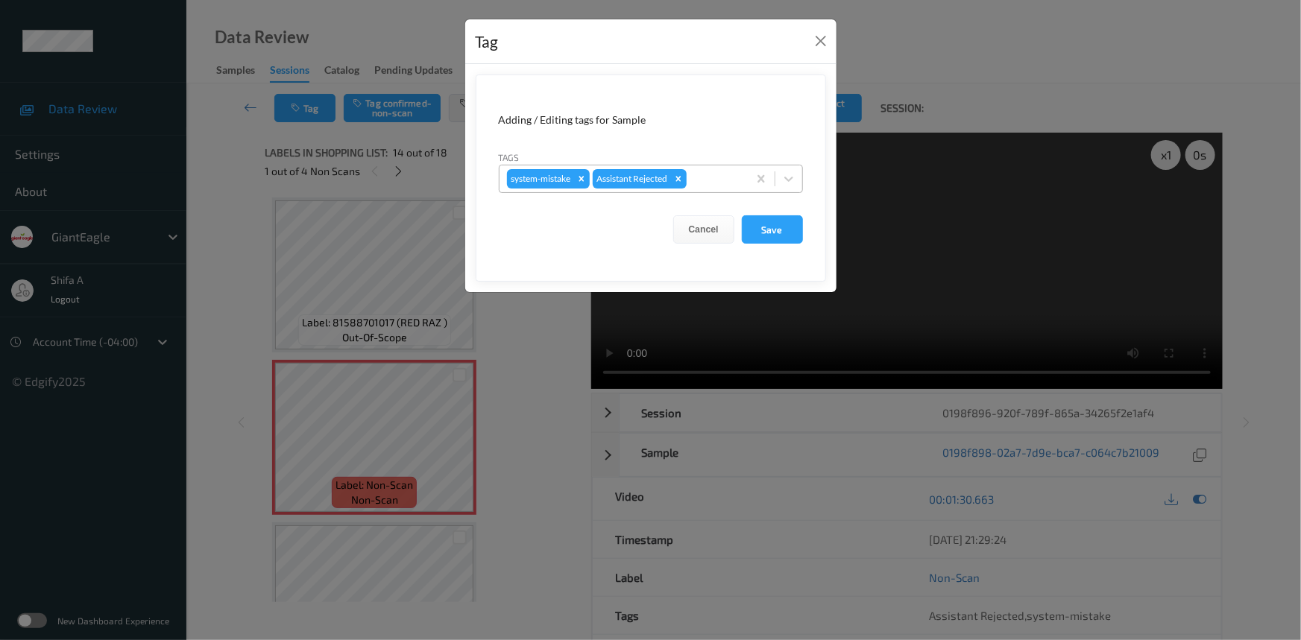
click at [727, 175] on div at bounding box center [715, 179] width 51 height 18
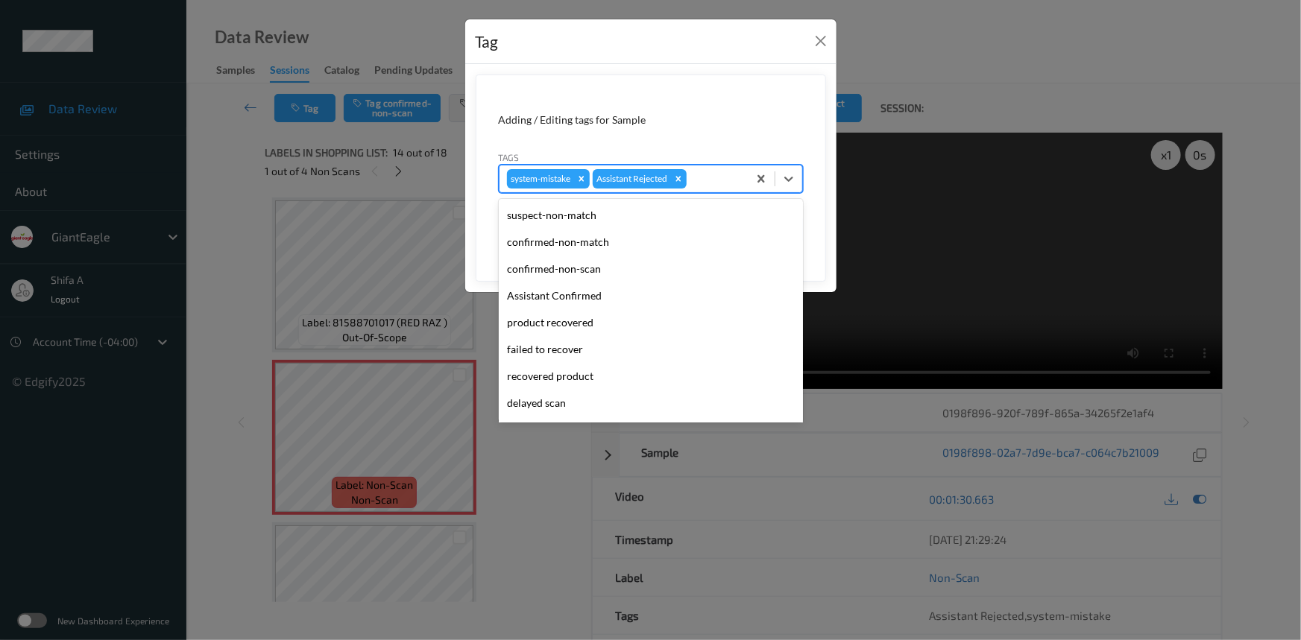
scroll to position [131, 0]
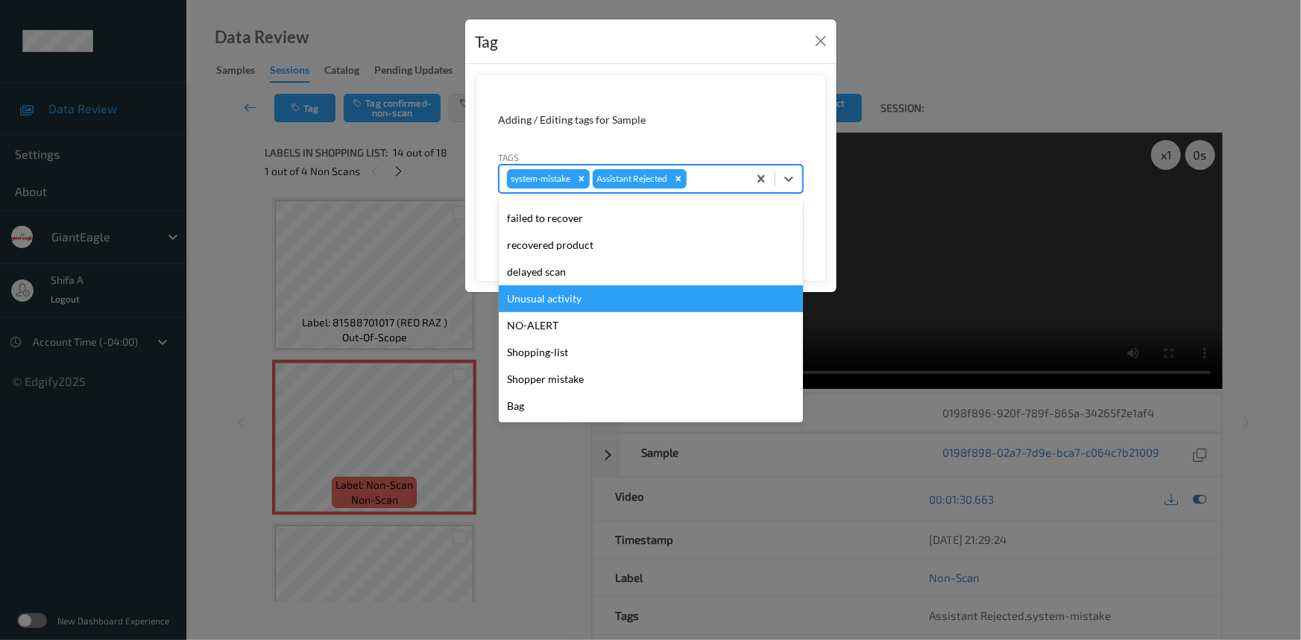
click at [579, 303] on div "Unusual activity" at bounding box center [651, 299] width 304 height 27
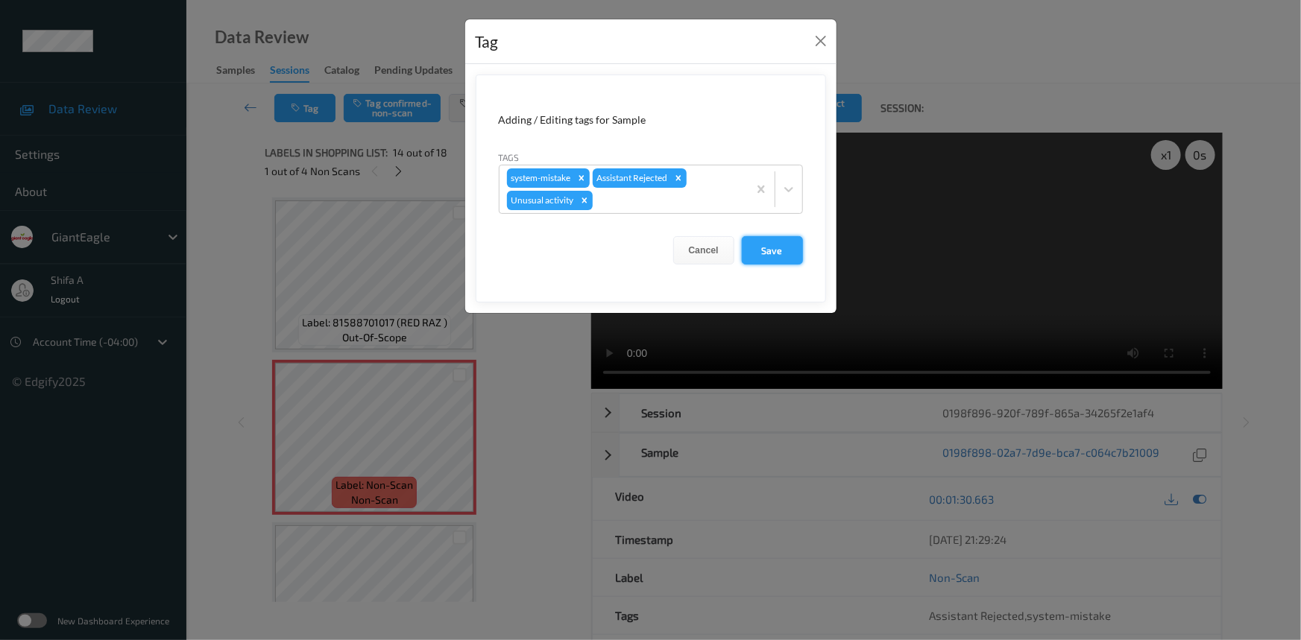
click at [763, 246] on button "Save" at bounding box center [772, 250] width 61 height 28
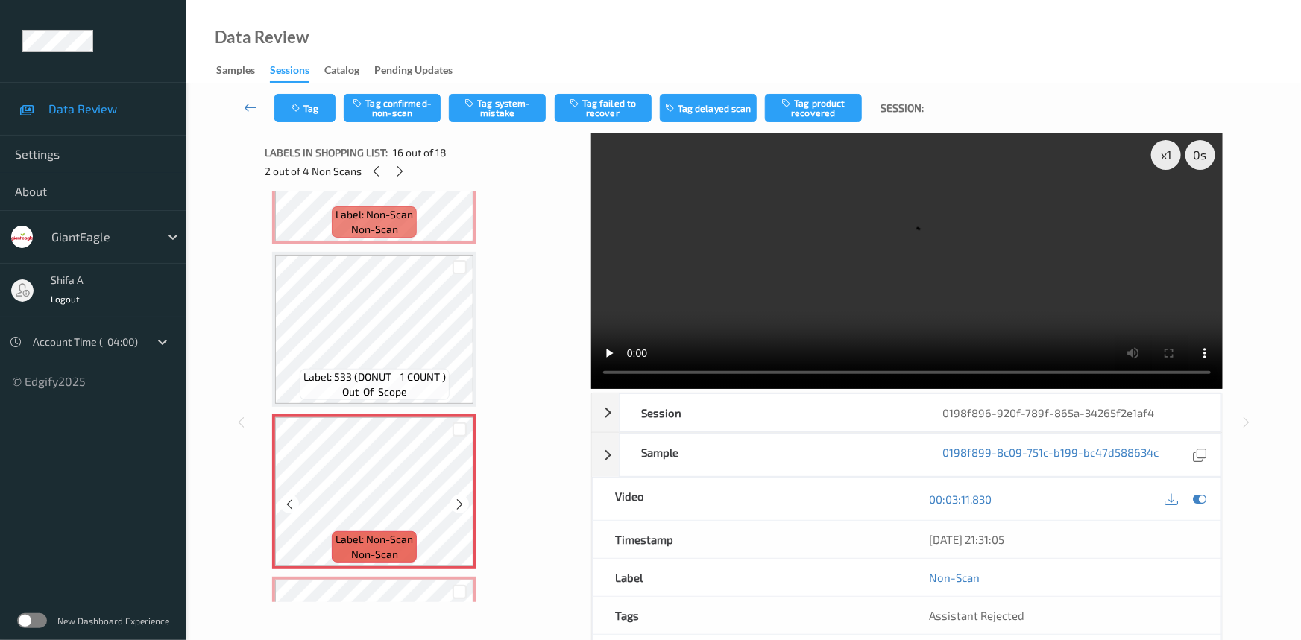
scroll to position [2493, 0]
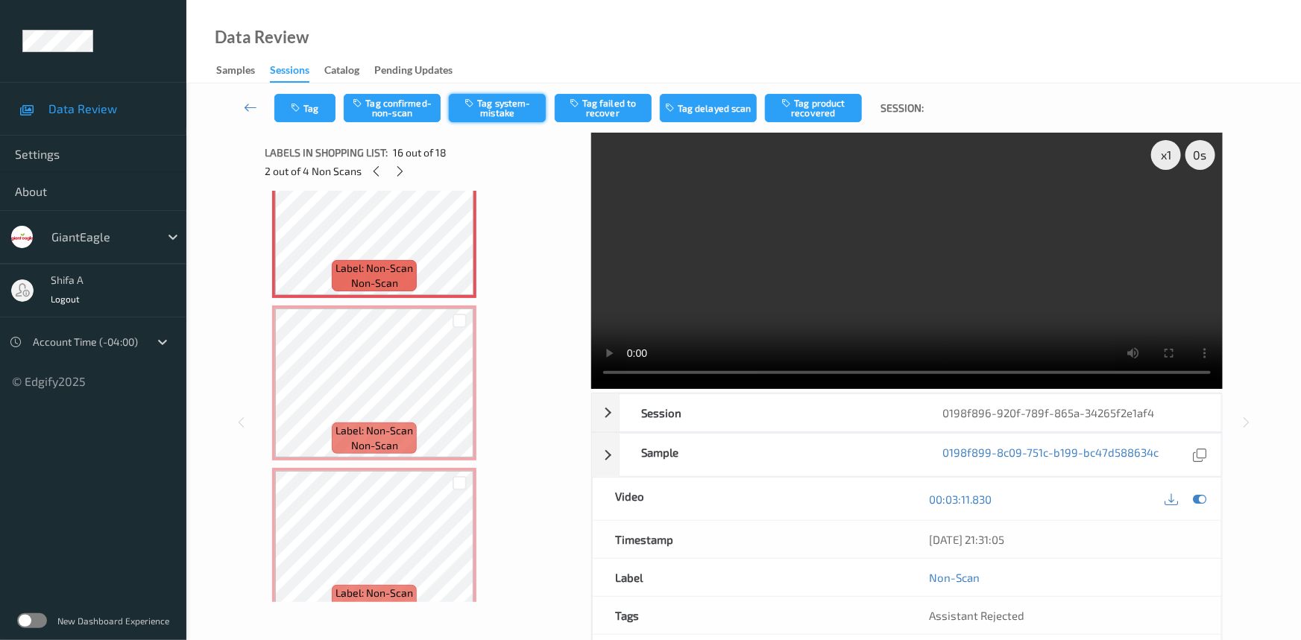
click at [522, 101] on button "Tag system-mistake" at bounding box center [497, 108] width 97 height 28
click at [320, 111] on button "Tag" at bounding box center [304, 108] width 61 height 28
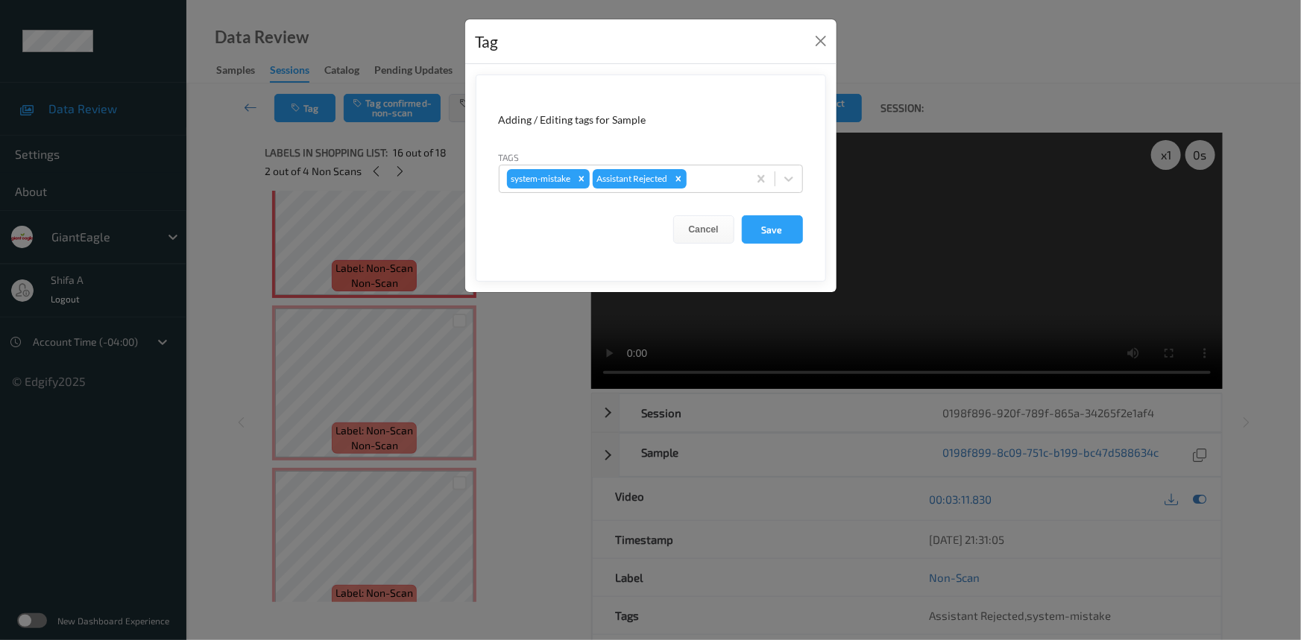
click at [714, 163] on div "Tags system-mistake Assistant Rejected" at bounding box center [651, 171] width 304 height 43
click at [715, 171] on div at bounding box center [715, 179] width 51 height 18
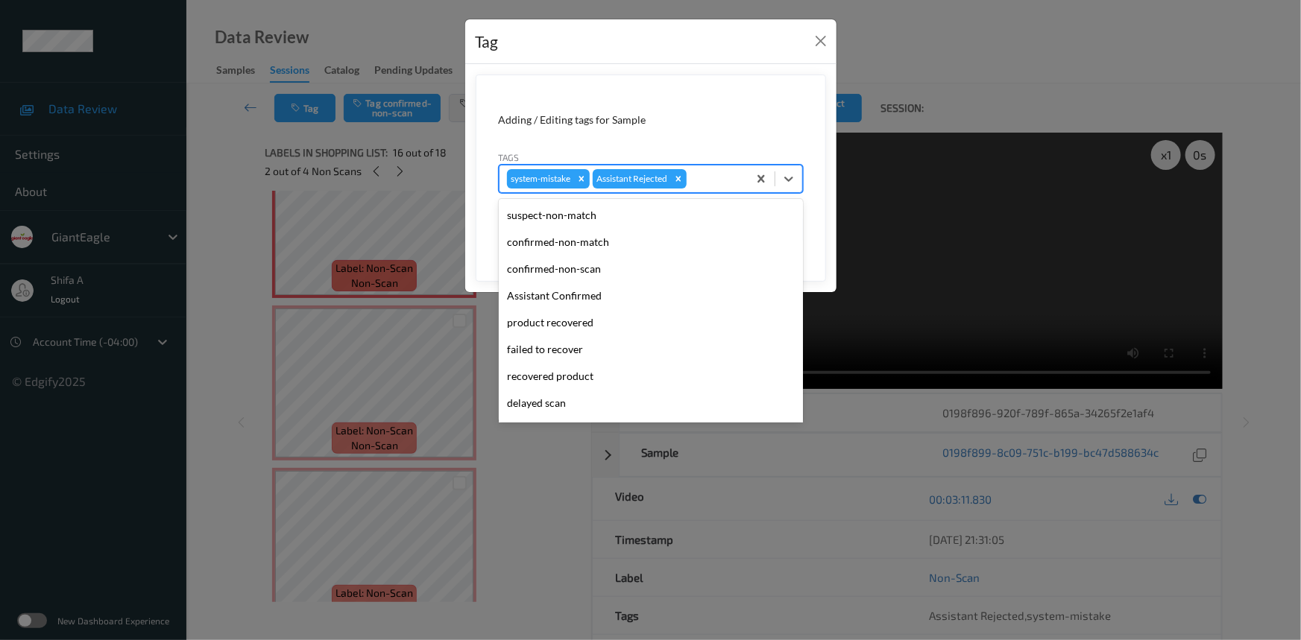
scroll to position [131, 0]
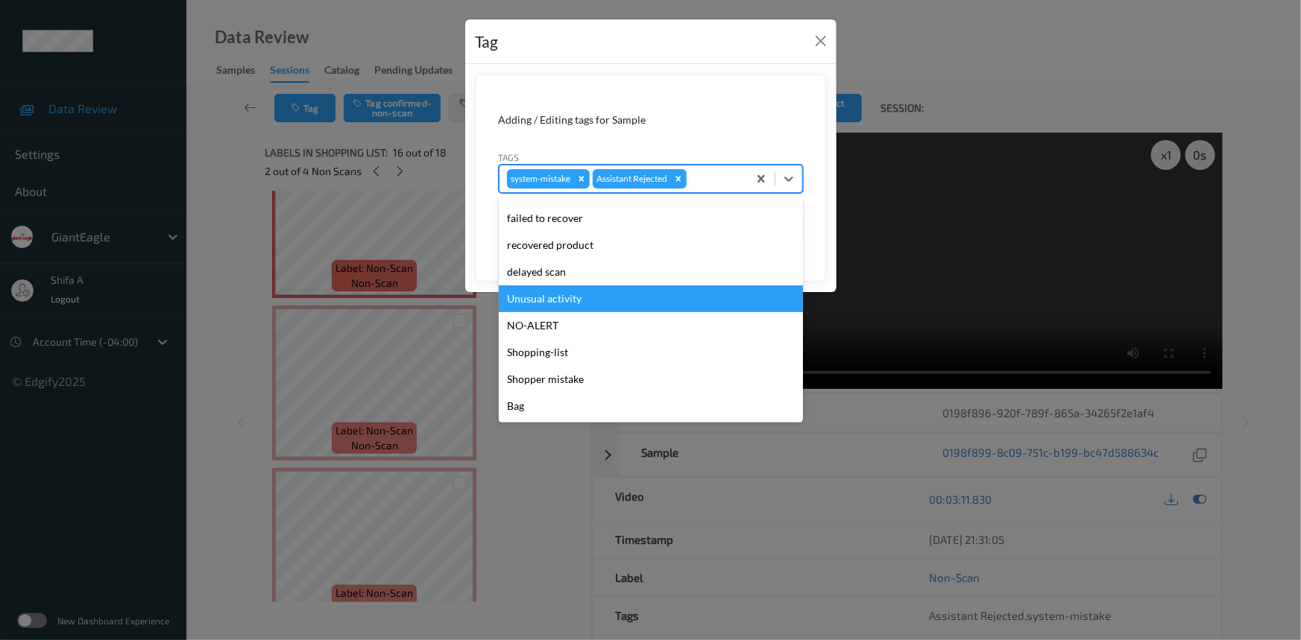
click at [577, 292] on div "Unusual activity" at bounding box center [651, 299] width 304 height 27
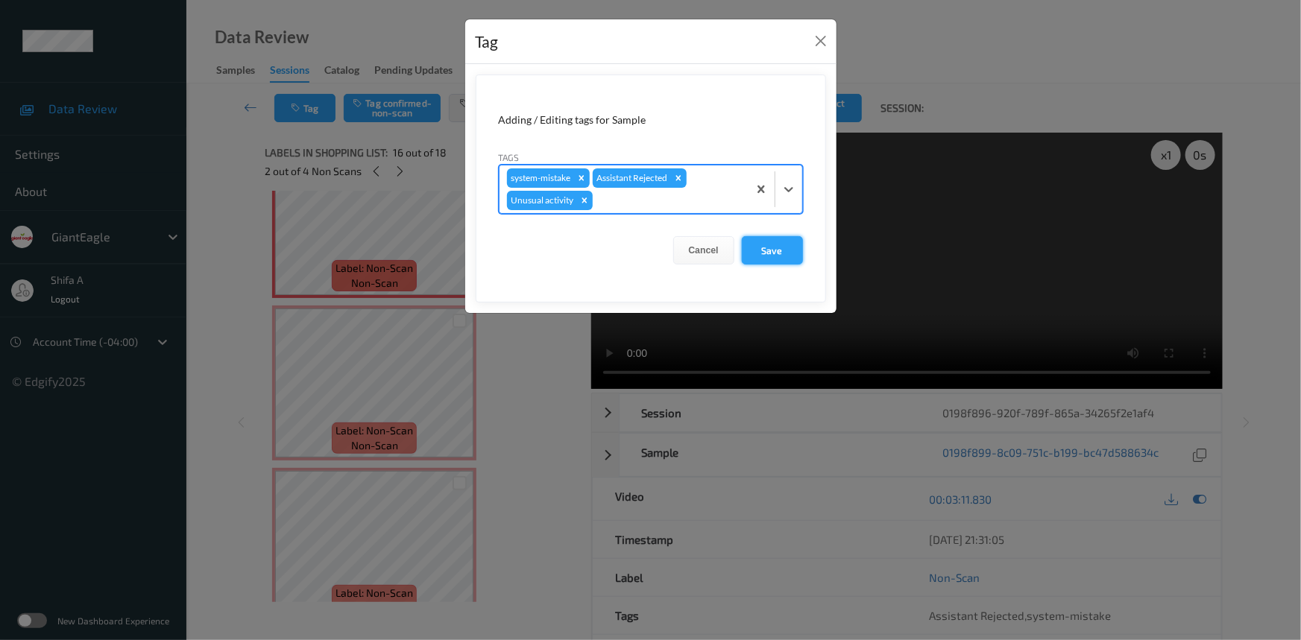
click at [780, 252] on button "Save" at bounding box center [772, 250] width 61 height 28
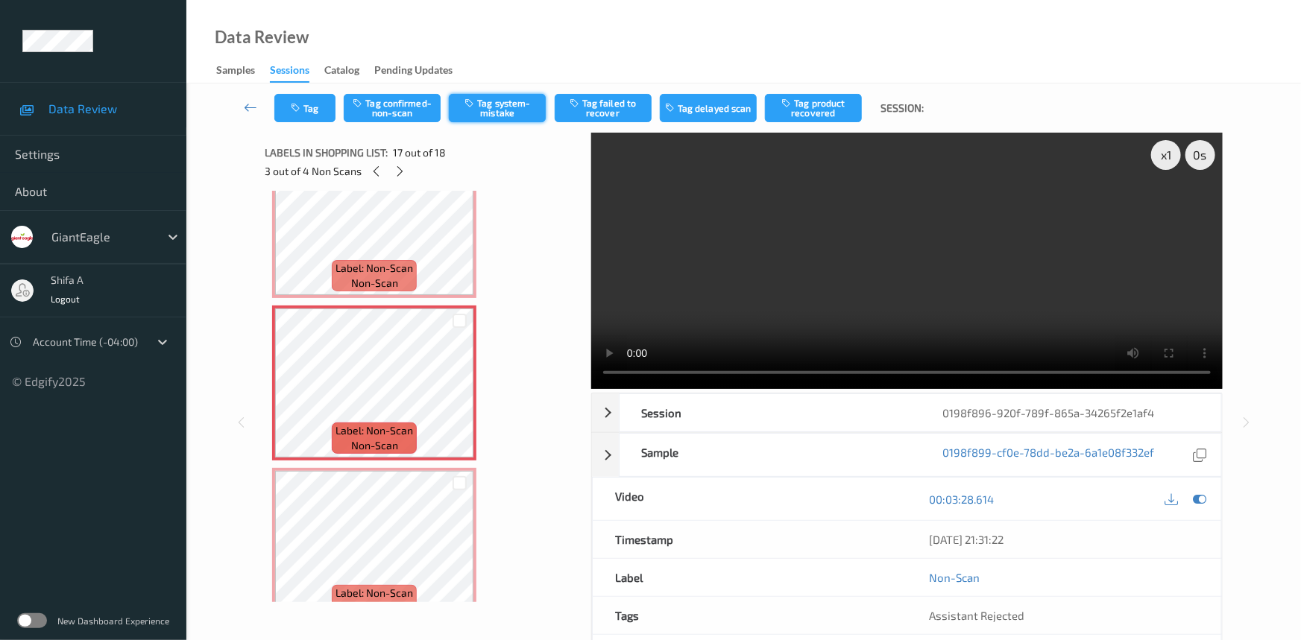
click at [479, 109] on button "Tag system-mistake" at bounding box center [497, 108] width 97 height 28
click at [297, 109] on icon "button" at bounding box center [297, 108] width 13 height 10
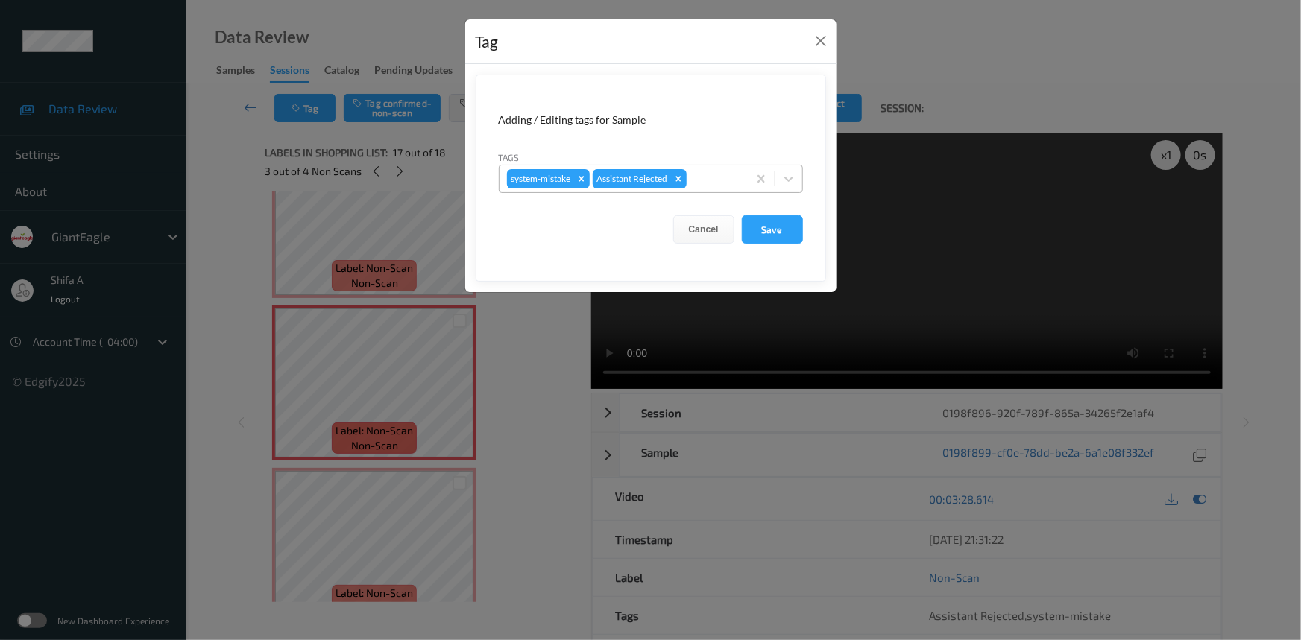
click at [719, 178] on div at bounding box center [715, 179] width 51 height 18
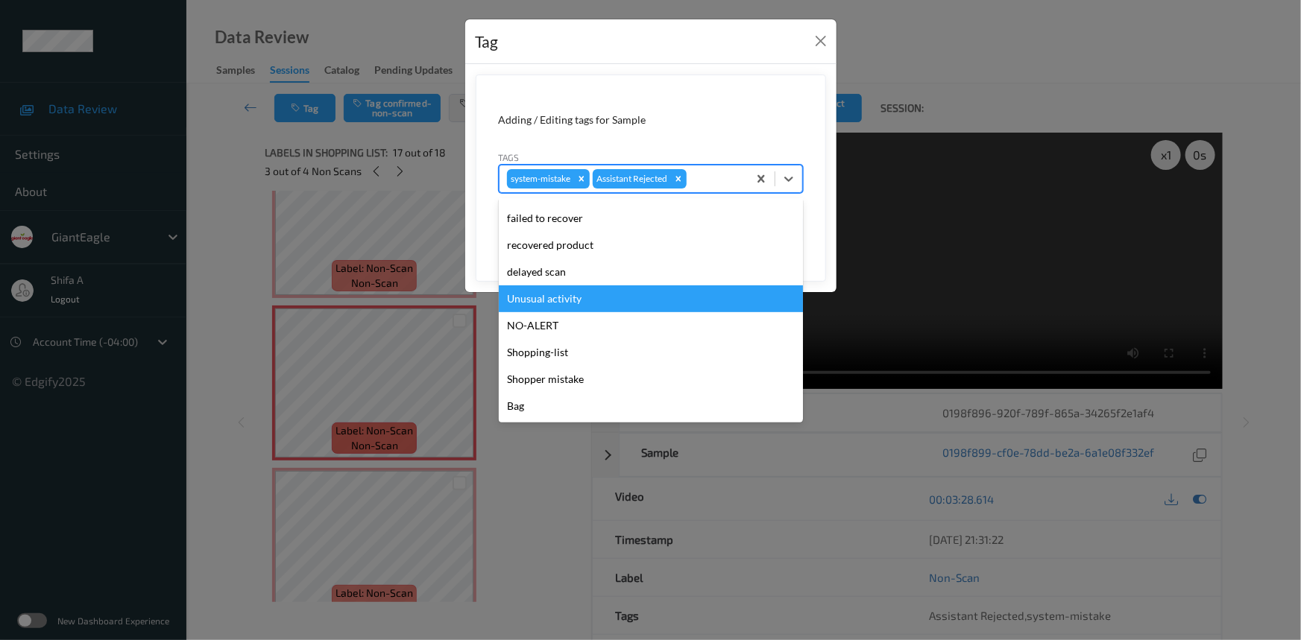
click at [567, 303] on div "Unusual activity" at bounding box center [651, 299] width 304 height 27
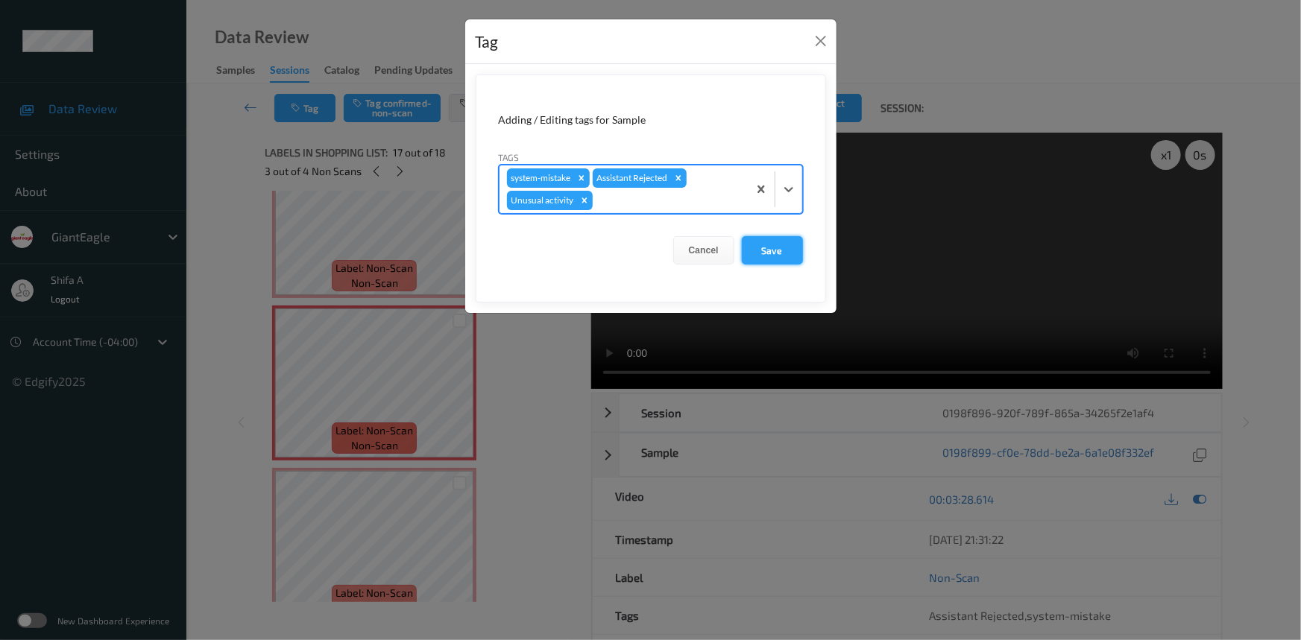
click at [770, 257] on button "Save" at bounding box center [772, 250] width 61 height 28
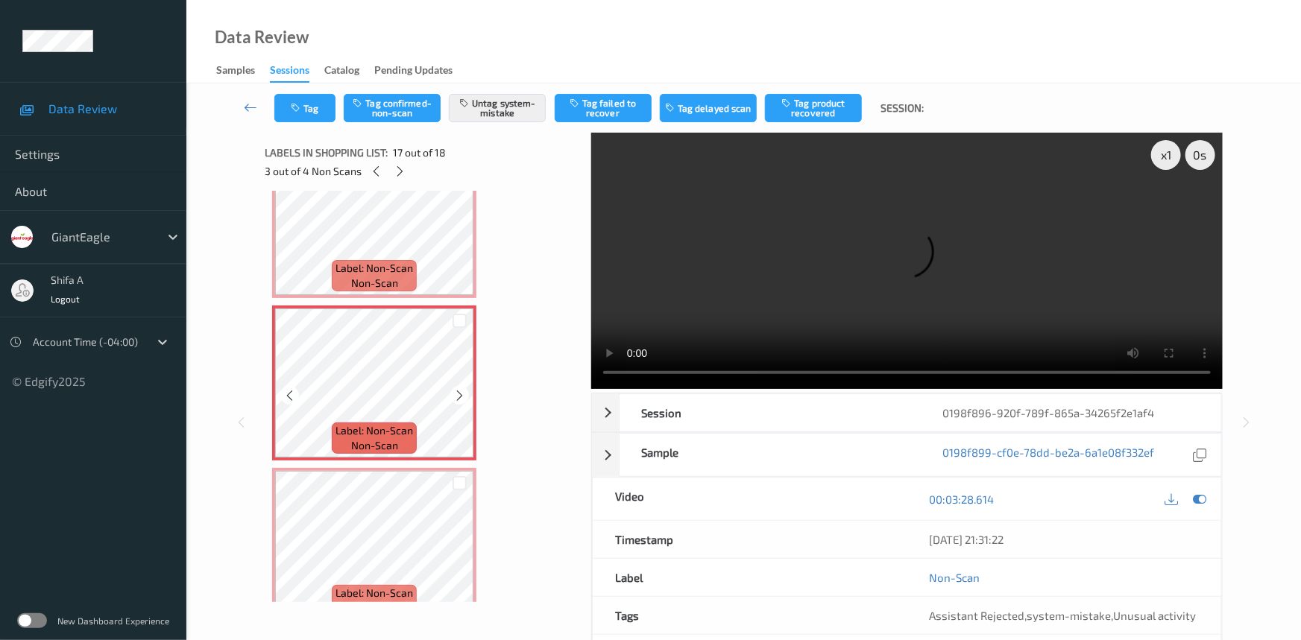
scroll to position [2512, 0]
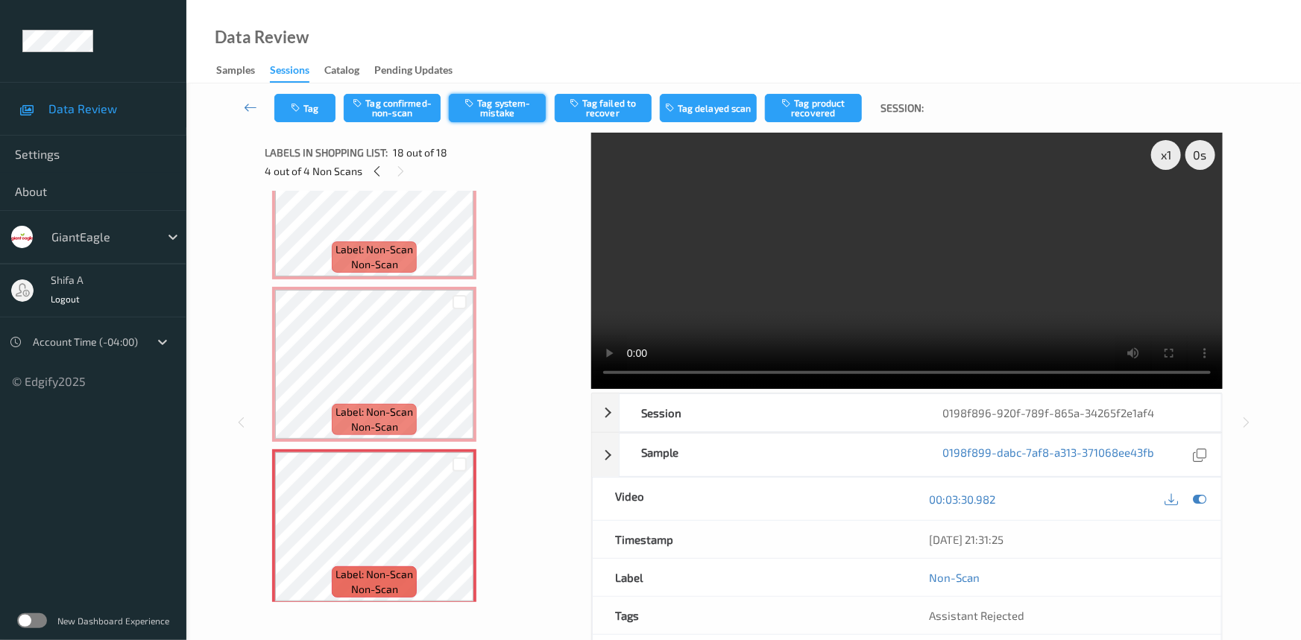
click at [523, 116] on button "Tag system-mistake" at bounding box center [497, 108] width 97 height 28
click at [305, 112] on button "Tag" at bounding box center [304, 108] width 61 height 28
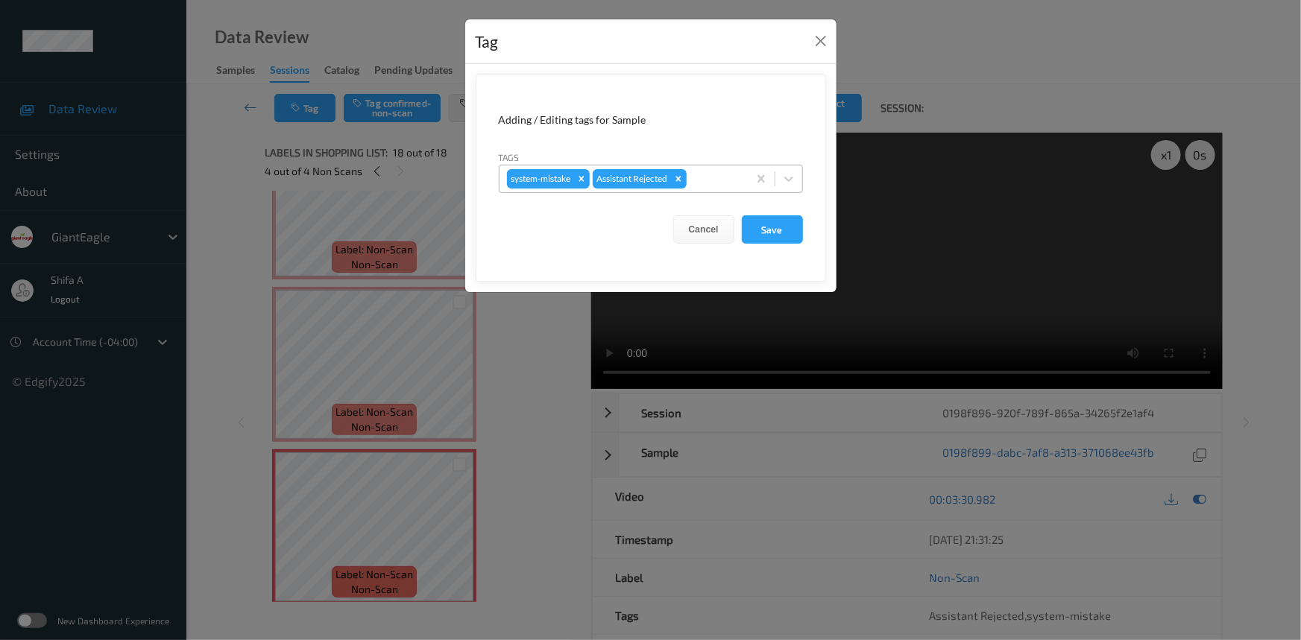
click at [728, 175] on div at bounding box center [715, 179] width 51 height 18
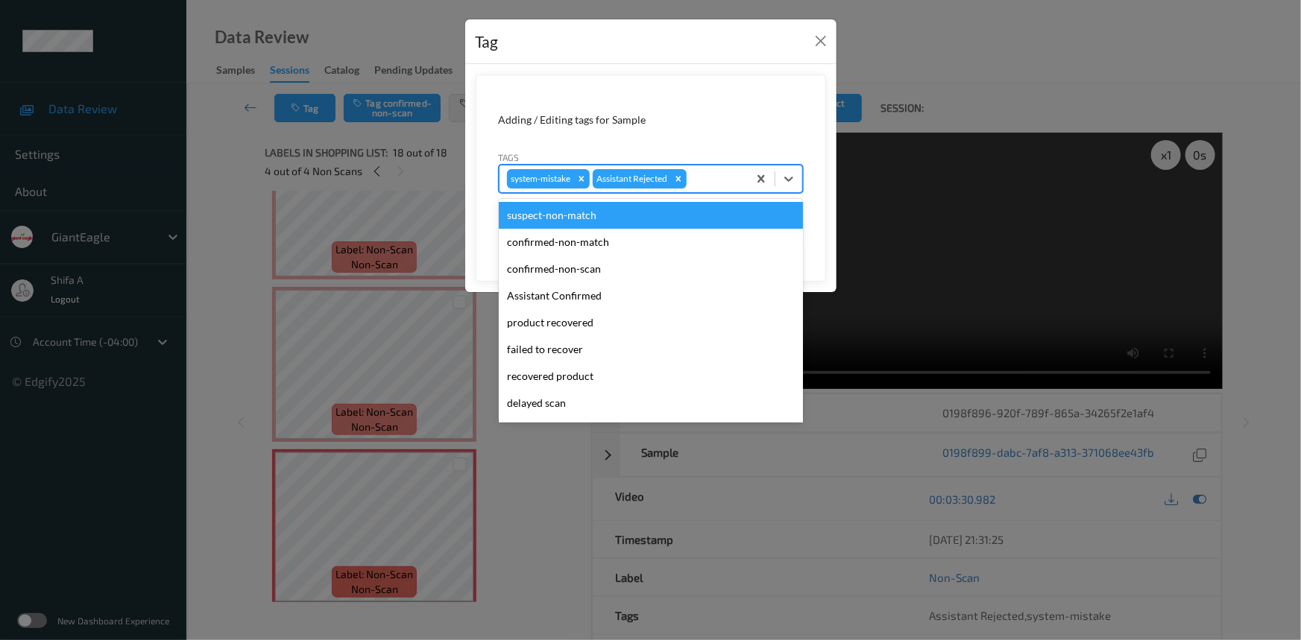
scroll to position [131, 0]
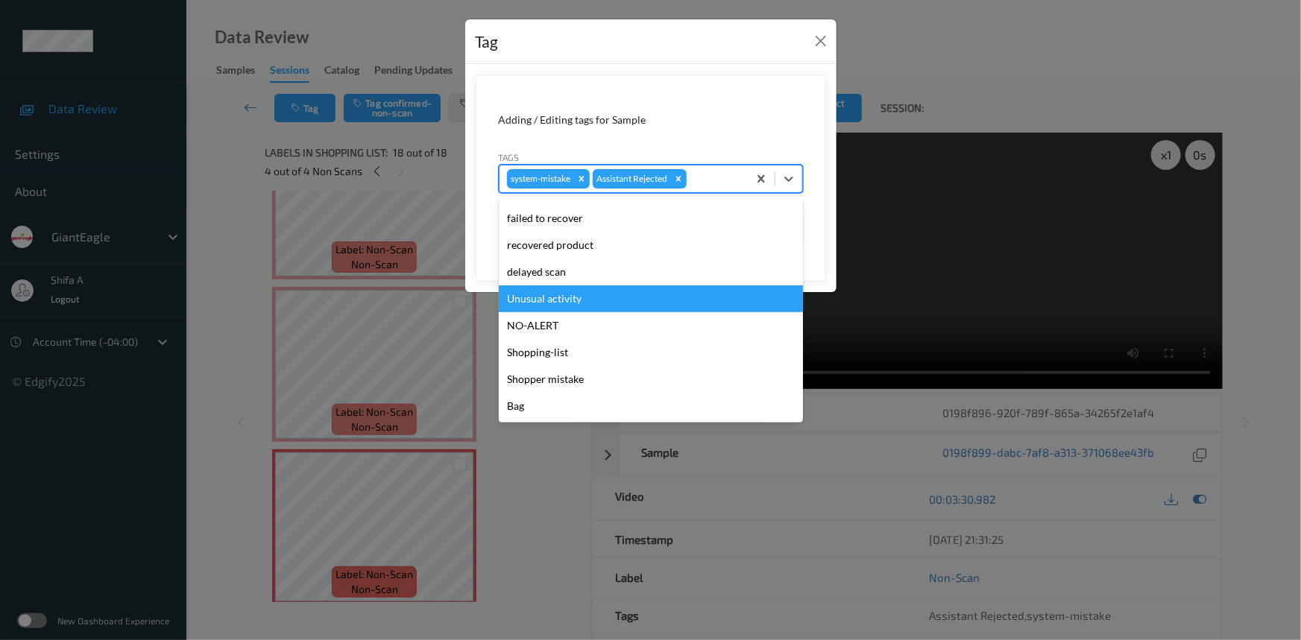
click at [570, 303] on div "Unusual activity" at bounding box center [651, 299] width 304 height 27
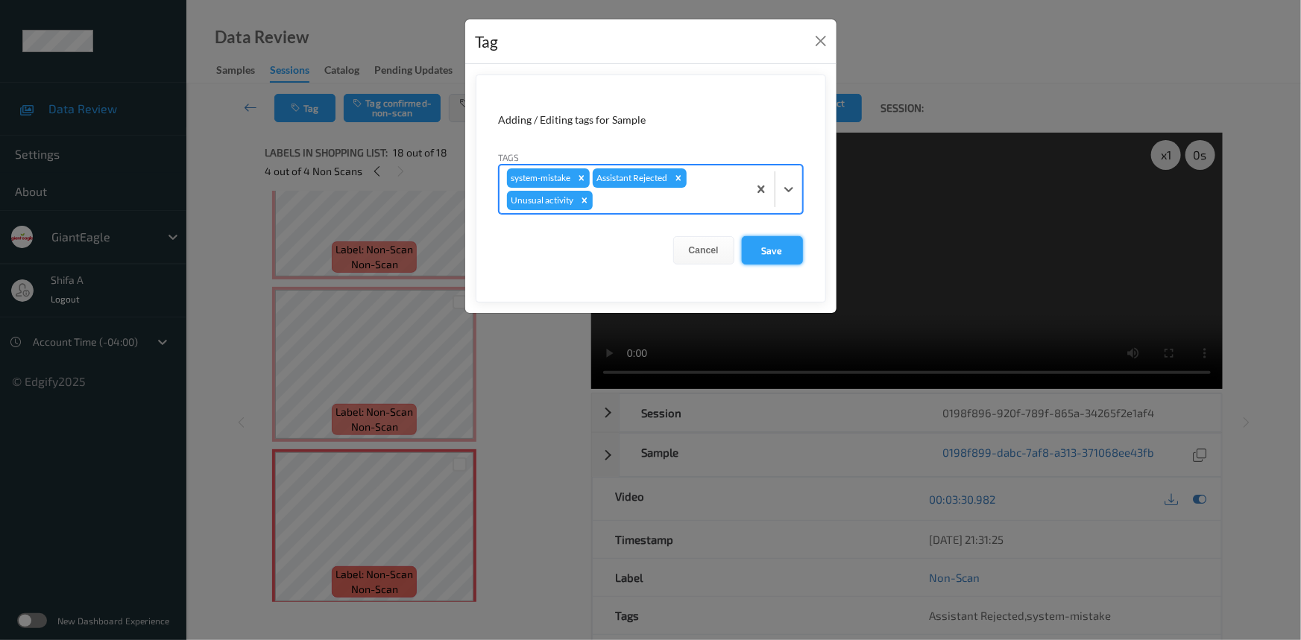
click at [782, 263] on button "Save" at bounding box center [772, 250] width 61 height 28
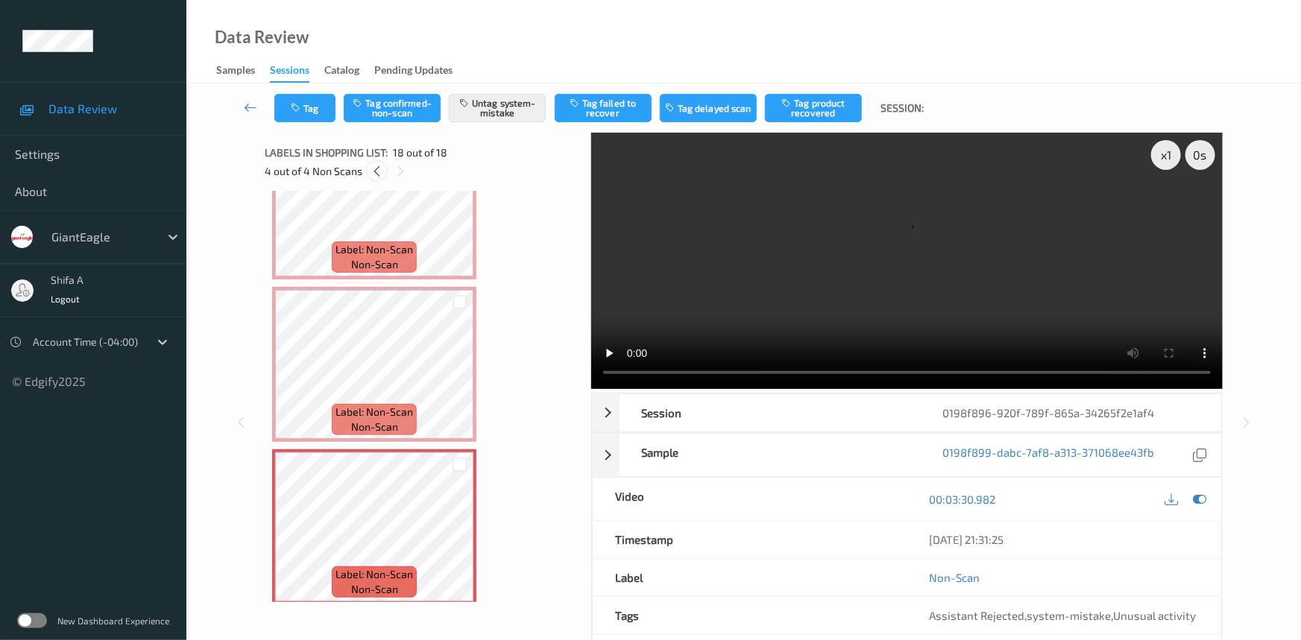
click at [374, 175] on icon at bounding box center [377, 171] width 13 height 13
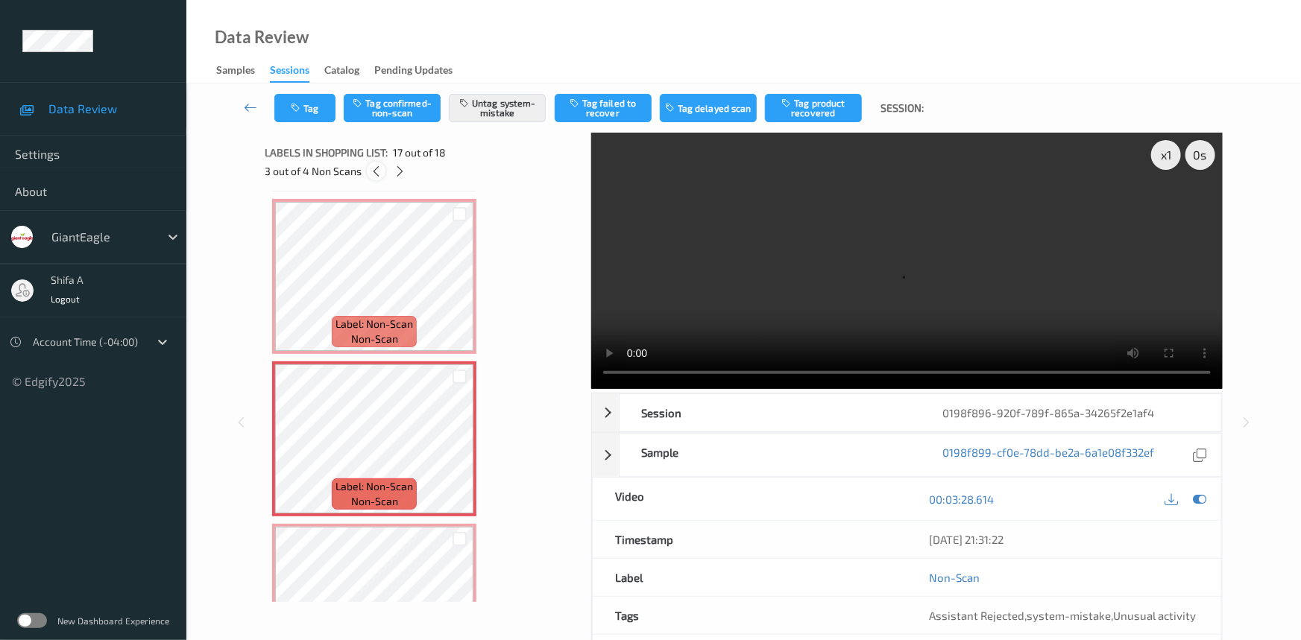
click at [374, 175] on icon at bounding box center [376, 171] width 13 height 13
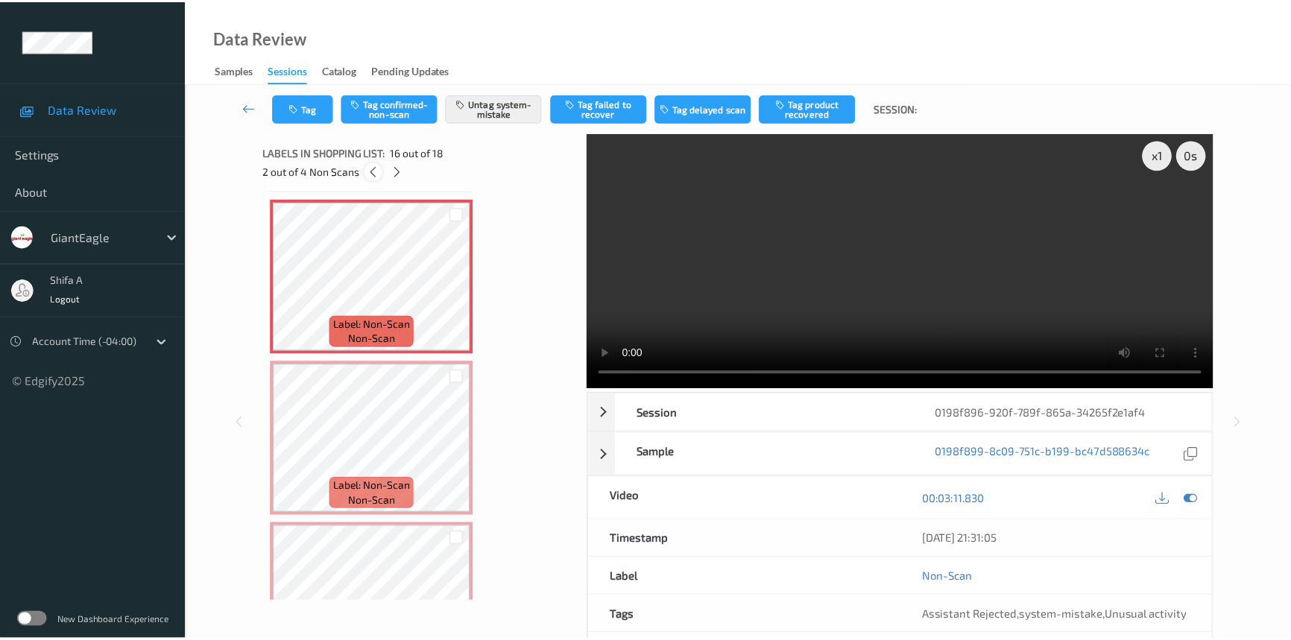
scroll to position [2275, 0]
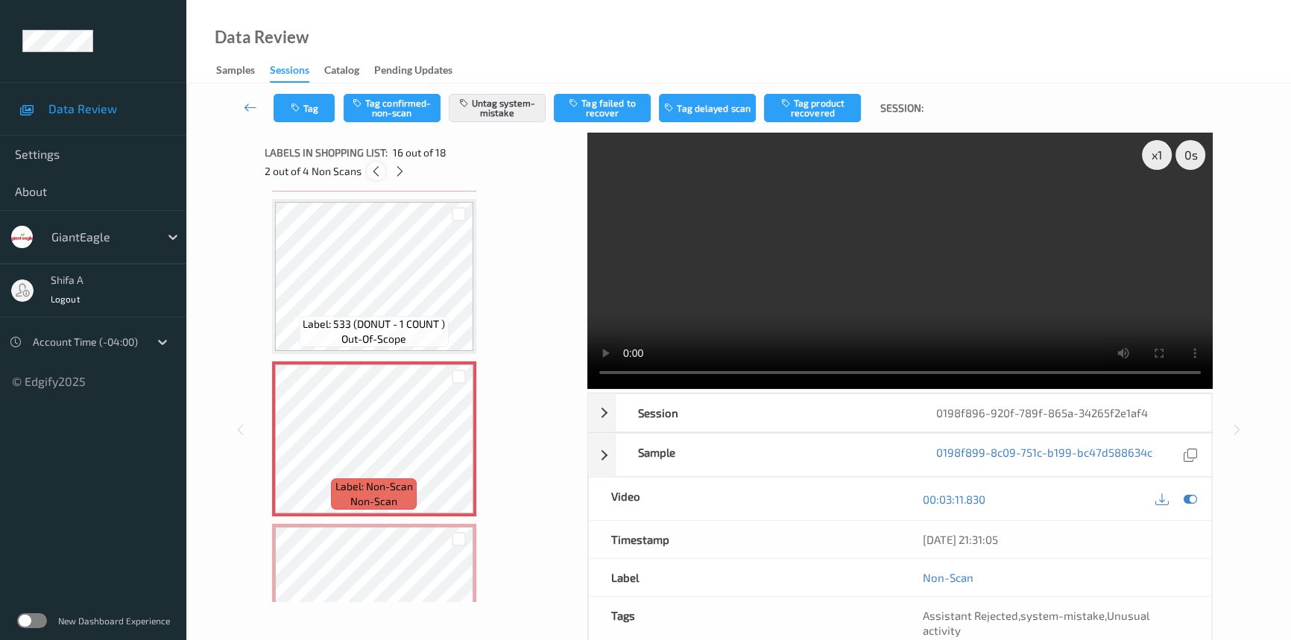
click at [374, 175] on icon at bounding box center [376, 171] width 13 height 13
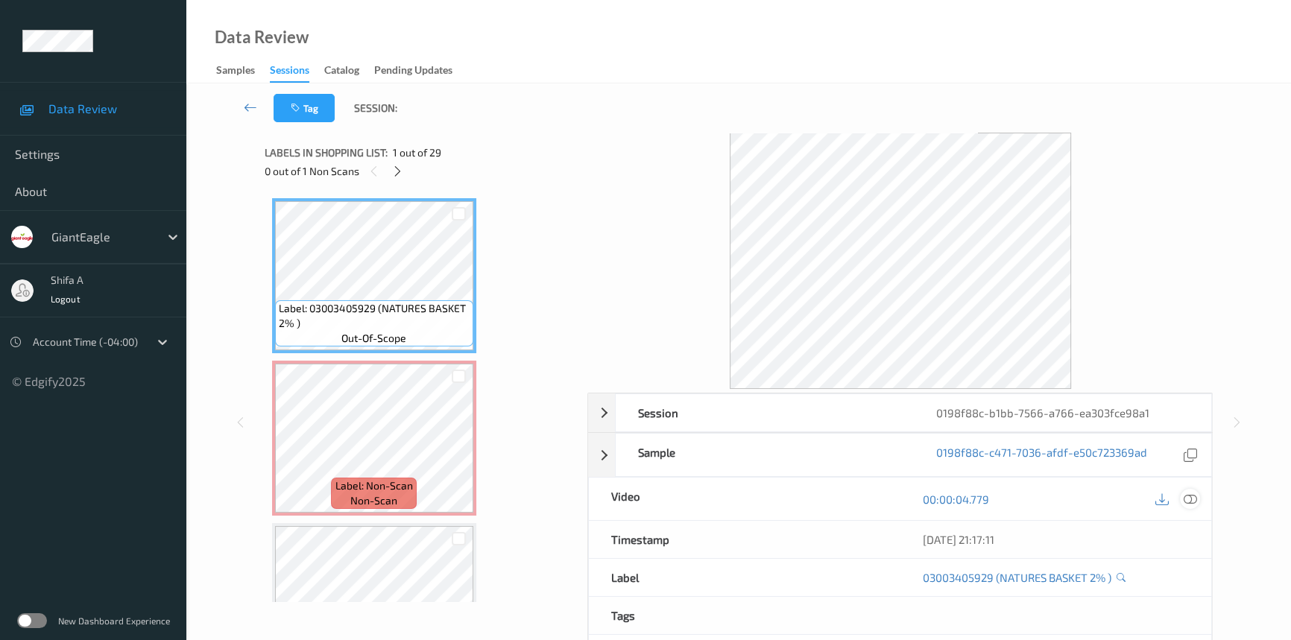
click at [1197, 495] on div at bounding box center [1190, 499] width 20 height 20
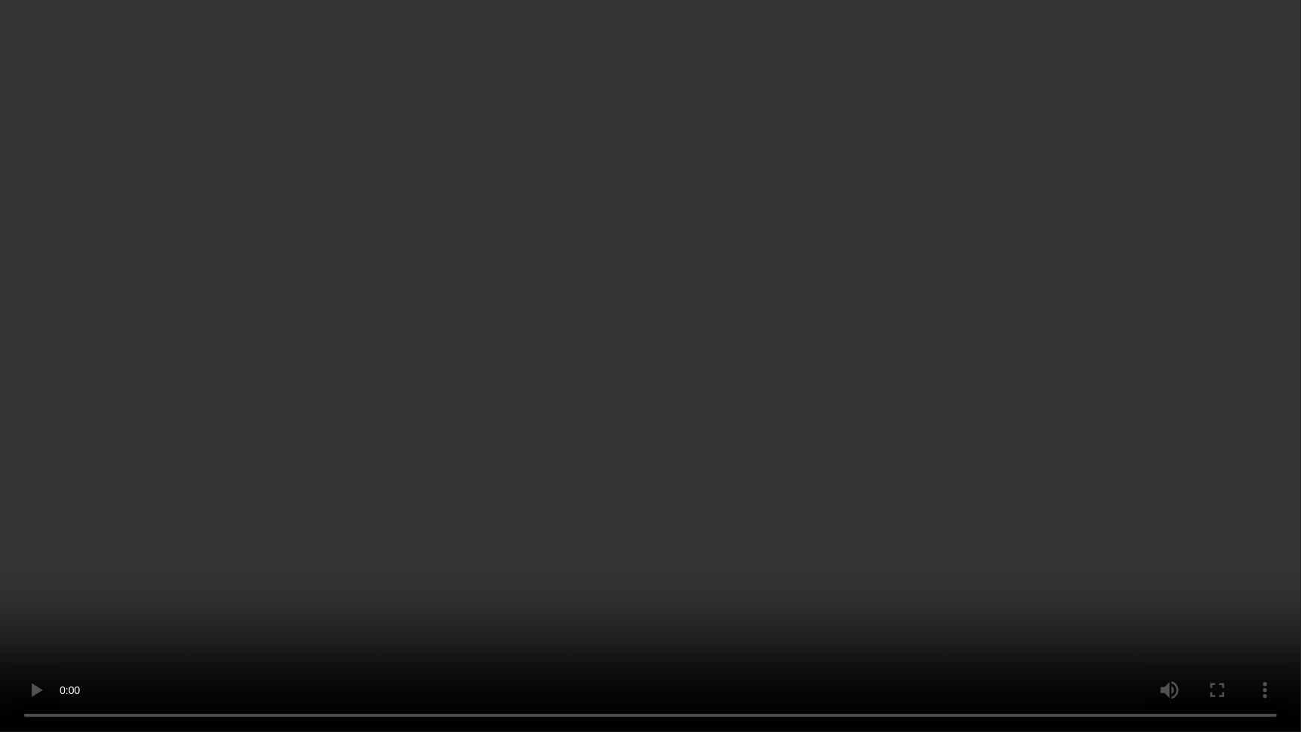
click at [179, 640] on video at bounding box center [650, 366] width 1301 height 732
click at [358, 629] on video at bounding box center [650, 366] width 1301 height 732
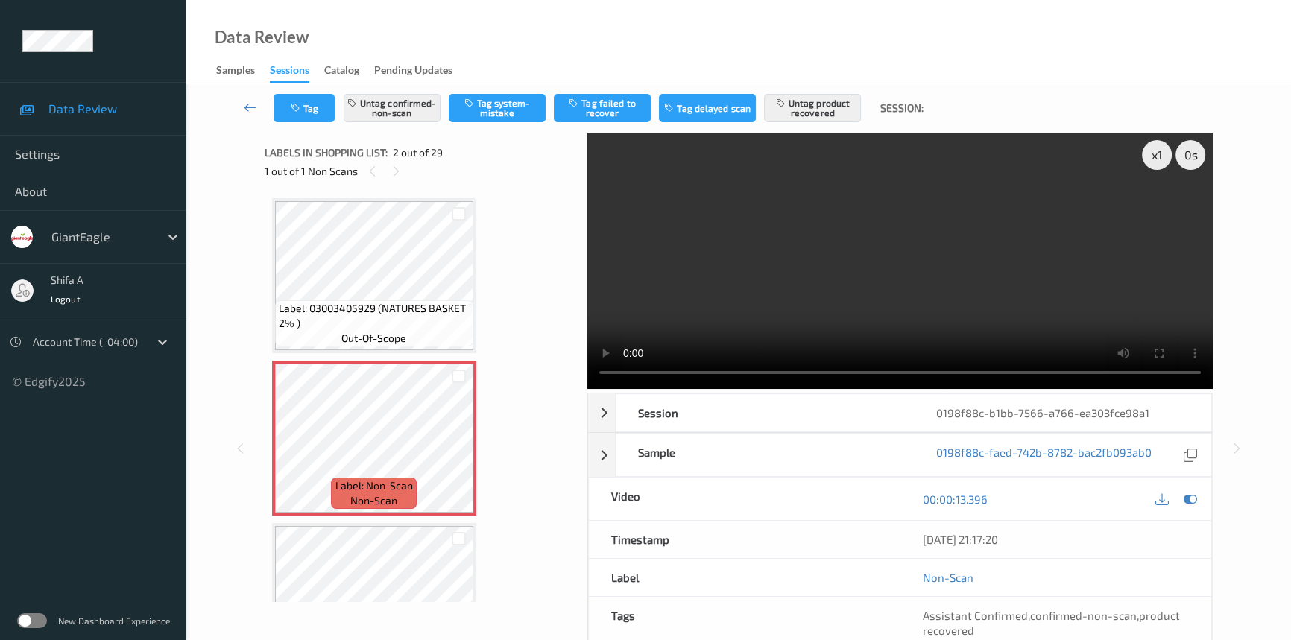
click at [958, 225] on video at bounding box center [900, 261] width 626 height 256
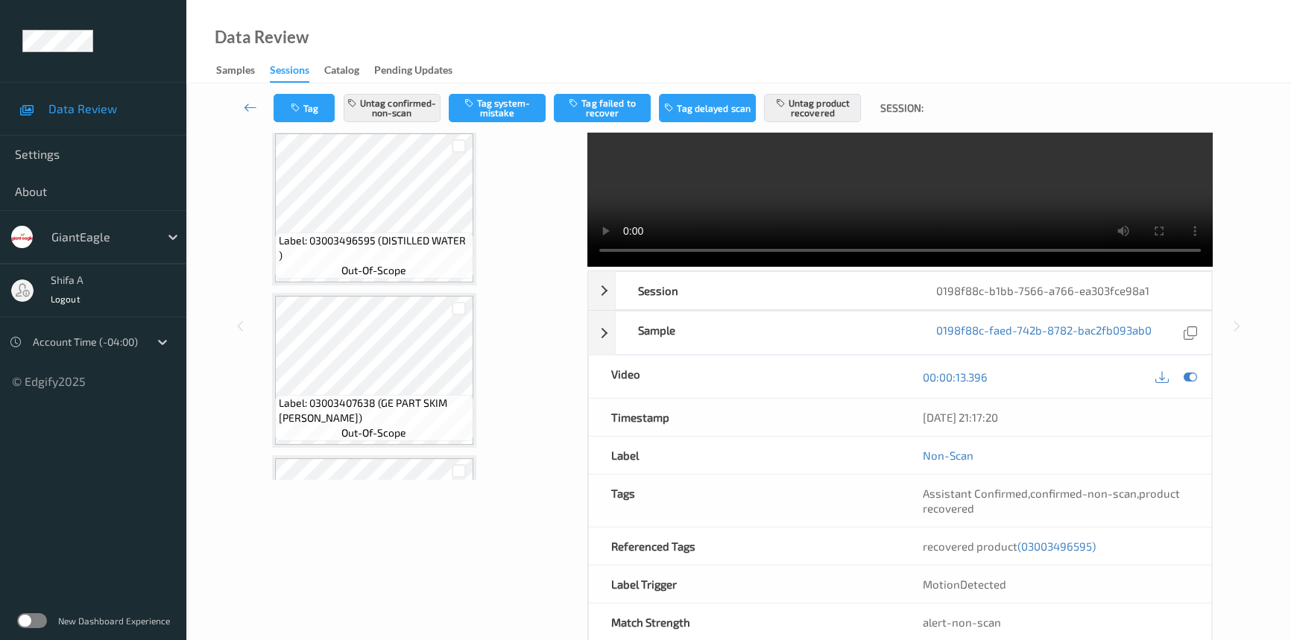
scroll to position [154, 0]
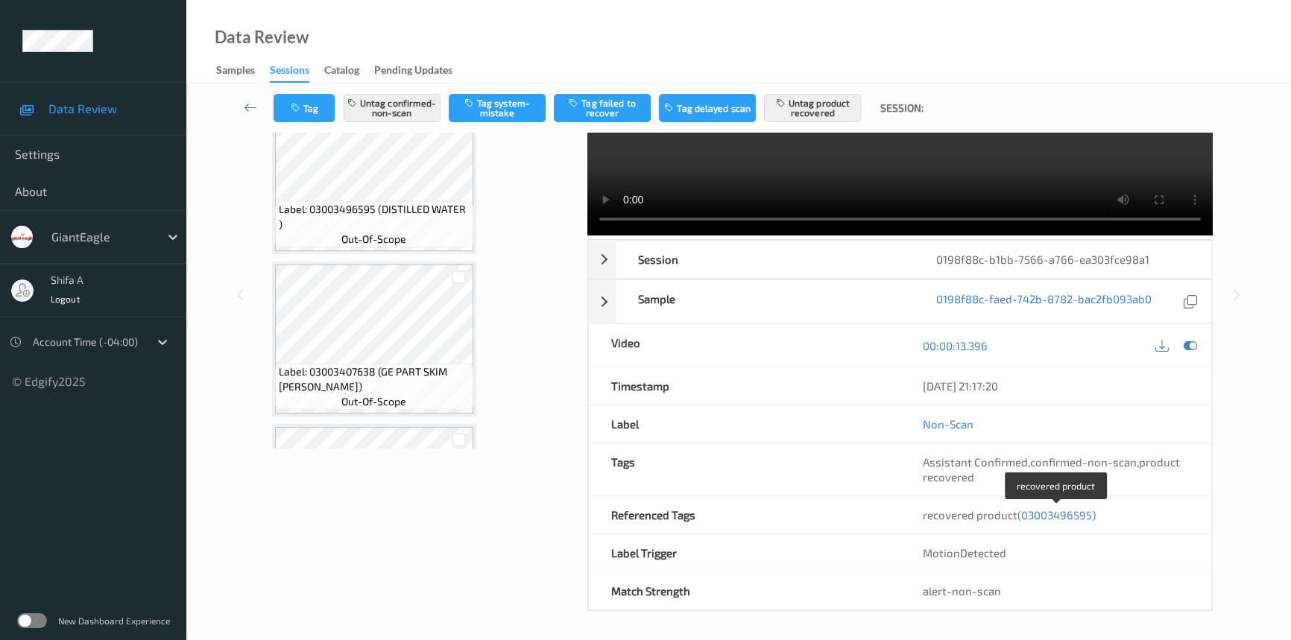
click at [1055, 514] on span "(03003496595)" at bounding box center [1057, 514] width 78 height 13
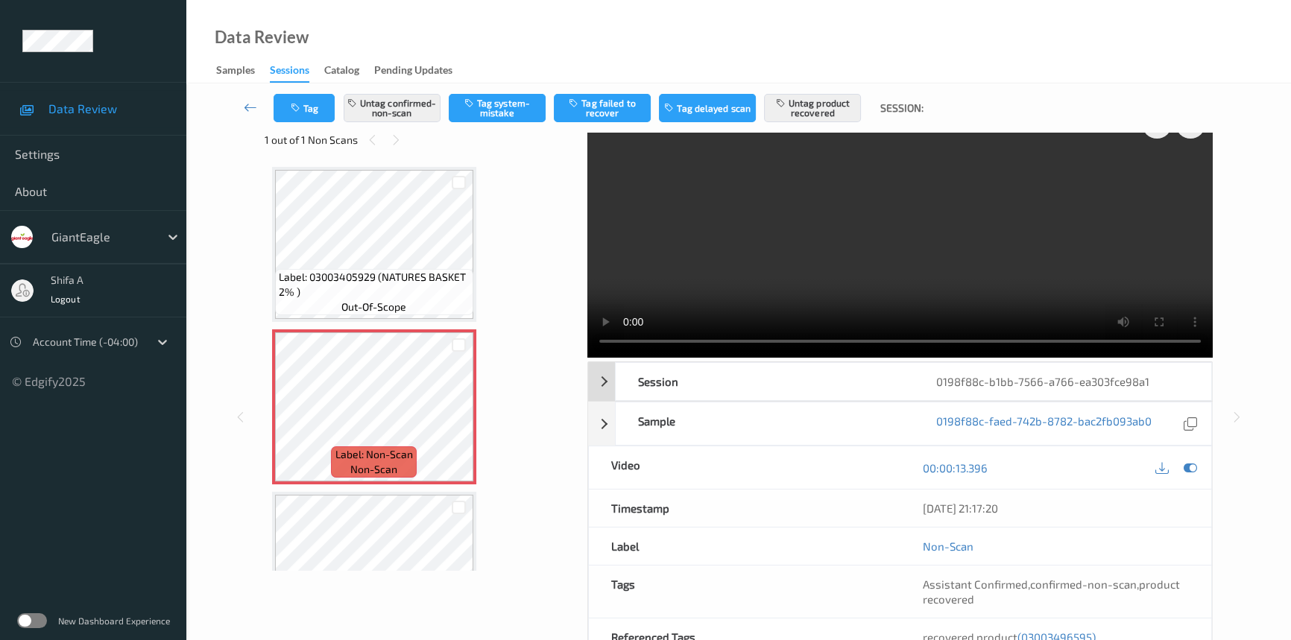
scroll to position [0, 0]
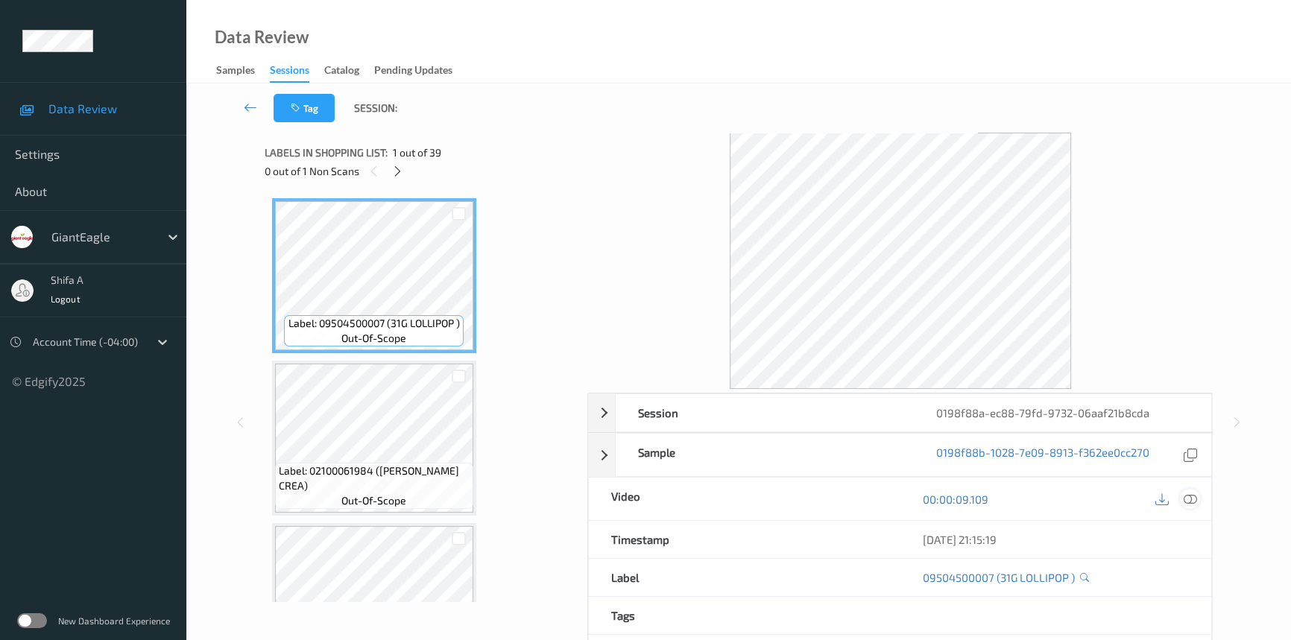
click at [1191, 502] on icon at bounding box center [1190, 499] width 13 height 13
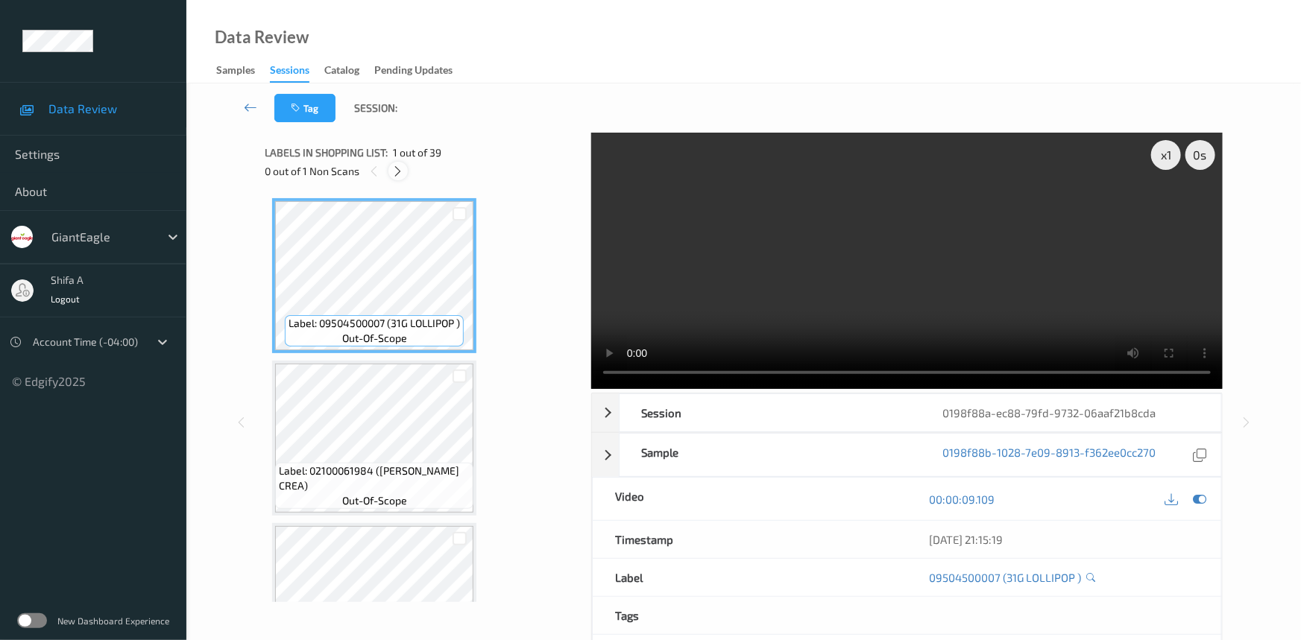
click at [398, 167] on icon at bounding box center [398, 171] width 13 height 13
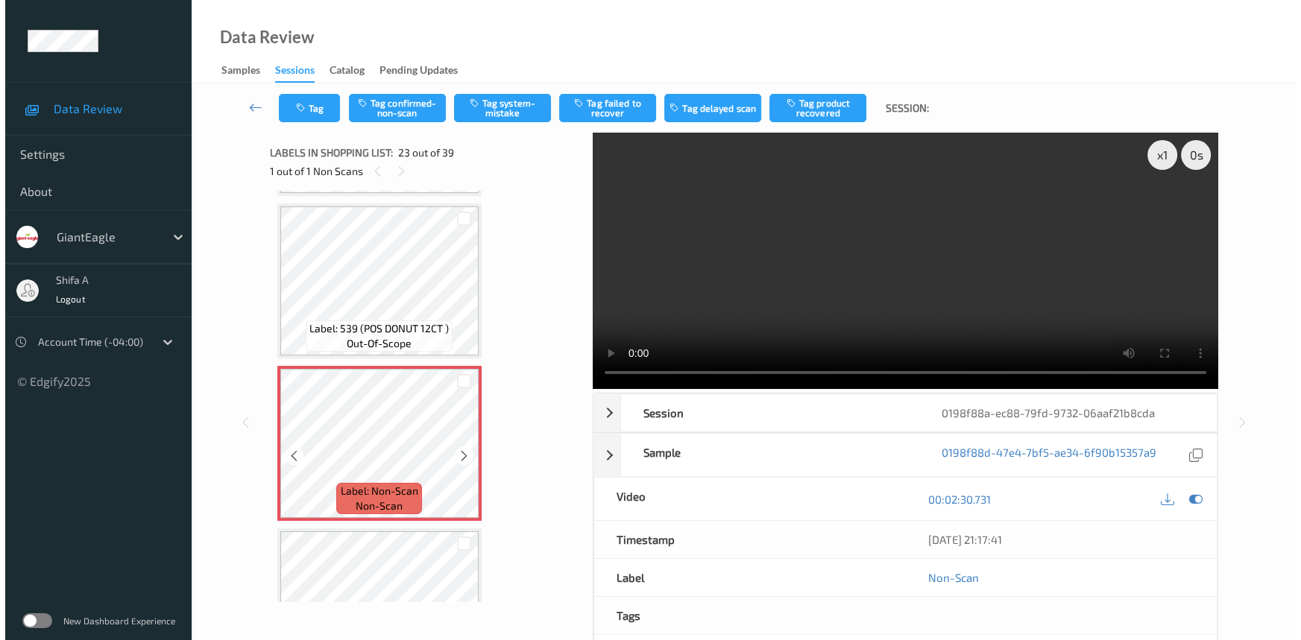
scroll to position [3679, 0]
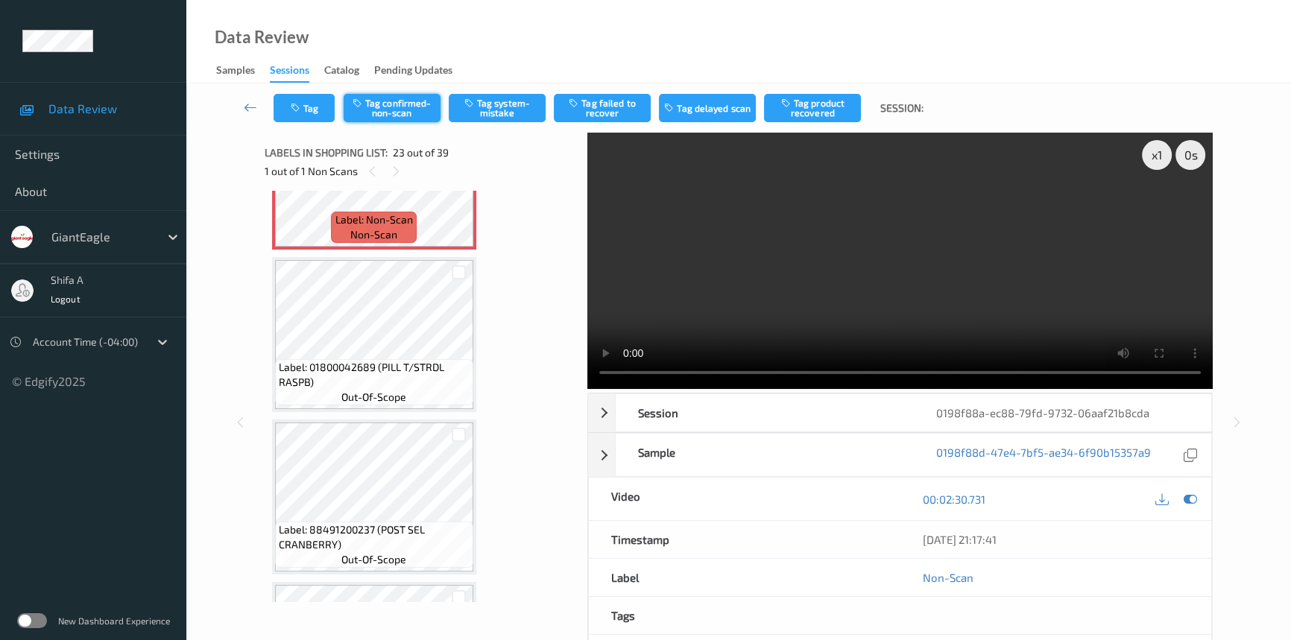
click at [395, 101] on button "Tag confirmed-non-scan" at bounding box center [392, 108] width 97 height 28
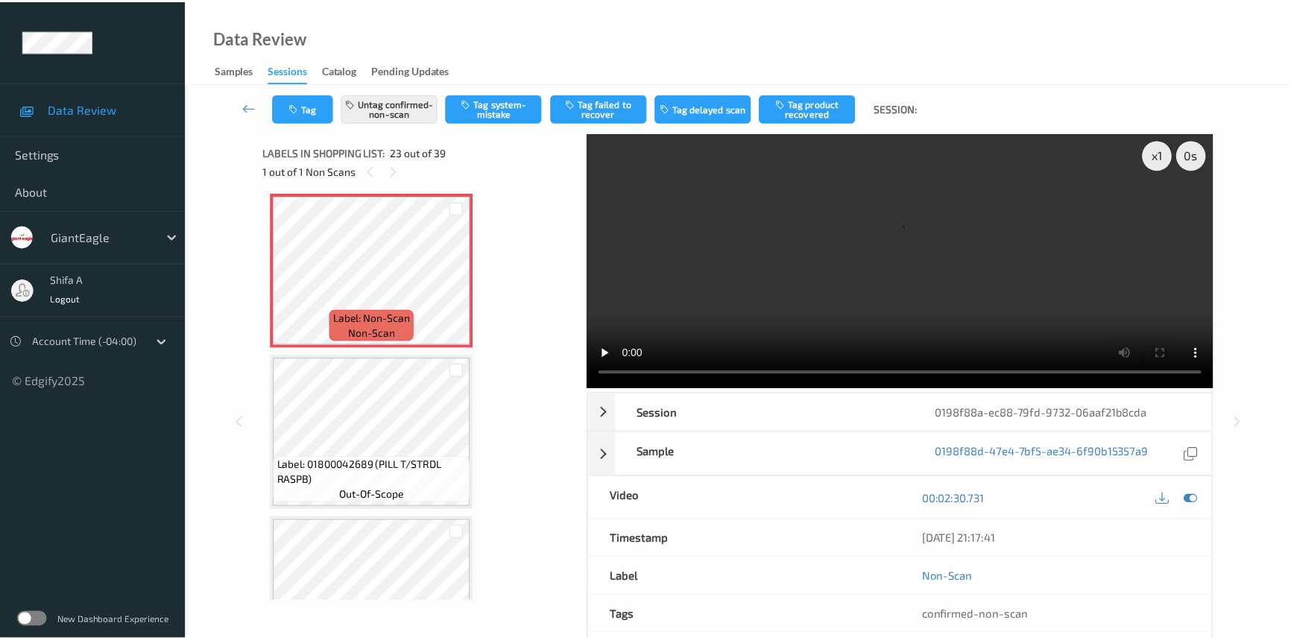
scroll to position [3408, 0]
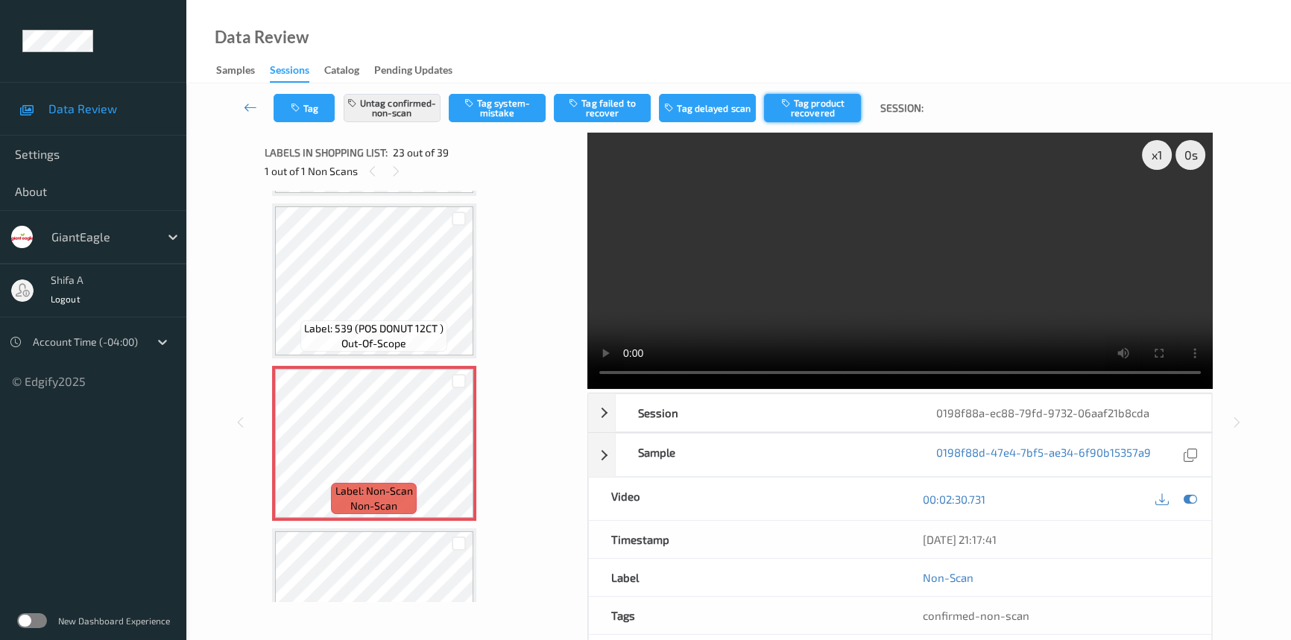
click at [835, 104] on button "Tag product recovered" at bounding box center [812, 108] width 97 height 28
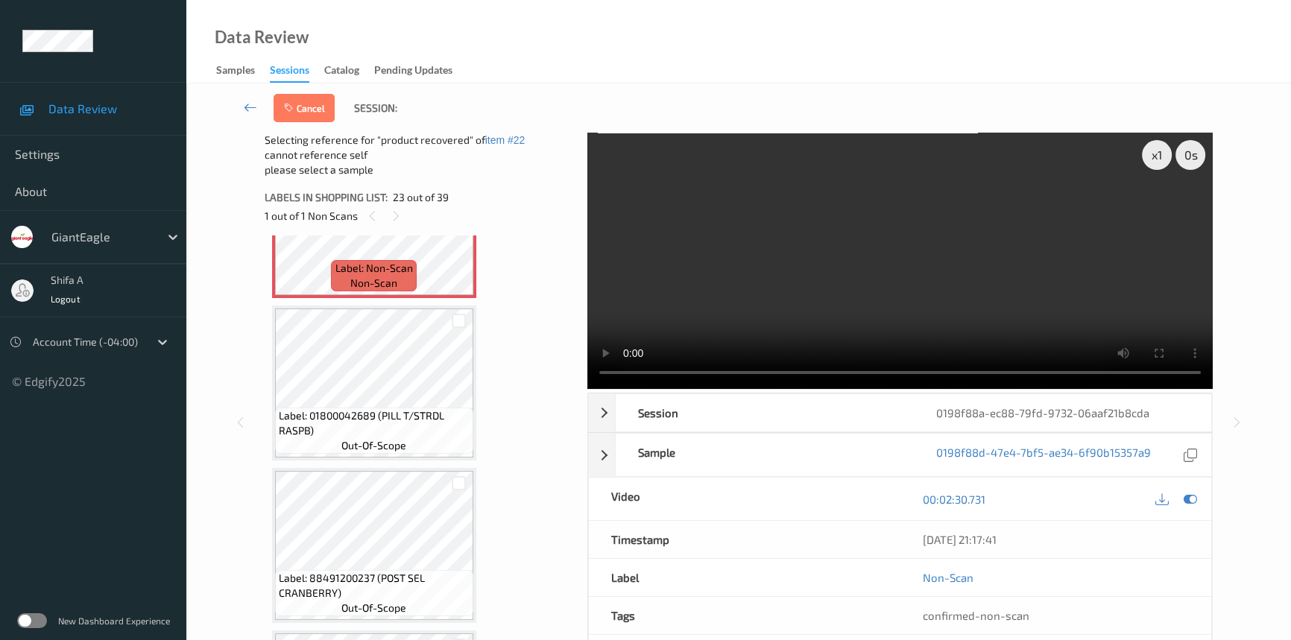
scroll to position [3951, 0]
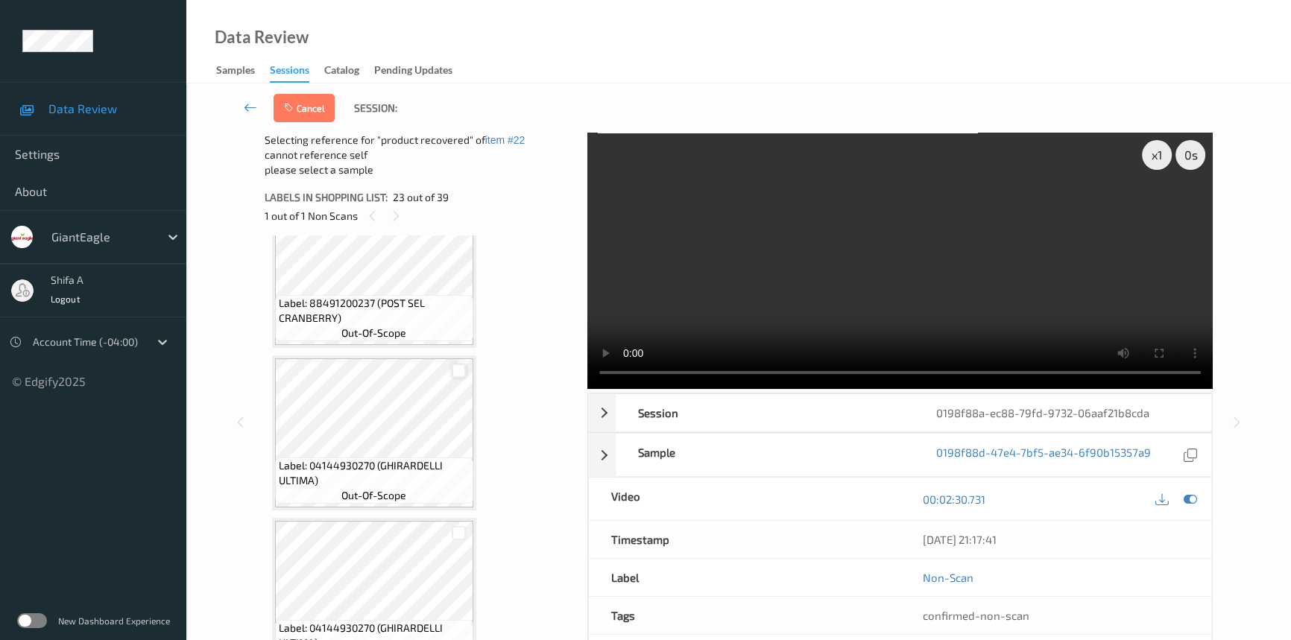
click at [459, 364] on div at bounding box center [459, 371] width 14 height 14
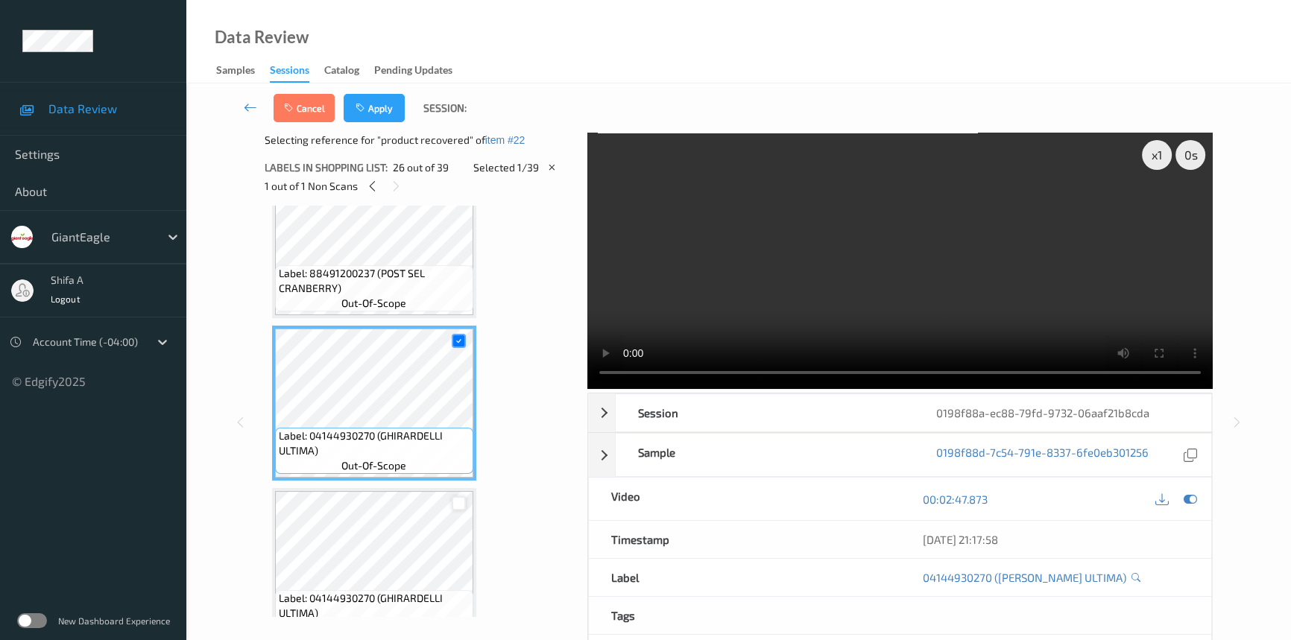
click at [456, 497] on div at bounding box center [459, 504] width 14 height 14
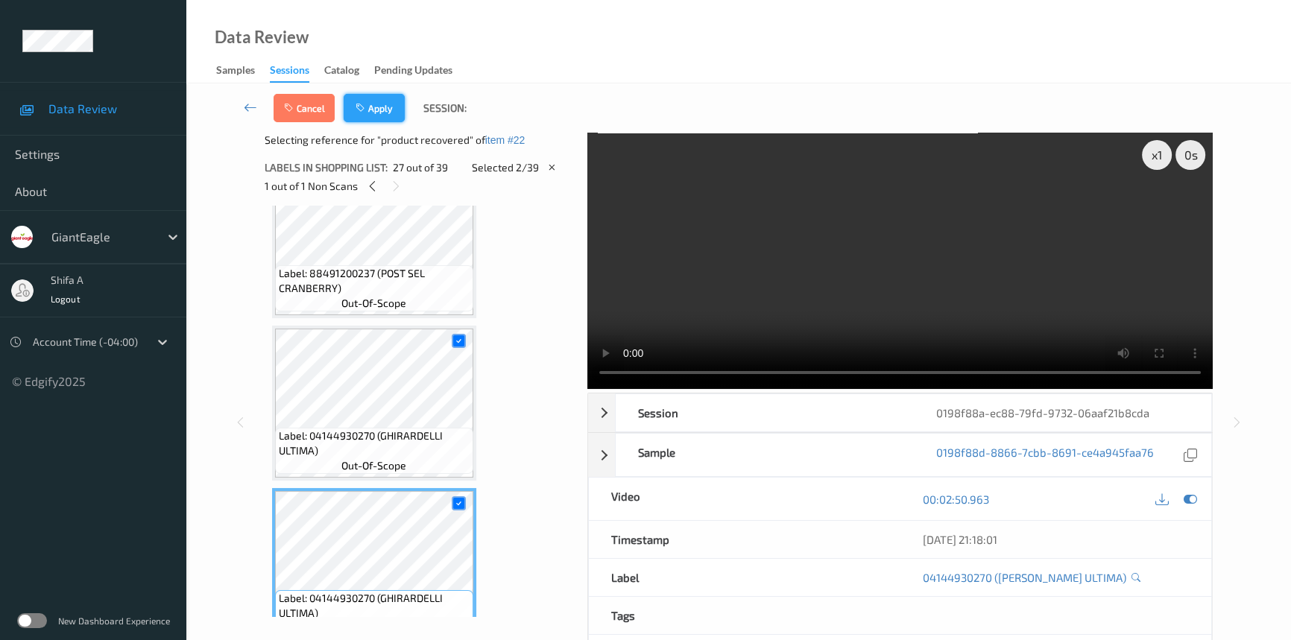
click at [394, 98] on button "Apply" at bounding box center [374, 108] width 61 height 28
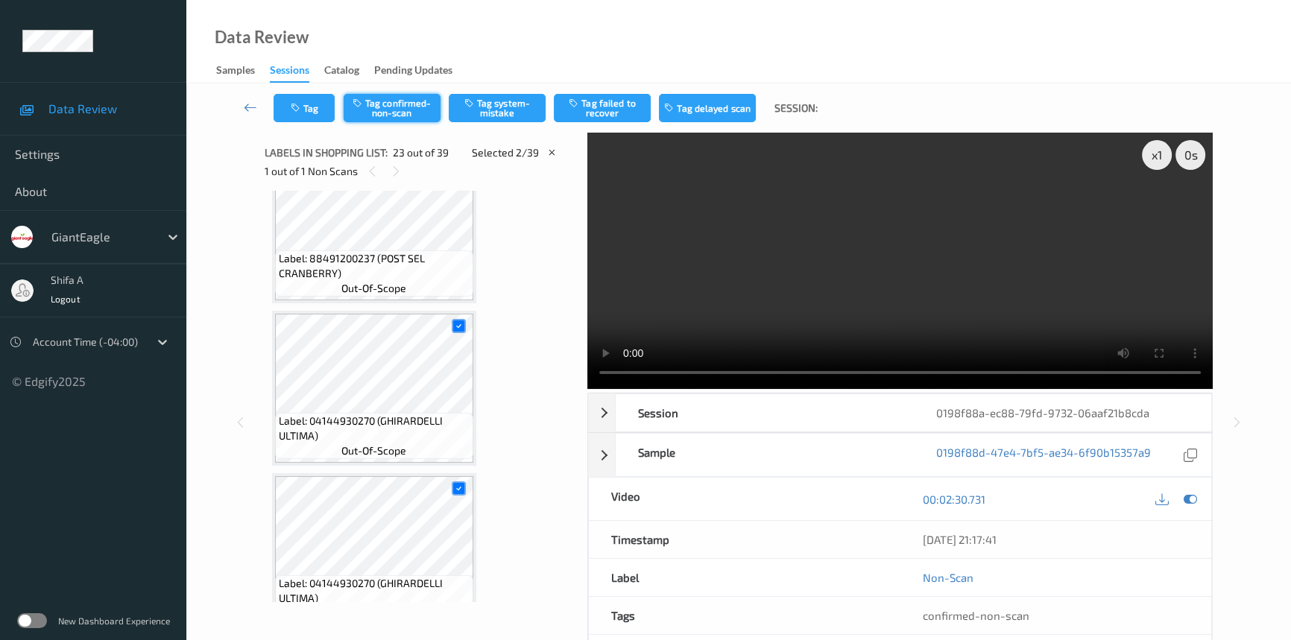
scroll to position [3408, 0]
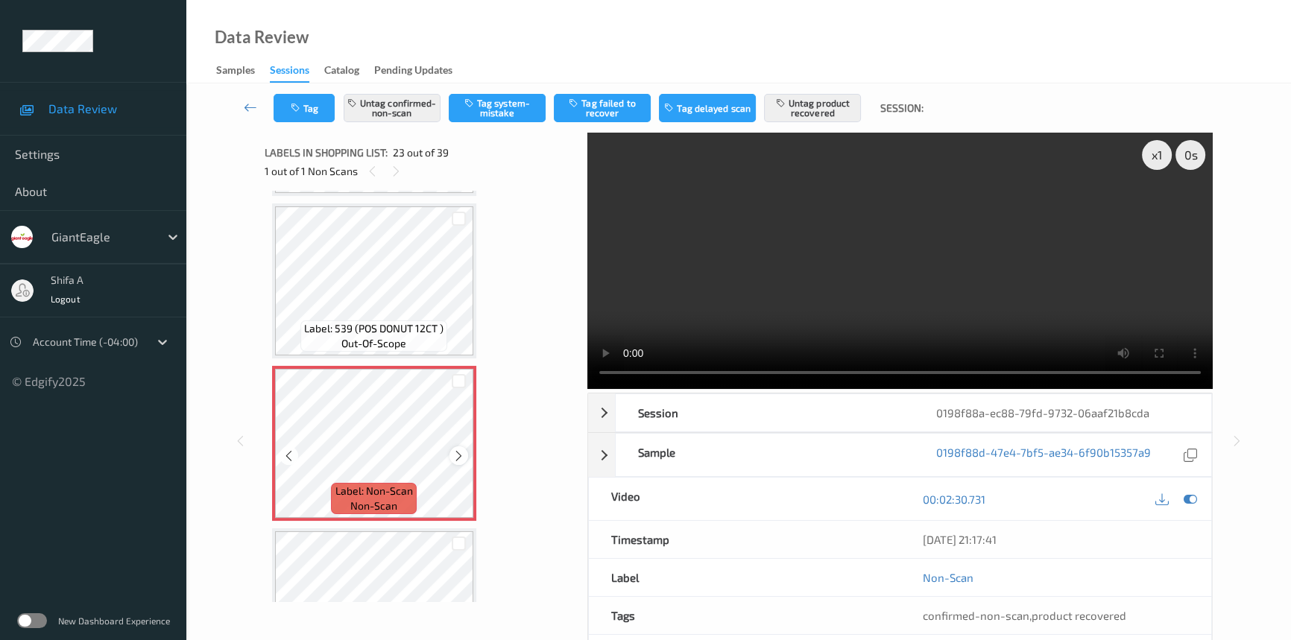
click at [465, 447] on div at bounding box center [459, 456] width 19 height 19
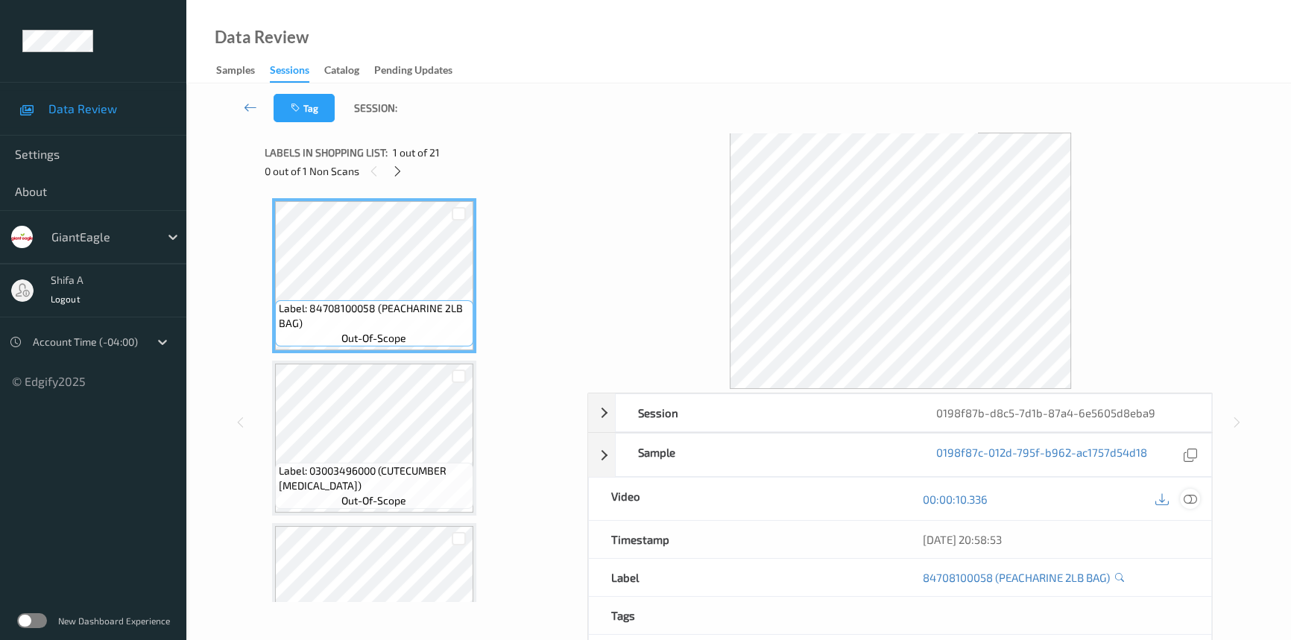
click at [1190, 500] on icon at bounding box center [1190, 499] width 13 height 13
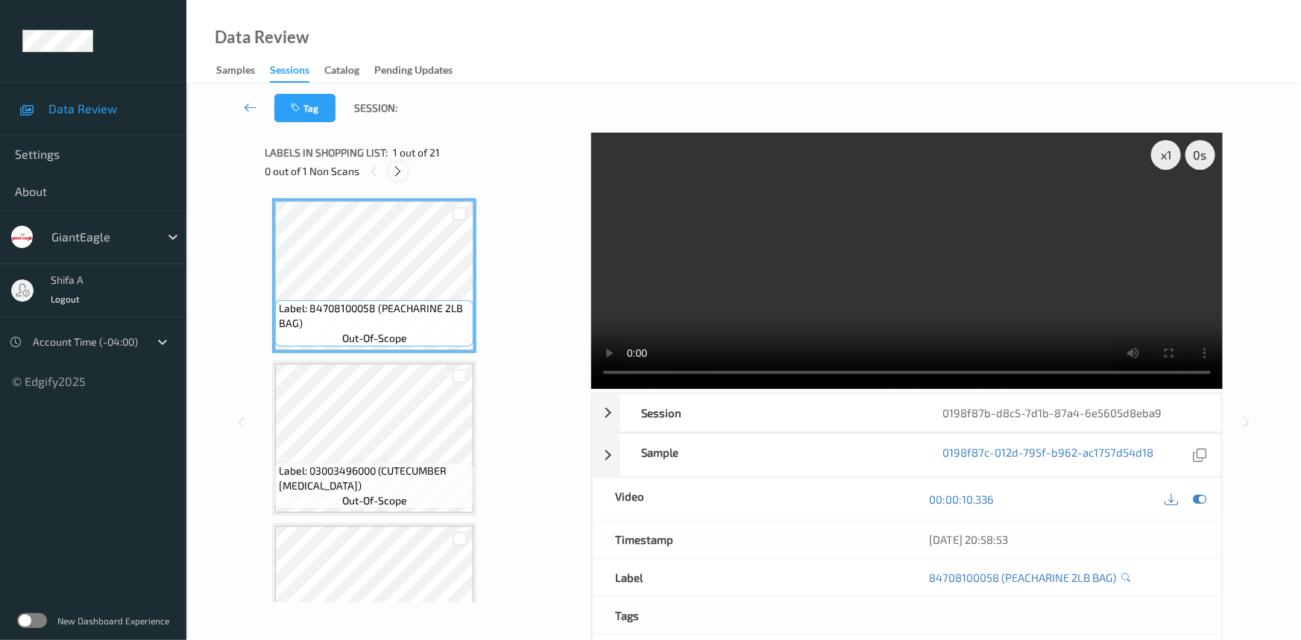
click at [399, 168] on icon at bounding box center [398, 171] width 13 height 13
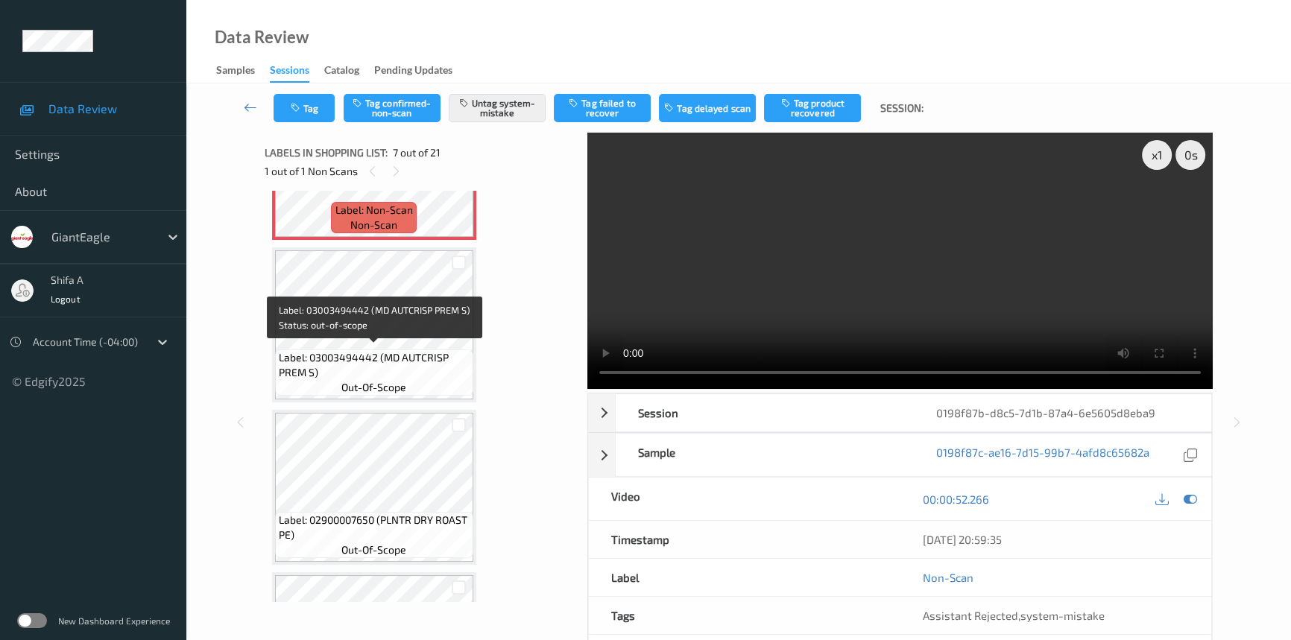
scroll to position [817, 0]
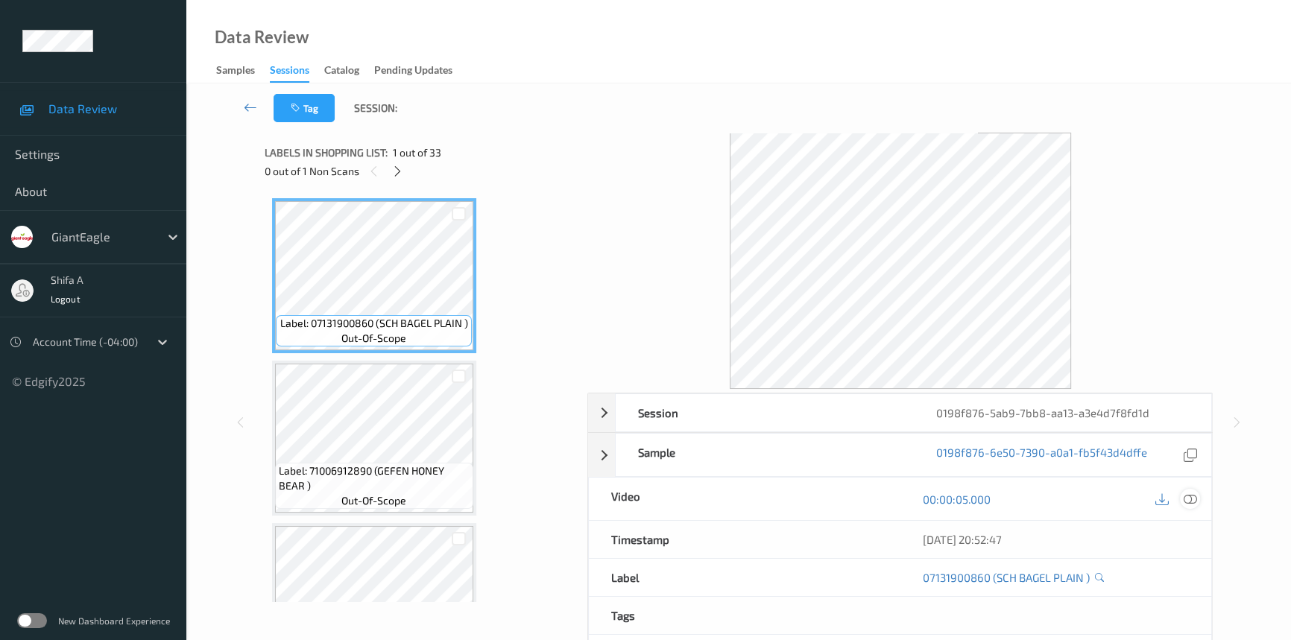
click at [1187, 497] on icon at bounding box center [1190, 499] width 13 height 13
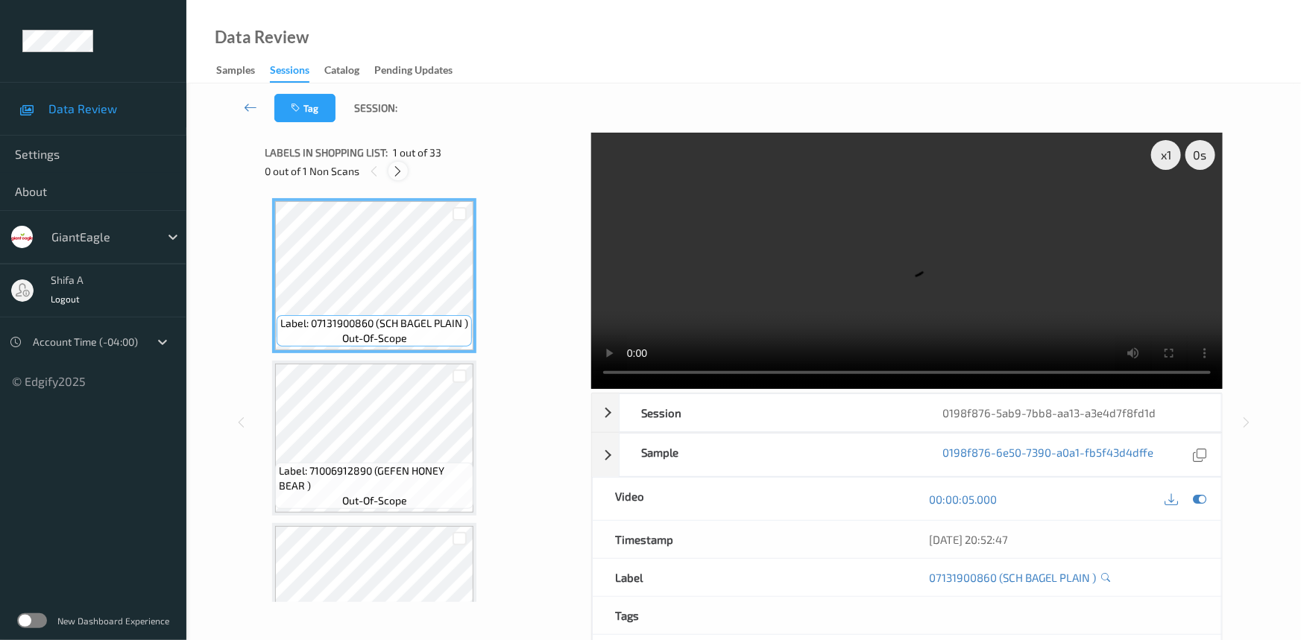
click at [397, 172] on icon at bounding box center [398, 171] width 13 height 13
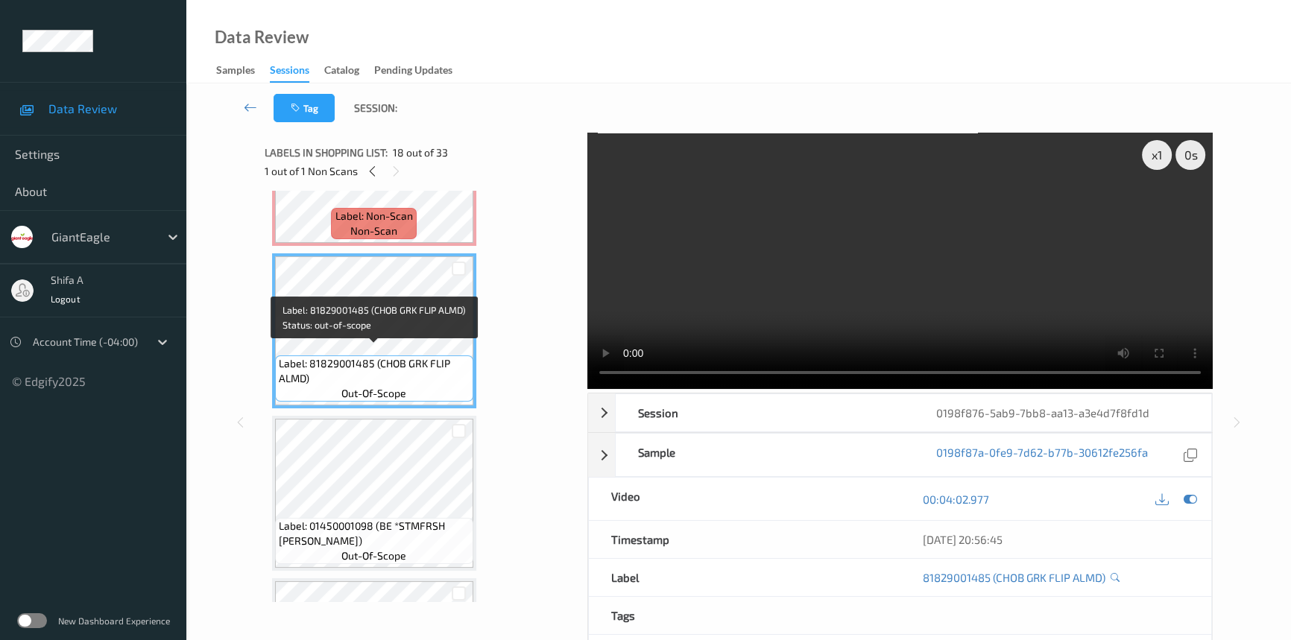
scroll to position [2437, 0]
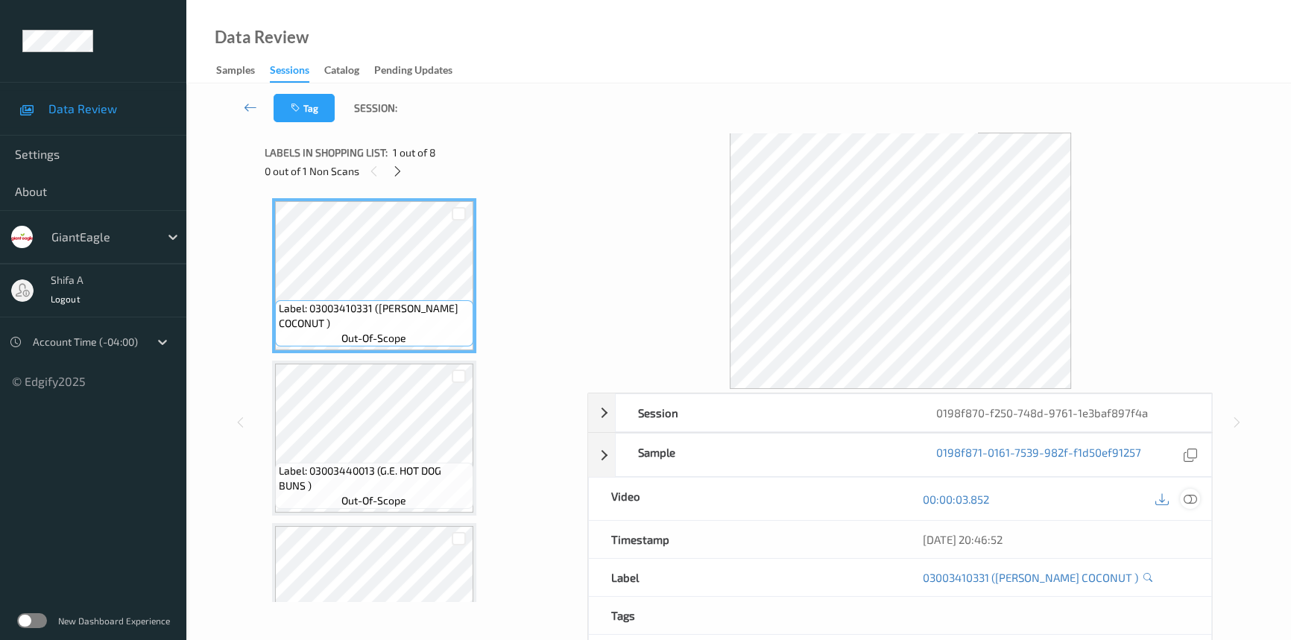
click at [1188, 493] on icon at bounding box center [1190, 499] width 13 height 13
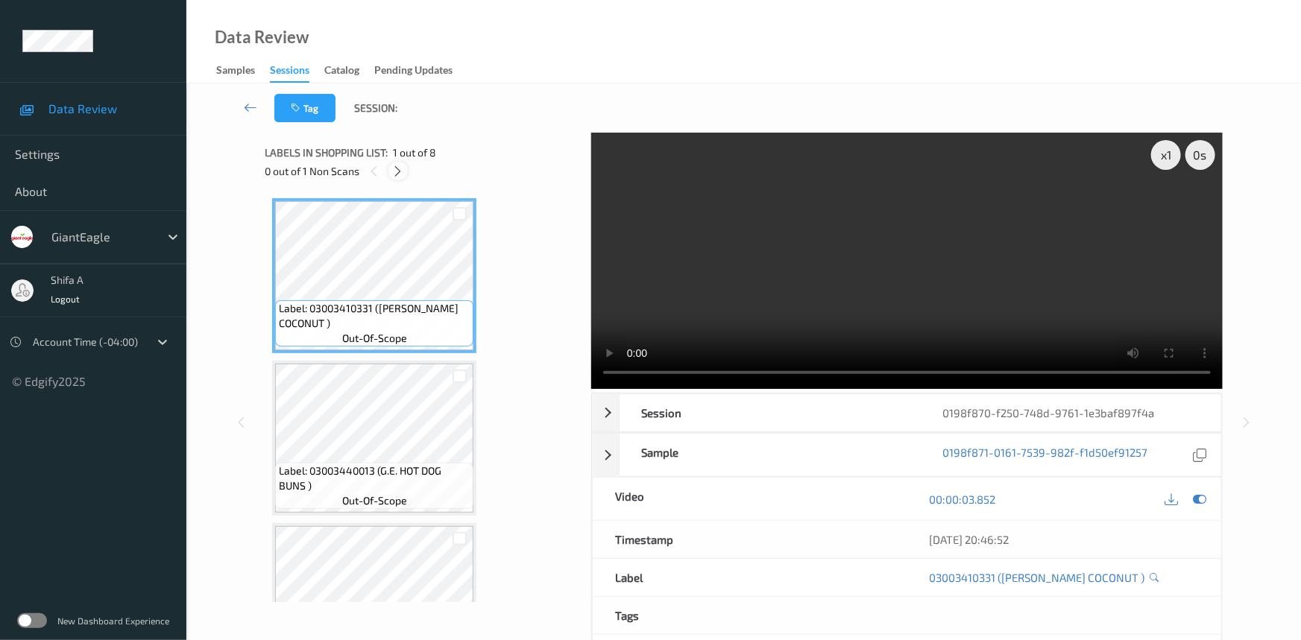
click at [403, 166] on icon at bounding box center [398, 171] width 13 height 13
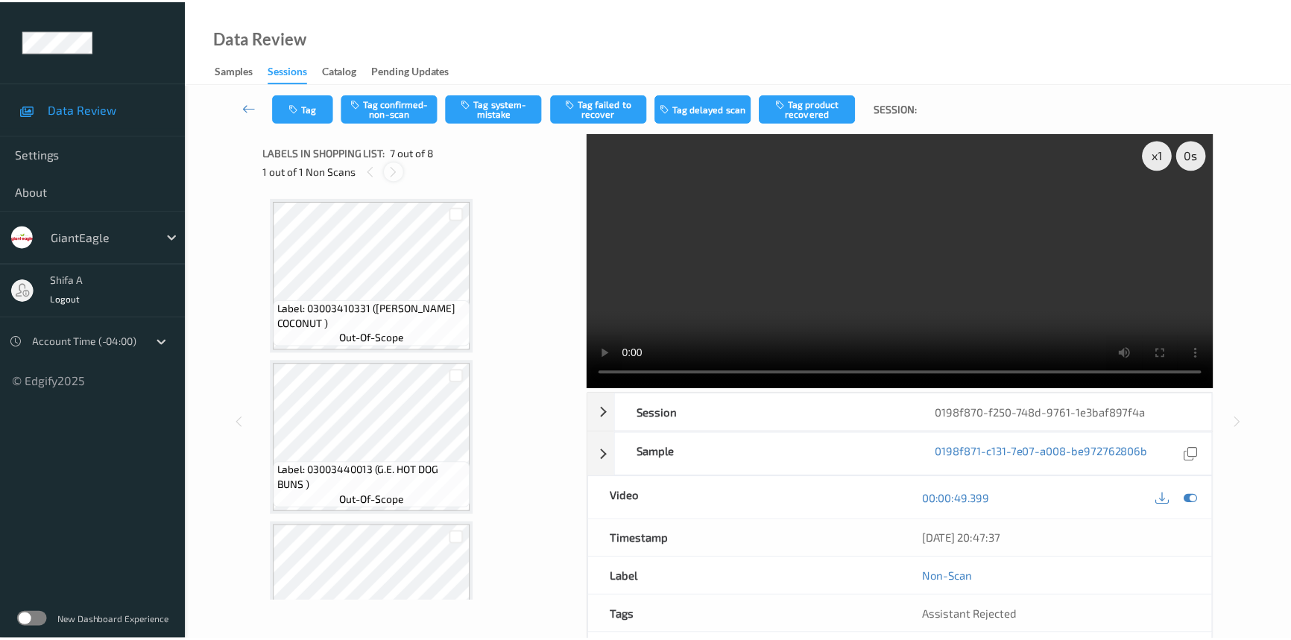
scroll to position [817, 0]
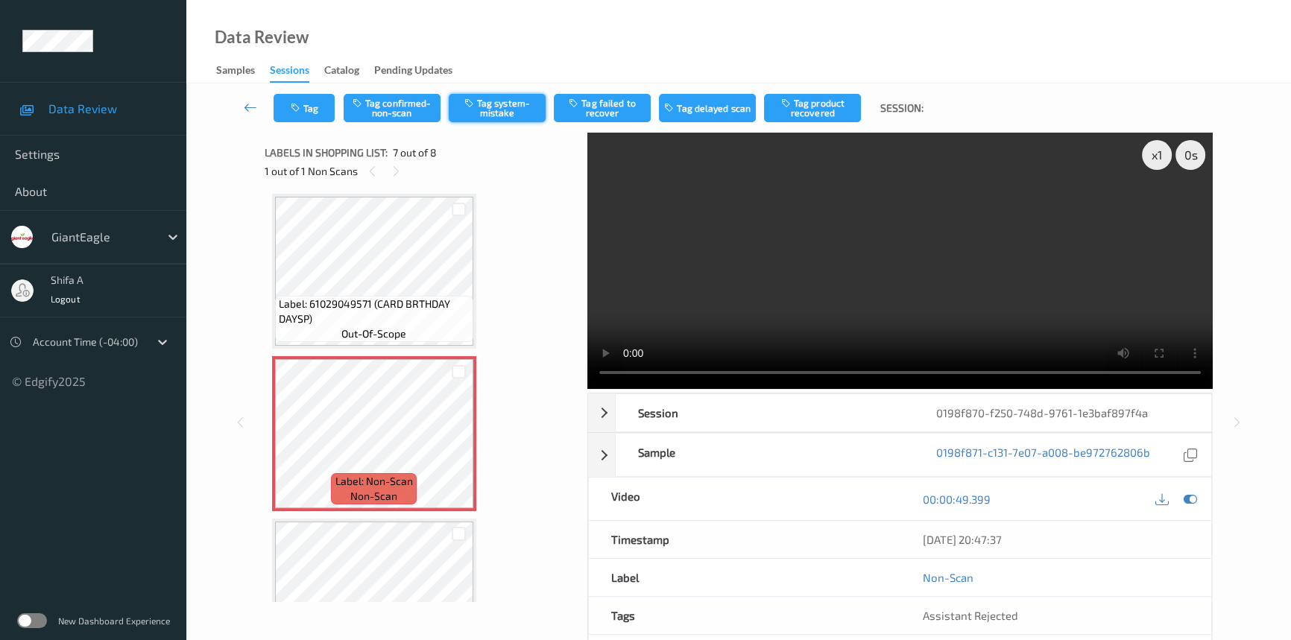
click at [509, 111] on button "Tag system-mistake" at bounding box center [497, 108] width 97 height 28
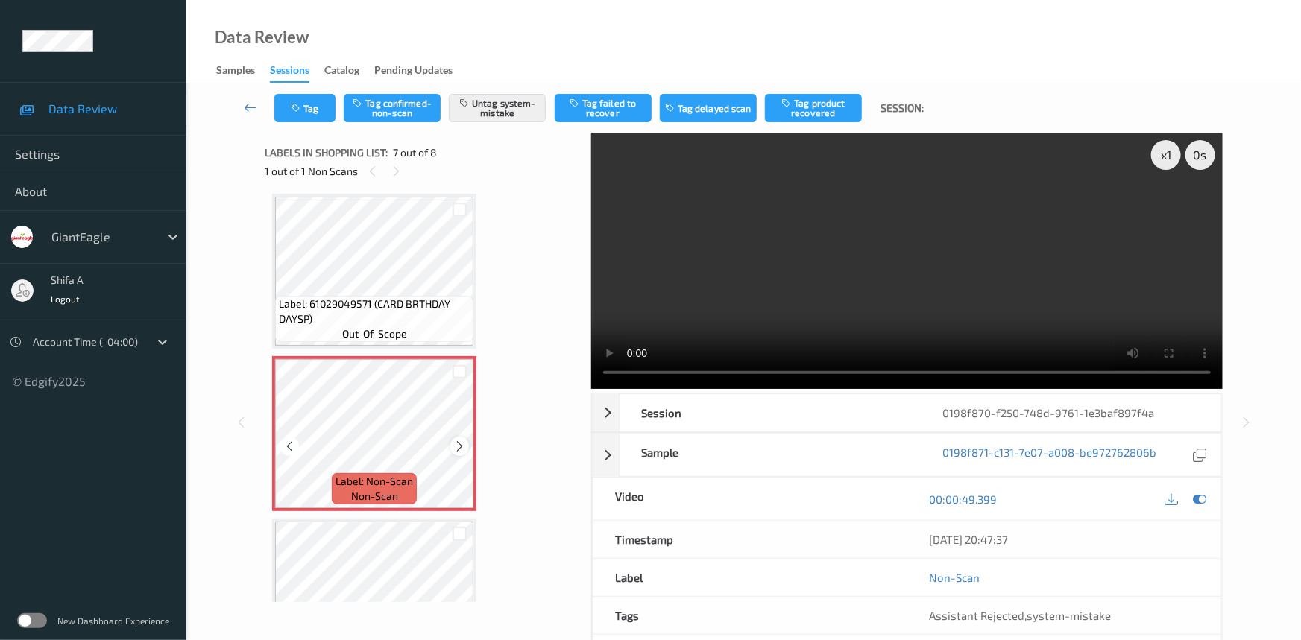
click at [455, 440] on icon at bounding box center [459, 446] width 13 height 13
click at [457, 440] on icon at bounding box center [459, 446] width 13 height 13
click at [456, 441] on icon at bounding box center [459, 446] width 13 height 13
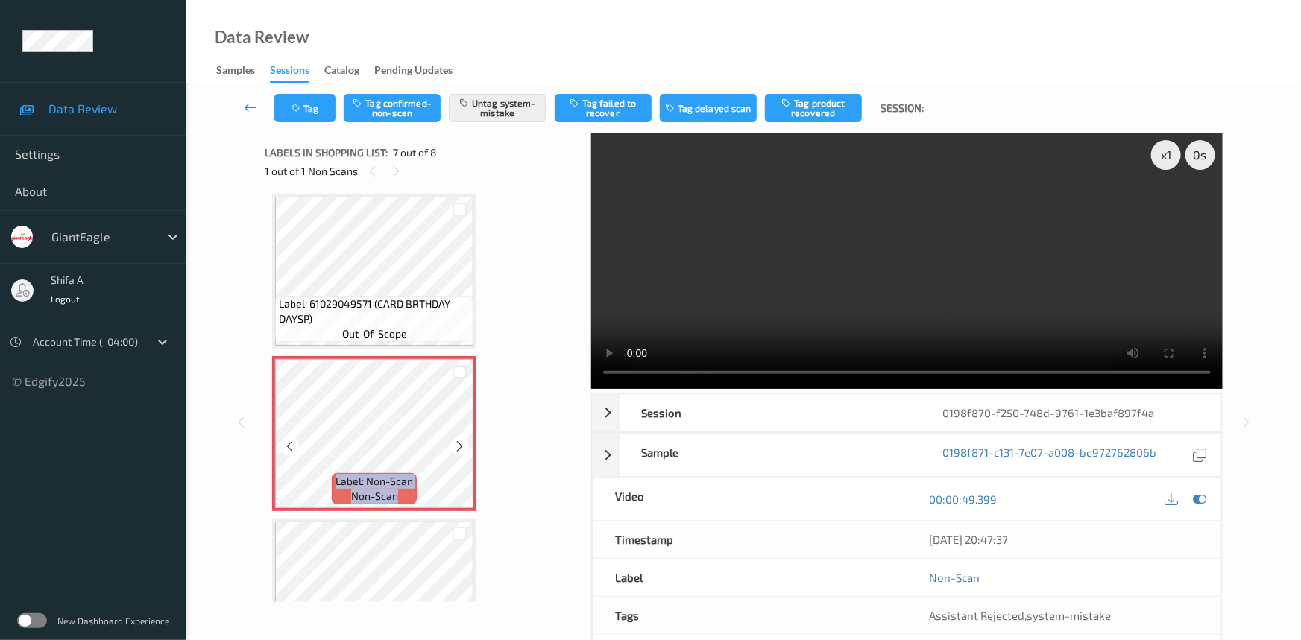
click at [456, 441] on icon at bounding box center [459, 446] width 13 height 13
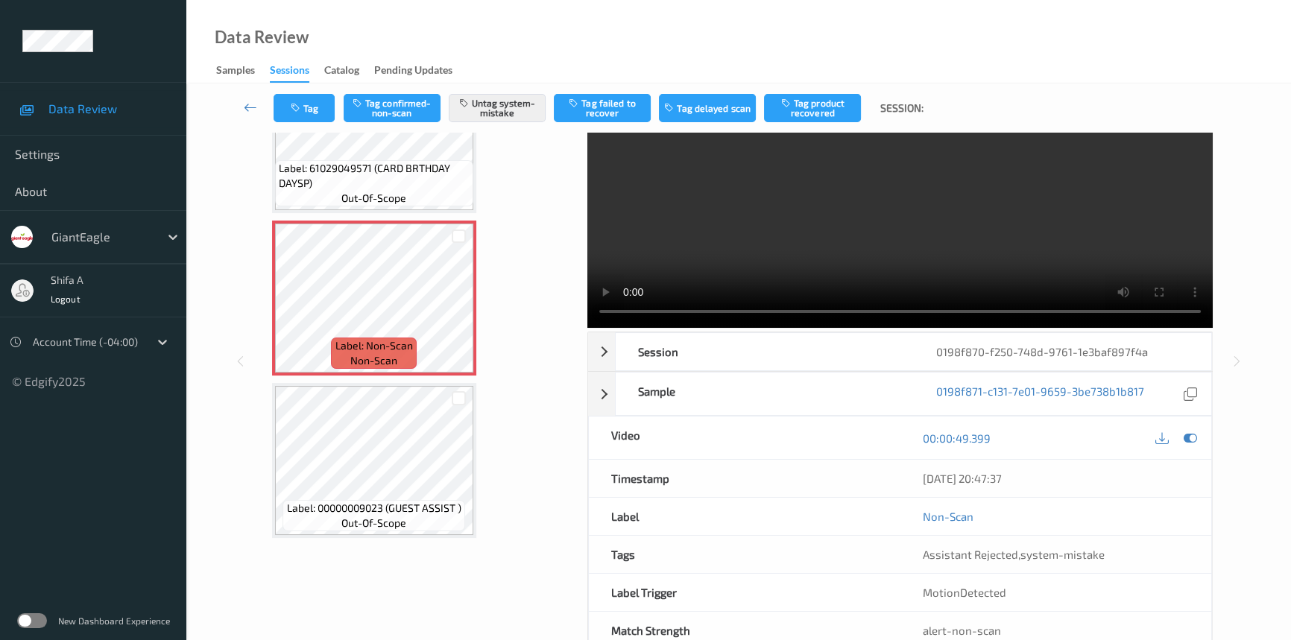
scroll to position [0, 0]
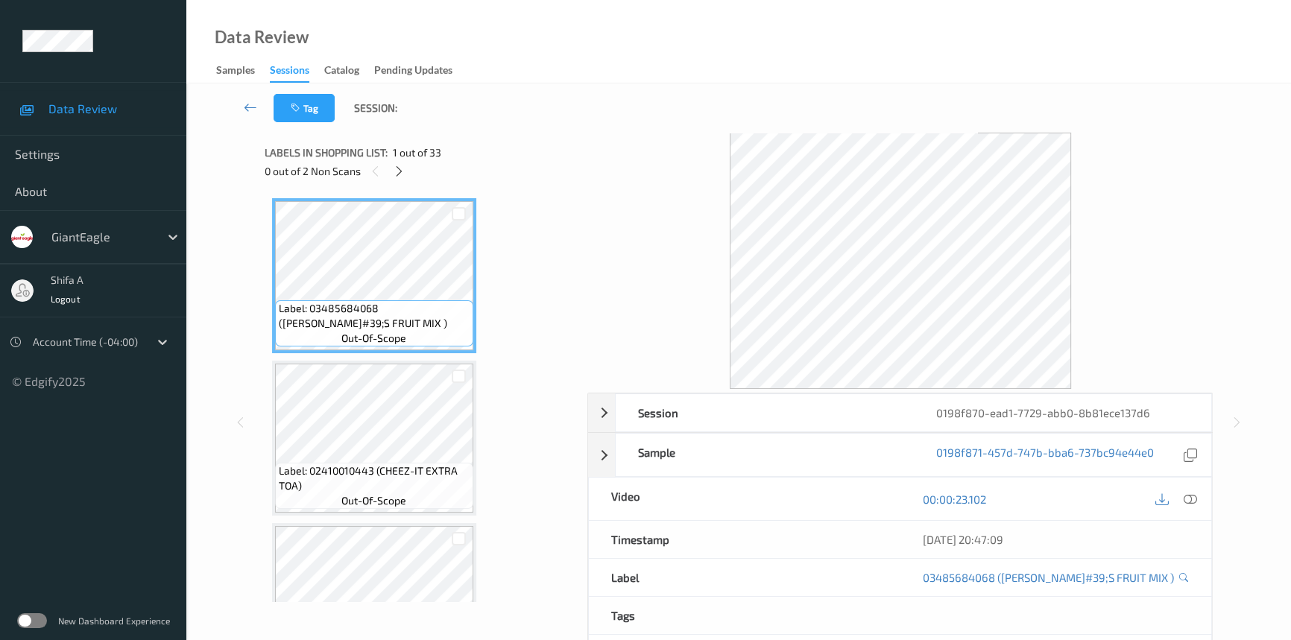
drag, startPoint x: 1191, startPoint y: 500, endPoint x: 1181, endPoint y: 488, distance: 15.3
click at [1191, 498] on icon at bounding box center [1190, 499] width 13 height 13
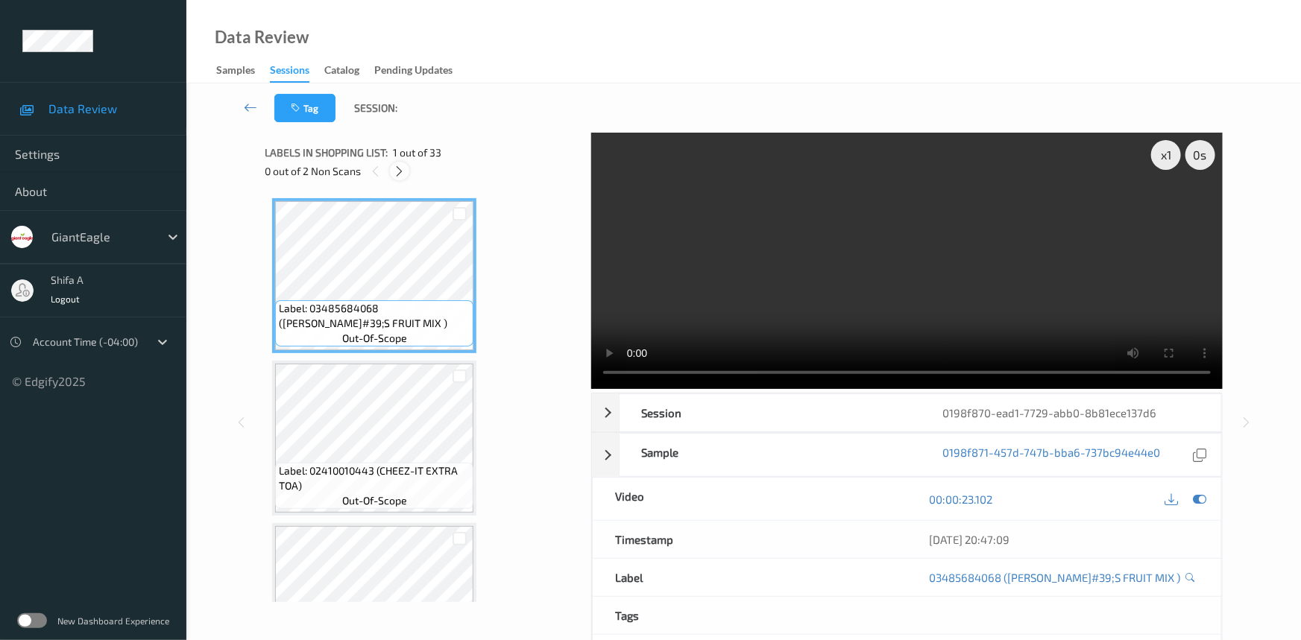
click at [400, 172] on icon at bounding box center [400, 171] width 13 height 13
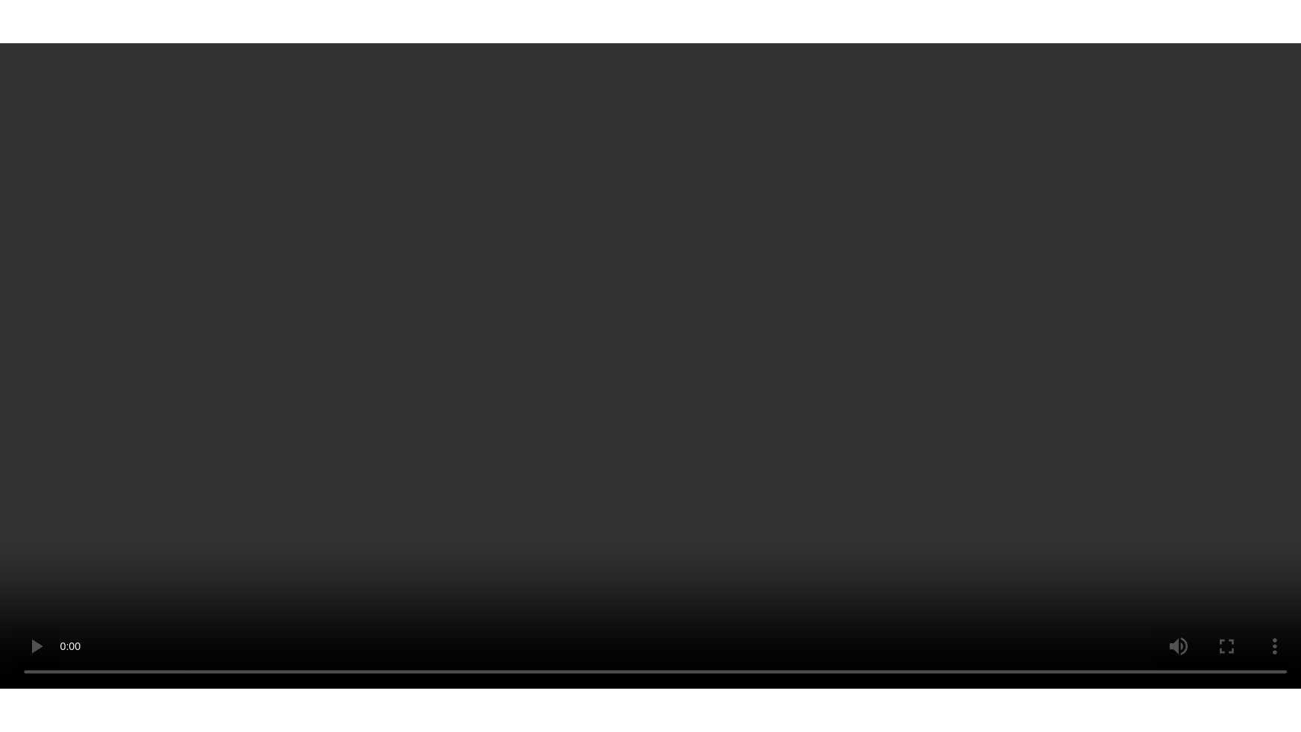
scroll to position [4941, 0]
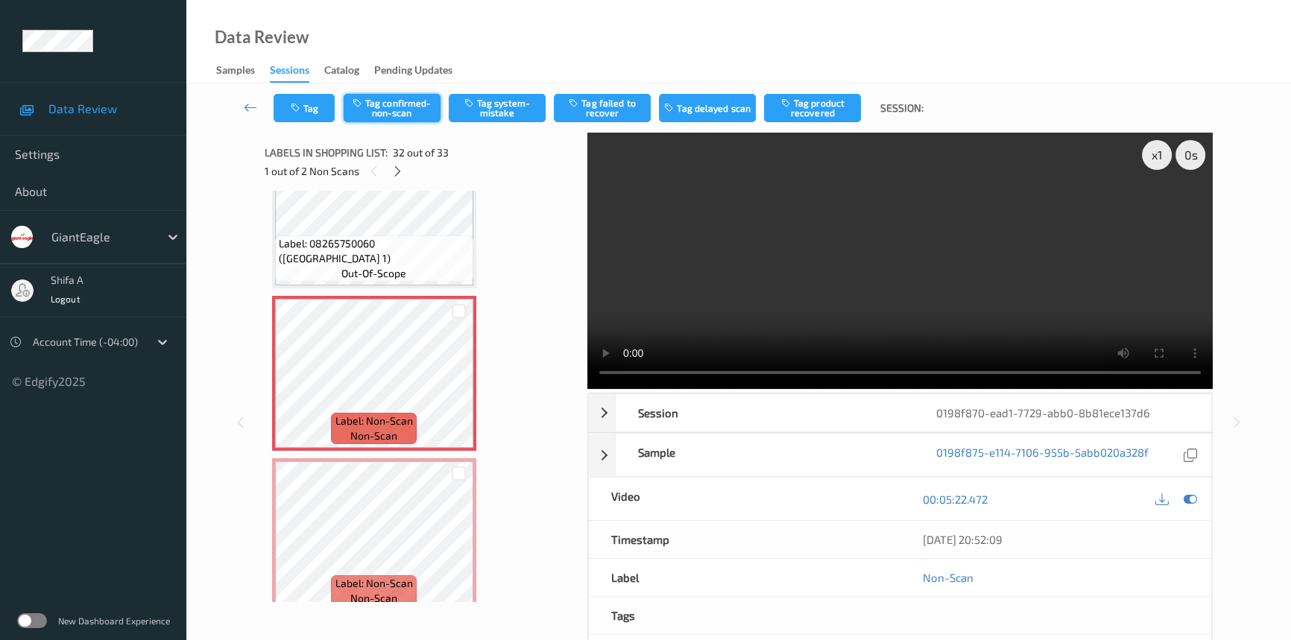
click at [420, 110] on button "Tag confirmed-non-scan" at bounding box center [392, 108] width 97 height 28
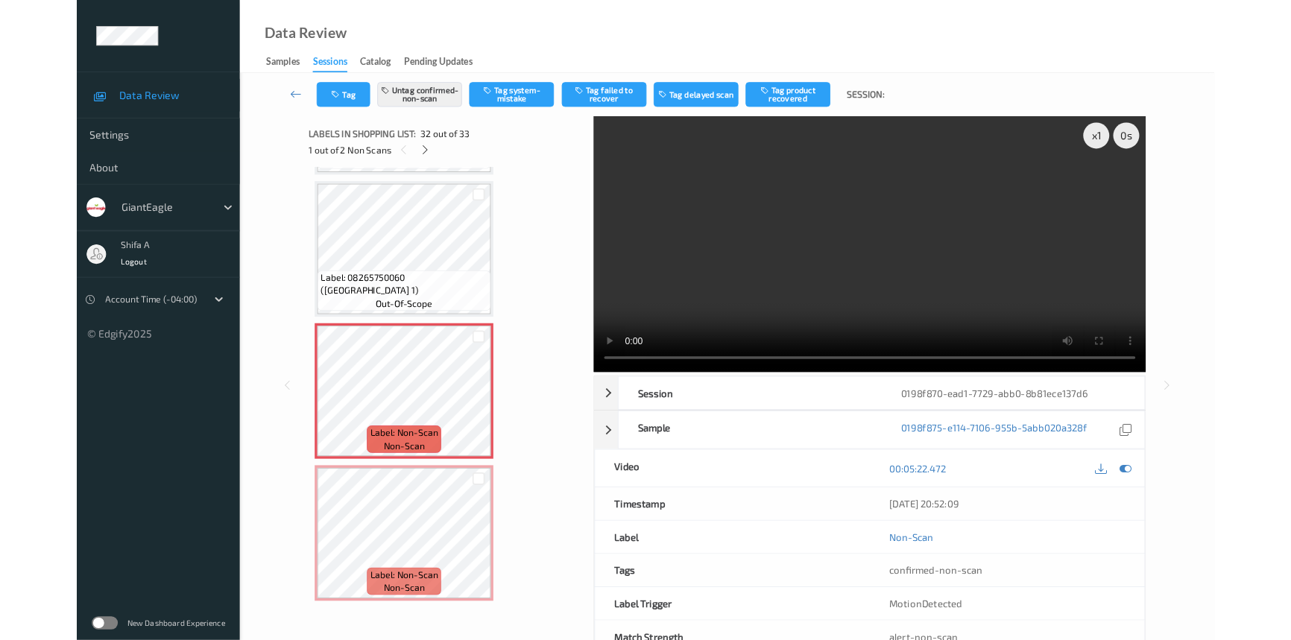
scroll to position [4849, 0]
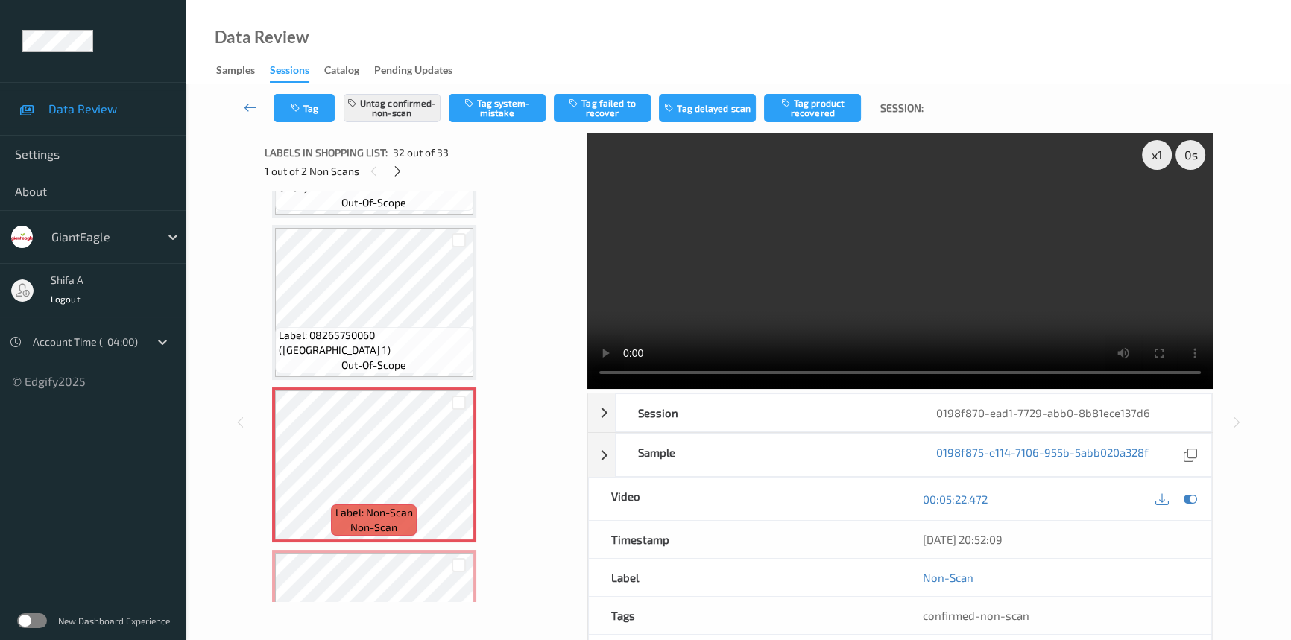
click at [921, 289] on video at bounding box center [900, 261] width 626 height 256
click at [640, 99] on button "Tag failed to recover" at bounding box center [602, 108] width 97 height 28
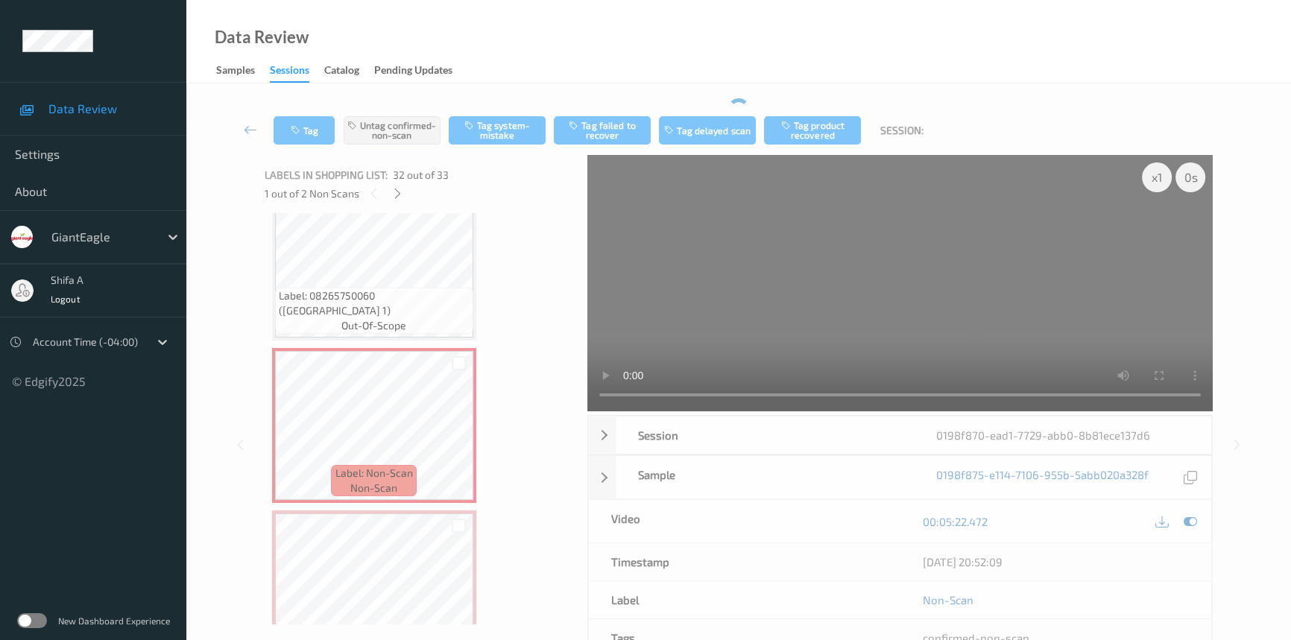
scroll to position [4941, 0]
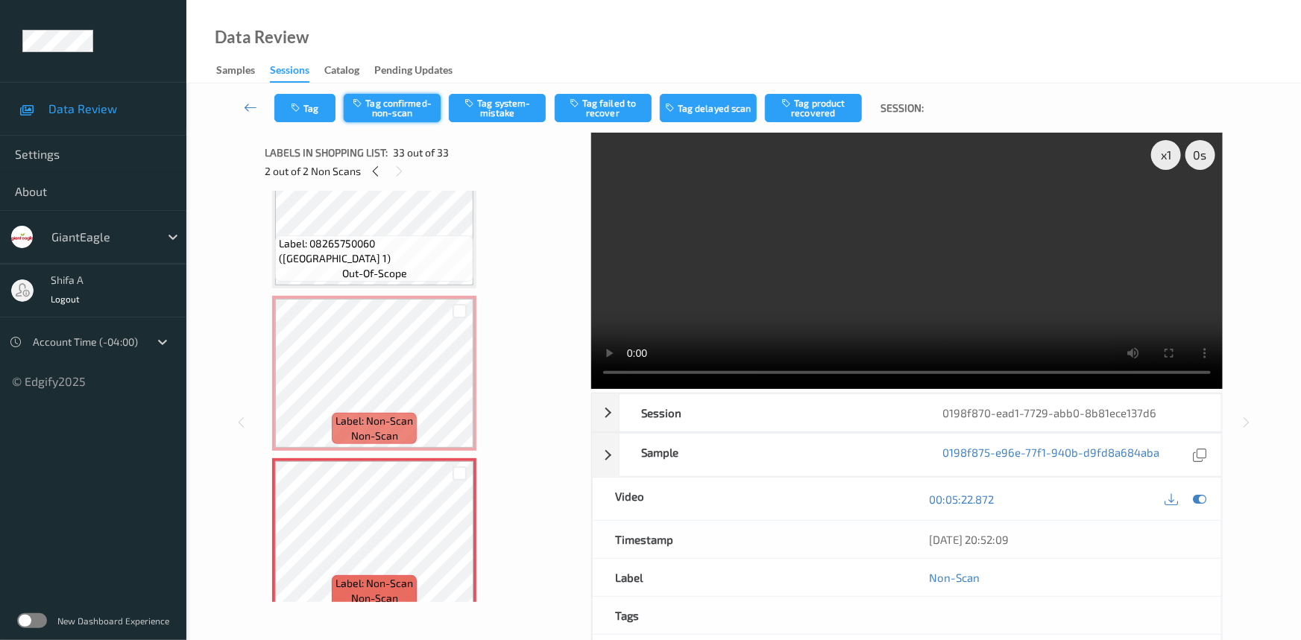
click at [407, 102] on button "Tag confirmed-non-scan" at bounding box center [392, 108] width 97 height 28
click at [611, 112] on button "Tag failed to recover" at bounding box center [603, 108] width 97 height 28
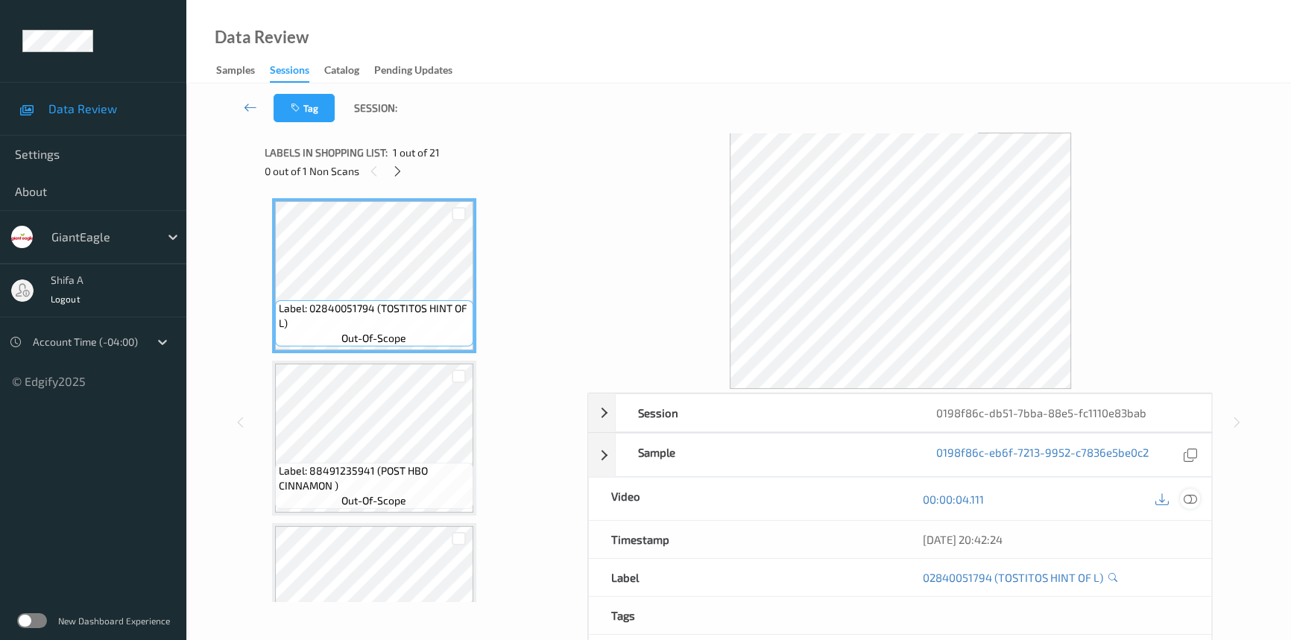
click at [1193, 493] on icon at bounding box center [1190, 499] width 13 height 13
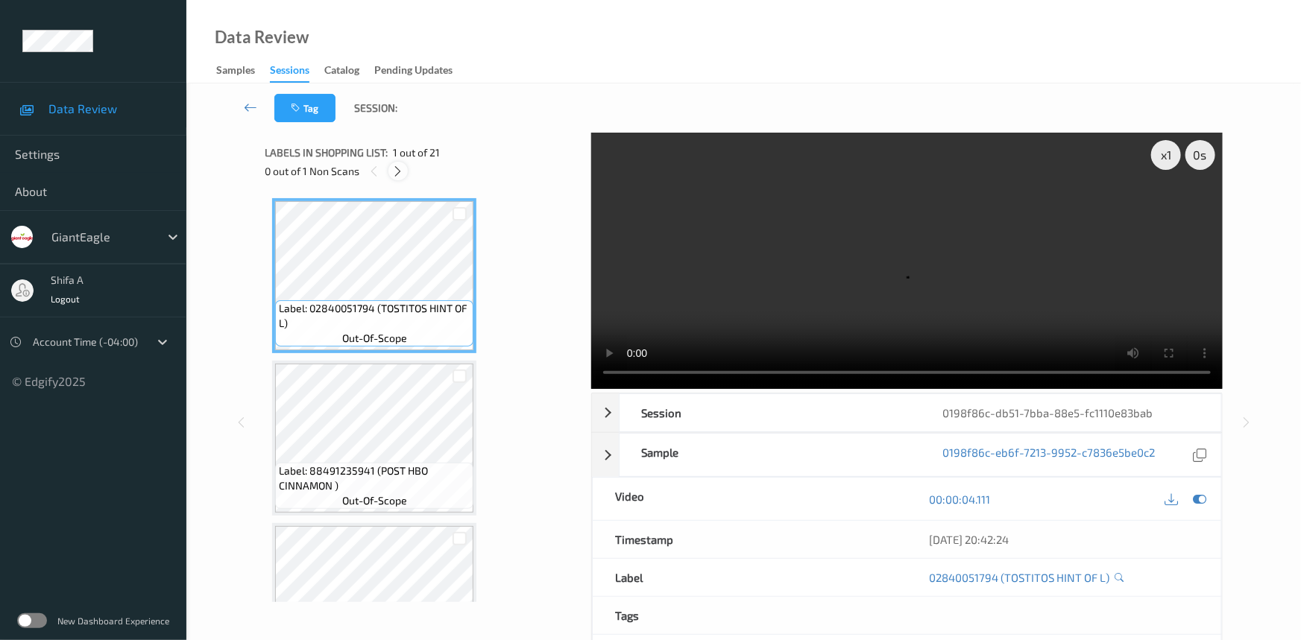
click at [394, 178] on div at bounding box center [397, 171] width 19 height 19
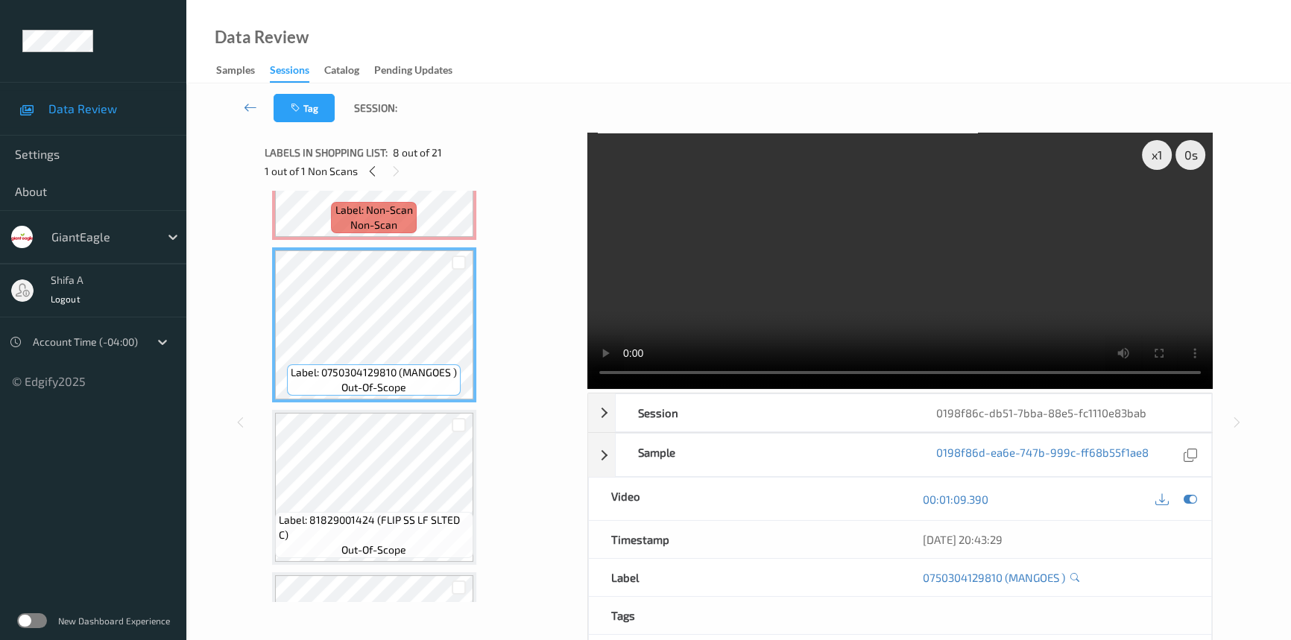
scroll to position [817, 0]
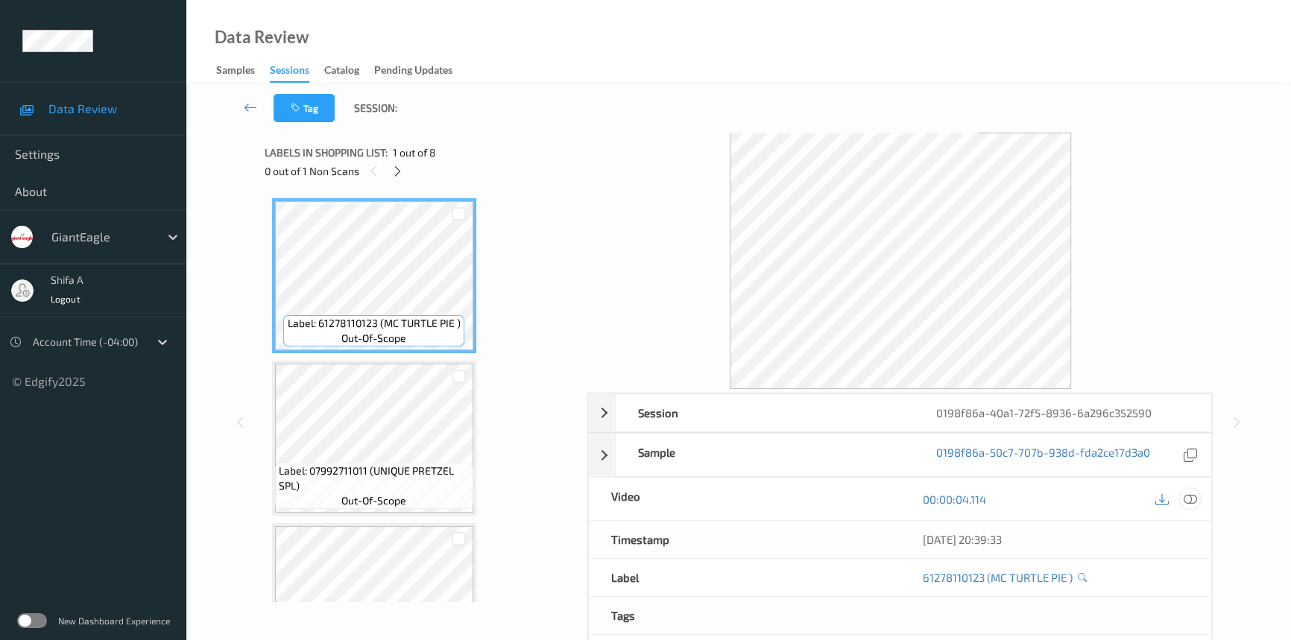
click at [1196, 494] on icon at bounding box center [1190, 499] width 13 height 13
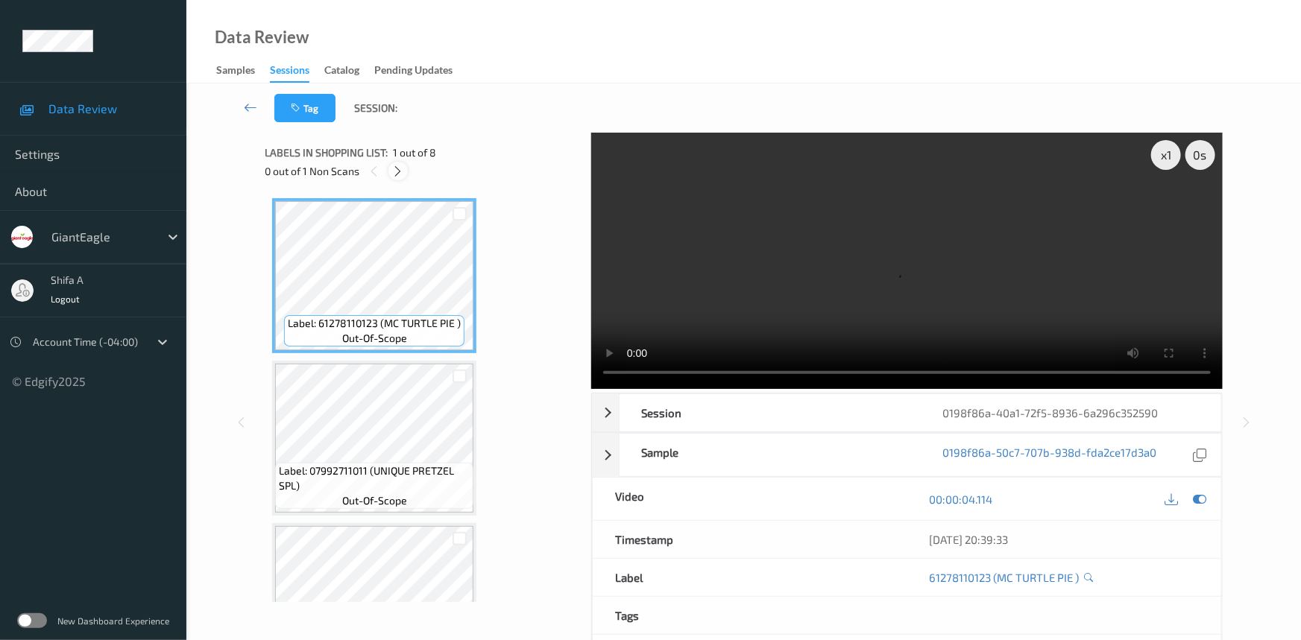
click at [402, 174] on icon at bounding box center [398, 171] width 13 height 13
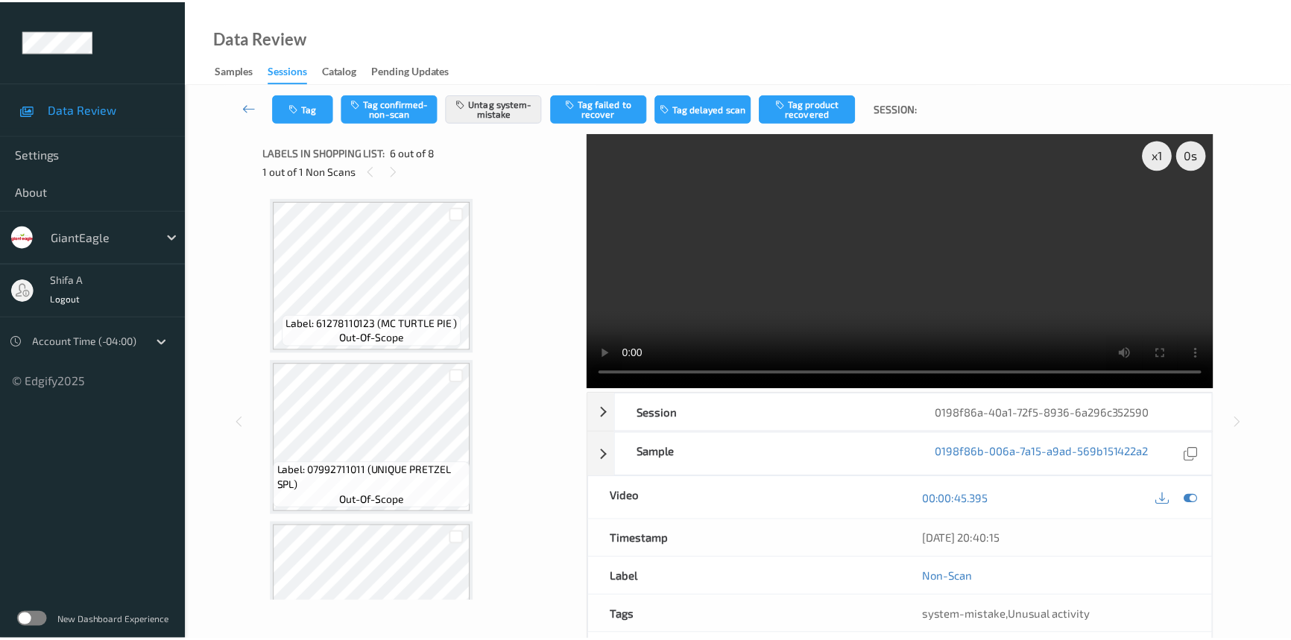
scroll to position [655, 0]
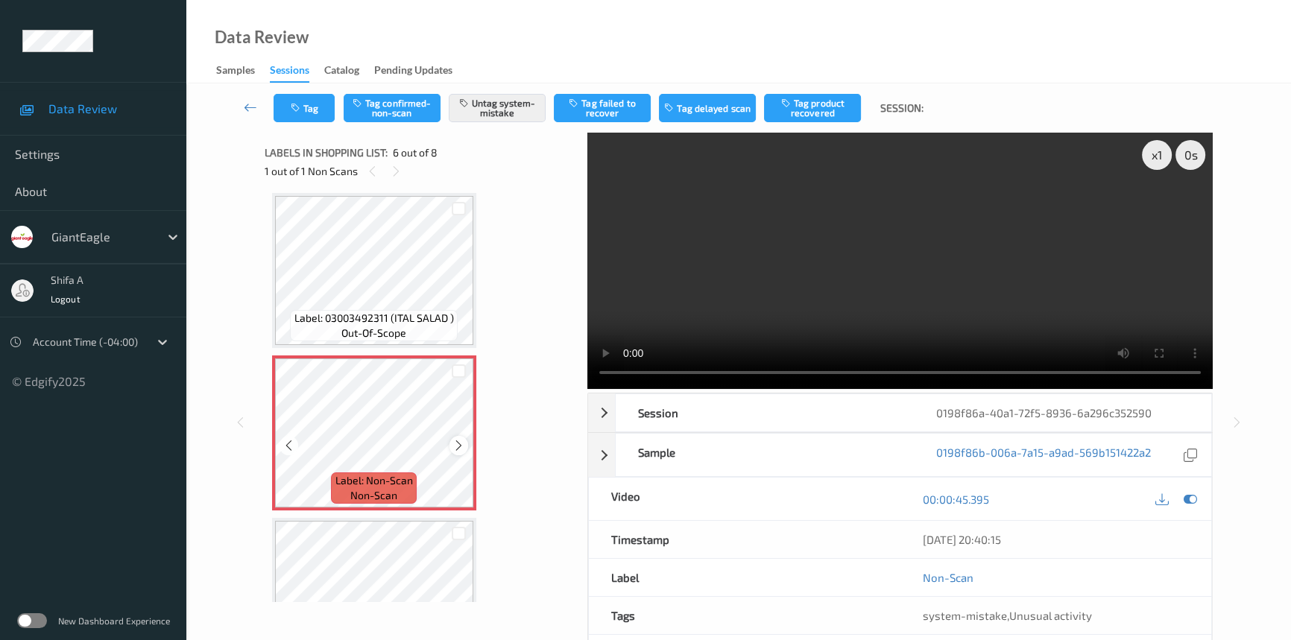
click at [463, 439] on icon at bounding box center [459, 445] width 13 height 13
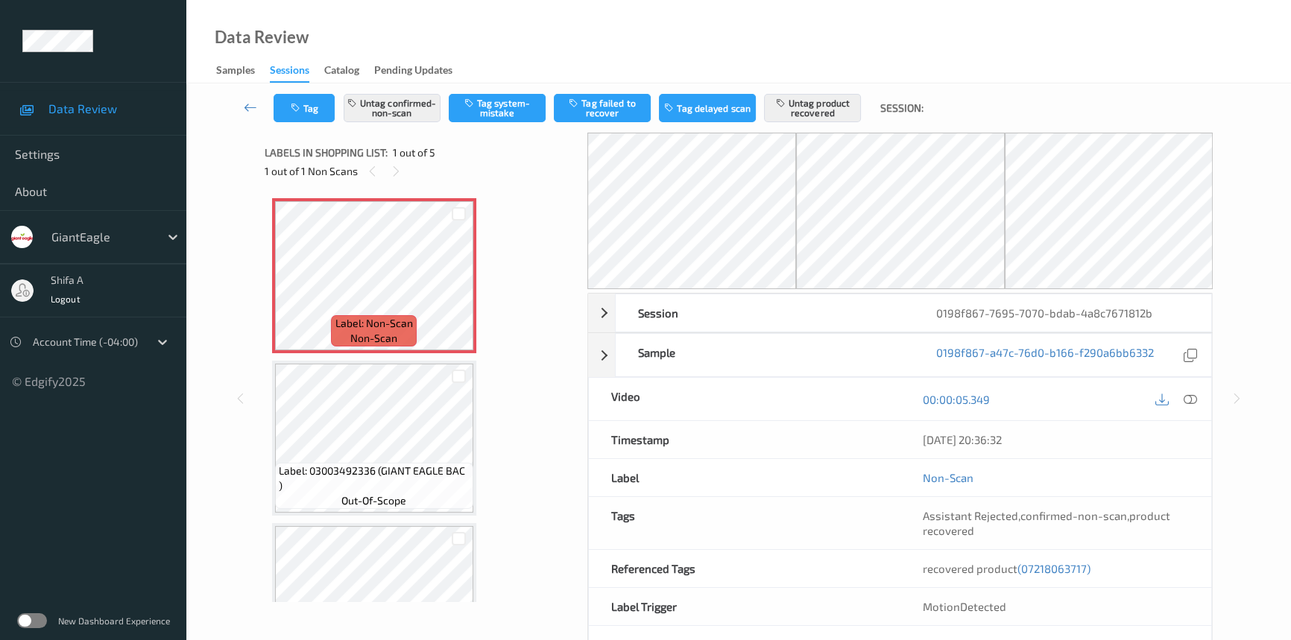
drag, startPoint x: 1192, startPoint y: 395, endPoint x: 1012, endPoint y: 349, distance: 186.2
click at [1193, 395] on icon at bounding box center [1190, 399] width 13 height 13
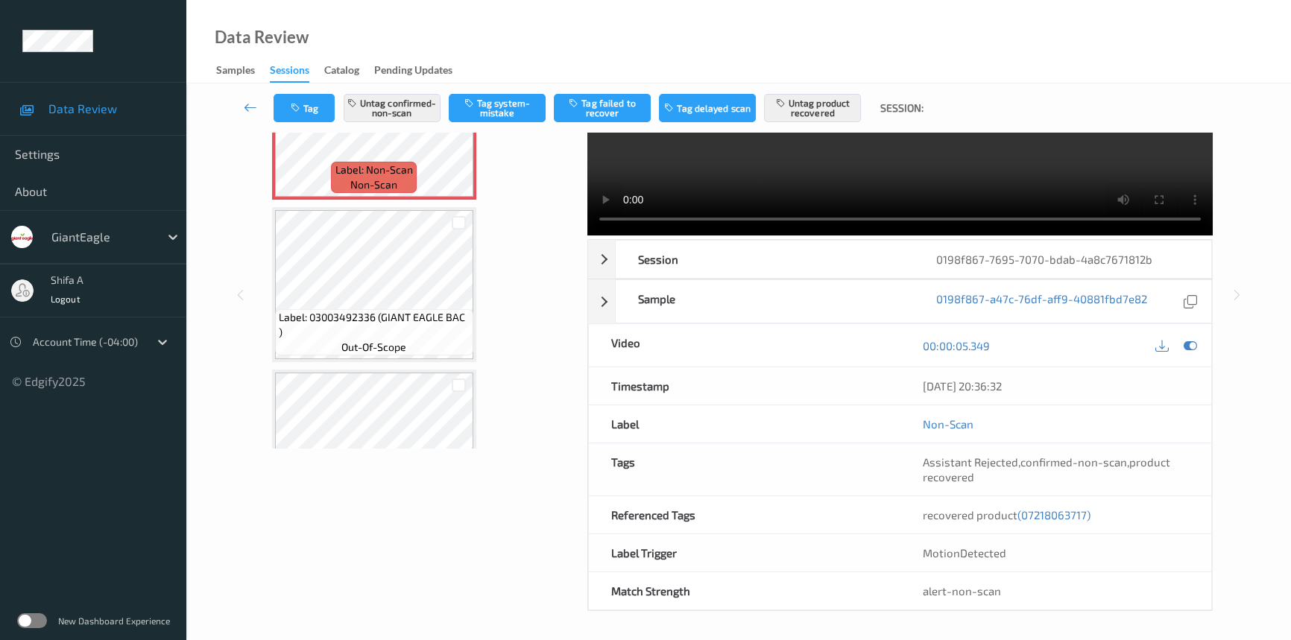
click at [1061, 511] on span "(07218063717)" at bounding box center [1054, 514] width 73 height 13
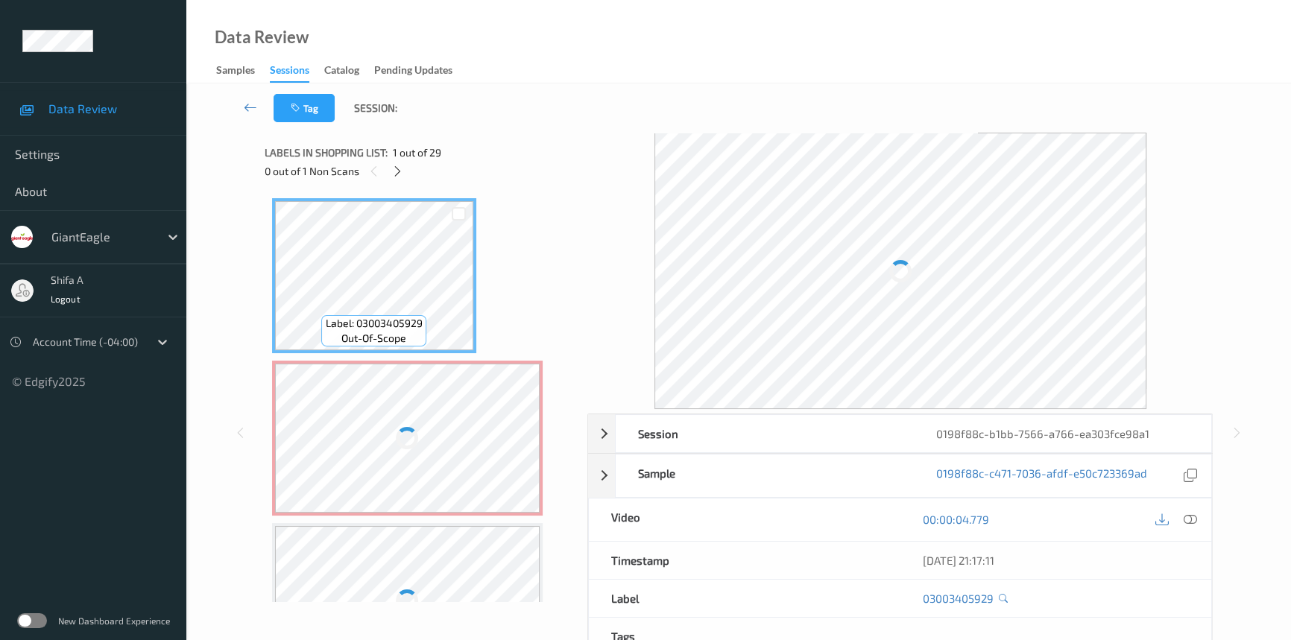
click at [403, 173] on icon at bounding box center [397, 171] width 13 height 13
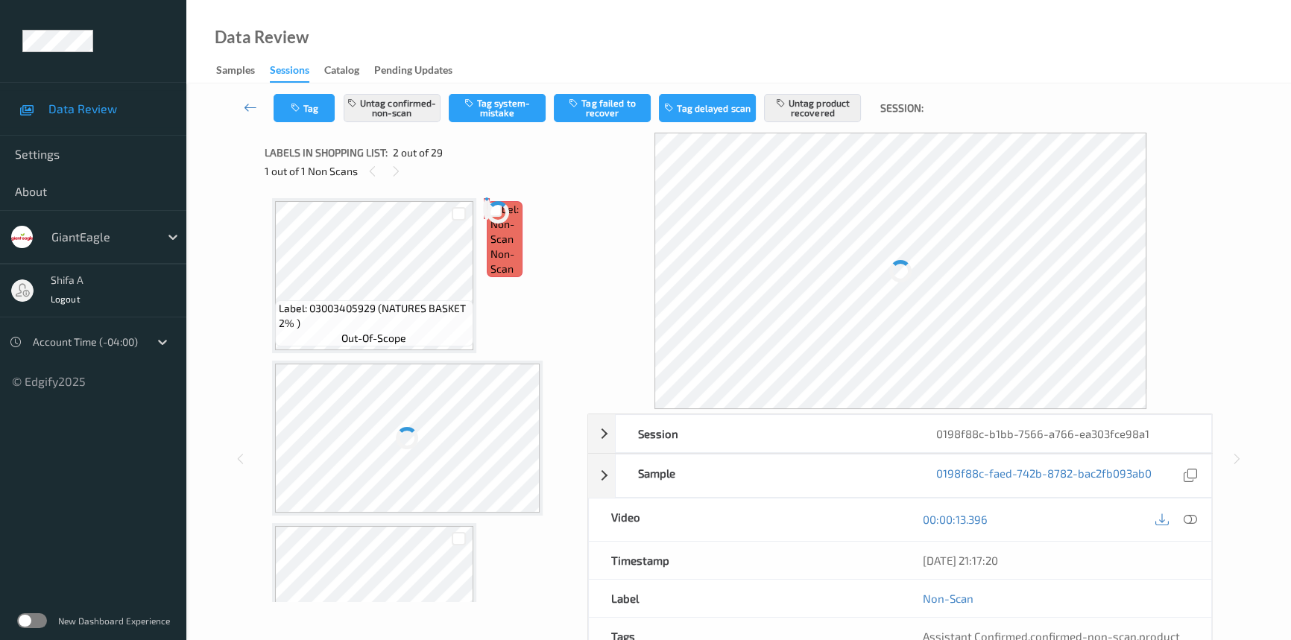
scroll to position [7, 0]
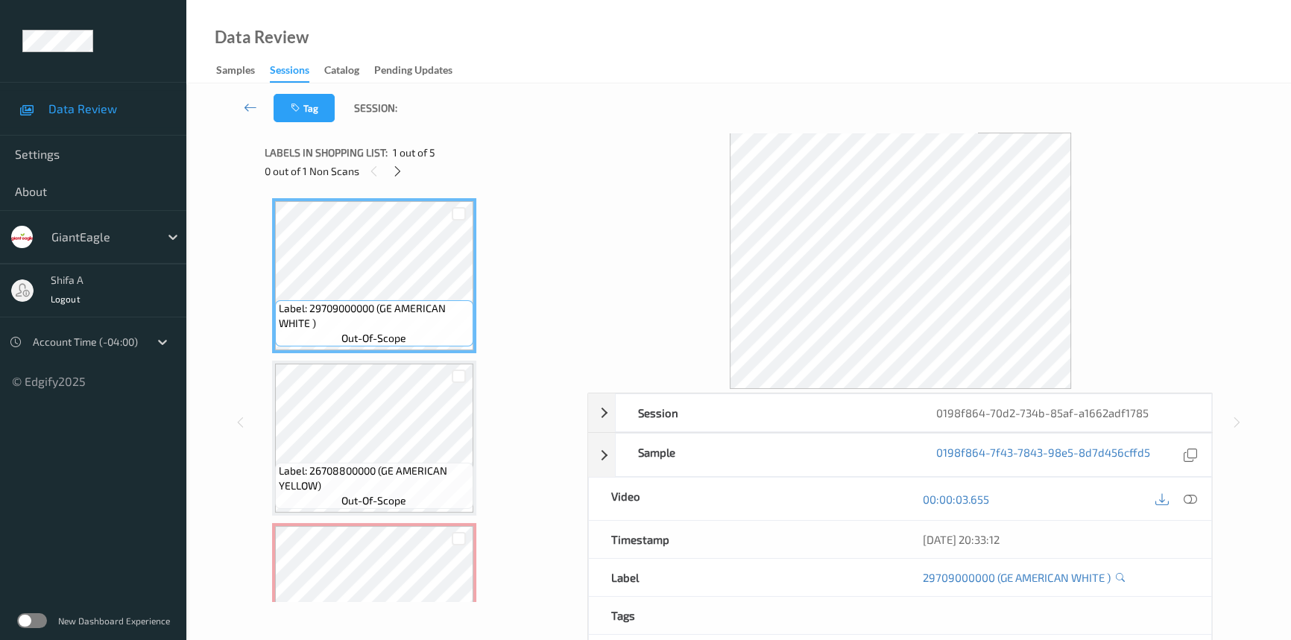
drag, startPoint x: 1184, startPoint y: 500, endPoint x: 1184, endPoint y: 486, distance: 14.2
click at [1184, 500] on icon at bounding box center [1190, 499] width 13 height 13
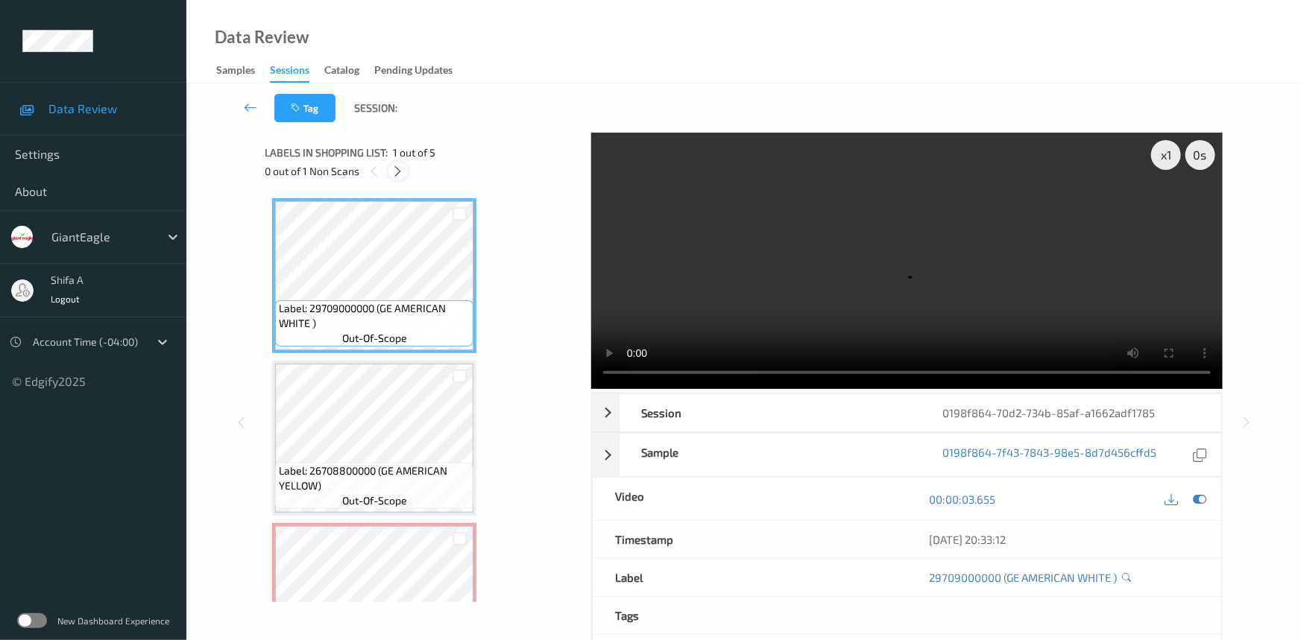
click at [403, 177] on icon at bounding box center [398, 171] width 13 height 13
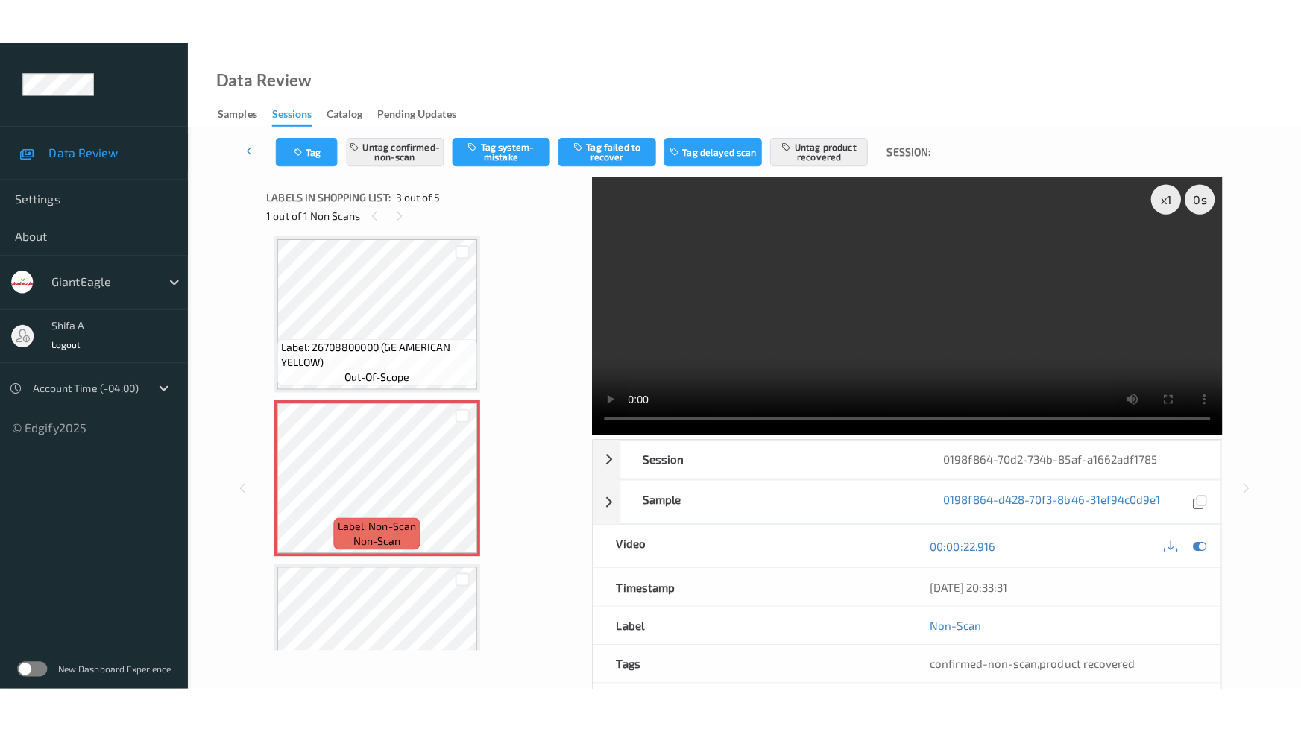
scroll to position [406, 0]
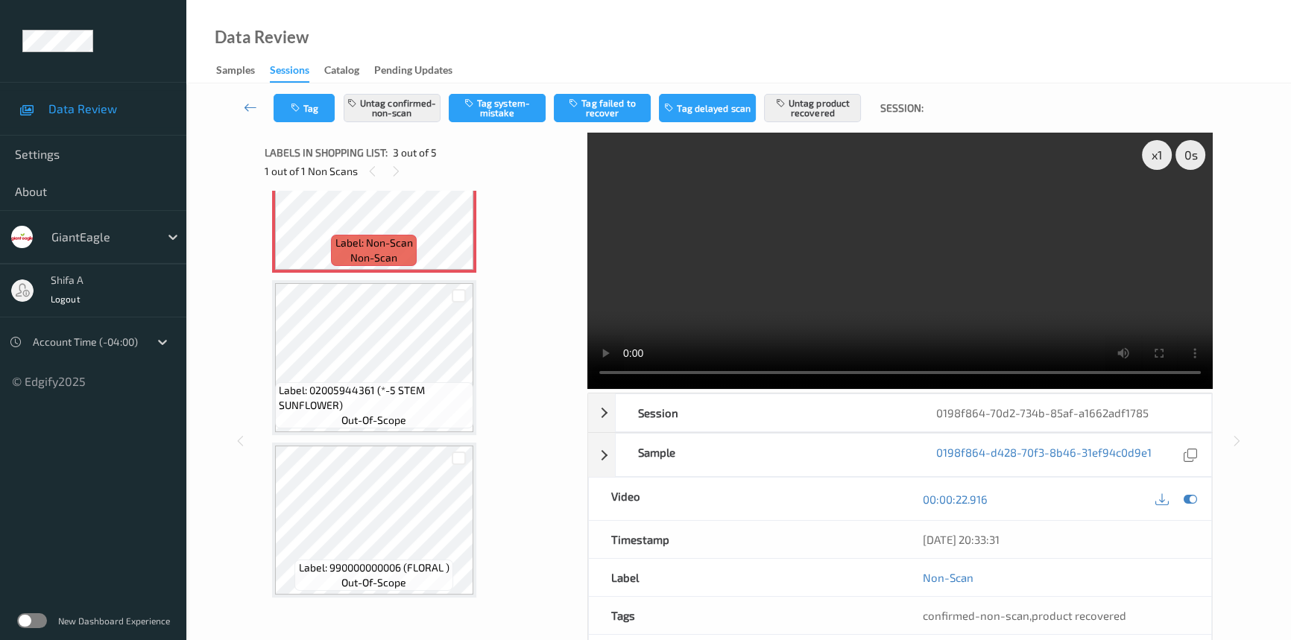
click at [871, 311] on video at bounding box center [900, 261] width 626 height 256
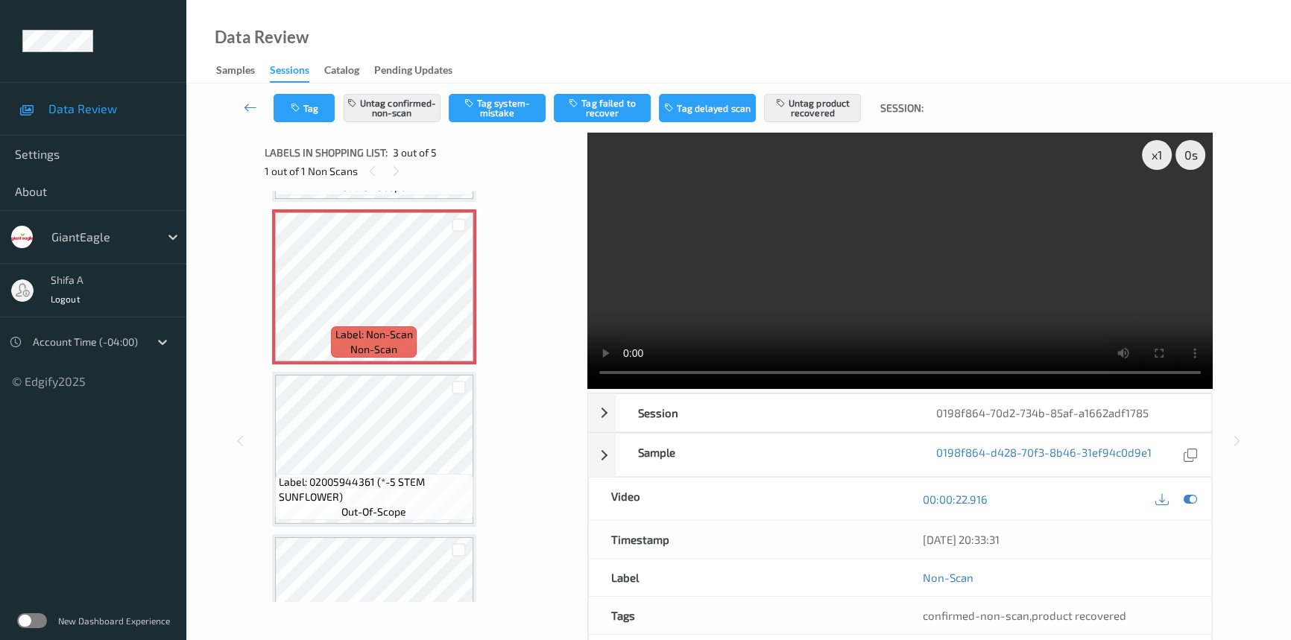
click at [1006, 297] on video at bounding box center [900, 261] width 626 height 256
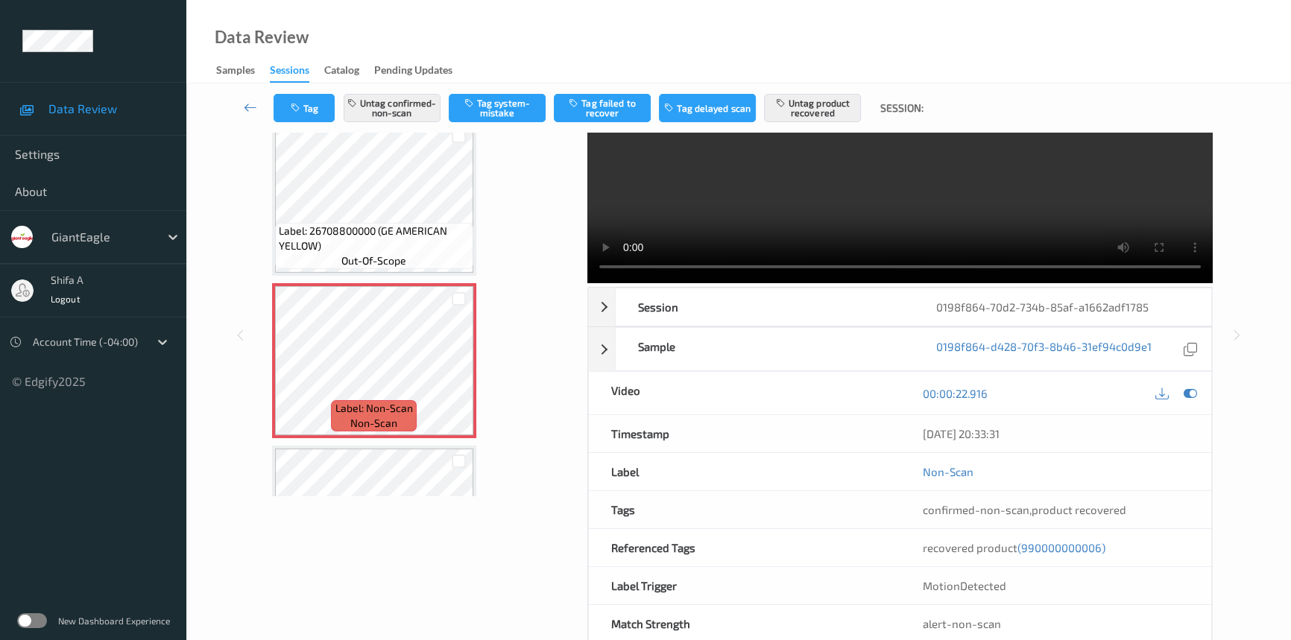
scroll to position [139, 0]
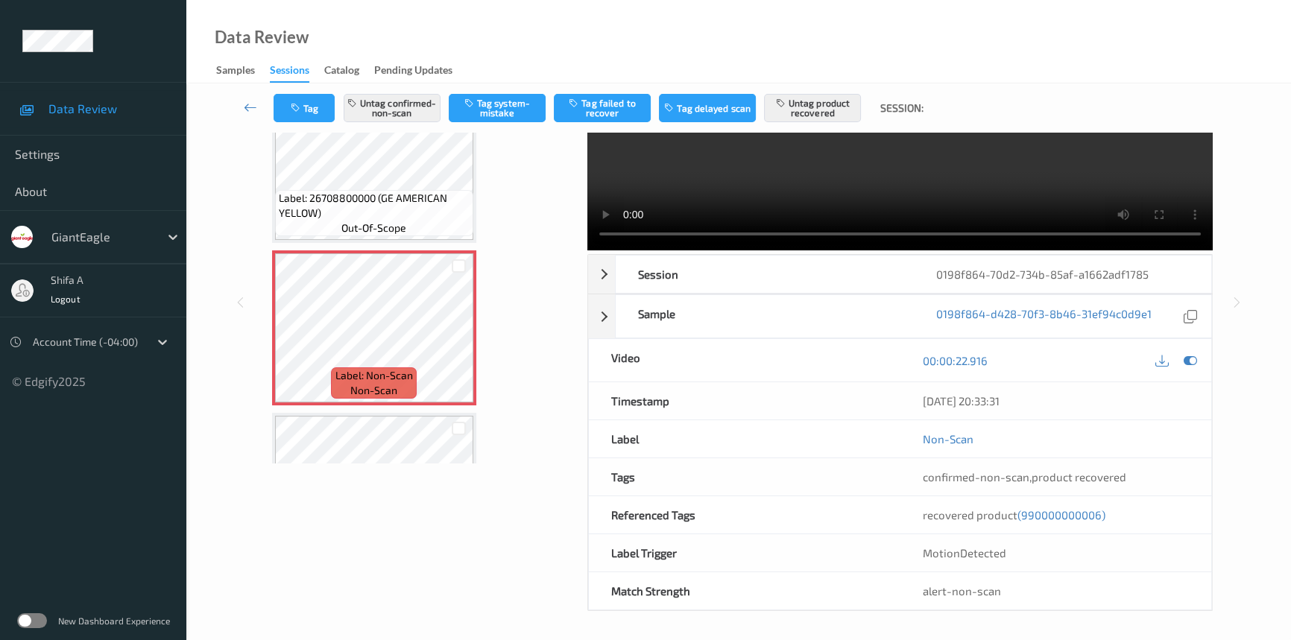
click at [1075, 518] on span "(990000000006)" at bounding box center [1062, 514] width 88 height 13
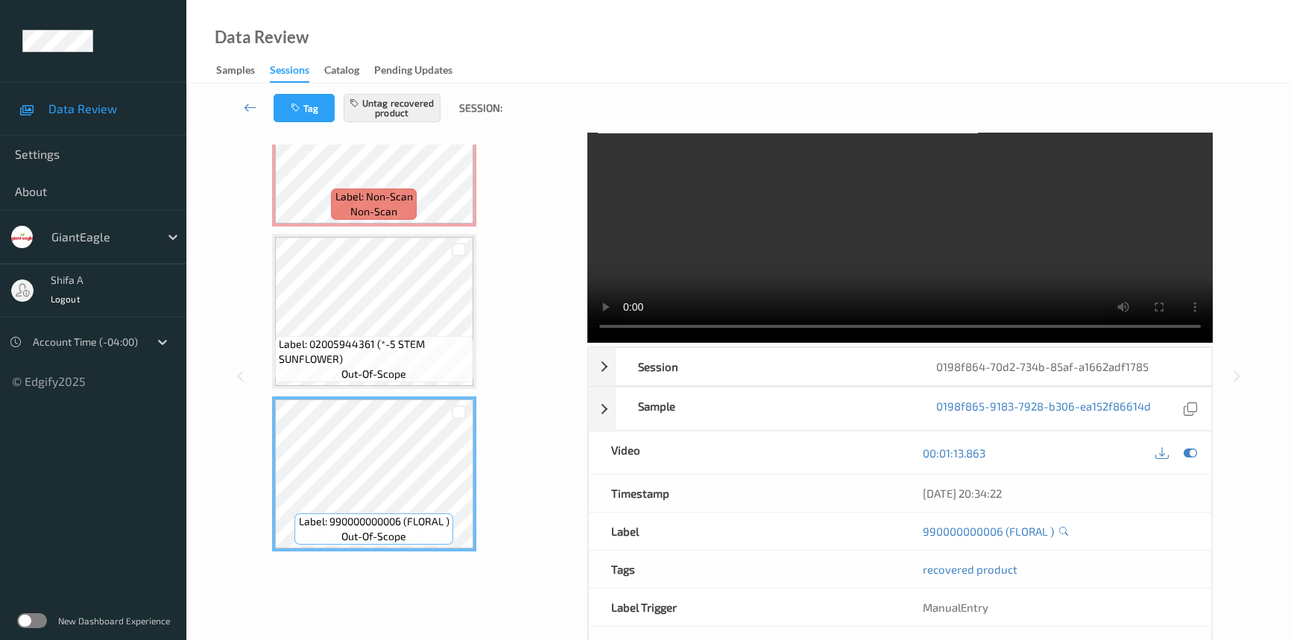
scroll to position [0, 0]
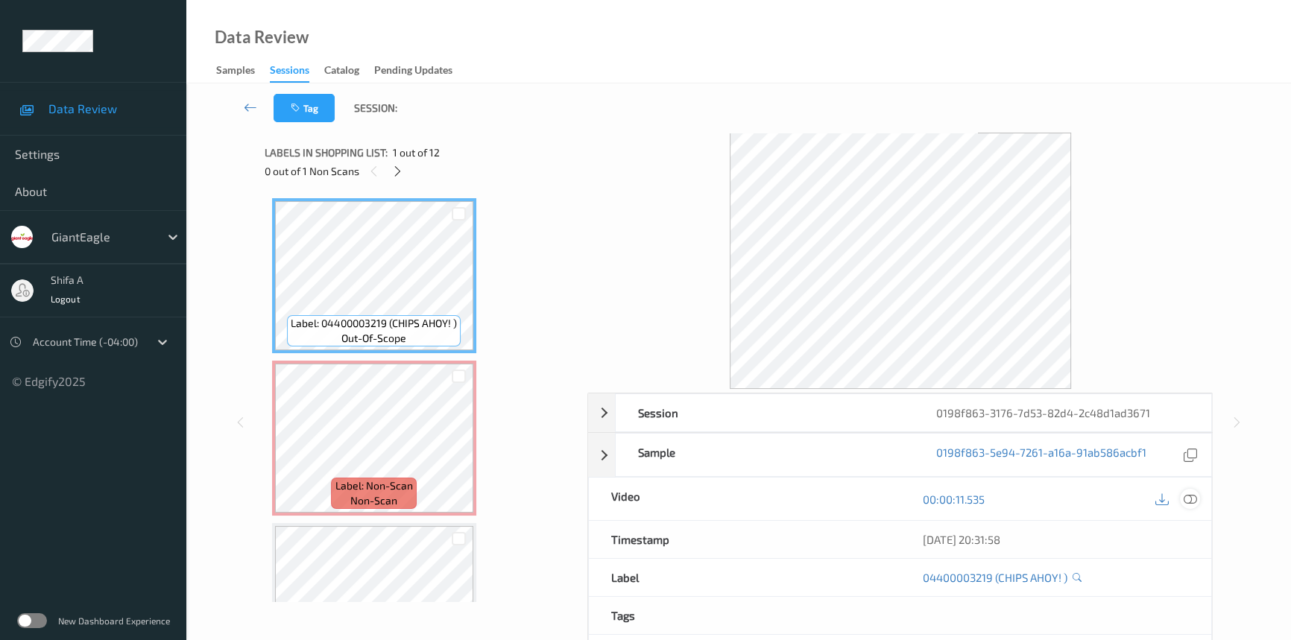
click at [1194, 504] on icon at bounding box center [1190, 499] width 13 height 13
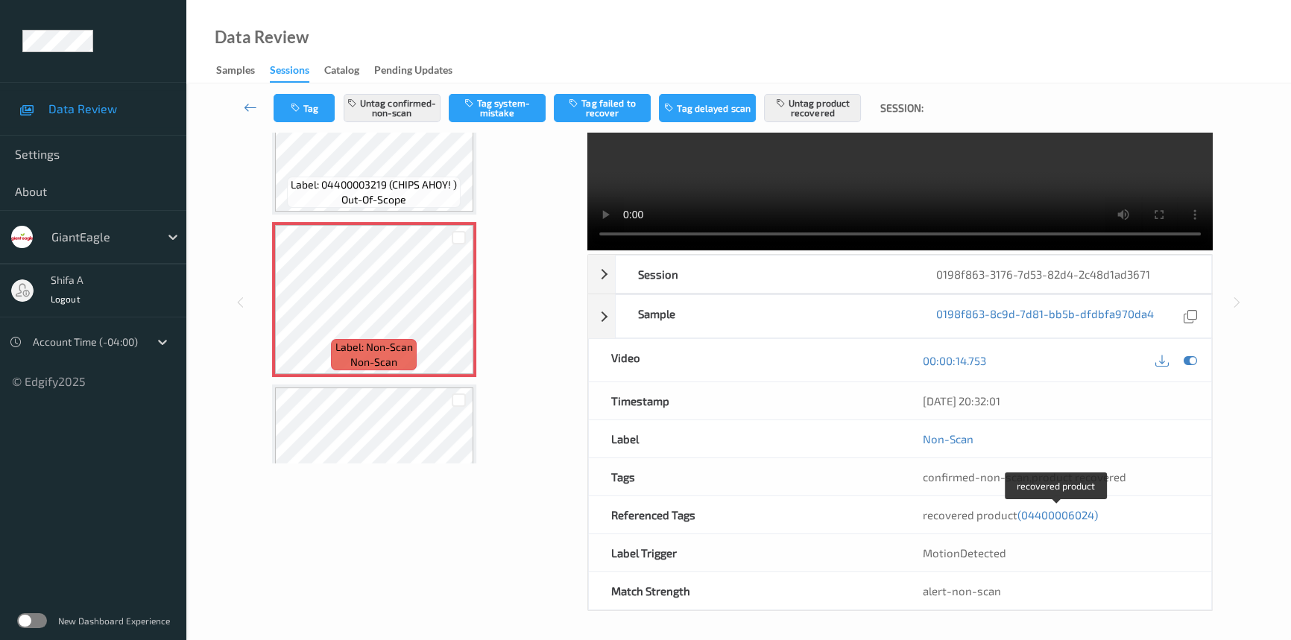
click at [1067, 518] on span "(04400006024)" at bounding box center [1058, 514] width 81 height 13
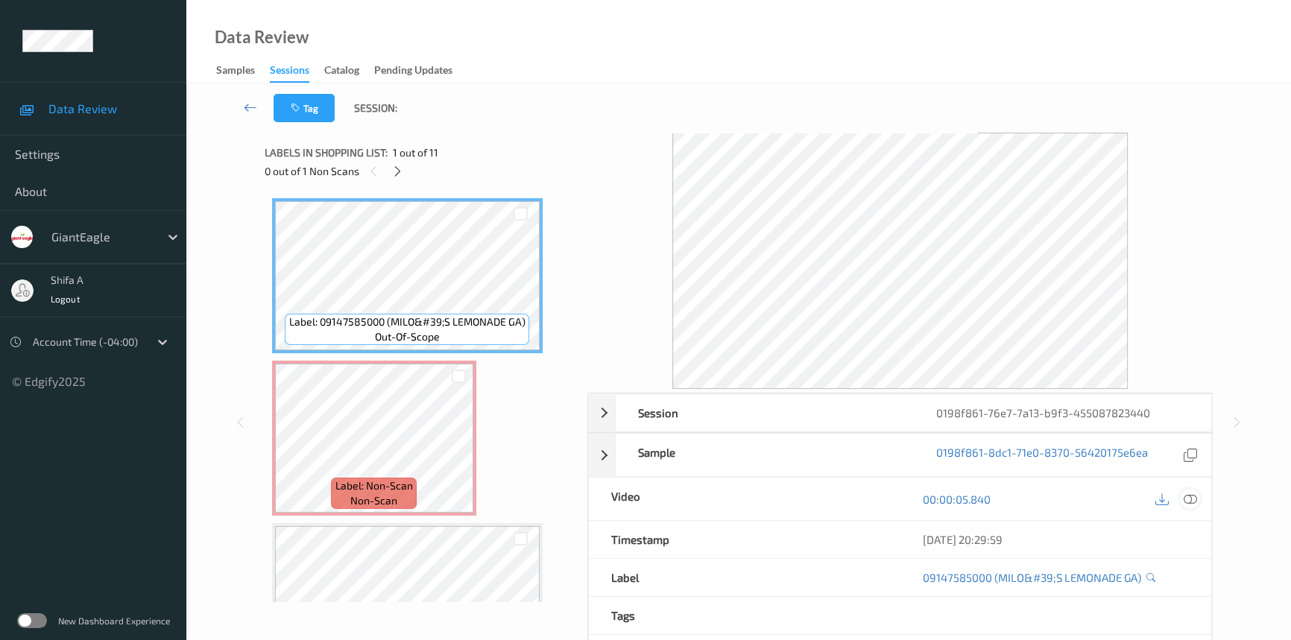
click at [1192, 499] on icon at bounding box center [1190, 499] width 13 height 13
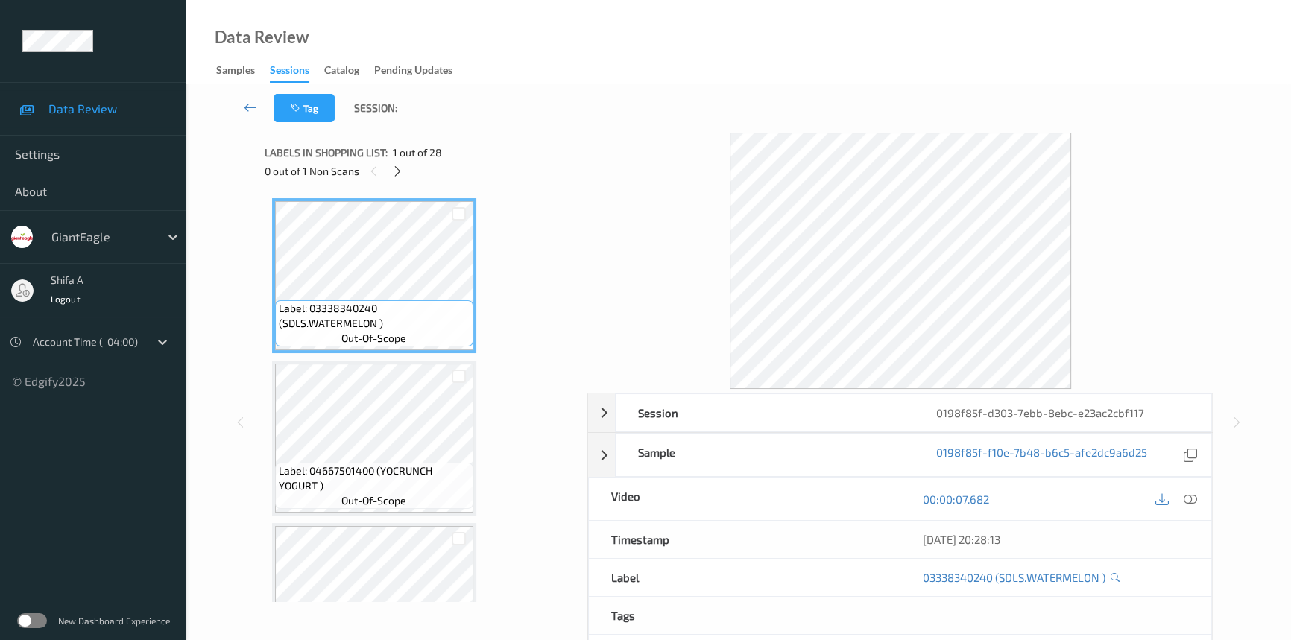
drag, startPoint x: 1197, startPoint y: 499, endPoint x: 534, endPoint y: 342, distance: 681.0
click at [1196, 498] on icon at bounding box center [1190, 499] width 13 height 13
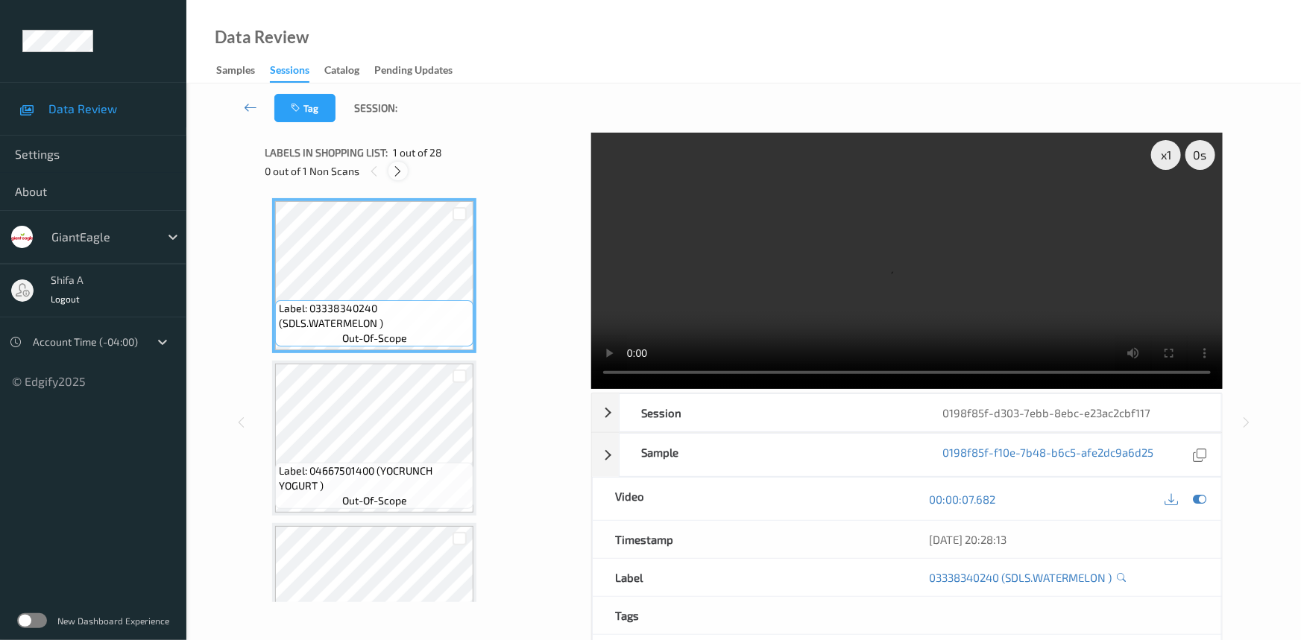
click at [396, 166] on icon at bounding box center [398, 171] width 13 height 13
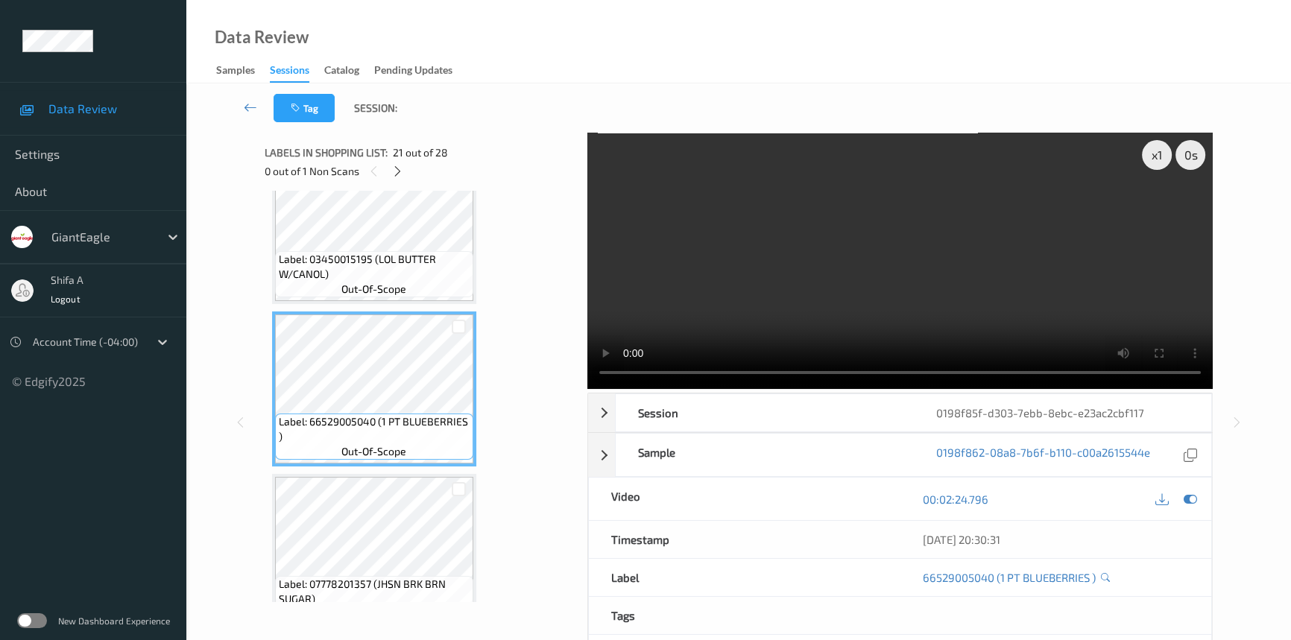
scroll to position [3408, 0]
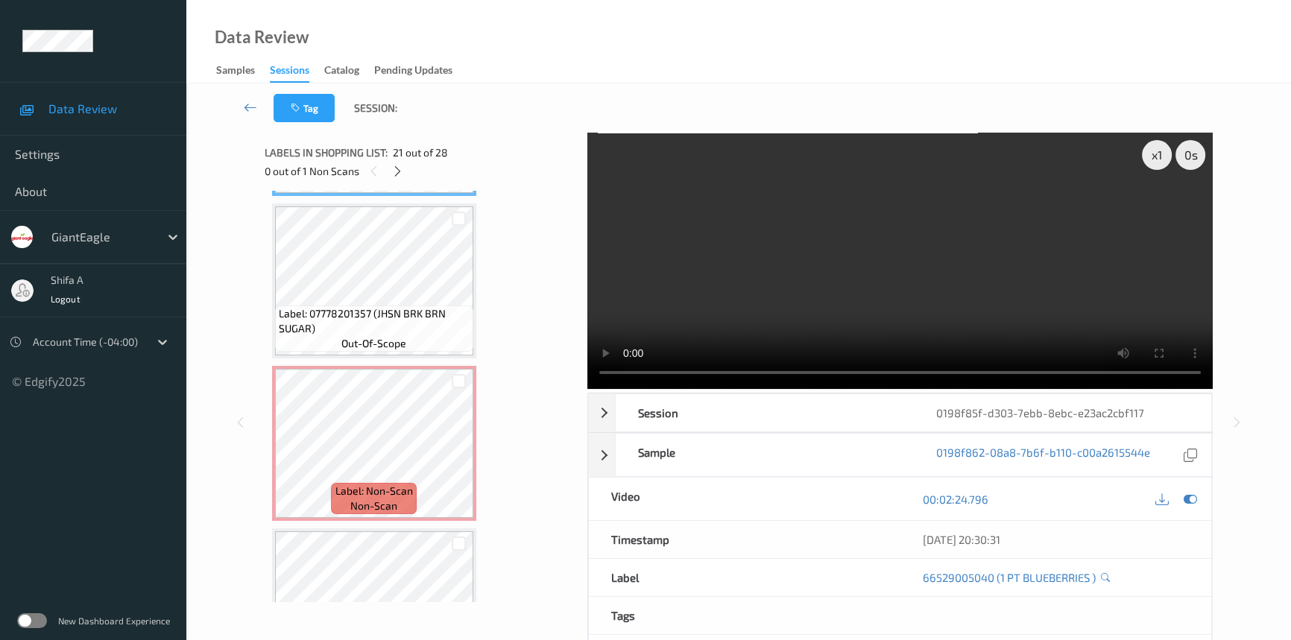
click at [1109, 273] on video at bounding box center [900, 261] width 626 height 256
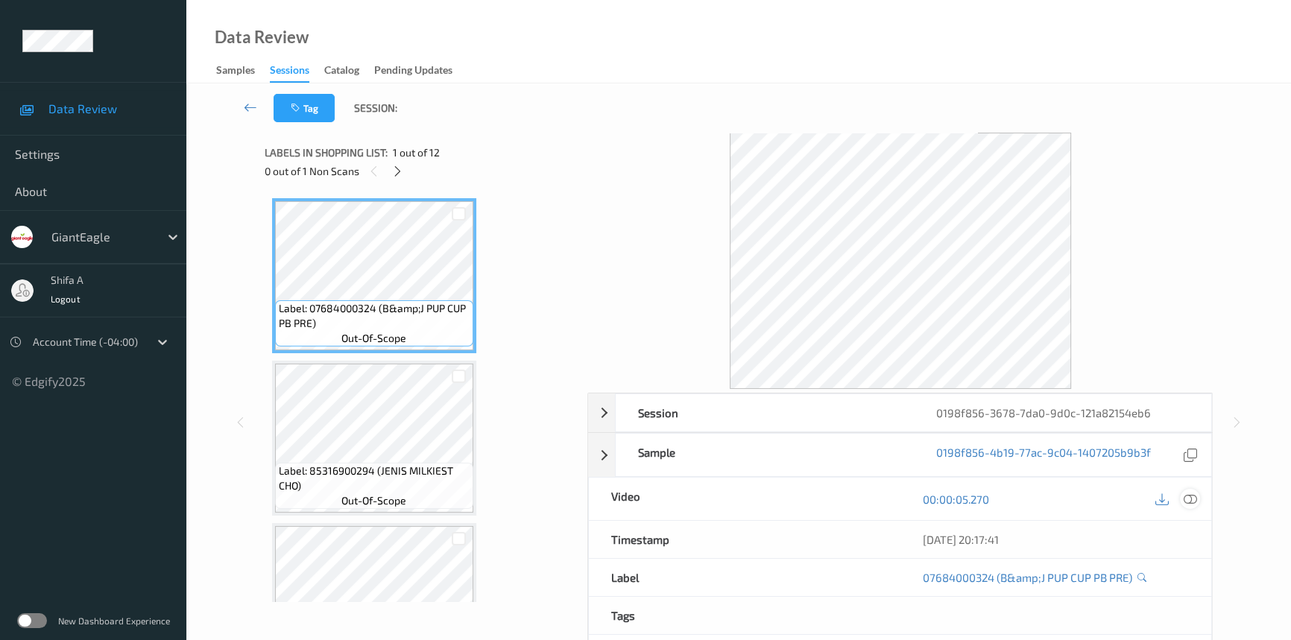
click at [1184, 499] on icon at bounding box center [1190, 499] width 13 height 13
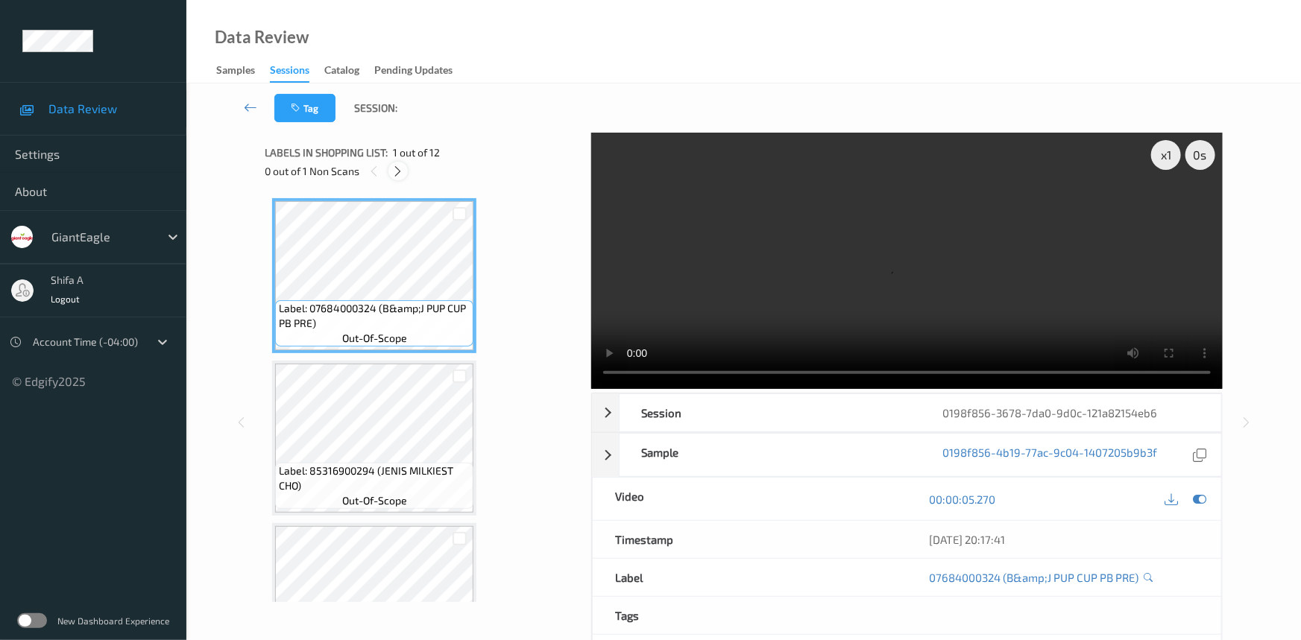
click at [393, 171] on icon at bounding box center [398, 171] width 13 height 13
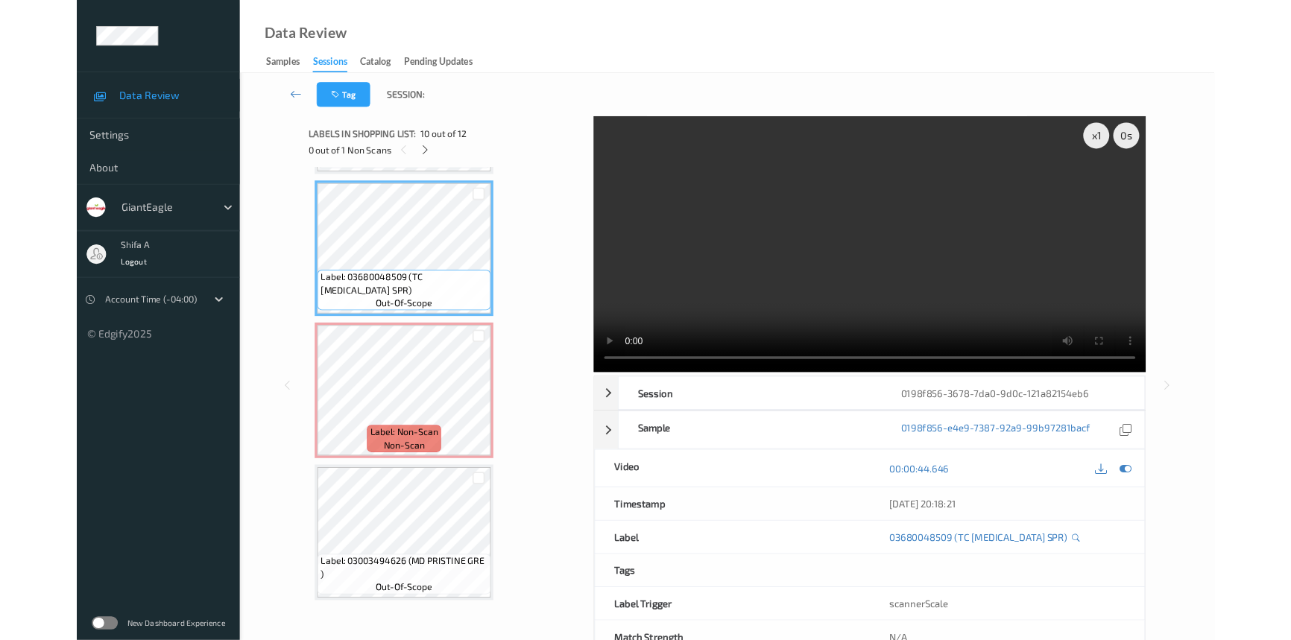
scroll to position [1448, 0]
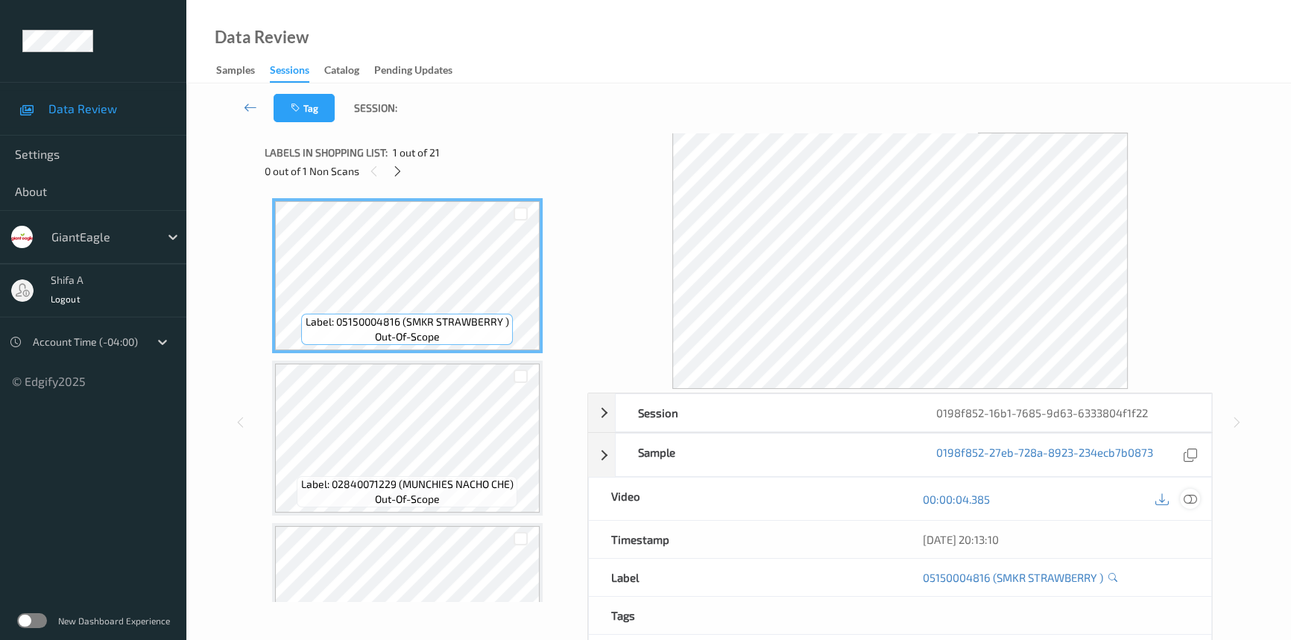
click at [1187, 497] on icon at bounding box center [1190, 499] width 13 height 13
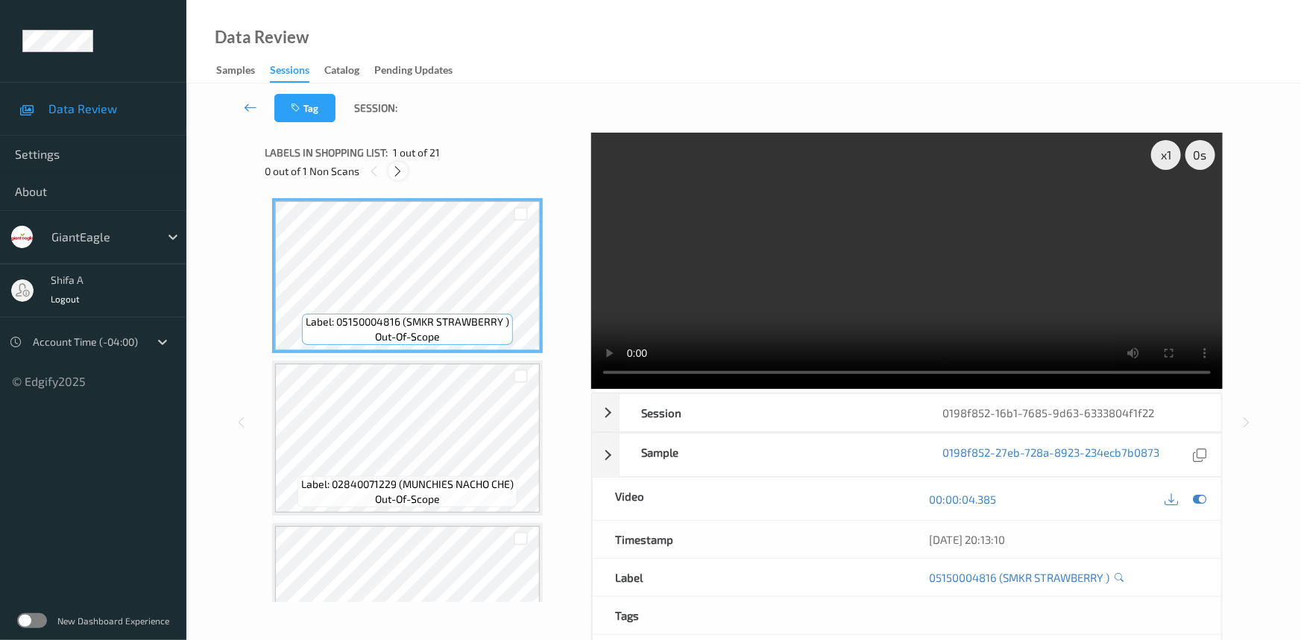
click at [398, 167] on icon at bounding box center [398, 171] width 13 height 13
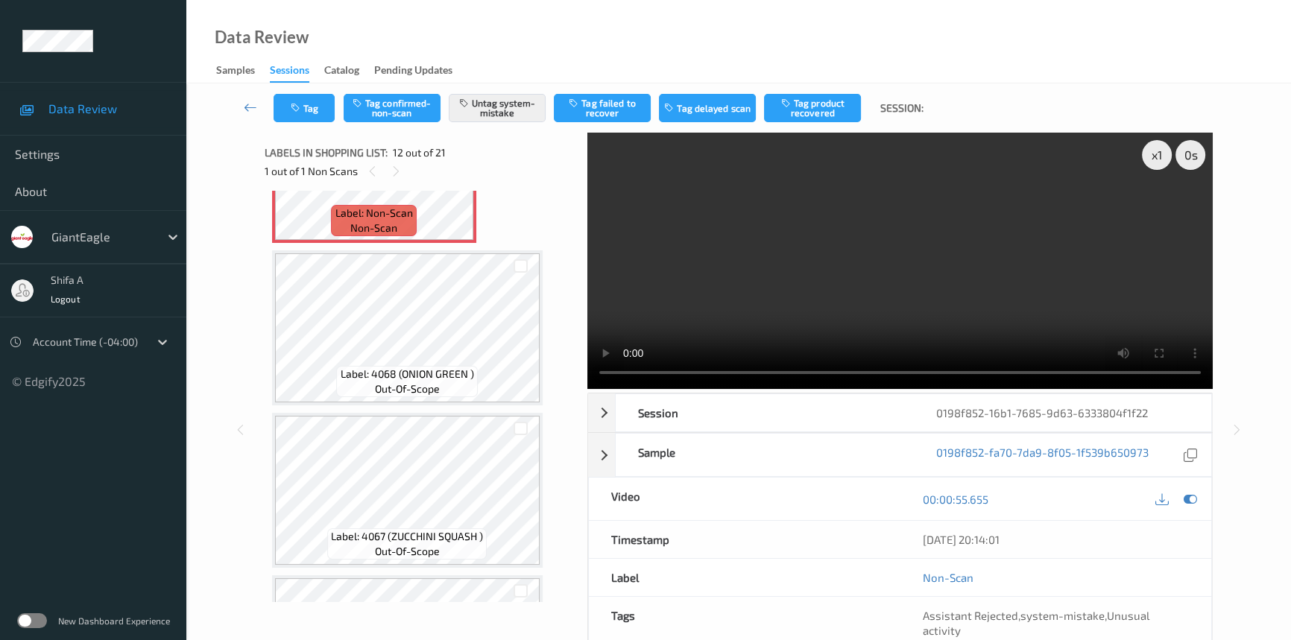
scroll to position [1627, 0]
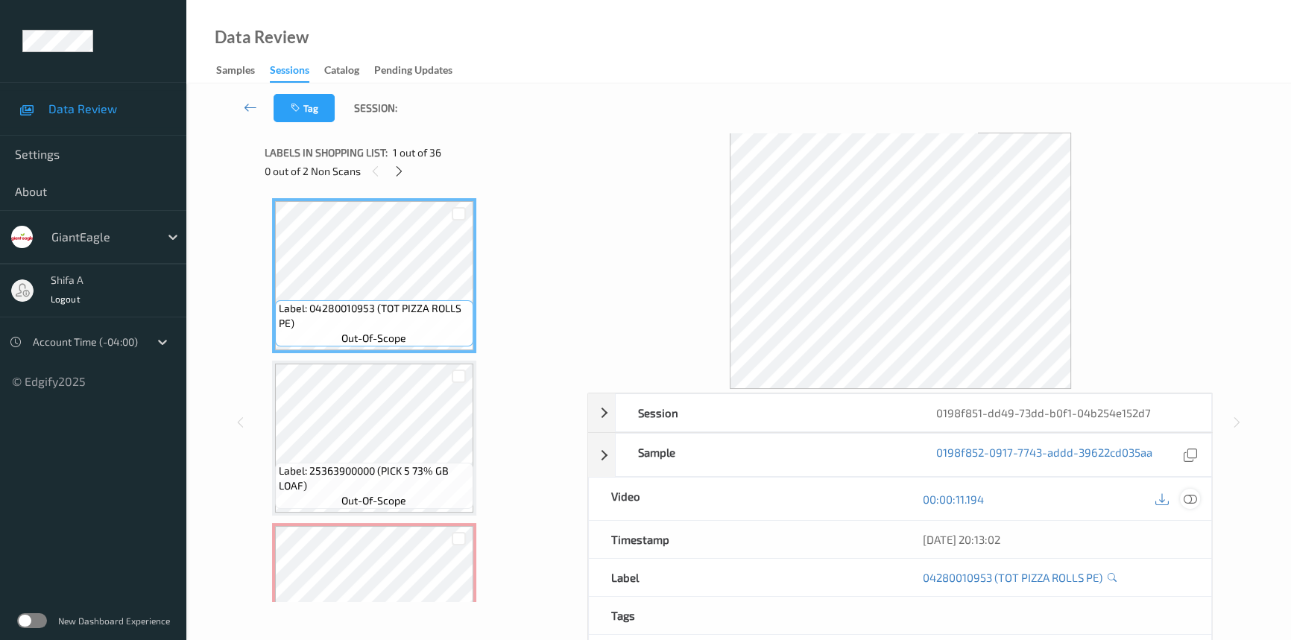
click at [1192, 493] on icon at bounding box center [1190, 499] width 13 height 13
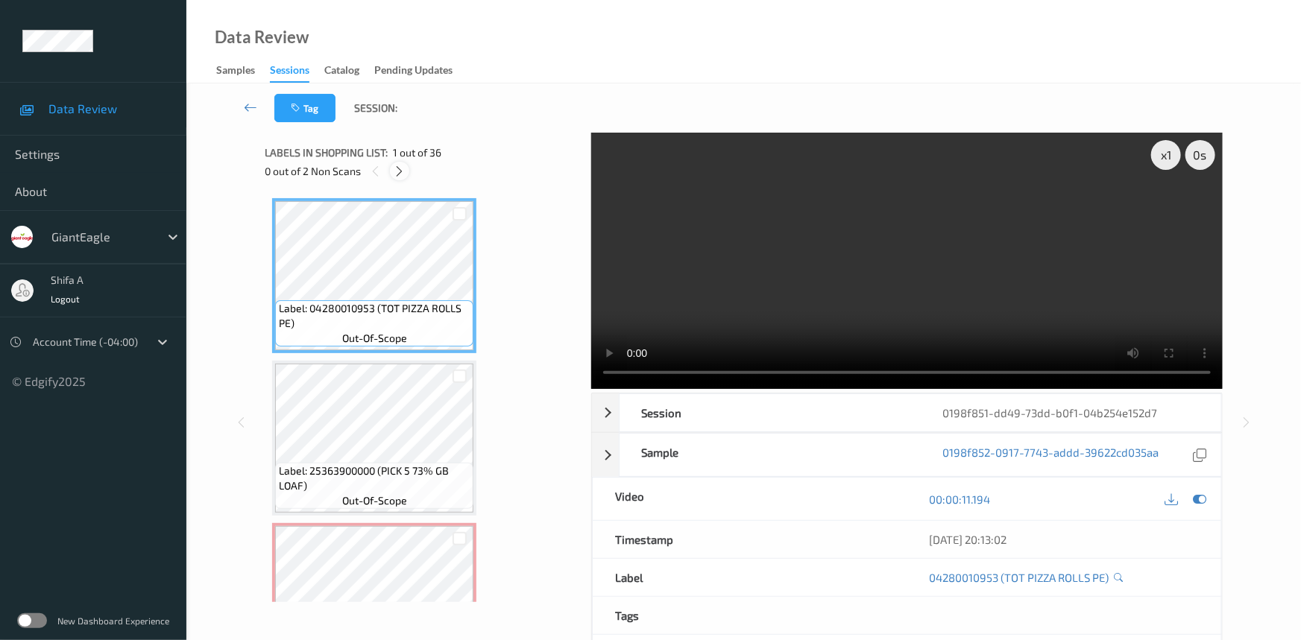
click at [395, 171] on icon at bounding box center [400, 171] width 13 height 13
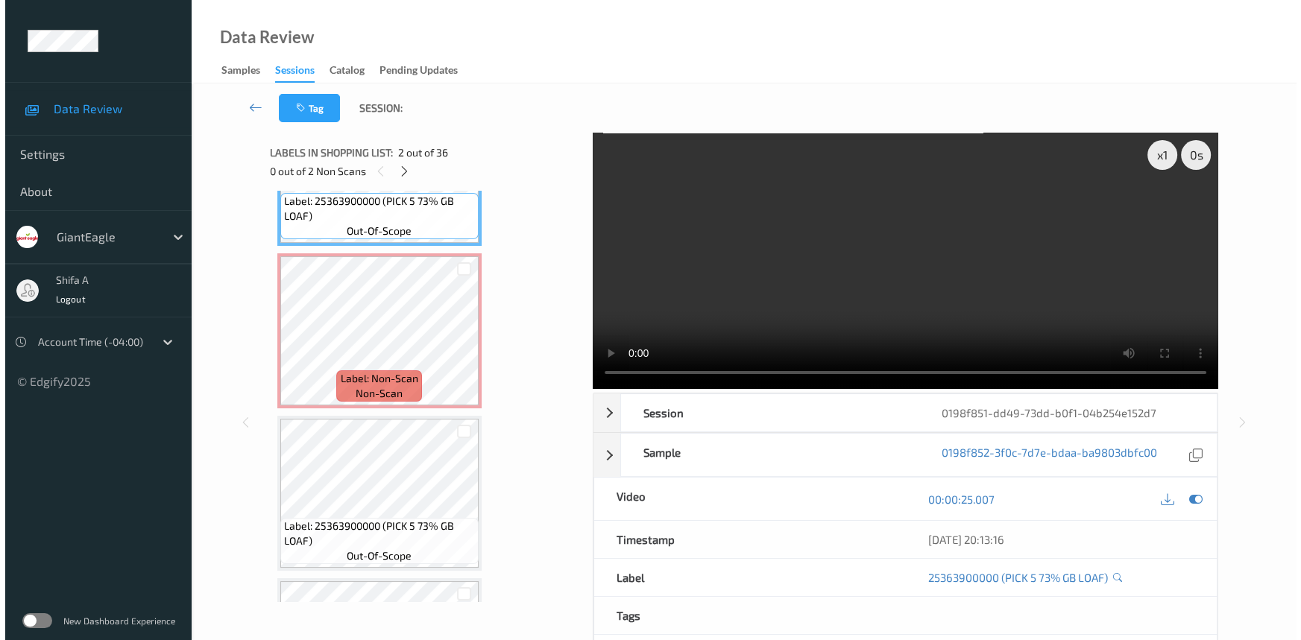
scroll to position [271, 0]
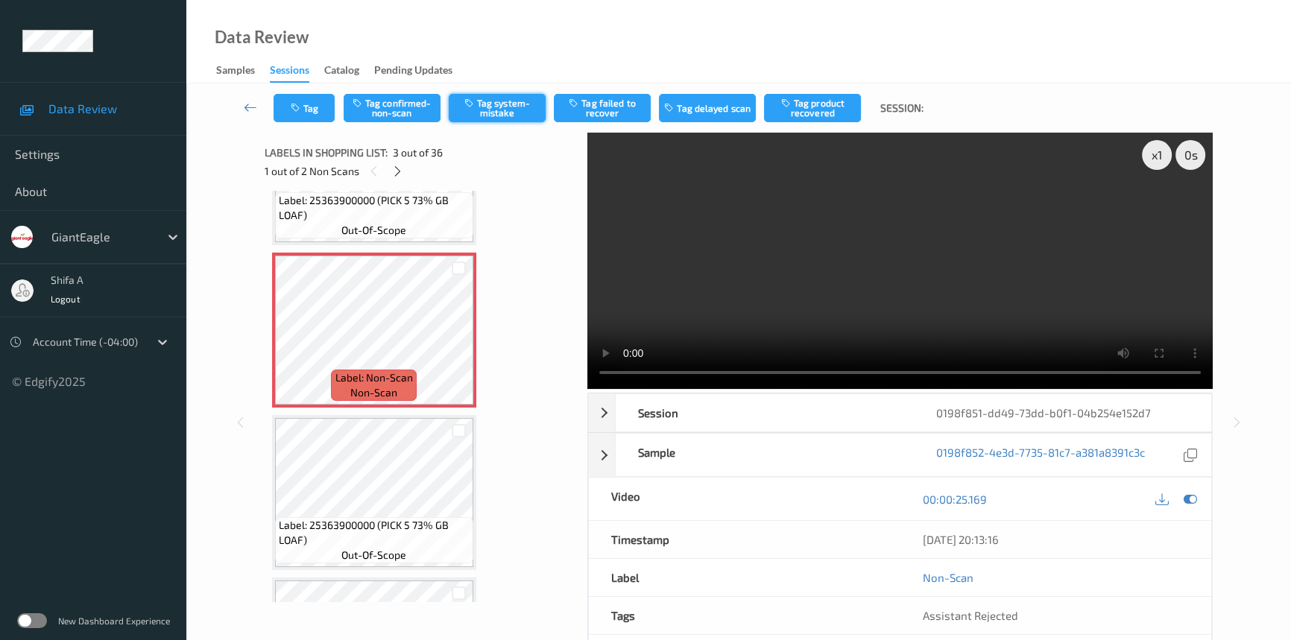
click at [500, 119] on button "Tag system-mistake" at bounding box center [497, 108] width 97 height 28
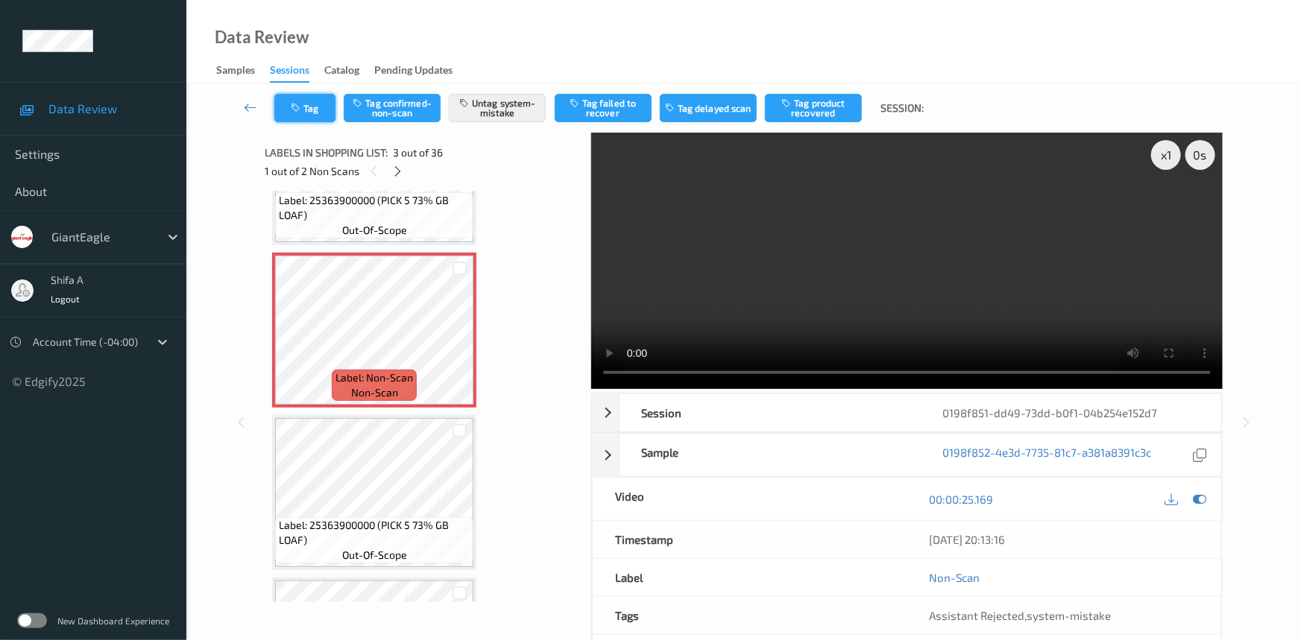
click at [300, 113] on button "Tag" at bounding box center [304, 108] width 61 height 28
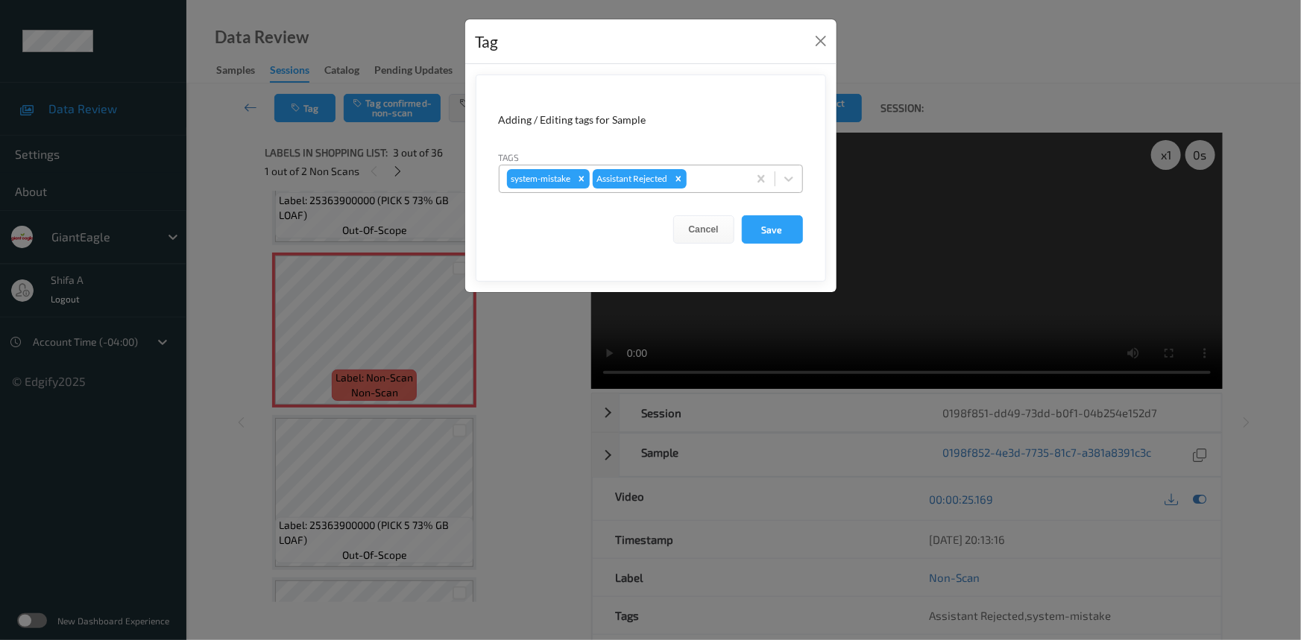
click at [710, 186] on div at bounding box center [715, 179] width 51 height 18
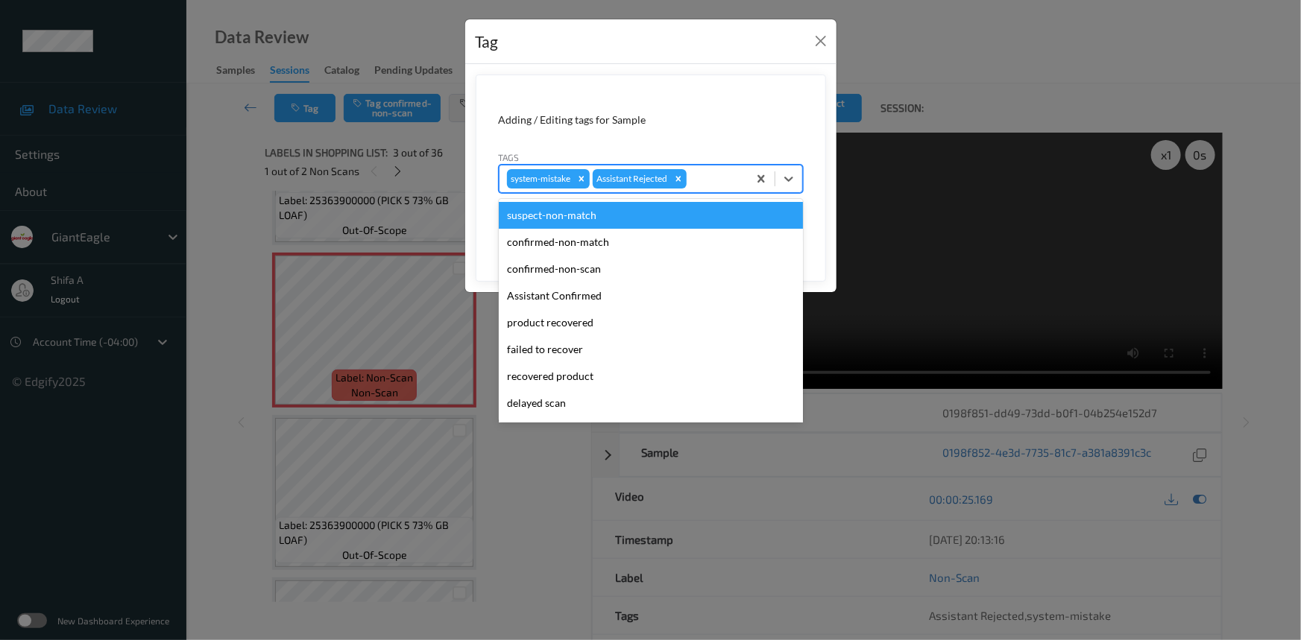
scroll to position [131, 0]
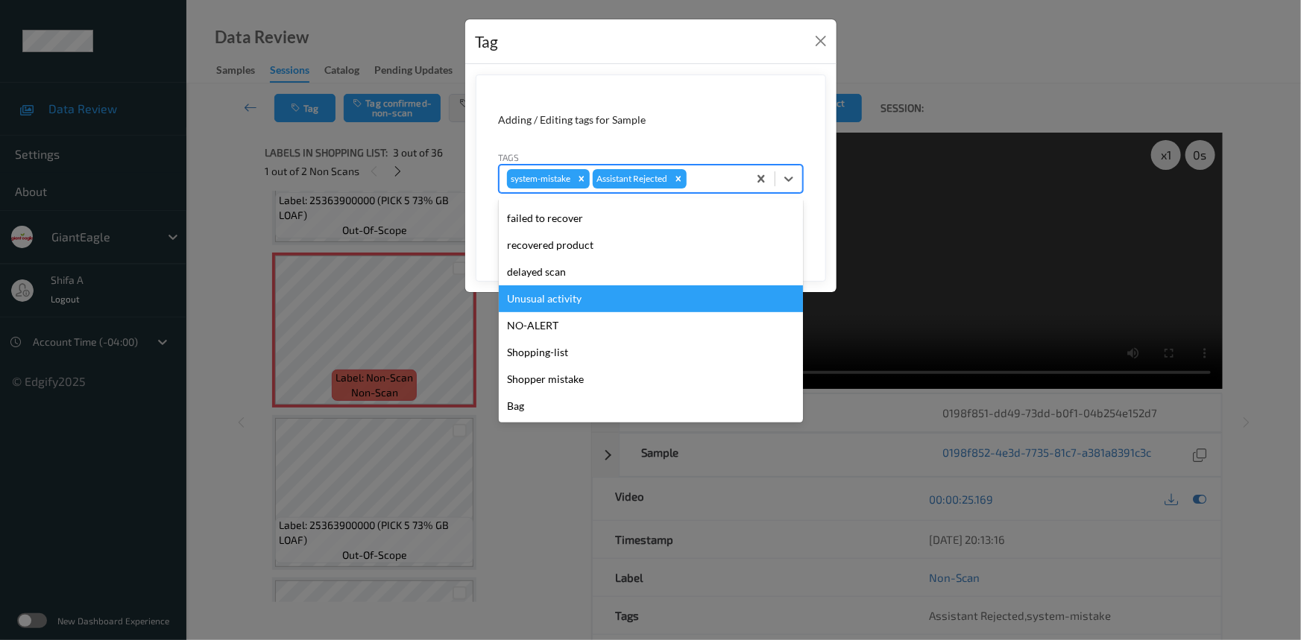
click at [565, 298] on div "Unusual activity" at bounding box center [651, 299] width 304 height 27
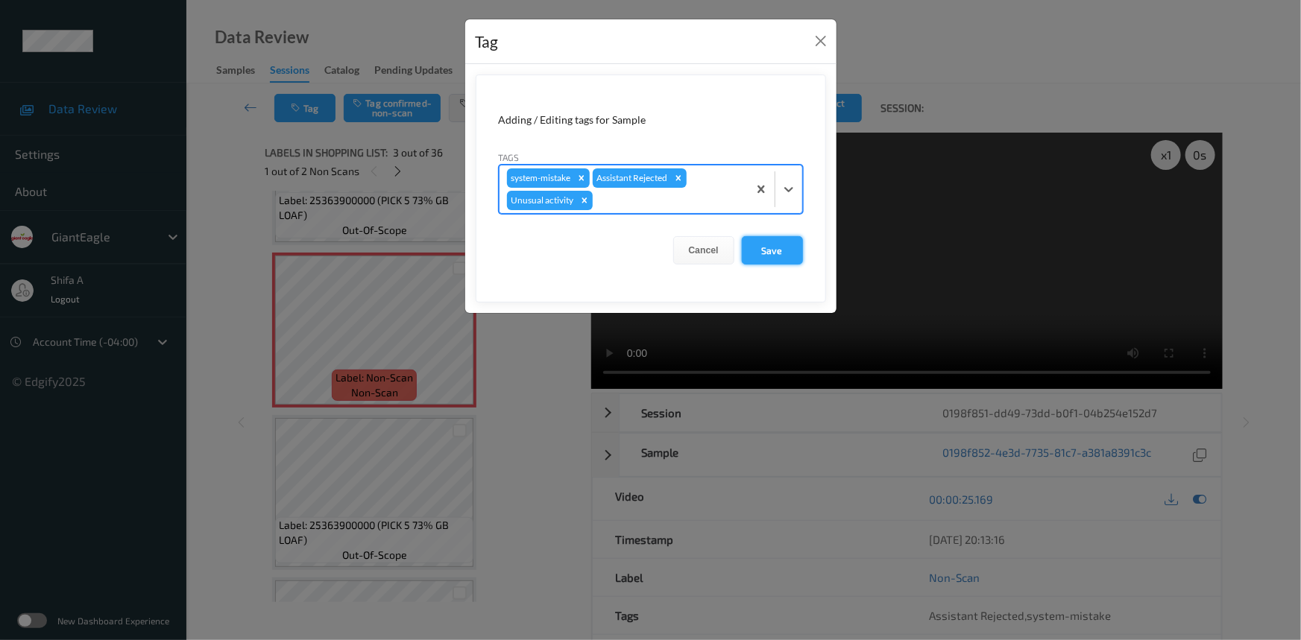
click at [773, 254] on button "Save" at bounding box center [772, 250] width 61 height 28
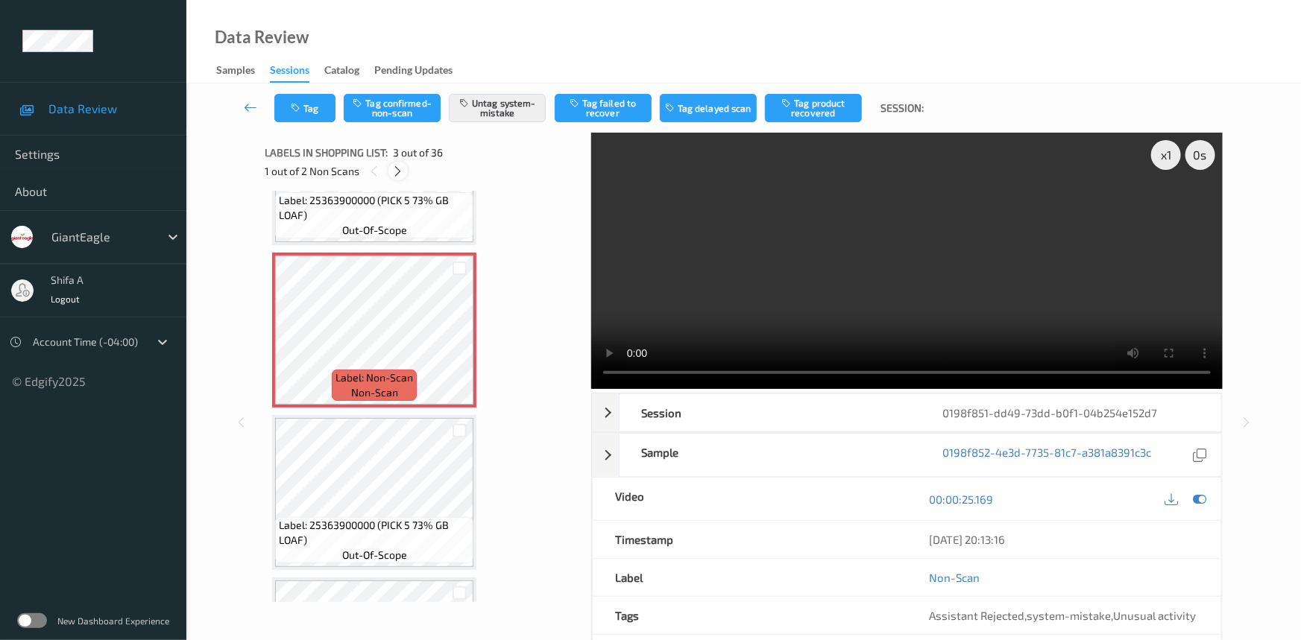
click at [399, 170] on icon at bounding box center [398, 171] width 13 height 13
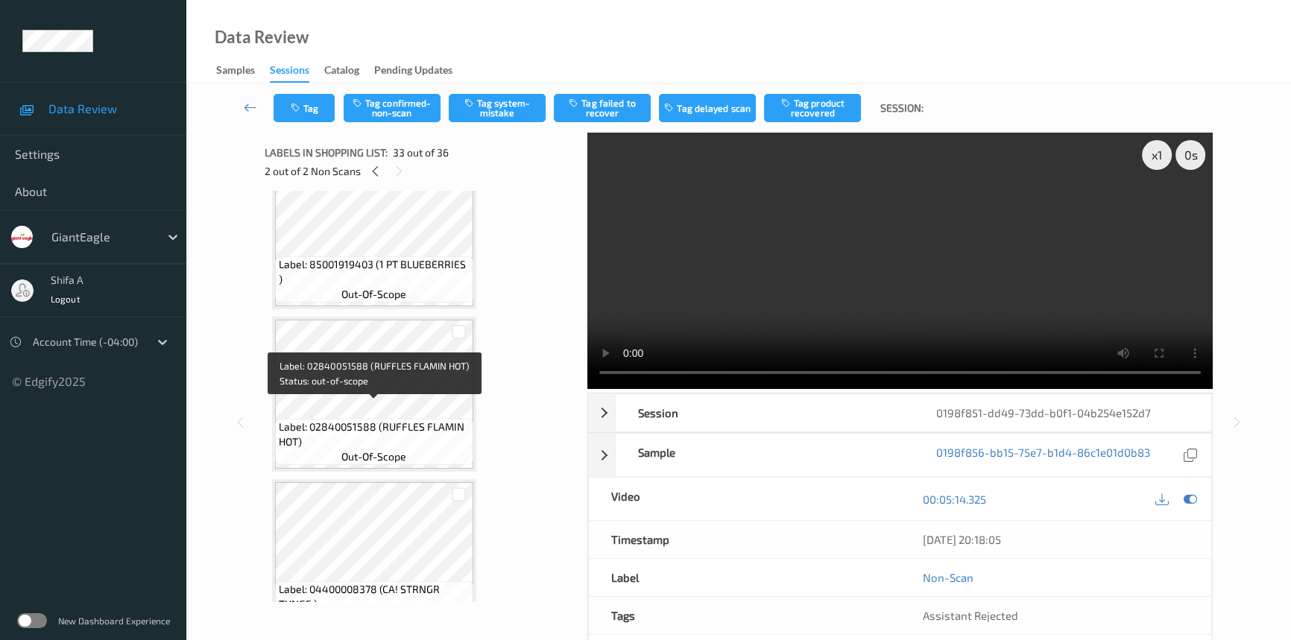
scroll to position [5029, 0]
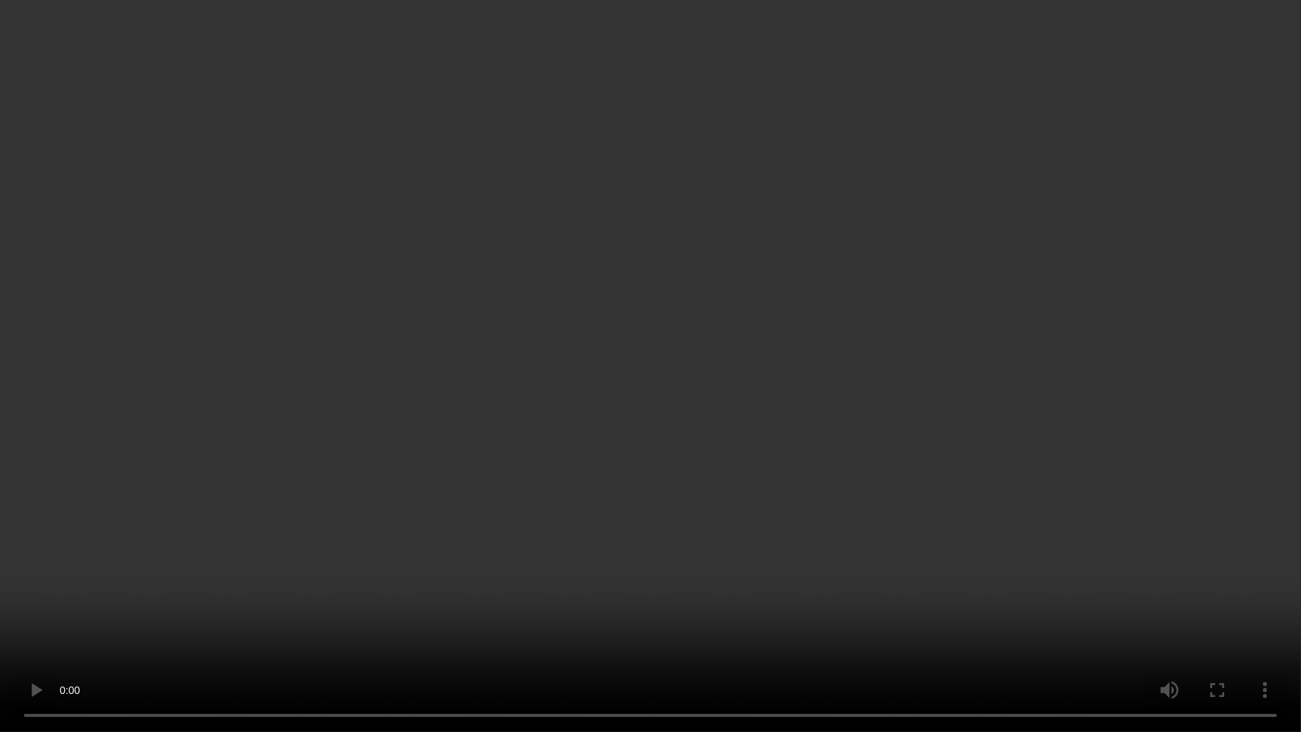
click at [887, 444] on video at bounding box center [650, 366] width 1301 height 732
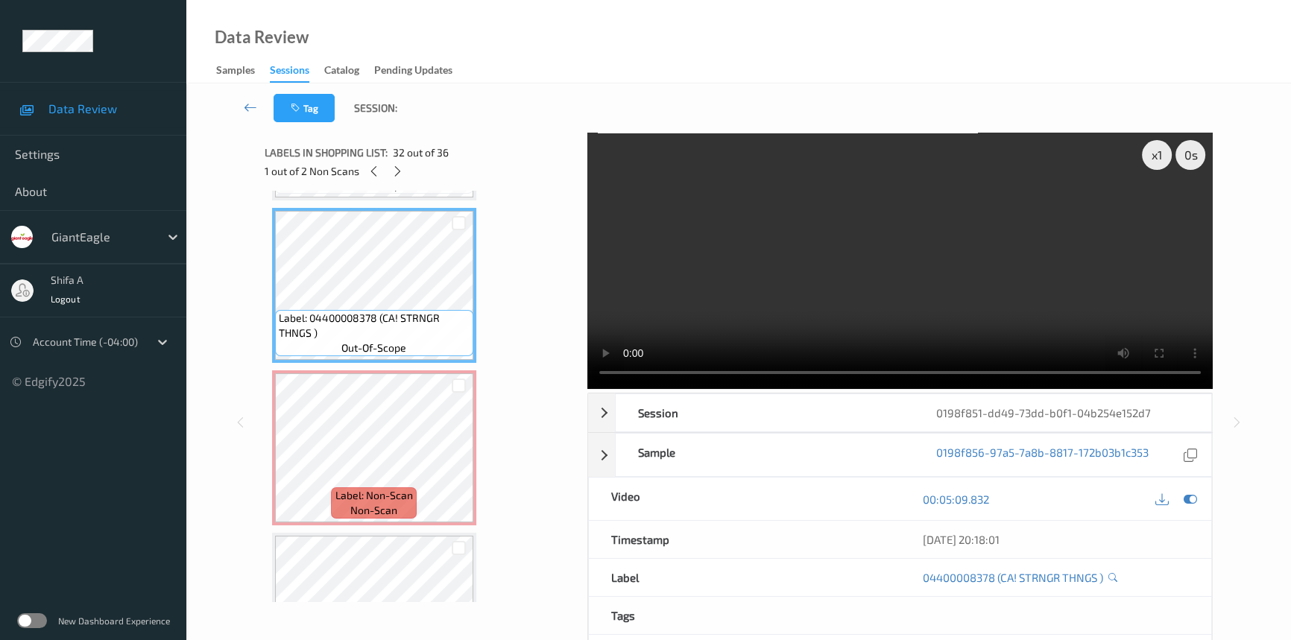
click at [1017, 295] on video at bounding box center [900, 261] width 626 height 256
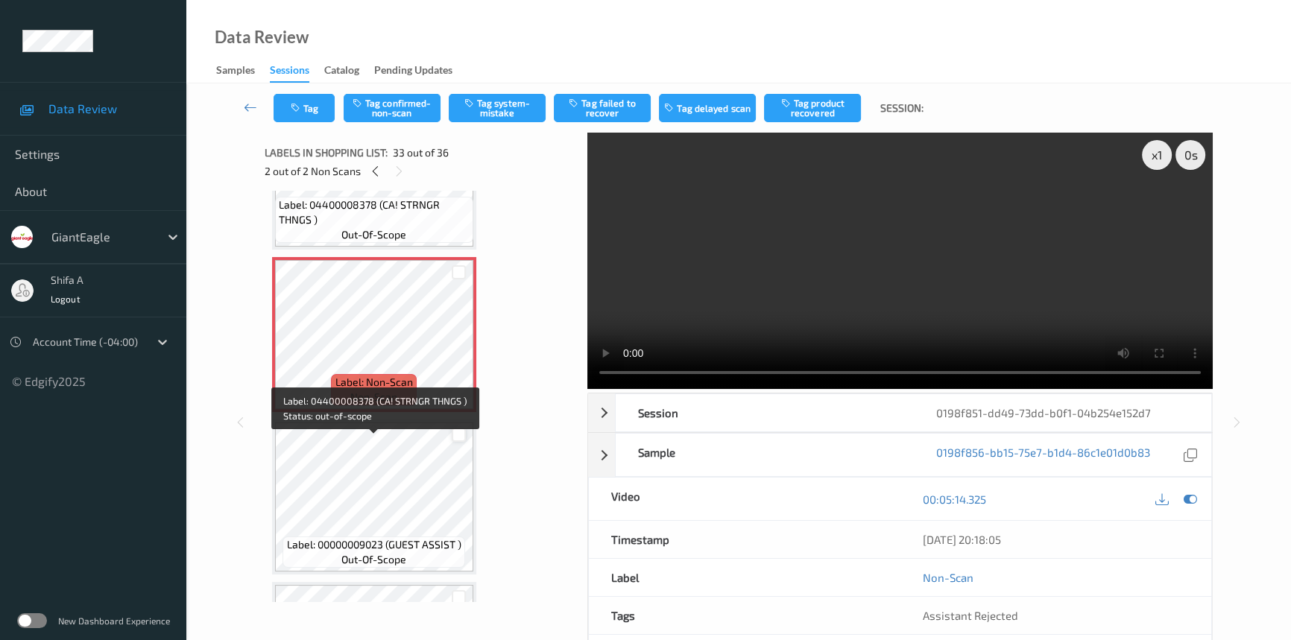
scroll to position [5155, 0]
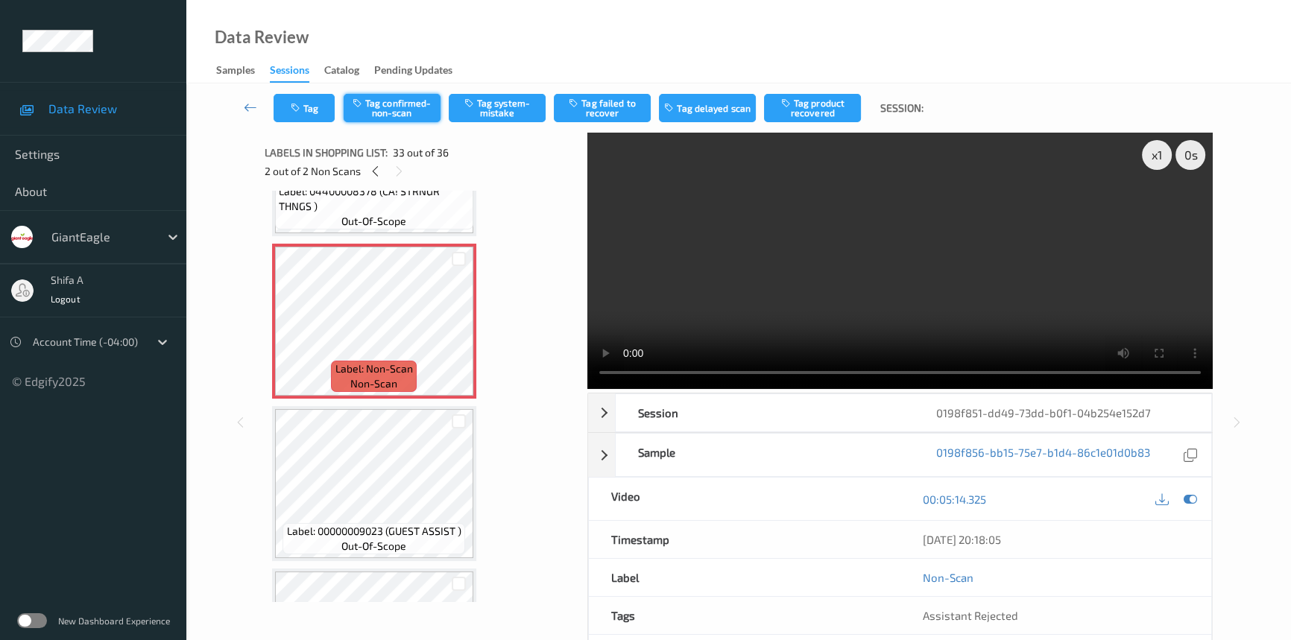
click at [415, 102] on button "Tag confirmed-non-scan" at bounding box center [392, 108] width 97 height 28
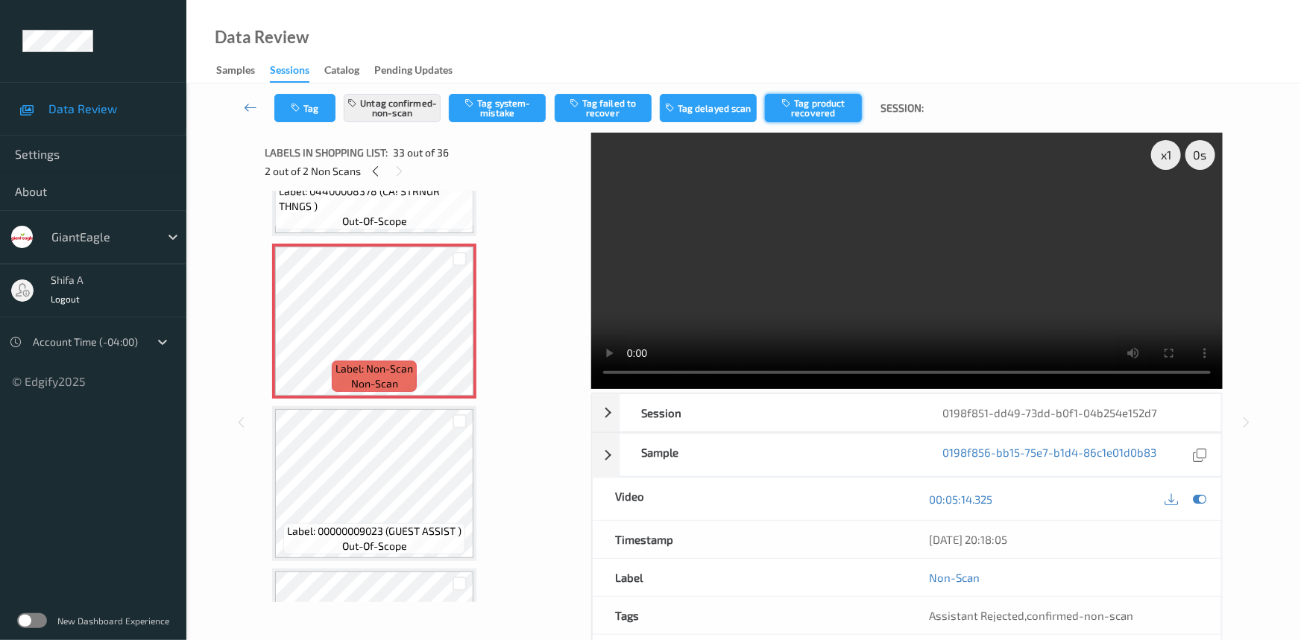
click at [804, 108] on button "Tag product recovered" at bounding box center [813, 108] width 97 height 28
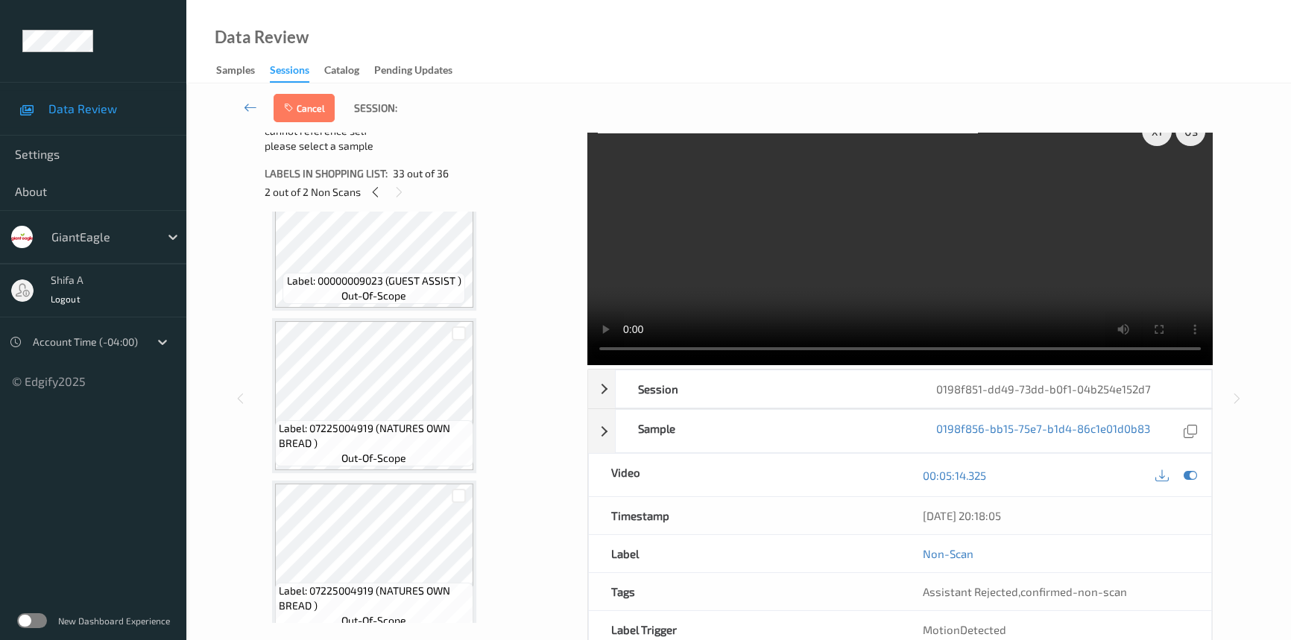
scroll to position [37, 0]
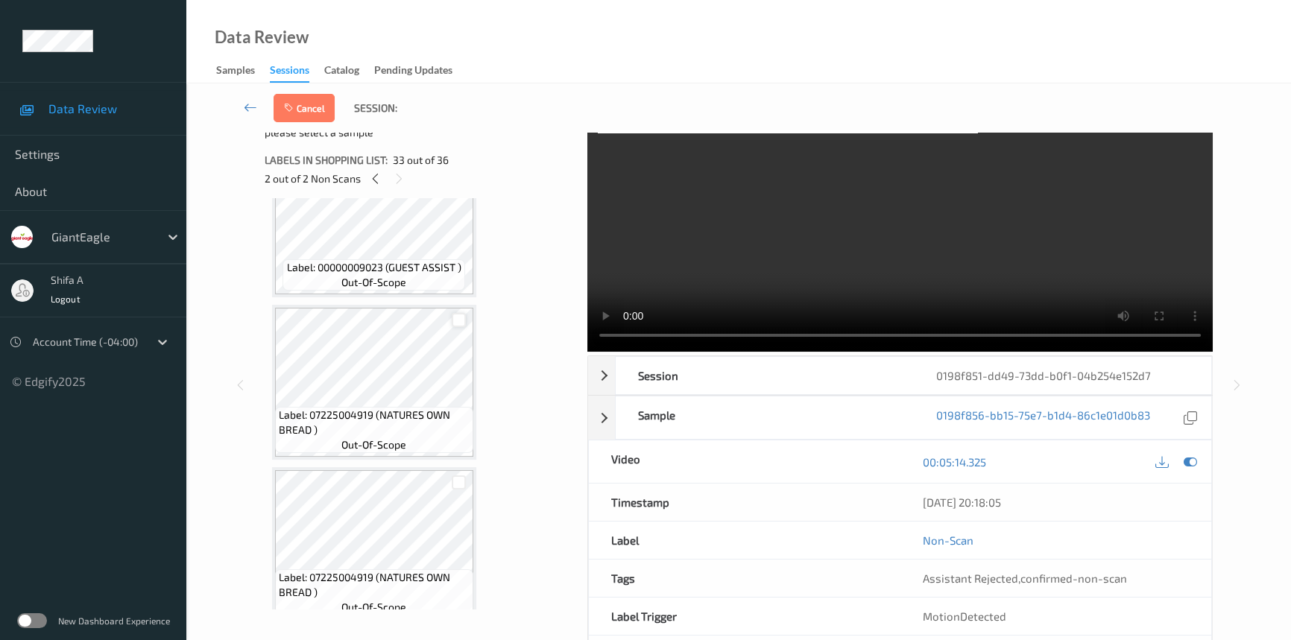
click at [462, 313] on div at bounding box center [459, 320] width 14 height 14
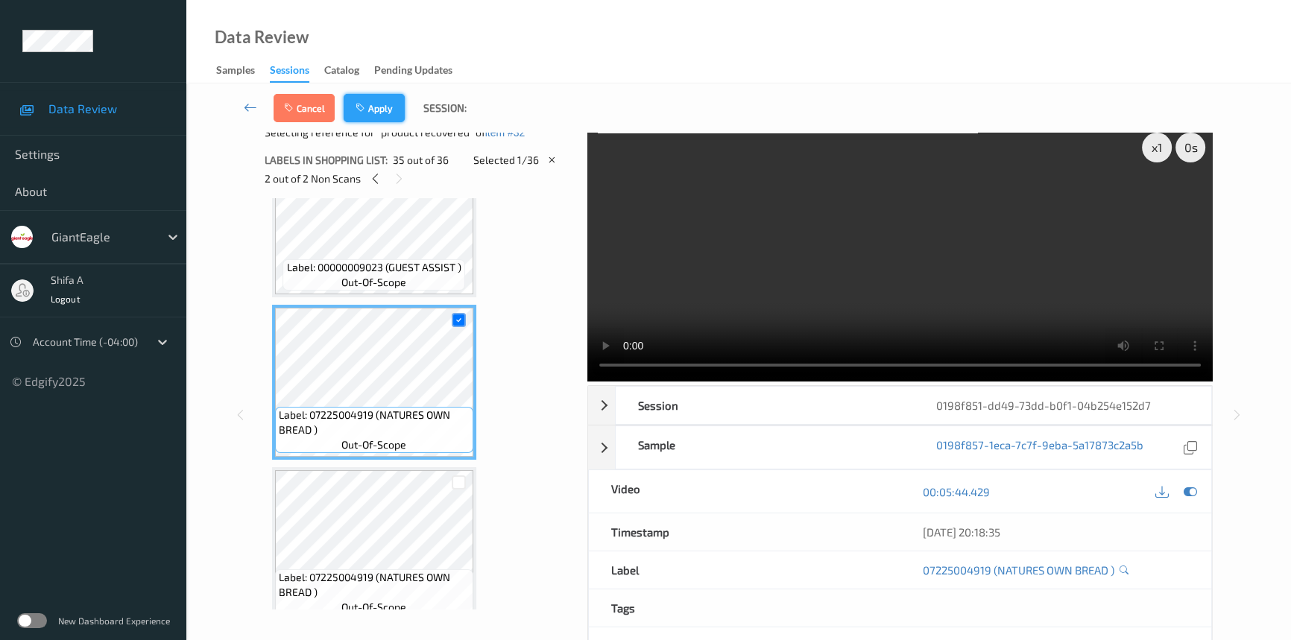
click at [388, 107] on button "Apply" at bounding box center [374, 108] width 61 height 28
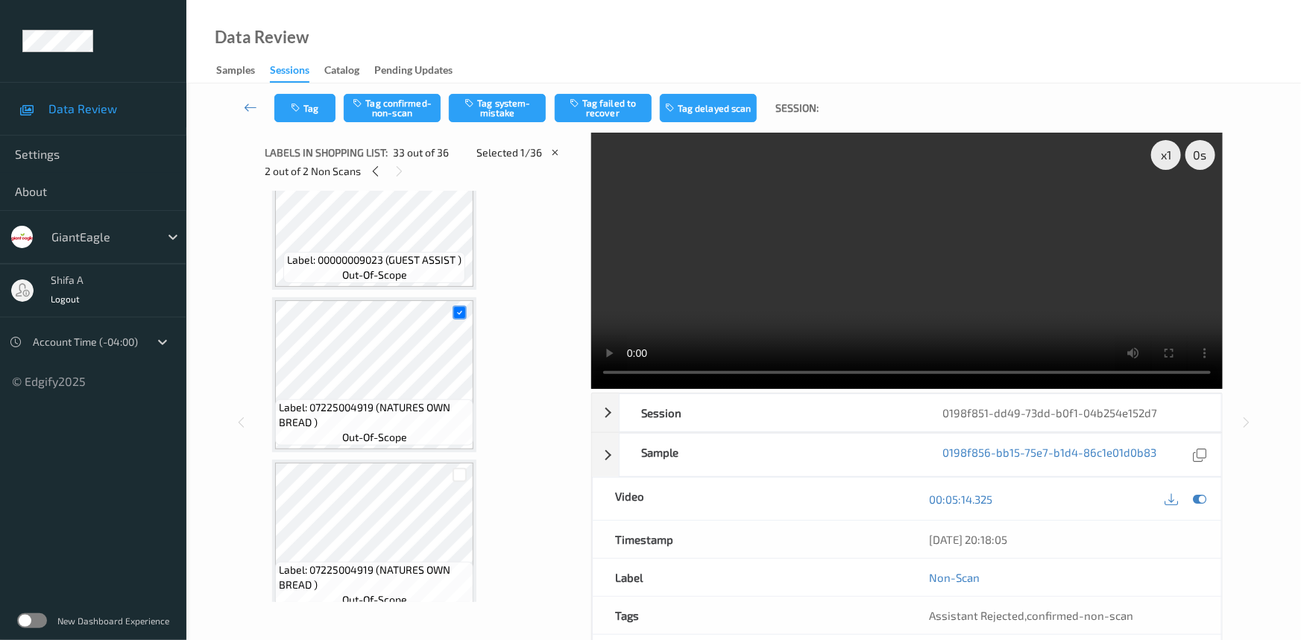
scroll to position [5029, 0]
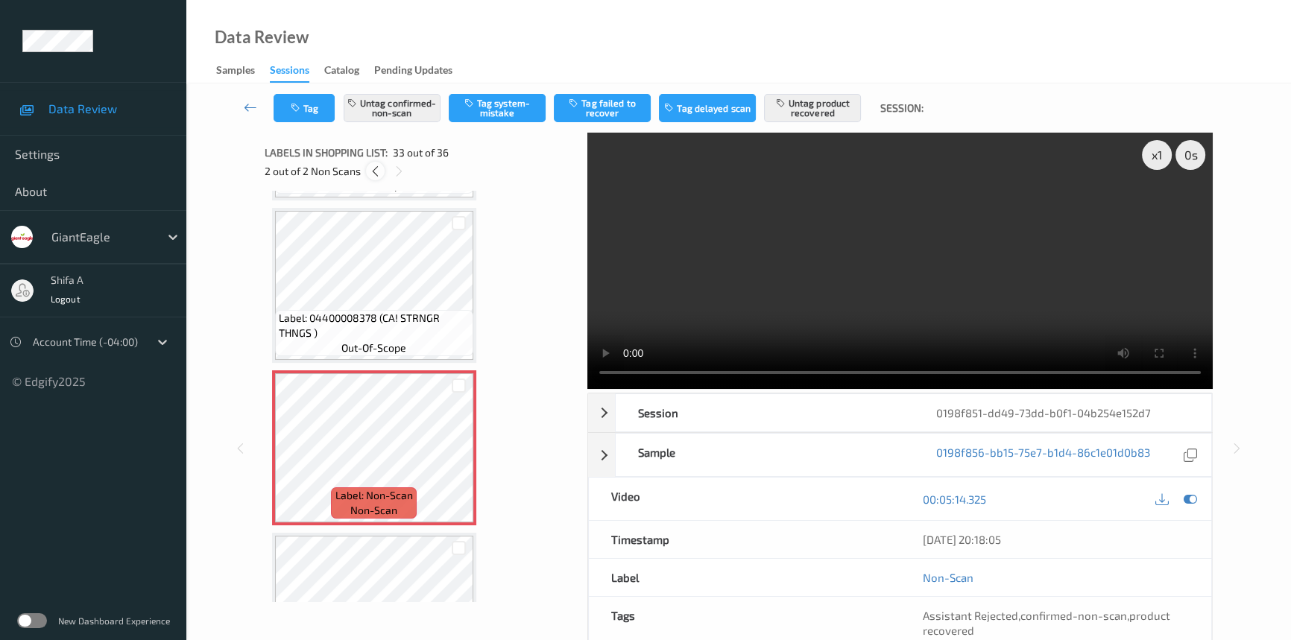
click at [378, 170] on icon at bounding box center [375, 171] width 13 height 13
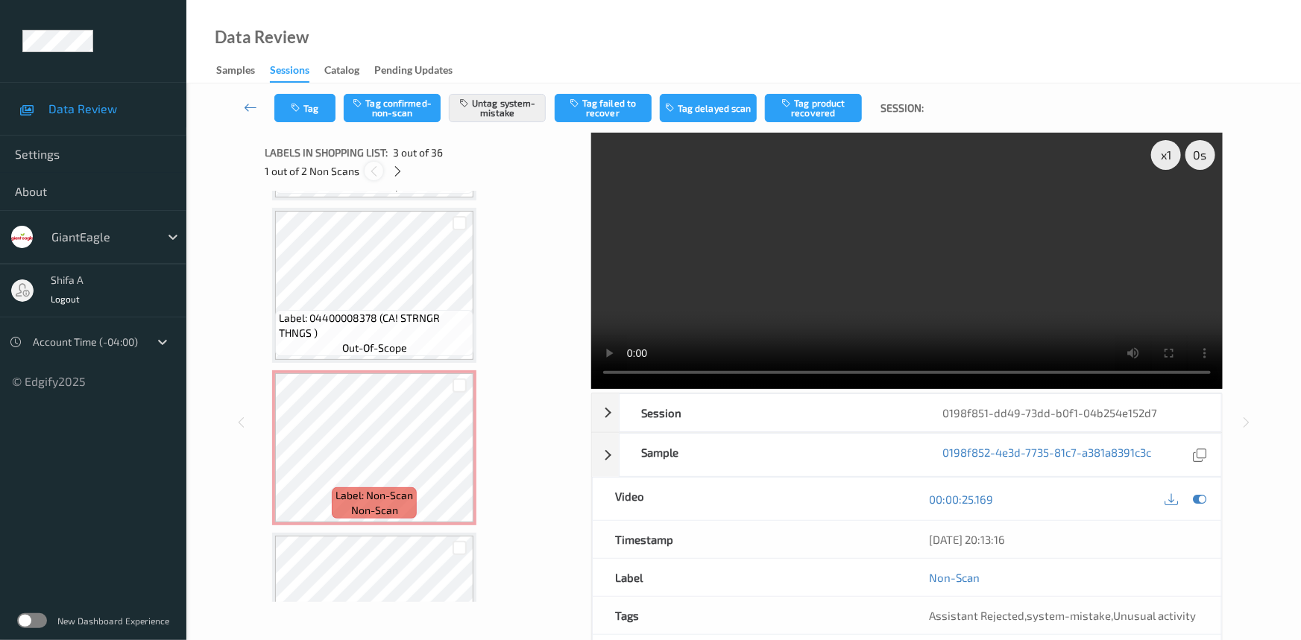
scroll to position [169, 0]
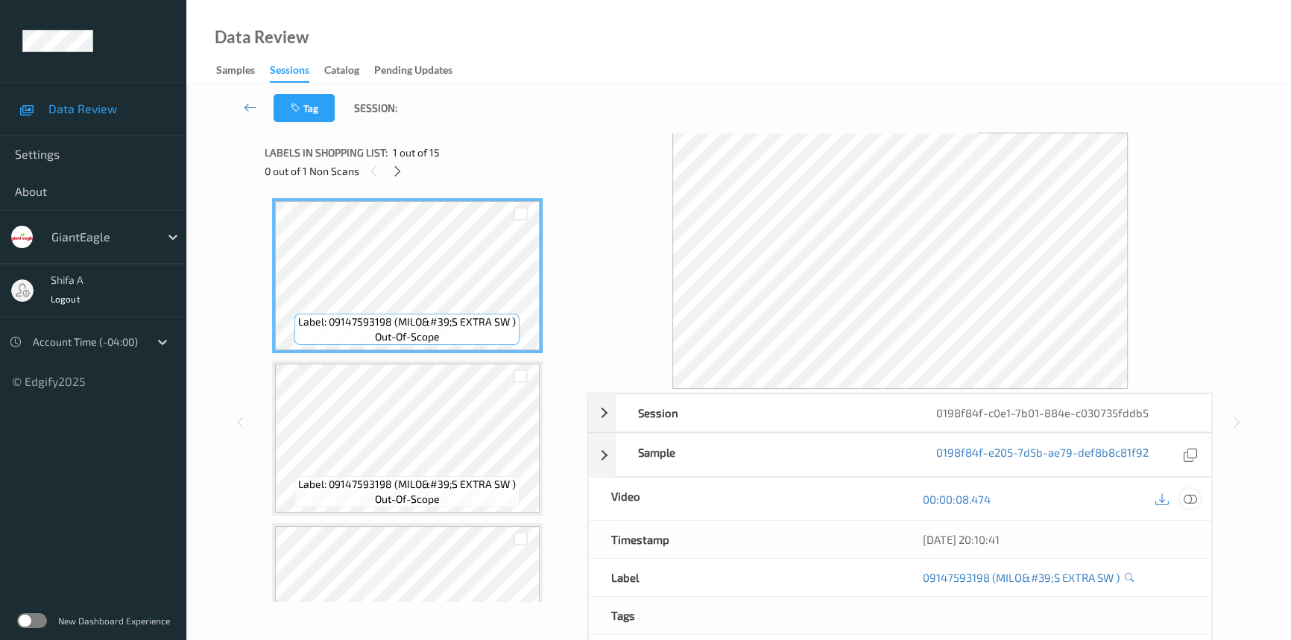
click at [1193, 500] on icon at bounding box center [1190, 499] width 13 height 13
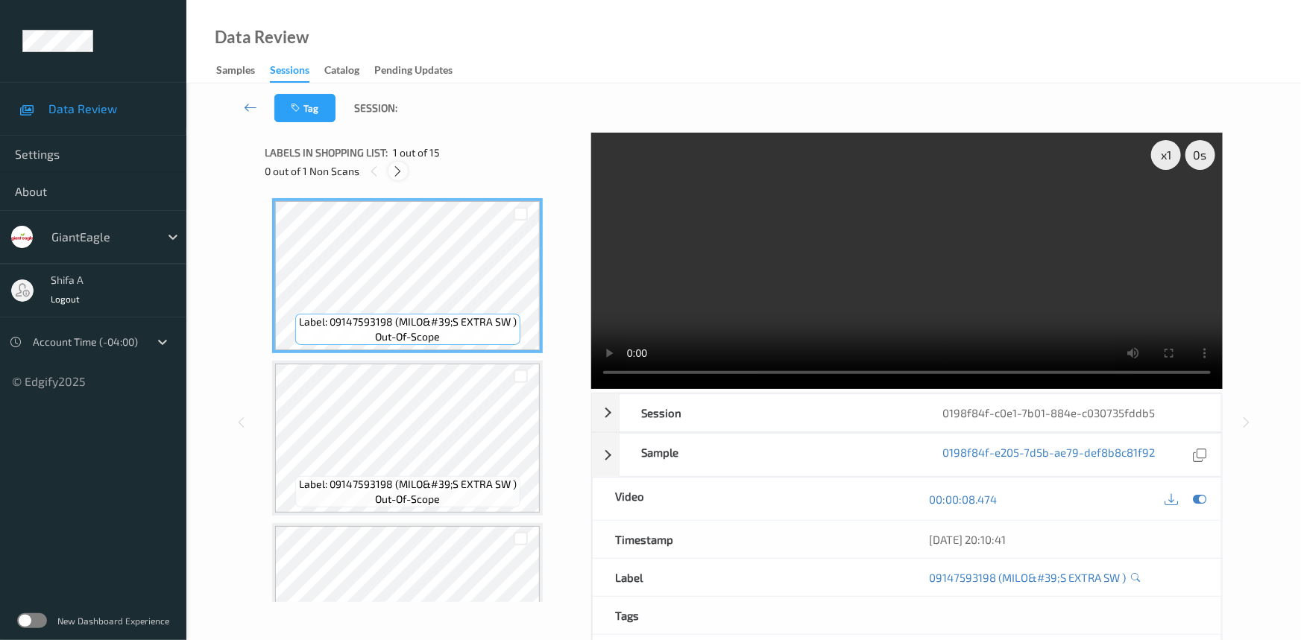
click at [397, 172] on icon at bounding box center [398, 171] width 13 height 13
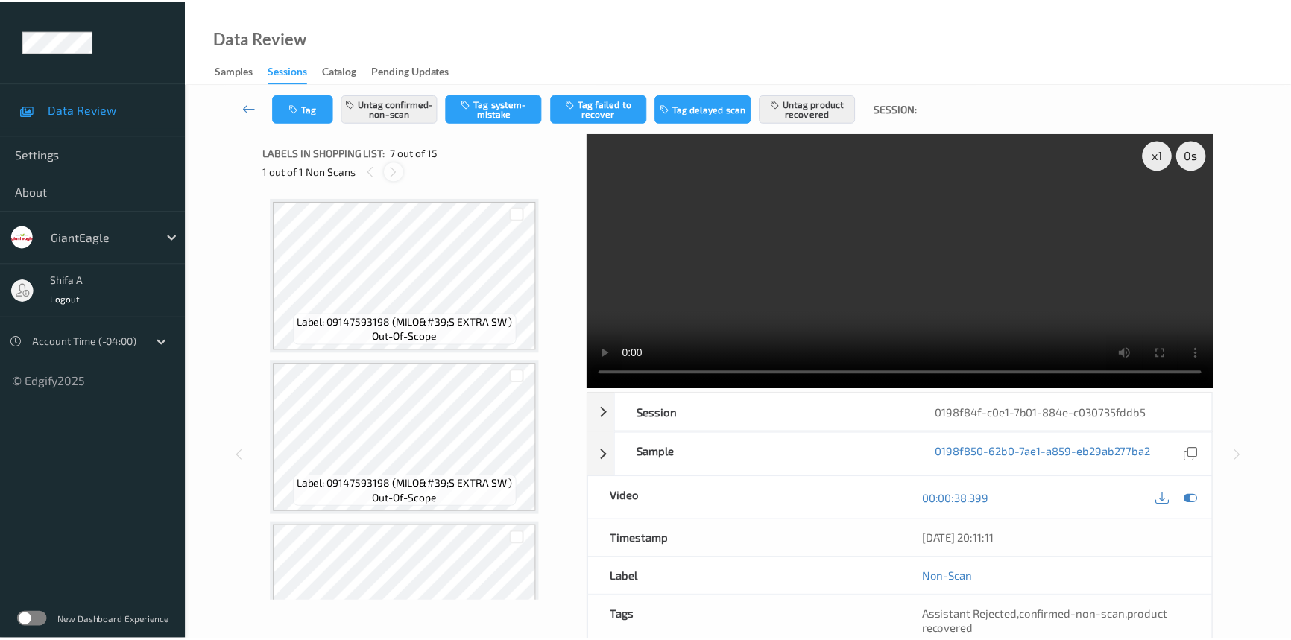
scroll to position [817, 0]
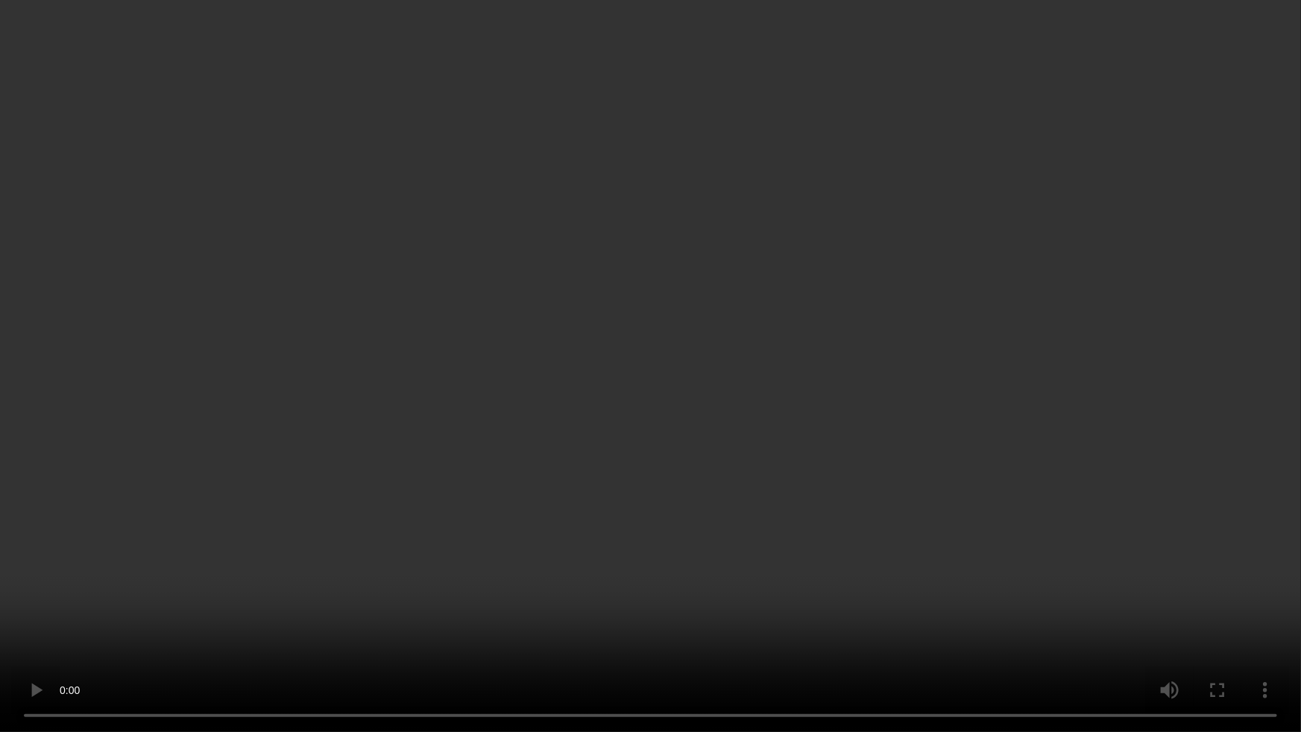
click at [1009, 455] on video at bounding box center [650, 366] width 1301 height 732
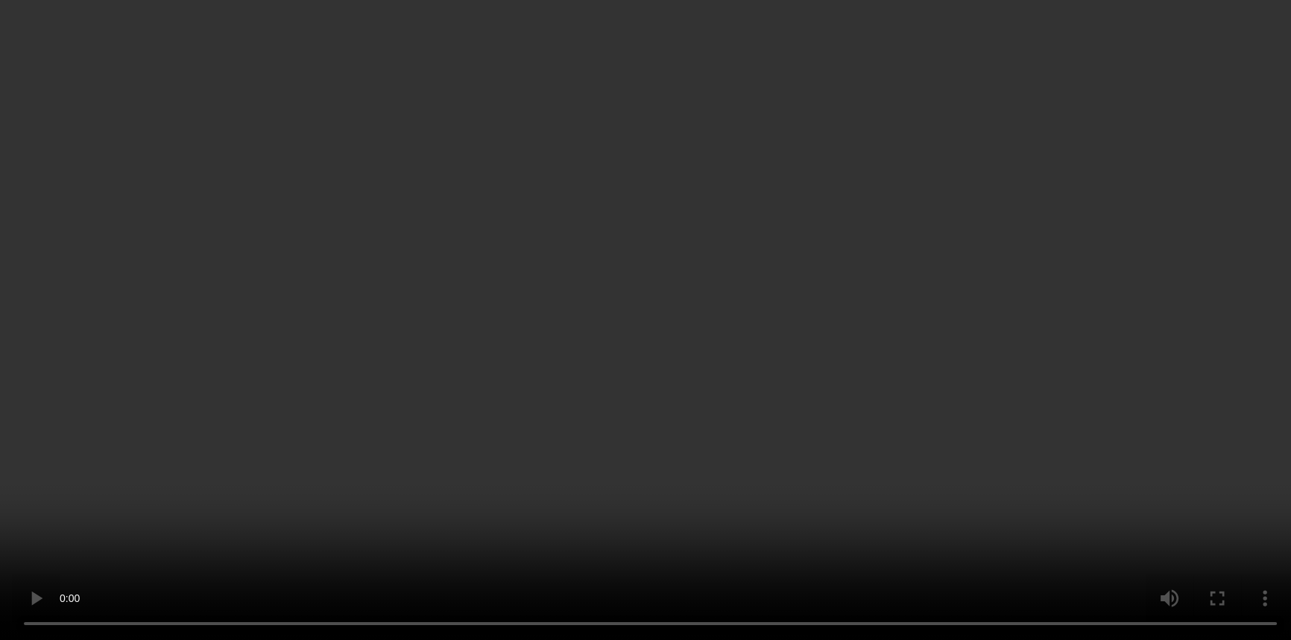
scroll to position [1088, 0]
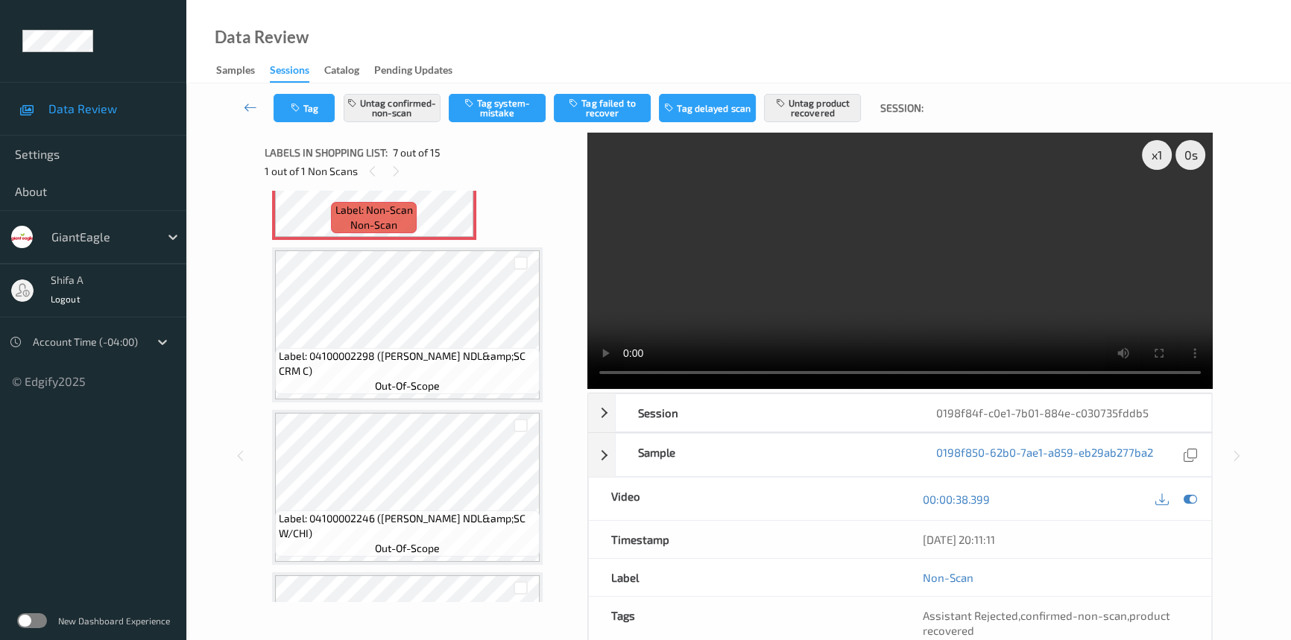
click at [688, 304] on video at bounding box center [900, 261] width 626 height 256
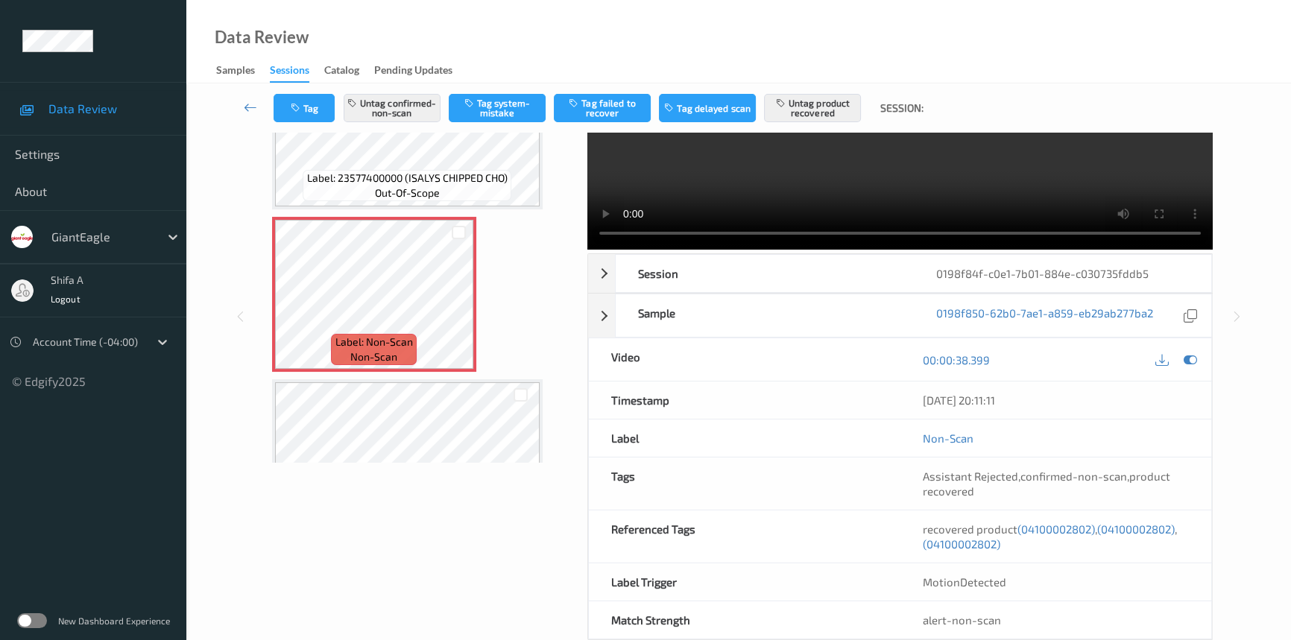
scroll to position [168, 0]
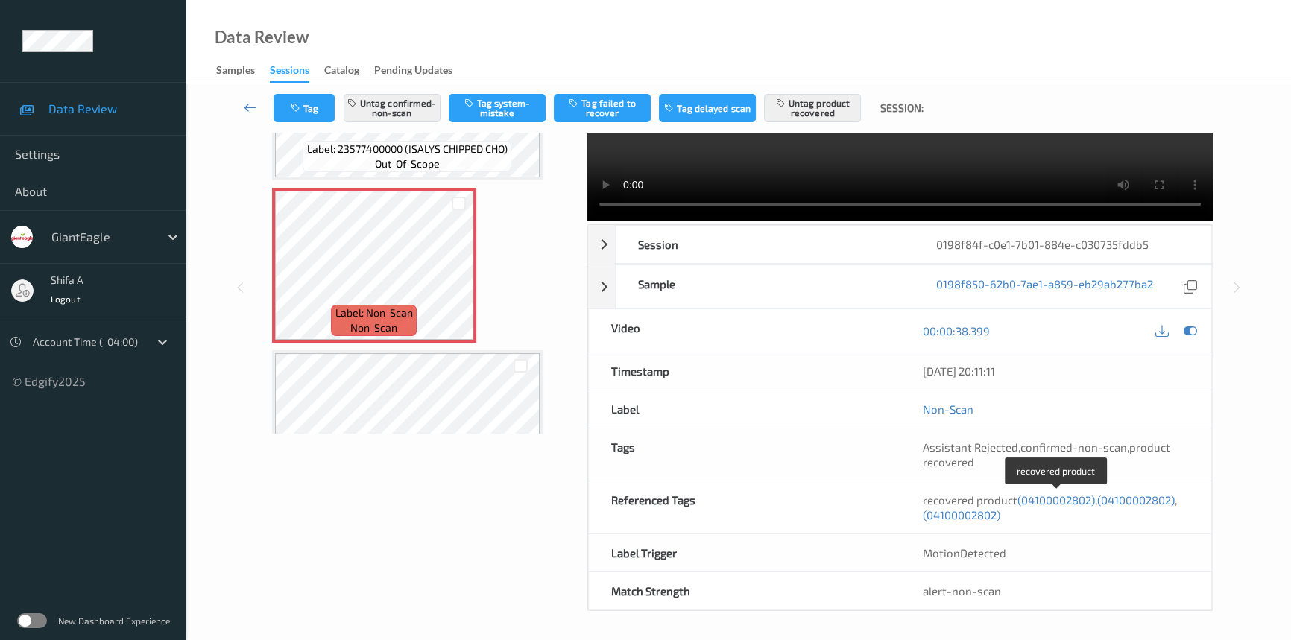
click at [1068, 501] on span "(04100002802)" at bounding box center [1057, 500] width 78 height 13
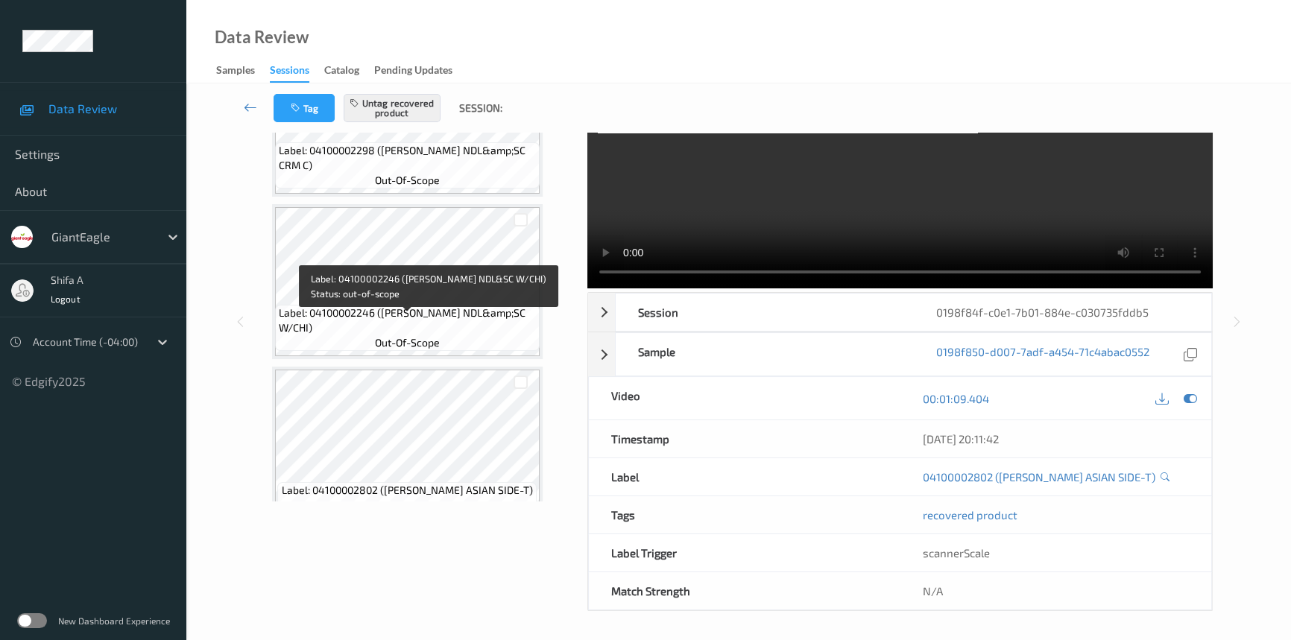
scroll to position [923, 0]
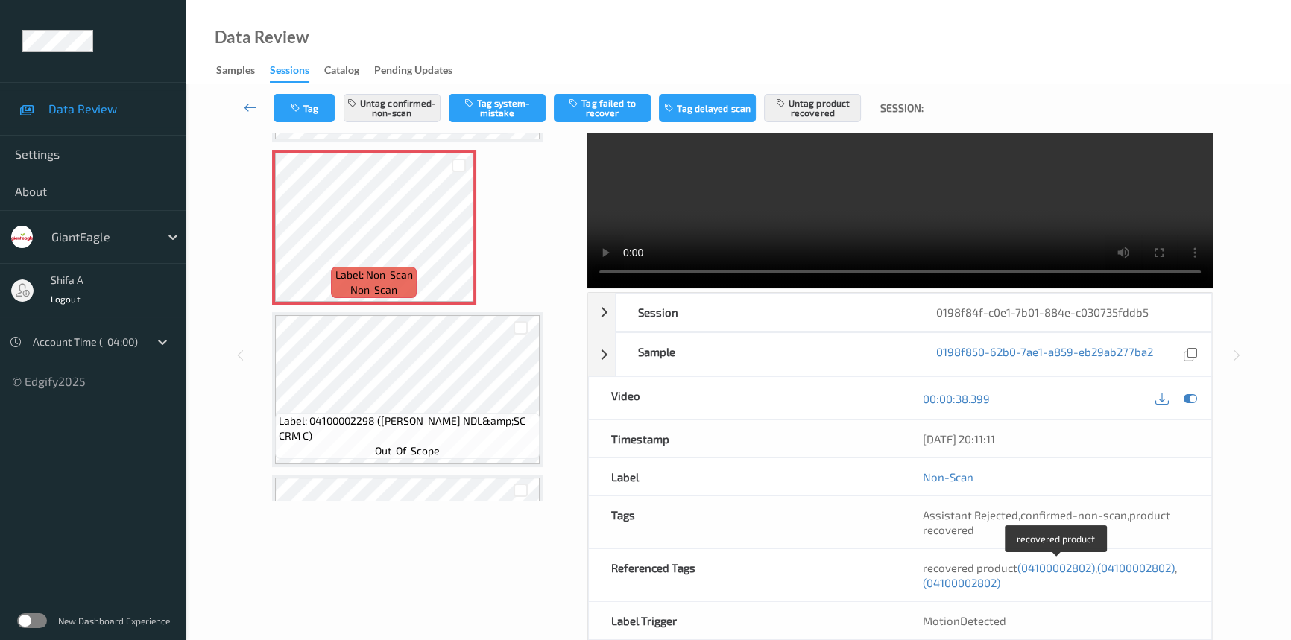
click at [1140, 565] on span "(04100002802)" at bounding box center [1136, 567] width 78 height 13
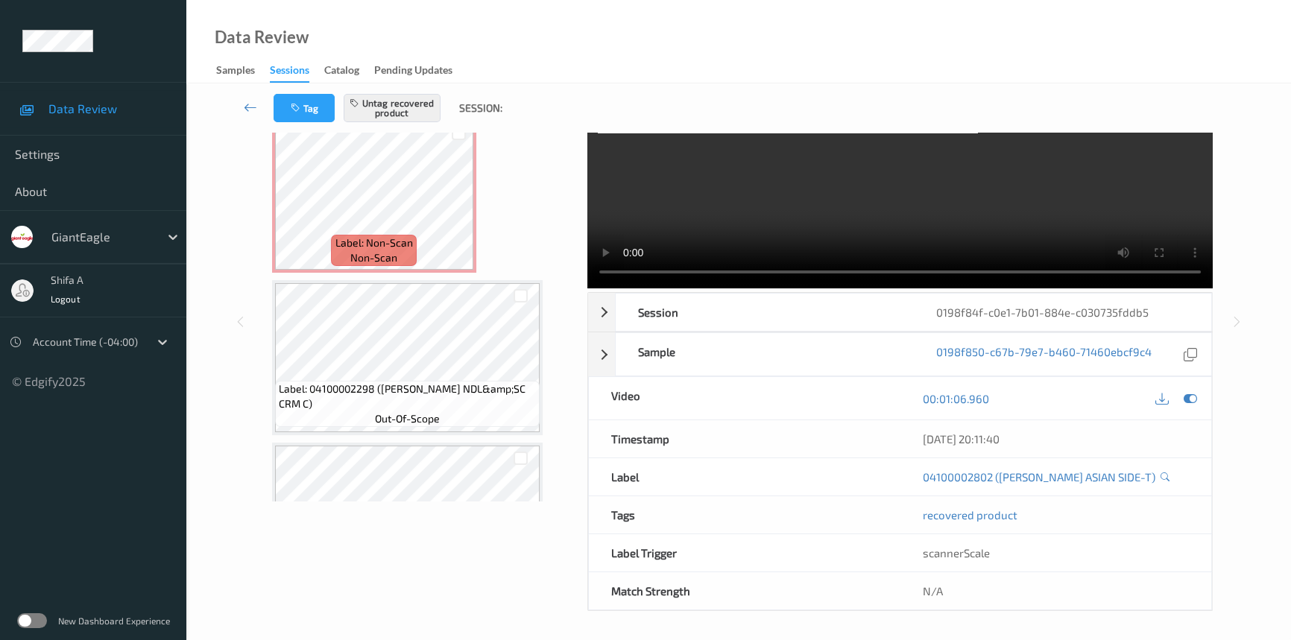
scroll to position [760, 0]
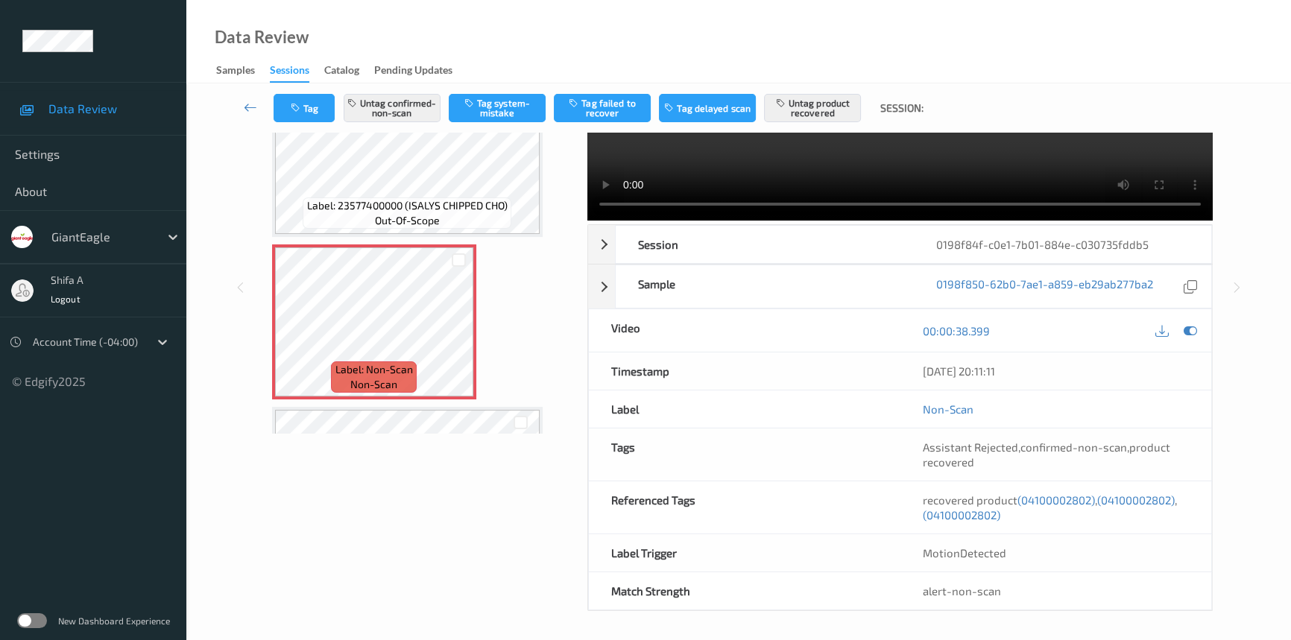
click at [971, 517] on span "(04100002802)" at bounding box center [962, 514] width 78 height 13
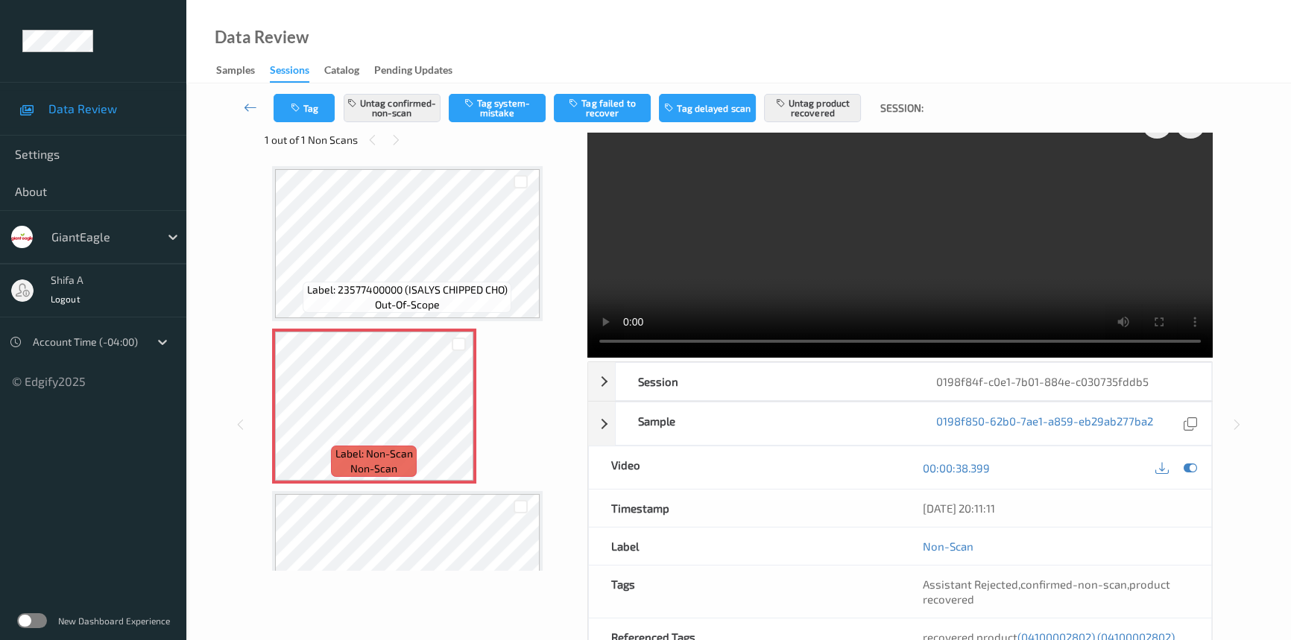
scroll to position [0, 0]
